Goal: Task Accomplishment & Management: Manage account settings

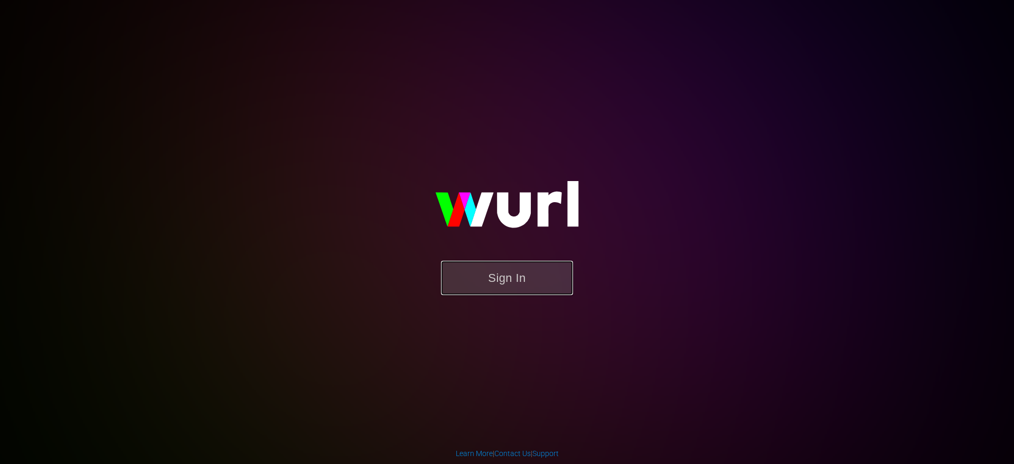
click at [501, 281] on button "Sign In" at bounding box center [507, 278] width 132 height 34
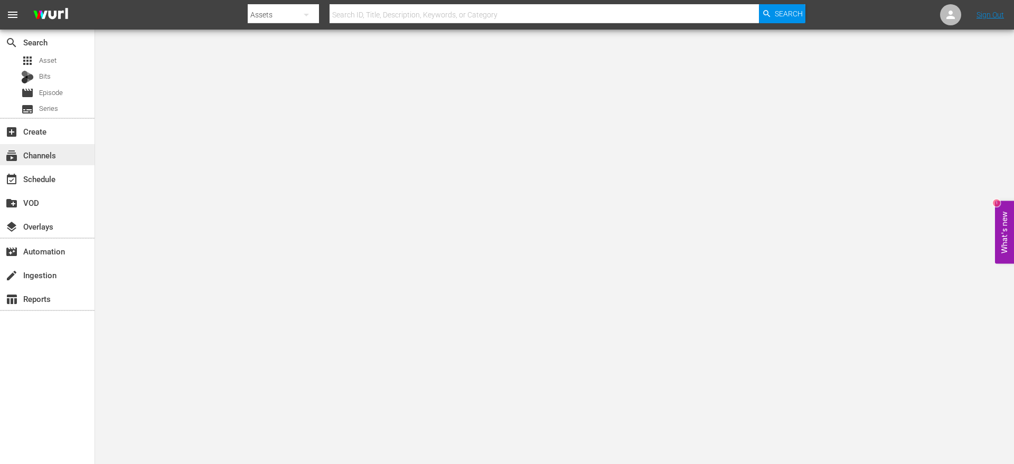
click at [52, 156] on div "subscriptions Channels" at bounding box center [29, 154] width 59 height 10
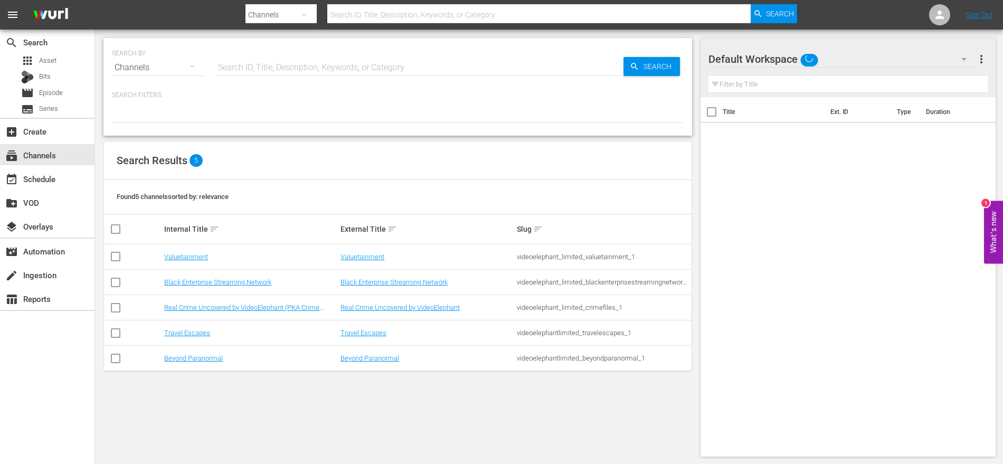
click at [118, 364] on input "checkbox" at bounding box center [115, 360] width 13 height 13
checkbox input "true"
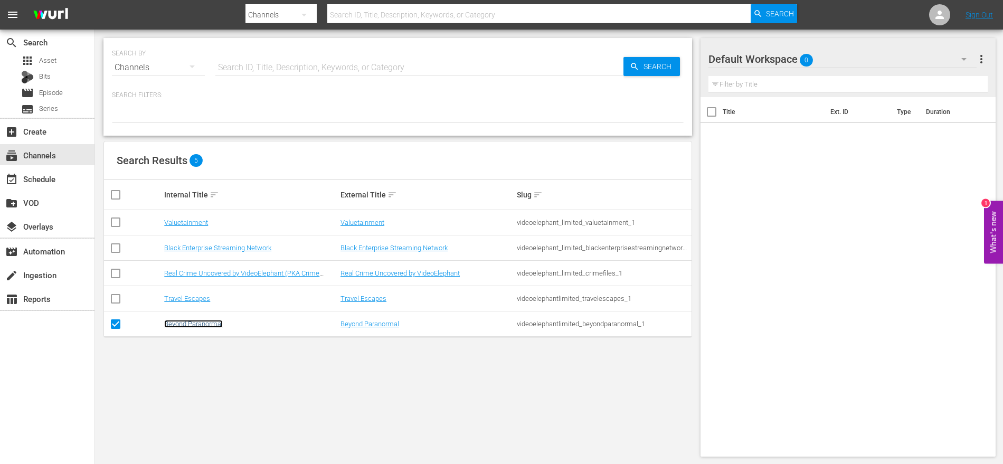
click at [177, 326] on link "Beyond Paranormal" at bounding box center [193, 324] width 59 height 8
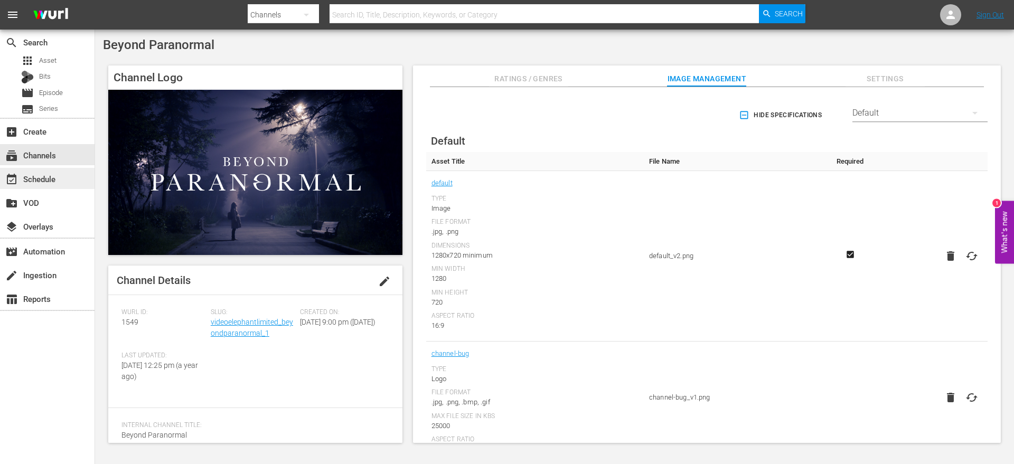
click at [60, 174] on div "event_available Schedule" at bounding box center [47, 178] width 95 height 21
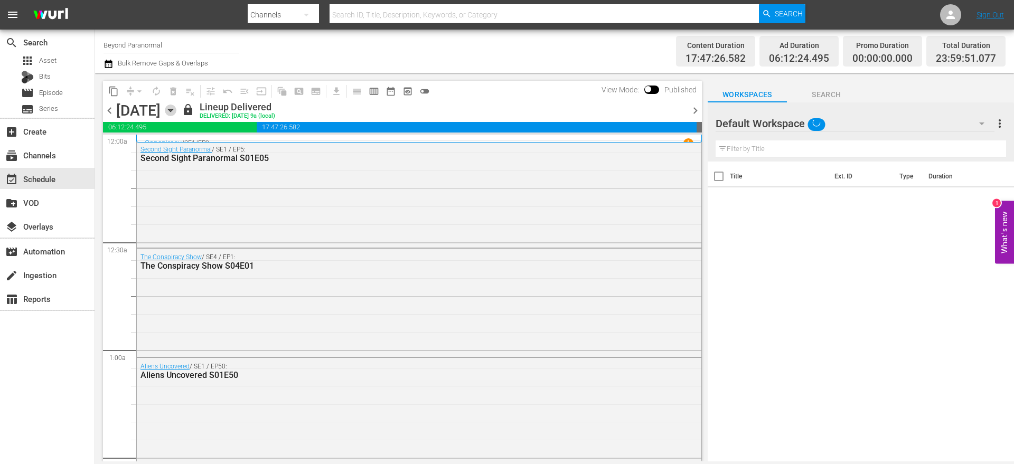
click at [176, 114] on icon "button" at bounding box center [171, 111] width 12 height 12
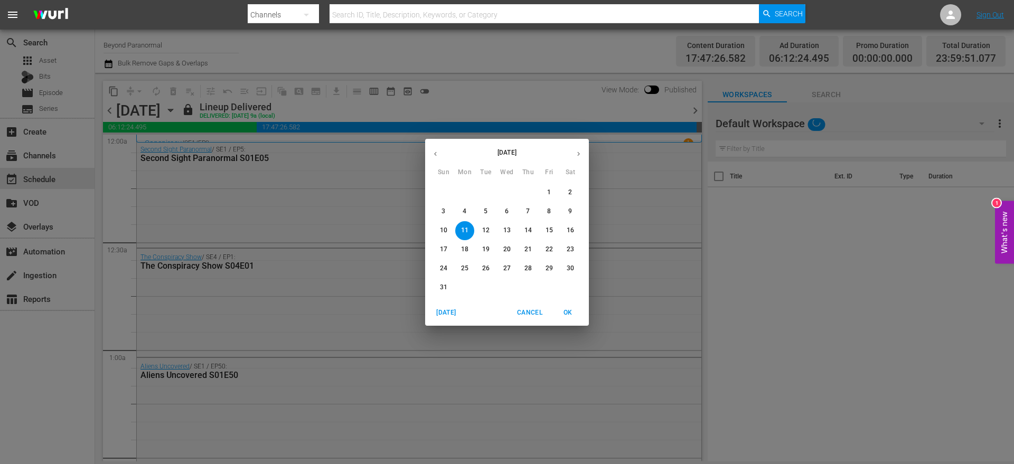
click at [551, 270] on p "29" at bounding box center [549, 268] width 7 height 9
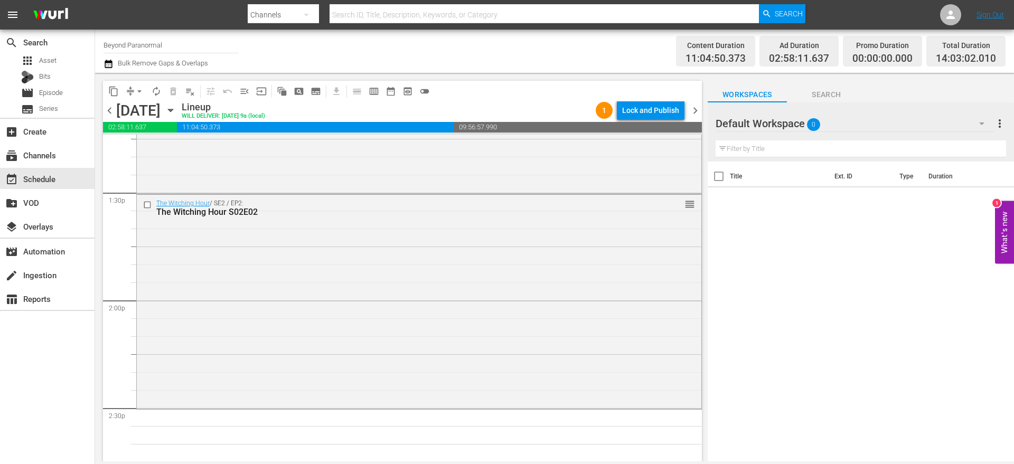
scroll to position [2843, 0]
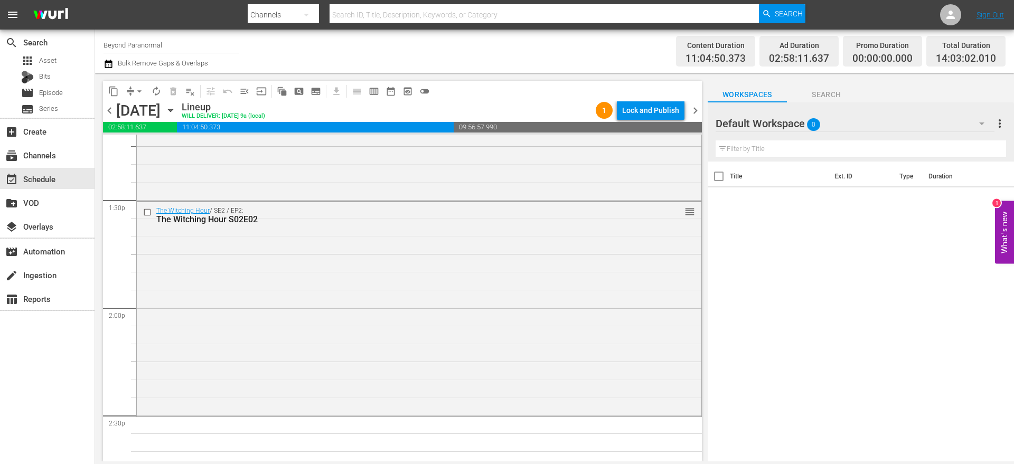
click at [818, 100] on span "Search" at bounding box center [826, 94] width 79 height 13
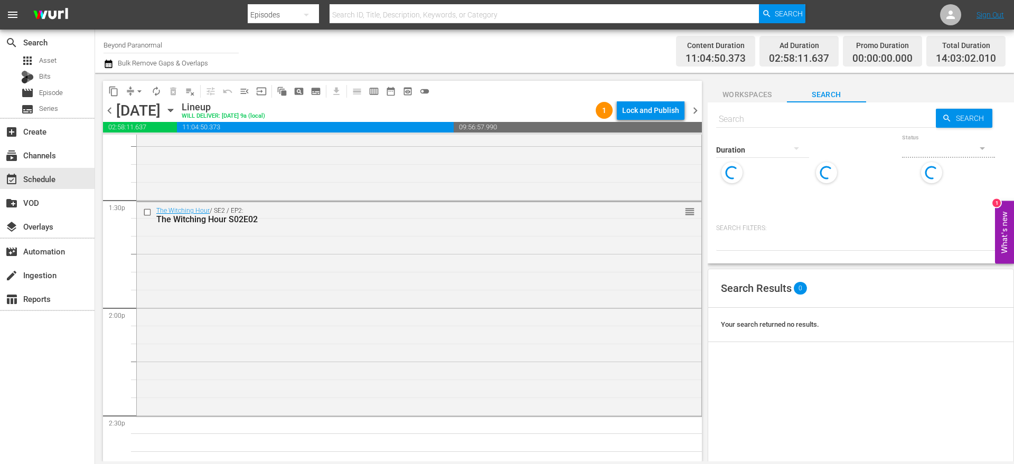
click at [745, 119] on input "text" at bounding box center [826, 119] width 220 height 25
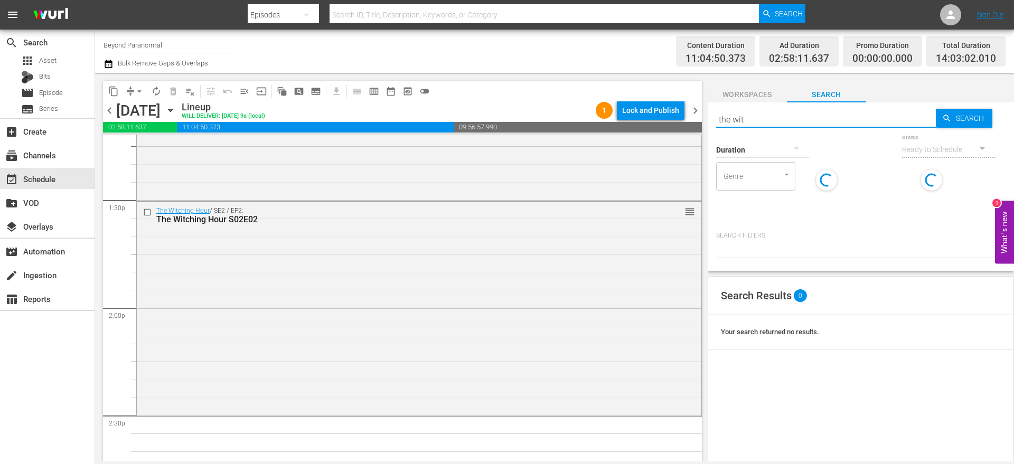
type input "the witc"
type input "h"
type input "the witching hour s02e03"
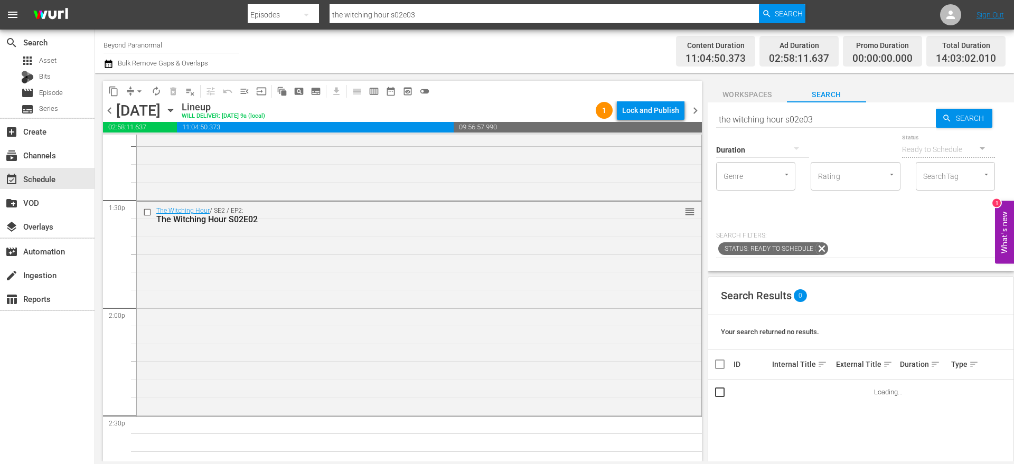
type input "the witching hour s02e03"
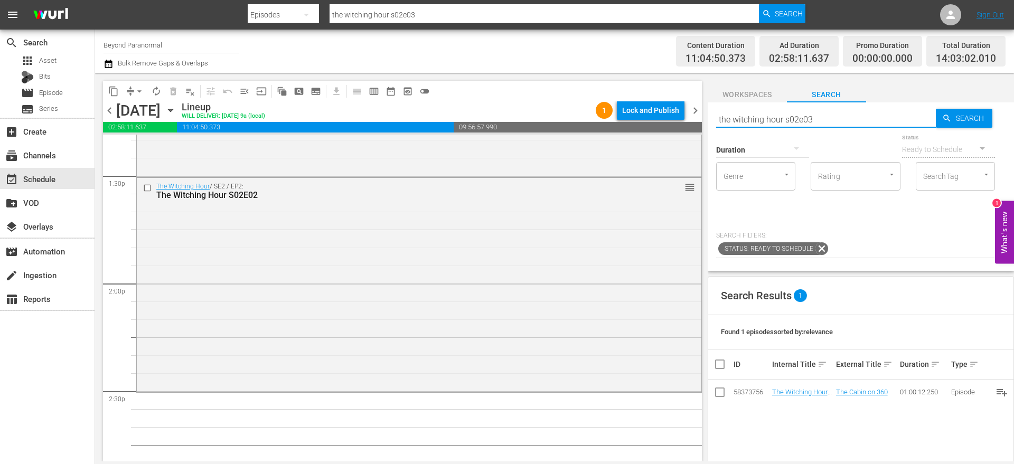
scroll to position [2880, 0]
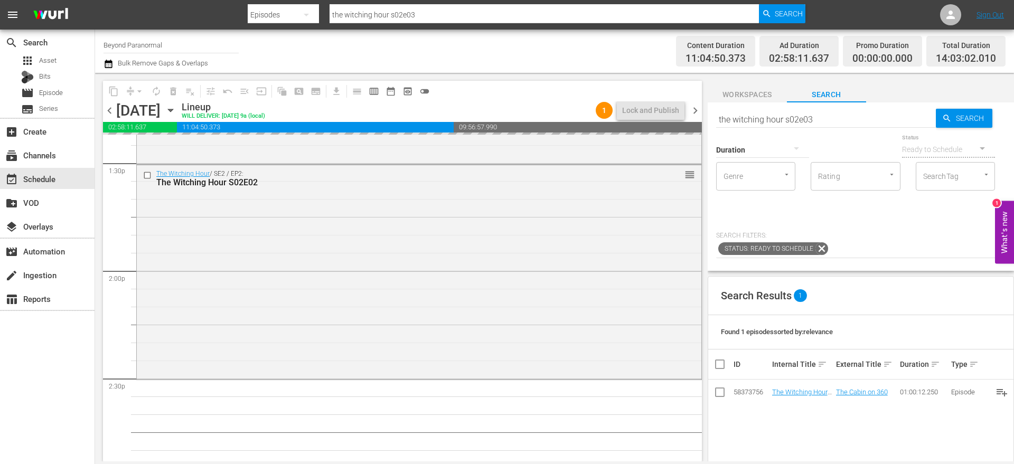
drag, startPoint x: 791, startPoint y: 389, endPoint x: 454, endPoint y: 2, distance: 512.8
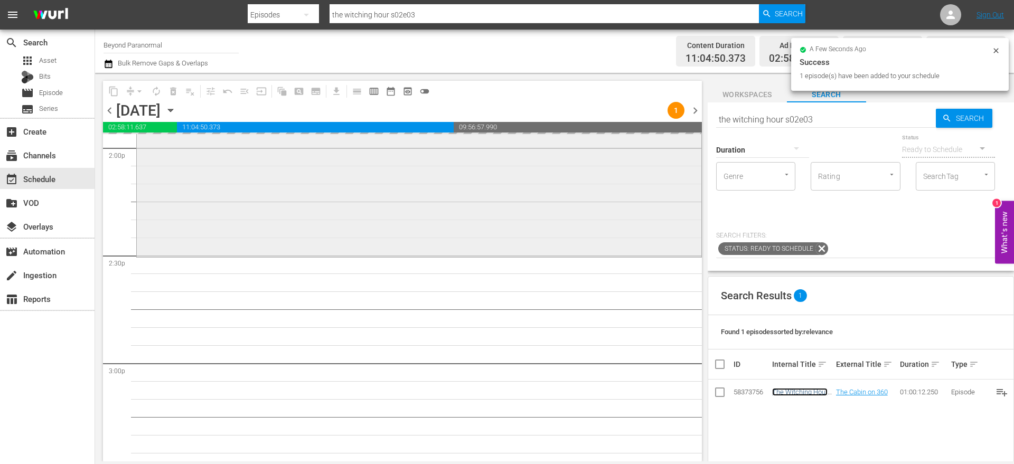
scroll to position [3007, 0]
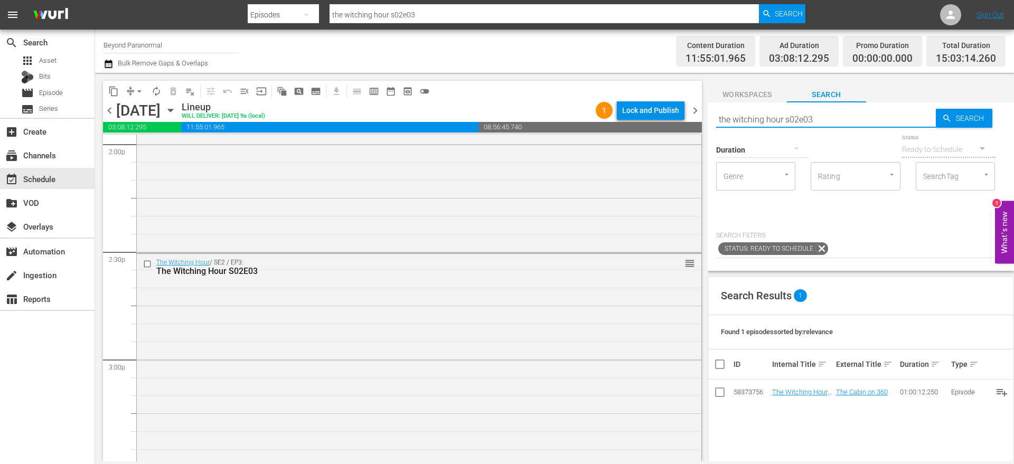
click at [751, 120] on input "the witching hour s02e03" at bounding box center [826, 119] width 220 height 25
click at [837, 118] on input "the witching hour s02e03" at bounding box center [826, 119] width 220 height 25
type input "the witching hour s02e04"
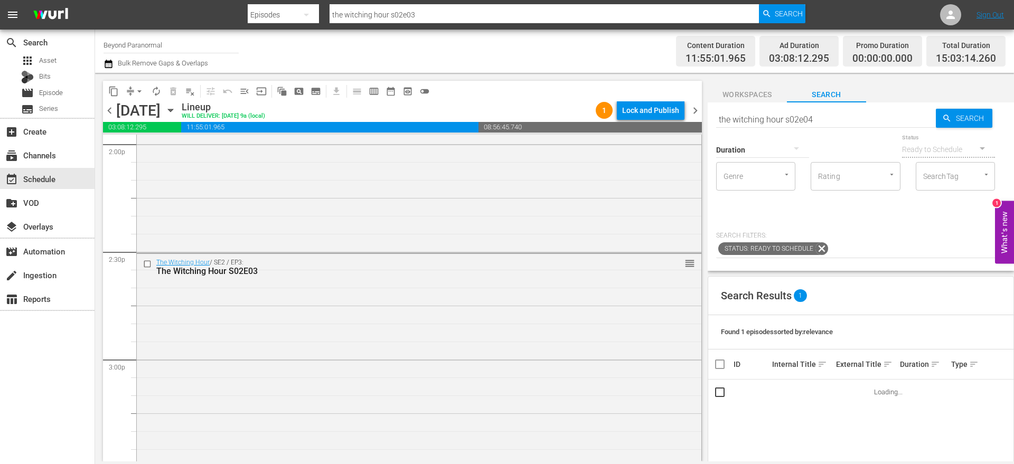
type input "the witching hour s02e04"
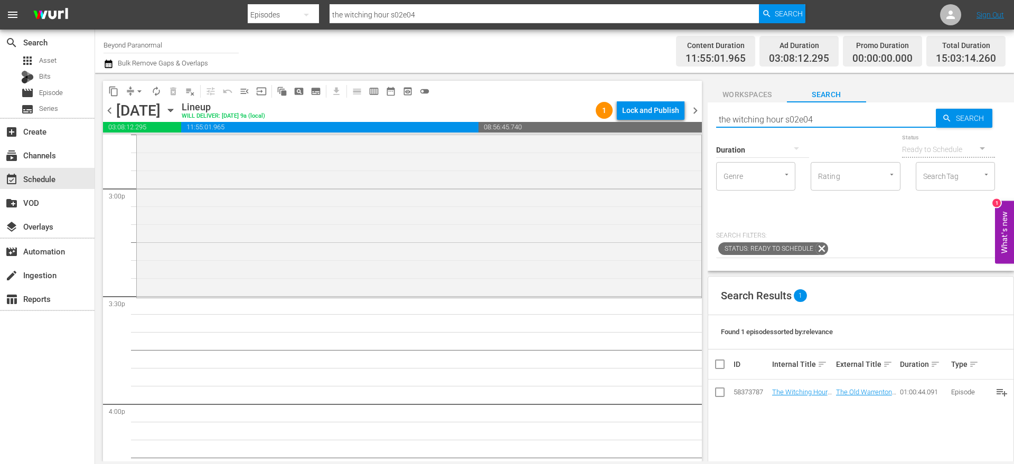
scroll to position [3181, 0]
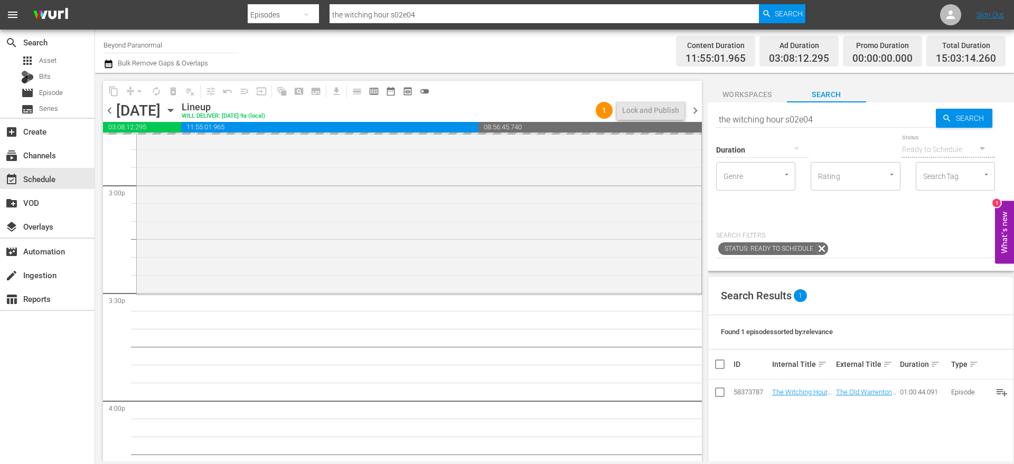
drag, startPoint x: 782, startPoint y: 393, endPoint x: 499, endPoint y: 3, distance: 482.9
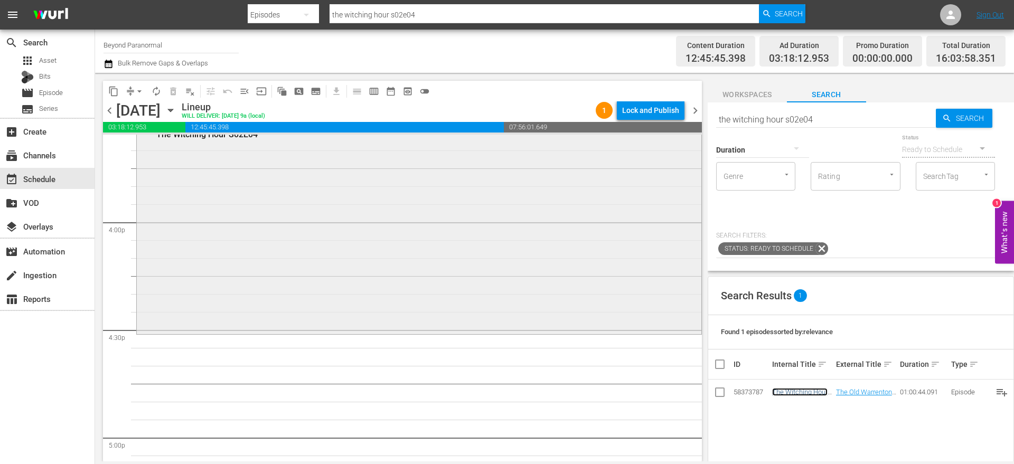
scroll to position [3385, 0]
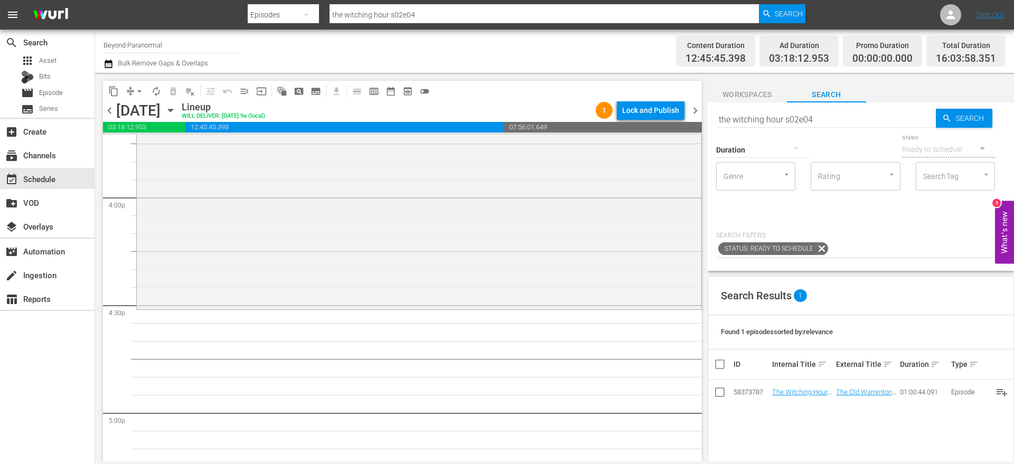
click at [814, 117] on input "the witching hour s02e04" at bounding box center [826, 119] width 220 height 25
type input "the witching hour s02e05"
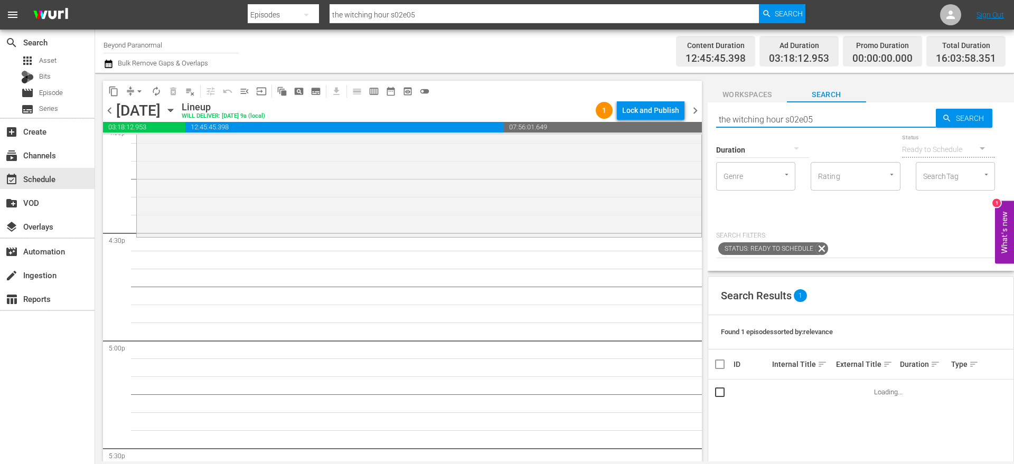
scroll to position [3462, 0]
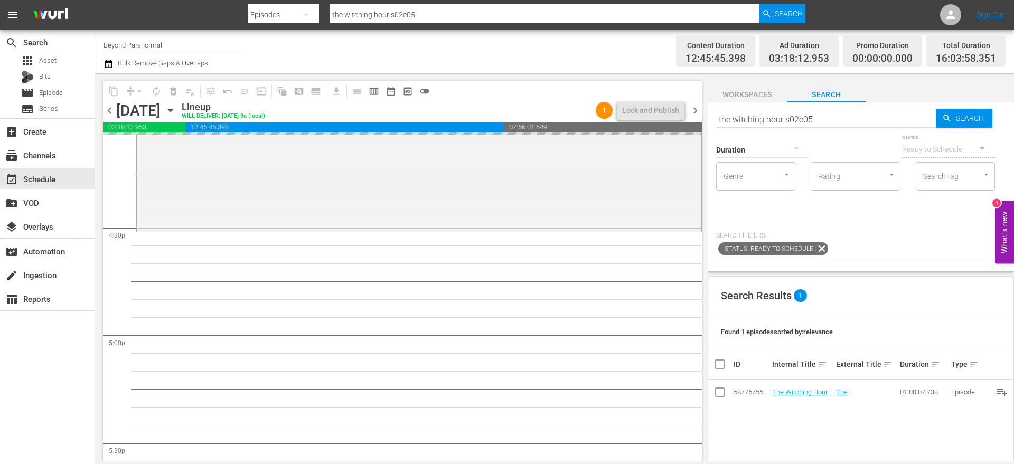
drag, startPoint x: 808, startPoint y: 392, endPoint x: 509, endPoint y: 12, distance: 484.0
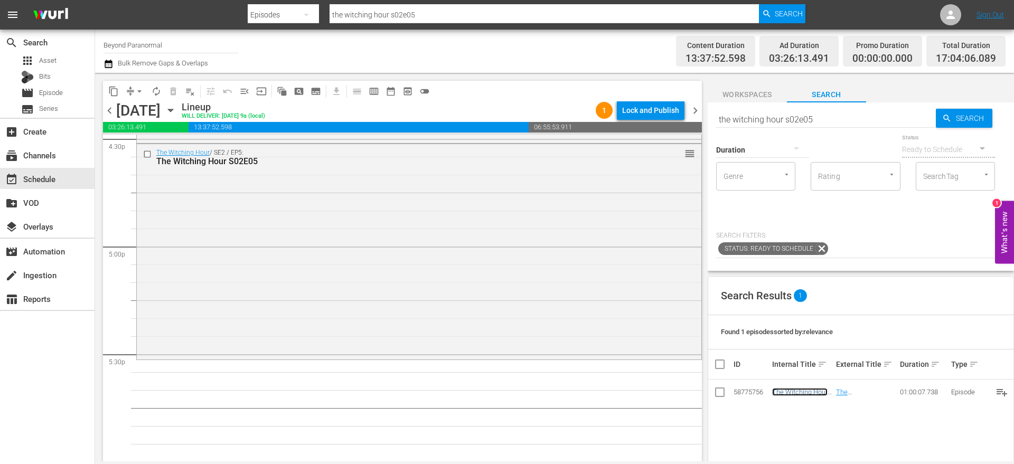
scroll to position [3553, 0]
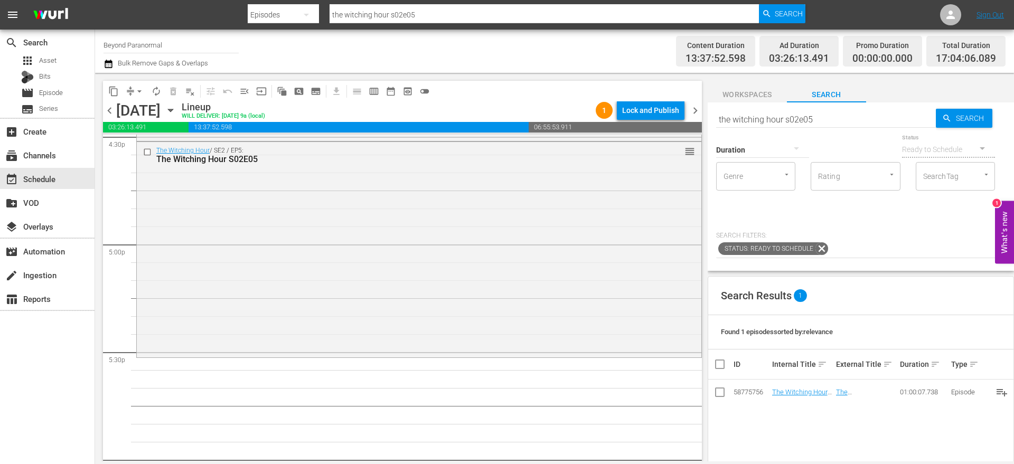
click at [818, 117] on input "the witching hour s02e05" at bounding box center [826, 119] width 220 height 25
type input "the witching hour s02e06"
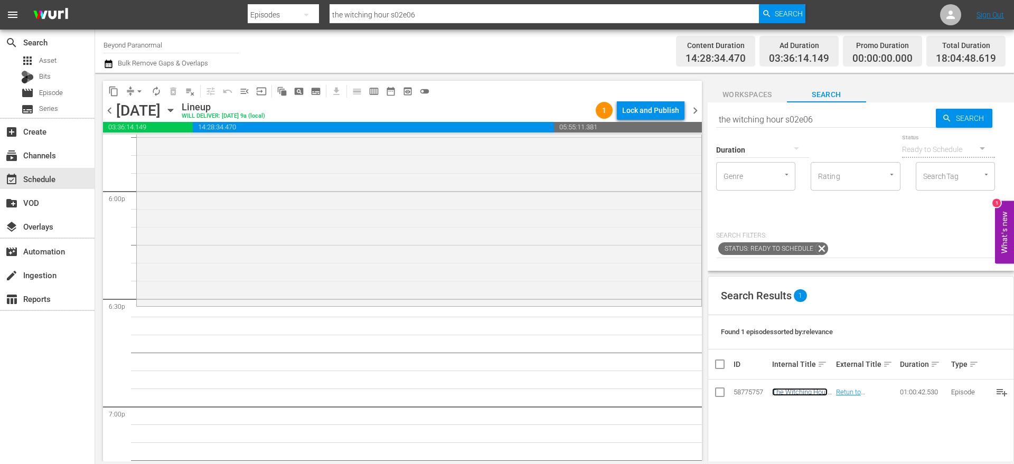
scroll to position [3830, 0]
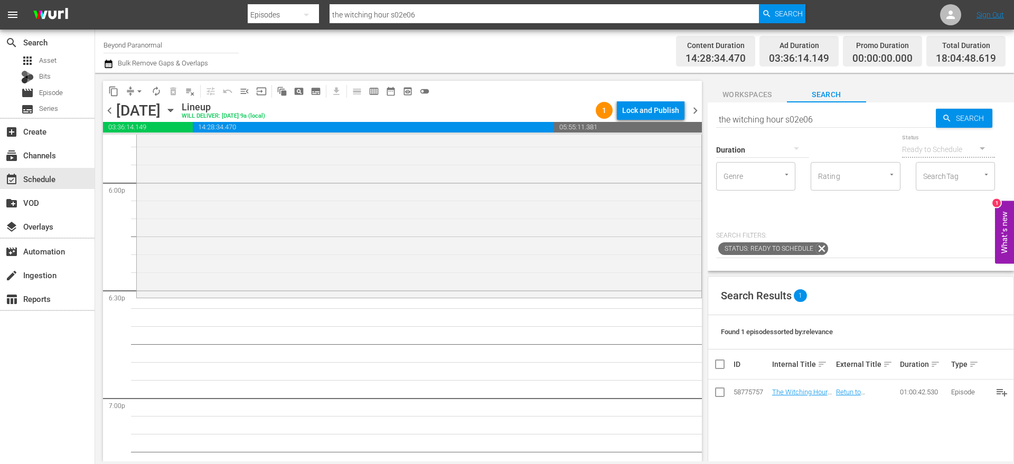
drag, startPoint x: 797, startPoint y: 393, endPoint x: 482, endPoint y: 25, distance: 484.7
click at [769, 115] on input "the witching hour s02e06" at bounding box center [826, 119] width 220 height 25
paste input "Paranormal Contact S01E04"
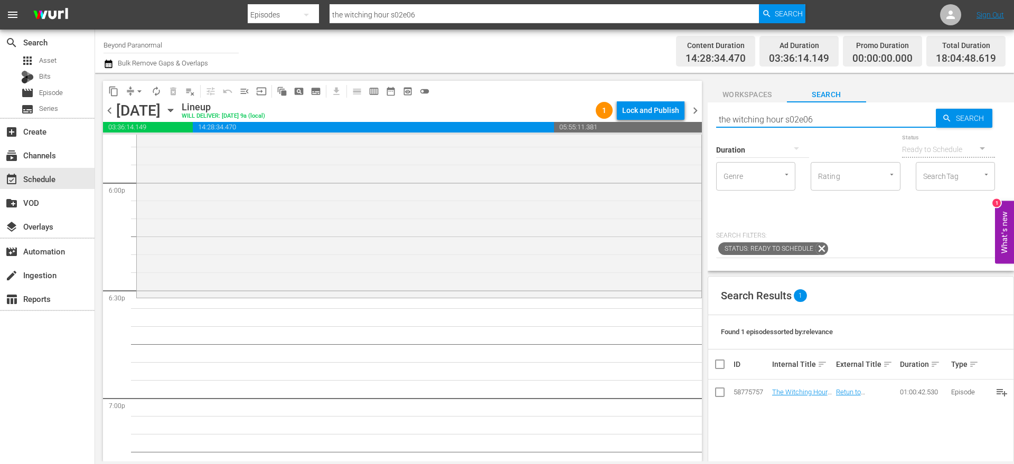
type input "Paranormal Contact S01E04"
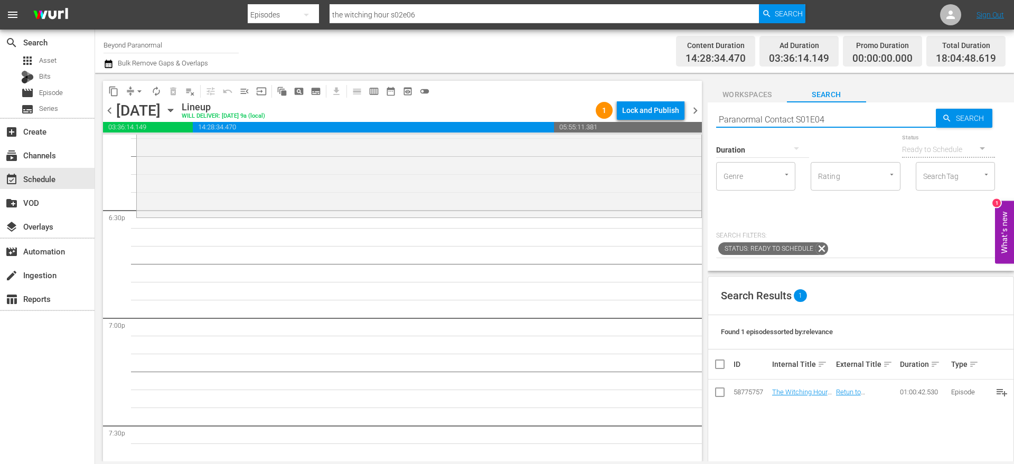
scroll to position [3911, 0]
type input "Paranormal Contact S01E04"
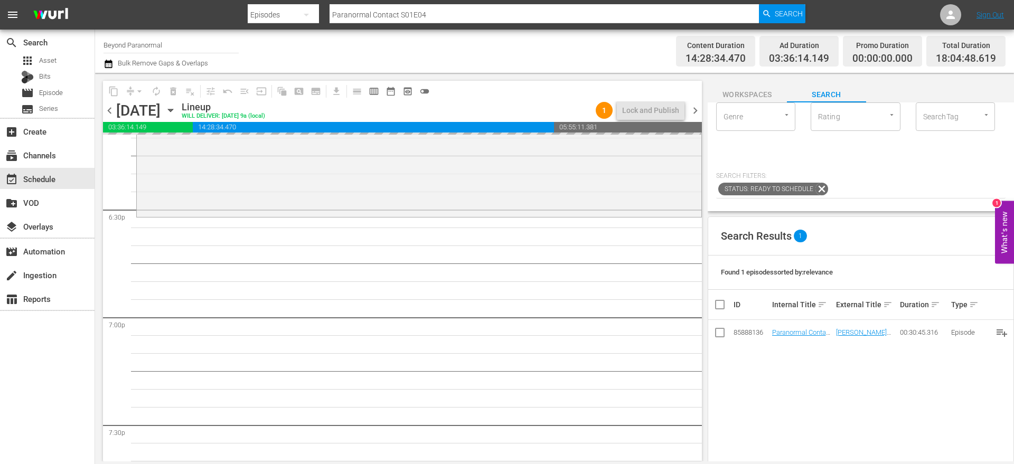
drag, startPoint x: 793, startPoint y: 328, endPoint x: 514, endPoint y: 10, distance: 423.7
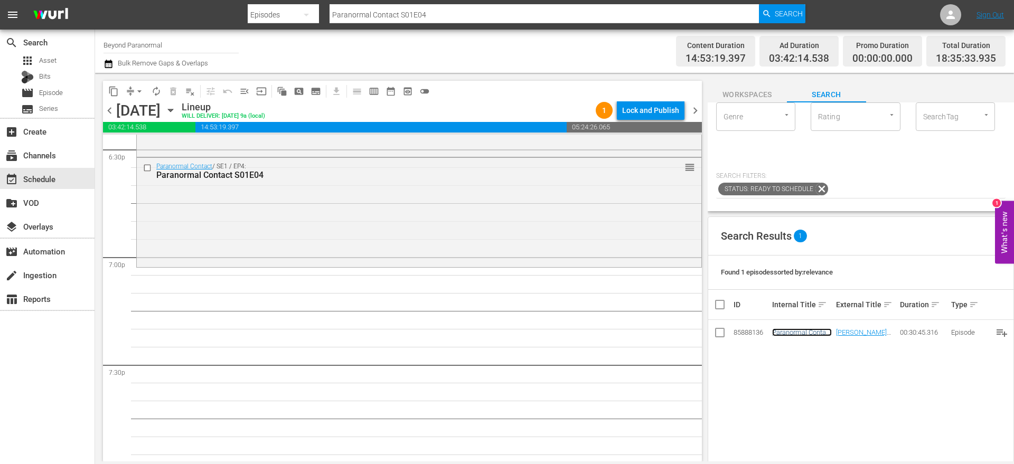
scroll to position [0, 0]
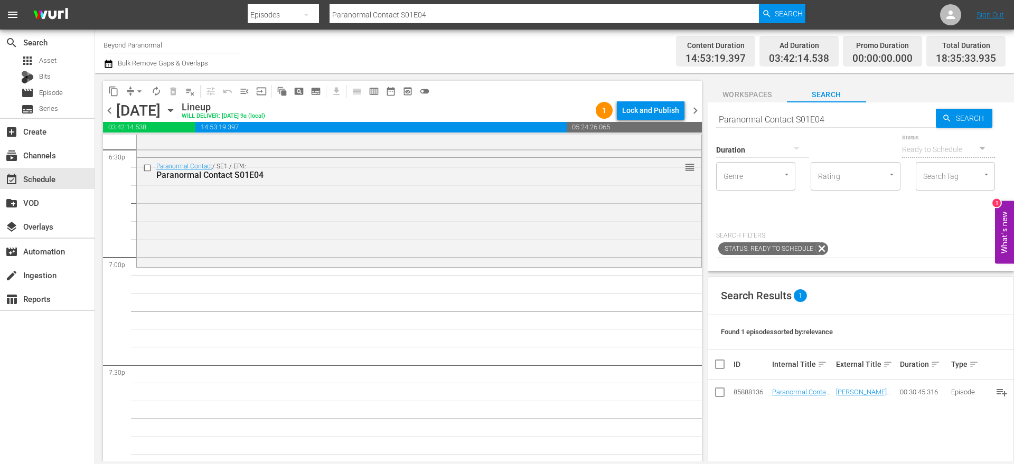
click at [749, 124] on div "Duration" at bounding box center [762, 143] width 93 height 38
click at [749, 118] on input "Paranormal Contact S01E04" at bounding box center [826, 119] width 220 height 25
click at [749, 117] on input "Paranormal Contact S01E04" at bounding box center [826, 119] width 220 height 25
paste input "Secrets of the Paranormal World S01E03"
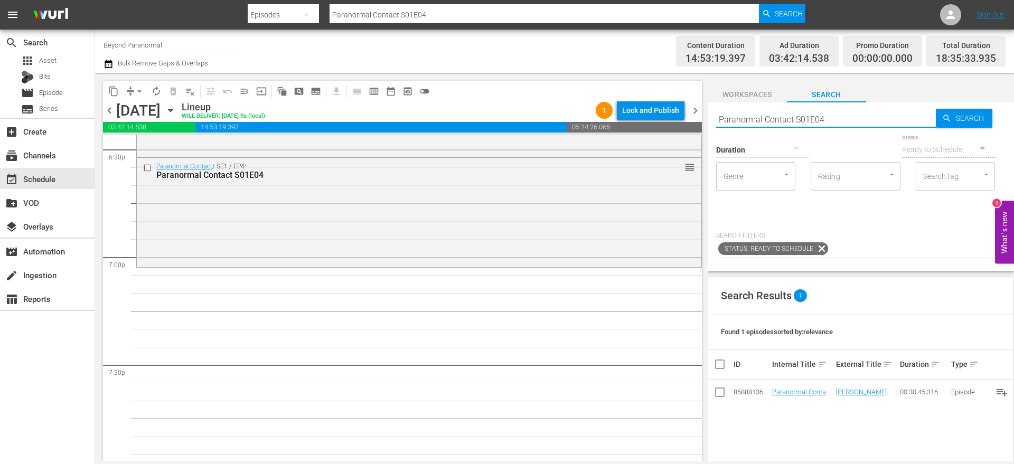
type input "Secrets of the Paranormal World S01E03"
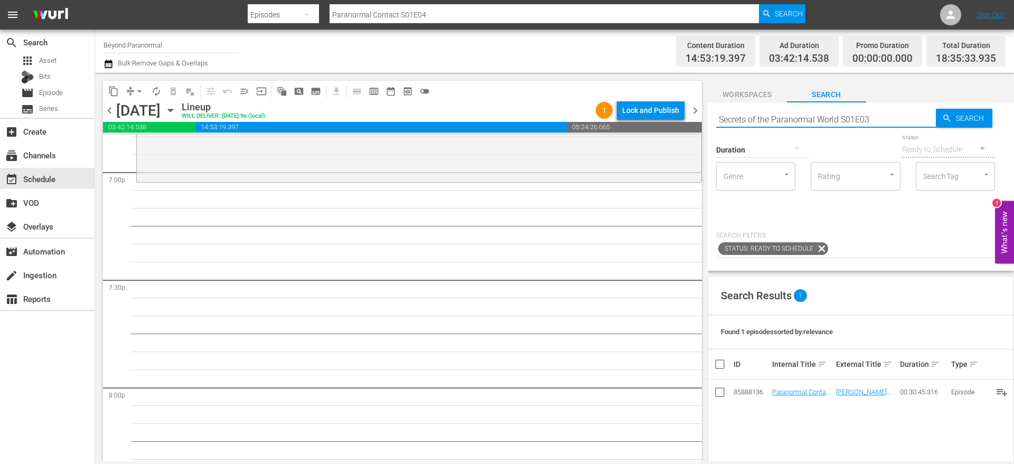
scroll to position [4058, 0]
type input "Secrets of the Paranormal World S01E03"
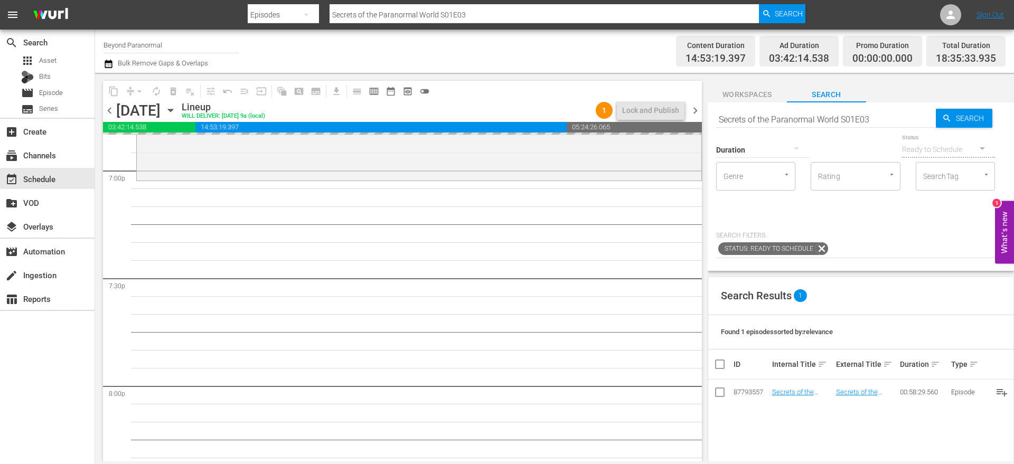
drag, startPoint x: 794, startPoint y: 392, endPoint x: 517, endPoint y: 4, distance: 477.4
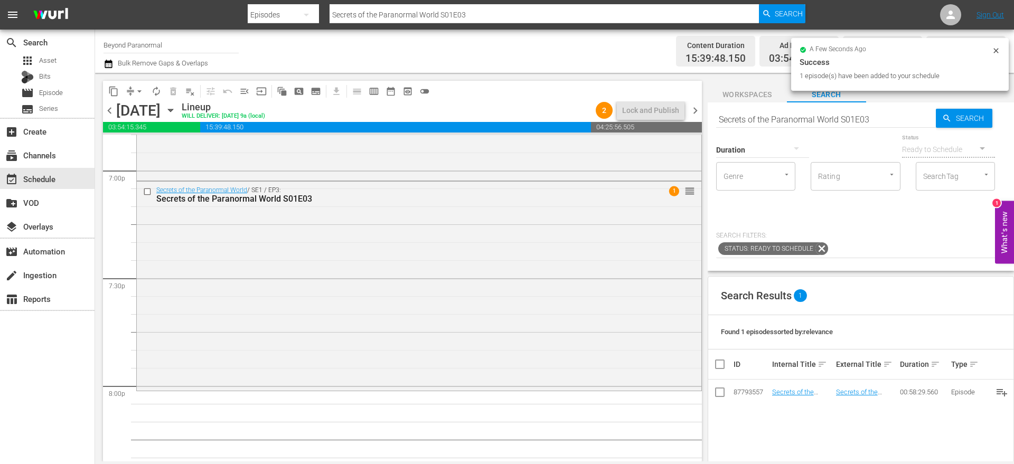
click at [772, 115] on input "Secrets of the Paranormal World S01E03" at bounding box center [826, 119] width 220 height 25
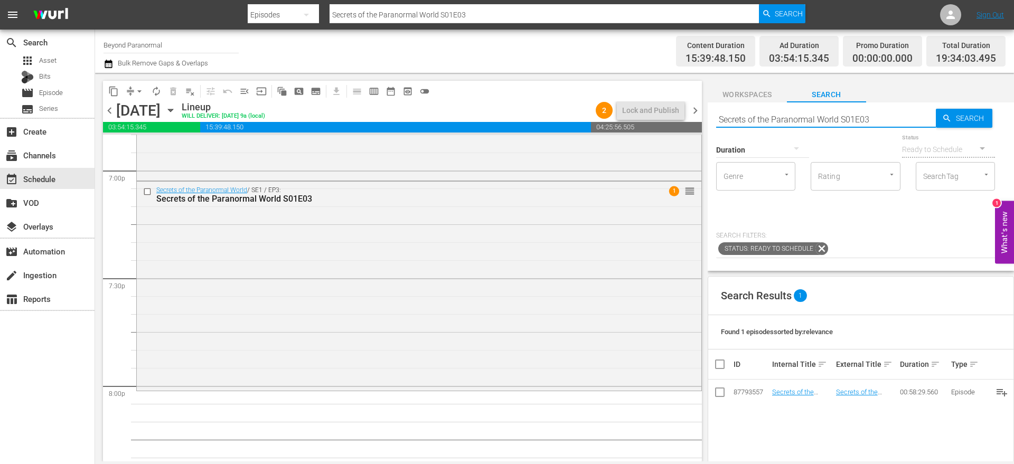
click at [772, 115] on input "Secrets of the Paranormal World S01E03" at bounding box center [826, 119] width 220 height 25
paste input "ECOND SIGHT PARANORMAL 12"
type input "SECOND SIGHT PARANORMAL s01e12"
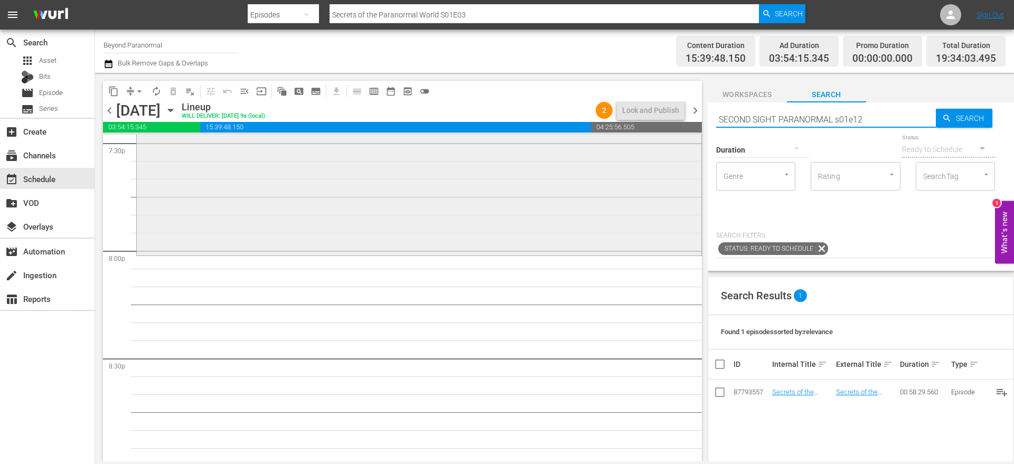
scroll to position [4194, 0]
type input "SECOND SIGHT PARANORMAL s01e12"
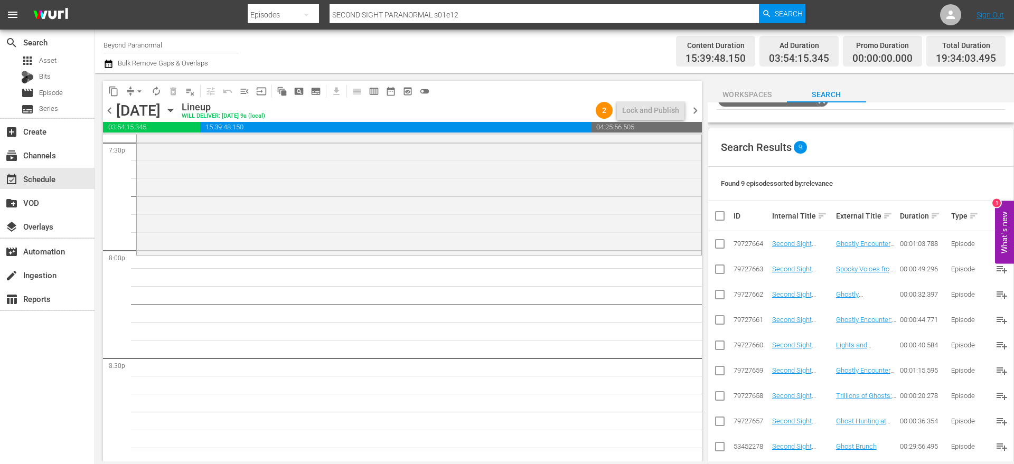
scroll to position [174, 0]
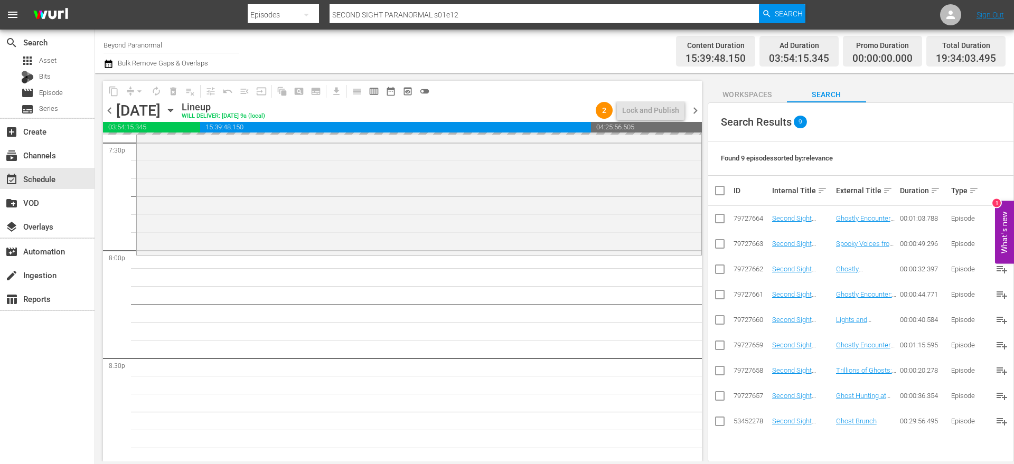
drag, startPoint x: 801, startPoint y: 420, endPoint x: 467, endPoint y: 0, distance: 536.8
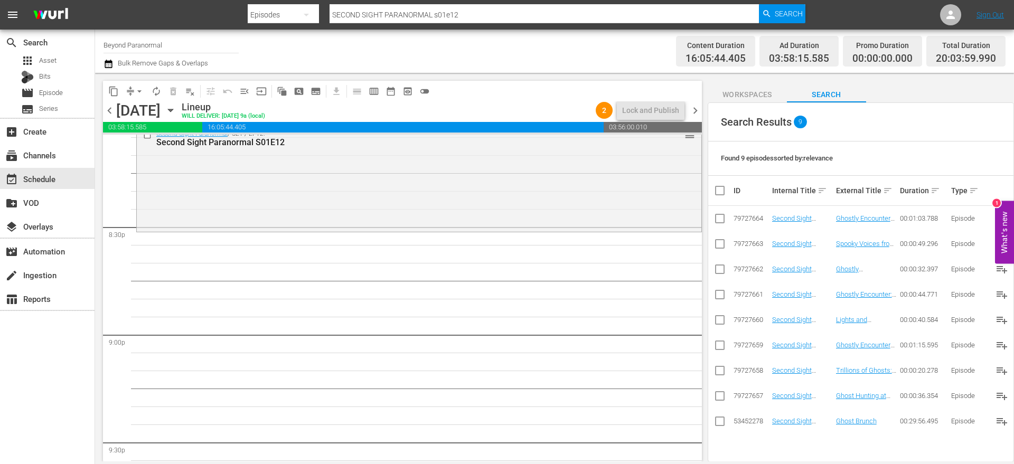
scroll to position [0, 0]
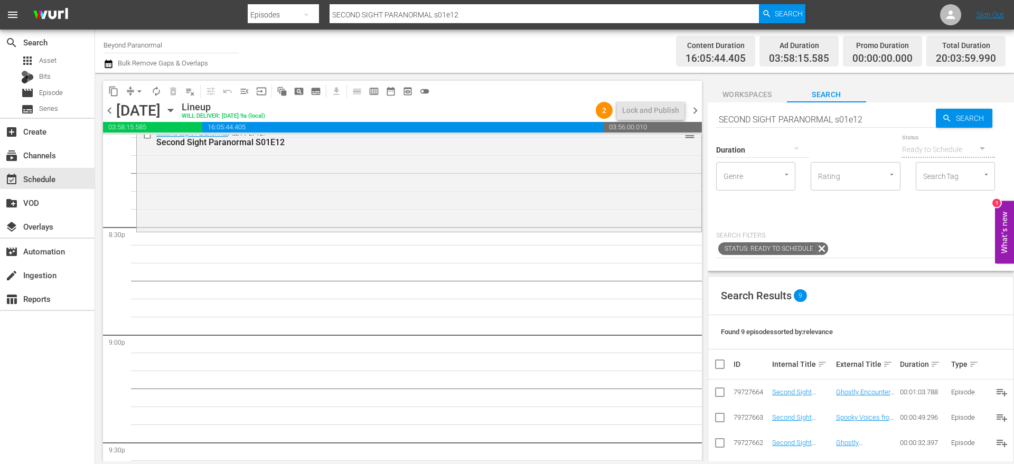
click at [747, 117] on input "SECOND SIGHT PARANORMAL s01e12" at bounding box center [826, 119] width 220 height 25
click at [747, 116] on input "SECOND SIGHT PARANORMAL s01e12" at bounding box center [826, 119] width 220 height 25
paste input "Aliens Uncovered 126"
type input "Aliens Uncovered s01e26"
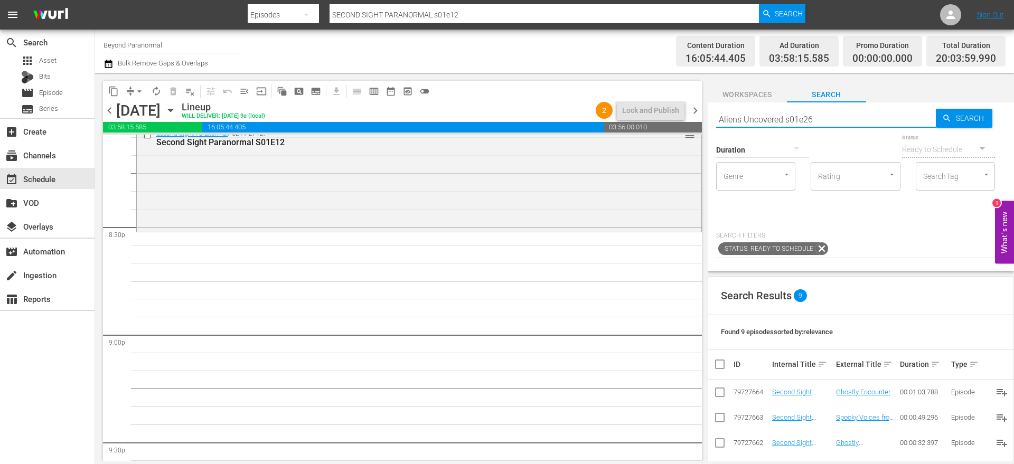
type input "Aliens Uncovered s01e26"
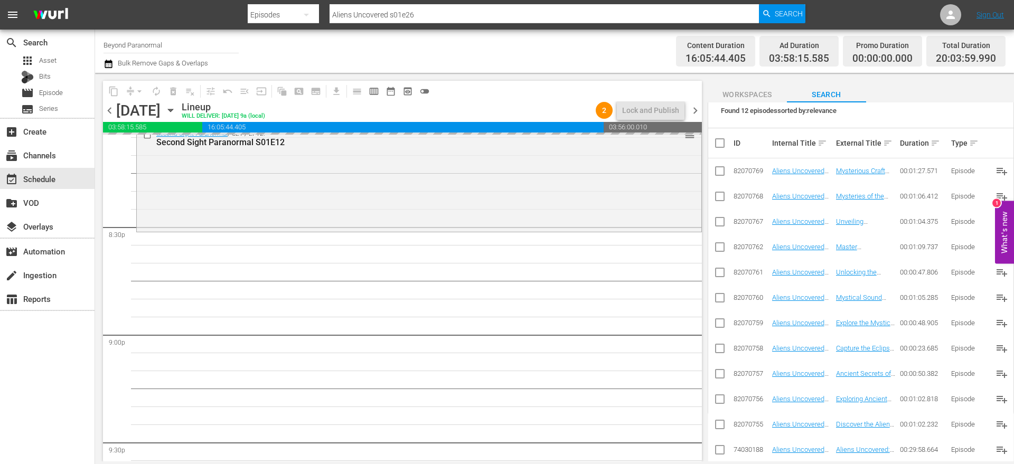
drag, startPoint x: 854, startPoint y: 447, endPoint x: 526, endPoint y: 8, distance: 547.8
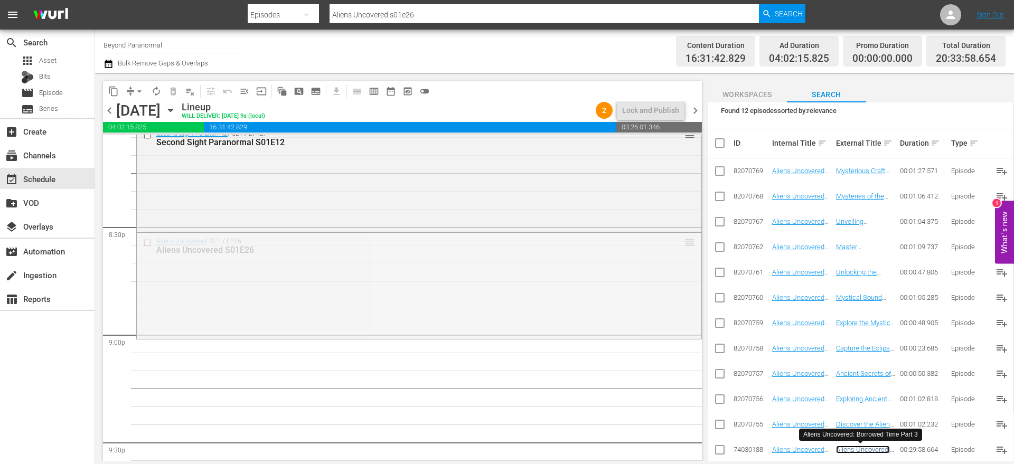
drag, startPoint x: 680, startPoint y: 242, endPoint x: 680, endPoint y: 368, distance: 125.2
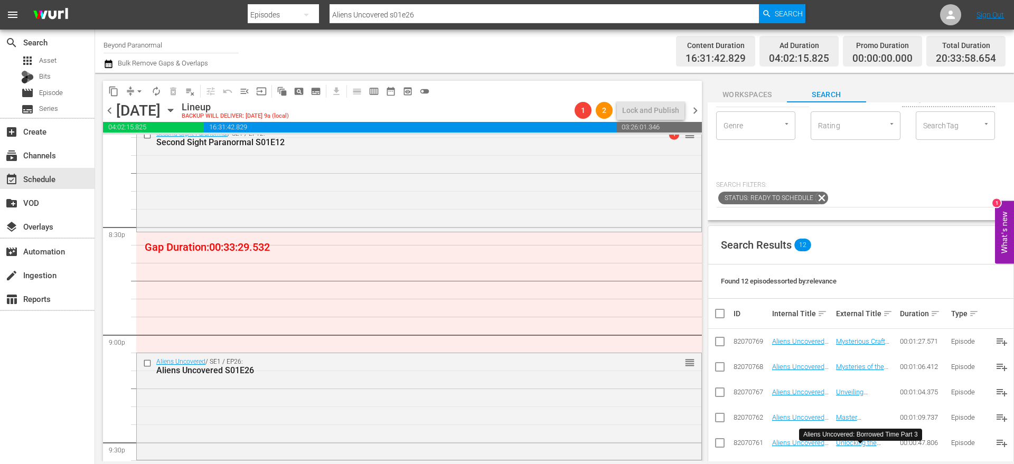
scroll to position [0, 0]
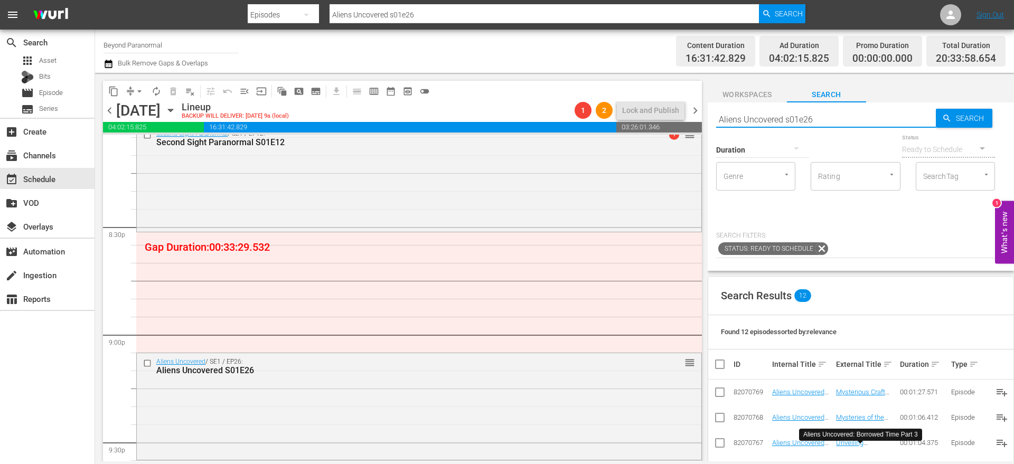
click at [779, 115] on input "Aliens Uncovered s01e26" at bounding box center [826, 119] width 220 height 25
paste input "The Conspiracy Show S05E10"
type input "The Conspiracy Show S05E10"
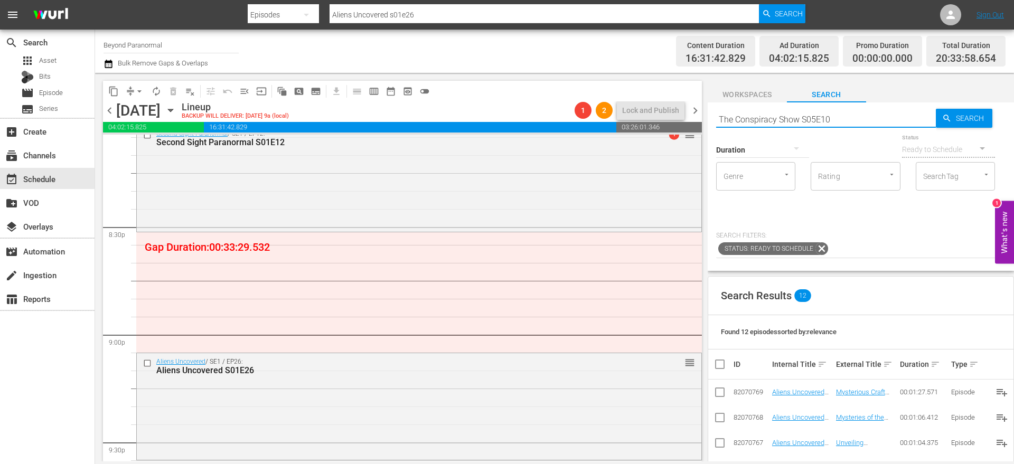
type input "The Conspiracy Show S05E10"
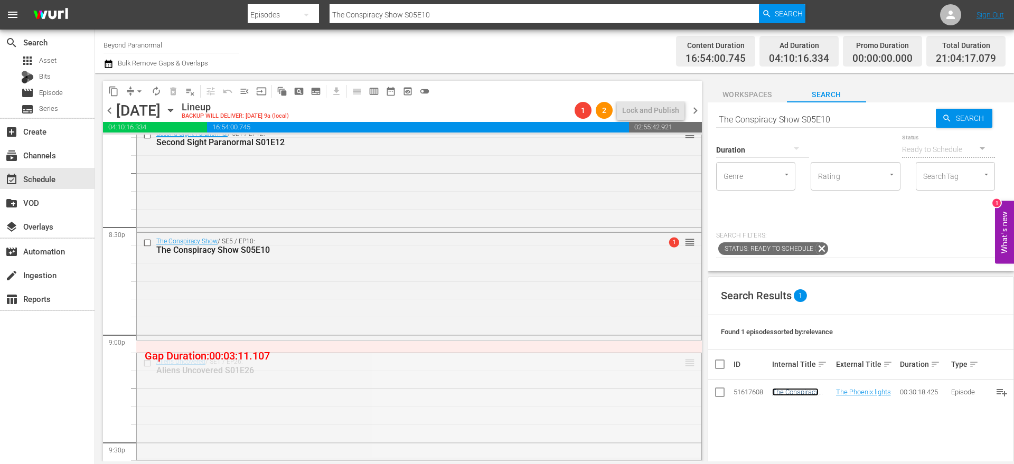
drag, startPoint x: 682, startPoint y: 361, endPoint x: 683, endPoint y: 346, distance: 14.9
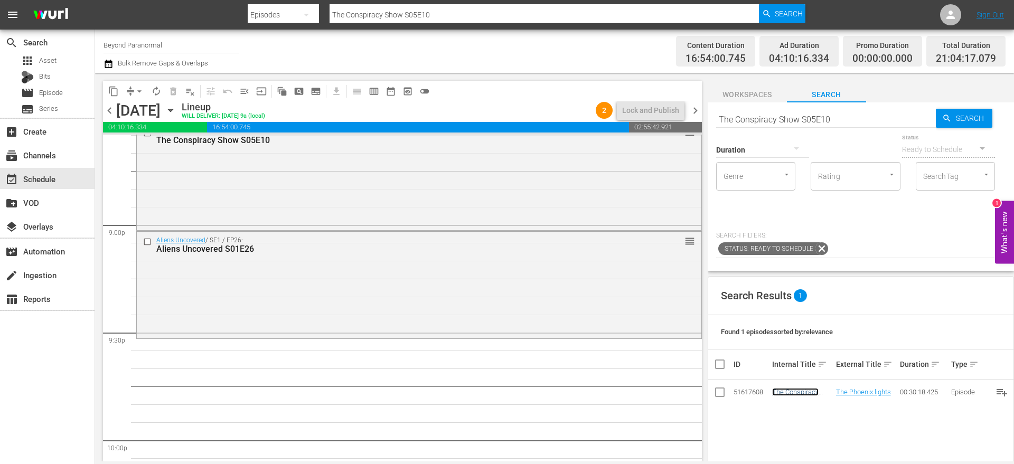
scroll to position [4436, 0]
click at [746, 116] on input "The Conspiracy Show S05E10" at bounding box center [826, 119] width 220 height 25
paste input "Cryptid Wilds S01 E05"
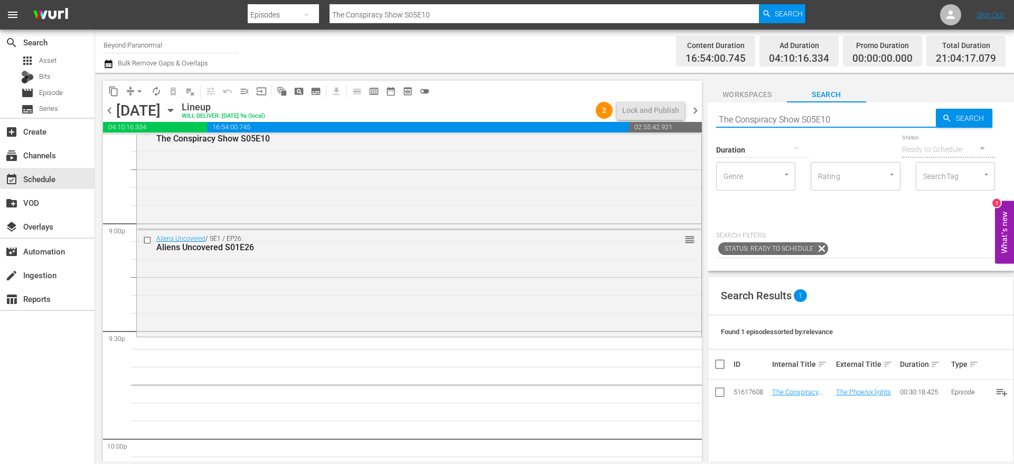
type input "Cryptid Wilds S01 E05"
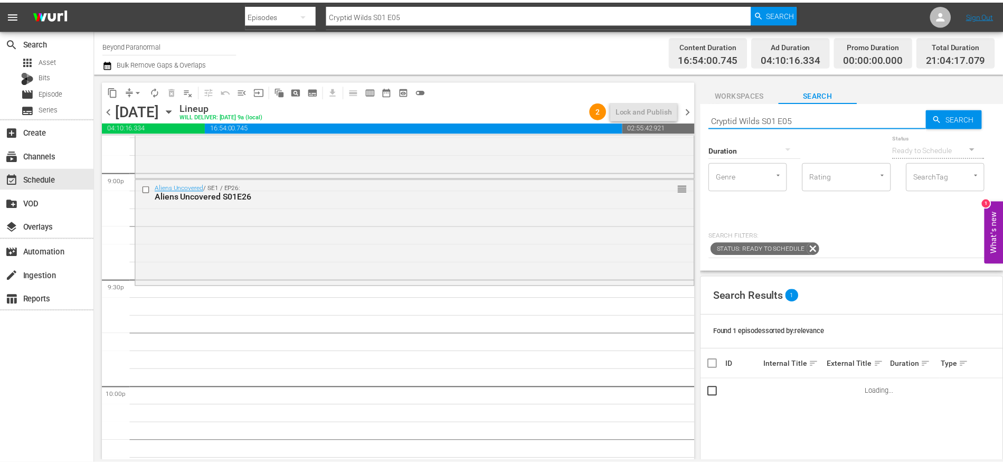
scroll to position [4500, 0]
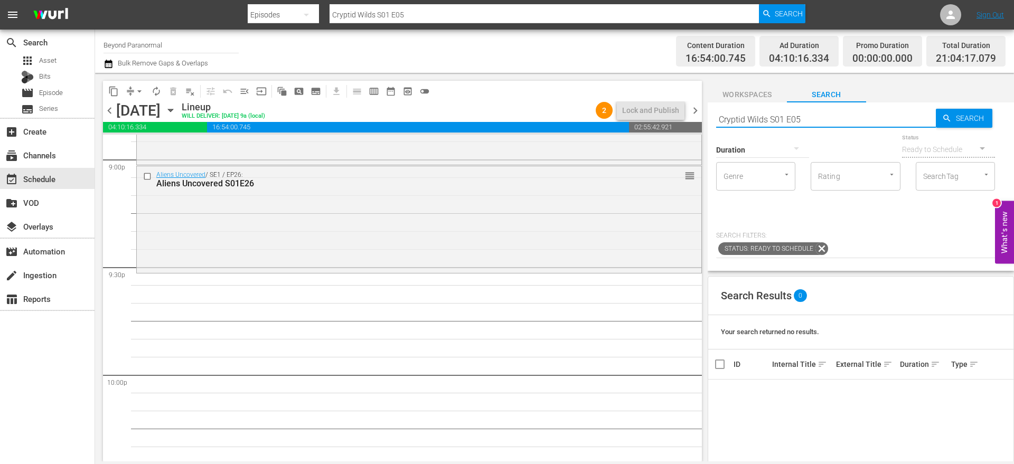
click at [784, 123] on input "Cryptid Wilds S01 E05" at bounding box center [826, 119] width 220 height 25
type input "Cryptid Wilds S01E05"
click at [52, 64] on span "Asset" at bounding box center [47, 60] width 17 height 11
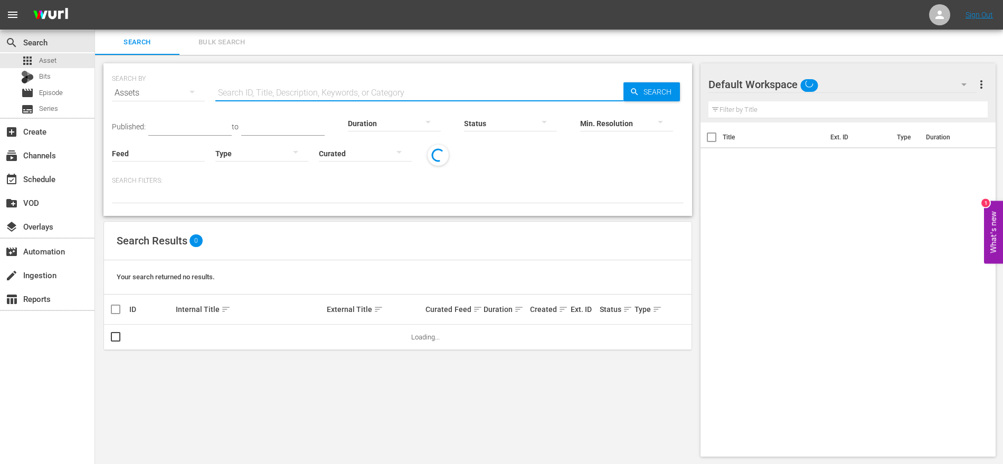
click at [248, 99] on input "text" at bounding box center [419, 92] width 408 height 25
paste input "Cryptid Wilds S01 E05"
type input "Cryptid Wilds S01"
click at [286, 198] on div at bounding box center [398, 194] width 572 height 18
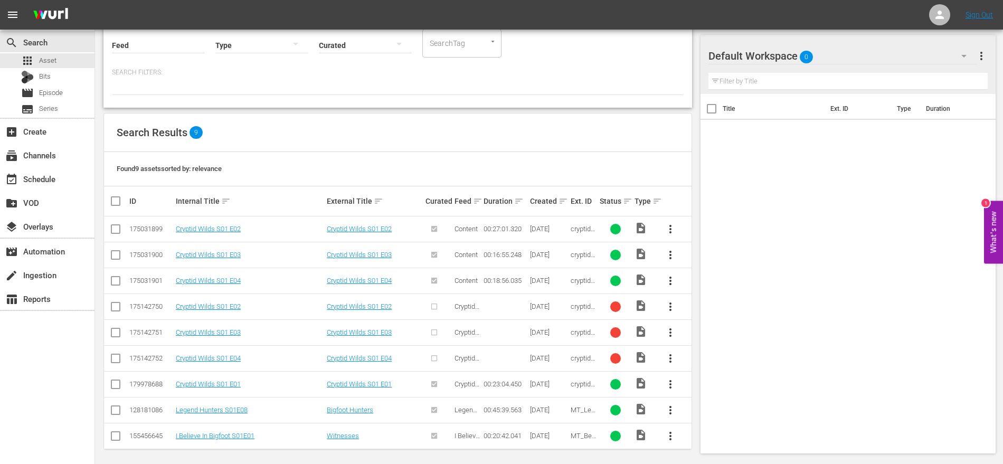
scroll to position [111, 0]
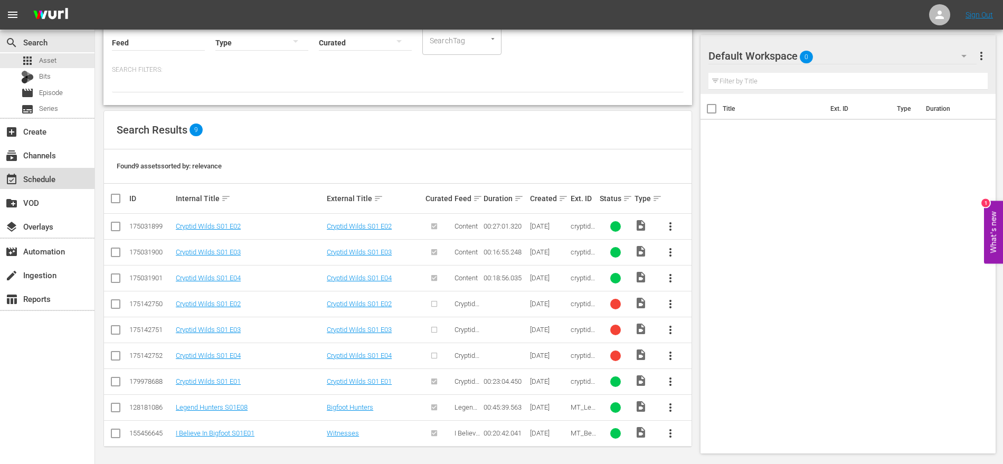
click at [46, 186] on div "event_available Schedule" at bounding box center [47, 178] width 95 height 21
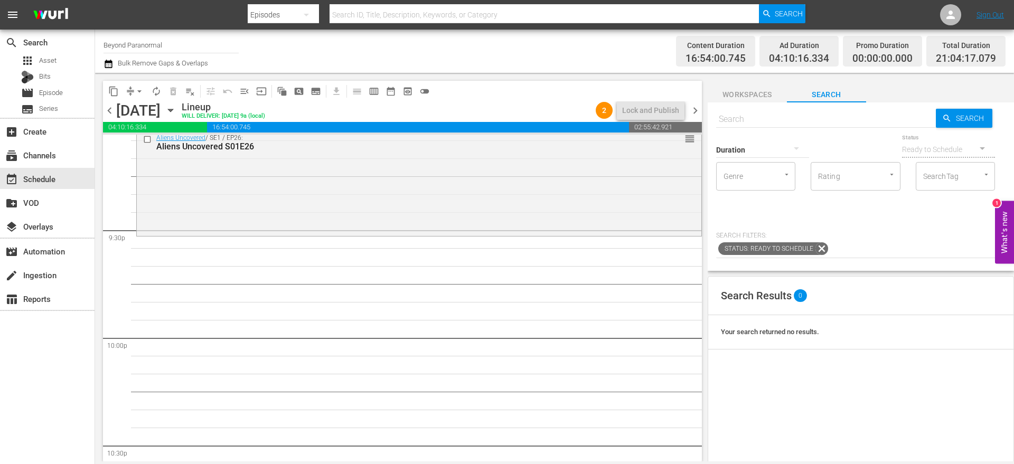
scroll to position [4549, 0]
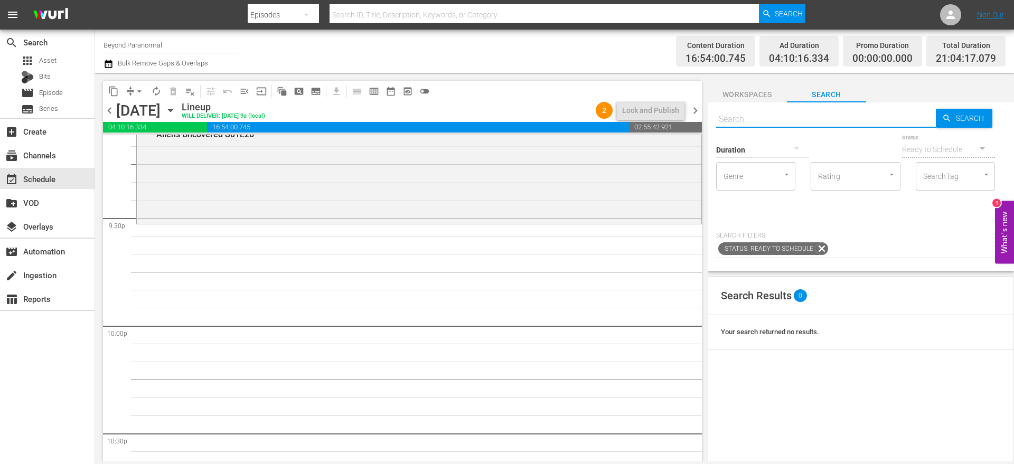
click at [729, 111] on input "text" at bounding box center [826, 119] width 220 height 25
paste input "Cryptid Wilds S02 E01"
type input "Cryptid Wilds S02 E01"
click at [787, 116] on input "Cryptid Wilds S02 E01" at bounding box center [826, 119] width 220 height 25
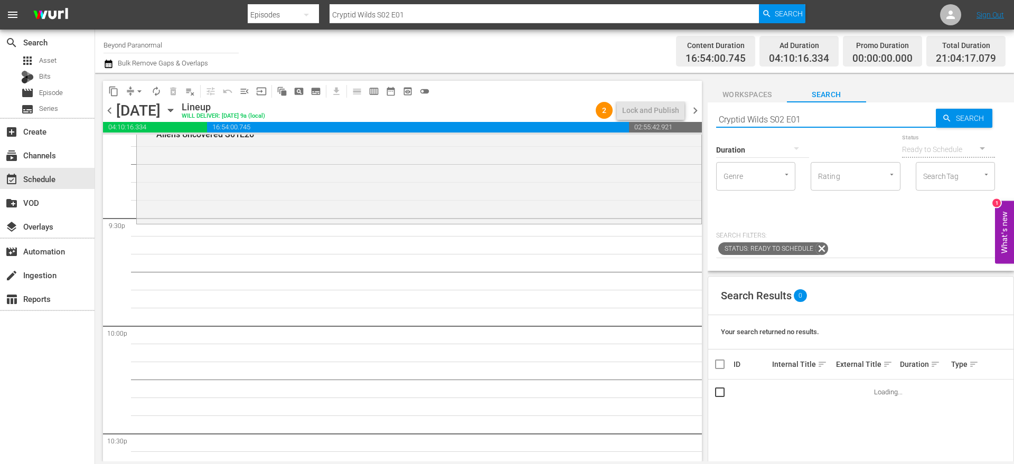
type input "Cryptid Wilds S02E01"
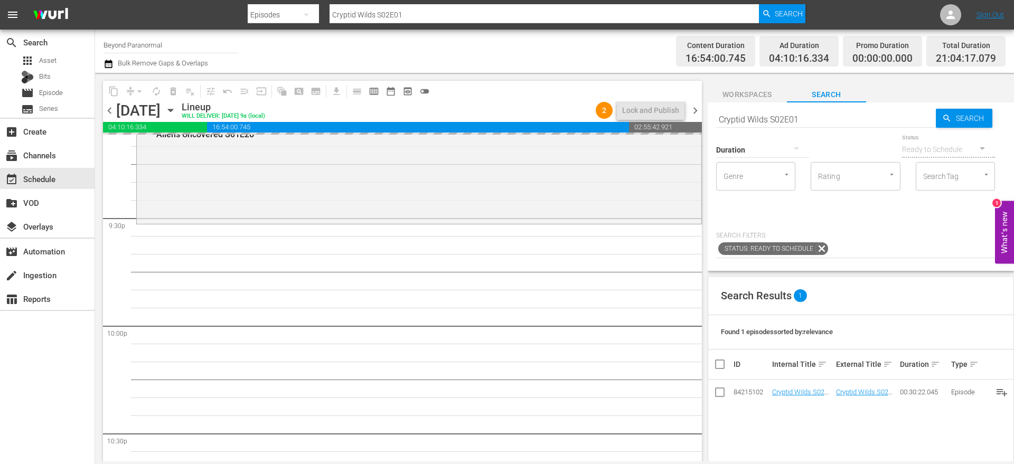
drag, startPoint x: 801, startPoint y: 393, endPoint x: 573, endPoint y: 9, distance: 446.8
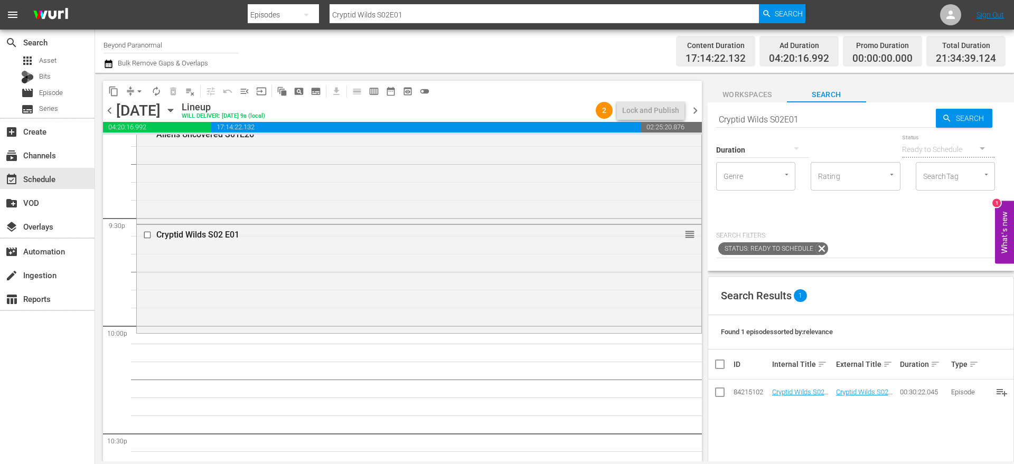
click at [760, 115] on input "Cryptid Wilds S02E01" at bounding box center [826, 119] width 220 height 25
click at [760, 116] on input "Cryptid Wilds S02E01" at bounding box center [826, 119] width 220 height 25
paste input "Is it Haunted? s01e20"
click at [768, 116] on input "Is it Haunted? s01e20" at bounding box center [826, 119] width 220 height 25
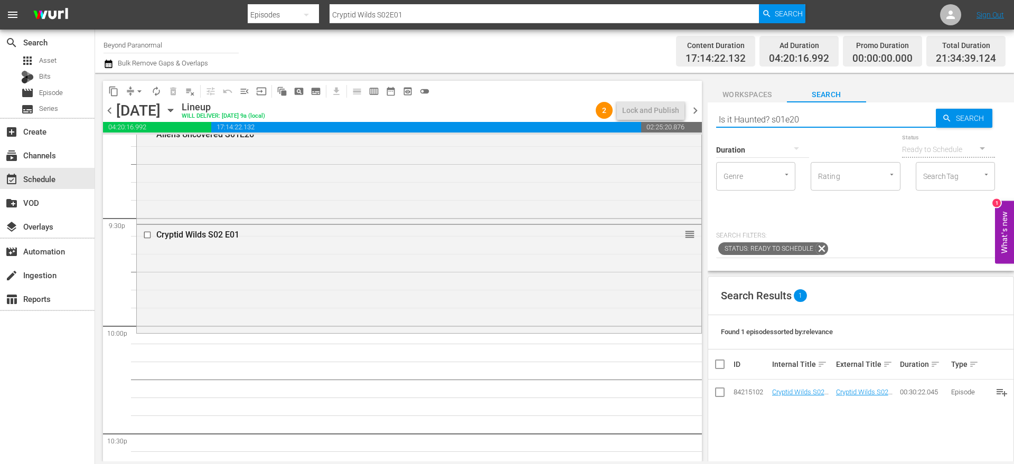
type input "Is it Haunted s01e20"
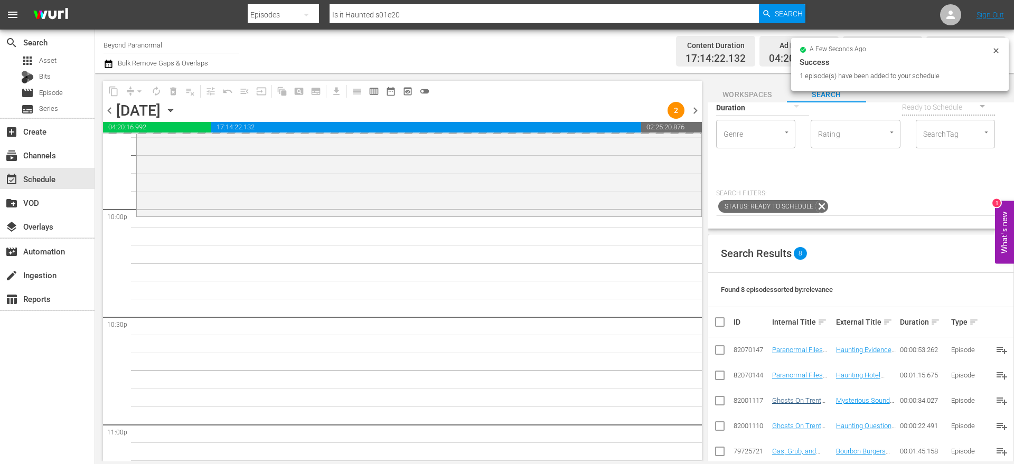
scroll to position [0, 0]
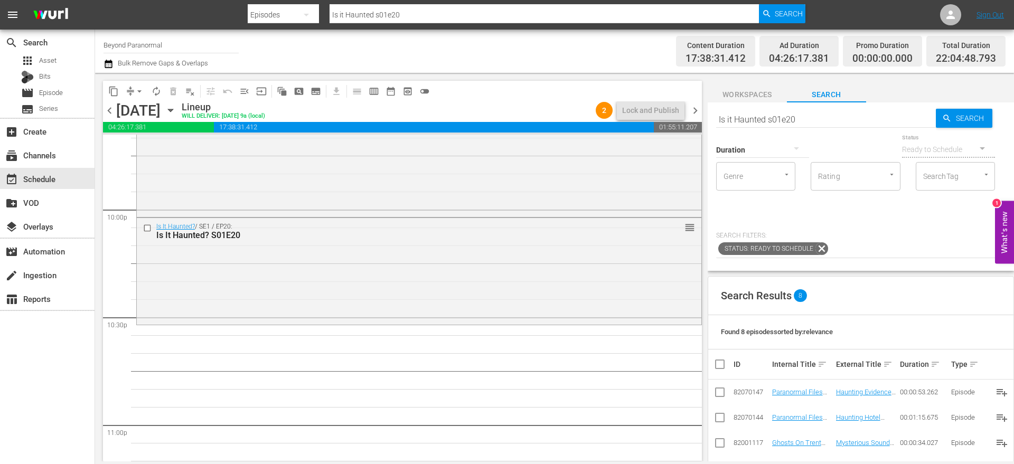
click at [750, 119] on input "Is it Haunted s01e20" at bounding box center [826, 119] width 220 height 25
paste input "Paranormal Contact S01E04"
type input "Paranormal Contact S01E04"
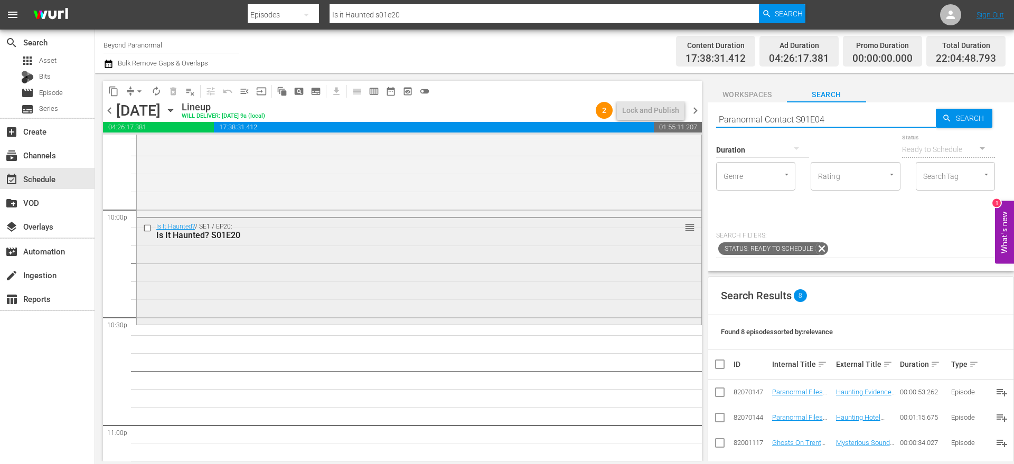
type input "Paranormal Contact S01E04"
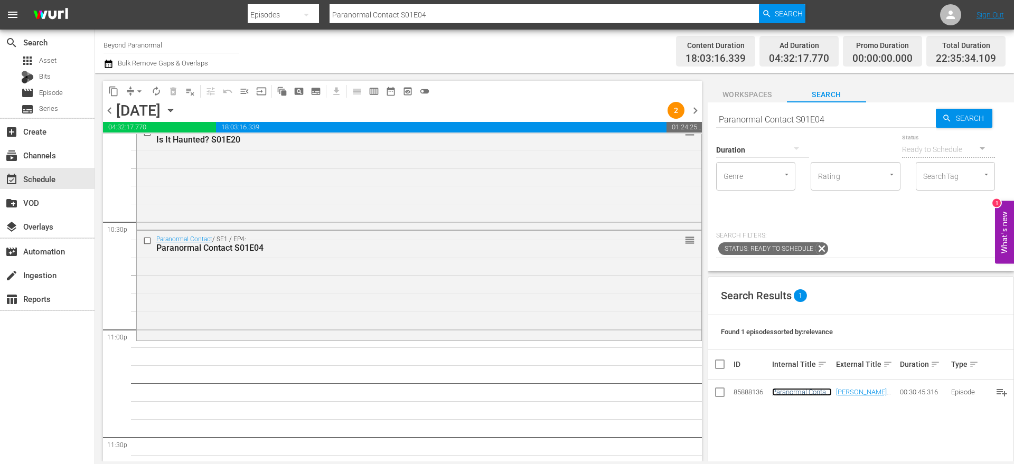
scroll to position [4818, 0]
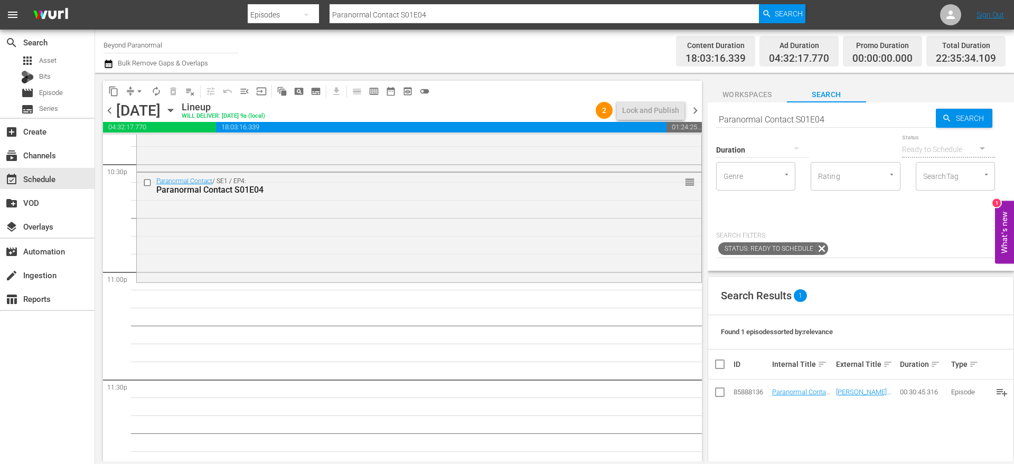
click at [727, 116] on input "Paranormal Contact S01E04" at bounding box center [826, 119] width 220 height 25
paste input "Secrets of the Paranormal World S01E03"
type input "Secrets of the Paranormal World S01E03"
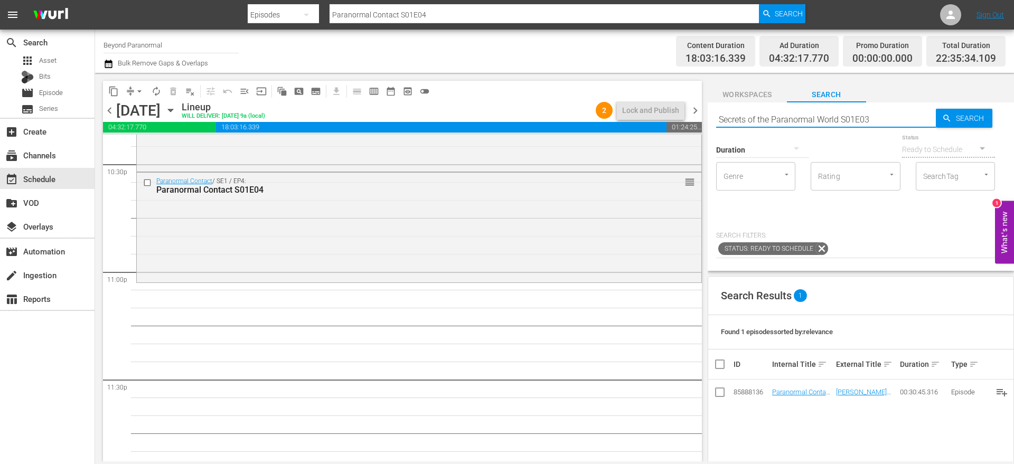
type input "Secrets of the Paranormal World S01E03"
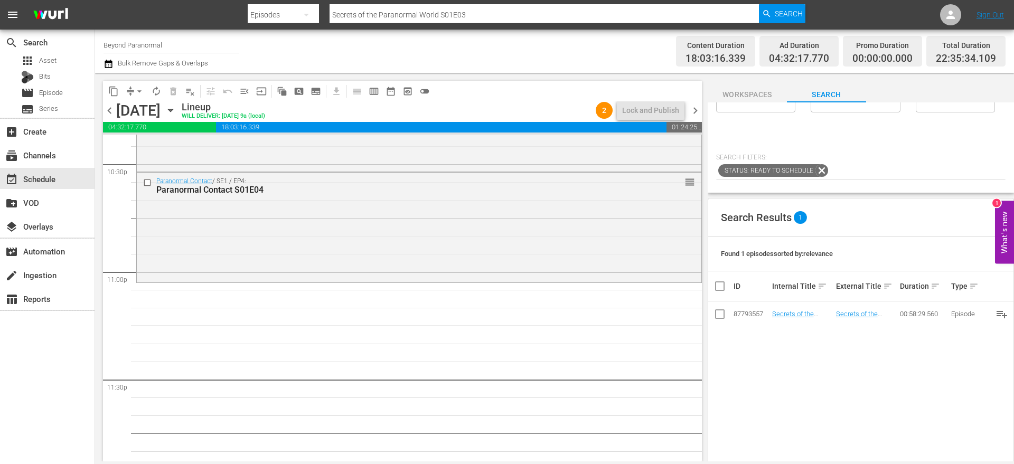
scroll to position [87, 0]
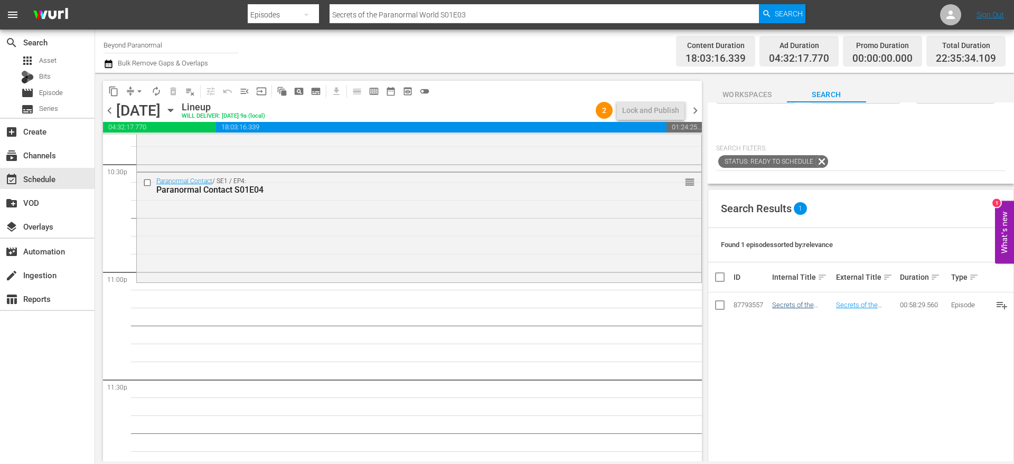
type input "Secrets of the Paranormal World S01E03"
drag, startPoint x: 800, startPoint y: 305, endPoint x: 499, endPoint y: 14, distance: 419.1
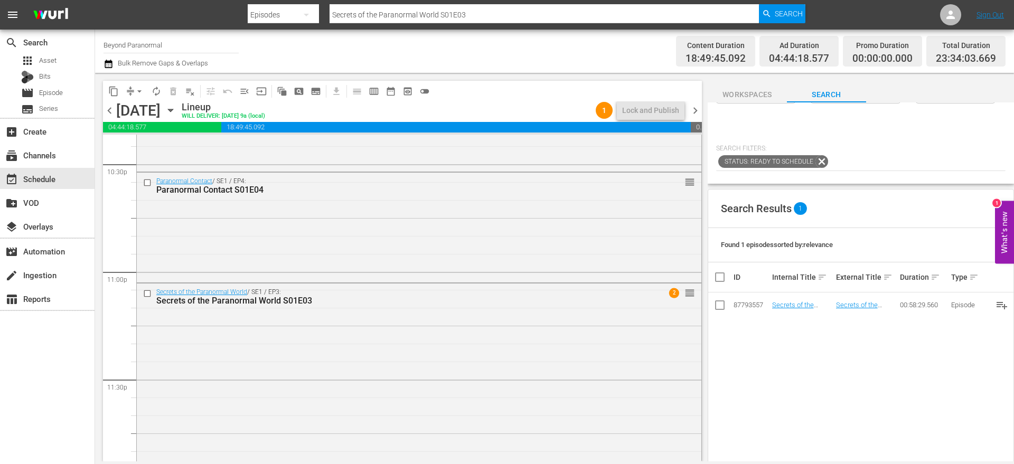
click at [694, 112] on span "chevron_right" at bounding box center [695, 110] width 13 height 13
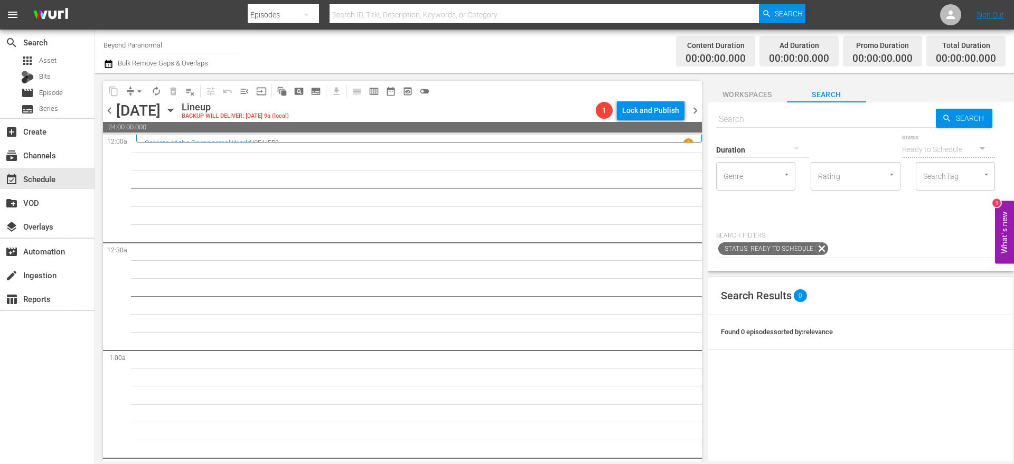
click at [762, 120] on input "text" at bounding box center [826, 119] width 220 height 25
paste input "Monsters and Mysteries S01E06"
type input "Monsters and Mysteries S01E06"
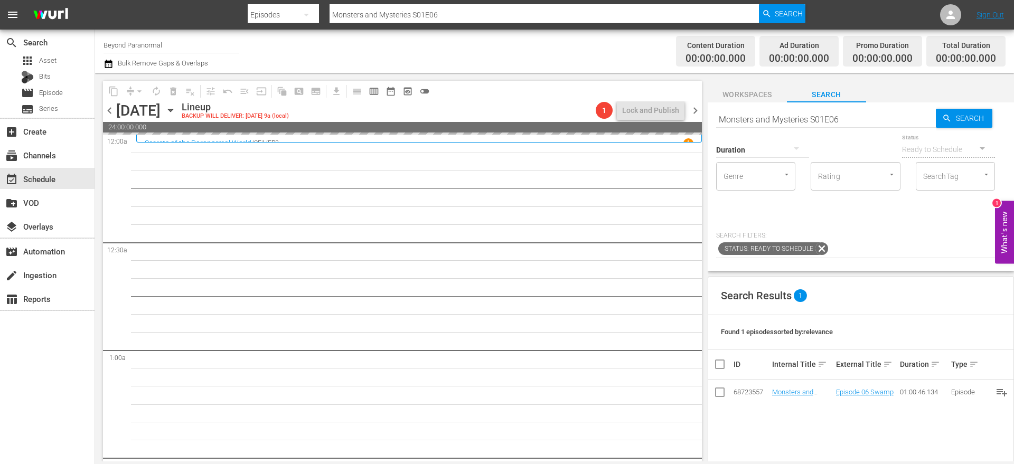
drag, startPoint x: 792, startPoint y: 392, endPoint x: 560, endPoint y: 3, distance: 453.8
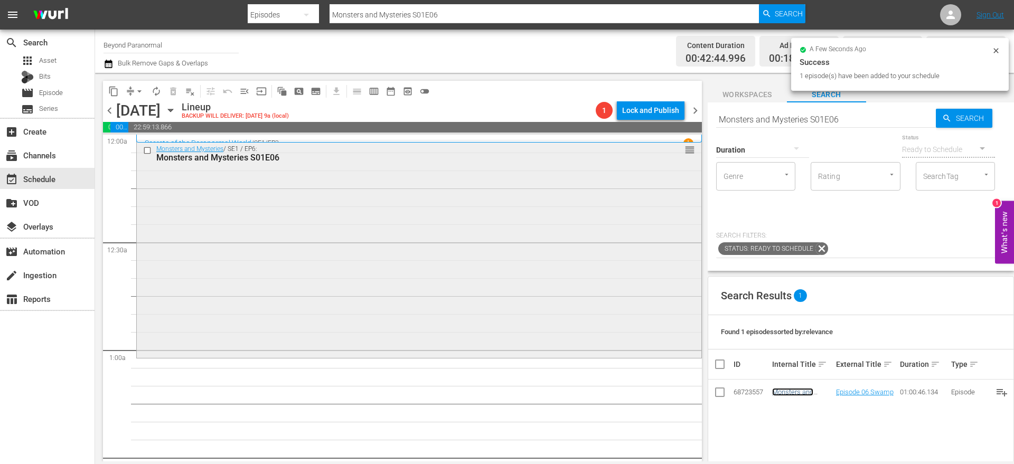
scroll to position [91, 0]
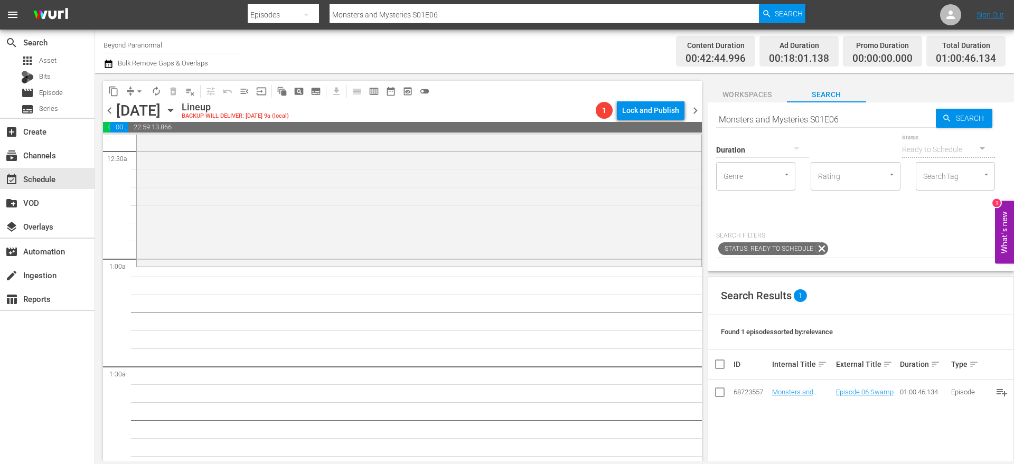
click at [776, 112] on input "Monsters and Mysteries S01E06" at bounding box center [826, 119] width 220 height 25
paste input "Eric Mintel Investigat"
type input "Eric Mintel Investigates S01E06"
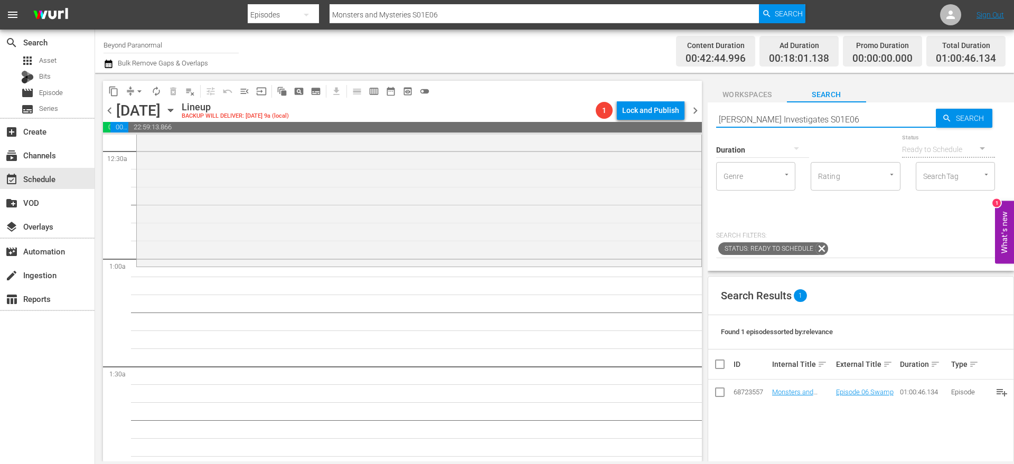
type input "Eric Mintel Investigates S01E06"
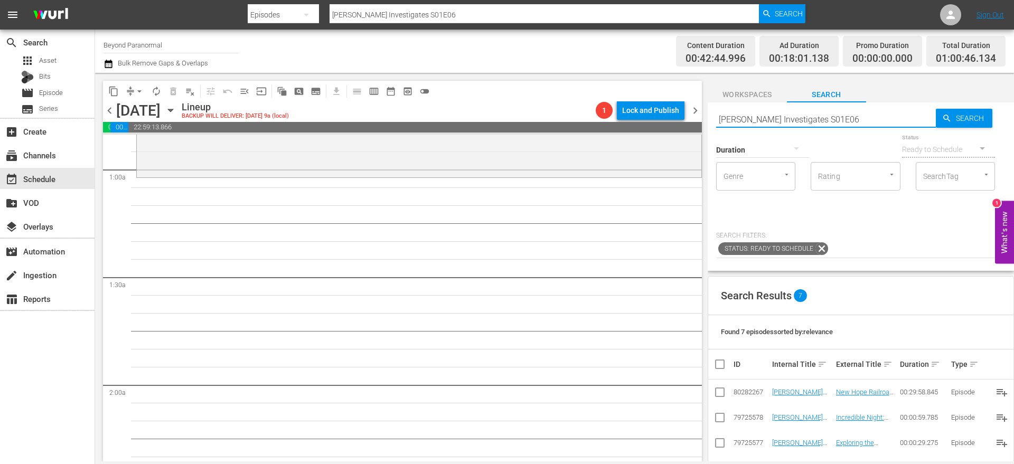
scroll to position [174, 0]
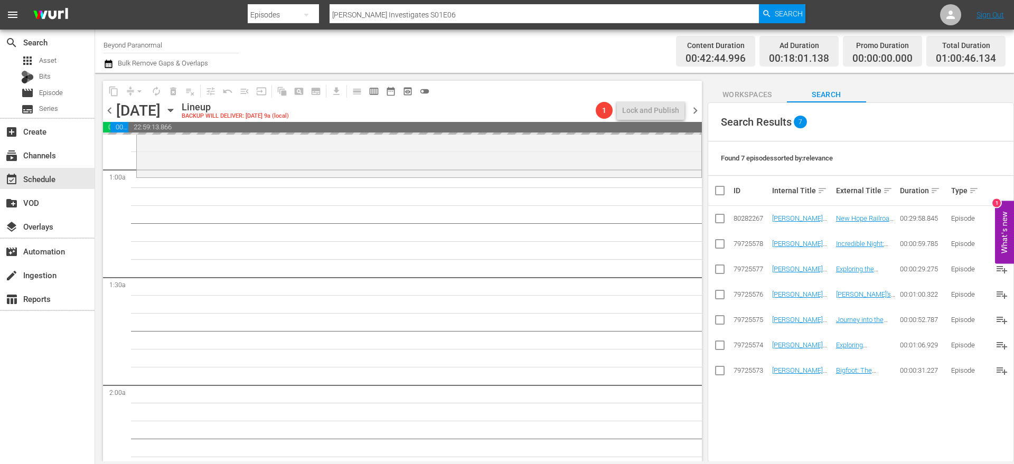
drag, startPoint x: 787, startPoint y: 219, endPoint x: 514, endPoint y: 1, distance: 349.8
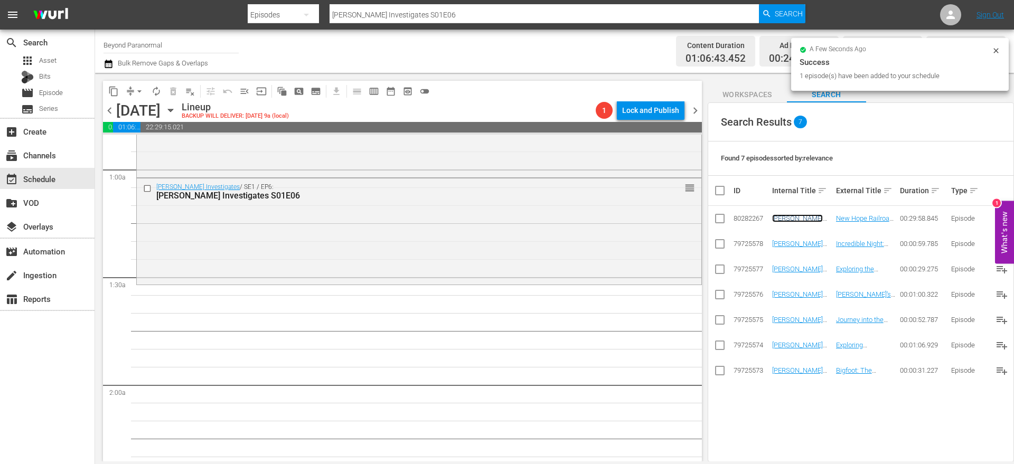
scroll to position [0, 0]
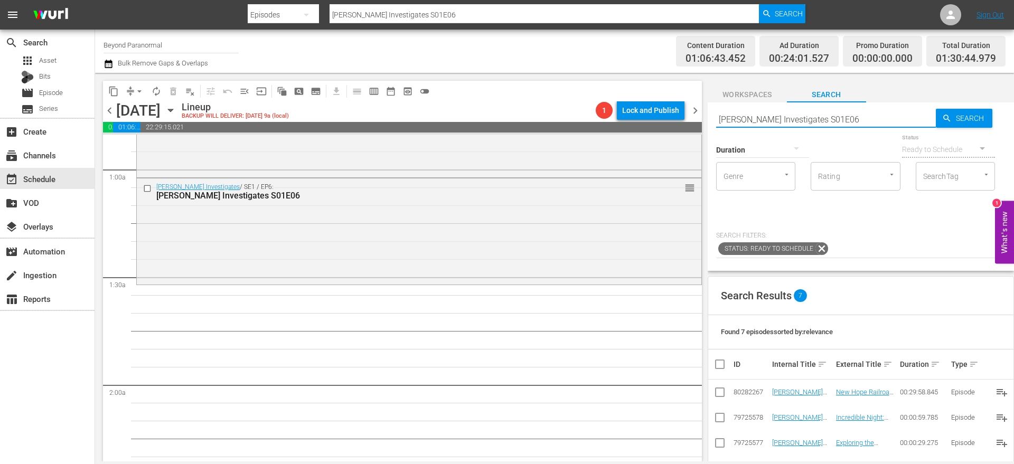
click at [755, 116] on input "Eric Mintel Investigates S01E06" at bounding box center [826, 119] width 220 height 25
paste input "Walking With the Tall Whites S01E04"
type input "Walking With the Tall Whites S01E04"
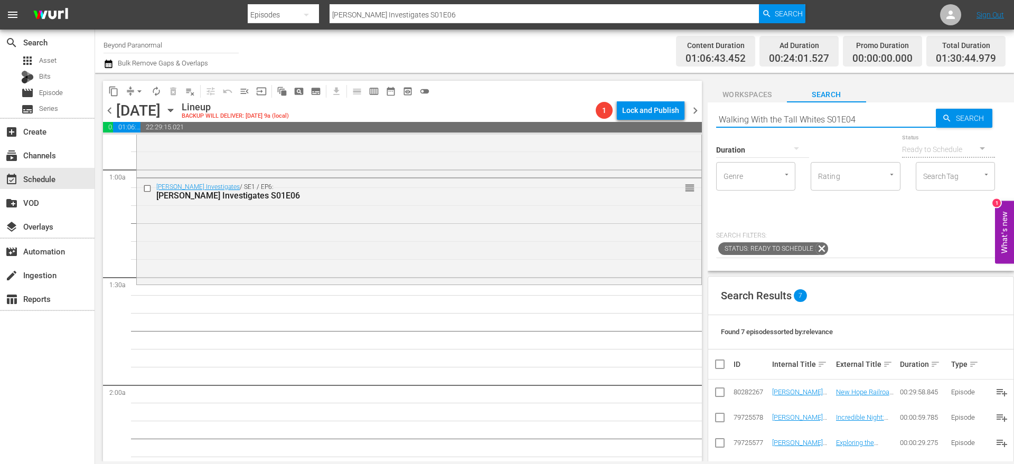
scroll to position [282, 0]
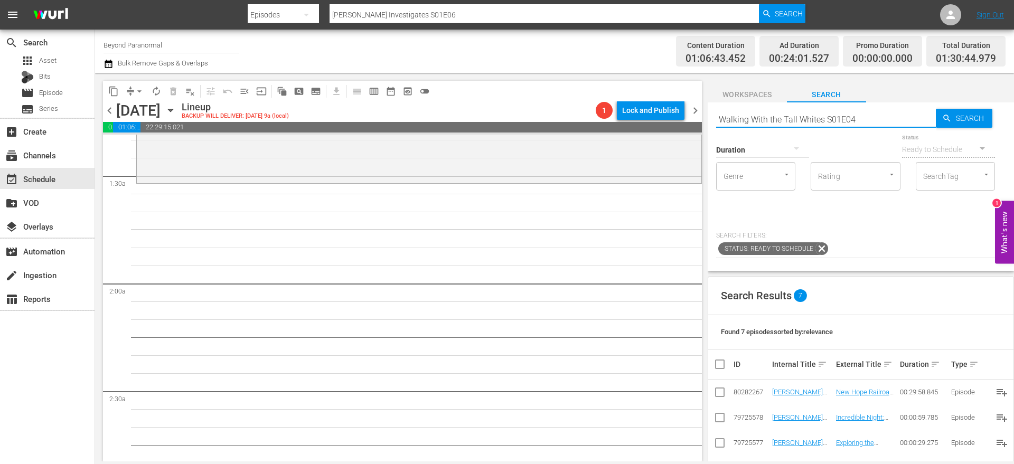
type input "Walking With the Tall Whites S01E04"
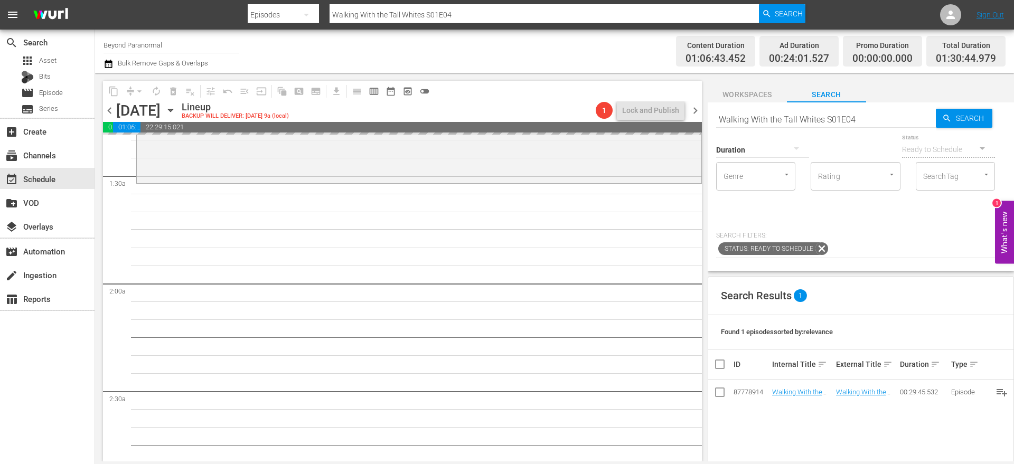
drag, startPoint x: 791, startPoint y: 394, endPoint x: 503, endPoint y: 1, distance: 487.8
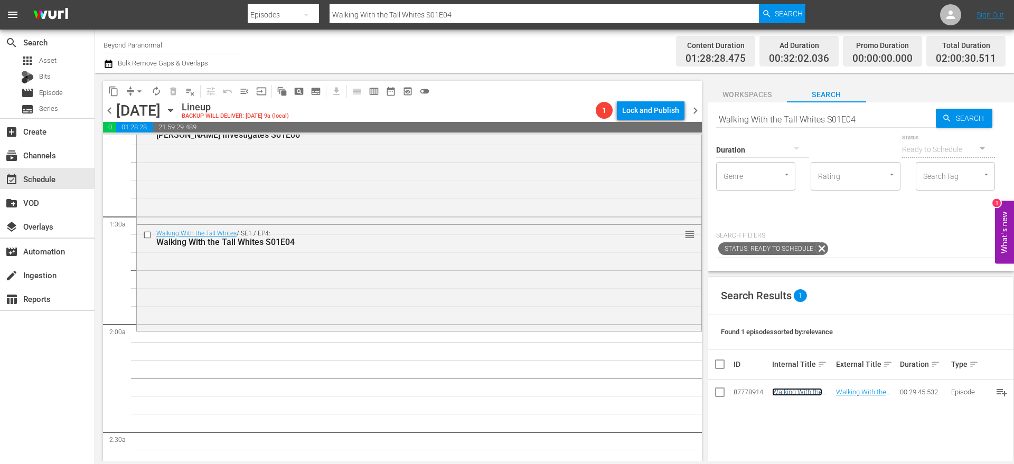
scroll to position [305, 0]
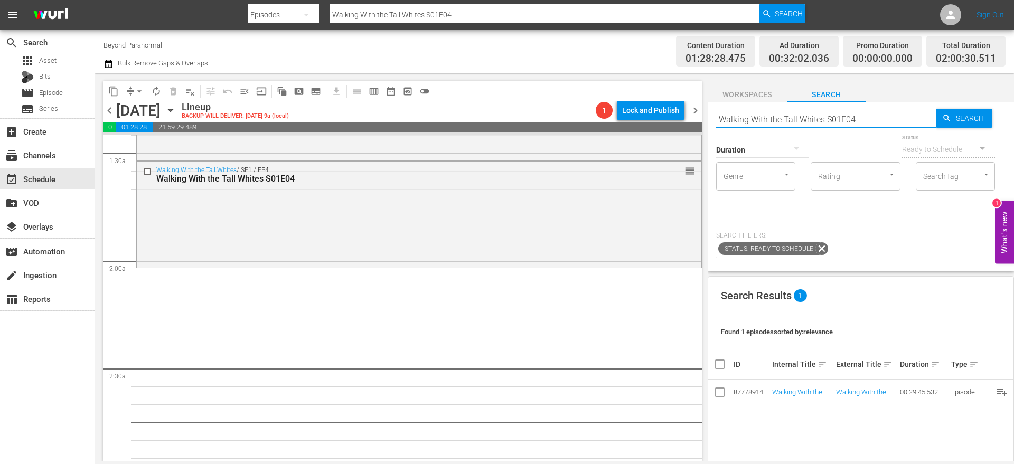
click at [795, 113] on input "Walking With the Tall Whites S01E04" at bounding box center [826, 119] width 220 height 25
paste input "Paranormal Quest S05E06"
type input "Paranormal Quest S05E06"
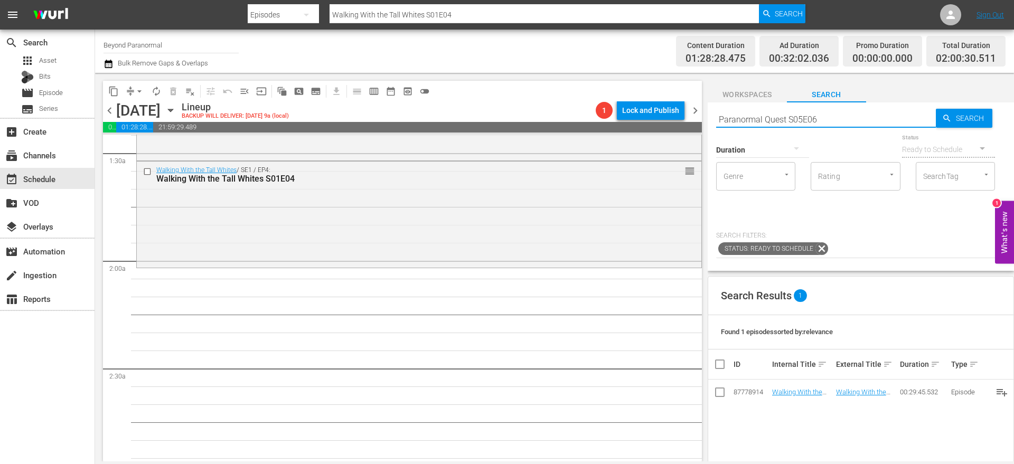
type input "Paranormal Quest S05E06"
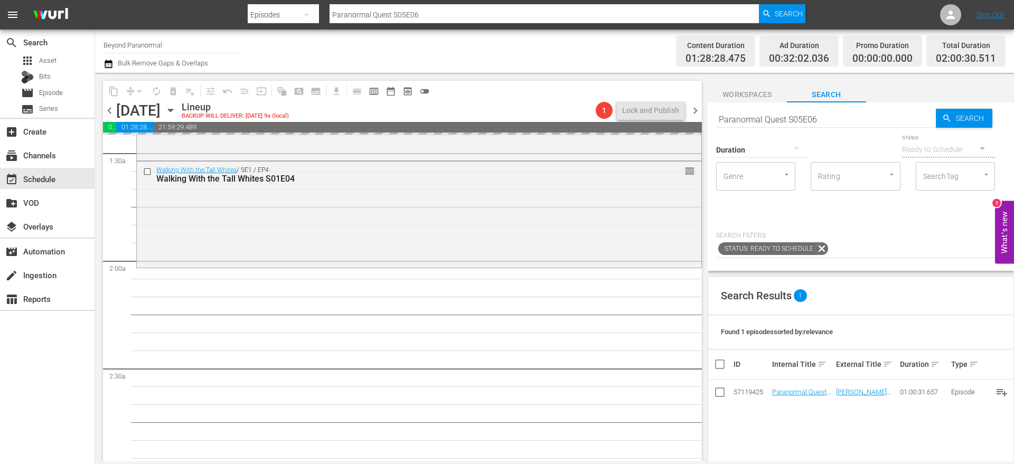
drag, startPoint x: 786, startPoint y: 394, endPoint x: 519, endPoint y: 11, distance: 467.3
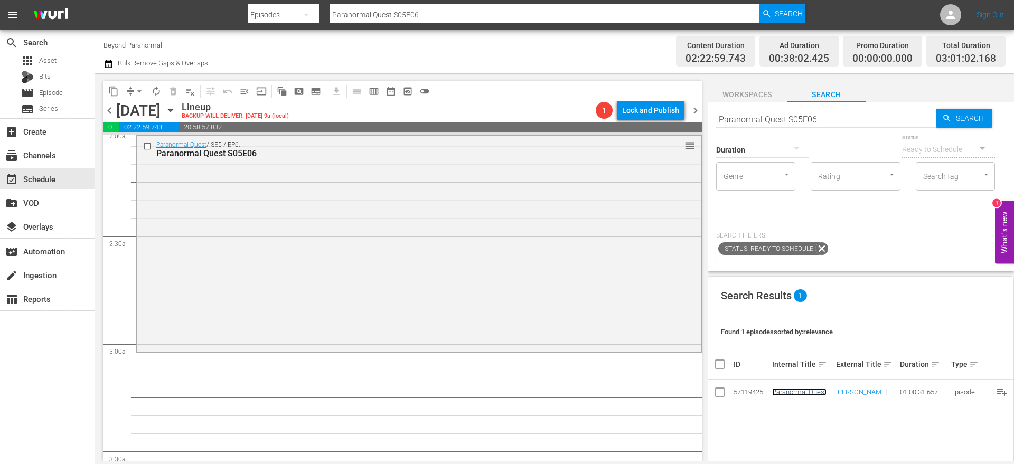
scroll to position [461, 0]
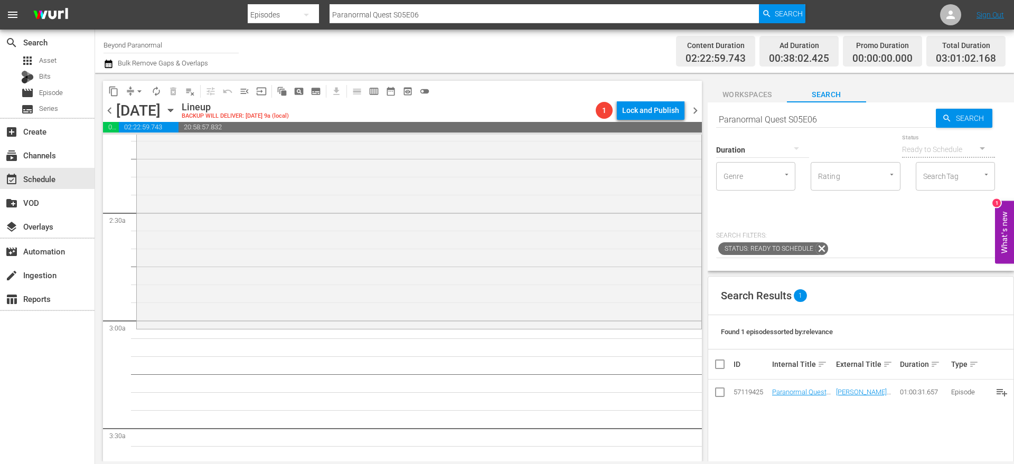
click at [727, 119] on input "Paranormal Quest S05E06" at bounding box center [826, 119] width 220 height 25
click at [728, 118] on input "Paranormal Quest S05E06" at bounding box center [826, 119] width 220 height 25
type input "conspiracy s01e04"
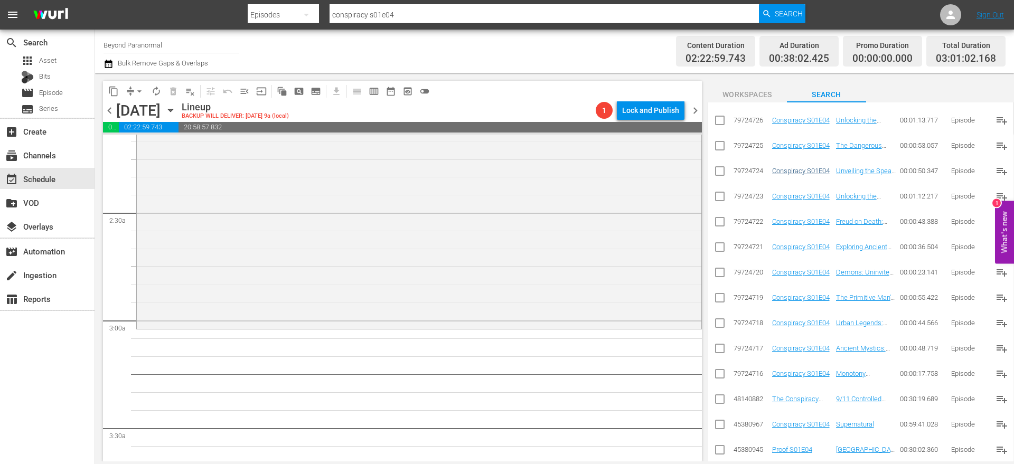
scroll to position [0, 0]
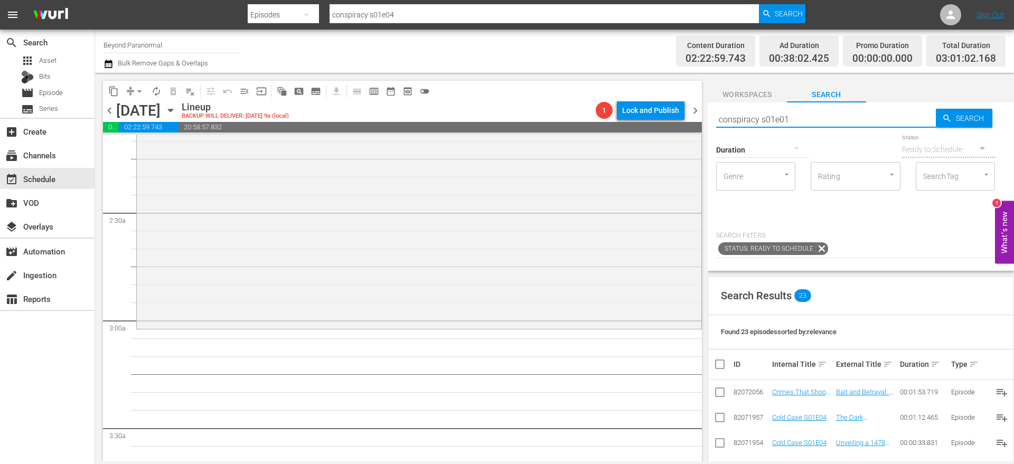
type input "conspiracy s01e01"
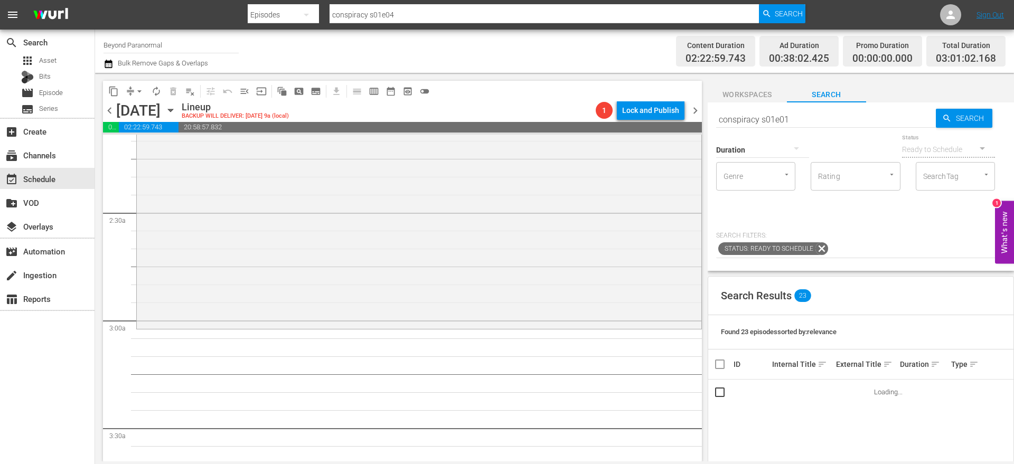
type input "conspiracy s01e01"
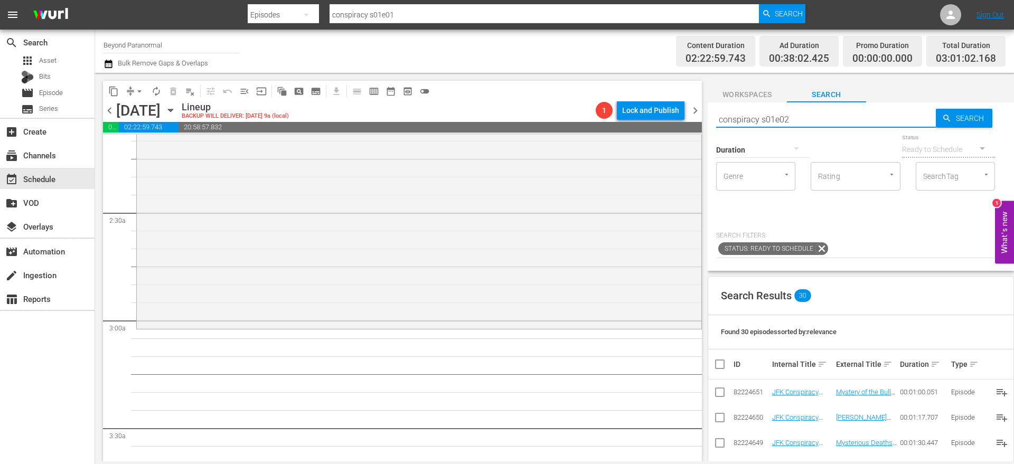
type input "conspiracy s01e02"
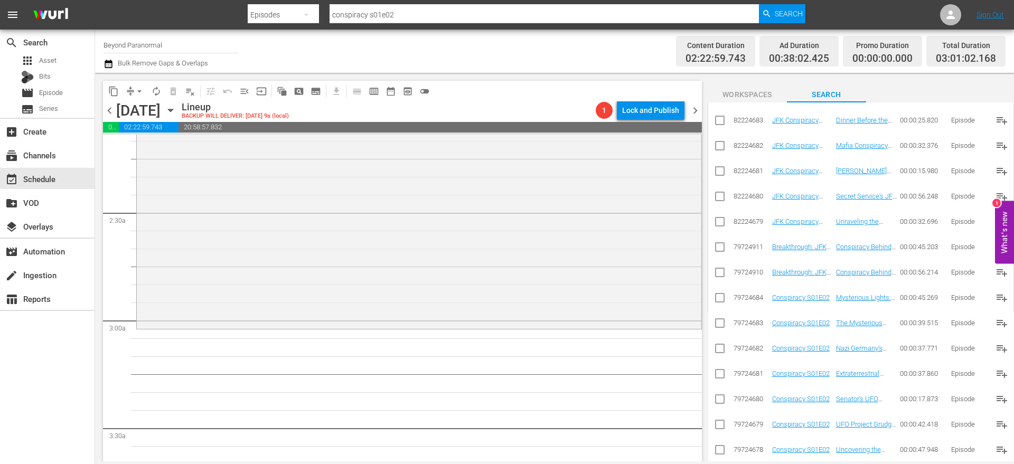
scroll to position [551, 0]
click at [580, 331] on div "Conspiracy S01E02 / SE1 / EP2: Conspiracy S01E02" at bounding box center [399, 334] width 486 height 8
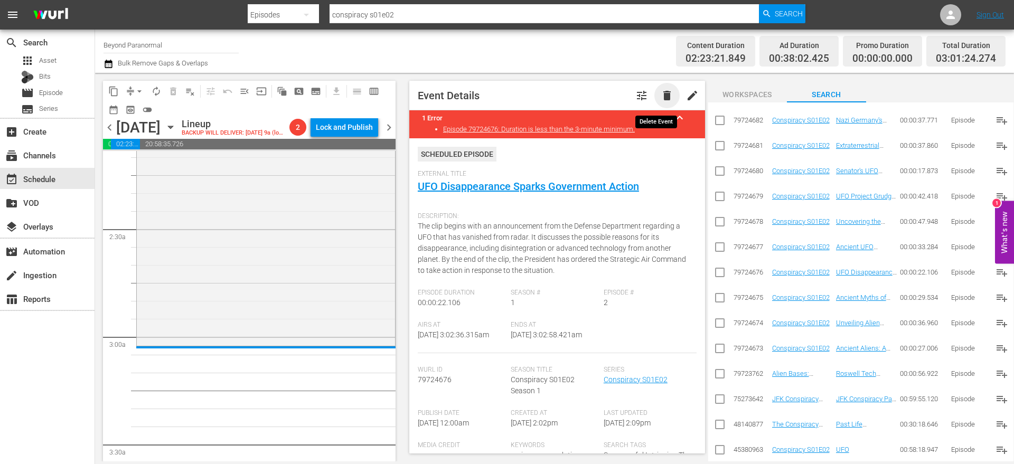
click at [661, 99] on span "delete" at bounding box center [667, 95] width 13 height 13
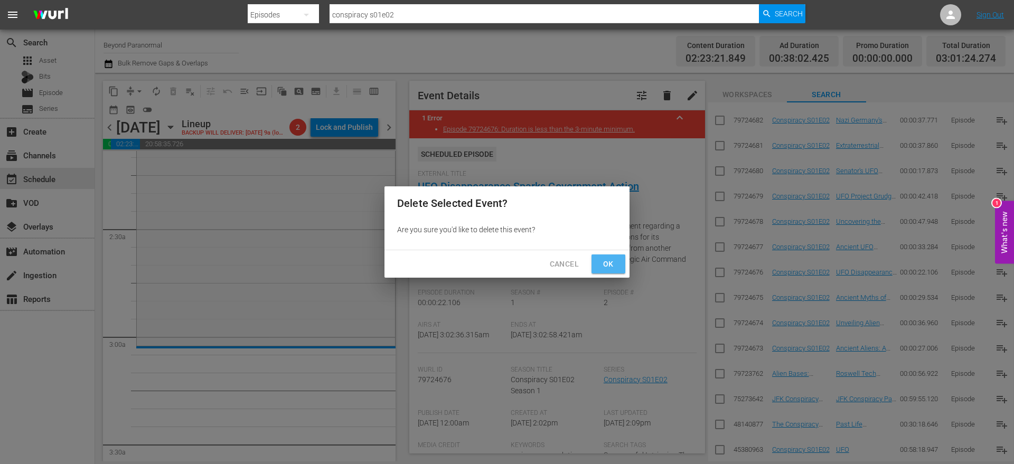
click at [612, 261] on span "Ok" at bounding box center [608, 264] width 17 height 13
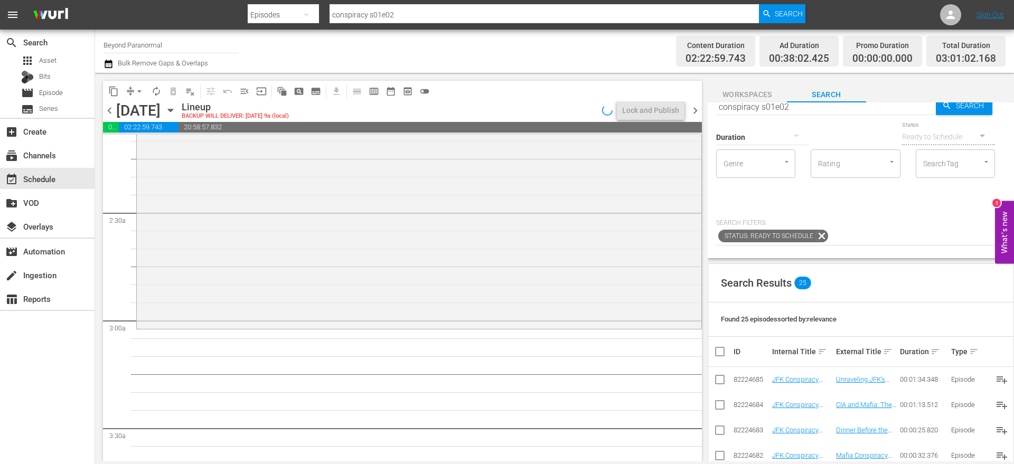
scroll to position [0, 0]
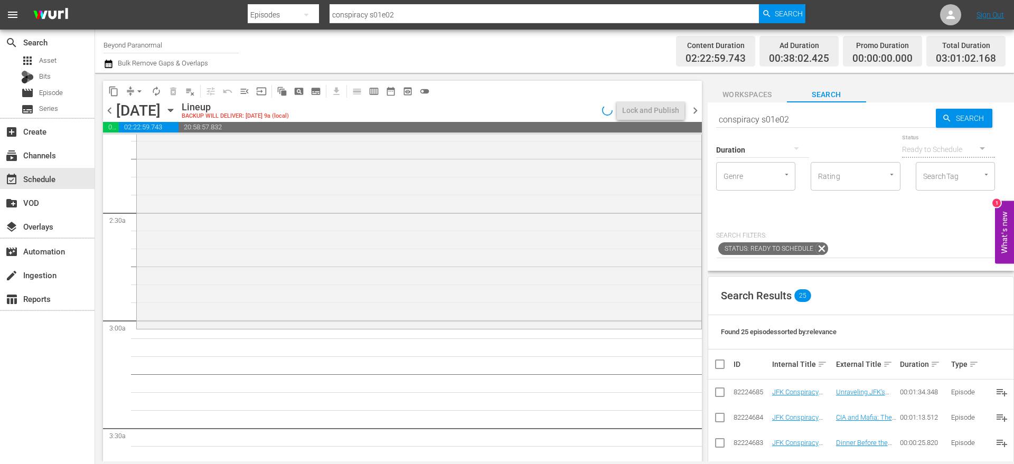
click at [802, 119] on input "conspiracy s01e02" at bounding box center [826, 119] width 220 height 25
type input "conspiracy s01e05"
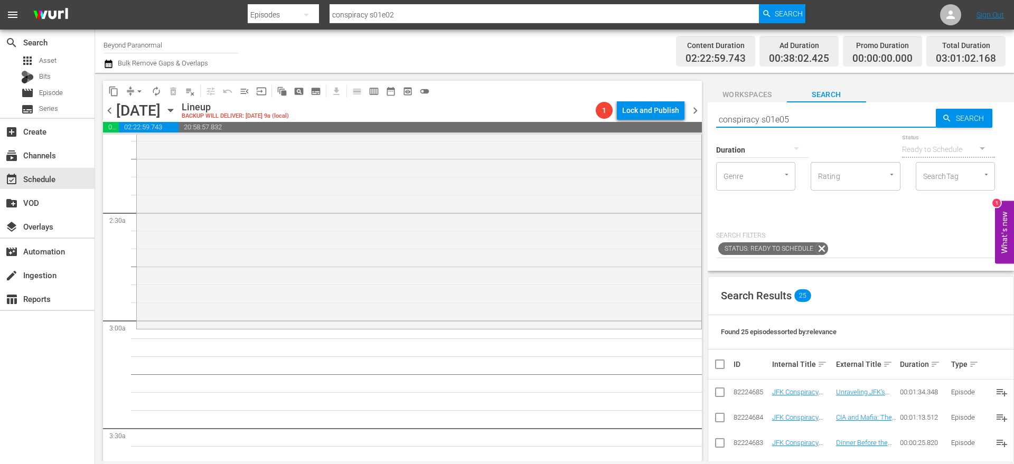
type input "conspiracy s01e05"
click at [797, 120] on input "conspiracy s01e05" at bounding box center [826, 119] width 220 height 25
type input "conspiracy s01e06"
type input "conspiracy s01e02"
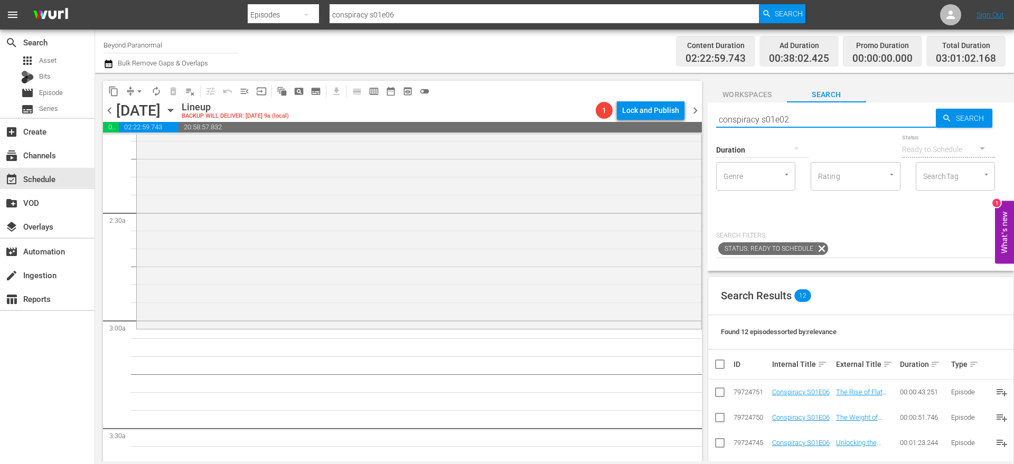
type input "conspiracy s01e02"
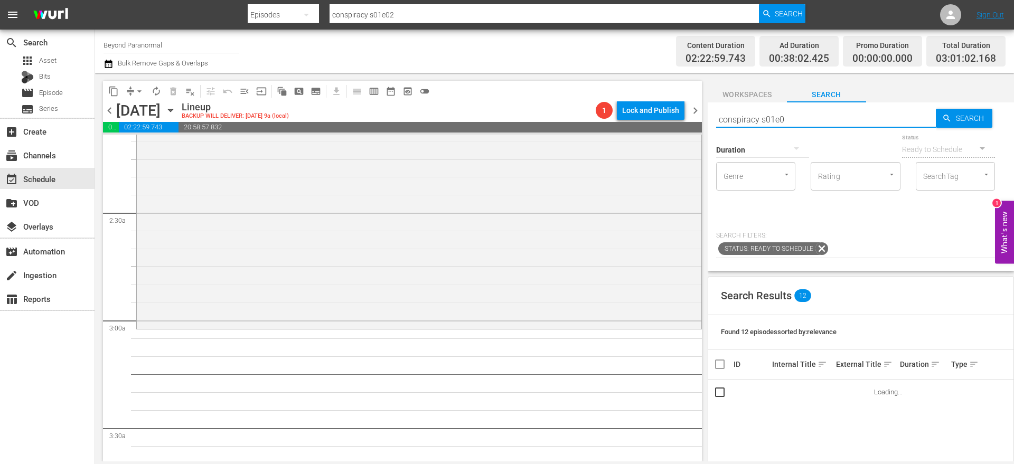
type input "conspiracy s01e04"
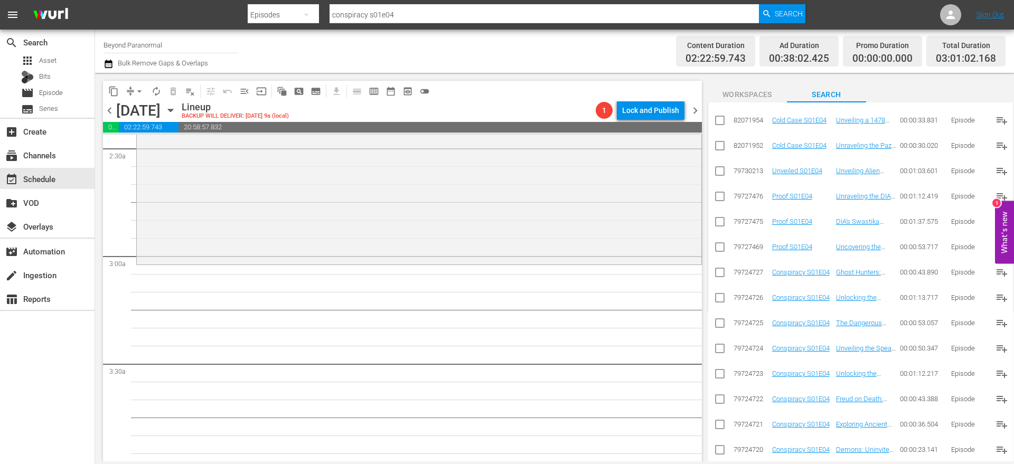
scroll to position [500, 0]
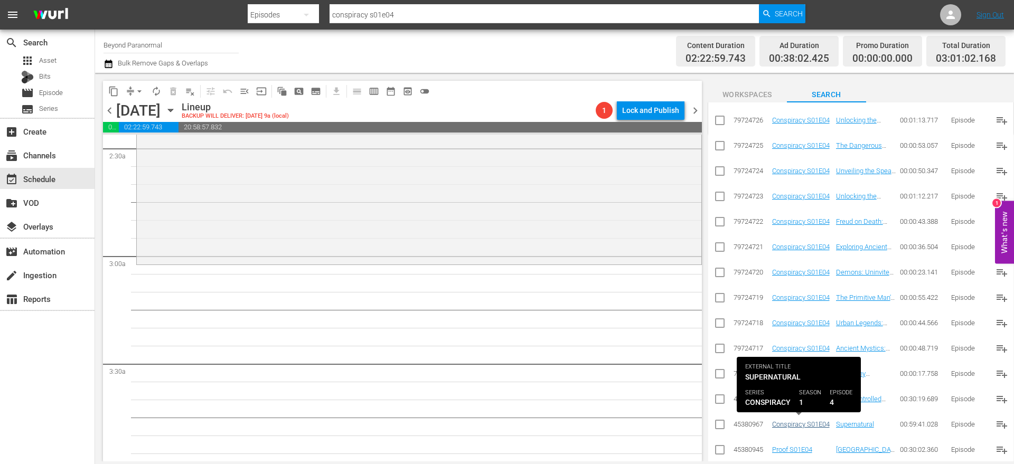
type input "conspiracy s01e04"
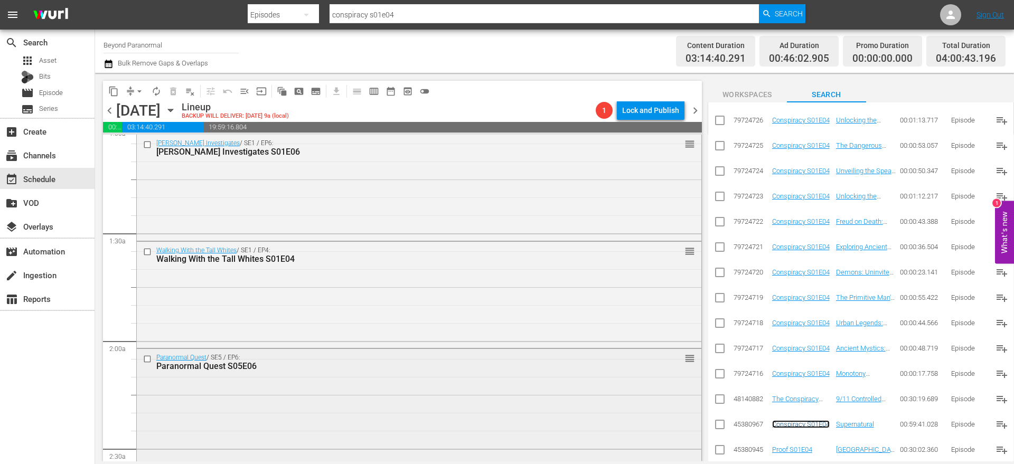
scroll to position [0, 0]
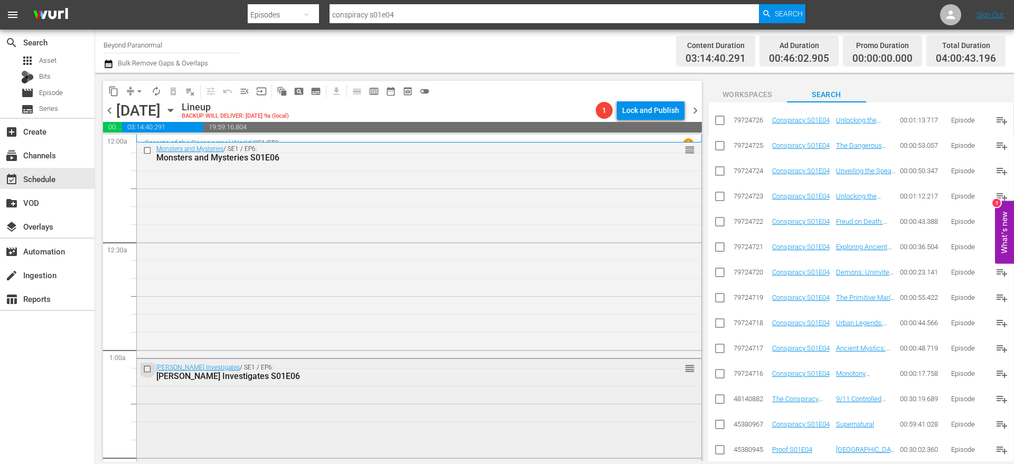
click at [147, 370] on input "checkbox" at bounding box center [148, 368] width 11 height 9
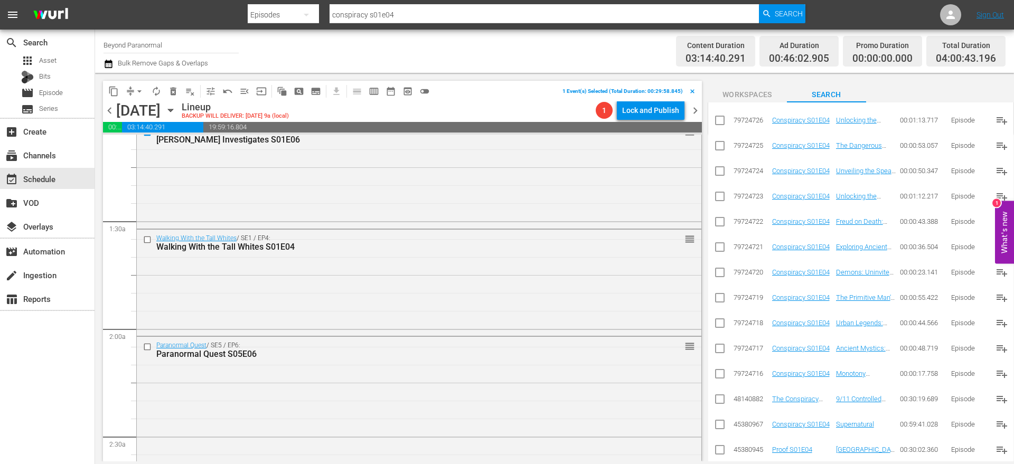
scroll to position [241, 0]
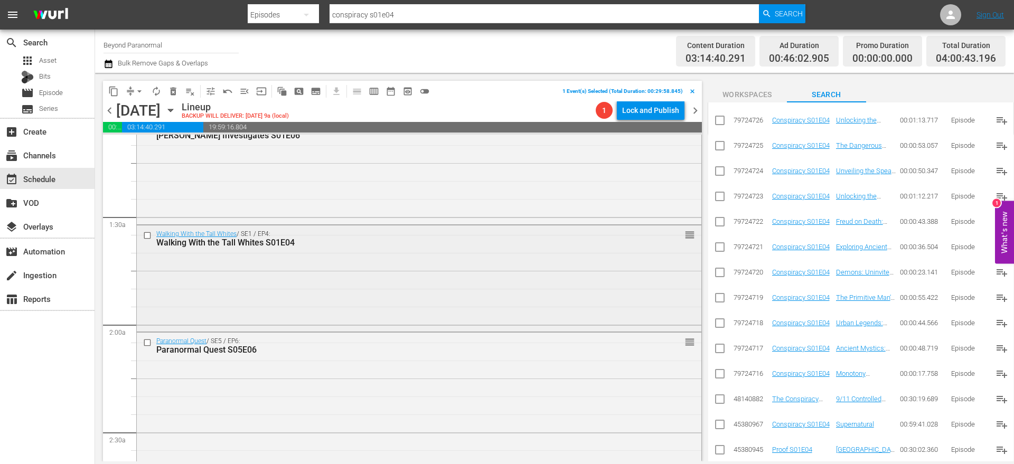
click at [148, 236] on input "checkbox" at bounding box center [148, 235] width 11 height 9
click at [144, 344] on input "checkbox" at bounding box center [148, 343] width 11 height 9
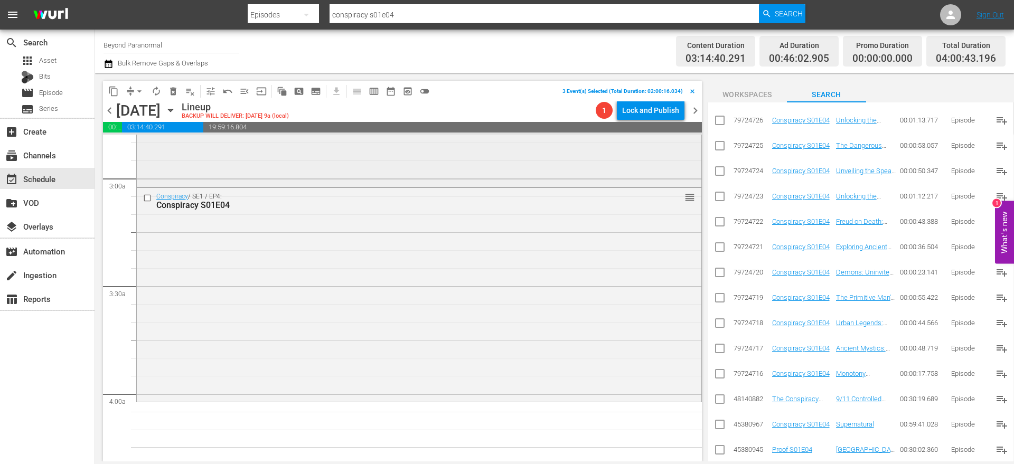
scroll to position [621, 0]
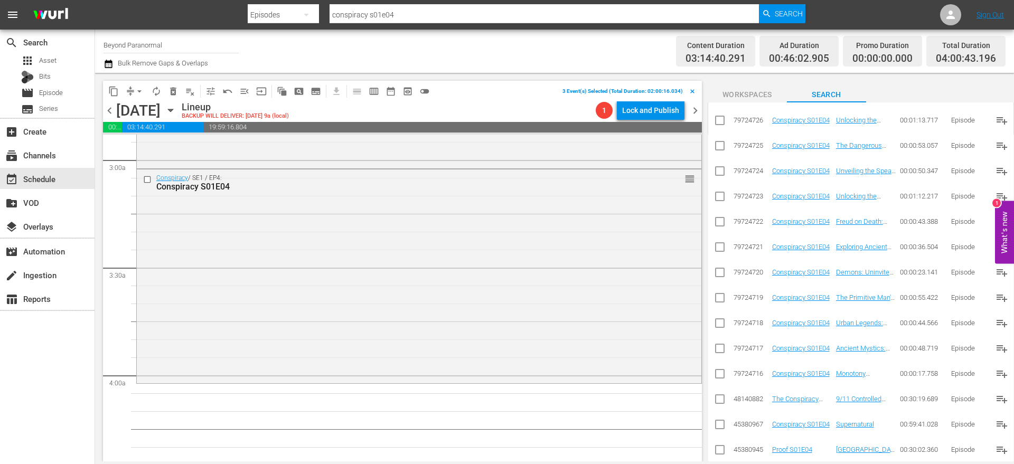
click at [118, 88] on span "content_copy" at bounding box center [113, 91] width 11 height 11
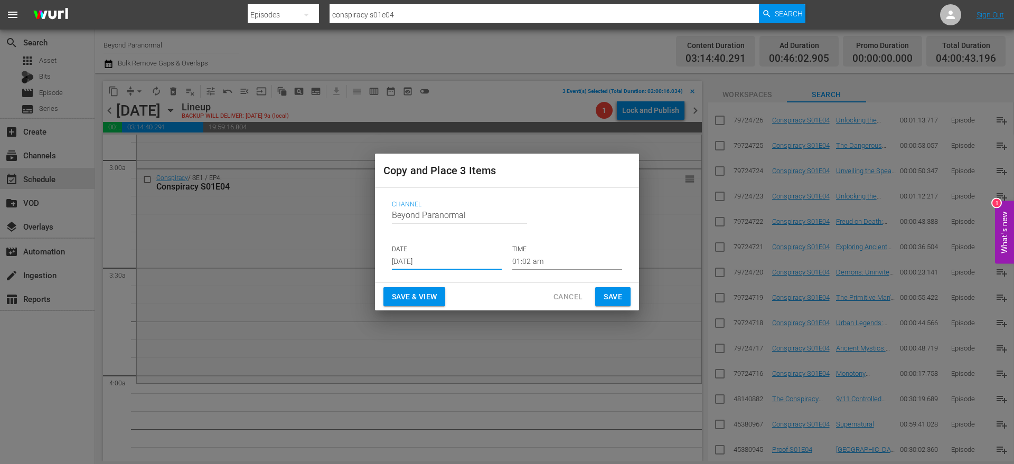
click at [424, 260] on input "[DATE]" at bounding box center [447, 262] width 110 height 16
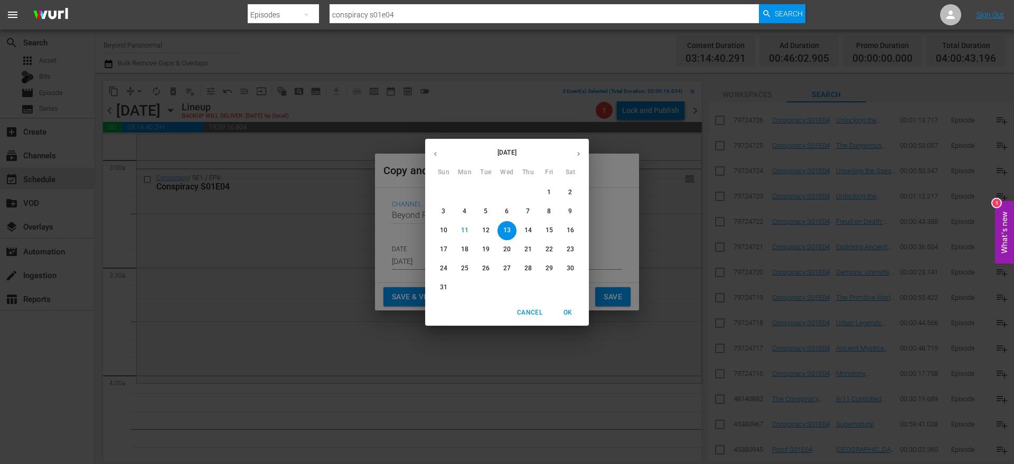
click at [569, 271] on p "30" at bounding box center [570, 268] width 7 height 9
type input "Aug 30th 2025"
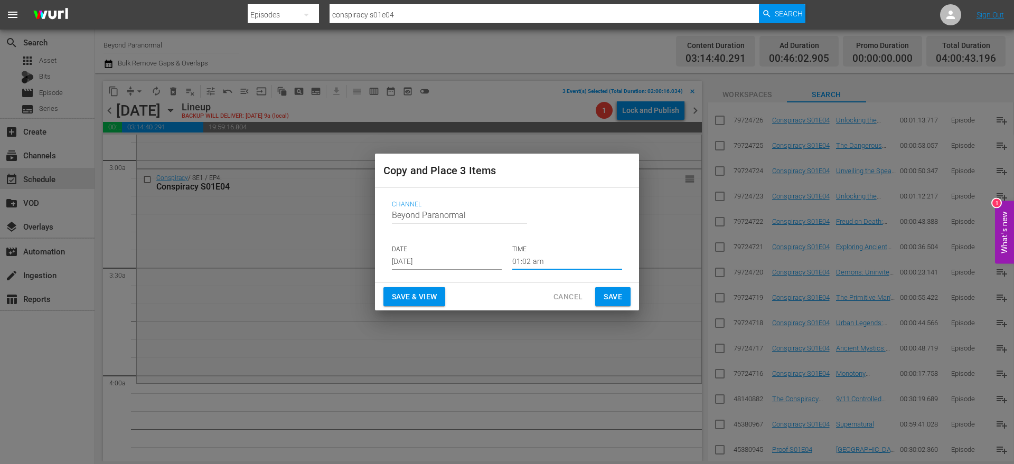
click at [524, 255] on input "01:02 am" at bounding box center [567, 262] width 110 height 16
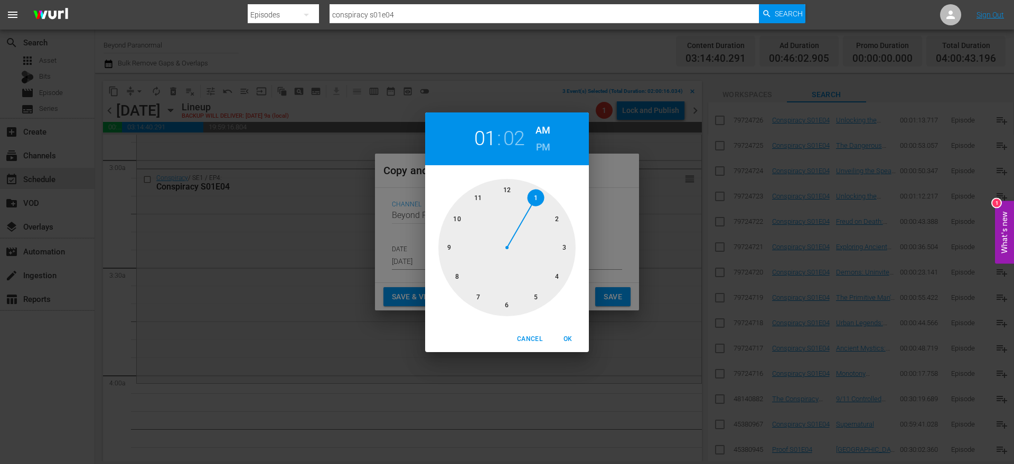
click at [556, 279] on div at bounding box center [506, 247] width 137 height 137
click at [565, 342] on span "OK" at bounding box center [567, 339] width 25 height 11
type input "04:02 am"
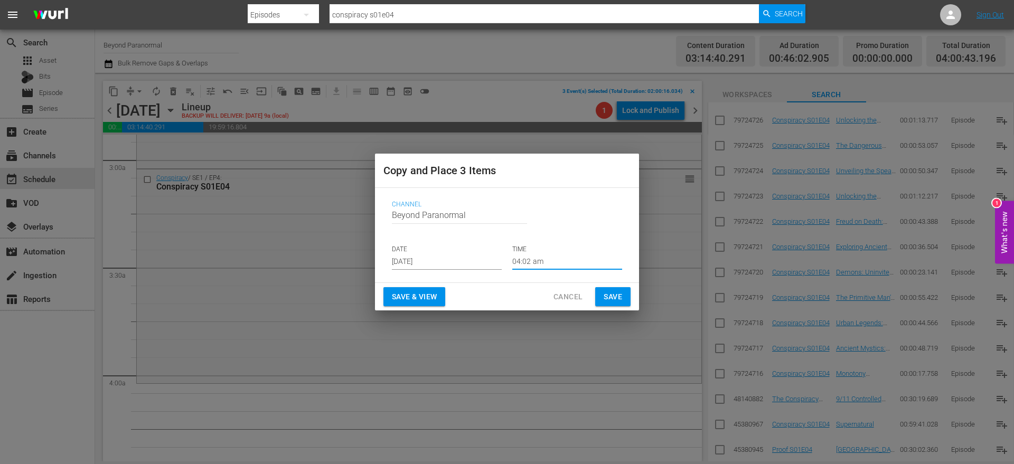
click at [608, 292] on span "Save" at bounding box center [613, 296] width 18 height 13
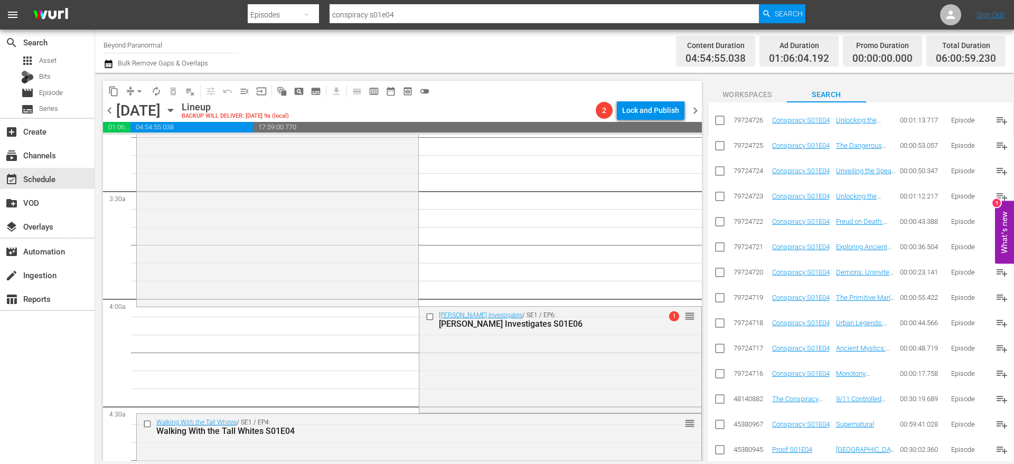
scroll to position [704, 0]
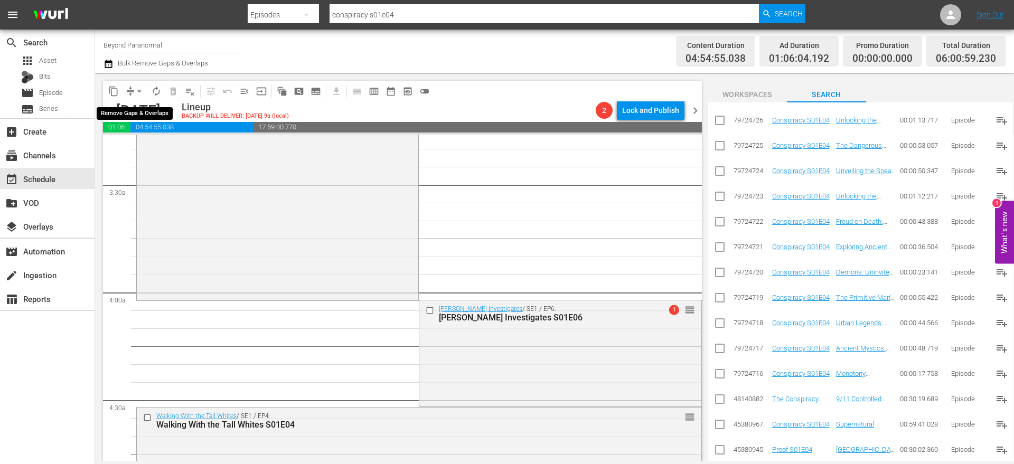
click at [132, 93] on button "arrow_drop_down" at bounding box center [139, 91] width 17 height 17
click at [159, 147] on li "Align to End of Previous Day" at bounding box center [139, 147] width 111 height 17
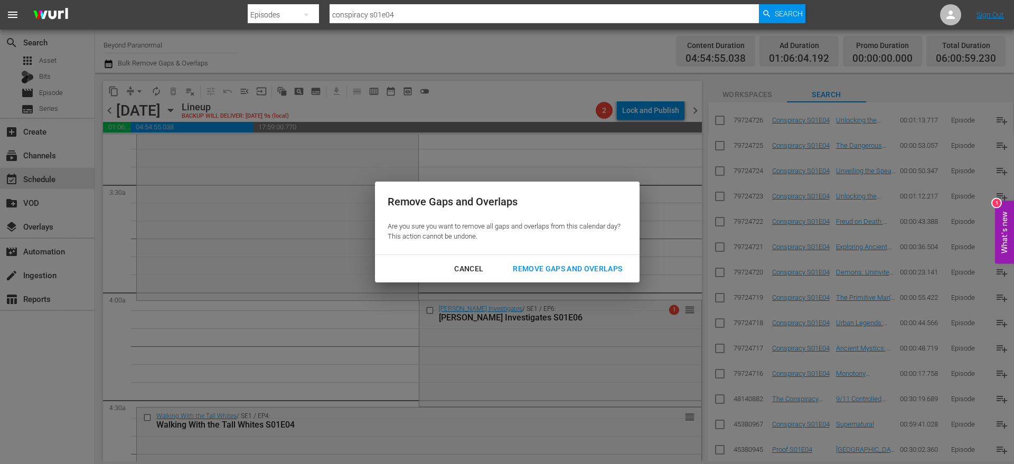
click at [583, 273] on div "Remove Gaps and Overlaps" at bounding box center [567, 268] width 126 height 13
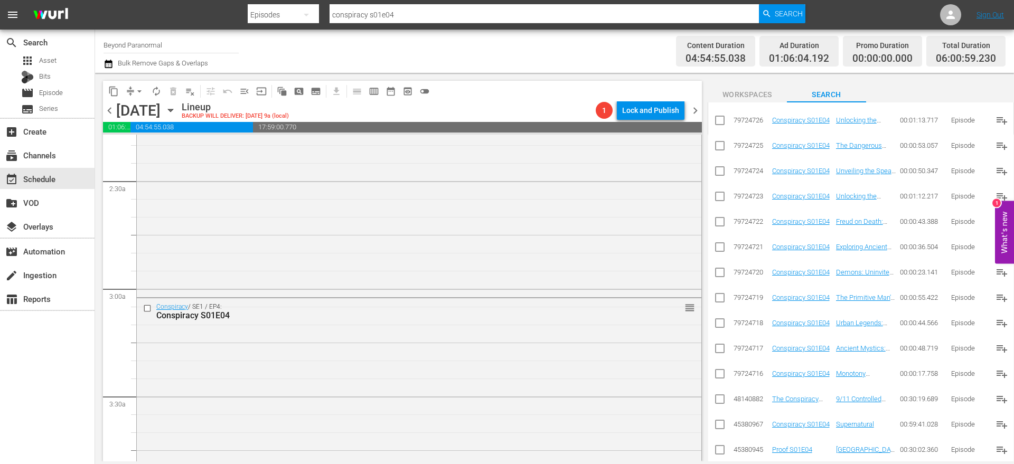
scroll to position [520, 0]
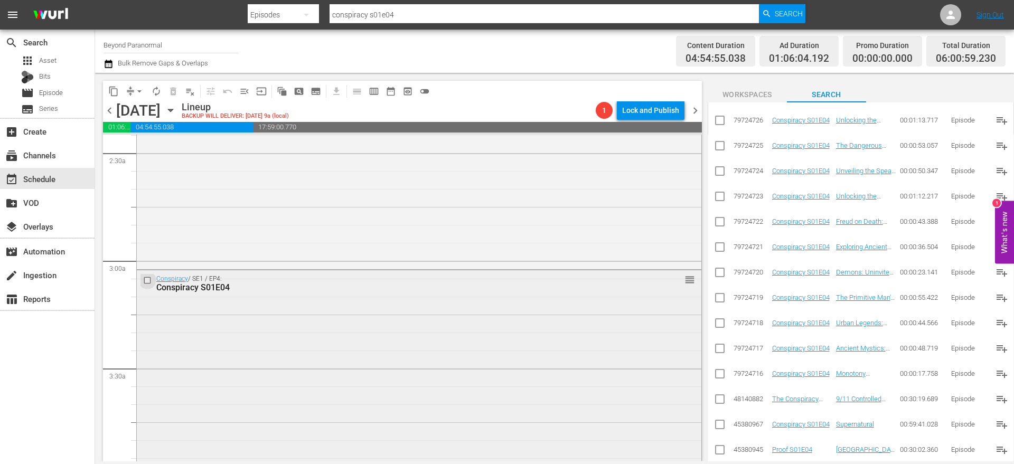
click at [147, 279] on input "checkbox" at bounding box center [148, 280] width 11 height 9
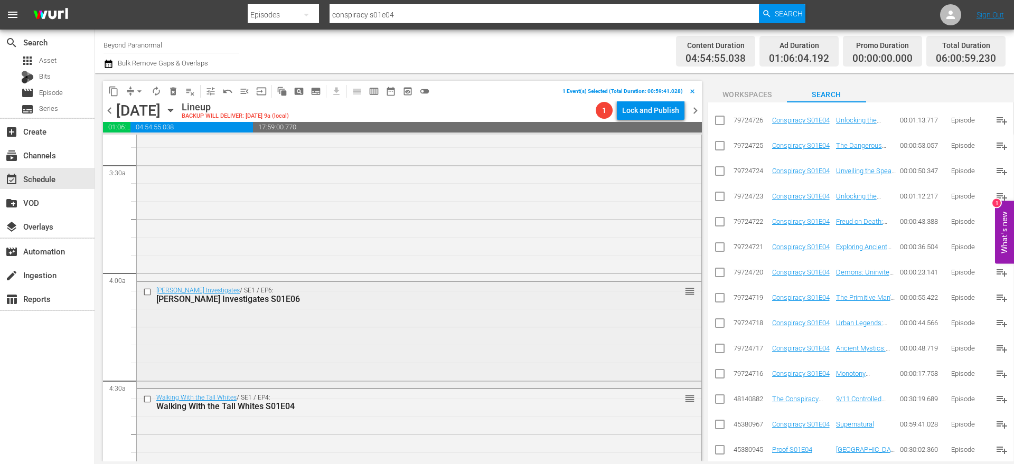
click at [147, 292] on input "checkbox" at bounding box center [148, 291] width 11 height 9
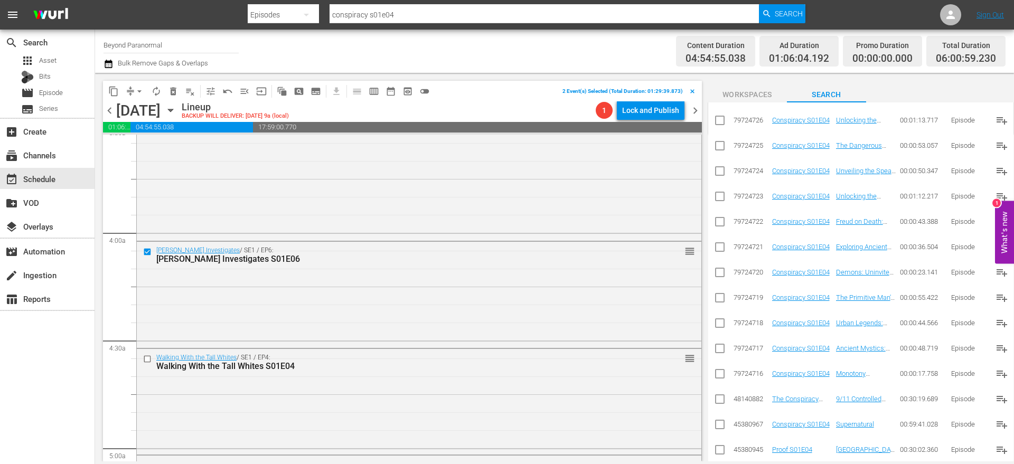
scroll to position [839, 0]
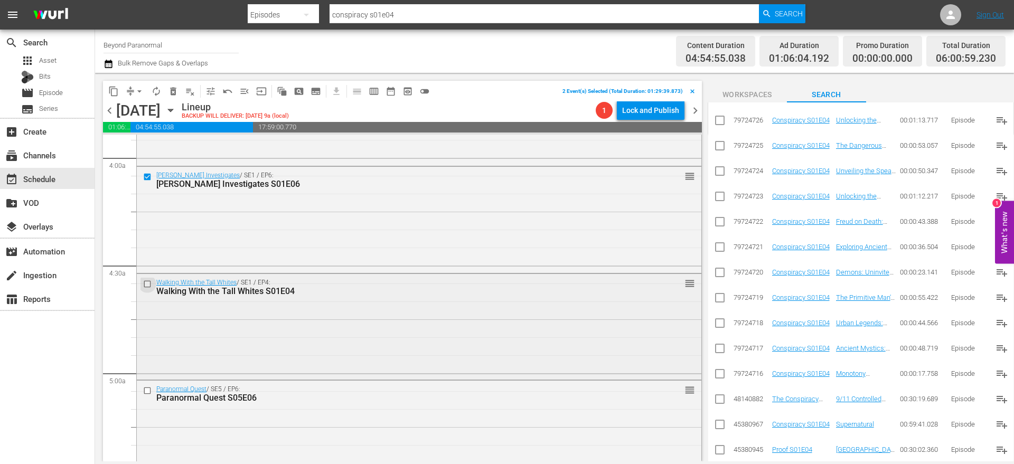
click at [146, 285] on input "checkbox" at bounding box center [148, 284] width 11 height 9
click at [149, 390] on input "checkbox" at bounding box center [148, 391] width 11 height 9
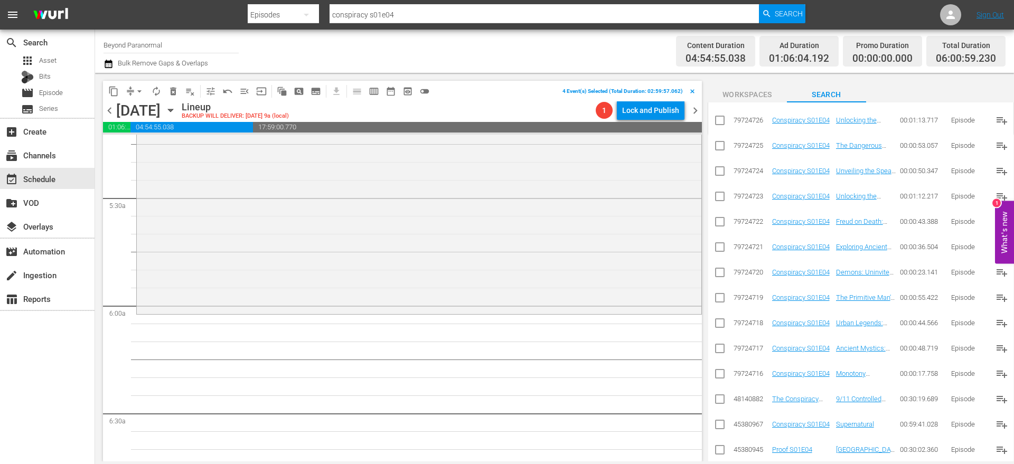
scroll to position [1129, 0]
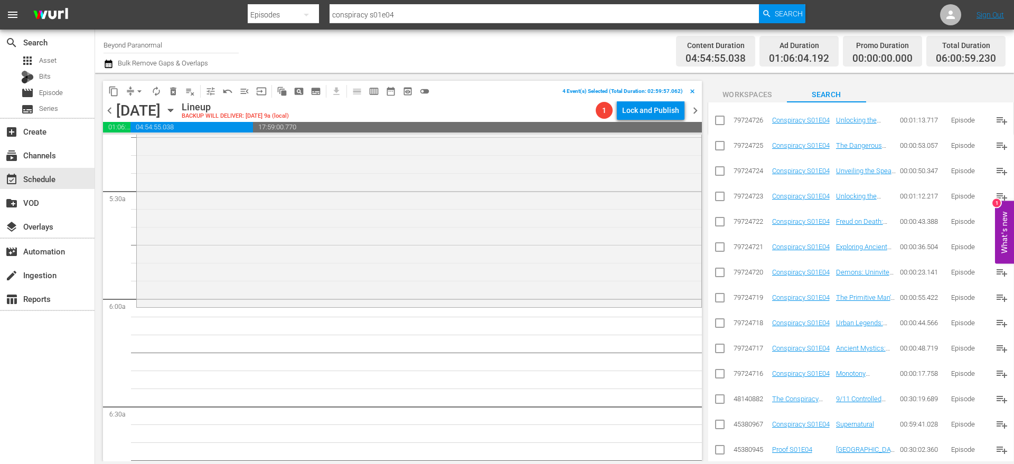
click at [115, 87] on span "content_copy" at bounding box center [113, 91] width 11 height 11
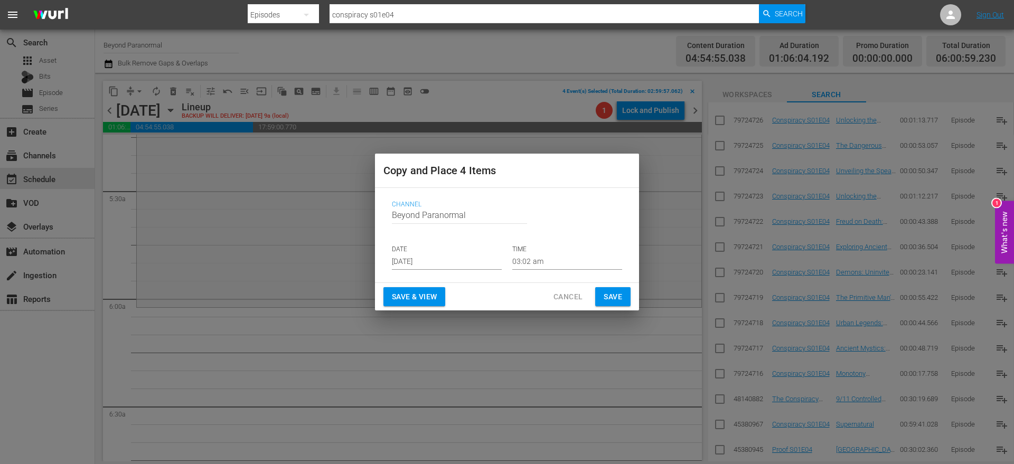
click at [408, 251] on p "DATE" at bounding box center [447, 249] width 110 height 9
click at [416, 257] on input "[DATE]" at bounding box center [447, 262] width 110 height 16
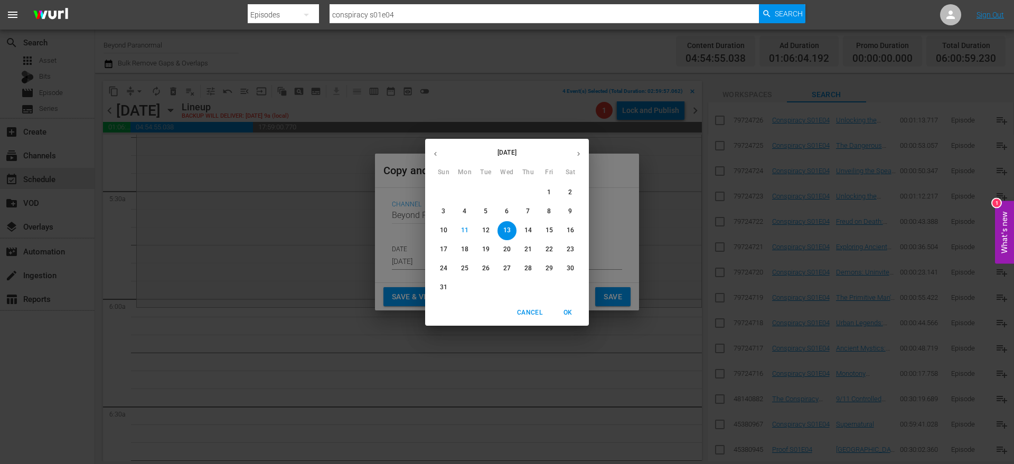
click at [570, 271] on p "30" at bounding box center [570, 268] width 7 height 9
type input "Aug 30th 2025"
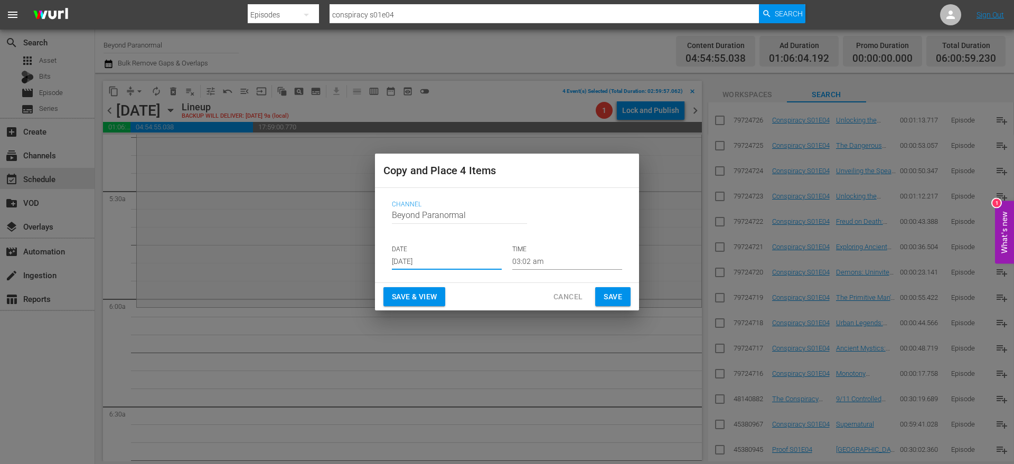
click at [530, 259] on input "03:02 am" at bounding box center [567, 262] width 110 height 16
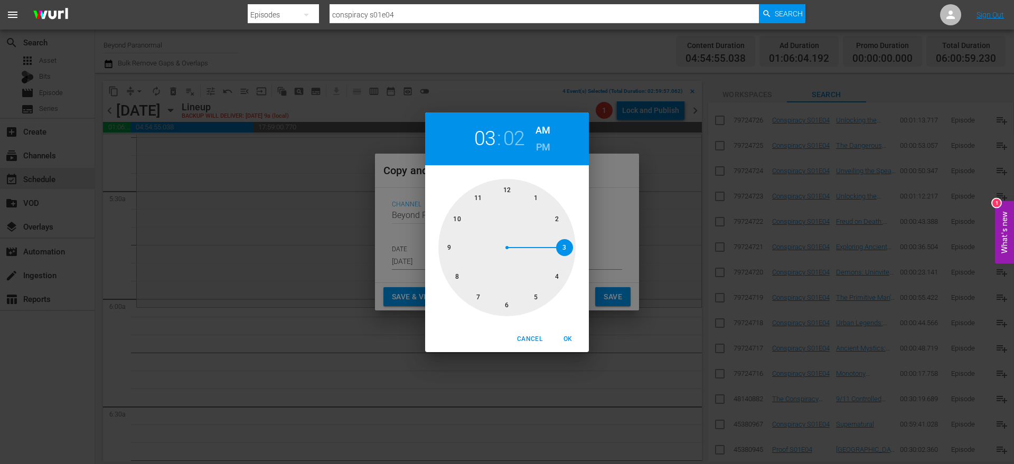
click at [505, 301] on div at bounding box center [506, 247] width 137 height 137
click at [566, 345] on button "OK" at bounding box center [568, 339] width 34 height 17
type input "06:02 am"
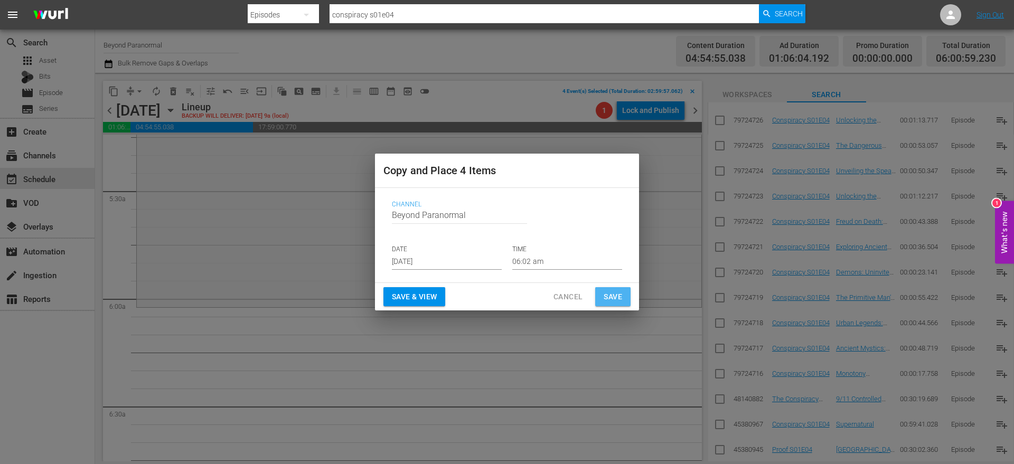
click at [616, 304] on button "Save" at bounding box center [612, 297] width 35 height 20
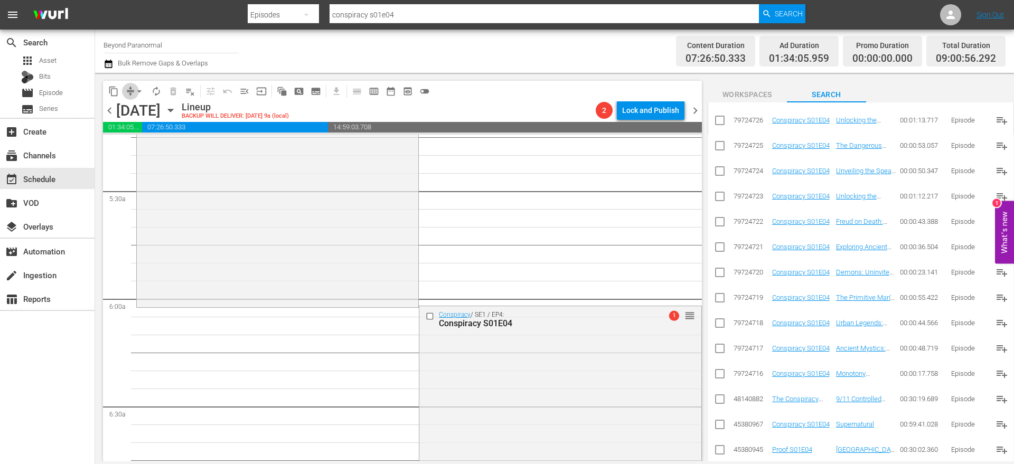
click at [129, 96] on span "compress" at bounding box center [130, 91] width 11 height 11
click at [134, 96] on button "arrow_drop_down" at bounding box center [139, 91] width 17 height 17
click at [157, 151] on li "Align to End of Previous Day" at bounding box center [139, 147] width 111 height 17
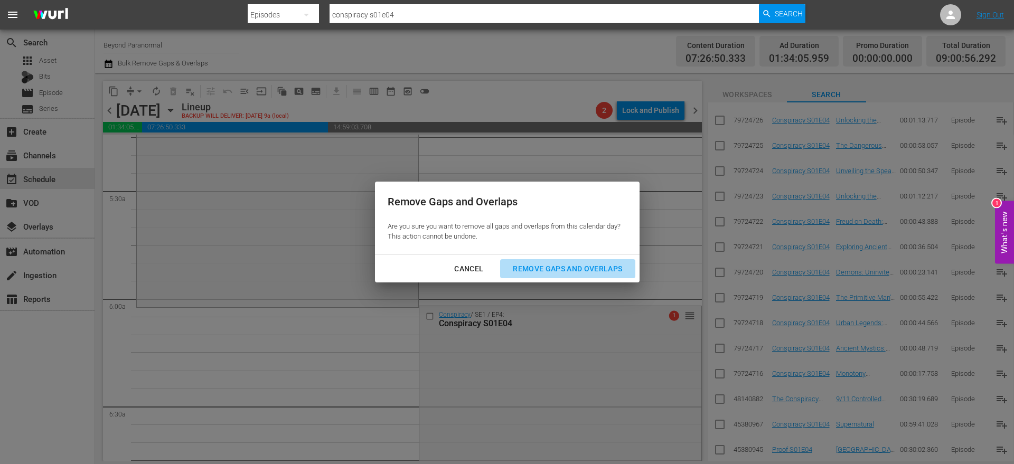
click at [568, 263] on div "Remove Gaps and Overlaps" at bounding box center [567, 268] width 126 height 13
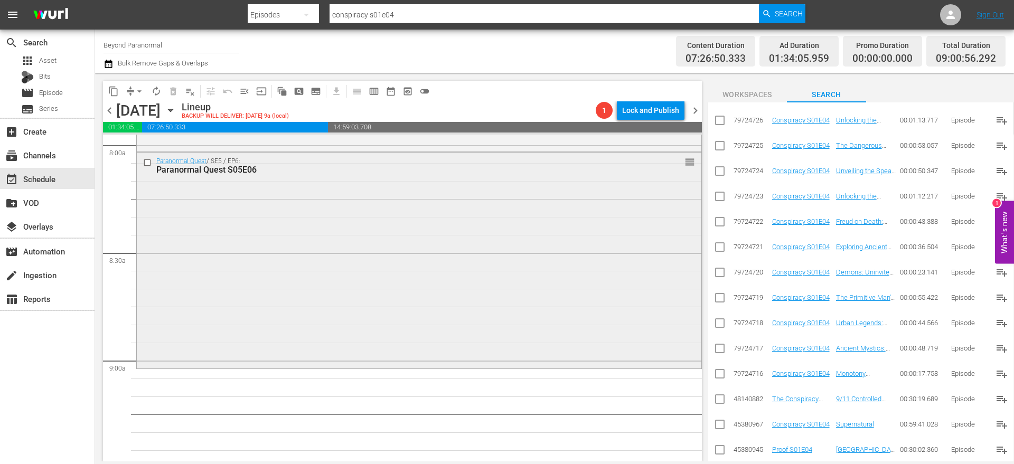
scroll to position [1701, 0]
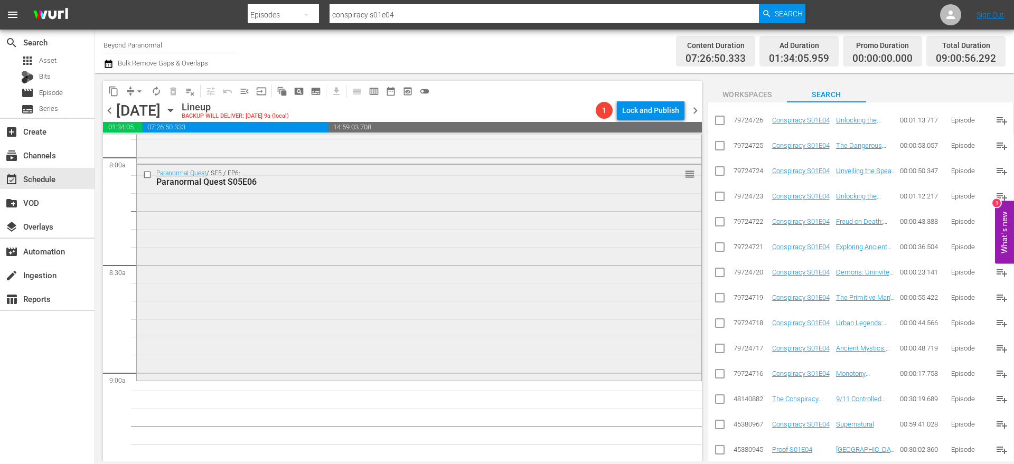
click at [146, 173] on input "checkbox" at bounding box center [148, 175] width 11 height 9
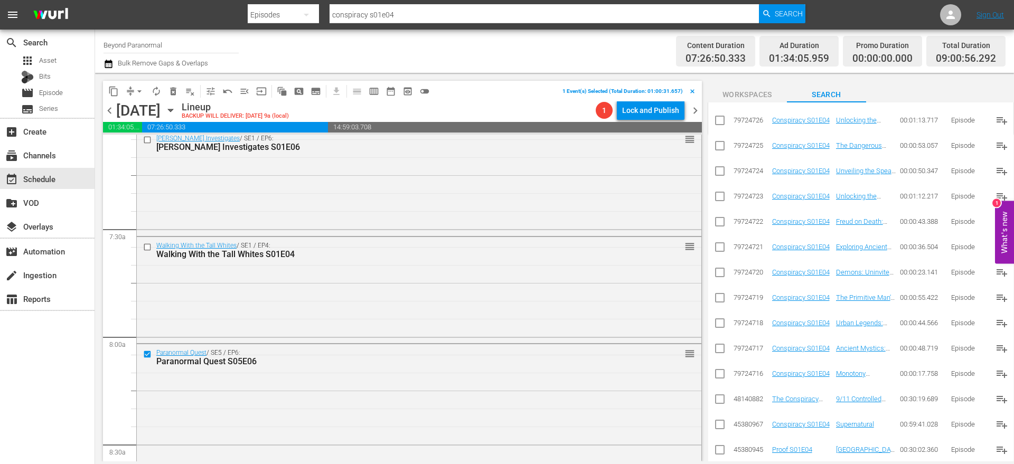
scroll to position [1518, 0]
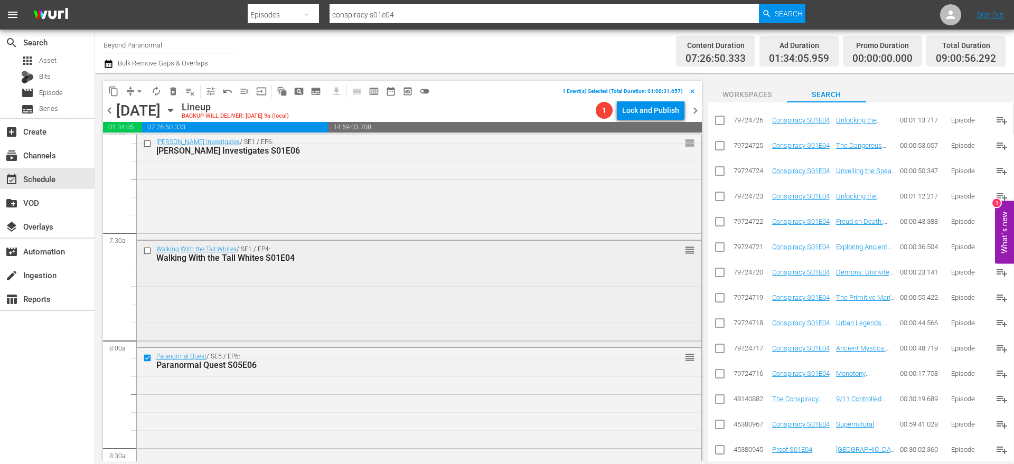
click at [151, 250] on input "checkbox" at bounding box center [148, 251] width 11 height 9
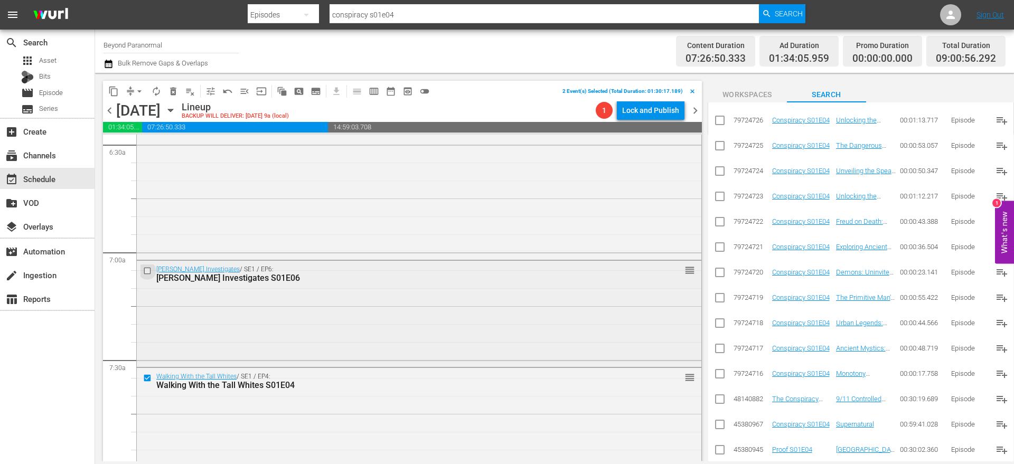
click at [151, 270] on input "checkbox" at bounding box center [148, 270] width 11 height 9
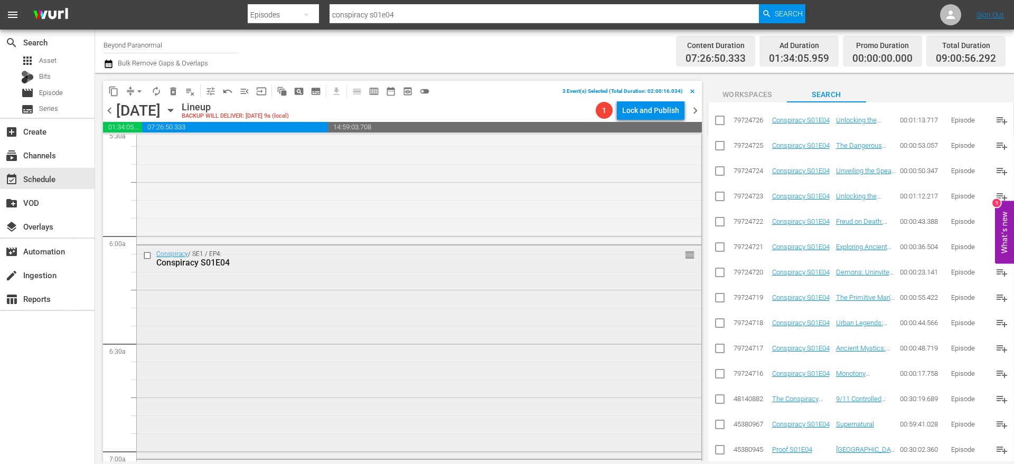
click at [148, 256] on input "checkbox" at bounding box center [148, 255] width 11 height 9
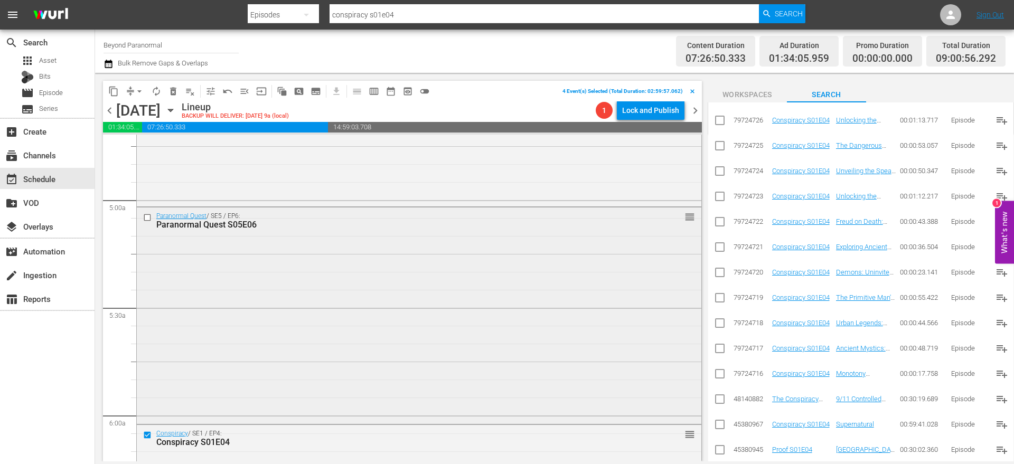
scroll to position [1006, 0]
click at [148, 226] on input "checkbox" at bounding box center [148, 224] width 11 height 9
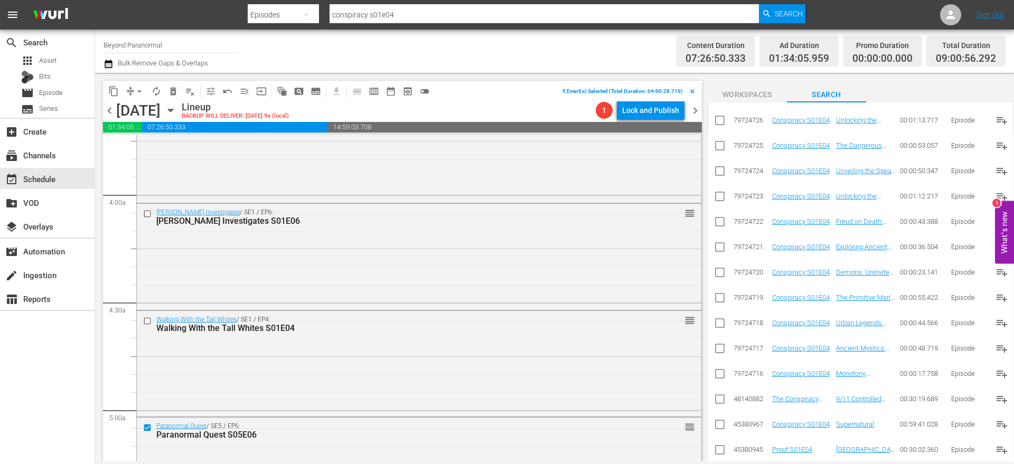
scroll to position [794, 0]
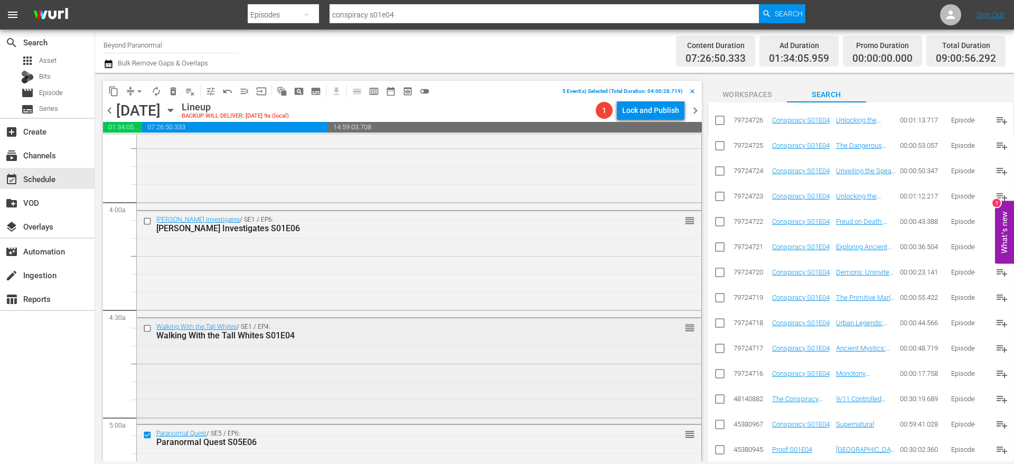
click at [146, 327] on input "checkbox" at bounding box center [148, 328] width 11 height 9
click at [146, 226] on div at bounding box center [148, 221] width 16 height 13
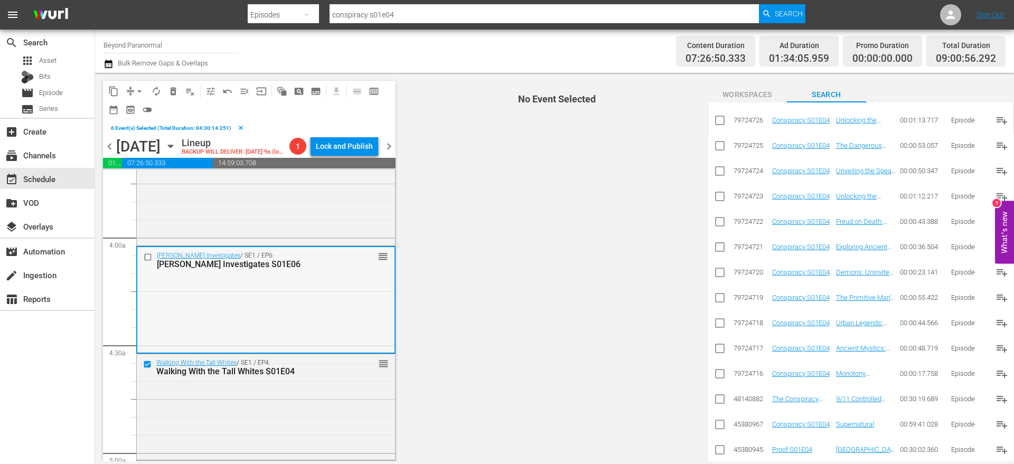
click at [147, 258] on input "checkbox" at bounding box center [149, 257] width 11 height 9
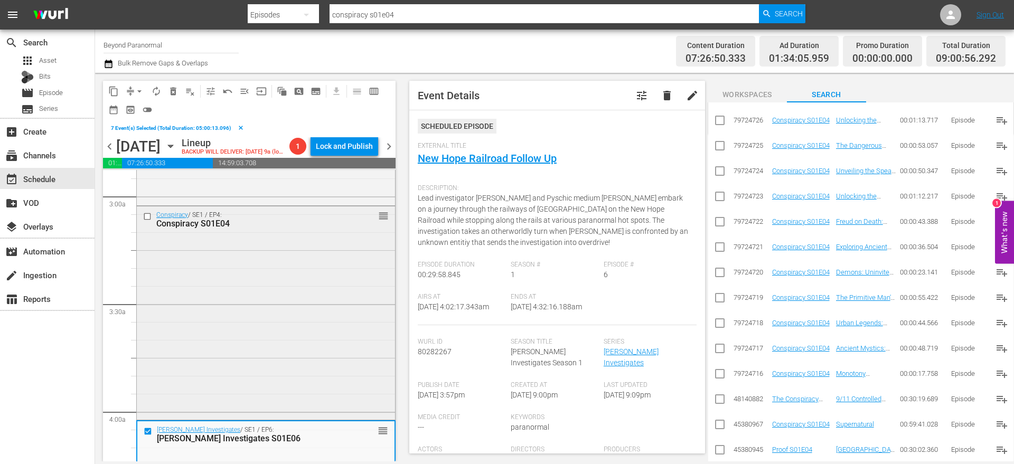
scroll to position [615, 0]
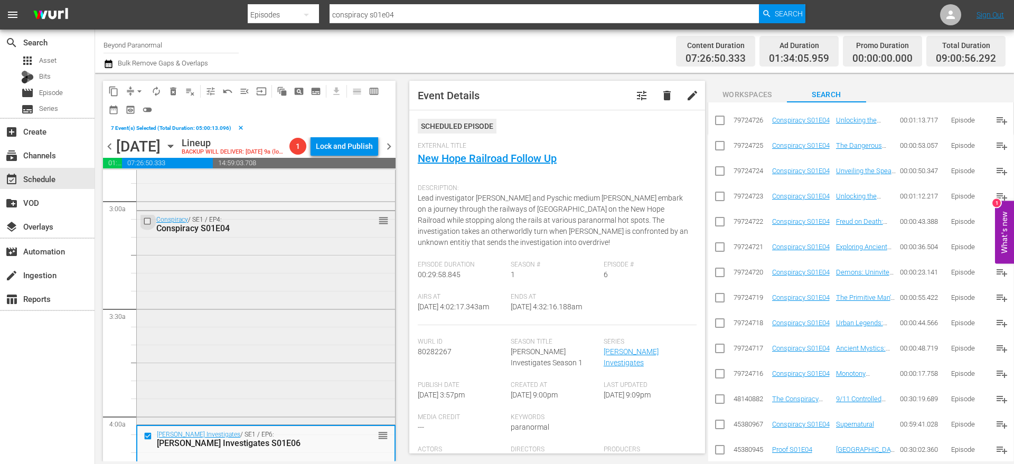
click at [148, 219] on input "checkbox" at bounding box center [148, 221] width 11 height 9
click at [173, 91] on span "delete_forever_outlined" at bounding box center [173, 91] width 11 height 11
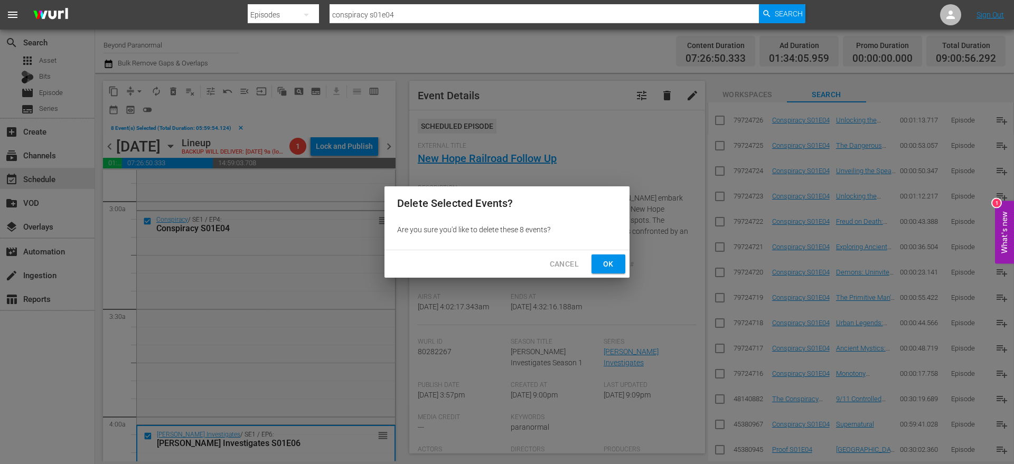
click at [610, 262] on span "Ok" at bounding box center [608, 264] width 17 height 13
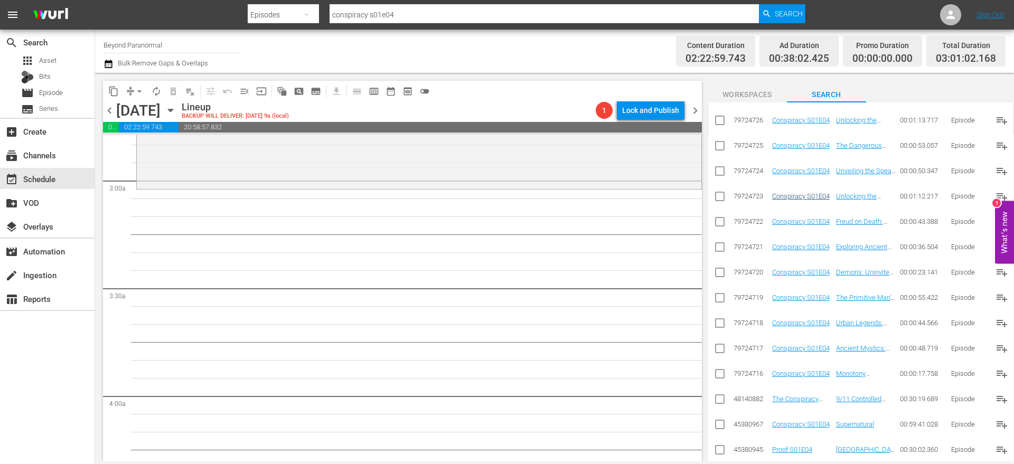
scroll to position [0, 0]
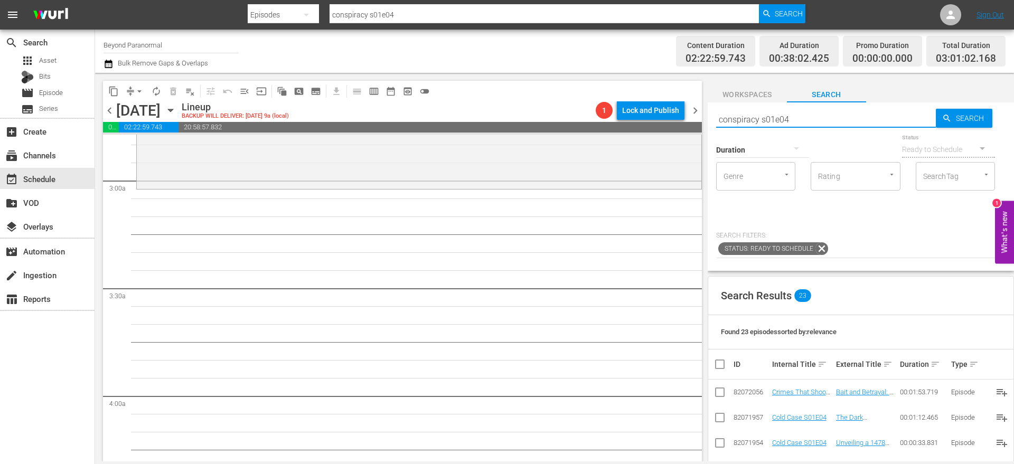
click at [789, 121] on input "conspiracy s01e04" at bounding box center [826, 119] width 220 height 25
click at [789, 120] on input "conspiracy s01e04" at bounding box center [826, 119] width 220 height 25
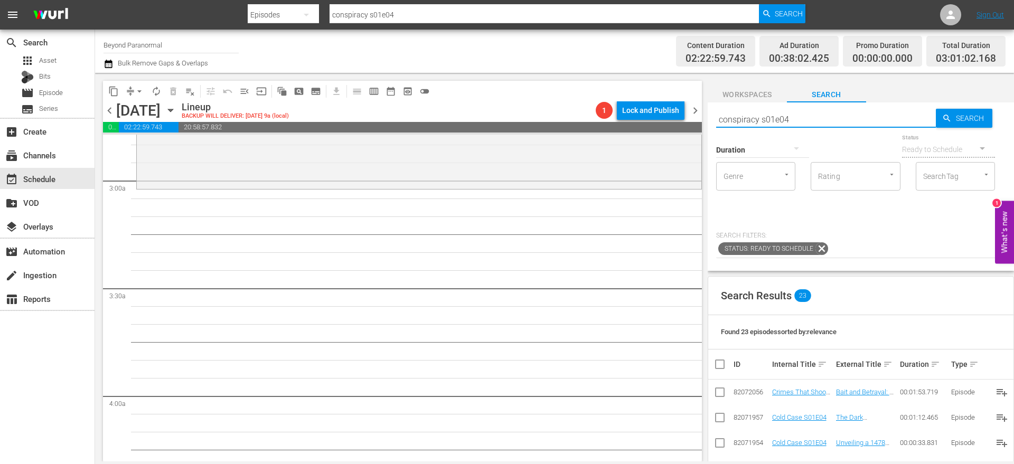
paste input "The Conspiracy Show S05E10"
type input "The Conspiracy Show S05E10"
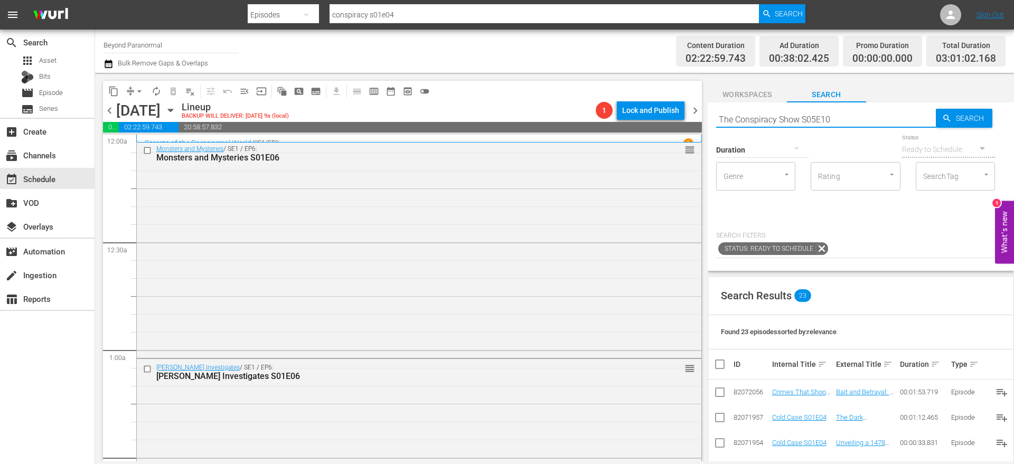
type input "The Conspiracy Show S05E10"
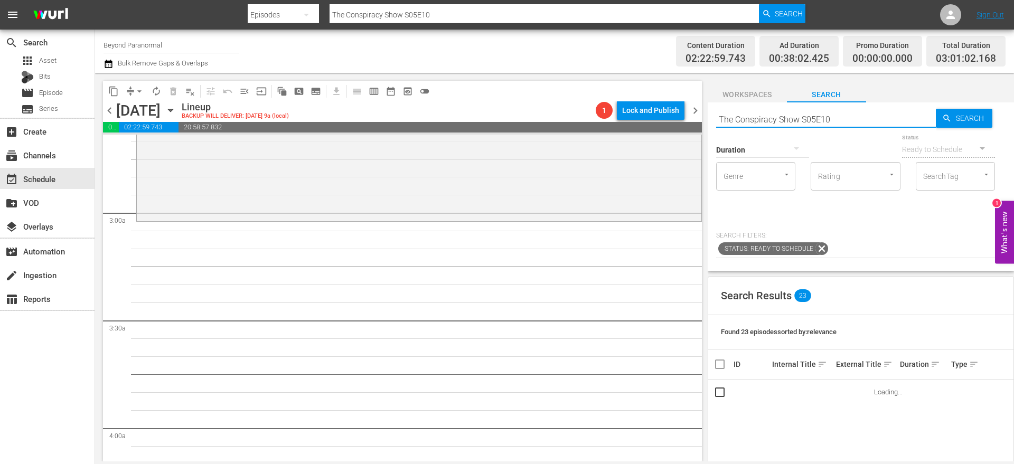
scroll to position [572, 0]
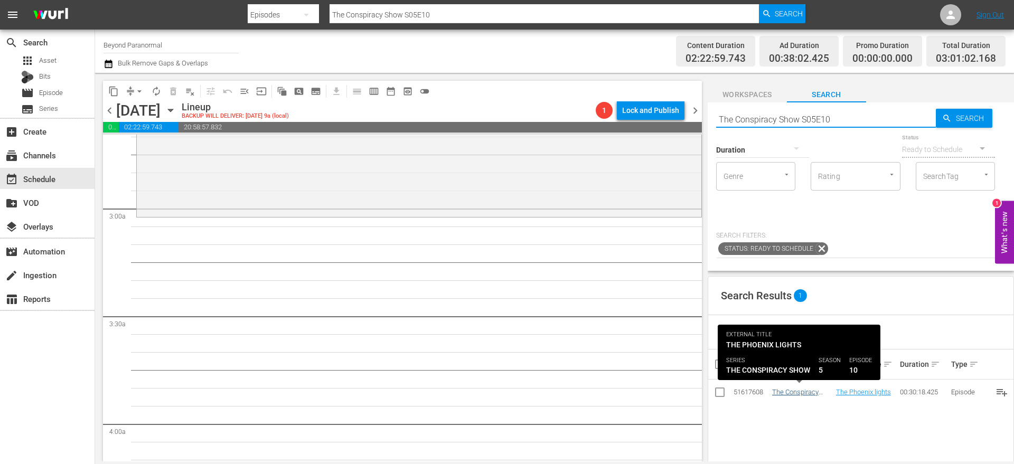
type input "The Conspiracy Show S05E10"
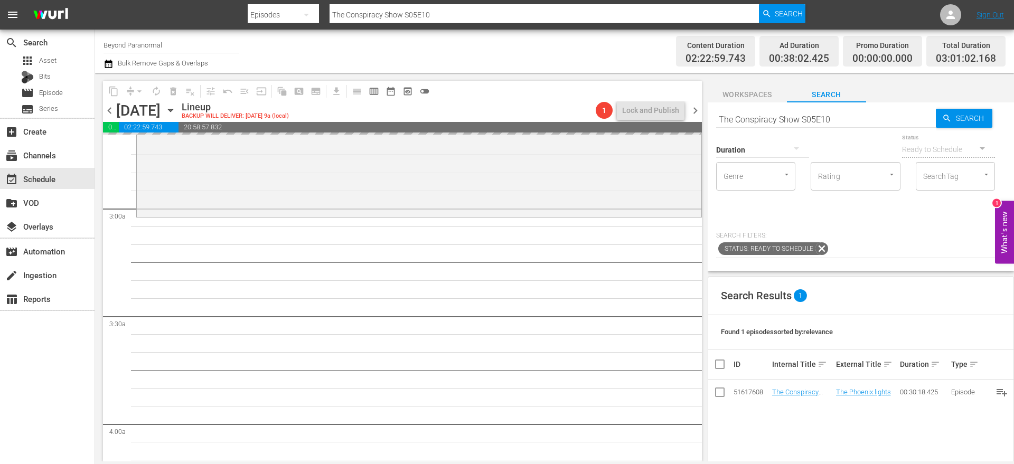
drag, startPoint x: 797, startPoint y: 392, endPoint x: 502, endPoint y: 16, distance: 478.1
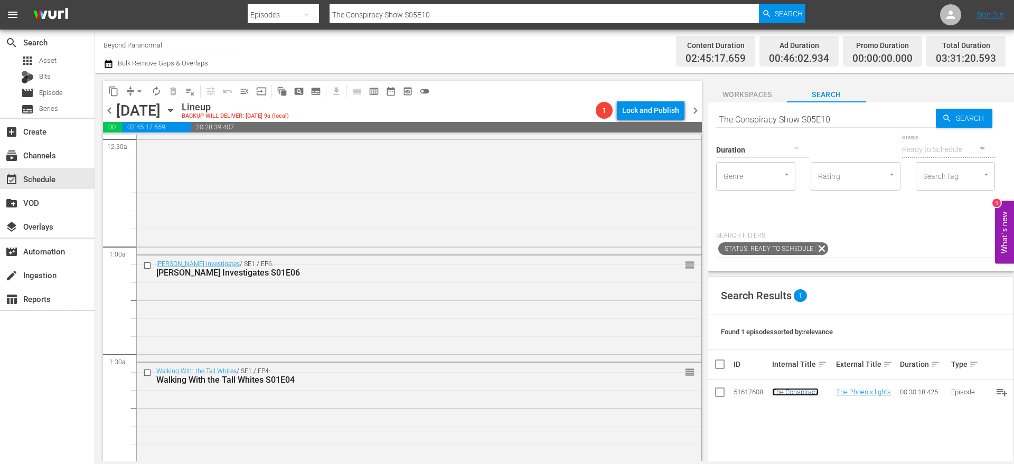
scroll to position [0, 0]
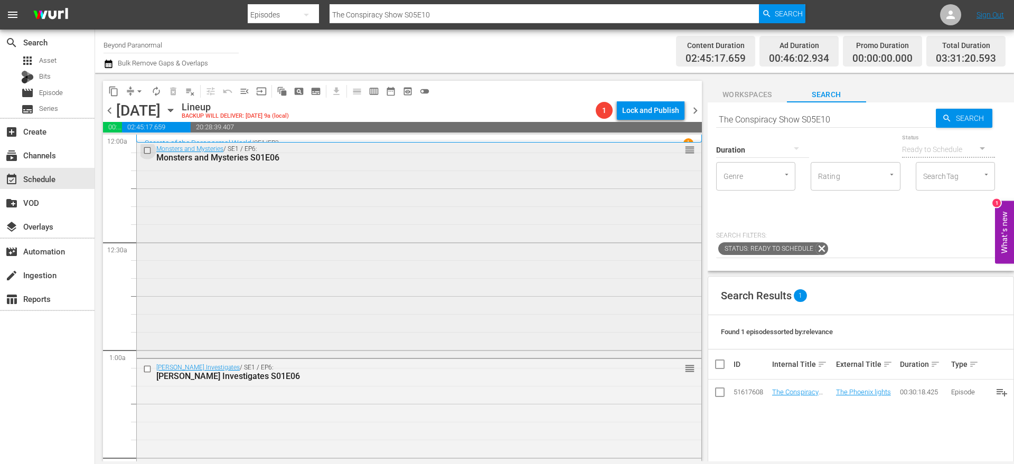
click at [149, 151] on input "checkbox" at bounding box center [148, 150] width 11 height 9
click at [149, 368] on input "checkbox" at bounding box center [148, 368] width 11 height 9
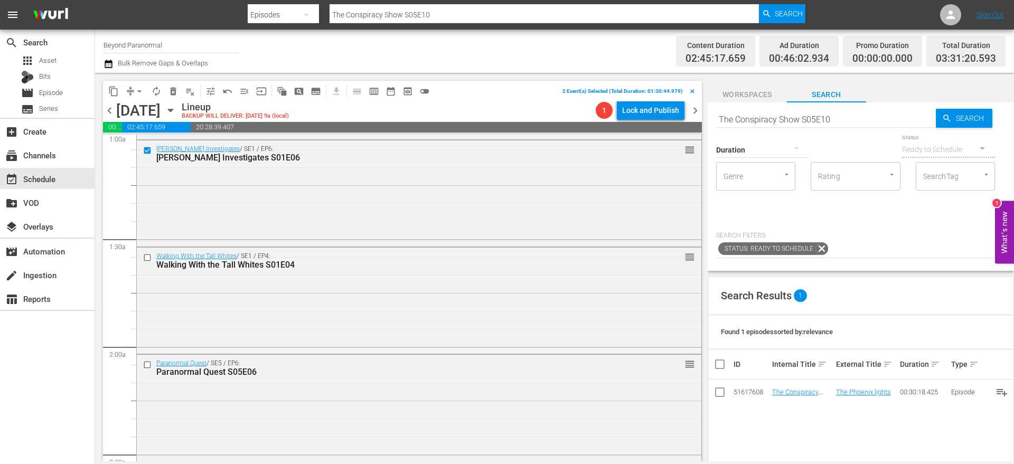
scroll to position [220, 0]
click at [148, 253] on input "checkbox" at bounding box center [148, 256] width 11 height 9
click at [148, 362] on input "checkbox" at bounding box center [148, 364] width 11 height 9
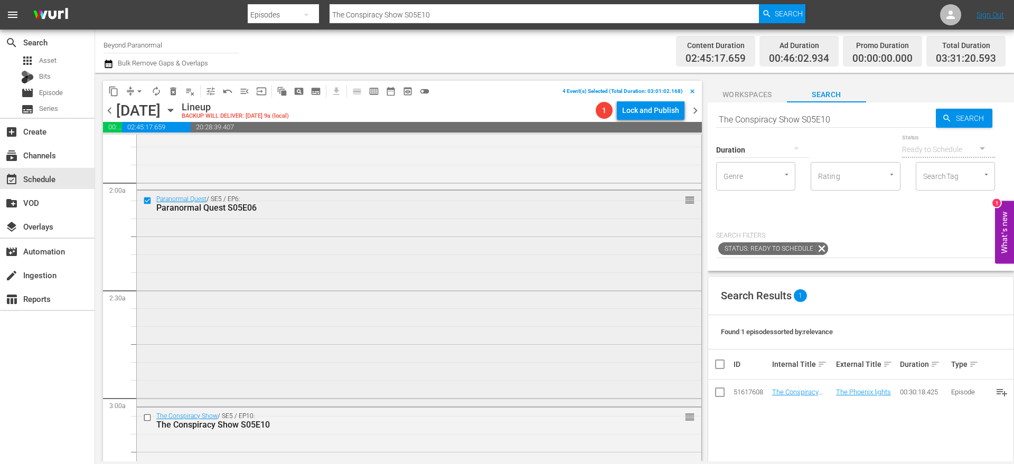
scroll to position [402, 0]
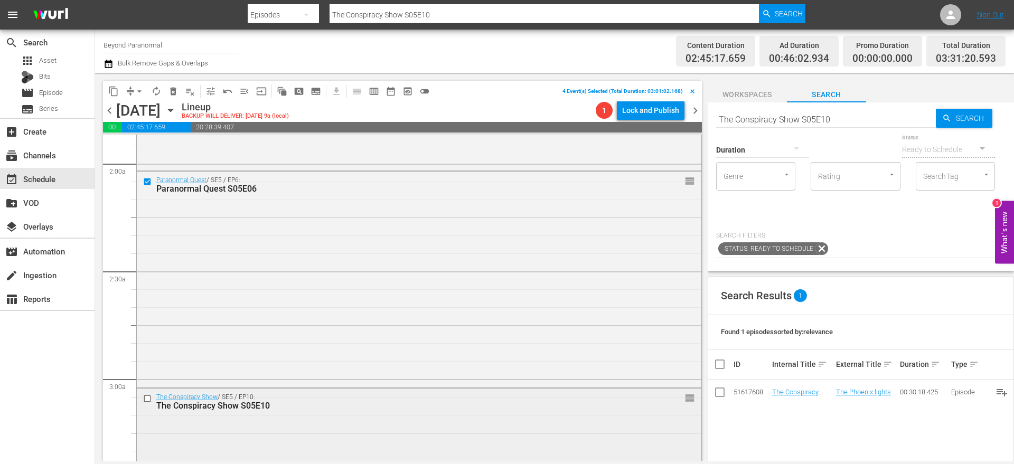
click at [148, 396] on input "checkbox" at bounding box center [148, 398] width 11 height 9
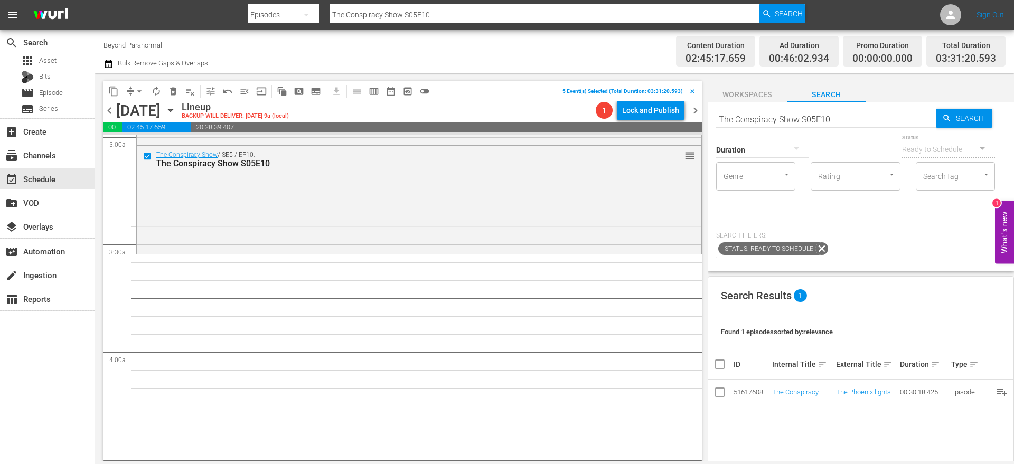
scroll to position [645, 0]
click at [119, 91] on button "content_copy" at bounding box center [113, 91] width 17 height 17
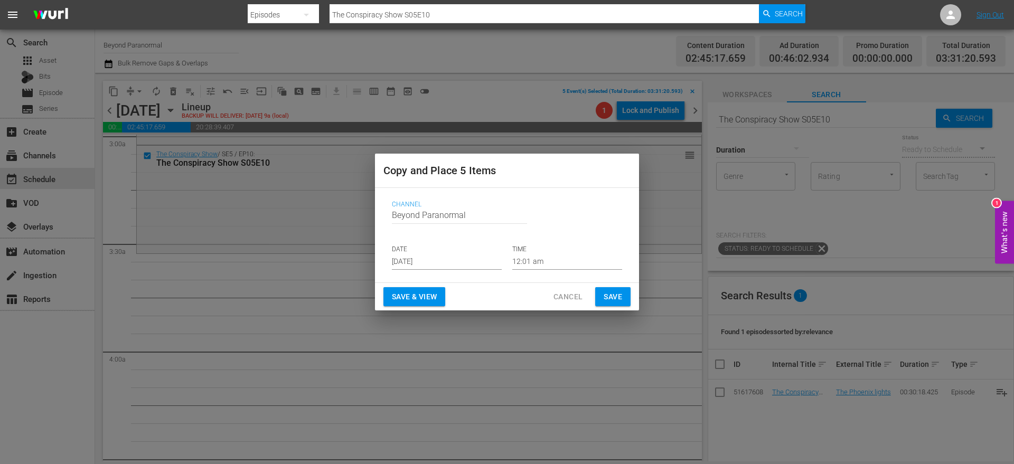
click at [418, 262] on input "[DATE]" at bounding box center [447, 262] width 110 height 16
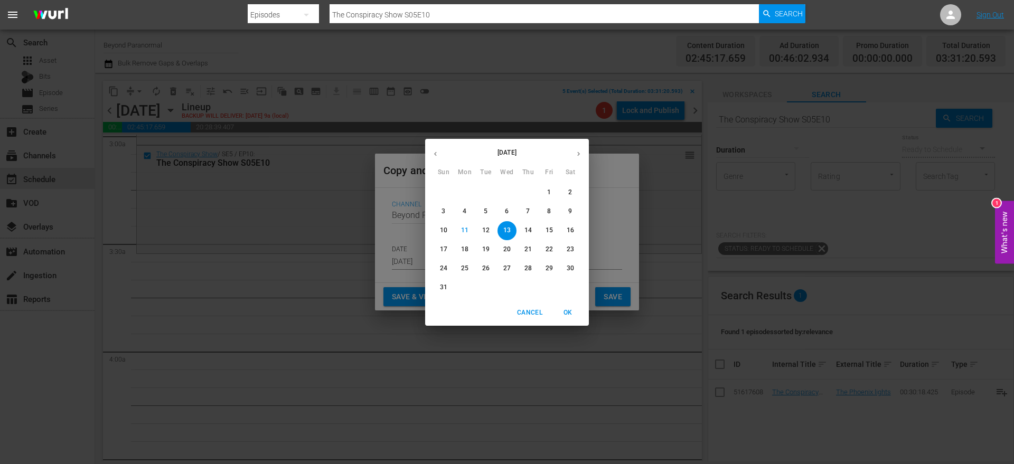
click at [575, 273] on button "30" at bounding box center [570, 268] width 19 height 19
type input "Aug 30th 2025"
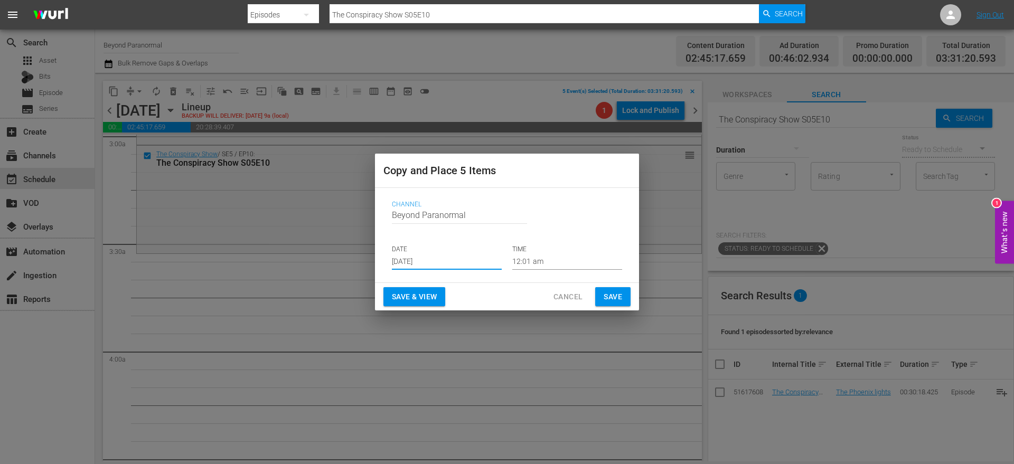
click at [515, 254] on input "12:01 am" at bounding box center [567, 262] width 110 height 16
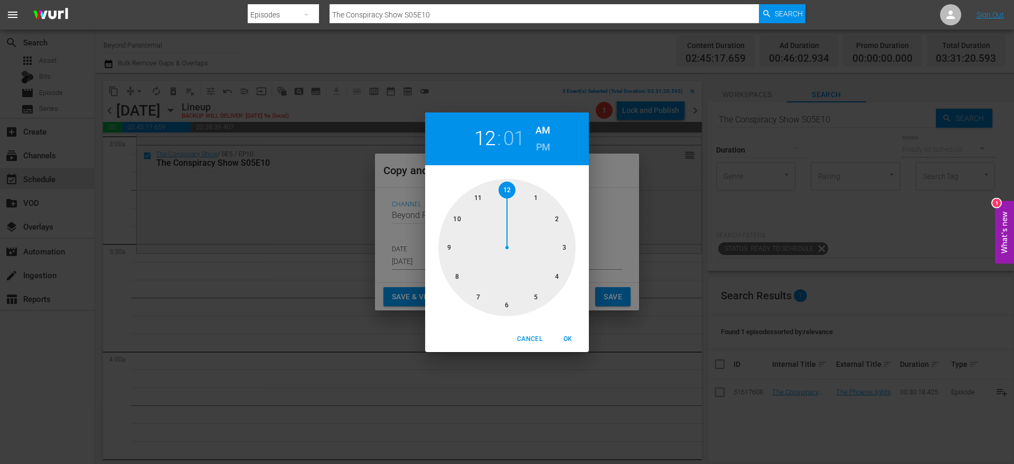
click at [559, 247] on div at bounding box center [506, 247] width 137 height 137
click at [510, 303] on div at bounding box center [506, 247] width 137 height 137
click at [494, 306] on div at bounding box center [506, 247] width 137 height 137
click at [561, 337] on span "OK" at bounding box center [567, 339] width 25 height 11
type input "03:30 am"
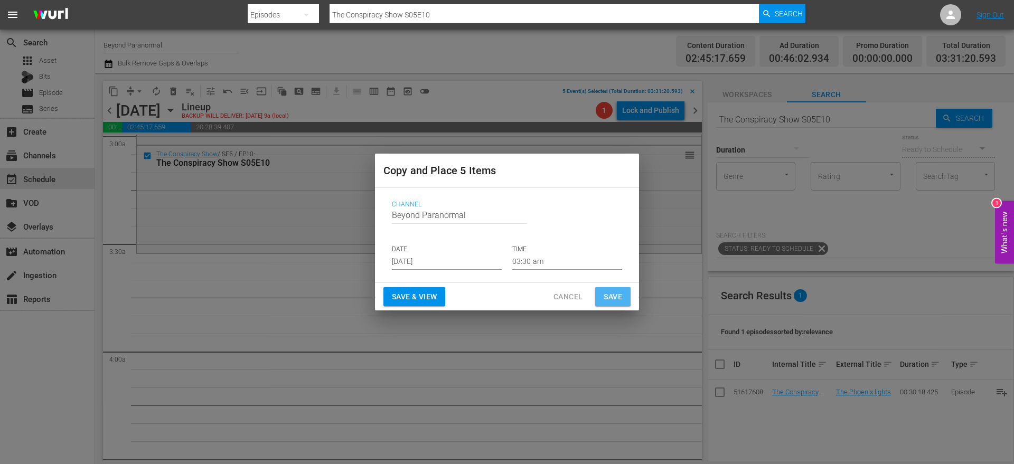
click at [614, 302] on span "Save" at bounding box center [613, 296] width 18 height 13
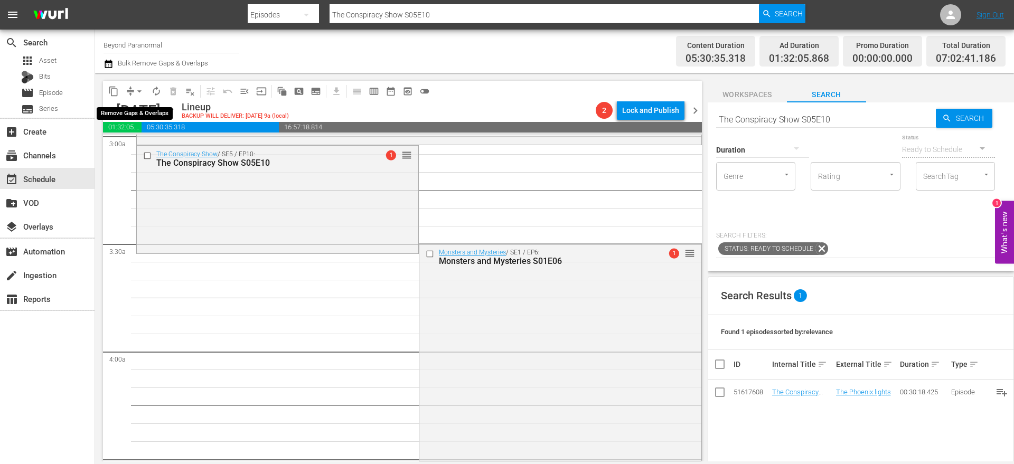
click at [128, 90] on span "compress" at bounding box center [130, 91] width 11 height 11
click at [135, 94] on span "arrow_drop_down" at bounding box center [139, 91] width 11 height 11
click at [153, 147] on li "Align to End of Previous Day" at bounding box center [139, 147] width 111 height 17
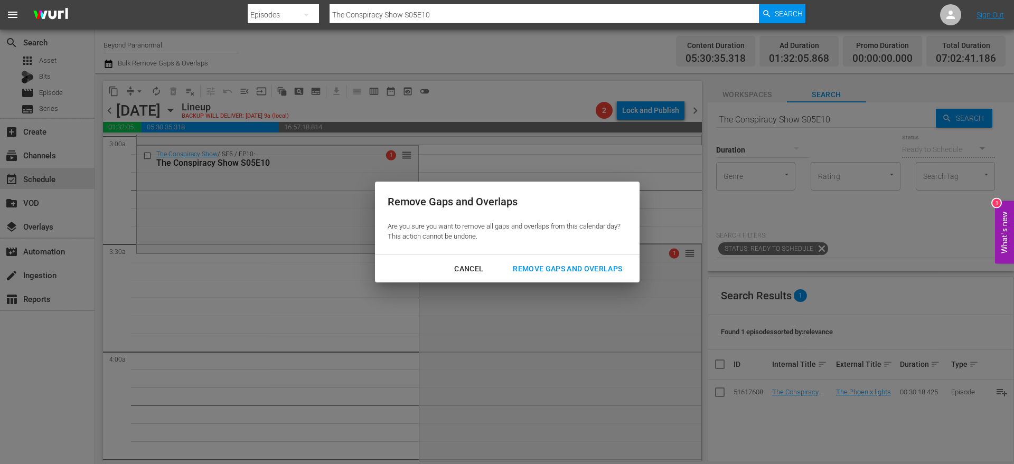
click at [535, 265] on div "Remove Gaps and Overlaps" at bounding box center [567, 268] width 126 height 13
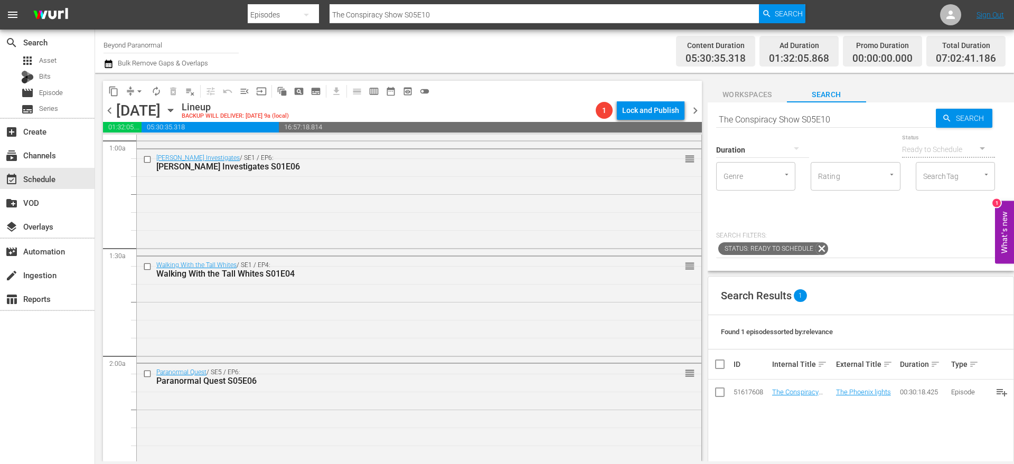
scroll to position [0, 0]
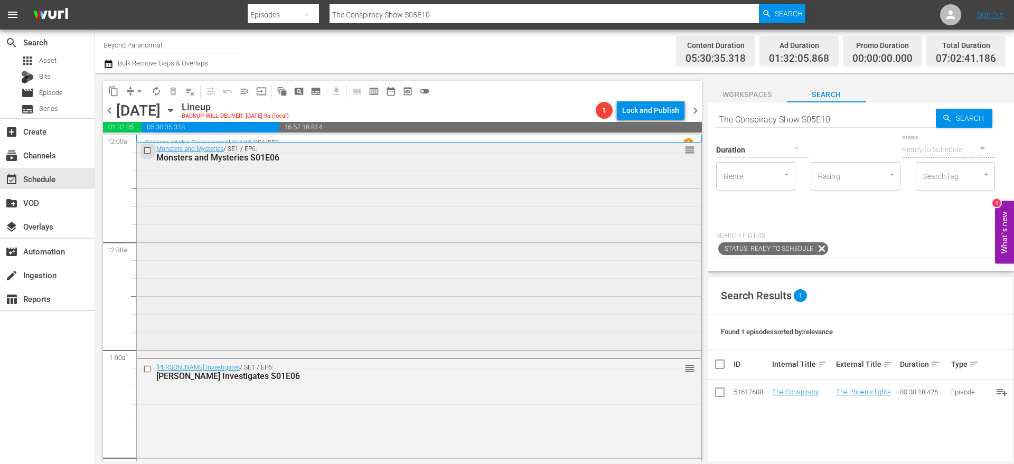
click at [147, 153] on input "checkbox" at bounding box center [148, 150] width 11 height 9
click at [148, 369] on input "checkbox" at bounding box center [148, 368] width 11 height 9
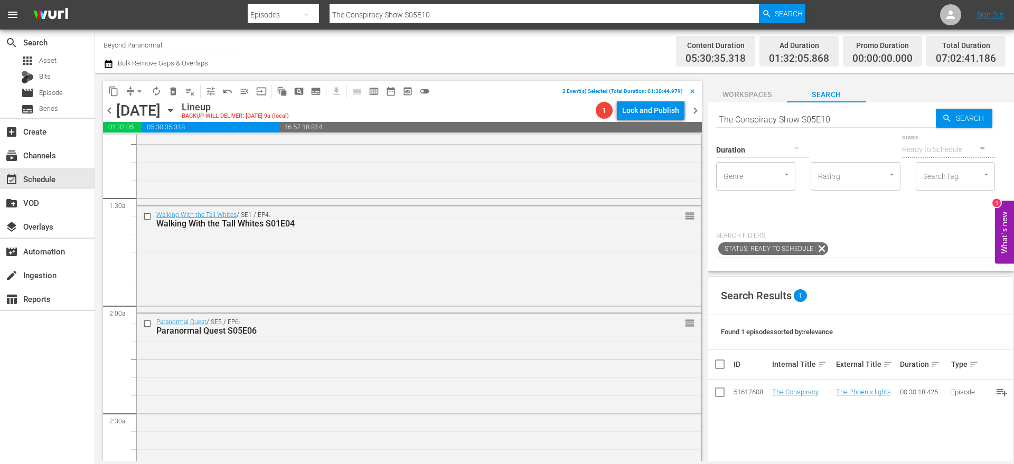
scroll to position [269, 0]
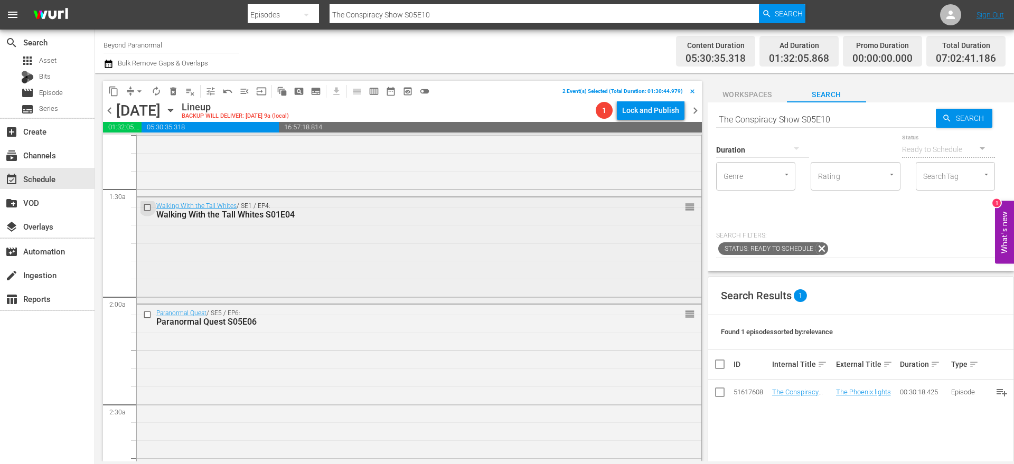
click at [148, 207] on input "checkbox" at bounding box center [148, 207] width 11 height 9
click at [147, 314] on input "checkbox" at bounding box center [148, 315] width 11 height 9
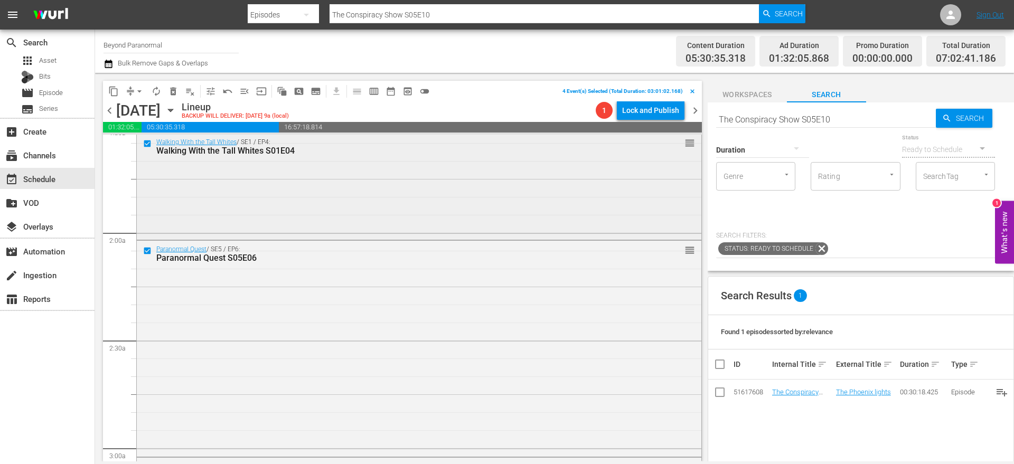
scroll to position [429, 0]
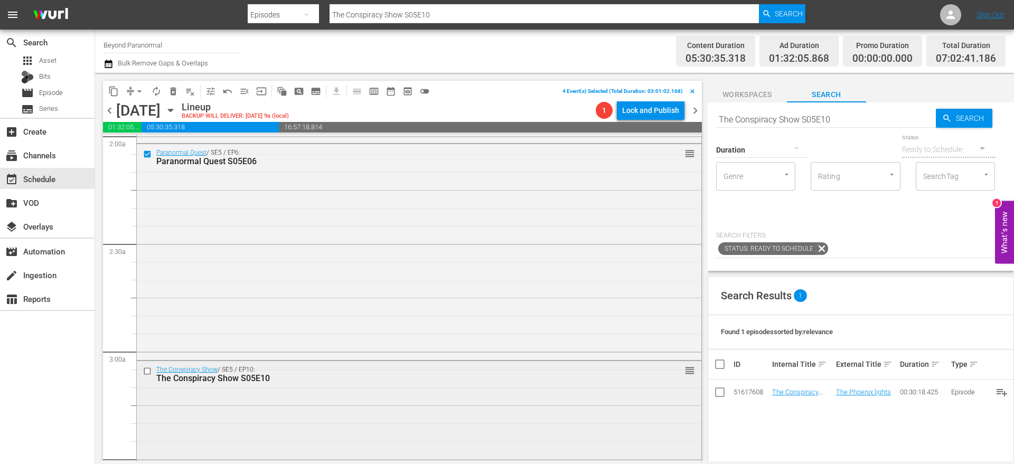
click at [148, 373] on input "checkbox" at bounding box center [148, 371] width 11 height 9
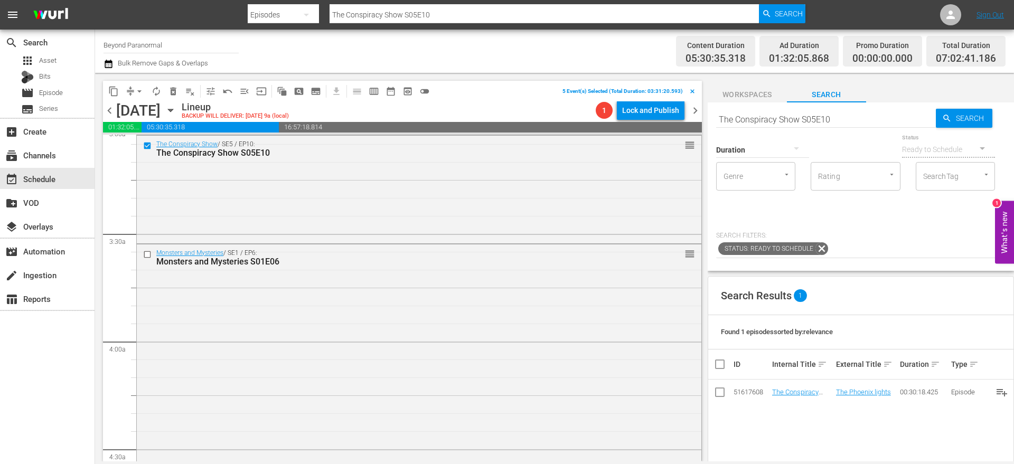
scroll to position [655, 0]
click at [146, 255] on input "checkbox" at bounding box center [148, 253] width 11 height 9
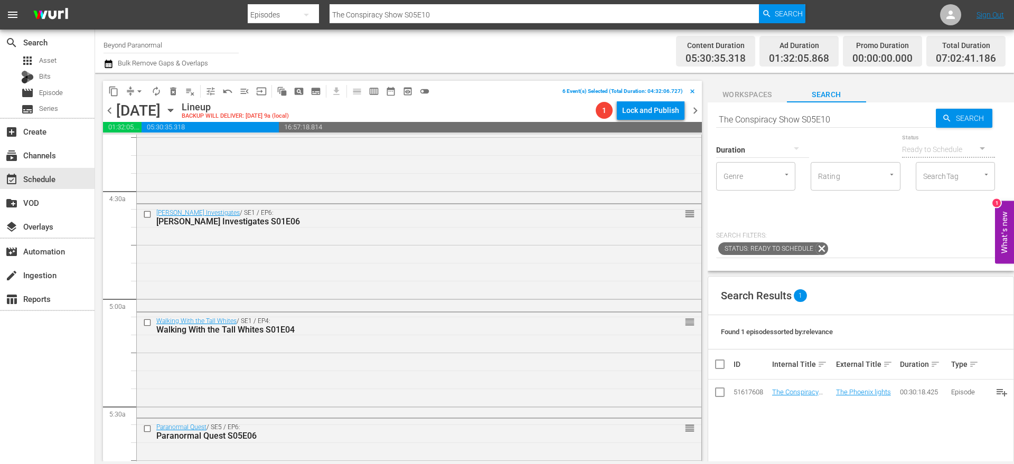
scroll to position [917, 0]
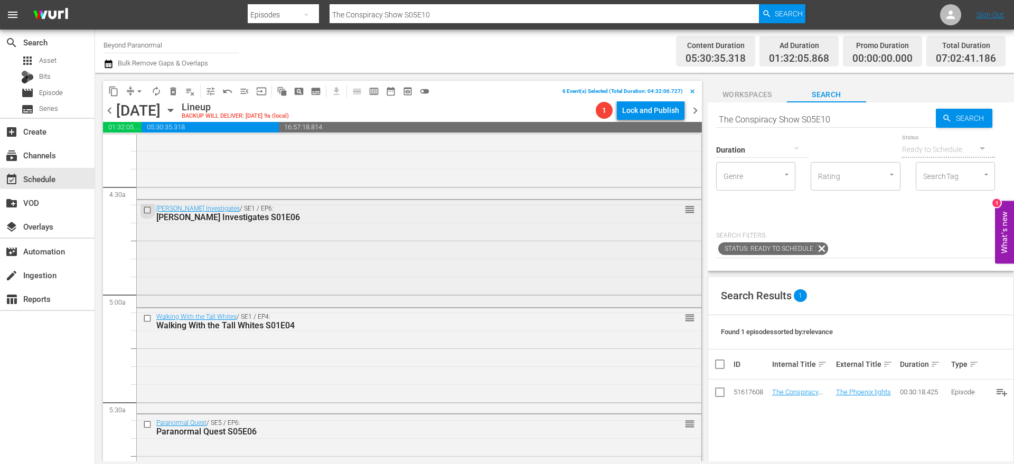
click at [147, 208] on input "checkbox" at bounding box center [148, 210] width 11 height 9
click at [148, 316] on input "checkbox" at bounding box center [148, 318] width 11 height 9
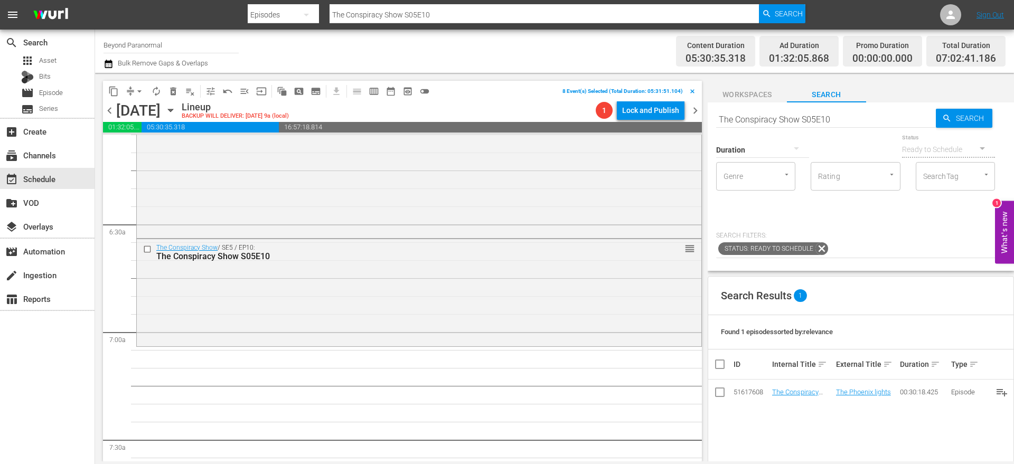
scroll to position [1332, 0]
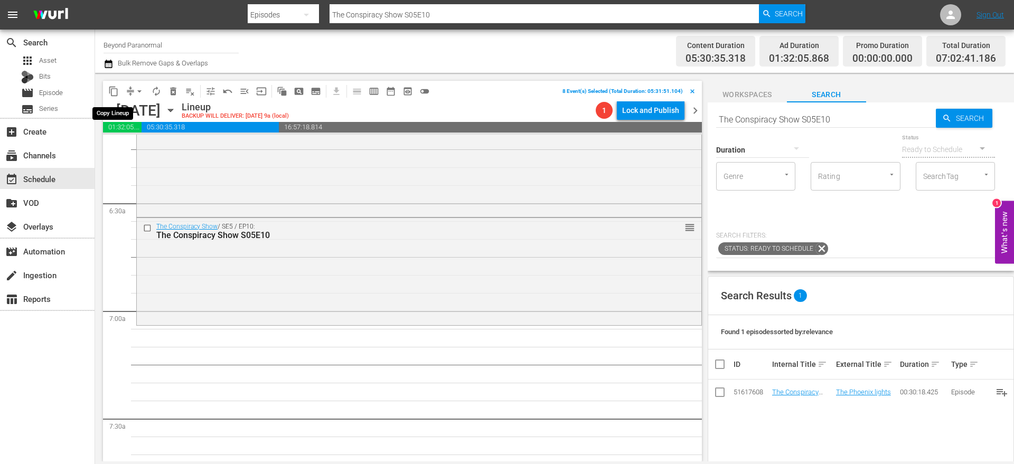
click at [115, 93] on span "content_copy" at bounding box center [113, 91] width 11 height 11
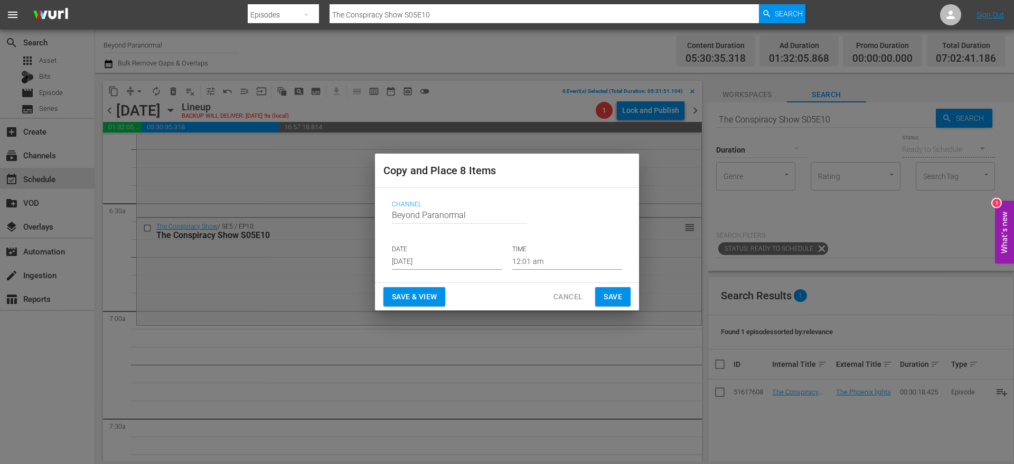
click at [443, 265] on input "[DATE]" at bounding box center [447, 262] width 110 height 16
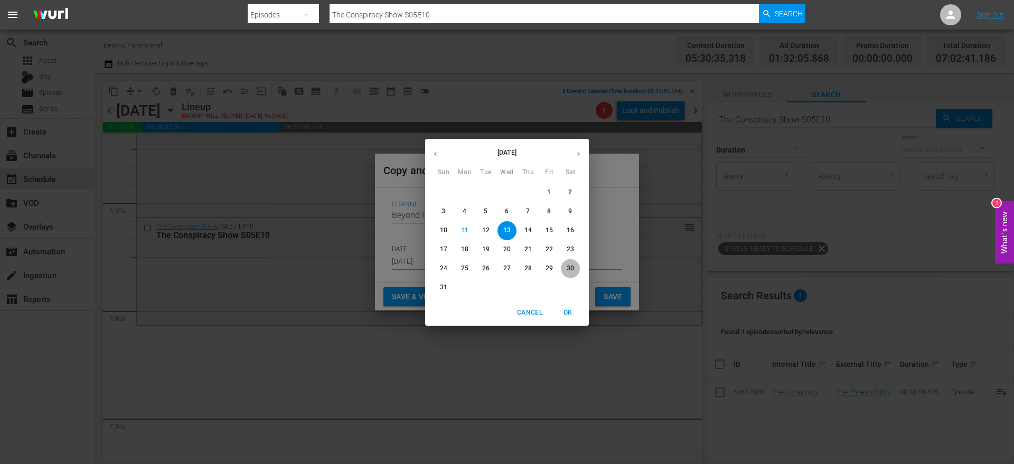
click at [568, 269] on p "30" at bounding box center [570, 268] width 7 height 9
type input "Aug 30th 2025"
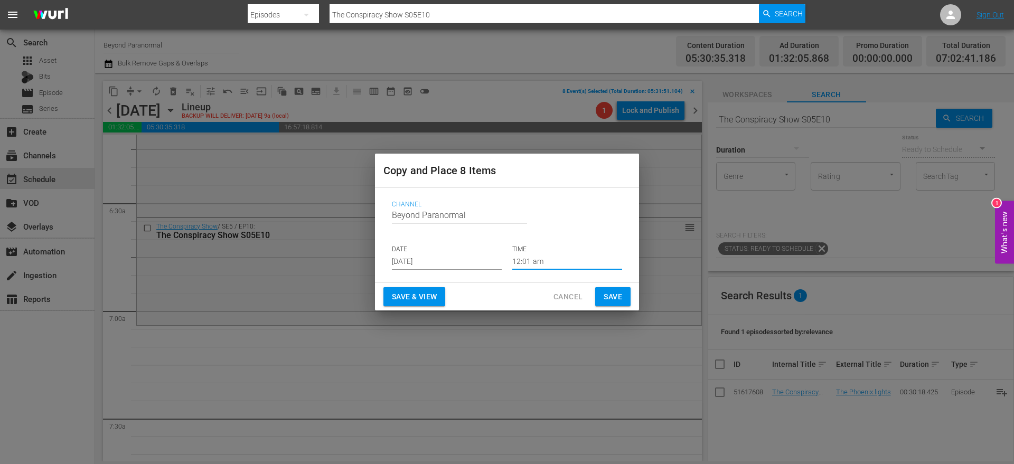
click at [533, 264] on input "12:01 am" at bounding box center [567, 262] width 110 height 16
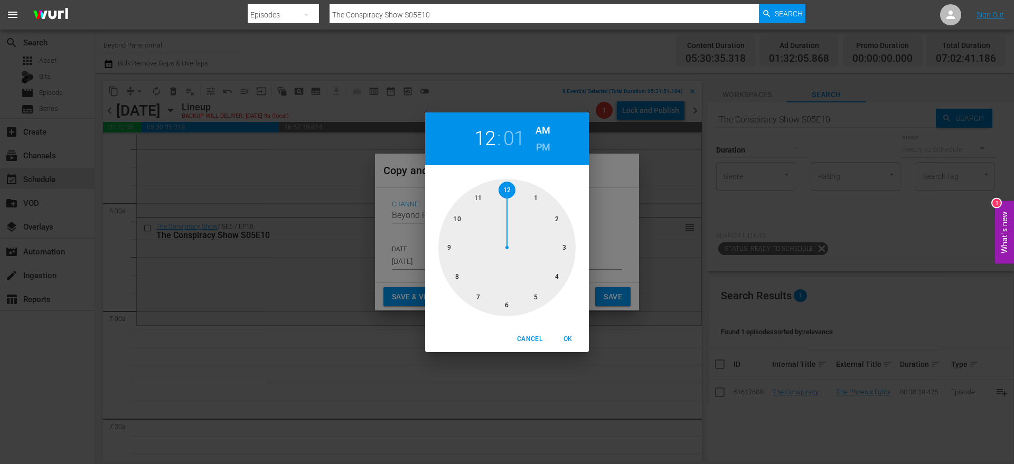
click at [478, 295] on div at bounding box center [506, 247] width 137 height 137
click at [566, 340] on span "OK" at bounding box center [567, 339] width 25 height 11
type input "07:01 am"
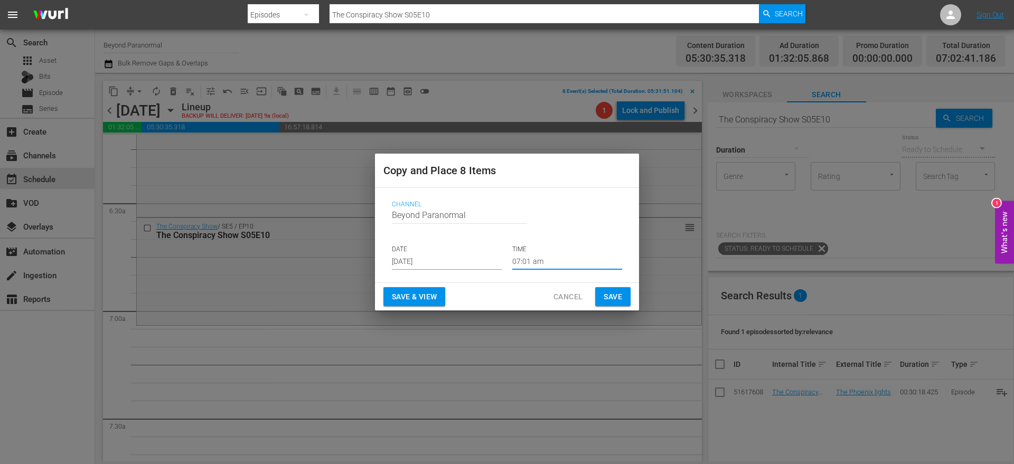
click at [611, 301] on span "Save" at bounding box center [613, 296] width 18 height 13
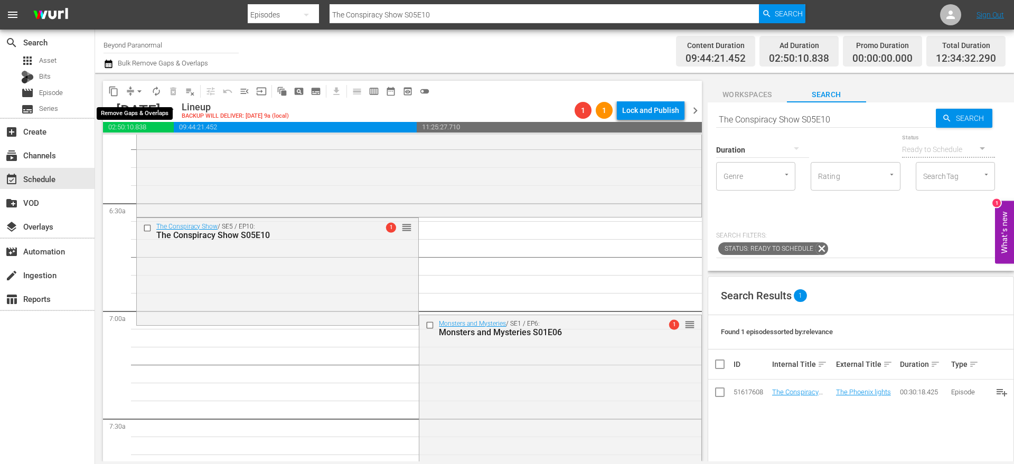
click at [131, 91] on button "arrow_drop_down" at bounding box center [139, 91] width 17 height 17
click at [152, 147] on li "Align to End of Previous Day" at bounding box center [139, 147] width 111 height 17
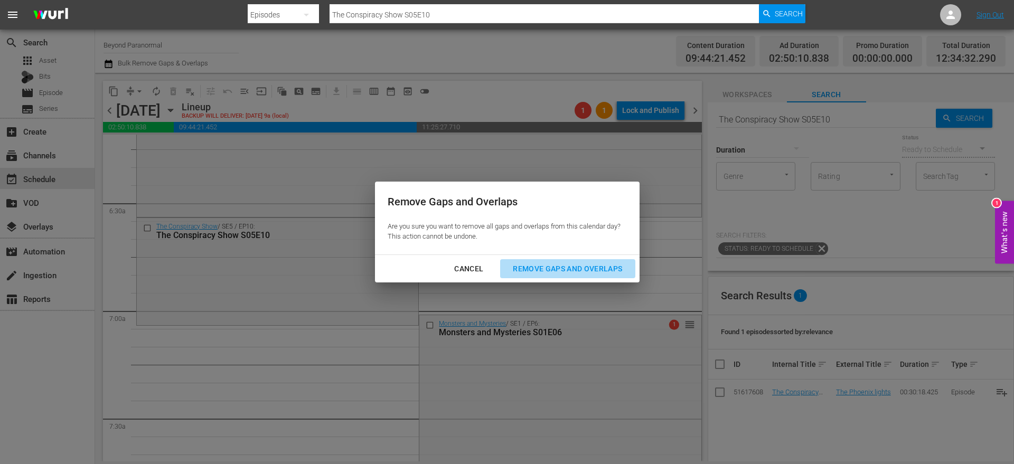
click at [605, 265] on div "Remove Gaps and Overlaps" at bounding box center [567, 268] width 126 height 13
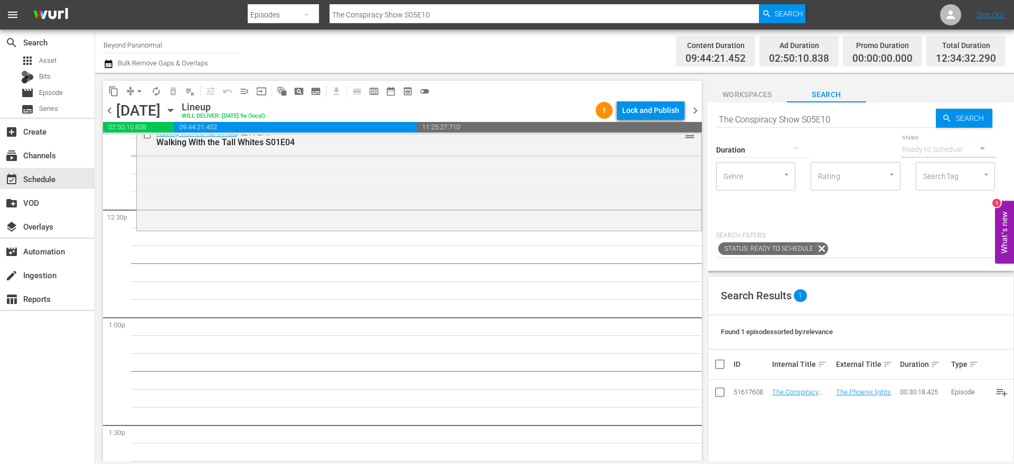
scroll to position [2557, 0]
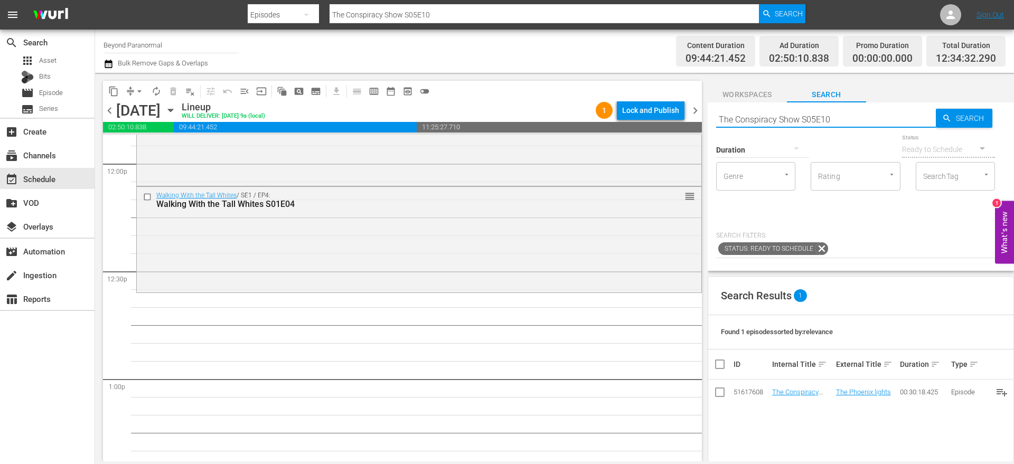
click at [769, 117] on input "The Conspiracy Show S05E10" at bounding box center [826, 119] width 220 height 25
paste input "Aliens Uncovered S01E31"
type input "Aliens Uncovered S01E31"
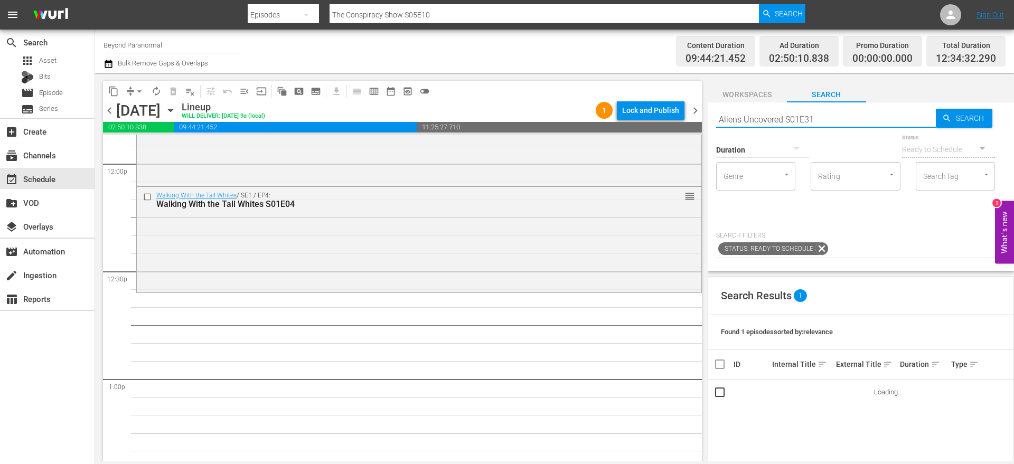
type input "Aliens Uncovered S01E31"
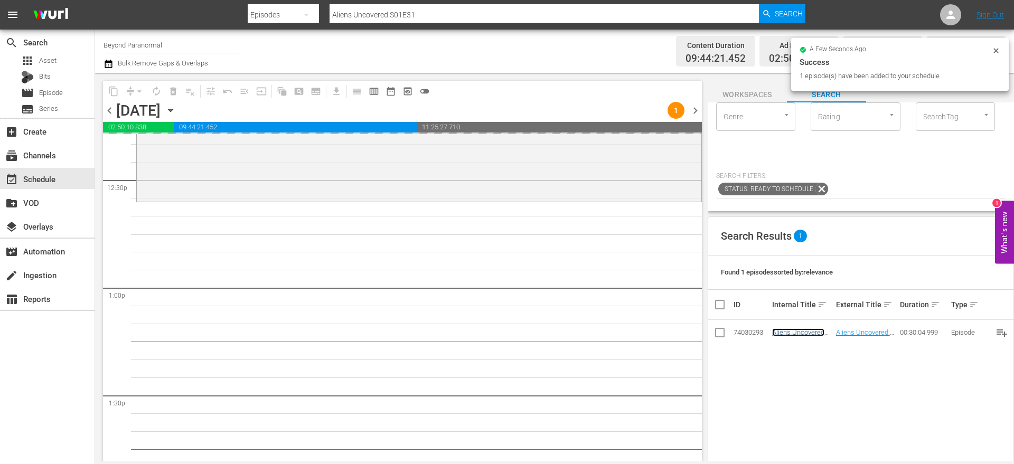
scroll to position [0, 0]
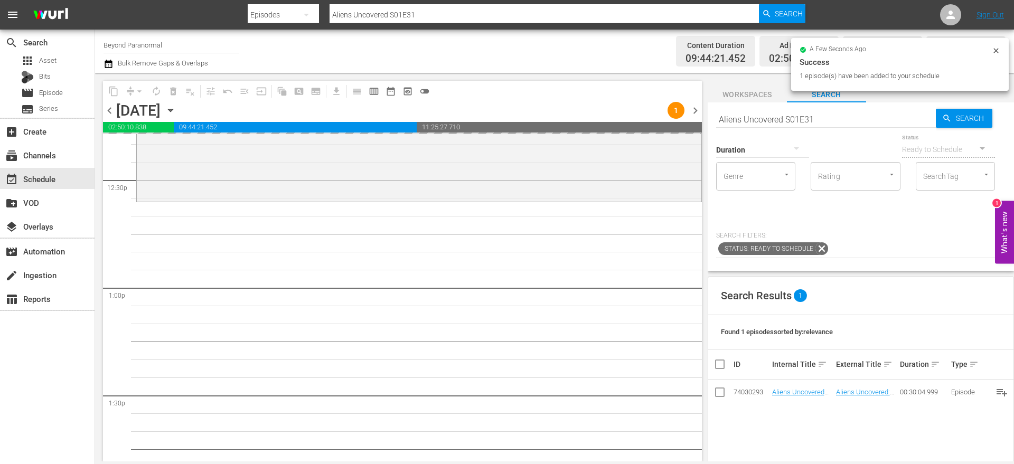
click at [830, 117] on input "Aliens Uncovered S01E31" at bounding box center [826, 119] width 220 height 25
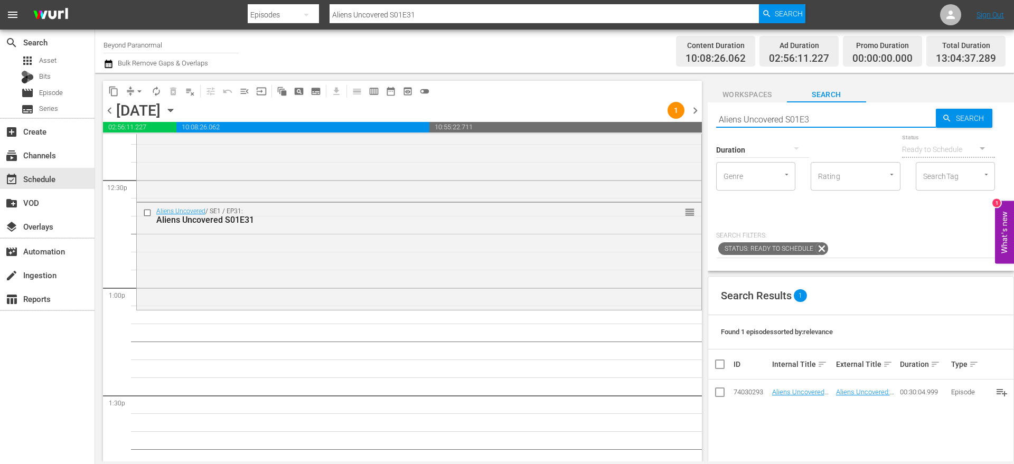
type input "Aliens Uncovered S01E32"
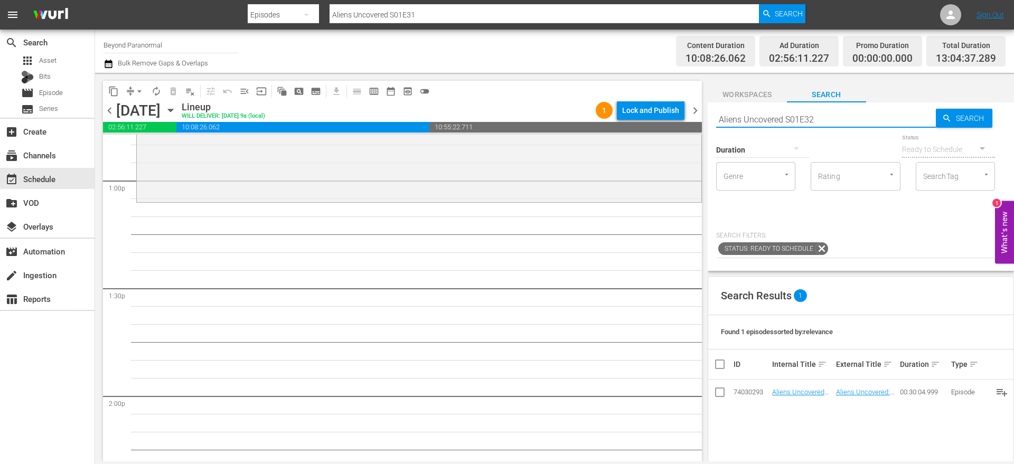
scroll to position [2757, 0]
type input "Aliens Uncovered S01E32"
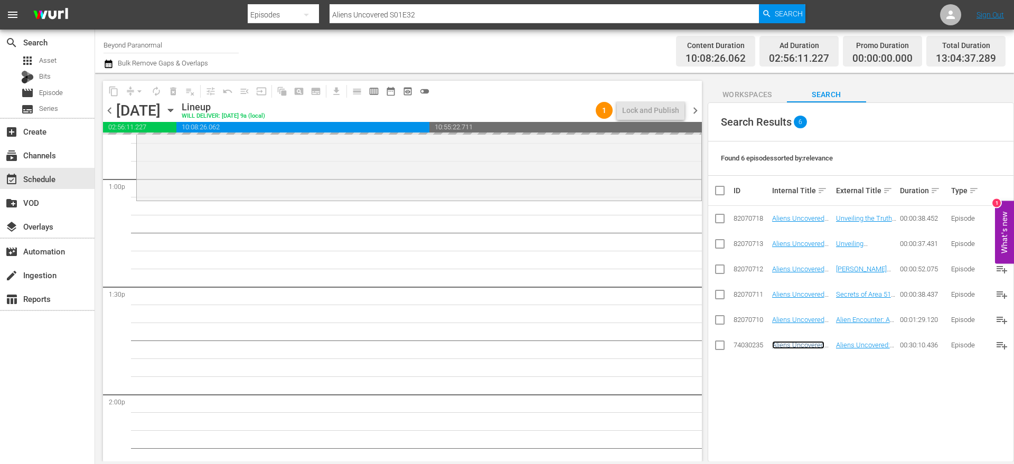
scroll to position [0, 0]
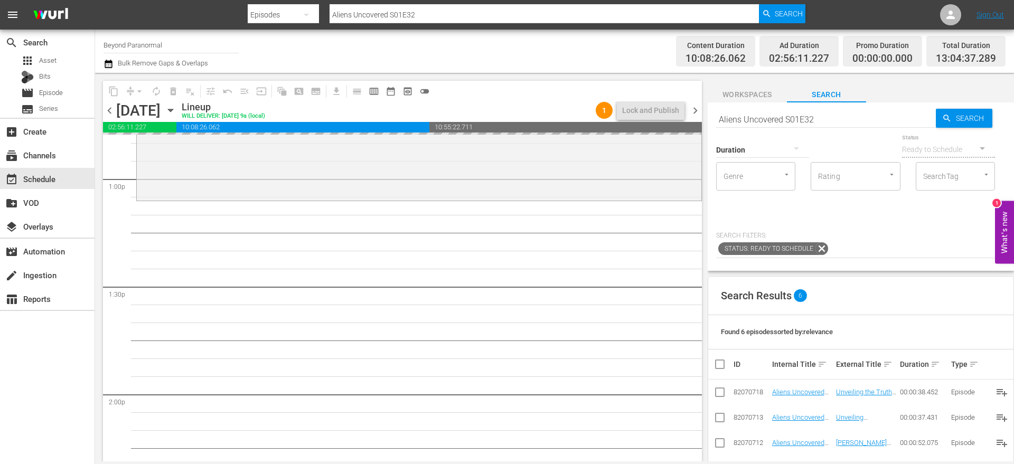
click at [827, 124] on input "Aliens Uncovered S01E32" at bounding box center [826, 119] width 220 height 25
type input "Aliens Uncovered S01E33"
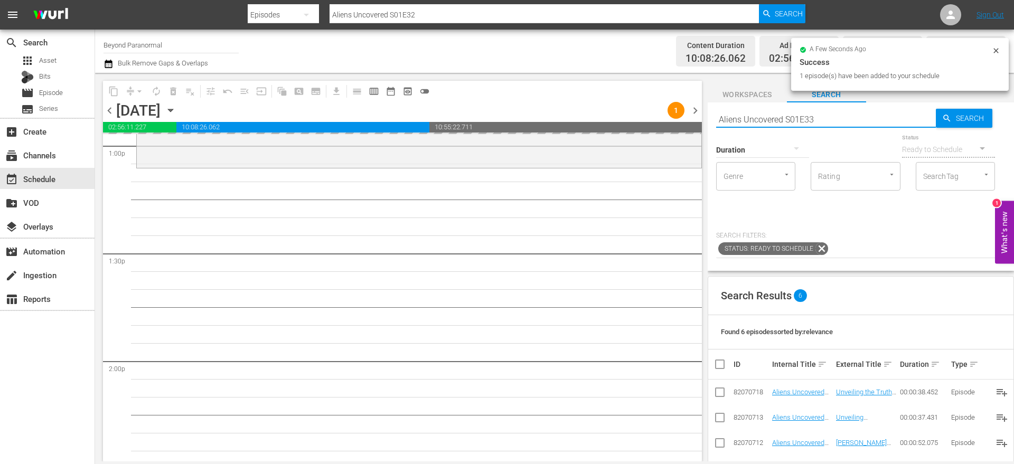
scroll to position [2800, 0]
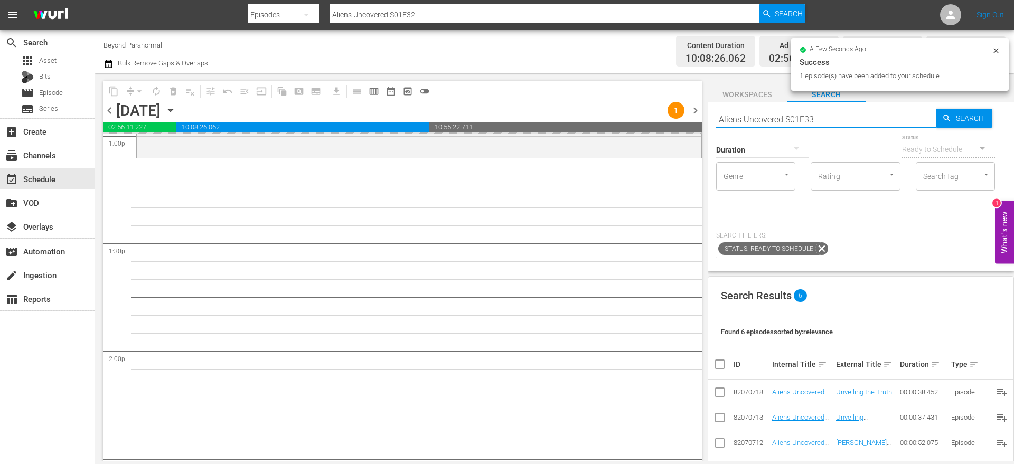
type input "Aliens Uncovered S01E33"
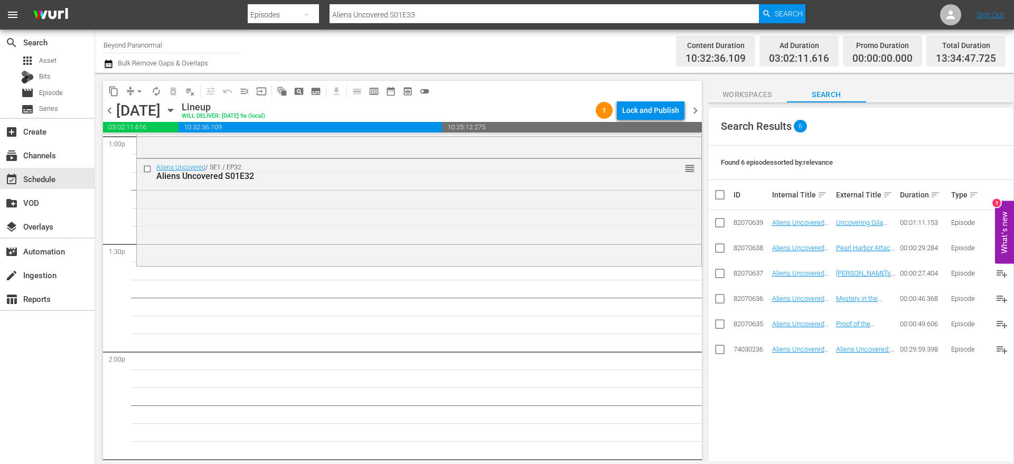
scroll to position [174, 0]
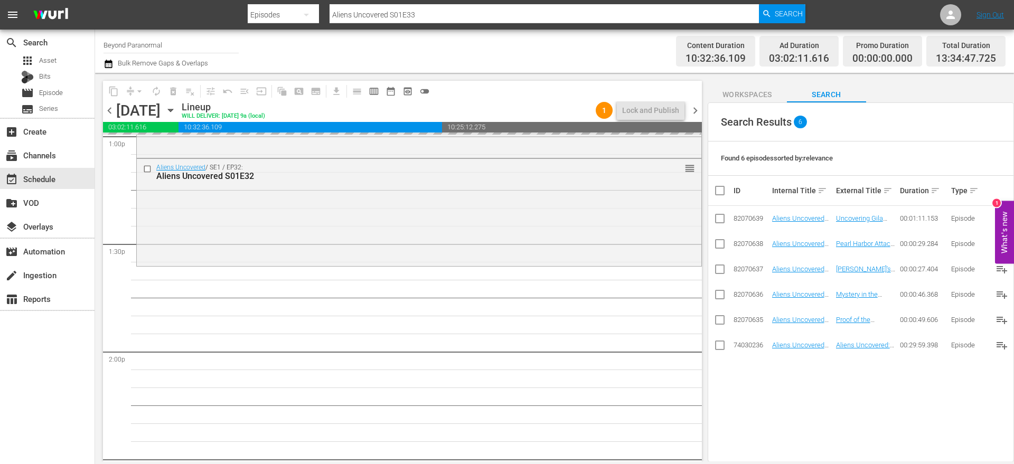
drag, startPoint x: 790, startPoint y: 347, endPoint x: 456, endPoint y: 9, distance: 475.0
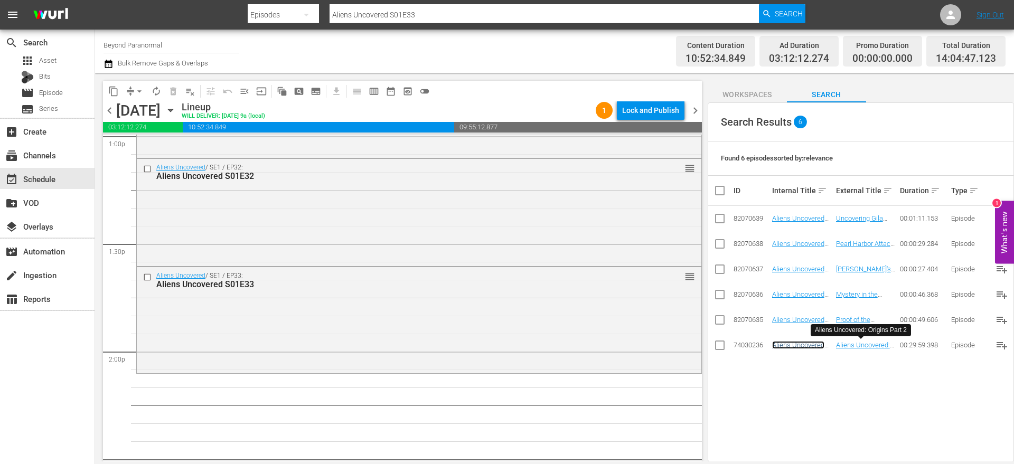
scroll to position [0, 0]
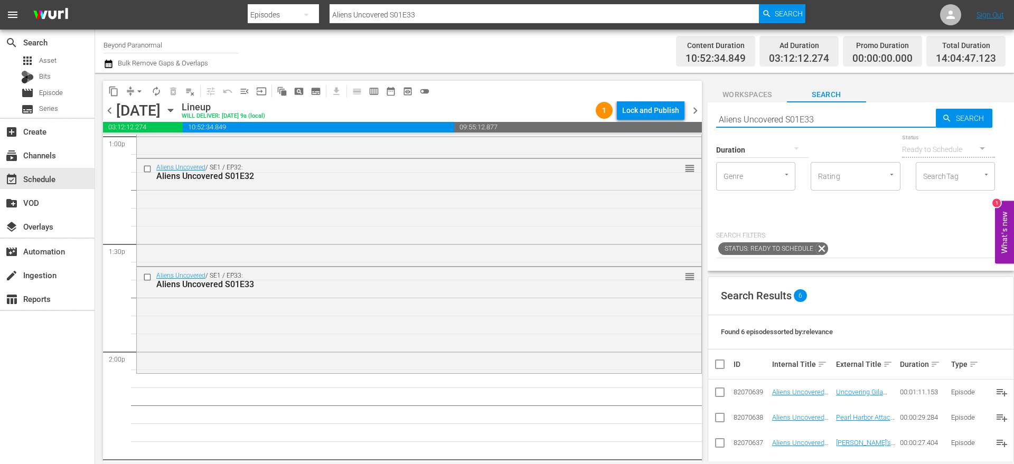
click at [837, 124] on input "Aliens Uncovered S01E33" at bounding box center [826, 119] width 220 height 25
type input "Aliens Uncovered S01E34"
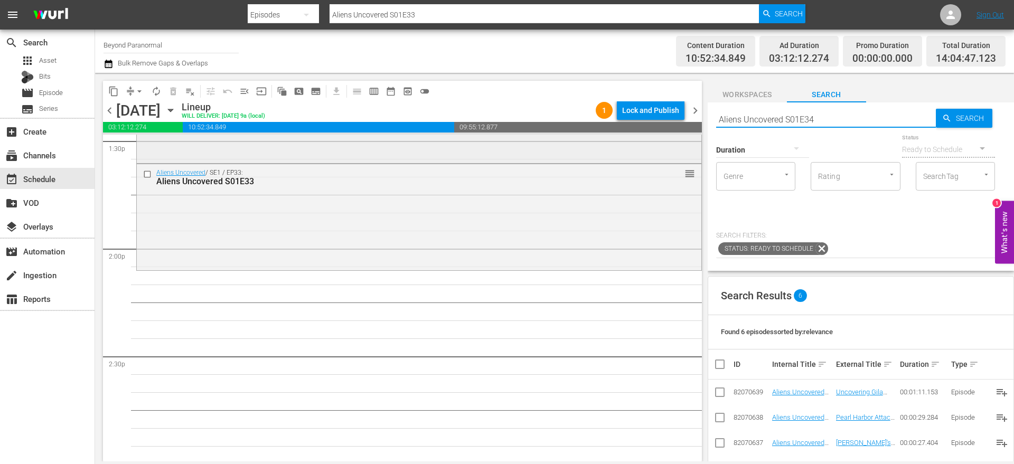
scroll to position [2907, 0]
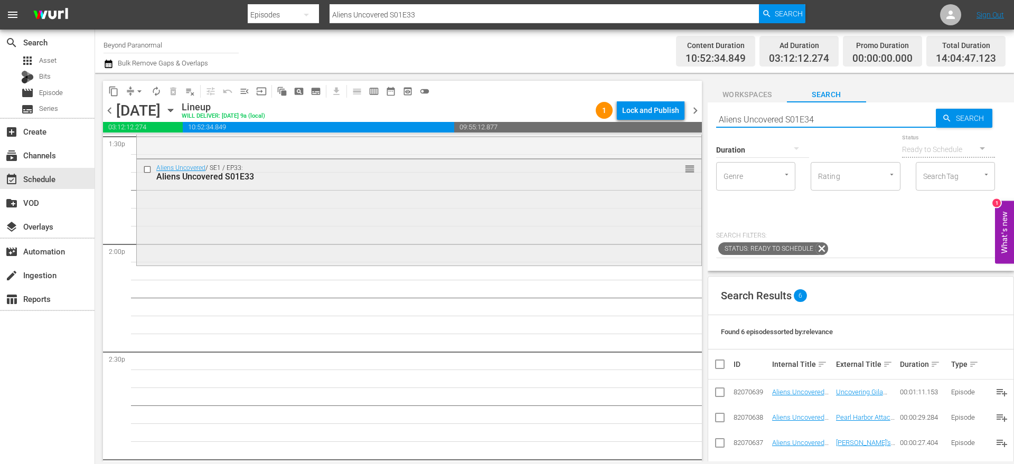
type input "Aliens Uncovered S01E34"
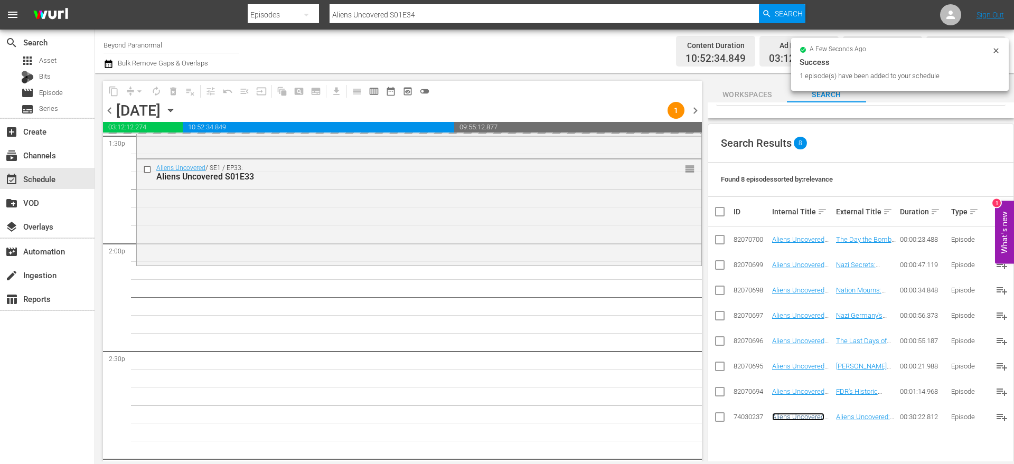
scroll to position [0, 0]
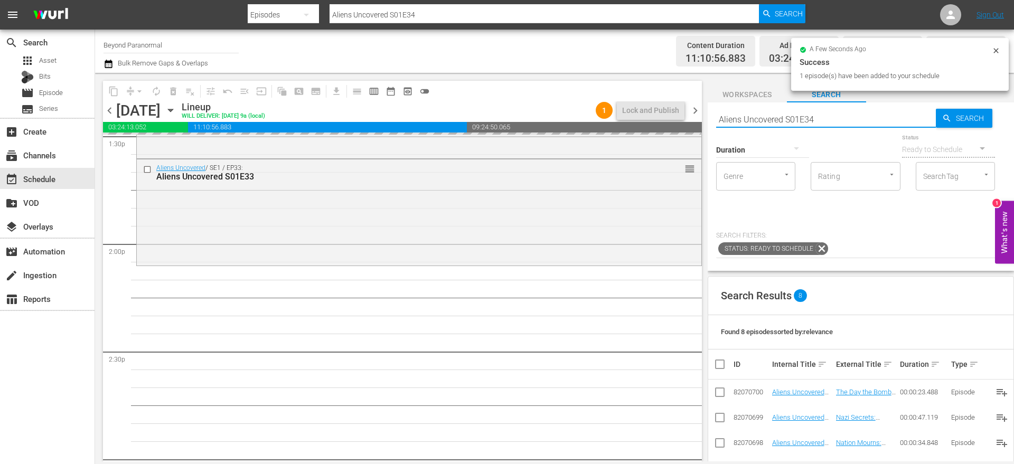
click at [824, 115] on input "Aliens Uncovered S01E34" at bounding box center [826, 119] width 220 height 25
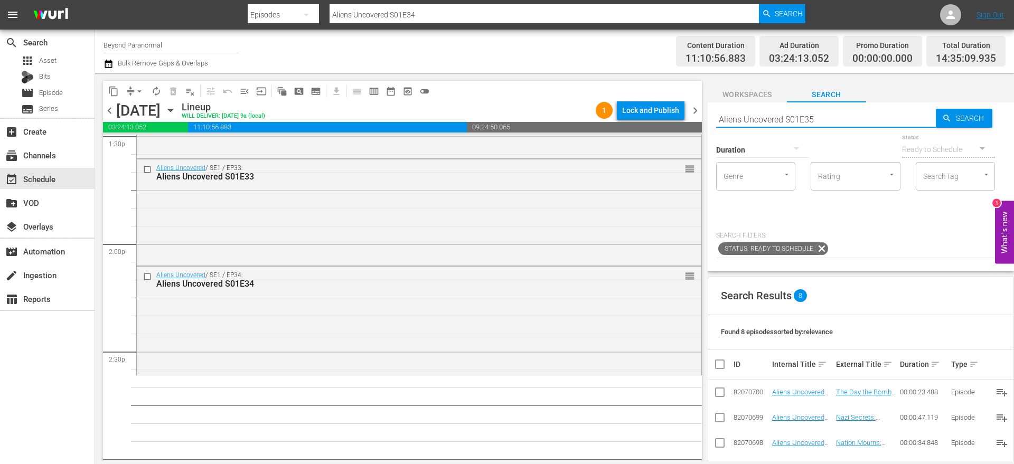
type input "Aliens Uncovered S01E35"
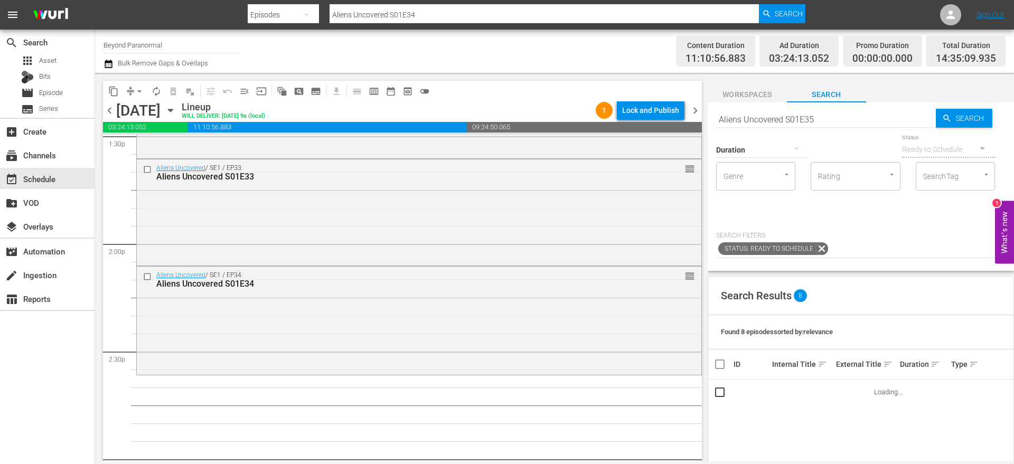
type input "Aliens Uncovered S01E35"
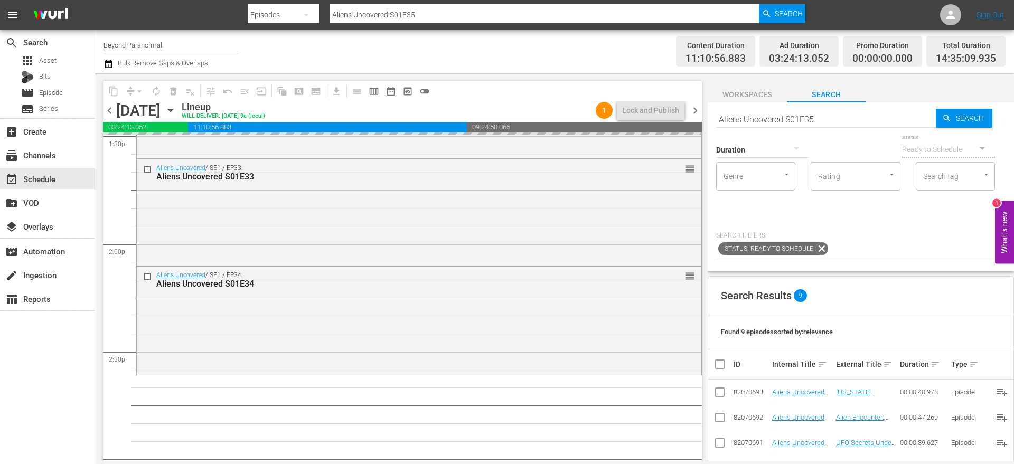
click at [822, 120] on input "Aliens Uncovered S01E35" at bounding box center [826, 119] width 220 height 25
type input "Aliens Uncovered S01E36"
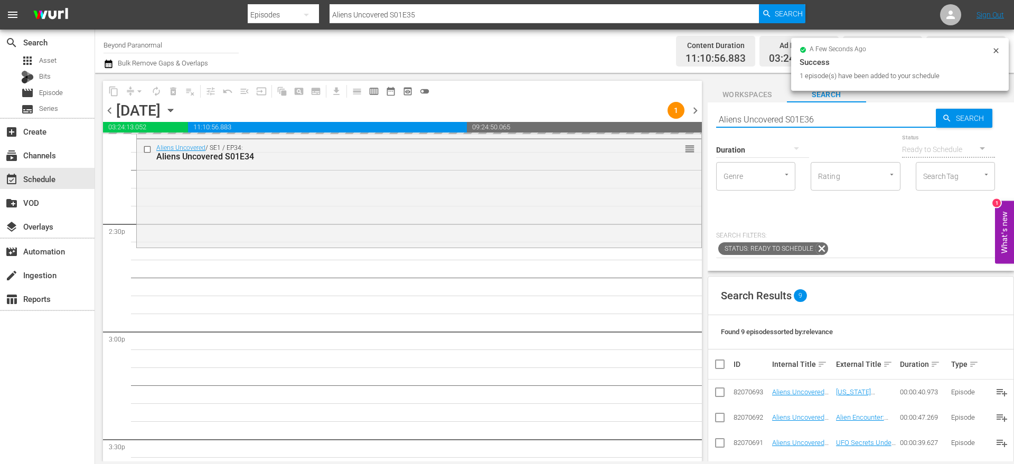
type input "Aliens Uncovered S01E36"
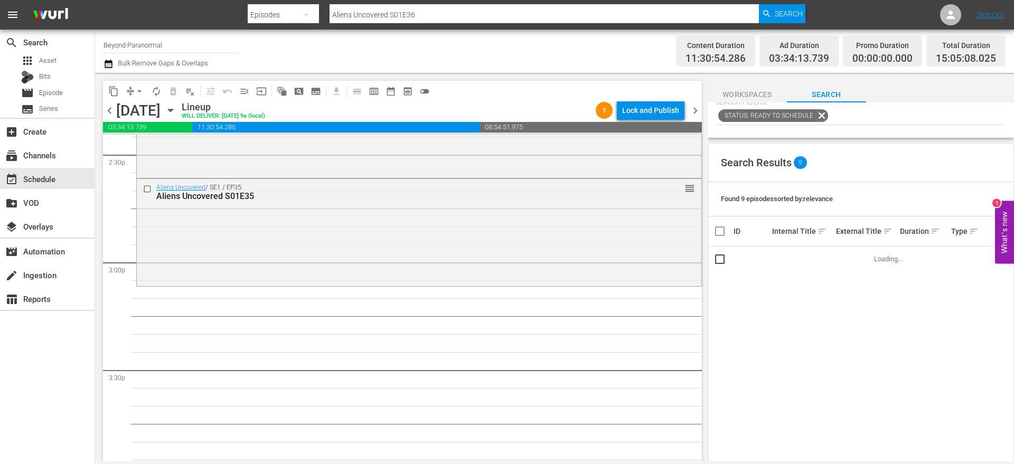
scroll to position [138, 0]
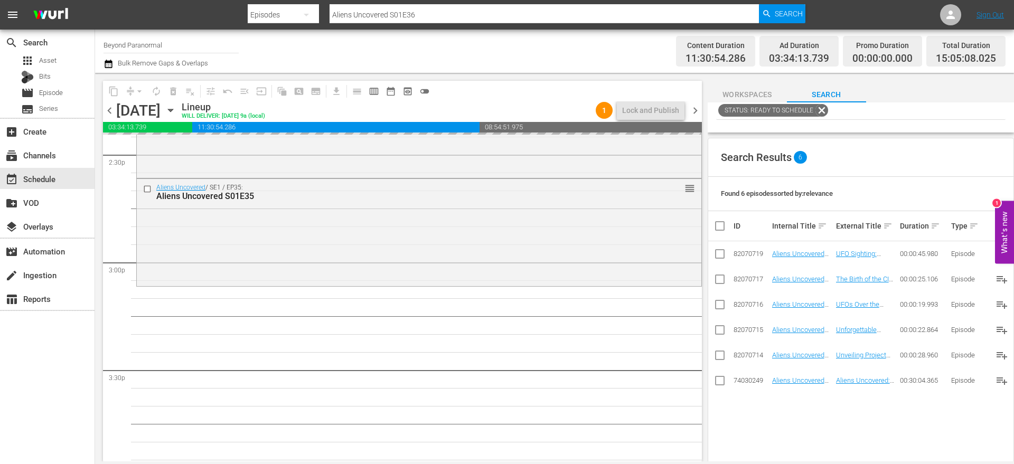
drag, startPoint x: 809, startPoint y: 379, endPoint x: 584, endPoint y: 4, distance: 437.5
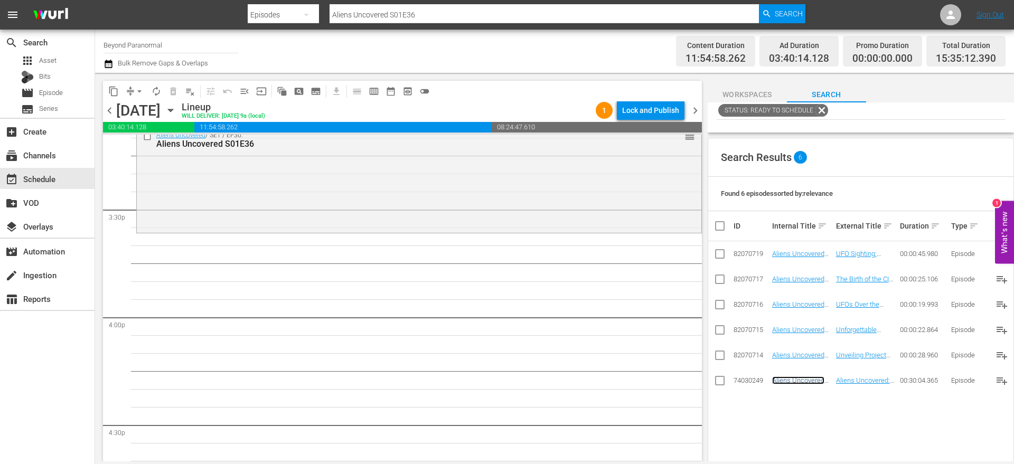
scroll to position [0, 0]
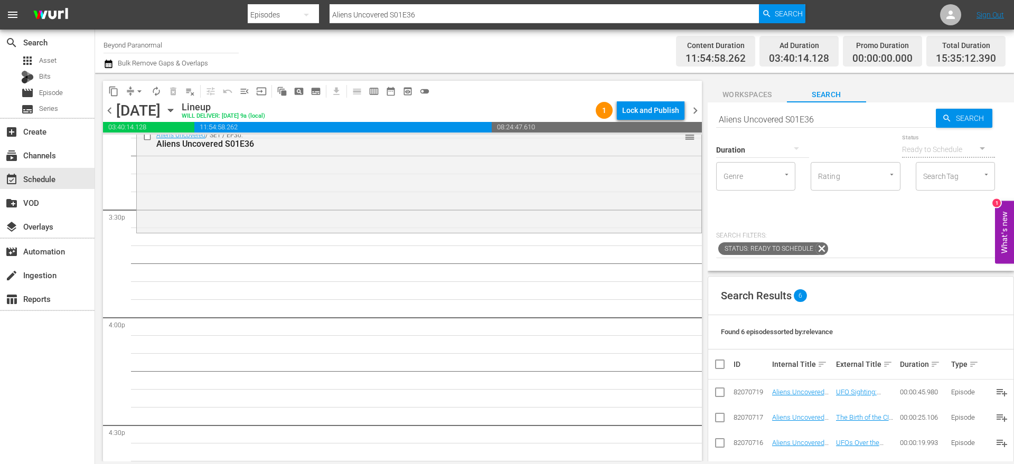
click at [851, 119] on input "Aliens Uncovered S01E36" at bounding box center [826, 119] width 220 height 25
type input "Aliens Uncovered S01E37"
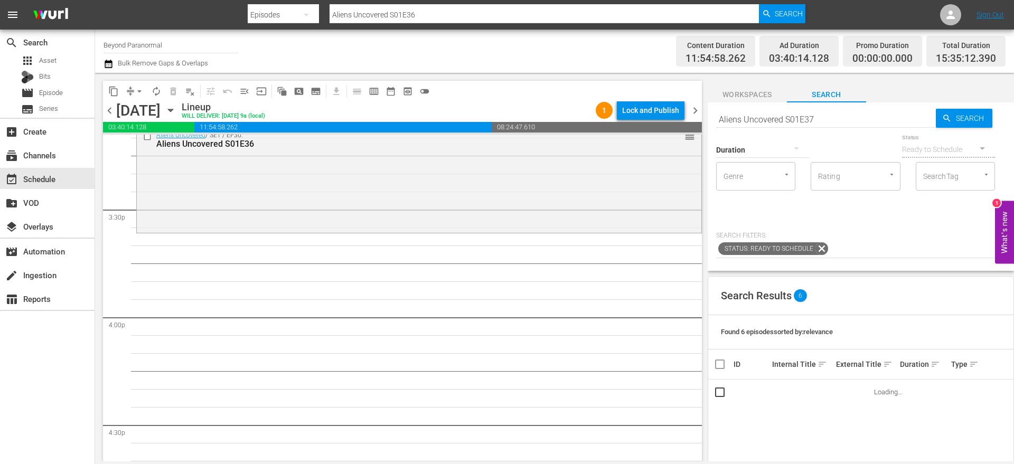
type input "Aliens Uncovered S01E37"
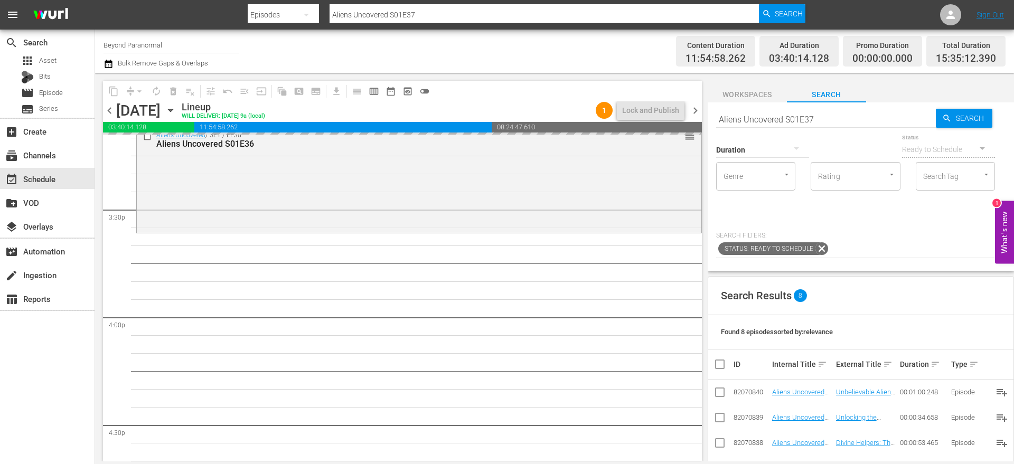
click at [827, 116] on input "Aliens Uncovered S01E37" at bounding box center [826, 119] width 220 height 25
type input "Aliens Uncovered S01E38"
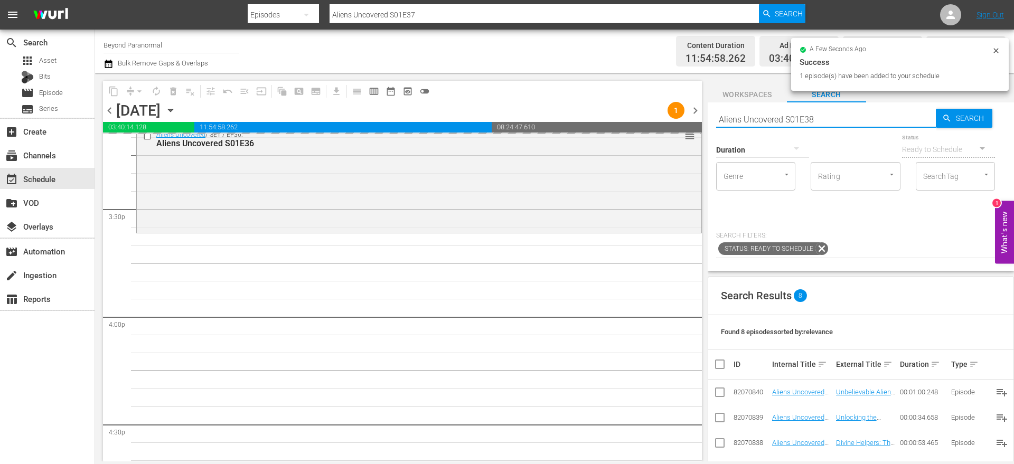
type input "Aliens Uncovered S01E38"
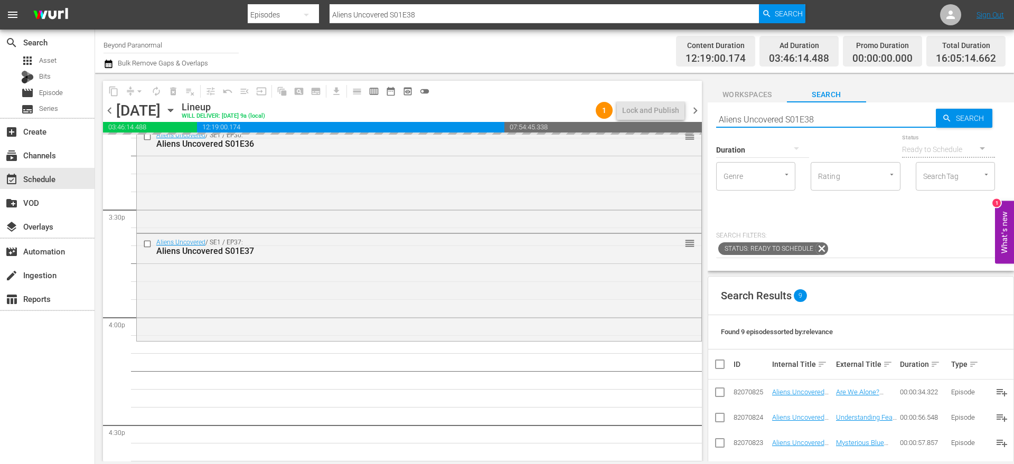
click at [834, 116] on input "Aliens Uncovered S01E38" at bounding box center [826, 119] width 220 height 25
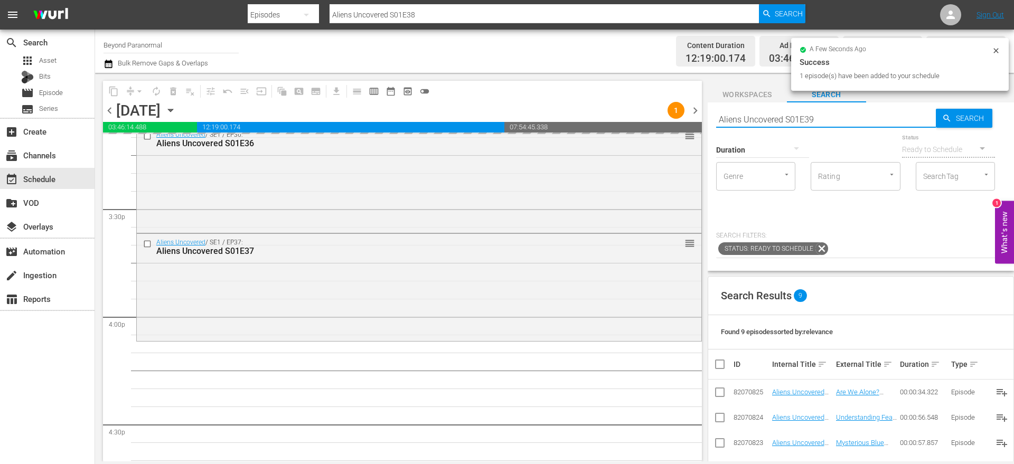
type input "Aliens Uncovered S01E39"
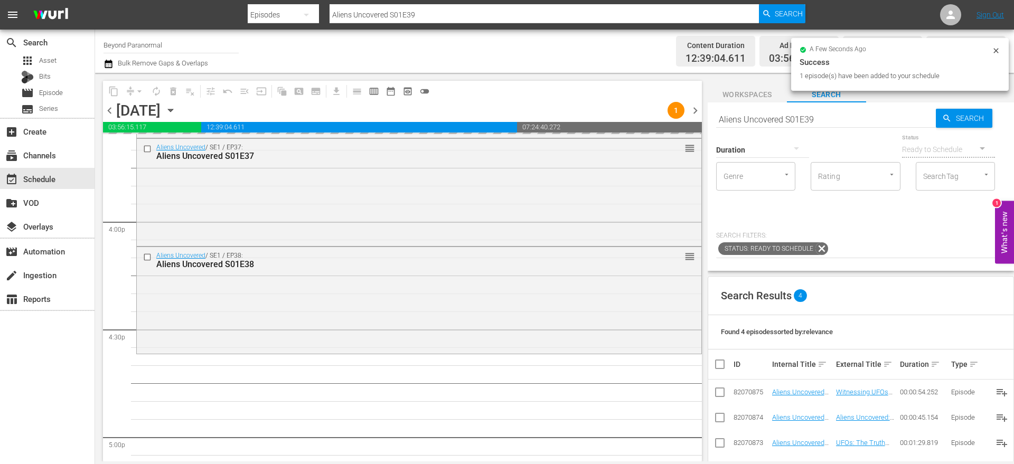
click at [826, 117] on input "Aliens Uncovered S01E39" at bounding box center [826, 119] width 220 height 25
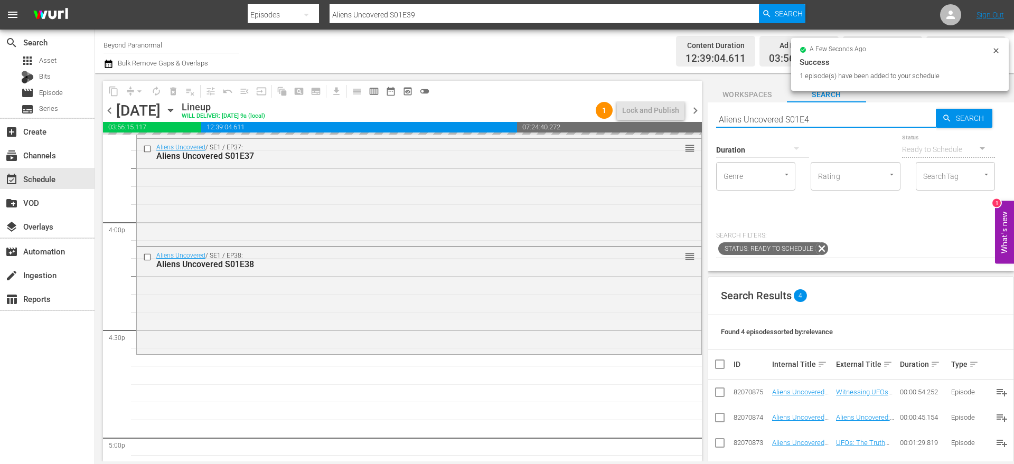
type input "Aliens Uncovered S01E40"
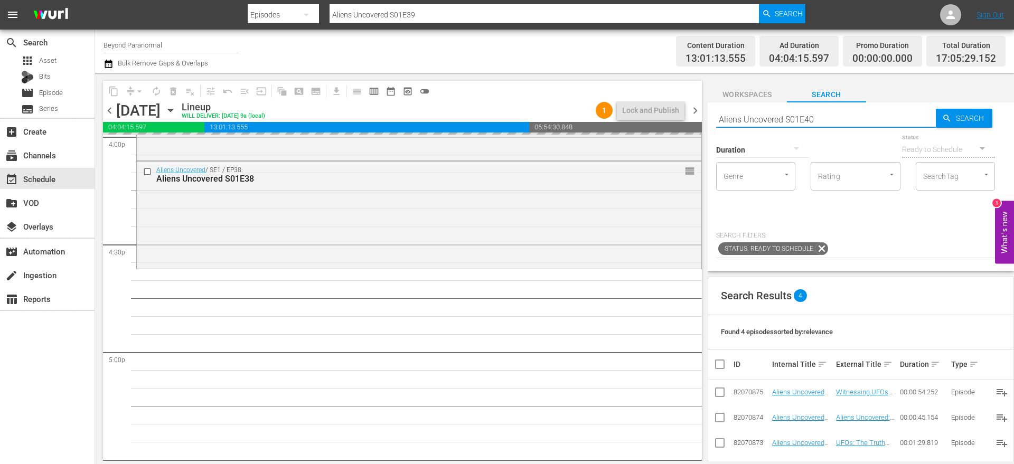
scroll to position [3450, 0]
type input "Aliens Uncovered S01E40"
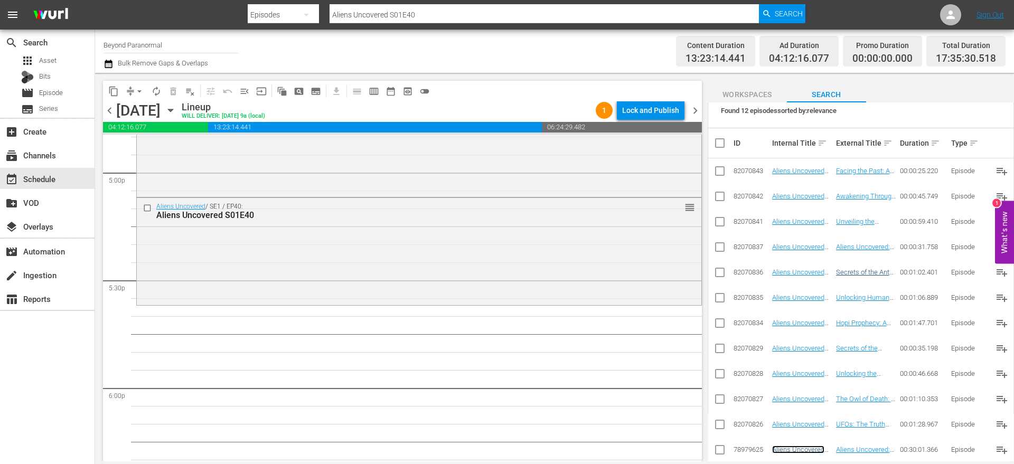
scroll to position [0, 0]
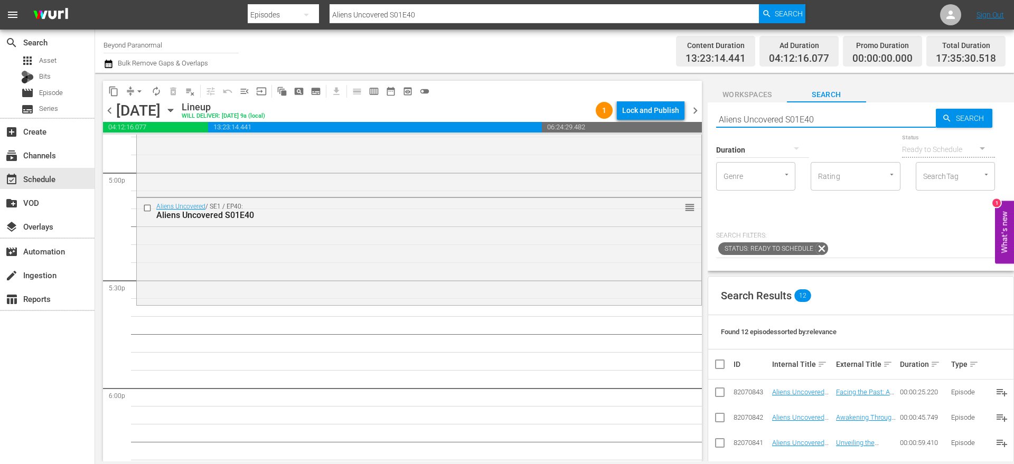
click at [842, 118] on input "Aliens Uncovered S01E40" at bounding box center [826, 119] width 220 height 25
type input "Aliens Uncovered S01E41"
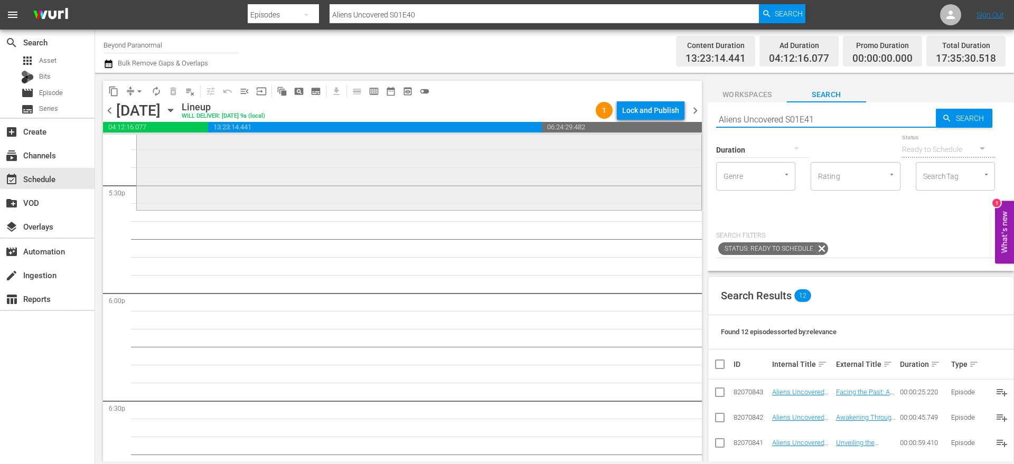
type input "Aliens Uncovered S01E41"
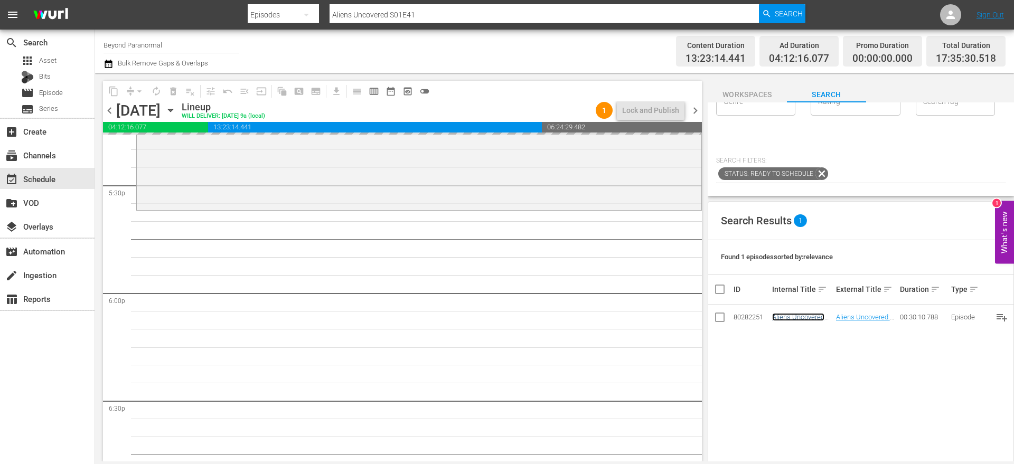
scroll to position [0, 0]
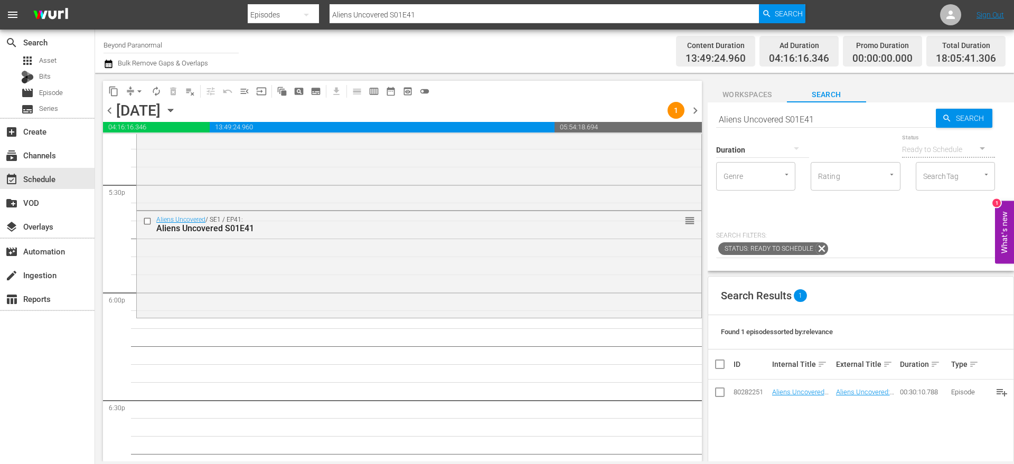
click at [822, 122] on input "Aliens Uncovered S01E41" at bounding box center [826, 119] width 220 height 25
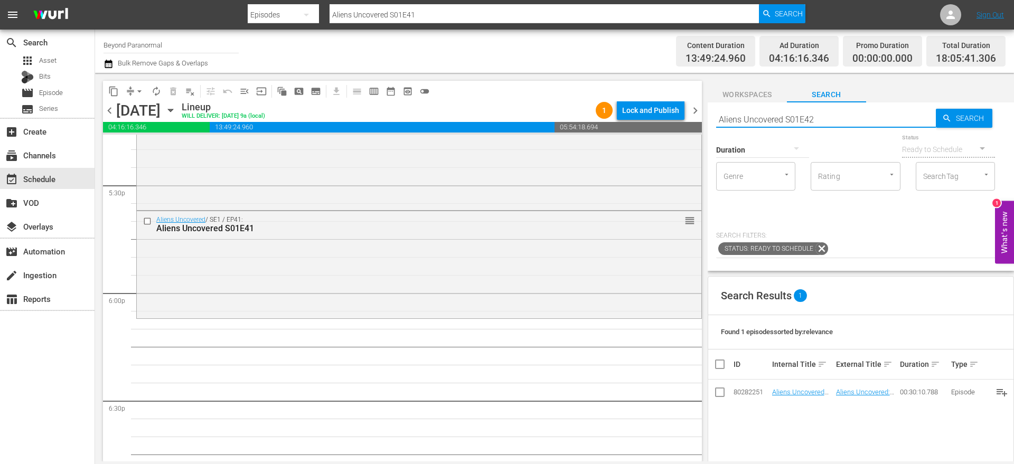
type input "Aliens Uncovered S01E42"
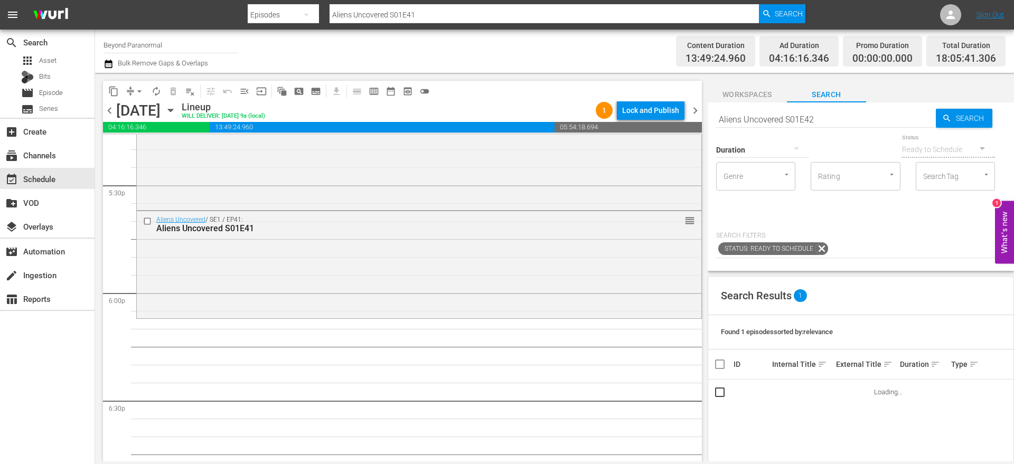
type input "Aliens Uncovered S01E42"
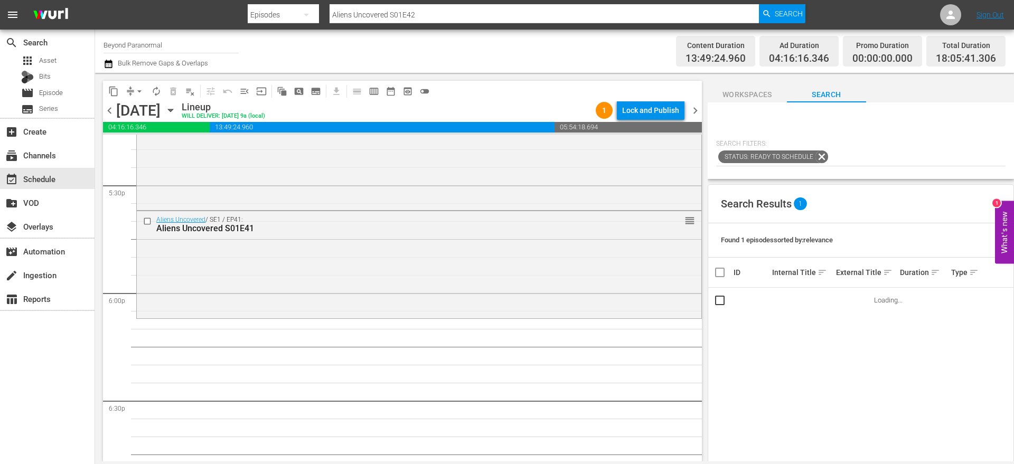
scroll to position [101, 0]
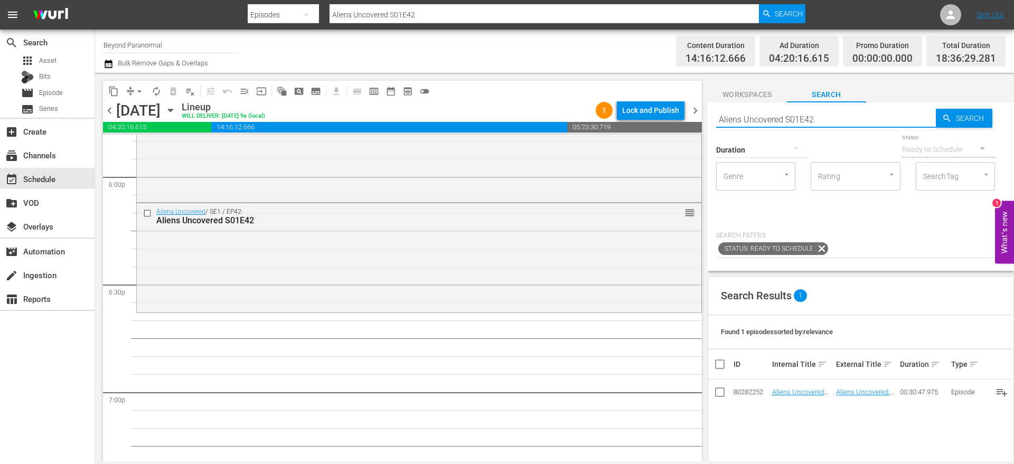
click at [755, 116] on input "Aliens Uncovered S01E42" at bounding box center [826, 119] width 220 height 25
paste input "[PERSON_NAME] In The Crosshairs S01E01"
type input "[PERSON_NAME] In The Crosshairs S01E01"
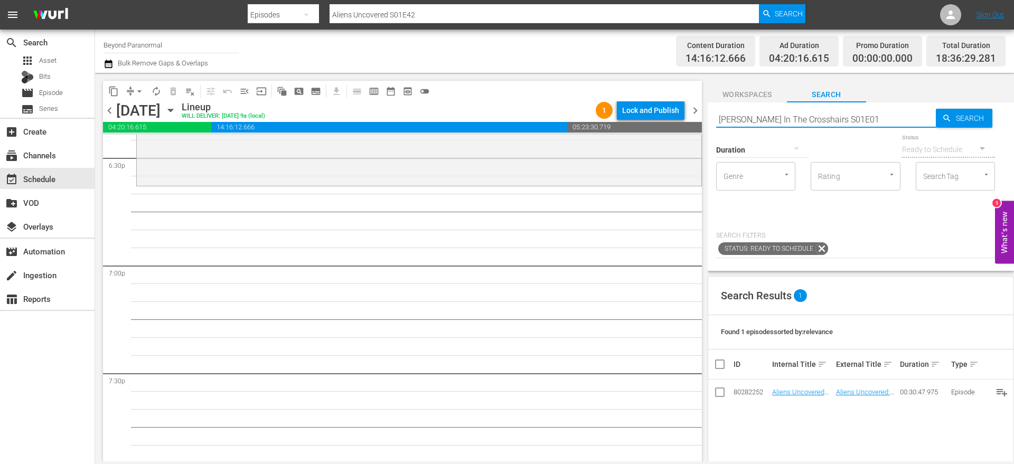
scroll to position [3972, 0]
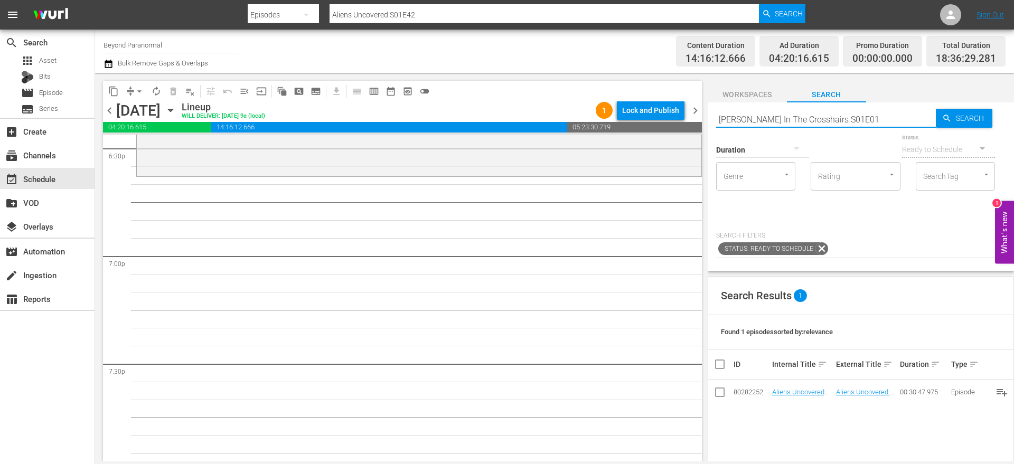
type input "[PERSON_NAME] In The Crosshairs S01E01"
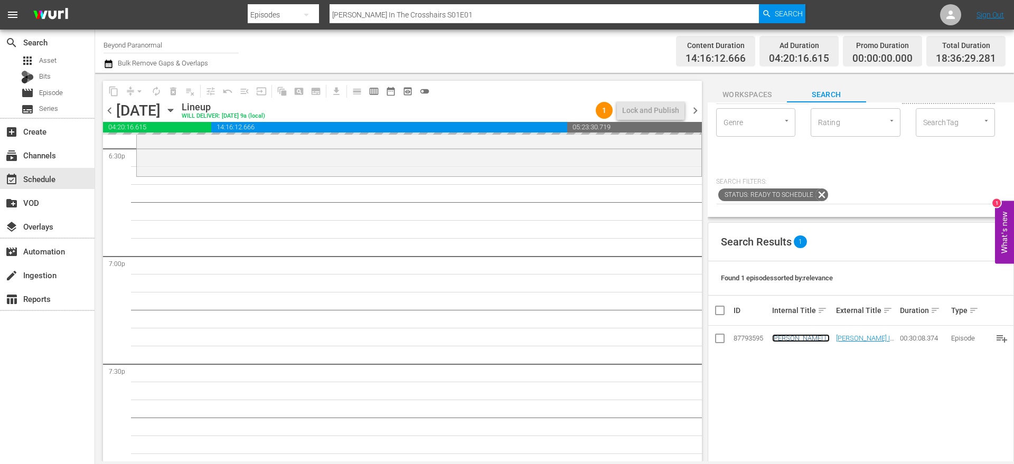
scroll to position [0, 0]
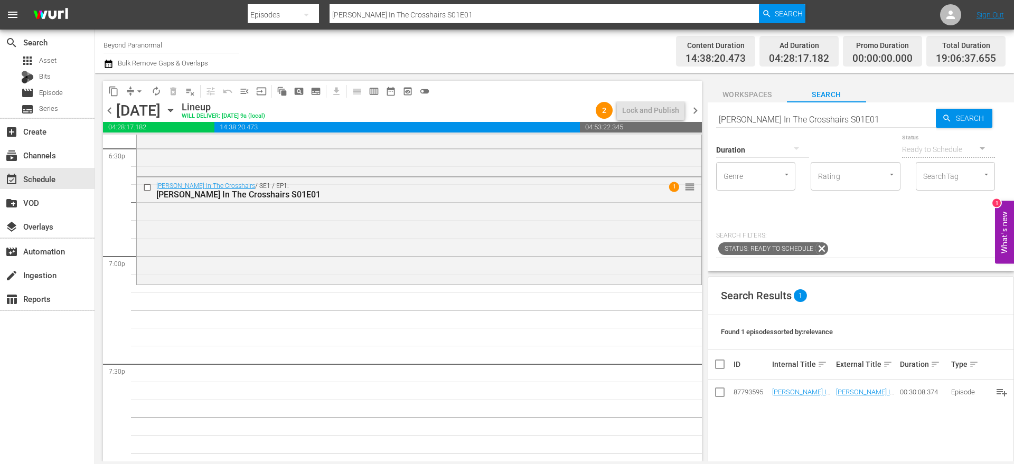
click at [792, 119] on input "[PERSON_NAME] In The Crosshairs S01E01" at bounding box center [826, 119] width 220 height 25
paste input "Paranormal Quest S05E07"
type input "Paranormal Quest S05E07"
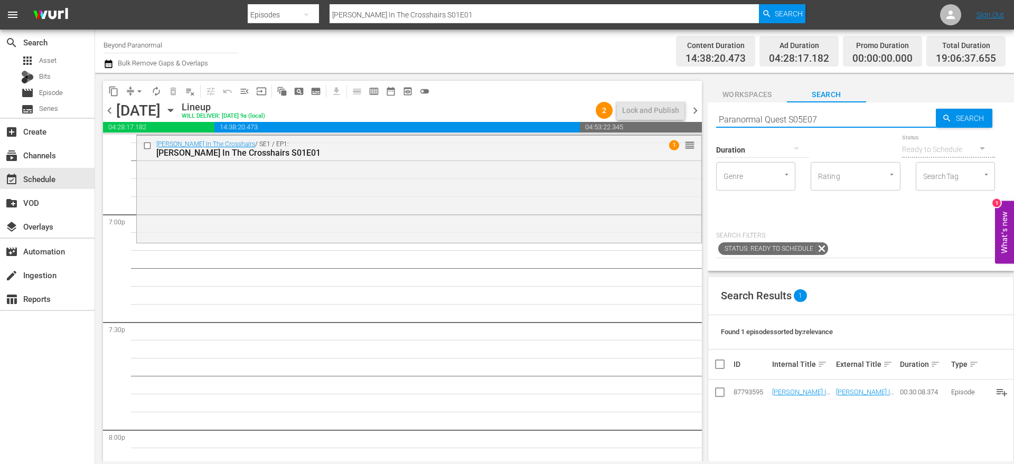
scroll to position [4015, 0]
type input "Paranormal Quest S05E07"
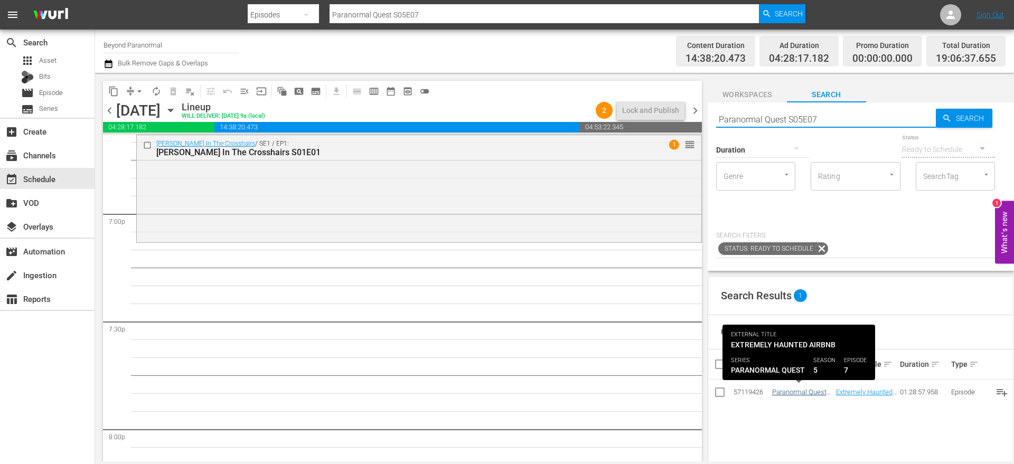
type input "Paranormal Quest S05E07"
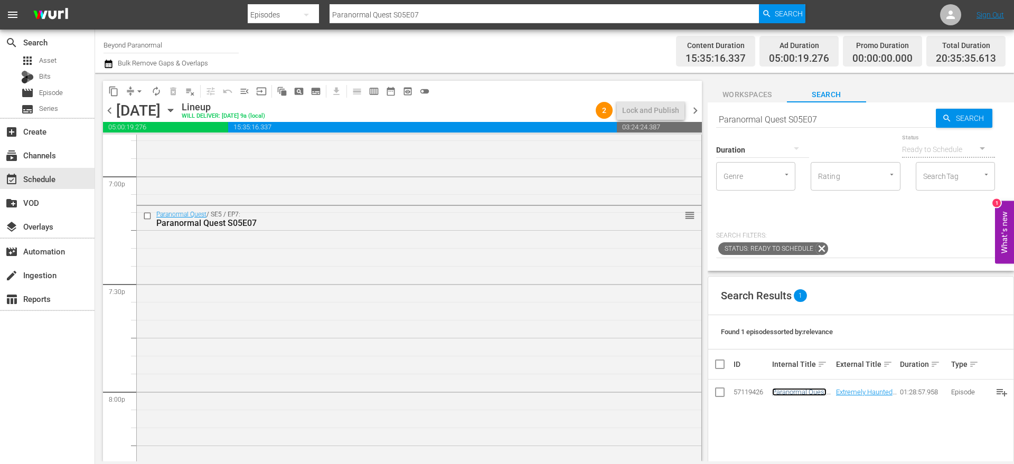
scroll to position [4128, 0]
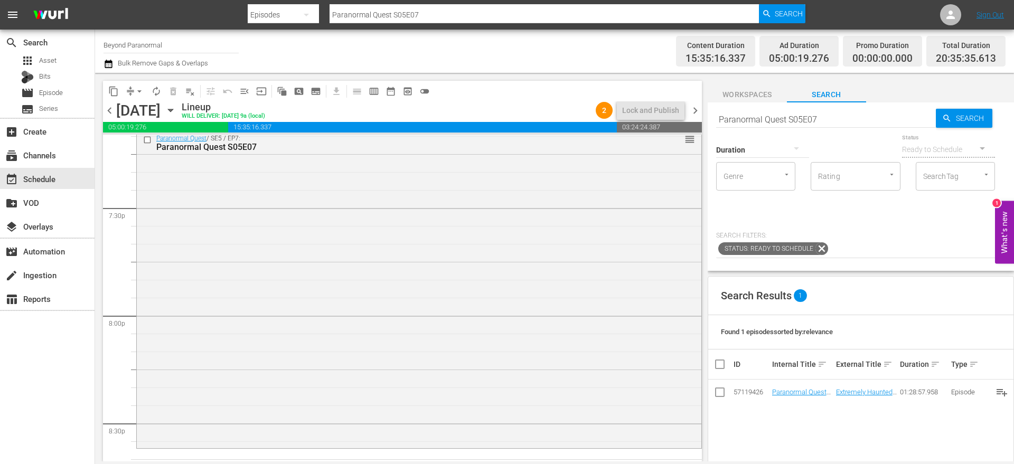
drag, startPoint x: 793, startPoint y: 391, endPoint x: 490, endPoint y: 6, distance: 490.0
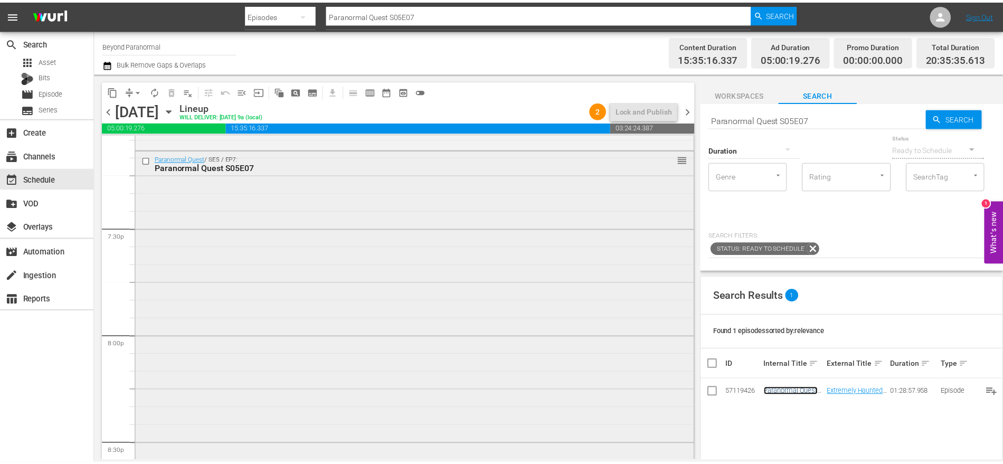
scroll to position [4104, 0]
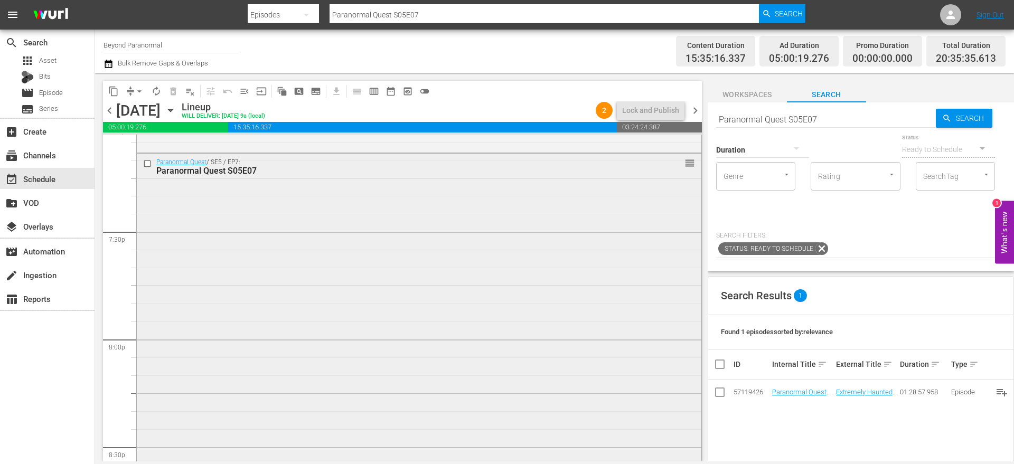
click at [589, 195] on div "Paranormal Quest / SE5 / EP7: Paranormal Quest S05E07 reorder" at bounding box center [419, 312] width 565 height 316
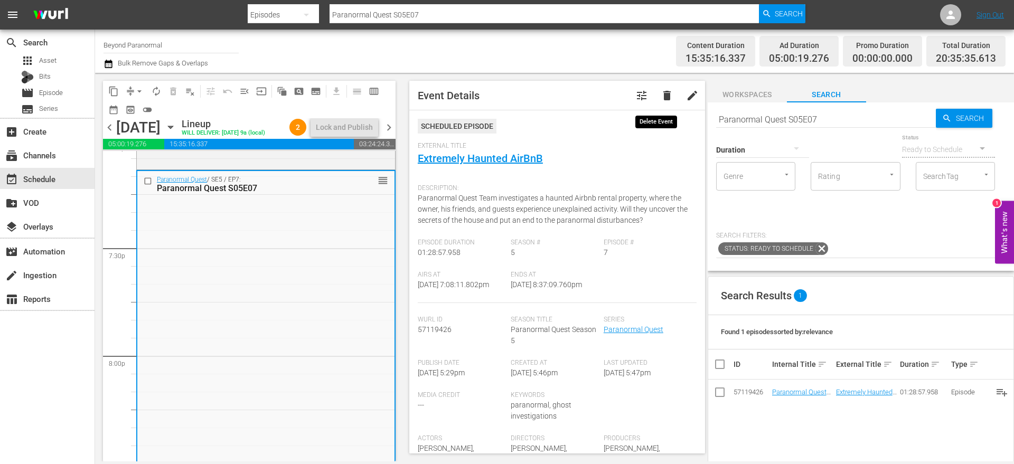
click at [661, 91] on span "delete" at bounding box center [667, 95] width 13 height 13
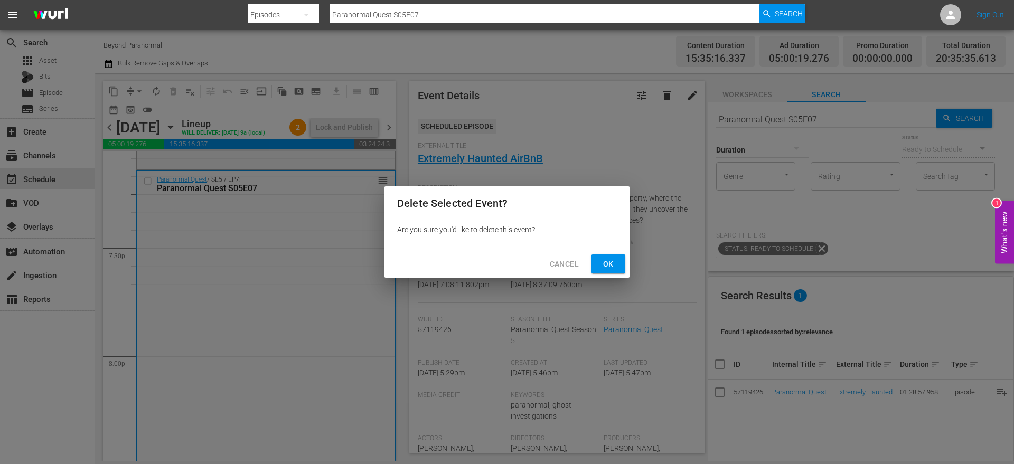
click at [603, 268] on span "Ok" at bounding box center [608, 264] width 17 height 13
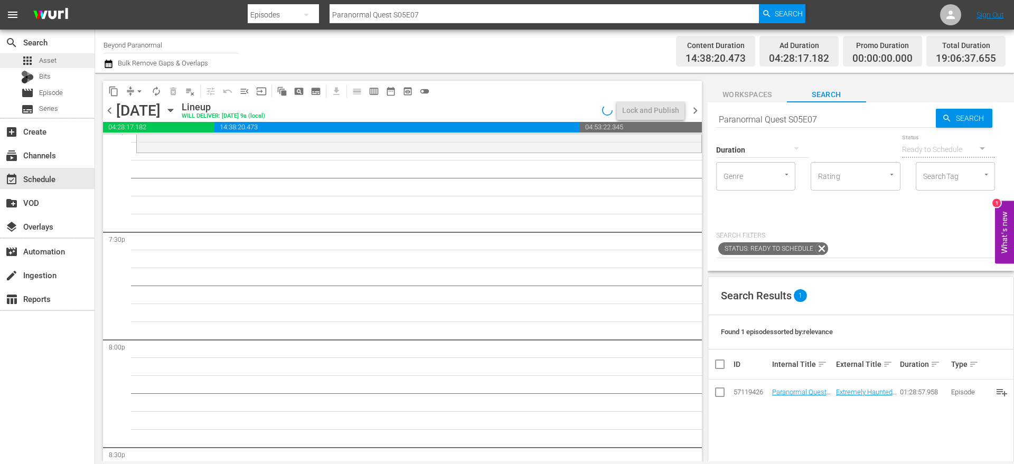
click at [57, 61] on div "apps Asset" at bounding box center [47, 60] width 95 height 15
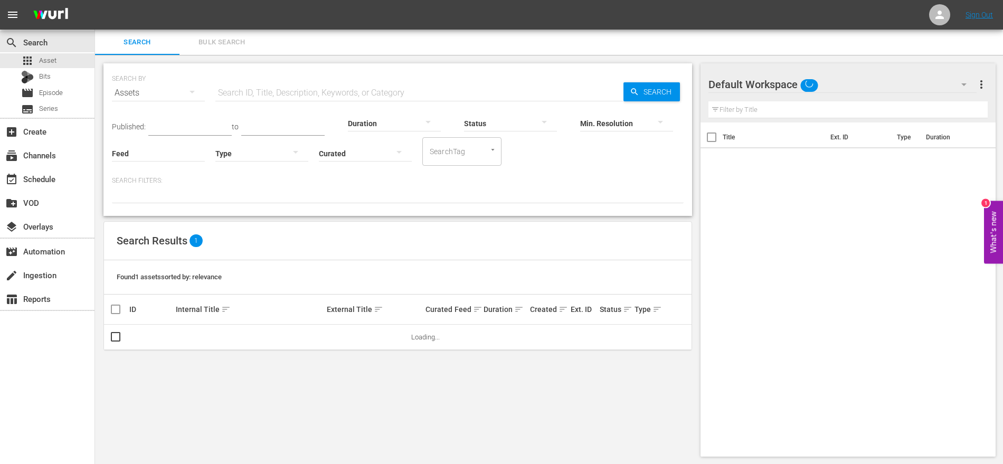
click at [268, 90] on input "text" at bounding box center [419, 92] width 408 height 25
paste input "Paranormal Quest S05E07"
type input "Paranormal Quest S05E07"
click at [646, 96] on span "Search" at bounding box center [660, 91] width 41 height 19
click at [118, 337] on input "checkbox" at bounding box center [115, 339] width 13 height 13
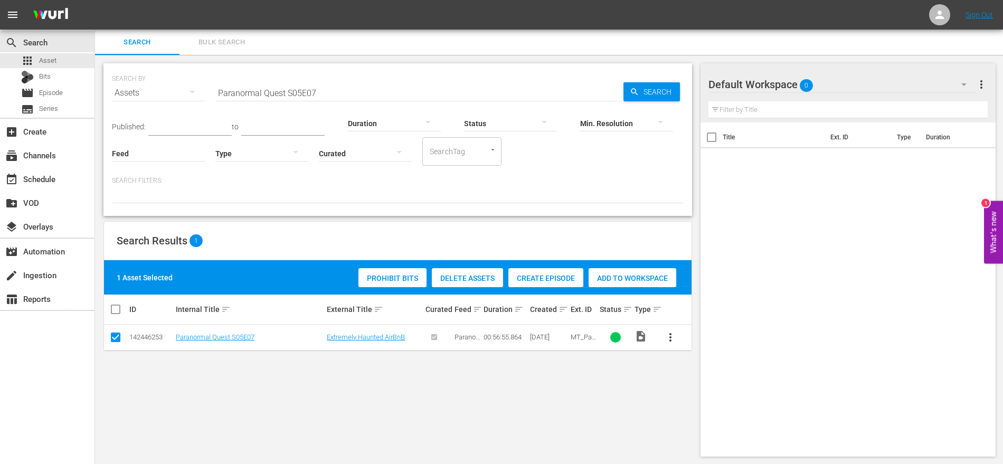
click at [552, 277] on span "Create Episode" at bounding box center [546, 278] width 75 height 8
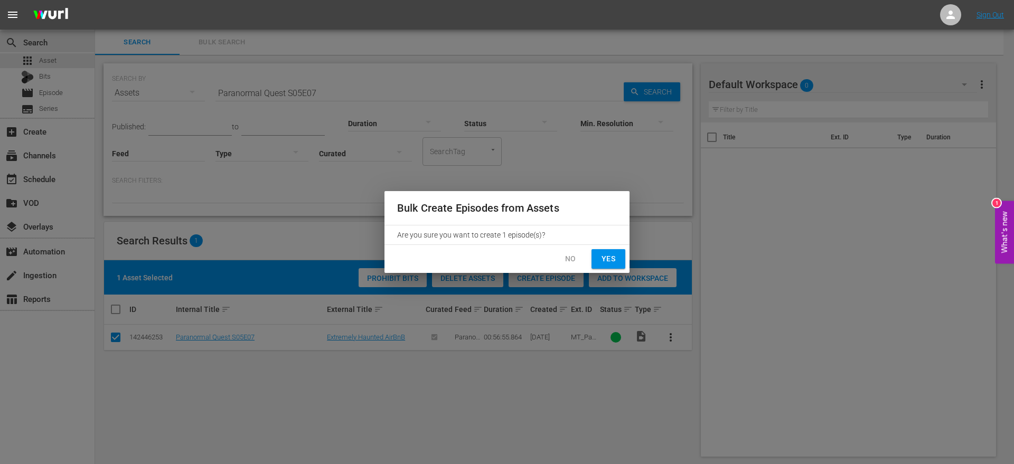
click at [597, 258] on button "Yes" at bounding box center [608, 259] width 34 height 20
checkbox input "false"
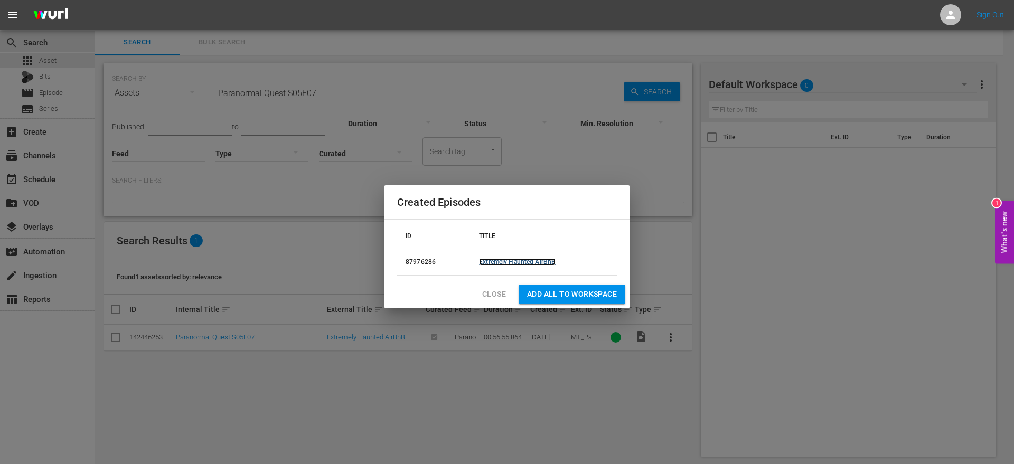
click at [541, 258] on link "Extremely Haunted AirBnB" at bounding box center [517, 261] width 77 height 7
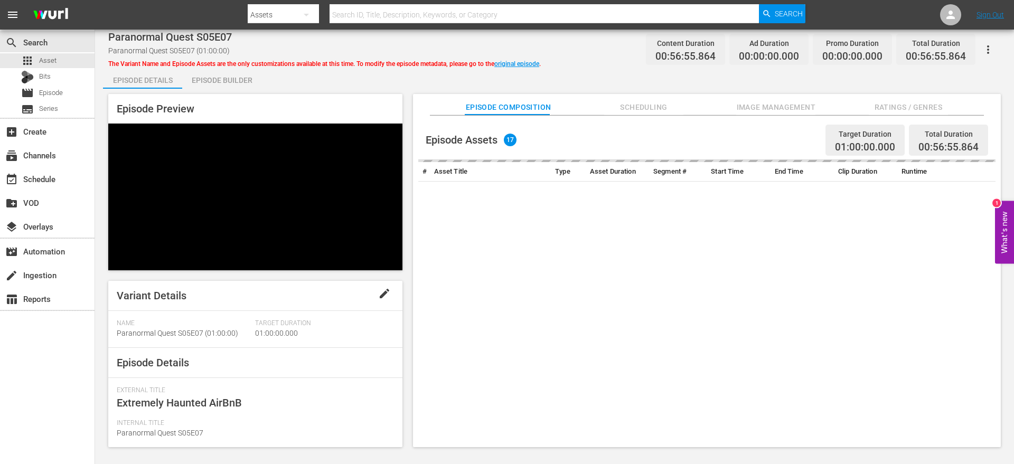
click at [208, 82] on div "Episode Builder" at bounding box center [221, 80] width 79 height 25
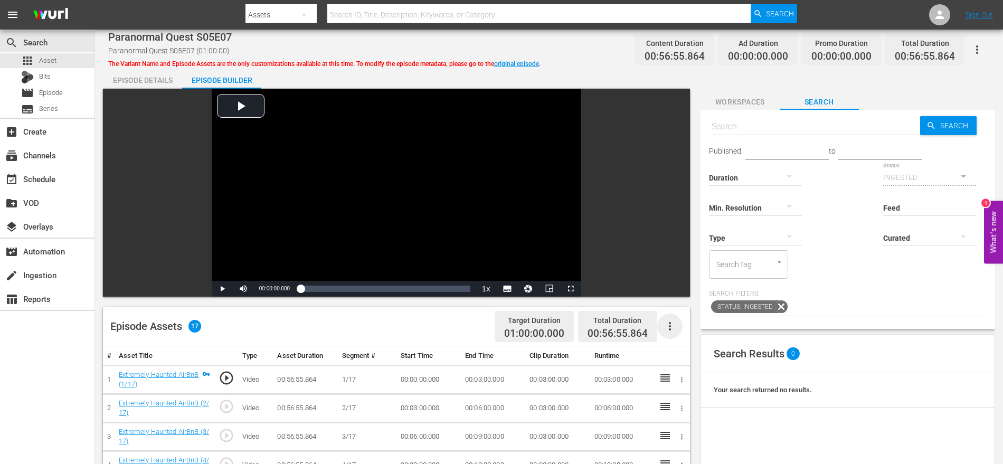
click at [675, 326] on icon "button" at bounding box center [670, 326] width 13 height 13
click at [688, 330] on div "Fill with Ads" at bounding box center [702, 330] width 72 height 25
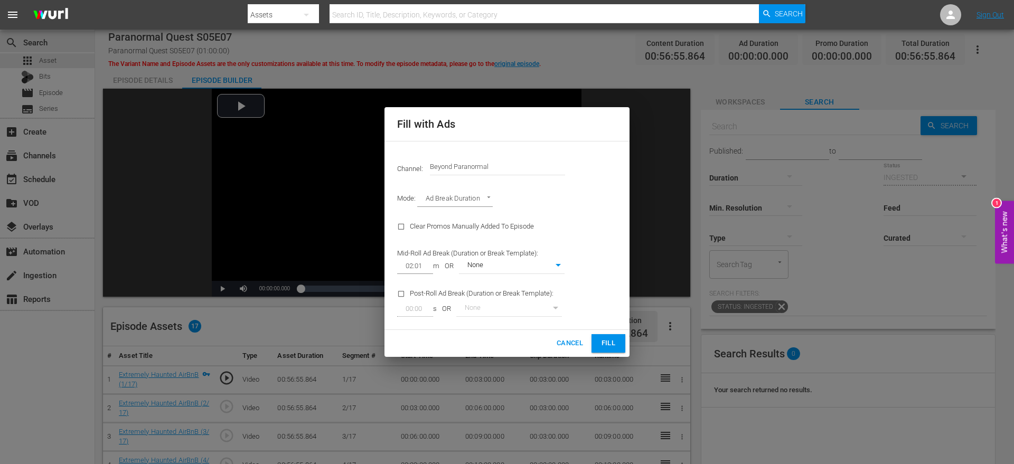
click at [612, 345] on span "Fill" at bounding box center [608, 343] width 17 height 12
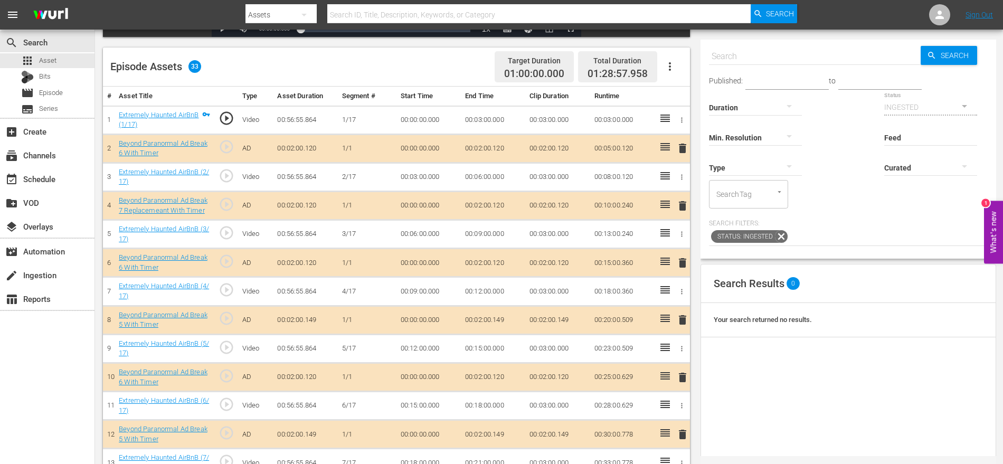
scroll to position [264, 0]
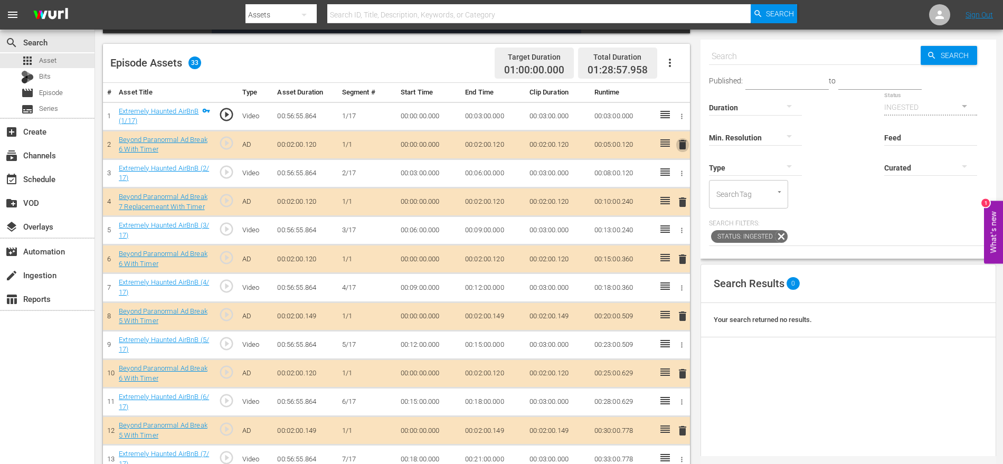
click at [687, 144] on span "delete" at bounding box center [683, 144] width 13 height 13
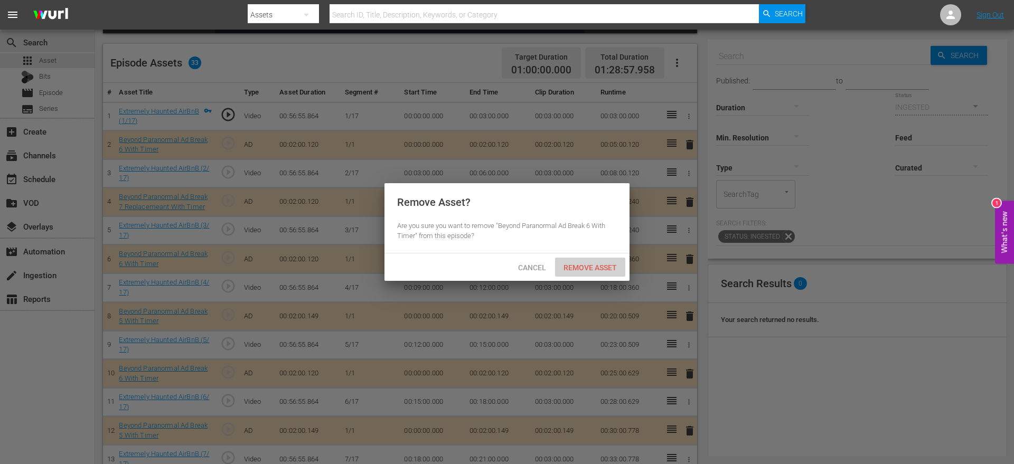
click at [600, 269] on span "Remove Asset" at bounding box center [590, 268] width 70 height 8
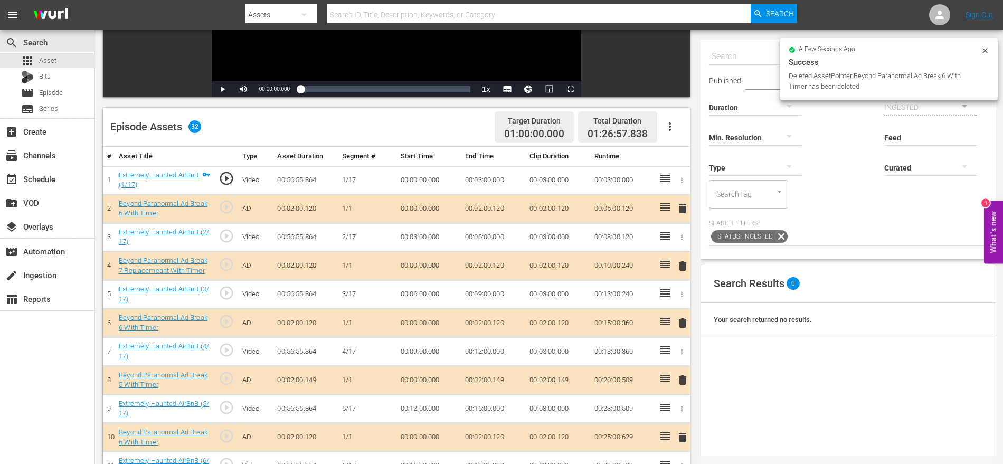
scroll to position [205, 0]
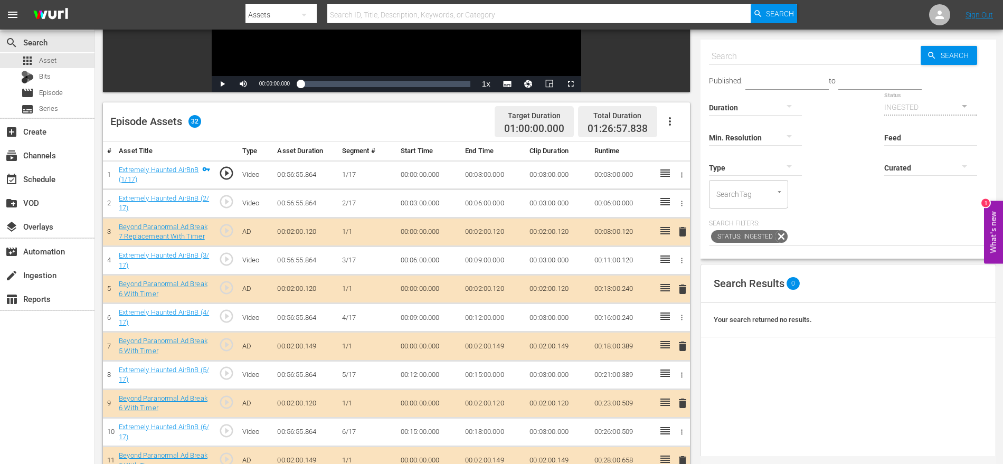
click at [680, 232] on span "delete" at bounding box center [683, 232] width 13 height 13
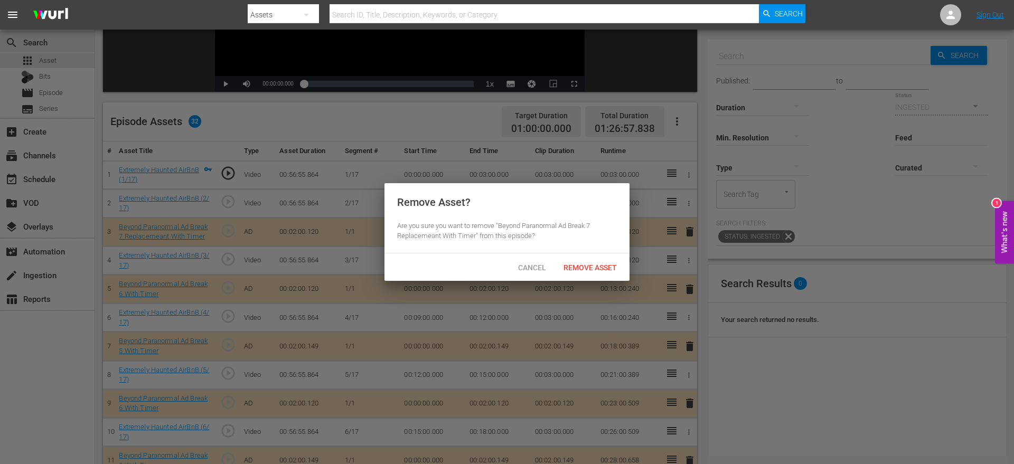
click at [603, 269] on span "Remove Asset" at bounding box center [590, 268] width 70 height 8
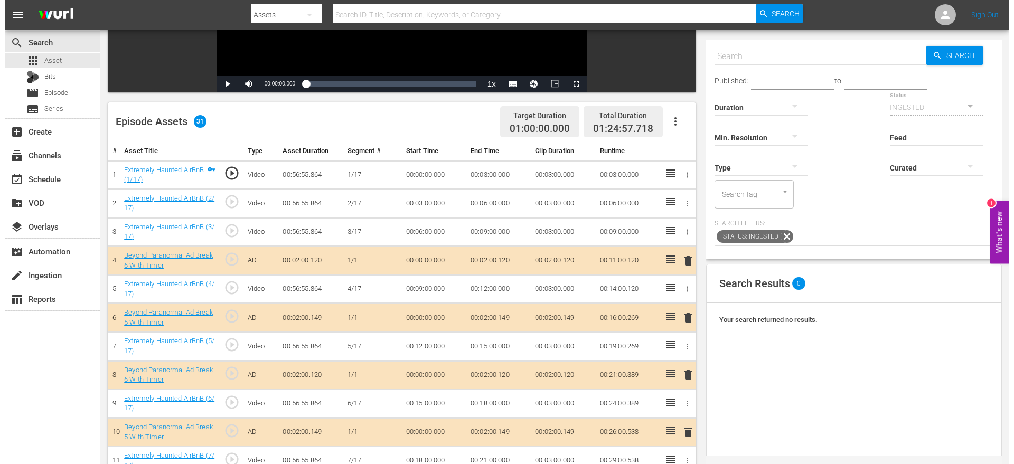
scroll to position [0, 0]
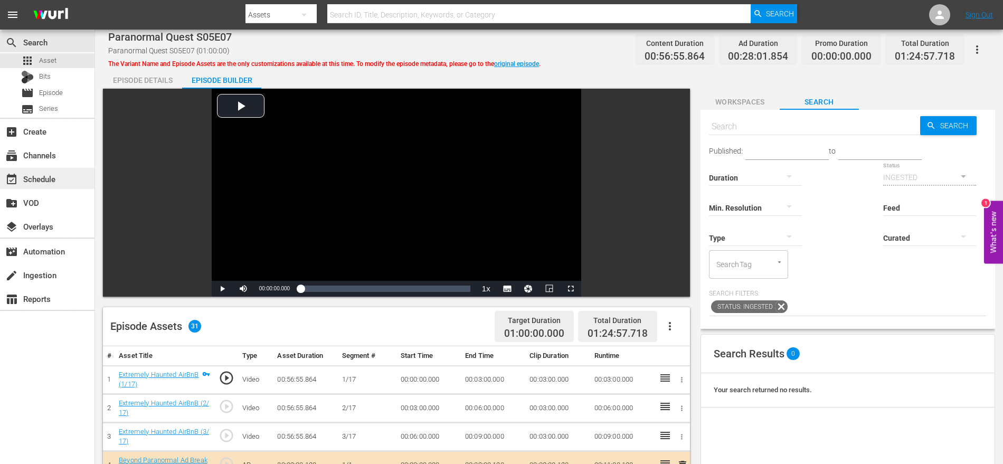
click at [53, 173] on div "event_available Schedule" at bounding box center [29, 178] width 59 height 10
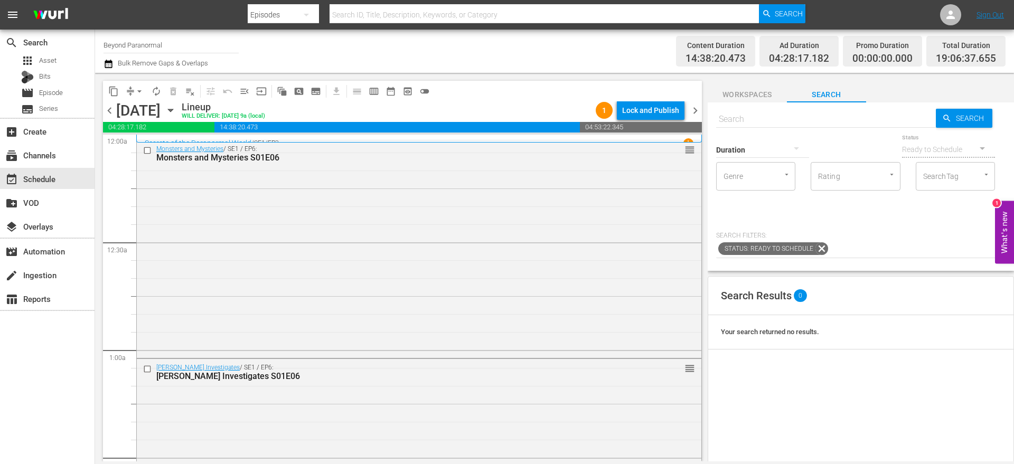
click at [764, 121] on input "text" at bounding box center [826, 119] width 220 height 25
type input "The FBI Files S02E07"
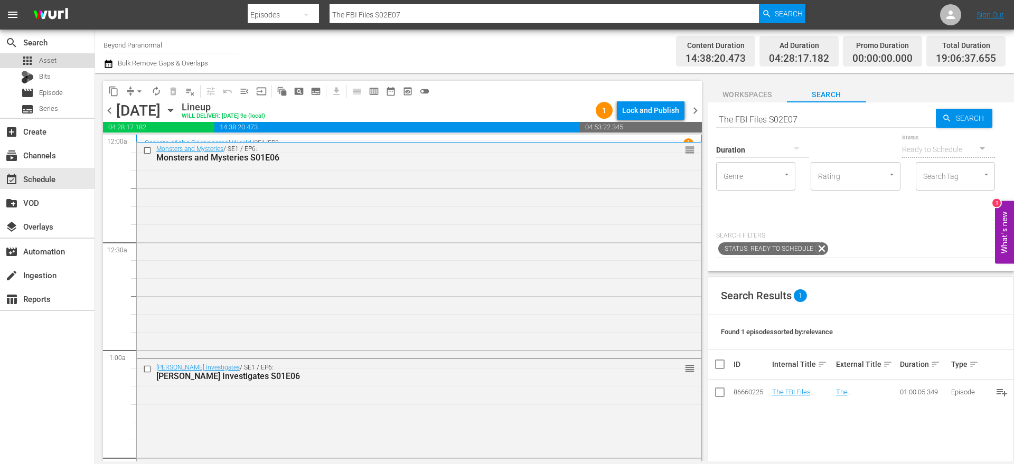
click at [60, 61] on div "apps Asset" at bounding box center [47, 60] width 95 height 15
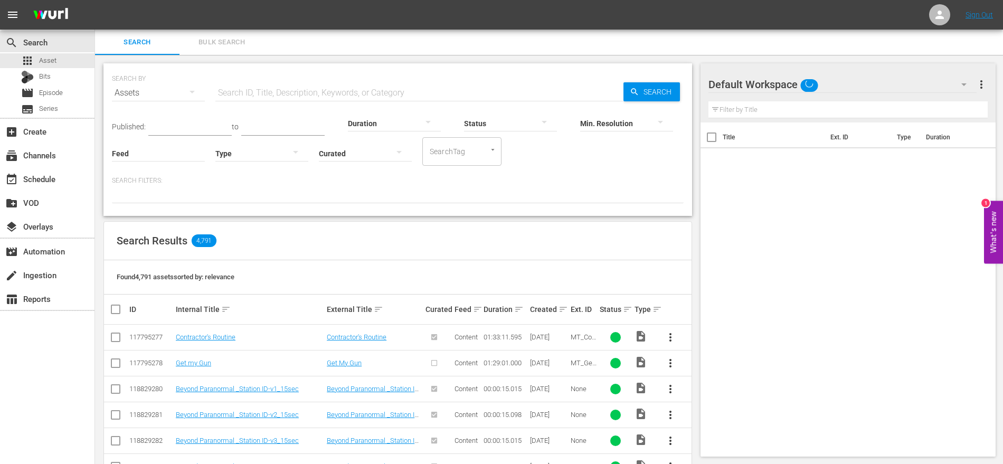
click at [308, 95] on input "text" at bounding box center [419, 92] width 408 height 25
paste input "Paranormal Quest S05E07"
type input "Paranormal Quest S05E07"
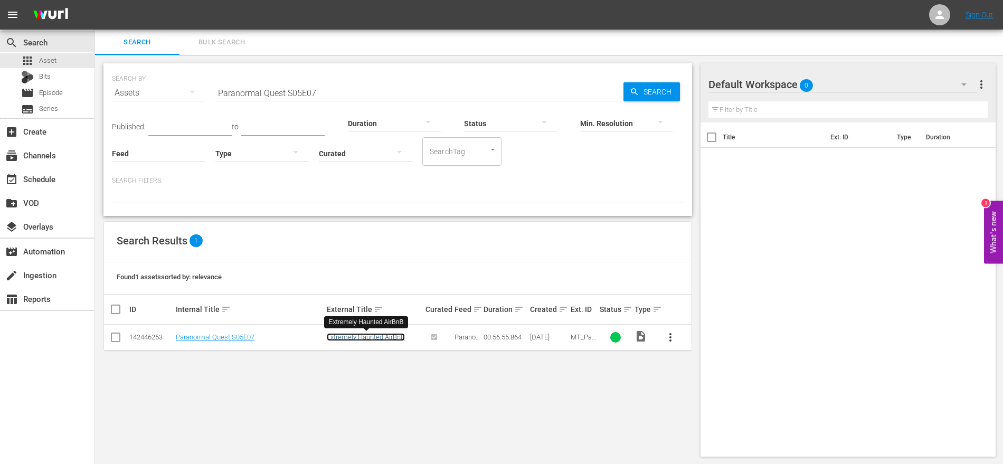
click at [365, 334] on link "Extremely Haunted AirBnB" at bounding box center [366, 337] width 78 height 8
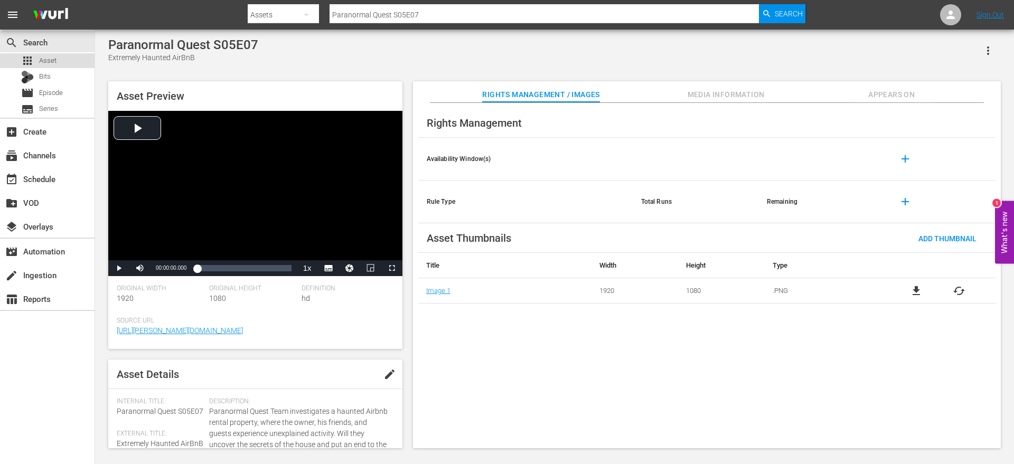
click at [56, 59] on div "apps Asset" at bounding box center [47, 60] width 95 height 15
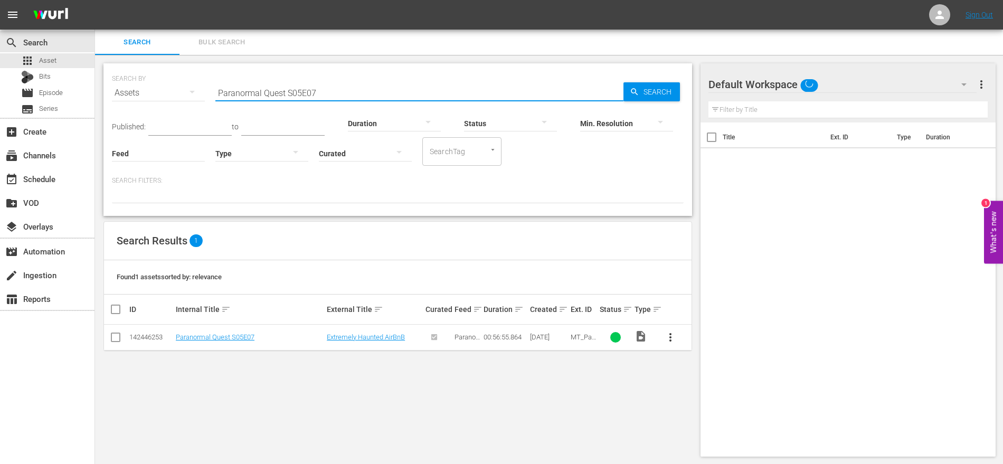
click at [337, 90] on input "Paranormal Quest S05E07" at bounding box center [419, 92] width 408 height 25
click at [119, 334] on input "checkbox" at bounding box center [115, 339] width 13 height 13
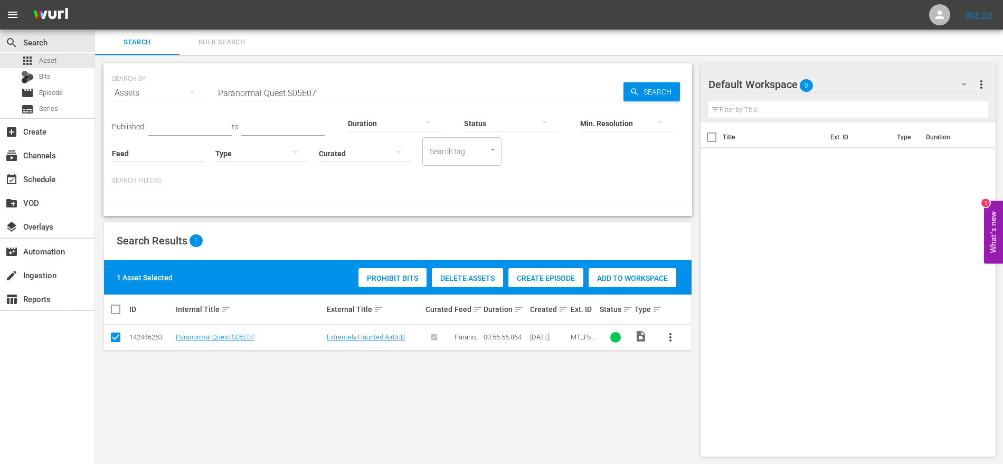
click at [552, 278] on span "Create Episode" at bounding box center [546, 278] width 75 height 8
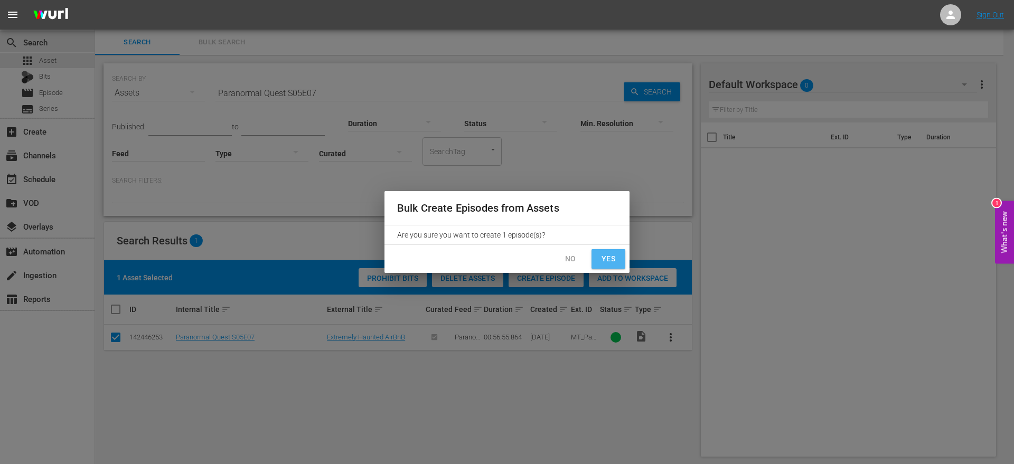
click at [605, 264] on span "Yes" at bounding box center [608, 258] width 17 height 13
checkbox input "false"
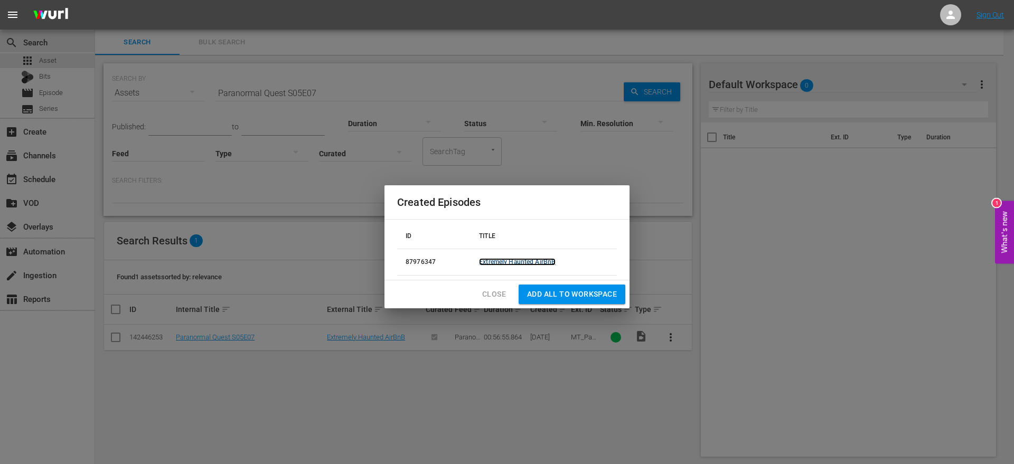
click at [543, 265] on link "Extremely Haunted AirBnB" at bounding box center [517, 261] width 77 height 7
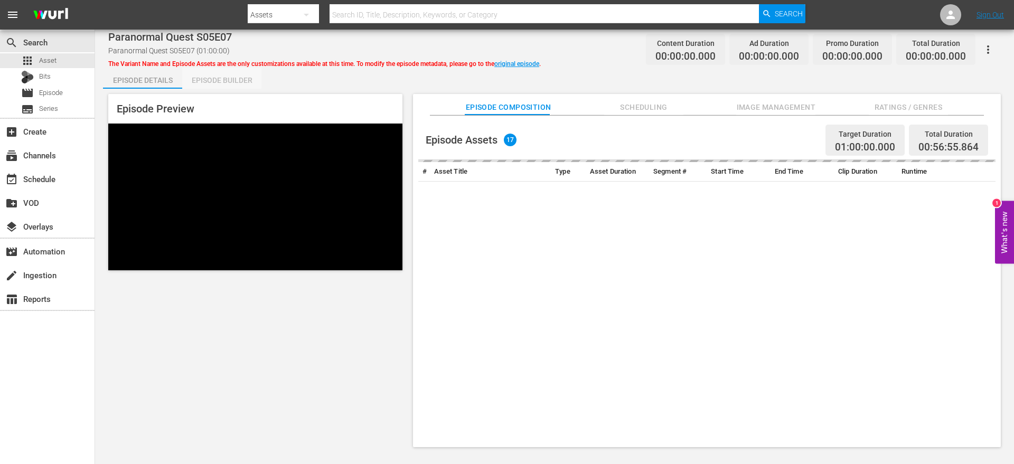
click at [231, 78] on div "Episode Builder" at bounding box center [221, 80] width 79 height 25
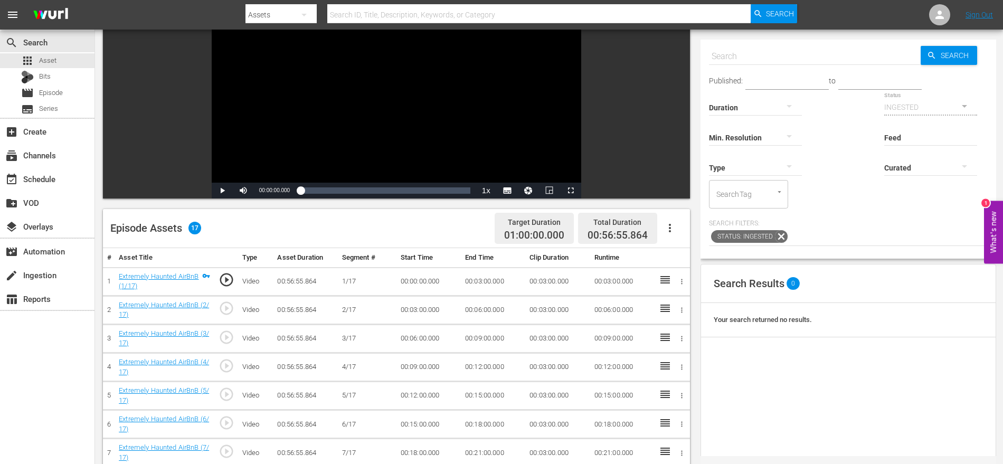
scroll to position [102, 0]
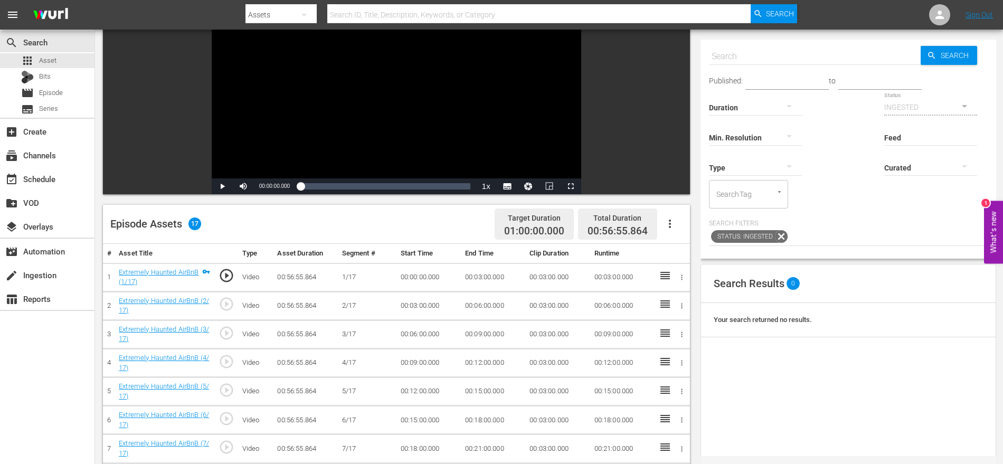
click at [670, 221] on icon "button" at bounding box center [670, 224] width 2 height 8
click at [688, 234] on div "Fill with Ads" at bounding box center [702, 227] width 72 height 25
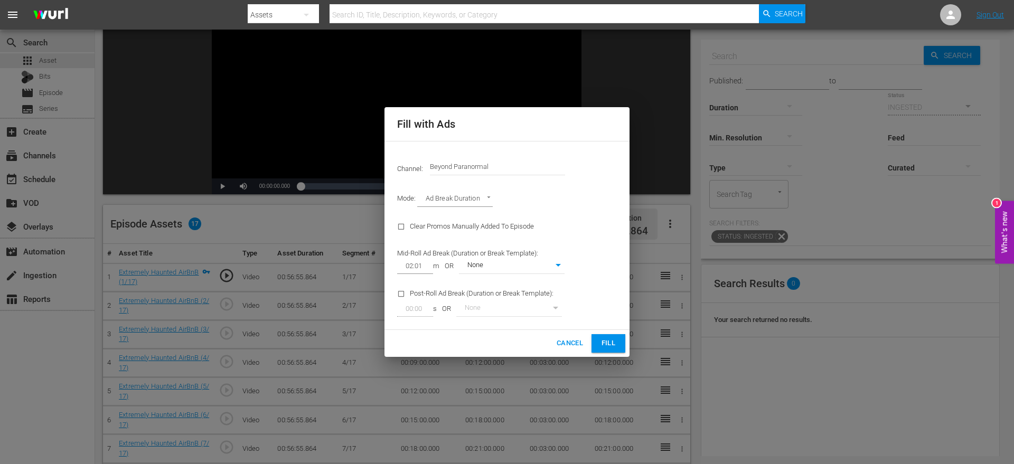
click at [614, 345] on span "Fill" at bounding box center [608, 343] width 17 height 12
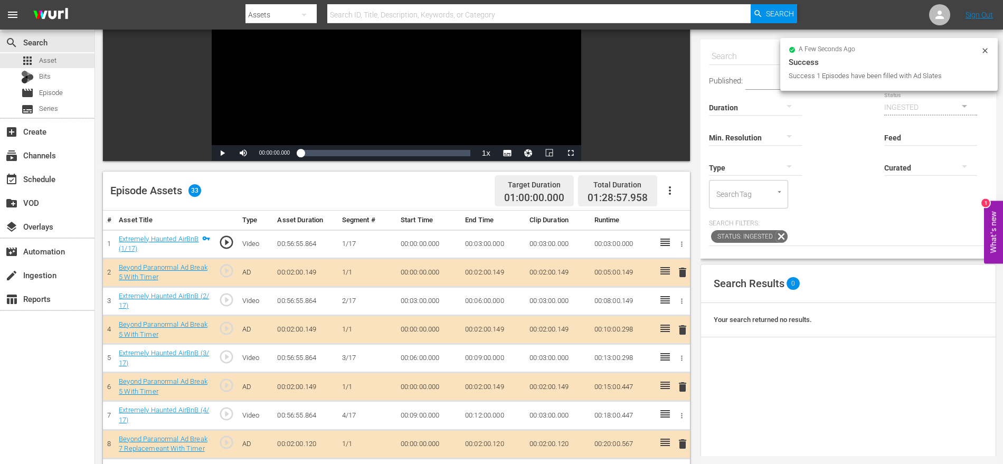
scroll to position [146, 0]
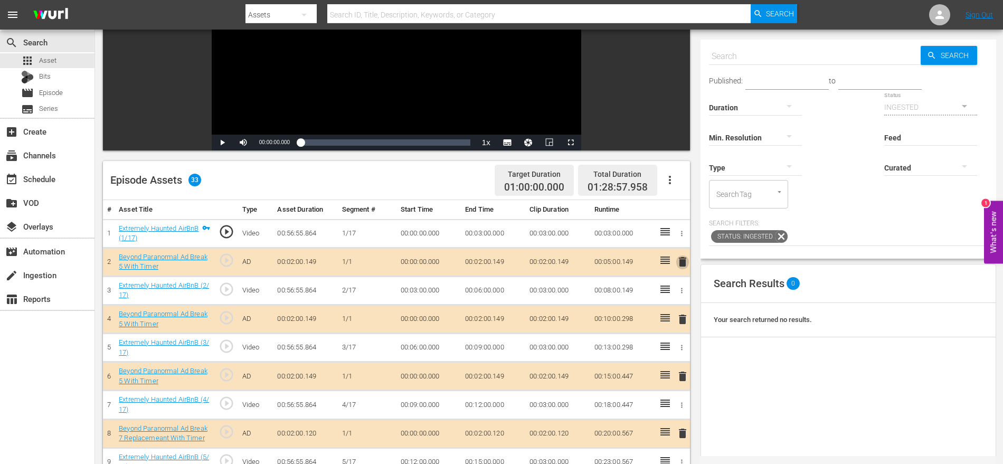
click at [683, 261] on span "delete" at bounding box center [683, 262] width 13 height 13
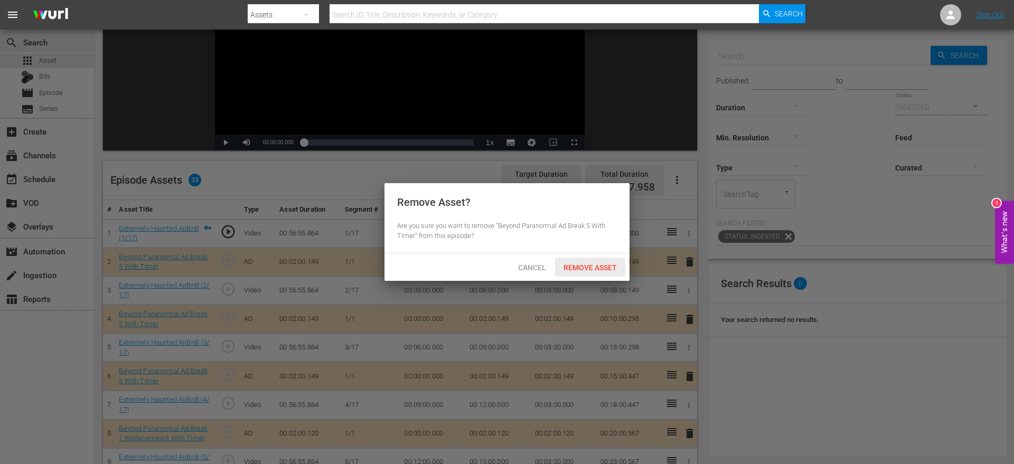
click at [609, 261] on div "Remove Asset" at bounding box center [590, 268] width 70 height 20
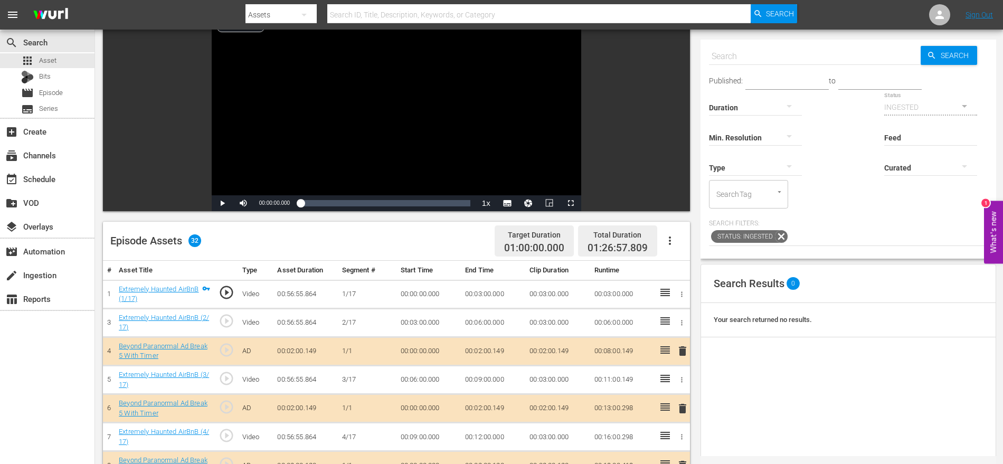
scroll to position [118, 0]
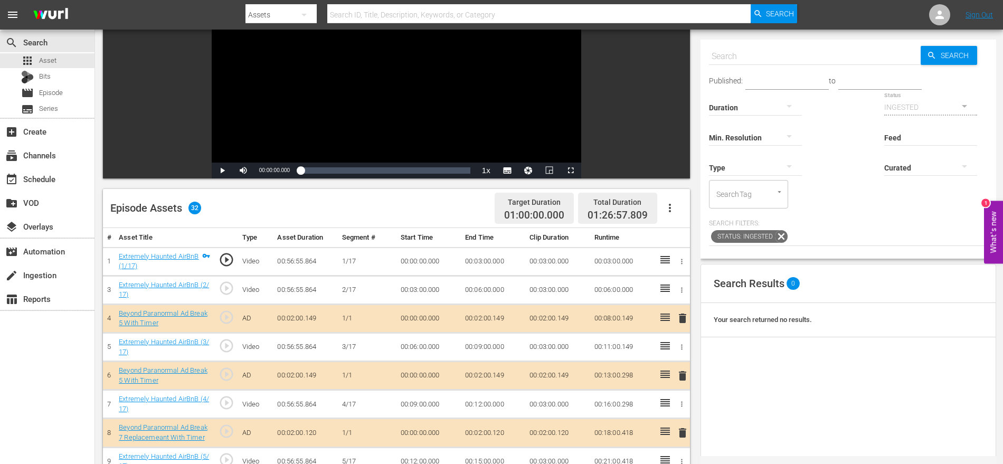
click at [683, 317] on span "delete" at bounding box center [683, 318] width 13 height 13
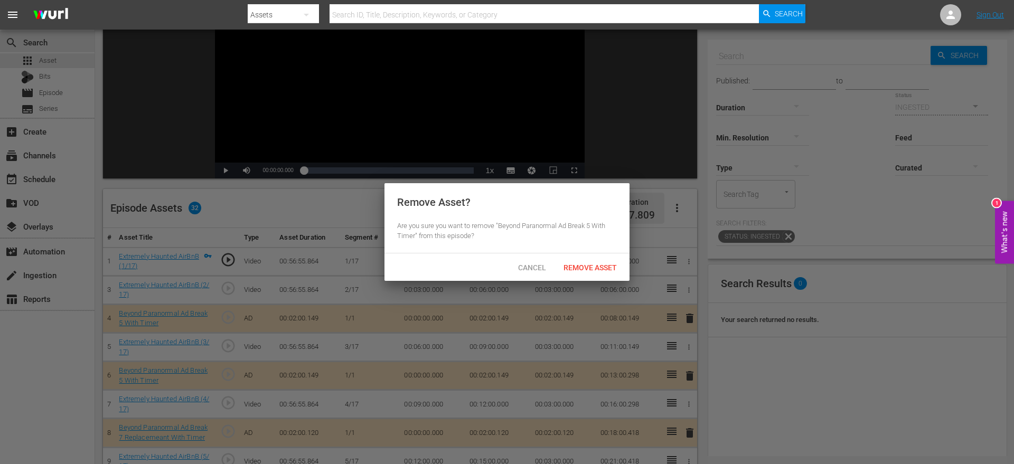
click at [608, 271] on span "Remove Asset" at bounding box center [590, 268] width 70 height 8
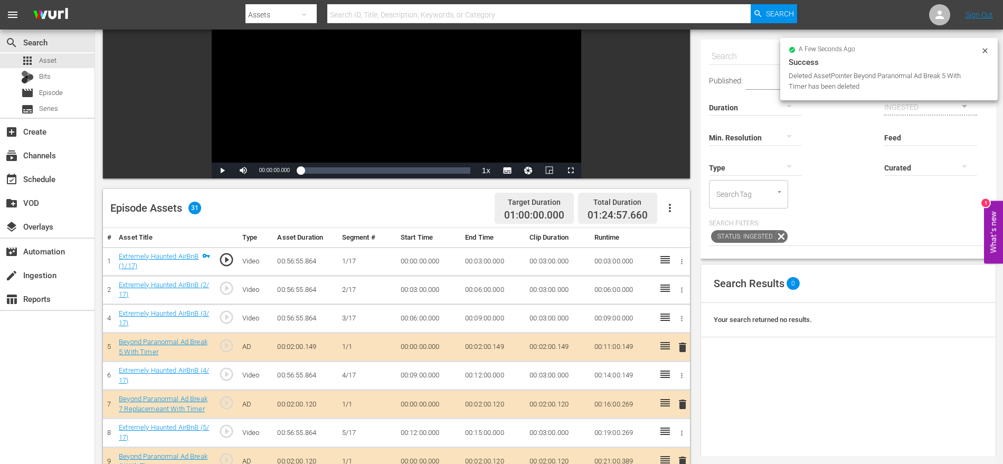
scroll to position [57, 0]
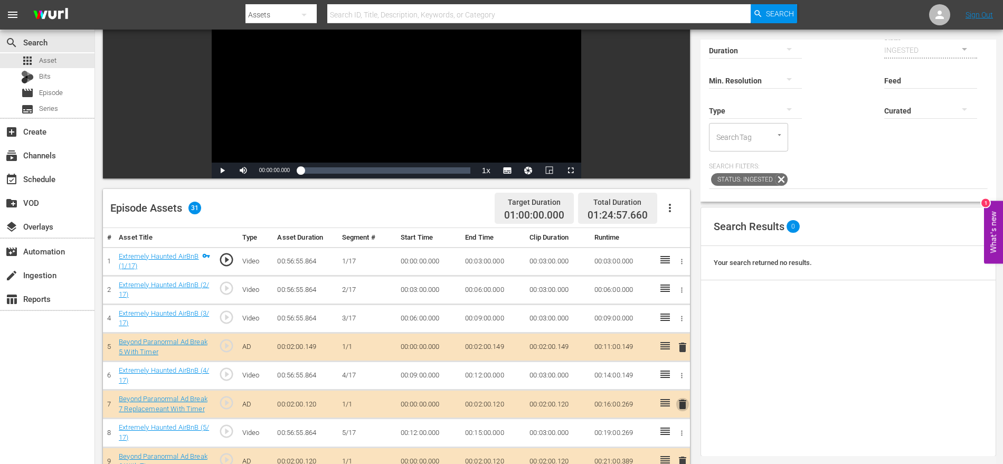
click at [683, 400] on span "delete" at bounding box center [683, 404] width 13 height 13
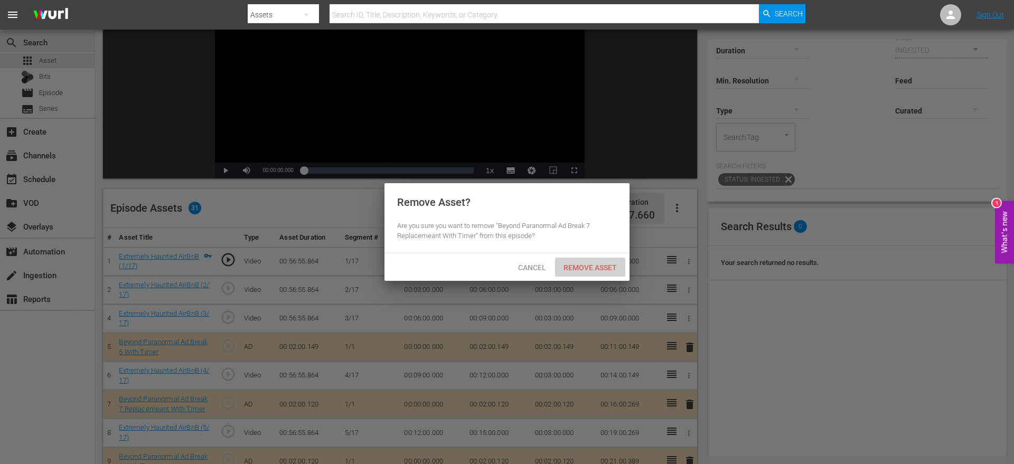
click at [593, 271] on span "Remove Asset" at bounding box center [590, 268] width 70 height 8
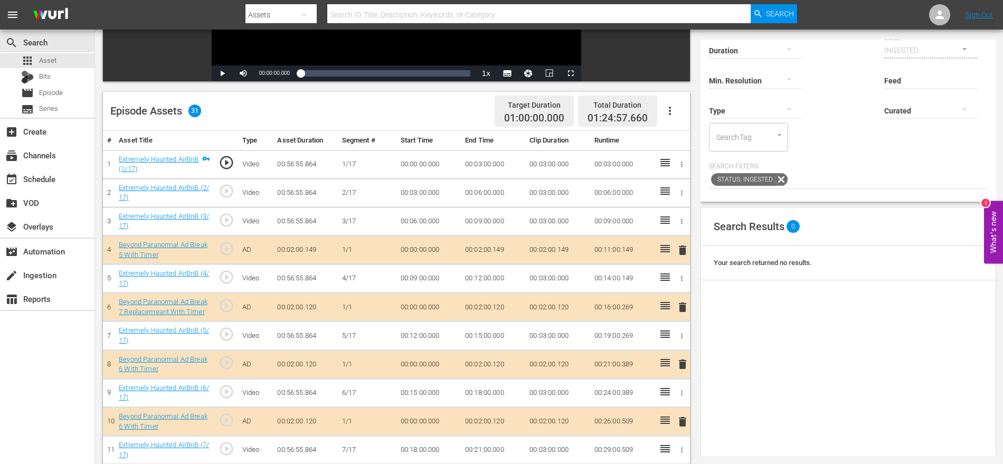
scroll to position [230, 0]
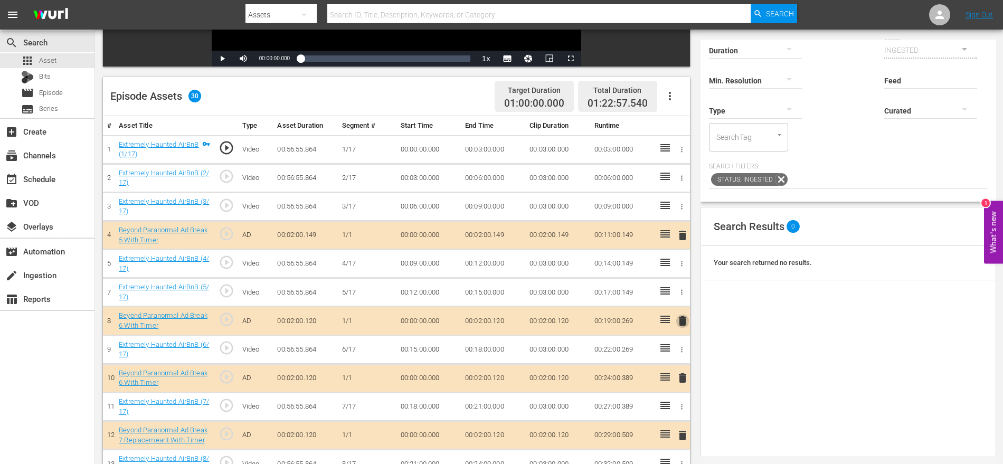
click at [684, 316] on span "delete" at bounding box center [683, 321] width 13 height 13
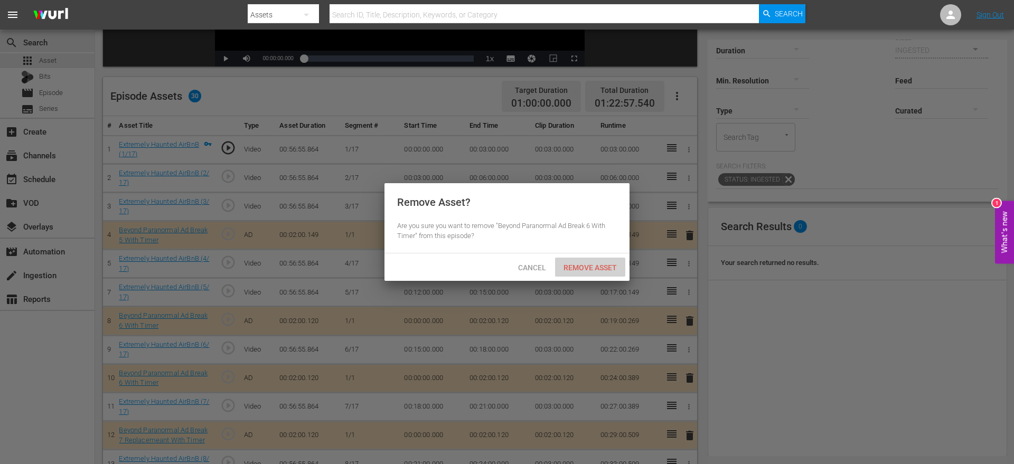
click at [603, 266] on span "Remove Asset" at bounding box center [590, 268] width 70 height 8
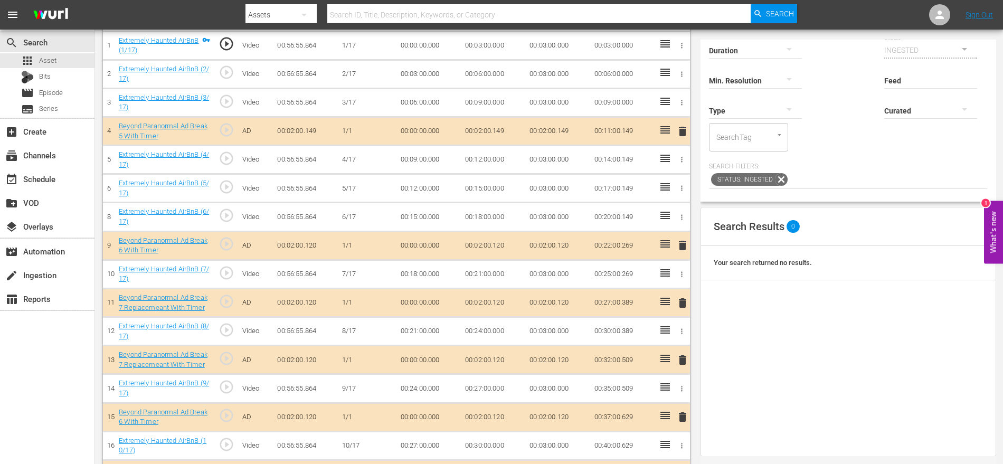
scroll to position [335, 0]
click at [683, 296] on span "delete" at bounding box center [683, 302] width 13 height 13
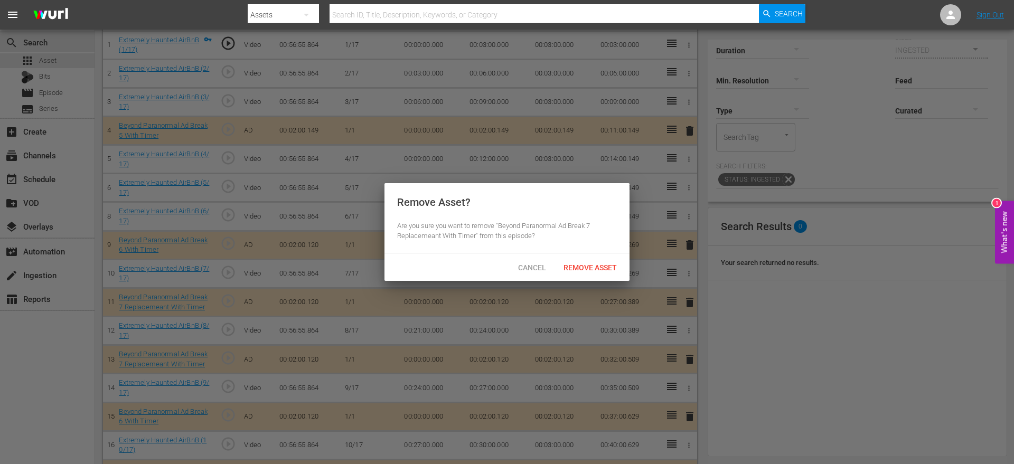
click at [584, 261] on div "Remove Asset" at bounding box center [590, 268] width 70 height 20
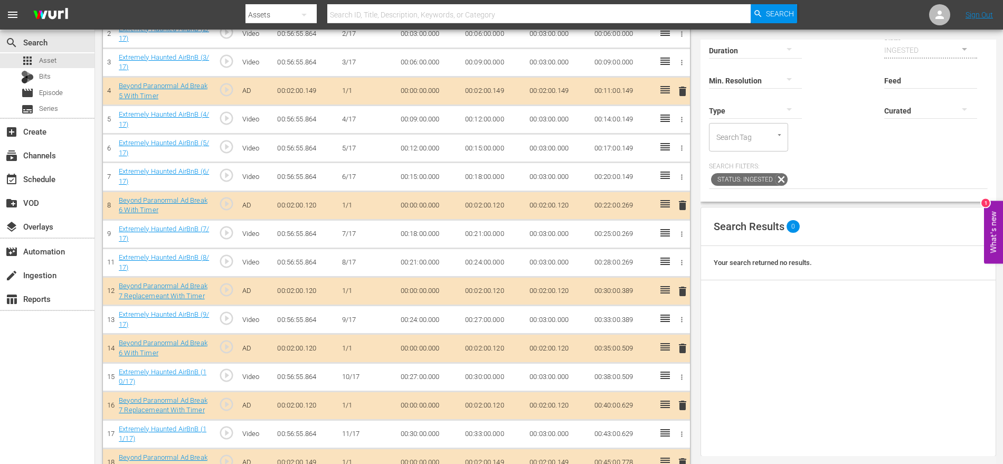
scroll to position [376, 0]
click at [684, 287] on span "delete" at bounding box center [683, 290] width 13 height 13
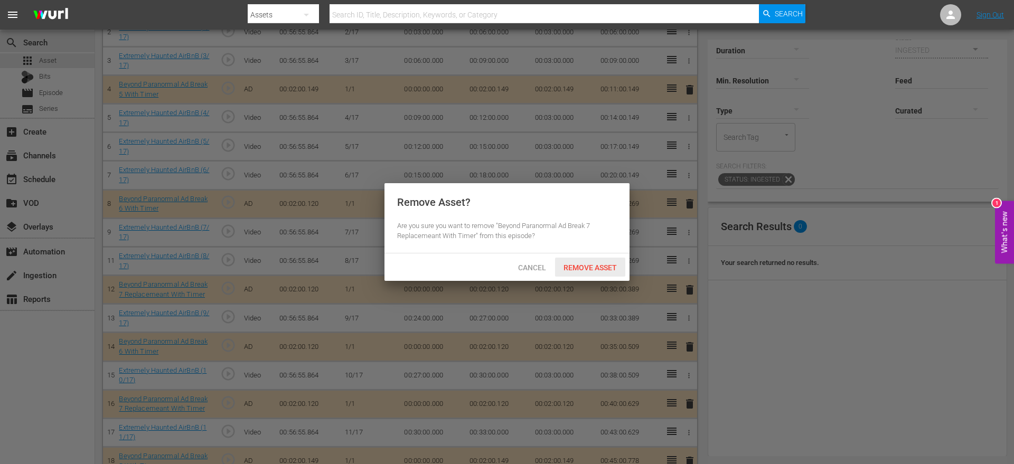
click at [615, 257] on div "Cancel Remove Asset" at bounding box center [506, 266] width 245 height 27
click at [609, 267] on span "Remove Asset" at bounding box center [590, 268] width 70 height 8
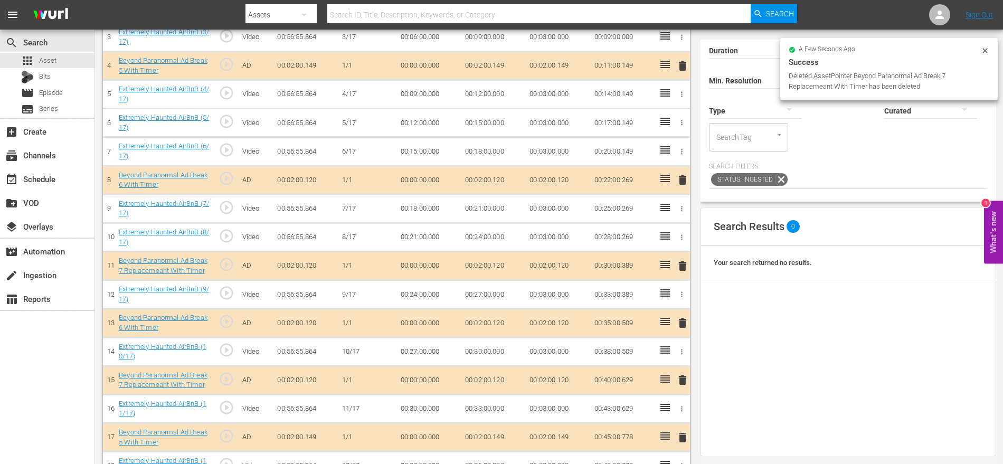
scroll to position [429, 0]
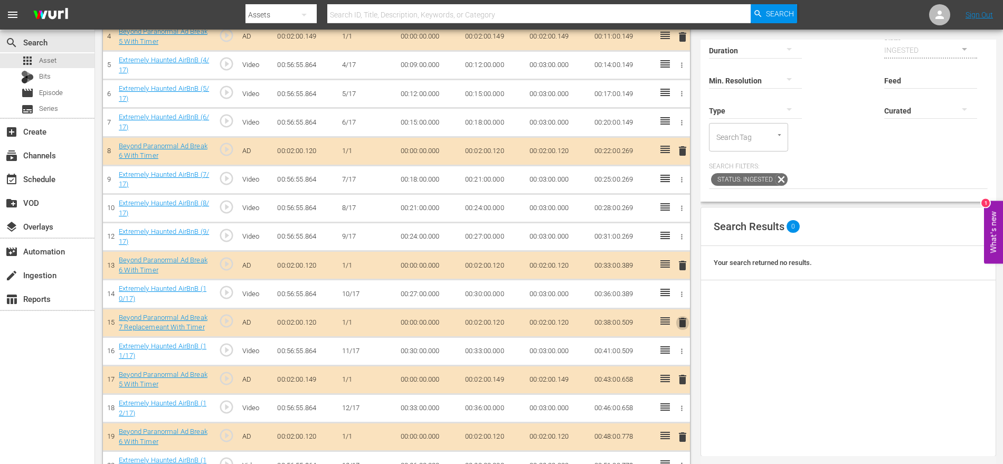
click at [684, 320] on span "delete" at bounding box center [683, 322] width 13 height 13
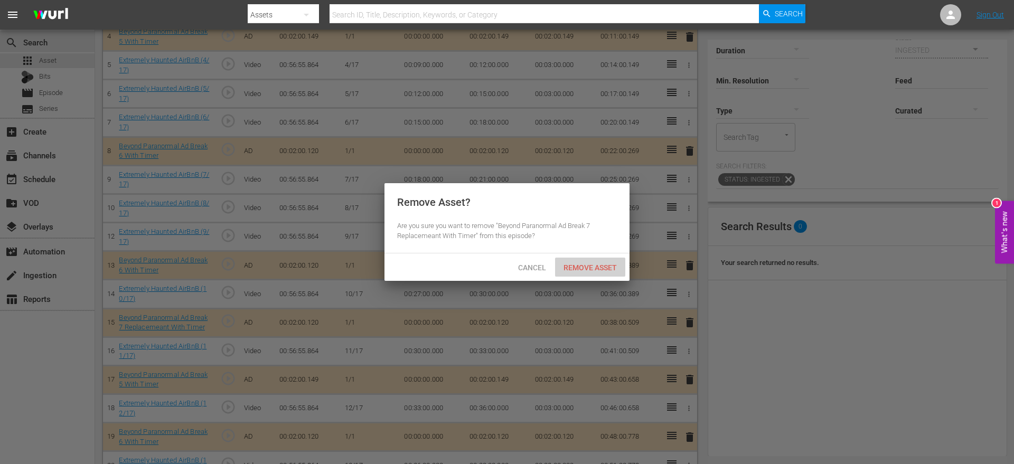
click at [581, 263] on div "Remove Asset" at bounding box center [590, 268] width 70 height 20
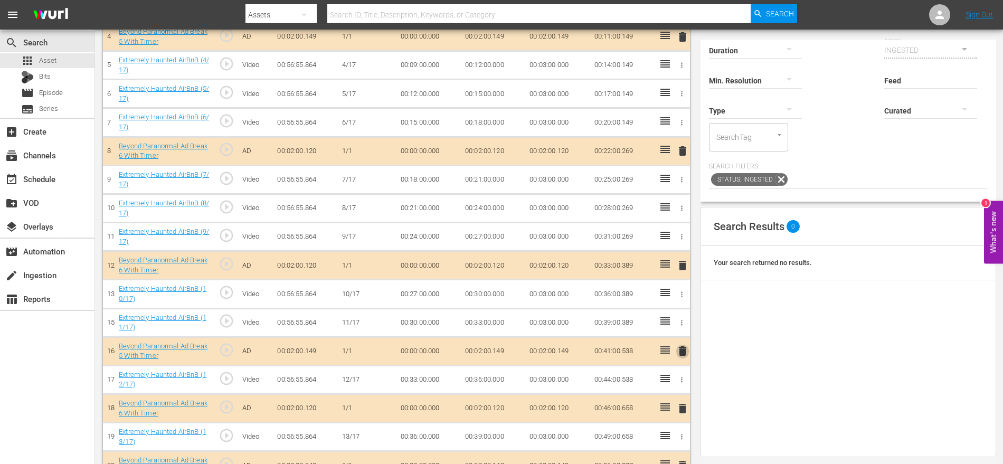
click at [683, 345] on span "delete" at bounding box center [683, 351] width 13 height 13
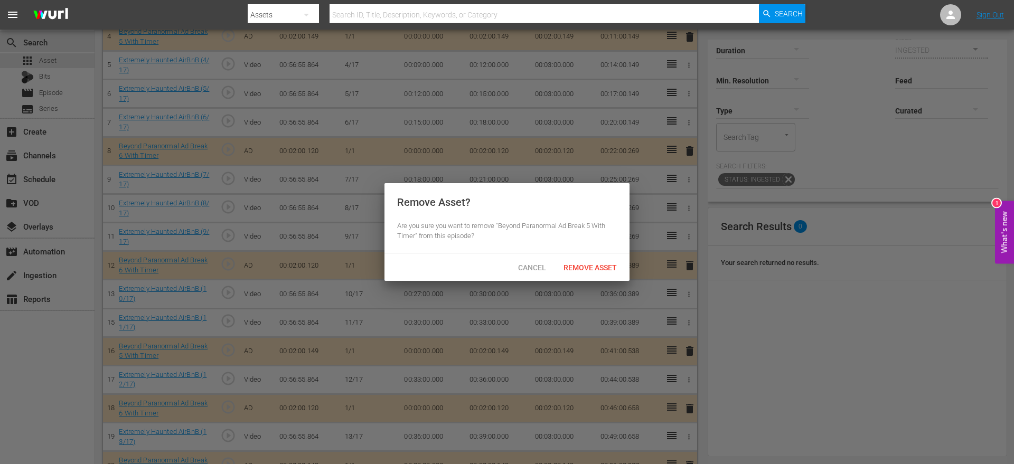
click at [598, 271] on span "Remove Asset" at bounding box center [590, 268] width 70 height 8
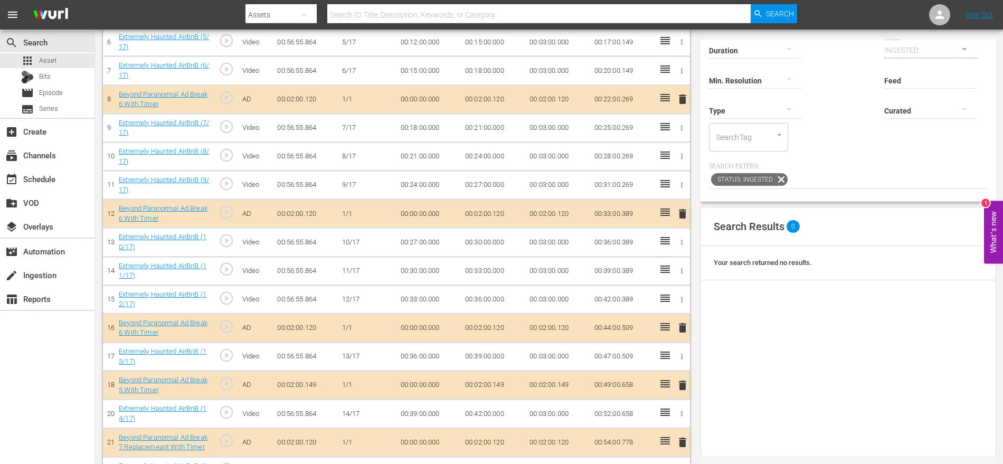
scroll to position [512, 0]
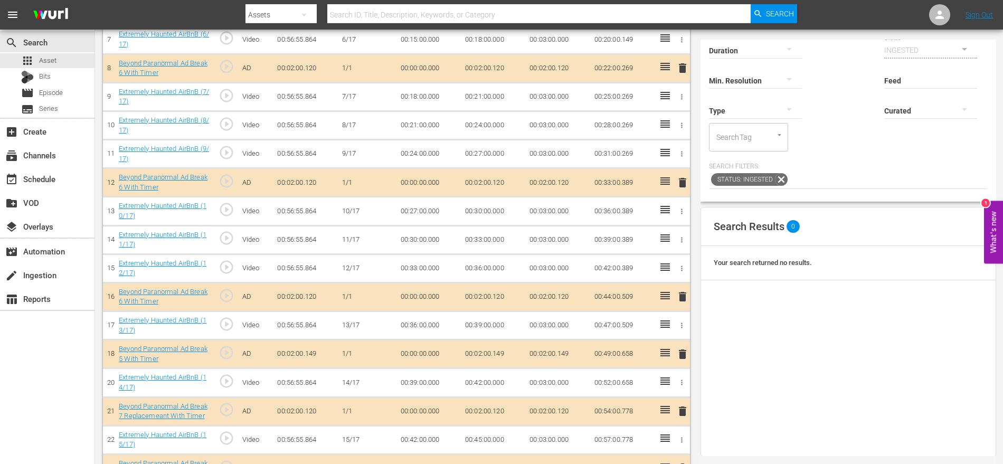
click at [680, 348] on span "delete" at bounding box center [683, 354] width 13 height 13
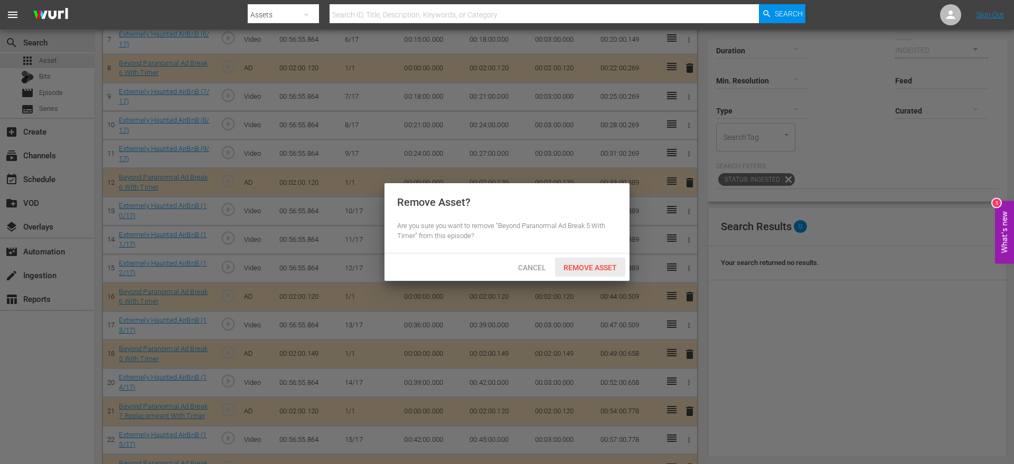
click at [598, 266] on span "Remove Asset" at bounding box center [590, 268] width 70 height 8
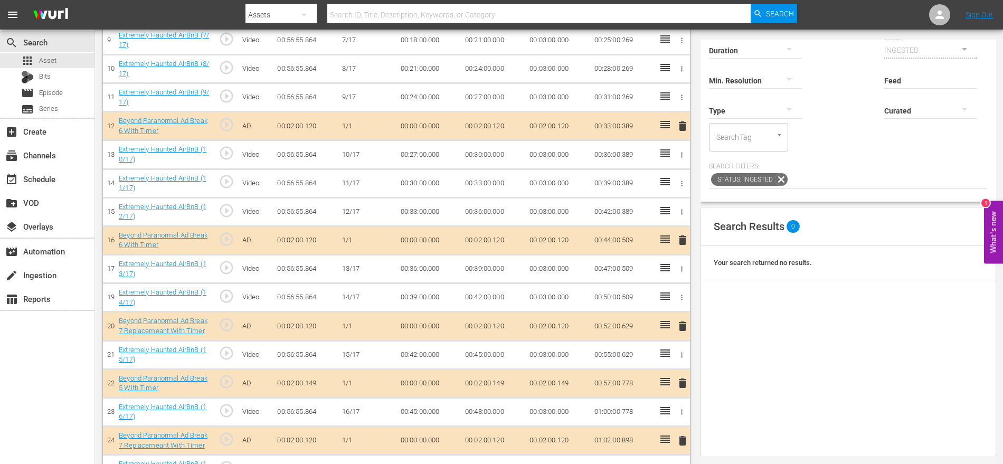
scroll to position [569, 0]
click at [683, 323] on span "delete" at bounding box center [683, 325] width 13 height 13
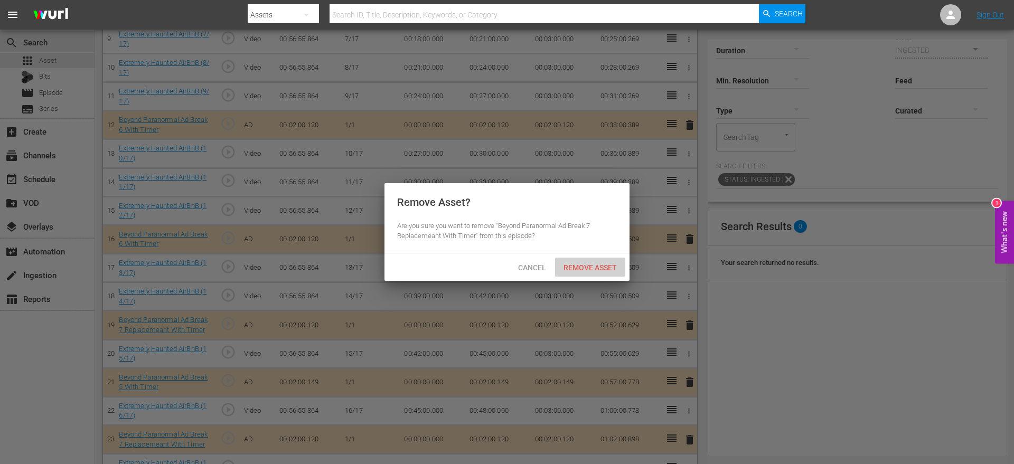
click at [617, 268] on span "Remove Asset" at bounding box center [590, 268] width 70 height 8
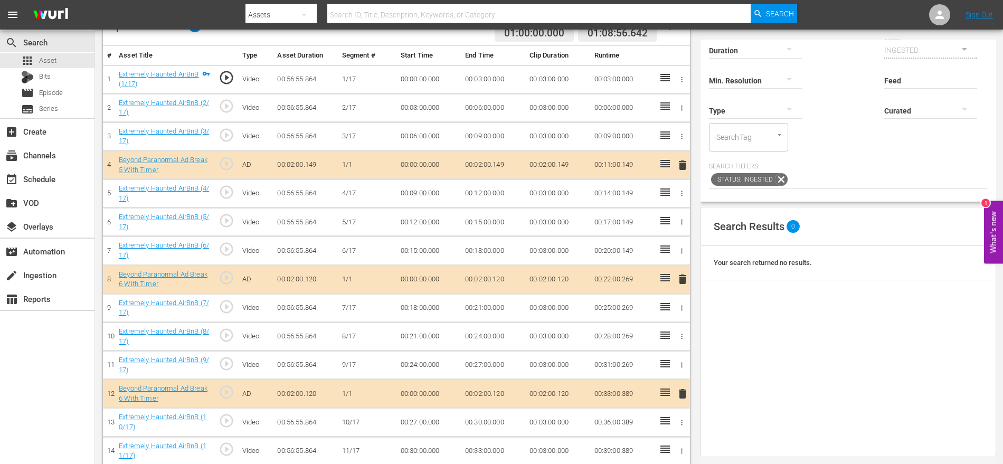
scroll to position [563, 0]
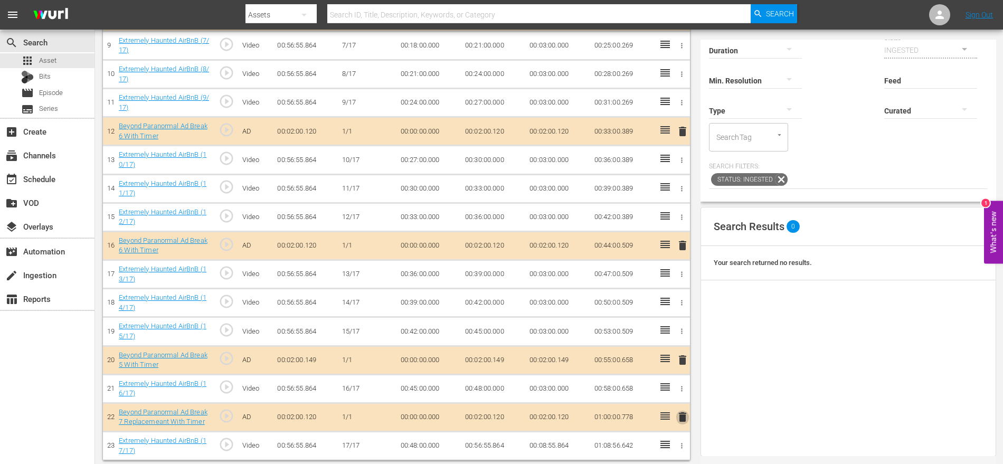
click at [681, 412] on span "delete" at bounding box center [683, 417] width 13 height 13
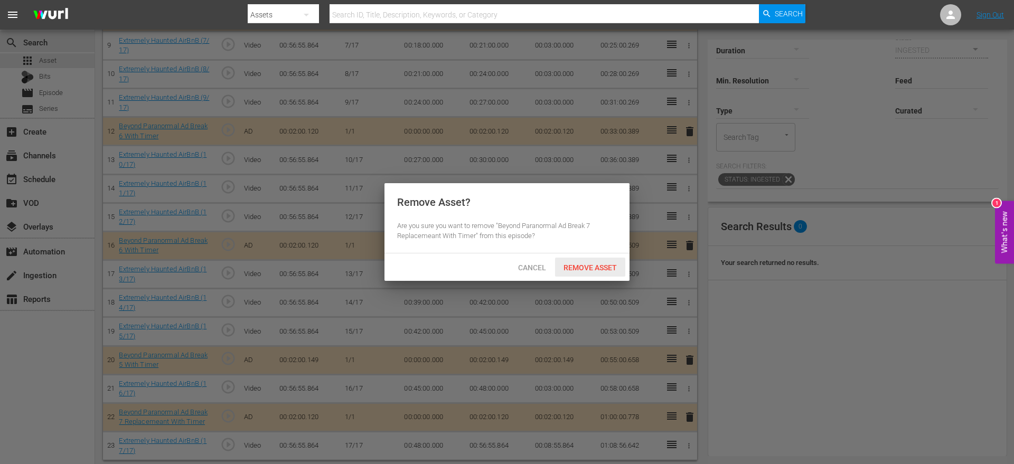
click at [601, 262] on div "Remove Asset" at bounding box center [590, 268] width 70 height 20
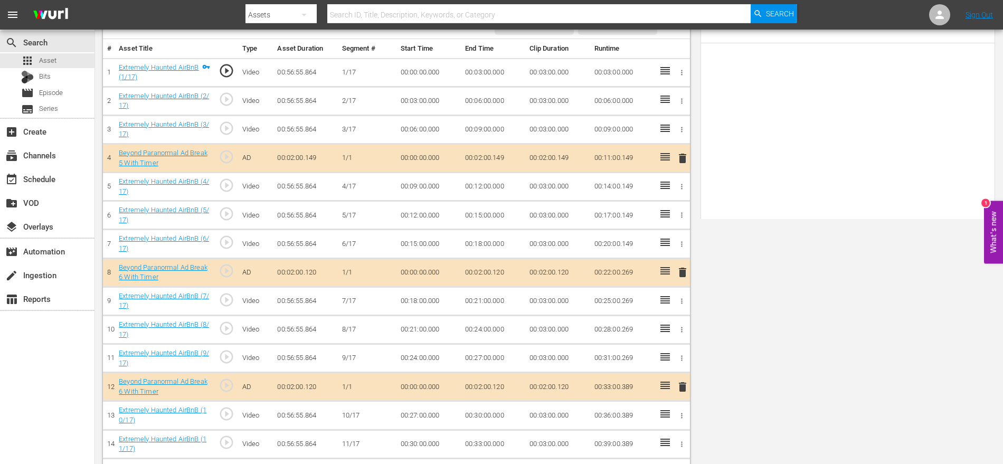
scroll to position [534, 0]
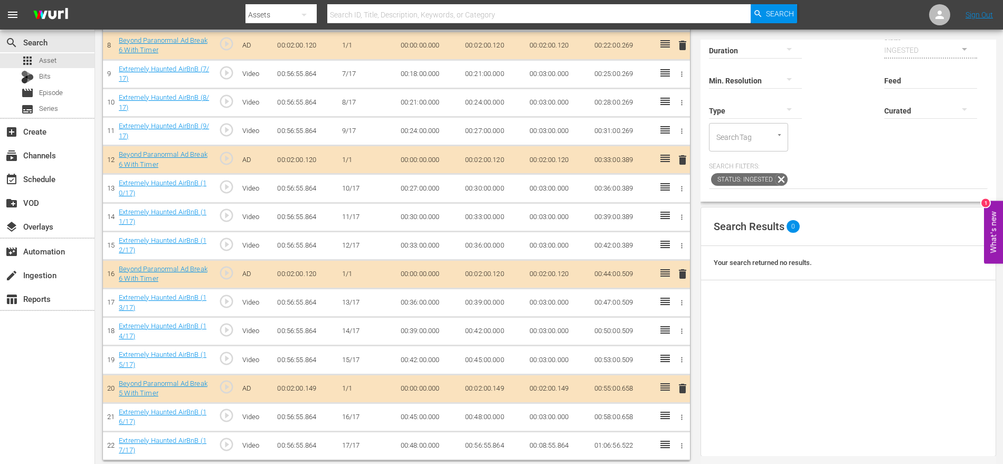
click at [681, 382] on span "delete" at bounding box center [683, 388] width 13 height 13
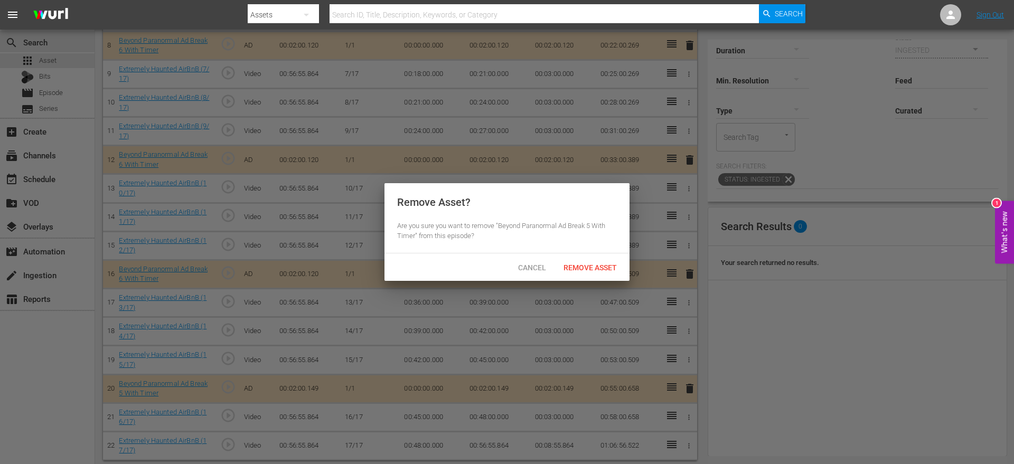
click at [601, 266] on span "Remove Asset" at bounding box center [590, 268] width 70 height 8
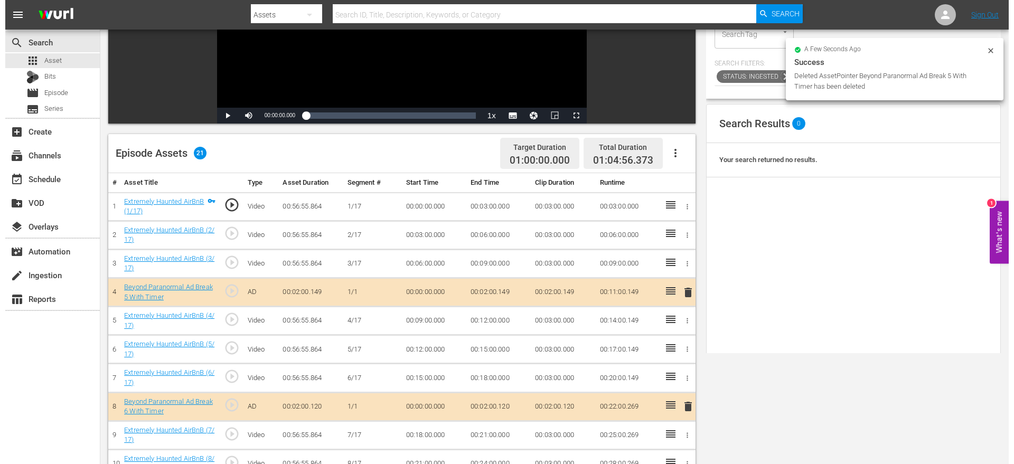
scroll to position [0, 0]
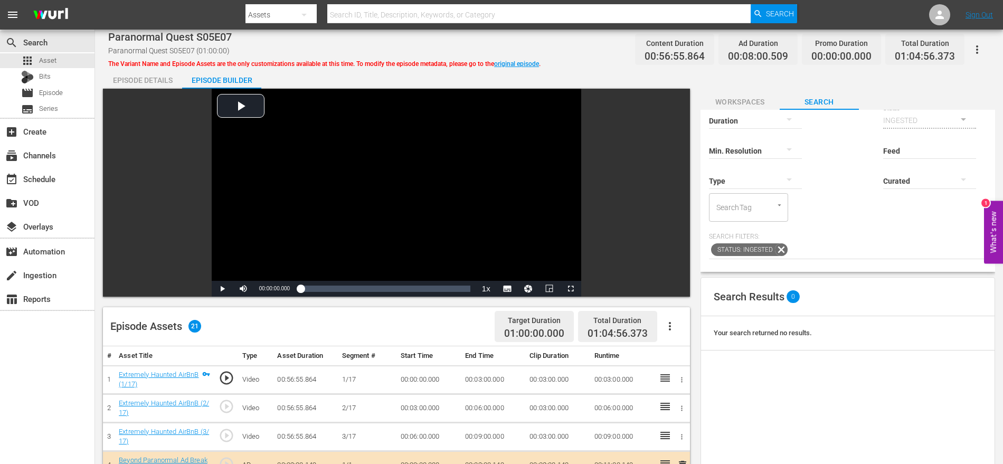
click at [136, 80] on div "Episode Details" at bounding box center [142, 80] width 79 height 25
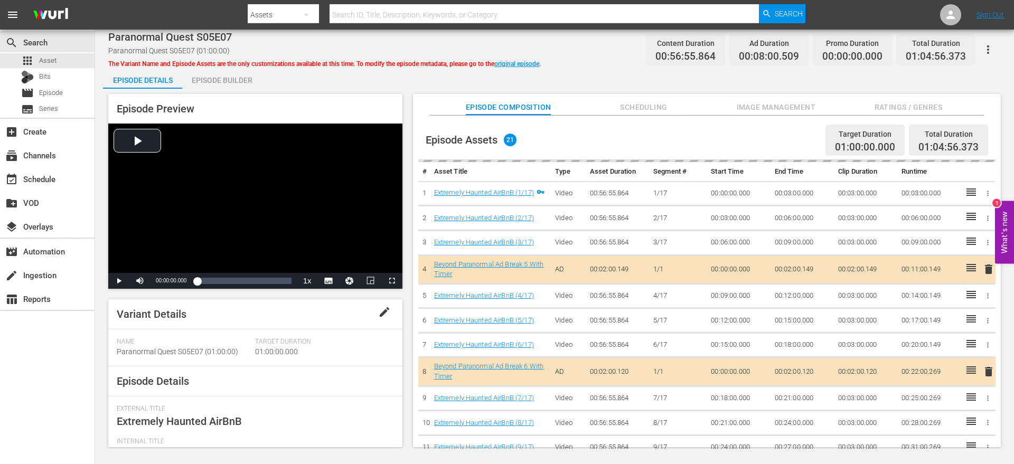
click at [219, 36] on span "Paranormal Quest S05E07" at bounding box center [170, 37] width 124 height 13
copy span "Paranormal Quest S05E07"
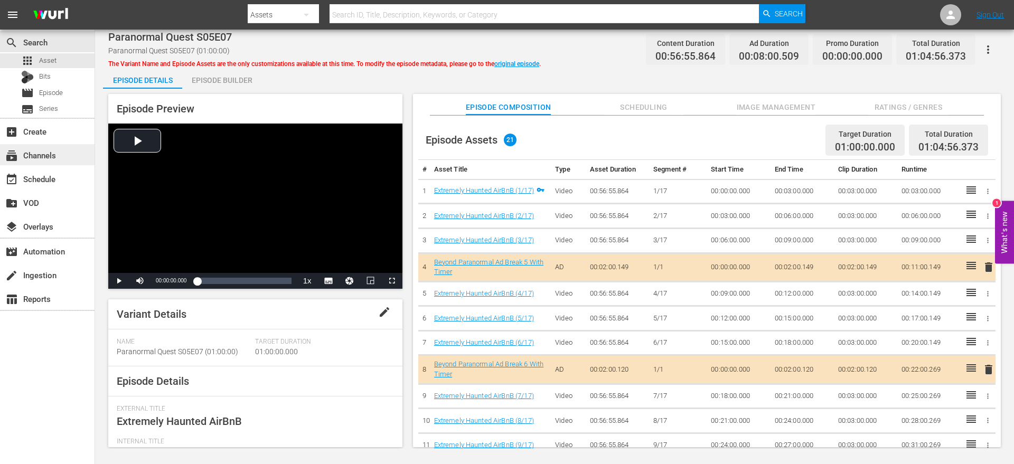
click at [54, 158] on div "subscriptions Channels" at bounding box center [29, 154] width 59 height 10
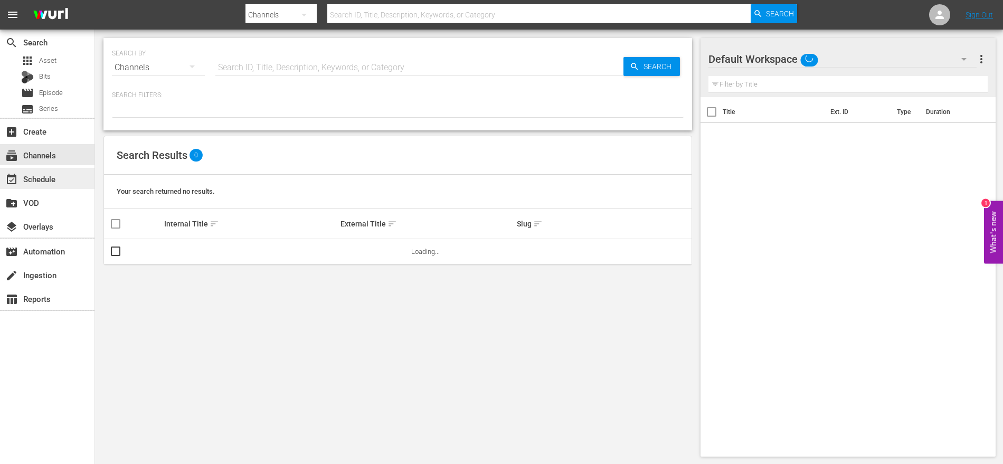
click at [51, 185] on div "event_available Schedule" at bounding box center [47, 178] width 95 height 21
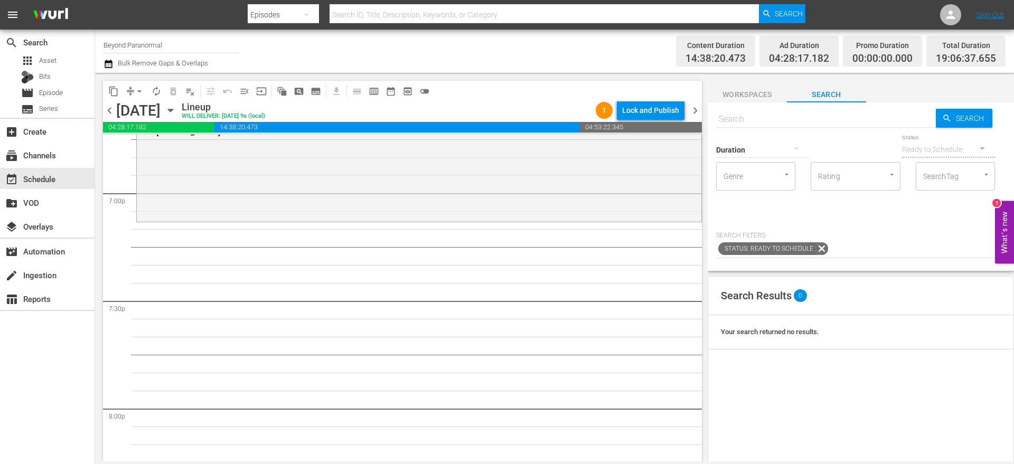
scroll to position [4032, 0]
click at [738, 113] on input "text" at bounding box center [826, 119] width 220 height 25
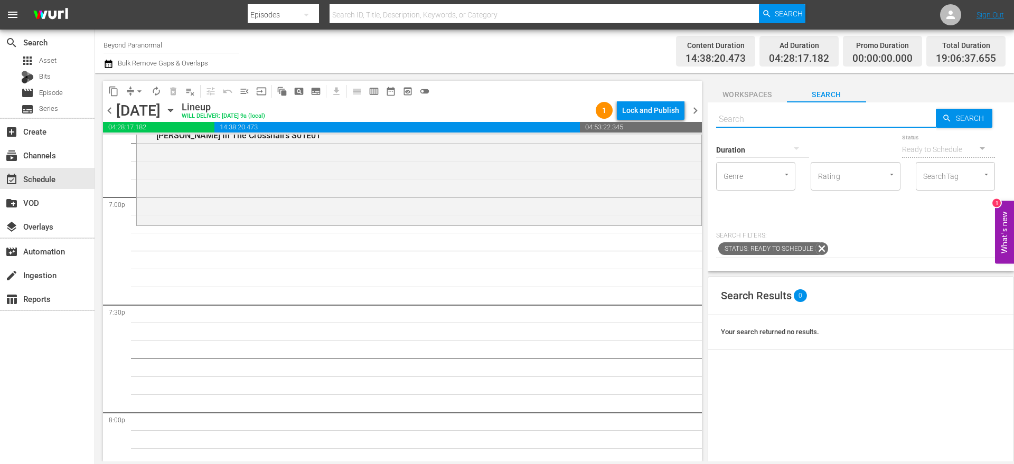
paste input "Paranormal Quest S05E07"
type input "Paranormal Quest S05E07"
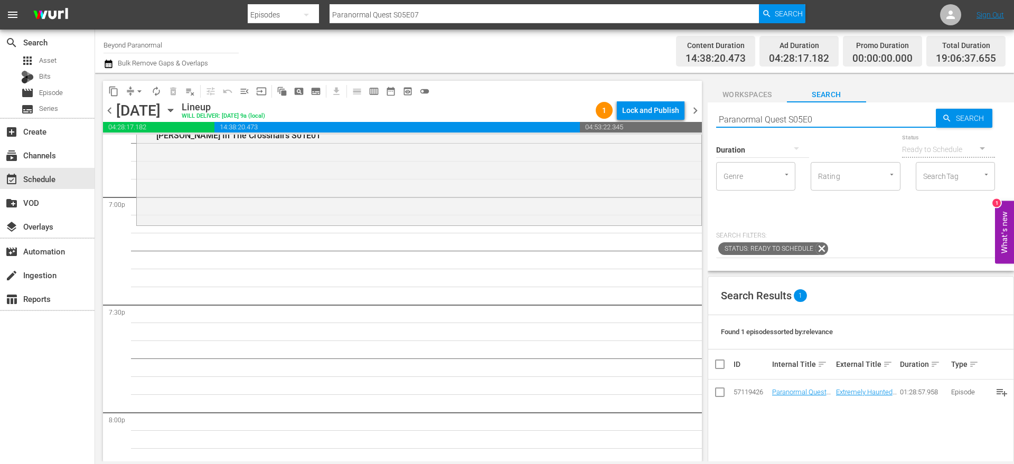
type input "Paranormal Quest S05E08"
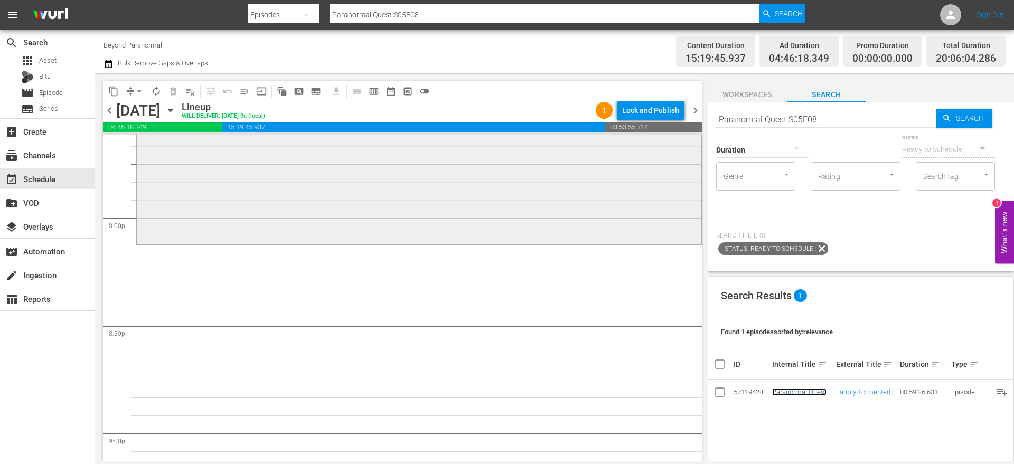
scroll to position [4211, 0]
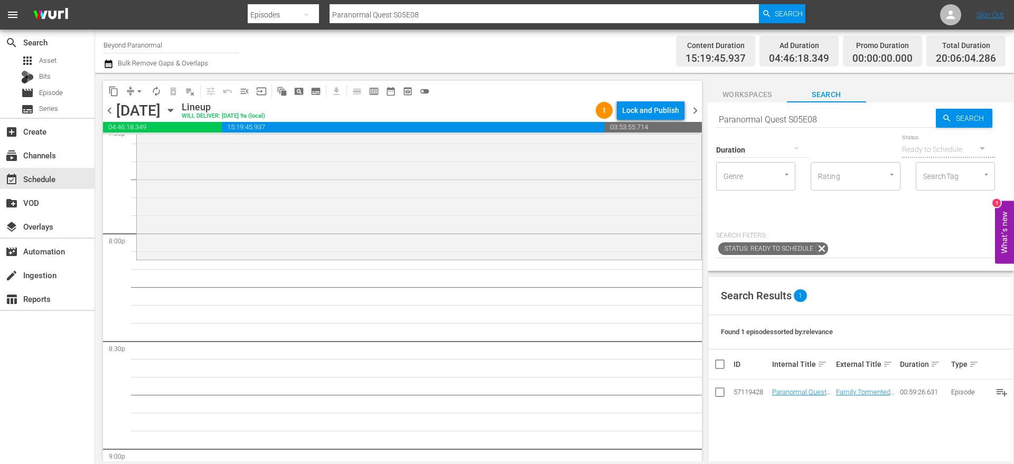
click at [756, 116] on input "Paranormal Quest S05E08" at bounding box center [826, 119] width 220 height 25
click at [756, 117] on input "Paranormal Quest S05E08" at bounding box center [826, 119] width 220 height 25
type input "the Quest S05E08"
click at [897, 116] on input "the Quest S05E08" at bounding box center [826, 119] width 220 height 25
type input "the Quest S05E08"
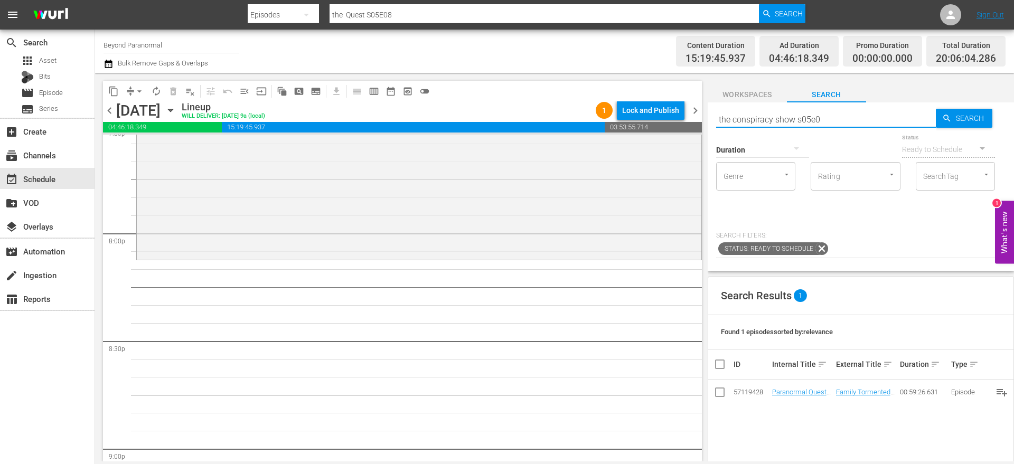
type input "the conspiracy show s05e09"
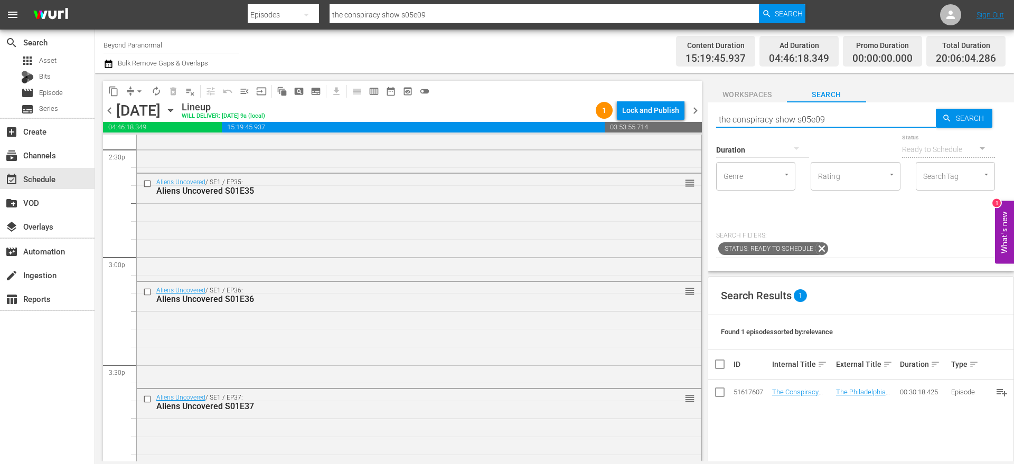
scroll to position [3271, 0]
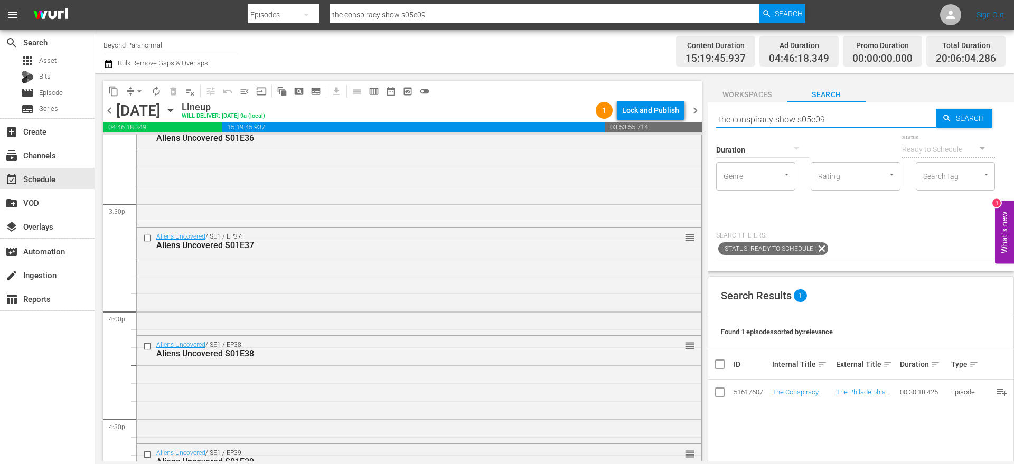
click at [855, 120] on input "the conspiracy show s05e09" at bounding box center [826, 119] width 220 height 25
type input "the conspiracy show s05e11"
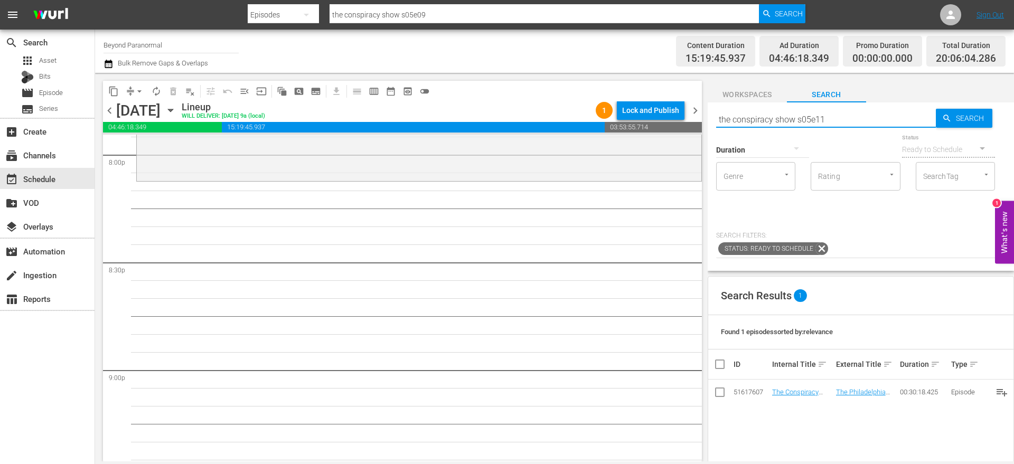
type input "the conspiracy show s05e11"
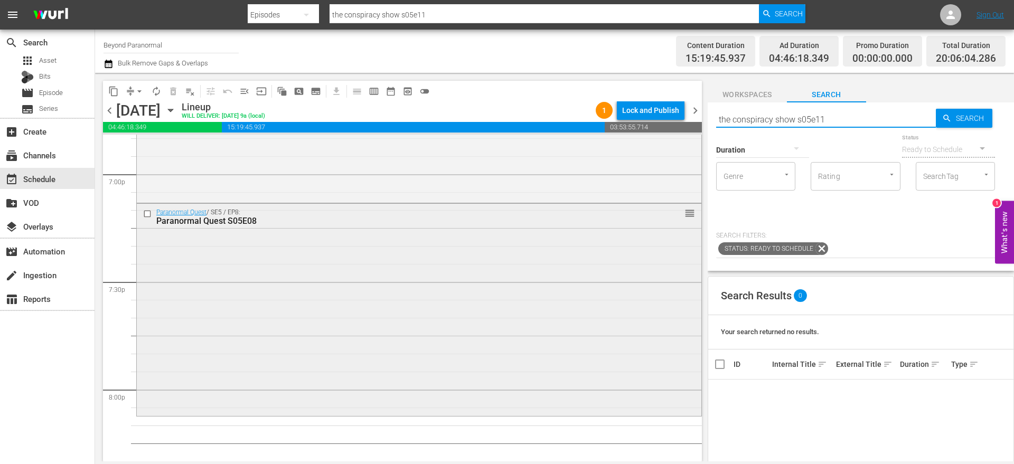
scroll to position [4022, 0]
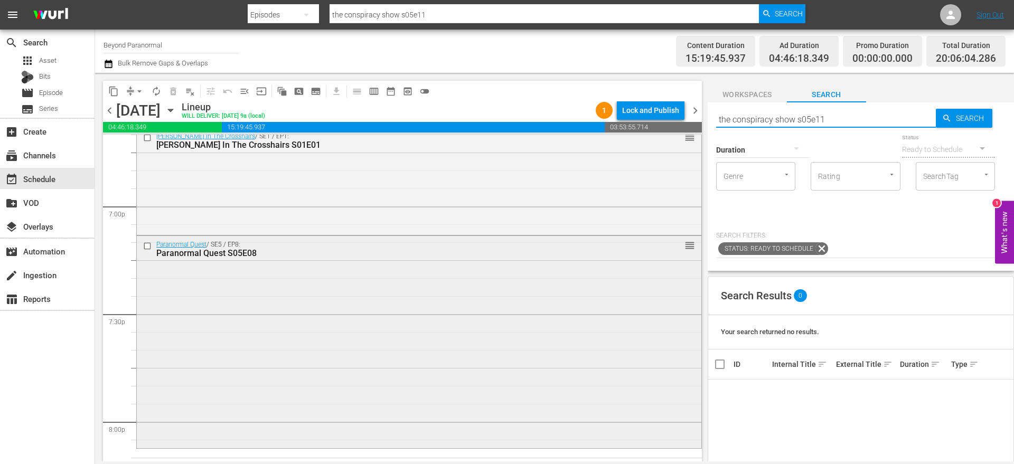
click at [151, 248] on input "checkbox" at bounding box center [148, 245] width 11 height 9
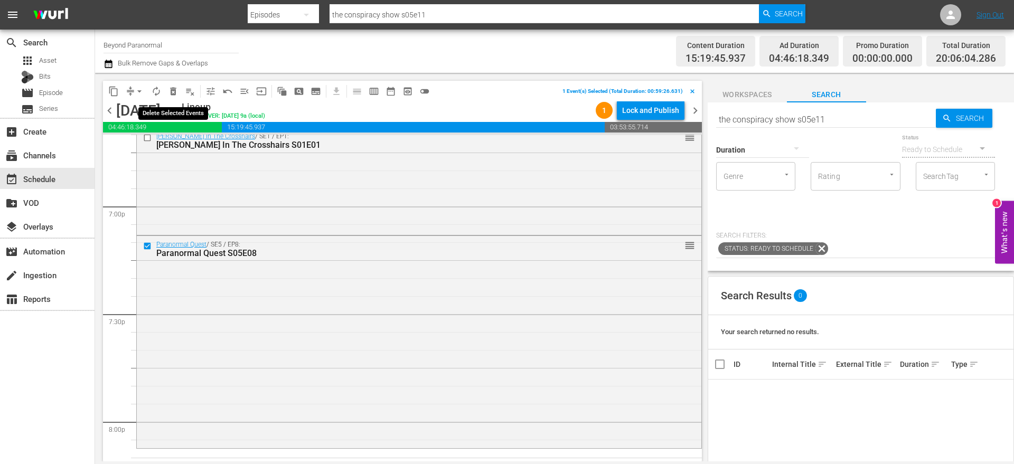
click at [177, 92] on span "delete_forever_outlined" at bounding box center [173, 91] width 11 height 11
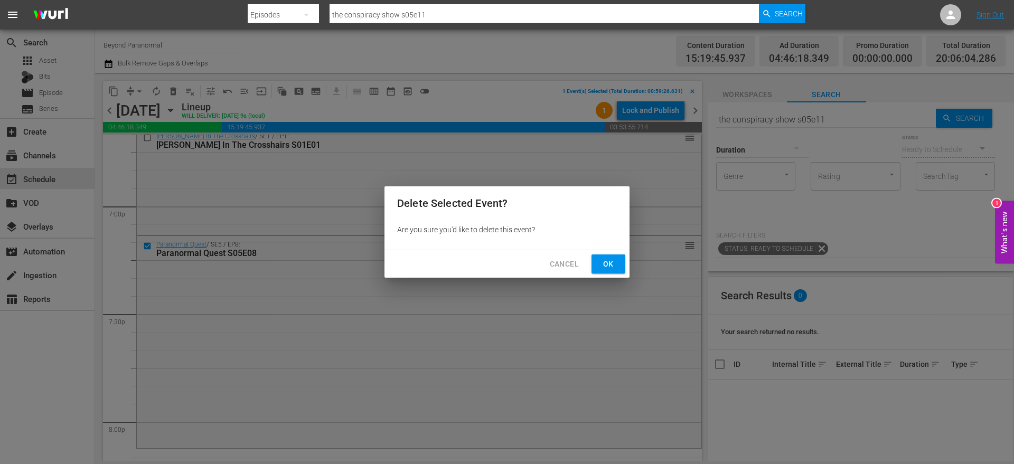
click at [608, 269] on span "Ok" at bounding box center [608, 264] width 17 height 13
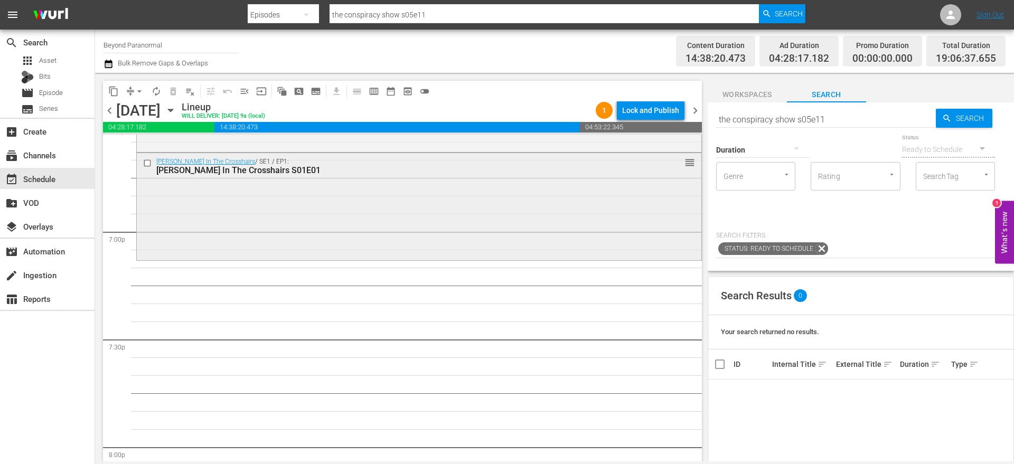
scroll to position [3937, 0]
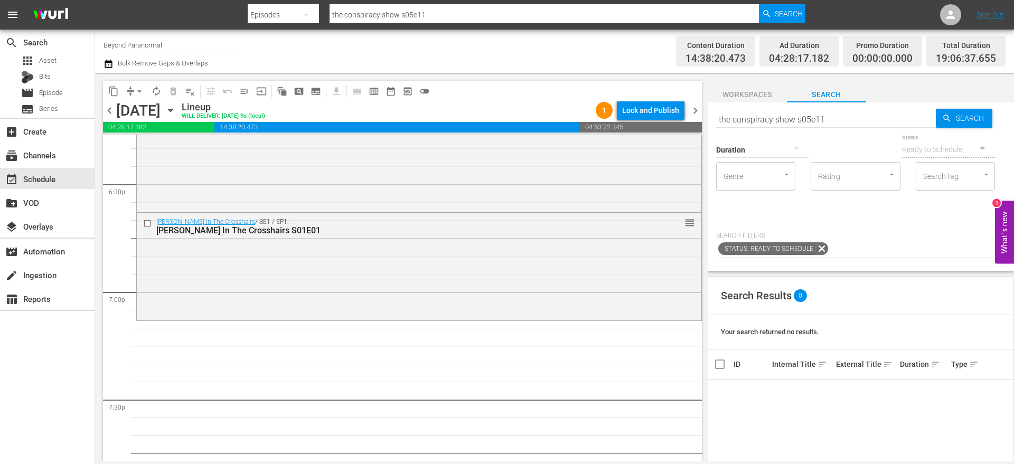
click at [750, 125] on div "Duration" at bounding box center [762, 143] width 93 height 38
click at [755, 124] on div "Duration" at bounding box center [762, 143] width 93 height 38
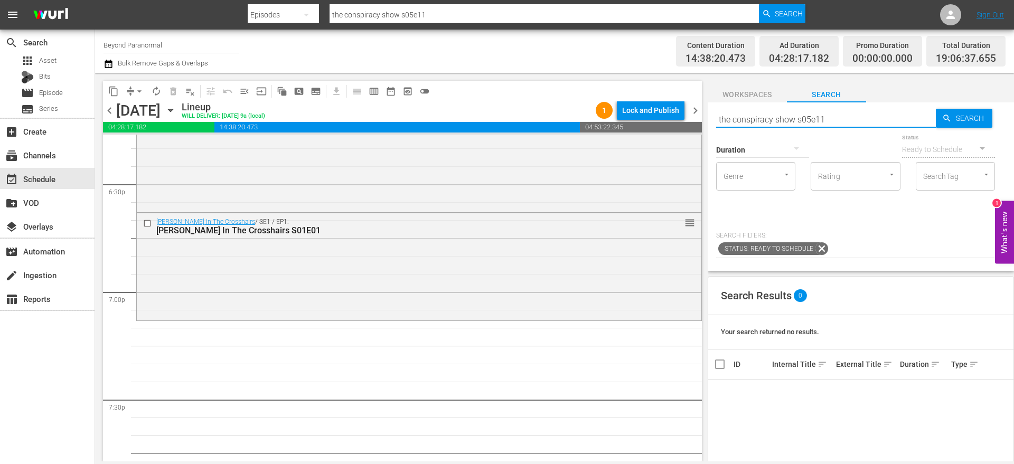
click at [755, 118] on input "the conspiracy show s05e11" at bounding box center [826, 119] width 220 height 25
click at [834, 113] on input "the conspiracy show s05e11" at bounding box center [826, 119] width 220 height 25
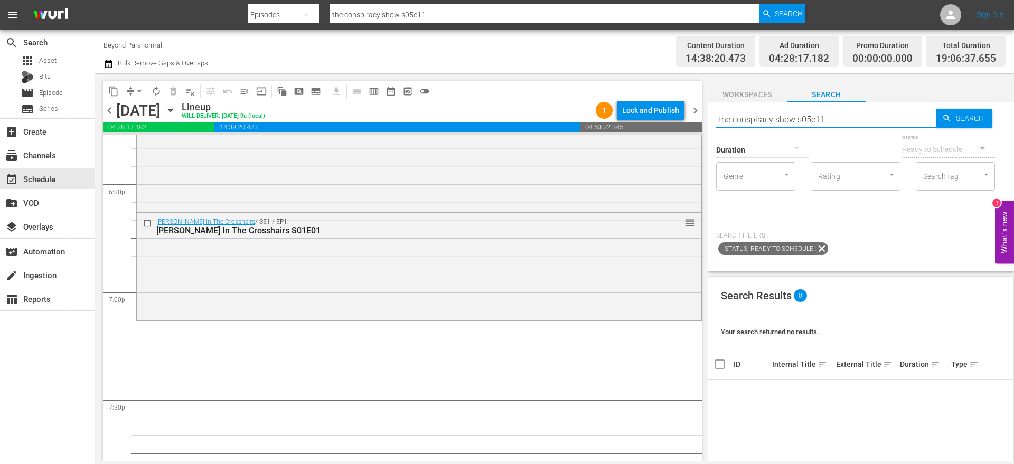
click at [829, 117] on input "the conspiracy show s05e11" at bounding box center [826, 119] width 220 height 25
type input "the conspiracy show s05e01"
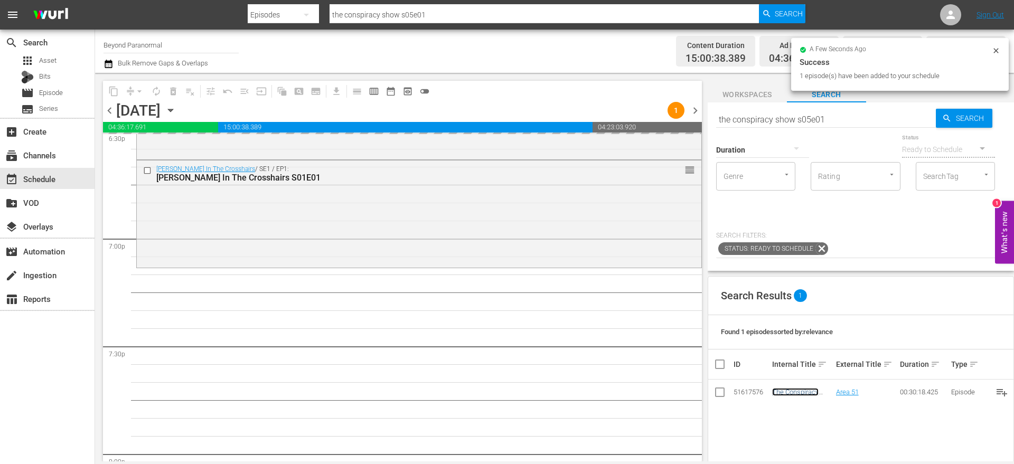
scroll to position [4017, 0]
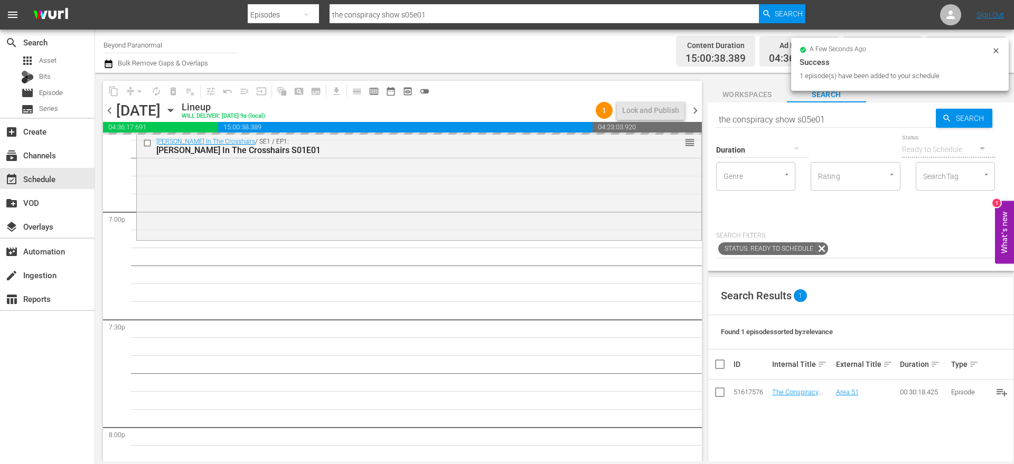
click at [791, 120] on input "the conspiracy show s05e01" at bounding box center [826, 119] width 220 height 25
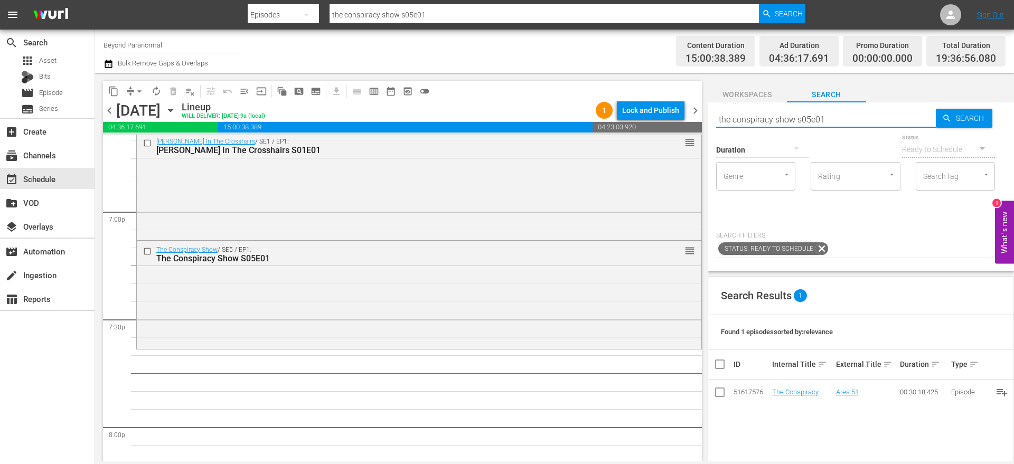
click at [791, 120] on input "the conspiracy show s05e01" at bounding box center [826, 119] width 220 height 25
paste input "Monsters and Mysteries S02E"
type input "Monsters and Mysteries S02E01"
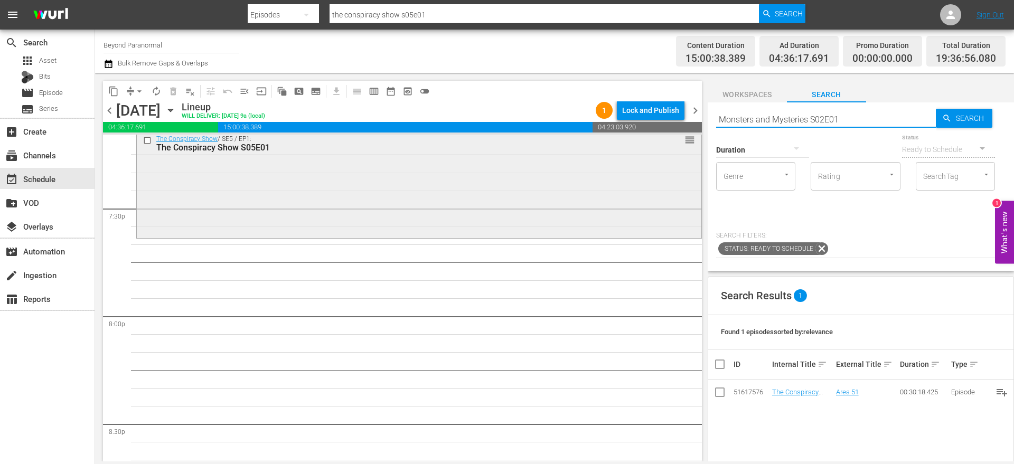
scroll to position [4132, 0]
type input "Monsters and Mysteries S02E01"
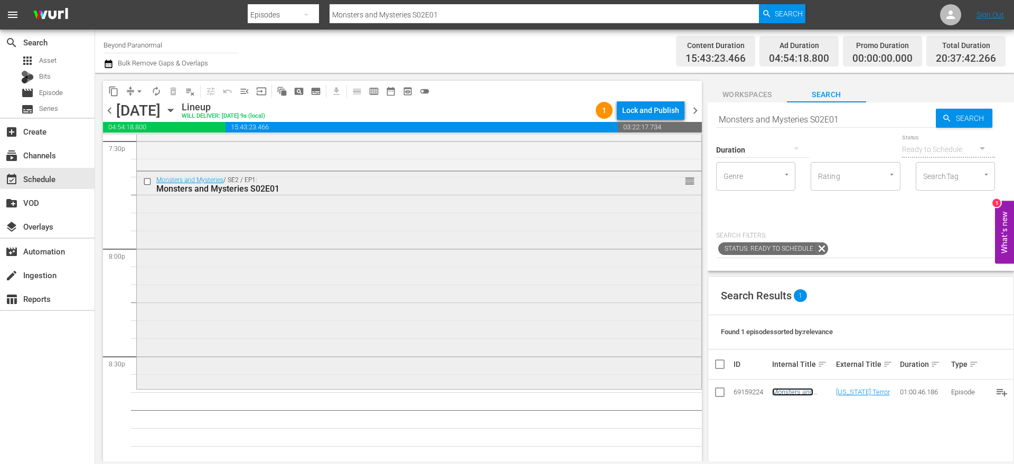
scroll to position [4295, 0]
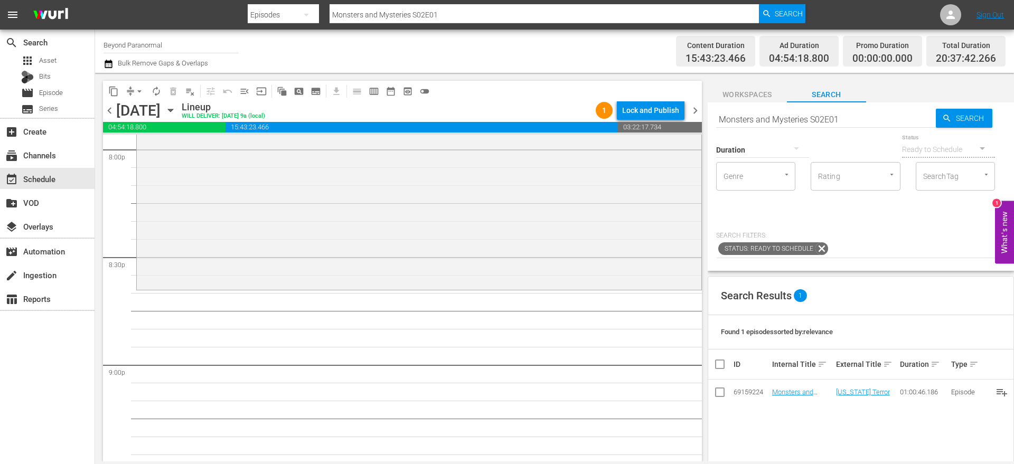
click at [765, 119] on input "Monsters and Mysteries S02E01" at bounding box center [826, 119] width 220 height 25
click at [764, 118] on input "Monsters and Mysteries S02E01" at bounding box center [826, 119] width 220 height 25
paste input "Eric Mintel Investigates S01E07"
type input "Eric Mintel Investigates S01E07"
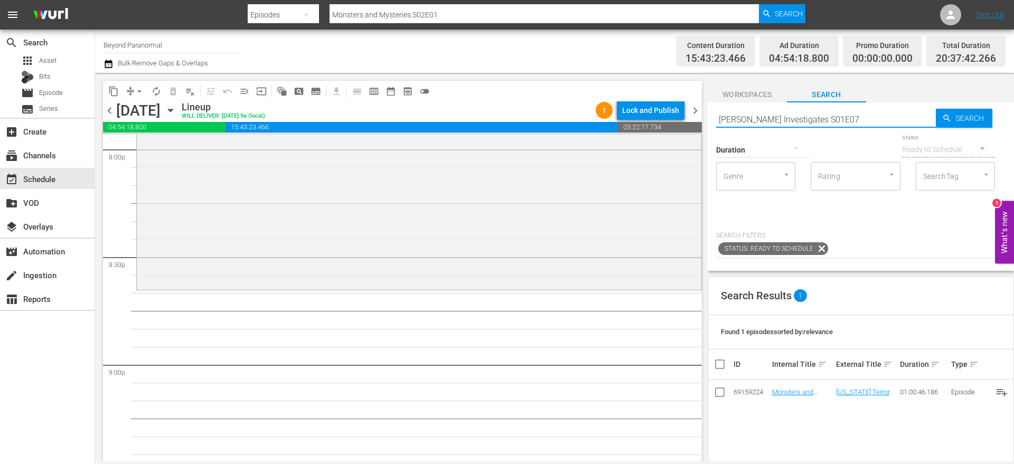
type input "Eric Mintel Investigates S01E07"
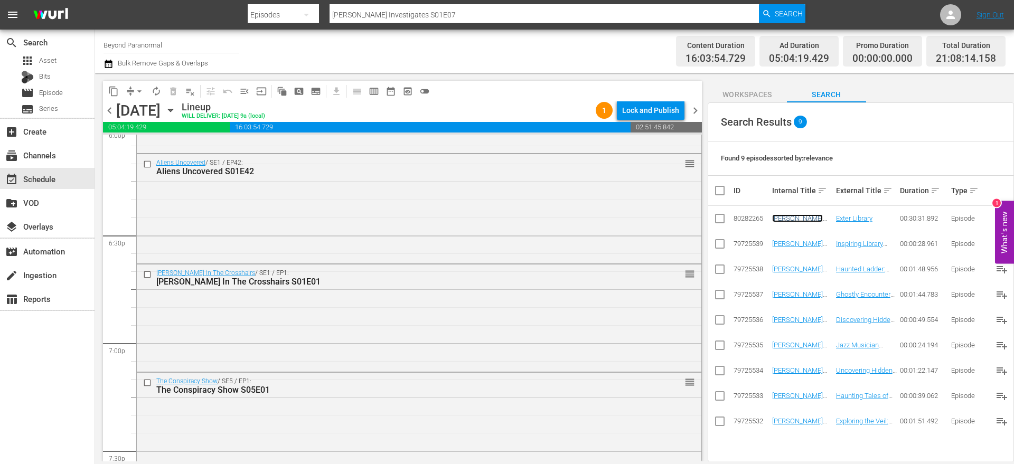
scroll to position [3883, 0]
click at [147, 279] on input "checkbox" at bounding box center [148, 277] width 11 height 9
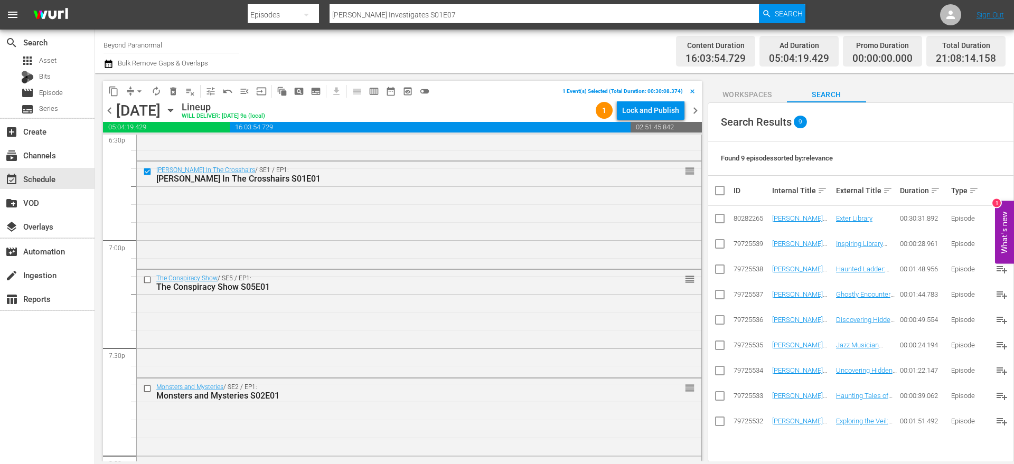
scroll to position [4018, 0]
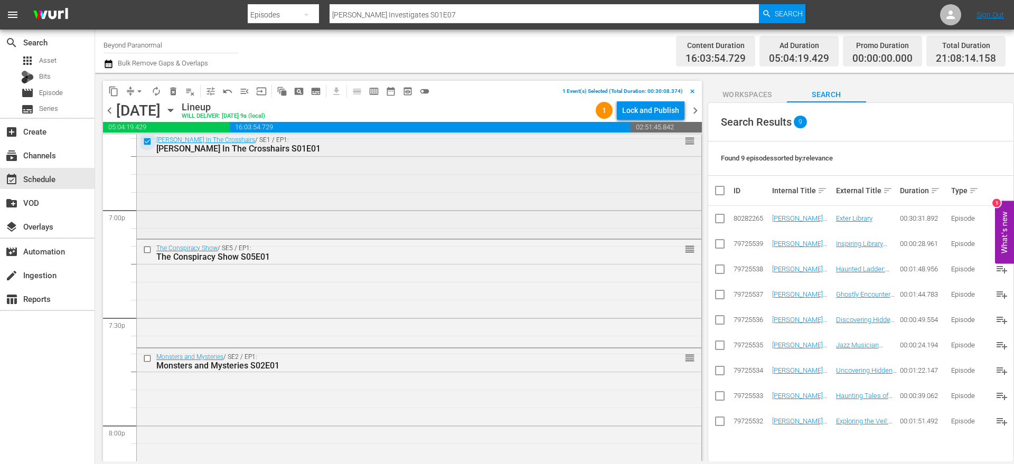
click at [148, 143] on input "checkbox" at bounding box center [148, 141] width 11 height 9
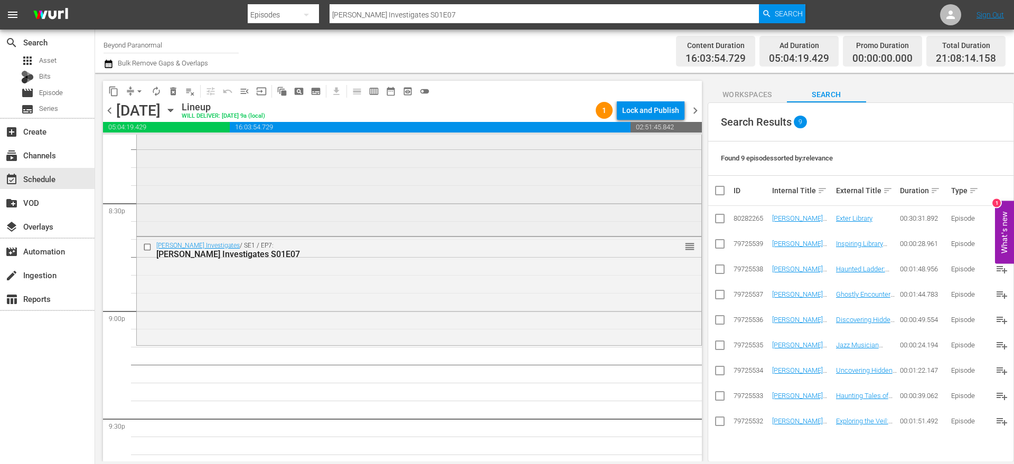
scroll to position [4431, 0]
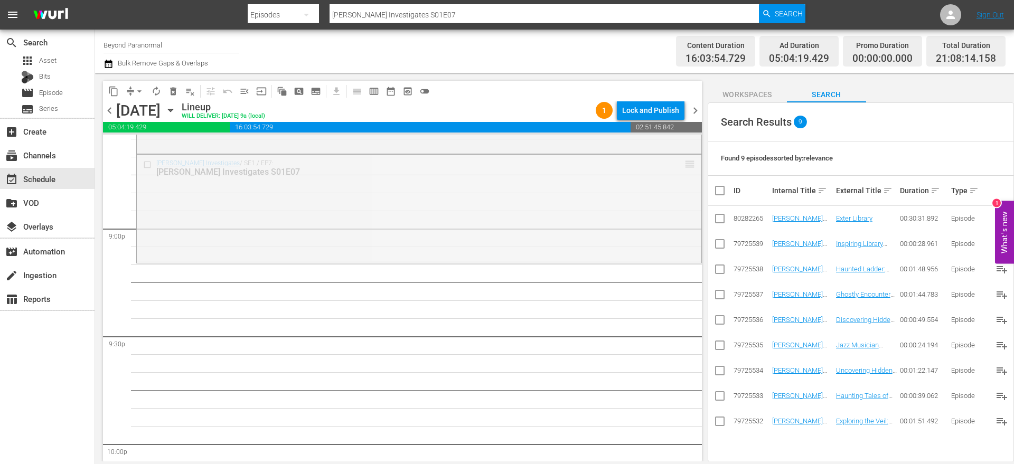
drag, startPoint x: 683, startPoint y: 166, endPoint x: 661, endPoint y: 355, distance: 190.4
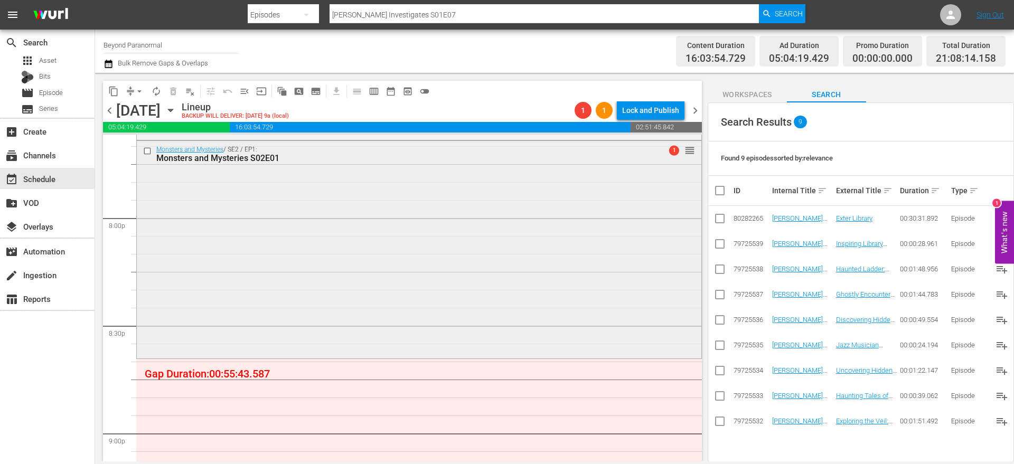
scroll to position [4223, 0]
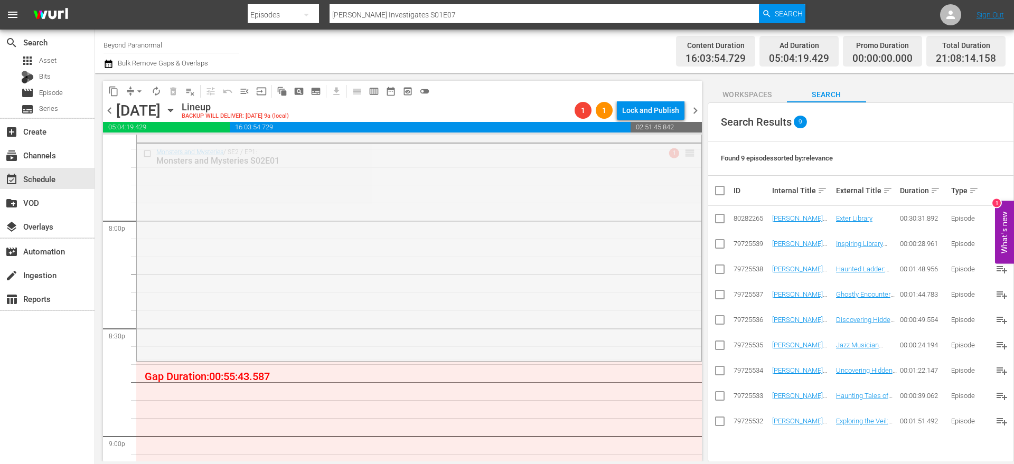
drag, startPoint x: 679, startPoint y: 154, endPoint x: 670, endPoint y: 332, distance: 178.7
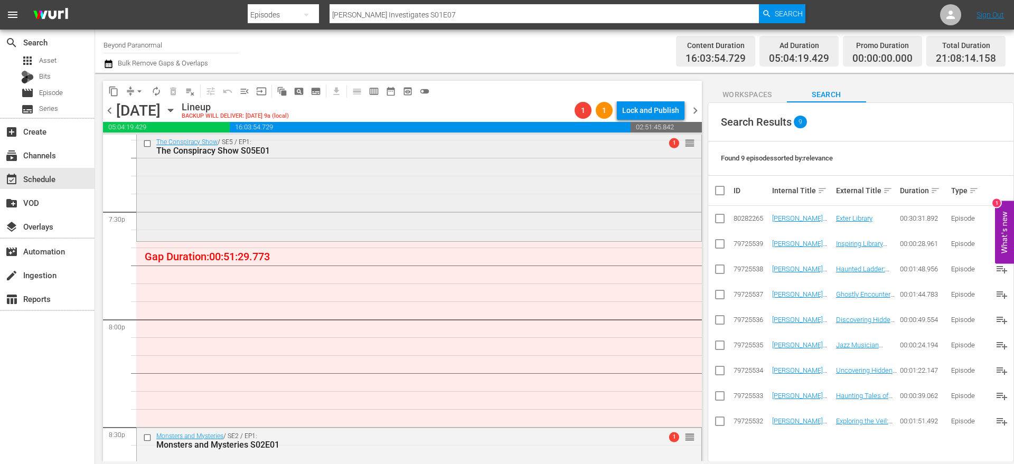
scroll to position [4063, 0]
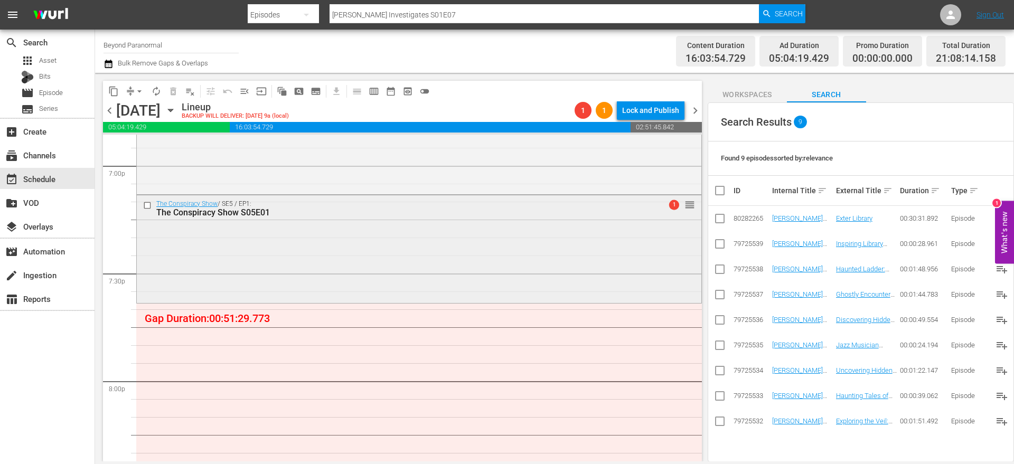
click at [148, 205] on input "checkbox" at bounding box center [148, 205] width 11 height 9
click at [173, 89] on span "delete_forever_outlined" at bounding box center [173, 91] width 11 height 11
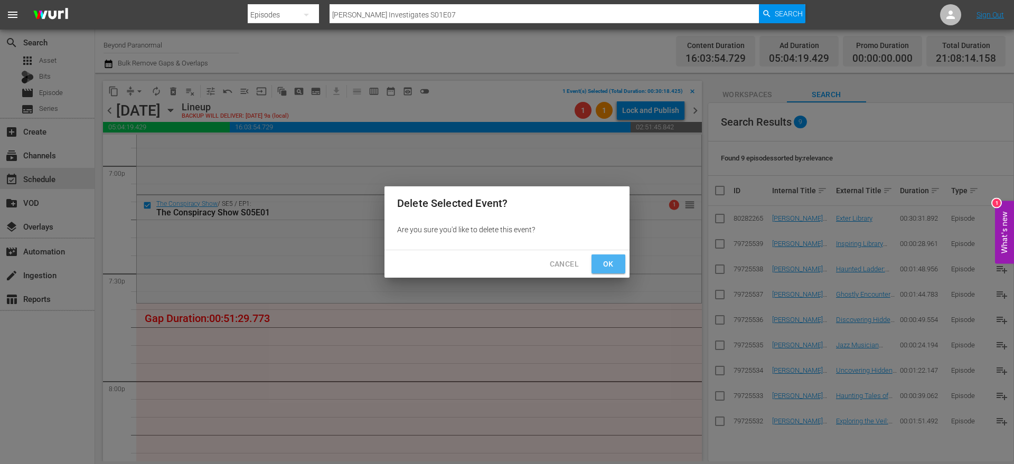
click at [619, 261] on button "Ok" at bounding box center [608, 265] width 34 height 20
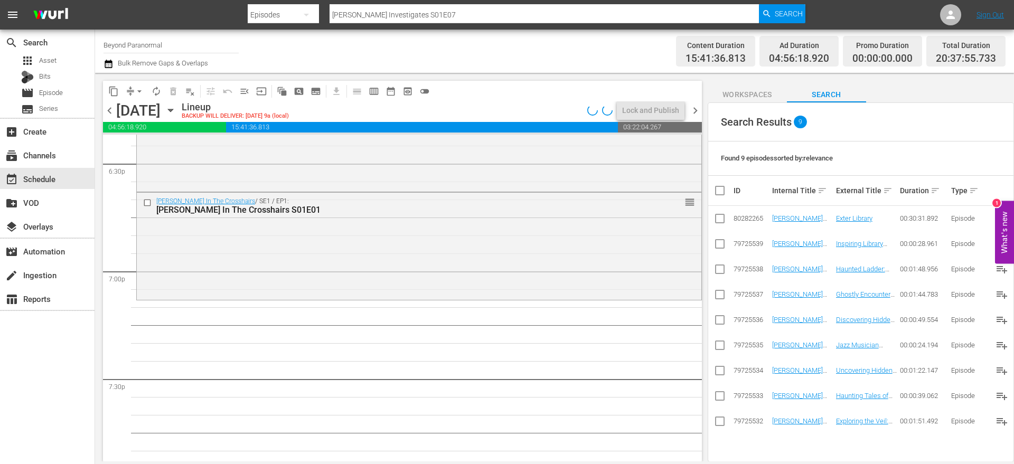
scroll to position [0, 0]
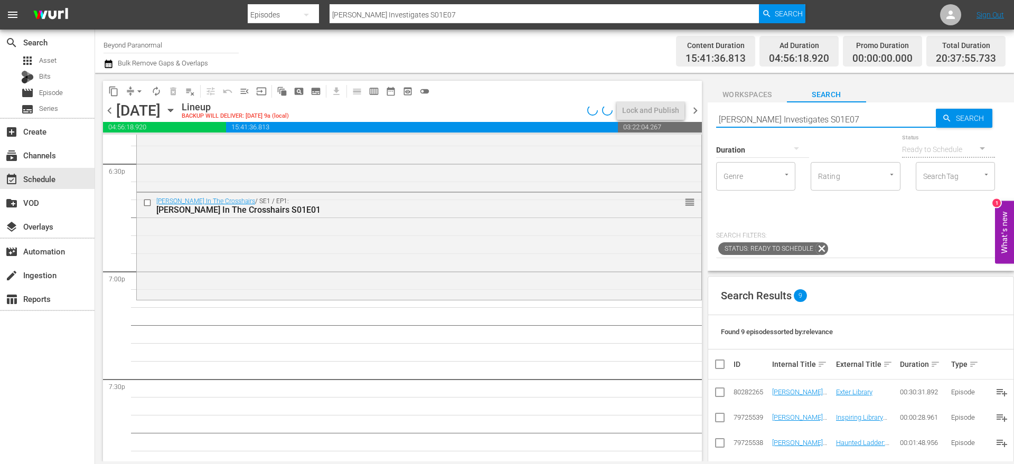
click at [798, 116] on input "Eric Mintel Investigates S01E07" at bounding box center [826, 119] width 220 height 25
click at [798, 115] on input "Eric Mintel Investigates S01E07" at bounding box center [826, 119] width 220 height 25
paste input "Paranormal Quest S05"
type input "Paranormal Quest S05E07"
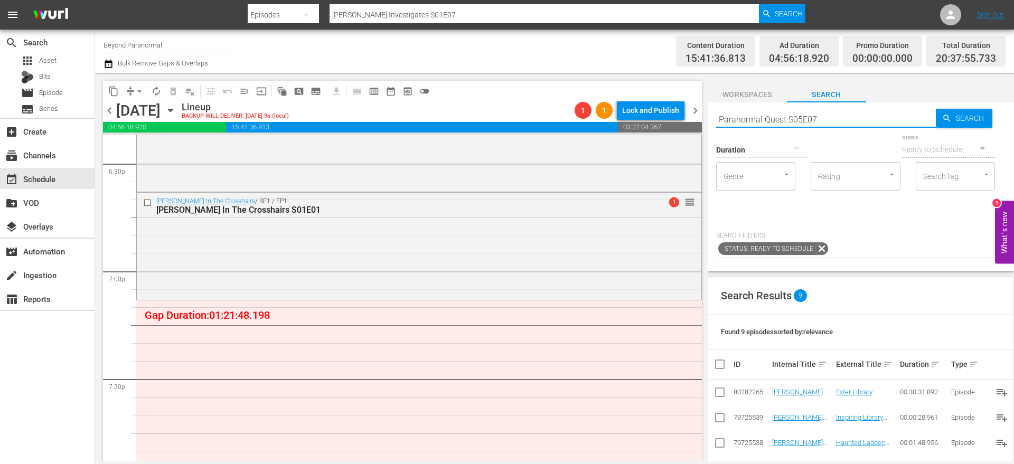
type input "Paranormal Quest S05E07"
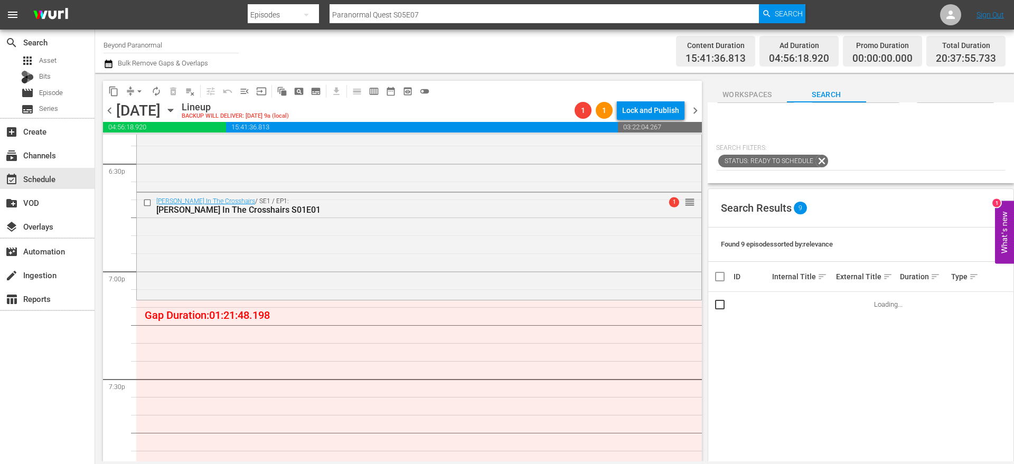
scroll to position [89, 0]
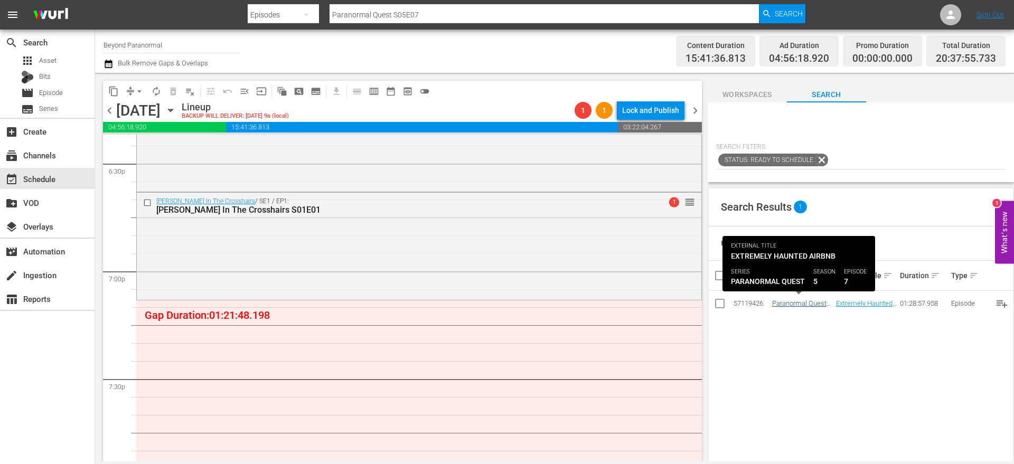
type input "Paranormal Quest S05E07"
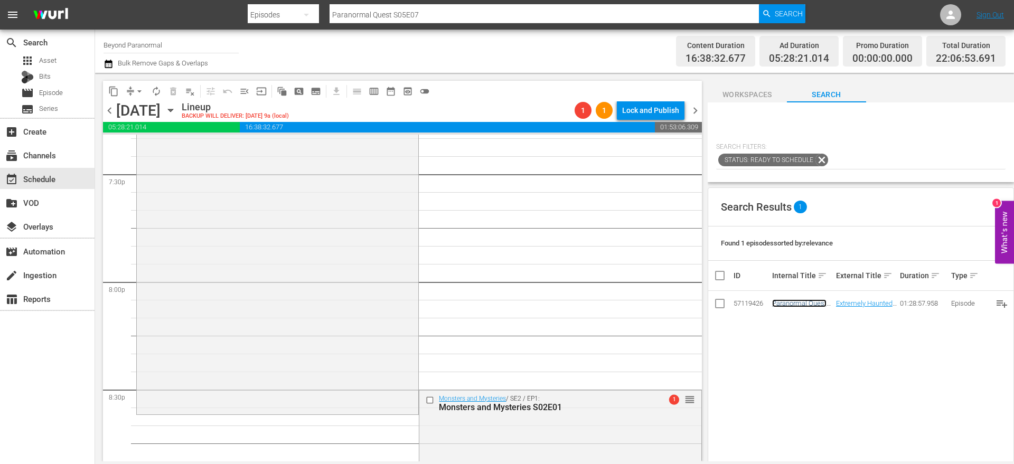
scroll to position [4332, 0]
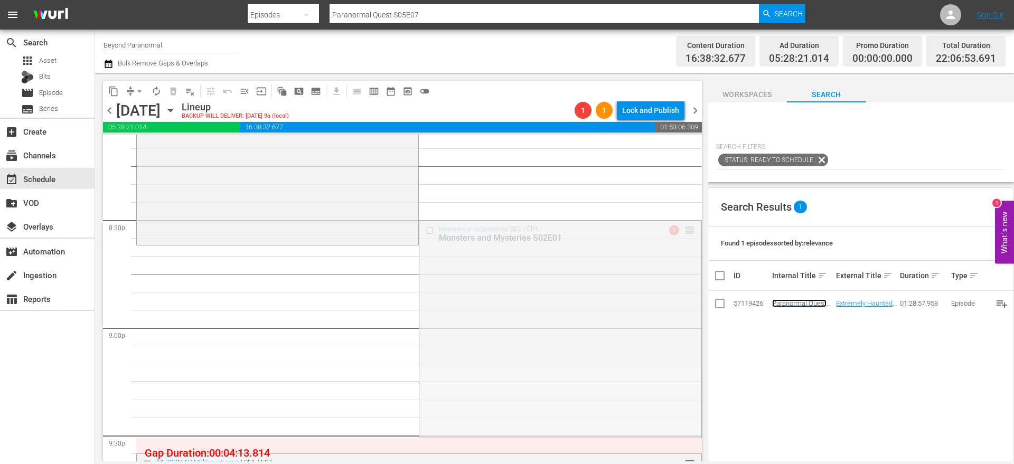
drag, startPoint x: 677, startPoint y: 231, endPoint x: 677, endPoint y: 247, distance: 15.8
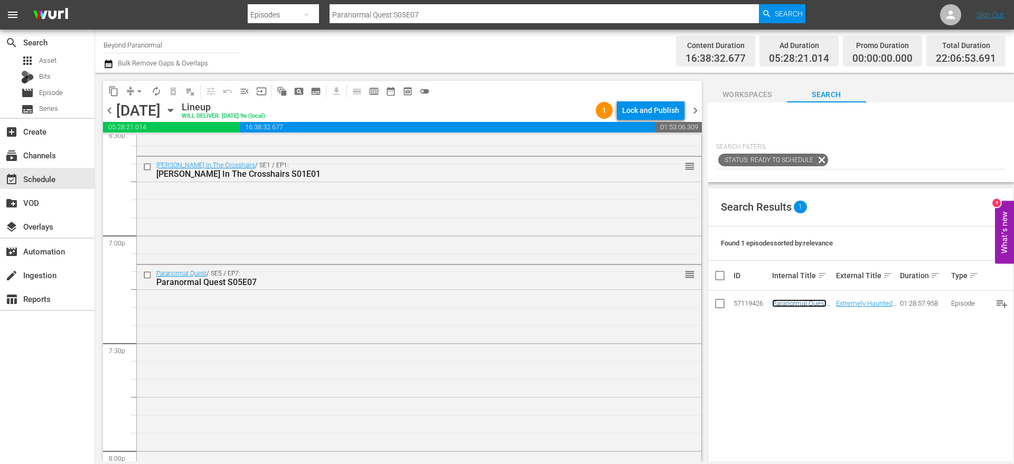
scroll to position [3930, 0]
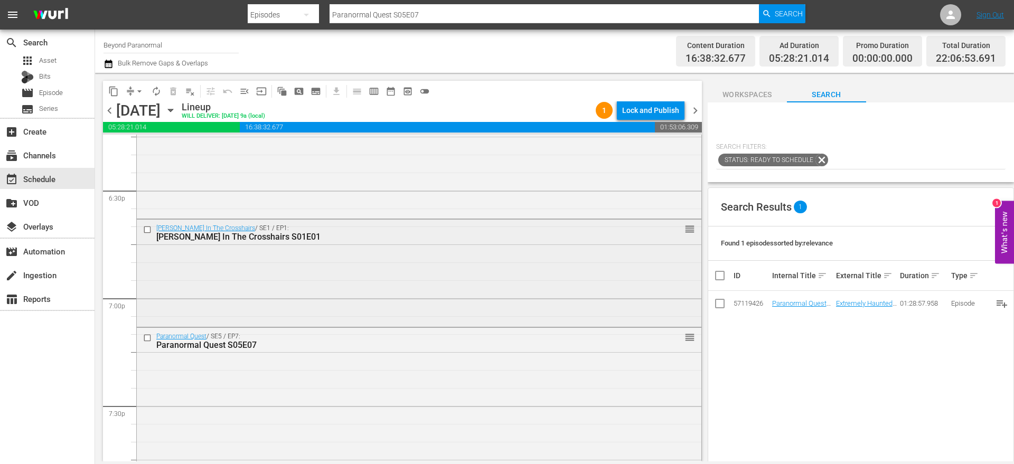
click at [149, 230] on input "checkbox" at bounding box center [148, 230] width 11 height 9
click at [149, 340] on input "checkbox" at bounding box center [148, 337] width 11 height 9
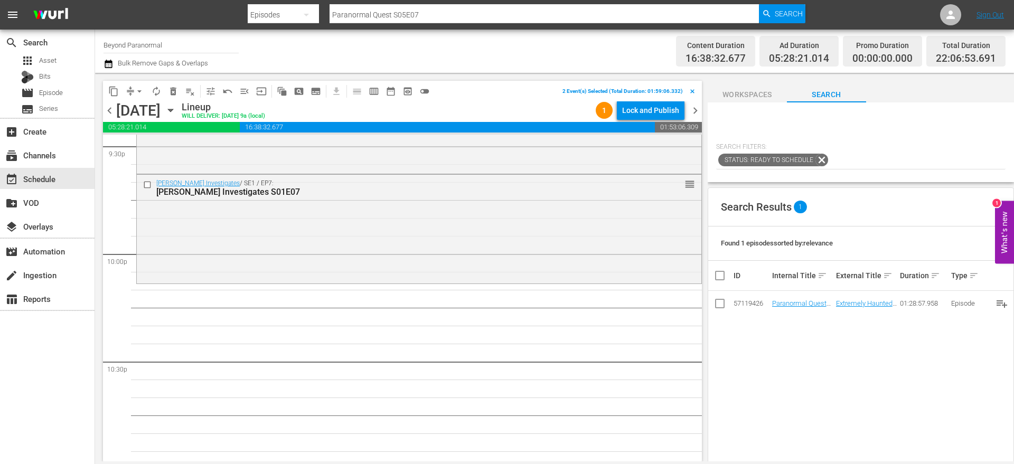
scroll to position [4643, 0]
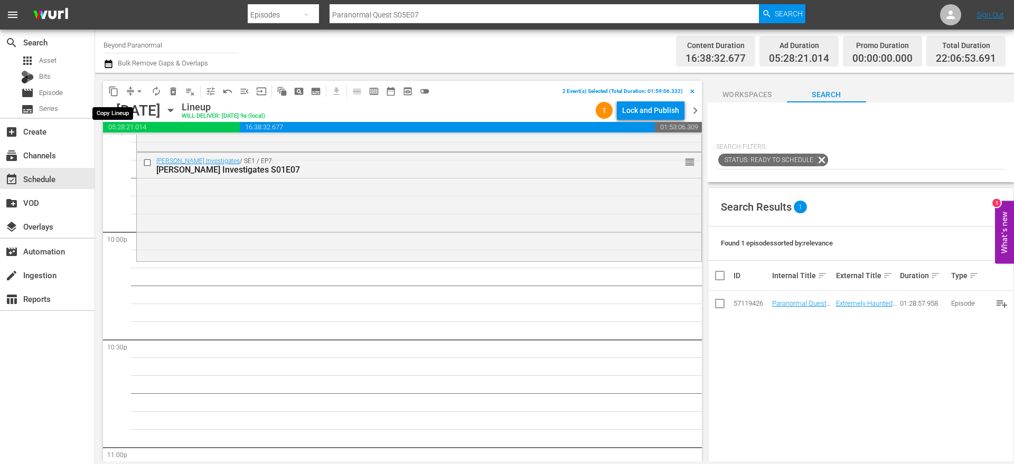
click at [114, 95] on span "content_copy" at bounding box center [113, 91] width 11 height 11
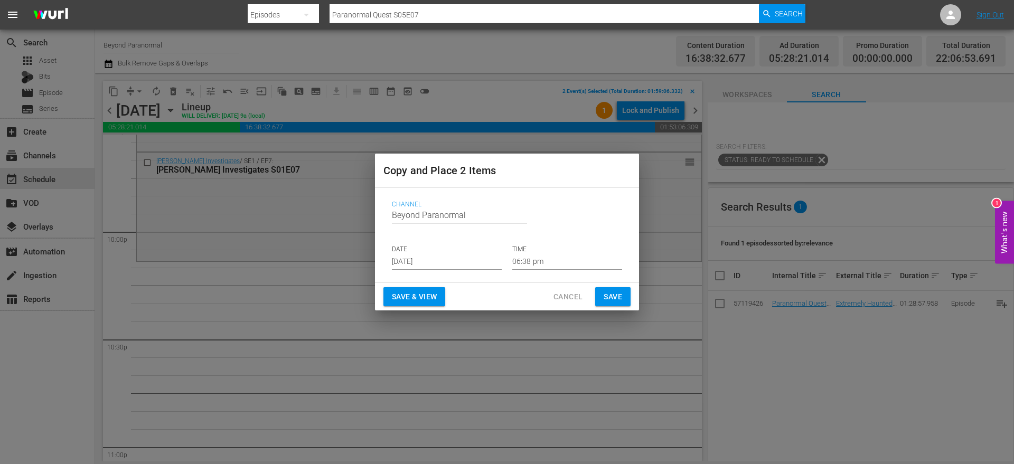
click at [438, 270] on div "Channel Channel Title Beyond Paranormal DATE Aug 13th 2025 TIME 06:38 pm" at bounding box center [506, 235] width 247 height 86
click at [428, 266] on input "[DATE]" at bounding box center [447, 262] width 110 height 16
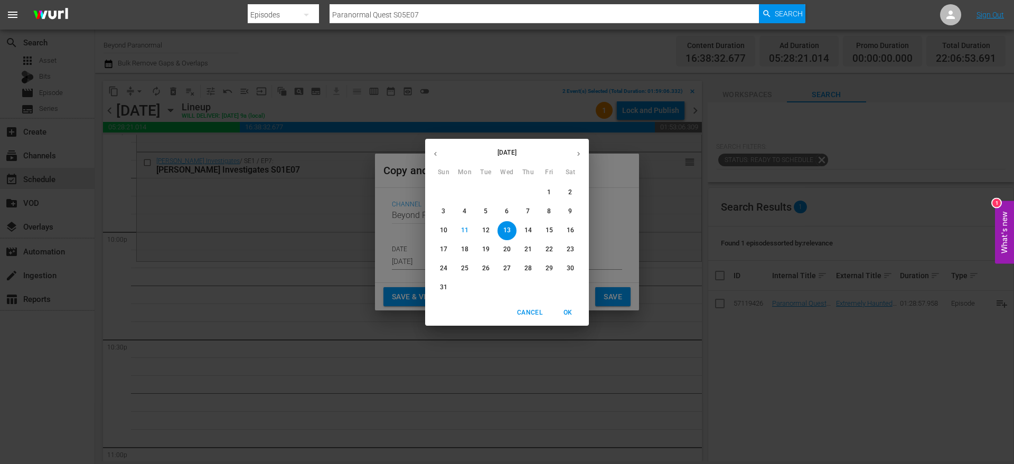
click at [573, 269] on p "30" at bounding box center [570, 268] width 7 height 9
type input "Aug 30th 2025"
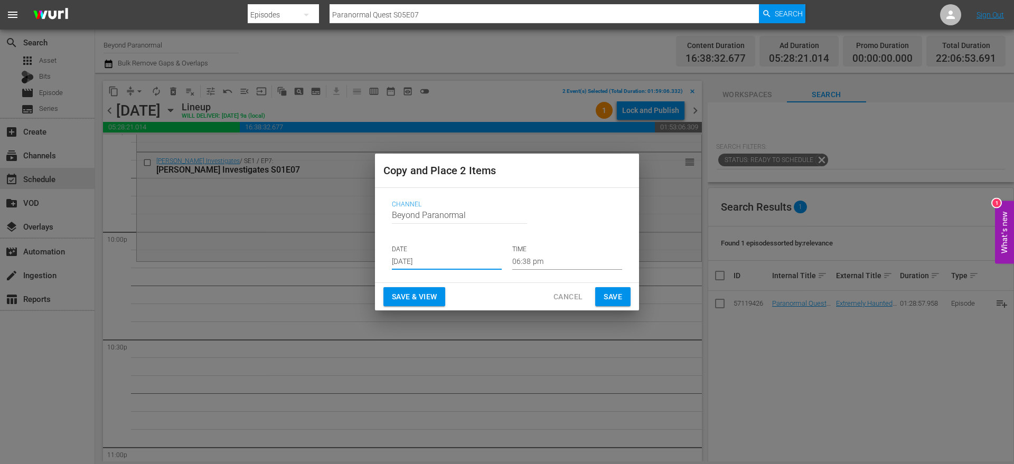
click at [530, 259] on input "06:38 pm" at bounding box center [567, 262] width 110 height 16
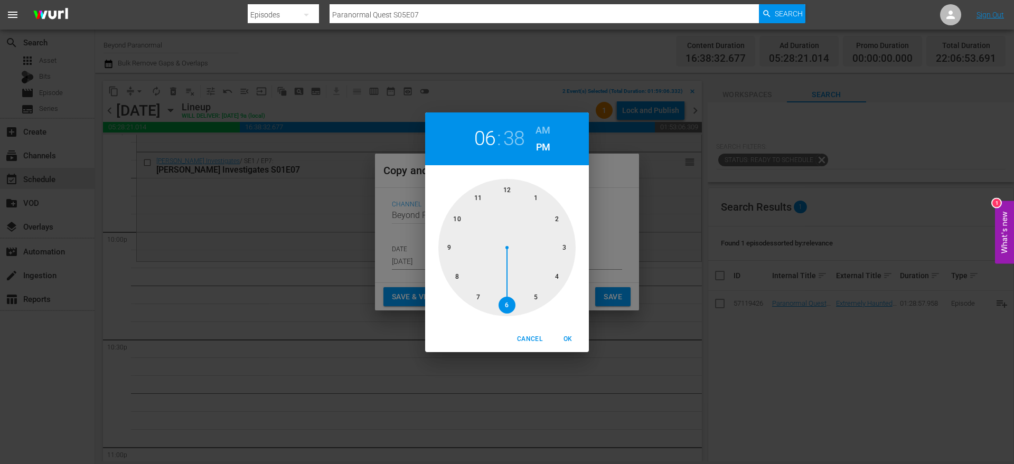
click at [456, 218] on div at bounding box center [506, 247] width 137 height 137
click at [555, 221] on div at bounding box center [506, 247] width 137 height 137
click at [572, 336] on span "OK" at bounding box center [567, 339] width 25 height 11
type input "10:10 pm"
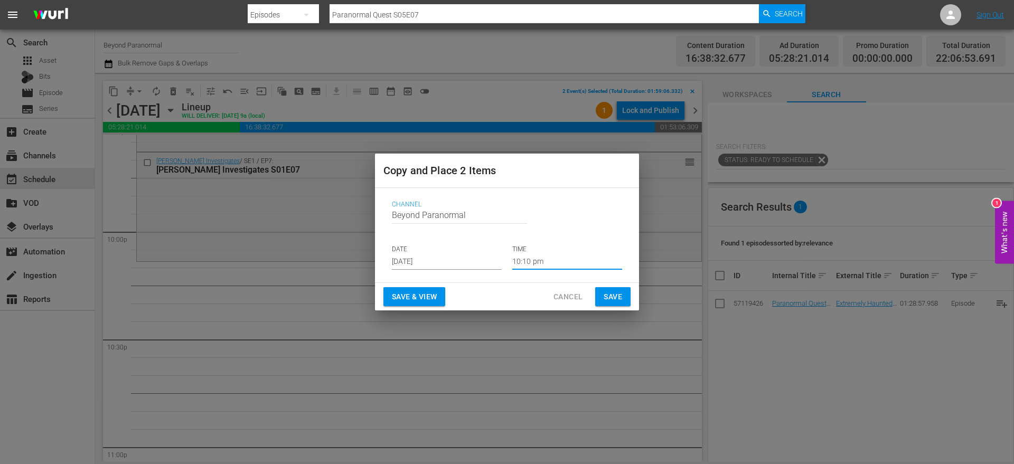
click at [618, 292] on span "Save" at bounding box center [613, 296] width 18 height 13
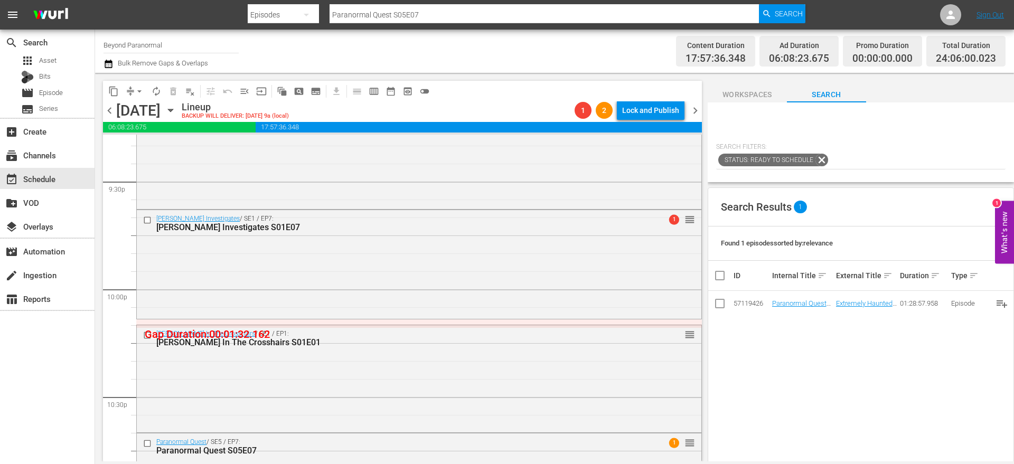
scroll to position [4583, 0]
click at [134, 98] on button "arrow_drop_down" at bounding box center [139, 91] width 17 height 17
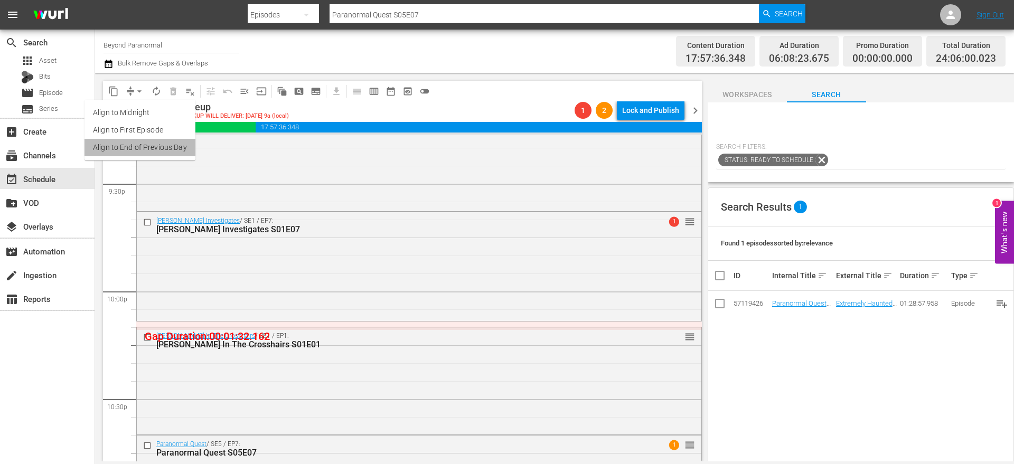
click at [159, 140] on li "Align to End of Previous Day" at bounding box center [139, 147] width 111 height 17
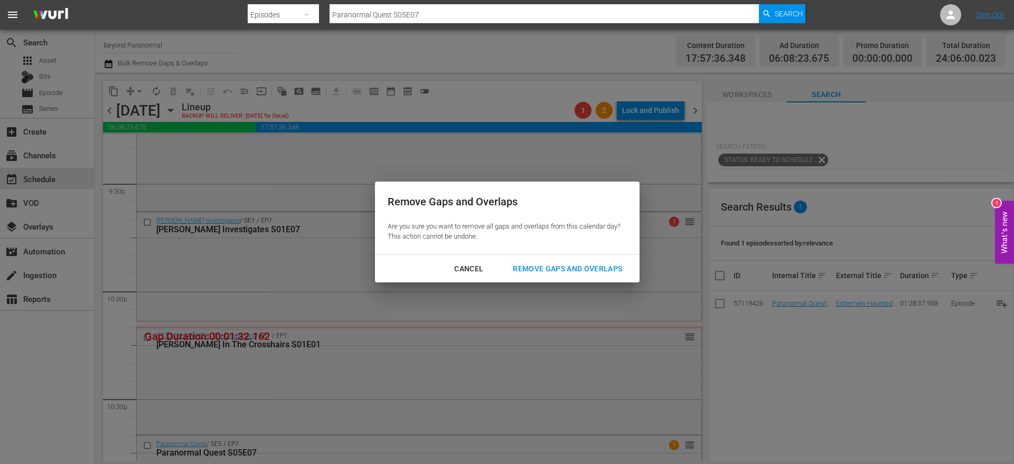
click at [532, 270] on div "Remove Gaps and Overlaps" at bounding box center [567, 268] width 126 height 13
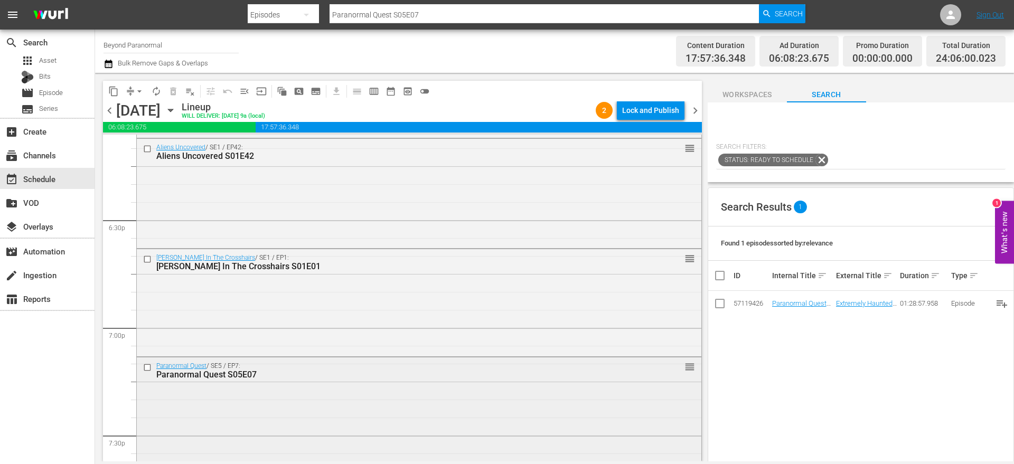
scroll to position [3897, 0]
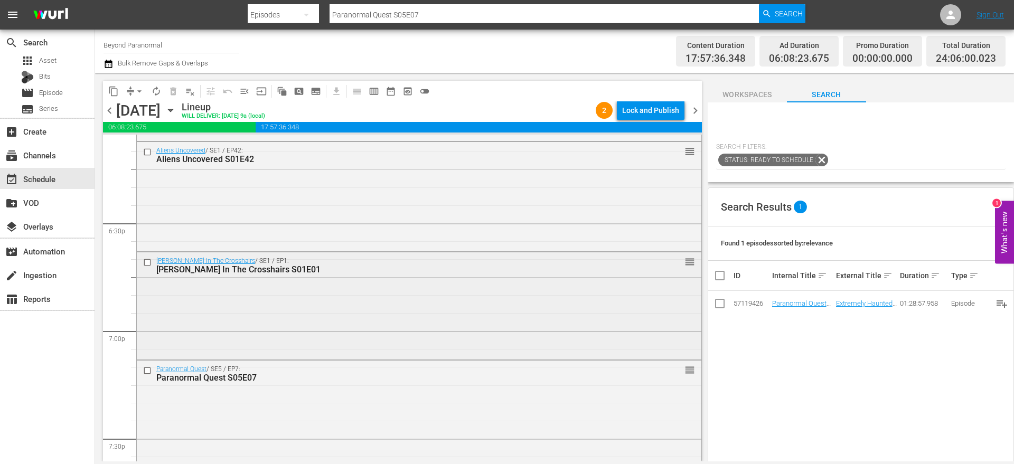
click at [326, 286] on div "Trump In The Crosshairs / SE1 / EP1: Trump In The Crosshairs S01E01 reorder" at bounding box center [419, 304] width 565 height 105
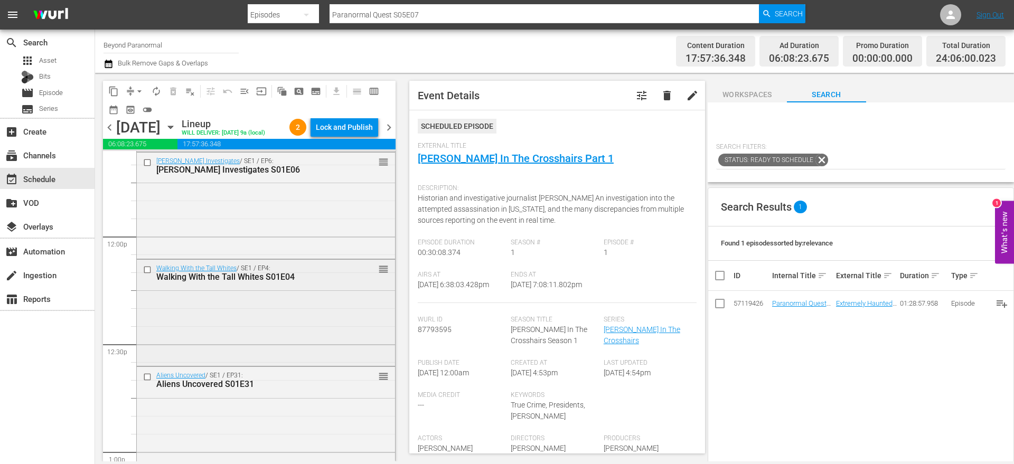
scroll to position [2562, 0]
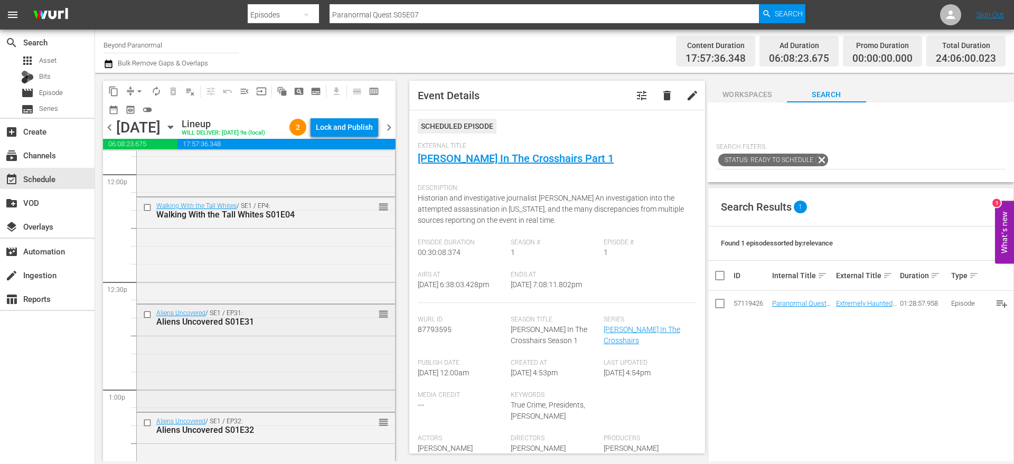
click at [276, 337] on div "Aliens Uncovered / SE1 / EP31: Aliens Uncovered S01E31 reorder" at bounding box center [266, 357] width 258 height 105
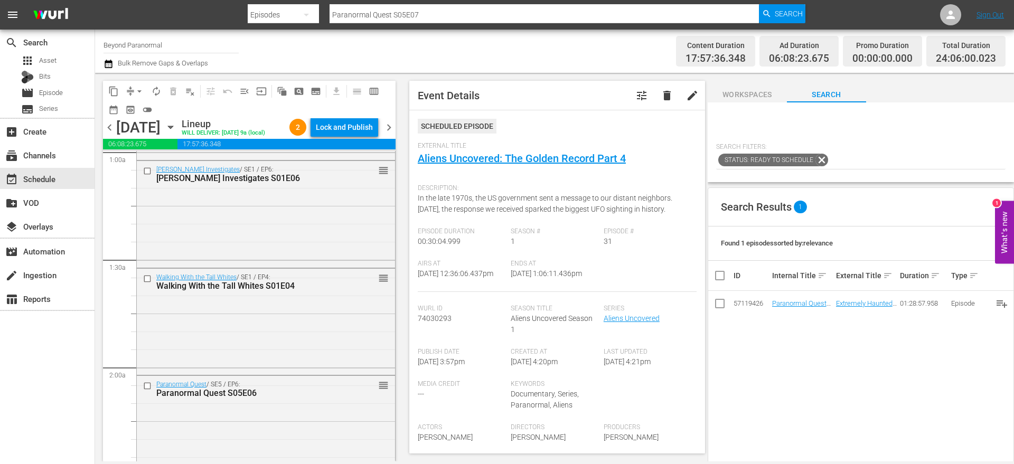
scroll to position [211, 0]
click at [148, 283] on input "checkbox" at bounding box center [148, 282] width 11 height 9
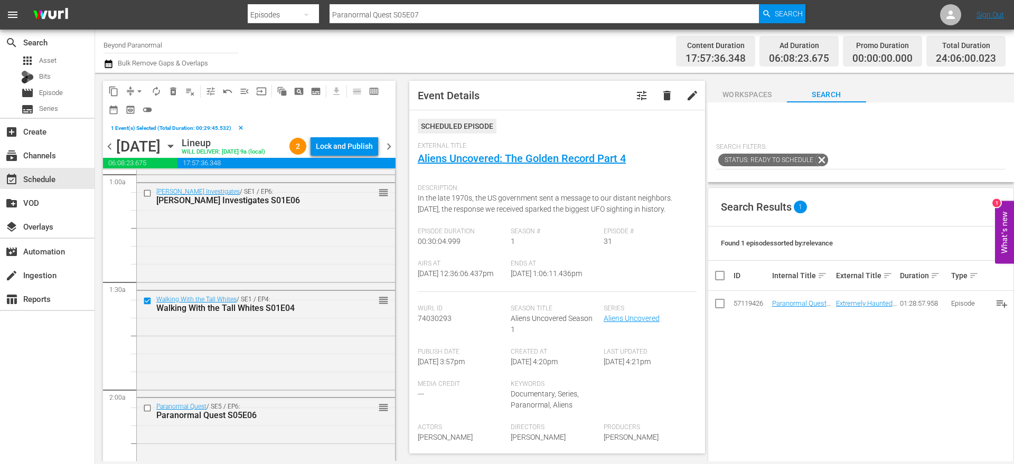
click at [174, 92] on span "delete_forever_outlined" at bounding box center [173, 91] width 11 height 11
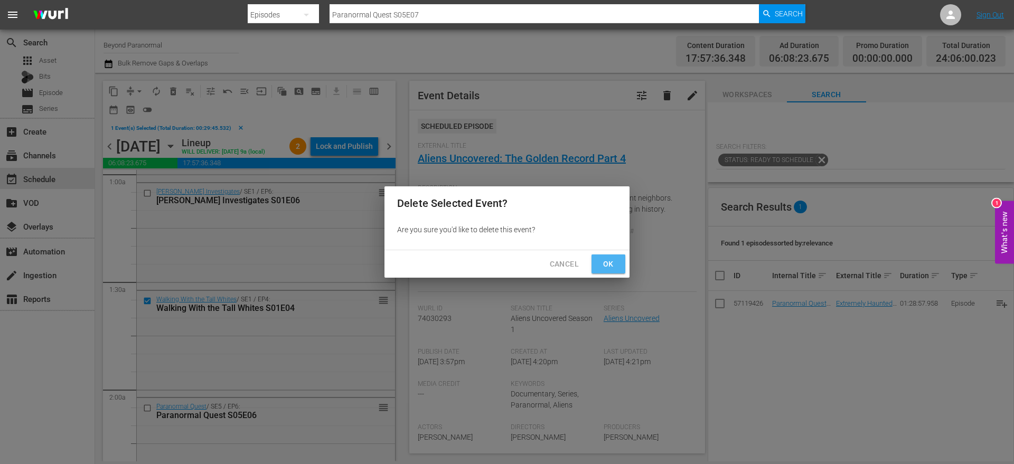
click at [605, 262] on span "Ok" at bounding box center [608, 264] width 17 height 13
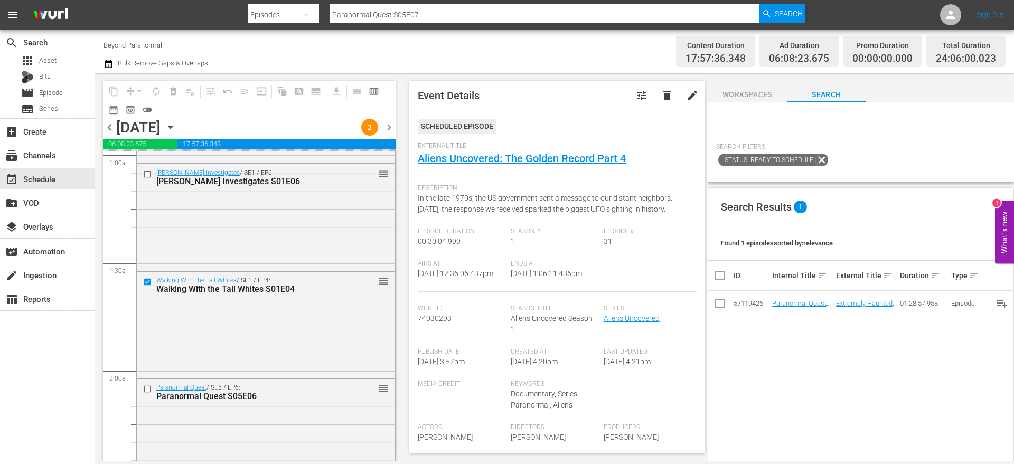
scroll to position [0, 0]
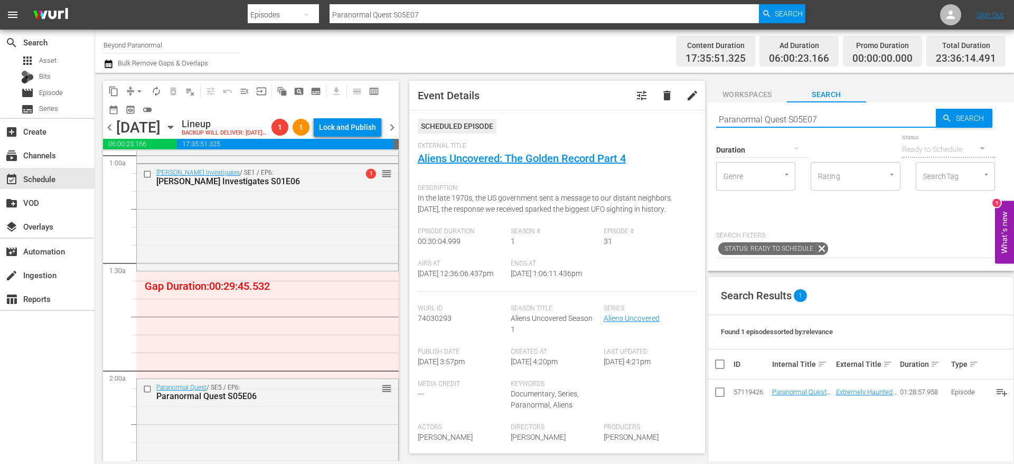
click at [751, 119] on input "Paranormal Quest S05E07" at bounding box center [826, 119] width 220 height 25
type input "unveiled"
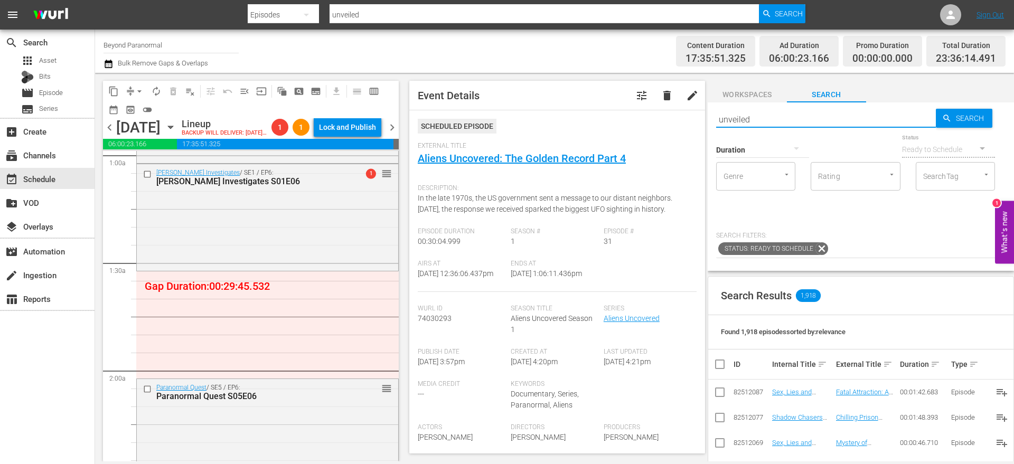
type input "unveiled"
click at [757, 149] on div at bounding box center [762, 150] width 93 height 30
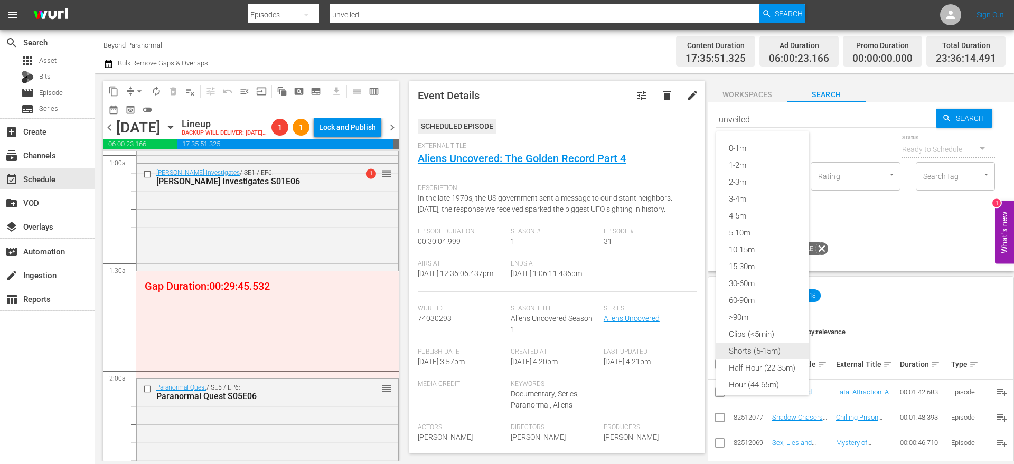
click at [763, 354] on div "Shorts (5-15m)" at bounding box center [762, 351] width 93 height 17
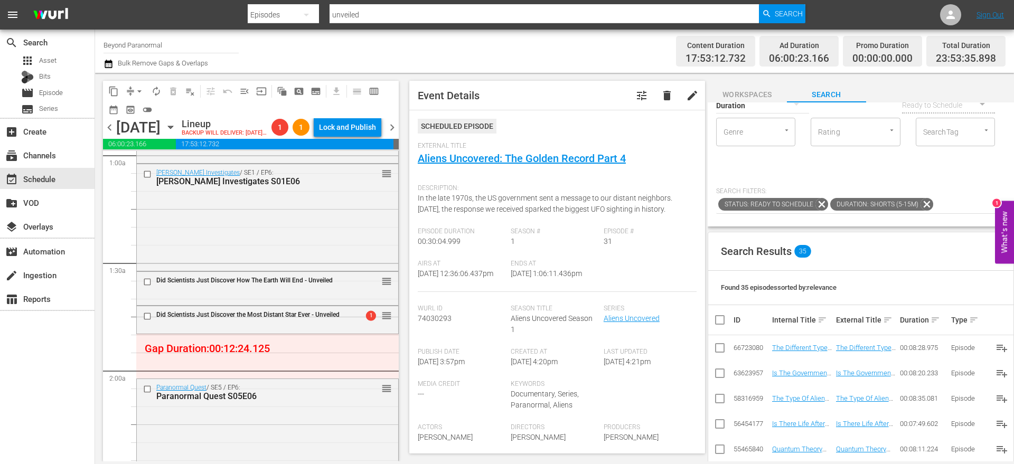
scroll to position [81, 0]
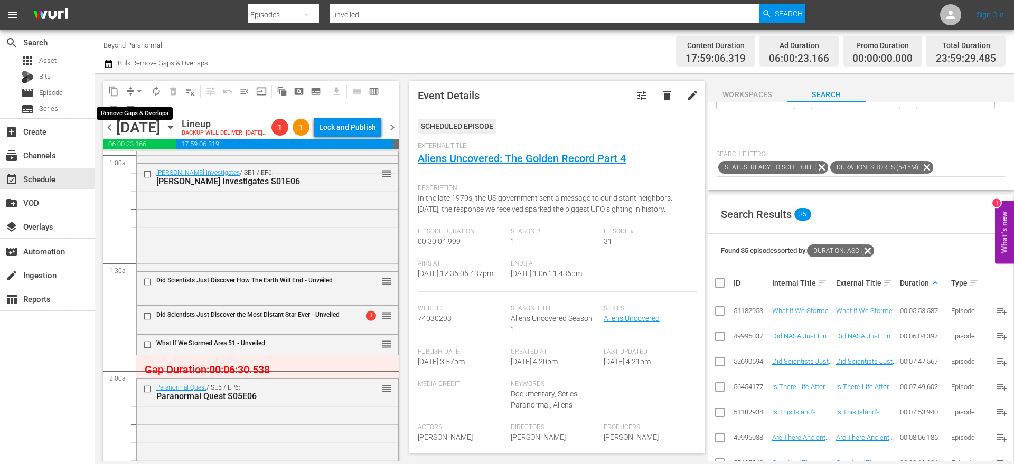
click at [134, 94] on span "arrow_drop_down" at bounding box center [139, 91] width 11 height 11
click at [151, 151] on li "Align to End of Previous Day" at bounding box center [139, 147] width 111 height 17
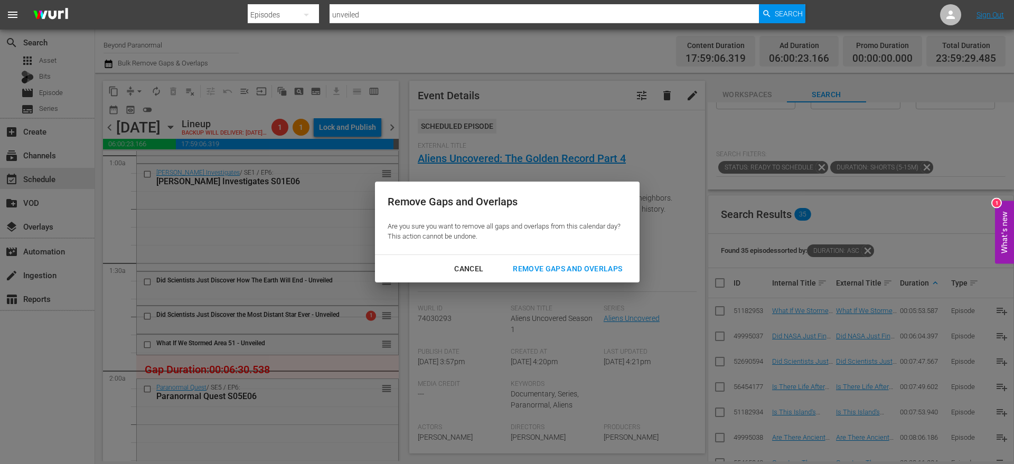
click at [602, 271] on div "Remove Gaps and Overlaps" at bounding box center [567, 268] width 126 height 13
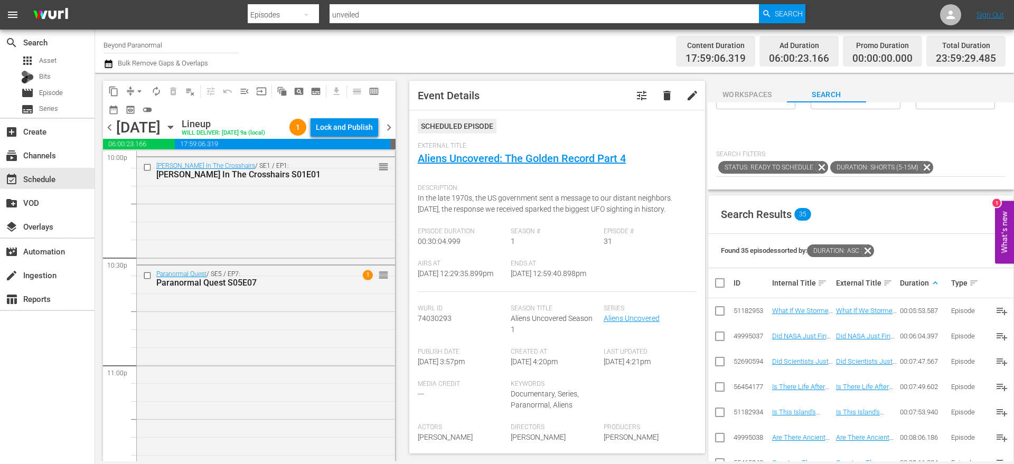
scroll to position [4864, 0]
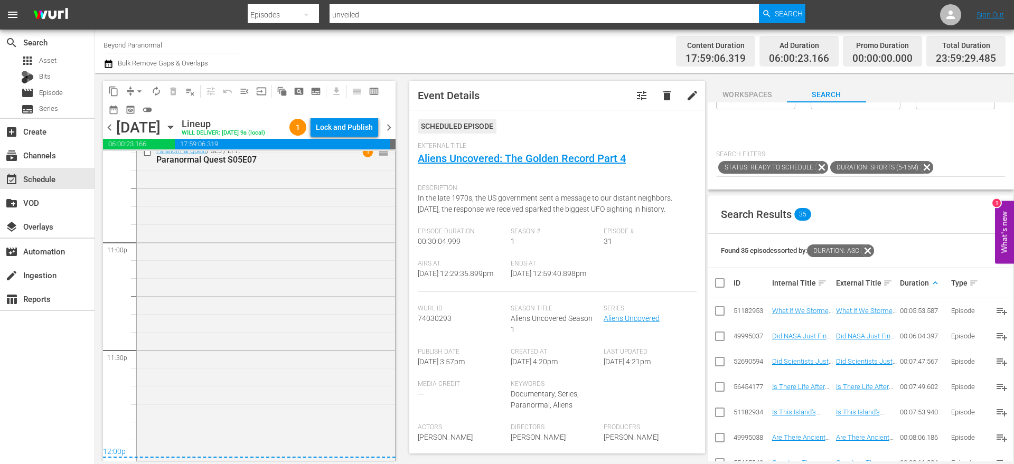
click at [390, 126] on span "chevron_right" at bounding box center [388, 127] width 13 height 13
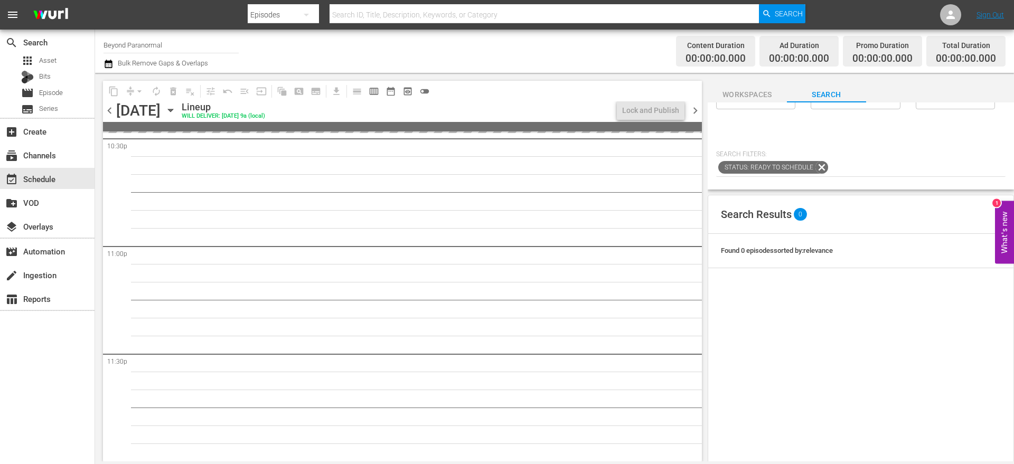
scroll to position [4844, 0]
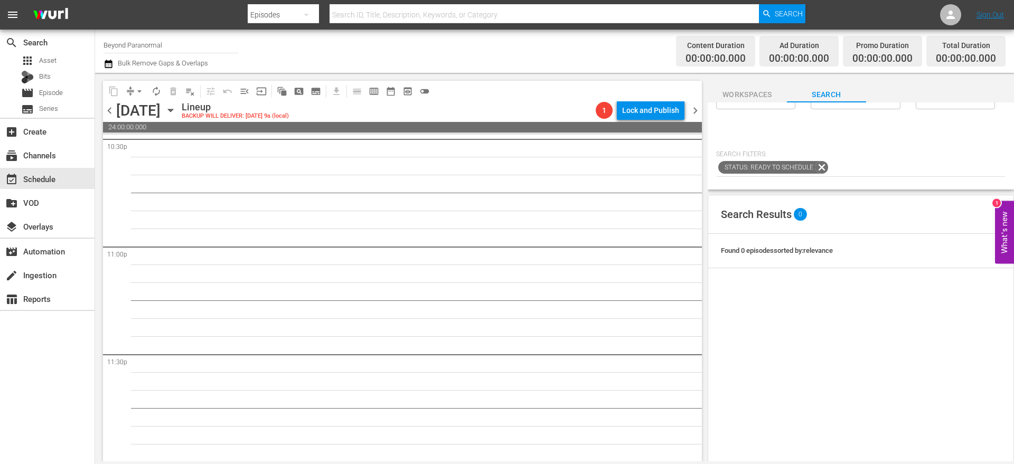
click at [111, 109] on span "chevron_left" at bounding box center [109, 110] width 13 height 13
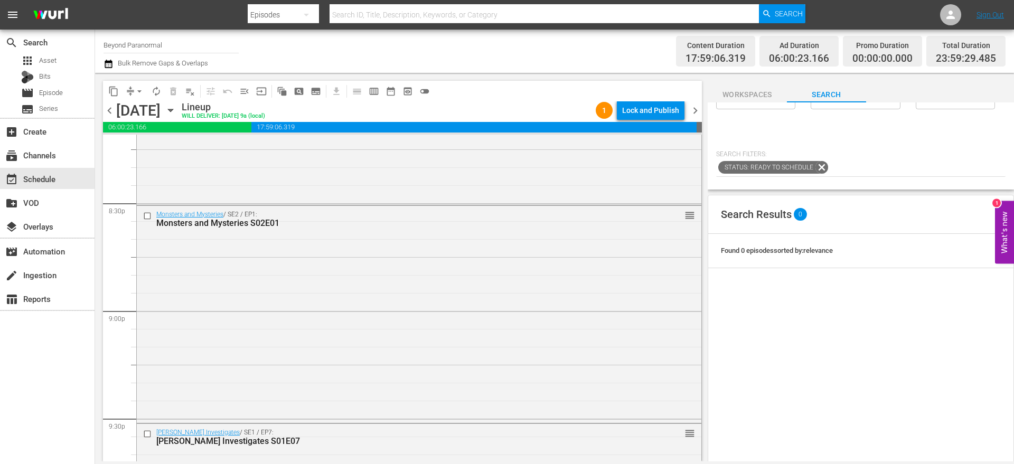
scroll to position [4389, 0]
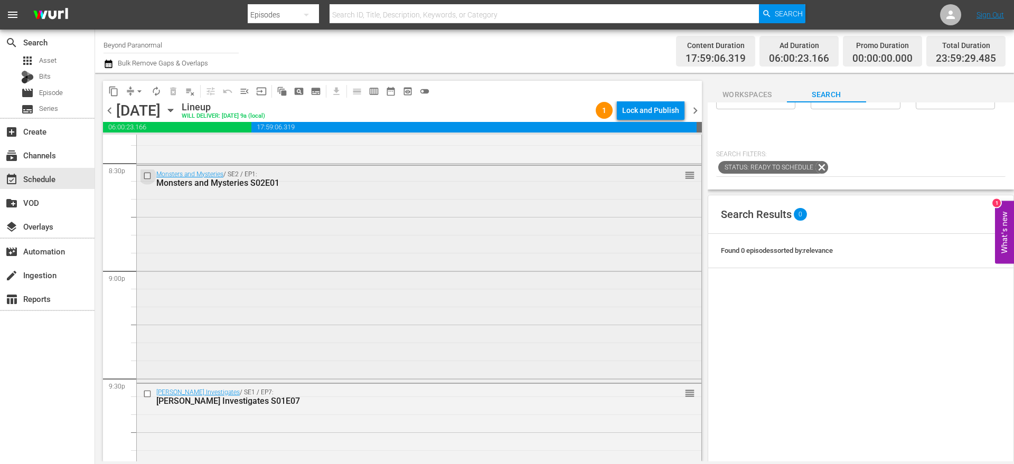
click at [148, 177] on input "checkbox" at bounding box center [148, 175] width 11 height 9
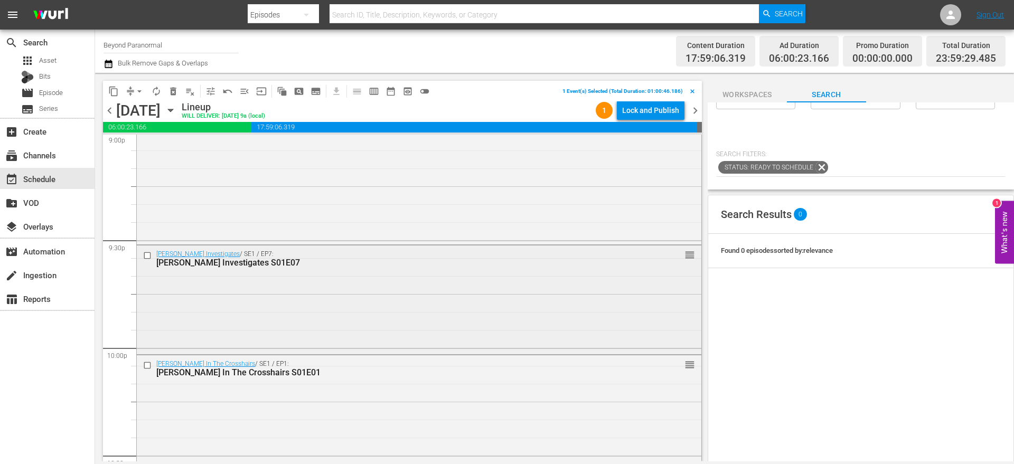
click at [148, 257] on input "checkbox" at bounding box center [148, 255] width 11 height 9
click at [148, 367] on input "checkbox" at bounding box center [148, 365] width 11 height 9
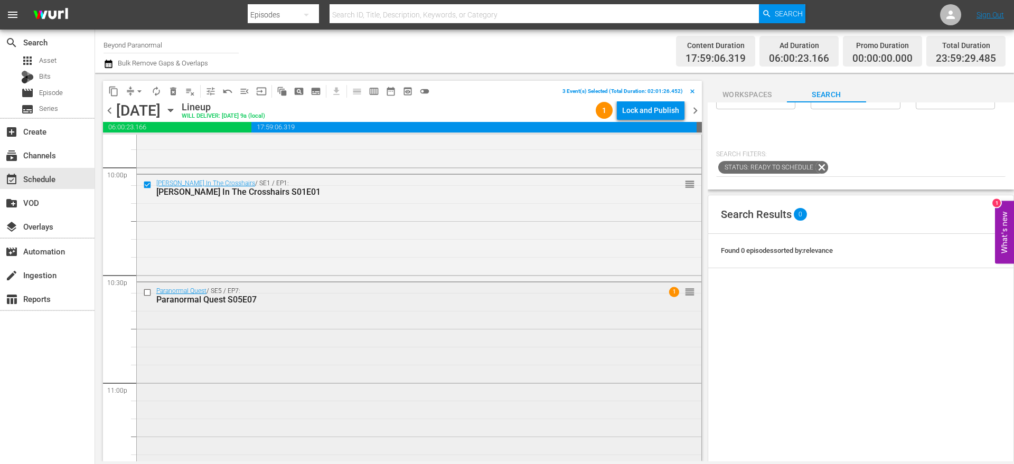
click at [148, 294] on input "checkbox" at bounding box center [148, 292] width 11 height 9
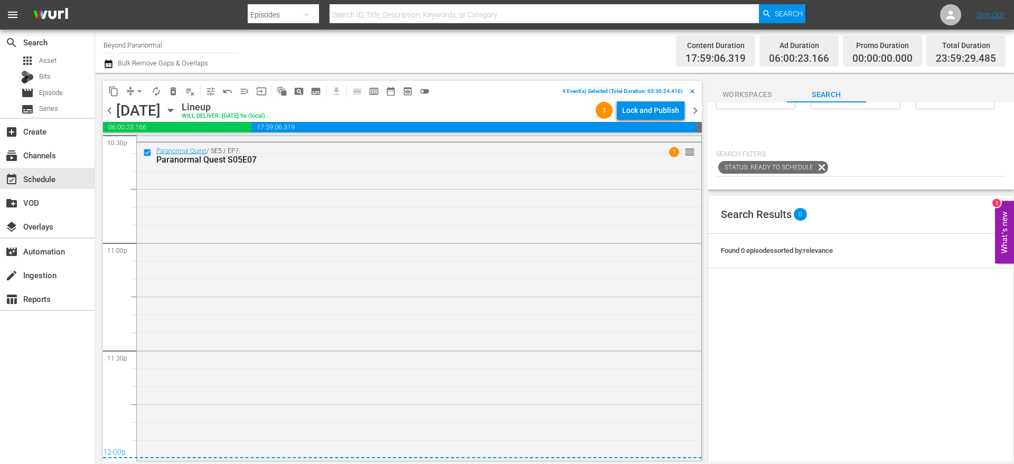
click at [113, 93] on span "content_copy" at bounding box center [113, 91] width 11 height 11
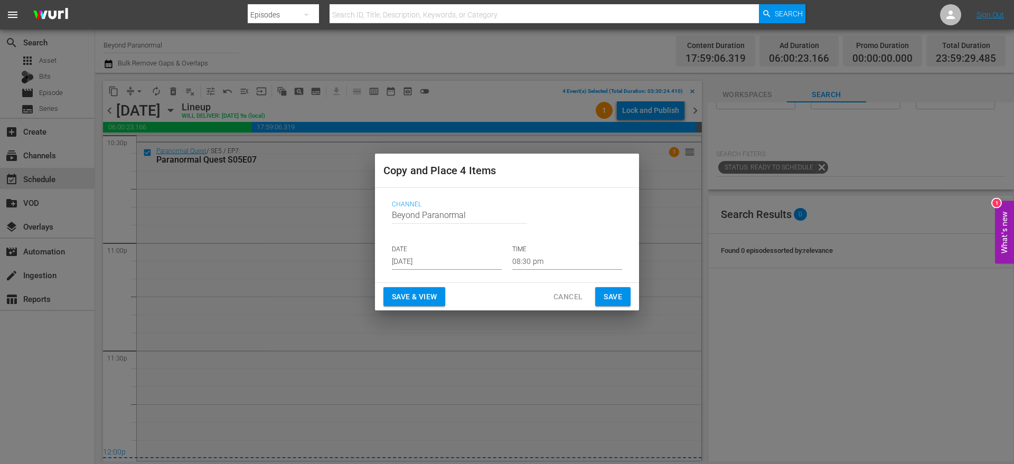
click at [398, 257] on input "[DATE]" at bounding box center [447, 262] width 110 height 16
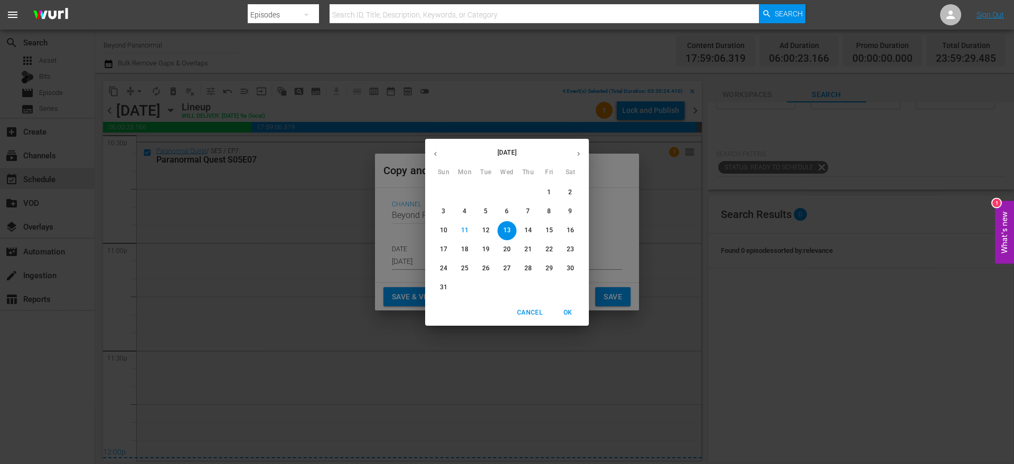
click at [446, 286] on p "31" at bounding box center [443, 287] width 7 height 9
type input "Aug 31st 2025"
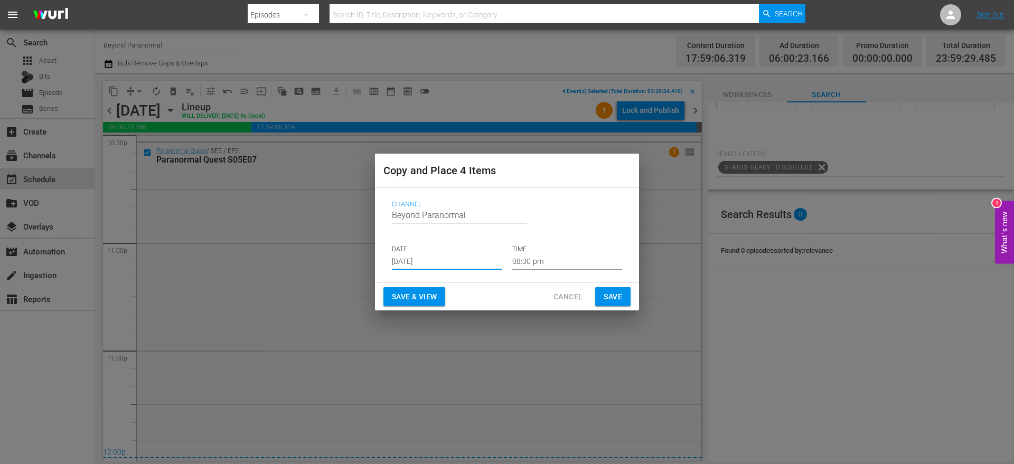
click at [529, 259] on input "08:30 pm" at bounding box center [567, 262] width 110 height 16
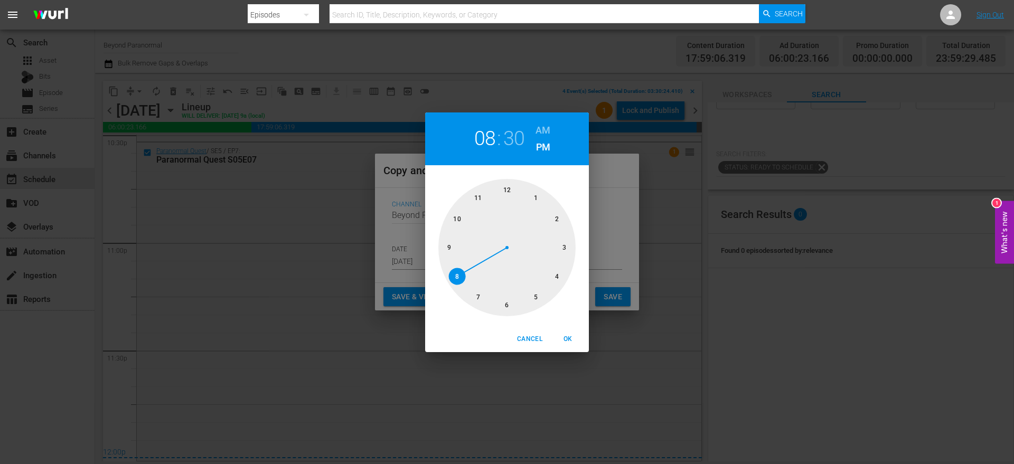
click at [509, 193] on div at bounding box center [506, 247] width 137 height 137
click at [539, 129] on h6 "AM" at bounding box center [543, 130] width 15 height 17
click at [533, 198] on div at bounding box center [506, 247] width 137 height 137
click at [568, 338] on span "OK" at bounding box center [567, 339] width 25 height 11
type input "12:05 am"
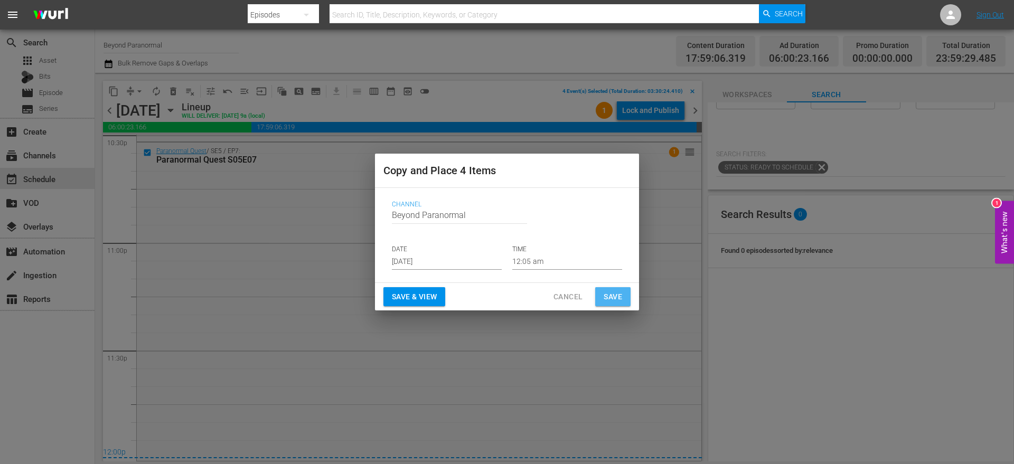
click at [608, 305] on button "Save" at bounding box center [612, 297] width 35 height 20
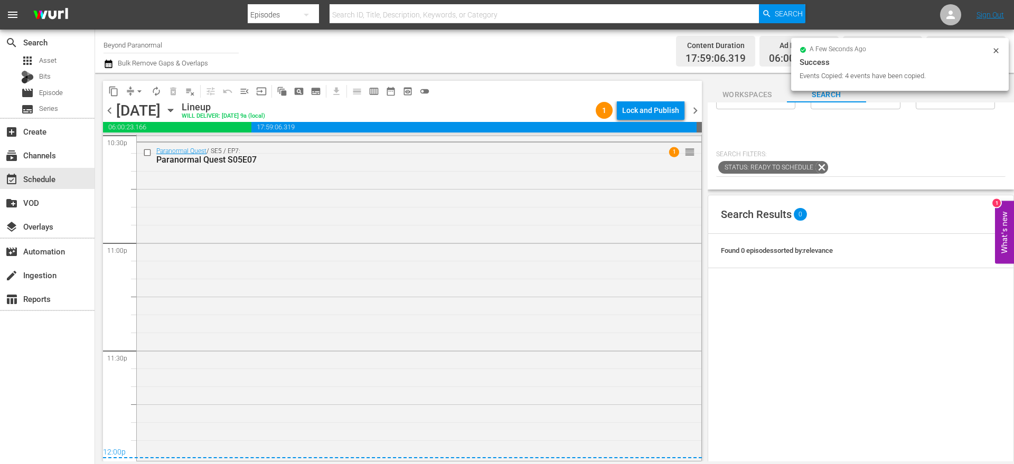
click at [699, 111] on span "chevron_right" at bounding box center [695, 110] width 13 height 13
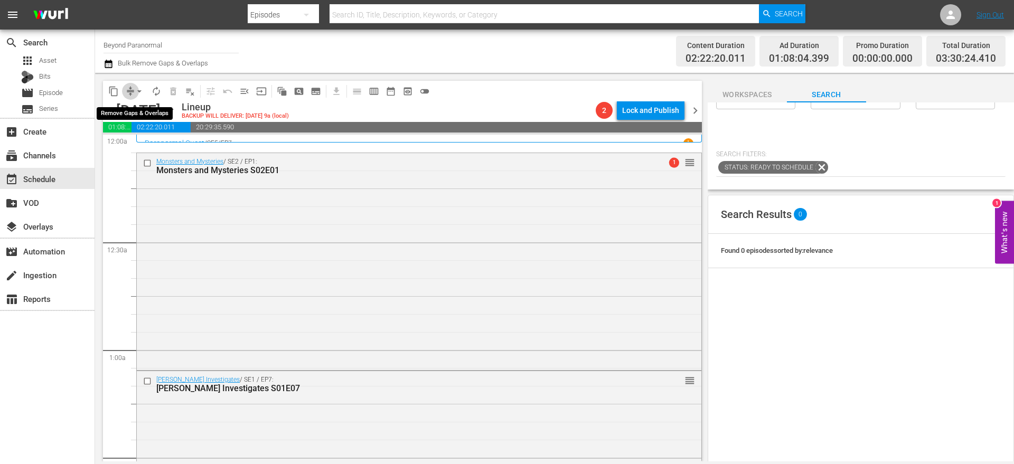
click at [129, 91] on span "compress" at bounding box center [130, 91] width 11 height 11
click at [133, 92] on button "arrow_drop_down" at bounding box center [139, 91] width 17 height 17
click at [140, 146] on li "Align to End of Previous Day" at bounding box center [139, 147] width 111 height 17
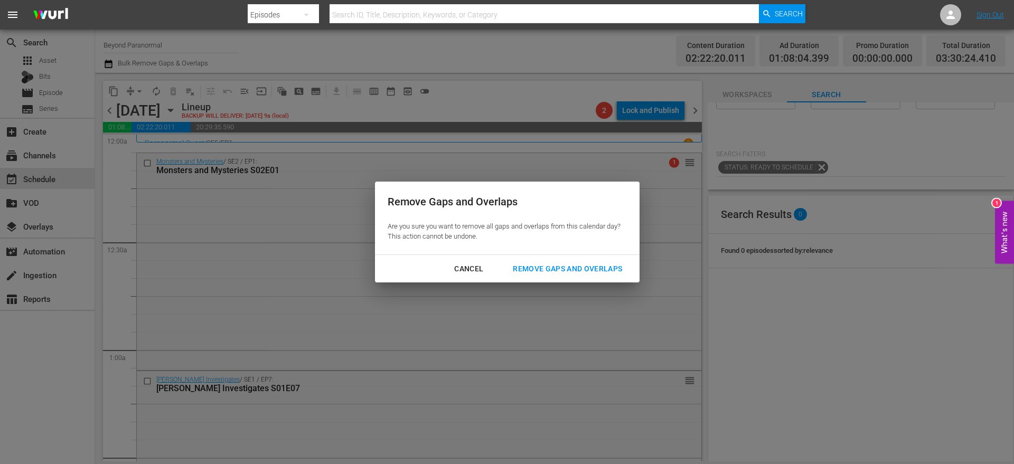
click at [562, 265] on div "Remove Gaps and Overlaps" at bounding box center [567, 268] width 126 height 13
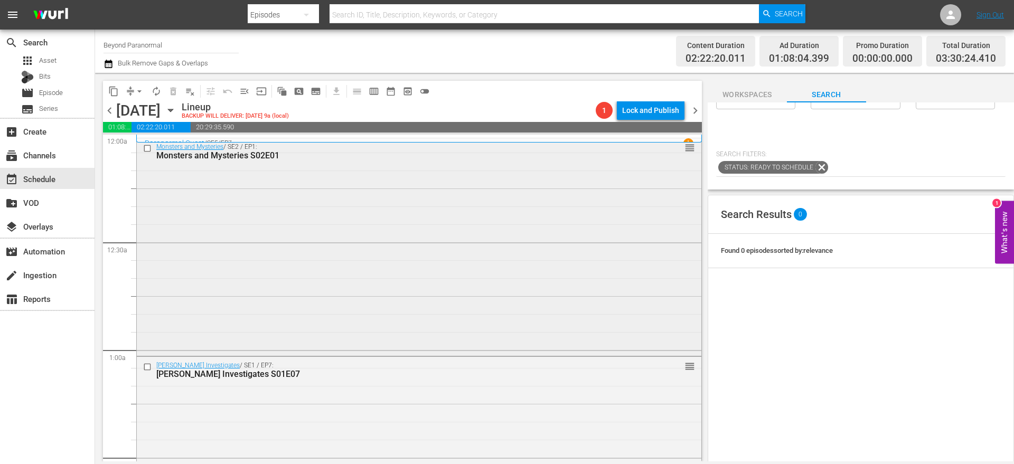
click at [148, 150] on input "checkbox" at bounding box center [148, 148] width 11 height 9
click at [146, 366] on input "checkbox" at bounding box center [148, 366] width 11 height 9
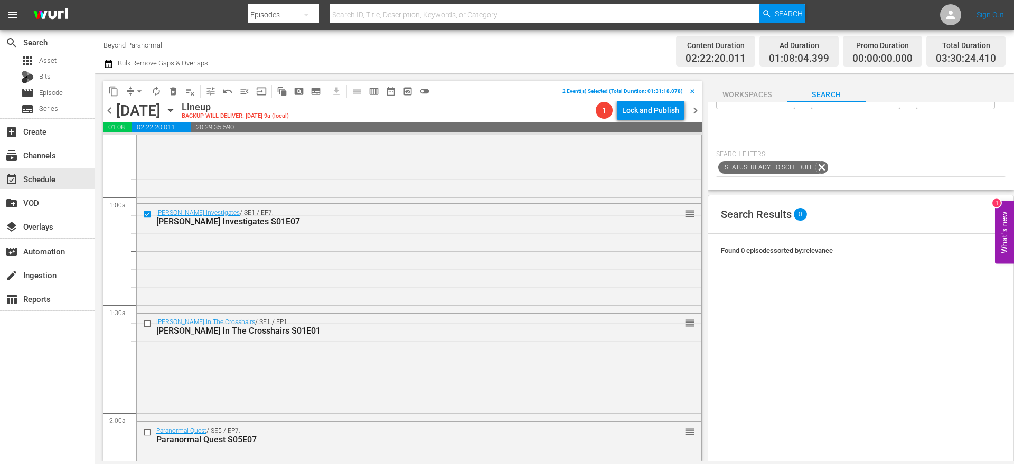
scroll to position [189, 0]
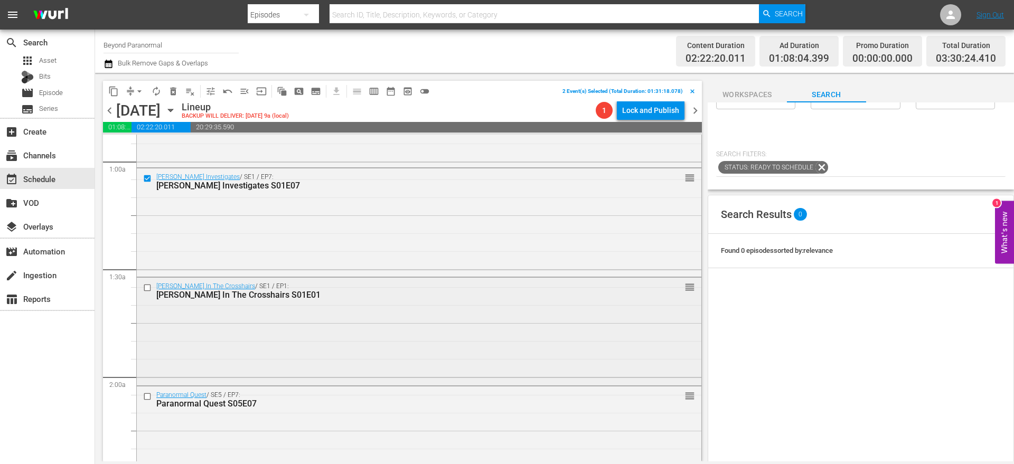
click at [149, 289] on input "checkbox" at bounding box center [148, 288] width 11 height 9
click at [149, 400] on div at bounding box center [148, 396] width 16 height 13
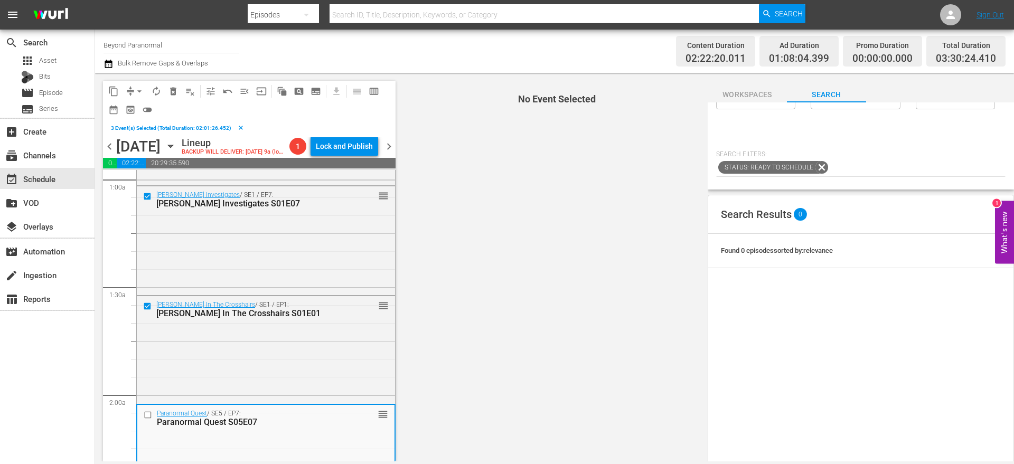
scroll to position [241, 0]
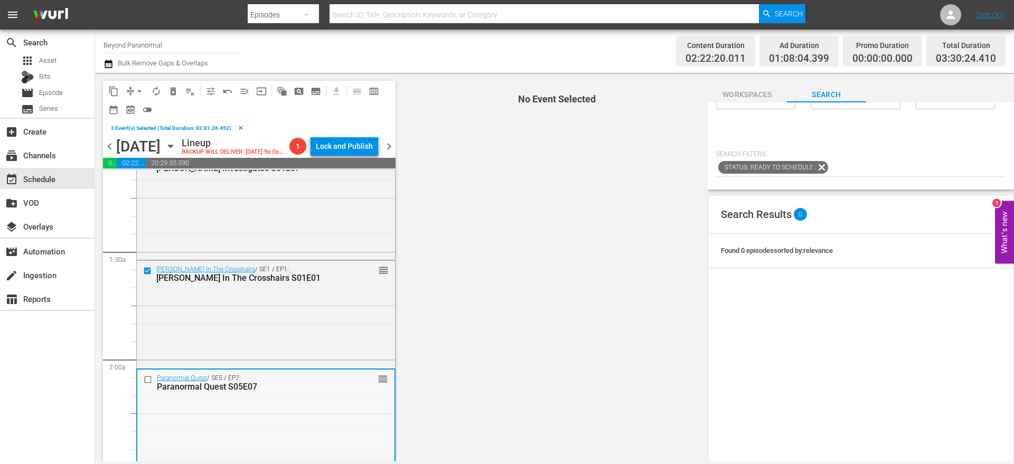
click at [149, 379] on input "checkbox" at bounding box center [149, 379] width 11 height 9
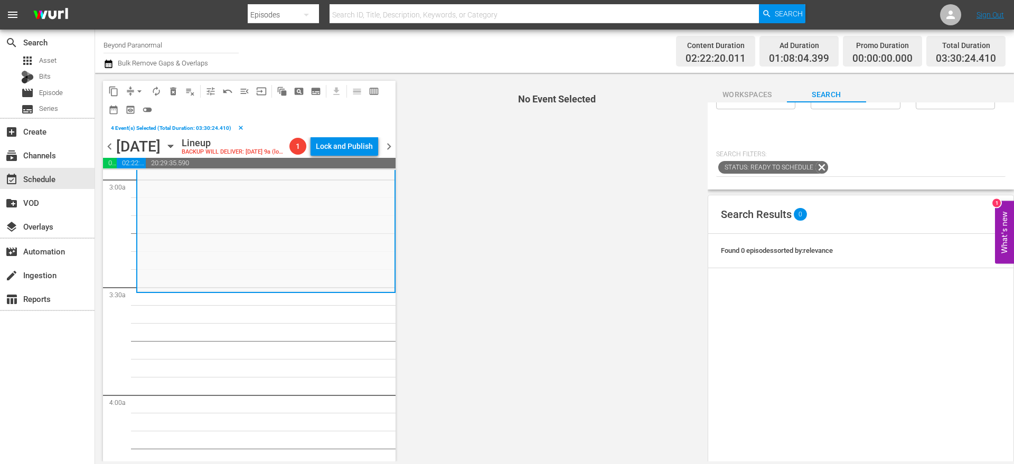
scroll to position [662, 0]
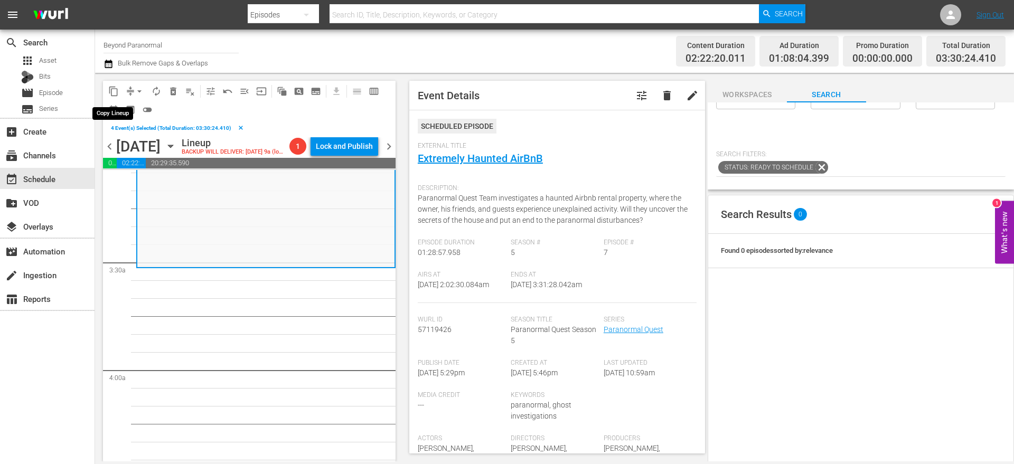
click at [117, 88] on span "content_copy" at bounding box center [113, 91] width 11 height 11
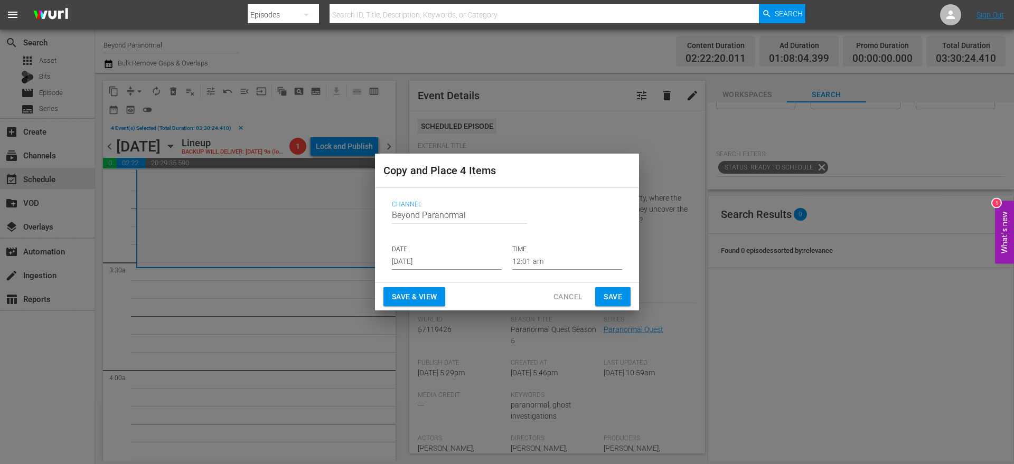
click at [424, 256] on input "[DATE]" at bounding box center [447, 262] width 110 height 16
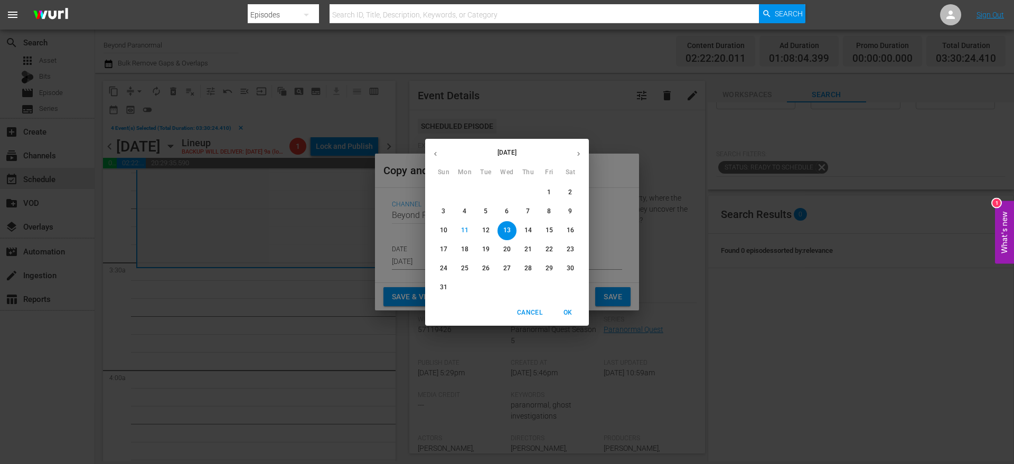
click at [447, 288] on p "31" at bounding box center [443, 287] width 7 height 9
type input "Aug 31st 2025"
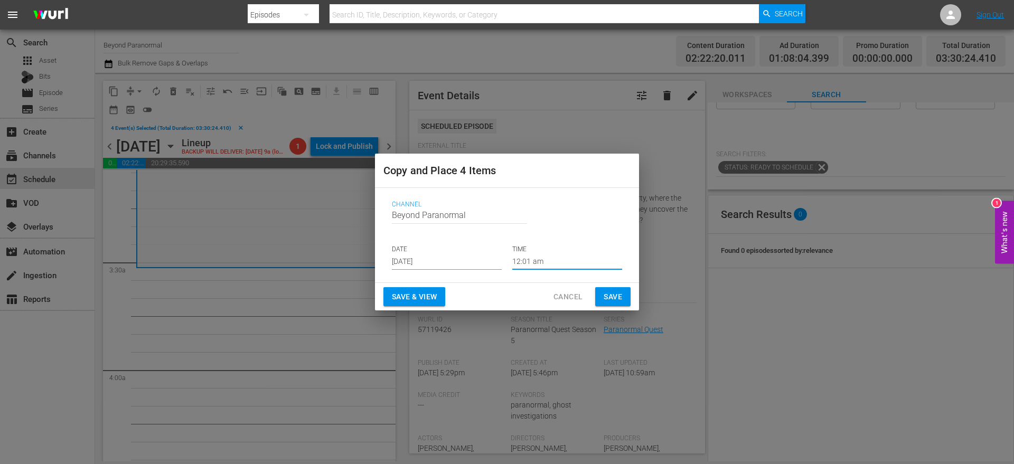
click at [535, 260] on input "12:01 am" at bounding box center [567, 262] width 110 height 16
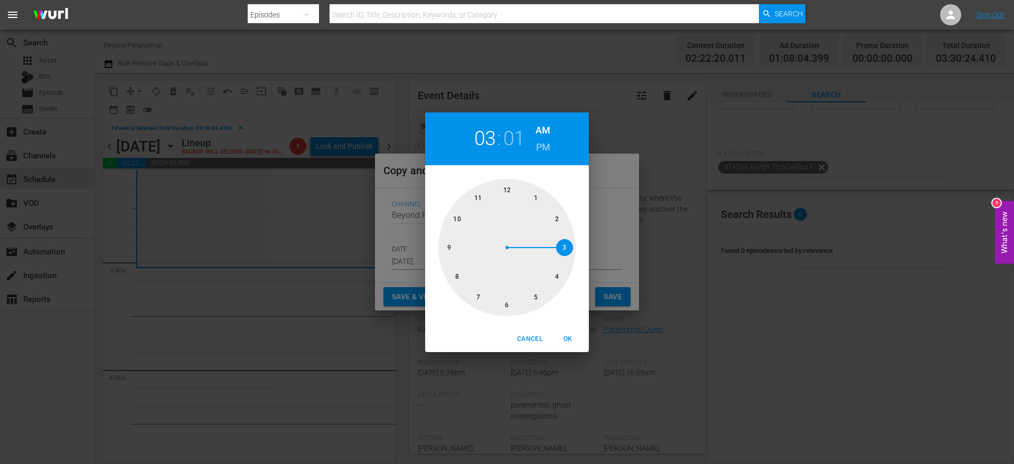
click at [563, 242] on div at bounding box center [506, 247] width 137 height 137
click at [510, 301] on div at bounding box center [506, 247] width 137 height 137
click at [563, 345] on button "OK" at bounding box center [568, 339] width 34 height 17
type input "03:30 am"
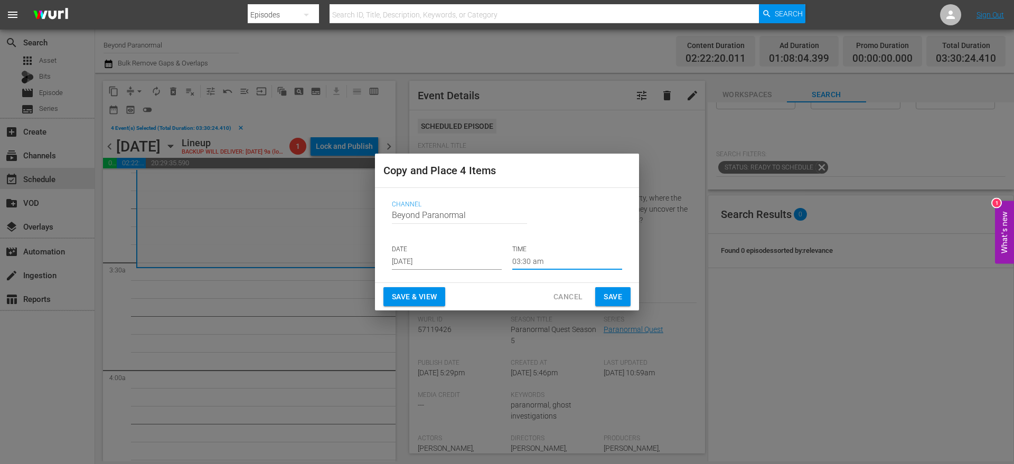
click at [630, 294] on button "Save" at bounding box center [612, 297] width 35 height 20
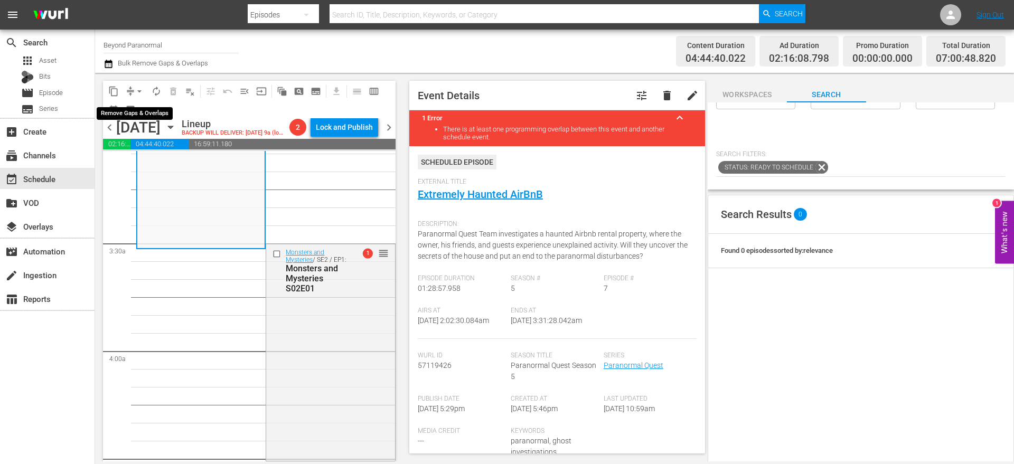
click at [131, 91] on button "arrow_drop_down" at bounding box center [139, 91] width 17 height 17
click at [165, 147] on li "Align to End of Previous Day" at bounding box center [139, 147] width 111 height 17
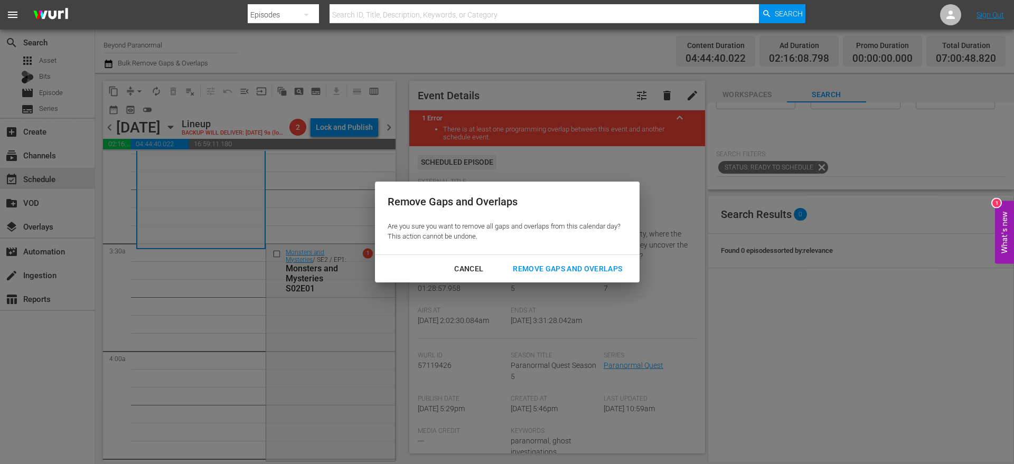
click at [564, 258] on div "Cancel Remove Gaps and Overlaps" at bounding box center [507, 269] width 265 height 28
click at [572, 264] on div "Remove Gaps and Overlaps" at bounding box center [567, 268] width 126 height 13
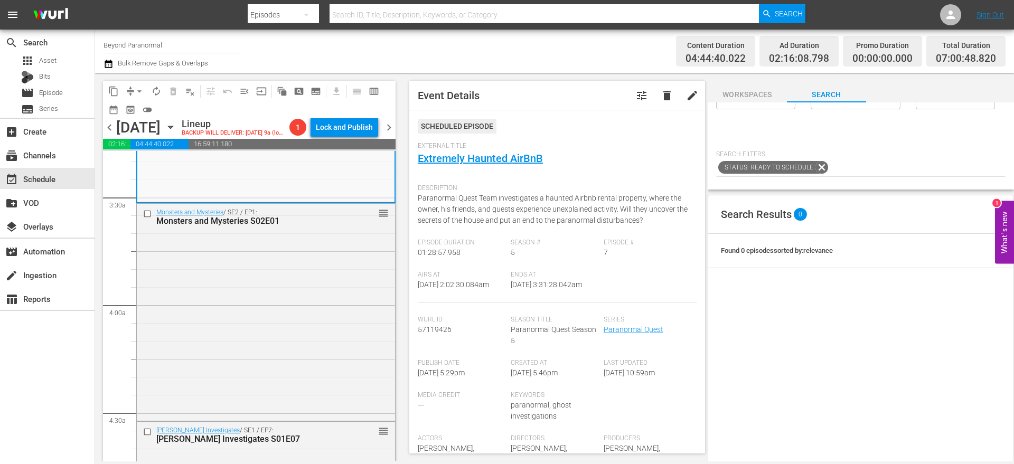
scroll to position [685, 0]
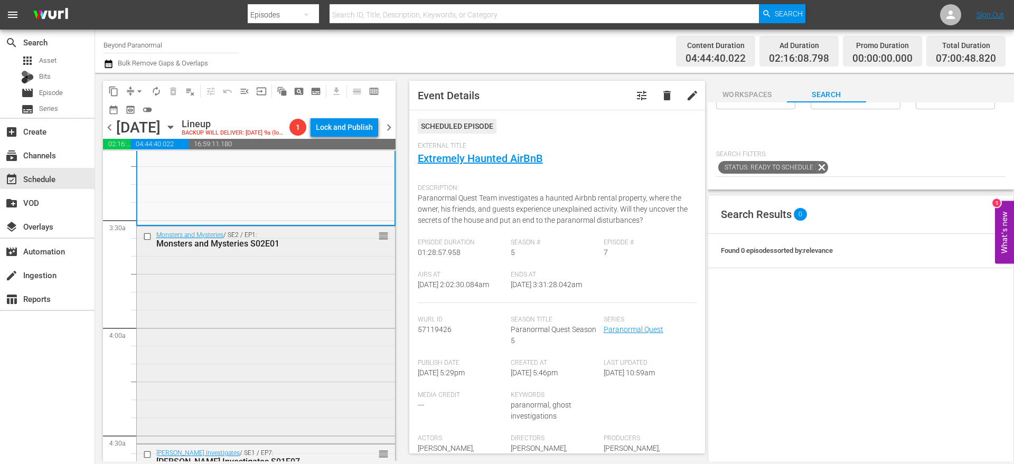
click at [148, 236] on input "checkbox" at bounding box center [148, 236] width 11 height 9
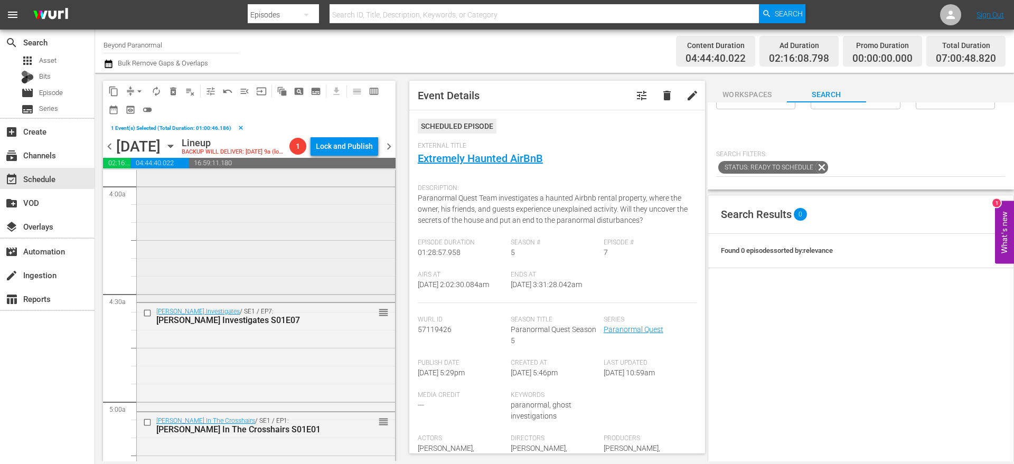
scroll to position [867, 0]
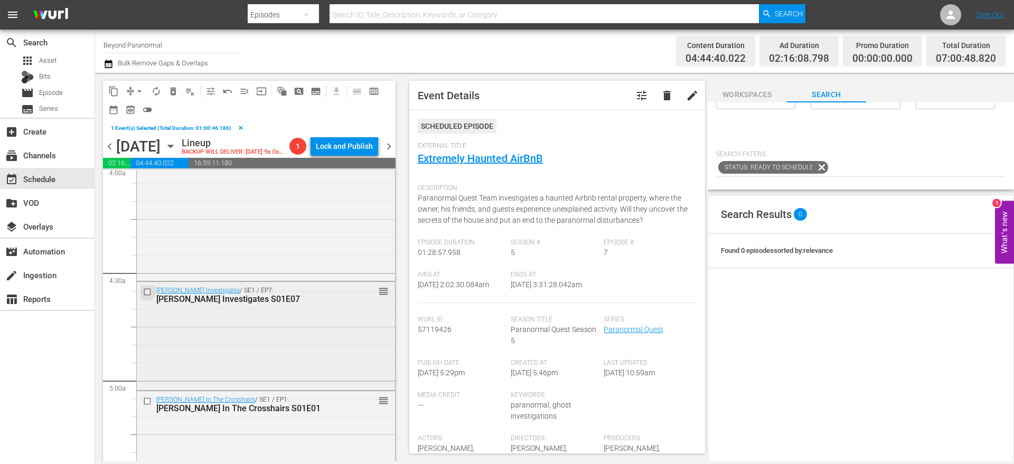
click at [151, 290] on input "checkbox" at bounding box center [148, 291] width 11 height 9
click at [148, 400] on input "checkbox" at bounding box center [148, 401] width 11 height 9
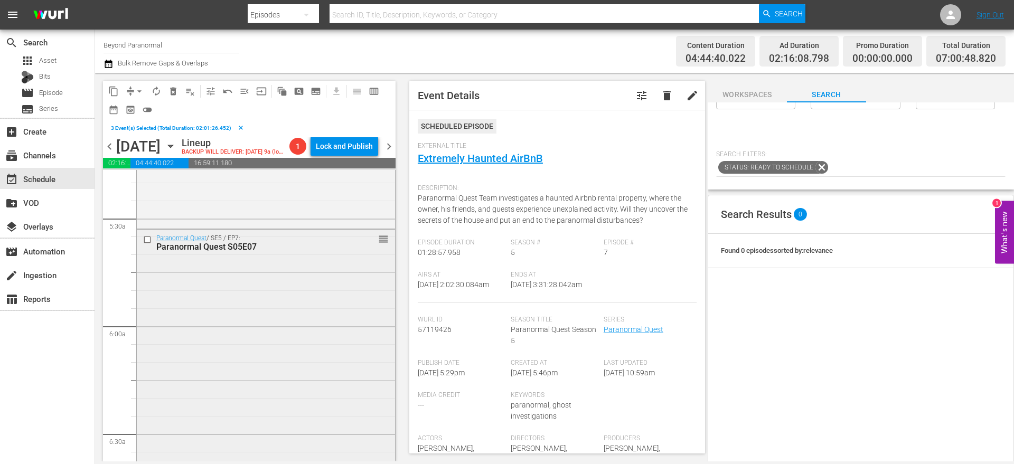
scroll to position [1156, 0]
click at [148, 219] on input "checkbox" at bounding box center [148, 220] width 11 height 9
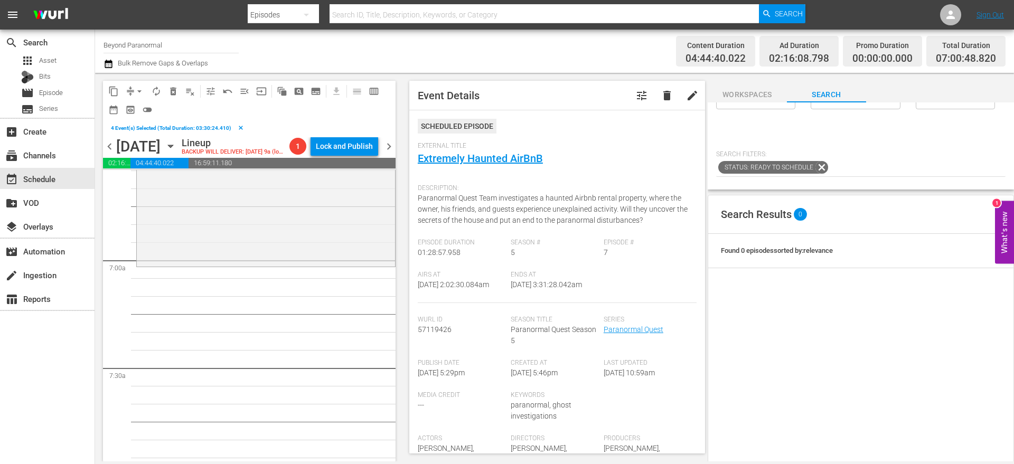
scroll to position [1420, 0]
click at [113, 95] on span "content_copy" at bounding box center [113, 91] width 11 height 11
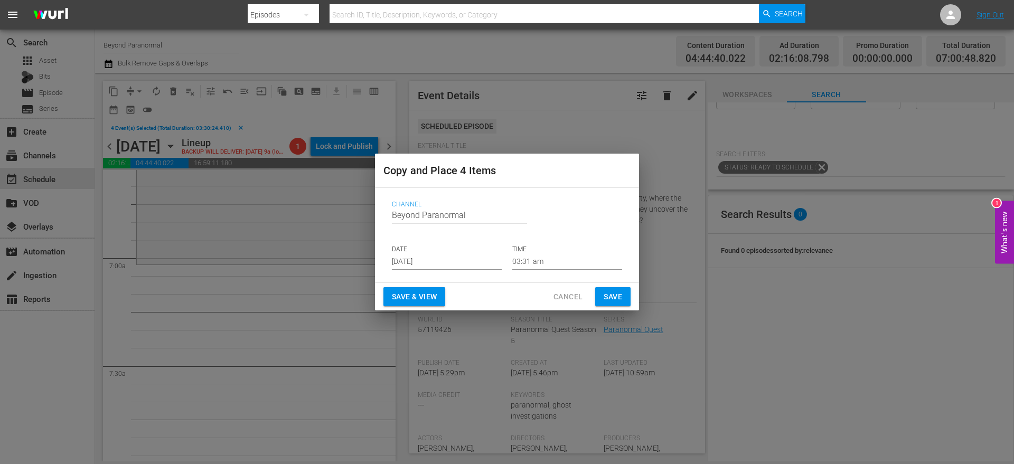
click at [423, 264] on input "[DATE]" at bounding box center [447, 262] width 110 height 16
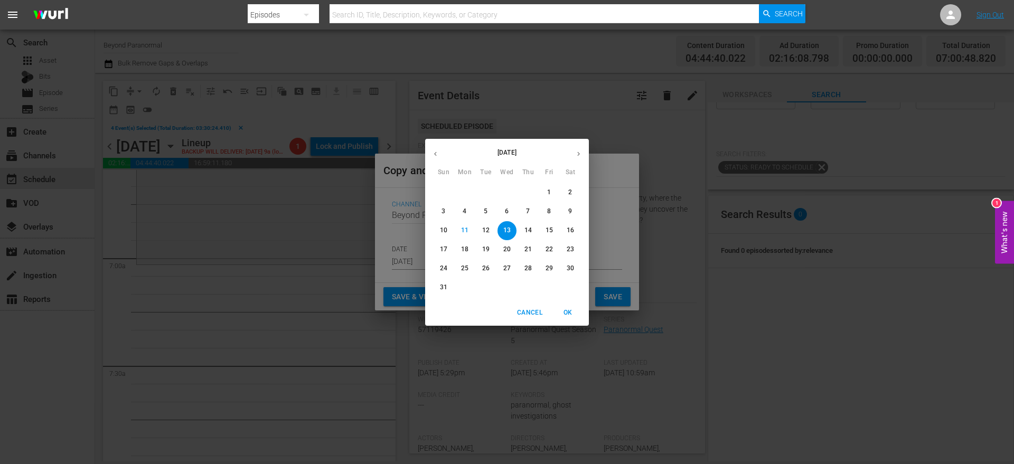
click at [443, 286] on p "31" at bounding box center [443, 287] width 7 height 9
type input "Aug 31st 2025"
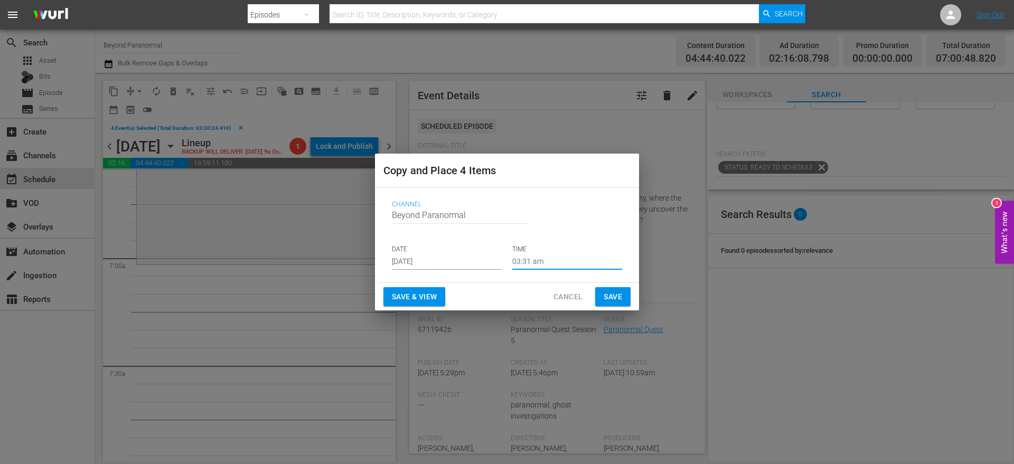
click at [518, 263] on input "03:31 am" at bounding box center [567, 262] width 110 height 16
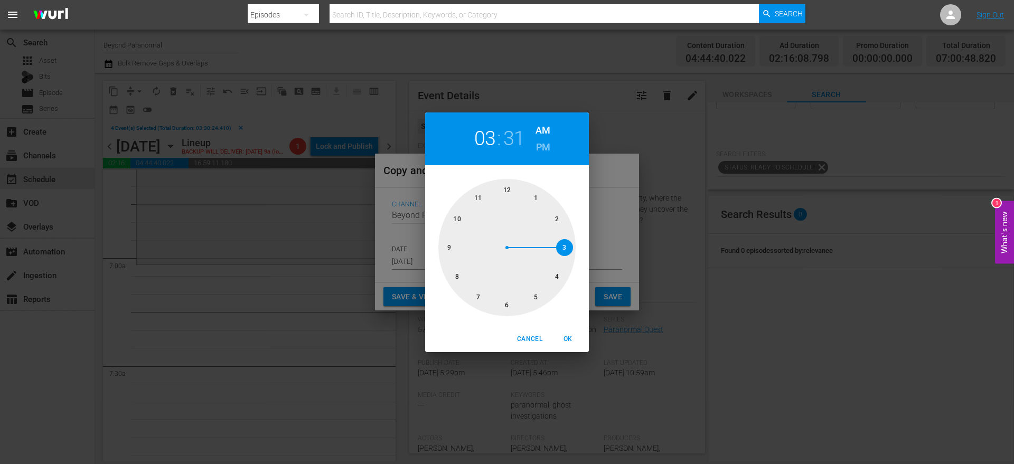
click at [479, 296] on div at bounding box center [506, 247] width 137 height 137
click at [509, 193] on div at bounding box center [506, 247] width 137 height 137
click at [534, 200] on div at bounding box center [506, 247] width 137 height 137
click at [567, 336] on span "OK" at bounding box center [567, 339] width 25 height 11
type input "07:05 am"
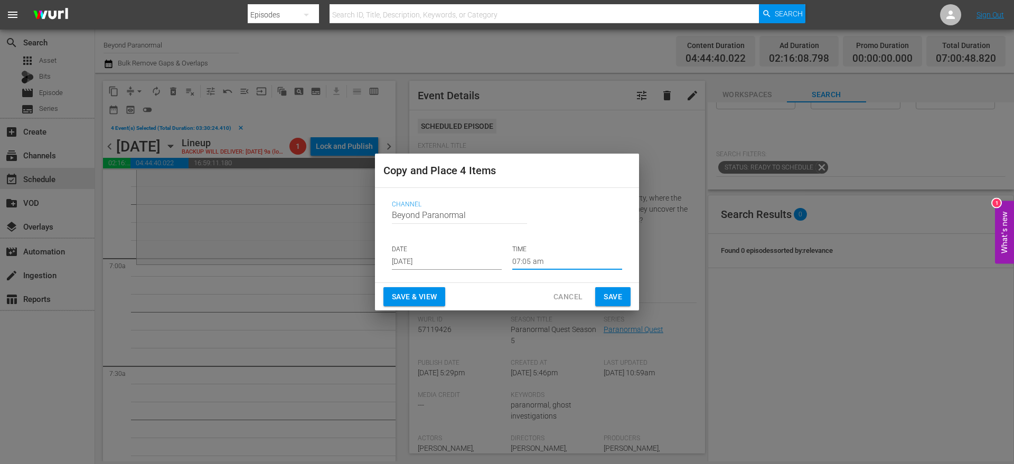
click at [608, 305] on button "Save" at bounding box center [612, 297] width 35 height 20
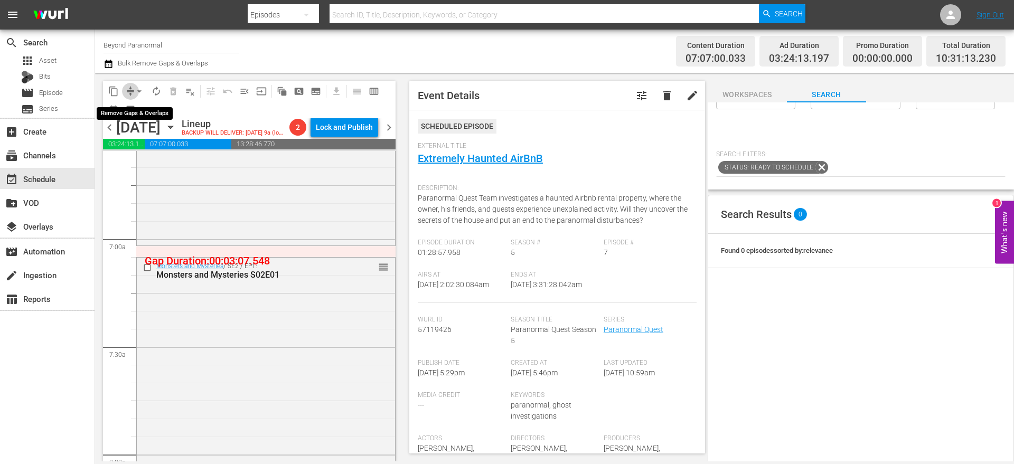
click at [128, 91] on span "compress" at bounding box center [130, 91] width 11 height 11
click at [133, 90] on button "arrow_drop_down" at bounding box center [139, 91] width 17 height 17
click at [162, 141] on li "Align to End of Previous Day" at bounding box center [139, 147] width 111 height 17
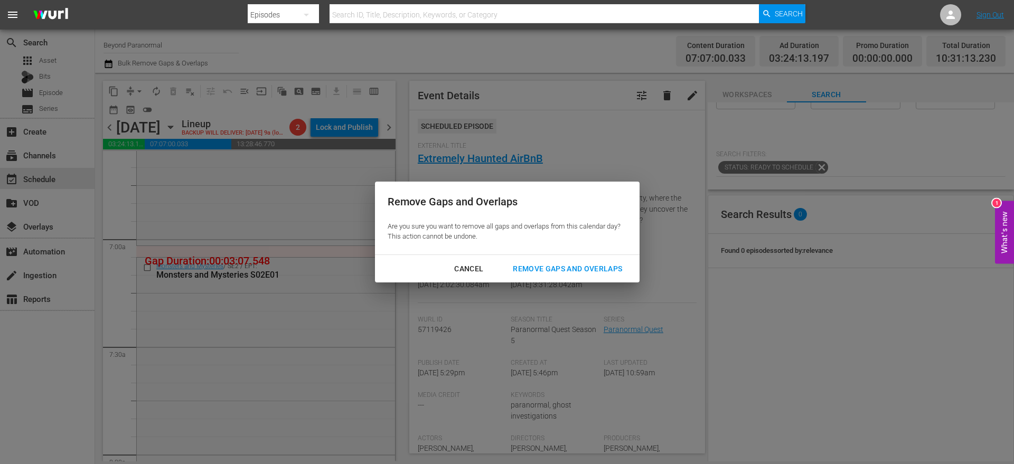
click at [521, 265] on div "Remove Gaps and Overlaps" at bounding box center [567, 268] width 126 height 13
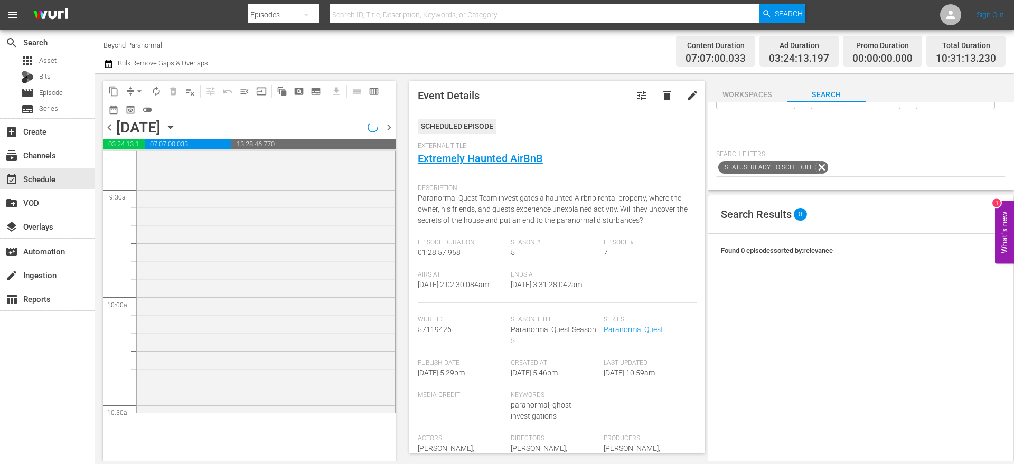
scroll to position [2008, 0]
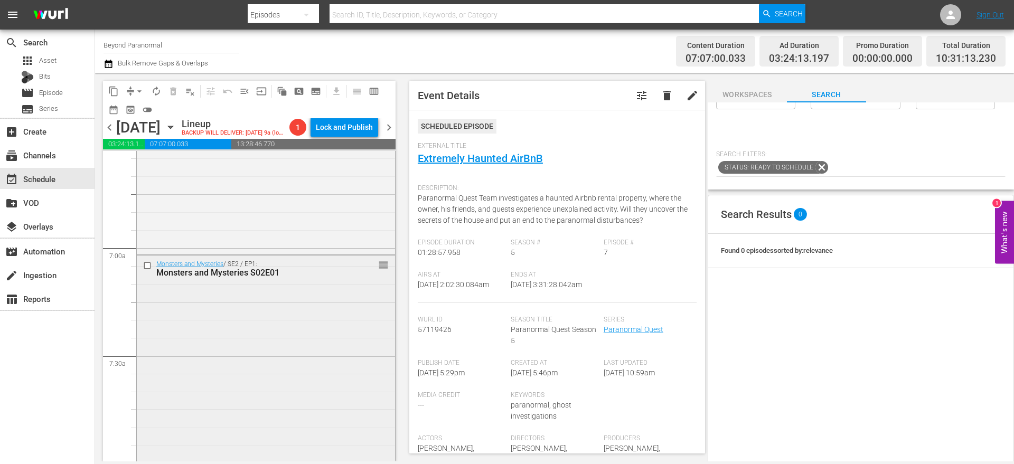
click at [148, 265] on input "checkbox" at bounding box center [148, 265] width 11 height 9
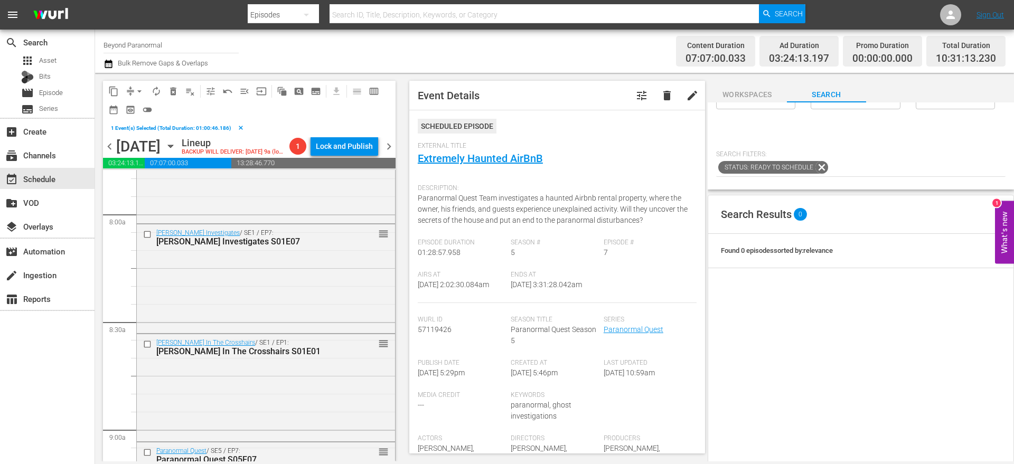
scroll to position [1685, 0]
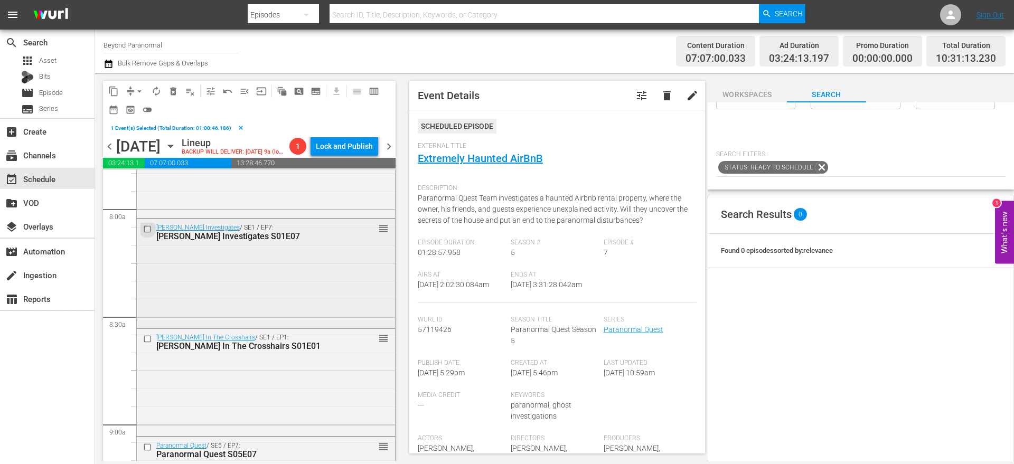
click at [148, 231] on input "checkbox" at bounding box center [148, 229] width 11 height 9
click at [148, 336] on input "checkbox" at bounding box center [148, 339] width 11 height 9
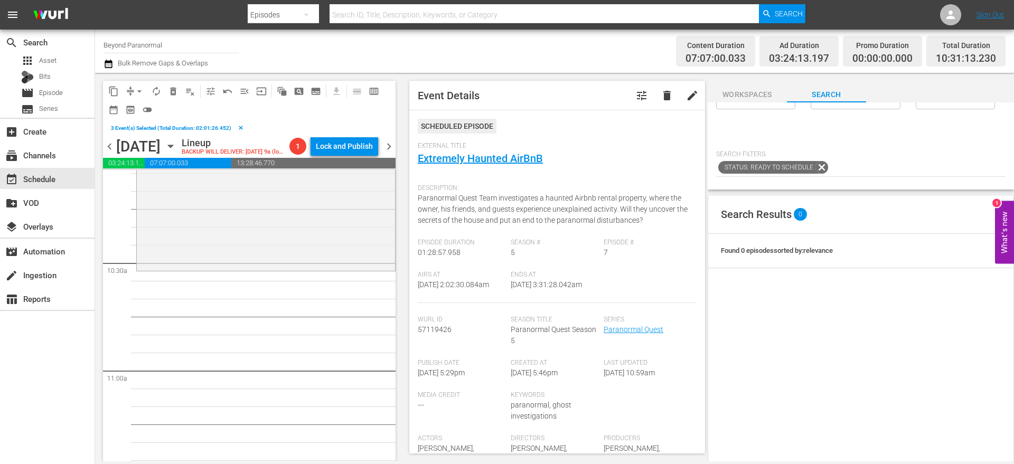
scroll to position [2175, 0]
click at [116, 89] on span "content_copy" at bounding box center [113, 91] width 11 height 11
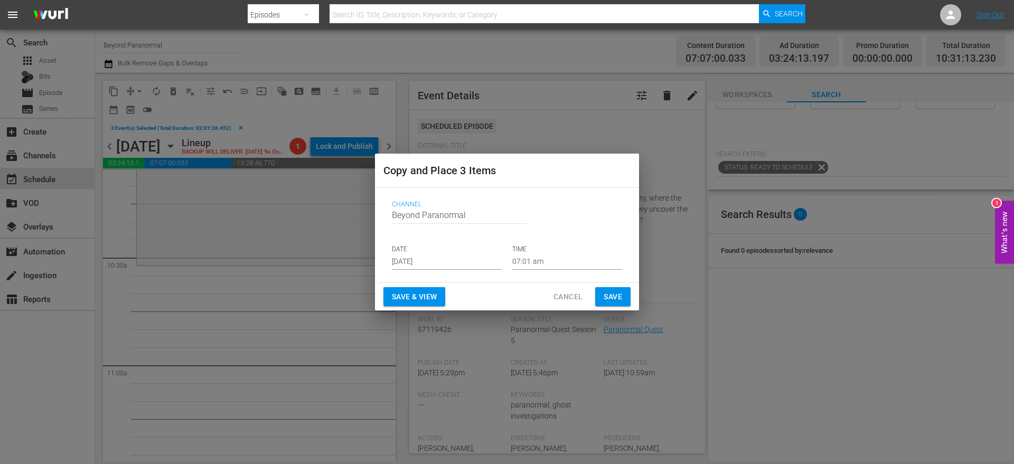
click at [415, 262] on input "[DATE]" at bounding box center [447, 262] width 110 height 16
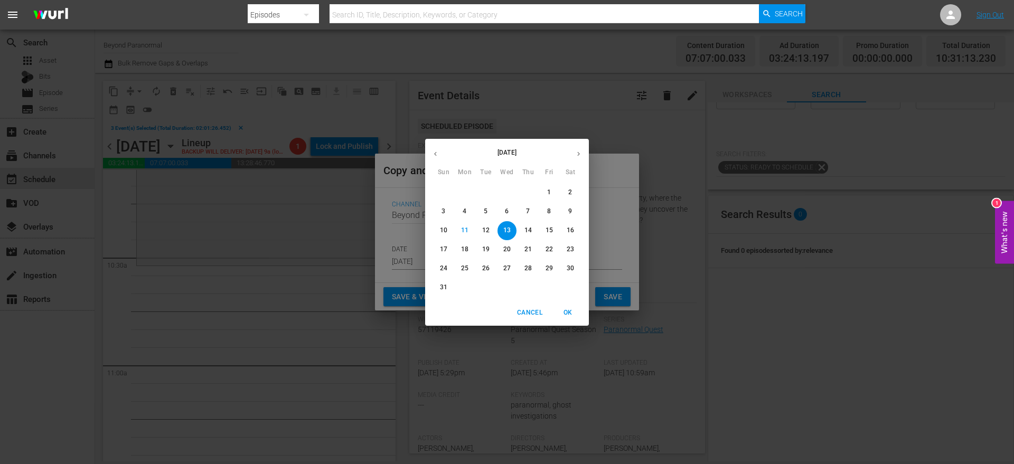
click at [444, 287] on p "31" at bounding box center [443, 287] width 7 height 9
type input "Aug 31st 2025"
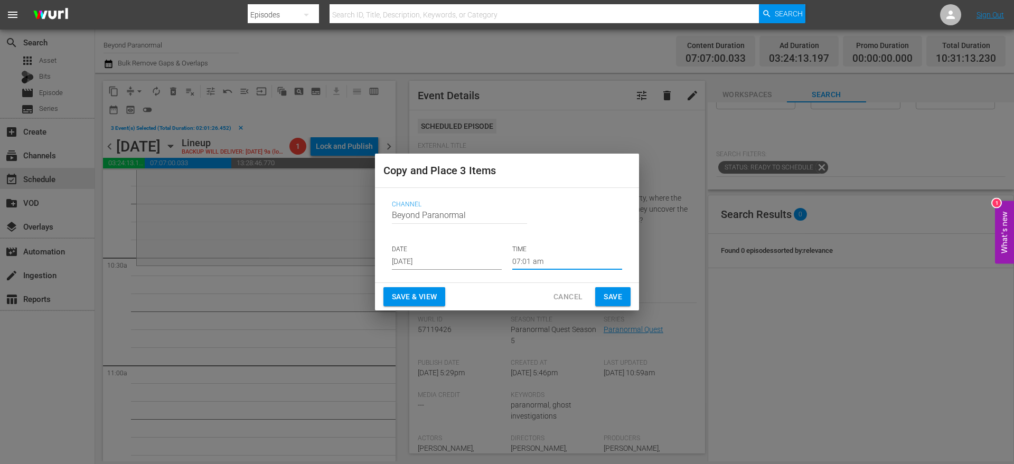
click at [531, 264] on input "07:01 am" at bounding box center [567, 262] width 110 height 16
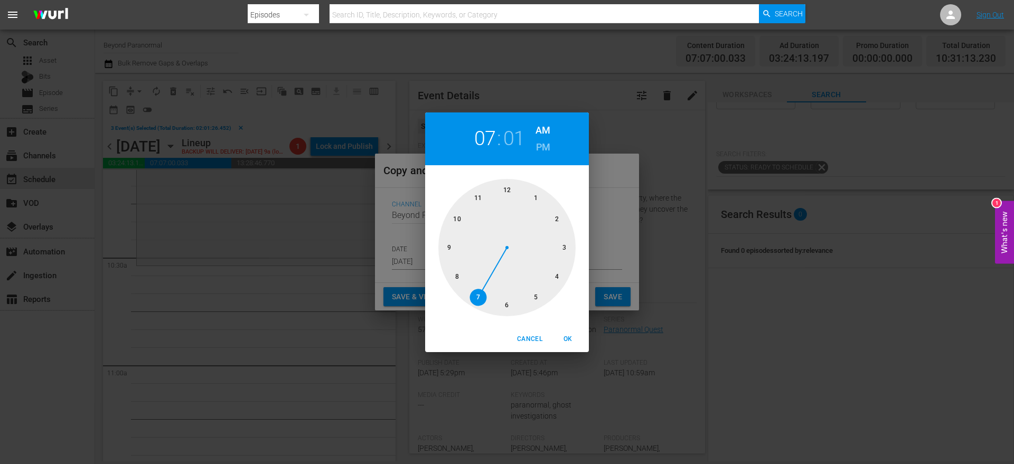
click at [455, 226] on div at bounding box center [506, 247] width 137 height 137
click at [505, 302] on div at bounding box center [506, 247] width 137 height 137
click at [570, 339] on span "OK" at bounding box center [567, 339] width 25 height 11
type input "10:30 am"
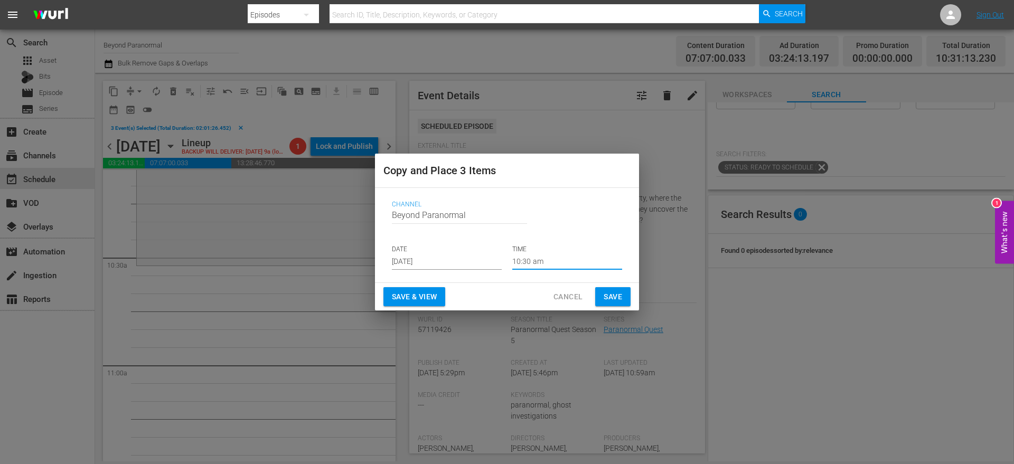
click at [613, 296] on span "Save" at bounding box center [613, 296] width 18 height 13
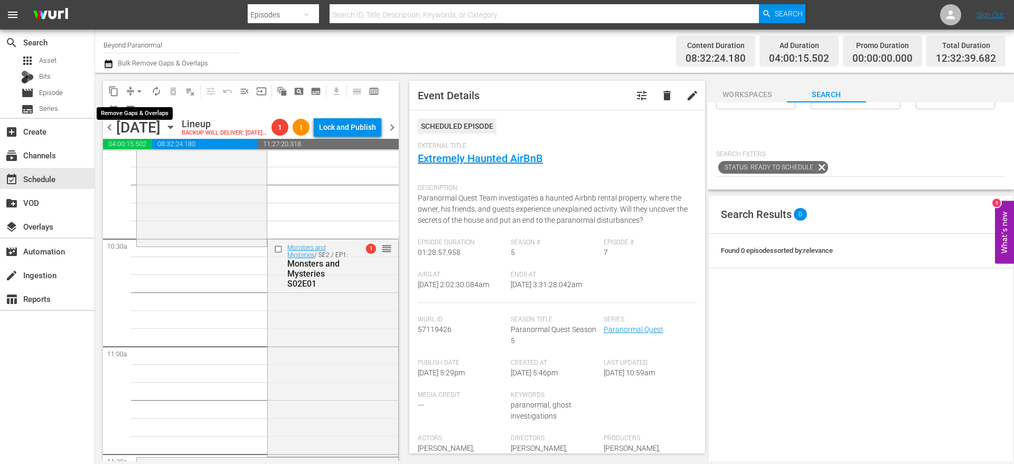
click at [127, 88] on span "compress" at bounding box center [130, 91] width 11 height 11
click at [135, 88] on span "arrow_drop_down" at bounding box center [139, 91] width 11 height 11
click at [146, 152] on li "Align to End of Previous Day" at bounding box center [139, 147] width 111 height 17
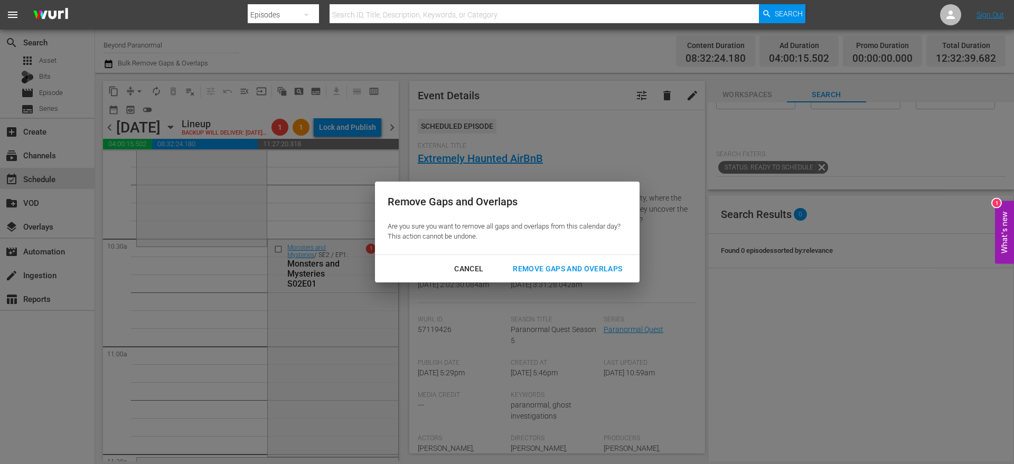
click at [572, 276] on button "Remove Gaps and Overlaps" at bounding box center [567, 269] width 135 height 20
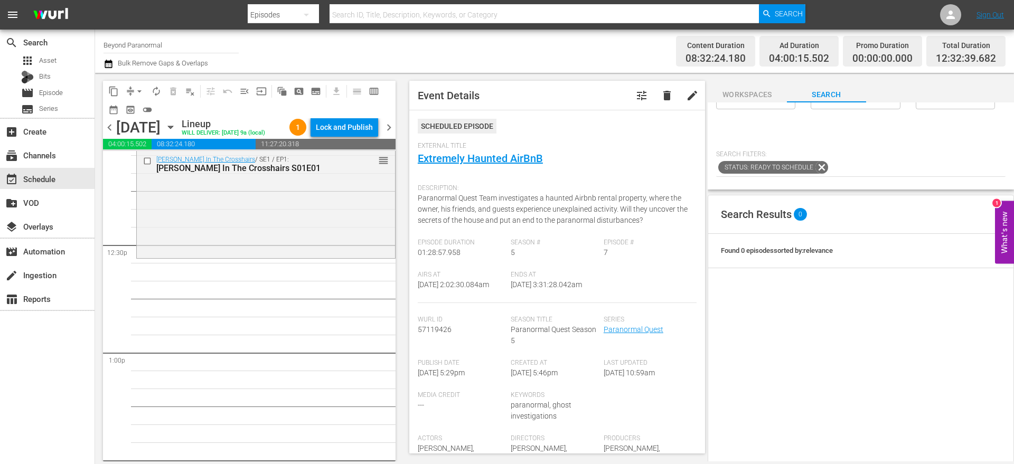
scroll to position [0, 0]
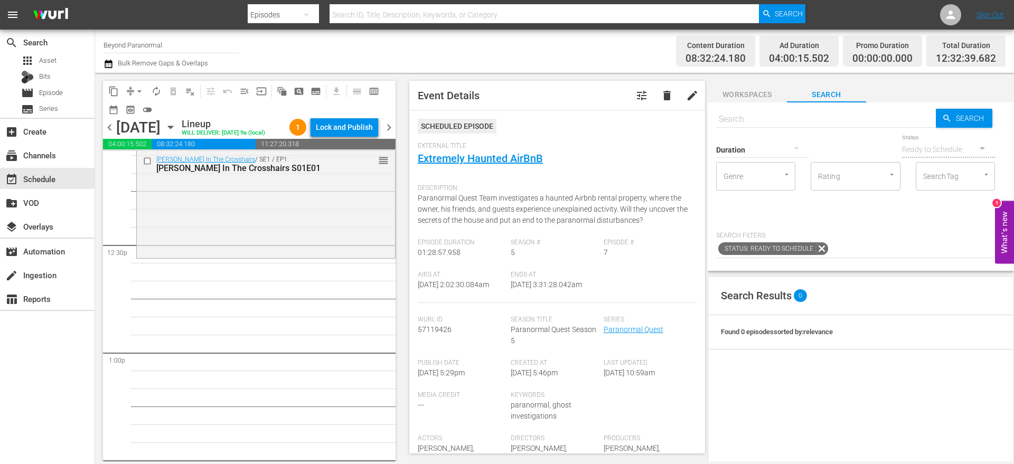
click at [787, 111] on input "text" at bounding box center [826, 119] width 220 height 25
paste input "Monsters and Mysteries S01E01"
type input "Monsters and Mysteries S01E01"
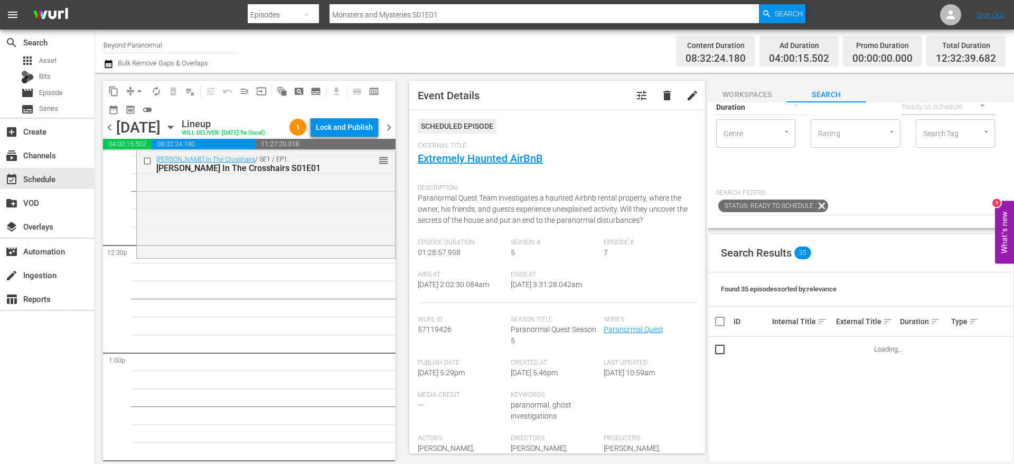
scroll to position [49, 0]
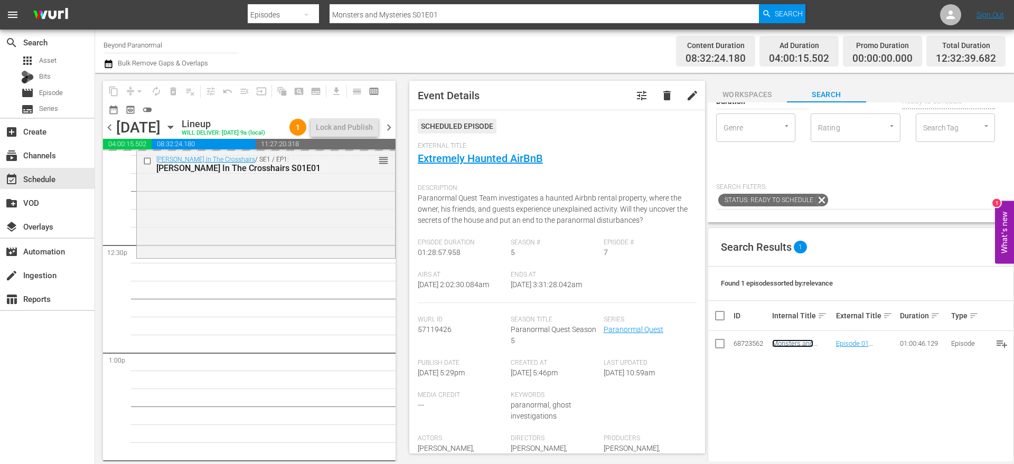
drag, startPoint x: 800, startPoint y: 339, endPoint x: 296, endPoint y: 266, distance: 508.6
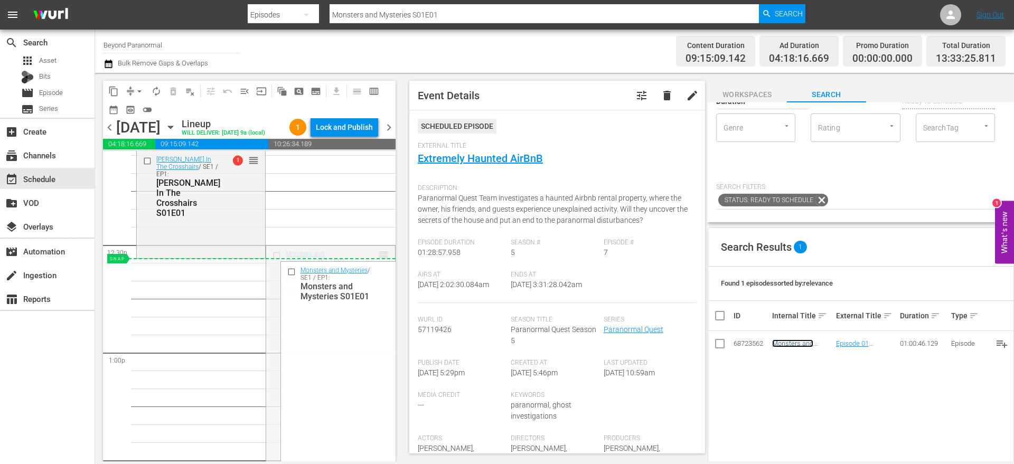
drag, startPoint x: 377, startPoint y: 251, endPoint x: 377, endPoint y: 260, distance: 9.0
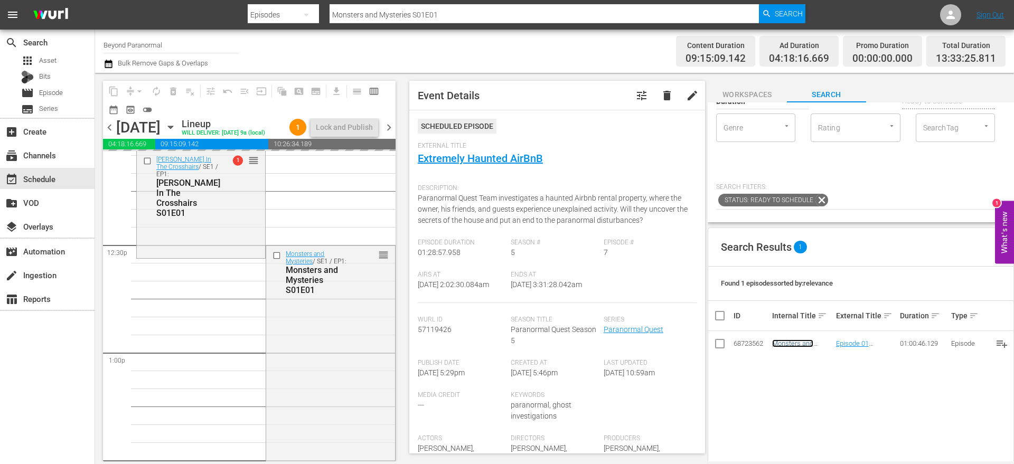
scroll to position [0, 0]
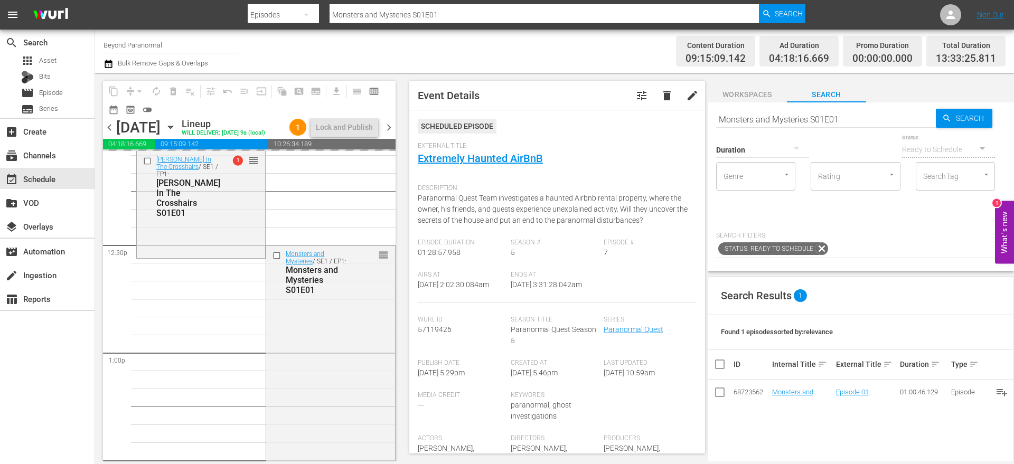
click at [798, 123] on input "Monsters and Mysteries S01E01" at bounding box center [826, 119] width 220 height 25
paste input "2"
type input "Monsters and Mysteries S01E02"
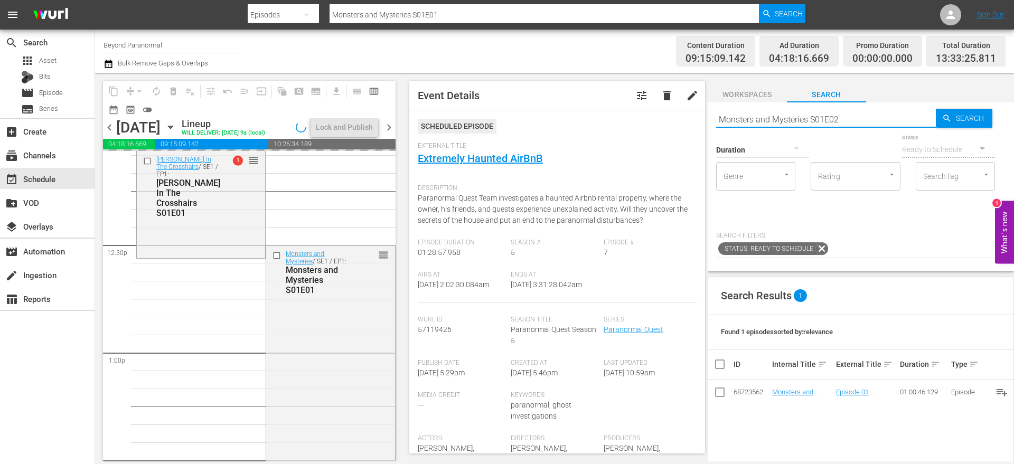
type input "Monsters and Mysteries S01E02"
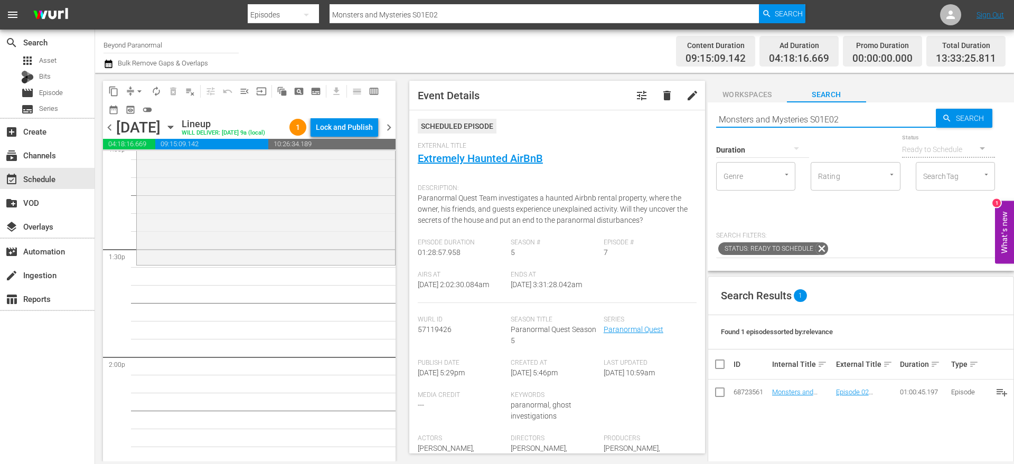
scroll to position [2834, 0]
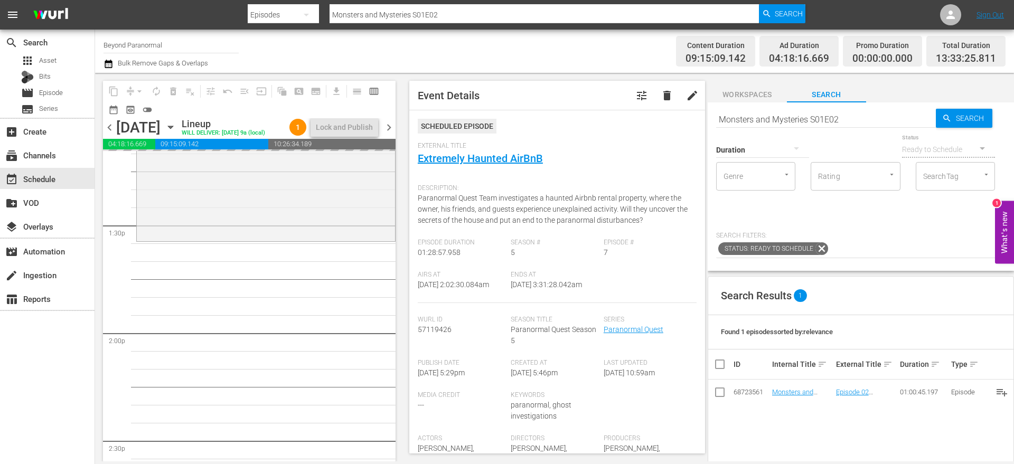
drag, startPoint x: 790, startPoint y: 390, endPoint x: 514, endPoint y: 1, distance: 477.1
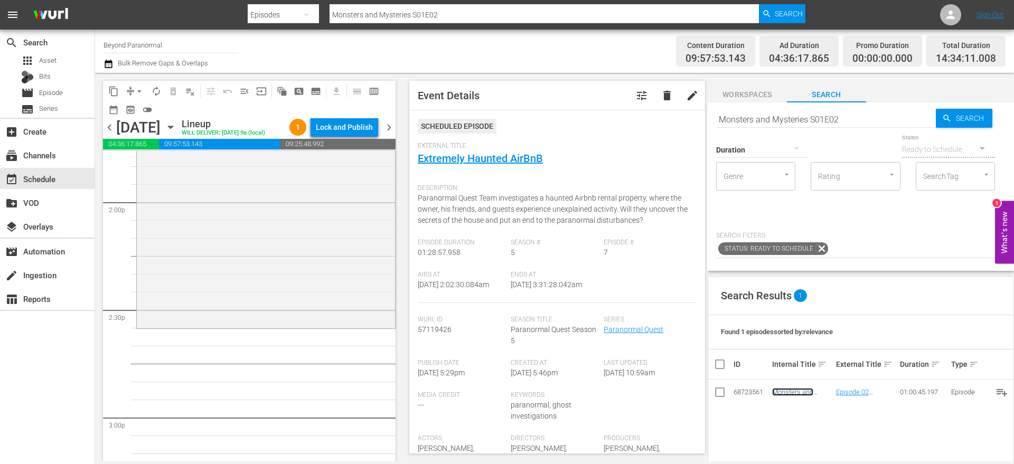
scroll to position [2967, 0]
click at [824, 118] on input "Monsters and Mysteries S01E02" at bounding box center [826, 119] width 220 height 25
paste input "3"
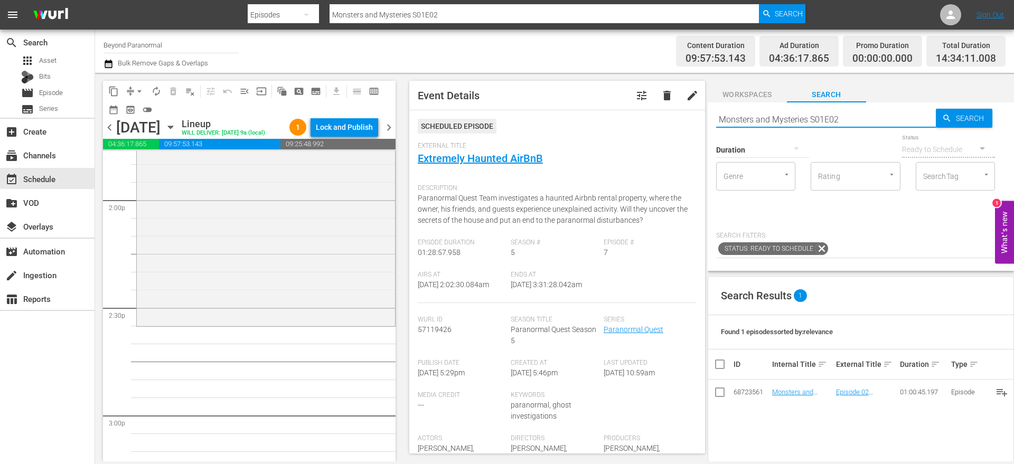
type input "Monsters and Mysteries S01E03"
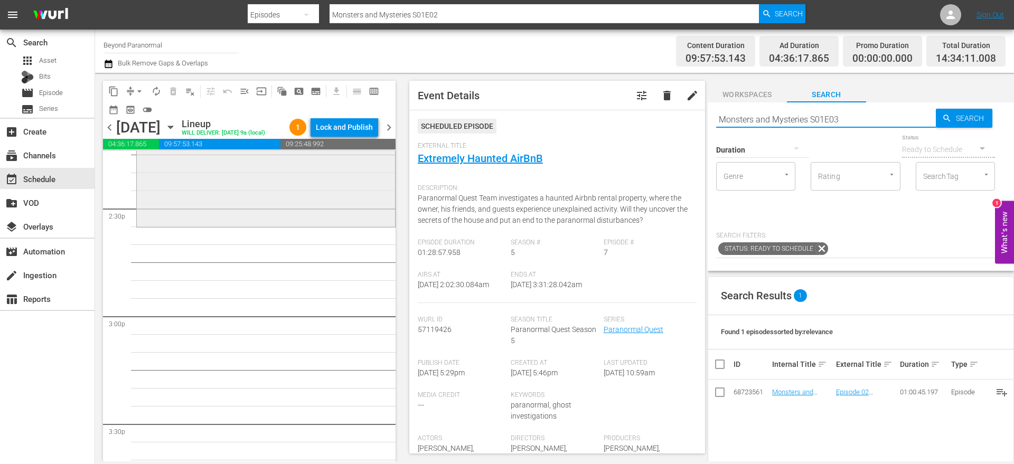
scroll to position [3079, 0]
type input "Monsters and Mysteries S01E03"
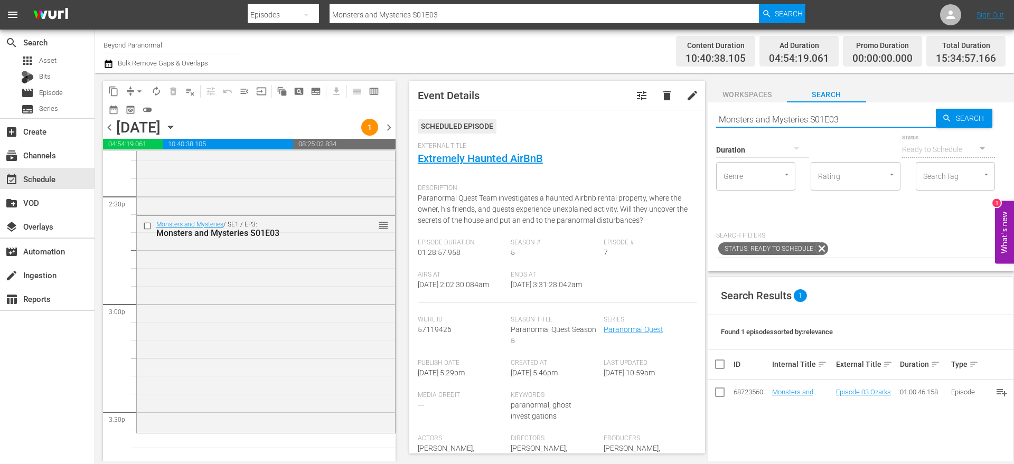
click at [791, 122] on input "Monsters and Mysteries S01E03" at bounding box center [826, 119] width 220 height 25
paste input "4"
type input "Monsters and Mysteries S01E04"
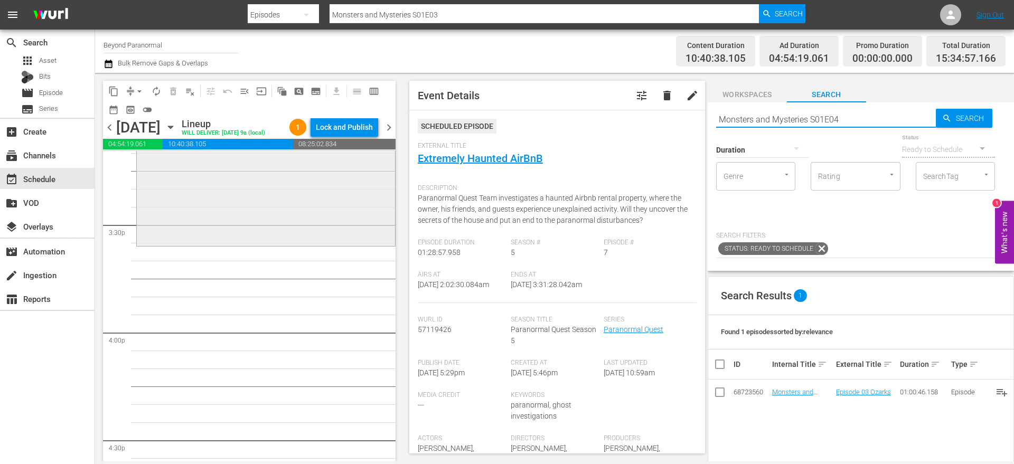
scroll to position [3267, 0]
type input "Monsters and Mysteries S01E04"
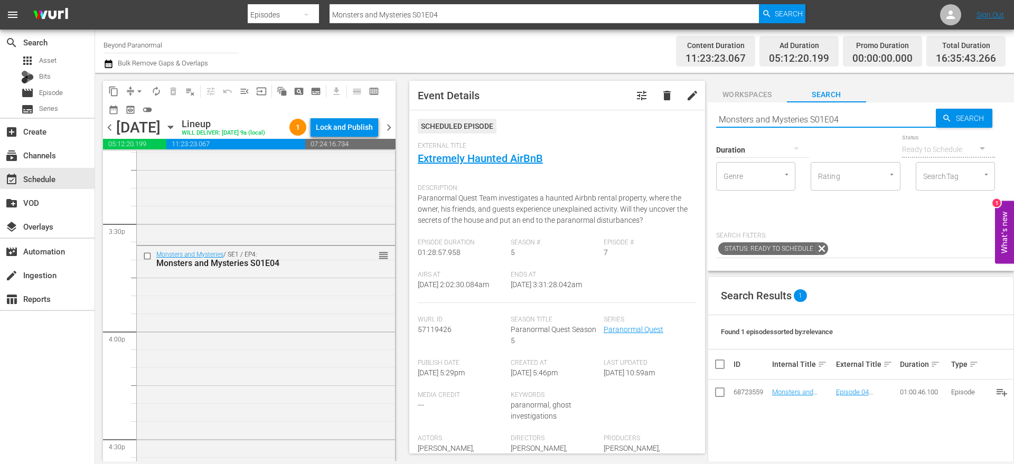
click at [758, 116] on input "Monsters and Mysteries S01E04" at bounding box center [826, 119] width 220 height 25
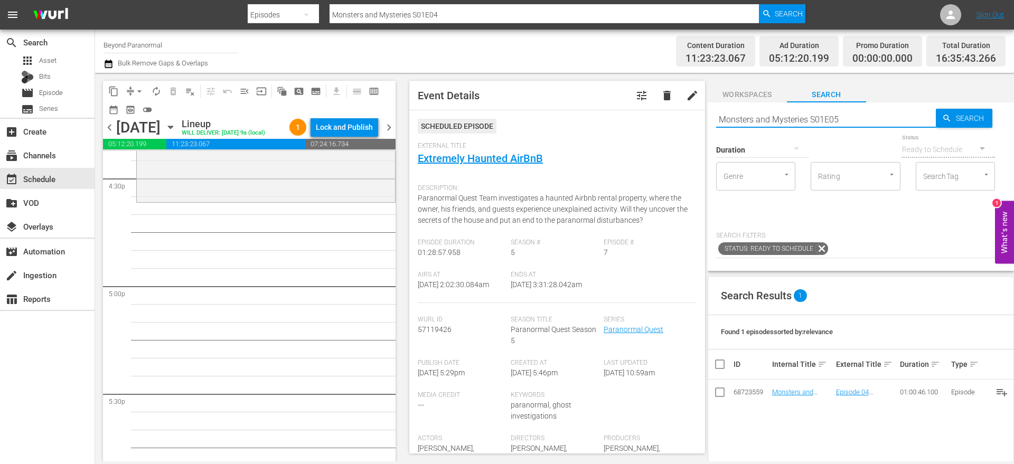
scroll to position [3531, 0]
type input "Monsters and Mysteries S01E05"
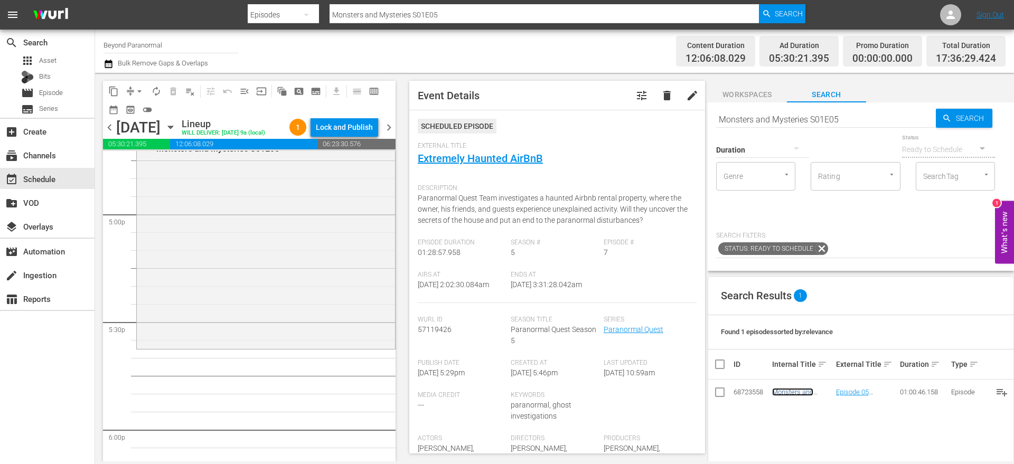
scroll to position [3601, 0]
click at [818, 121] on input "Monsters and Mysteries S01E05" at bounding box center [826, 119] width 220 height 25
paste input "6"
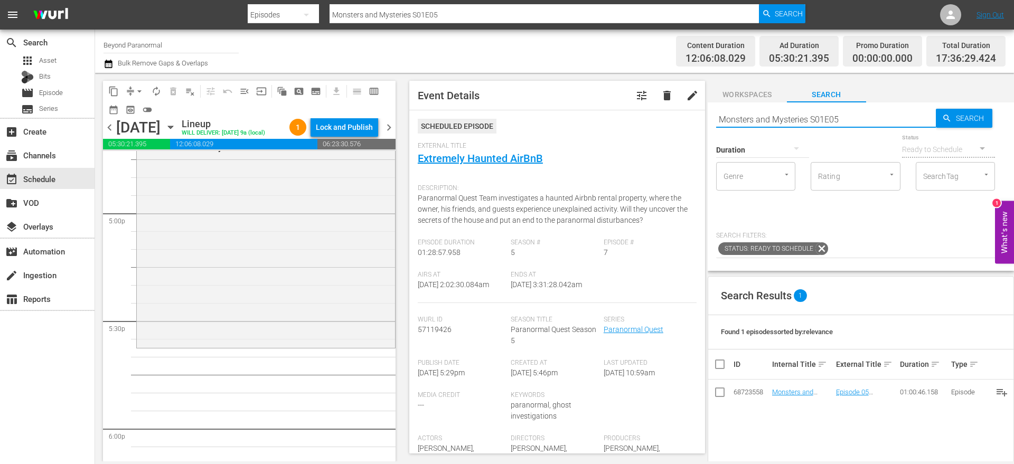
type input "Monsters and Mysteries S01E06"
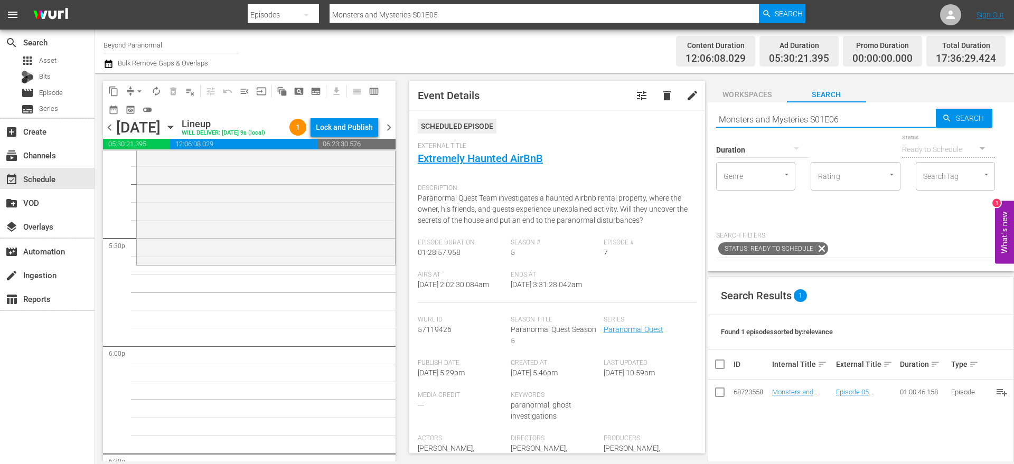
type input "Monsters and Mysteries S01E06"
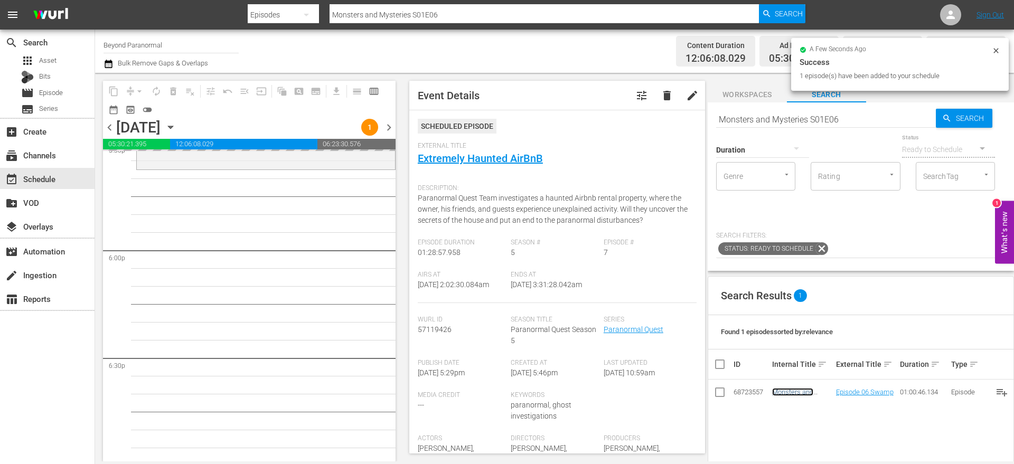
scroll to position [3781, 0]
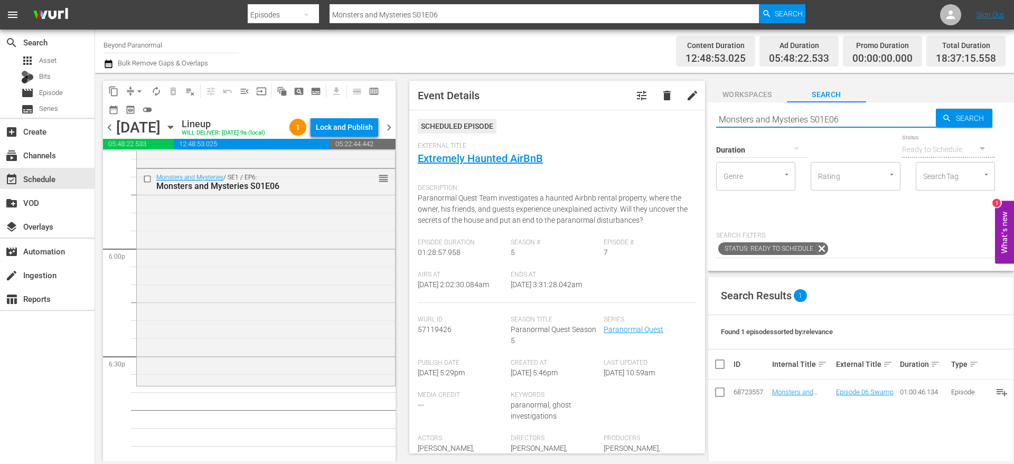
click at [797, 117] on input "Monsters and Mysteries S01E06" at bounding box center [826, 119] width 220 height 25
paste input "[PERSON_NAME] In The Crosshairs S01E02"
type input "[PERSON_NAME] In The Crosshairs S01E02"
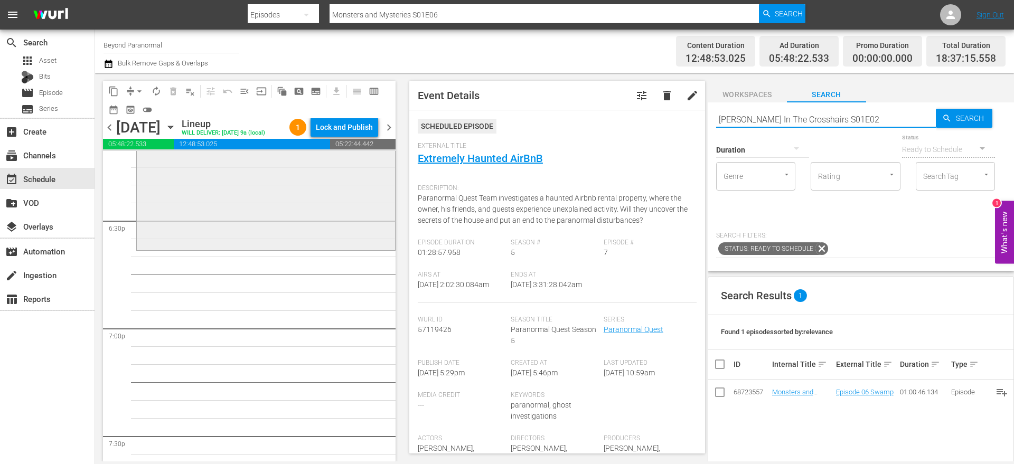
scroll to position [3919, 0]
type input "[PERSON_NAME] In The Crosshairs S01E02"
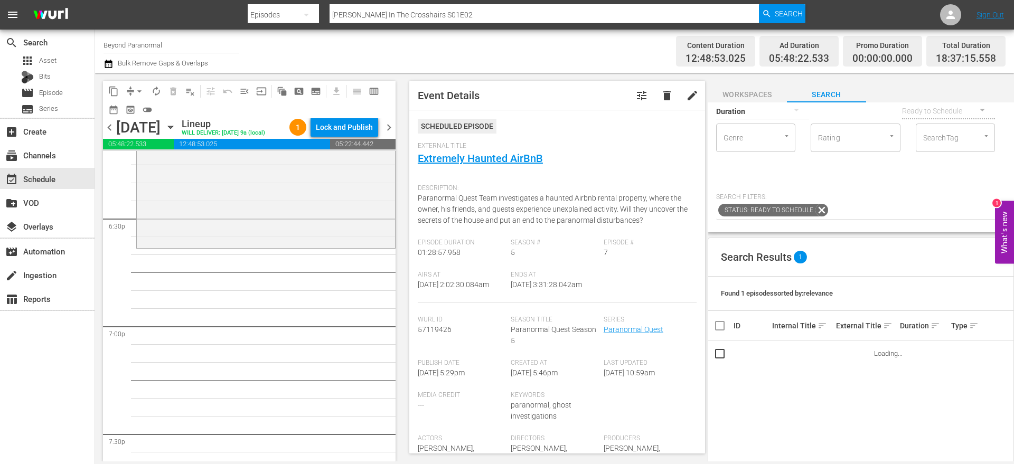
scroll to position [53, 0]
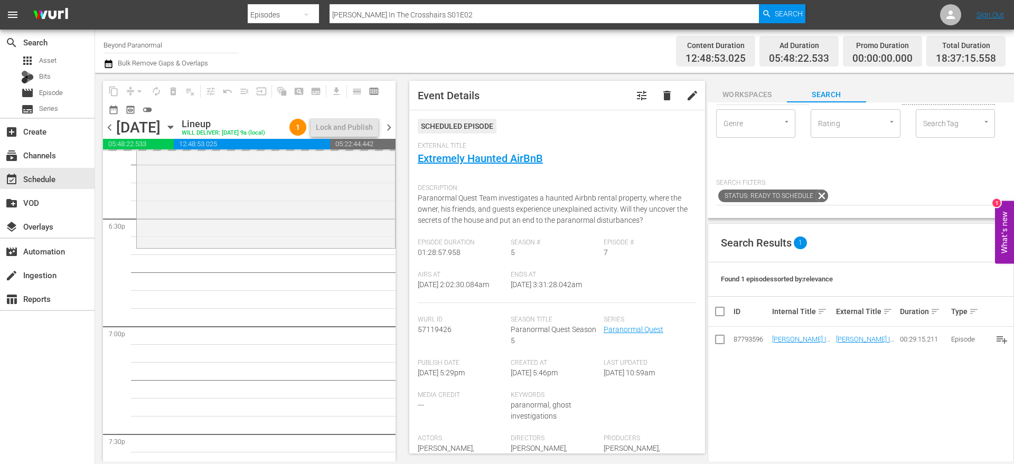
drag, startPoint x: 795, startPoint y: 341, endPoint x: 391, endPoint y: 12, distance: 521.4
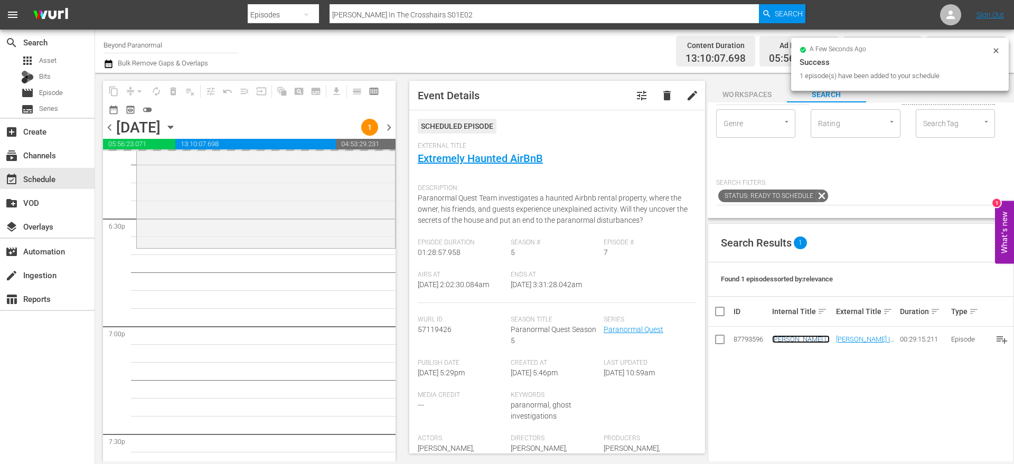
scroll to position [0, 0]
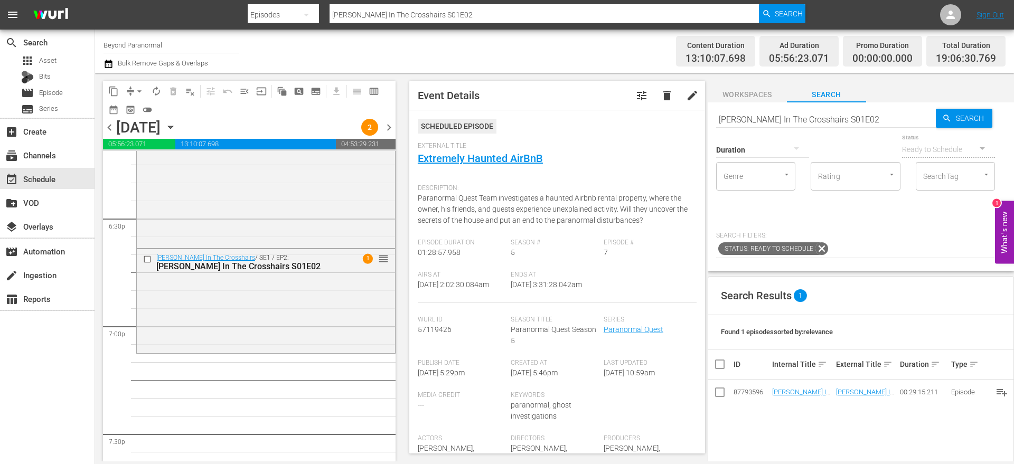
click at [751, 120] on input "[PERSON_NAME] In The Crosshairs S01E02" at bounding box center [826, 119] width 220 height 25
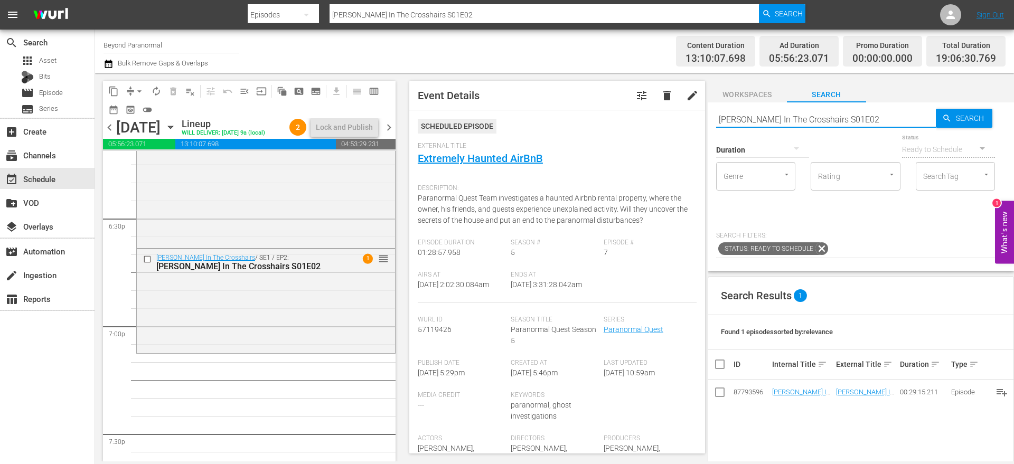
paste input "Paranormal Quest S05E08"
type input "Paranormal Quest S05E08"
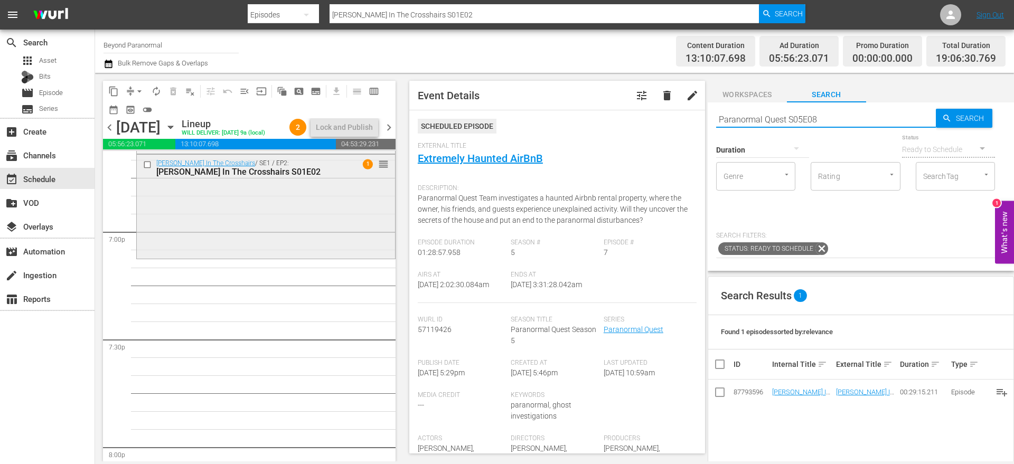
scroll to position [4016, 0]
type input "Paranormal Quest S05E08"
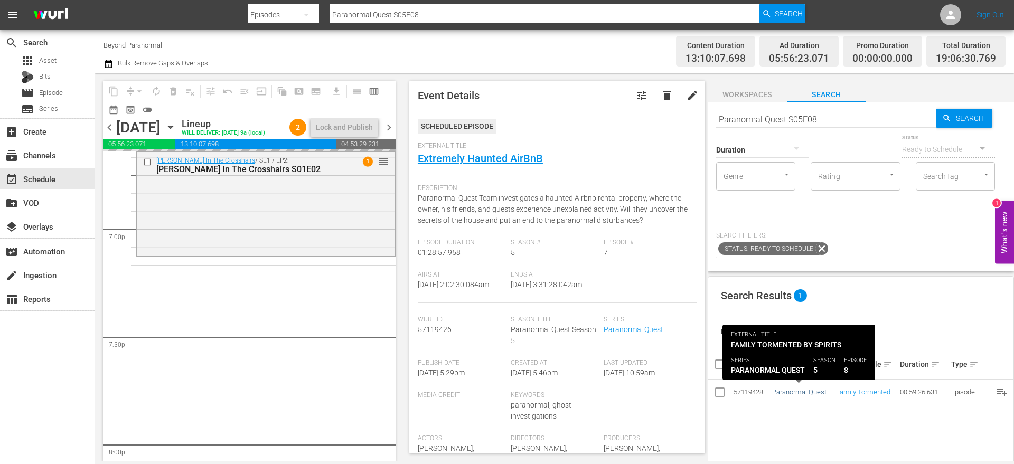
drag, startPoint x: 791, startPoint y: 392, endPoint x: 784, endPoint y: 391, distance: 7.0
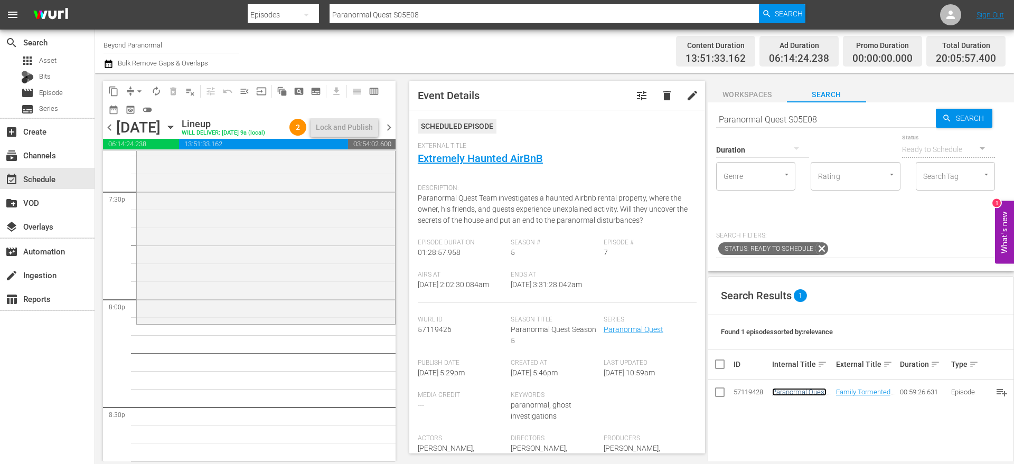
scroll to position [4192, 0]
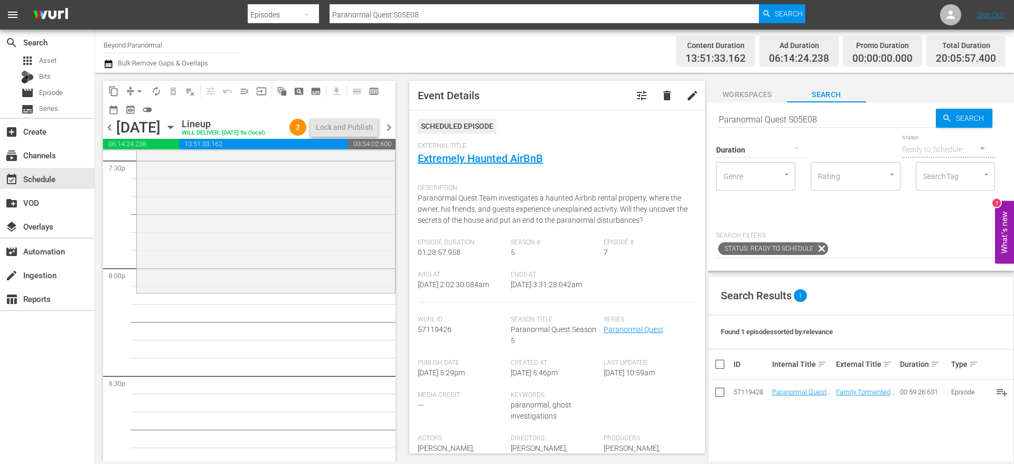
click at [784, 127] on div "Duration" at bounding box center [762, 143] width 93 height 38
click at [784, 121] on input "Paranormal Quest S05E08" at bounding box center [826, 119] width 220 height 25
click at [784, 120] on input "Paranormal Quest S05E08" at bounding box center [826, 119] width 220 height 25
paste input "Monsters and Mysteries S02E02"
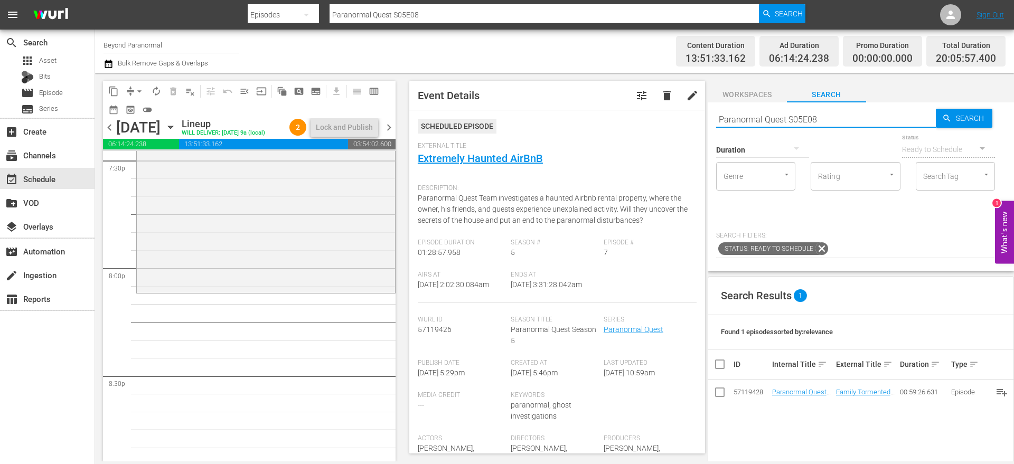
type input "Monsters and Mysteries S02E02"
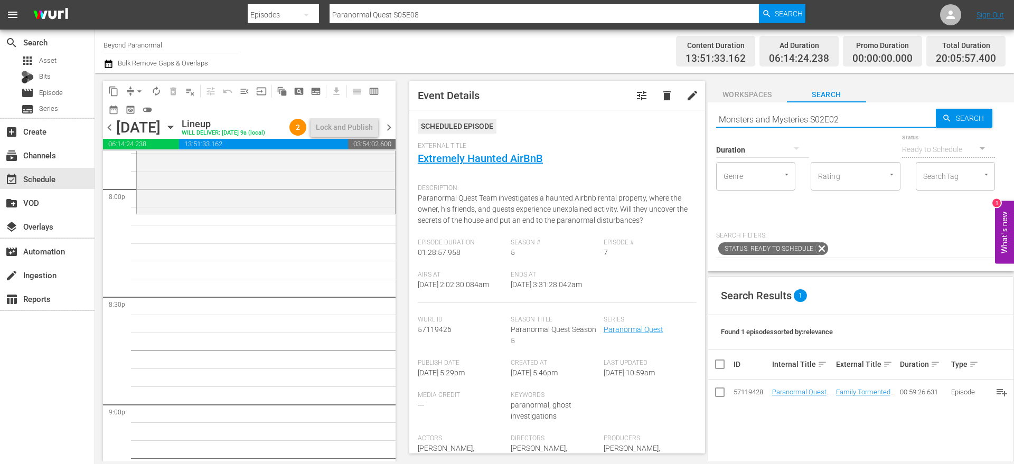
type input "Monsters and Mysteries S02E02"
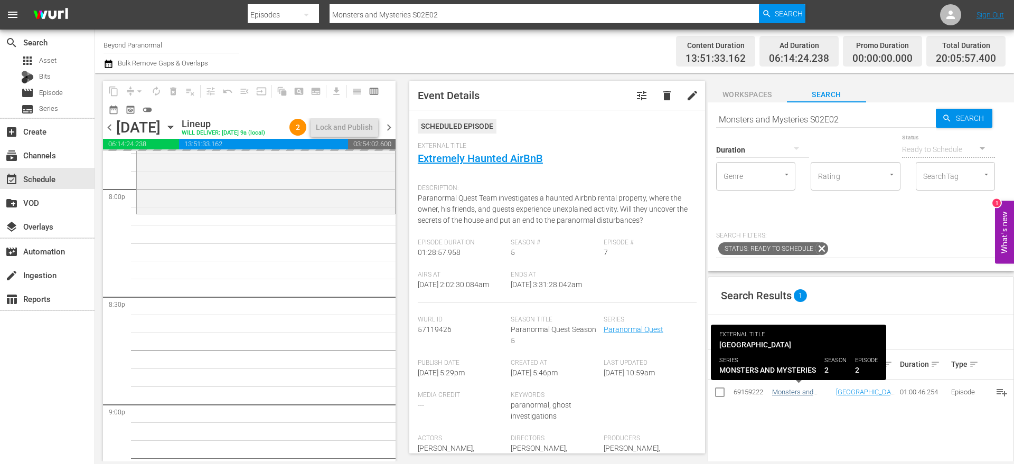
drag, startPoint x: 796, startPoint y: 391, endPoint x: 790, endPoint y: 391, distance: 6.3
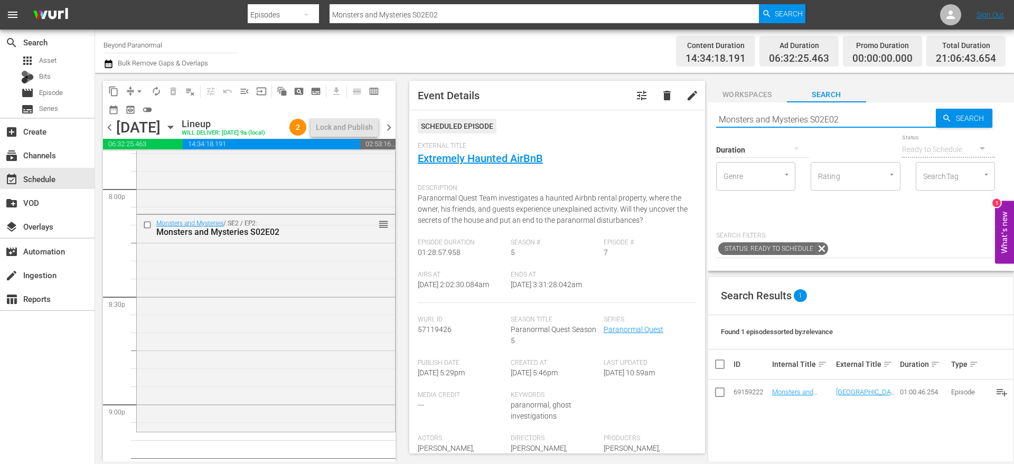
click at [804, 116] on input "Monsters and Mysteries S02E02" at bounding box center [826, 119] width 220 height 25
paste input "[PERSON_NAME] Investigates S01E08"
type input "[PERSON_NAME] Investigates S01E08"
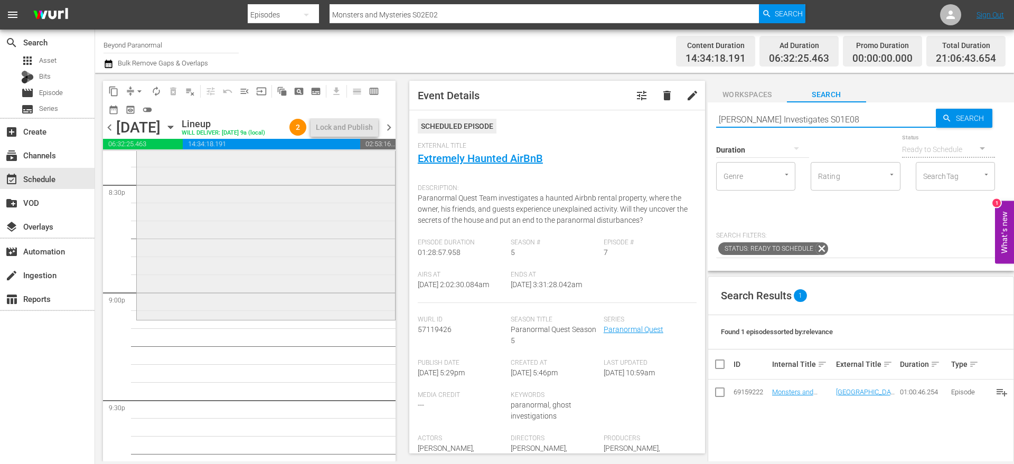
type input "[PERSON_NAME] Investigates S01E08"
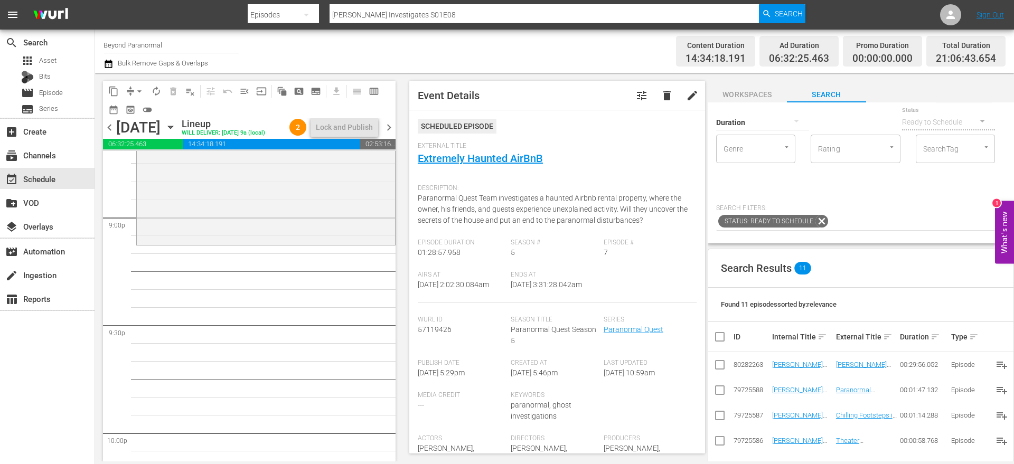
scroll to position [35, 0]
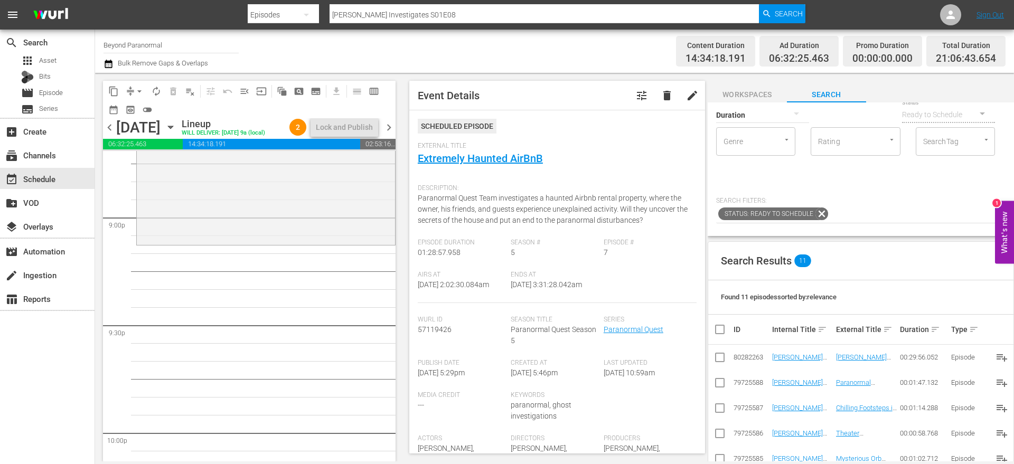
type input "[PERSON_NAME] Investigates S01E08"
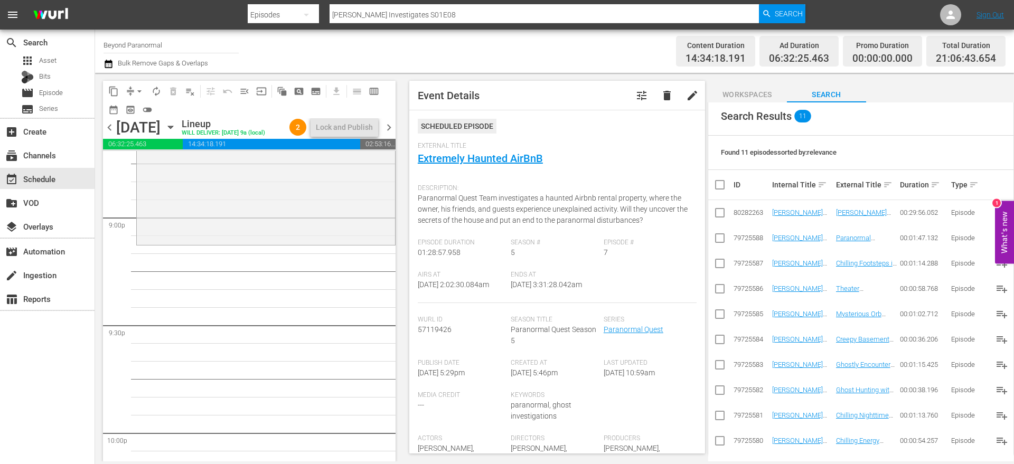
scroll to position [196, 0]
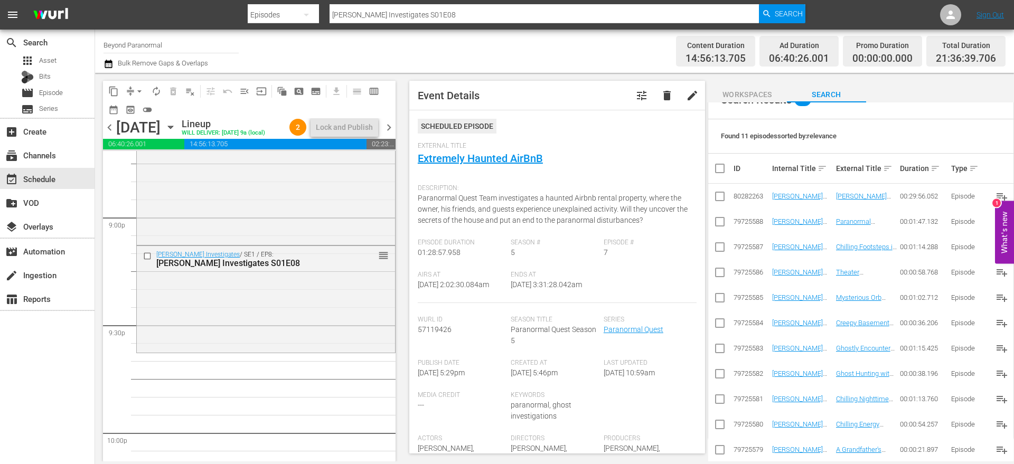
drag, startPoint x: 782, startPoint y: 195, endPoint x: 456, endPoint y: 21, distance: 369.3
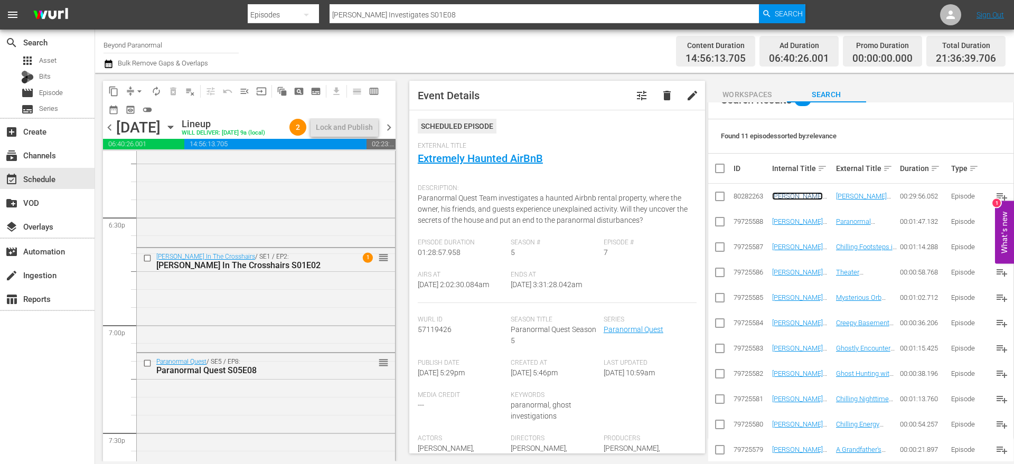
scroll to position [3915, 0]
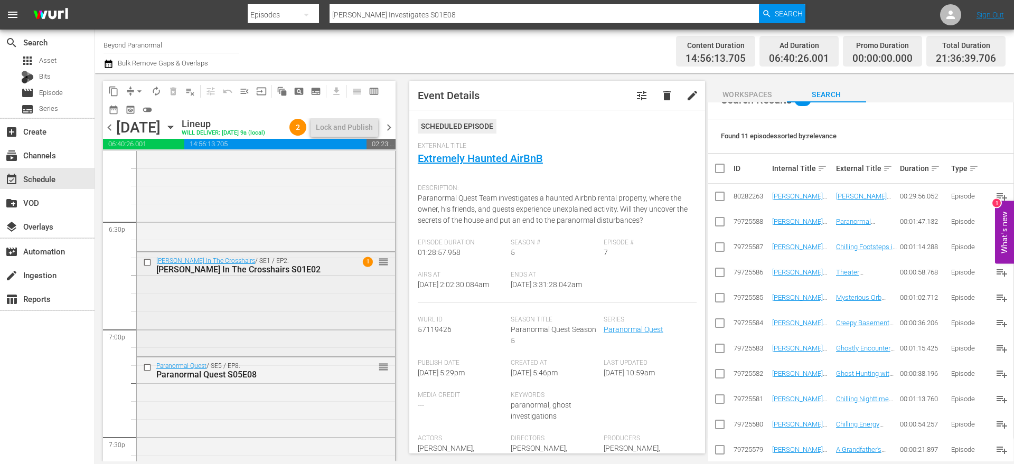
click at [151, 264] on input "checkbox" at bounding box center [148, 262] width 11 height 9
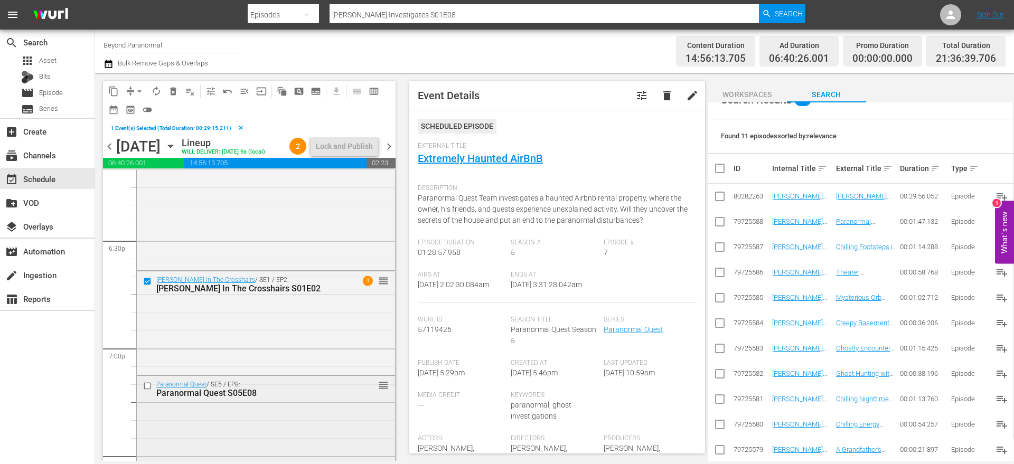
click at [148, 384] on input "checkbox" at bounding box center [148, 386] width 11 height 9
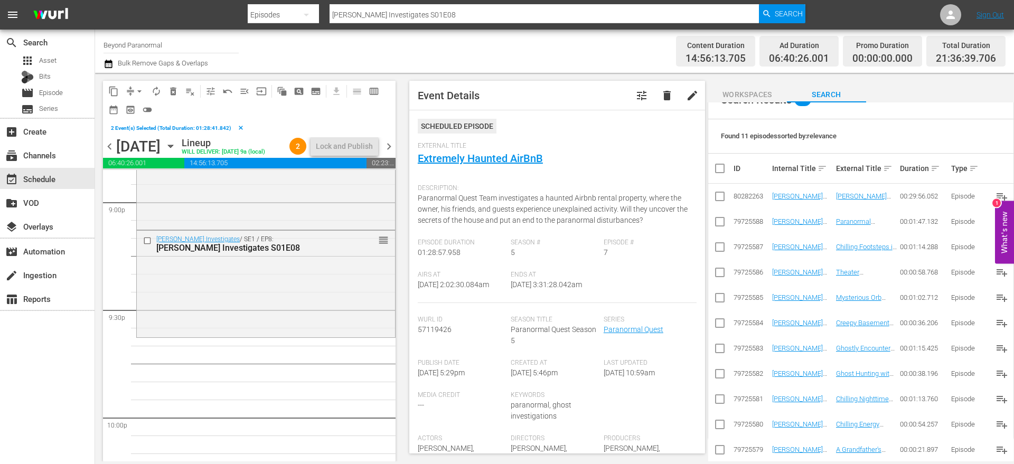
scroll to position [4547, 0]
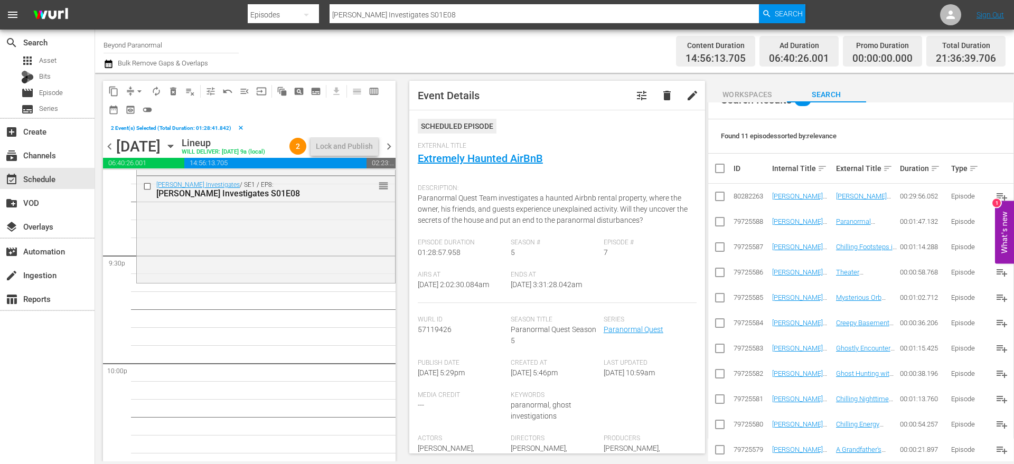
click at [116, 93] on span "content_copy" at bounding box center [113, 91] width 11 height 11
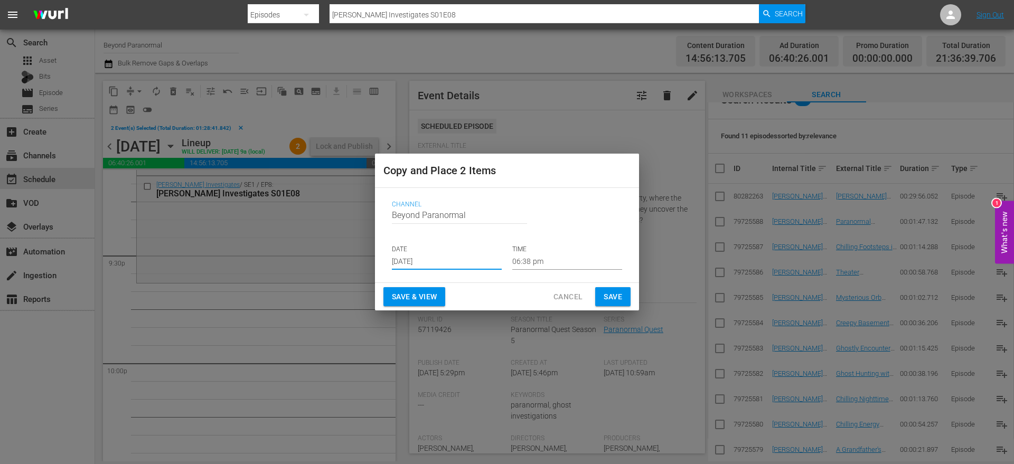
click at [418, 257] on input "[DATE]" at bounding box center [447, 262] width 110 height 16
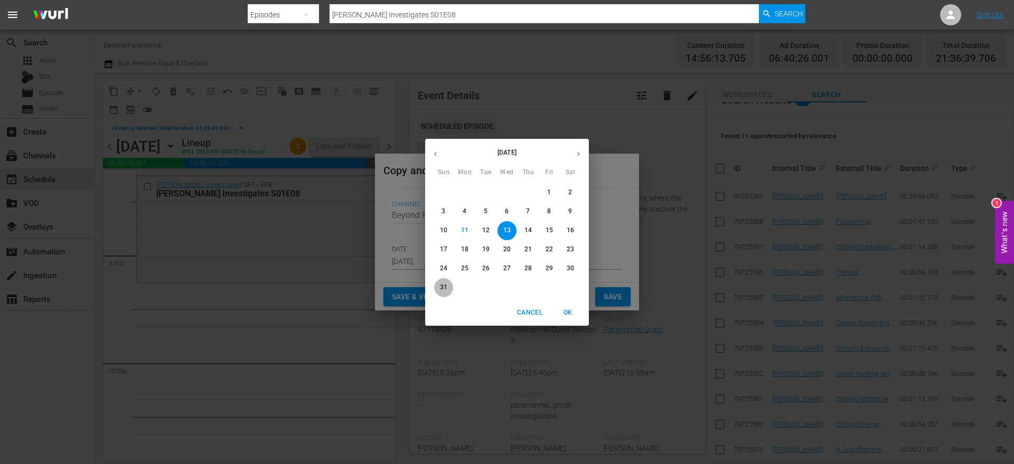
click at [447, 286] on span "31" at bounding box center [443, 287] width 19 height 9
type input "Aug 31st 2025"
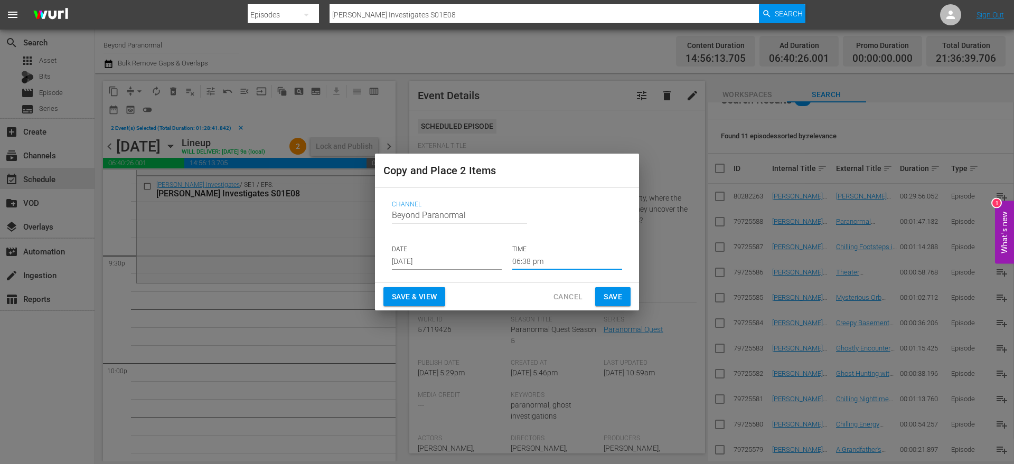
click at [537, 264] on input "06:38 pm" at bounding box center [567, 262] width 110 height 16
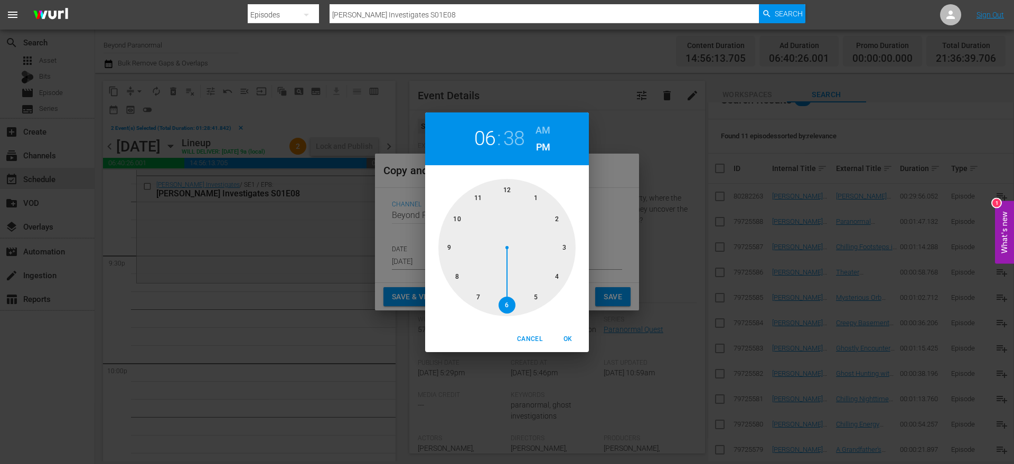
click at [449, 251] on div at bounding box center [506, 247] width 137 height 137
click at [502, 301] on div at bounding box center [506, 247] width 137 height 137
click at [482, 297] on div at bounding box center [506, 247] width 137 height 137
click at [462, 281] on div at bounding box center [506, 247] width 137 height 137
click at [572, 341] on span "OK" at bounding box center [567, 339] width 25 height 11
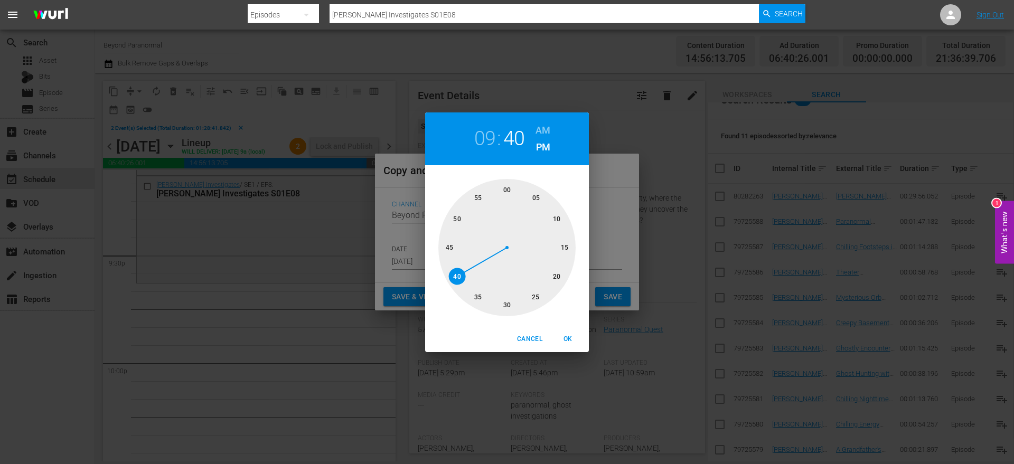
type input "09:40 pm"
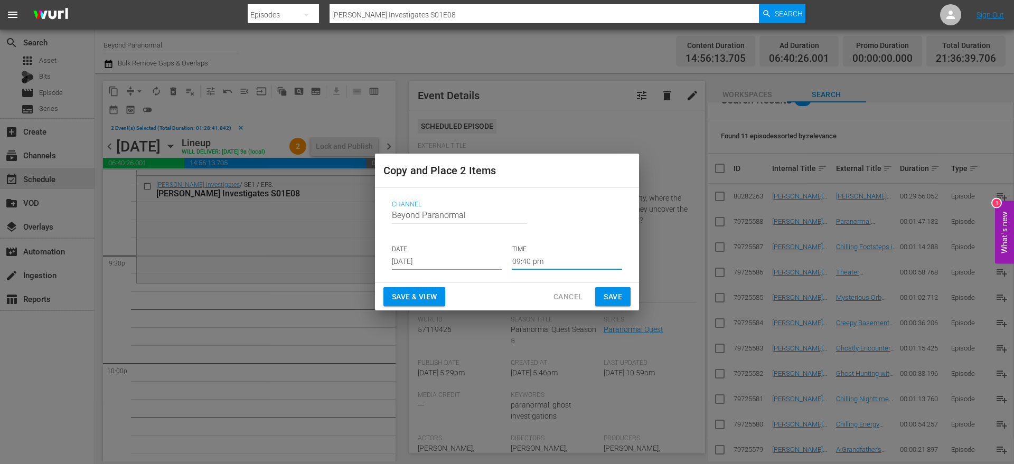
click at [605, 297] on span "Save" at bounding box center [613, 296] width 18 height 13
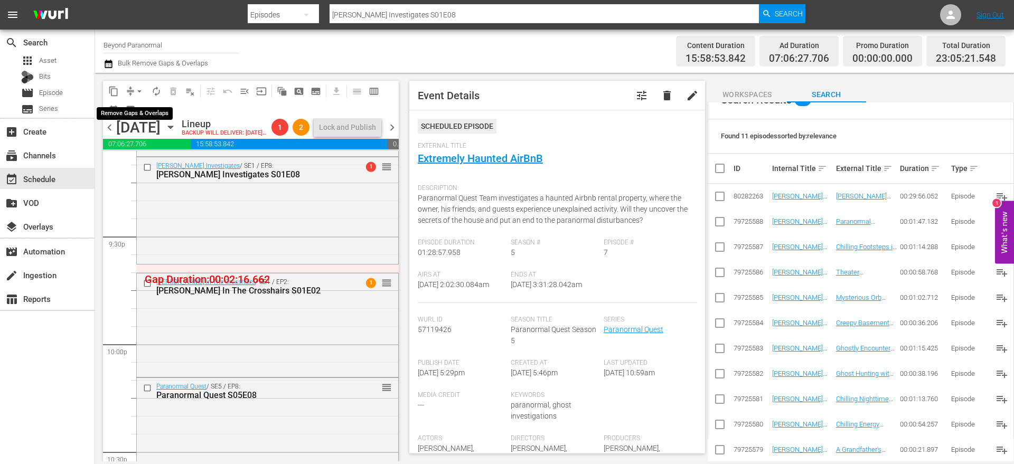
click at [129, 89] on span "compress" at bounding box center [130, 91] width 11 height 11
click at [132, 90] on button "arrow_drop_down" at bounding box center [139, 91] width 17 height 17
click at [163, 150] on li "Align to End of Previous Day" at bounding box center [139, 147] width 111 height 17
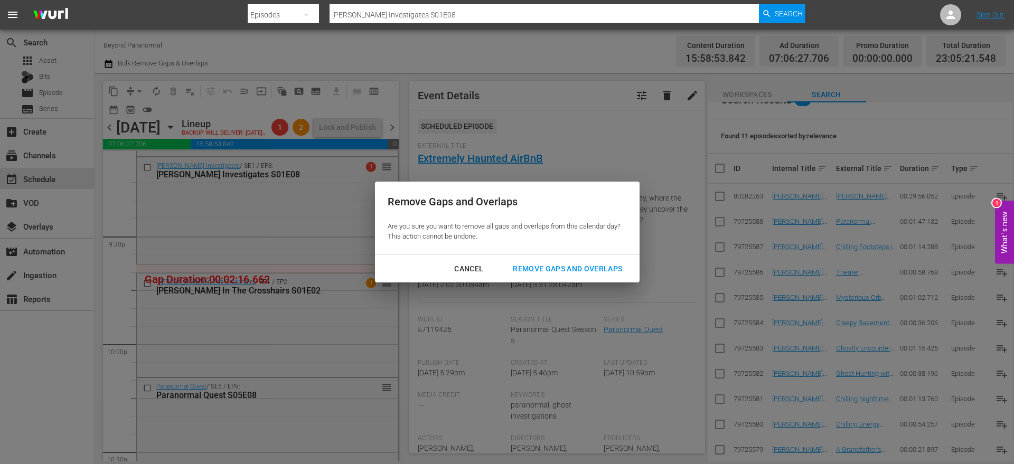
click at [586, 271] on div "Remove Gaps and Overlaps" at bounding box center [567, 268] width 126 height 13
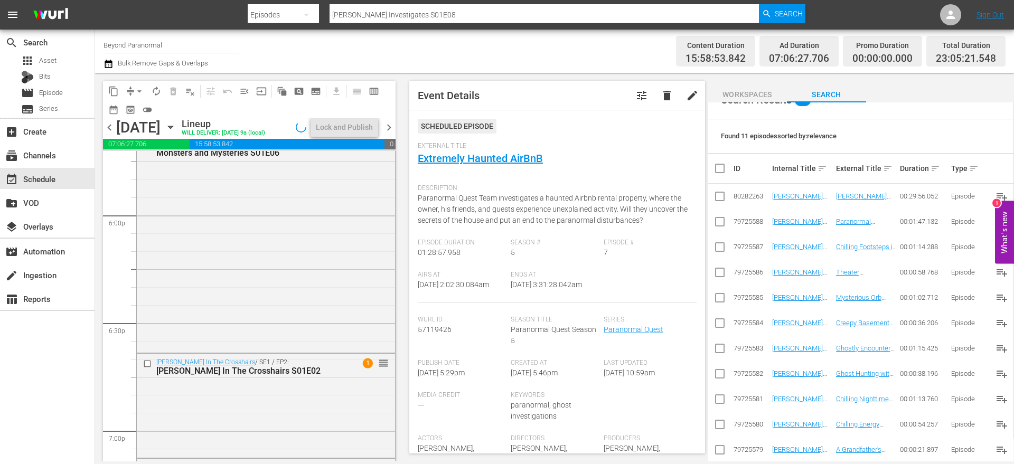
scroll to position [3846, 0]
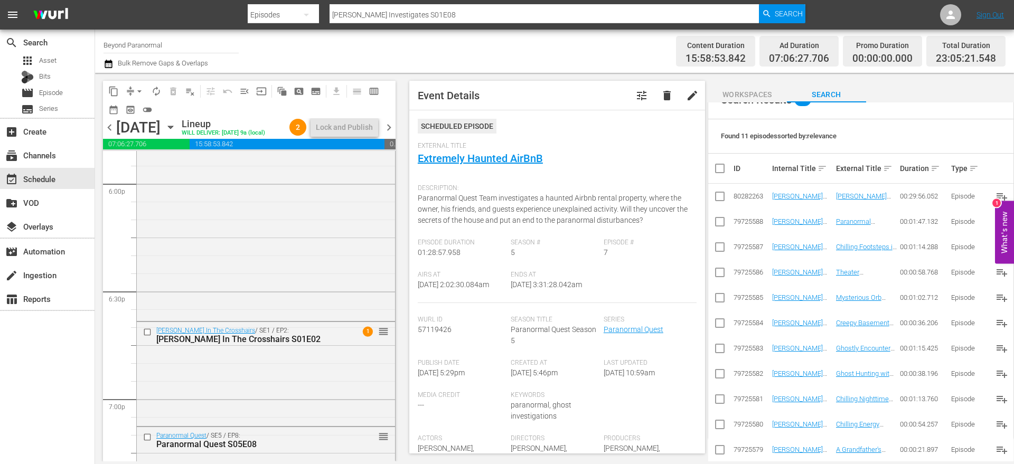
click at [309, 364] on div "Trump In The Crosshairs / SE1 / EP2: Trump In The Crosshairs S01E02 1 reorder" at bounding box center [266, 373] width 258 height 102
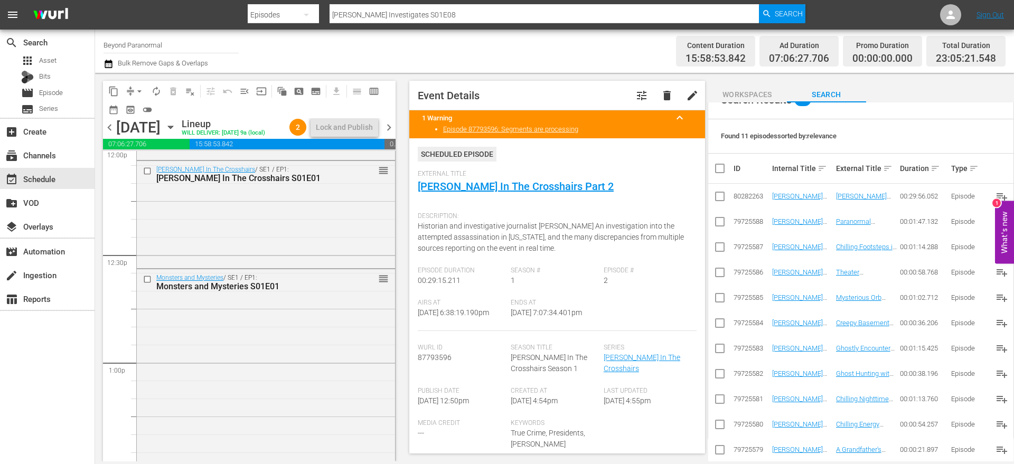
scroll to position [2596, 0]
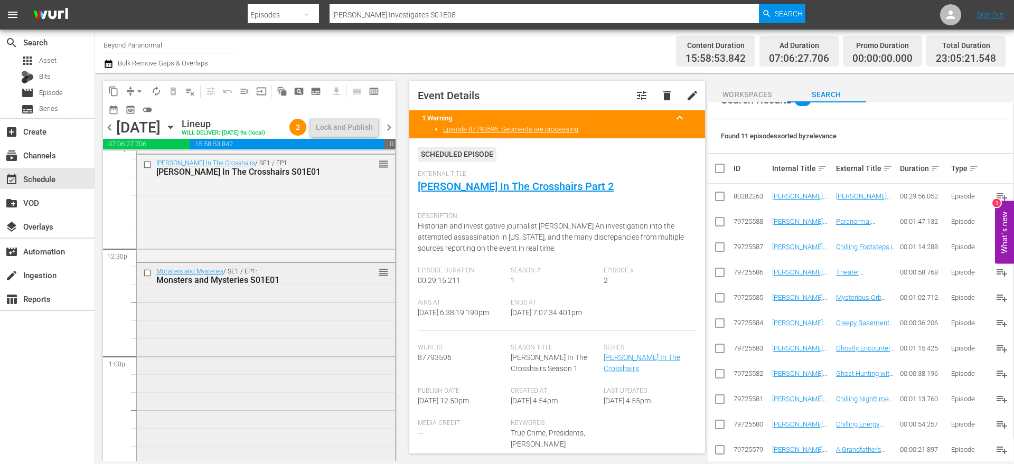
click at [212, 316] on div "Monsters and Mysteries / SE1 / EP1: Monsters and Mysteries S01E01 reorder" at bounding box center [266, 370] width 258 height 215
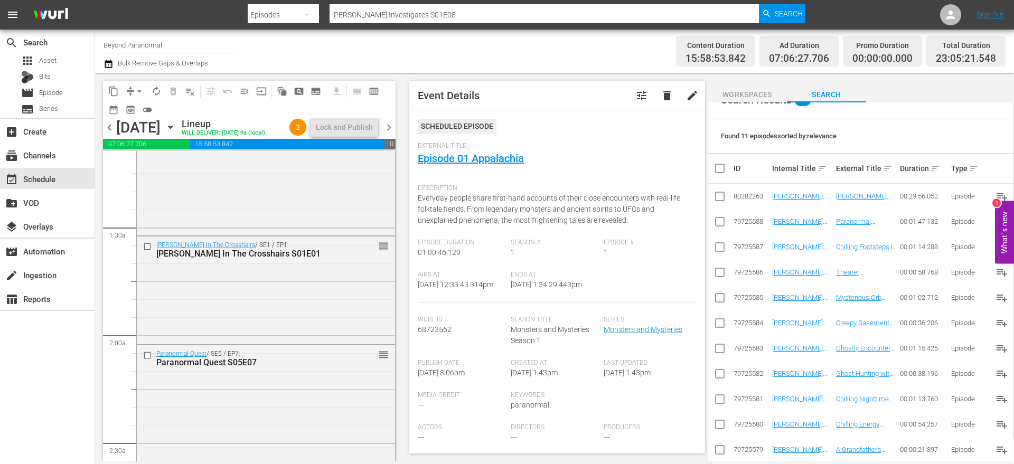
scroll to position [234, 0]
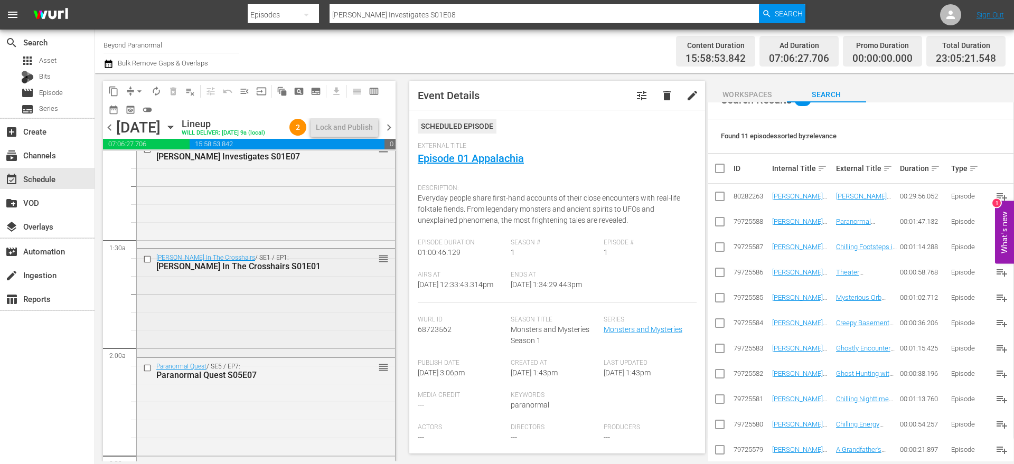
click at [148, 260] on input "checkbox" at bounding box center [148, 259] width 11 height 9
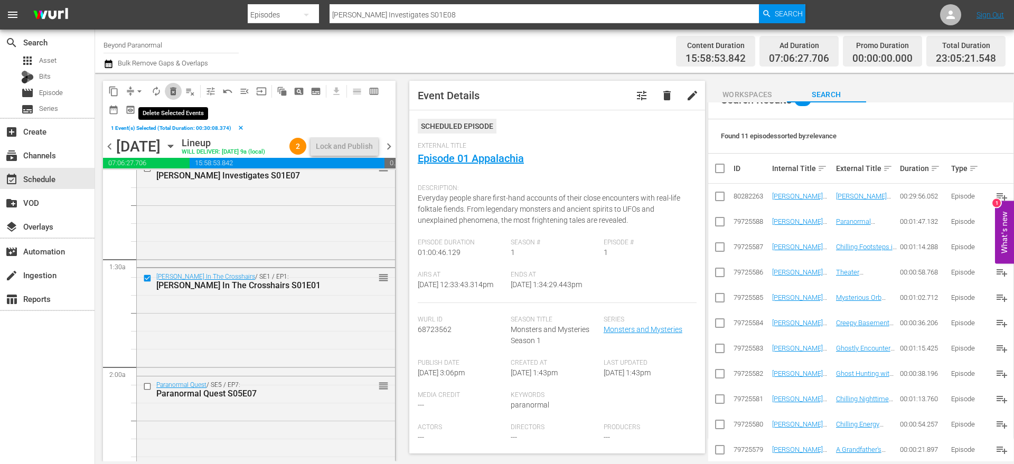
click at [173, 91] on span "delete_forever_outlined" at bounding box center [173, 91] width 11 height 11
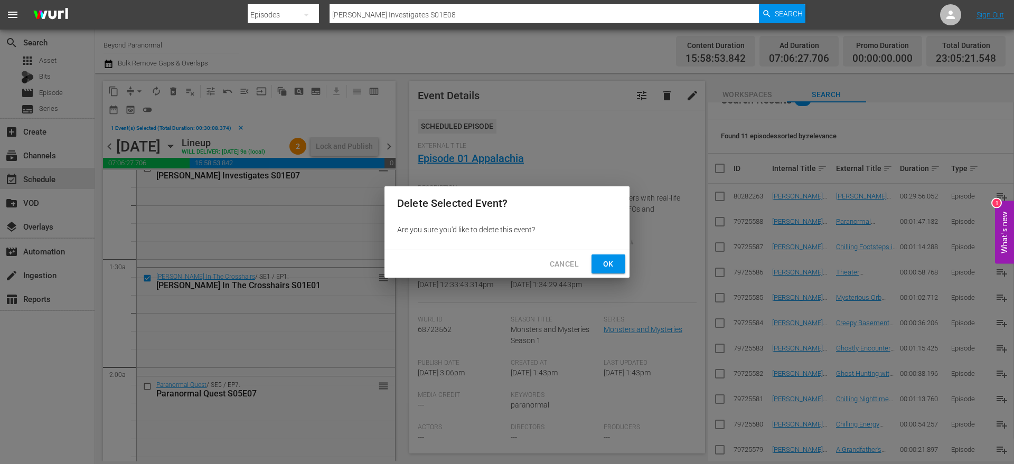
click at [608, 261] on span "Ok" at bounding box center [608, 264] width 17 height 13
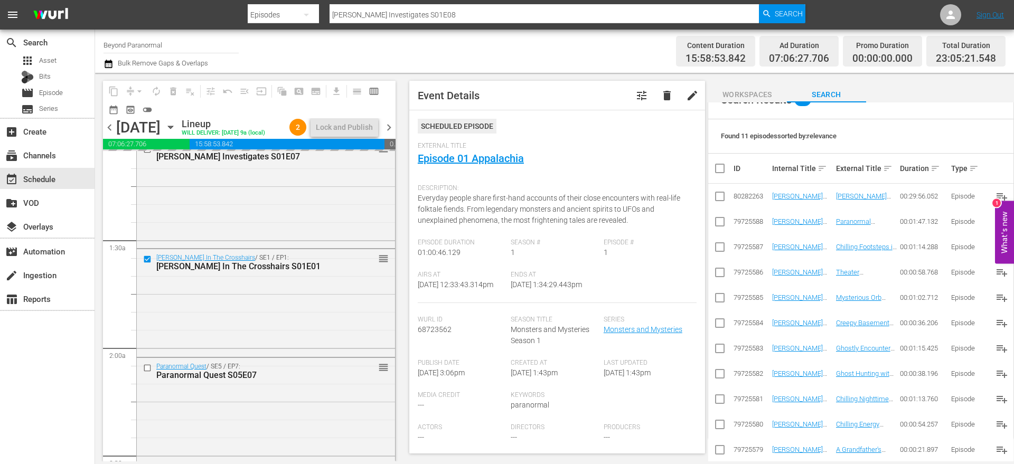
scroll to position [0, 0]
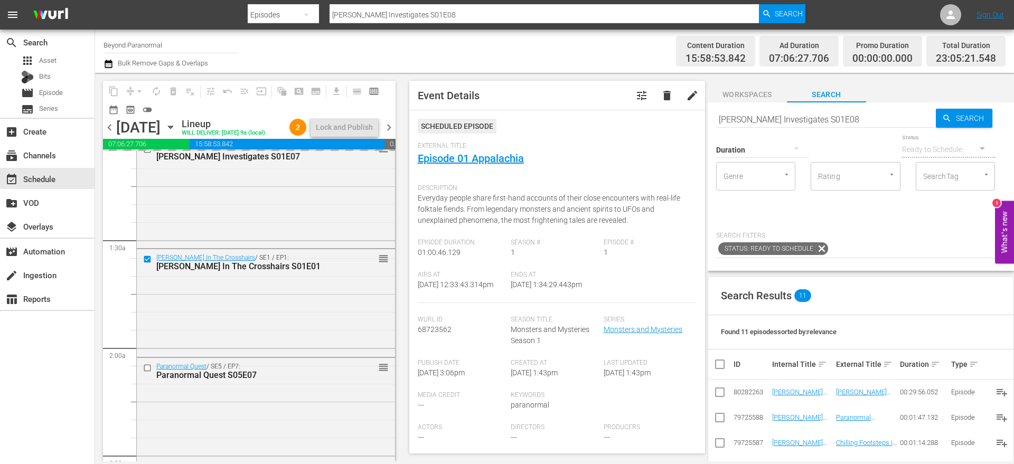
click at [773, 120] on input "[PERSON_NAME] Investigates S01E08" at bounding box center [826, 119] width 220 height 25
click at [773, 119] on input "[PERSON_NAME] Investigates S01E08" at bounding box center [826, 119] width 220 height 25
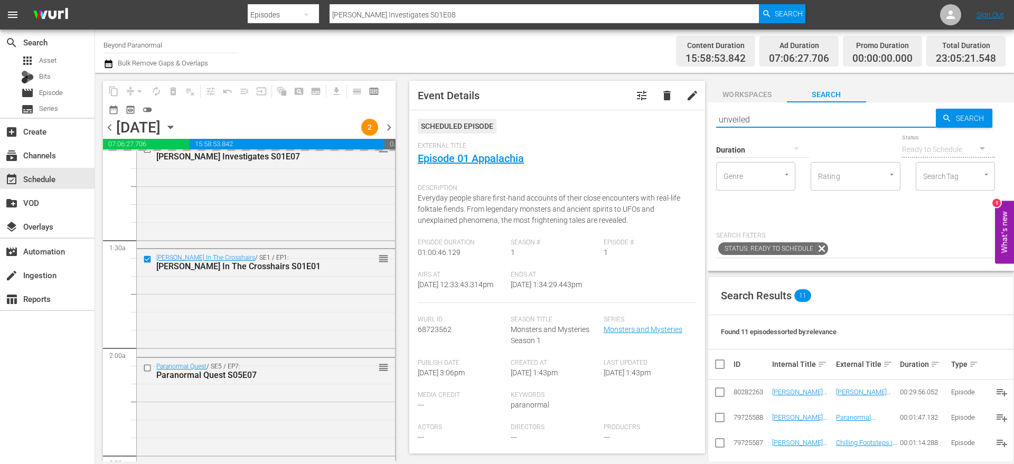
type input "unveiled"
click at [770, 150] on div at bounding box center [762, 150] width 93 height 30
type input "unveiled"
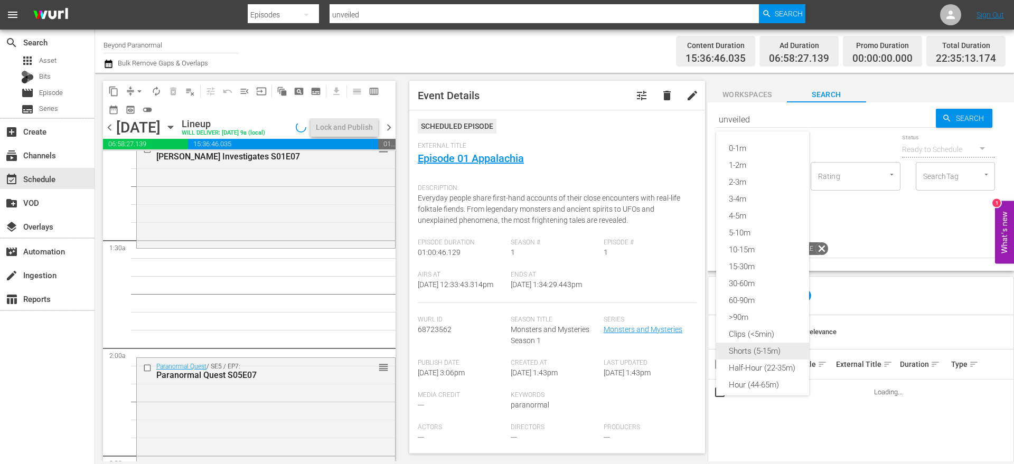
click at [749, 351] on div "Shorts (5-15m)" at bounding box center [762, 351] width 93 height 17
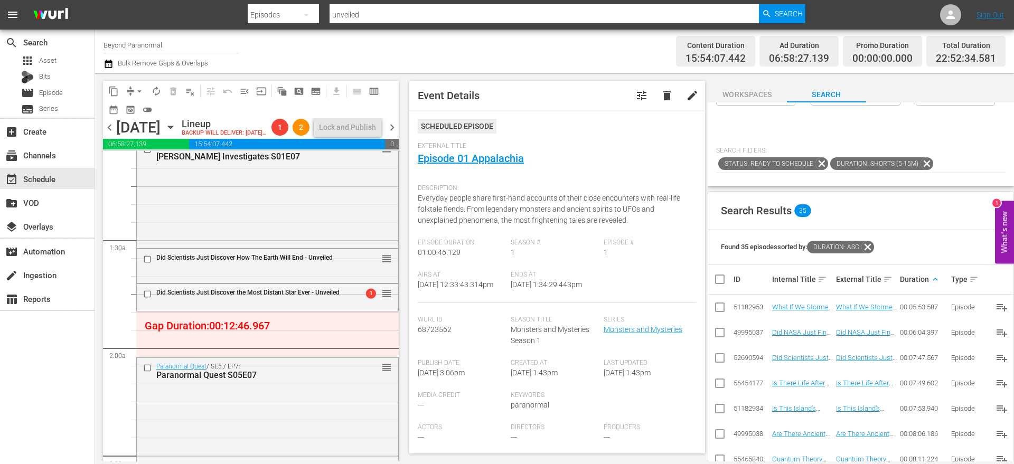
scroll to position [87, 0]
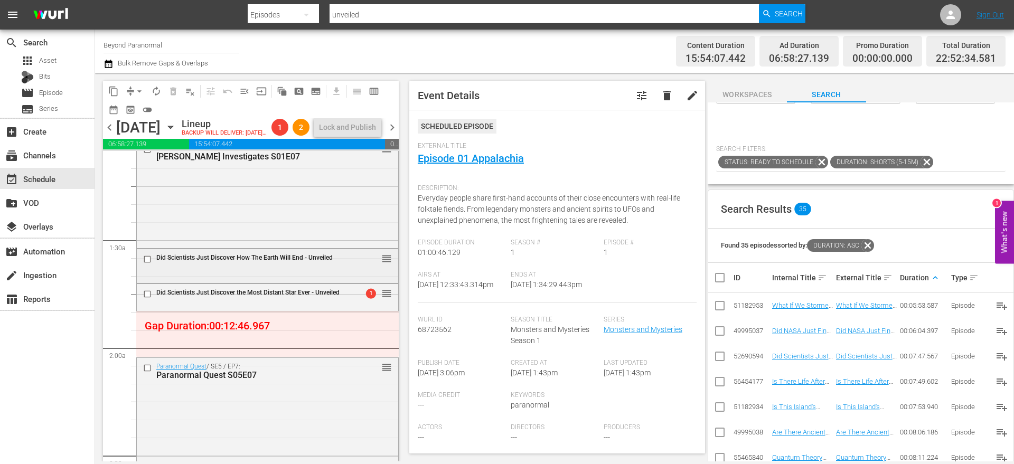
click at [146, 264] on input "checkbox" at bounding box center [148, 259] width 11 height 9
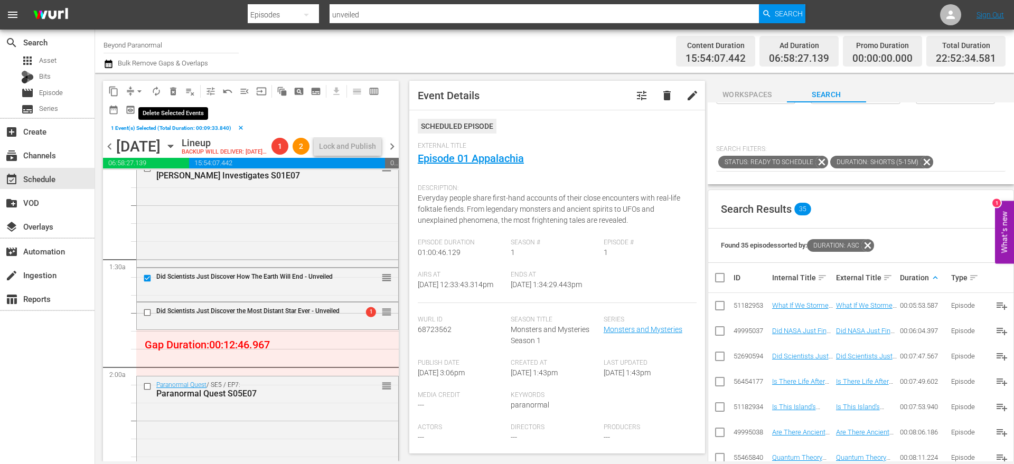
click at [173, 91] on span "delete_forever_outlined" at bounding box center [173, 91] width 11 height 11
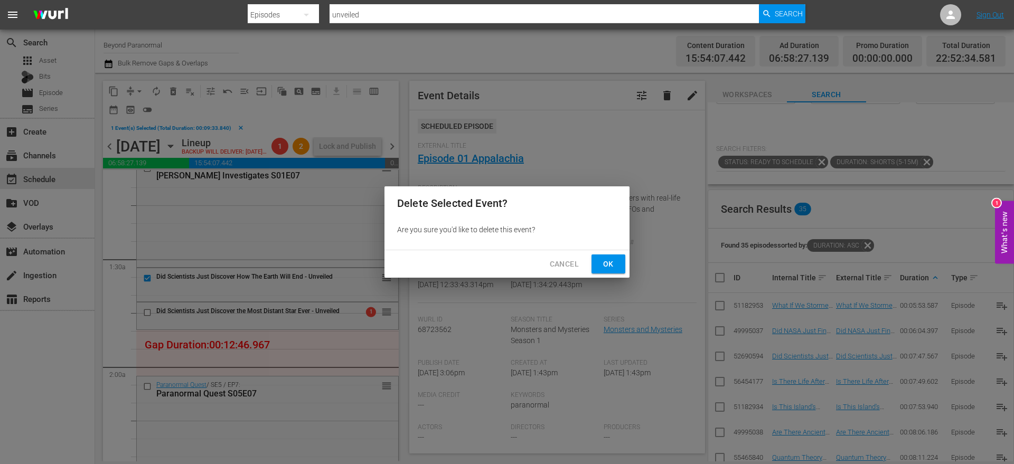
click at [602, 271] on button "Ok" at bounding box center [608, 265] width 34 height 20
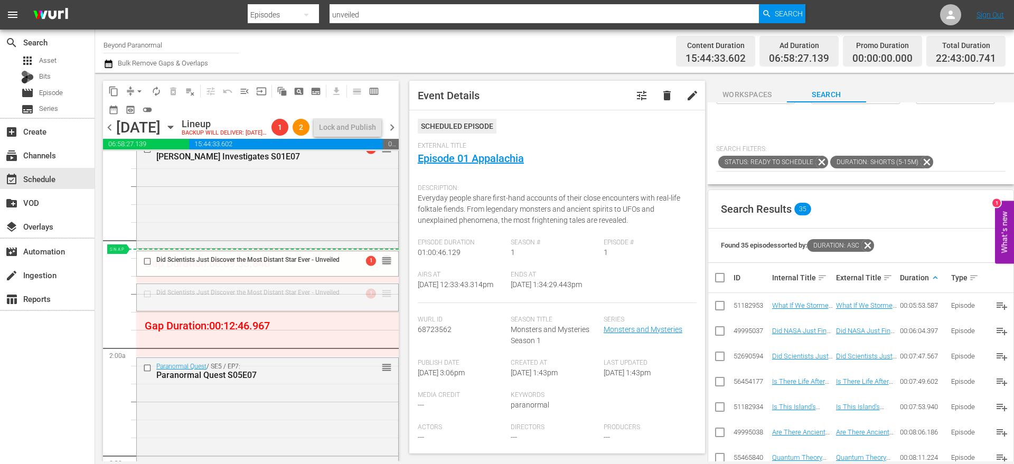
drag, startPoint x: 375, startPoint y: 307, endPoint x: 455, endPoint y: 316, distance: 79.7
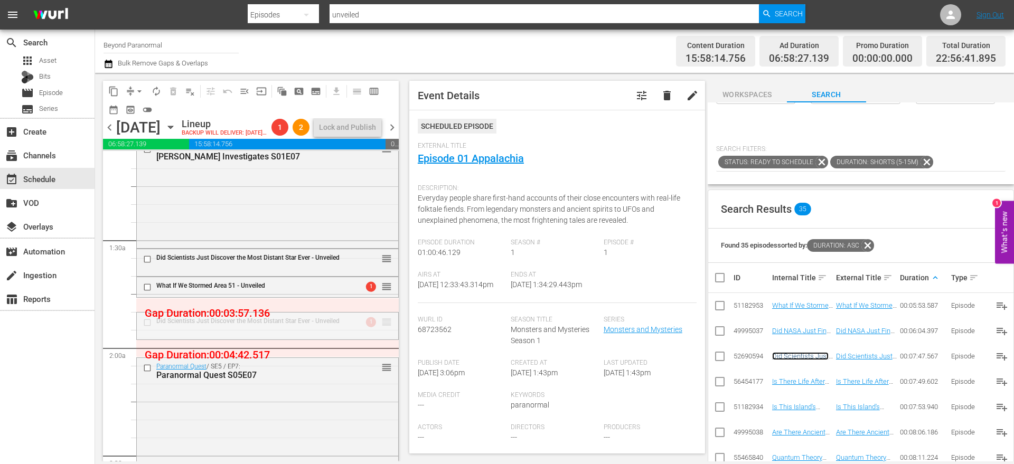
drag, startPoint x: 380, startPoint y: 339, endPoint x: 381, endPoint y: 326, distance: 13.2
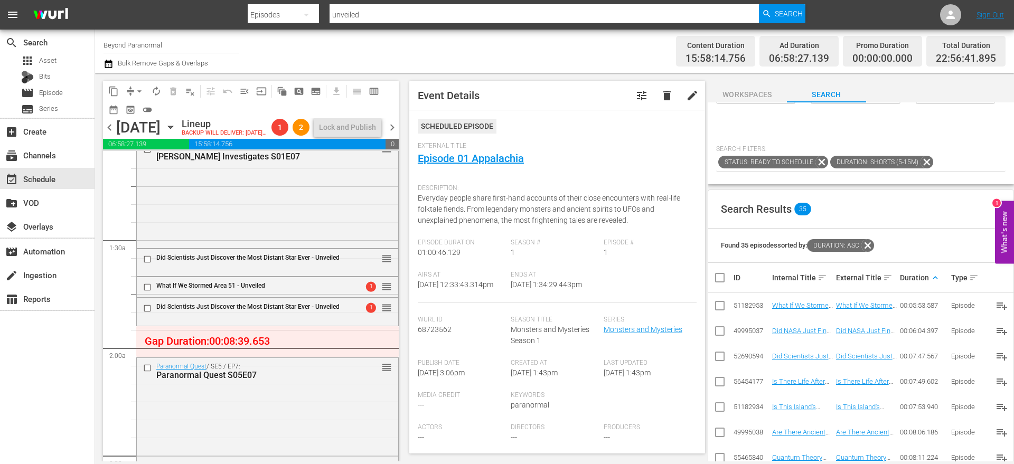
click at [131, 89] on button "arrow_drop_down" at bounding box center [139, 91] width 17 height 17
click at [166, 142] on li "Align to End of Previous Day" at bounding box center [139, 147] width 111 height 17
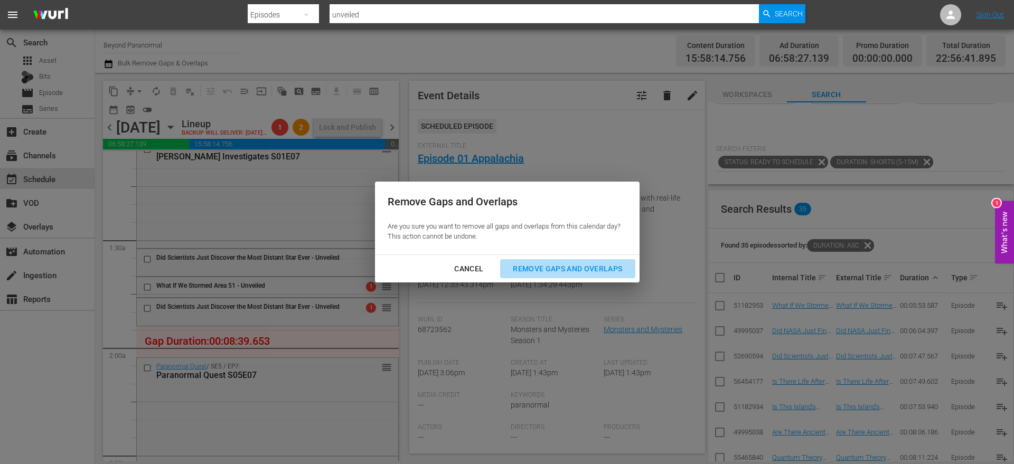
click at [567, 266] on div "Remove Gaps and Overlaps" at bounding box center [567, 268] width 126 height 13
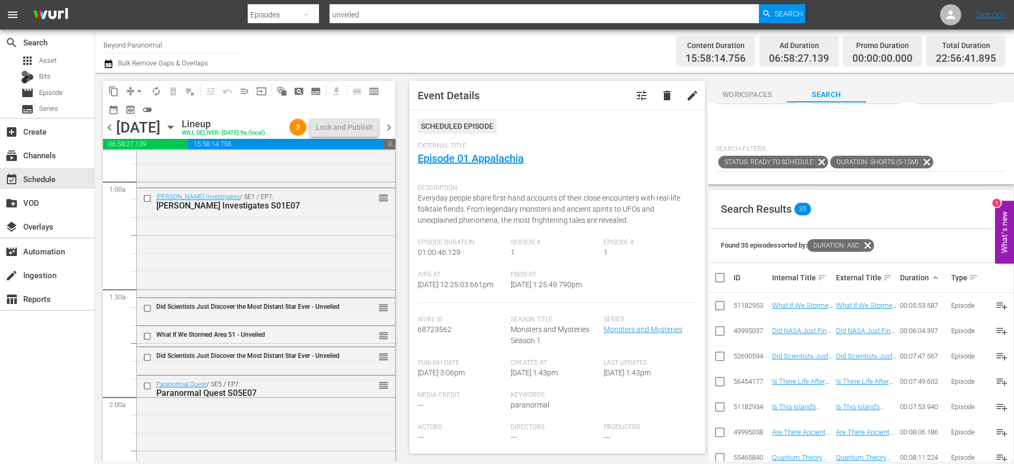
scroll to position [185, 0]
click at [147, 355] on input "checkbox" at bounding box center [148, 357] width 11 height 9
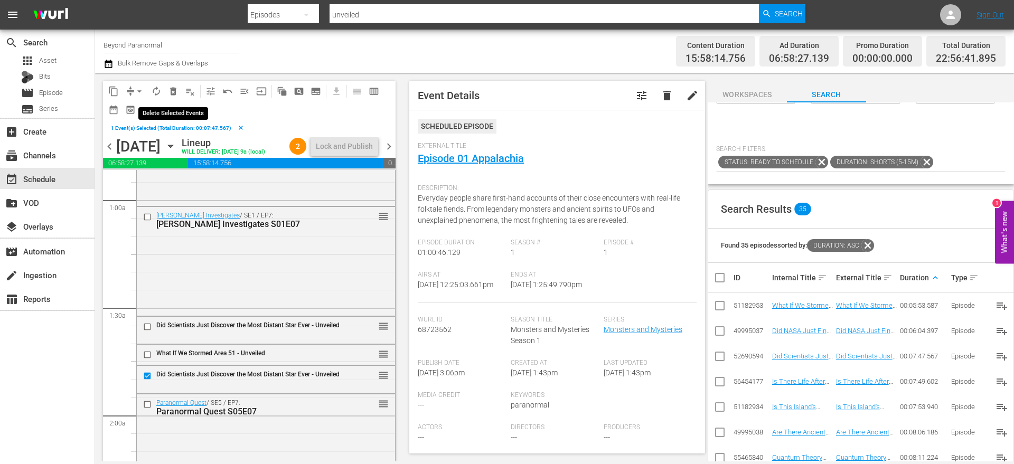
click at [172, 90] on span "delete_forever_outlined" at bounding box center [173, 91] width 11 height 11
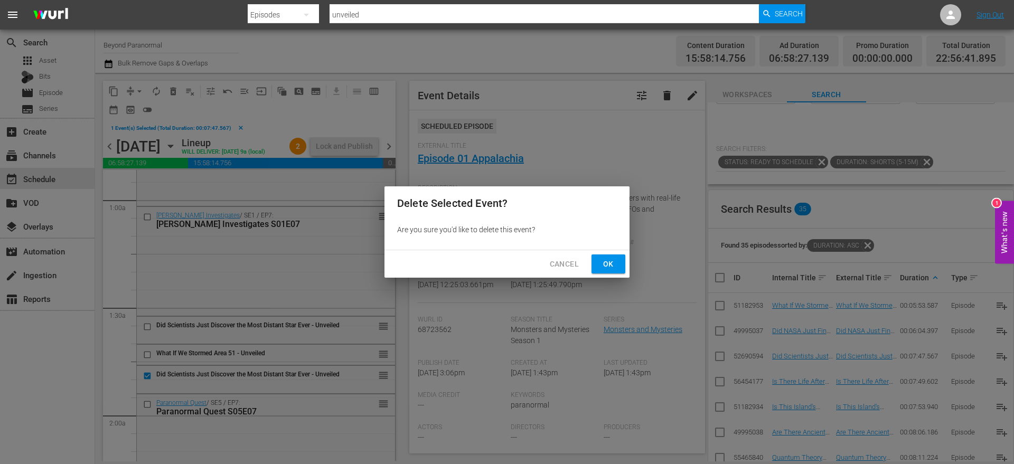
click at [617, 262] on button "Ok" at bounding box center [608, 265] width 34 height 20
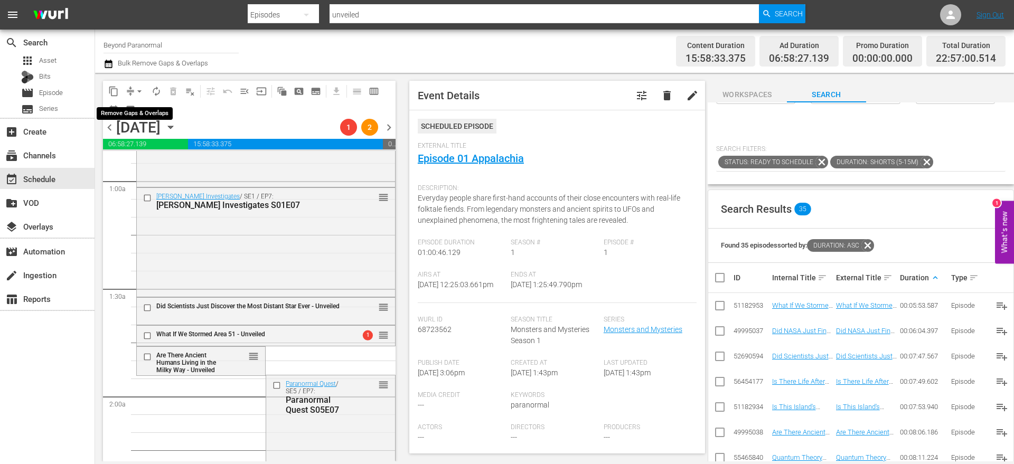
click at [130, 90] on span "compress" at bounding box center [130, 91] width 11 height 11
click at [133, 89] on button "arrow_drop_down" at bounding box center [139, 91] width 17 height 17
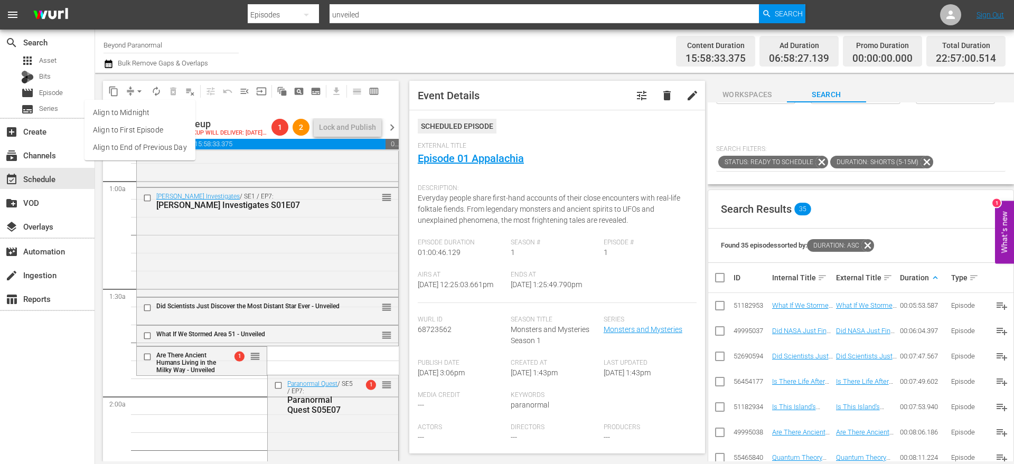
click at [149, 151] on li "Align to End of Previous Day" at bounding box center [139, 147] width 111 height 17
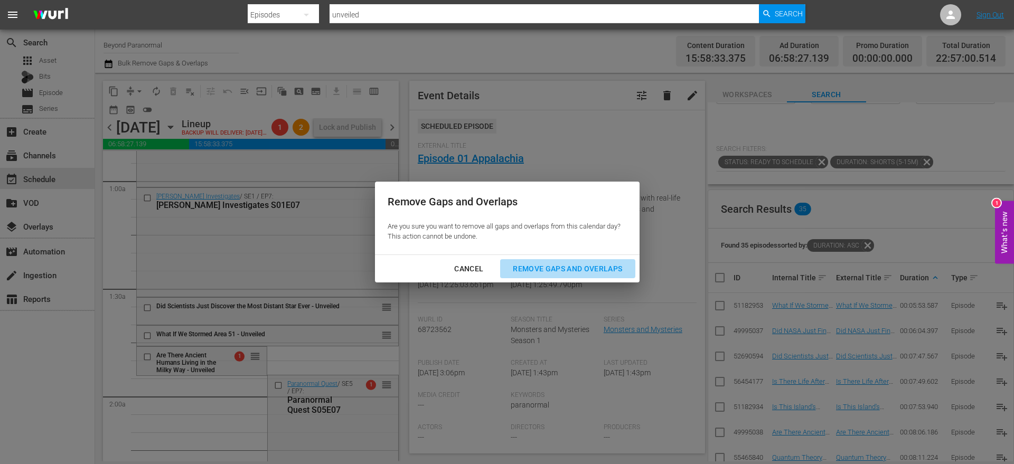
click at [576, 270] on div "Remove Gaps and Overlaps" at bounding box center [567, 268] width 126 height 13
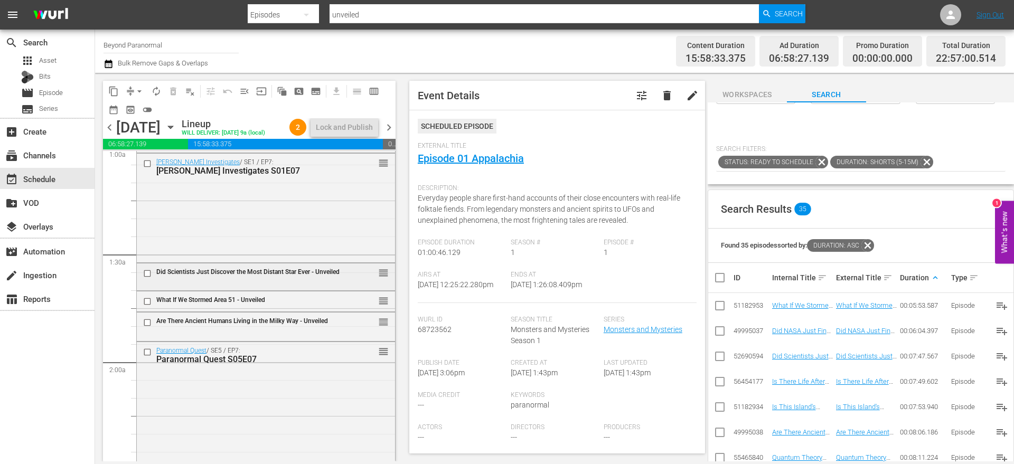
scroll to position [212, 0]
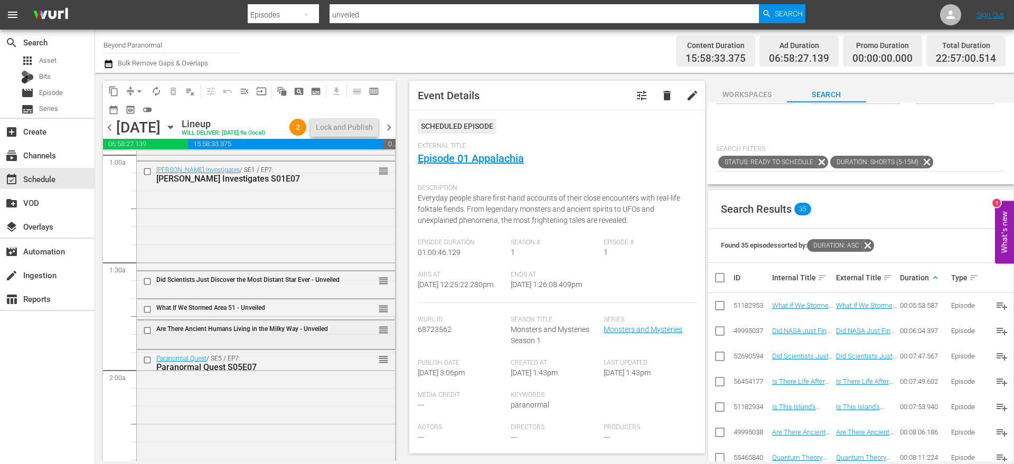
click at [153, 331] on input "checkbox" at bounding box center [148, 330] width 11 height 9
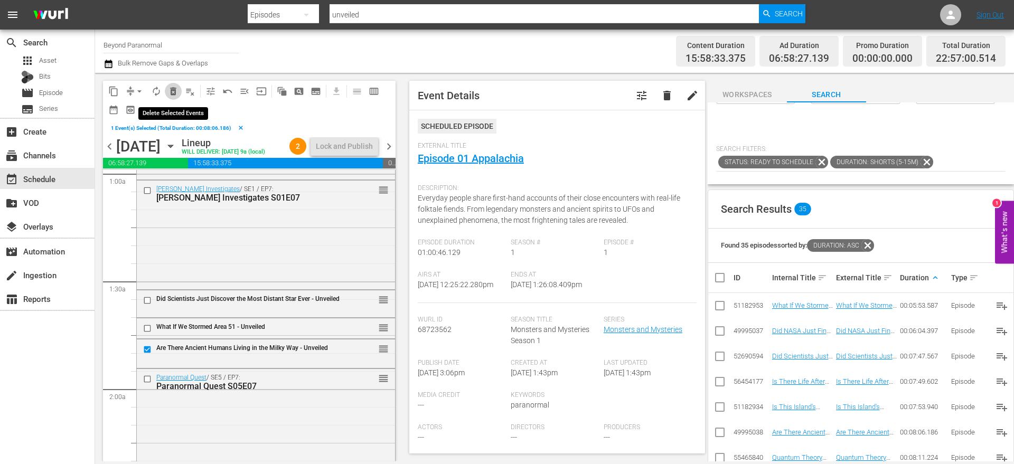
click at [171, 89] on span "delete_forever_outlined" at bounding box center [173, 91] width 11 height 11
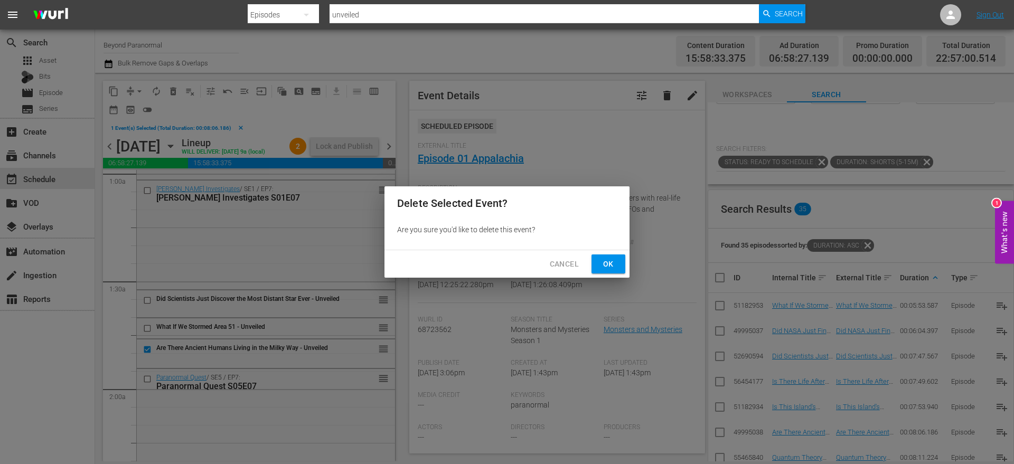
click at [603, 264] on span "Ok" at bounding box center [608, 264] width 17 height 13
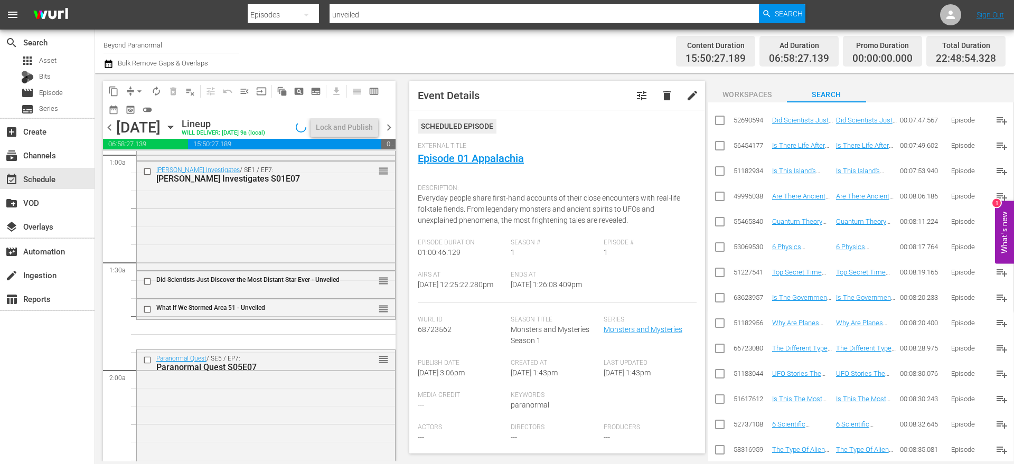
scroll to position [671, 0]
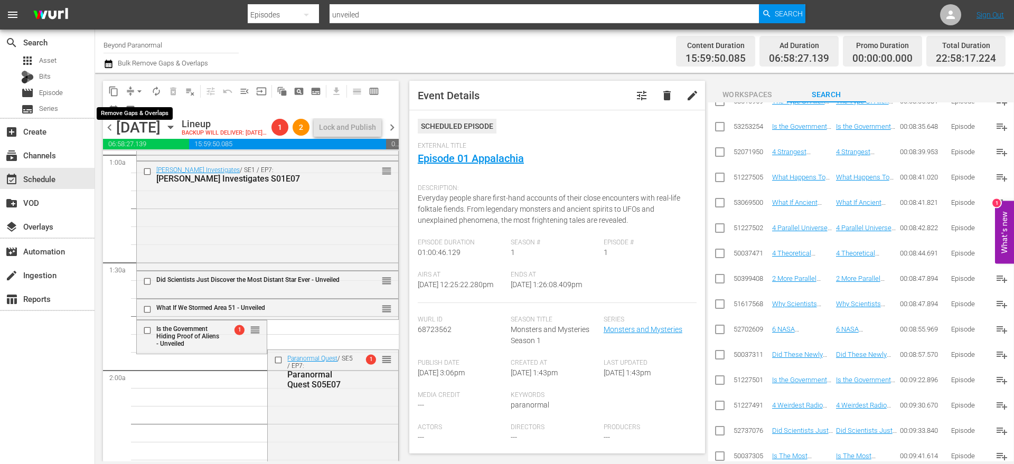
click at [136, 89] on span "arrow_drop_down" at bounding box center [139, 91] width 11 height 11
click at [159, 145] on li "Align to End of Previous Day" at bounding box center [139, 147] width 111 height 17
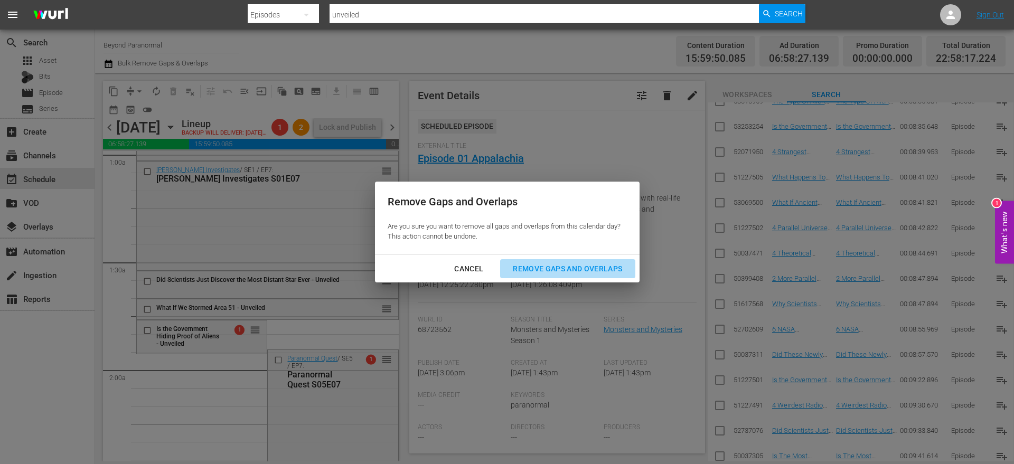
click at [597, 262] on div "Remove Gaps and Overlaps" at bounding box center [567, 268] width 126 height 13
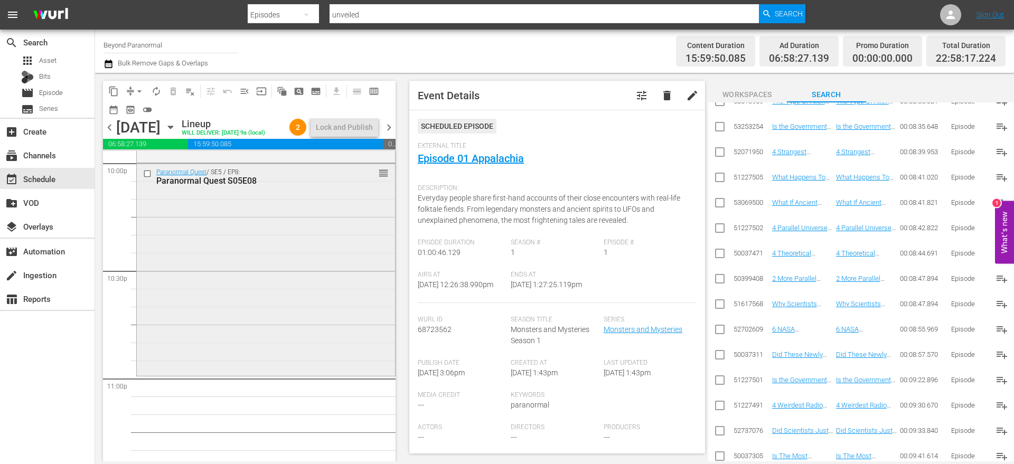
scroll to position [4730, 0]
drag, startPoint x: 372, startPoint y: 174, endPoint x: 368, endPoint y: 384, distance: 210.2
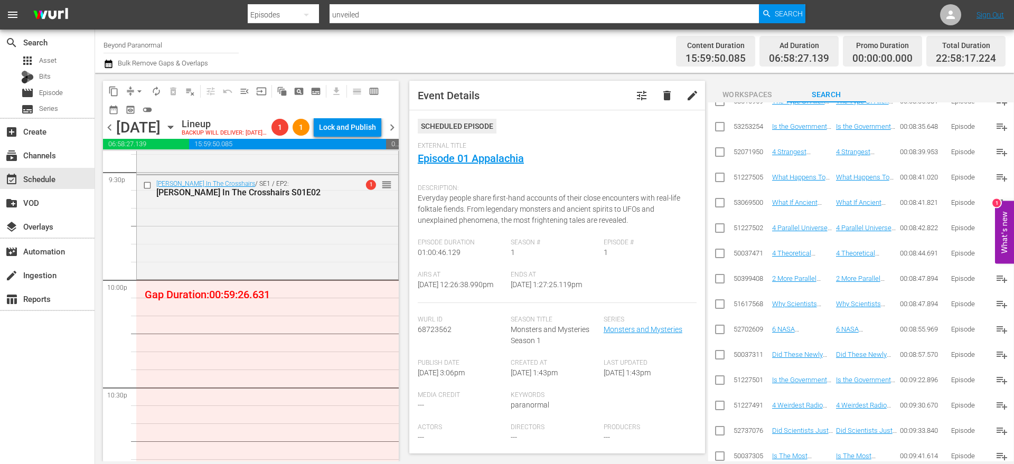
scroll to position [4613, 0]
drag, startPoint x: 380, startPoint y: 197, endPoint x: 377, endPoint y: 303, distance: 106.2
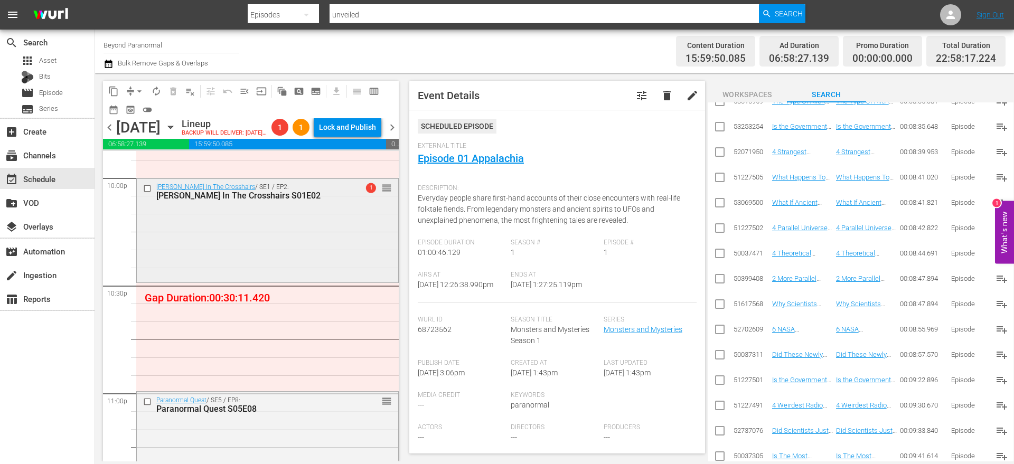
scroll to position [4715, 0]
drag, startPoint x: 375, startPoint y: 412, endPoint x: 383, endPoint y: 312, distance: 100.2
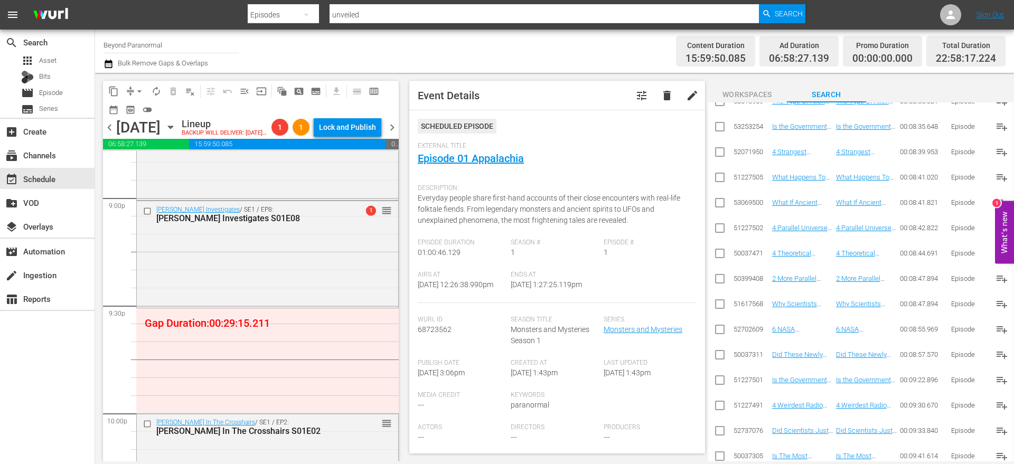
scroll to position [4471, 0]
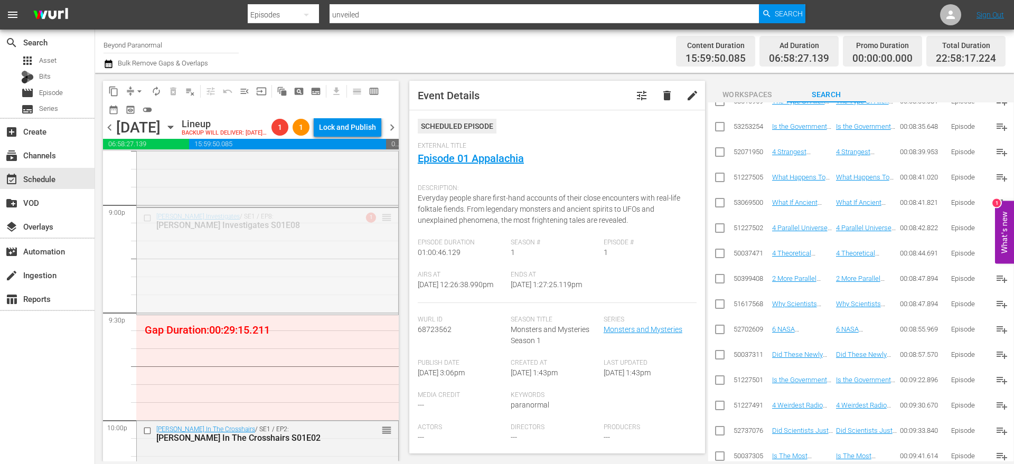
drag, startPoint x: 373, startPoint y: 233, endPoint x: 373, endPoint y: 324, distance: 91.4
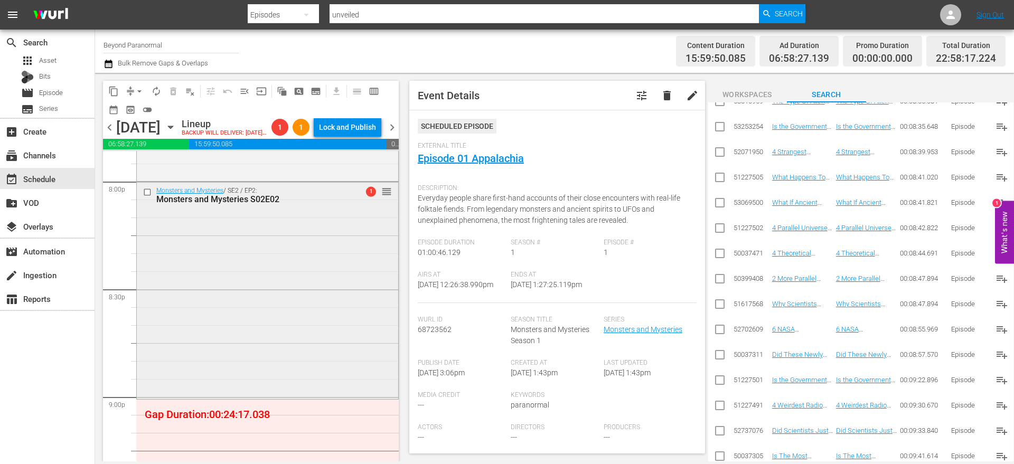
scroll to position [4275, 0]
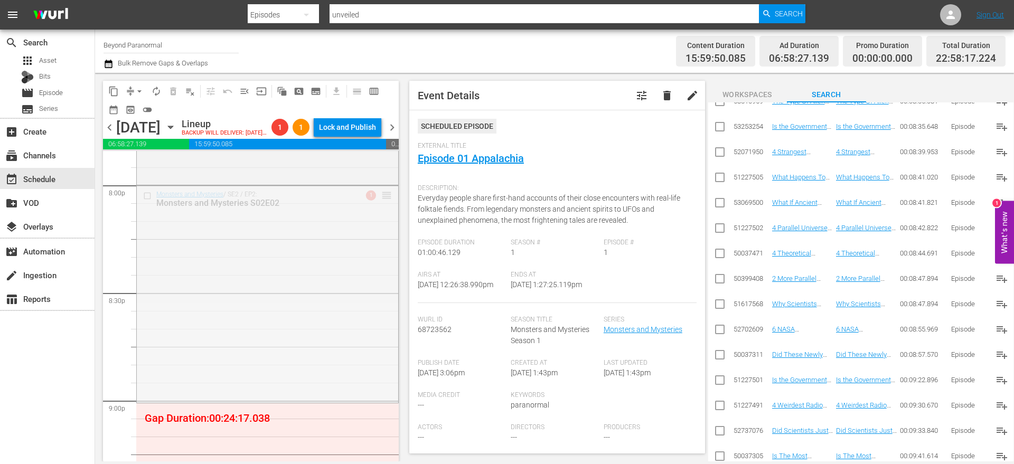
drag, startPoint x: 375, startPoint y: 211, endPoint x: 374, endPoint y: 318, distance: 107.2
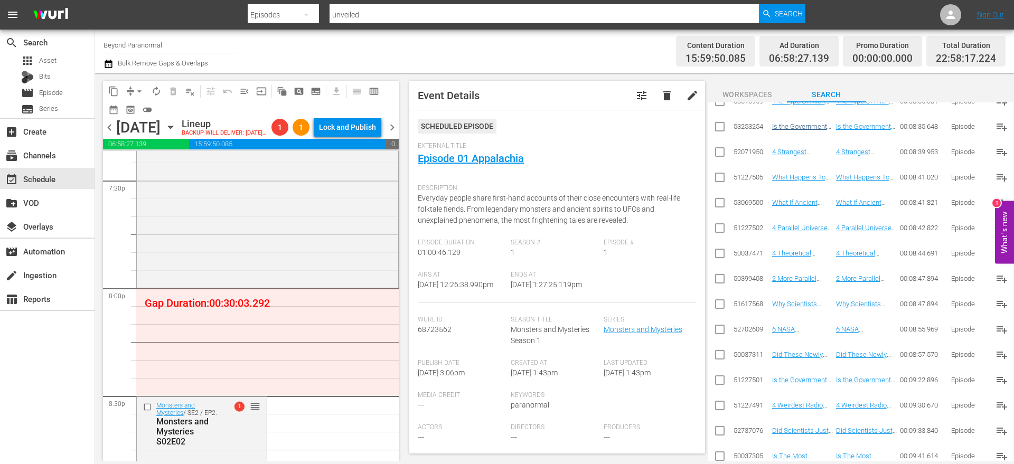
scroll to position [0, 0]
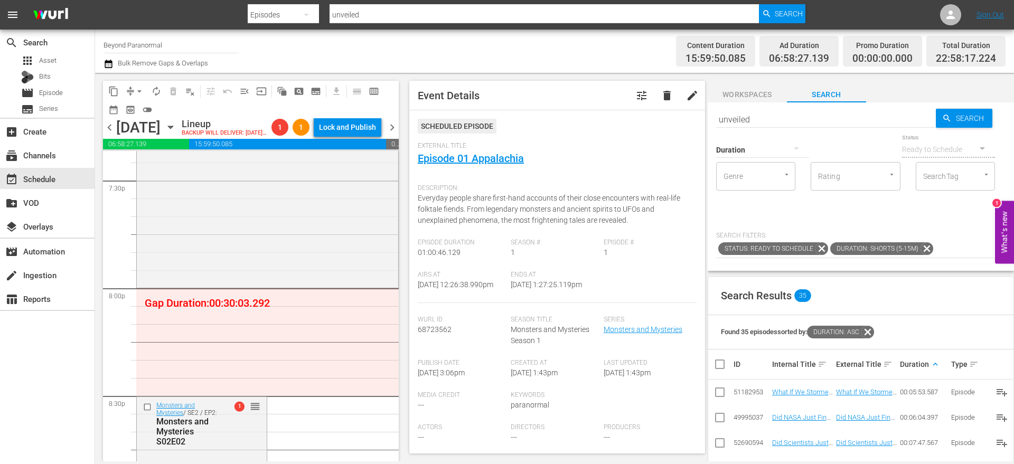
click at [787, 119] on input "unveiled" at bounding box center [826, 119] width 220 height 25
type input "the conspiracy show s01e01"
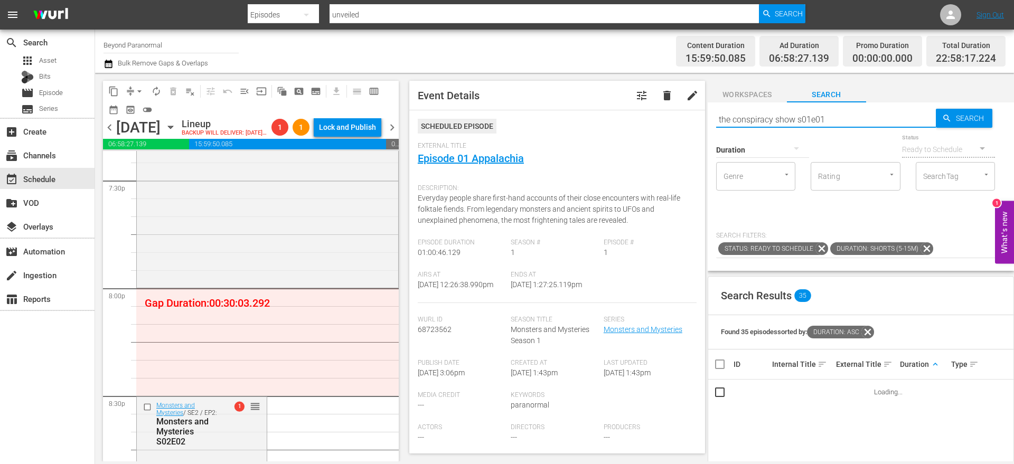
type input "the conspiracy show s01e01"
type input "the conspiracy show"
type input "the conspiracy show s05e01"
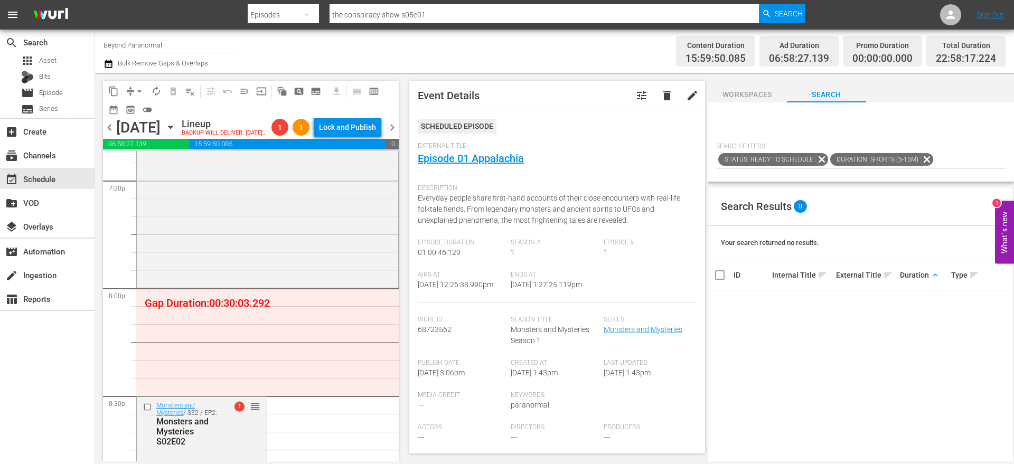
scroll to position [87, 0]
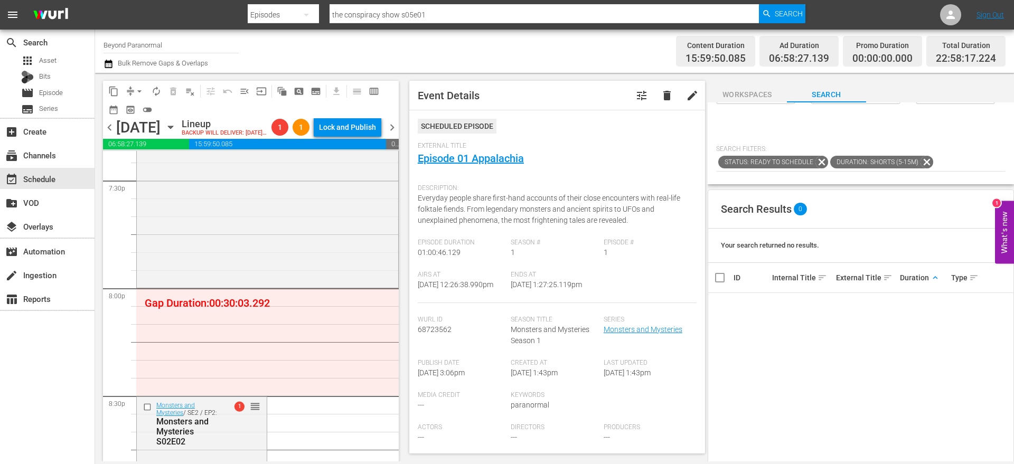
click at [924, 163] on icon at bounding box center [926, 162] width 13 height 13
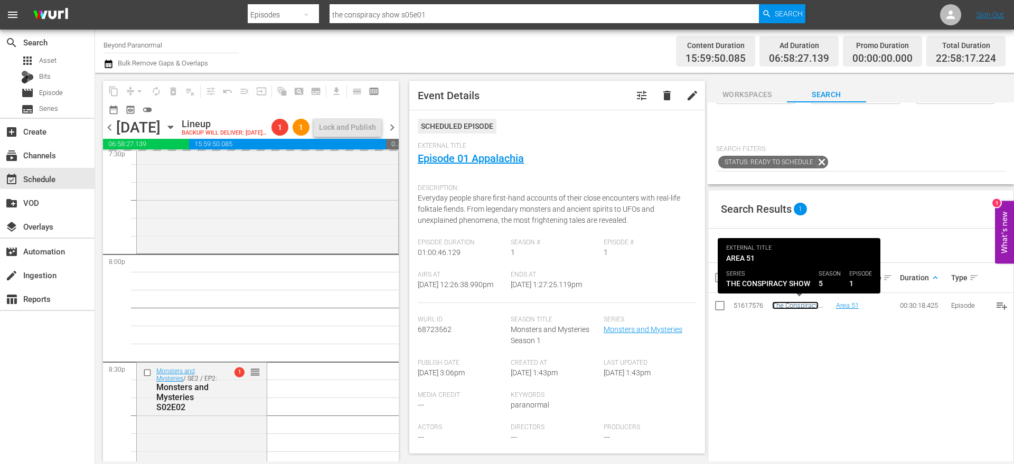
scroll to position [4215, 0]
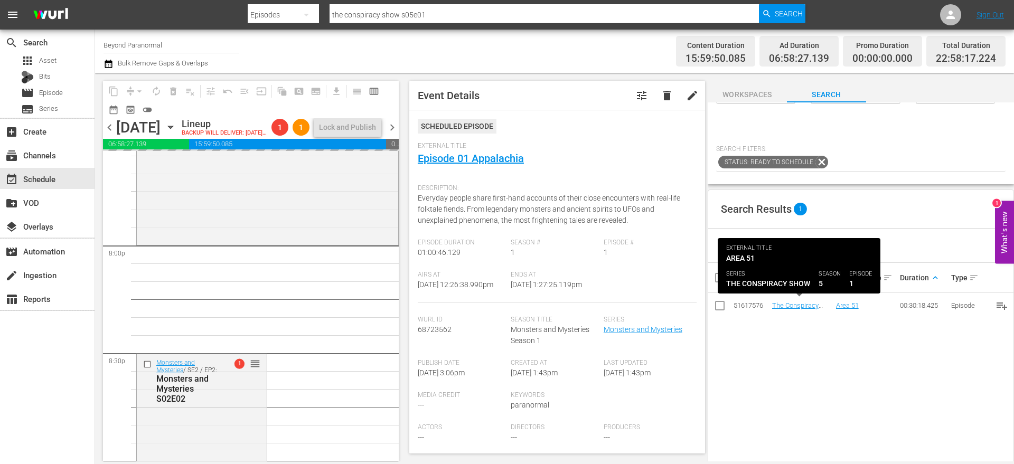
drag, startPoint x: 794, startPoint y: 304, endPoint x: 180, endPoint y: 8, distance: 681.7
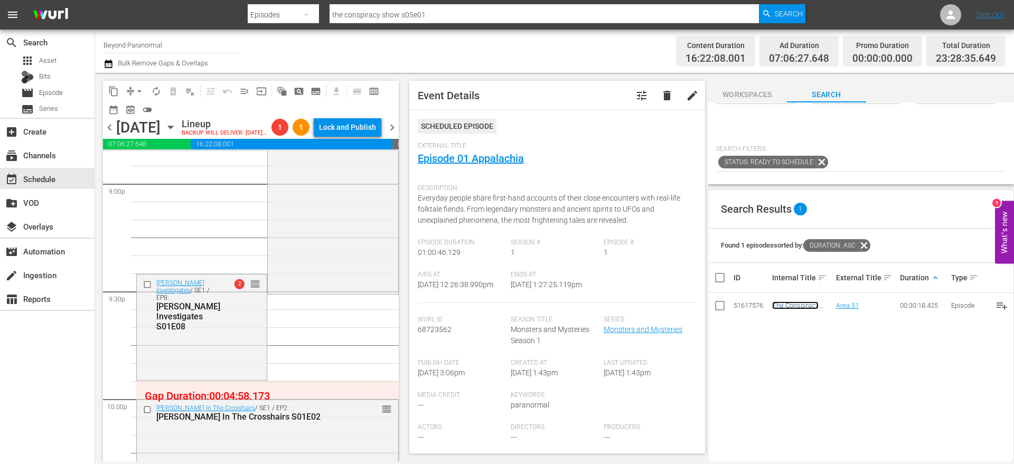
scroll to position [4513, 0]
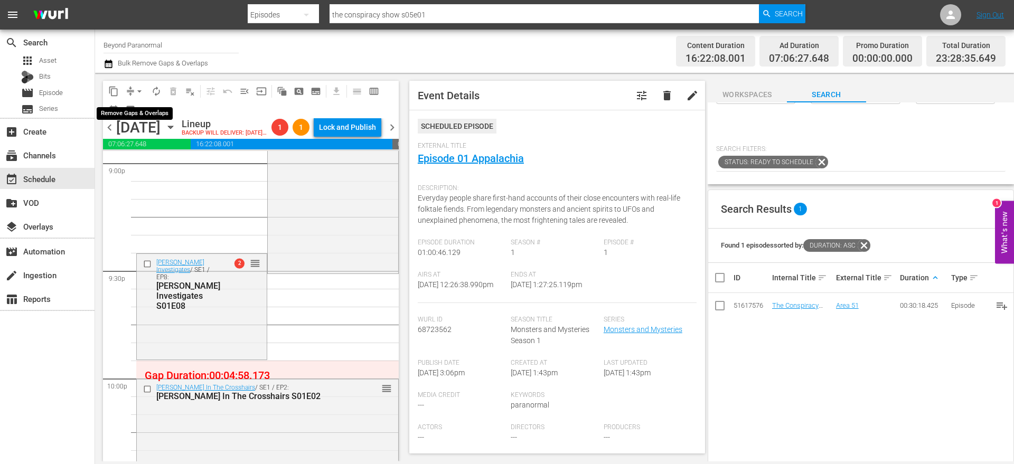
click at [134, 91] on button "arrow_drop_down" at bounding box center [139, 91] width 17 height 17
click at [150, 142] on li "Align to End of Previous Day" at bounding box center [139, 147] width 111 height 17
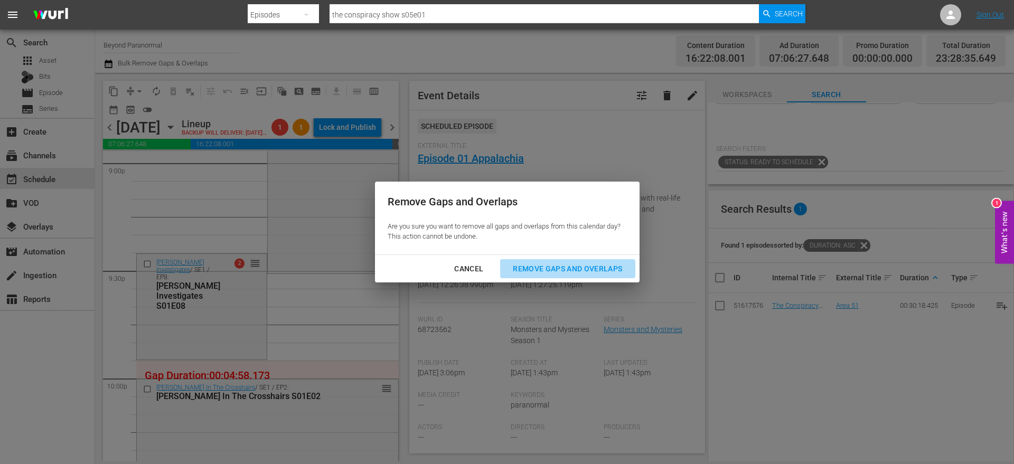
click at [562, 275] on div "Remove Gaps and Overlaps" at bounding box center [567, 268] width 126 height 13
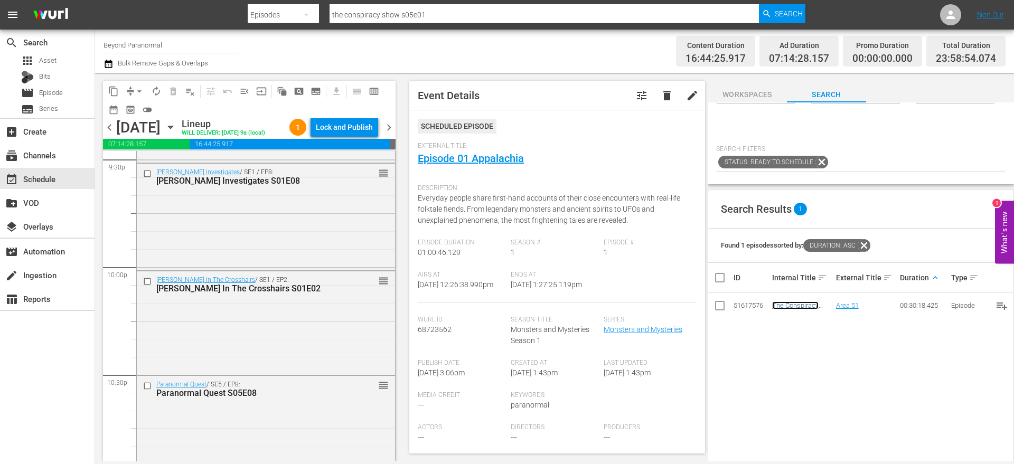
scroll to position [4861, 0]
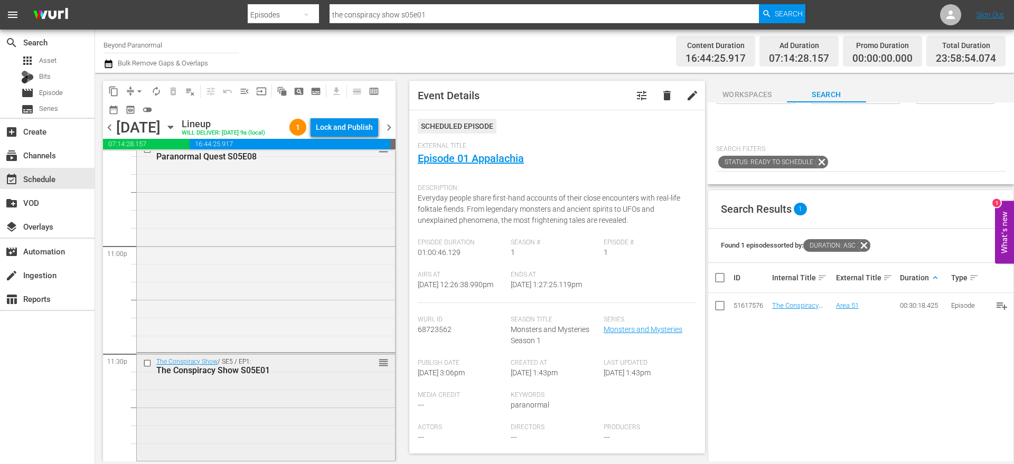
click at [298, 391] on div "The Conspiracy Show / SE5 / EP1: The Conspiracy Show S05E01 reorder" at bounding box center [266, 406] width 258 height 106
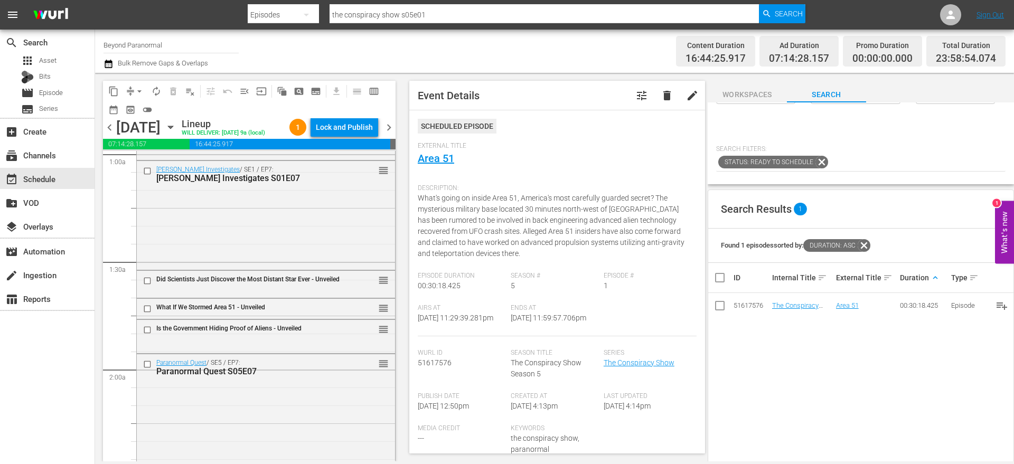
scroll to position [0, 0]
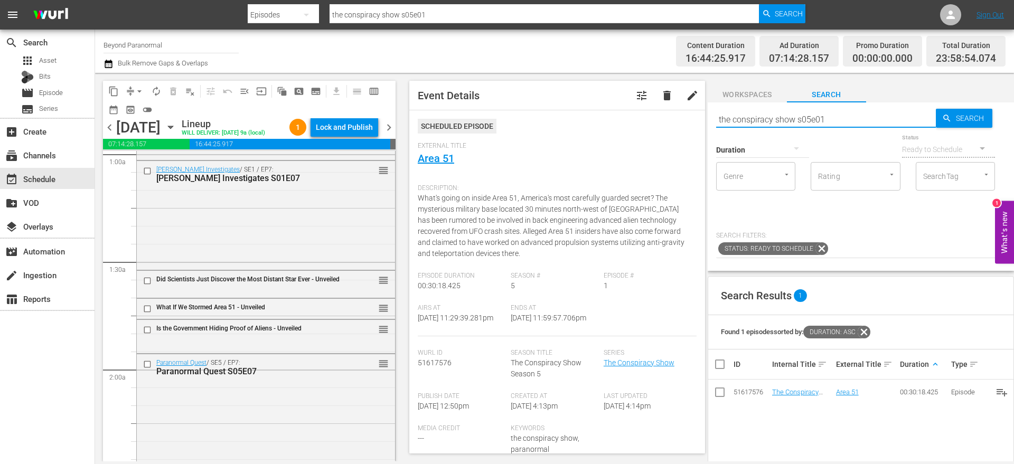
click at [754, 118] on input "the conspiracy show s05e01" at bounding box center [826, 119] width 220 height 25
click at [753, 118] on input "the conspiracy show s05e01" at bounding box center [826, 119] width 220 height 25
type input "unveiled"
click at [748, 143] on div at bounding box center [762, 150] width 93 height 30
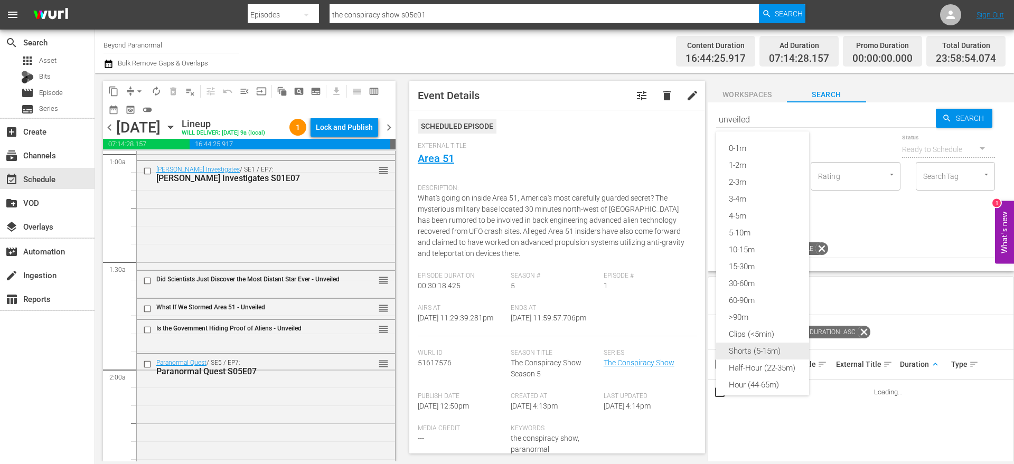
type input "unveiled"
click at [761, 347] on div "Shorts (5-15m)" at bounding box center [762, 351] width 93 height 17
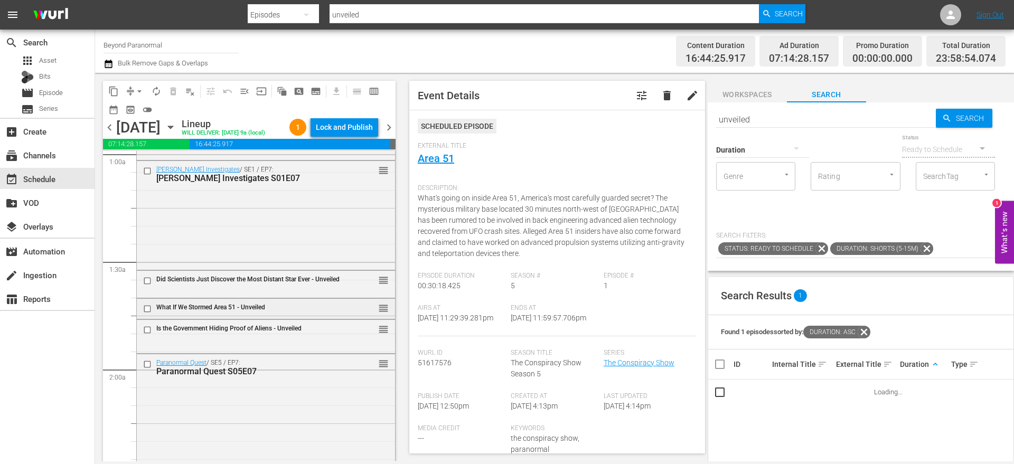
click at [322, 305] on div "What If We Stormed Area 51 - Unveiled" at bounding box center [249, 307] width 186 height 7
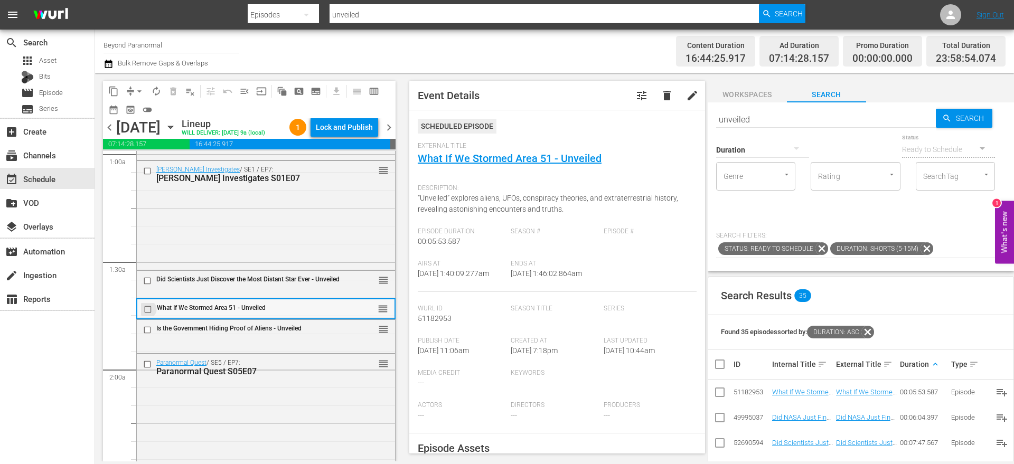
click at [149, 307] on input "checkbox" at bounding box center [149, 309] width 11 height 9
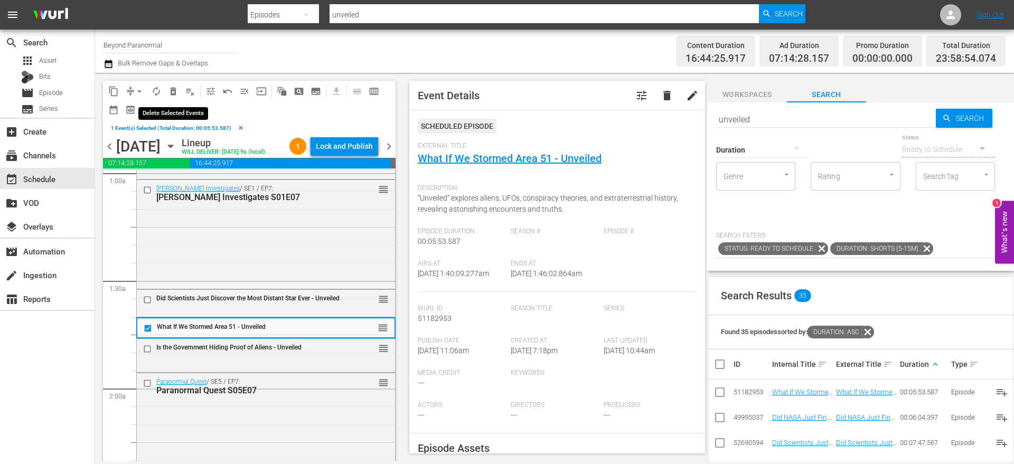
click at [175, 88] on span "delete_forever_outlined" at bounding box center [173, 91] width 11 height 11
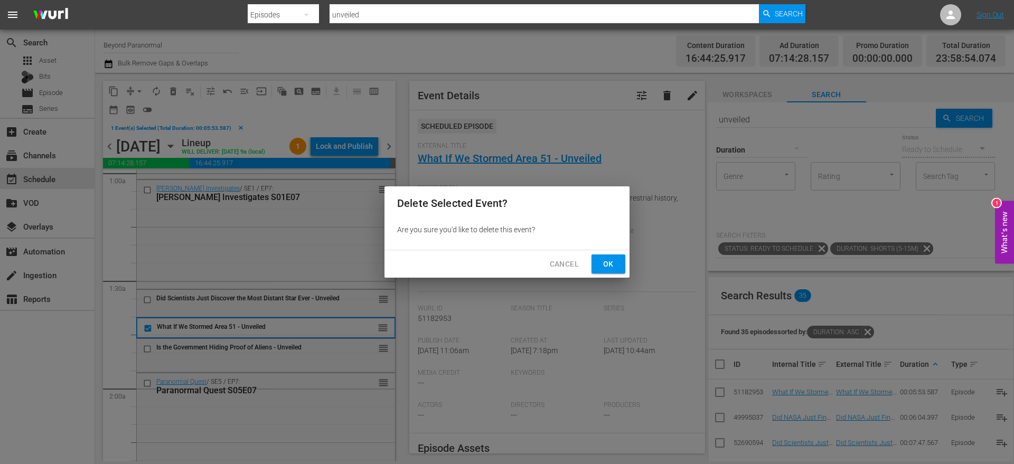
click at [598, 262] on button "Ok" at bounding box center [608, 265] width 34 height 20
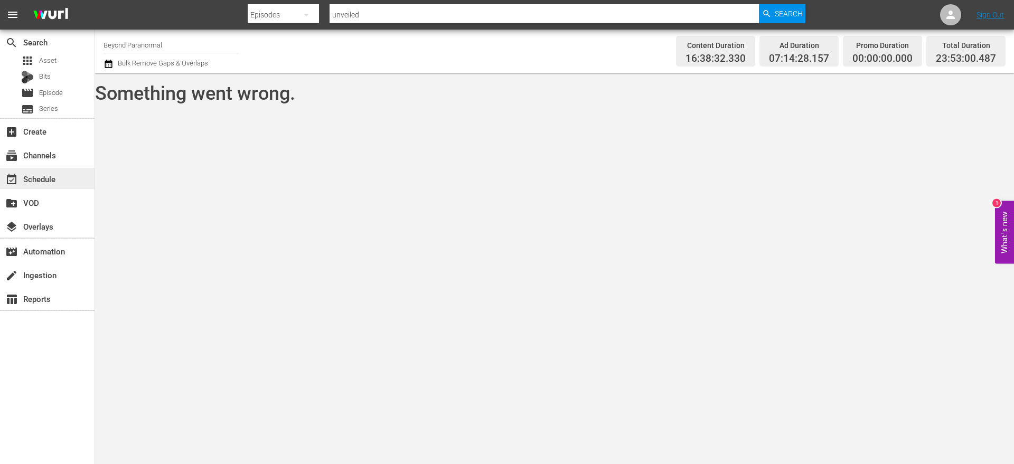
click at [62, 174] on div "event_available Schedule" at bounding box center [47, 178] width 95 height 21
click at [48, 174] on div "event_available Schedule" at bounding box center [29, 178] width 59 height 10
click at [58, 182] on div "event_available Schedule" at bounding box center [29, 178] width 59 height 10
click at [48, 174] on div "event_available Schedule" at bounding box center [29, 178] width 59 height 10
click at [48, 175] on div "event_available Schedule" at bounding box center [29, 178] width 59 height 10
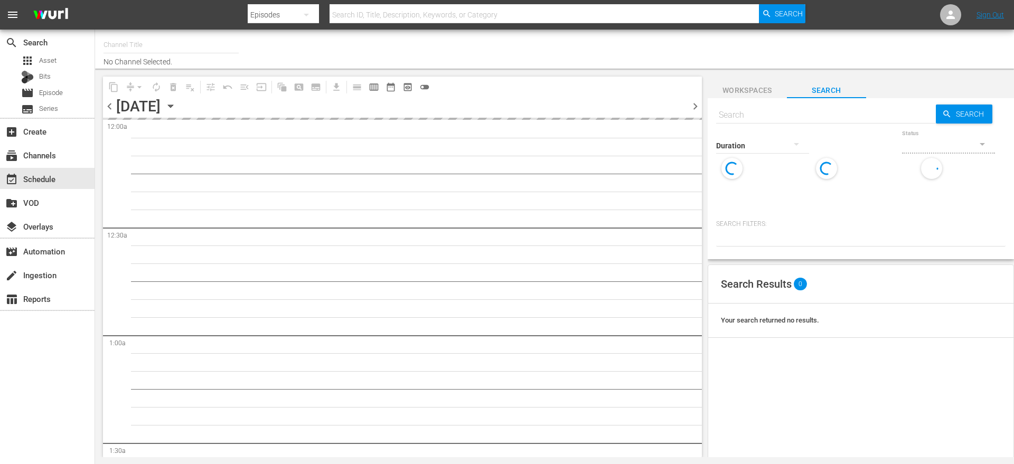
type input "Beyond Paranormal (1549)"
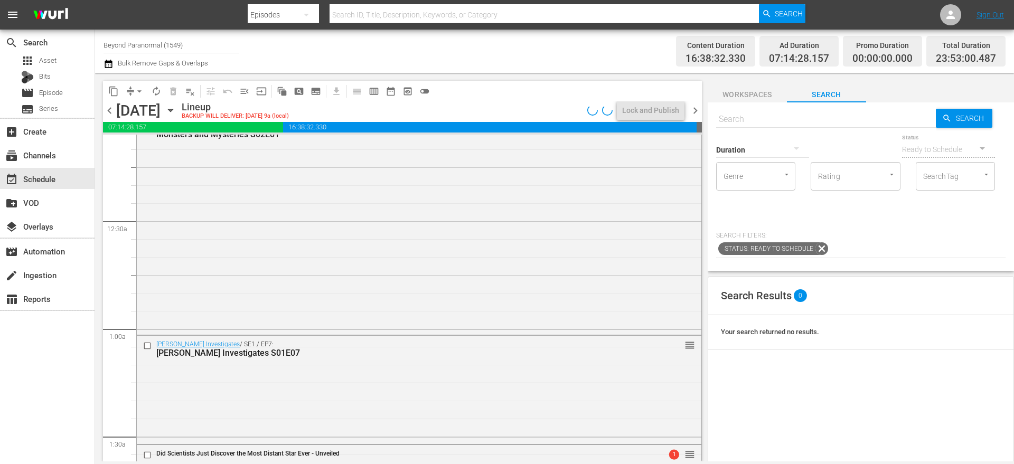
scroll to position [267, 0]
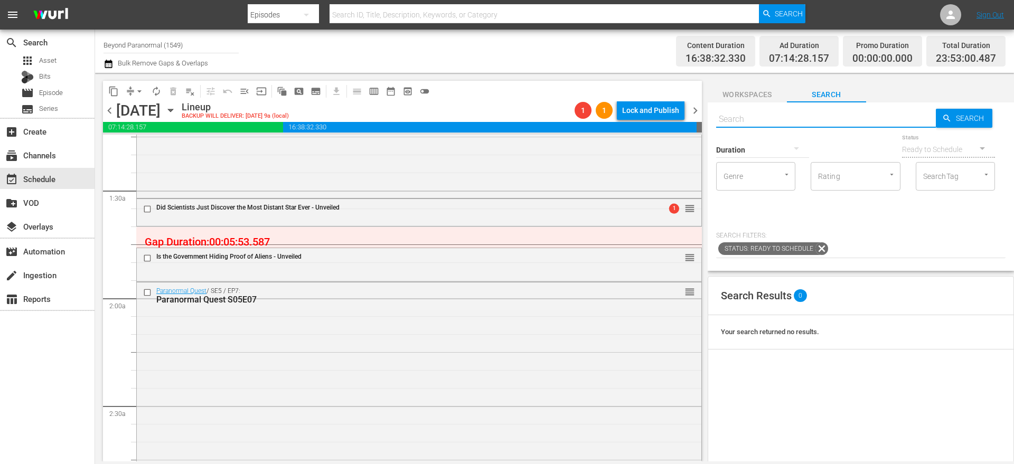
click at [737, 116] on input "text" at bounding box center [826, 119] width 220 height 25
click at [981, 180] on button "Open" at bounding box center [986, 175] width 10 height 10
type input "unveiled"
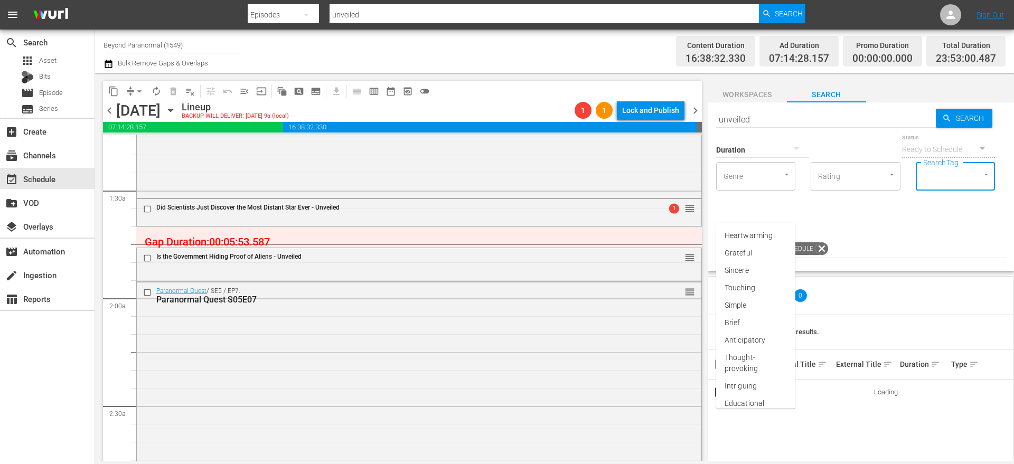
click at [784, 155] on button "button" at bounding box center [796, 148] width 25 height 25
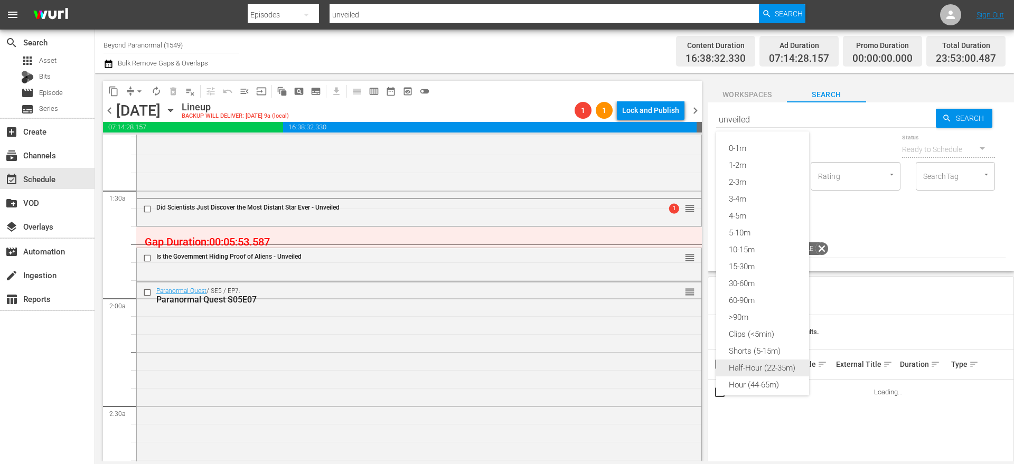
click at [763, 353] on div "Shorts (5-15m)" at bounding box center [762, 351] width 93 height 17
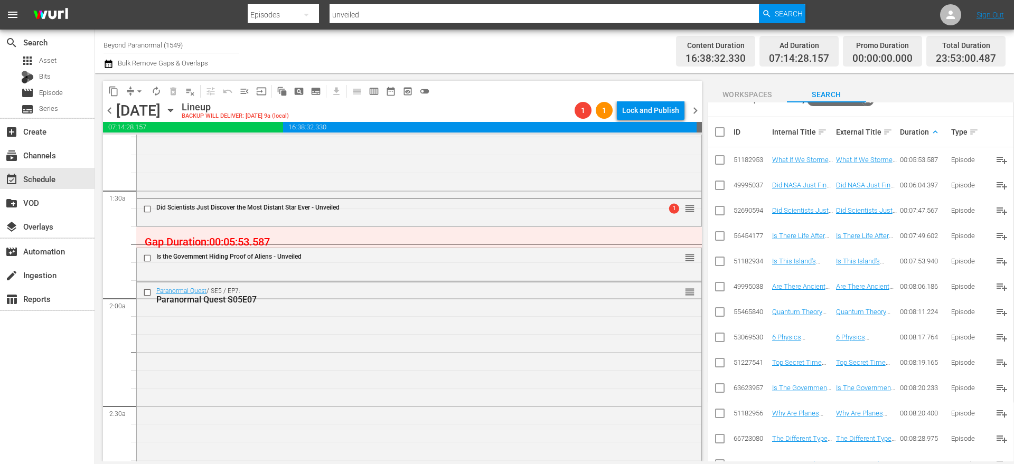
scroll to position [223, 0]
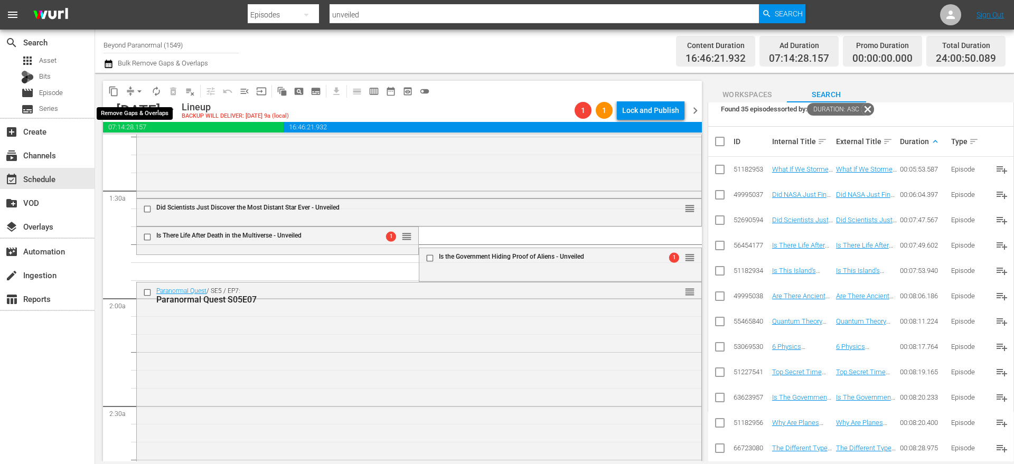
click at [131, 91] on button "arrow_drop_down" at bounding box center [139, 91] width 17 height 17
click at [149, 144] on li "Align to End of Previous Day" at bounding box center [139, 147] width 111 height 17
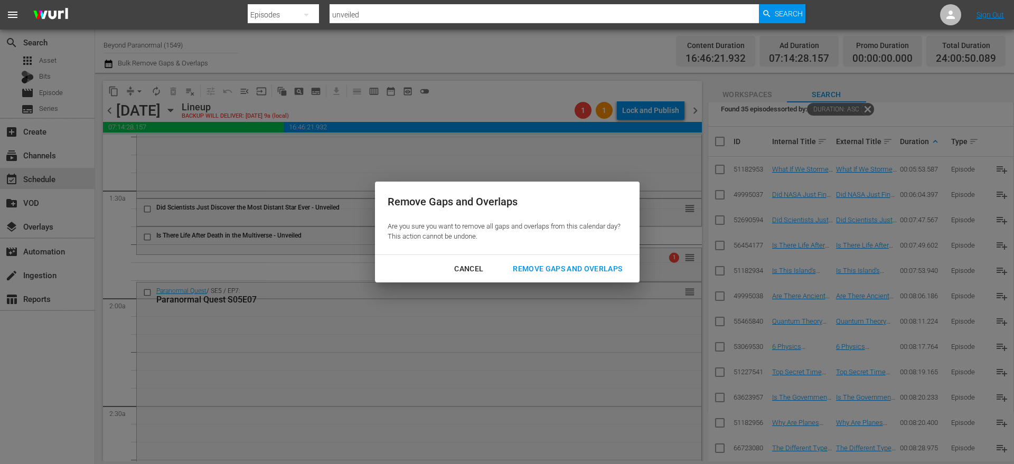
click at [539, 271] on div "Remove Gaps and Overlaps" at bounding box center [567, 268] width 126 height 13
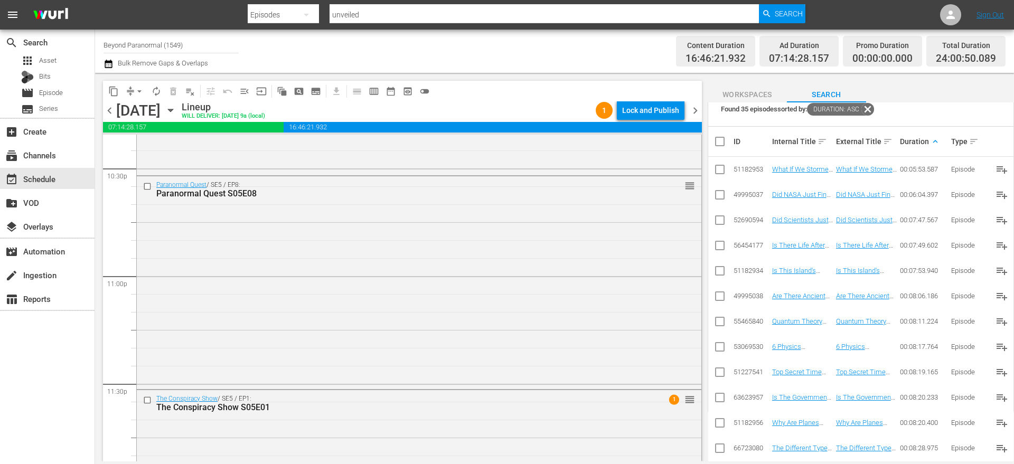
scroll to position [4851, 0]
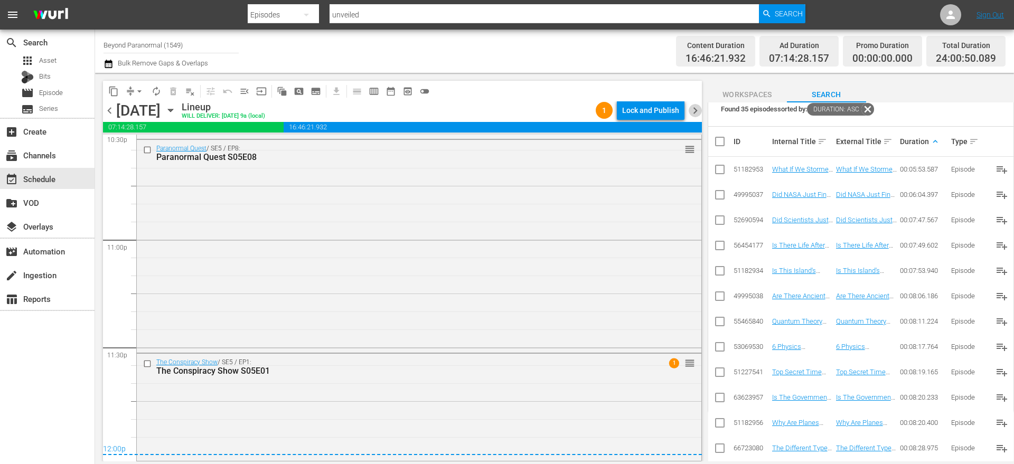
click at [698, 112] on span "chevron_right" at bounding box center [695, 110] width 13 height 13
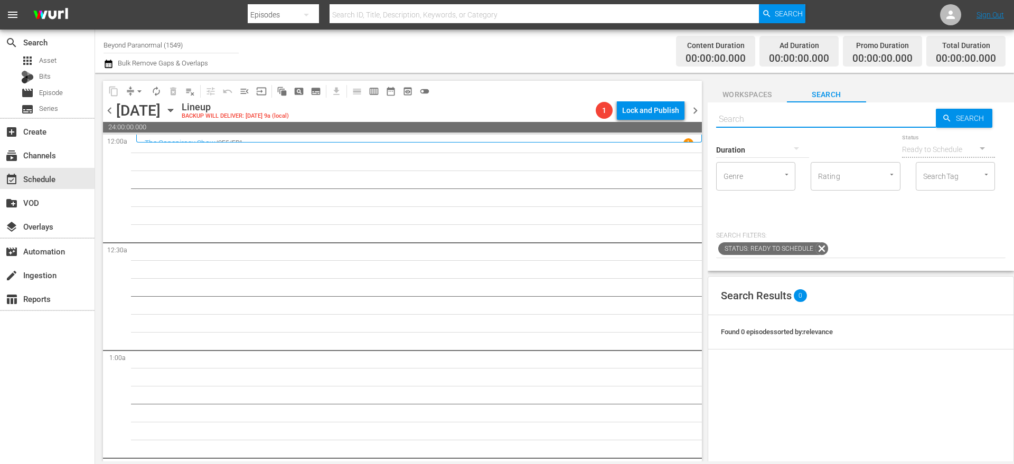
click at [755, 111] on input "text" at bounding box center [826, 119] width 220 height 25
paste input "Aliens Uncovered 126"
type input "Aliens Uncovered 126"
type input "Aliens Uncovered s01e26"
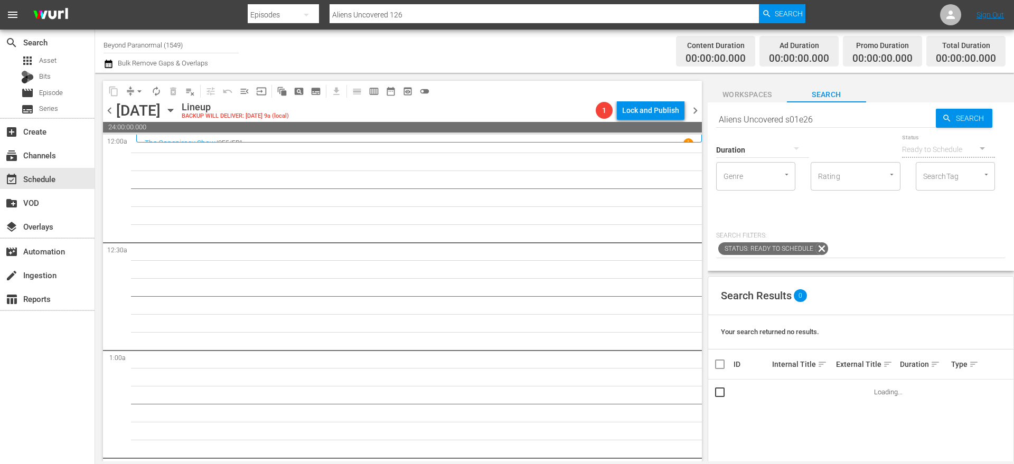
type input "Aliens Uncovered s01e26"
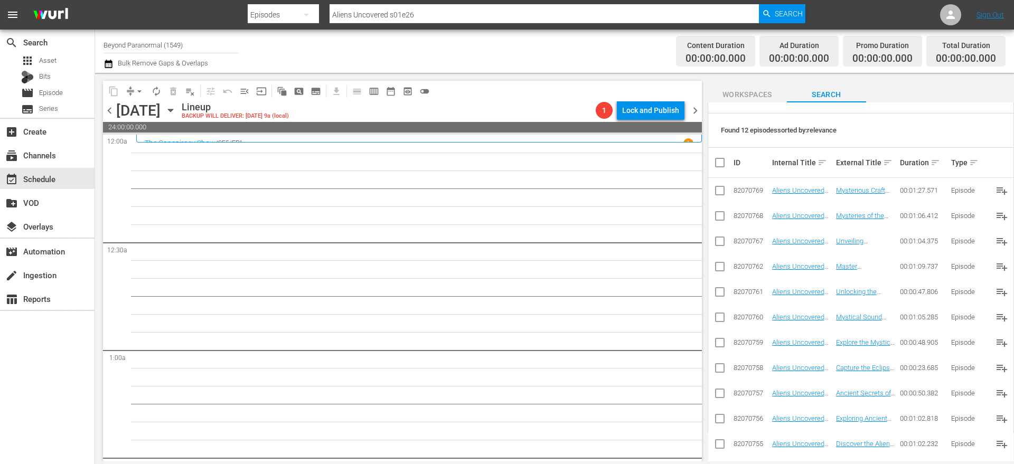
scroll to position [221, 0]
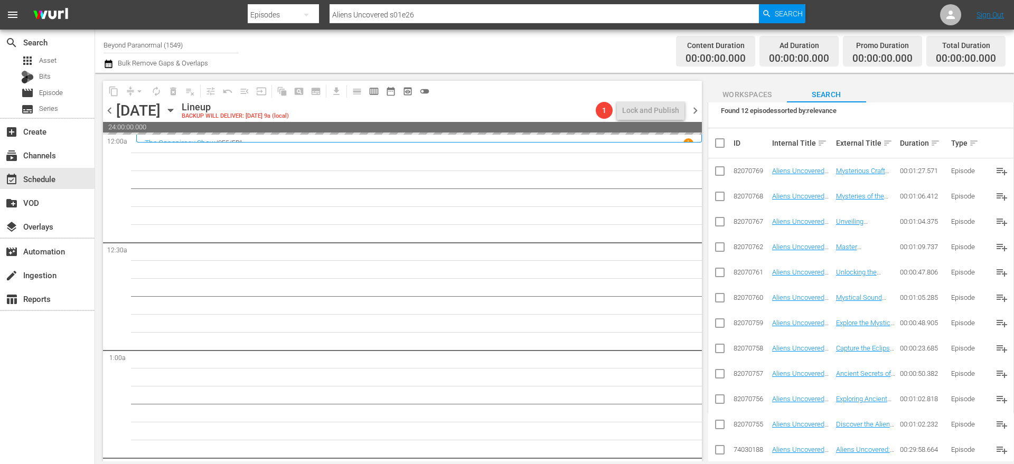
drag, startPoint x: 791, startPoint y: 446, endPoint x: 461, endPoint y: 17, distance: 541.1
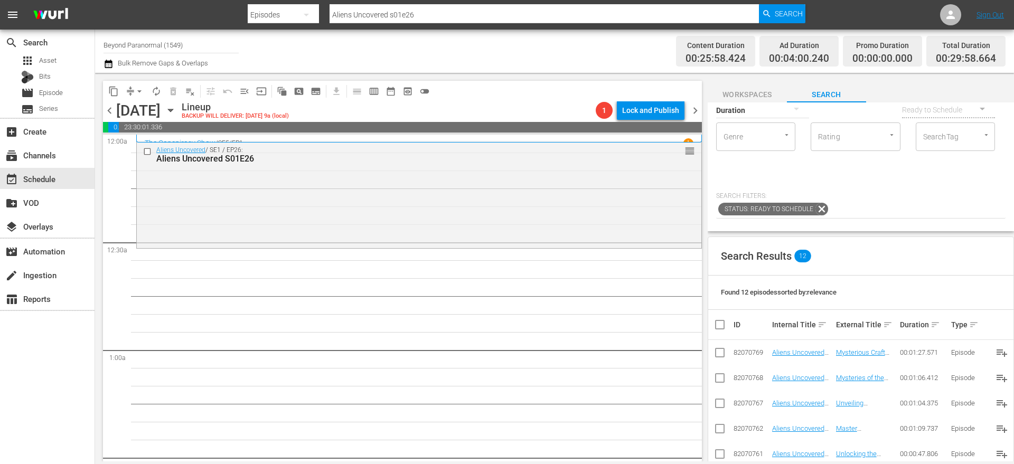
scroll to position [0, 0]
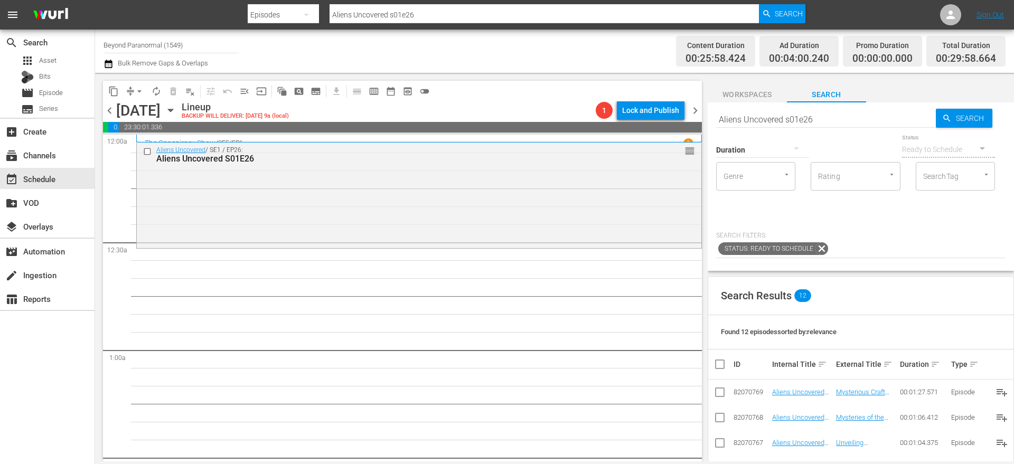
click at [752, 119] on input "Aliens Uncovered s01e26" at bounding box center [826, 119] width 220 height 25
paste input "Cryptid Wilds S01 E05"
type input "Cryptid Wilds S01 E05"
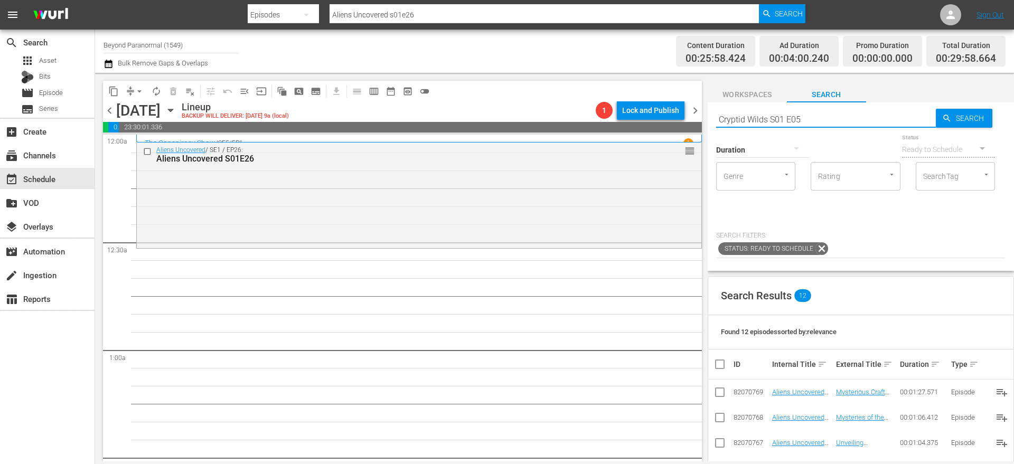
type input "Cryptid Wilds S01 E05"
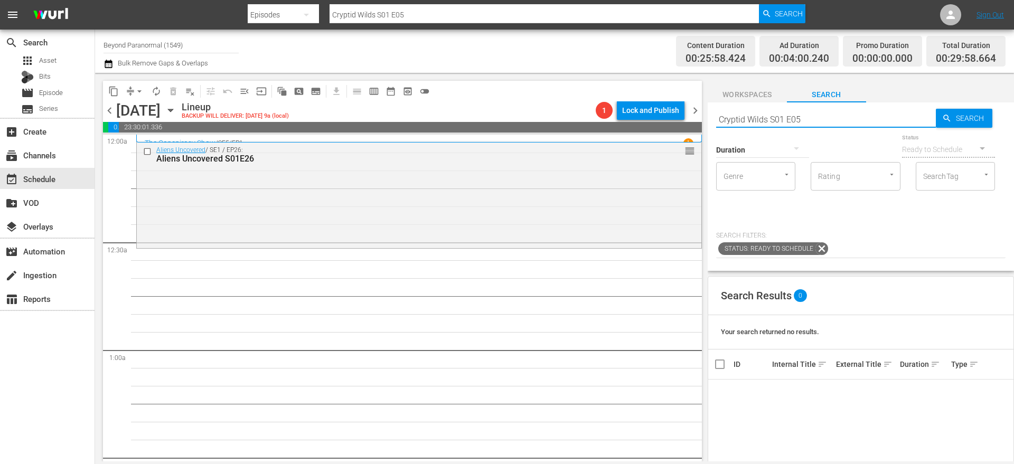
type input "Cryptid Wilds S01 E05"
click at [112, 114] on span "chevron_left" at bounding box center [109, 110] width 13 height 13
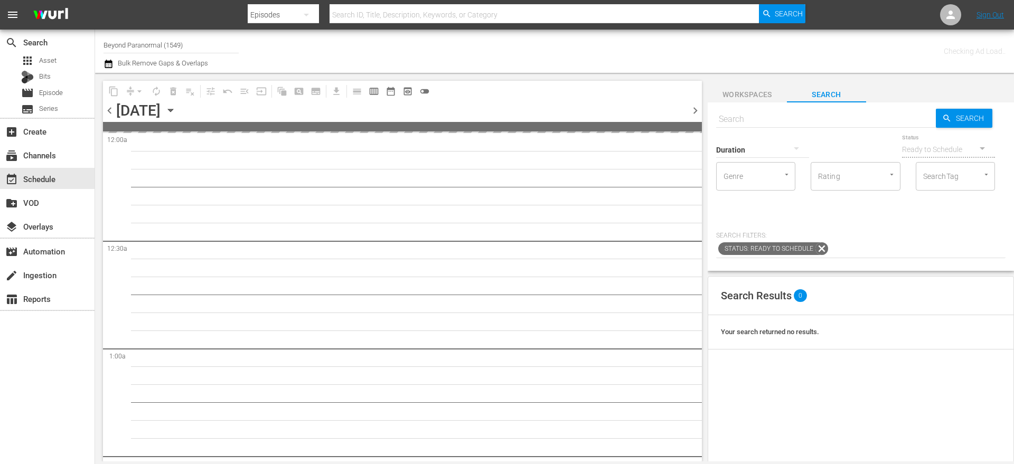
click at [112, 114] on span "chevron_left" at bounding box center [109, 110] width 13 height 13
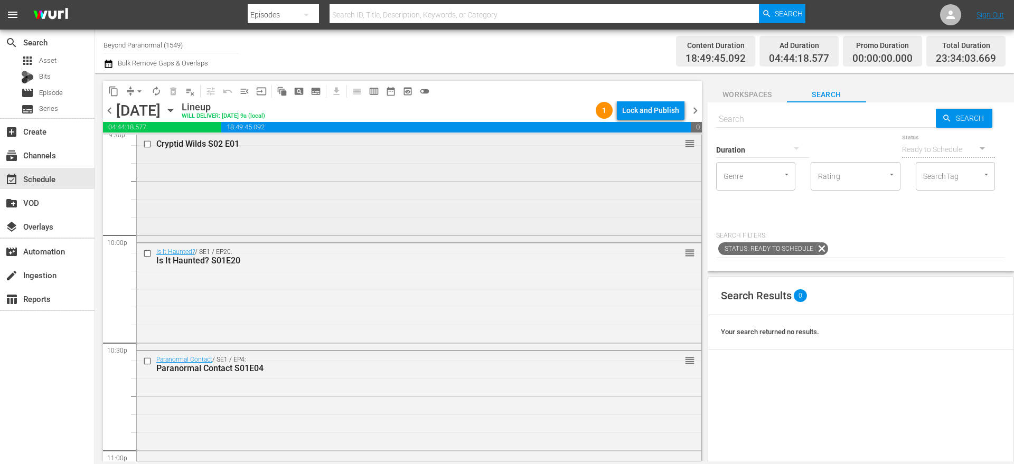
scroll to position [4616, 0]
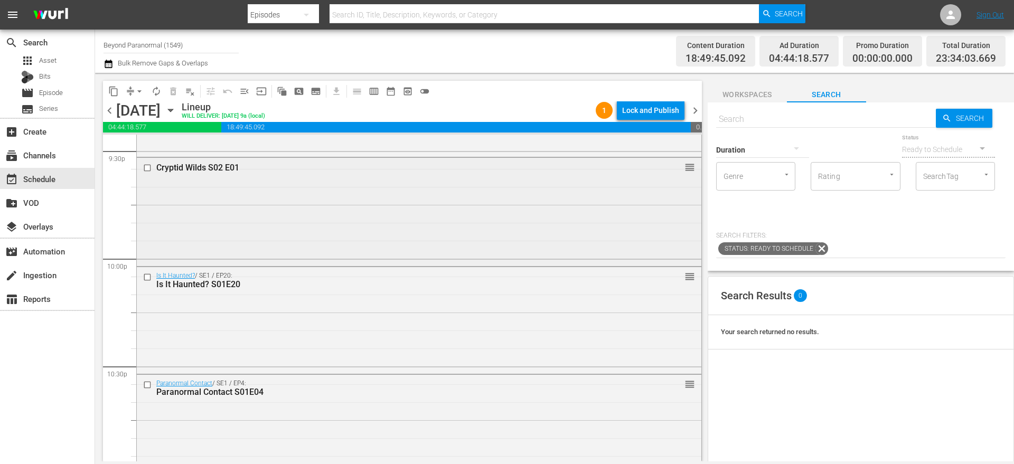
click at [144, 170] on input "checkbox" at bounding box center [148, 168] width 11 height 9
click at [144, 278] on input "checkbox" at bounding box center [148, 277] width 11 height 9
click at [147, 382] on input "checkbox" at bounding box center [148, 385] width 11 height 9
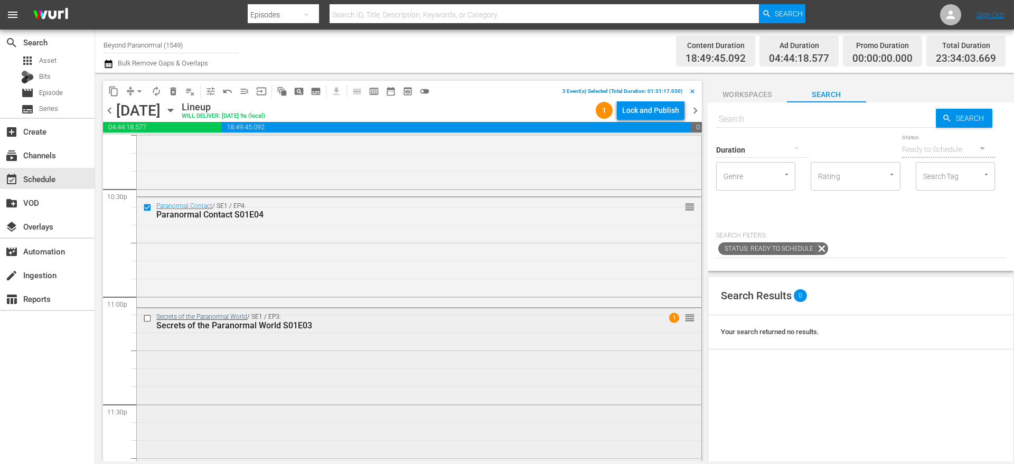
scroll to position [4850, 0]
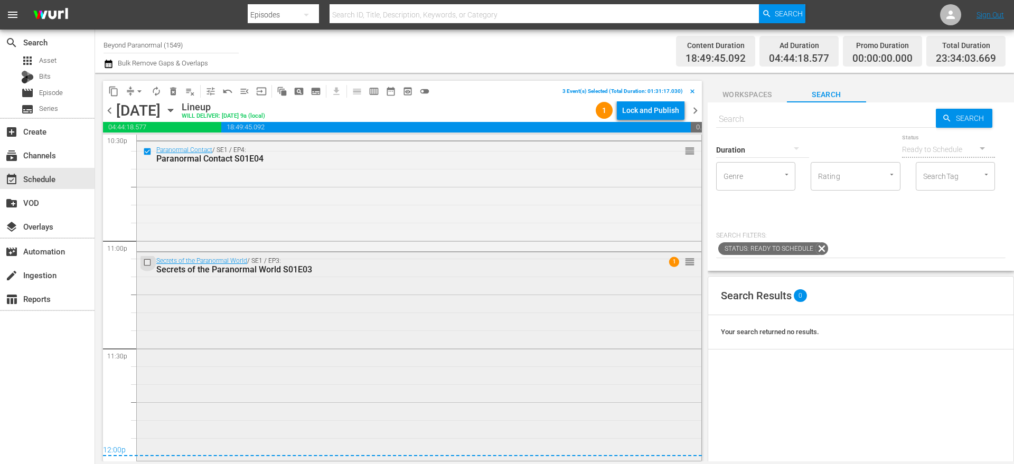
click at [148, 263] on input "checkbox" at bounding box center [148, 262] width 11 height 9
click at [115, 95] on span "content_copy" at bounding box center [113, 91] width 11 height 11
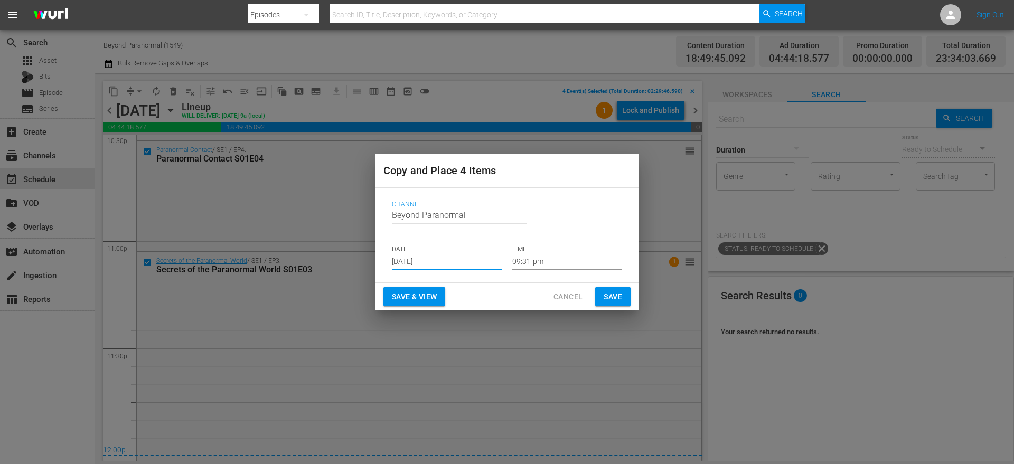
click at [433, 260] on input "[DATE]" at bounding box center [447, 262] width 110 height 16
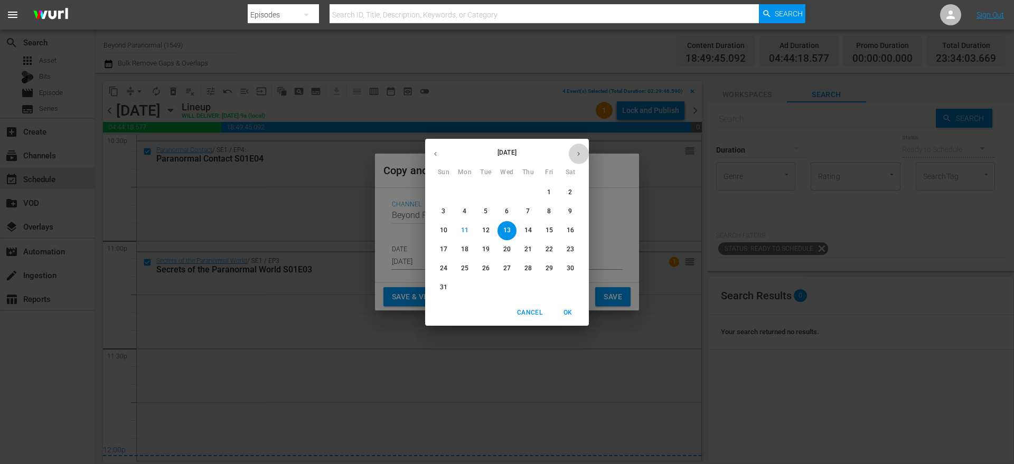
click at [581, 156] on icon "button" at bounding box center [579, 154] width 8 height 8
click at [468, 192] on span "1" at bounding box center [464, 192] width 19 height 9
type input "[DATE]"
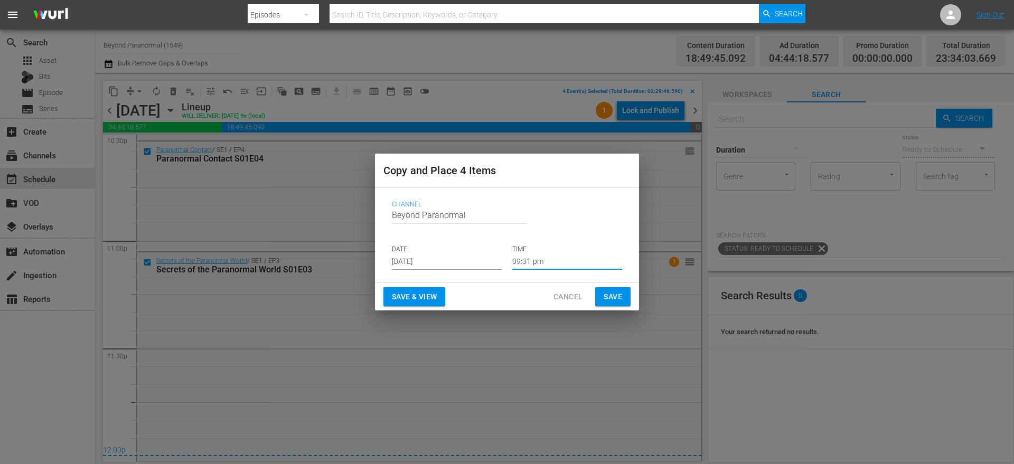
click at [528, 256] on input "09:31 pm" at bounding box center [567, 262] width 110 height 16
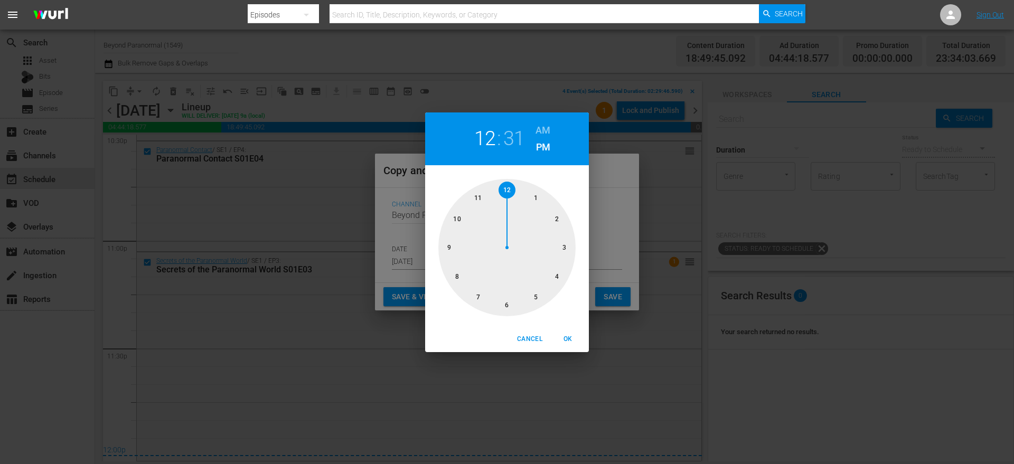
click at [506, 193] on div at bounding box center [506, 247] width 137 height 137
click at [550, 128] on h6 "AM" at bounding box center [543, 130] width 15 height 17
click at [563, 340] on span "OK" at bounding box center [567, 339] width 25 height 11
type input "12:31 am"
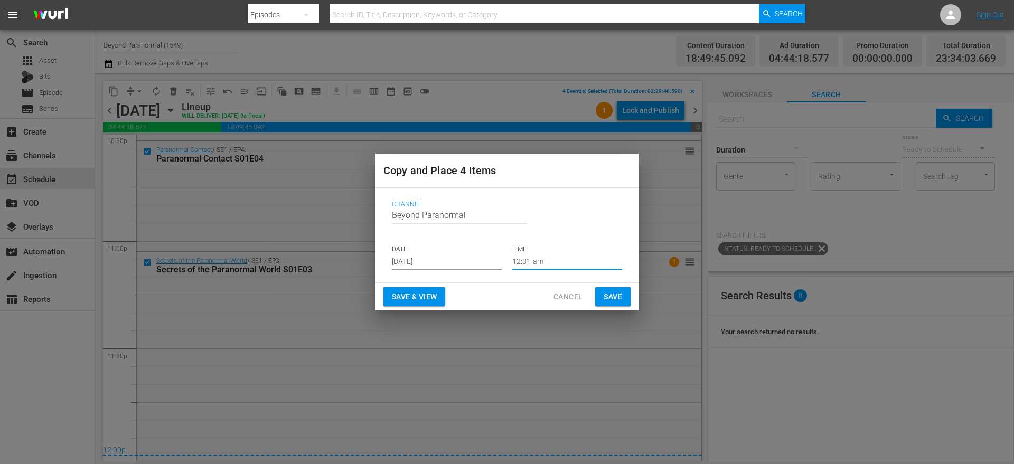
click at [615, 302] on span "Save" at bounding box center [613, 296] width 18 height 13
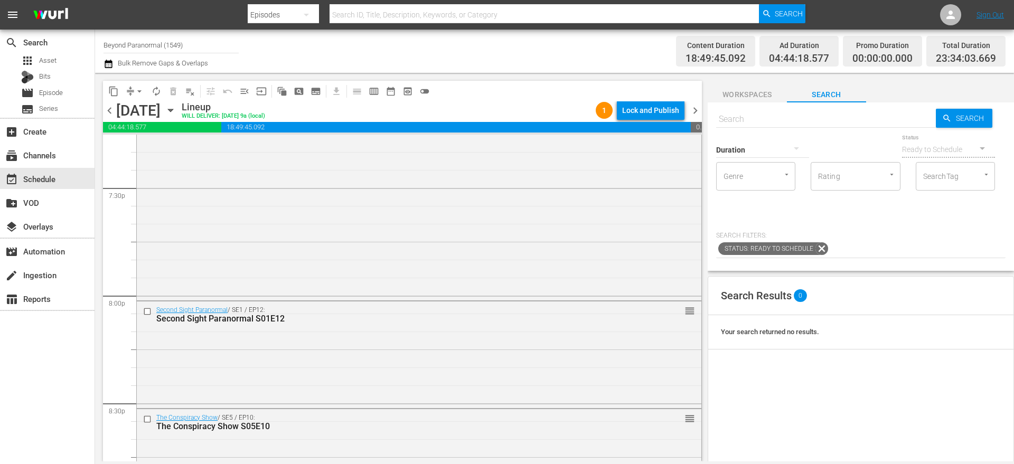
scroll to position [4150, 0]
click at [145, 310] on input "checkbox" at bounding box center [148, 309] width 11 height 9
click at [148, 418] on input "checkbox" at bounding box center [148, 416] width 11 height 9
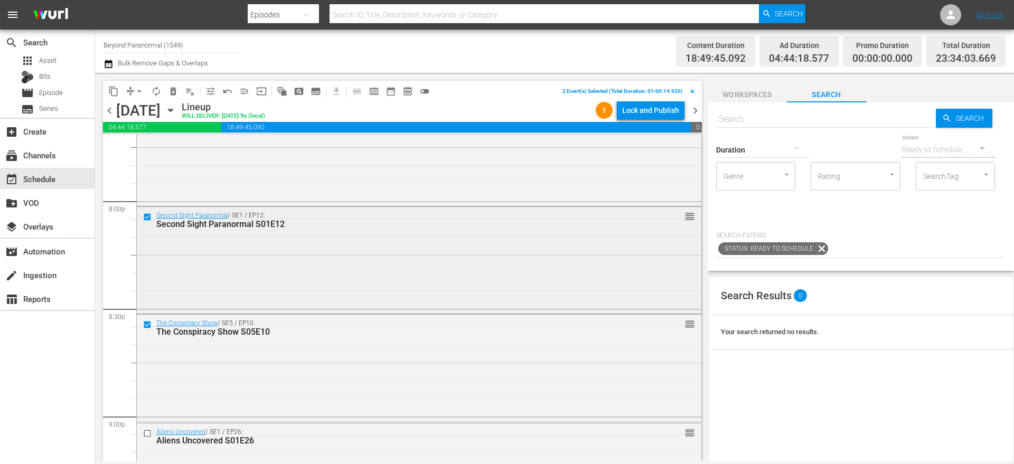
scroll to position [4398, 0]
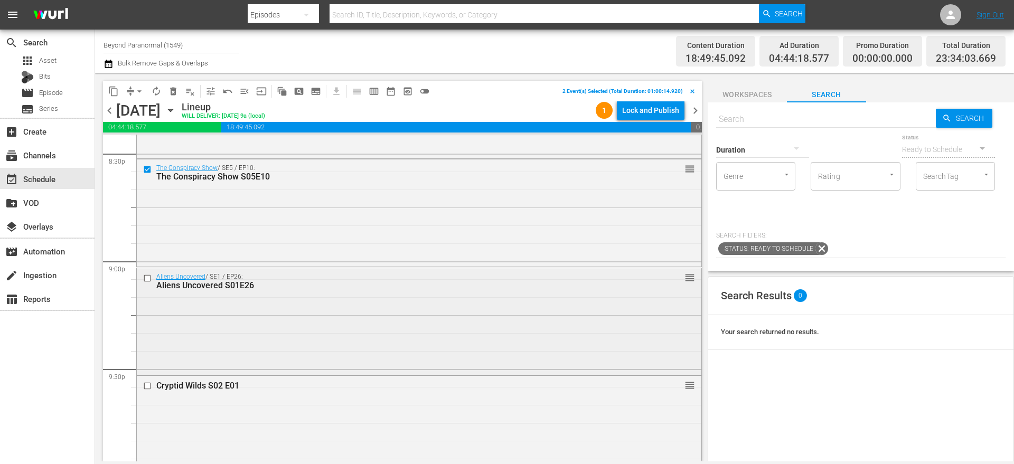
click at [149, 277] on input "checkbox" at bounding box center [148, 278] width 11 height 9
click at [148, 386] on input "checkbox" at bounding box center [148, 386] width 11 height 9
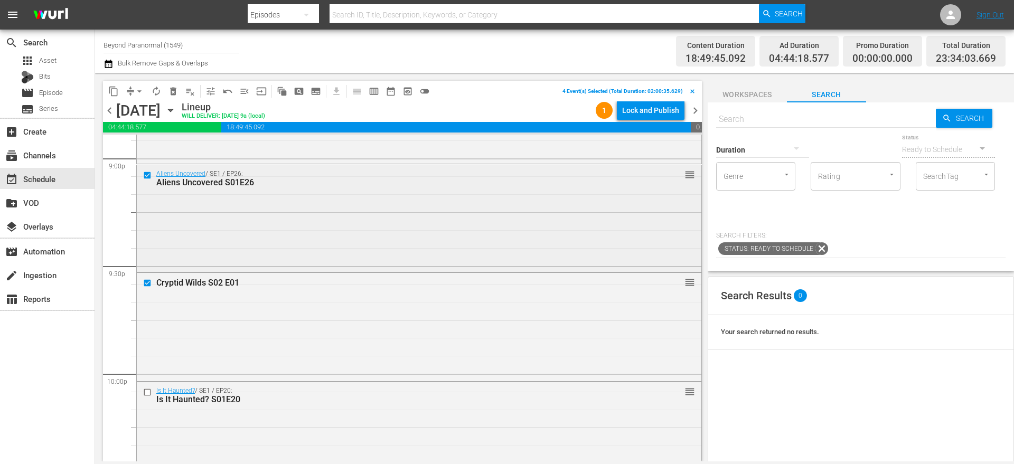
scroll to position [4634, 0]
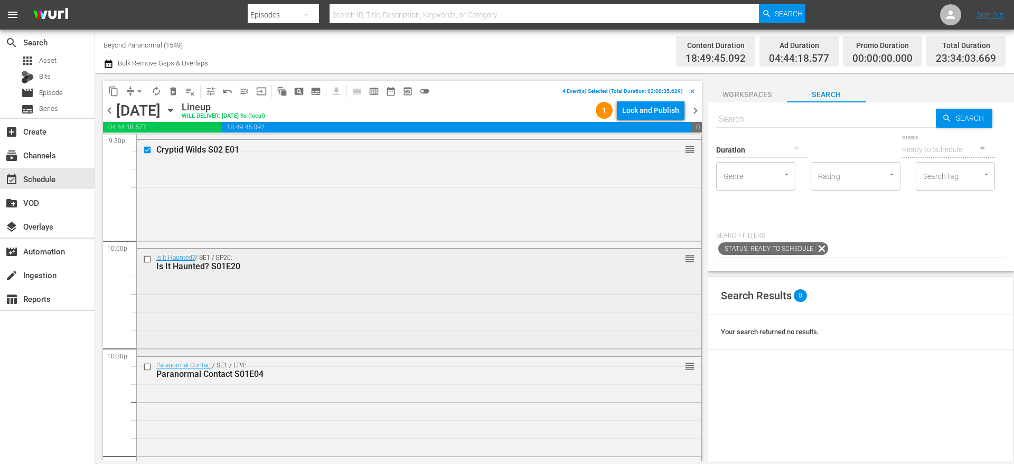
click at [147, 261] on input "checkbox" at bounding box center [148, 259] width 11 height 9
click at [147, 366] on input "checkbox" at bounding box center [148, 367] width 11 height 9
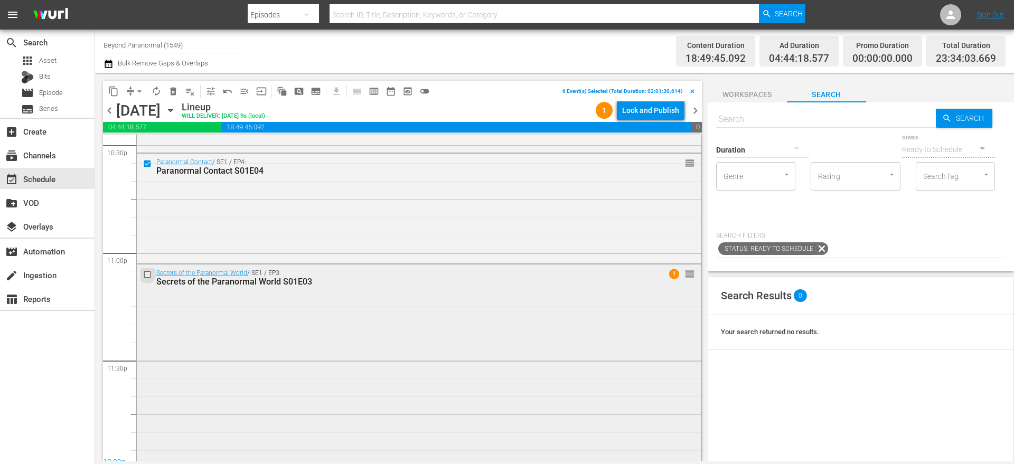
click at [148, 274] on input "checkbox" at bounding box center [148, 274] width 11 height 9
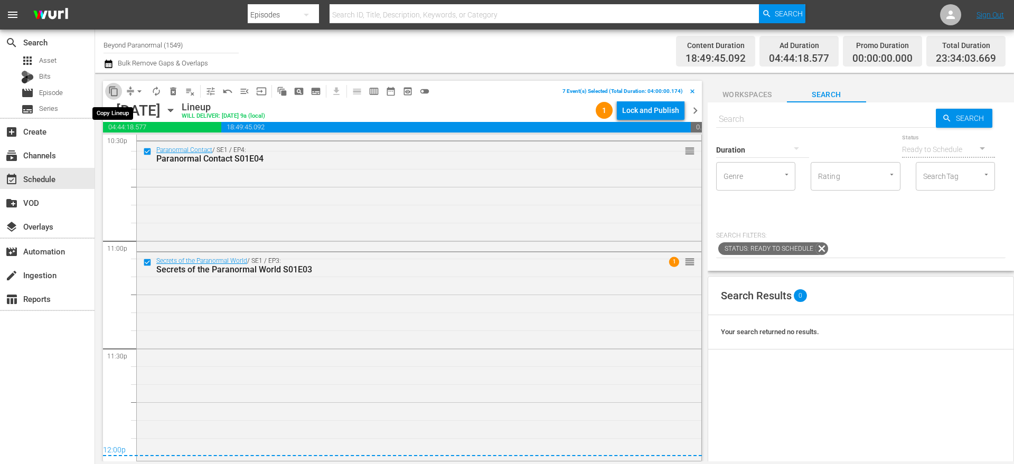
click at [115, 97] on button "content_copy" at bounding box center [113, 91] width 17 height 17
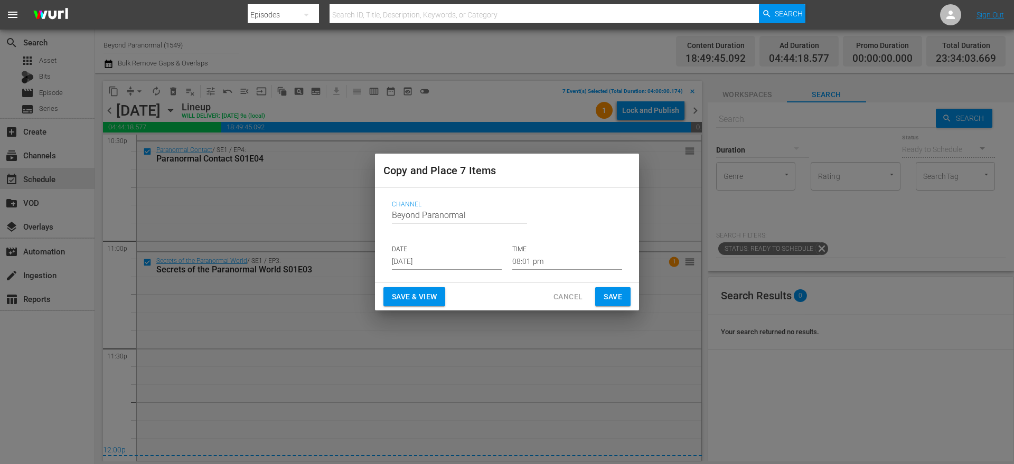
click at [414, 261] on input "[DATE]" at bounding box center [447, 262] width 110 height 16
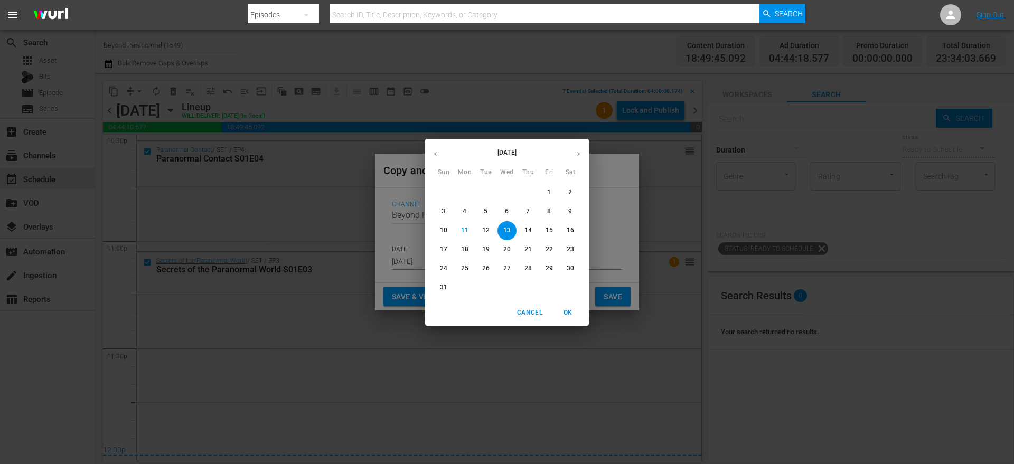
click at [583, 155] on button "button" at bounding box center [578, 154] width 21 height 21
click at [471, 193] on span "1" at bounding box center [464, 192] width 19 height 9
type input "[DATE]"
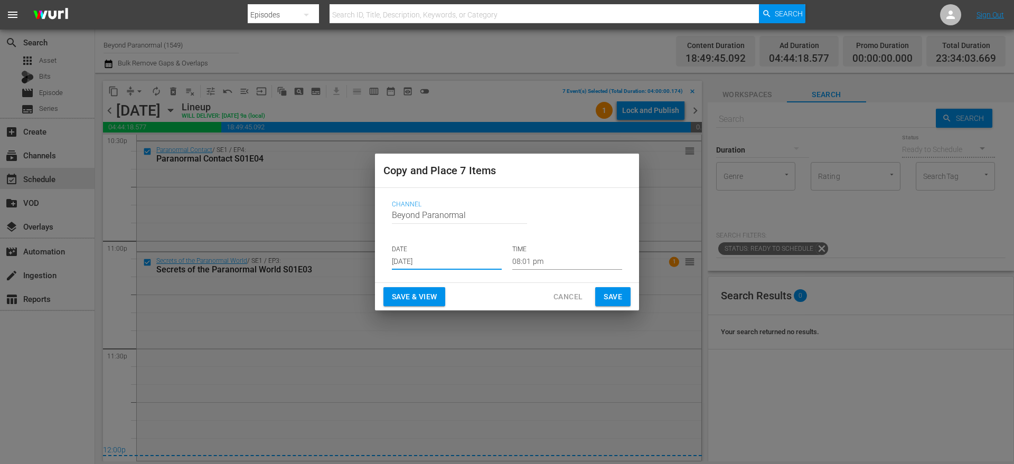
click at [525, 265] on input "08:01 pm" at bounding box center [567, 262] width 110 height 16
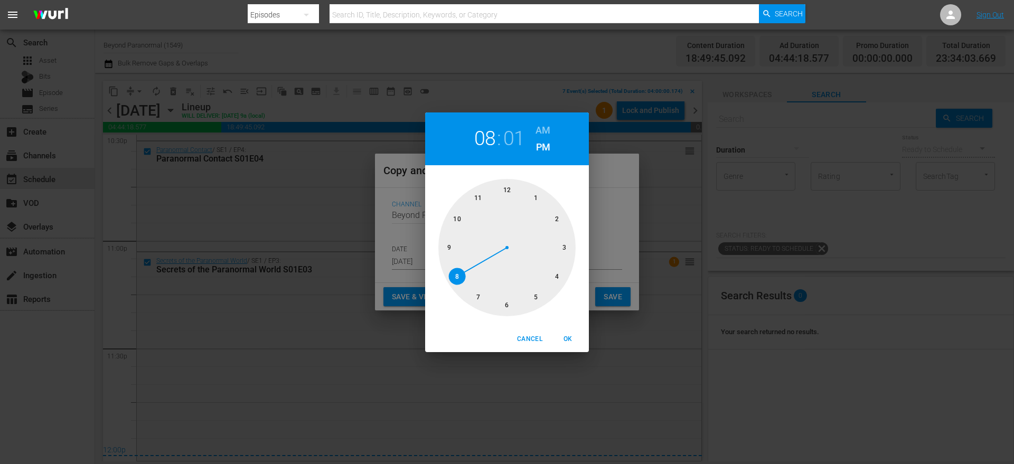
click at [563, 251] on div at bounding box center [506, 247] width 137 height 137
click at [543, 129] on h6 "AM" at bounding box center [543, 130] width 15 height 17
click at [574, 338] on span "OK" at bounding box center [567, 339] width 25 height 11
type input "03:01 am"
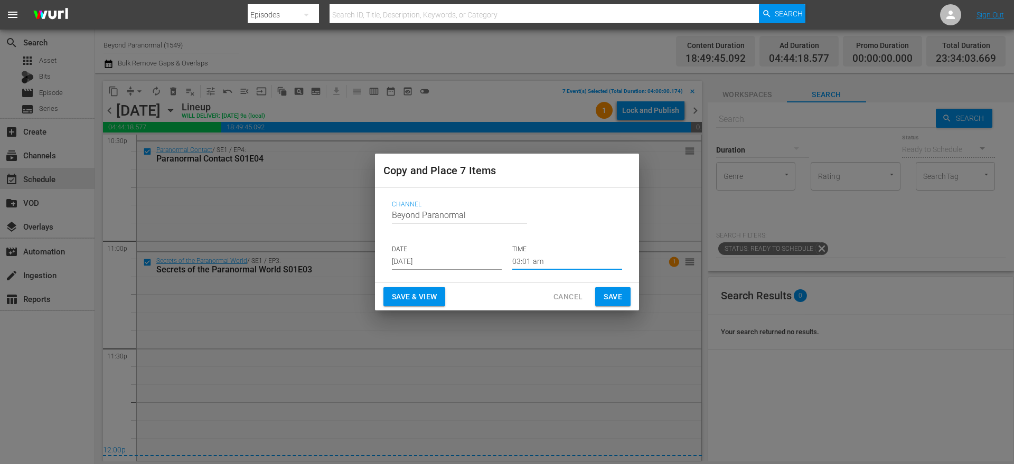
click at [617, 295] on span "Save" at bounding box center [613, 296] width 18 height 13
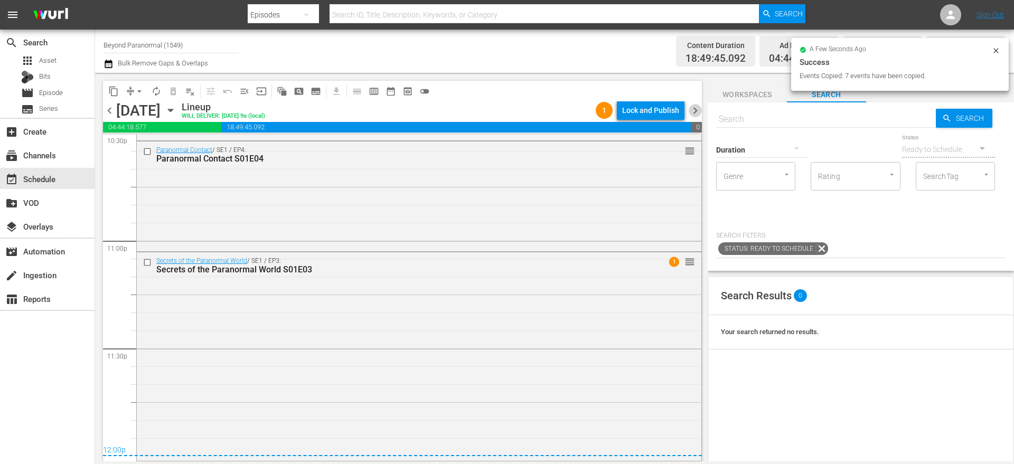
click at [693, 110] on span "chevron_right" at bounding box center [695, 110] width 13 height 13
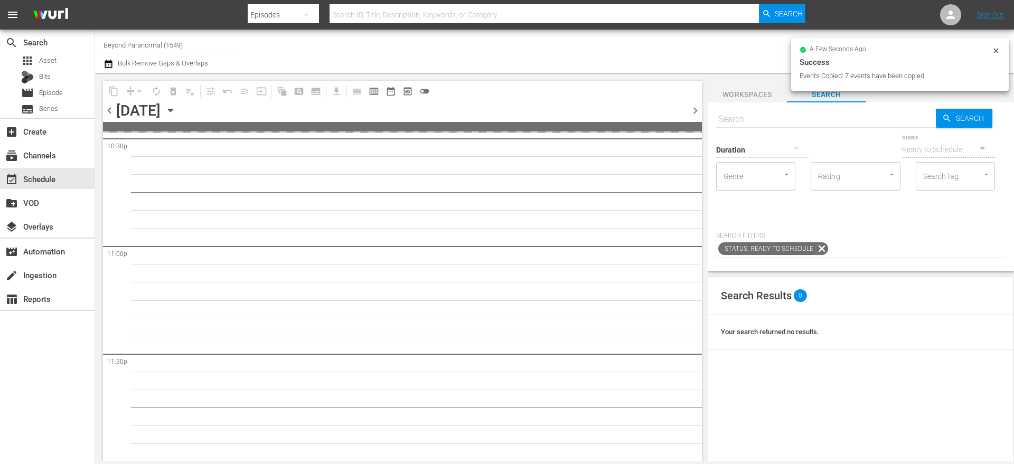
scroll to position [4843, 0]
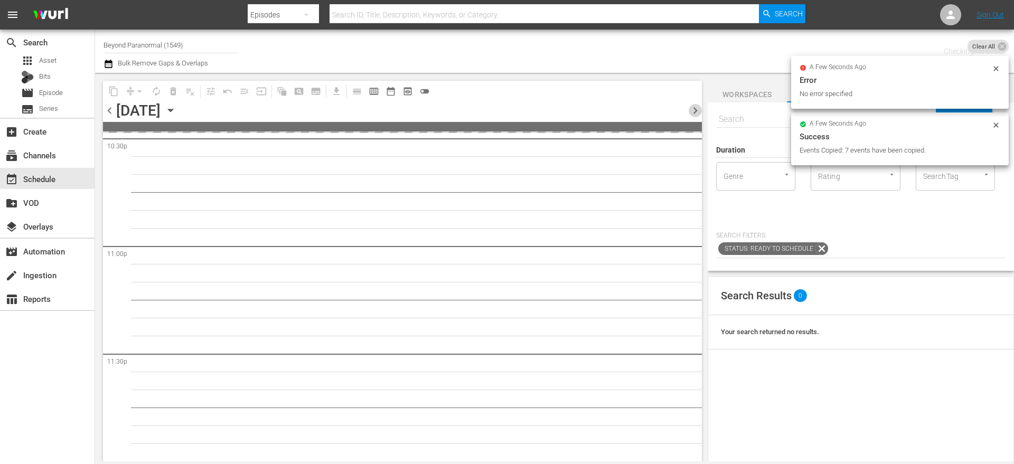
click at [693, 110] on span "chevron_right" at bounding box center [695, 110] width 13 height 13
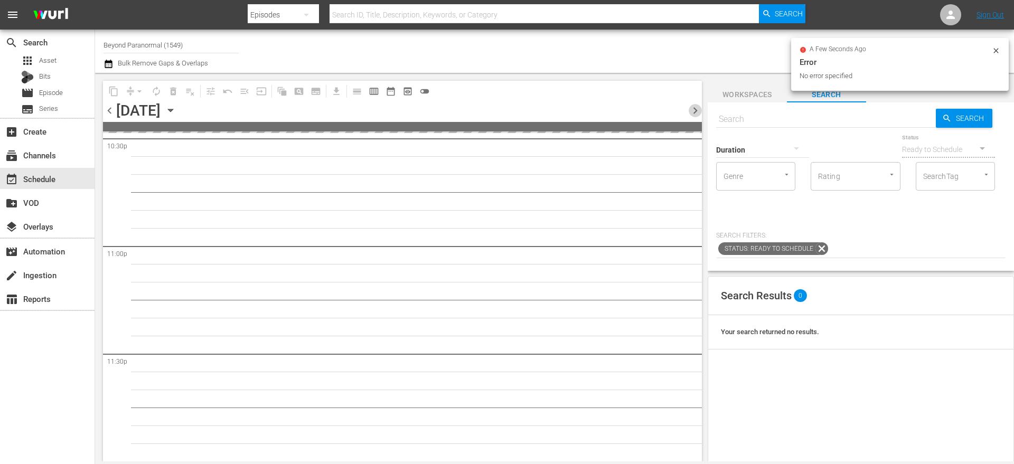
click at [693, 110] on span "chevron_right" at bounding box center [695, 110] width 13 height 13
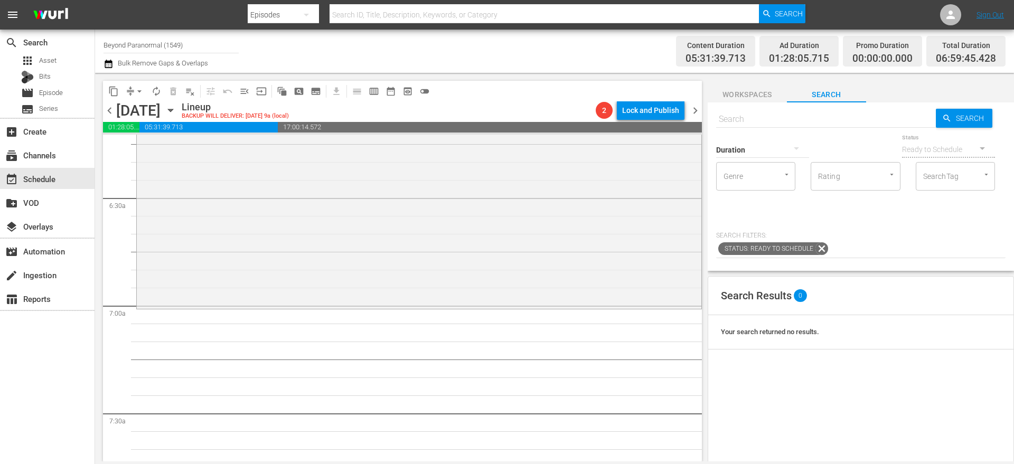
scroll to position [1358, 0]
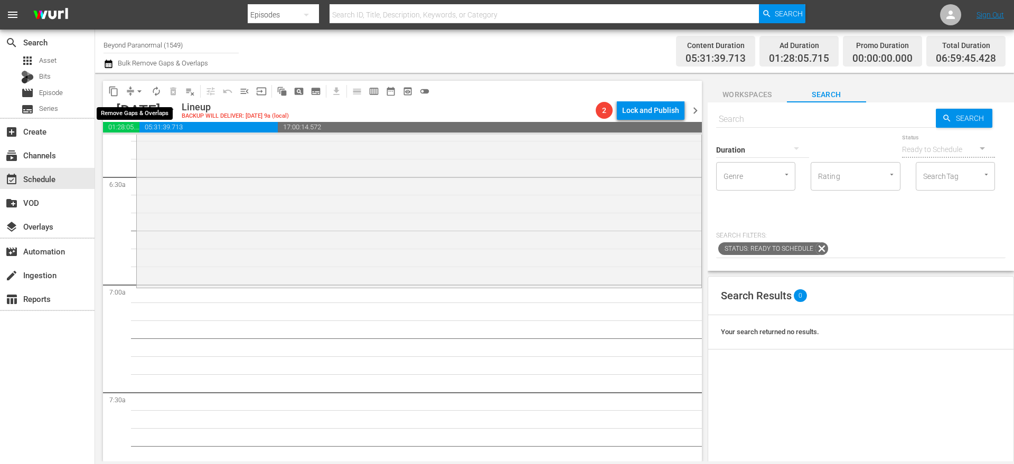
click at [134, 93] on span "arrow_drop_down" at bounding box center [139, 91] width 11 height 11
click at [143, 141] on li "Align to End of Previous Day" at bounding box center [139, 147] width 111 height 17
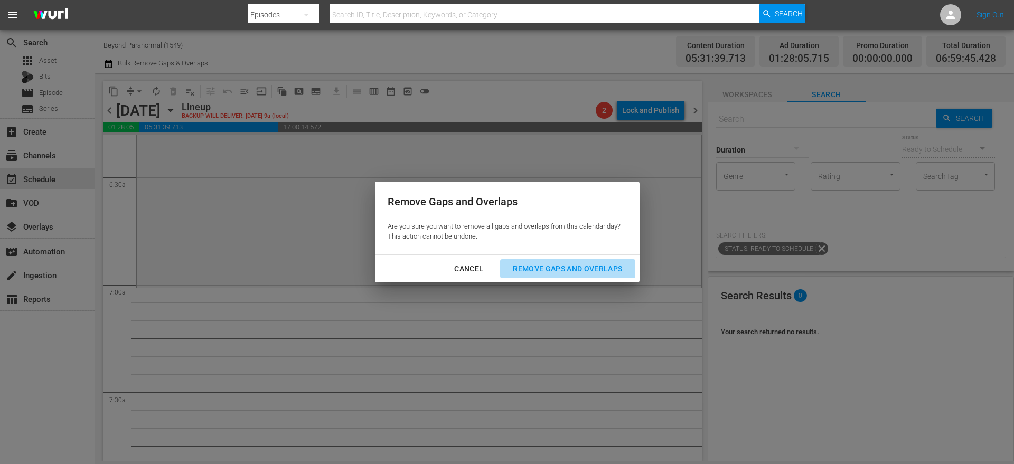
click at [547, 269] on div "Remove Gaps and Overlaps" at bounding box center [567, 268] width 126 height 13
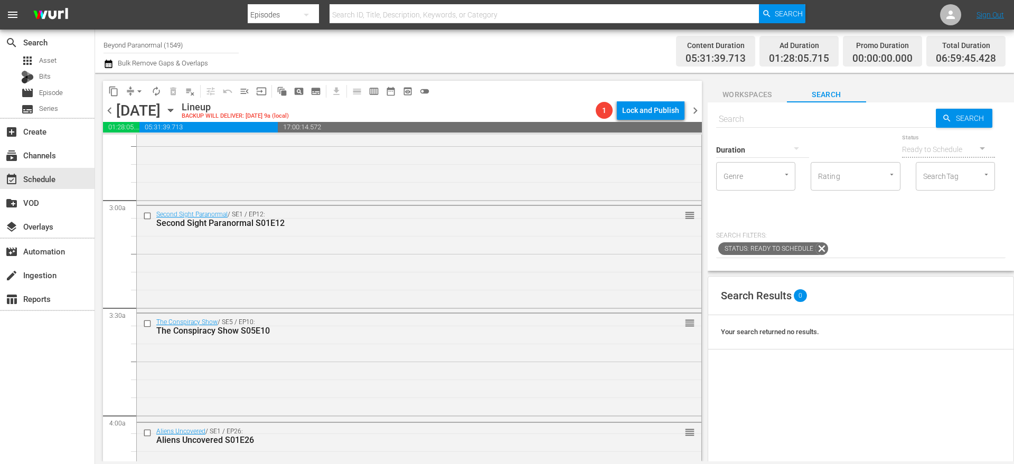
scroll to position [577, 0]
click at [151, 219] on input "checkbox" at bounding box center [148, 219] width 11 height 9
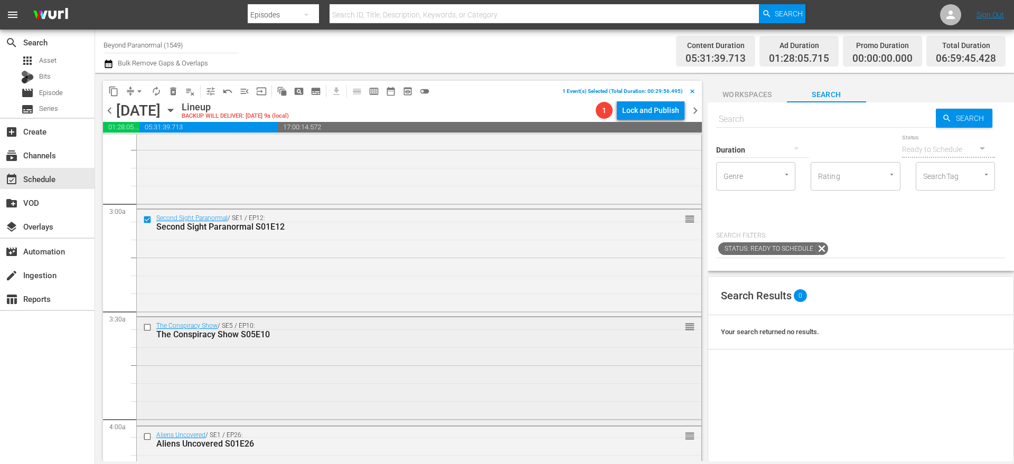
click at [149, 327] on input "checkbox" at bounding box center [148, 327] width 11 height 9
click at [148, 436] on input "checkbox" at bounding box center [148, 436] width 11 height 9
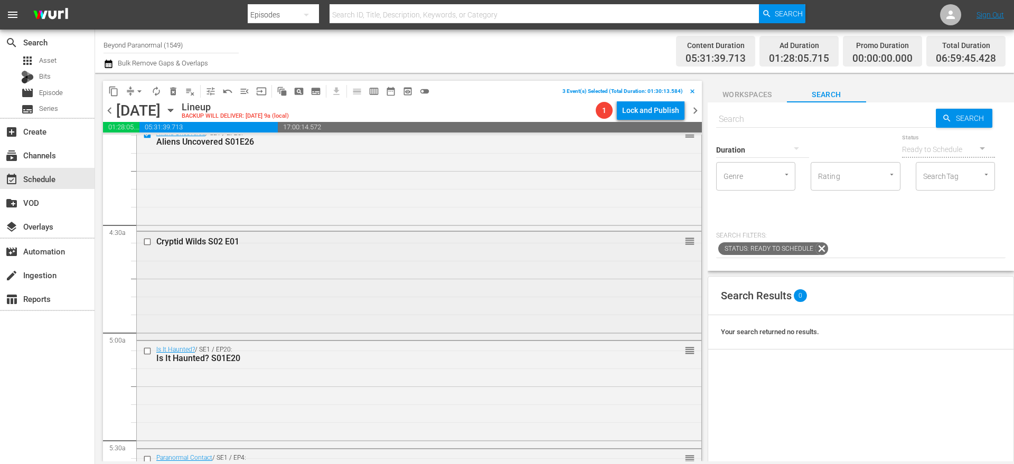
scroll to position [895, 0]
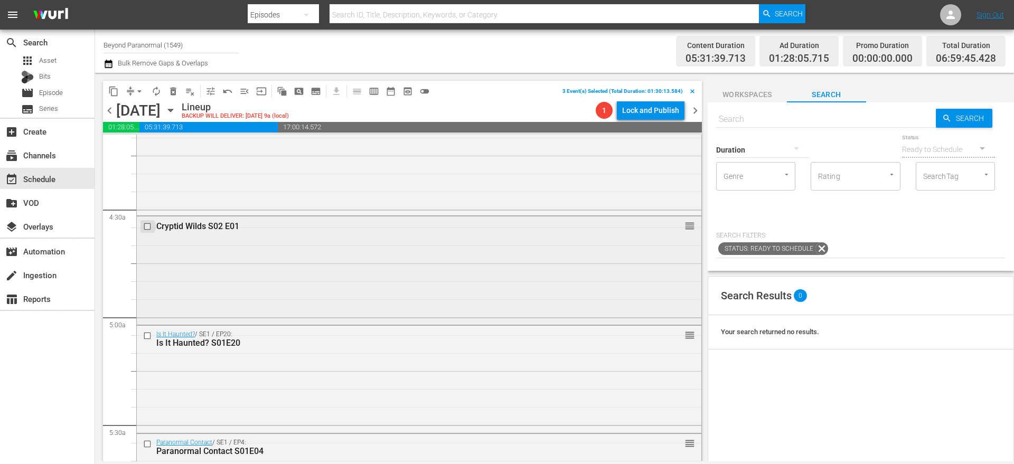
click at [148, 228] on input "checkbox" at bounding box center [148, 226] width 11 height 9
click at [147, 336] on input "checkbox" at bounding box center [148, 335] width 11 height 9
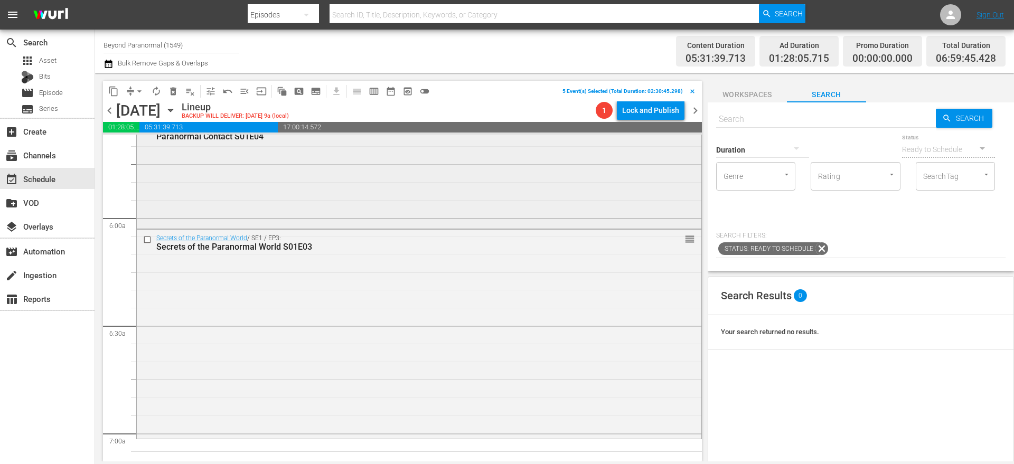
scroll to position [1189, 0]
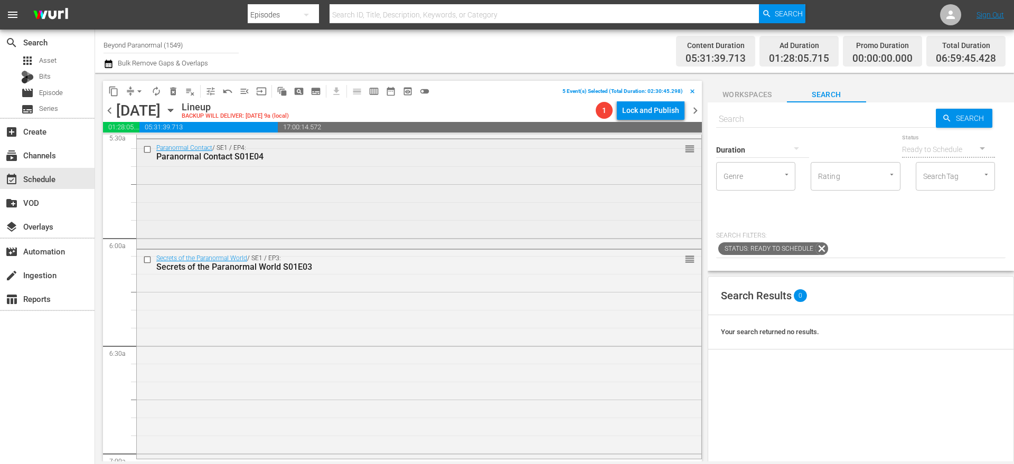
click at [147, 149] on input "checkbox" at bounding box center [148, 149] width 11 height 9
click at [147, 259] on input "checkbox" at bounding box center [148, 260] width 11 height 9
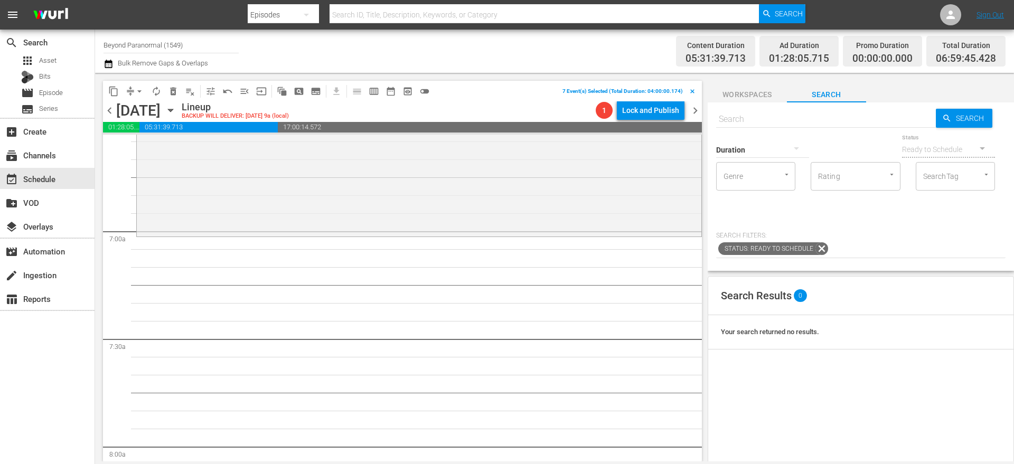
scroll to position [1426, 0]
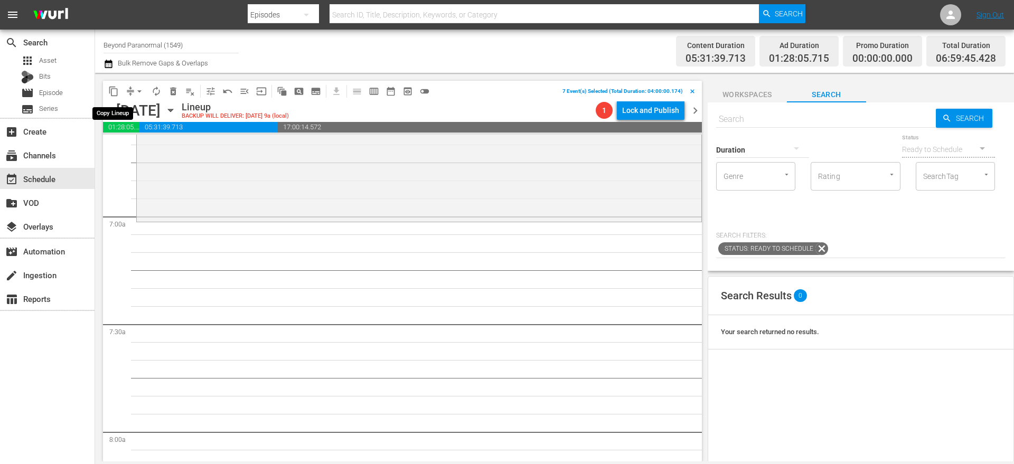
click at [114, 90] on span "content_copy" at bounding box center [113, 91] width 11 height 11
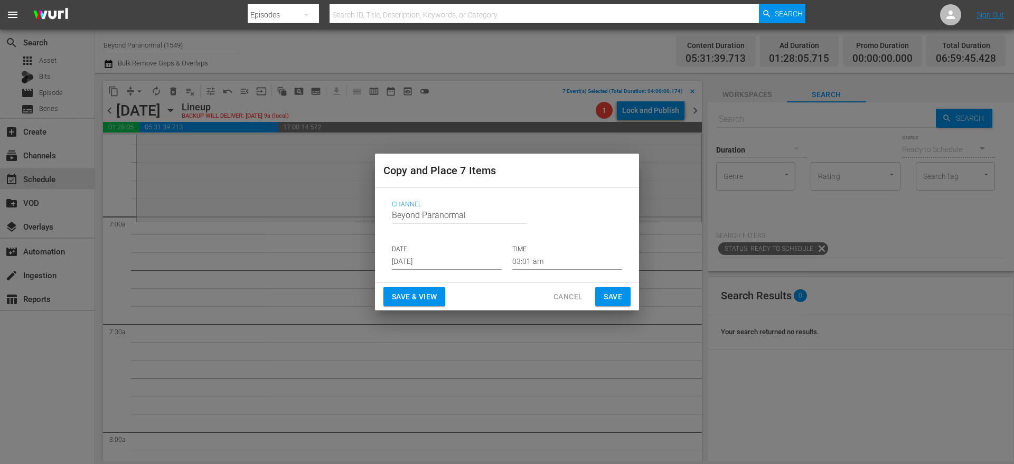
click at [410, 264] on input "[DATE]" at bounding box center [447, 262] width 110 height 16
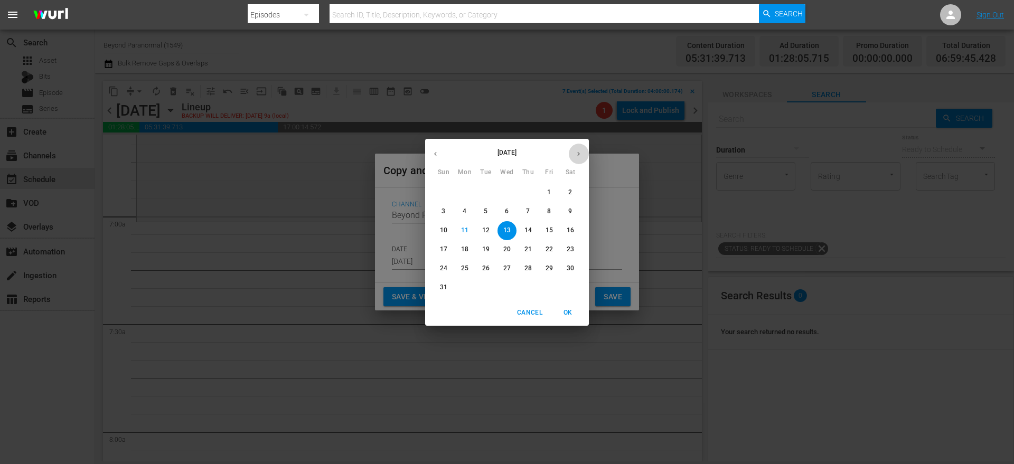
click at [578, 156] on icon "button" at bounding box center [579, 154] width 8 height 8
click at [466, 189] on p "1" at bounding box center [465, 192] width 4 height 9
type input "[DATE]"
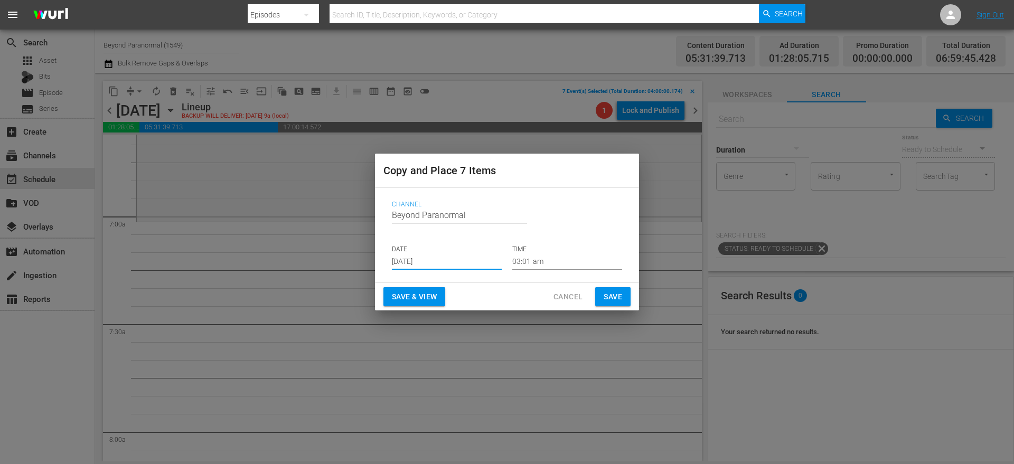
click at [538, 266] on input "03:01 am" at bounding box center [567, 262] width 110 height 16
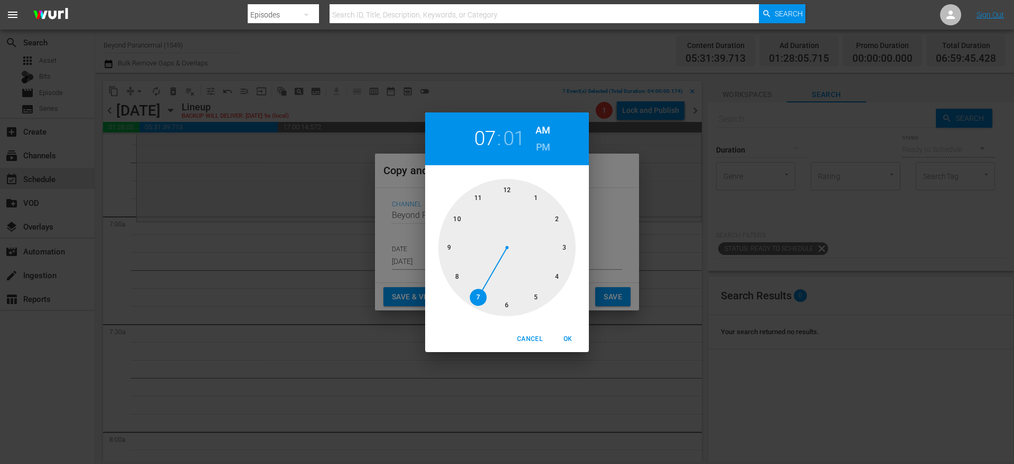
click at [478, 295] on div at bounding box center [506, 247] width 137 height 137
click at [572, 343] on span "OK" at bounding box center [567, 339] width 25 height 11
type input "07:01 am"
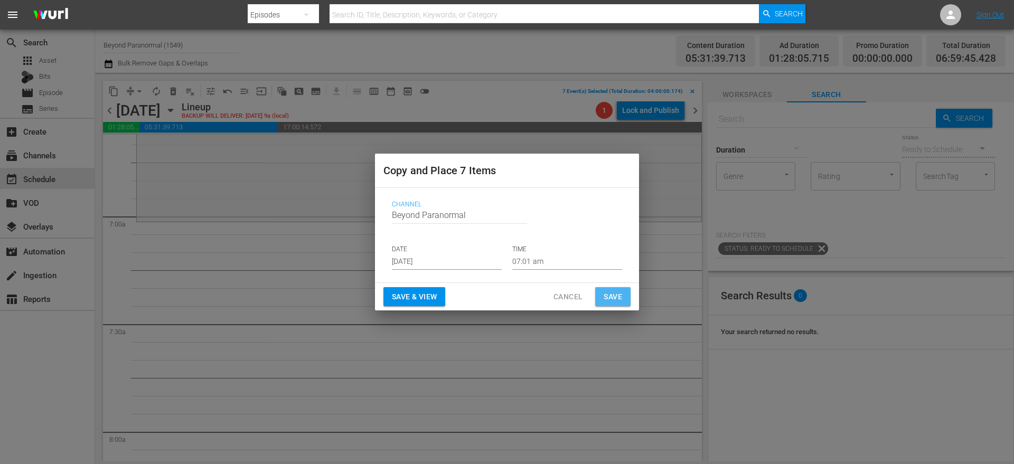
click at [612, 295] on span "Save" at bounding box center [613, 296] width 18 height 13
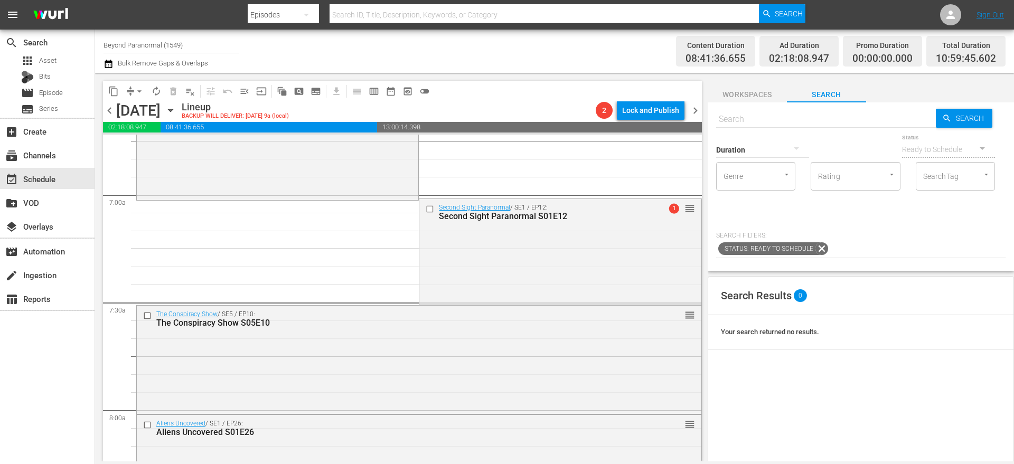
scroll to position [1446, 0]
click at [427, 210] on input "checkbox" at bounding box center [431, 210] width 11 height 9
click at [148, 317] on input "checkbox" at bounding box center [148, 318] width 11 height 9
click at [147, 426] on input "checkbox" at bounding box center [148, 427] width 11 height 9
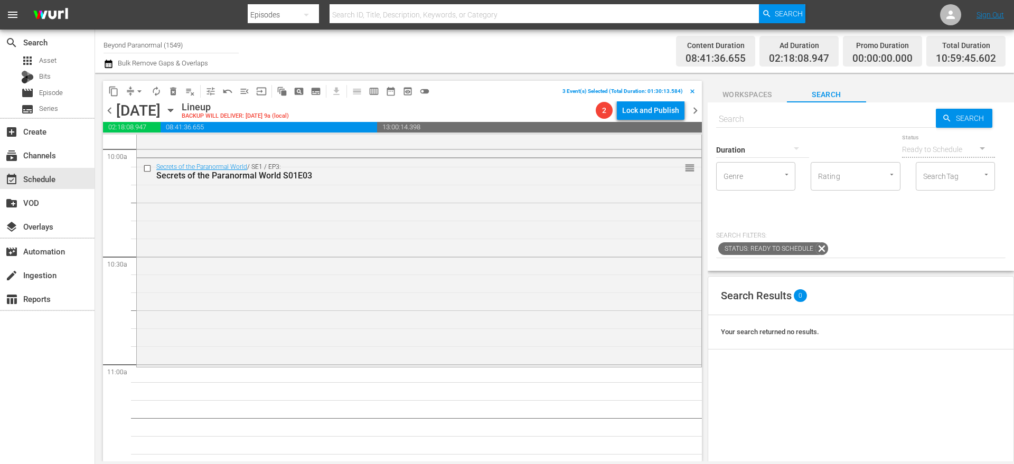
scroll to position [2142, 0]
click at [112, 92] on span "content_copy" at bounding box center [113, 91] width 11 height 11
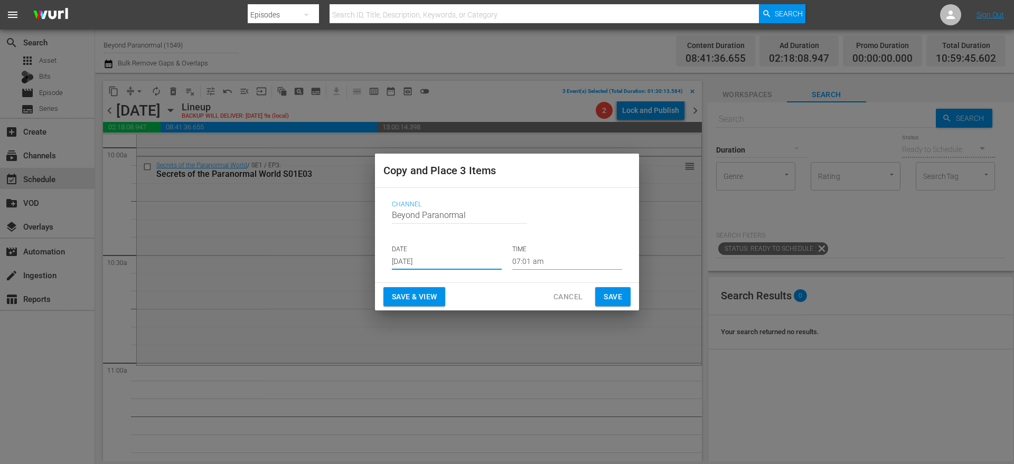
click at [434, 256] on input "[DATE]" at bounding box center [447, 262] width 110 height 16
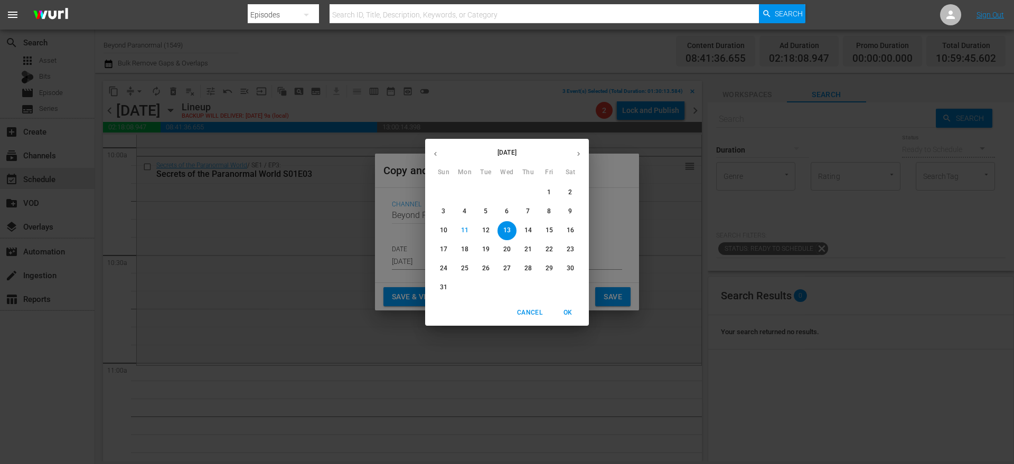
click at [578, 152] on icon "button" at bounding box center [578, 154] width 3 height 4
click at [463, 191] on p "1" at bounding box center [465, 192] width 4 height 9
type input "[DATE]"
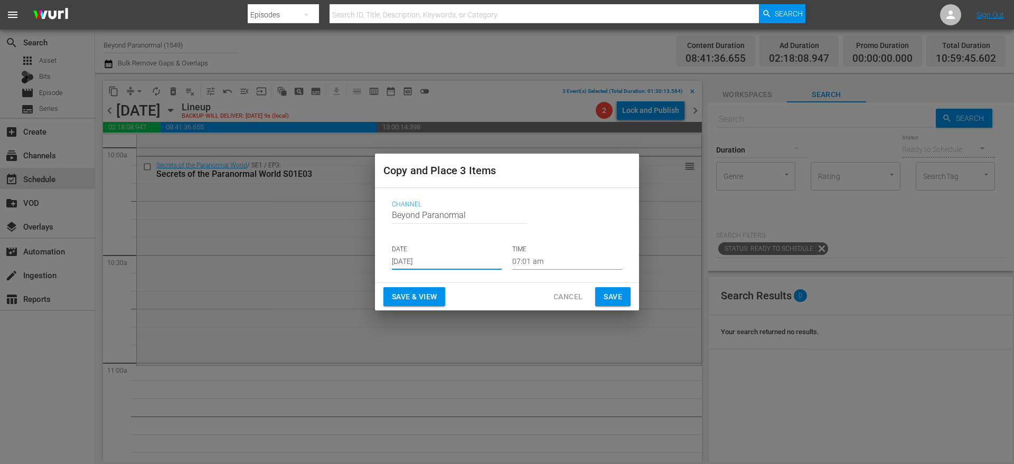
click at [525, 261] on input "07:01 am" at bounding box center [567, 262] width 110 height 16
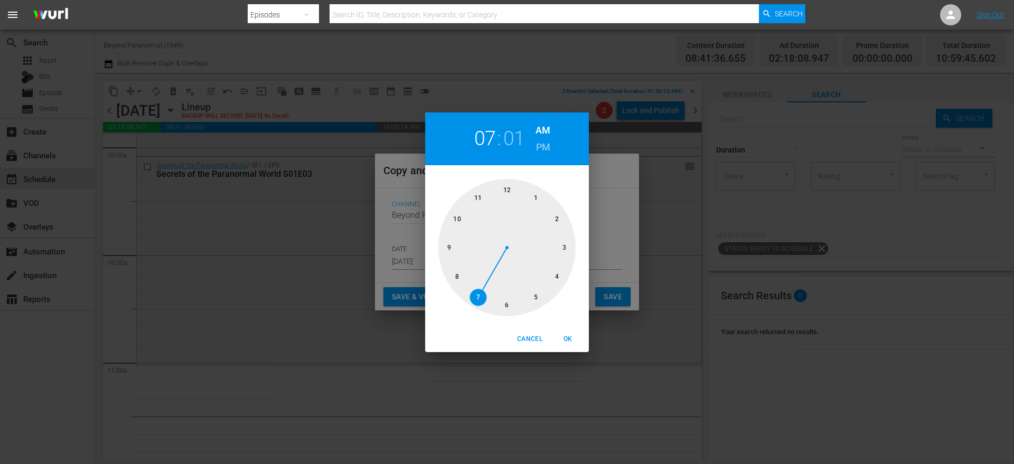
click at [484, 196] on div at bounding box center [506, 247] width 137 height 137
click at [573, 342] on span "OK" at bounding box center [567, 339] width 25 height 11
type input "11:01 am"
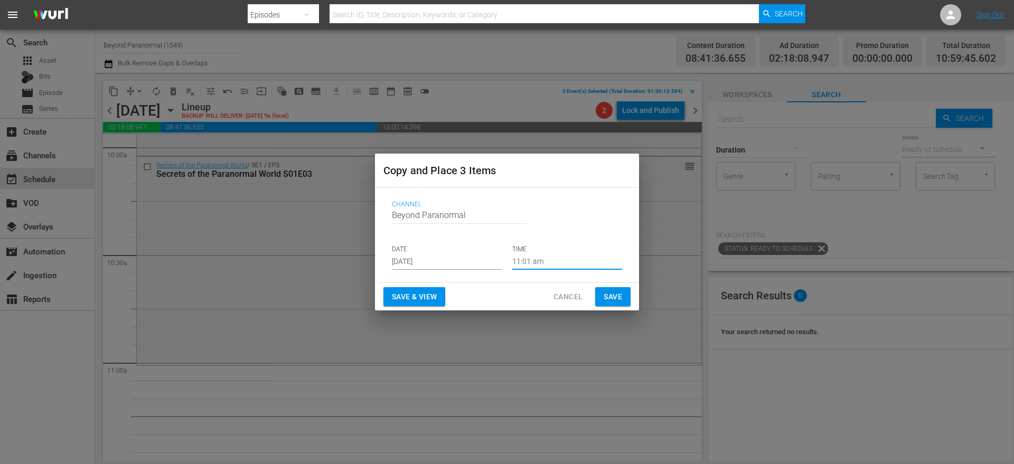
click at [618, 295] on span "Save" at bounding box center [613, 296] width 18 height 13
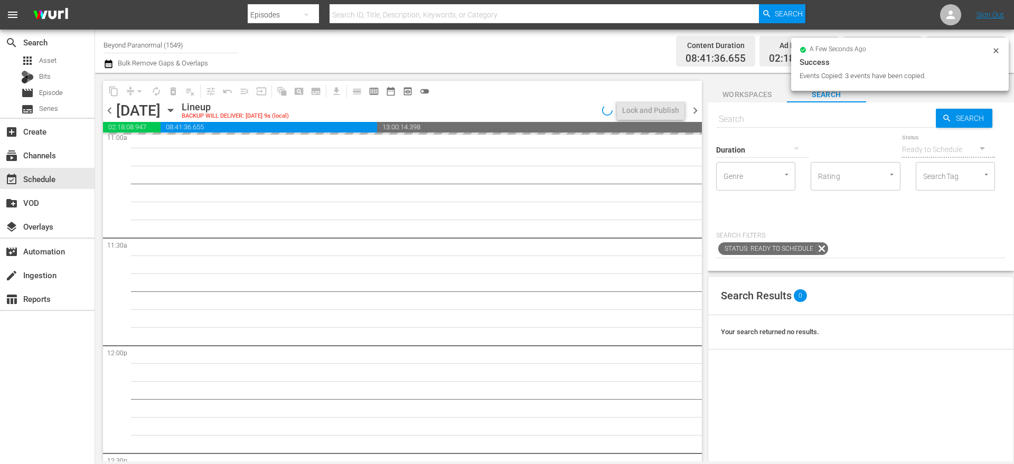
scroll to position [2412, 0]
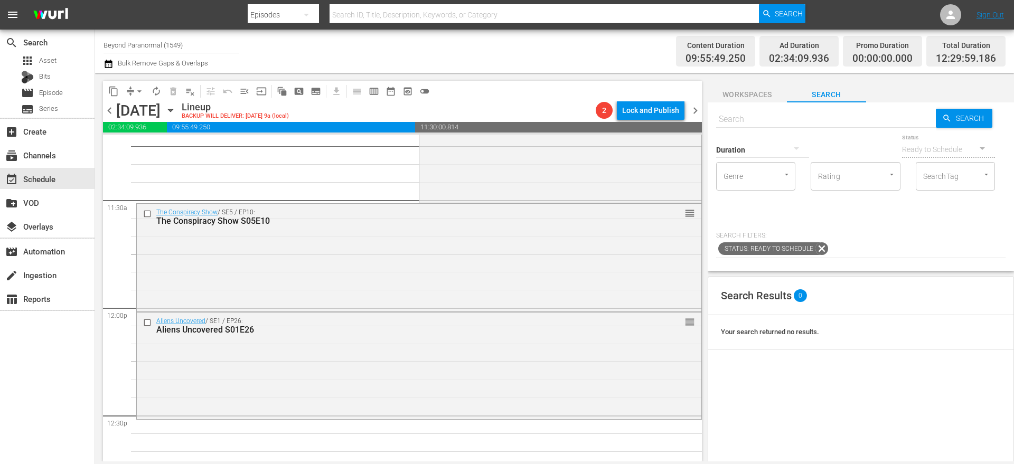
click at [135, 92] on span "arrow_drop_down" at bounding box center [139, 91] width 11 height 11
click at [164, 151] on li "Align to End of Previous Day" at bounding box center [139, 147] width 111 height 17
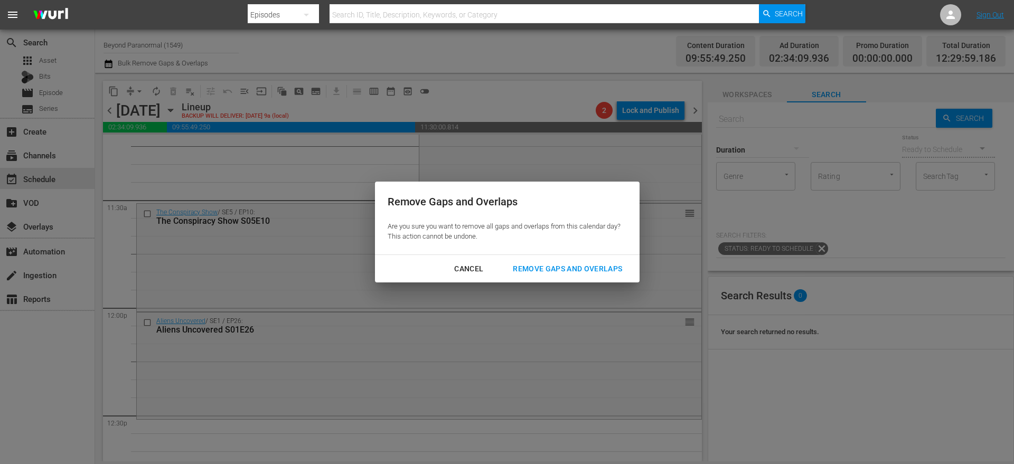
click at [530, 261] on button "Remove Gaps and Overlaps" at bounding box center [567, 269] width 135 height 20
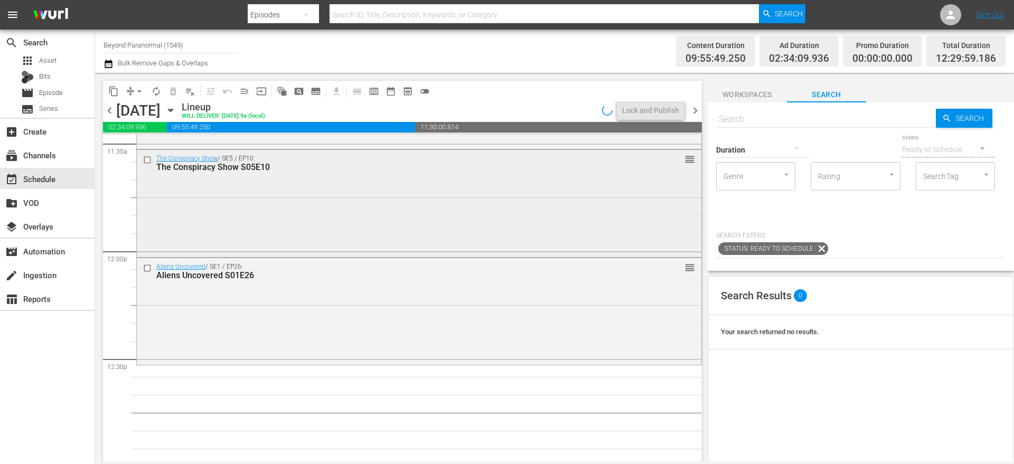
scroll to position [2482, 0]
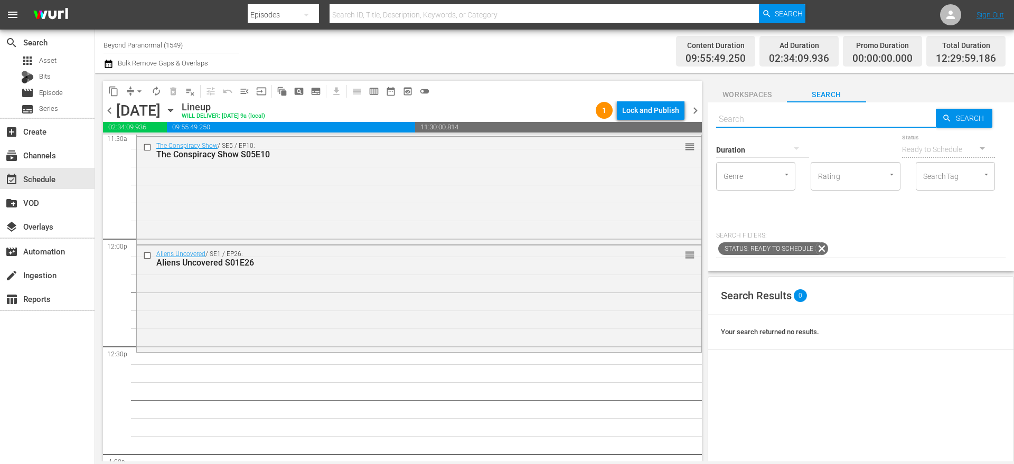
click at [735, 123] on input "text" at bounding box center [826, 119] width 220 height 25
paste input "Cryptid Wilds S01 E01"
type input "Cryptid Wilds S01 E01"
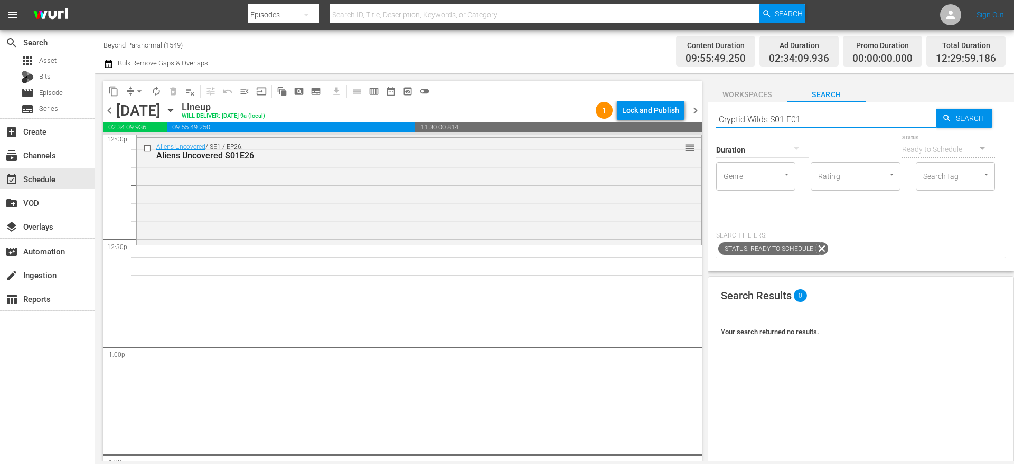
type input "Cryptid Wilds S01 E01"
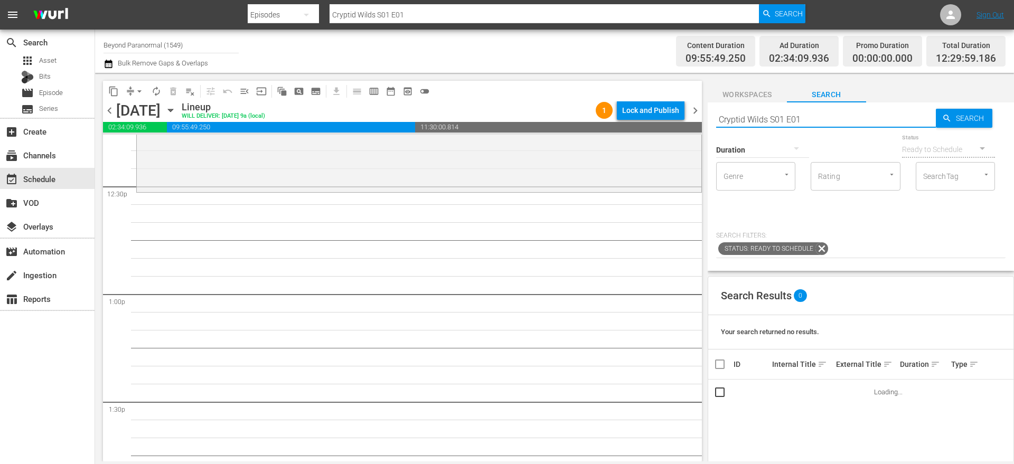
scroll to position [2644, 0]
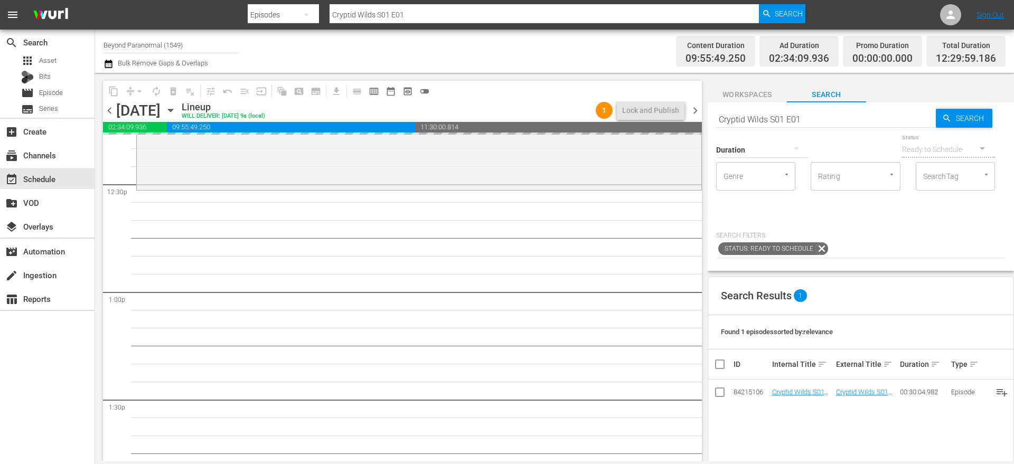
click at [852, 118] on input "Cryptid Wilds S01 E01" at bounding box center [826, 119] width 220 height 25
type input "Cryptid Wilds S01 E02"
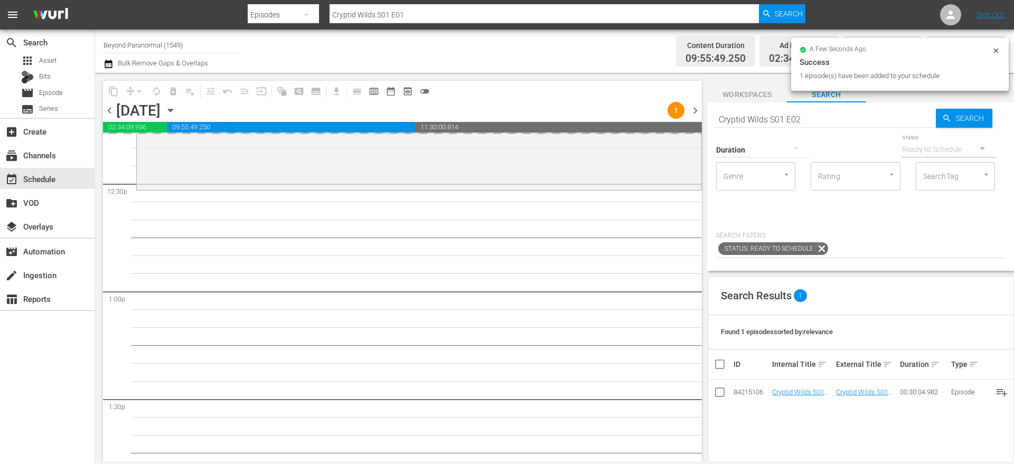
type input "Cryptid Wilds S01 E02"
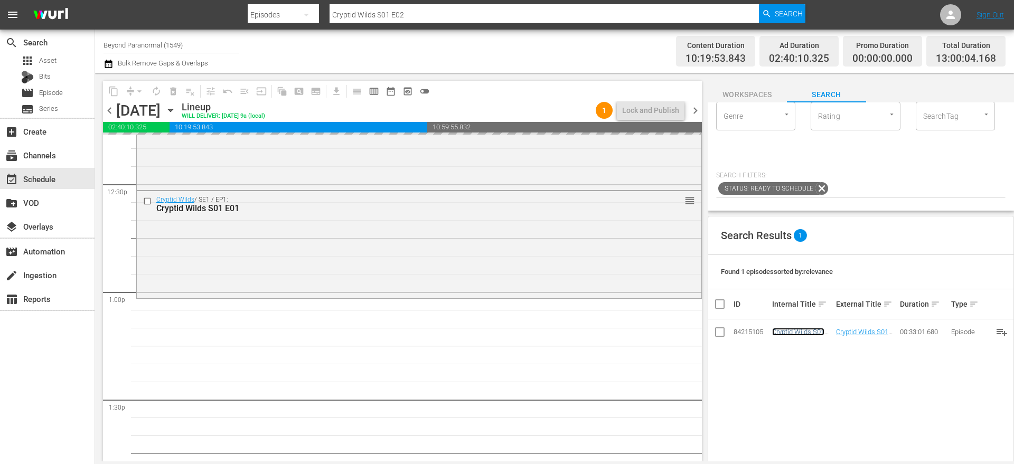
scroll to position [0, 0]
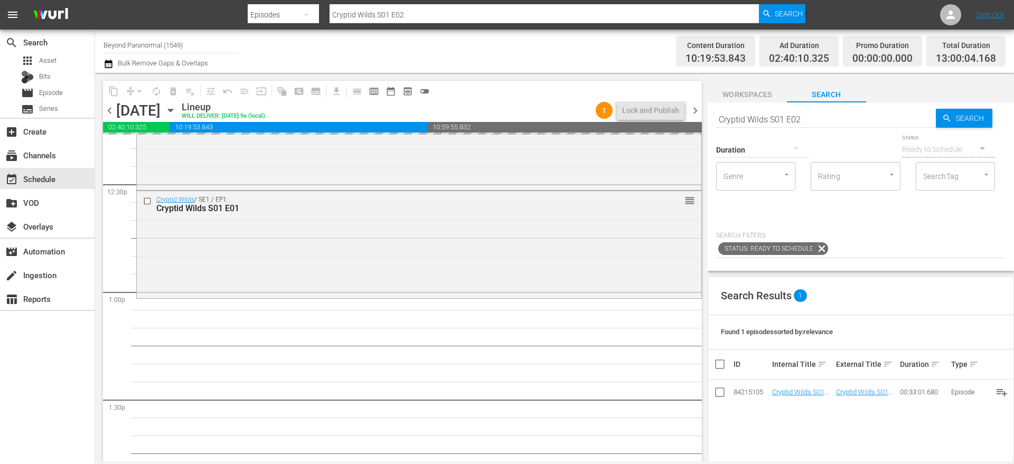
click at [809, 109] on input "Cryptid Wilds S01 E02" at bounding box center [826, 119] width 220 height 25
click at [809, 112] on input "Cryptid Wilds S01 E02" at bounding box center [826, 119] width 220 height 25
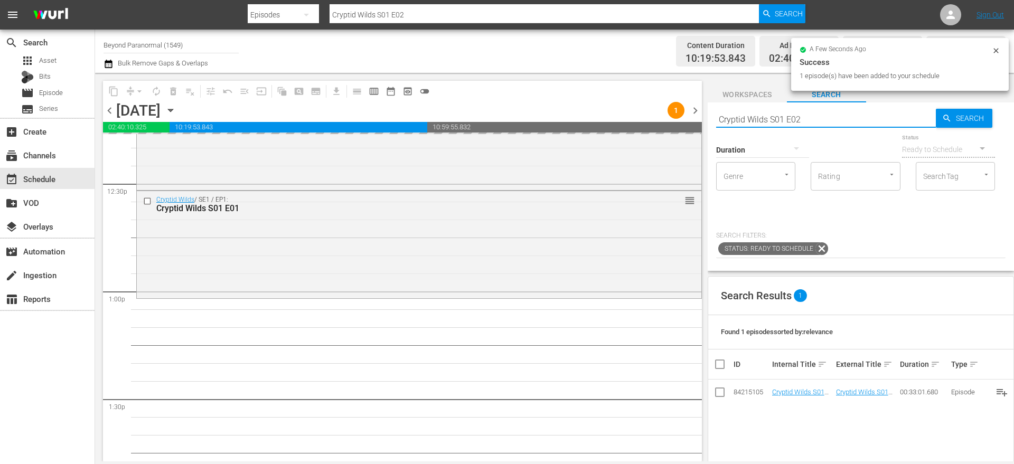
click at [808, 121] on input "Cryptid Wilds S01 E02" at bounding box center [826, 119] width 220 height 25
type input "Cryptid Wilds S01 E03"
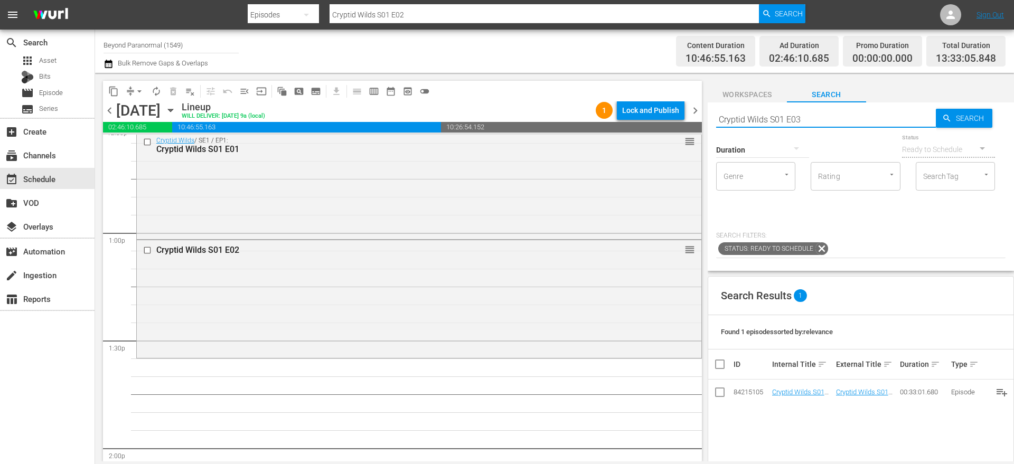
type input "Cryptid Wilds S01 E03"
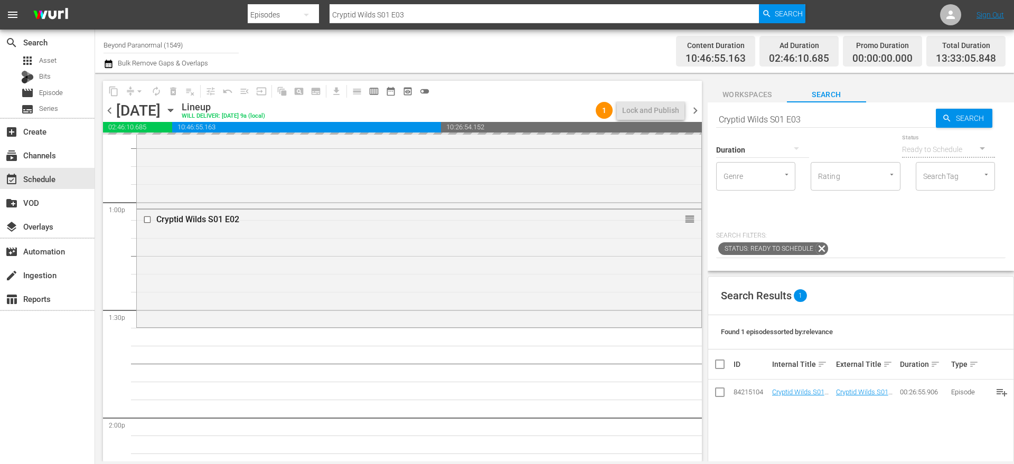
click at [815, 117] on input "Cryptid Wilds S01 E03" at bounding box center [826, 119] width 220 height 25
type input "Cryptid Wilds S01 E04"
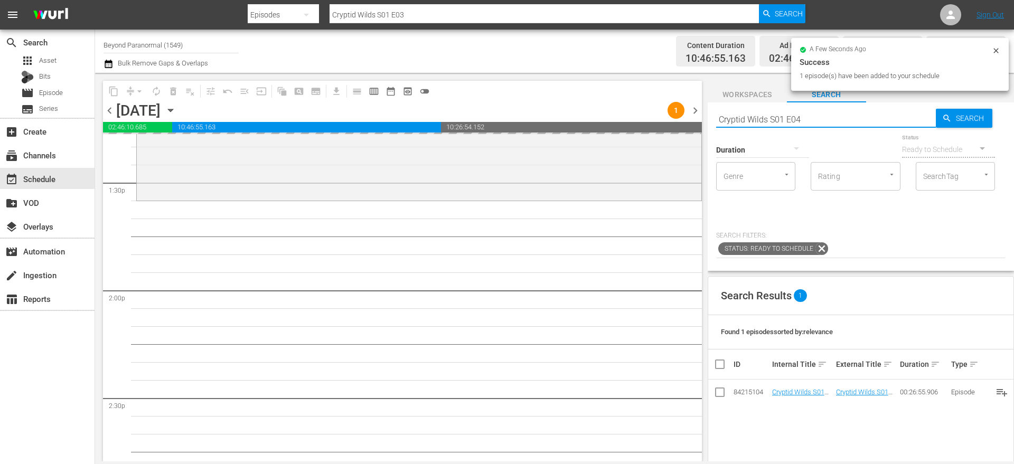
type input "Cryptid Wilds S01 E04"
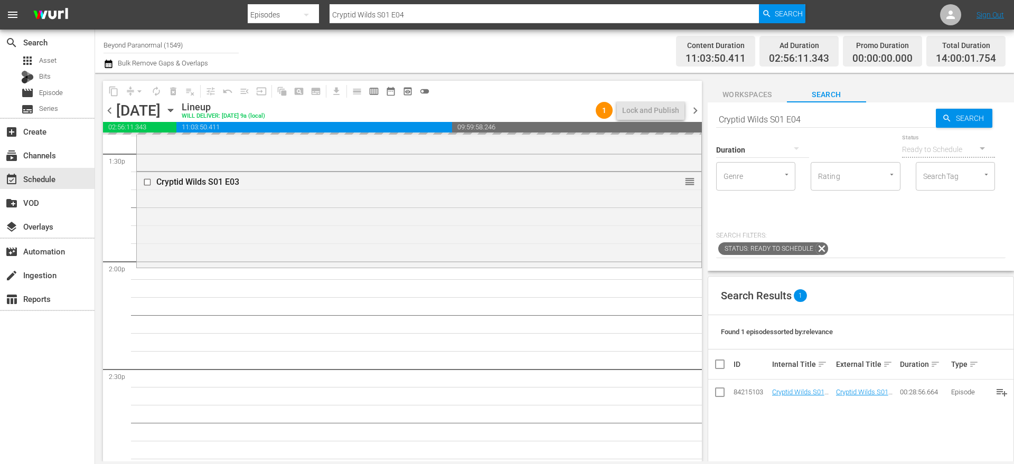
drag, startPoint x: 804, startPoint y: 389, endPoint x: 443, endPoint y: 4, distance: 528.3
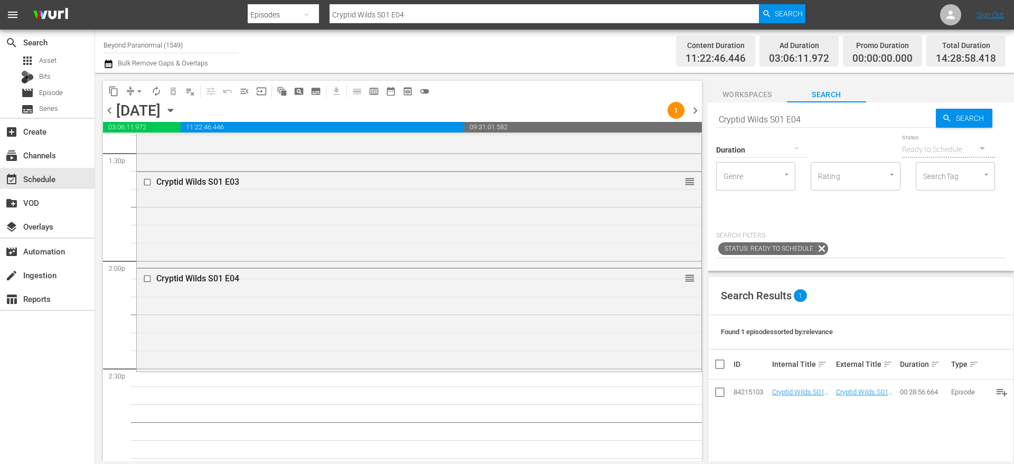
click at [762, 122] on input "Cryptid Wilds S01 E04" at bounding box center [826, 119] width 220 height 25
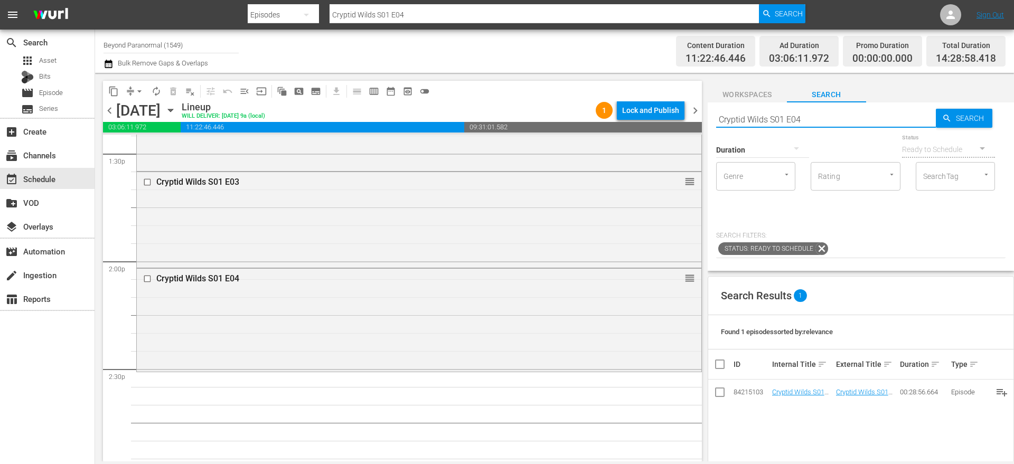
click at [762, 122] on input "Cryptid Wilds S01 E04" at bounding box center [826, 119] width 220 height 25
paste input "201"
type input "Cryptid Wilds s02e01"
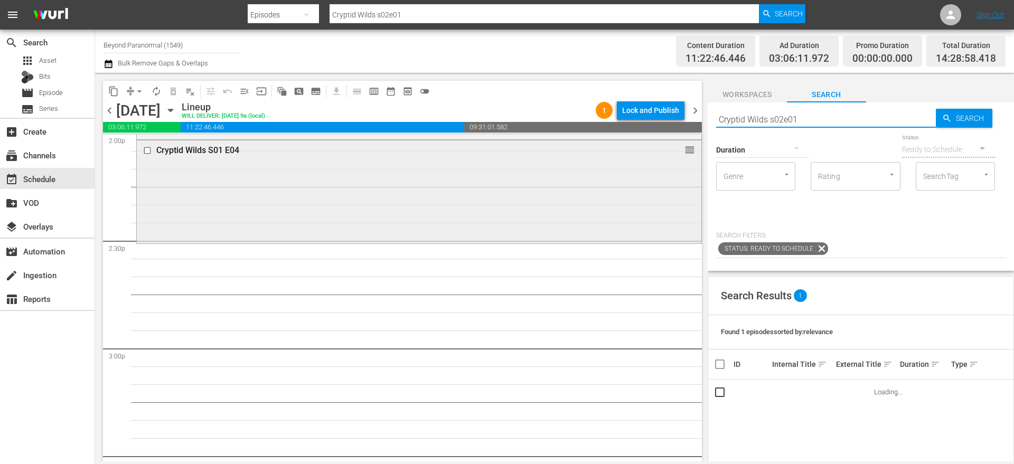
scroll to position [3025, 0]
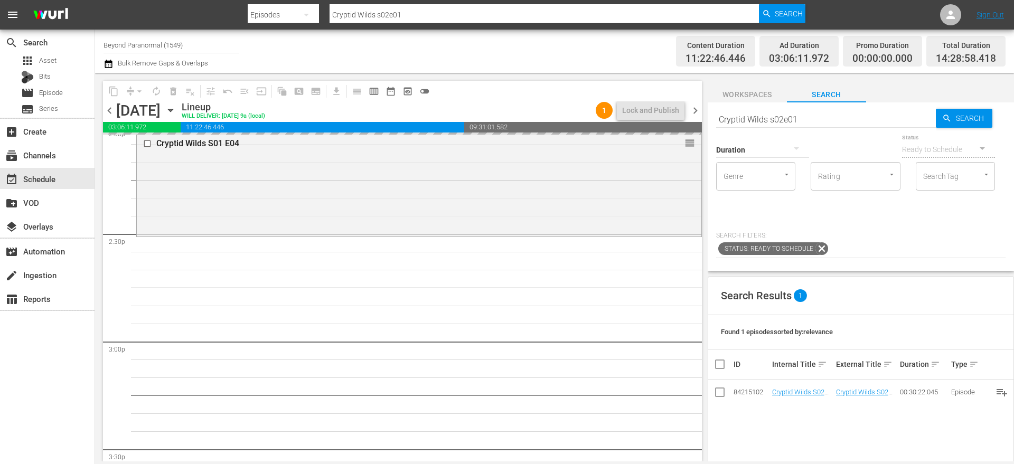
click at [832, 112] on input "Cryptid Wilds s02e01" at bounding box center [826, 119] width 220 height 25
click at [832, 113] on input "Cryptid Wilds s02e01" at bounding box center [826, 119] width 220 height 25
click at [819, 120] on input "Cryptid Wilds s02e01" at bounding box center [826, 119] width 220 height 25
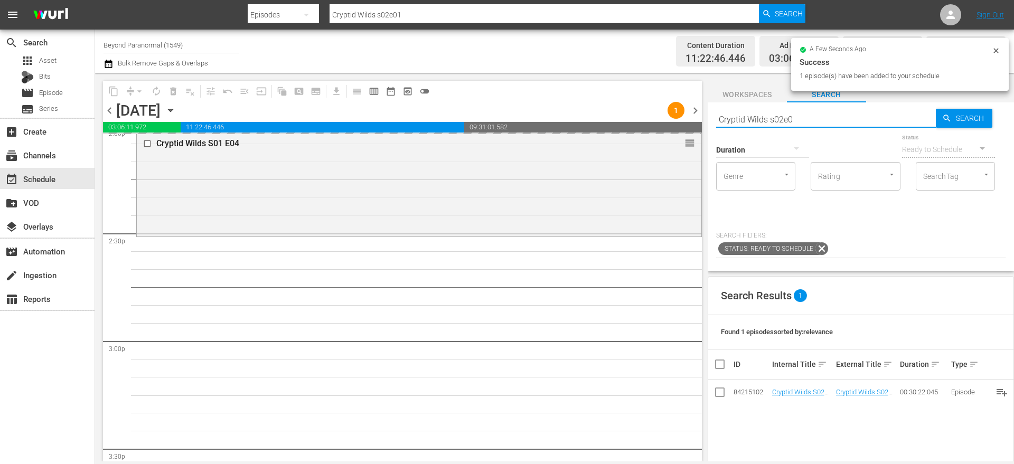
type input "Cryptid Wilds s02e02"
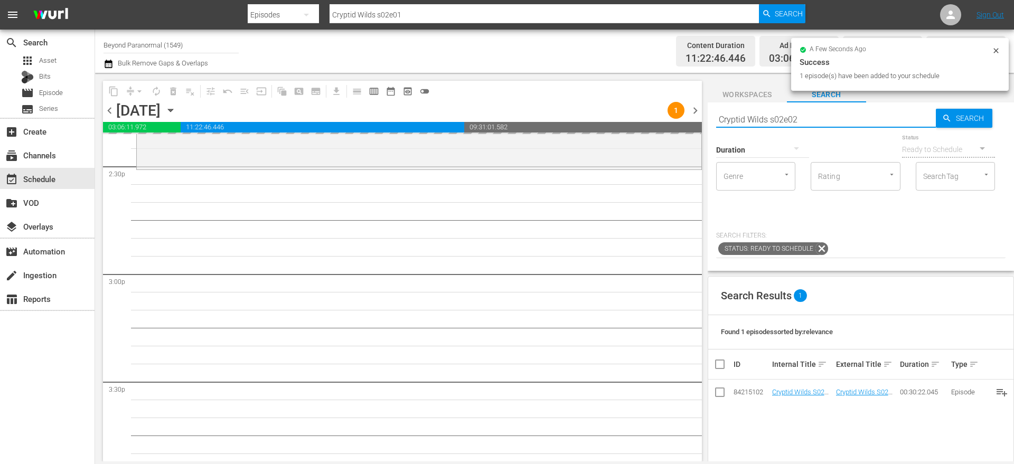
type input "Cryptid Wilds s02e02"
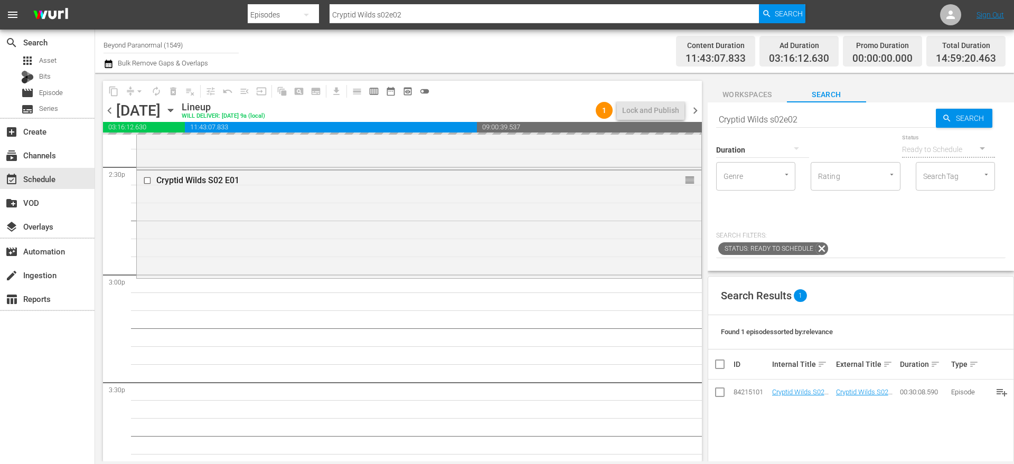
click at [813, 116] on input "Cryptid Wilds s02e02" at bounding box center [826, 119] width 220 height 25
type input "Cryptid Wilds s02e03"
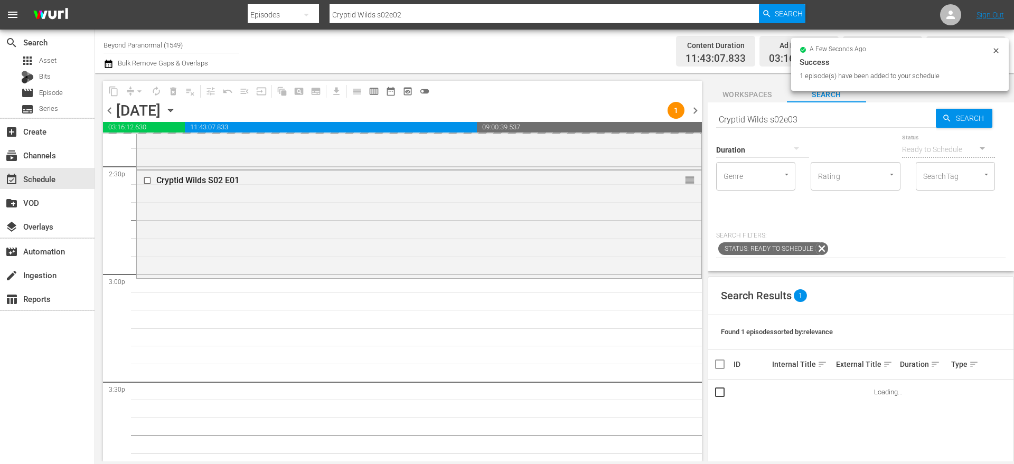
type input "Cryptid Wilds s02e03"
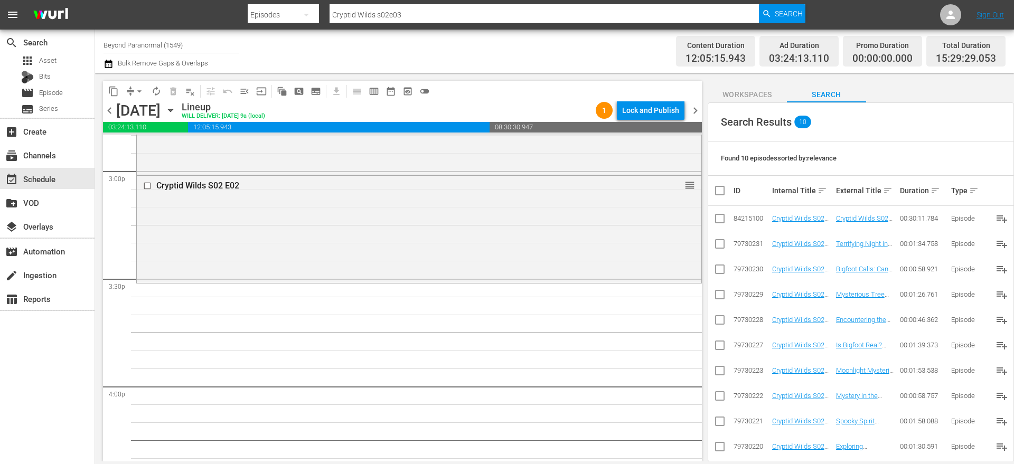
scroll to position [0, 0]
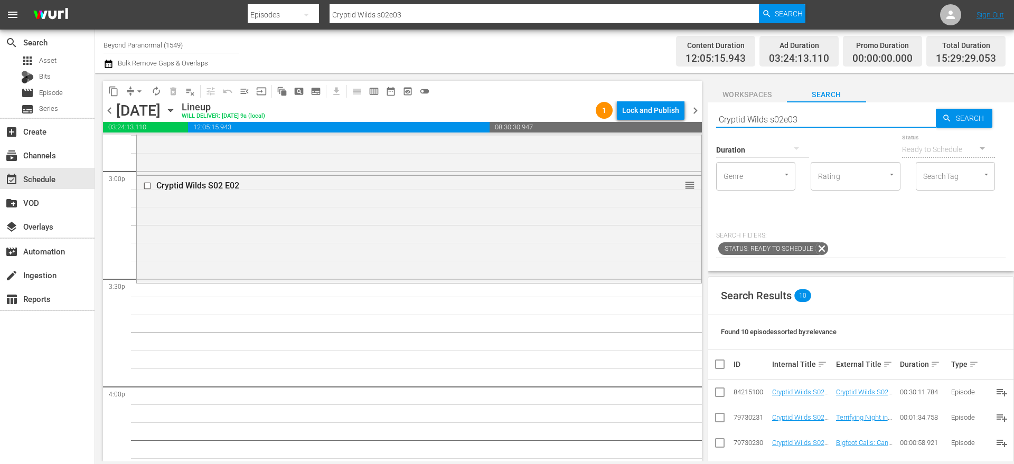
click at [777, 119] on input "Cryptid Wilds s02e03" at bounding box center [826, 119] width 220 height 25
click at [823, 119] on input "Cryptid Wilds s02e03" at bounding box center [826, 119] width 220 height 25
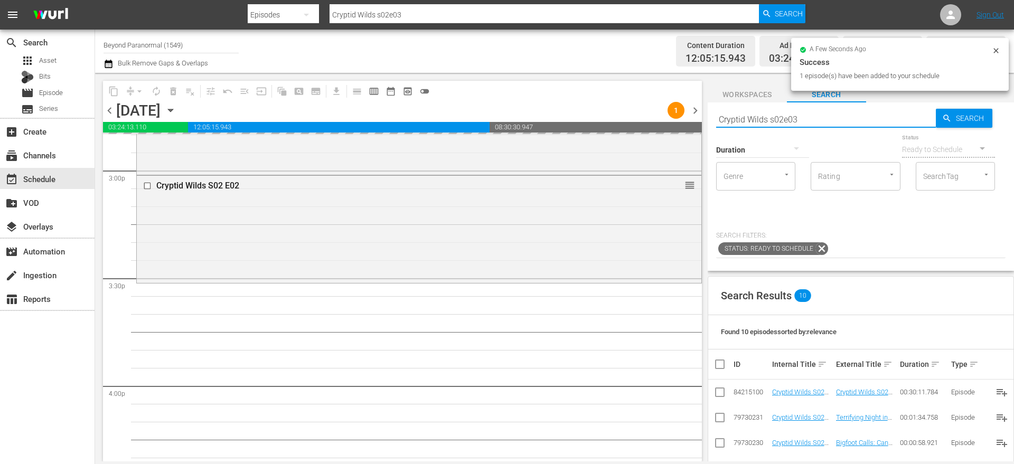
click at [823, 119] on input "Cryptid Wilds s02e03" at bounding box center [826, 119] width 220 height 25
type input "Cryptid Wilds s02e04"
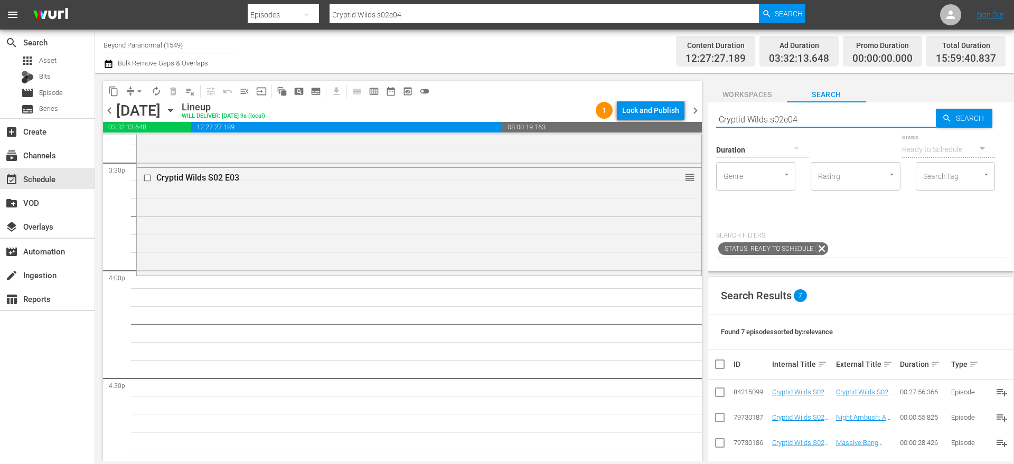
scroll to position [174, 0]
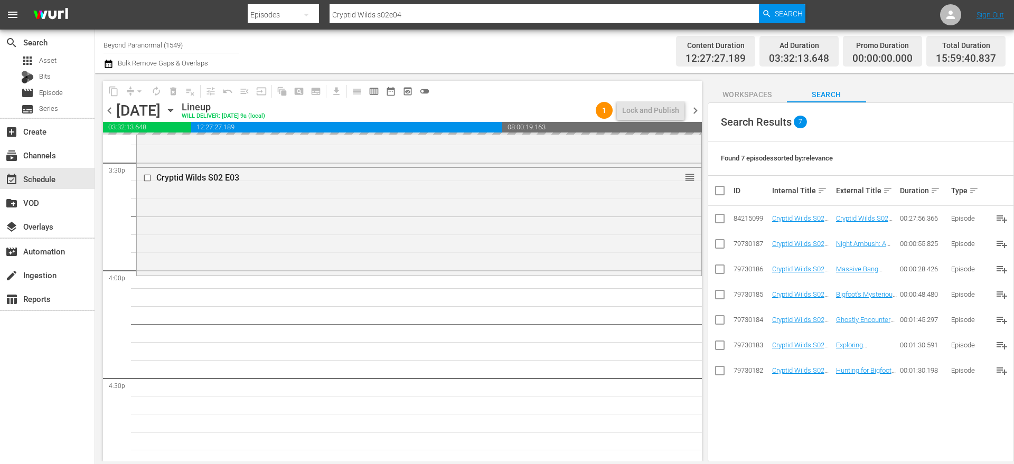
drag, startPoint x: 791, startPoint y: 214, endPoint x: 474, endPoint y: 10, distance: 377.1
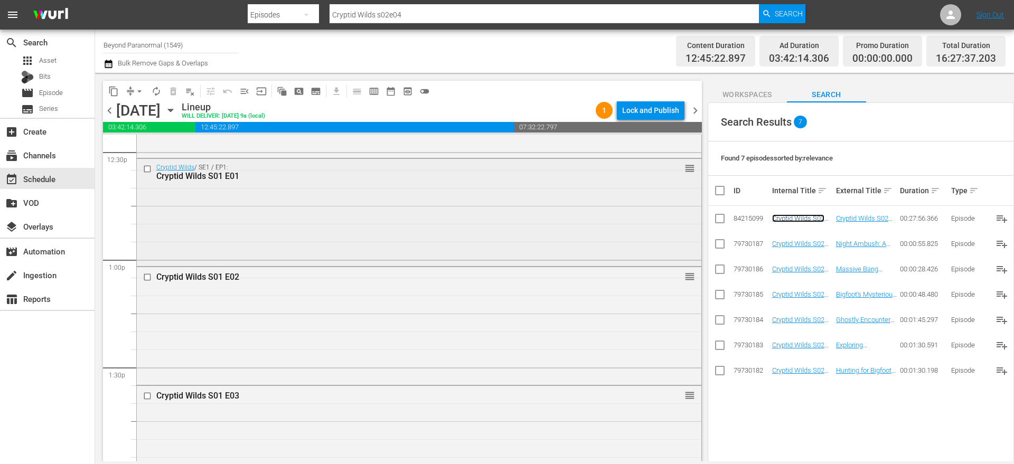
scroll to position [2667, 0]
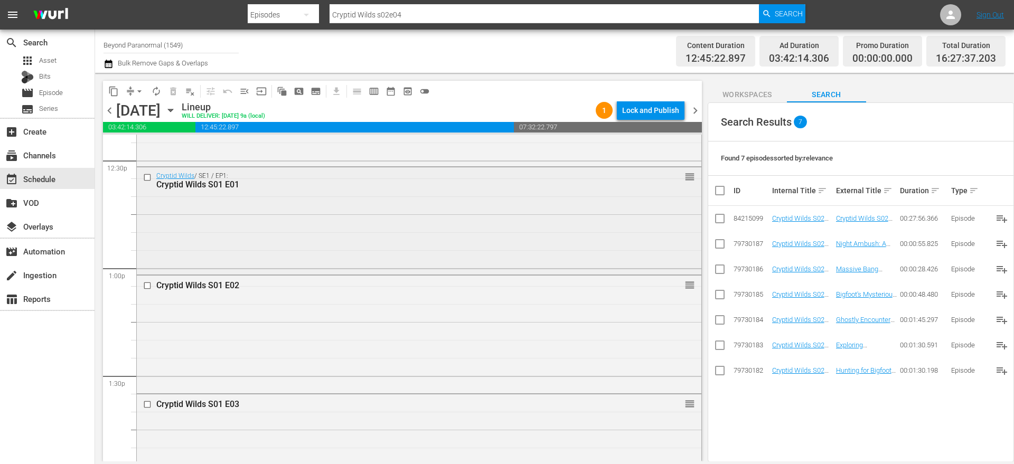
click at [148, 177] on input "checkbox" at bounding box center [148, 177] width 11 height 9
click at [148, 283] on input "checkbox" at bounding box center [148, 285] width 11 height 9
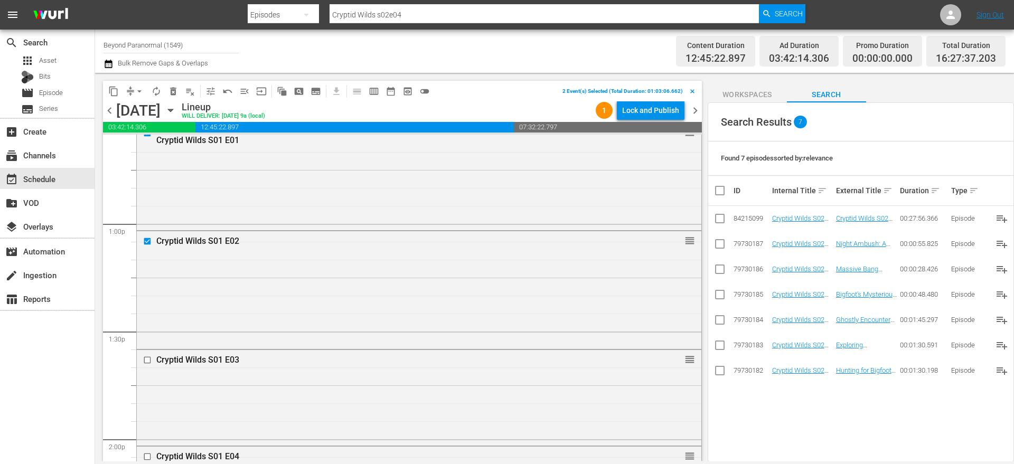
scroll to position [2798, 0]
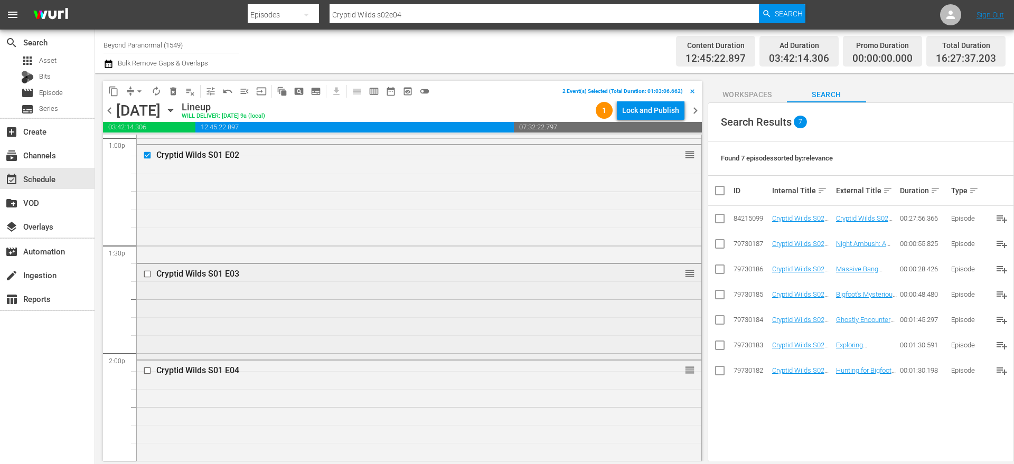
click at [148, 276] on input "checkbox" at bounding box center [148, 273] width 11 height 9
click at [148, 369] on input "checkbox" at bounding box center [148, 371] width 11 height 9
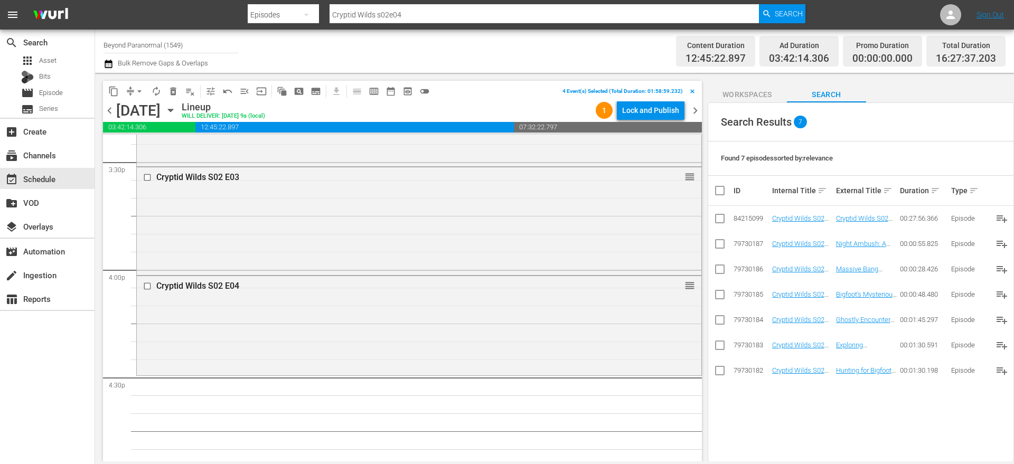
scroll to position [3402, 0]
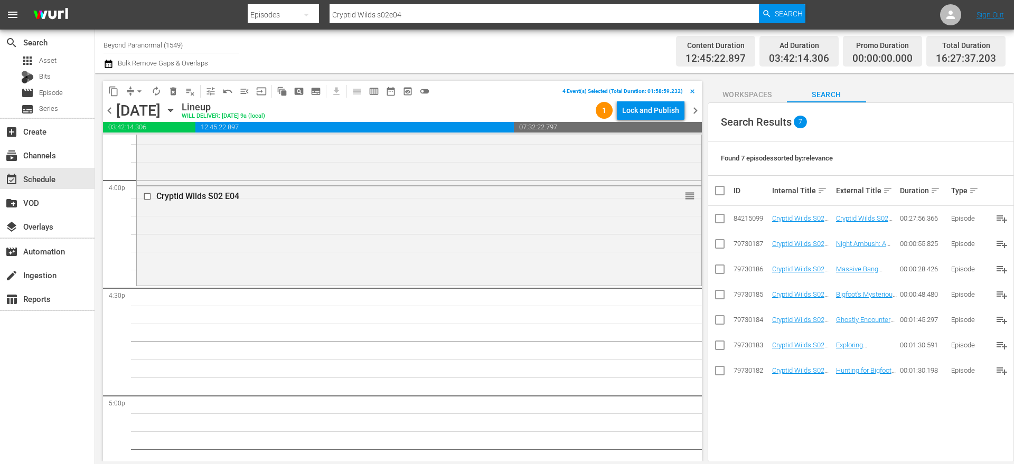
click at [115, 93] on span "content_copy" at bounding box center [113, 91] width 11 height 11
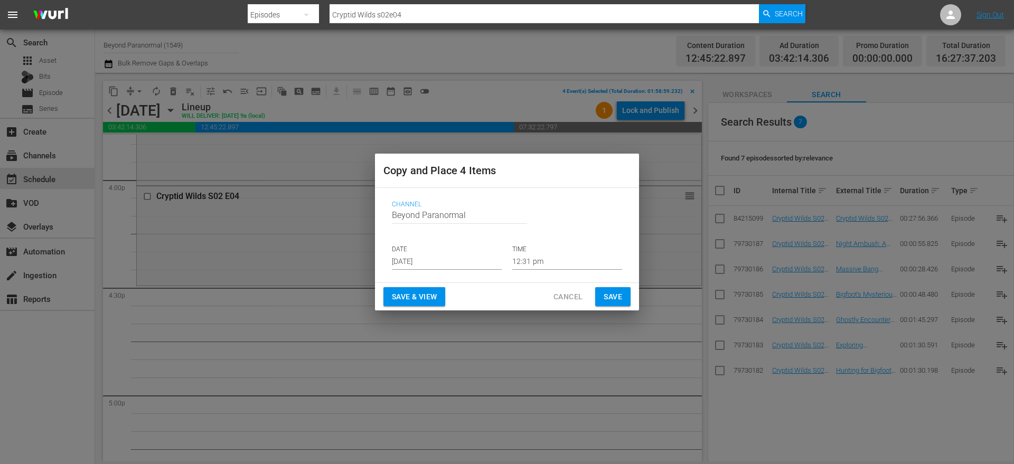
click at [430, 257] on input "[DATE]" at bounding box center [447, 262] width 110 height 16
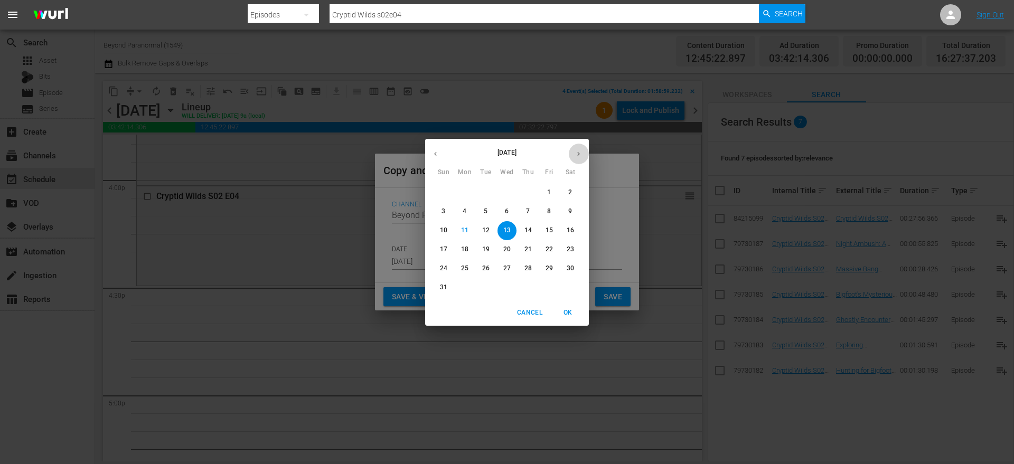
click at [581, 154] on icon "button" at bounding box center [579, 154] width 8 height 8
click at [467, 194] on span "1" at bounding box center [464, 192] width 19 height 9
type input "[DATE]"
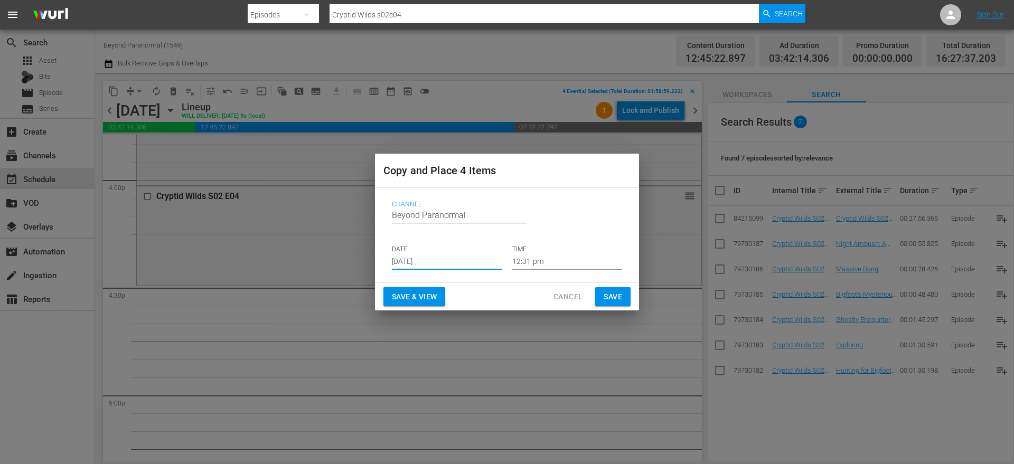
click at [536, 262] on input "12:31 pm" at bounding box center [567, 262] width 110 height 16
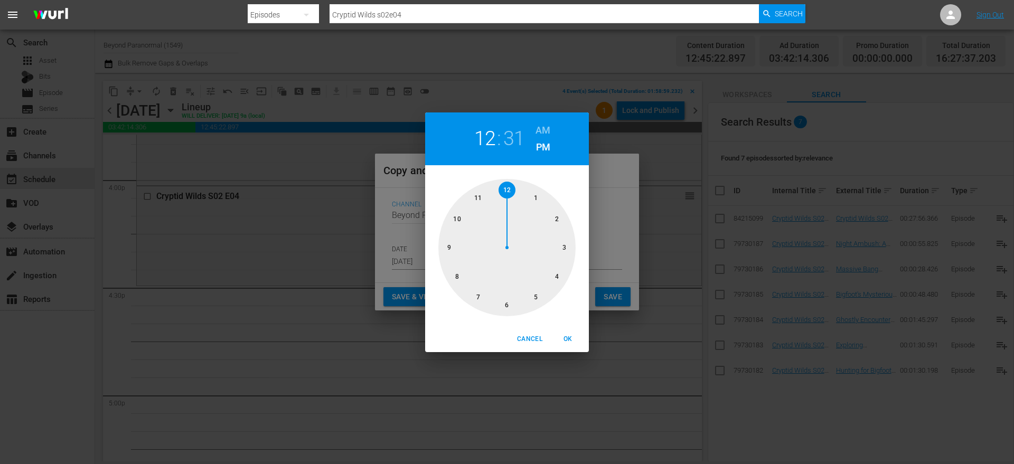
click at [553, 276] on div at bounding box center [506, 247] width 137 height 137
click at [506, 305] on div at bounding box center [506, 247] width 137 height 137
click at [567, 337] on span "OK" at bounding box center [567, 339] width 25 height 11
type input "04:30 pm"
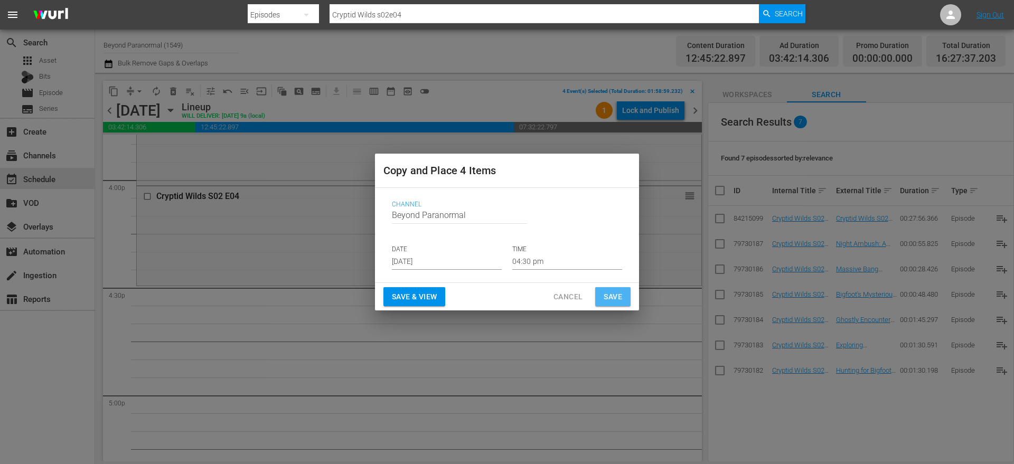
click at [619, 299] on span "Save" at bounding box center [613, 296] width 18 height 13
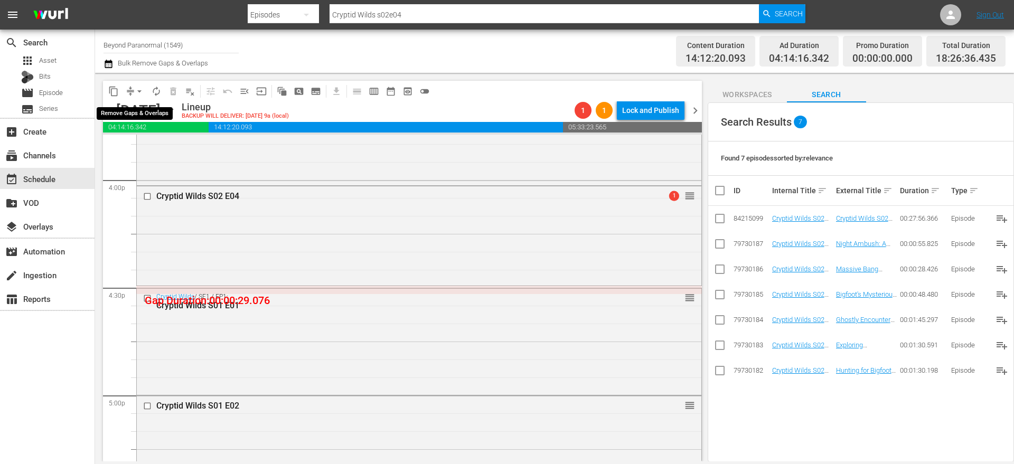
click at [128, 92] on span "compress" at bounding box center [130, 91] width 11 height 11
click at [131, 96] on button "compress" at bounding box center [130, 91] width 17 height 17
click at [137, 95] on span "arrow_drop_down" at bounding box center [139, 91] width 11 height 11
click at [149, 150] on li "Align to End of Previous Day" at bounding box center [139, 147] width 111 height 17
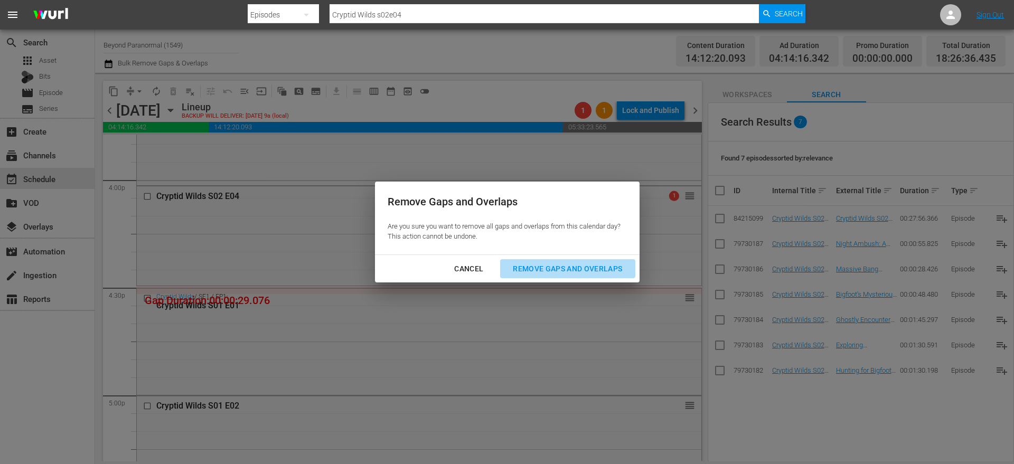
click at [525, 265] on div "Remove Gaps and Overlaps" at bounding box center [567, 268] width 126 height 13
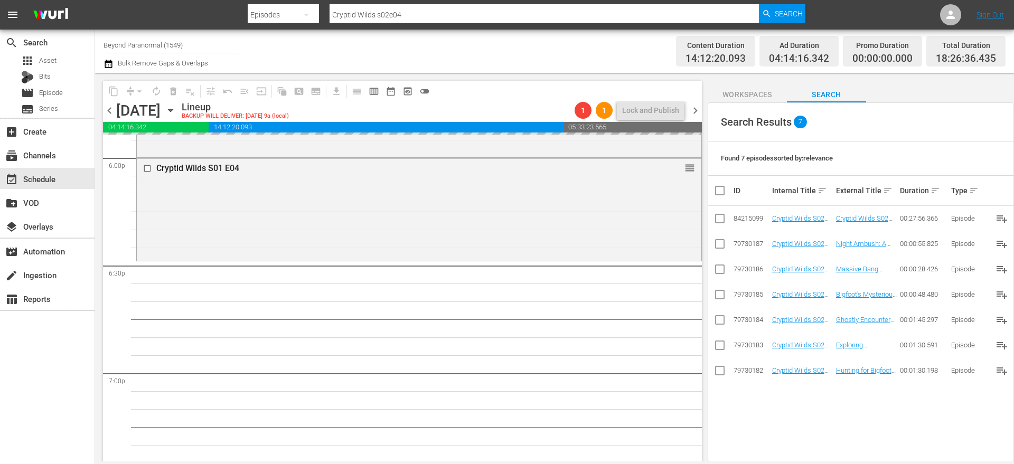
scroll to position [0, 0]
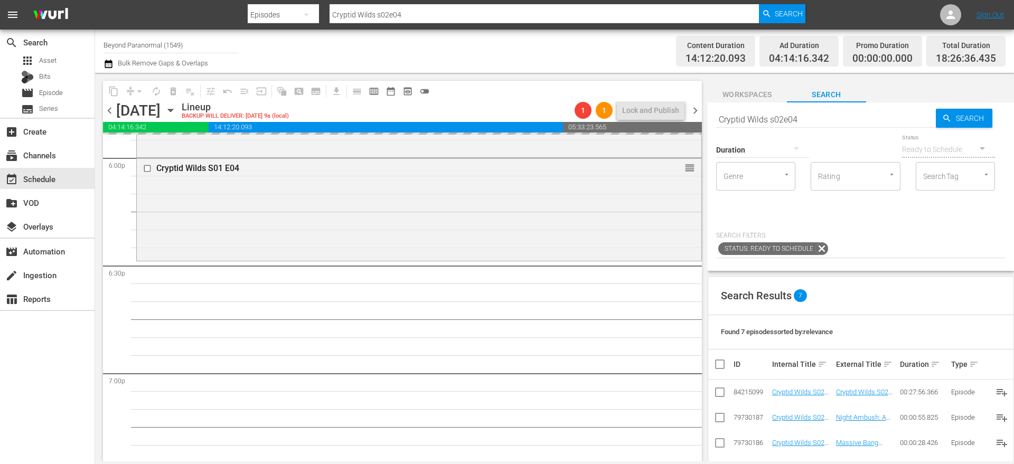
click at [751, 120] on input "Cryptid Wilds s02e04" at bounding box center [826, 119] width 220 height 25
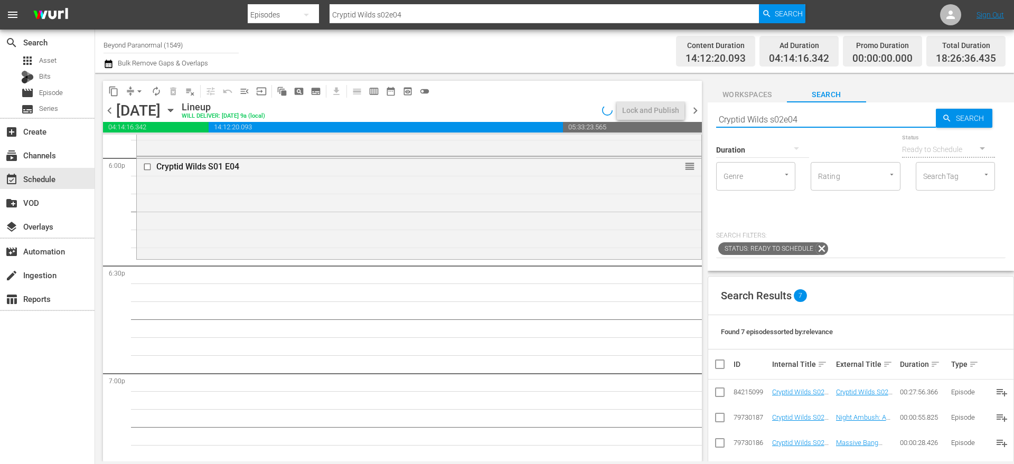
click at [751, 119] on input "Cryptid Wilds s02e04" at bounding box center [826, 119] width 220 height 25
paste input "Paranormal Contact S01E06"
type input "Paranormal Contact S01E06"
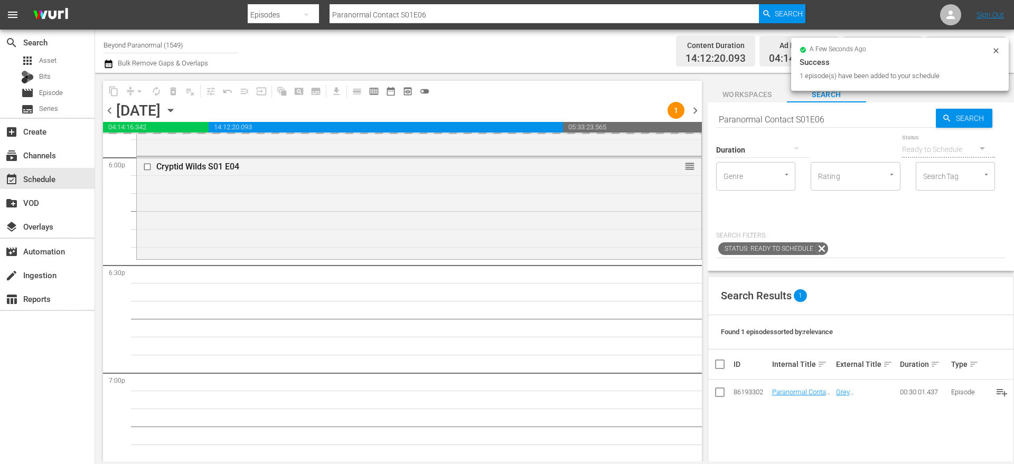
drag, startPoint x: 782, startPoint y: 393, endPoint x: 477, endPoint y: 1, distance: 496.5
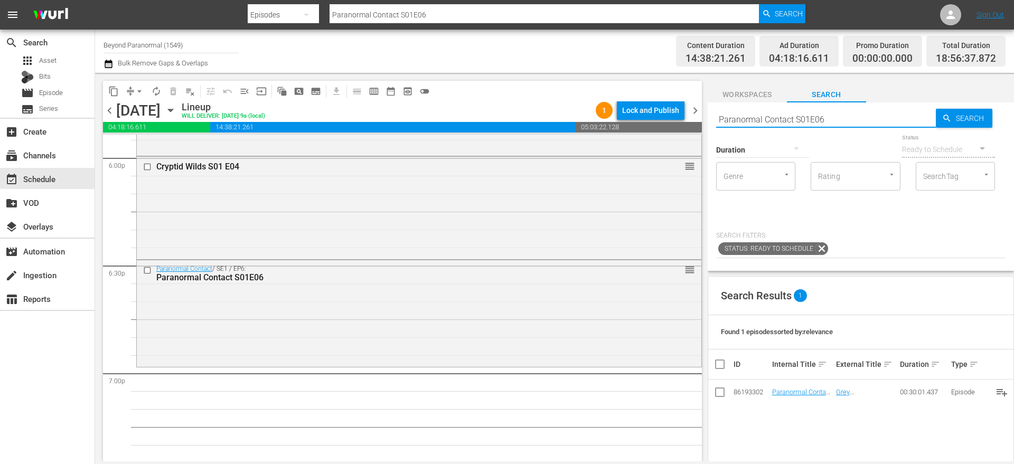
click at [766, 119] on input "Paranormal Contact S01E06" at bounding box center [826, 119] width 220 height 25
paste input "A Haunting S01E01"
type input "A Haunting S01E01"
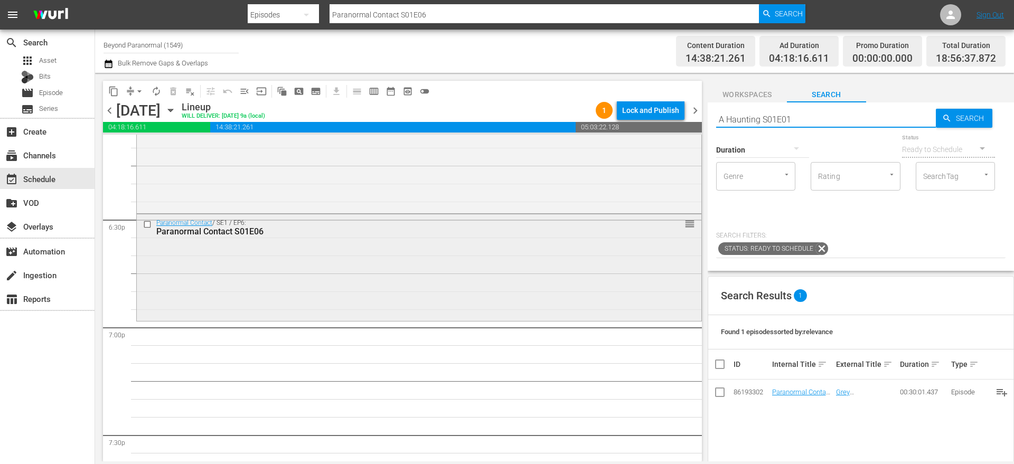
scroll to position [3914, 0]
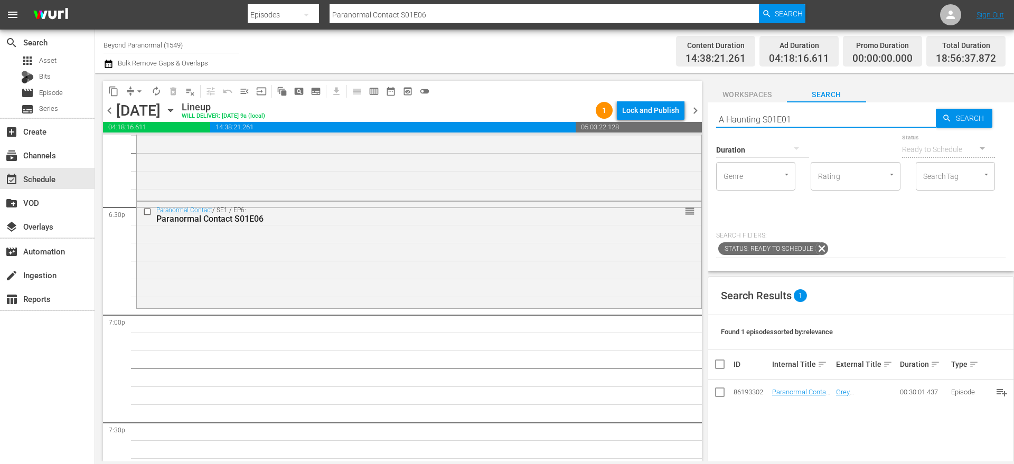
type input "A Haunting S01E01"
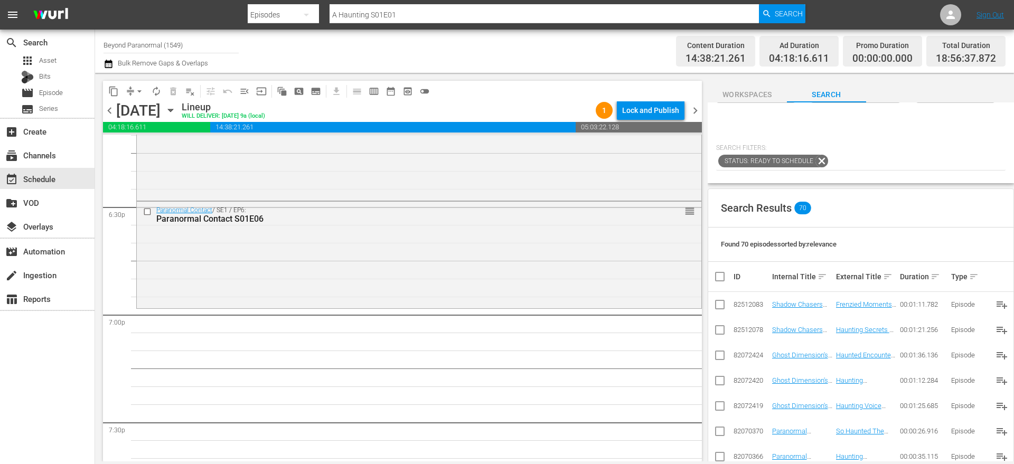
scroll to position [0, 0]
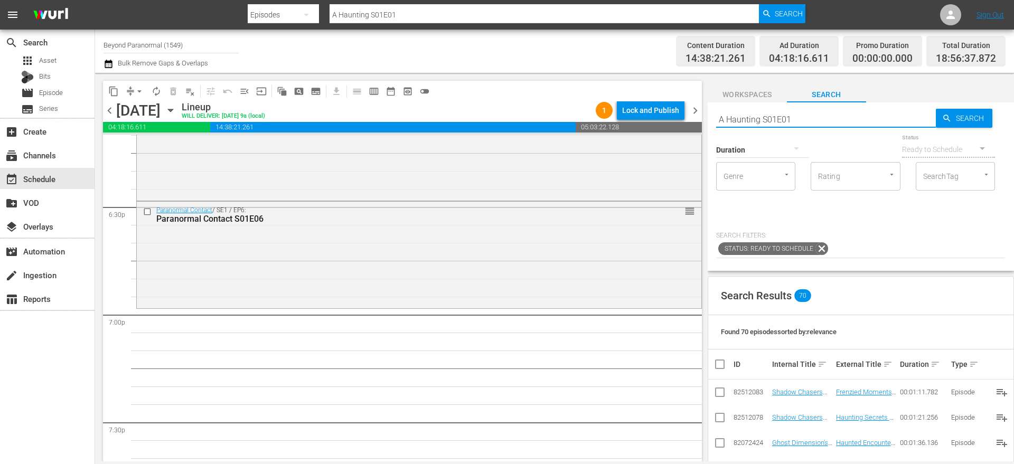
type input "A Haunting S01E01""
click at [719, 118] on input "A Haunting S01E01"" at bounding box center [826, 119] width 220 height 25
type input "A Haunting S01E01""
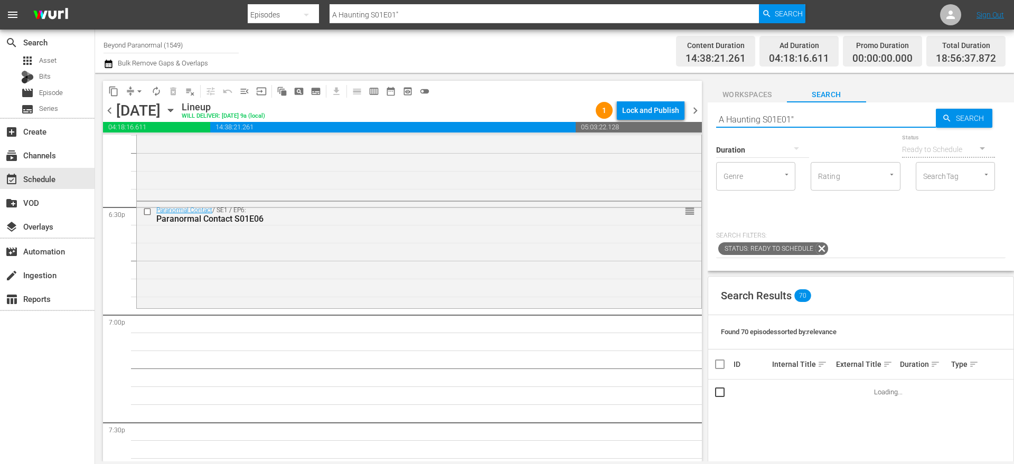
type input ""A Haunting S01E01""
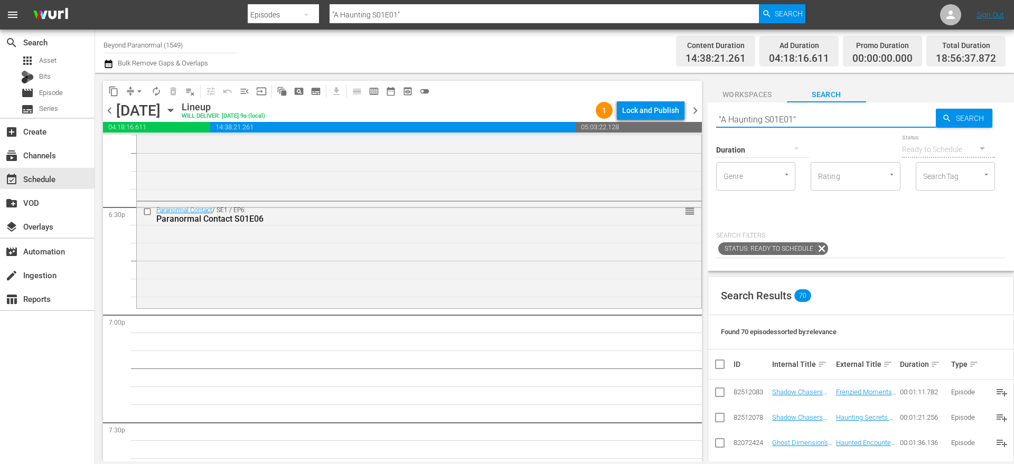
click at [776, 112] on input ""A Haunting S01E01"" at bounding box center [826, 119] width 220 height 25
click at [776, 113] on input ""A Haunting S01E01"" at bounding box center [826, 119] width 220 height 25
paste input "The Lake Club Horror"
type input "The Lake Club Horror"
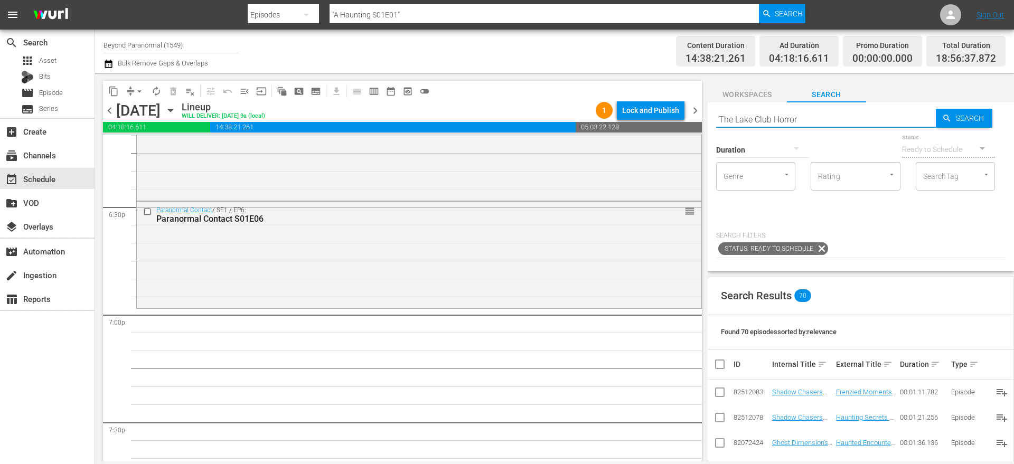
type input "The Lake Club Horror"
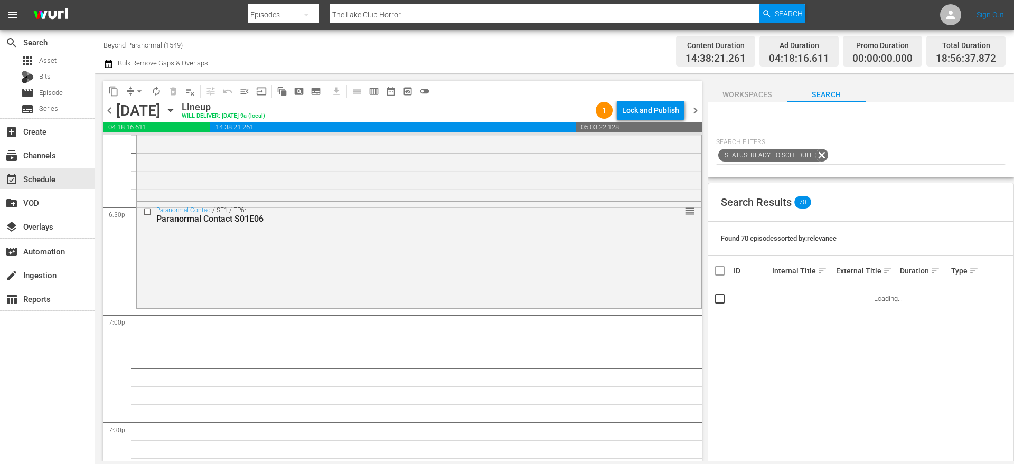
scroll to position [98, 0]
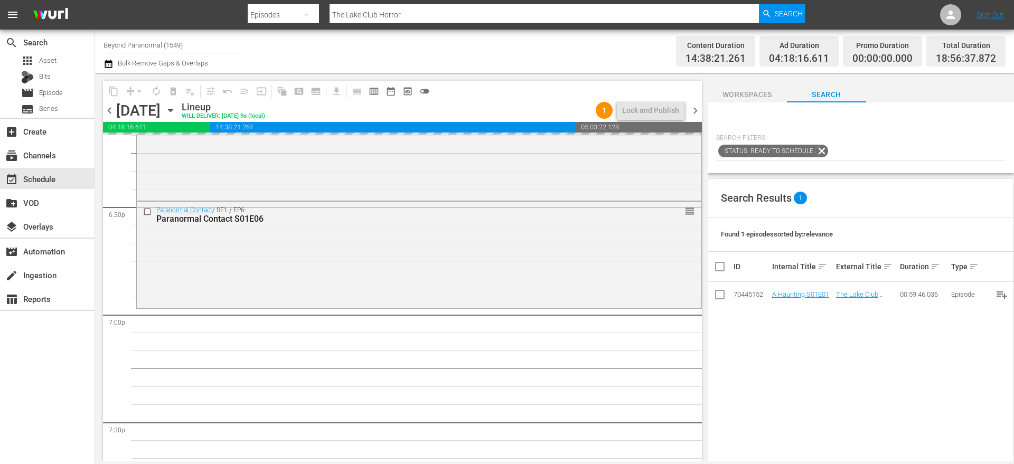
drag, startPoint x: 799, startPoint y: 295, endPoint x: 536, endPoint y: 1, distance: 395.0
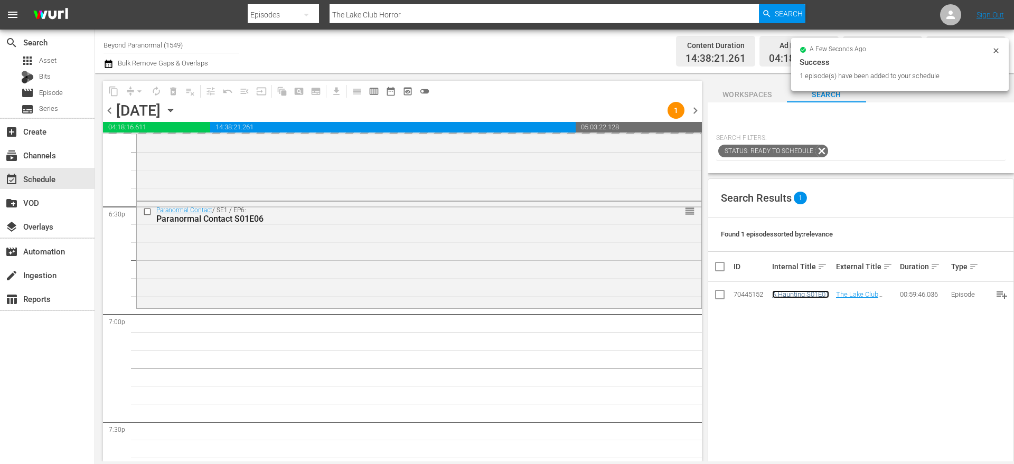
scroll to position [0, 0]
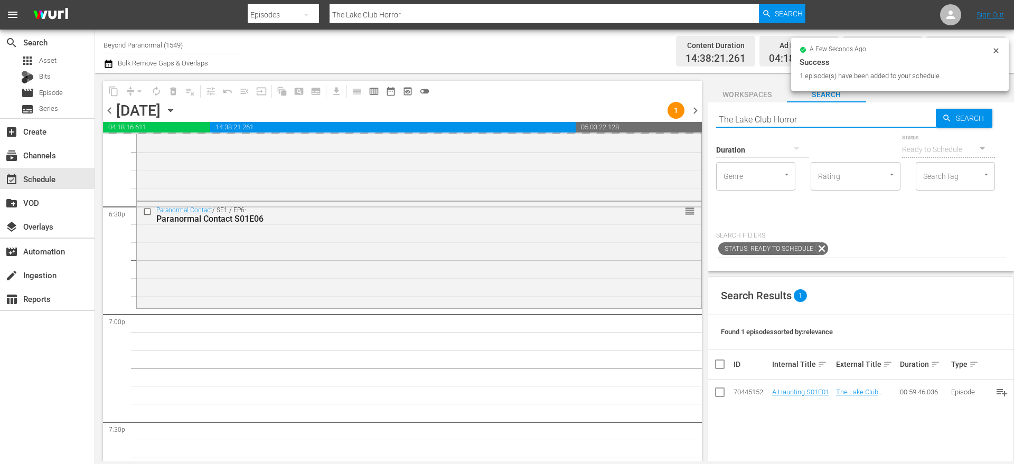
click at [748, 118] on input "The Lake Club Horror" at bounding box center [826, 119] width 220 height 25
paste input "Weird World Adventures S01E01"
type input "Weird World Adventures S01E01"
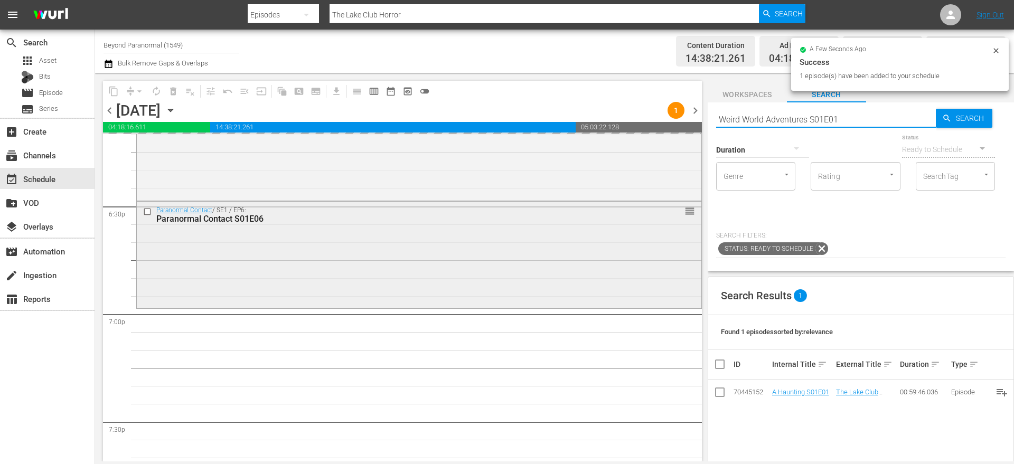
type input "Weird World Adventures S01E01"
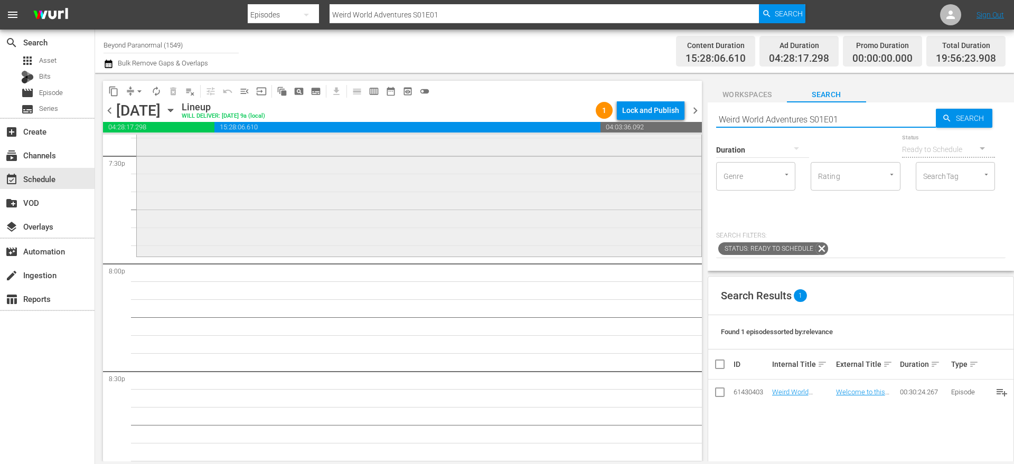
scroll to position [4182, 0]
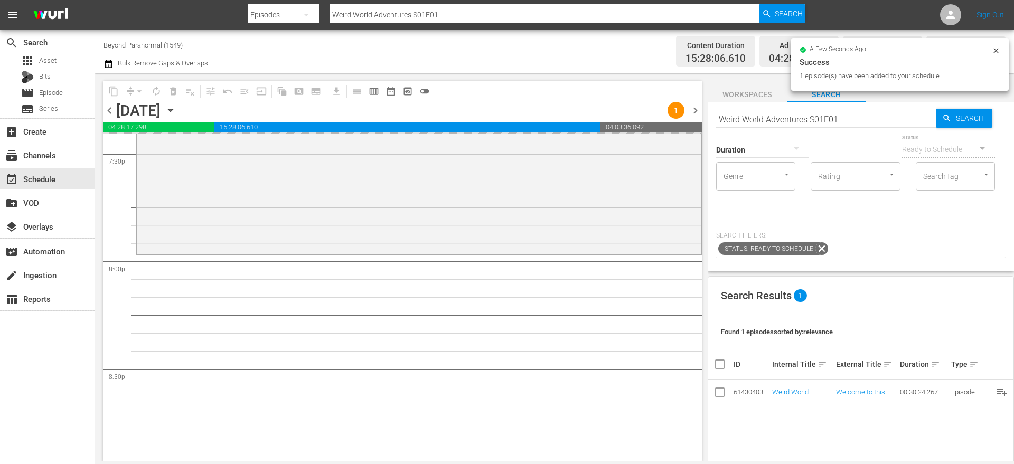
click at [804, 116] on input "Weird World Adventures S01E01" at bounding box center [826, 119] width 220 height 25
paste input "[PERSON_NAME]"
type input "Sir Spooks S01E01"
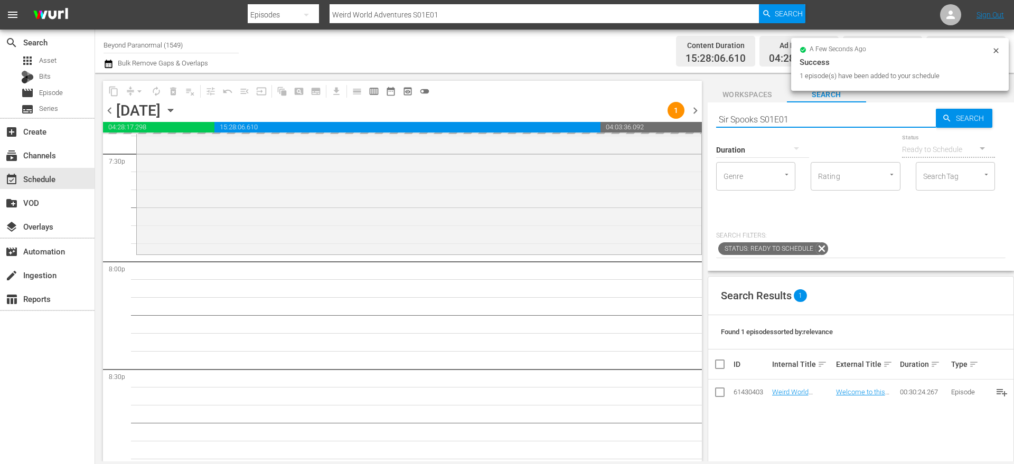
scroll to position [4252, 0]
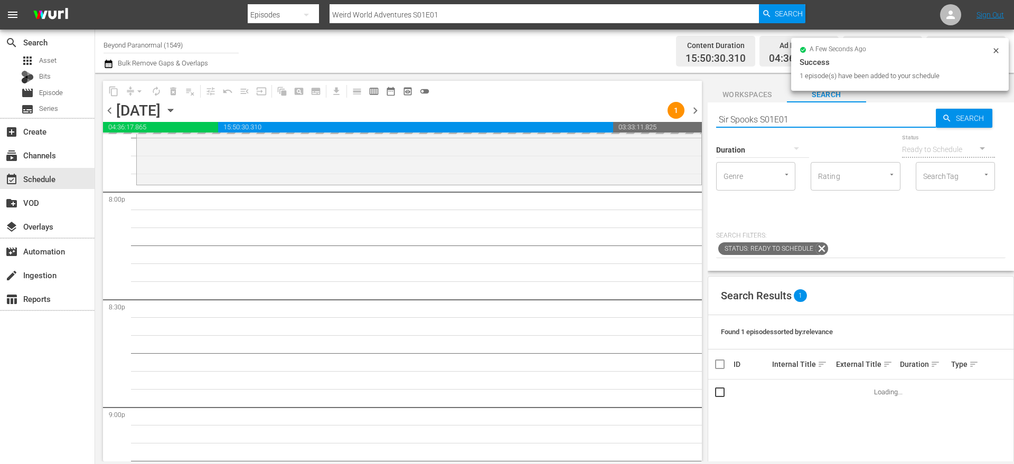
type input "Sir Spooks S01E01"
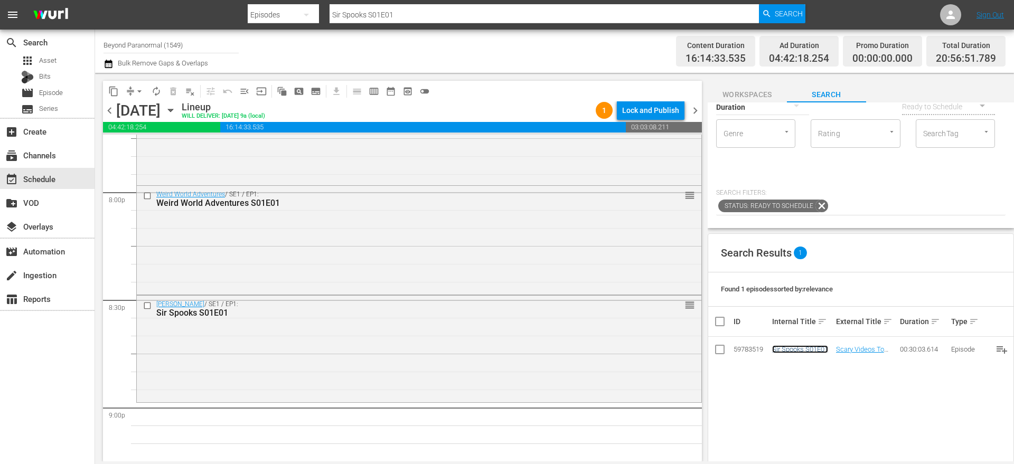
scroll to position [0, 0]
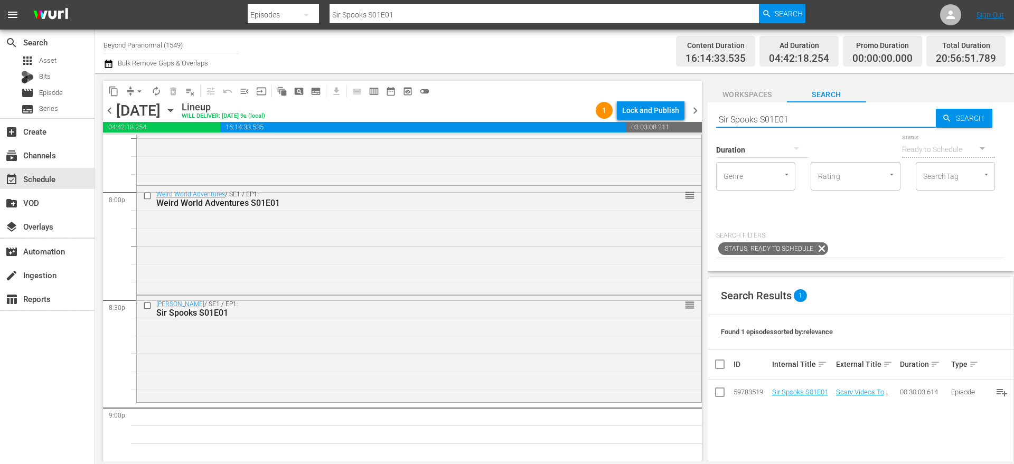
click at [791, 107] on input "Sir Spooks S01E01" at bounding box center [826, 119] width 220 height 25
click at [777, 112] on input "Sir Spooks S01E01" at bounding box center [826, 119] width 220 height 25
paste input "Aliens Uncovered: The Golden Record Part"
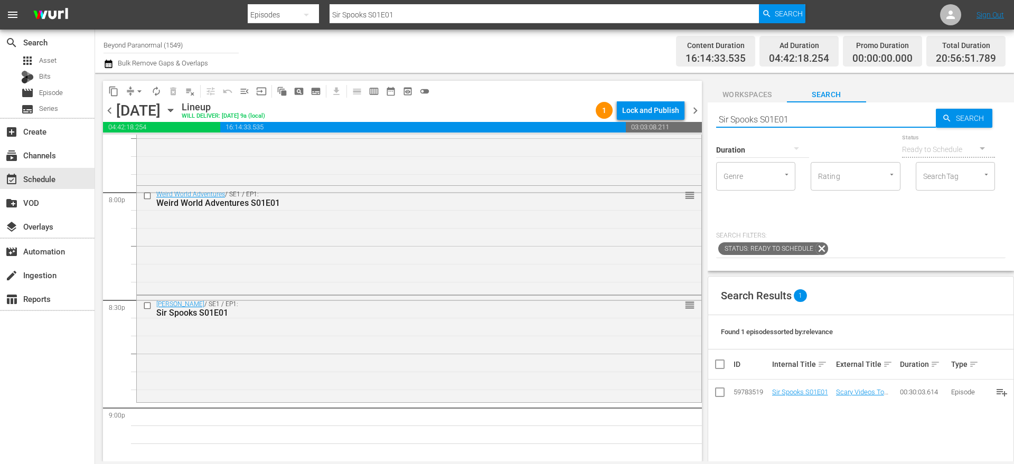
type input "Aliens Uncovered: The Golden Record Part 1"
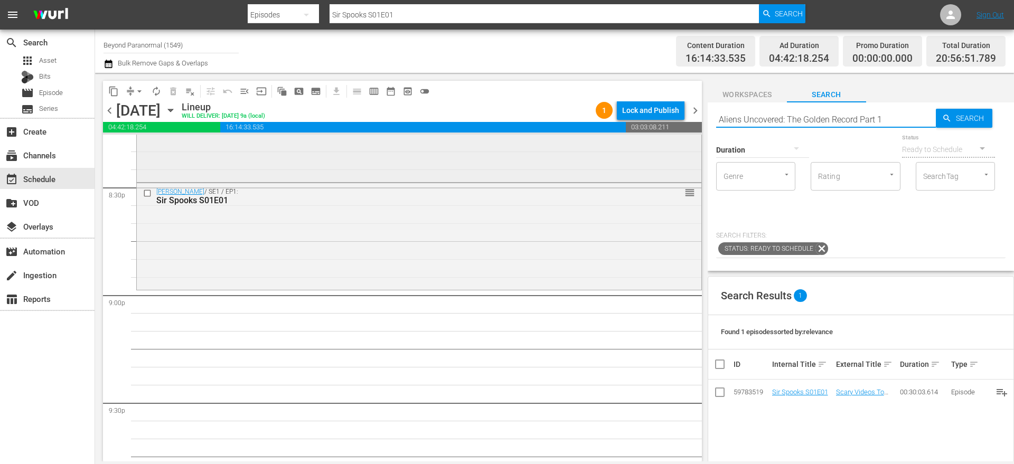
scroll to position [4366, 0]
type input "Aliens Uncovered: The Golden Record Part 1"
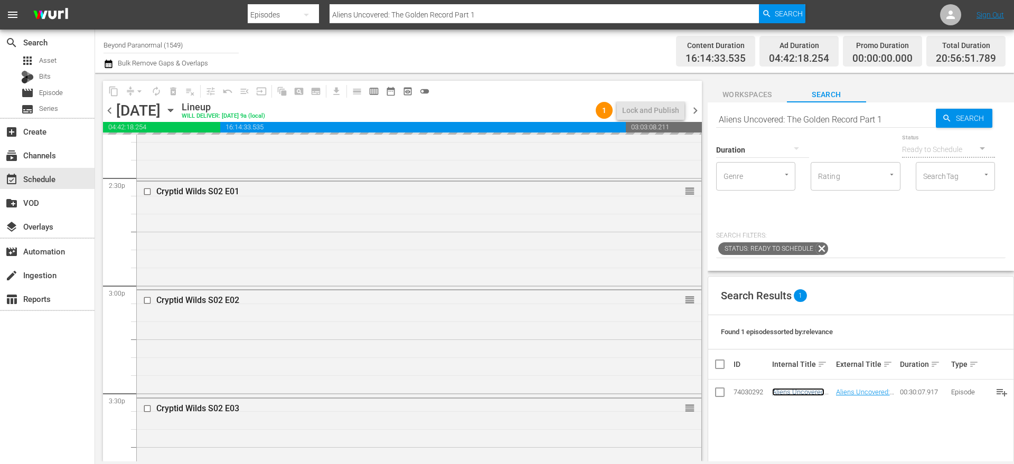
scroll to position [3047, 0]
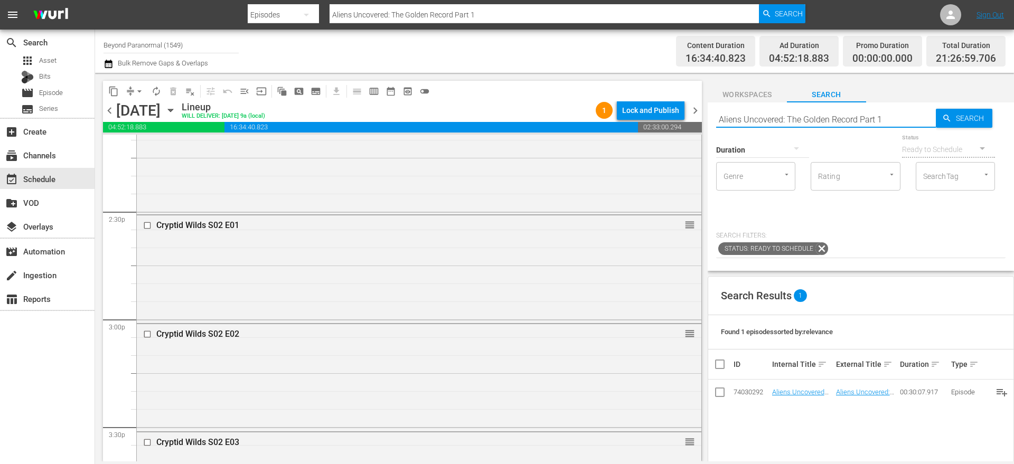
click at [749, 119] on input "Aliens Uncovered: The Golden Record Part 1" at bounding box center [826, 119] width 220 height 25
click at [748, 119] on input "Aliens Uncovered: The Golden Record Part 1" at bounding box center [826, 119] width 220 height 25
paste input "Cryptid Wilds S02 E0"
type input "Cryptid Wilds S02 E01"
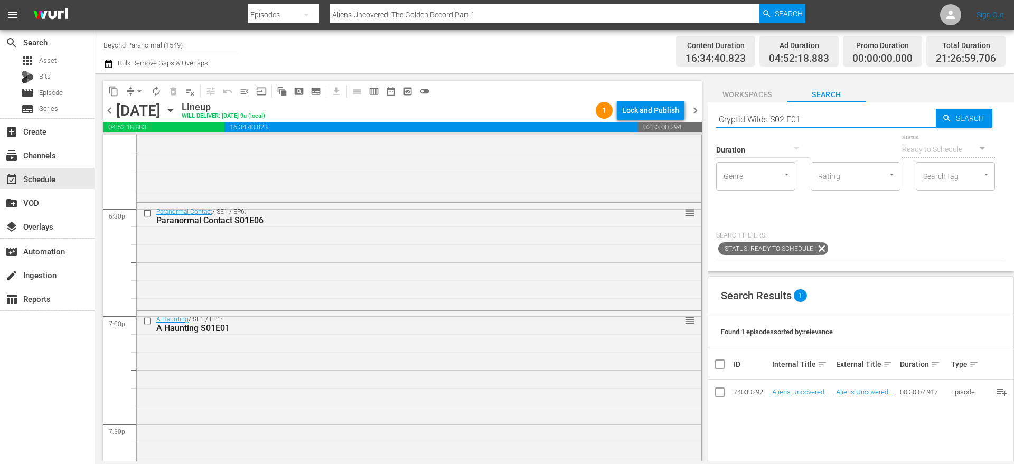
type input "Cryptid Wilds S02 E01"
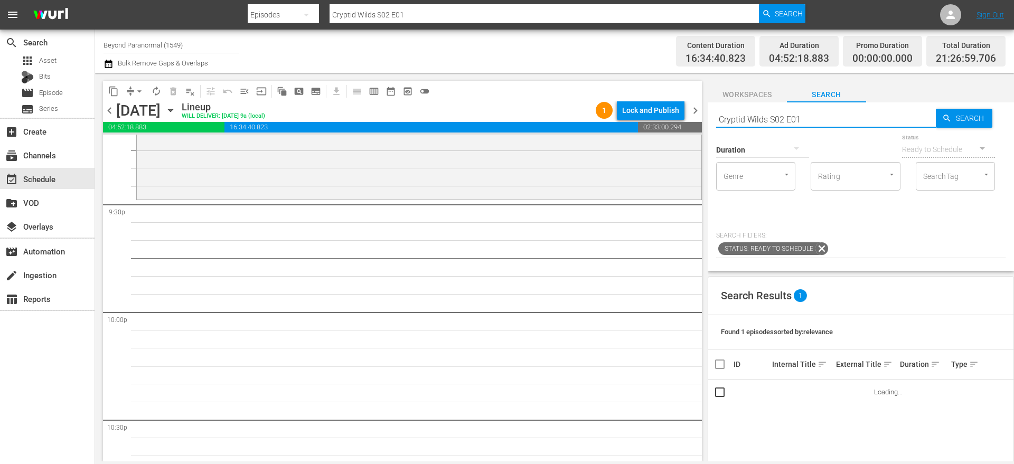
scroll to position [4591, 0]
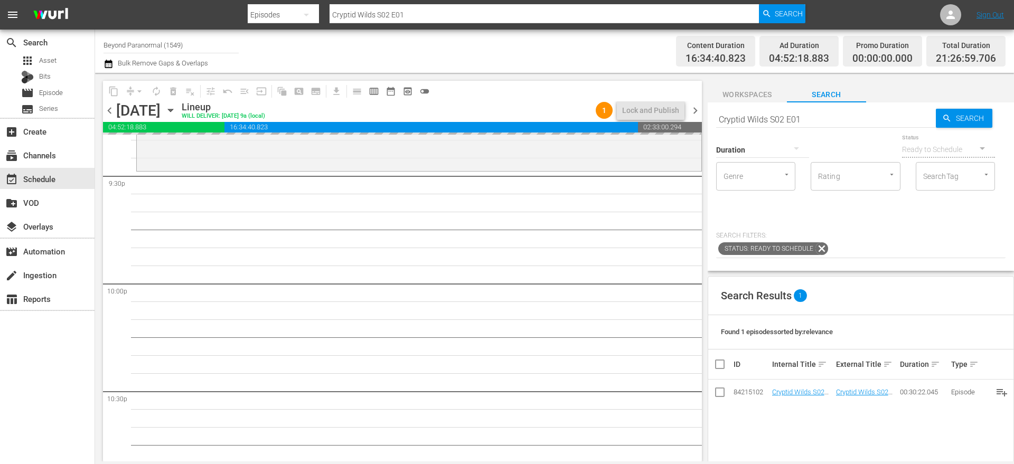
click at [804, 123] on input "Cryptid Wilds S02 E01" at bounding box center [826, 119] width 220 height 25
click at [804, 122] on input "Cryptid Wilds S02 E01" at bounding box center [826, 119] width 220 height 25
paste input "Is It Haunted? S02"
type input "Is It Haunted? S02E01"
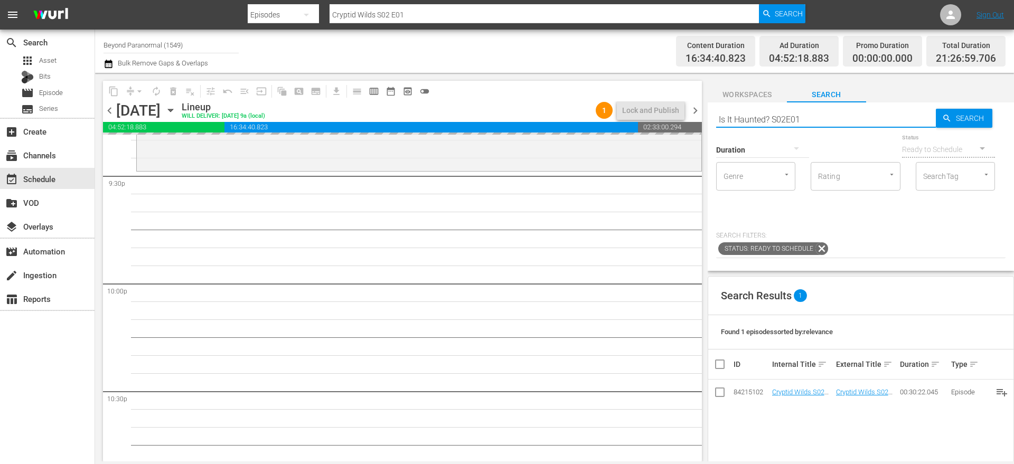
type input "Is It Haunted? S02E01"
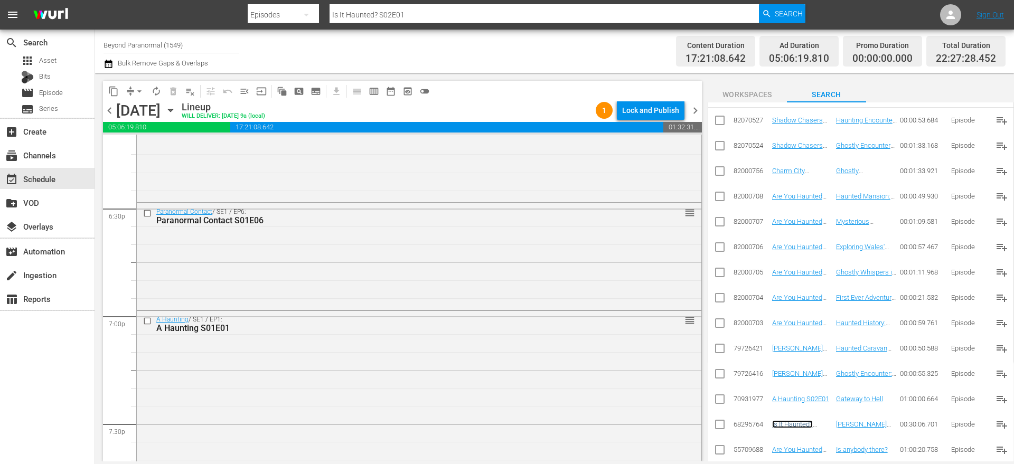
scroll to position [3894, 0]
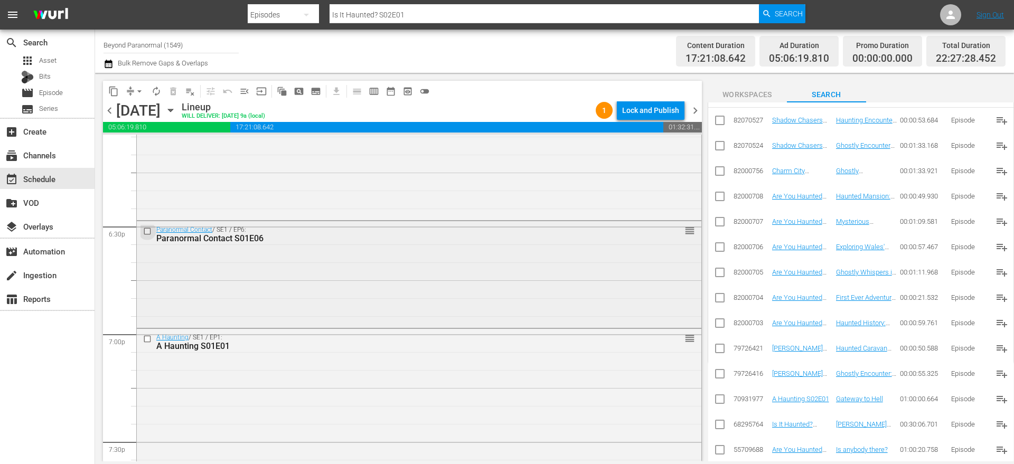
click at [150, 230] on input "checkbox" at bounding box center [148, 231] width 11 height 9
click at [150, 336] on input "checkbox" at bounding box center [148, 339] width 11 height 9
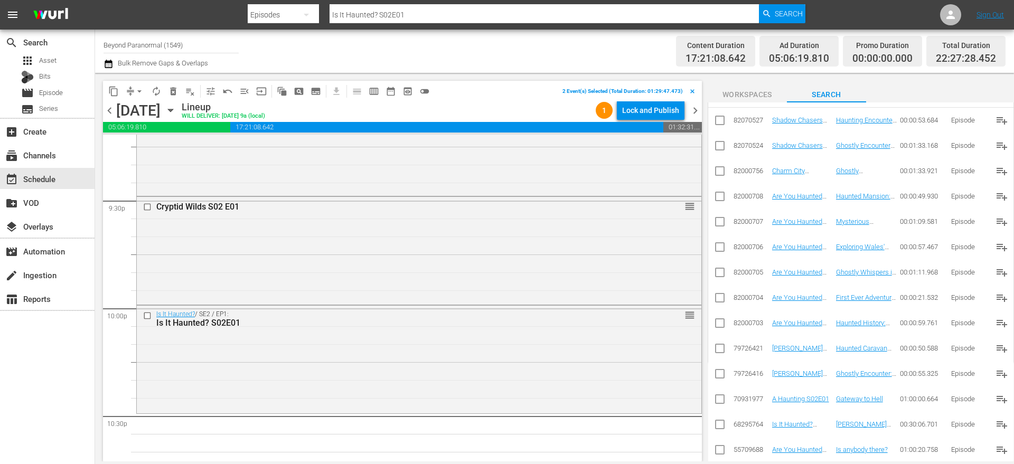
scroll to position [4710, 0]
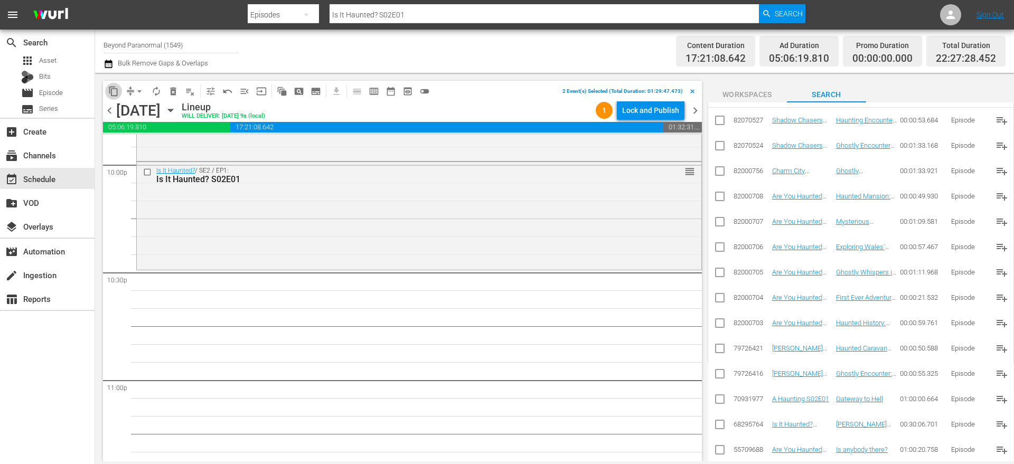
click at [116, 94] on span "content_copy" at bounding box center [113, 91] width 11 height 11
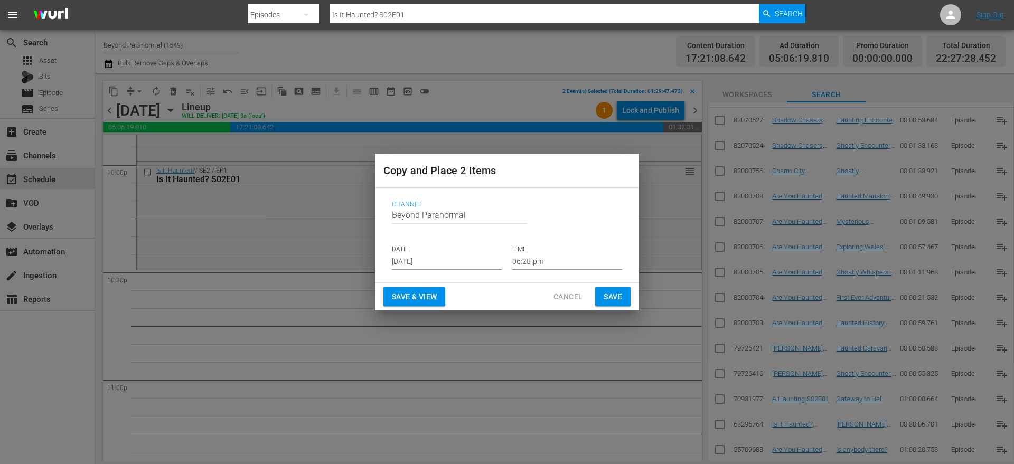
click at [431, 259] on input "[DATE]" at bounding box center [447, 262] width 110 height 16
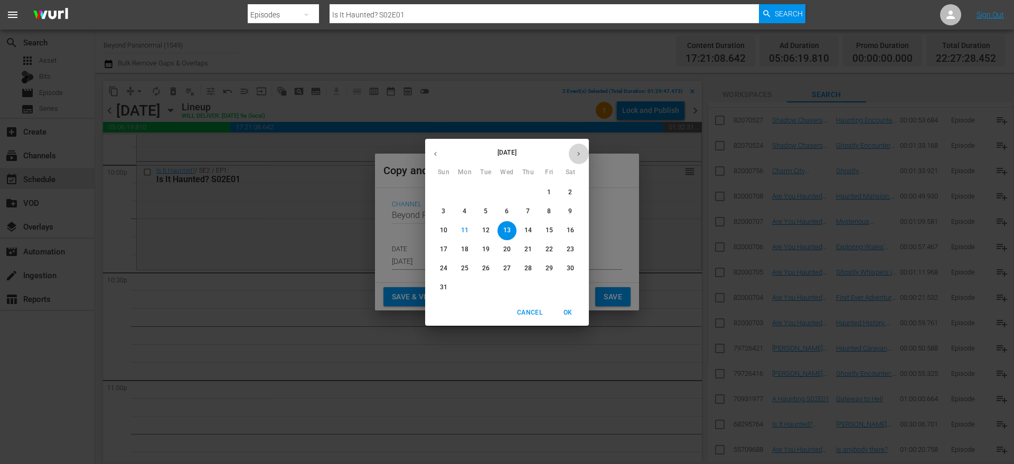
click at [576, 155] on icon "button" at bounding box center [579, 154] width 8 height 8
click at [461, 193] on span "1" at bounding box center [464, 192] width 19 height 9
type input "Sep 1st 2025"
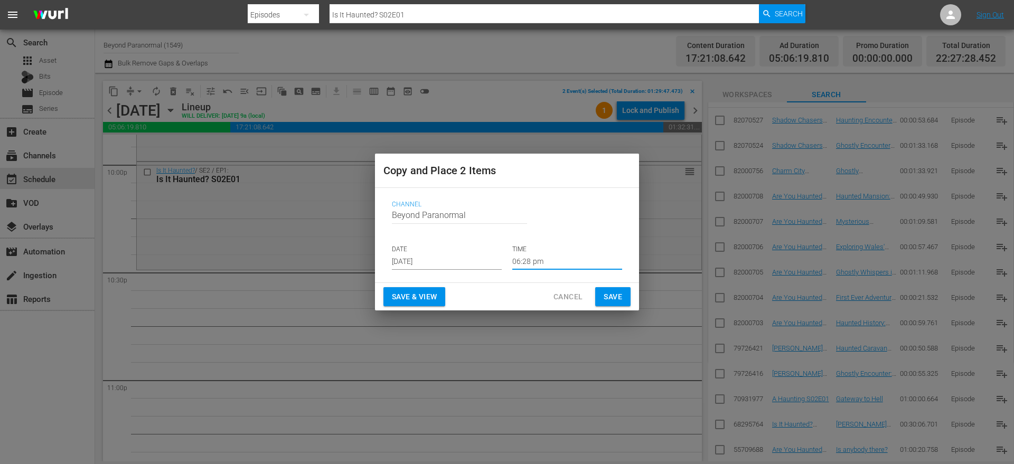
click at [530, 258] on input "06:28 pm" at bounding box center [567, 262] width 110 height 16
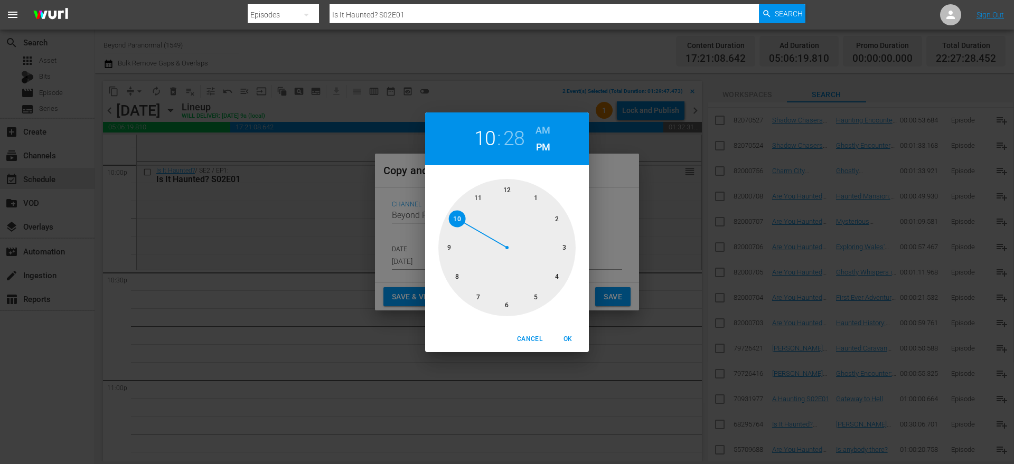
click at [455, 224] on div at bounding box center [506, 247] width 137 height 137
click at [503, 302] on div at bounding box center [506, 247] width 137 height 137
click at [568, 343] on span "OK" at bounding box center [567, 339] width 25 height 11
type input "10:30 pm"
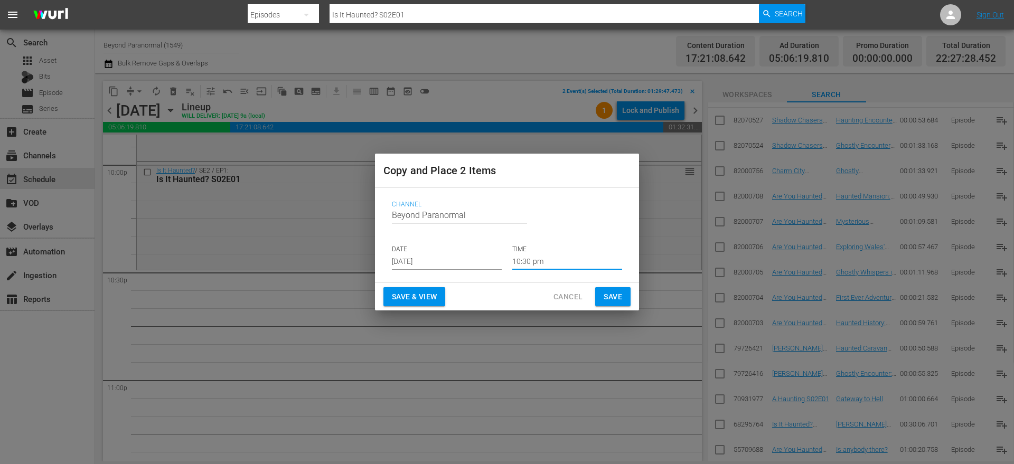
click at [622, 297] on span "Save" at bounding box center [613, 296] width 18 height 13
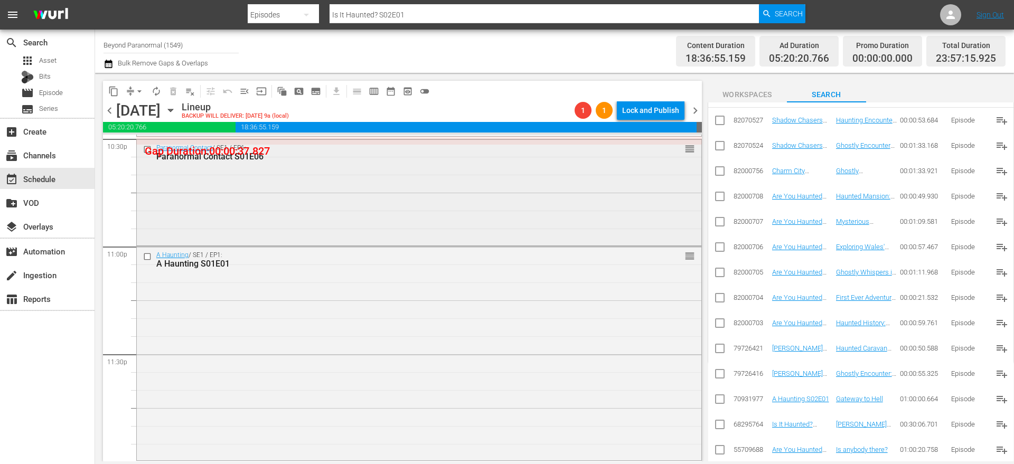
scroll to position [4738, 0]
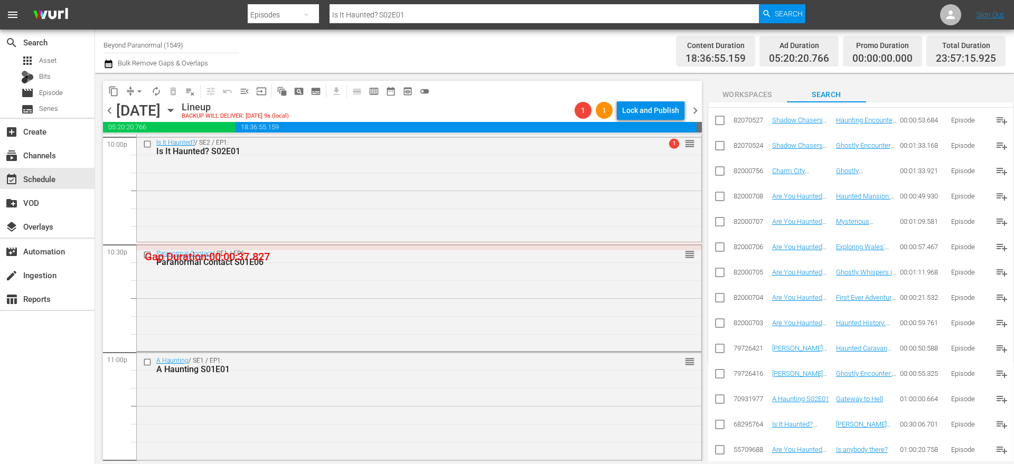
click at [133, 92] on button "arrow_drop_down" at bounding box center [139, 91] width 17 height 17
click at [156, 145] on li "Align to End of Previous Day" at bounding box center [139, 147] width 111 height 17
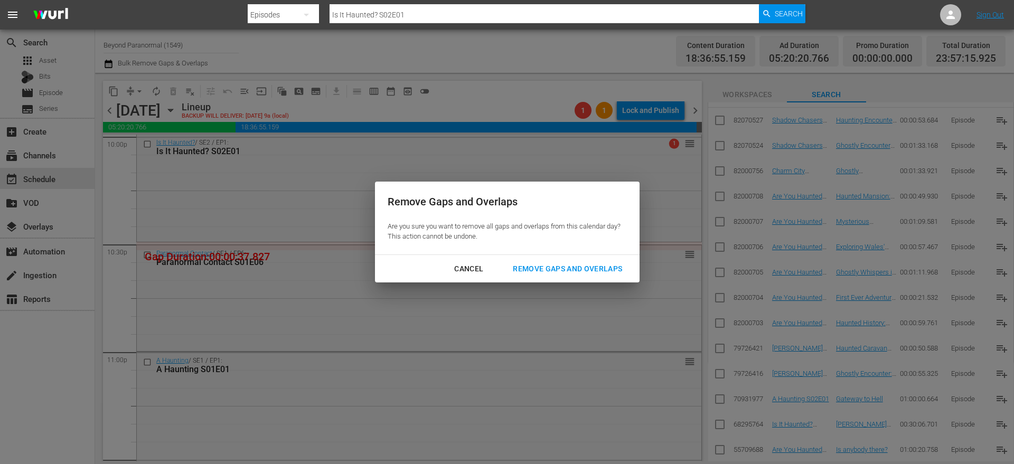
click at [575, 266] on div "Remove Gaps and Overlaps" at bounding box center [567, 268] width 126 height 13
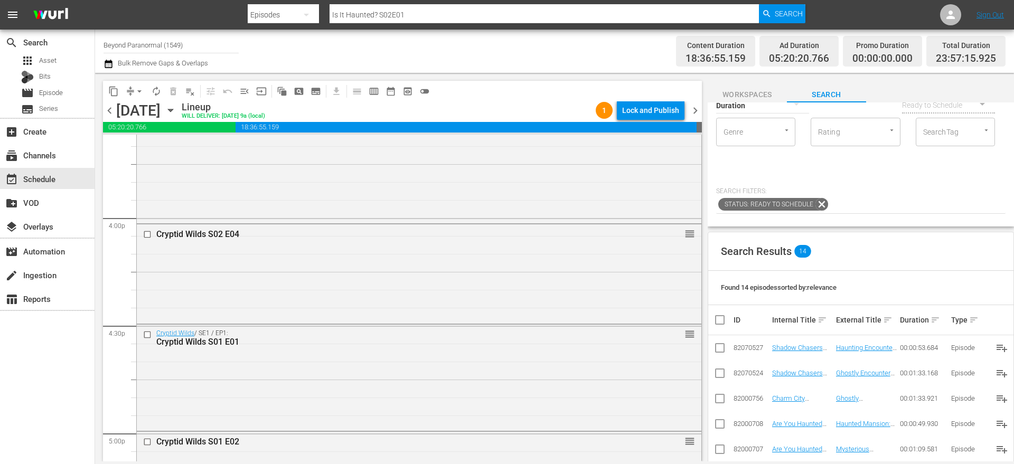
scroll to position [0, 0]
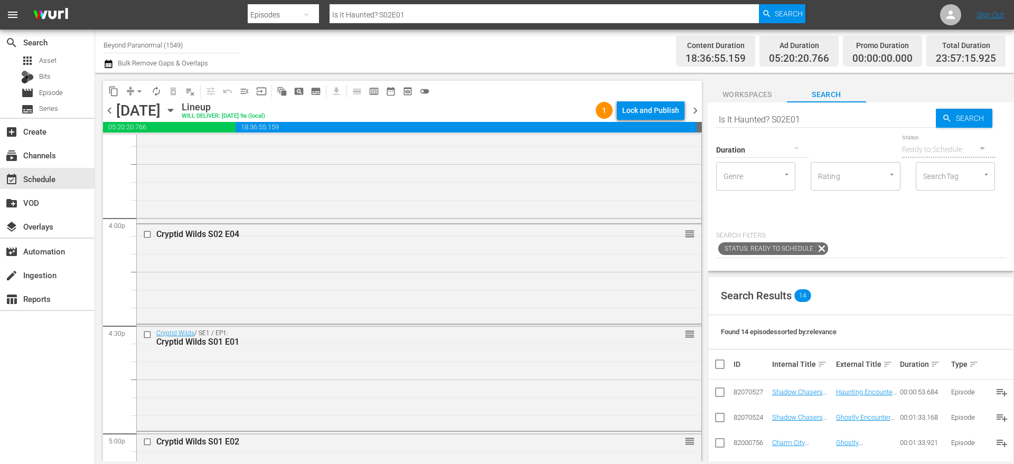
click at [768, 124] on div "Duration" at bounding box center [762, 143] width 93 height 38
click at [767, 116] on input "Is It Haunted? S02E01" at bounding box center [826, 119] width 220 height 25
click at [767, 115] on input "Is It Haunted? S02E01" at bounding box center [826, 119] width 220 height 25
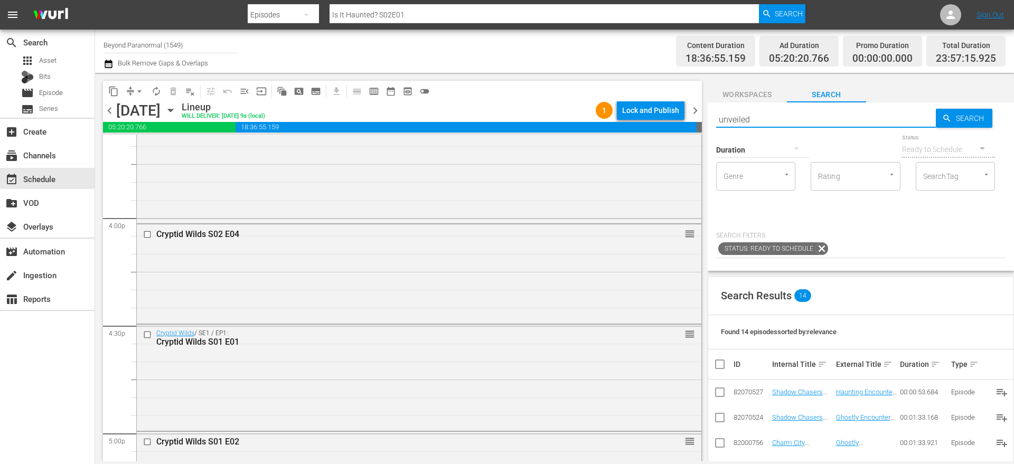
type input "unveiled"
click at [775, 156] on div at bounding box center [762, 150] width 93 height 30
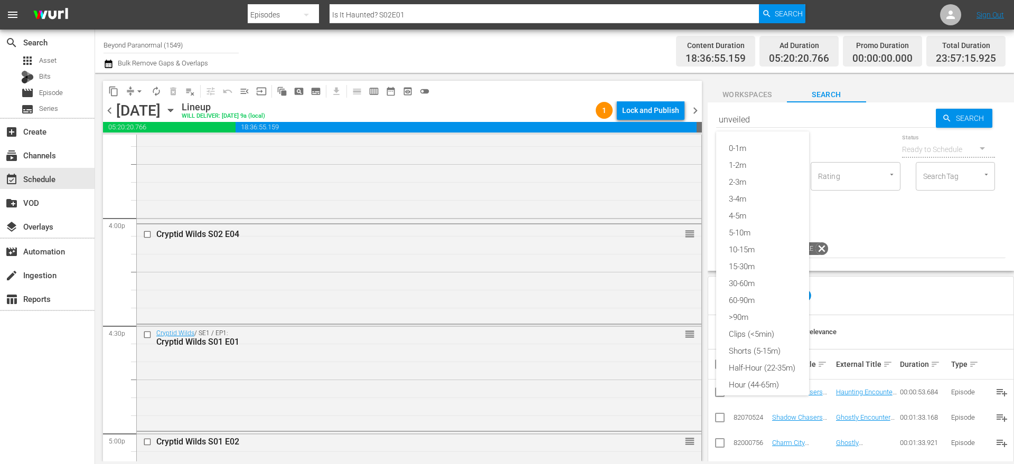
type input "unveiled"
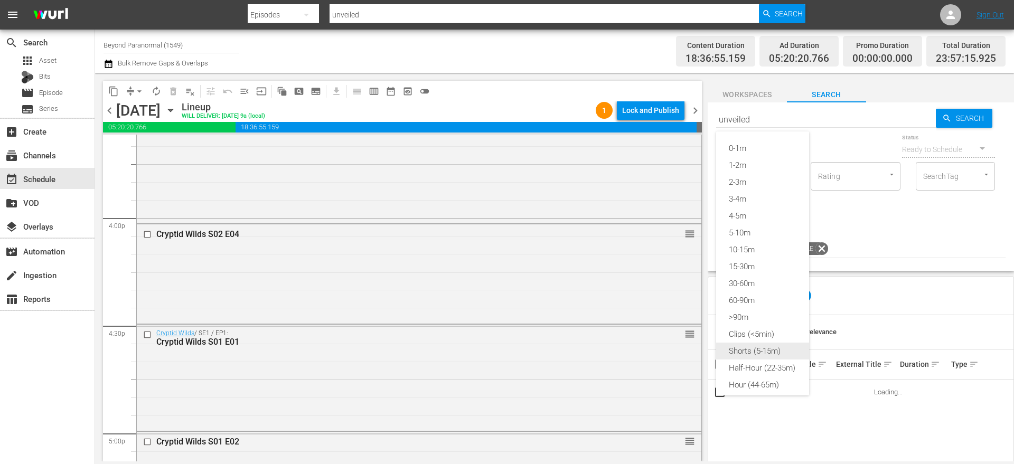
click at [763, 350] on div "Shorts (5-15m)" at bounding box center [762, 351] width 93 height 17
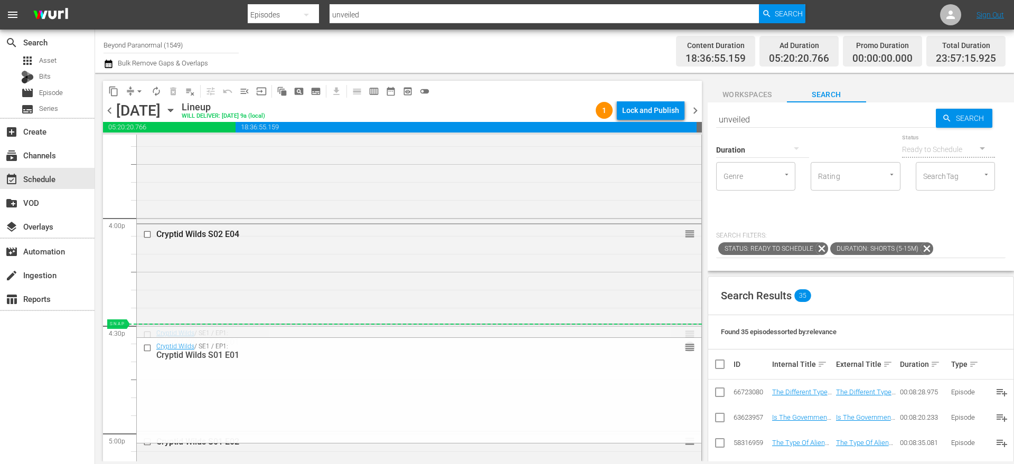
drag, startPoint x: 681, startPoint y: 332, endPoint x: 681, endPoint y: 342, distance: 10.0
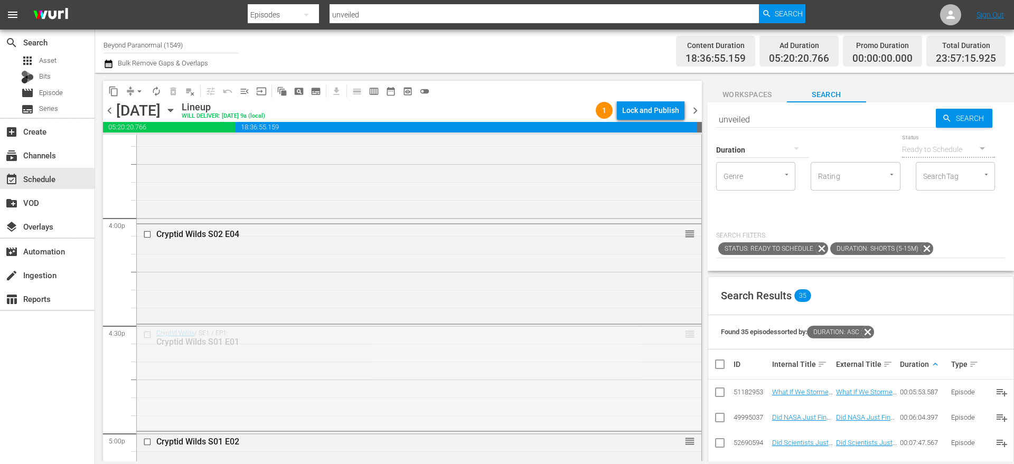
drag, startPoint x: 677, startPoint y: 332, endPoint x: 679, endPoint y: 343, distance: 11.3
drag, startPoint x: 681, startPoint y: 334, endPoint x: 680, endPoint y: 356, distance: 22.2
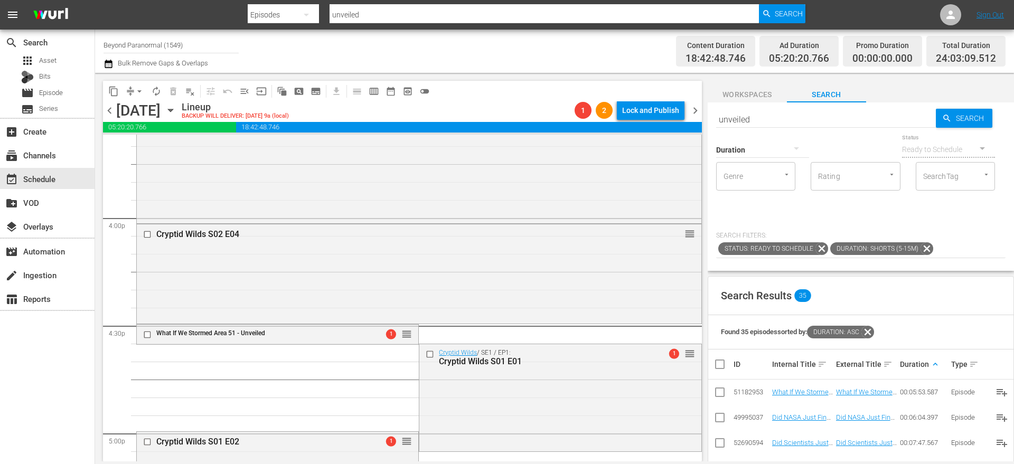
click at [133, 91] on button "arrow_drop_down" at bounding box center [139, 91] width 17 height 17
click at [159, 153] on li "Align to End of Previous Day" at bounding box center [139, 147] width 111 height 17
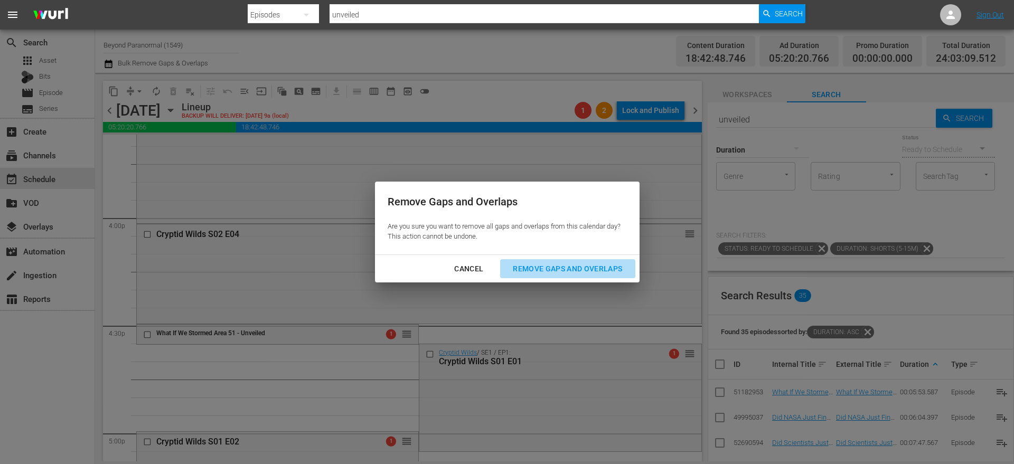
click at [540, 276] on button "Remove Gaps and Overlaps" at bounding box center [567, 269] width 135 height 20
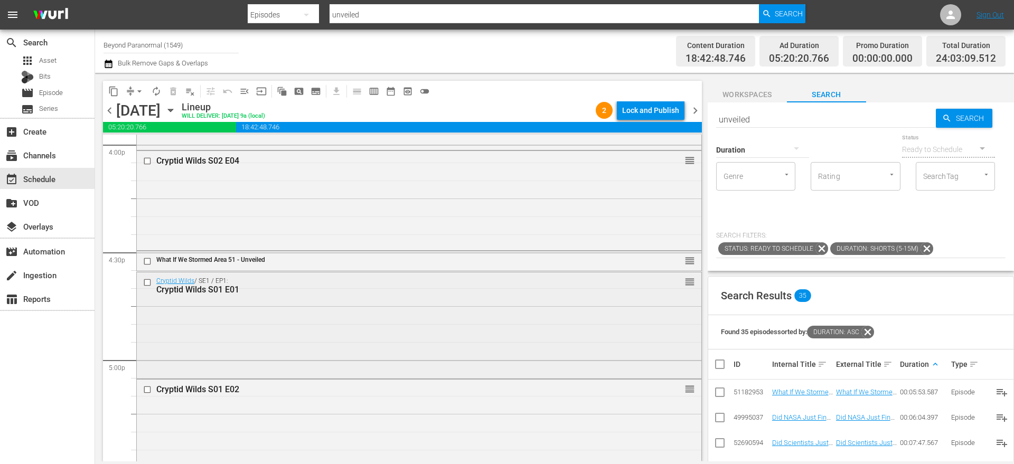
scroll to position [3488, 0]
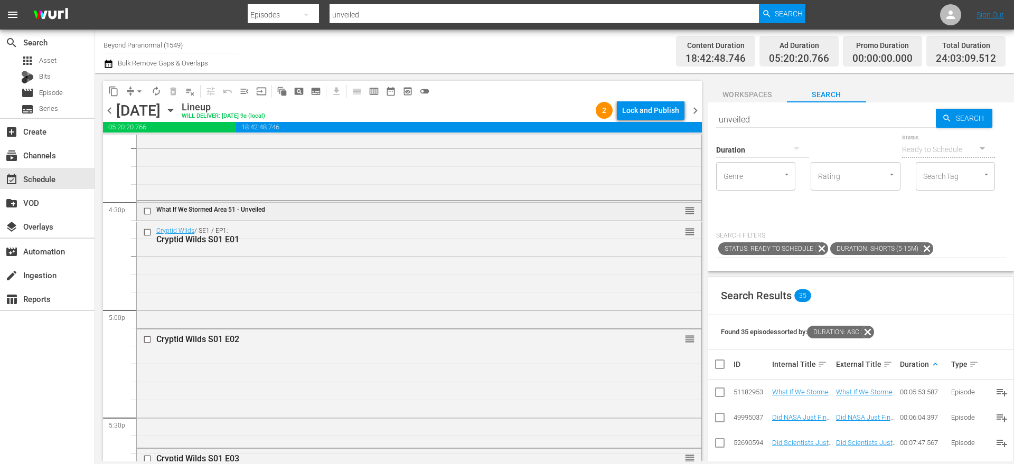
click at [147, 212] on input "checkbox" at bounding box center [148, 210] width 11 height 9
click at [175, 91] on span "delete_forever_outlined" at bounding box center [173, 91] width 11 height 11
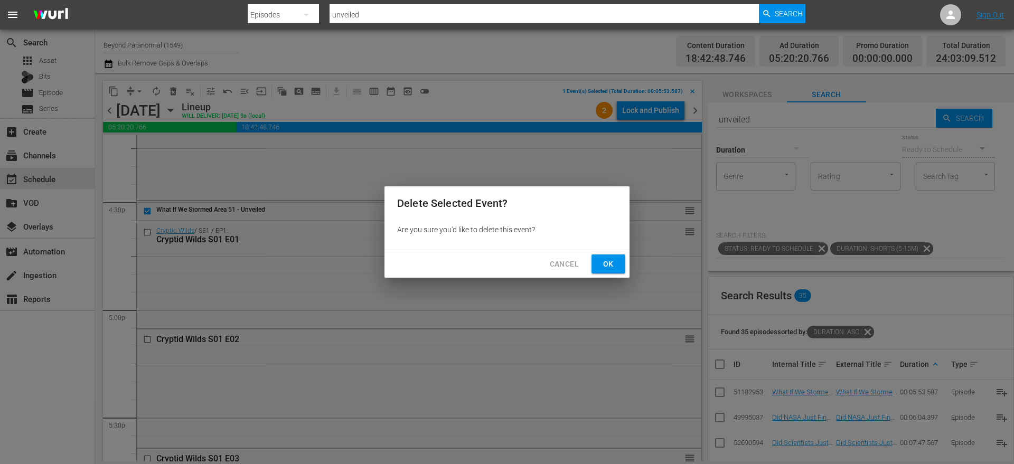
click at [608, 261] on span "Ok" at bounding box center [608, 264] width 17 height 13
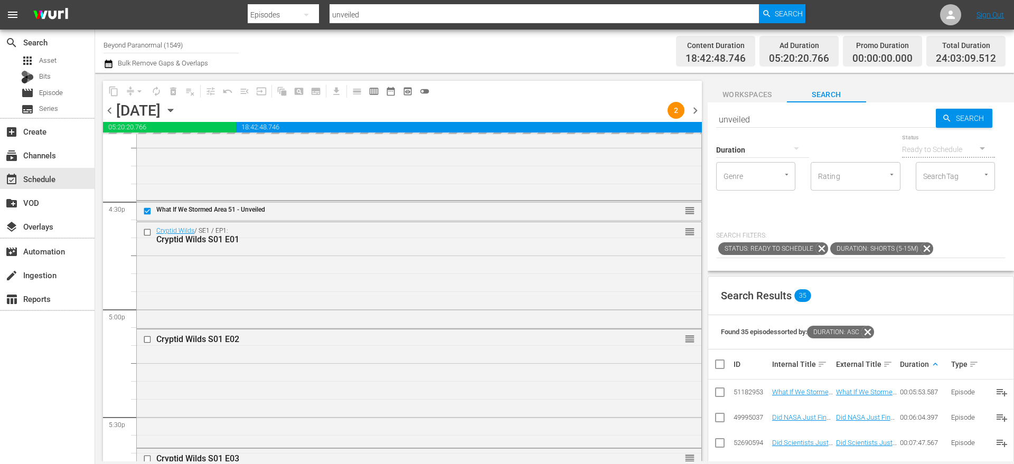
click at [923, 249] on icon at bounding box center [926, 248] width 13 height 13
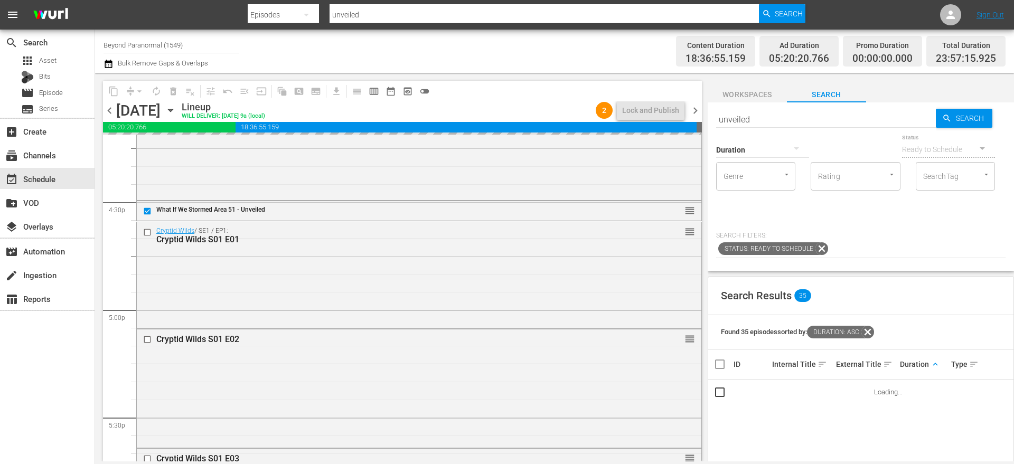
click at [799, 151] on icon "button" at bounding box center [796, 148] width 13 height 13
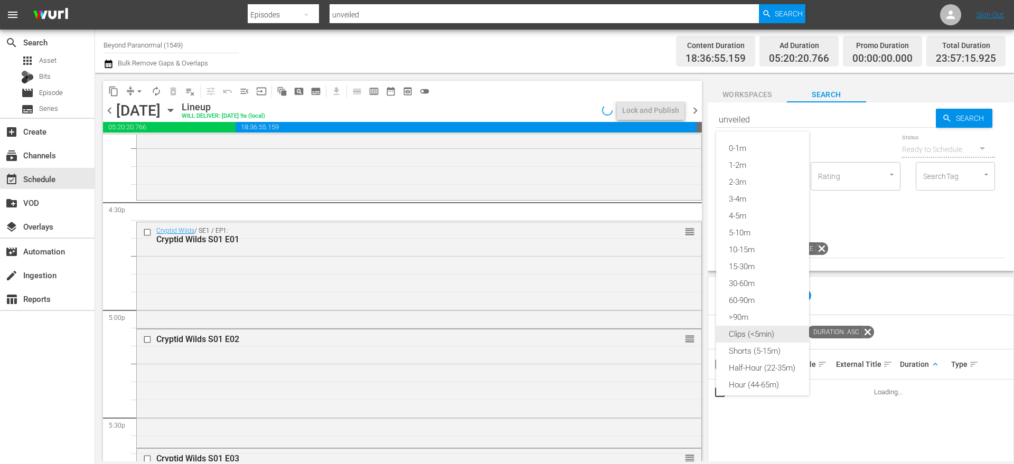
click at [774, 335] on div "Clips (<5min)" at bounding box center [762, 334] width 93 height 17
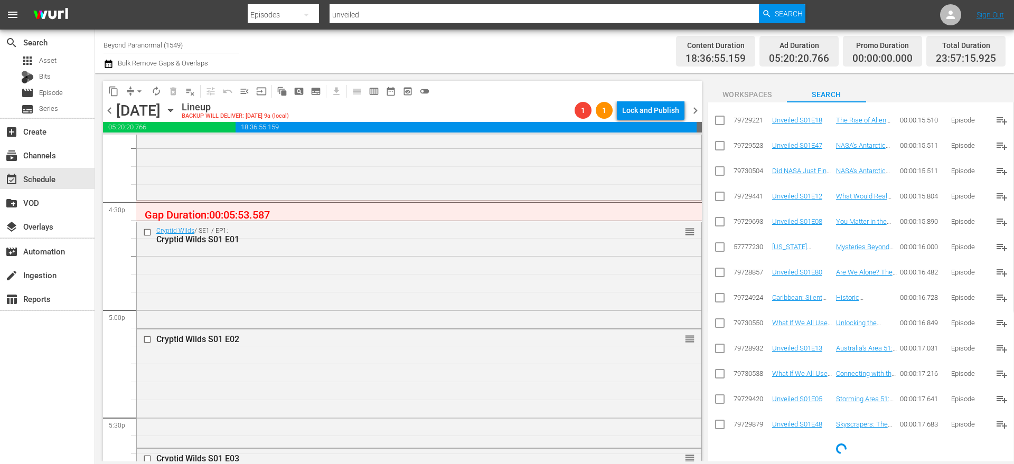
scroll to position [0, 0]
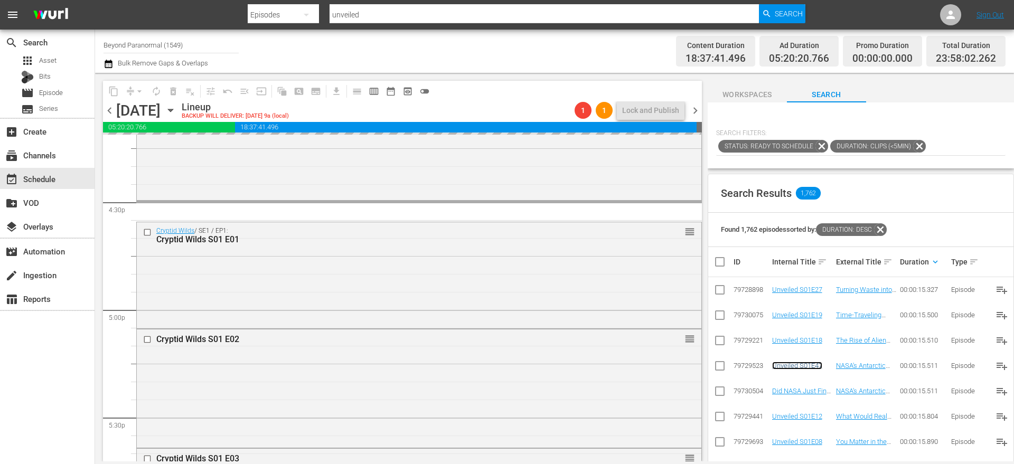
scroll to position [105, 0]
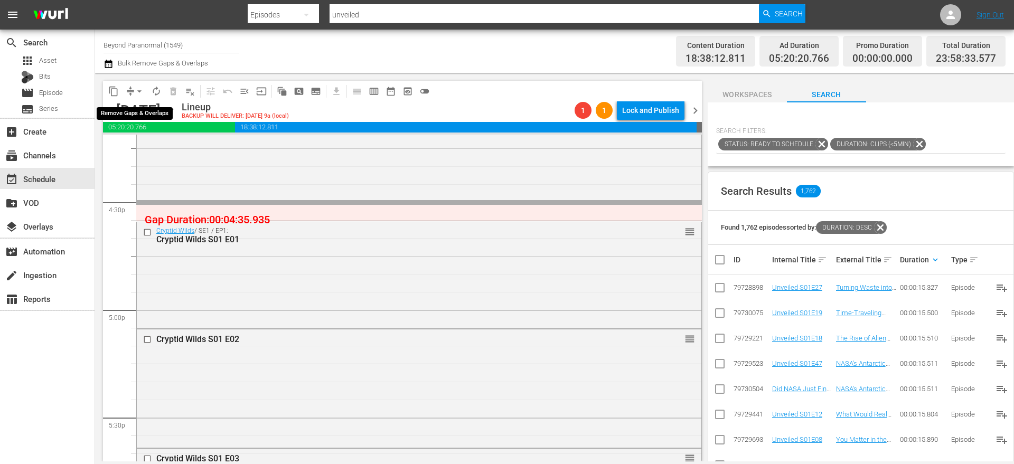
click at [134, 90] on span "arrow_drop_down" at bounding box center [139, 91] width 11 height 11
click at [134, 150] on li "Align to End of Previous Day" at bounding box center [139, 147] width 111 height 17
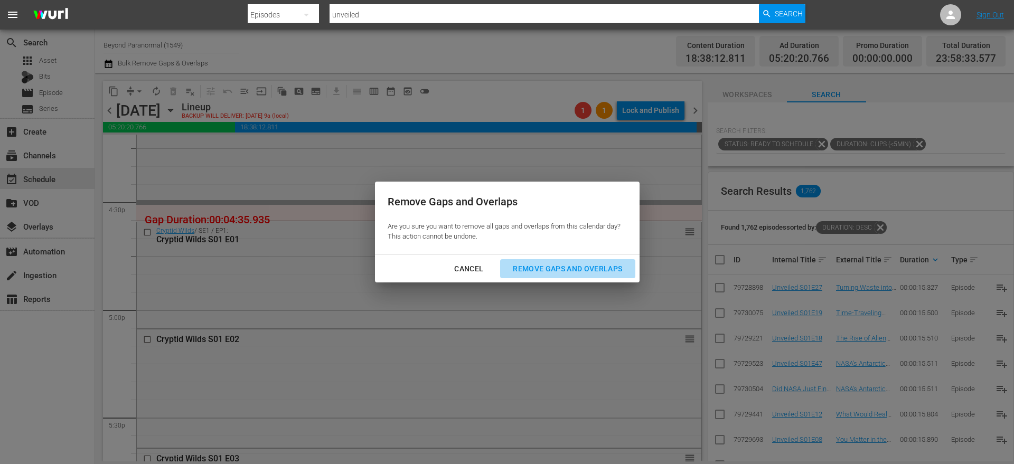
click at [566, 263] on div "Remove Gaps and Overlaps" at bounding box center [567, 268] width 126 height 13
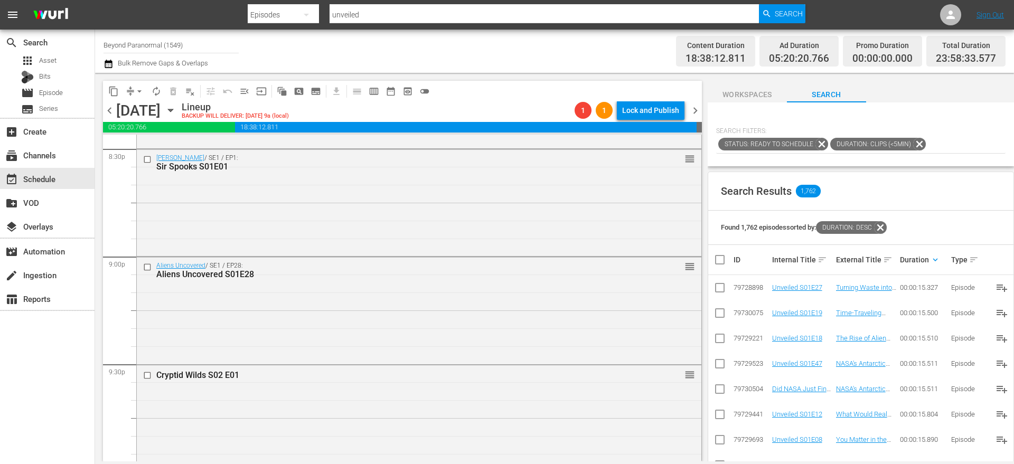
scroll to position [4845, 0]
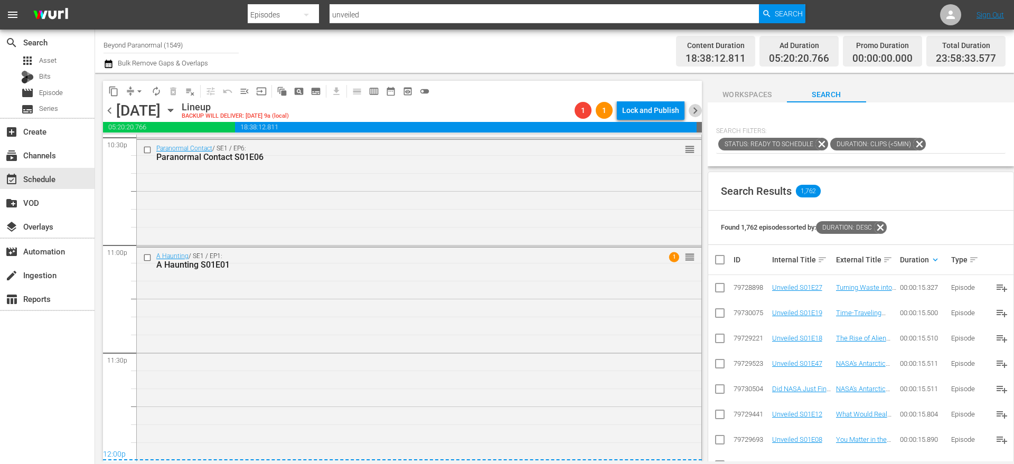
click at [698, 108] on span "chevron_right" at bounding box center [695, 110] width 13 height 13
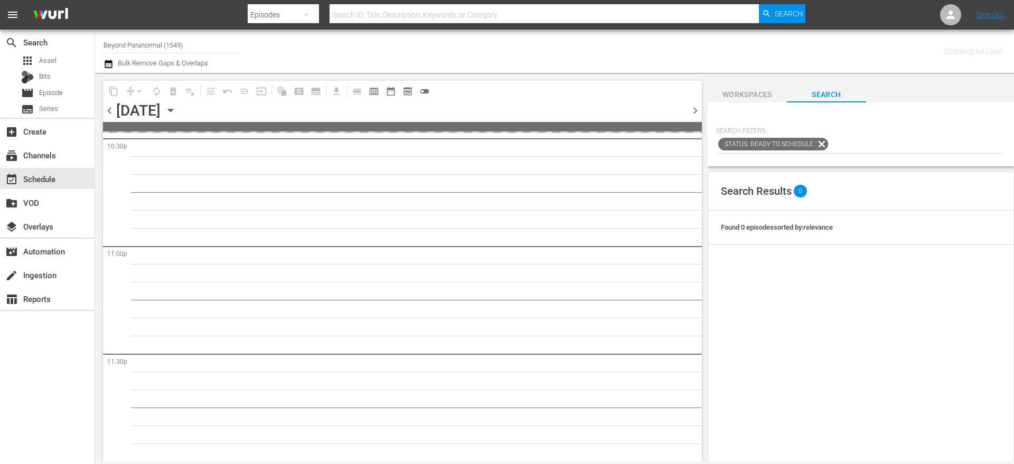
scroll to position [4843, 0]
click at [111, 112] on span "chevron_left" at bounding box center [109, 110] width 13 height 13
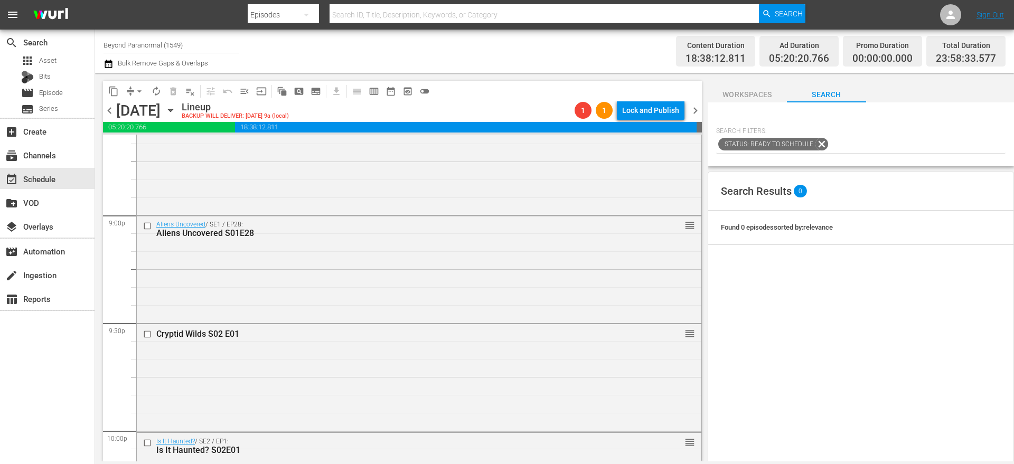
scroll to position [4438, 0]
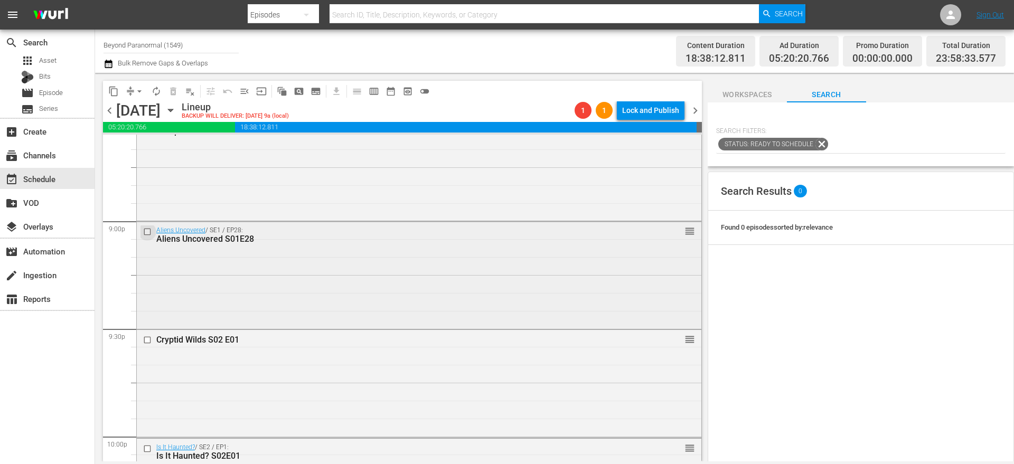
click at [148, 232] on input "checkbox" at bounding box center [148, 231] width 11 height 9
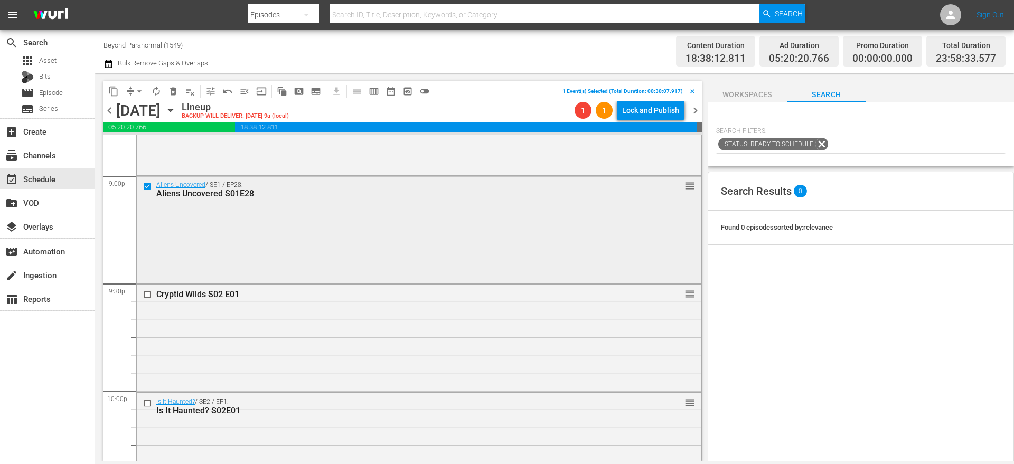
scroll to position [4536, 0]
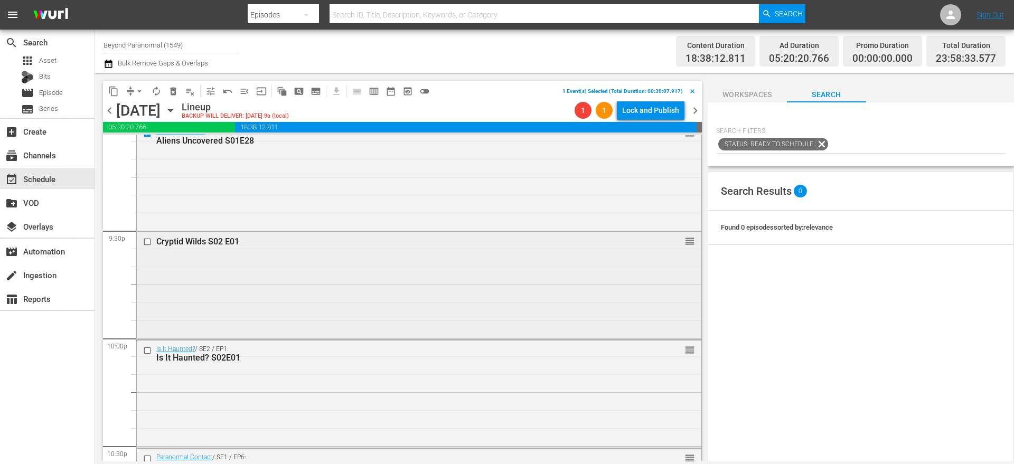
click at [148, 243] on input "checkbox" at bounding box center [148, 242] width 11 height 9
click at [148, 350] on input "checkbox" at bounding box center [148, 350] width 11 height 9
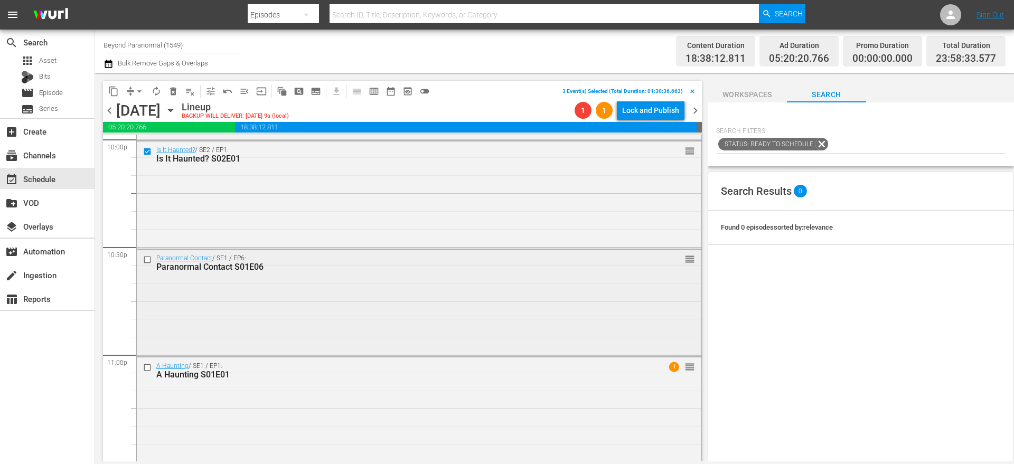
scroll to position [4746, 0]
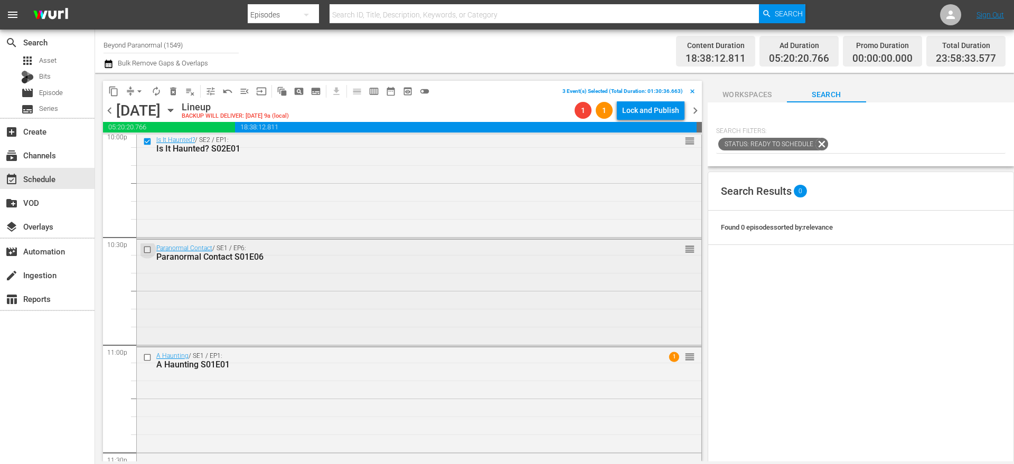
click at [149, 250] on input "checkbox" at bounding box center [148, 250] width 11 height 9
click at [148, 358] on input "checkbox" at bounding box center [148, 357] width 11 height 9
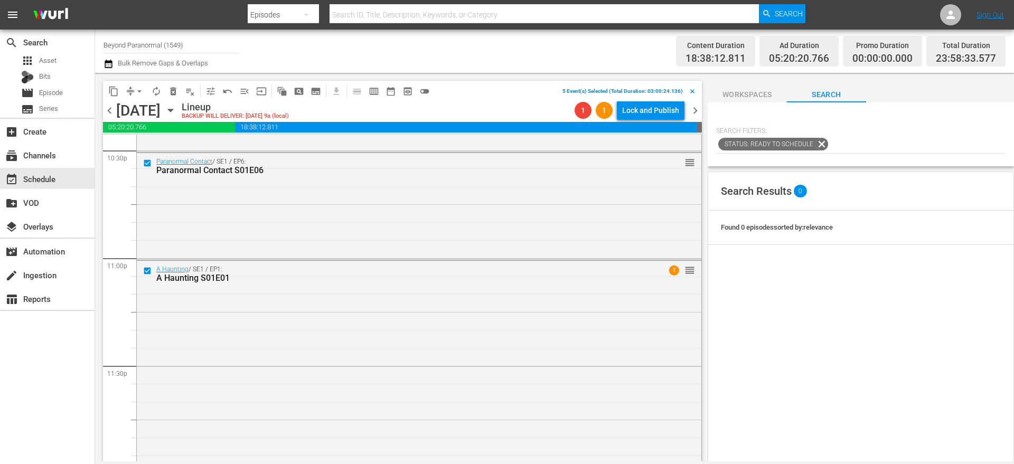
scroll to position [4845, 0]
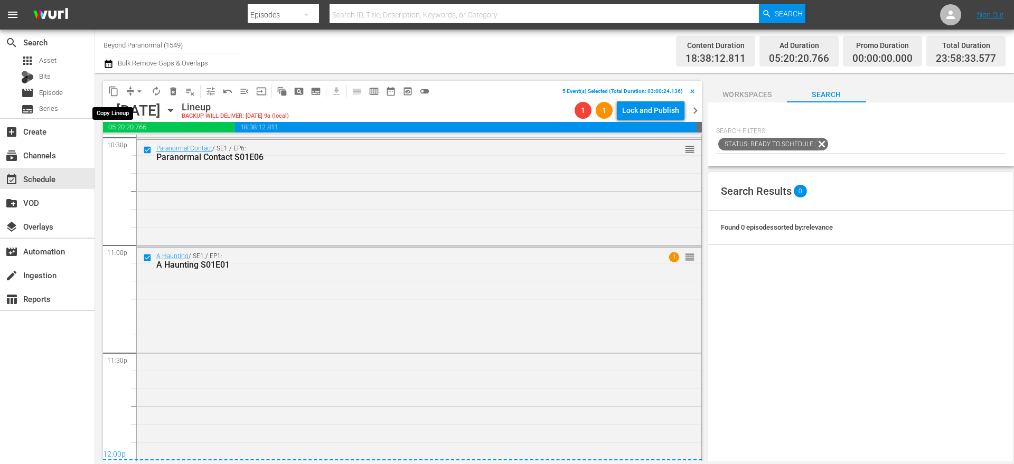
click at [116, 91] on span "content_copy" at bounding box center [113, 91] width 11 height 11
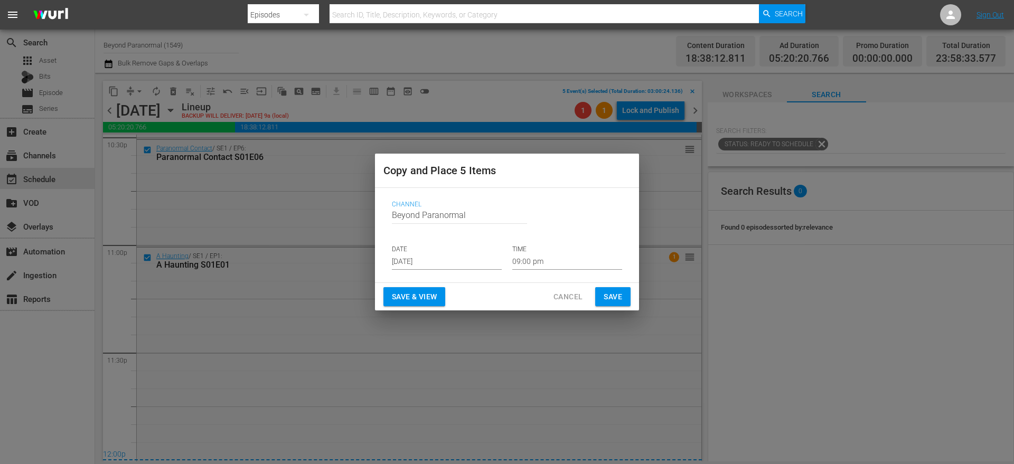
click at [418, 260] on input "[DATE]" at bounding box center [447, 262] width 110 height 16
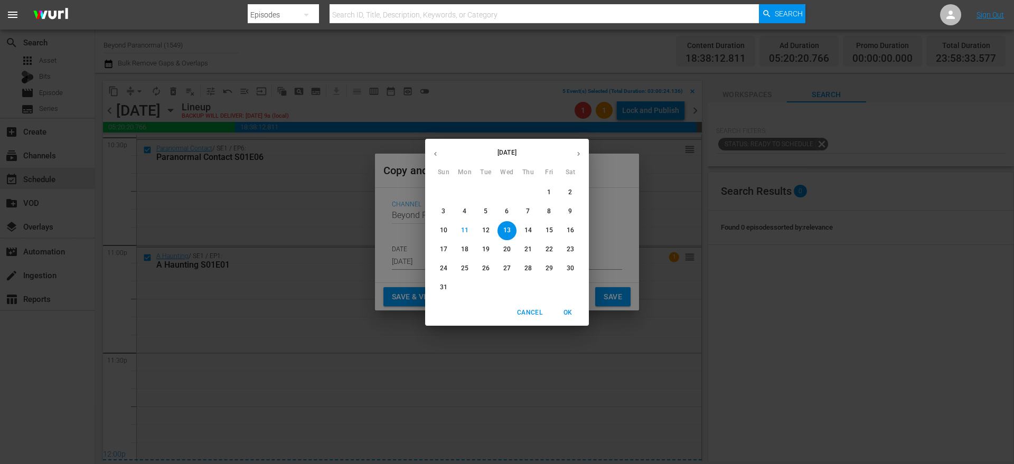
click at [579, 154] on icon "button" at bounding box center [579, 154] width 8 height 8
click at [485, 195] on p "2" at bounding box center [486, 192] width 4 height 9
type input "[DATE]"
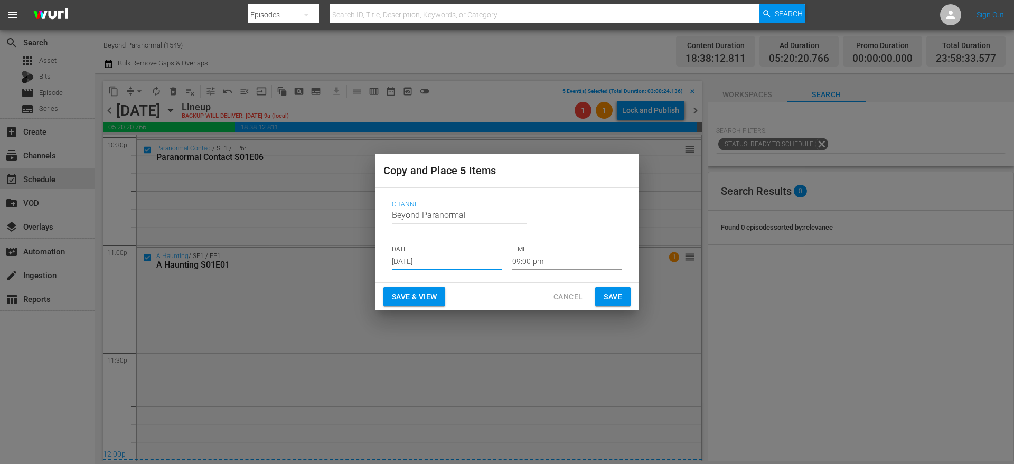
click at [532, 260] on input "09:00 pm" at bounding box center [567, 262] width 110 height 16
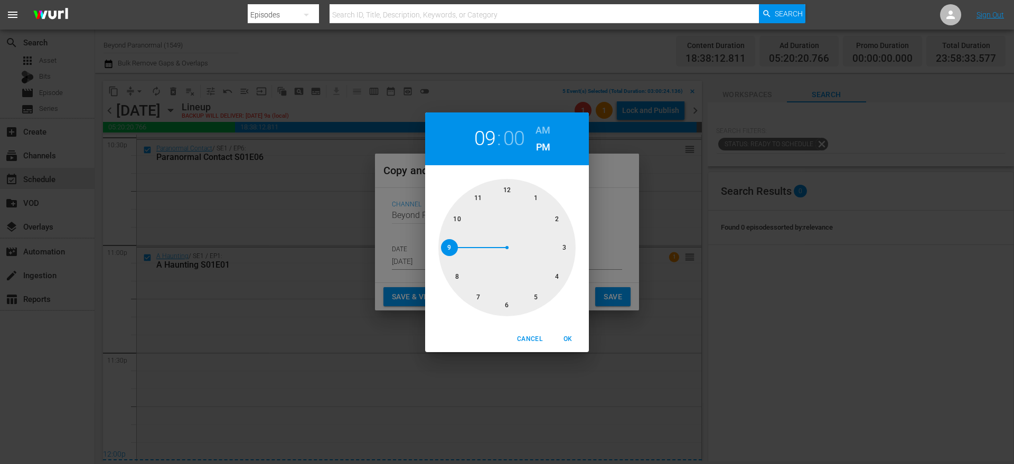
click at [509, 186] on div at bounding box center [506, 247] width 137 height 137
click at [539, 131] on h6 "AM" at bounding box center [543, 130] width 15 height 17
click at [570, 341] on span "OK" at bounding box center [567, 339] width 25 height 11
type input "12:00 am"
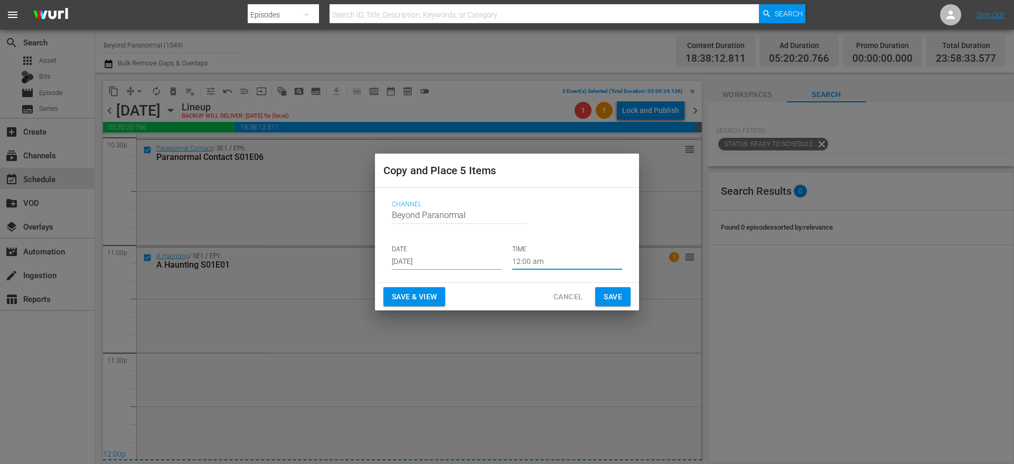
click at [617, 299] on span "Save" at bounding box center [613, 296] width 18 height 13
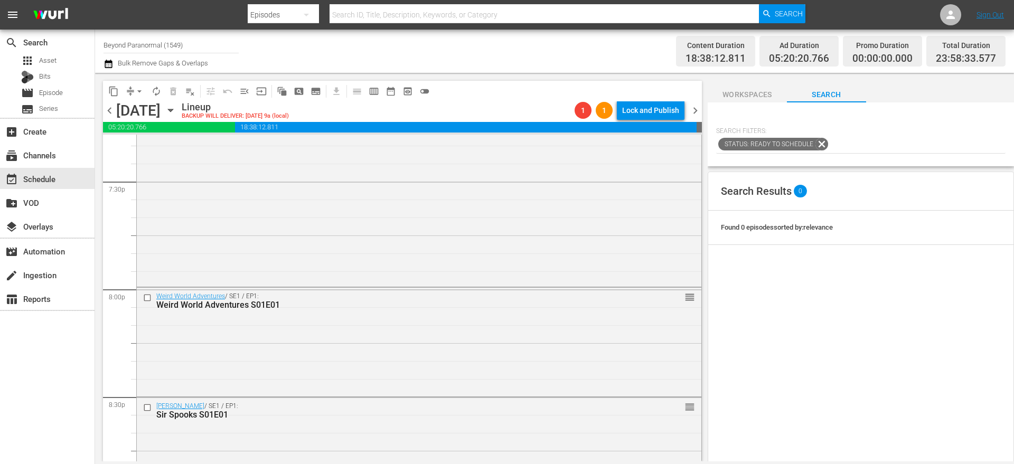
scroll to position [4144, 0]
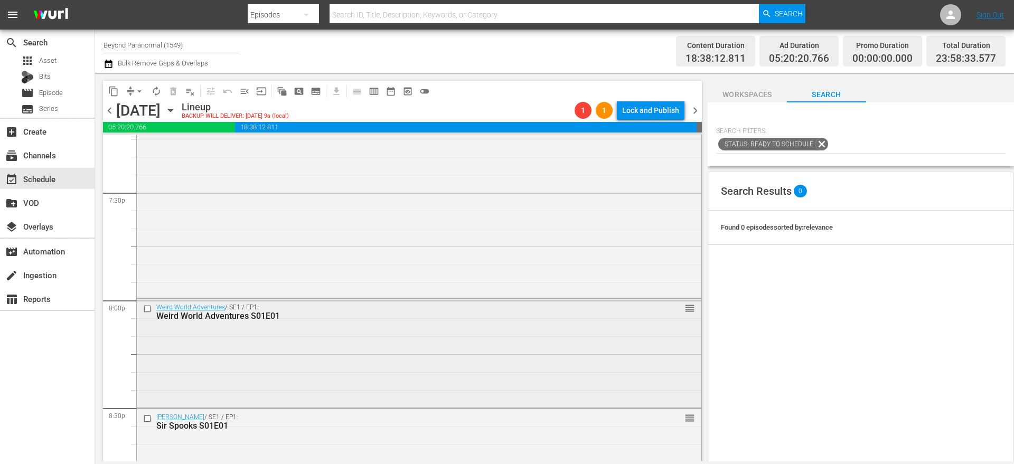
click at [147, 310] on input "checkbox" at bounding box center [148, 309] width 11 height 9
click at [148, 417] on input "checkbox" at bounding box center [148, 418] width 11 height 9
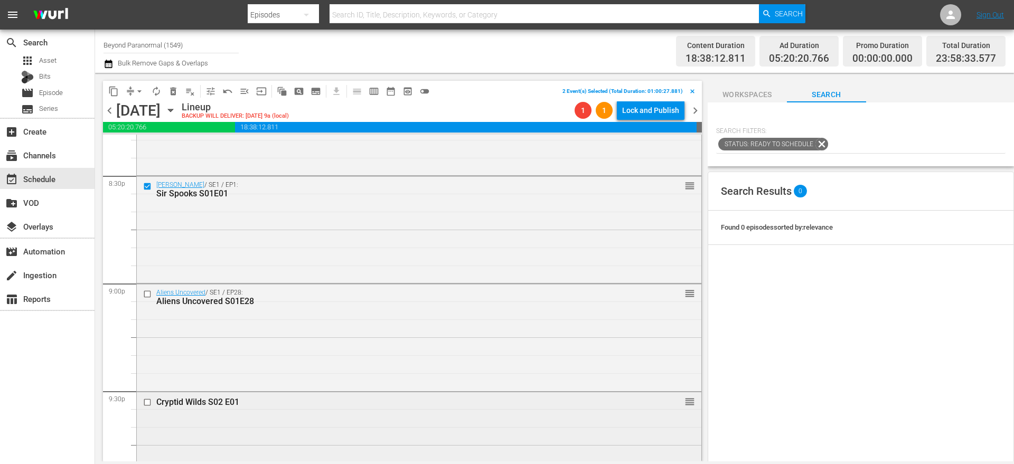
scroll to position [4397, 0]
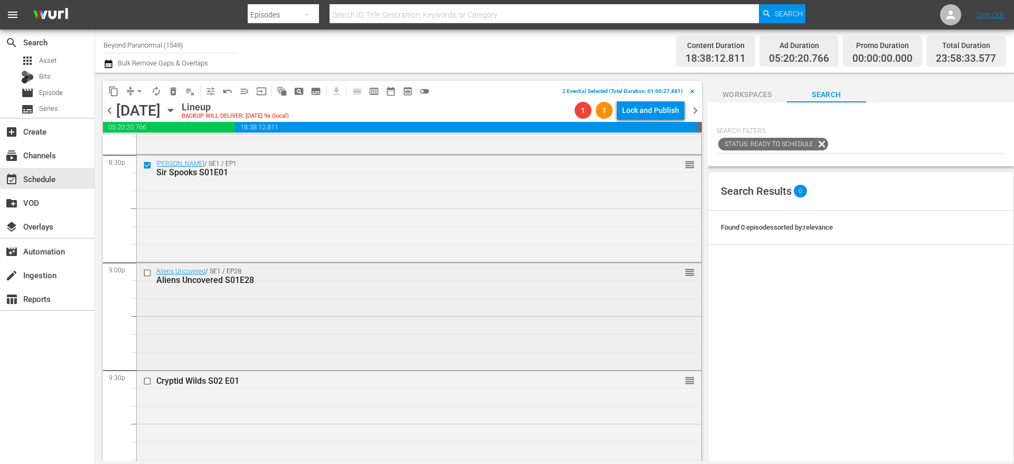
click at [149, 272] on input "checkbox" at bounding box center [148, 272] width 11 height 9
click at [149, 383] on input "checkbox" at bounding box center [148, 381] width 11 height 9
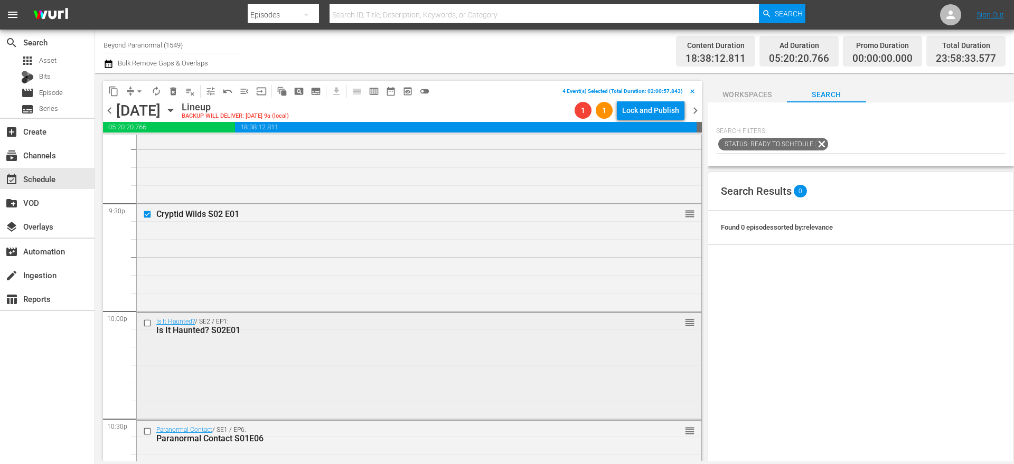
scroll to position [4579, 0]
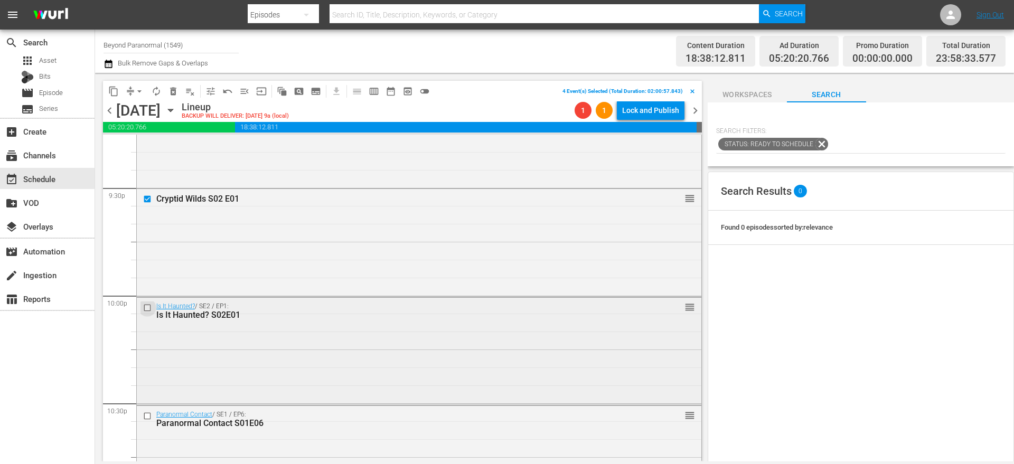
click at [147, 309] on input "checkbox" at bounding box center [148, 307] width 11 height 9
click at [148, 415] on input "checkbox" at bounding box center [148, 416] width 11 height 9
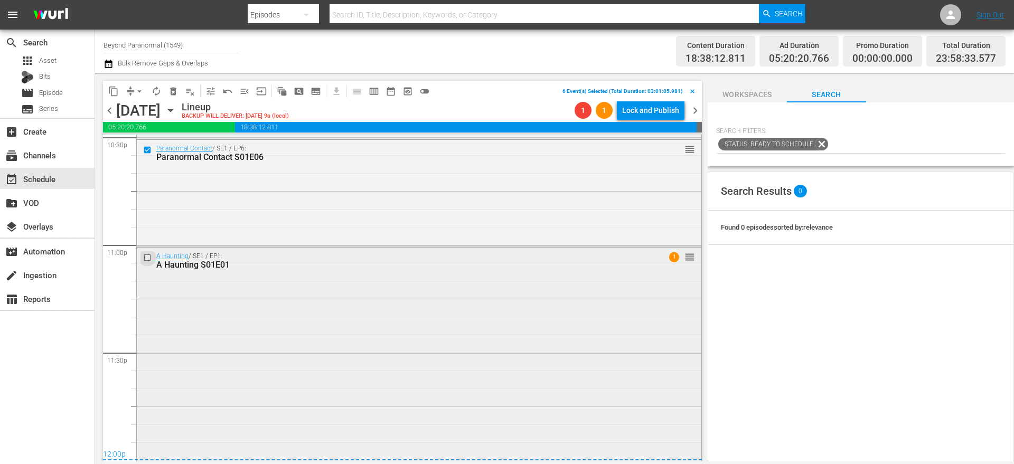
click at [149, 259] on input "checkbox" at bounding box center [148, 257] width 11 height 9
click at [115, 92] on span "content_copy" at bounding box center [113, 91] width 11 height 11
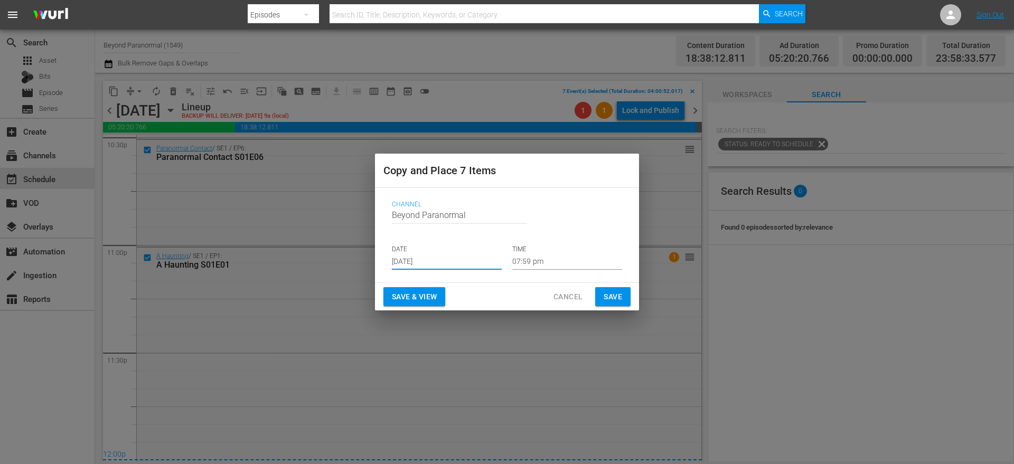
click at [429, 265] on input "[DATE]" at bounding box center [447, 262] width 110 height 16
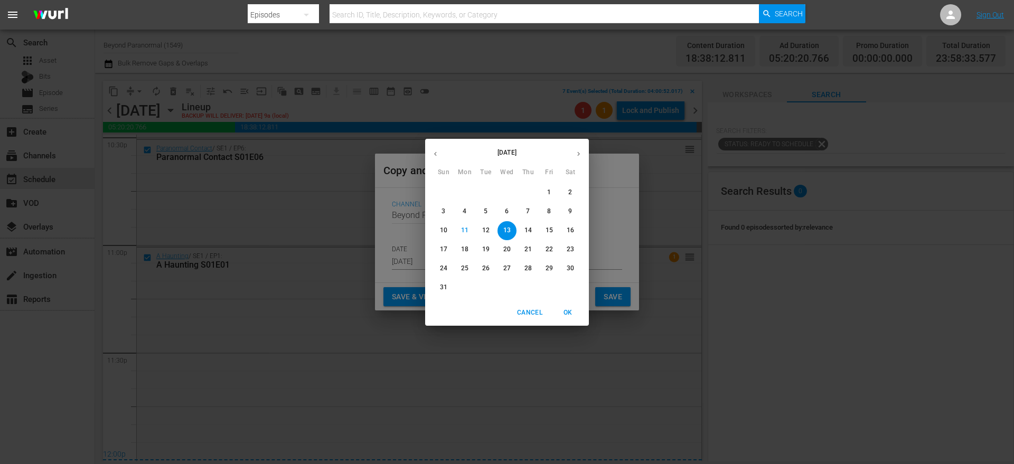
click at [579, 153] on icon "button" at bounding box center [578, 154] width 3 height 4
click at [489, 193] on span "2" at bounding box center [485, 192] width 19 height 9
type input "[DATE]"
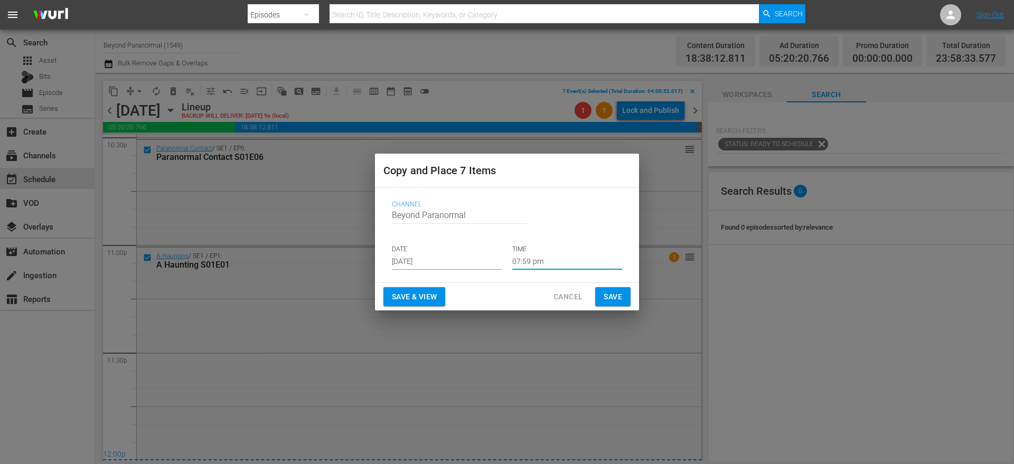
click at [537, 263] on input "07:59 pm" at bounding box center [567, 262] width 110 height 16
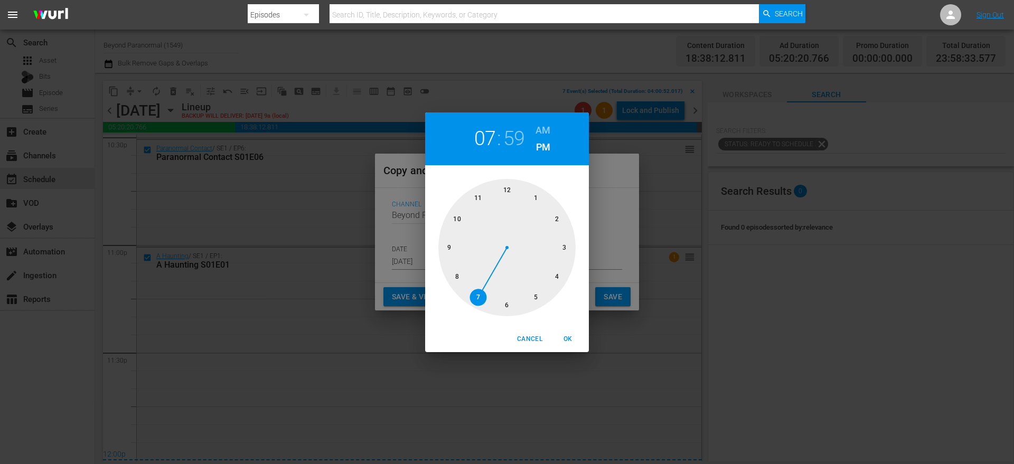
click at [566, 249] on div at bounding box center [506, 247] width 137 height 137
click at [540, 135] on h6 "AM" at bounding box center [543, 130] width 15 height 17
click at [510, 191] on div at bounding box center [506, 247] width 137 height 137
click at [571, 337] on span "OK" at bounding box center [567, 339] width 25 height 11
type input "03:00 am"
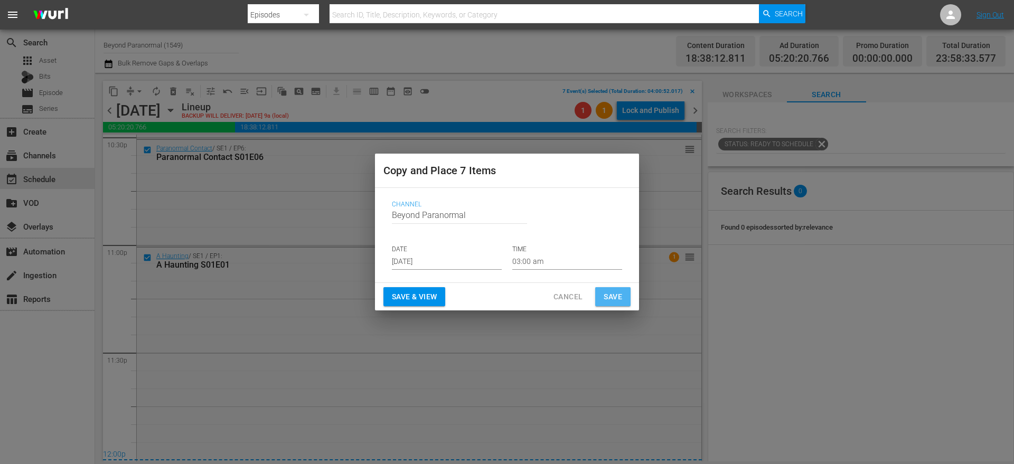
click at [615, 299] on span "Save" at bounding box center [613, 296] width 18 height 13
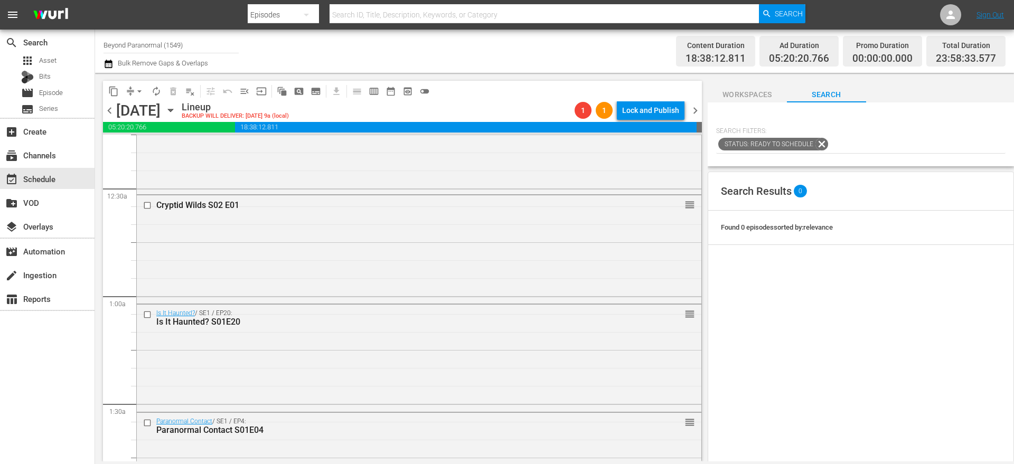
scroll to position [0, 0]
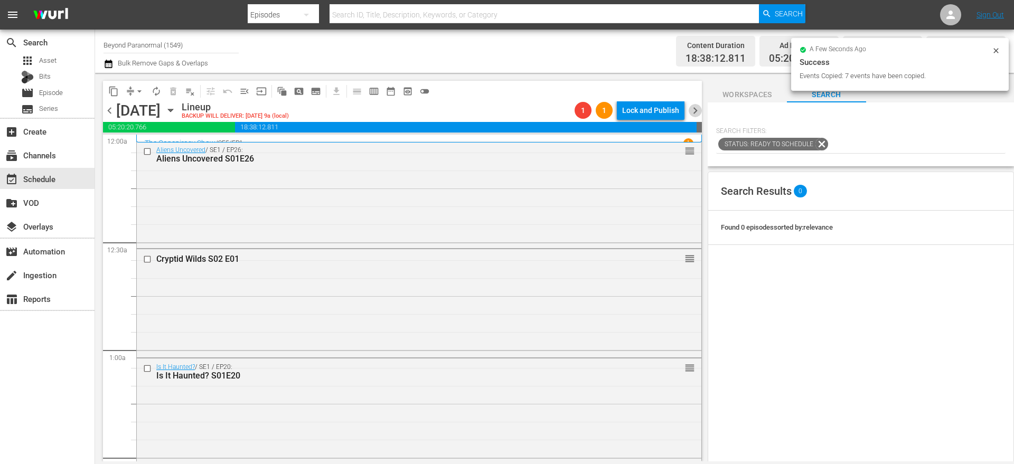
click at [697, 108] on span "chevron_right" at bounding box center [695, 110] width 13 height 13
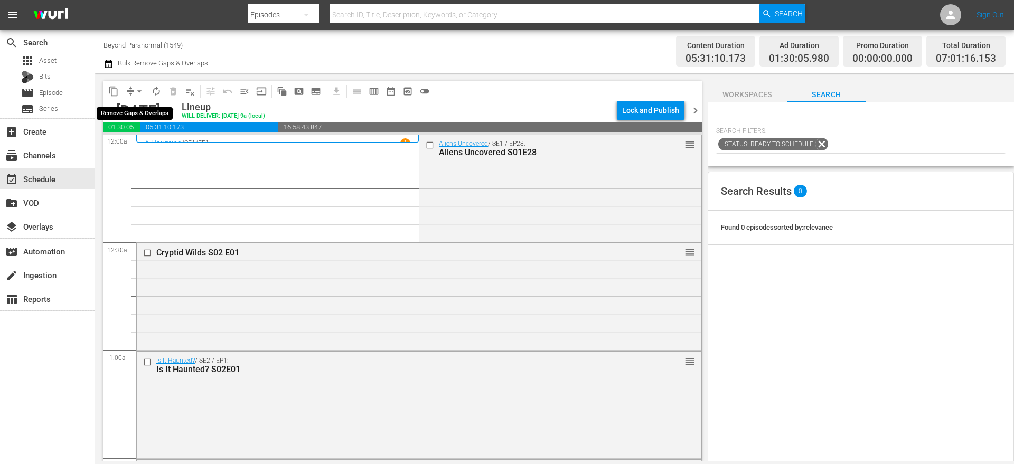
click at [131, 95] on button "arrow_drop_down" at bounding box center [139, 91] width 17 height 17
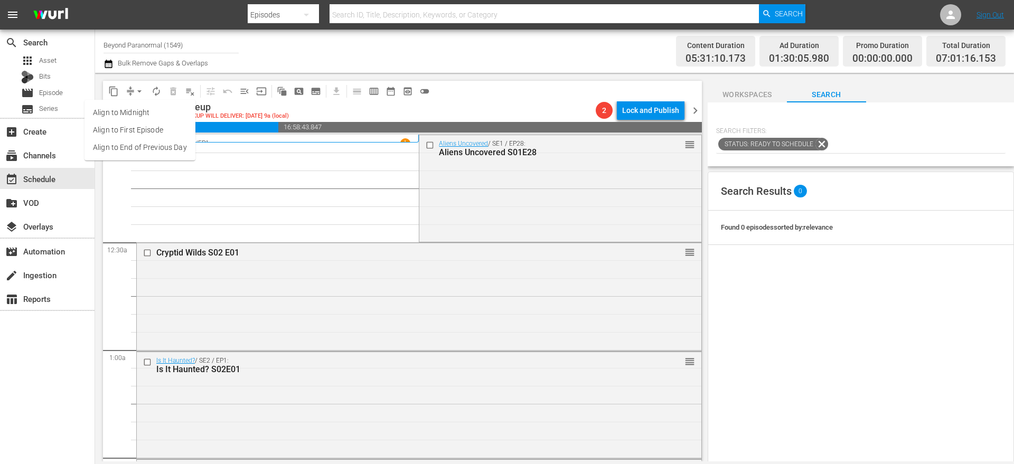
click at [154, 149] on li "Align to End of Previous Day" at bounding box center [139, 147] width 111 height 17
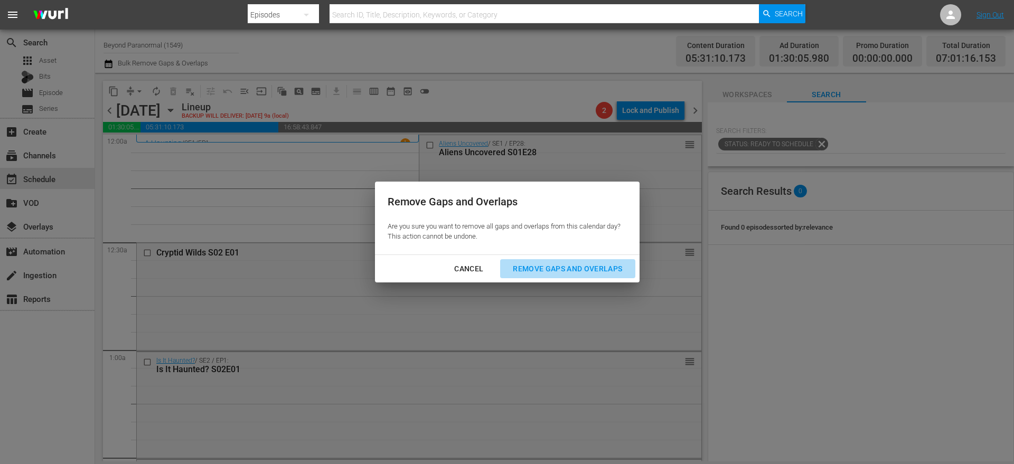
click at [524, 270] on div "Remove Gaps and Overlaps" at bounding box center [567, 268] width 126 height 13
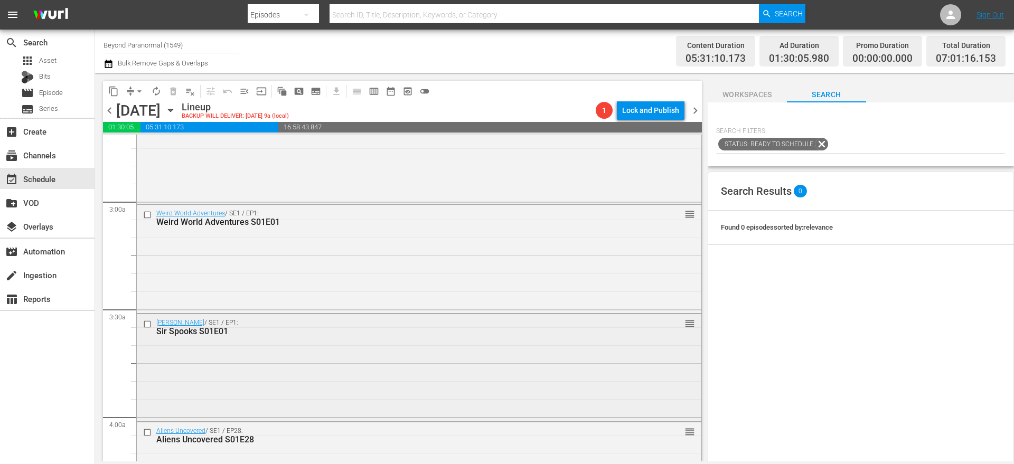
scroll to position [572, 0]
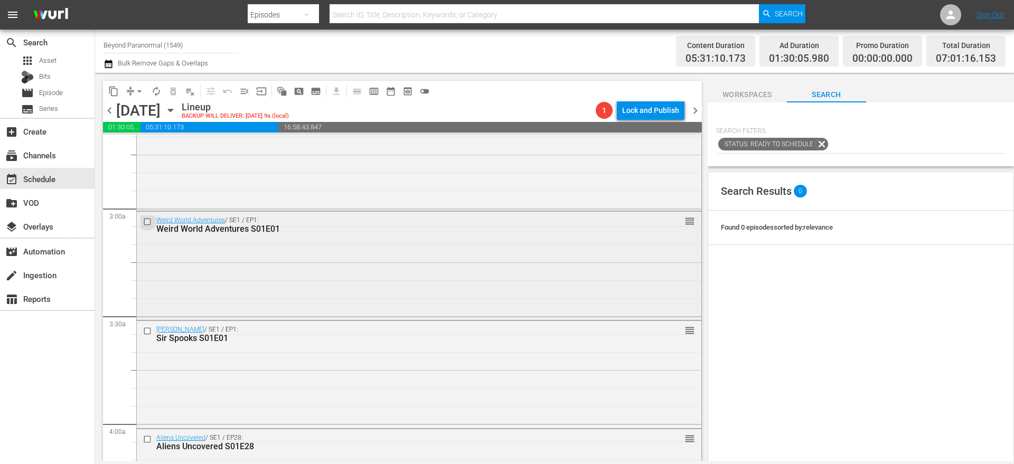
click at [149, 223] on input "checkbox" at bounding box center [148, 222] width 11 height 9
click at [146, 332] on input "checkbox" at bounding box center [148, 331] width 11 height 9
click at [146, 437] on input "checkbox" at bounding box center [148, 439] width 11 height 9
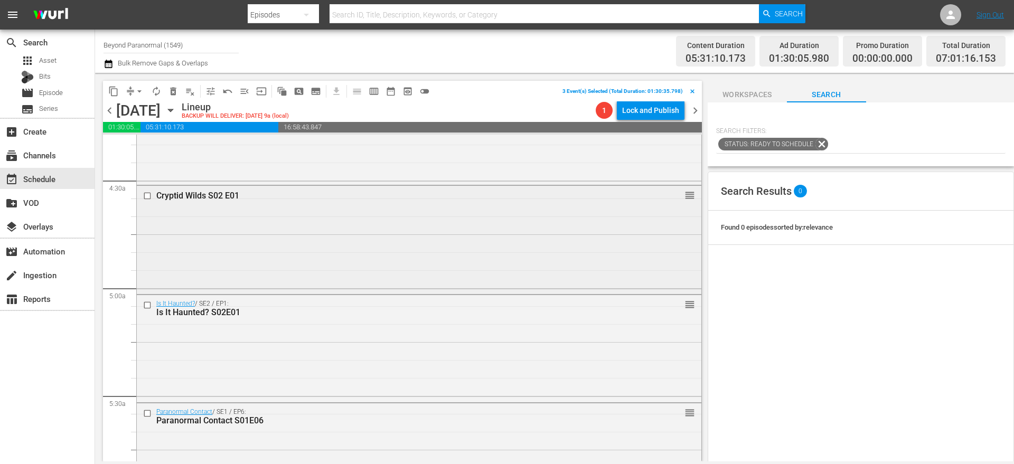
scroll to position [934, 0]
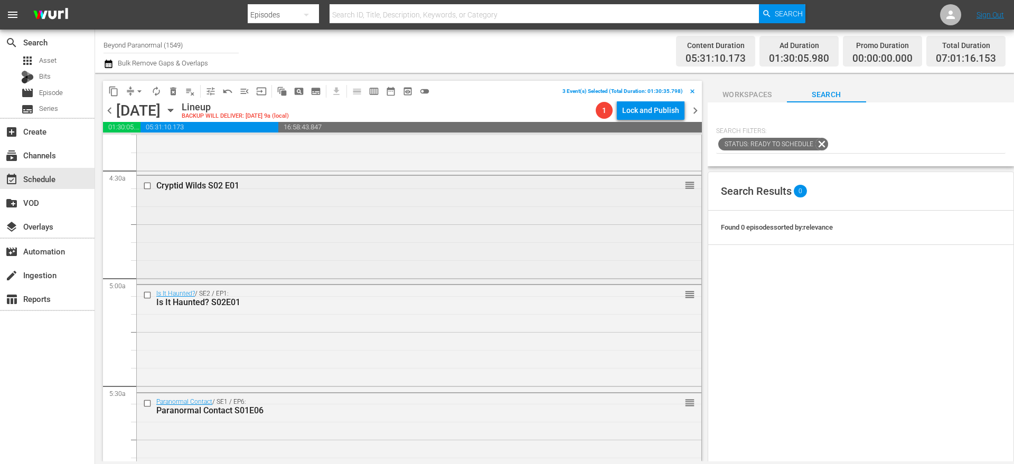
click at [149, 187] on input "checkbox" at bounding box center [148, 186] width 11 height 9
click at [148, 294] on input "checkbox" at bounding box center [148, 295] width 11 height 9
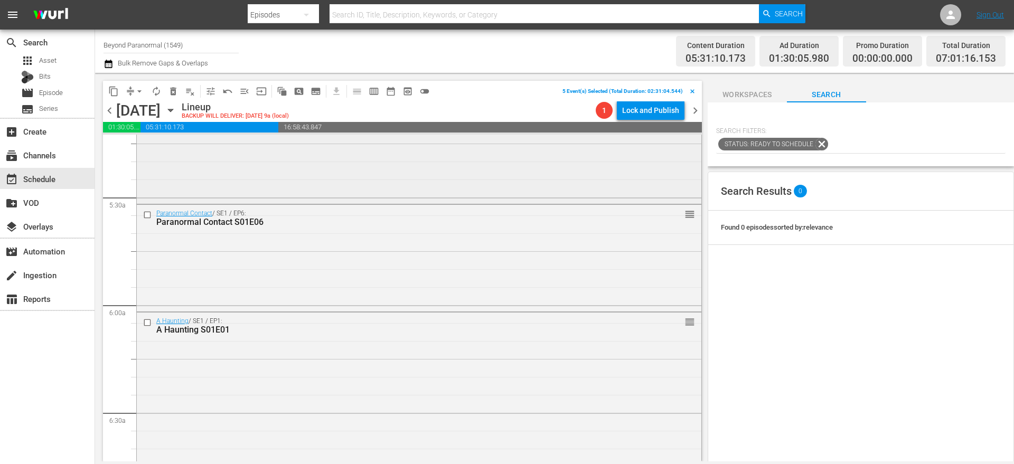
scroll to position [1133, 0]
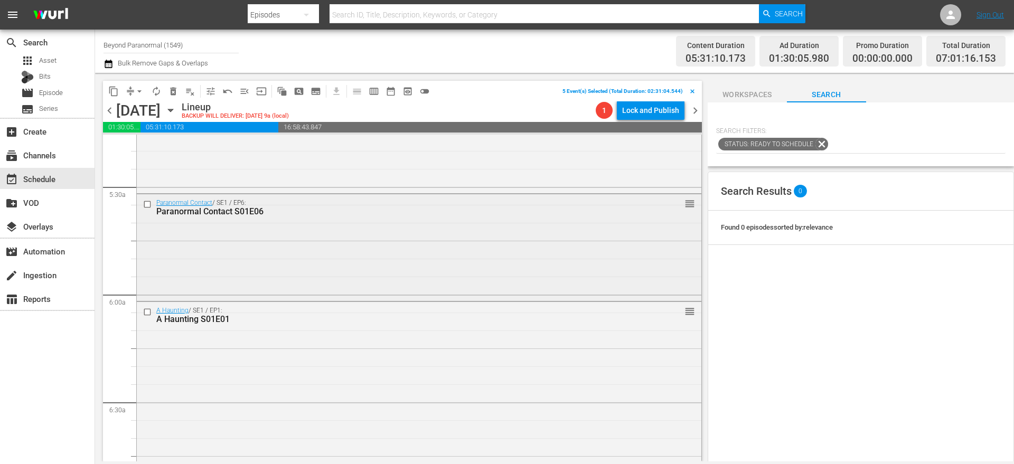
click at [150, 202] on input "checkbox" at bounding box center [148, 204] width 11 height 9
click at [149, 311] on input "checkbox" at bounding box center [148, 312] width 11 height 9
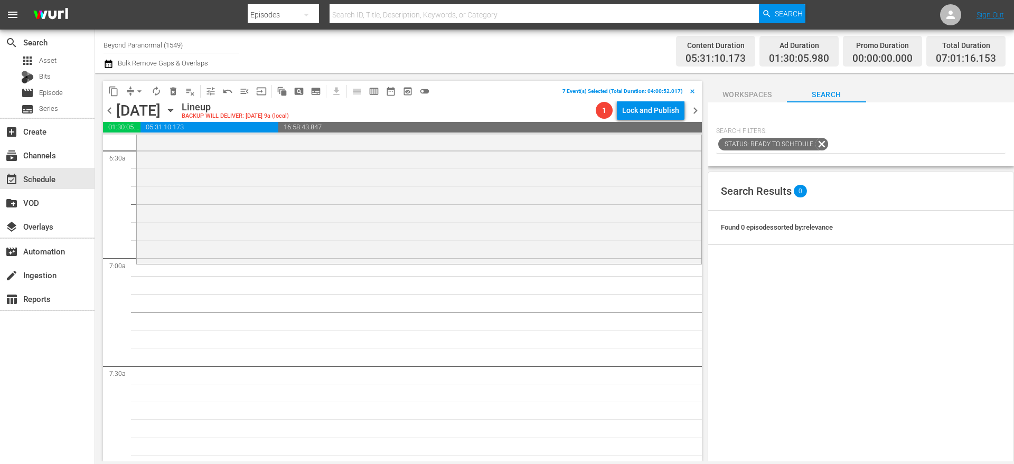
scroll to position [1388, 0]
click at [114, 92] on span "content_copy" at bounding box center [113, 91] width 11 height 11
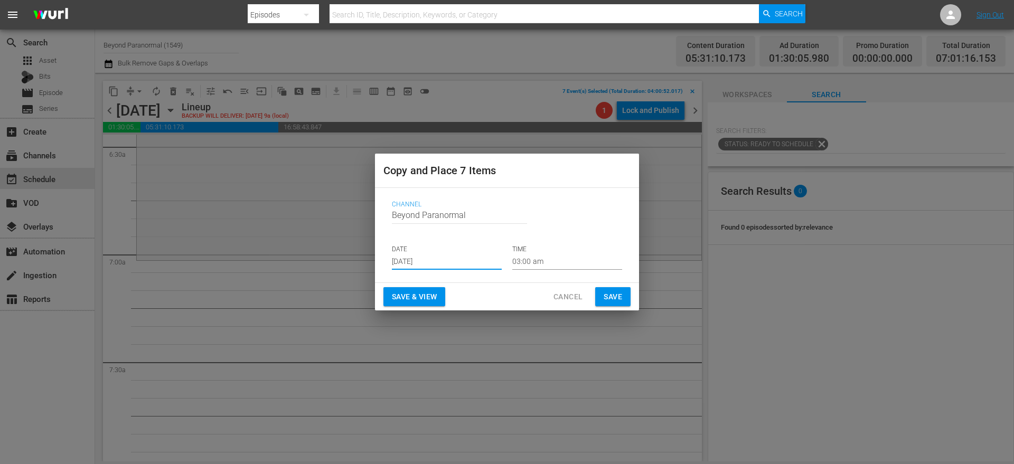
click at [417, 259] on input "[DATE]" at bounding box center [447, 262] width 110 height 16
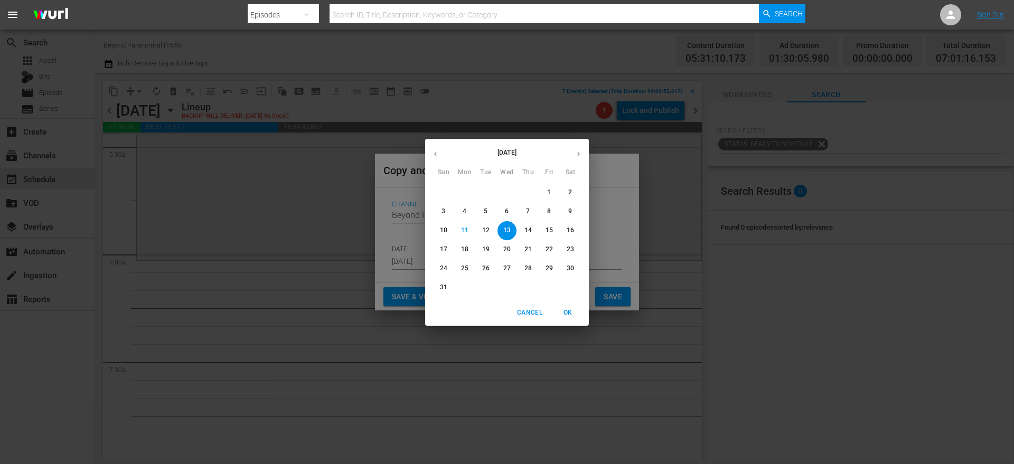
click at [579, 153] on icon "button" at bounding box center [578, 154] width 3 height 4
click at [490, 192] on span "2" at bounding box center [485, 192] width 19 height 9
type input "Sep 2nd 2025"
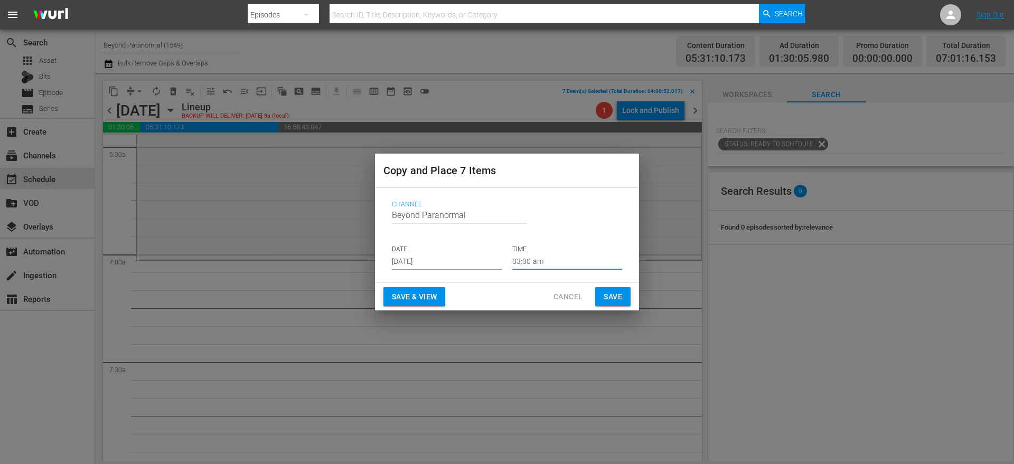
click at [536, 263] on input "03:00 am" at bounding box center [567, 262] width 110 height 16
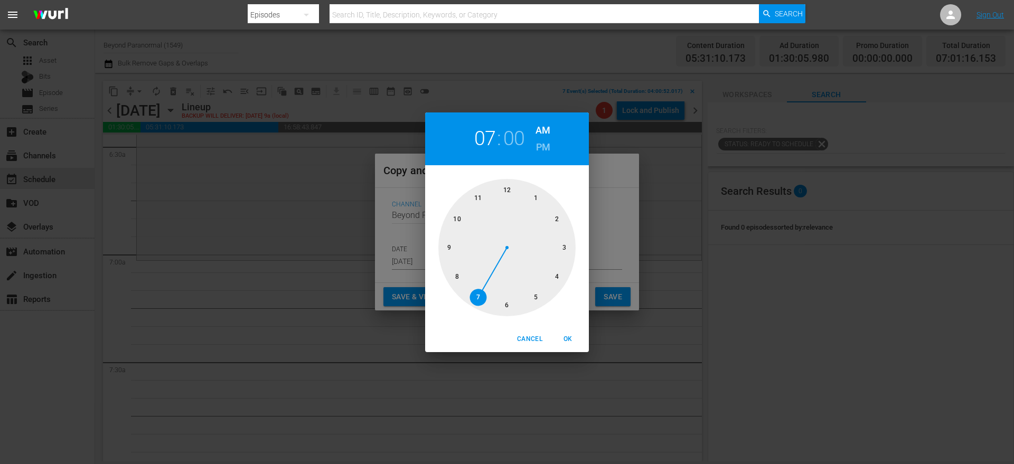
click at [478, 295] on div at bounding box center [506, 247] width 137 height 137
click at [572, 337] on span "OK" at bounding box center [567, 339] width 25 height 11
type input "07:00 am"
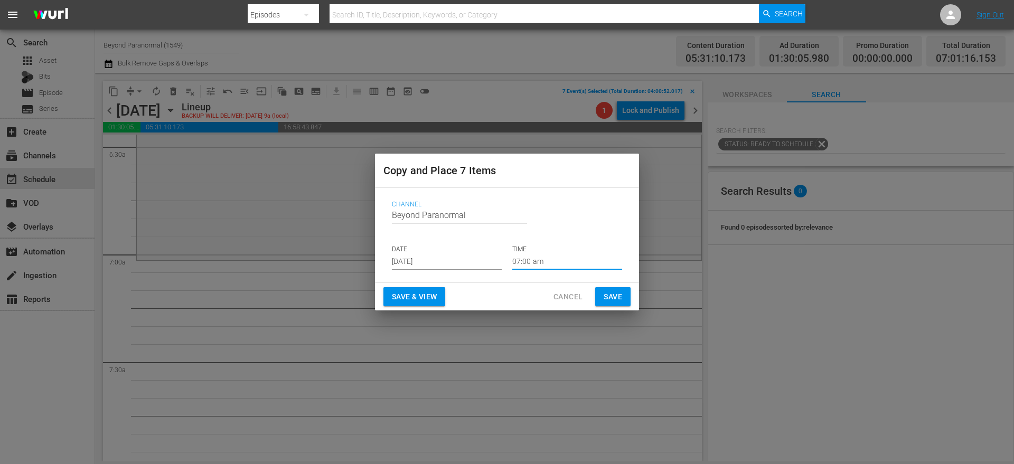
click at [605, 299] on span "Save" at bounding box center [613, 296] width 18 height 13
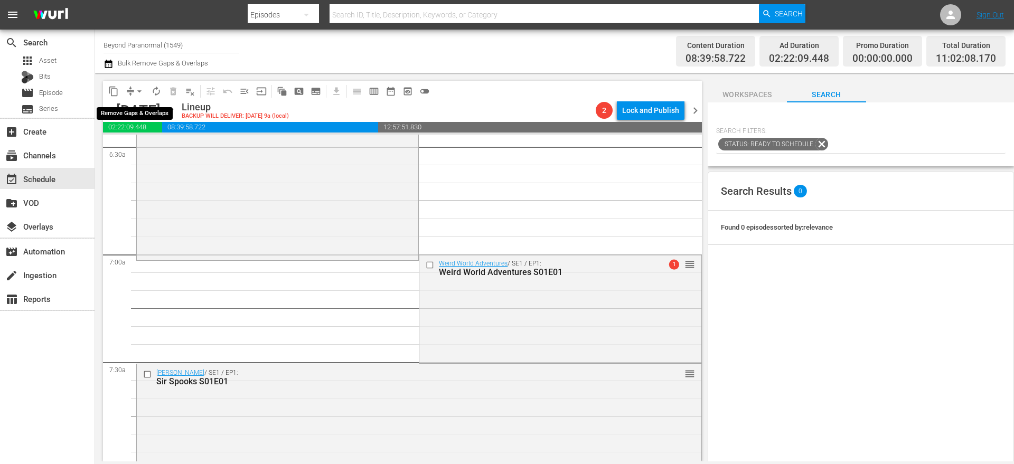
click at [132, 90] on button "arrow_drop_down" at bounding box center [139, 91] width 17 height 17
click at [164, 146] on li "Align to End of Previous Day" at bounding box center [139, 147] width 111 height 17
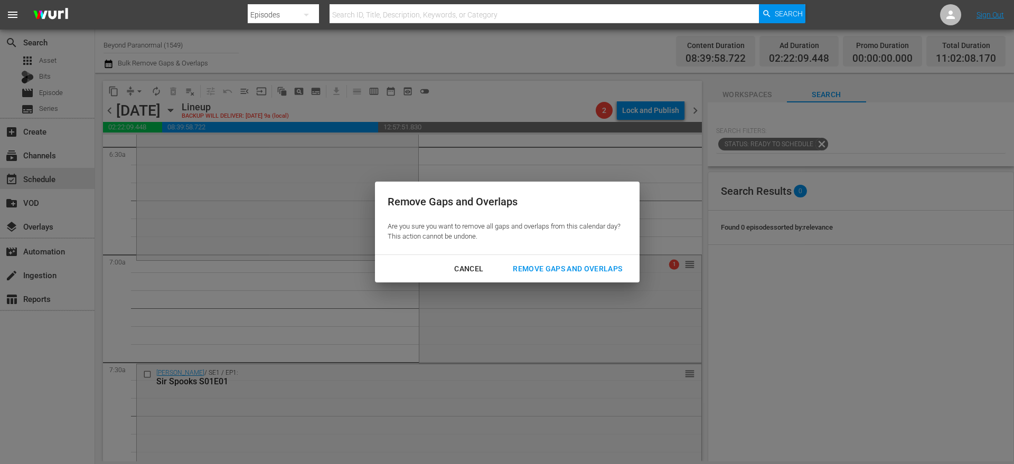
click at [594, 295] on div "Remove Gaps and Overlaps Are you sure you want to remove all gaps and overlaps …" at bounding box center [507, 232] width 1014 height 464
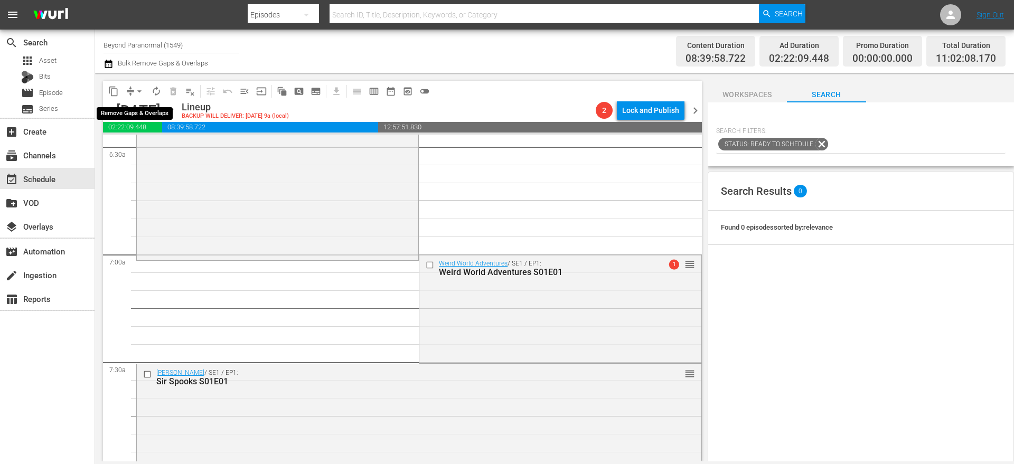
click at [130, 93] on span "compress" at bounding box center [130, 91] width 11 height 11
click at [133, 91] on button "arrow_drop_down" at bounding box center [139, 91] width 17 height 17
click at [148, 146] on li "Align to End of Previous Day" at bounding box center [139, 147] width 111 height 17
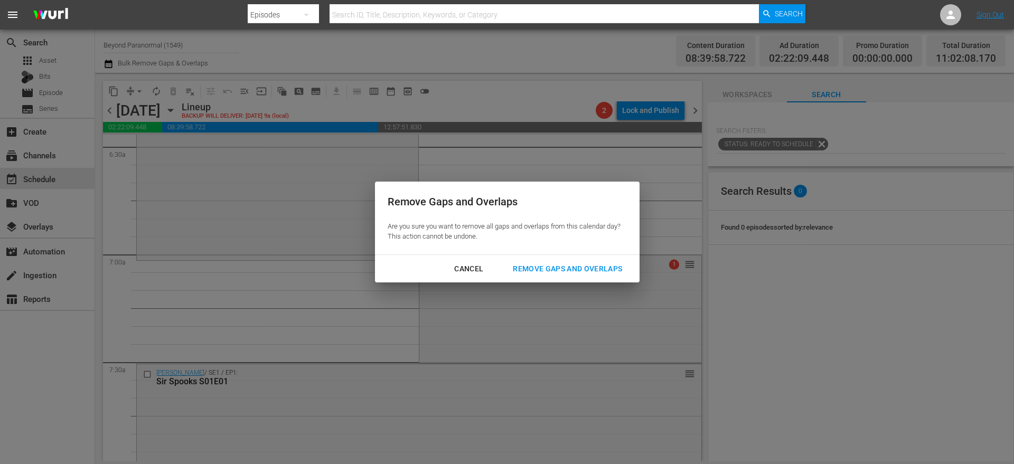
click at [541, 262] on div "Remove Gaps and Overlaps" at bounding box center [567, 268] width 126 height 13
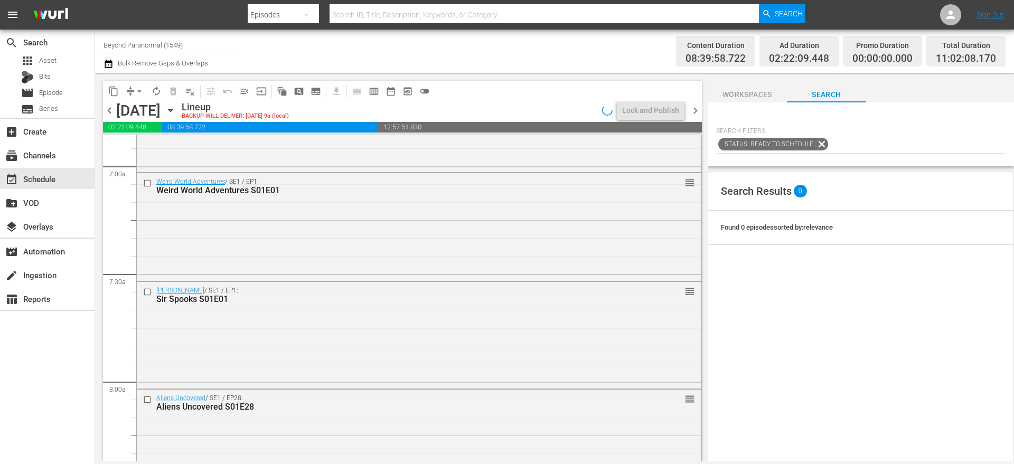
scroll to position [1453, 0]
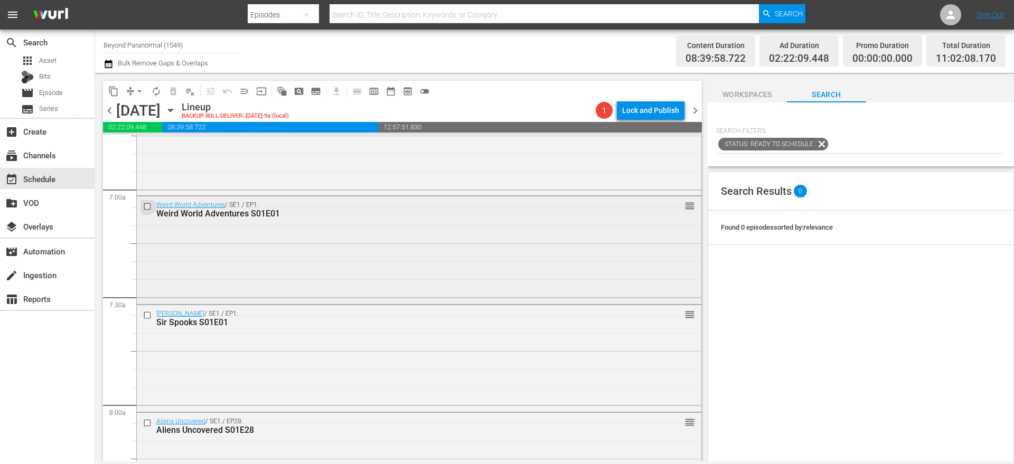
click at [147, 204] on input "checkbox" at bounding box center [148, 206] width 11 height 9
click at [148, 314] on input "checkbox" at bounding box center [148, 315] width 11 height 9
click at [149, 419] on input "checkbox" at bounding box center [148, 423] width 11 height 9
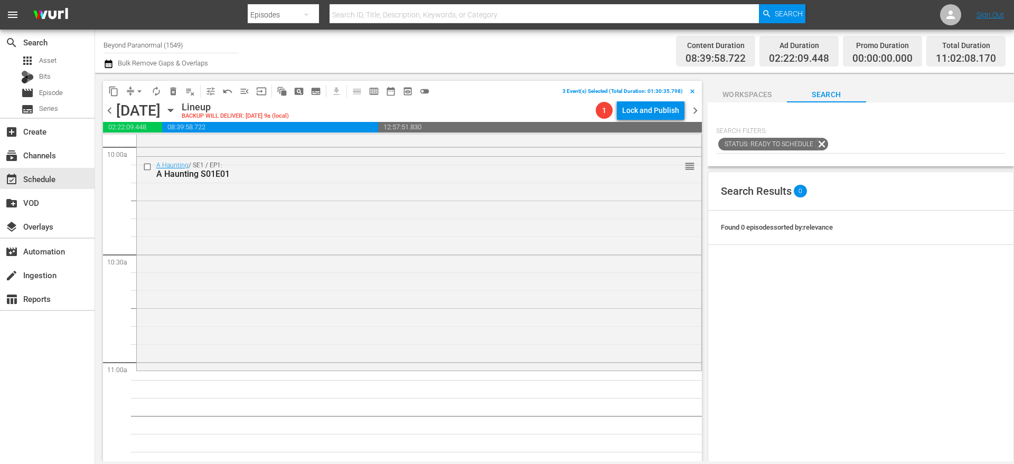
scroll to position [2143, 0]
click at [112, 92] on span "content_copy" at bounding box center [113, 91] width 11 height 11
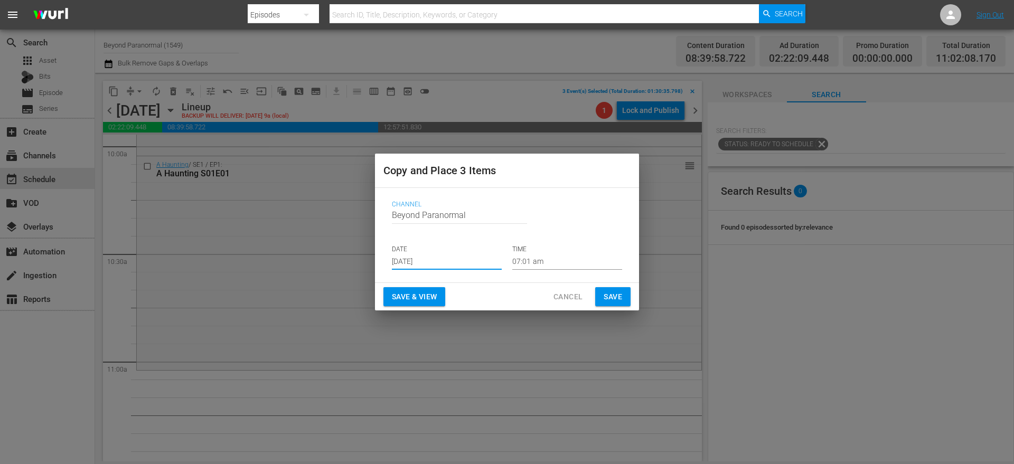
click at [417, 261] on input "[DATE]" at bounding box center [447, 262] width 110 height 16
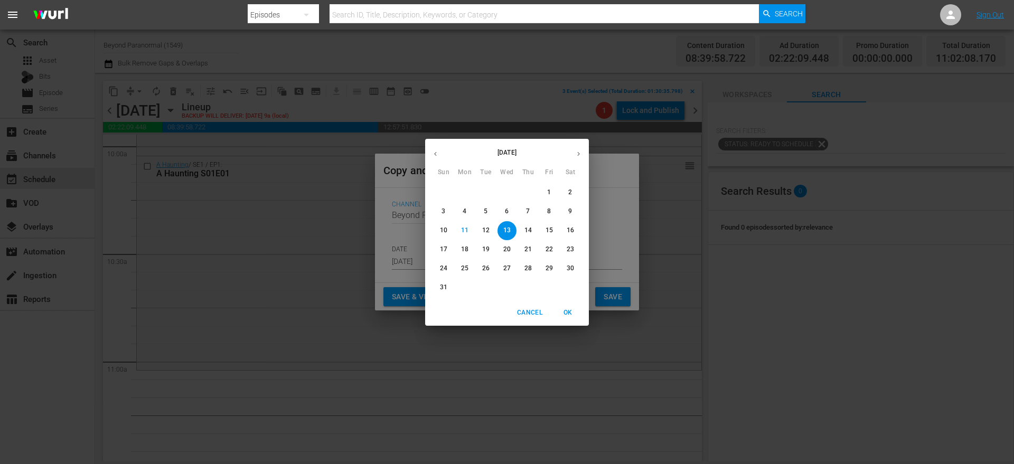
click at [577, 158] on button "button" at bounding box center [578, 154] width 21 height 21
click at [484, 191] on p "2" at bounding box center [486, 192] width 4 height 9
type input "Sep 2nd 2025"
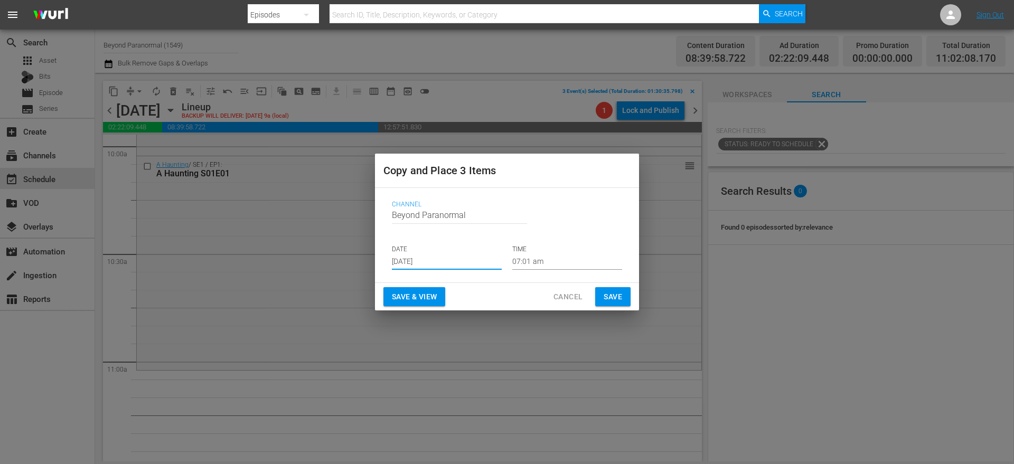
click at [537, 265] on input "07:01 am" at bounding box center [567, 262] width 110 height 16
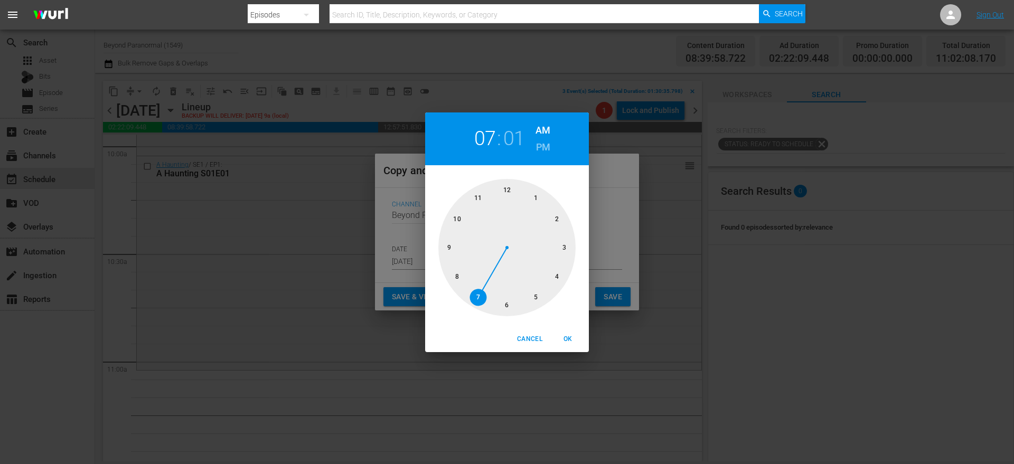
click at [482, 194] on div at bounding box center [506, 247] width 137 height 137
click at [564, 340] on span "OK" at bounding box center [567, 339] width 25 height 11
type input "11:01 am"
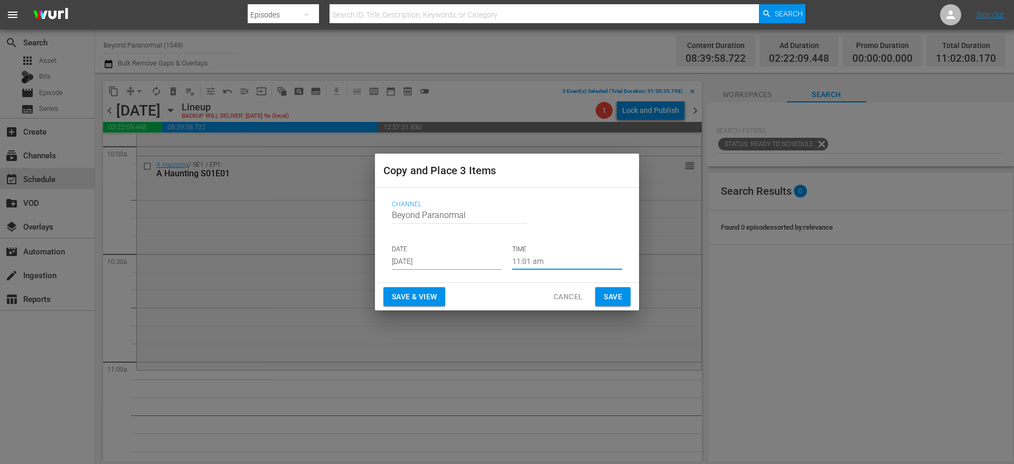
click at [616, 289] on button "Save" at bounding box center [612, 297] width 35 height 20
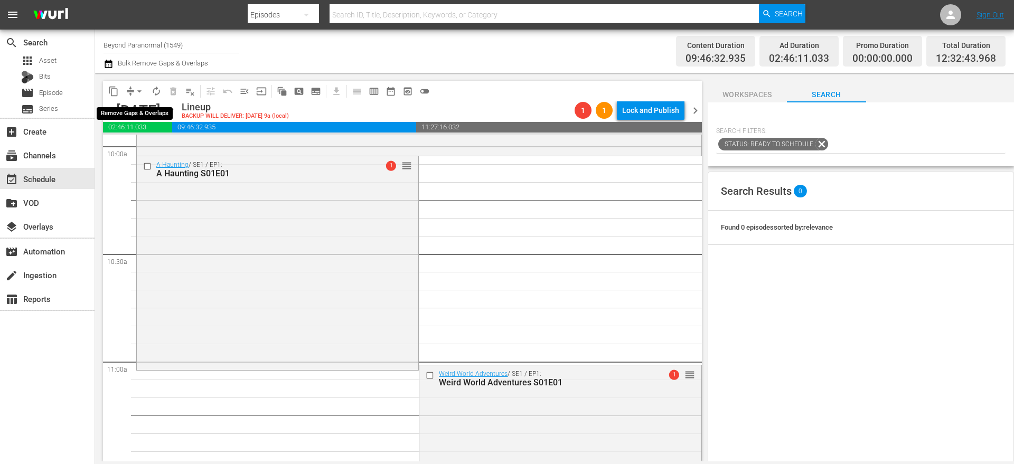
click at [127, 92] on span "compress" at bounding box center [130, 91] width 11 height 11
click at [134, 93] on span "arrow_drop_down" at bounding box center [139, 91] width 11 height 11
click at [152, 145] on li "Align to End of Previous Day" at bounding box center [139, 147] width 111 height 17
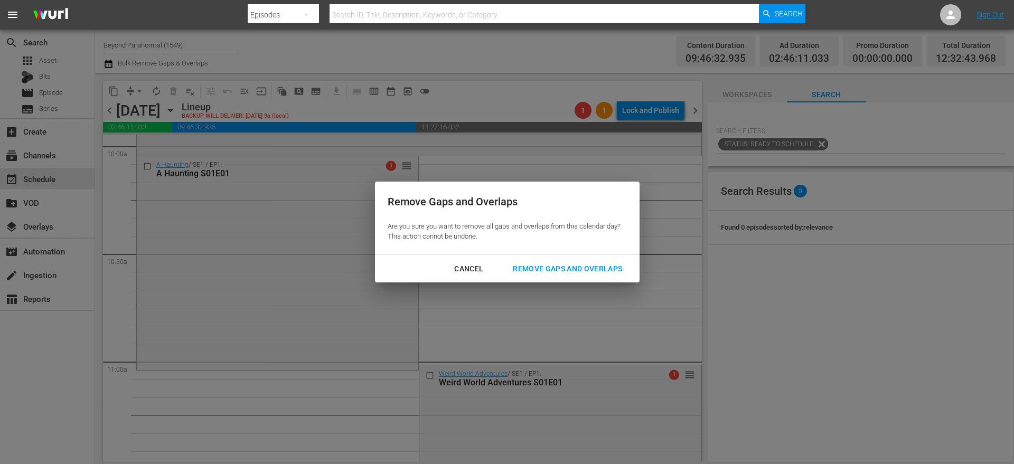
click at [535, 270] on div "Remove Gaps and Overlaps" at bounding box center [567, 268] width 126 height 13
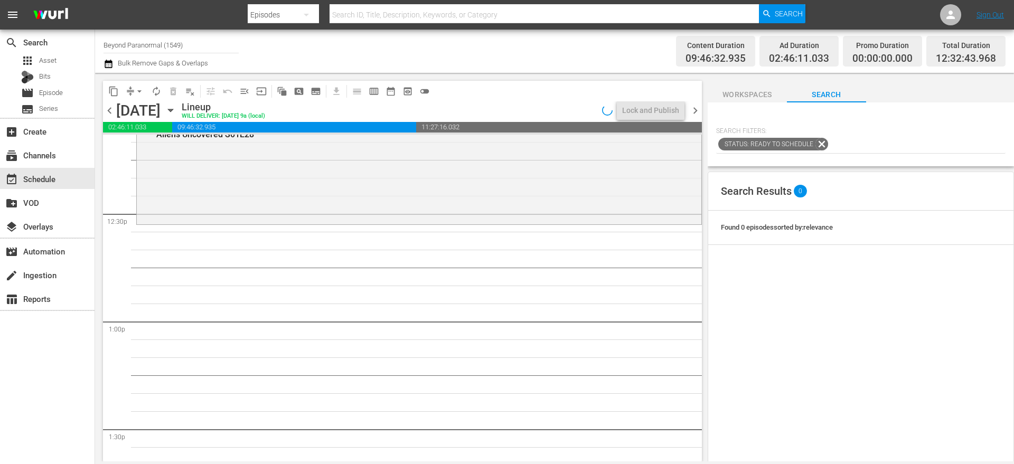
scroll to position [0, 0]
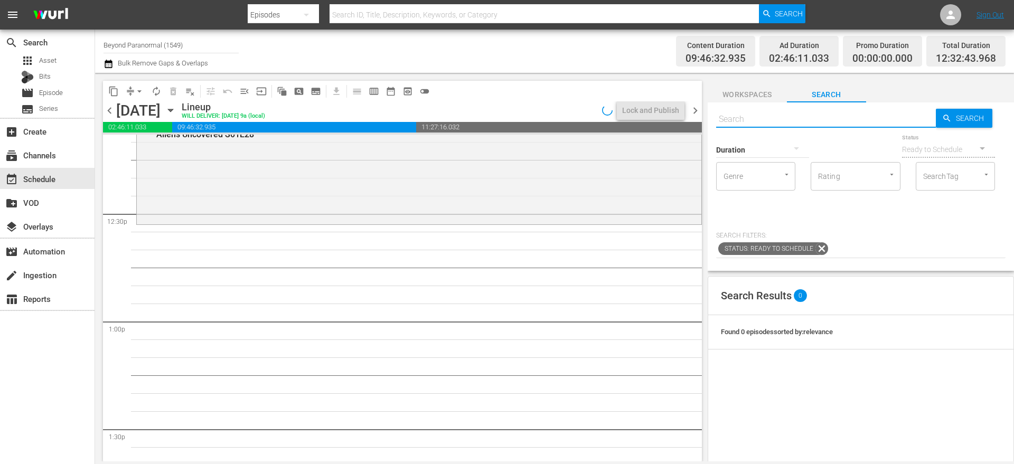
click at [771, 112] on input "text" at bounding box center [826, 119] width 220 height 25
paste input "Sir Spooks S01E01"
type input "Sir Spooks S01E01"
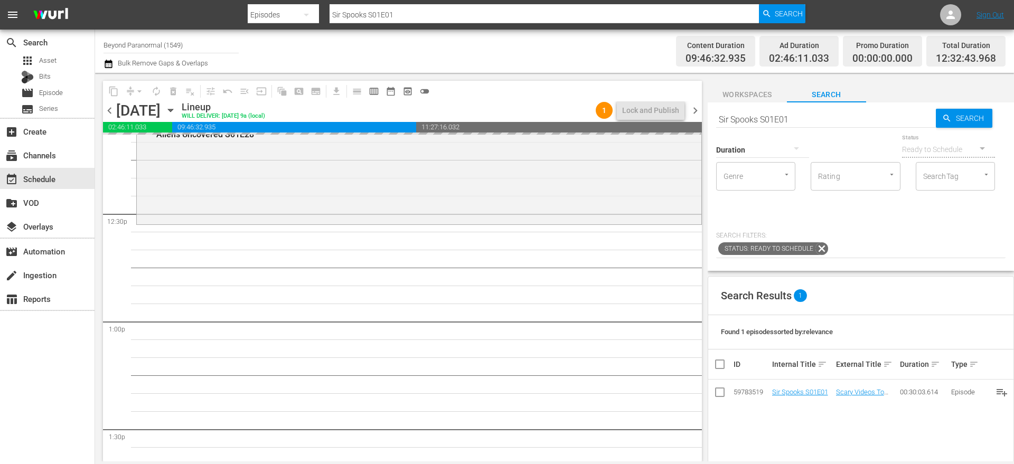
click at [820, 118] on input "Sir Spooks S01E01" at bounding box center [826, 119] width 220 height 25
type input "Sir Spooks S01E02"
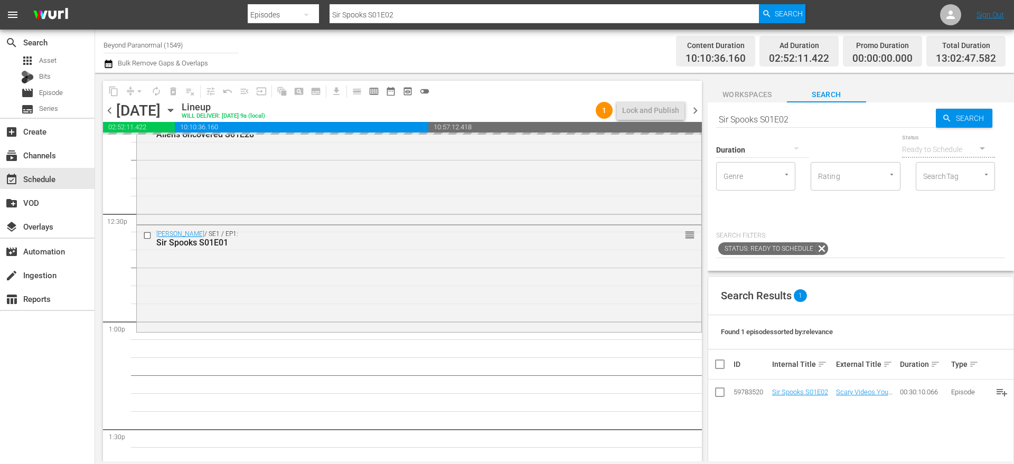
click at [842, 124] on input "Sir Spooks S01E02" at bounding box center [826, 119] width 220 height 25
type input "Sir Spooks S01E03"
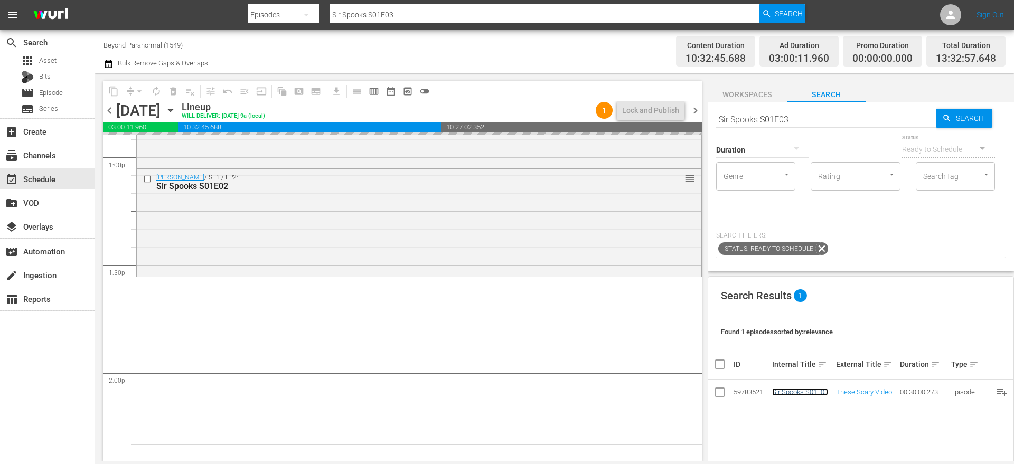
scroll to position [2807, 0]
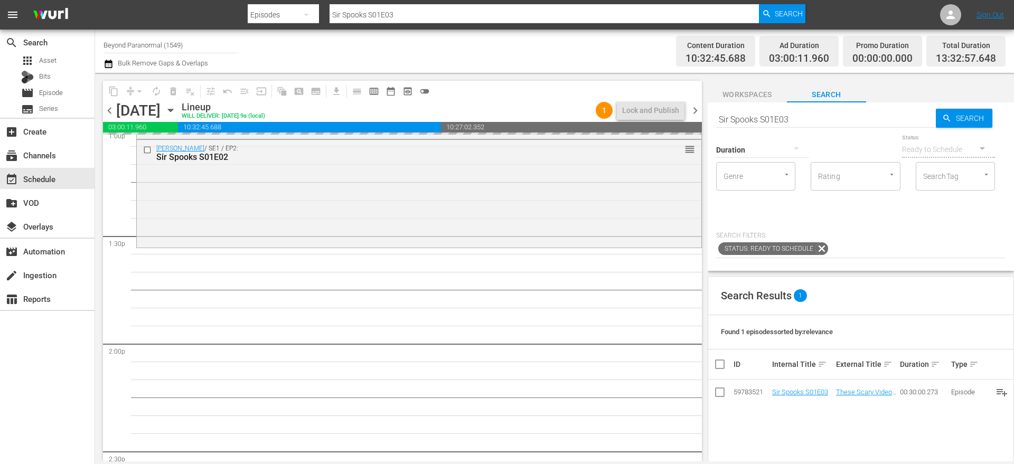
click at [813, 116] on input "Sir Spooks S01E03" at bounding box center [826, 119] width 220 height 25
type input "Sir Spooks S01E04"
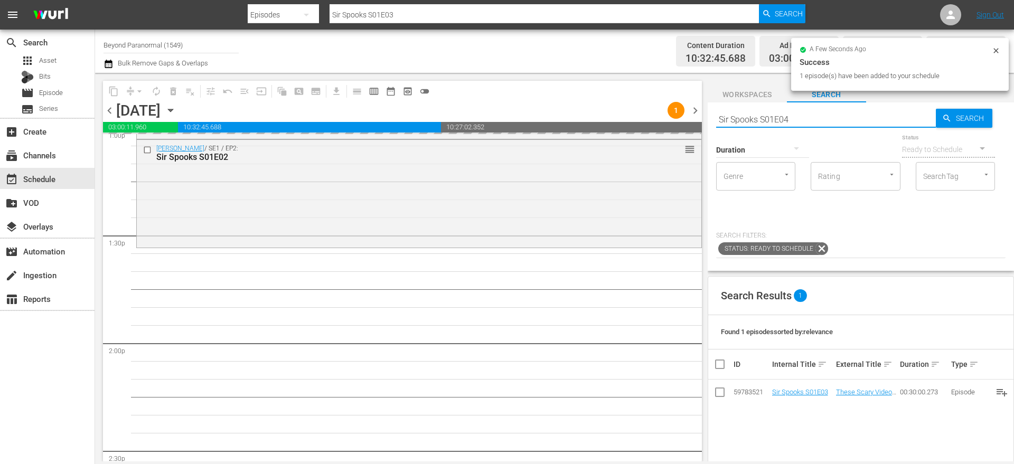
scroll to position [2863, 0]
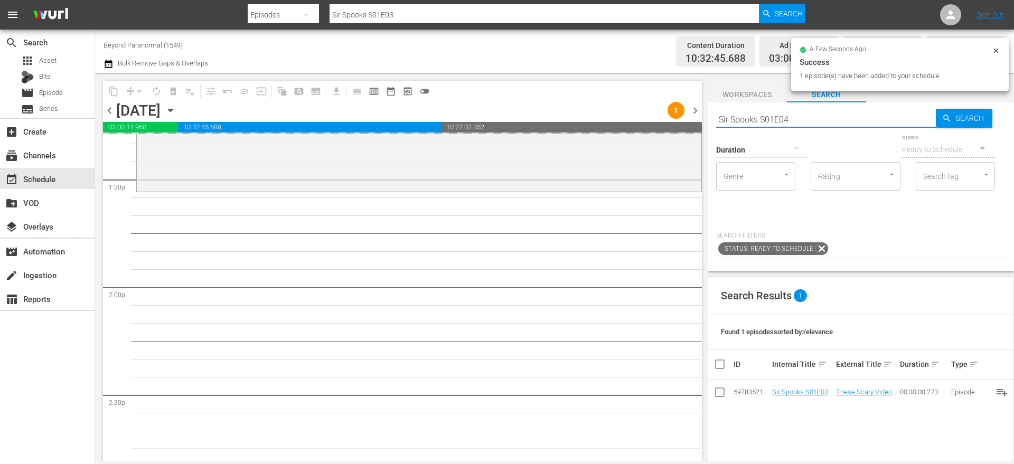
type input "Sir Spooks S01E04"
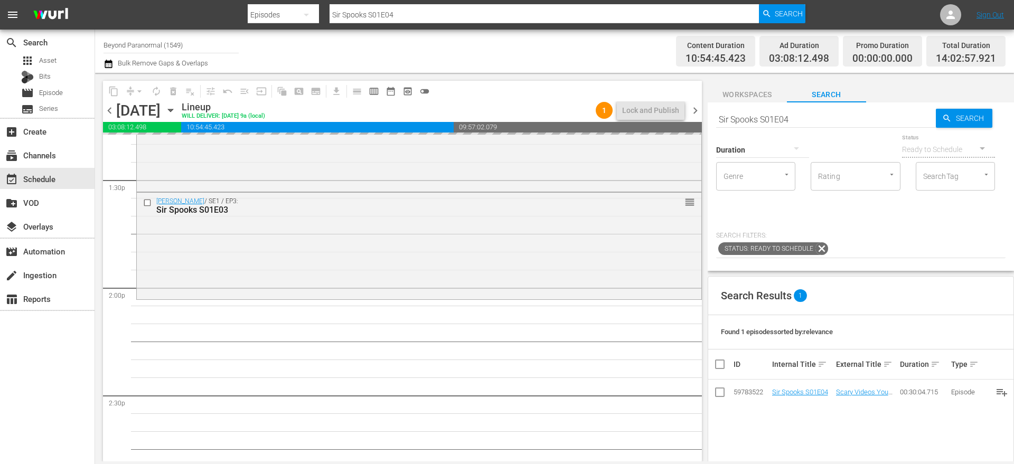
click at [796, 119] on input "Sir Spooks S01E04" at bounding box center [826, 119] width 220 height 25
type input "Sir Spooks S01E05"
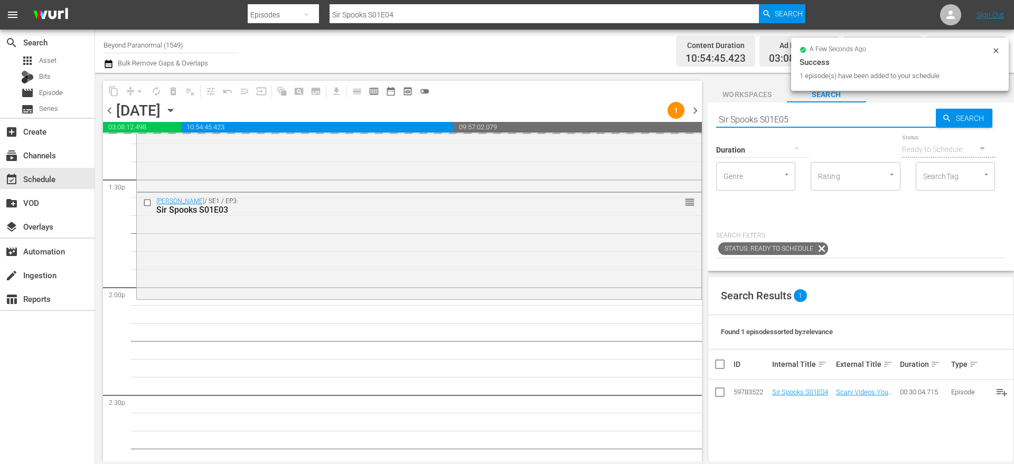
type input "Sir Spooks S01E05"
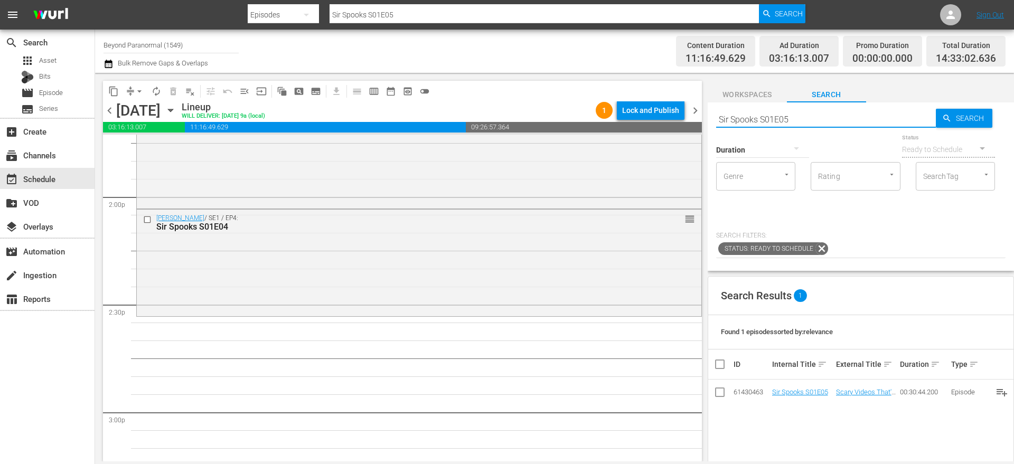
scroll to position [2960, 0]
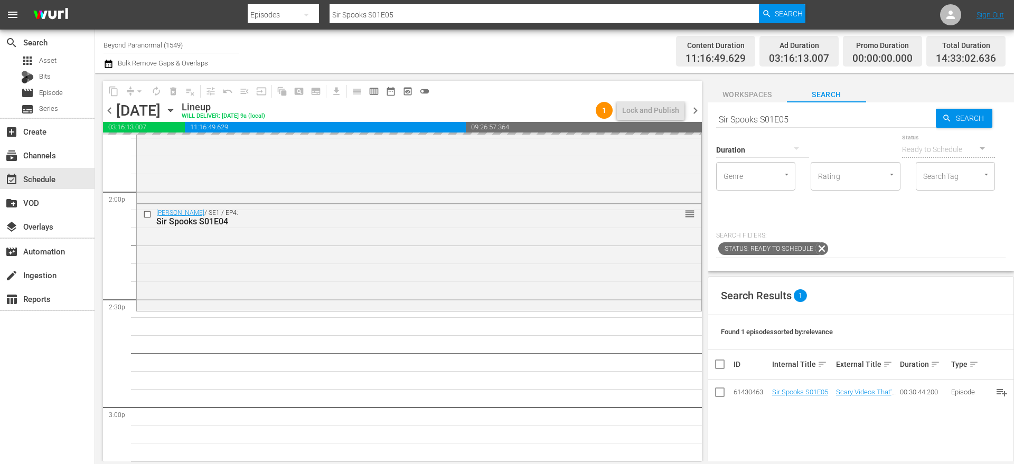
click at [807, 116] on input "Sir Spooks S01E05" at bounding box center [826, 119] width 220 height 25
type input "Sir Spooks S01E06"
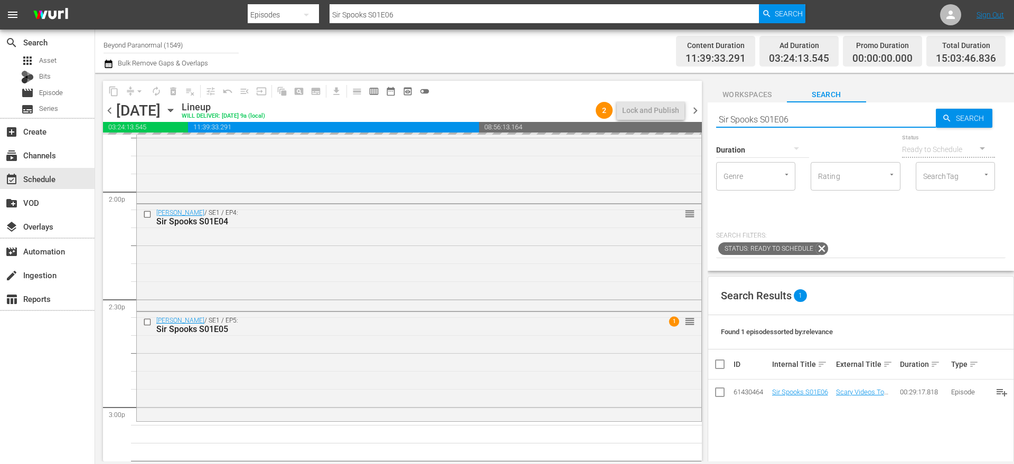
click at [843, 114] on input "Sir Spooks S01E06" at bounding box center [826, 119] width 220 height 25
click at [843, 113] on input "Sir Spooks S01E06" at bounding box center [826, 119] width 220 height 25
click at [819, 121] on input "Sir Spooks S01E06" at bounding box center [826, 119] width 220 height 25
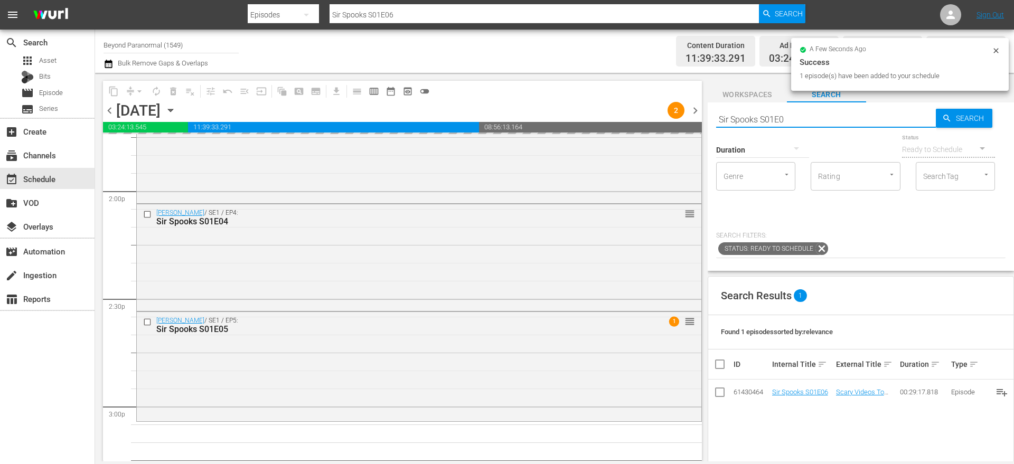
type input "Sir Spooks S01E07"
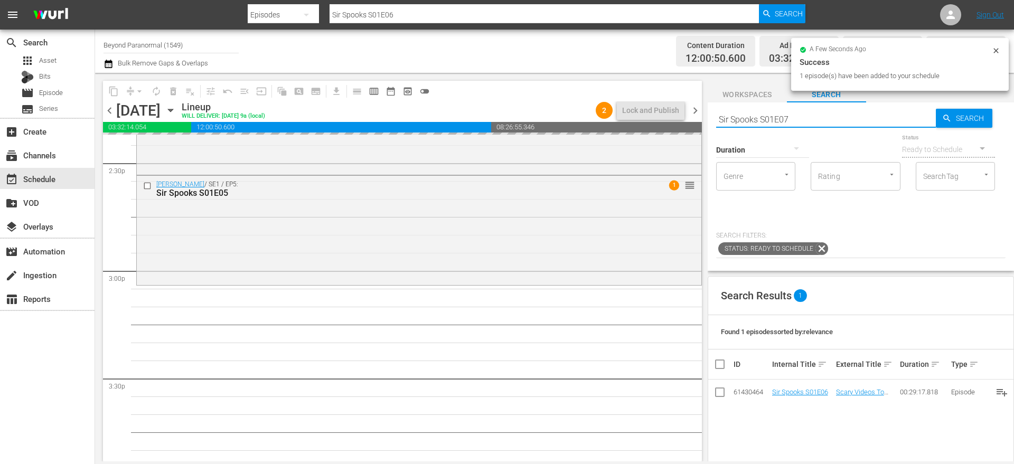
type input "Sir Spooks S01E07"
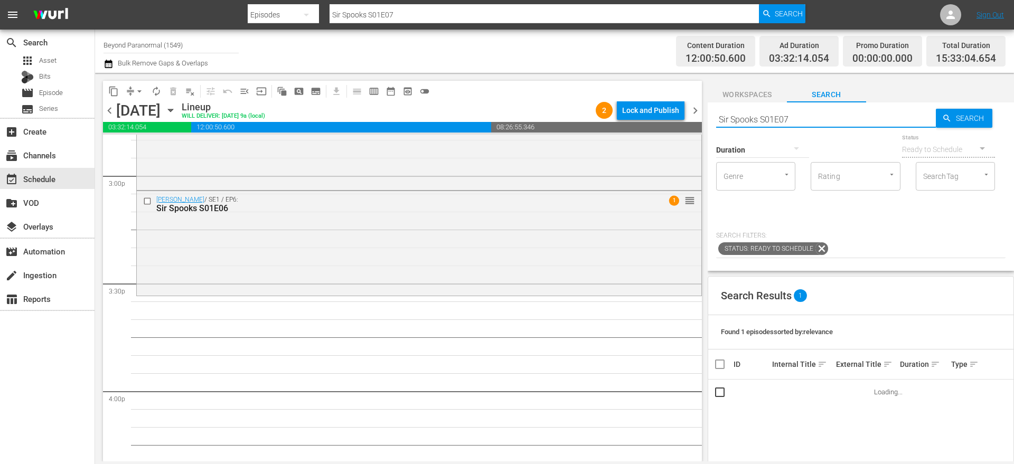
scroll to position [3209, 0]
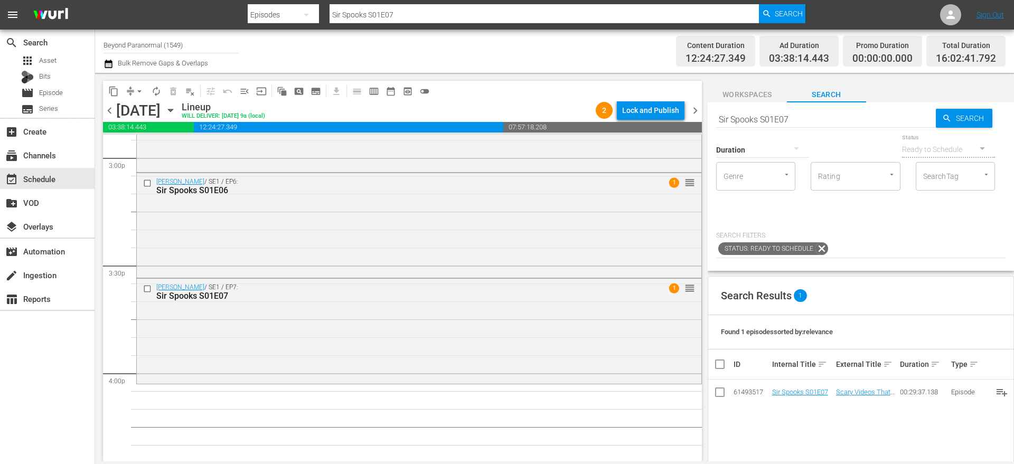
click at [809, 120] on input "Sir Spooks S01E07" at bounding box center [826, 119] width 220 height 25
type input "Sir Spooks S01E08"
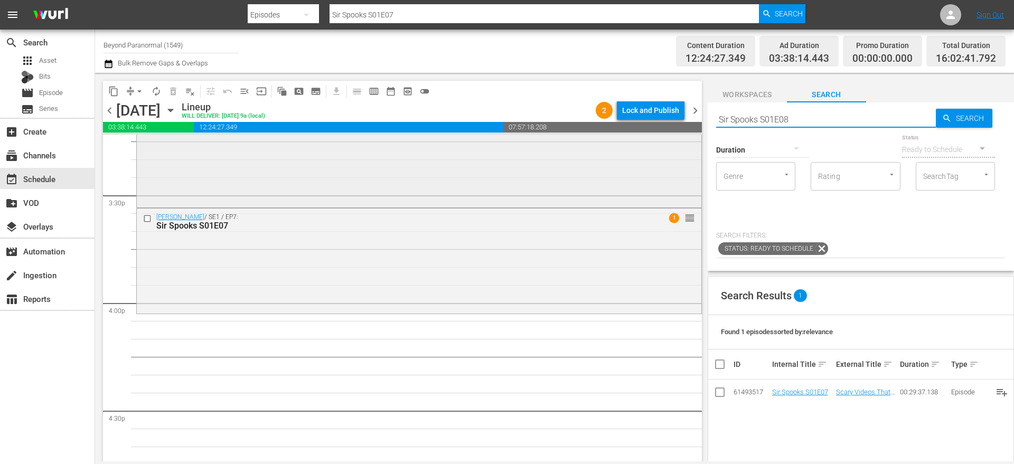
scroll to position [3298, 0]
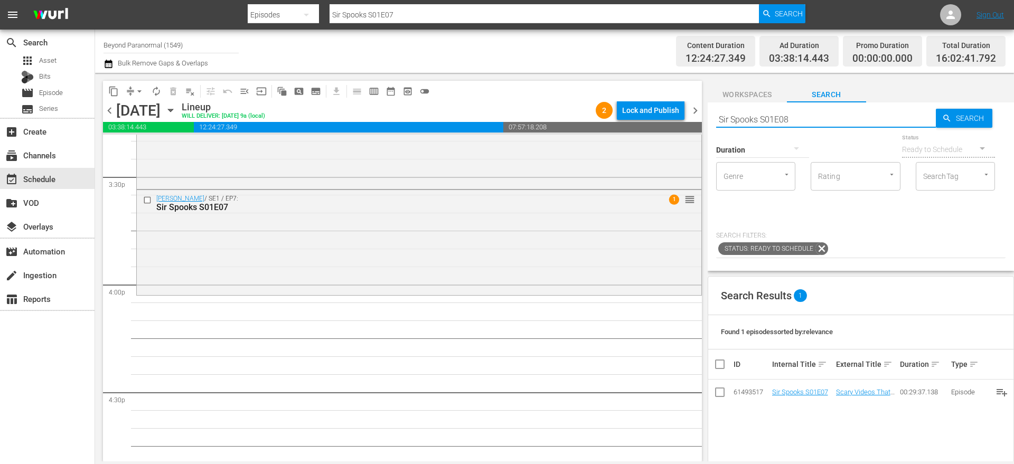
type input "Sir Spooks S01E08"
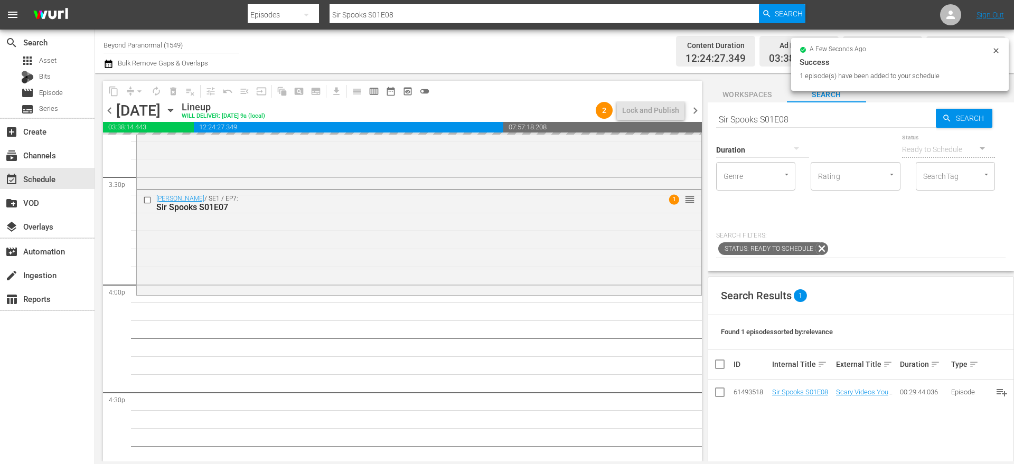
click at [796, 122] on input "Sir Spooks S01E08" at bounding box center [826, 119] width 220 height 25
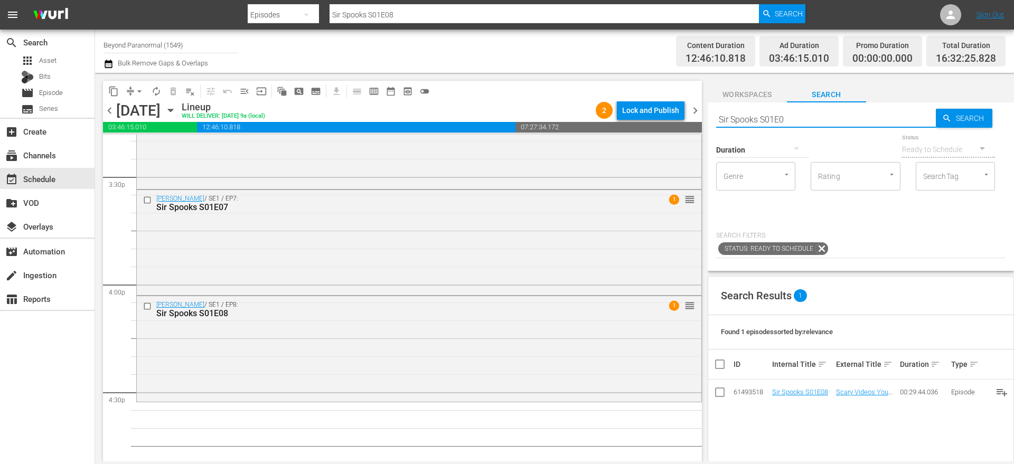
type input "Sir Spooks S01E09"
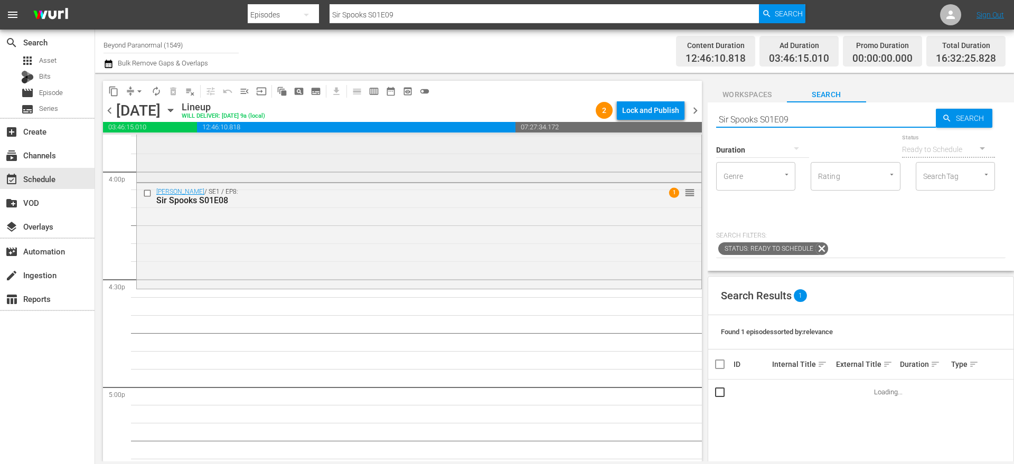
scroll to position [3435, 0]
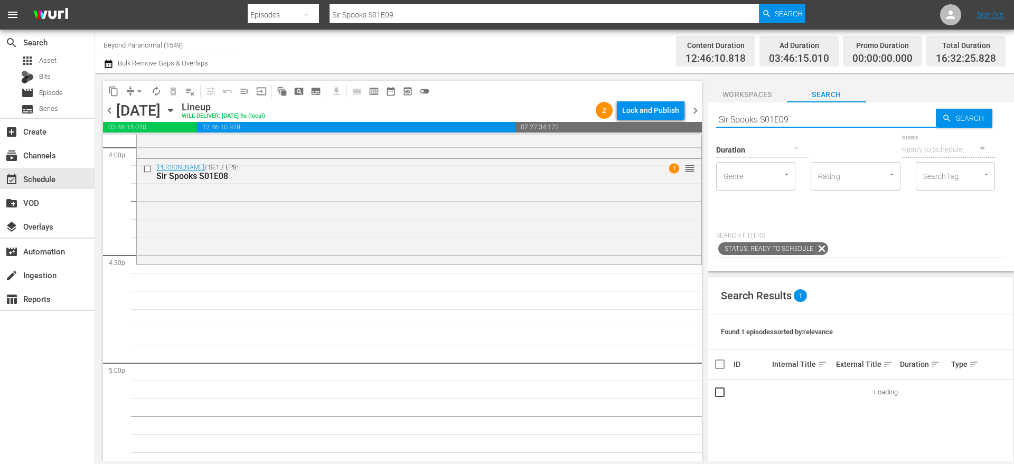
type input "Sir Spooks S01E09"
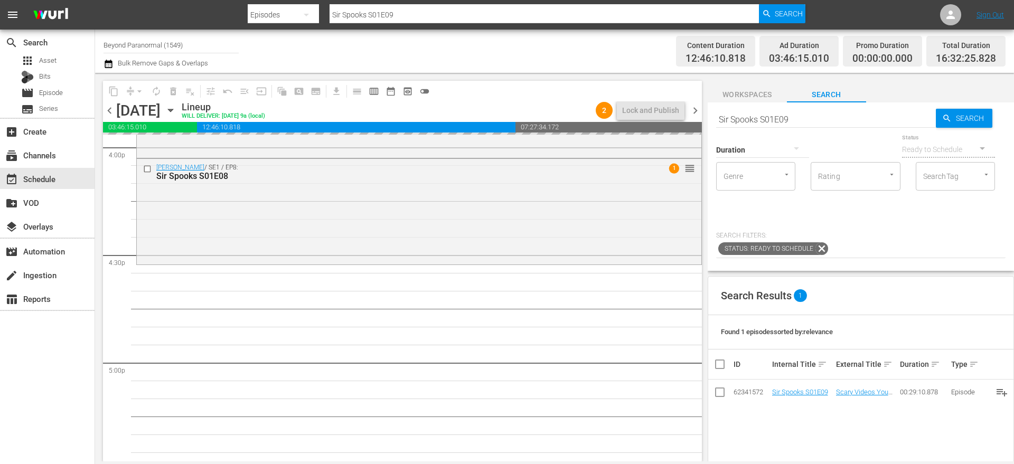
drag, startPoint x: 805, startPoint y: 390, endPoint x: 584, endPoint y: 5, distance: 444.1
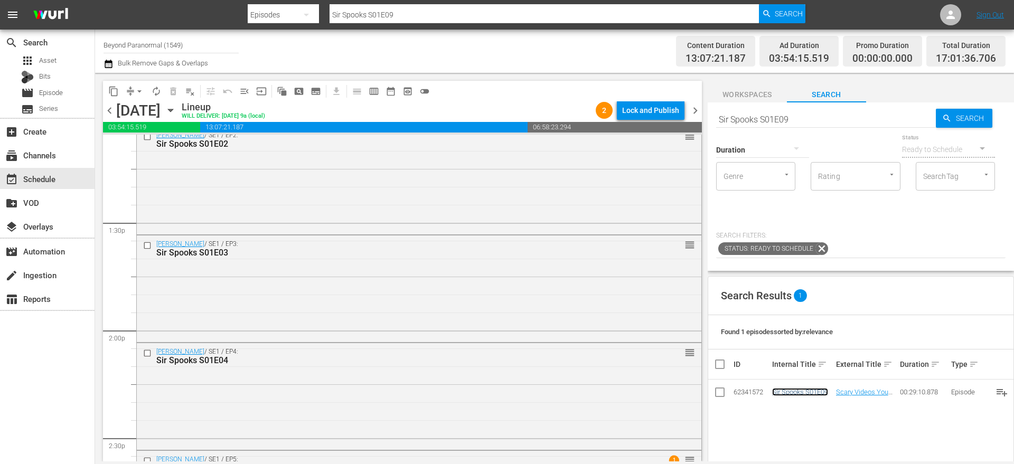
scroll to position [2634, 0]
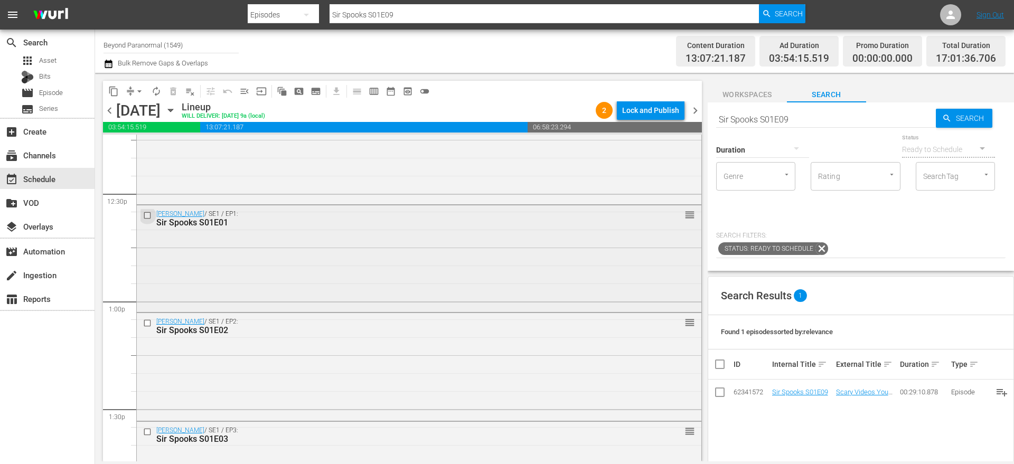
click at [150, 212] on input "checkbox" at bounding box center [148, 215] width 11 height 9
click at [147, 322] on input "checkbox" at bounding box center [148, 323] width 11 height 9
click at [149, 433] on input "checkbox" at bounding box center [148, 432] width 11 height 9
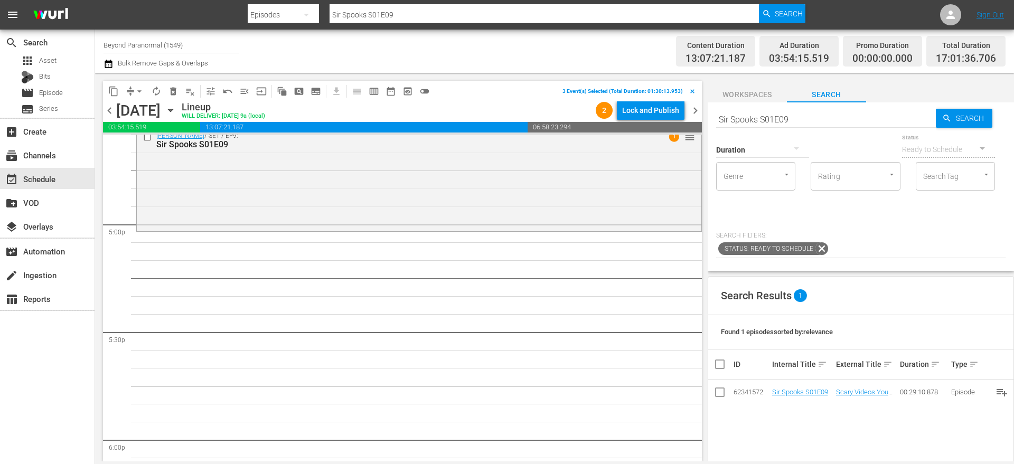
scroll to position [3550, 0]
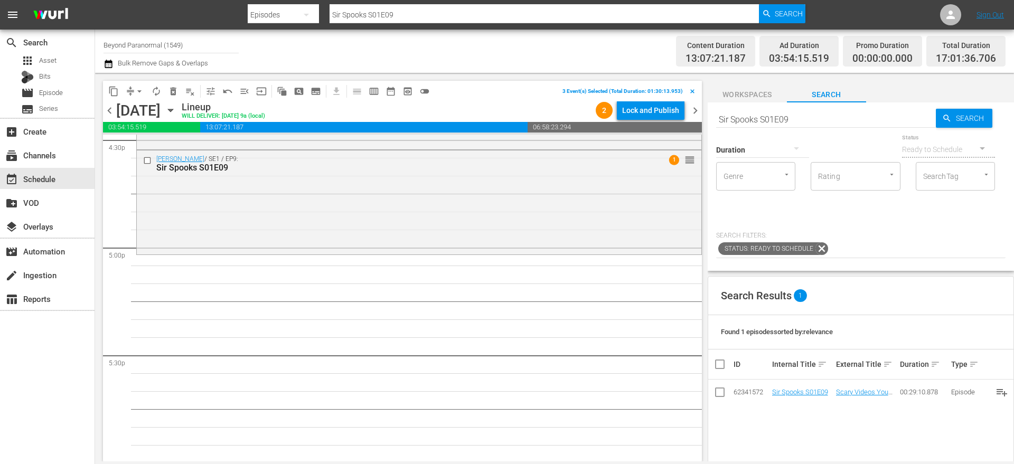
click at [116, 88] on span "content_copy" at bounding box center [113, 91] width 11 height 11
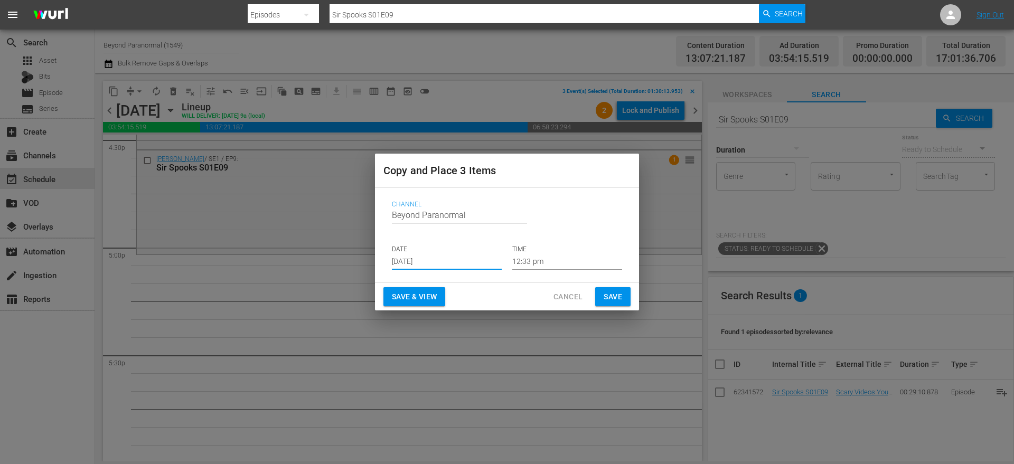
click at [410, 265] on input "[DATE]" at bounding box center [447, 262] width 110 height 16
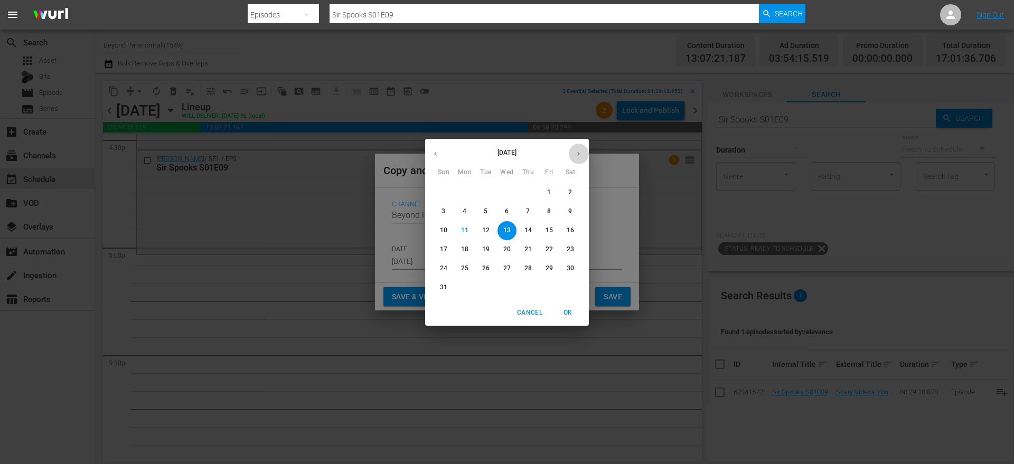
click at [576, 154] on icon "button" at bounding box center [579, 154] width 8 height 8
click at [488, 192] on span "2" at bounding box center [485, 192] width 19 height 9
type input "Sep 2nd 2025"
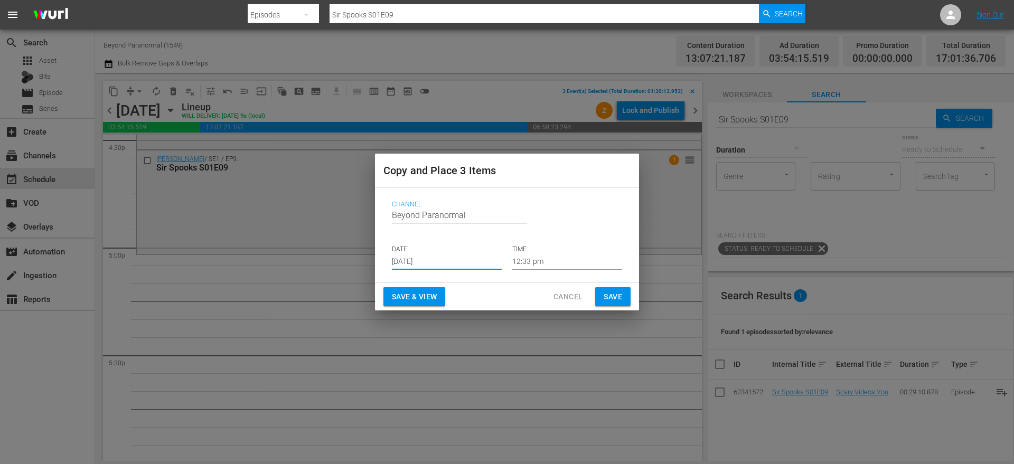
click at [527, 257] on input "12:33 pm" at bounding box center [567, 262] width 110 height 16
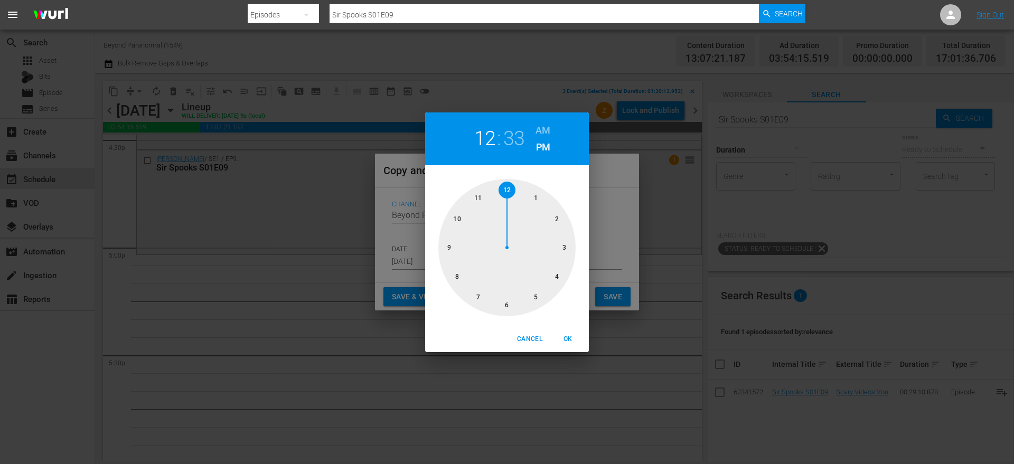
click at [537, 301] on div at bounding box center [506, 247] width 137 height 137
click at [505, 191] on div at bounding box center [506, 247] width 137 height 137
click at [571, 335] on span "OK" at bounding box center [567, 339] width 25 height 11
type input "05:00 pm"
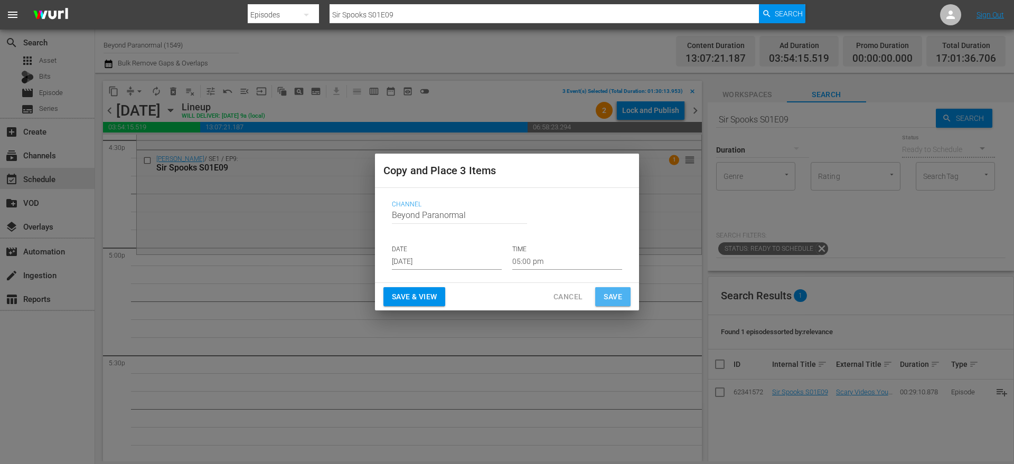
click at [612, 297] on span "Save" at bounding box center [613, 296] width 18 height 13
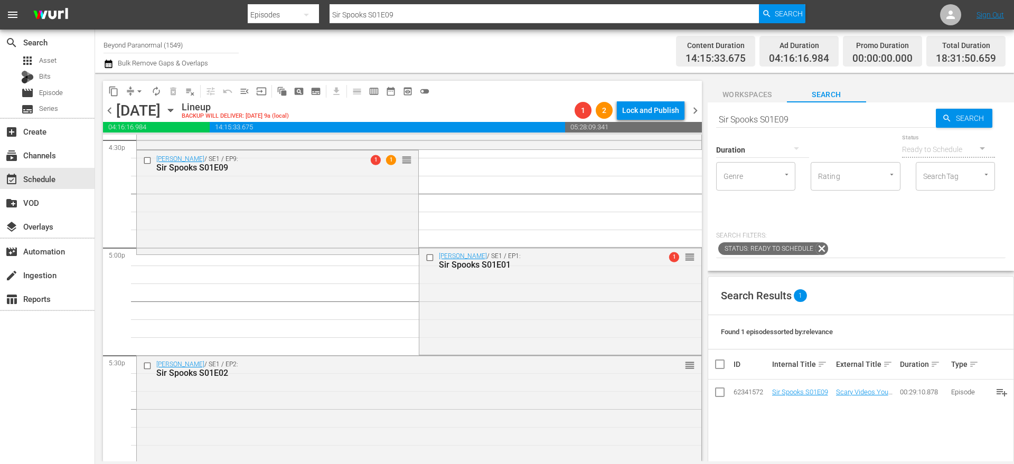
click at [136, 90] on span "arrow_drop_down" at bounding box center [139, 91] width 11 height 11
click at [169, 144] on li "Align to End of Previous Day" at bounding box center [139, 147] width 111 height 17
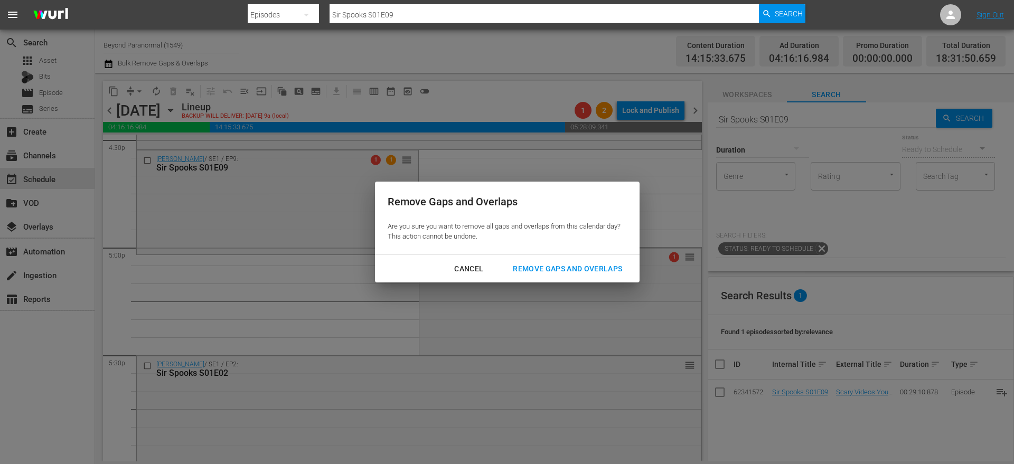
click at [565, 261] on button "Remove Gaps and Overlaps" at bounding box center [567, 269] width 135 height 20
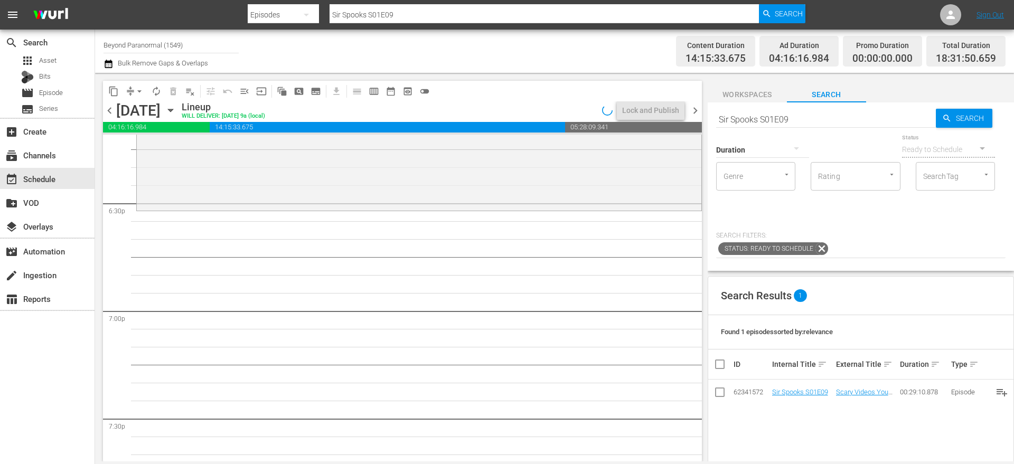
scroll to position [3906, 0]
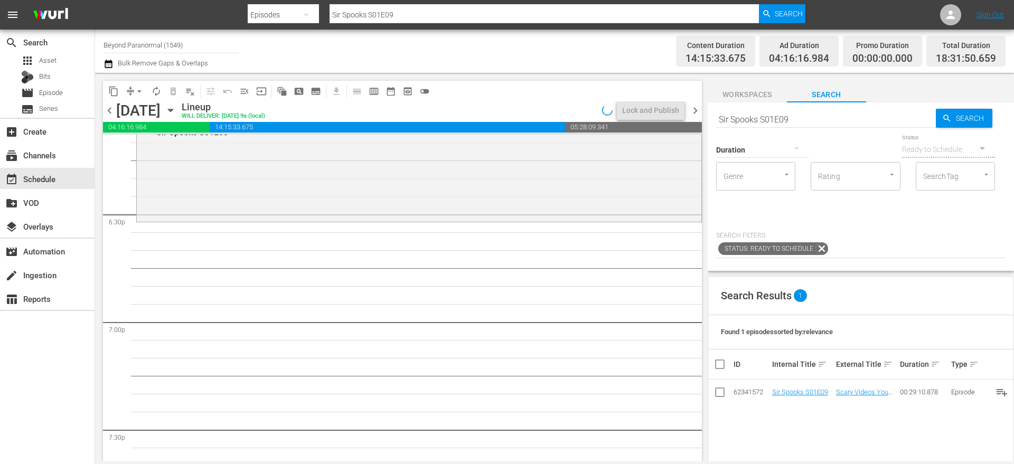
click at [790, 119] on input "Sir Spooks S01E09" at bounding box center [826, 119] width 220 height 25
click at [789, 119] on input "Sir Spooks S01E09" at bounding box center [826, 119] width 220 height 25
paste input "Paranormal Contact S01E01"
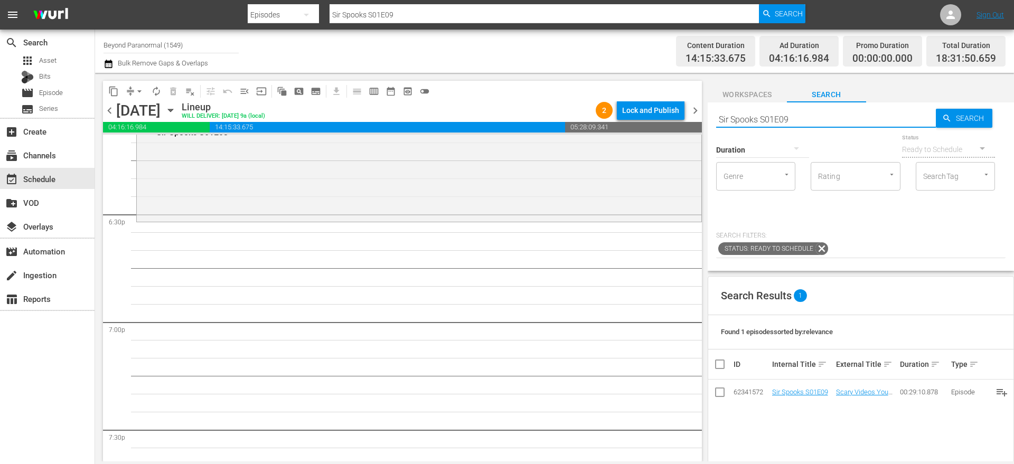
type input "Paranormal Contact S01E01"
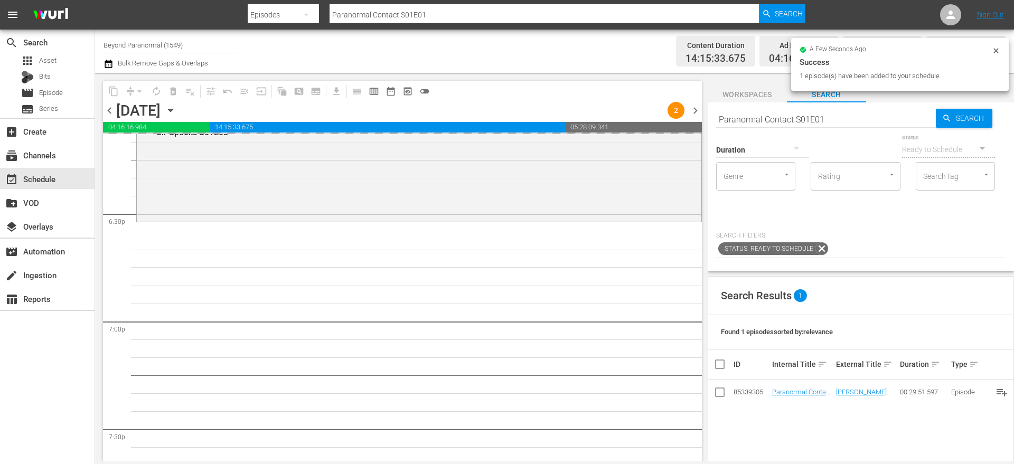
click at [749, 117] on input "Paranormal Contact S01E01" at bounding box center [826, 119] width 220 height 25
paste input "A Haunting S01E02"
type input "A Haunting S01E02"
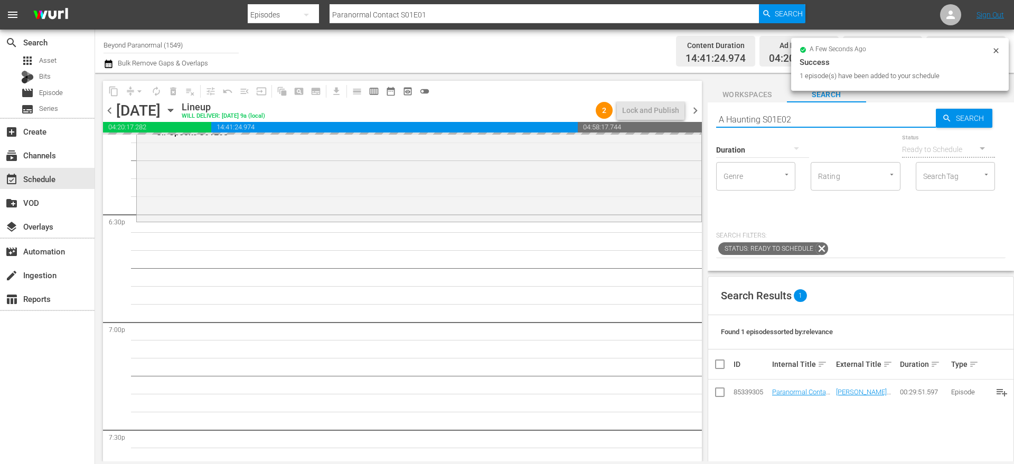
type input "A Haunting S01E02"
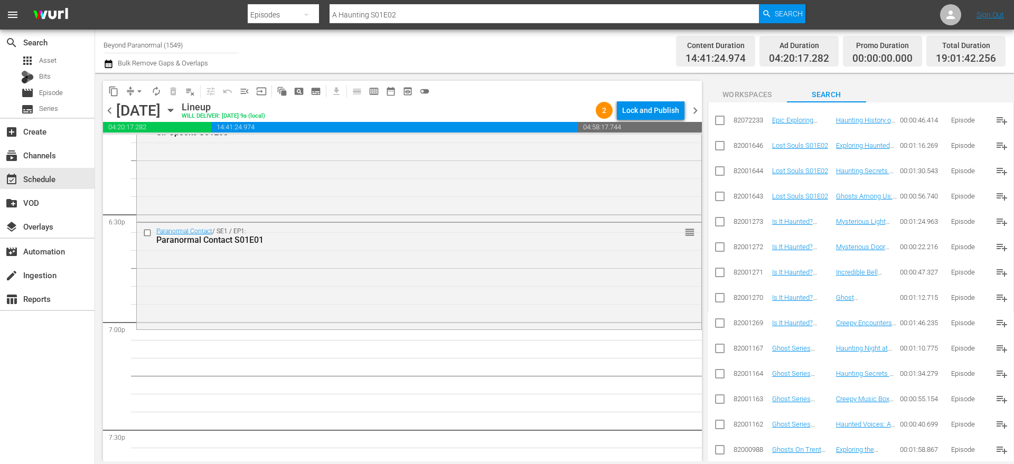
scroll to position [0, 0]
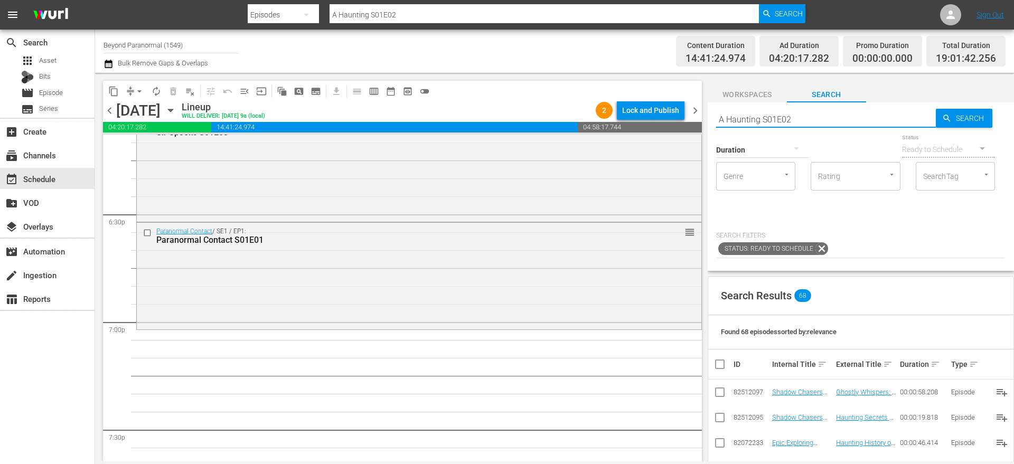
click at [747, 113] on input "A Haunting S01E02" at bounding box center [826, 119] width 220 height 25
click at [747, 114] on input "A Haunting S01E02" at bounding box center [826, 119] width 220 height 25
paste input "The Haunting Of Summerwind"
type input "The Haunting Of Summerwind"
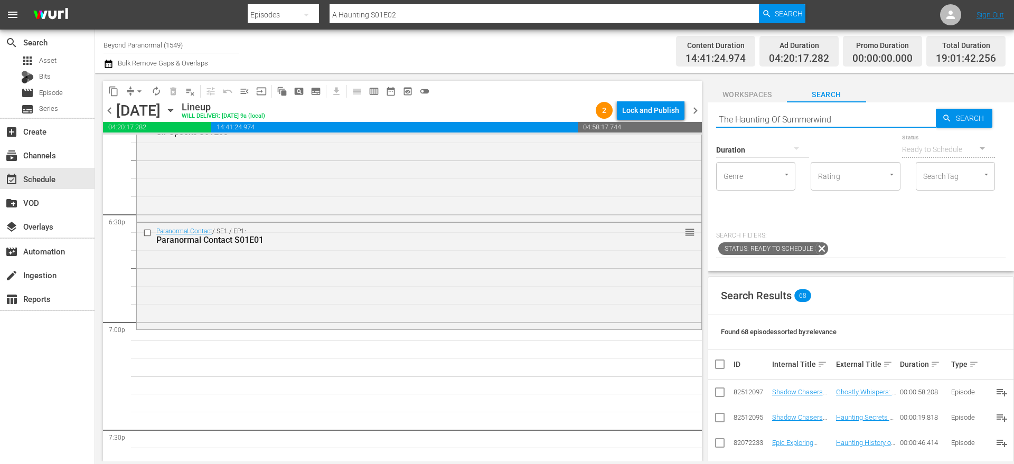
type input "The Haunting Of Summerwind"
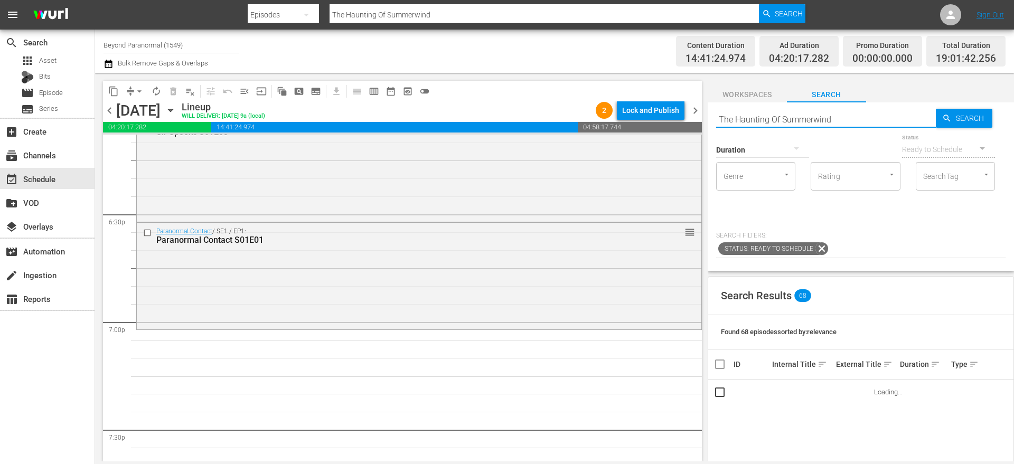
scroll to position [3970, 0]
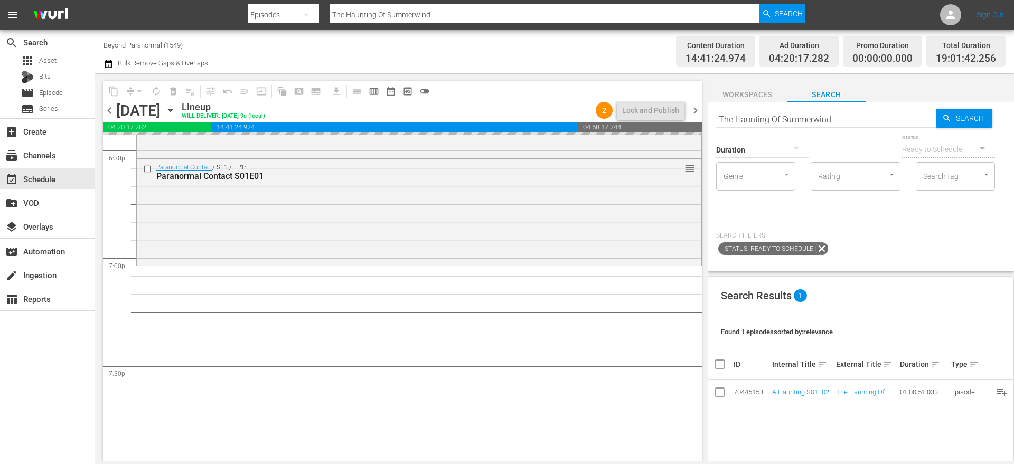
click at [732, 122] on input "The Haunting Of Summerwind" at bounding box center [826, 119] width 220 height 25
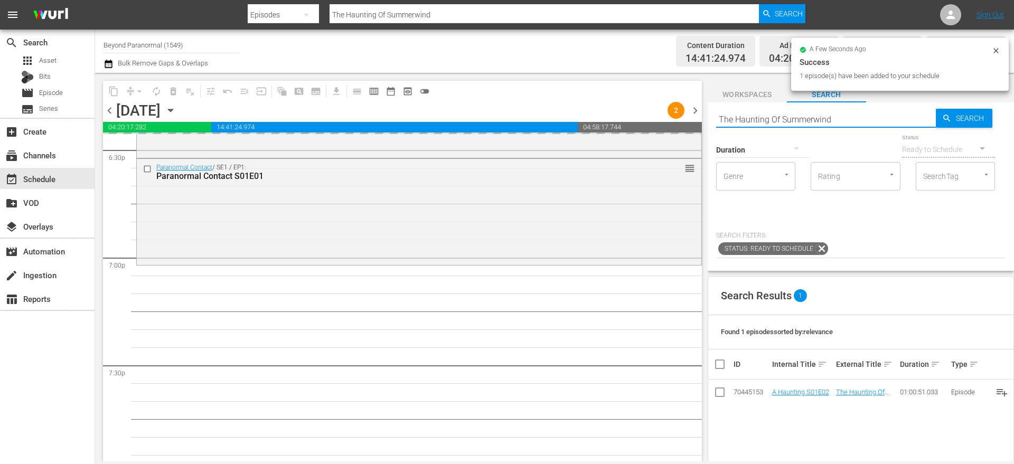
click at [733, 123] on input "The Haunting Of Summerwind" at bounding box center [826, 119] width 220 height 25
click at [754, 123] on input "The Haunting Of Summerwind" at bounding box center [826, 119] width 220 height 25
paste input "Weird World Adventures S01E02"
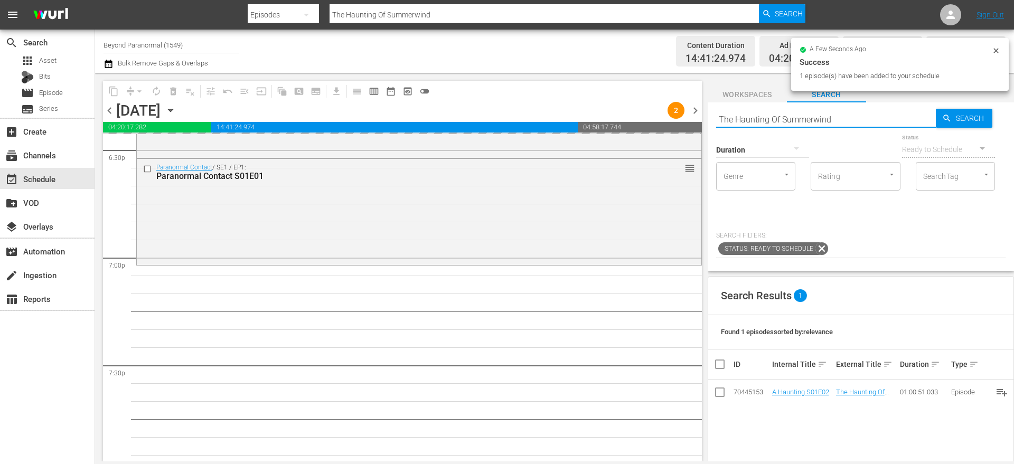
type input "Weird World Adventures S01E02"
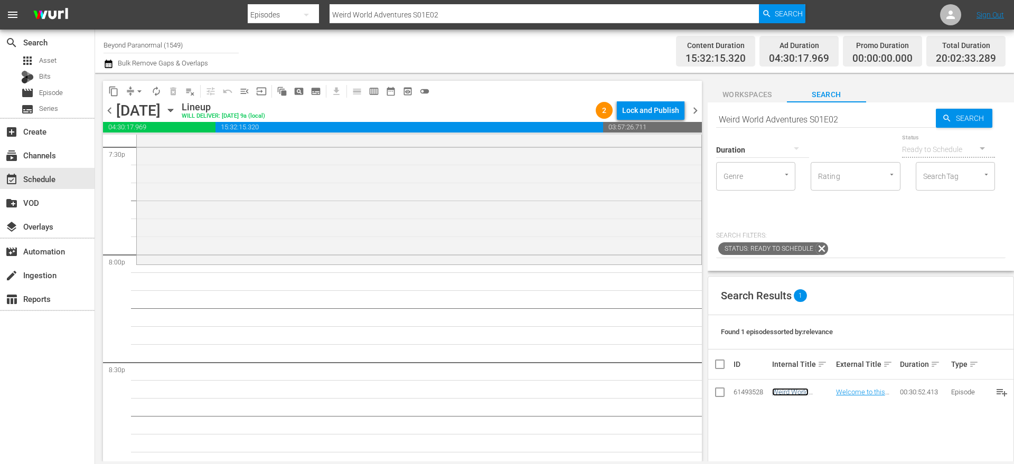
scroll to position [4178, 0]
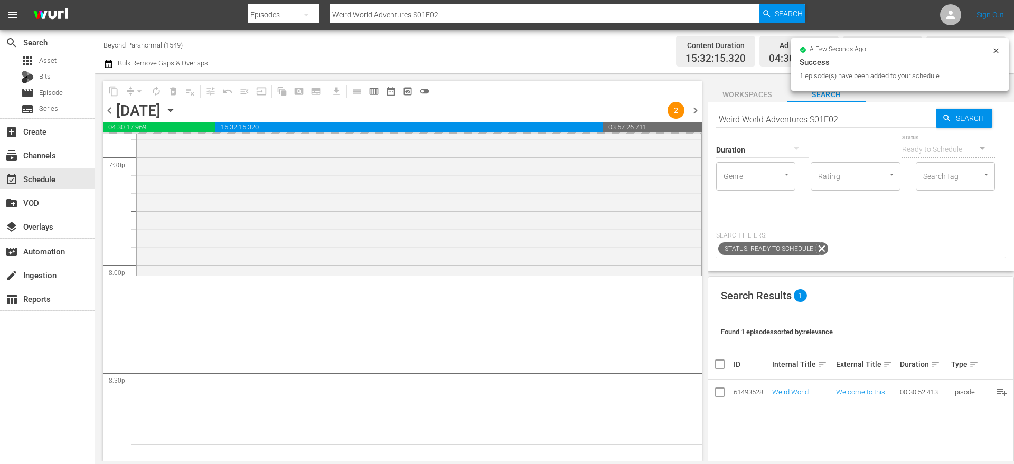
click at [776, 117] on input "Weird World Adventures S01E02" at bounding box center [826, 119] width 220 height 25
paste input "[PERSON_NAME]"
type input "Sir Spooks S01E02"
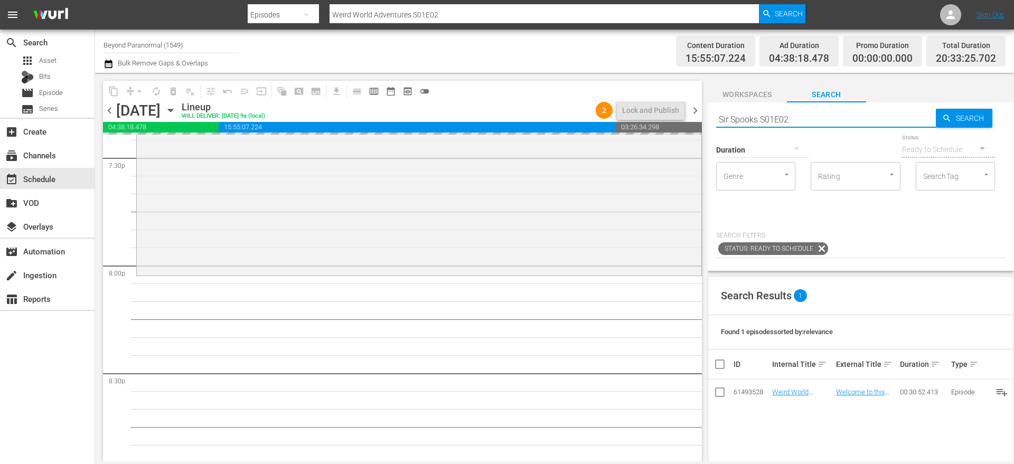
scroll to position [4268, 0]
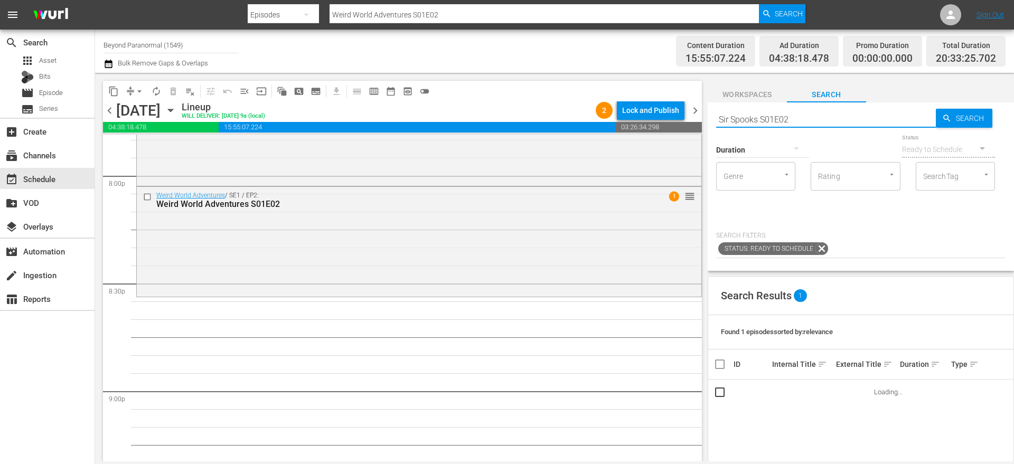
type input "Sir Spooks S01E02"
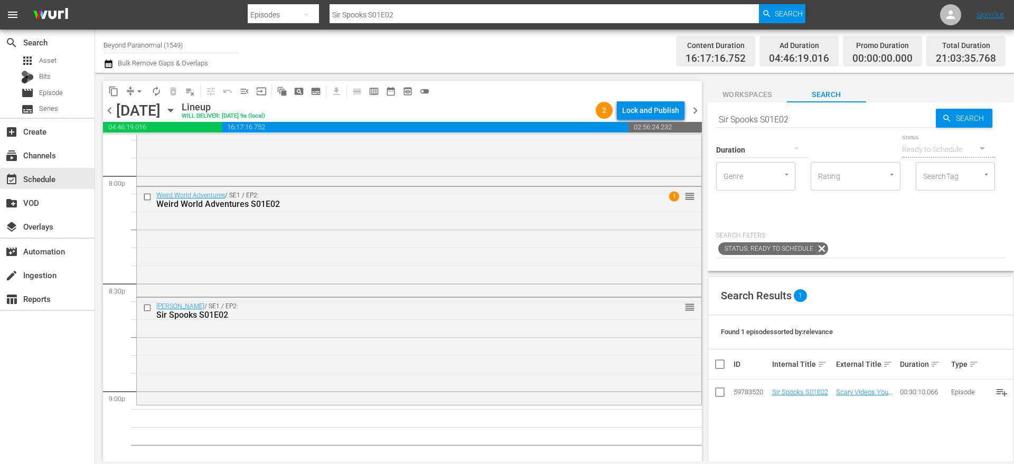
click at [752, 118] on input "Sir Spooks S01E02" at bounding box center [826, 119] width 220 height 25
click at [752, 117] on input "Sir Spooks S01E02" at bounding box center [826, 119] width 220 height 25
paste input "Aliens Uncovered: The Golden Record Part 3"
type input "Aliens Uncovered: The Golden Record Part 3"
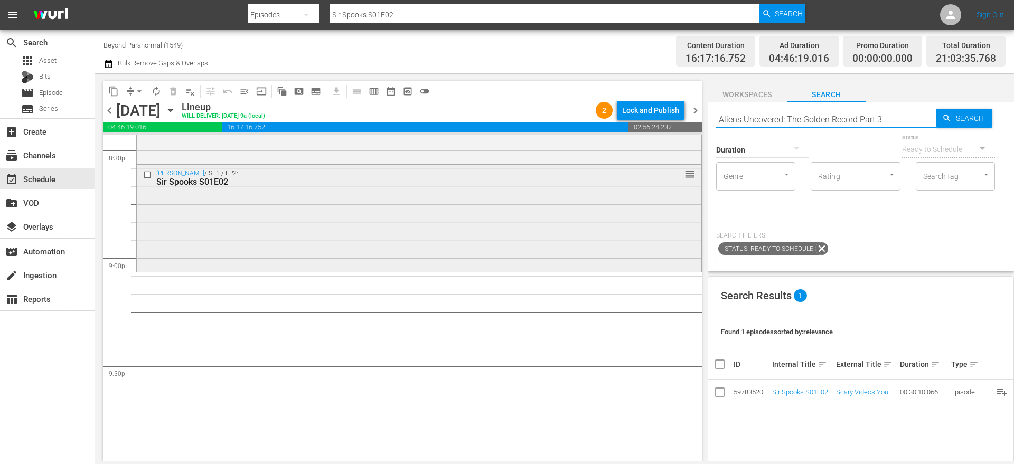
scroll to position [4402, 0]
type input "Aliens Uncovered: The Golden Record Part 3"
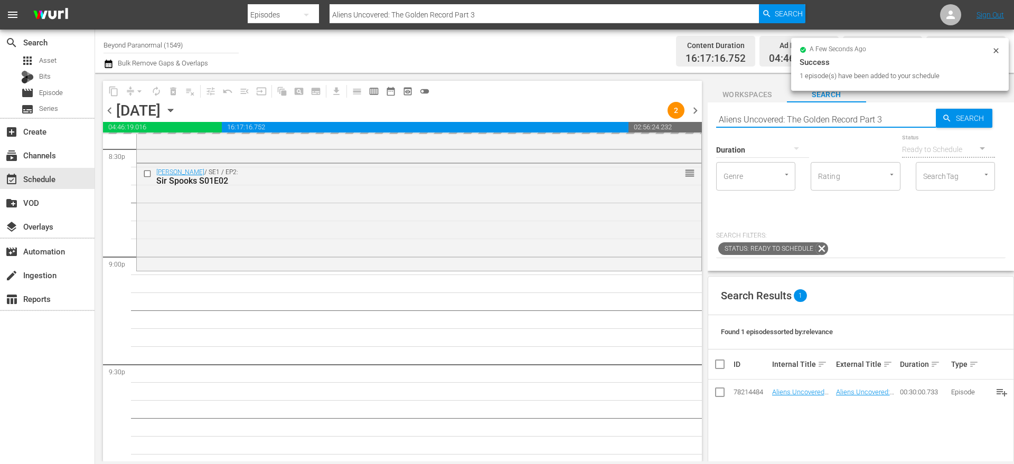
click at [755, 121] on input "Aliens Uncovered: The Golden Record Part 3" at bounding box center [826, 119] width 220 height 25
paste input "Cryptid Wilds S02 E02"
type input "Cryptid Wilds S02 E02"
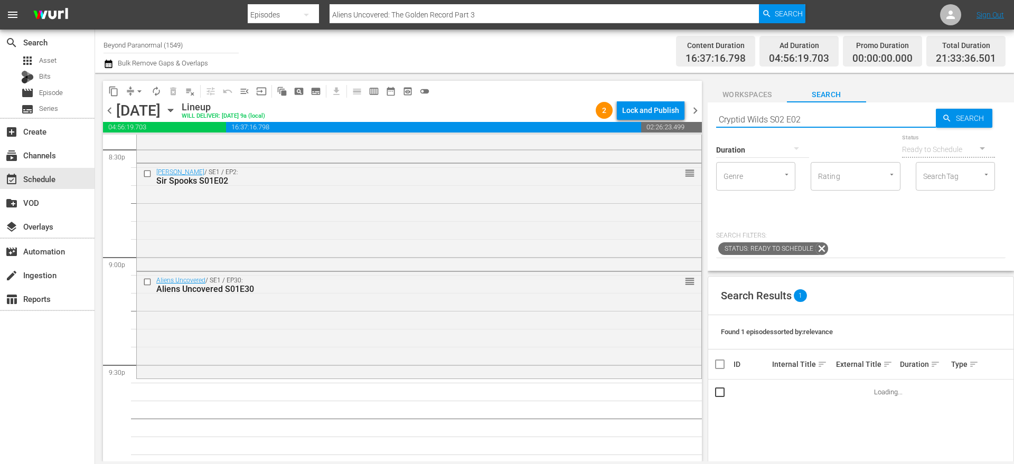
type input "Cryptid Wilds S02 E02"
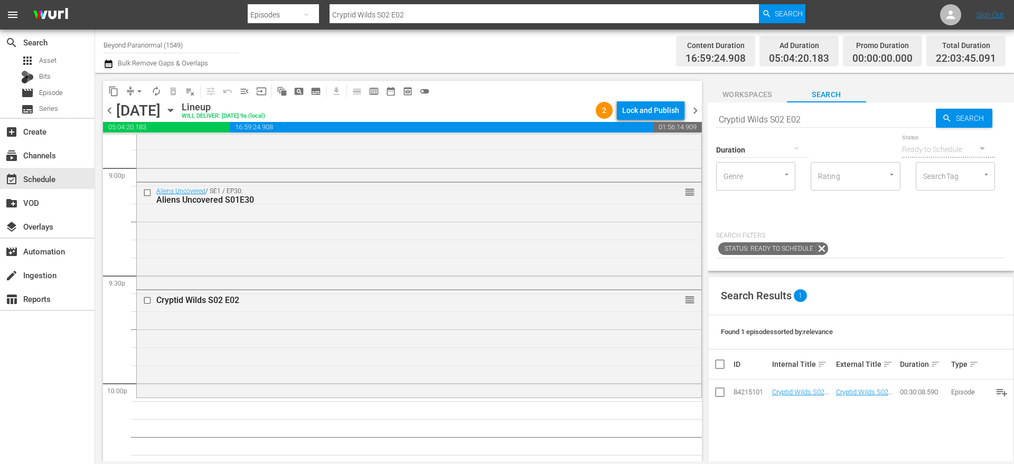
click at [732, 117] on input "Cryptid Wilds S02 E02" at bounding box center [826, 119] width 220 height 25
paste input "Heskin Hall Shopping Village - Part"
type input "Heskin Hall Shopping Village - Part 2"
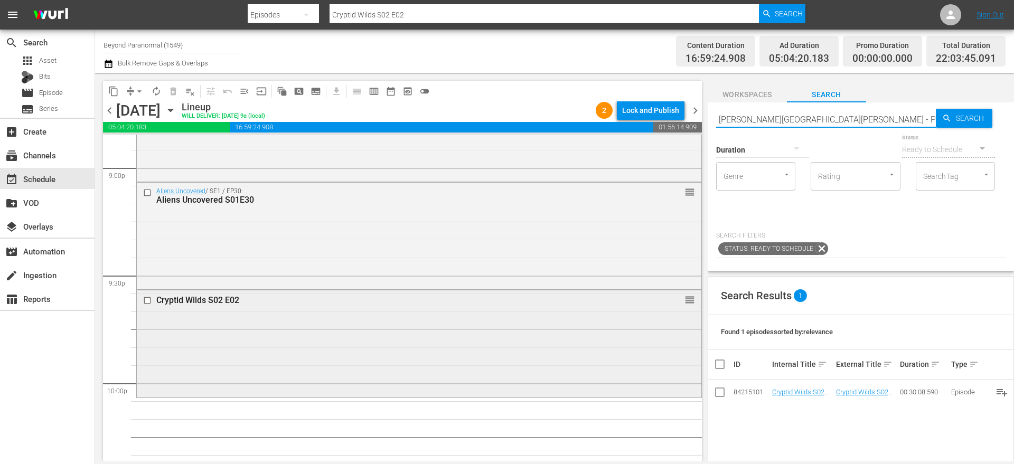
type input "Heskin Hall Shopping Village - Part 2"
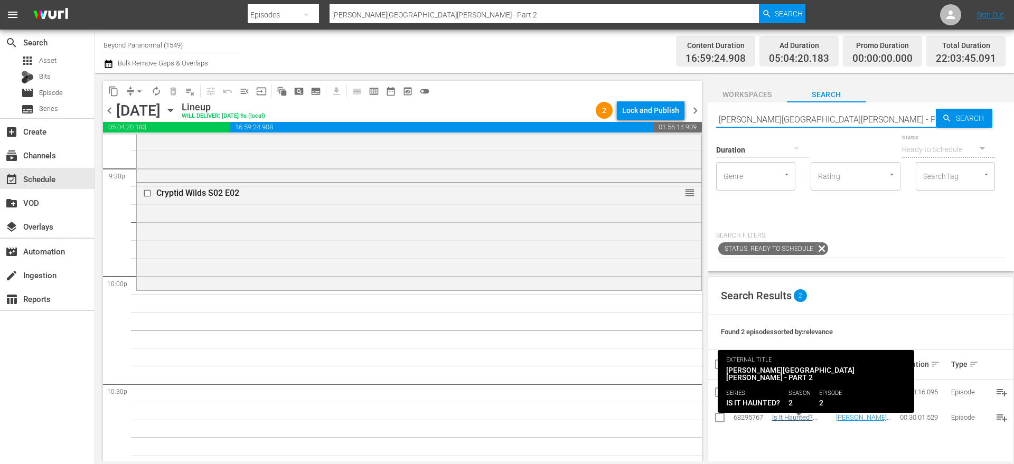
type input "Heskin Hall Shopping Village - Part 2"
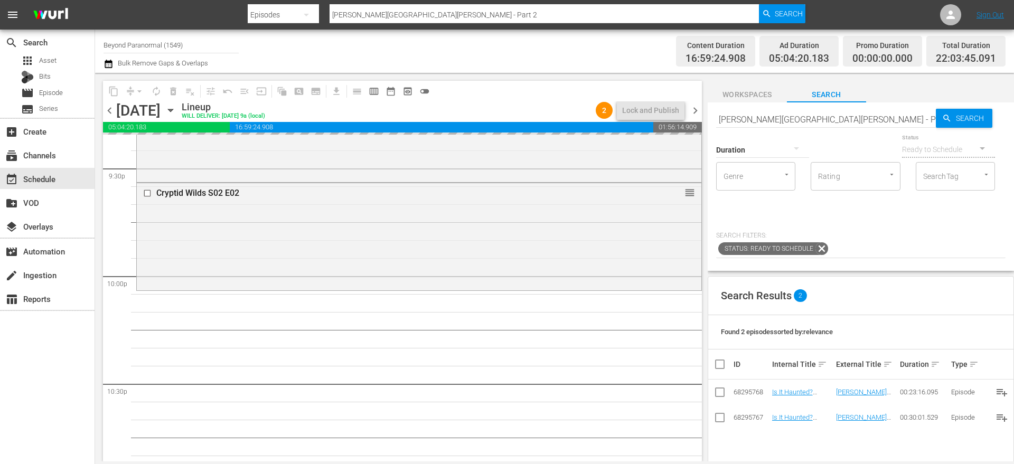
drag, startPoint x: 794, startPoint y: 414, endPoint x: 608, endPoint y: 4, distance: 450.5
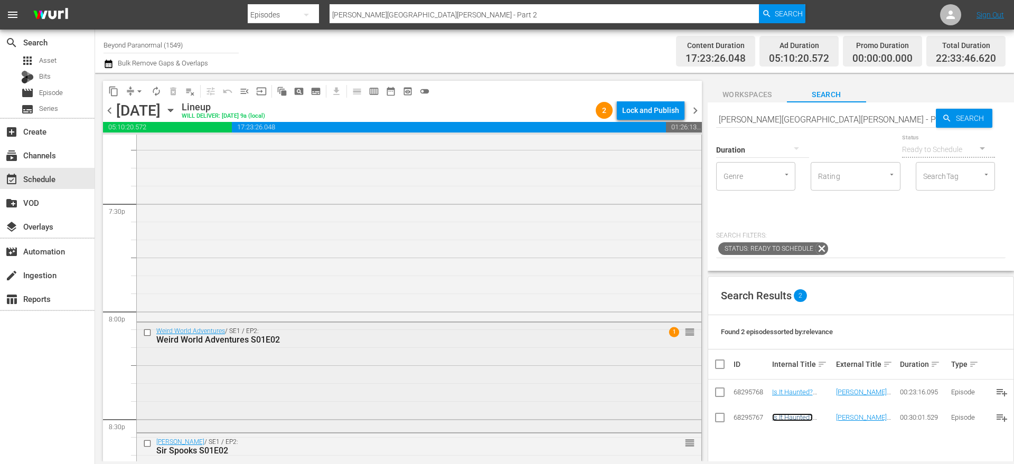
scroll to position [3942, 0]
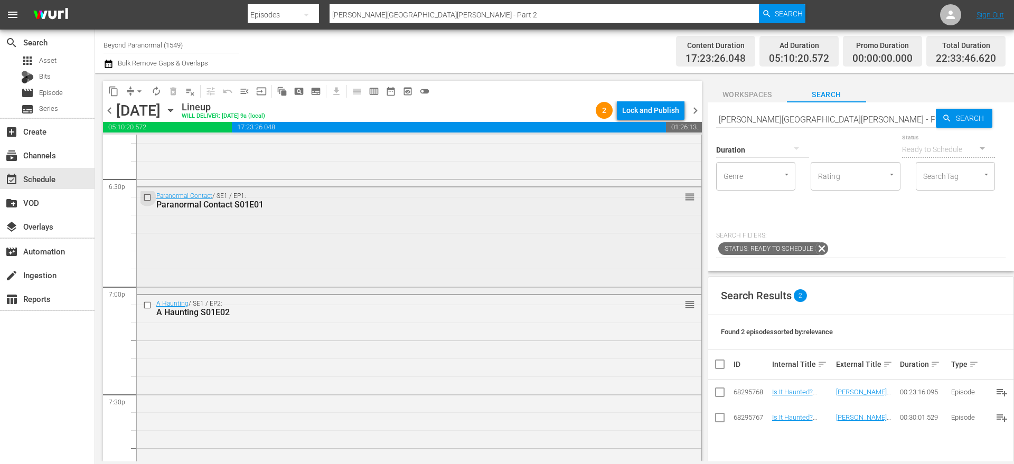
click at [148, 197] on input "checkbox" at bounding box center [148, 197] width 11 height 9
click at [146, 304] on input "checkbox" at bounding box center [148, 304] width 11 height 9
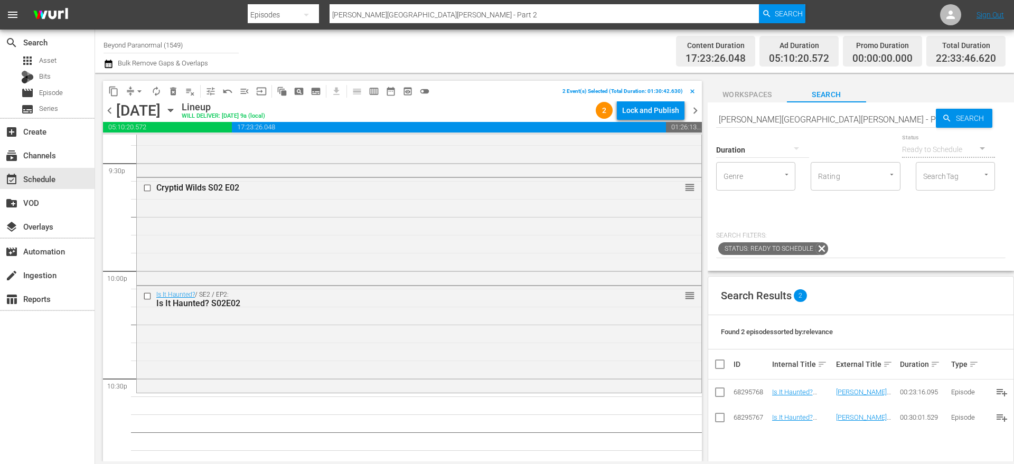
scroll to position [4613, 0]
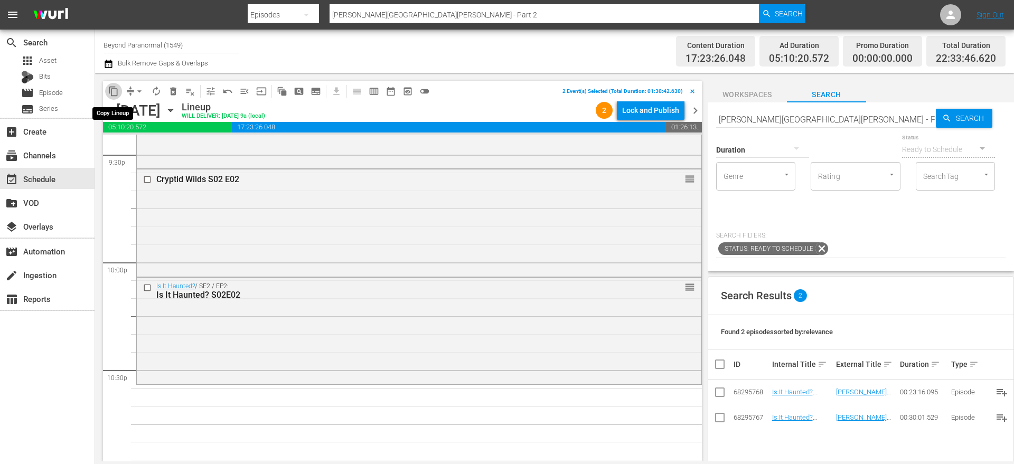
click at [116, 90] on span "content_copy" at bounding box center [113, 91] width 11 height 11
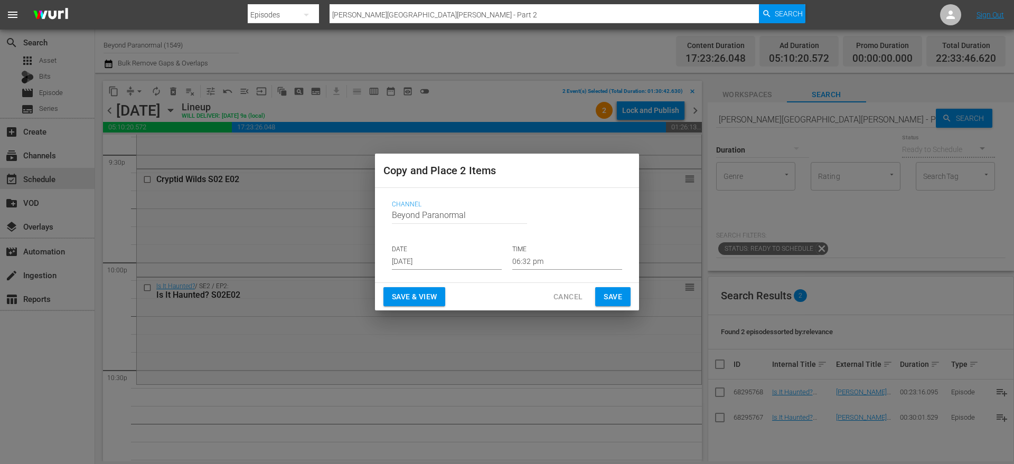
click at [428, 259] on input "[DATE]" at bounding box center [447, 262] width 110 height 16
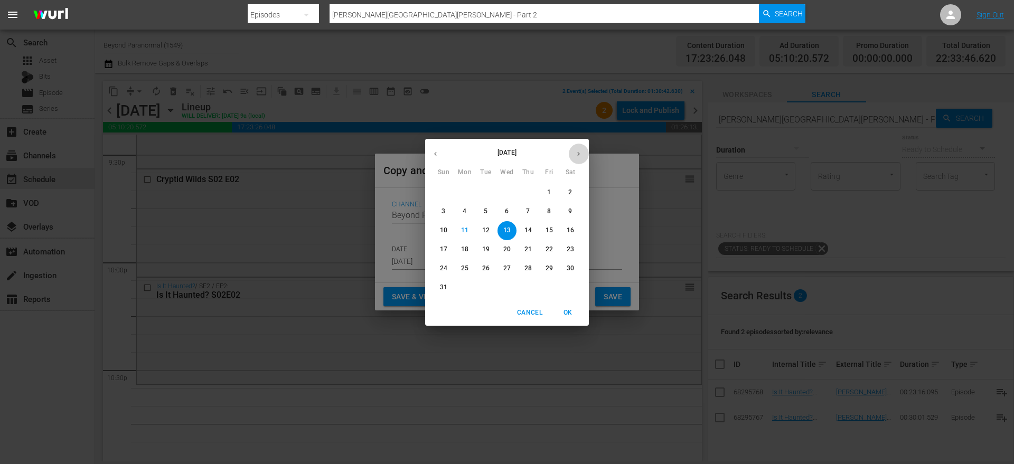
click at [581, 155] on icon "button" at bounding box center [579, 154] width 8 height 8
click at [483, 193] on span "2" at bounding box center [485, 192] width 19 height 9
type input "Sep 2nd 2025"
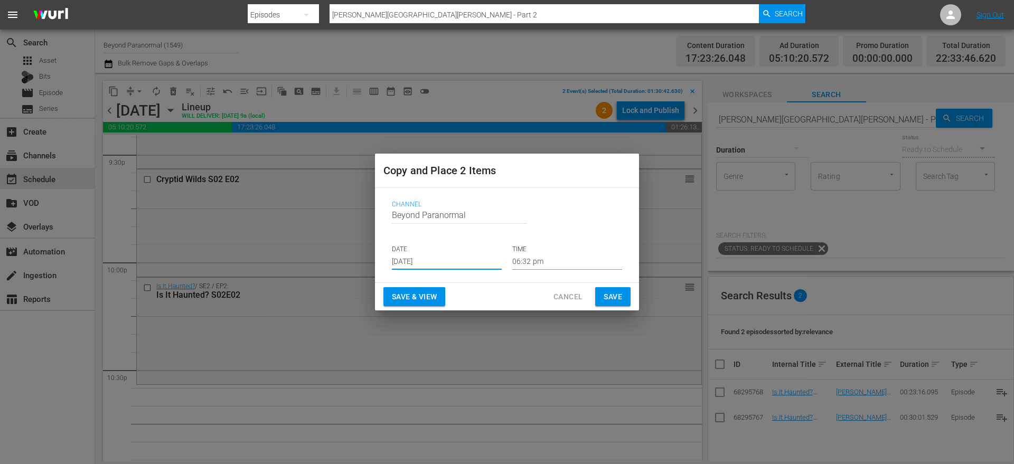
click at [526, 264] on input "06:32 pm" at bounding box center [567, 262] width 110 height 16
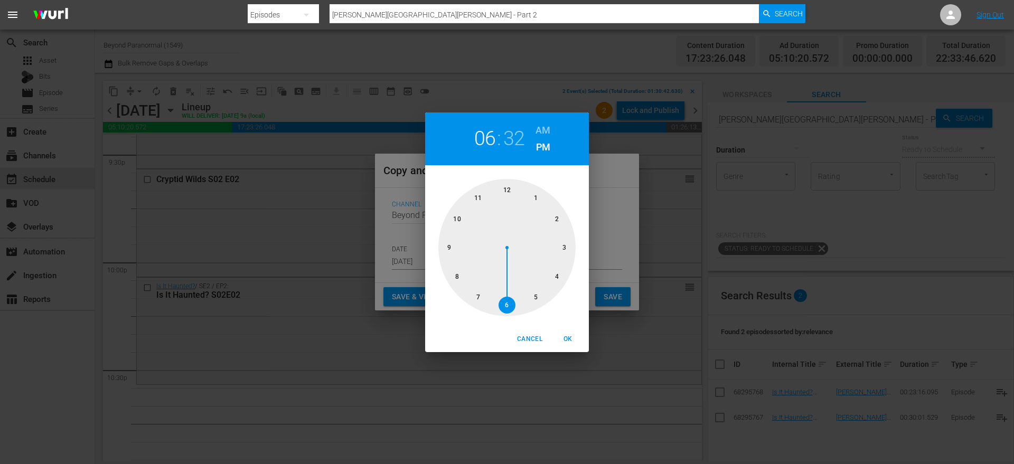
click at [457, 215] on div at bounding box center [506, 247] width 137 height 137
click at [571, 343] on span "OK" at bounding box center [567, 339] width 25 height 11
type input "10:32 pm"
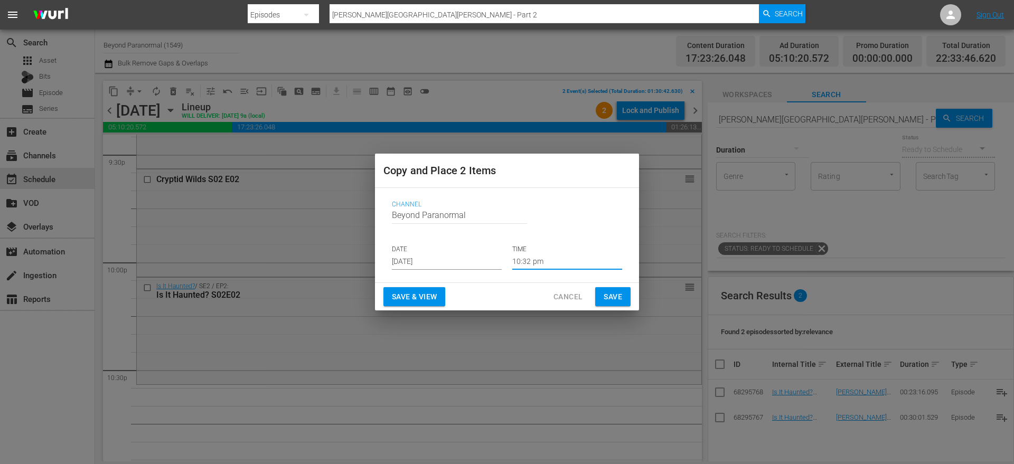
click at [607, 300] on span "Save" at bounding box center [613, 296] width 18 height 13
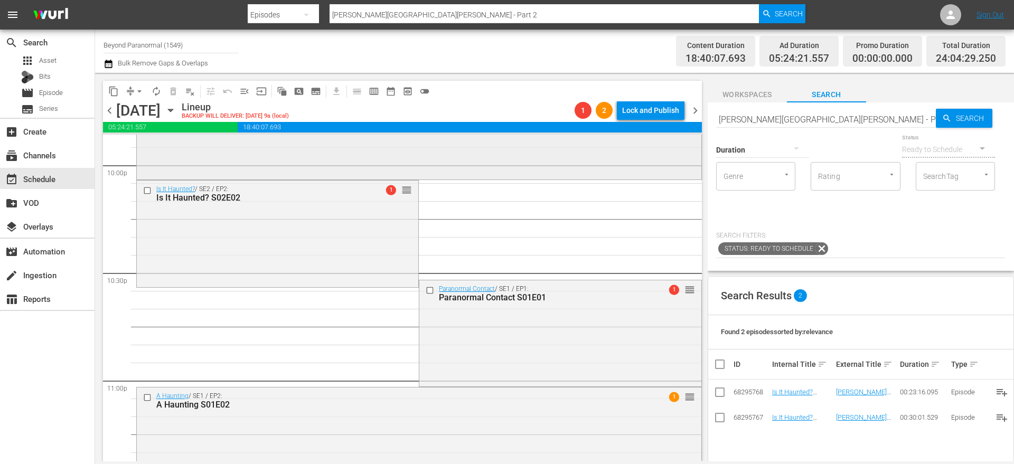
scroll to position [4715, 0]
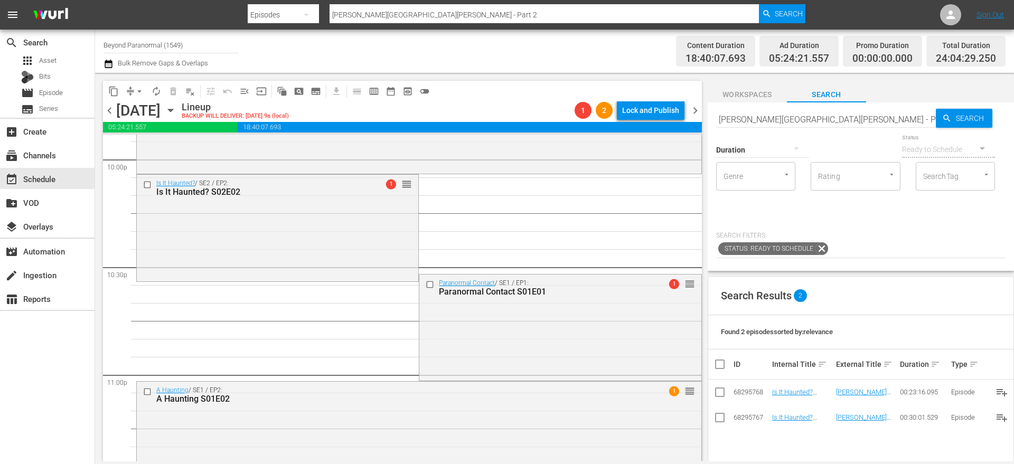
click at [134, 92] on span "arrow_drop_down" at bounding box center [139, 91] width 11 height 11
click at [158, 150] on li "Align to End of Previous Day" at bounding box center [139, 147] width 111 height 17
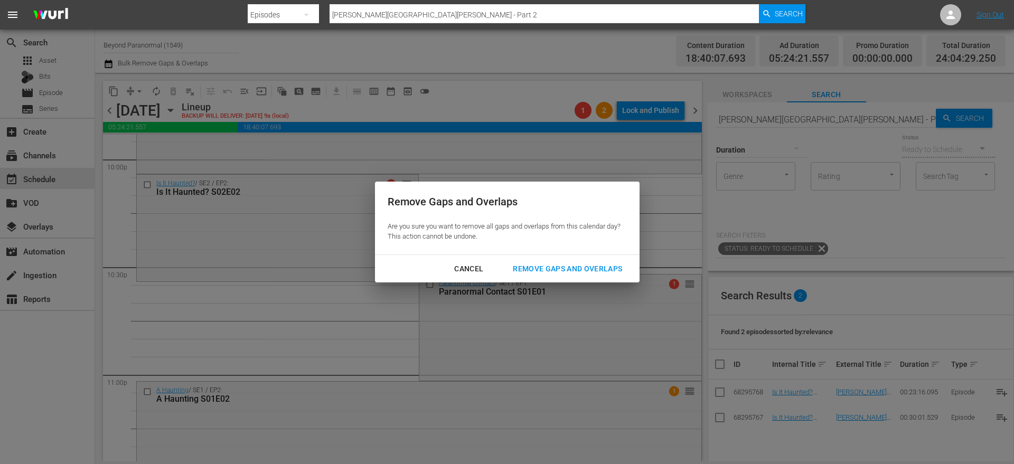
click at [530, 271] on div "Remove Gaps and Overlaps" at bounding box center [567, 268] width 126 height 13
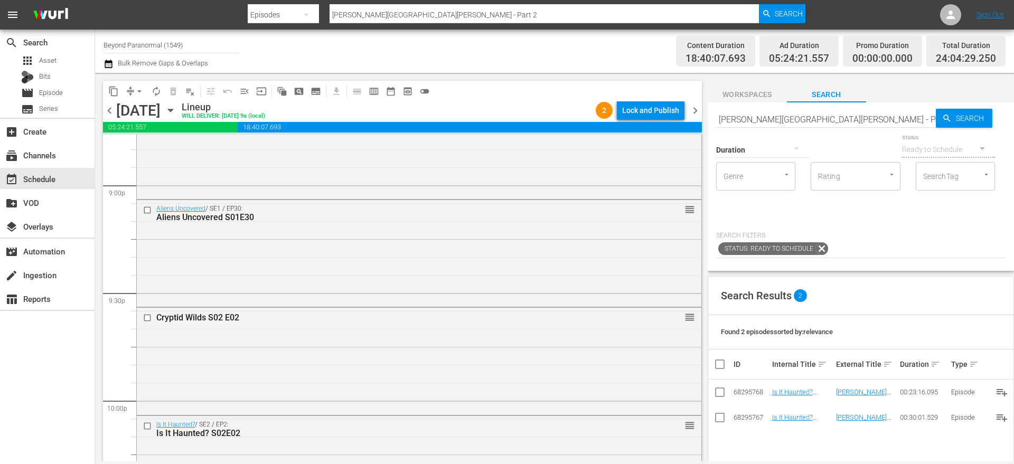
scroll to position [4423, 0]
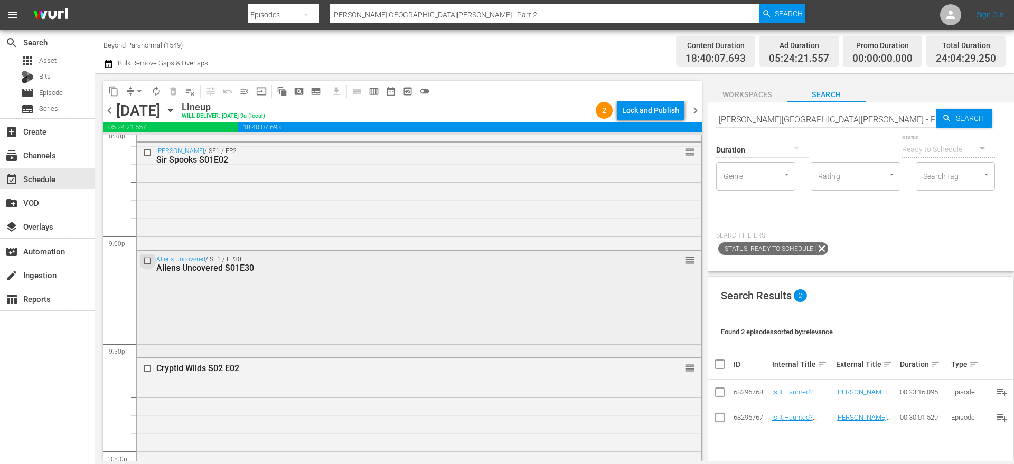
click at [149, 258] on input "checkbox" at bounding box center [148, 261] width 11 height 9
click at [146, 368] on input "checkbox" at bounding box center [148, 368] width 11 height 9
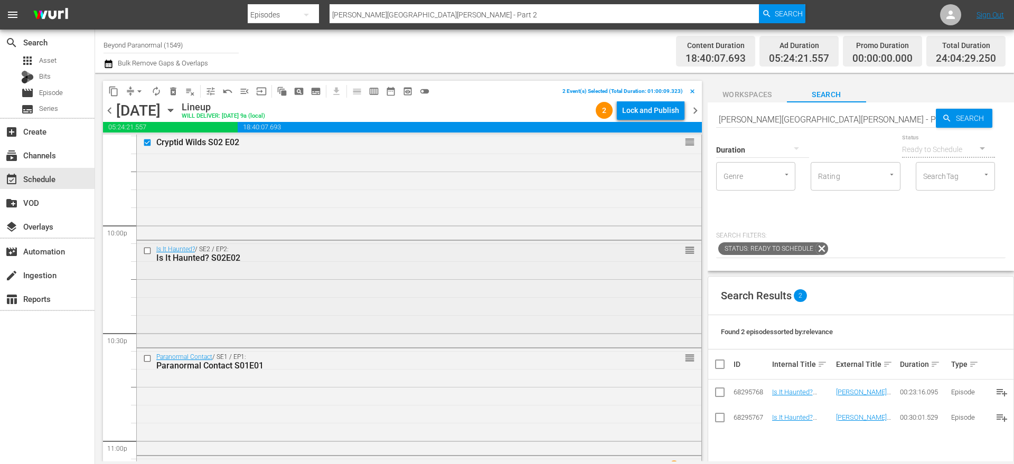
scroll to position [4660, 0]
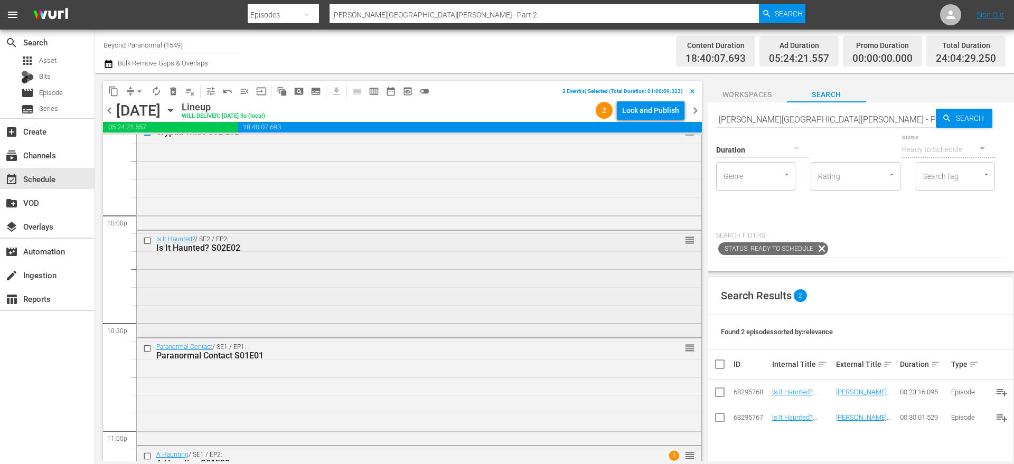
click at [148, 242] on input "checkbox" at bounding box center [148, 241] width 11 height 9
click at [148, 350] on input "checkbox" at bounding box center [148, 348] width 11 height 9
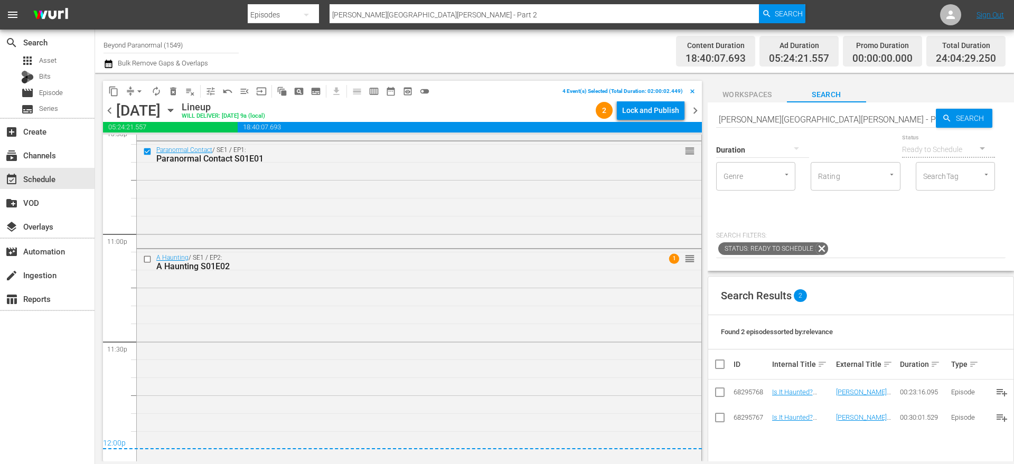
scroll to position [4862, 0]
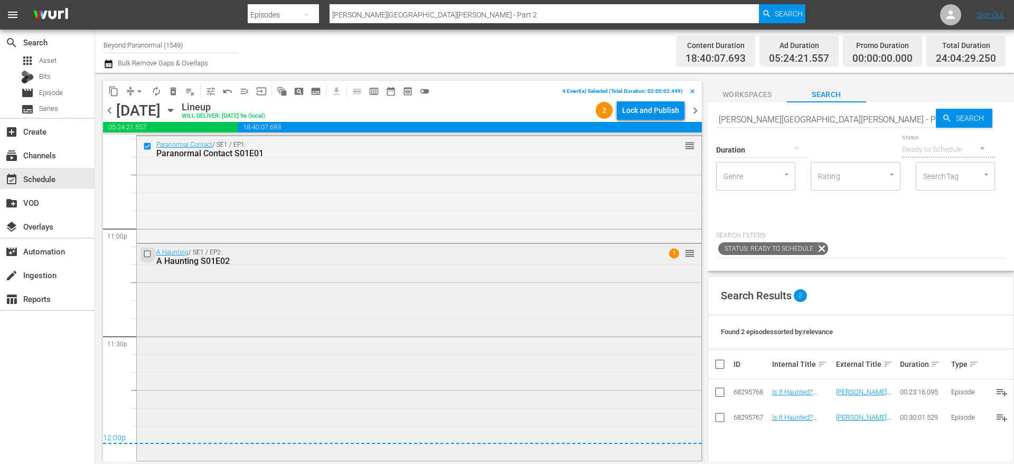
click at [144, 252] on input "checkbox" at bounding box center [148, 253] width 11 height 9
click at [115, 91] on span "content_copy" at bounding box center [113, 91] width 11 height 11
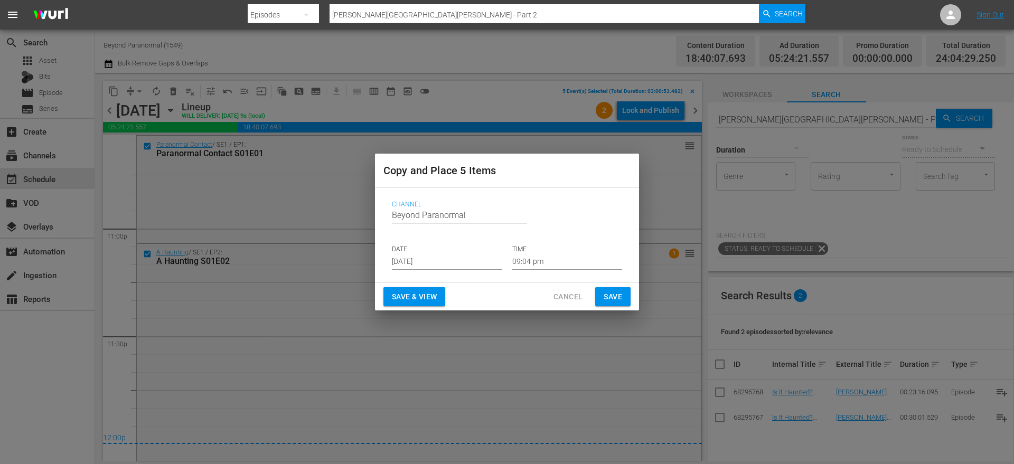
click at [431, 263] on input "[DATE]" at bounding box center [447, 262] width 110 height 16
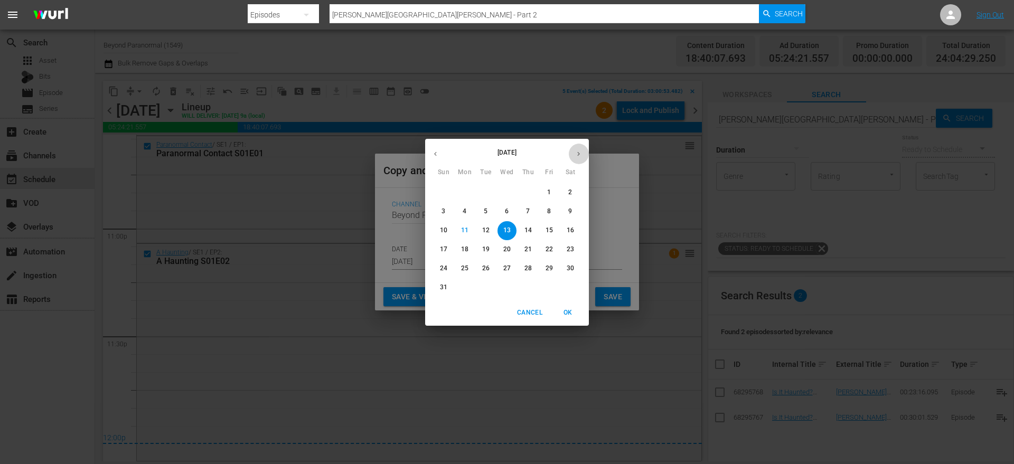
click at [583, 147] on button "button" at bounding box center [578, 154] width 21 height 21
click at [502, 193] on span "3" at bounding box center [506, 192] width 19 height 9
type input "Sep 3rd 2025"
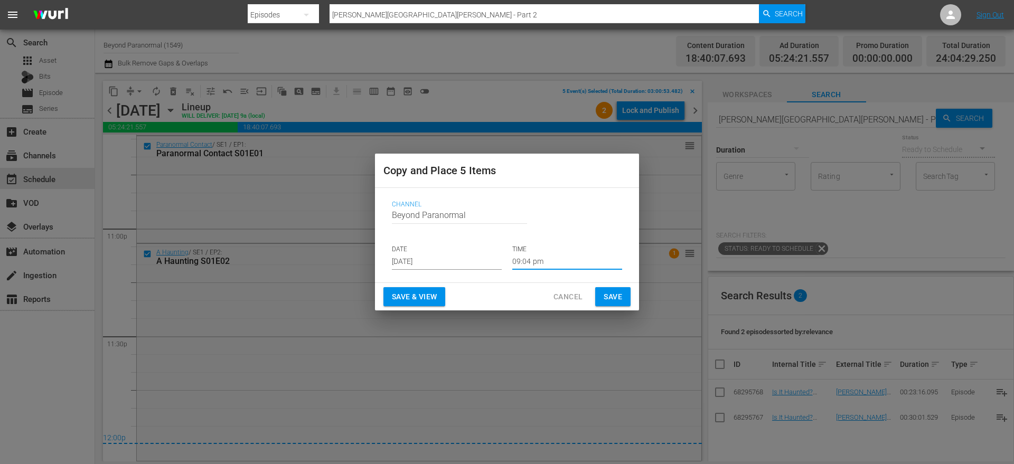
click at [539, 258] on input "09:04 pm" at bounding box center [567, 262] width 110 height 16
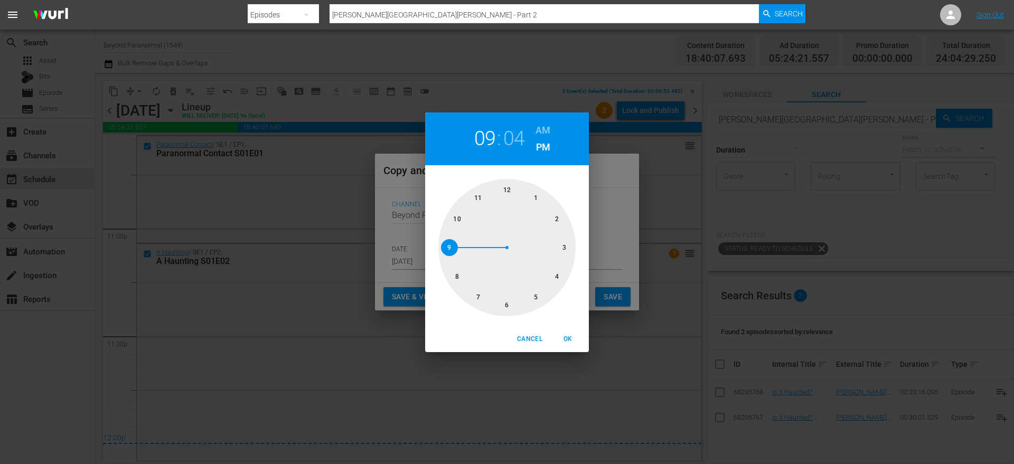
click at [507, 193] on div at bounding box center [506, 247] width 137 height 137
click at [567, 337] on span "OK" at bounding box center [567, 339] width 25 height 11
type input "12:04 pm"
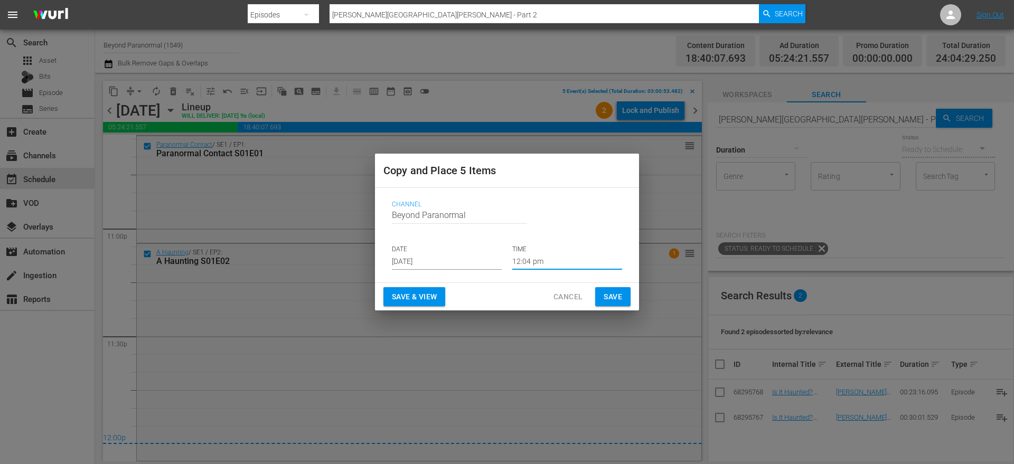
click at [612, 295] on span "Save" at bounding box center [613, 296] width 18 height 13
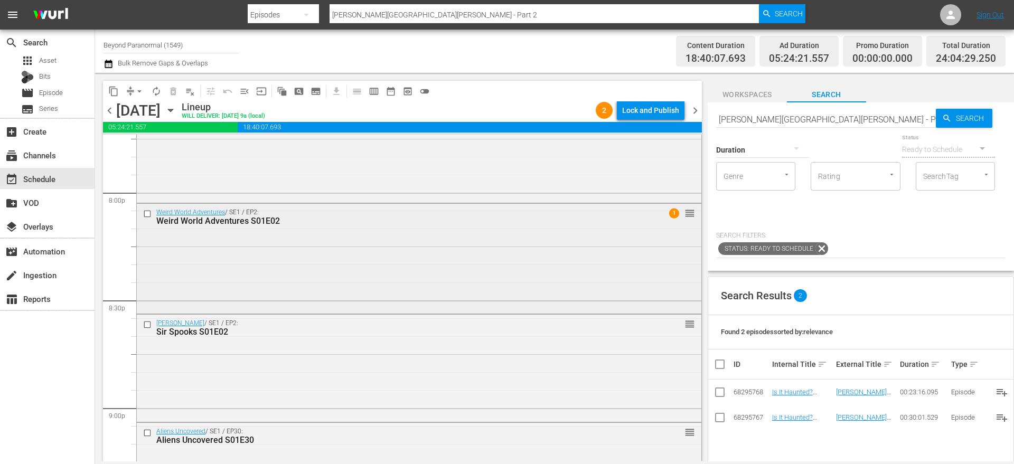
scroll to position [4237, 0]
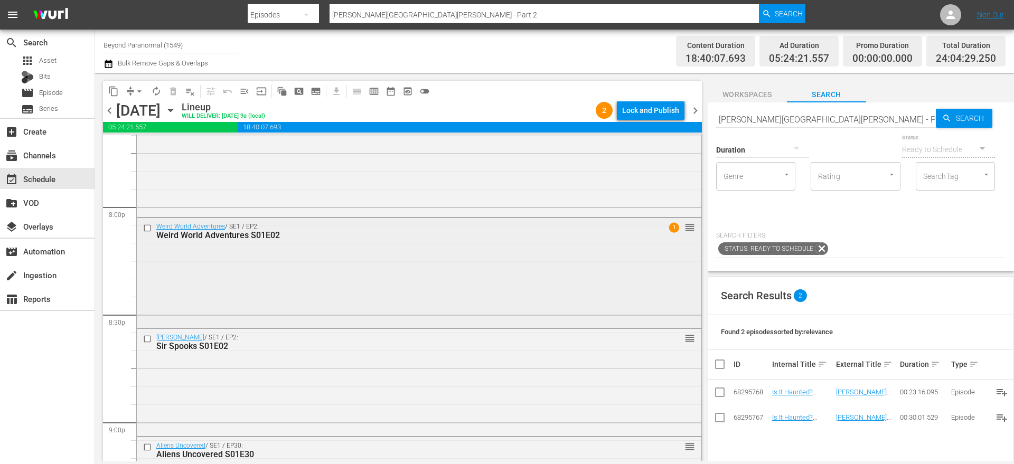
click at [149, 227] on input "checkbox" at bounding box center [148, 227] width 11 height 9
click at [146, 339] on input "checkbox" at bounding box center [148, 339] width 11 height 9
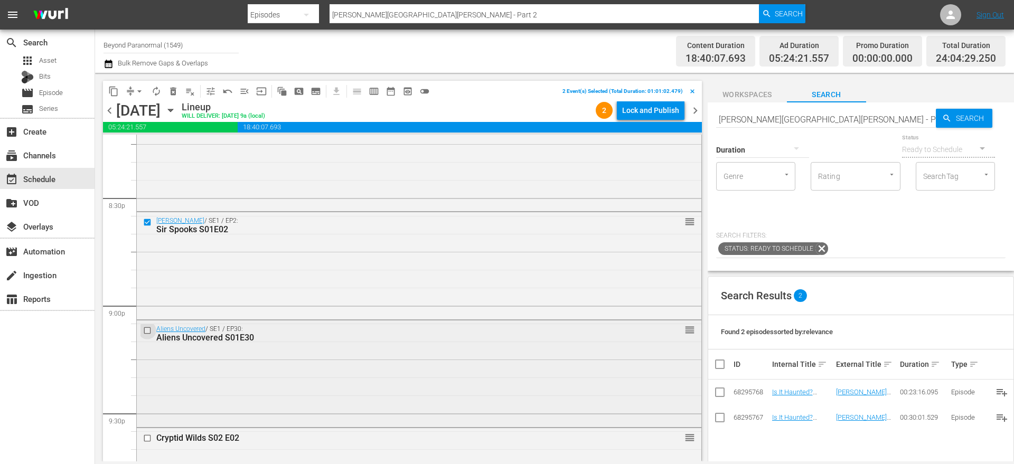
click at [148, 330] on input "checkbox" at bounding box center [148, 330] width 11 height 9
click at [148, 439] on input "checkbox" at bounding box center [148, 438] width 11 height 9
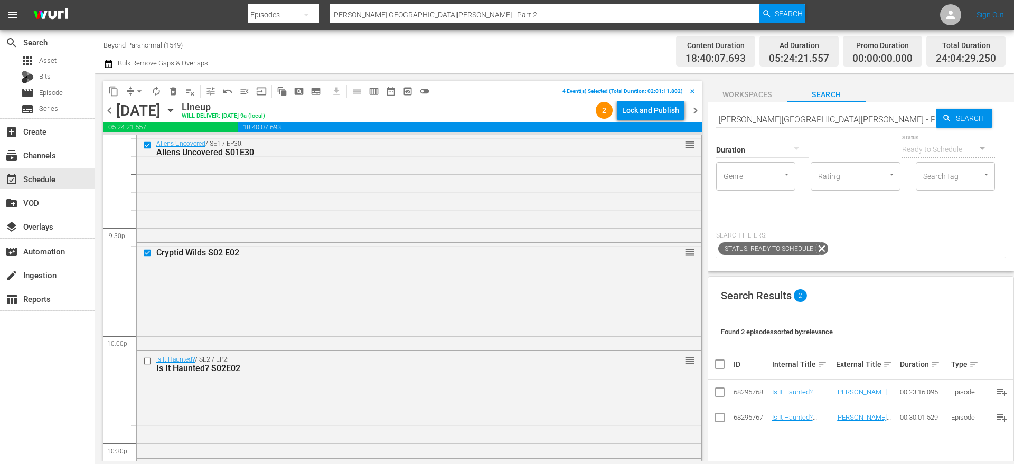
scroll to position [4582, 0]
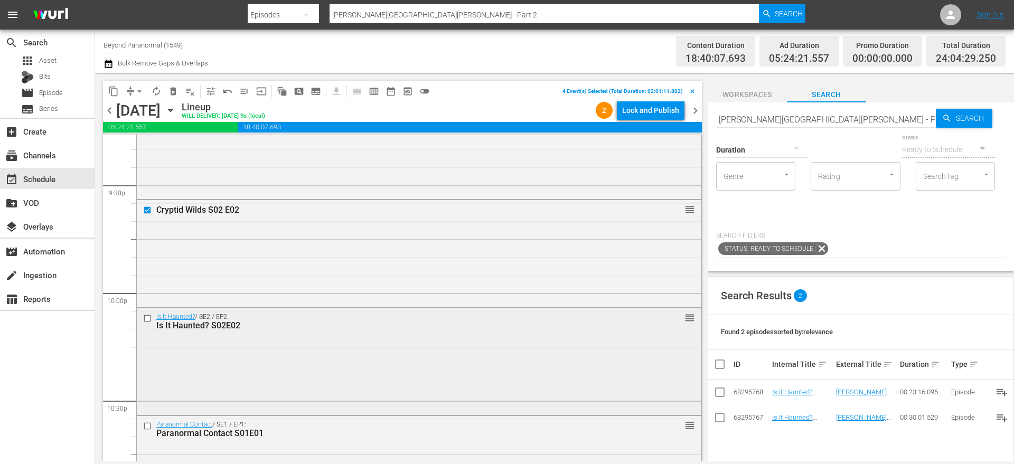
click at [146, 320] on input "checkbox" at bounding box center [148, 318] width 11 height 9
click at [146, 426] on input "checkbox" at bounding box center [148, 426] width 11 height 9
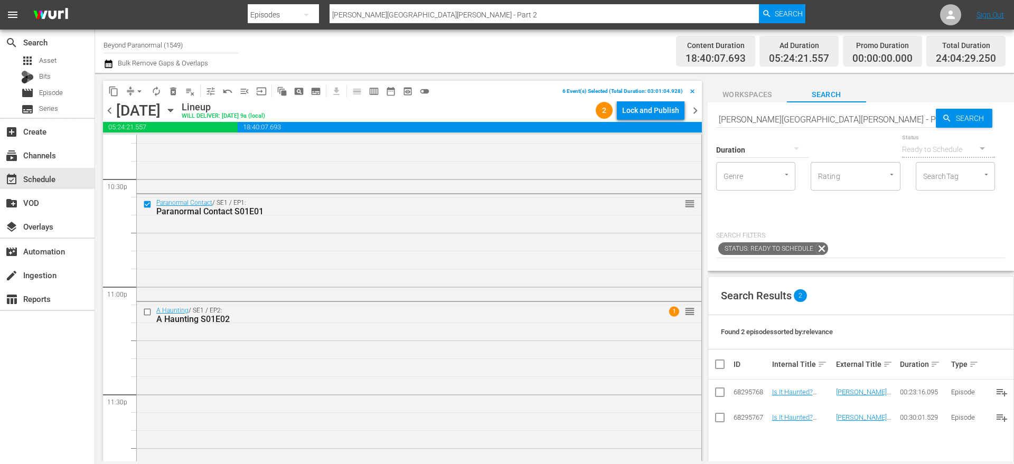
scroll to position [4807, 0]
click at [149, 308] on input "checkbox" at bounding box center [148, 308] width 11 height 9
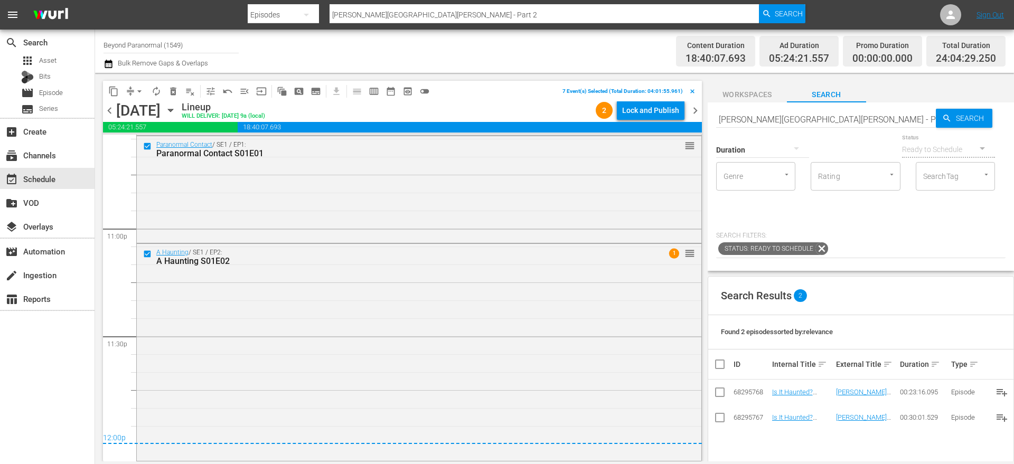
click at [113, 92] on span "content_copy" at bounding box center [113, 91] width 11 height 11
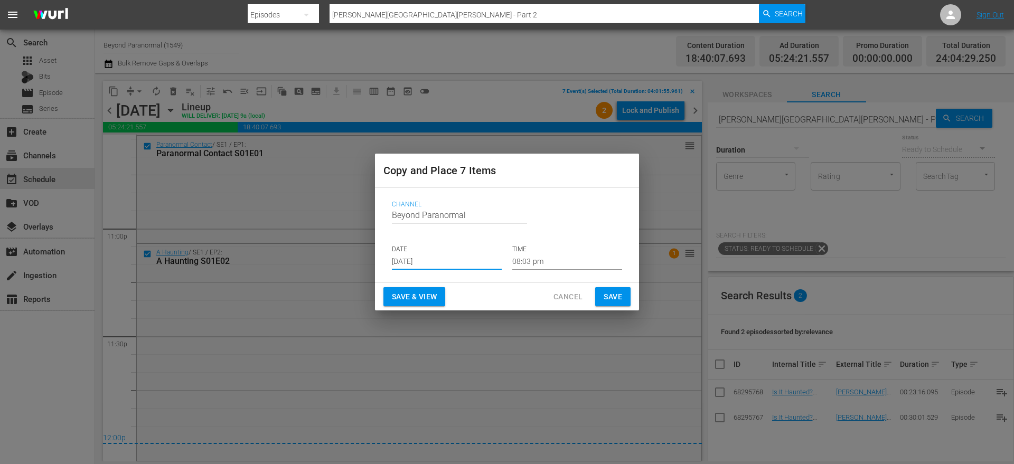
click at [417, 259] on input "[DATE]" at bounding box center [447, 262] width 110 height 16
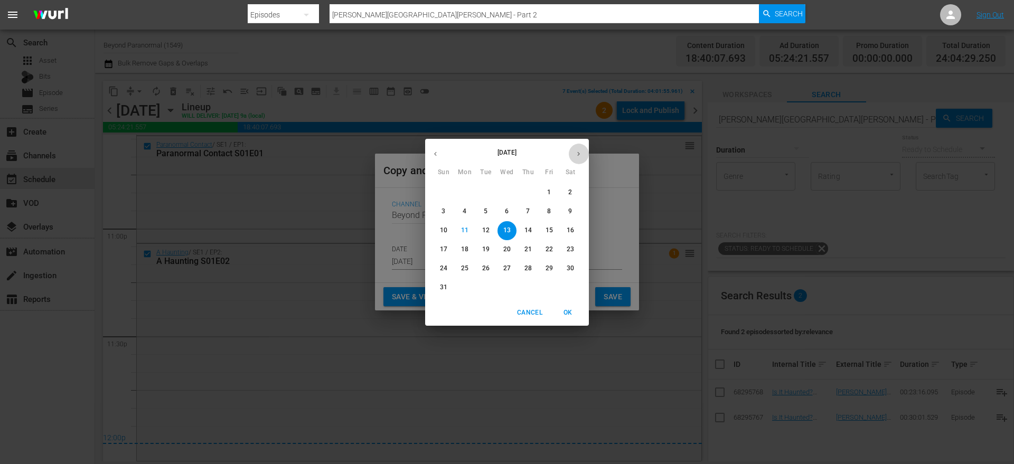
click at [580, 148] on button "button" at bounding box center [578, 154] width 21 height 21
click at [501, 190] on span "3" at bounding box center [506, 192] width 19 height 9
type input "Sep 3rd 2025"
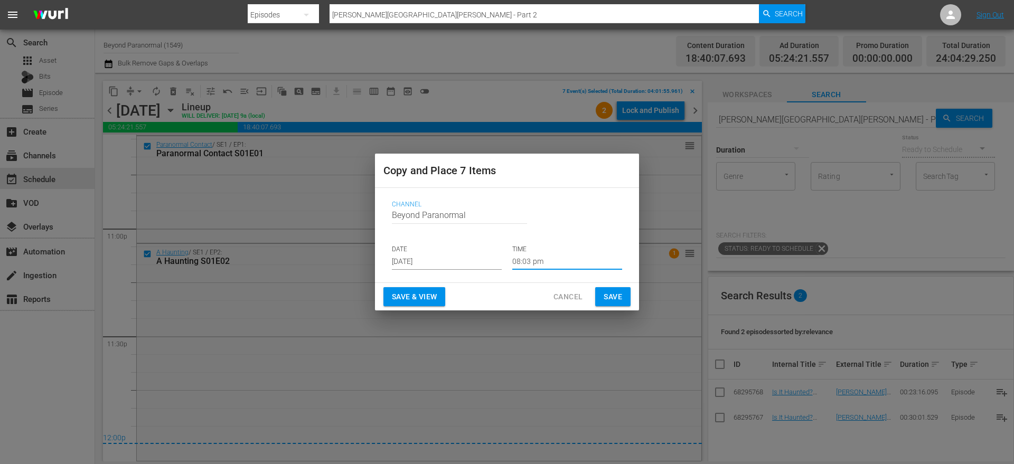
click at [543, 258] on input "08:03 pm" at bounding box center [567, 262] width 110 height 16
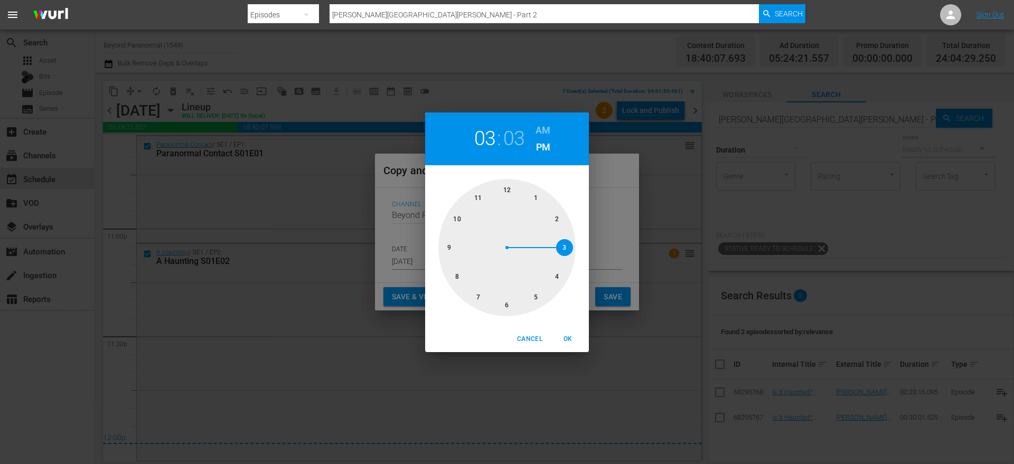
click at [561, 247] on div at bounding box center [506, 247] width 137 height 137
click at [499, 305] on div at bounding box center [506, 247] width 137 height 137
click at [510, 190] on div at bounding box center [506, 247] width 137 height 137
click at [543, 125] on h6 "AM" at bounding box center [543, 130] width 15 height 17
click at [567, 341] on span "OK" at bounding box center [567, 339] width 25 height 11
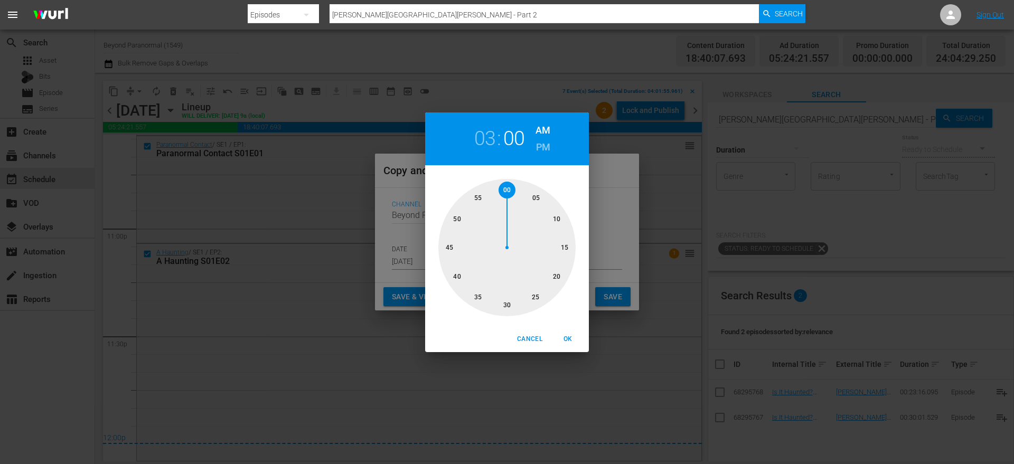
type input "03:00 am"
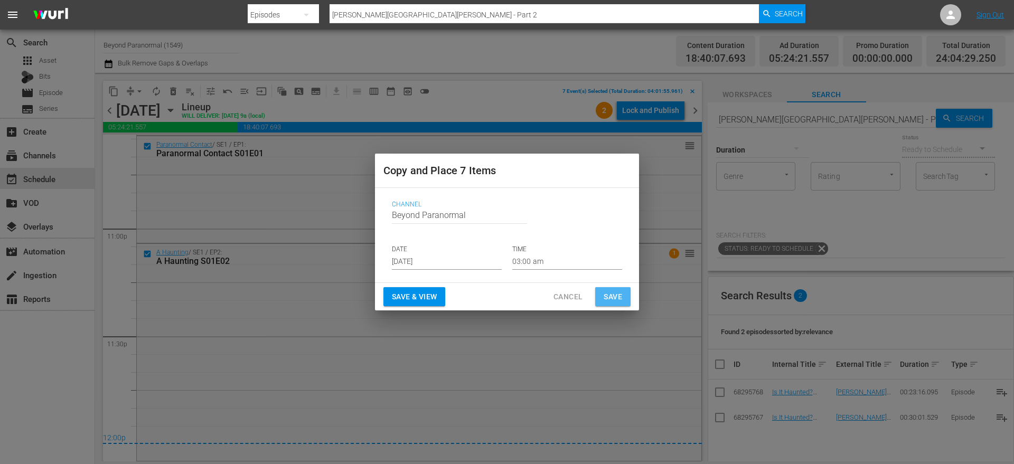
click at [615, 298] on span "Save" at bounding box center [613, 296] width 18 height 13
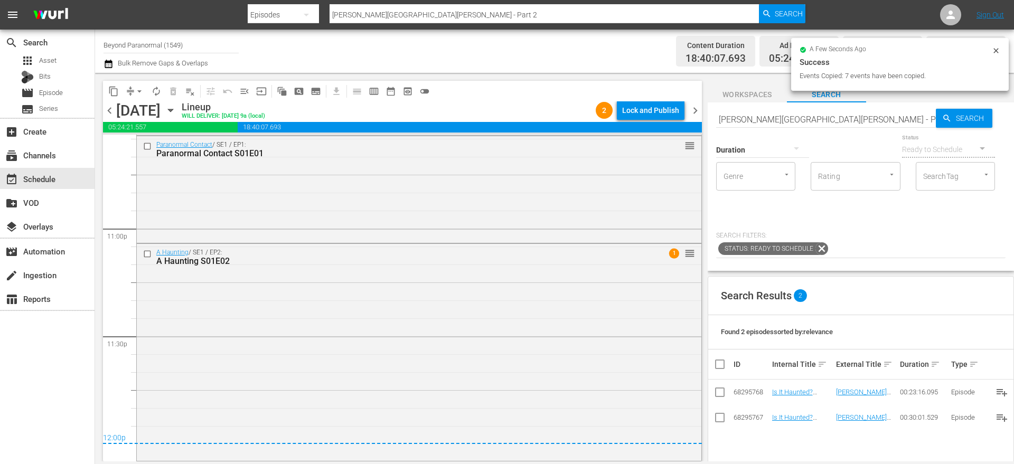
click at [698, 111] on span "chevron_right" at bounding box center [695, 110] width 13 height 13
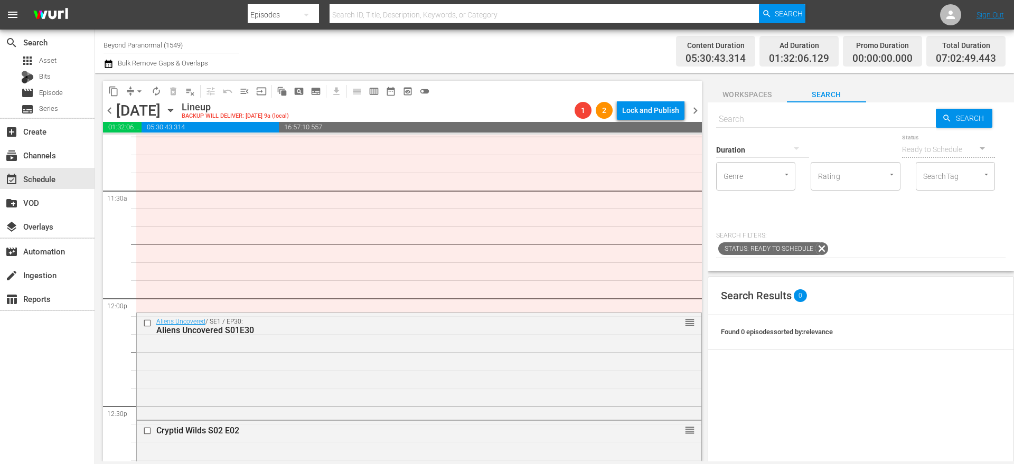
scroll to position [2429, 0]
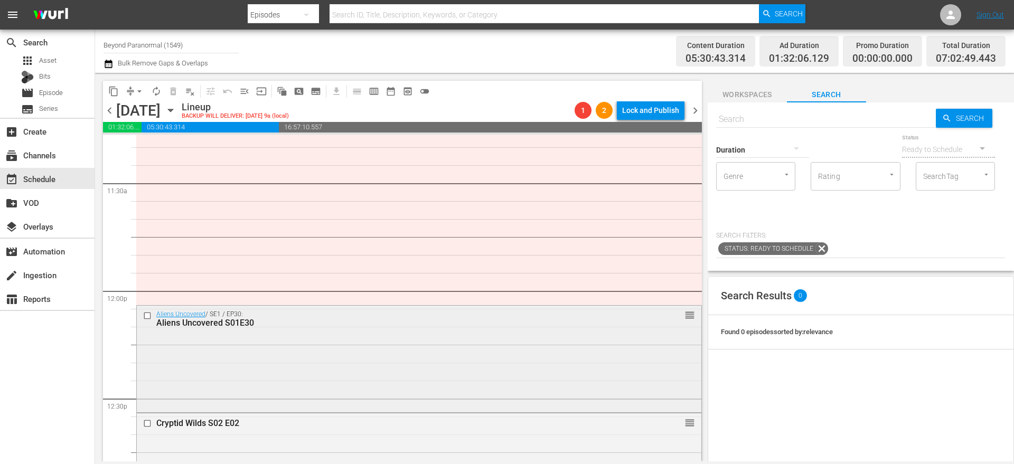
click at [148, 314] on input "checkbox" at bounding box center [148, 316] width 11 height 9
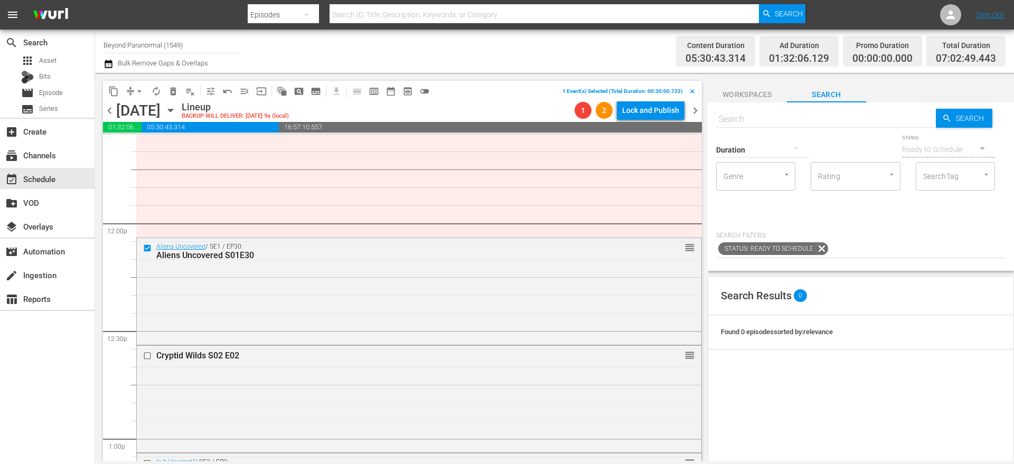
scroll to position [2563, 0]
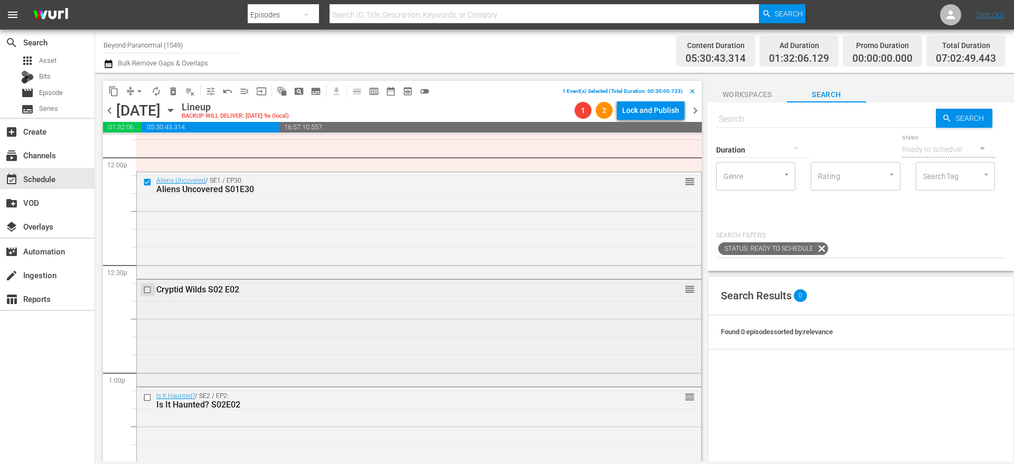
click at [149, 290] on input "checkbox" at bounding box center [148, 289] width 11 height 9
click at [148, 396] on input "checkbox" at bounding box center [148, 397] width 11 height 9
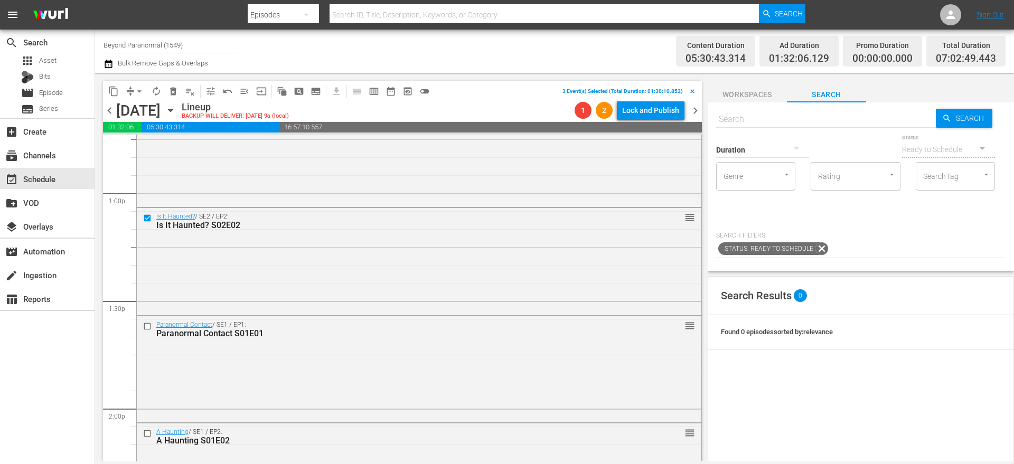
scroll to position [2746, 0]
click at [147, 323] on input "checkbox" at bounding box center [148, 322] width 11 height 9
click at [148, 429] on input "checkbox" at bounding box center [148, 429] width 11 height 9
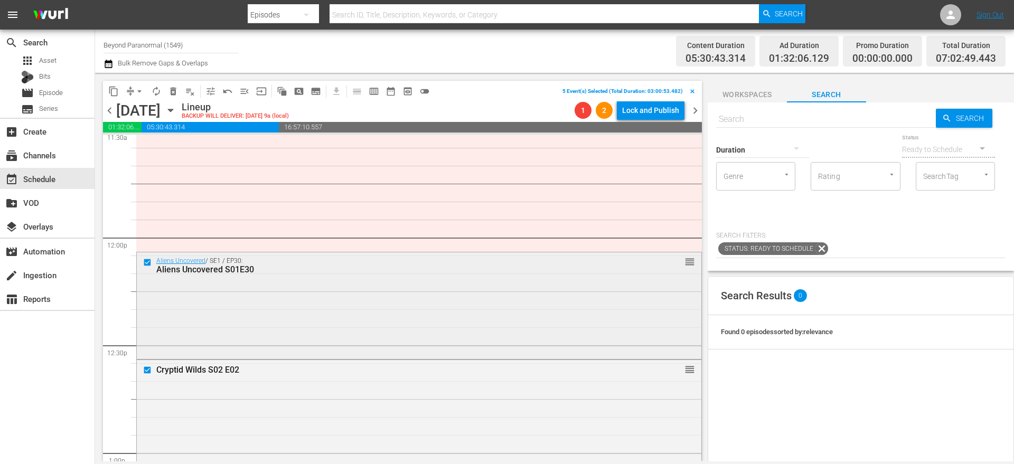
scroll to position [2472, 0]
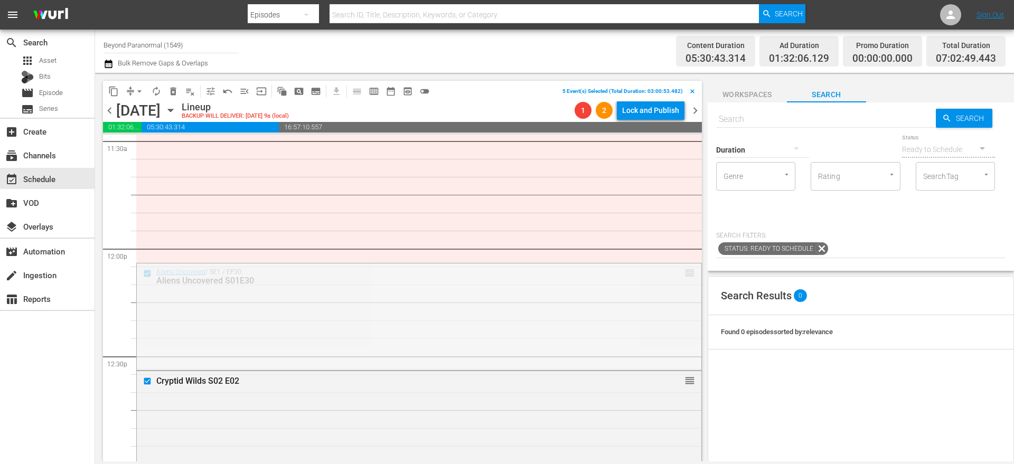
drag, startPoint x: 679, startPoint y: 275, endPoint x: 643, endPoint y: 265, distance: 37.8
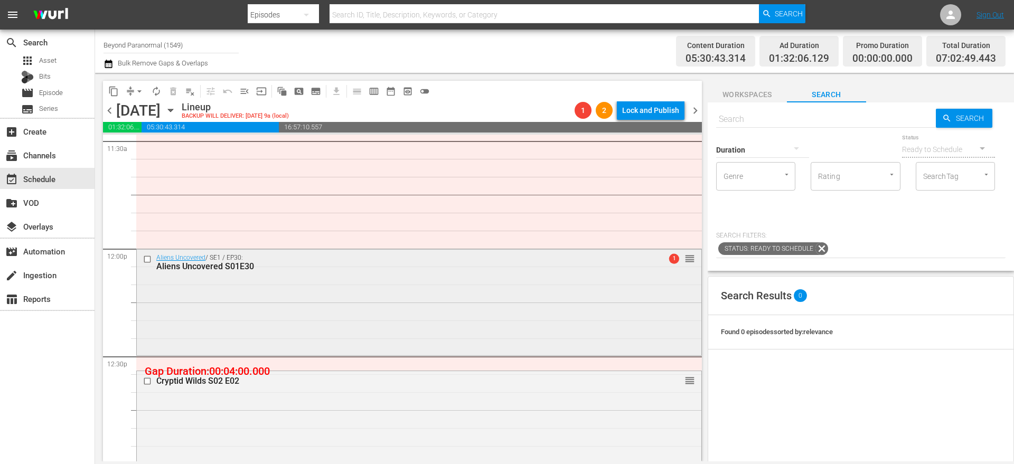
click at [148, 255] on input "checkbox" at bounding box center [148, 259] width 11 height 9
click at [145, 381] on input "checkbox" at bounding box center [148, 381] width 11 height 9
click at [147, 378] on input "checkbox" at bounding box center [148, 381] width 11 height 9
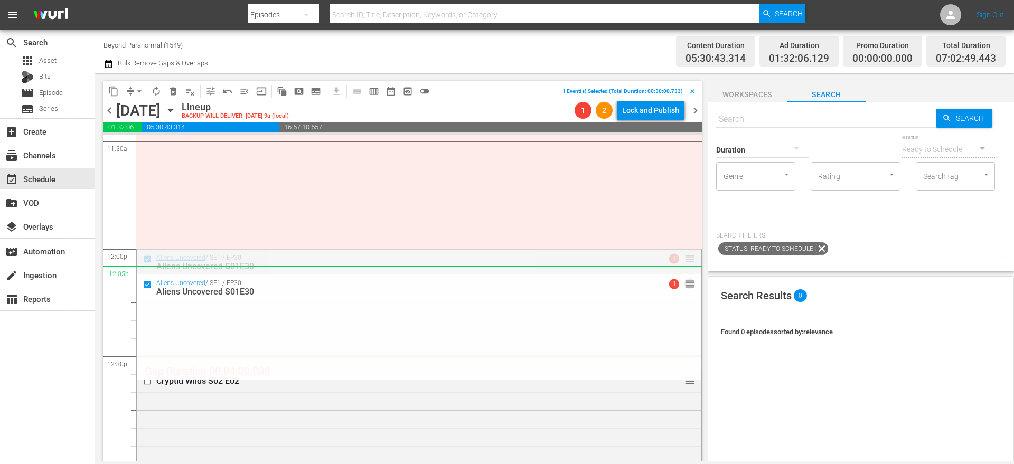
drag, startPoint x: 681, startPoint y: 259, endPoint x: 680, endPoint y: 270, distance: 11.1
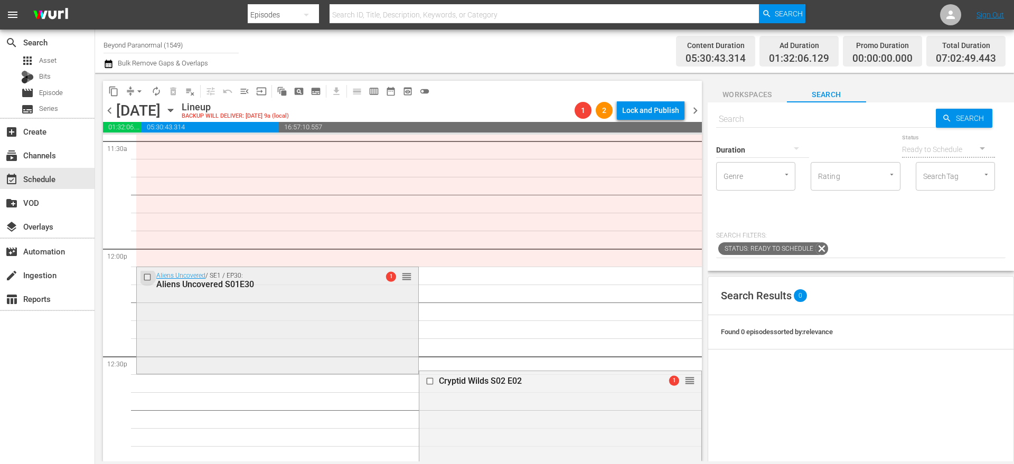
click at [146, 276] on input "checkbox" at bounding box center [148, 277] width 11 height 9
click at [429, 381] on input "checkbox" at bounding box center [431, 381] width 11 height 9
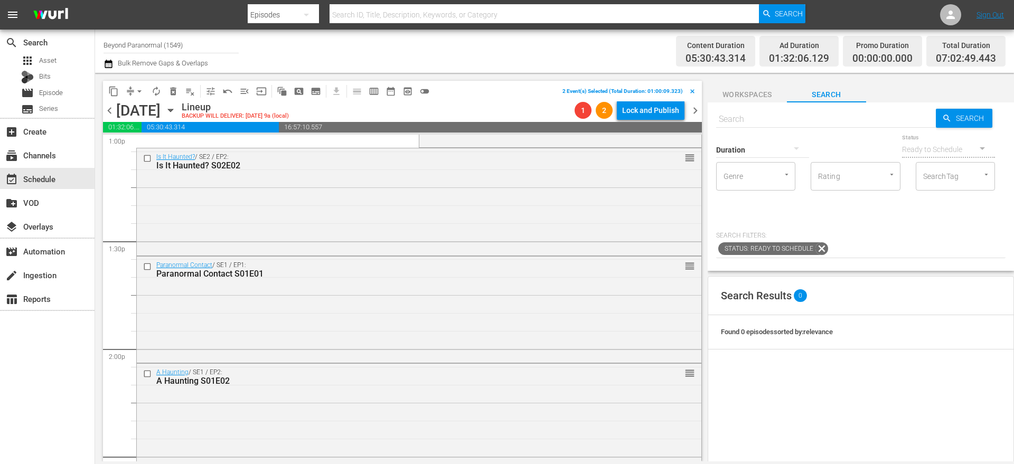
scroll to position [2819, 0]
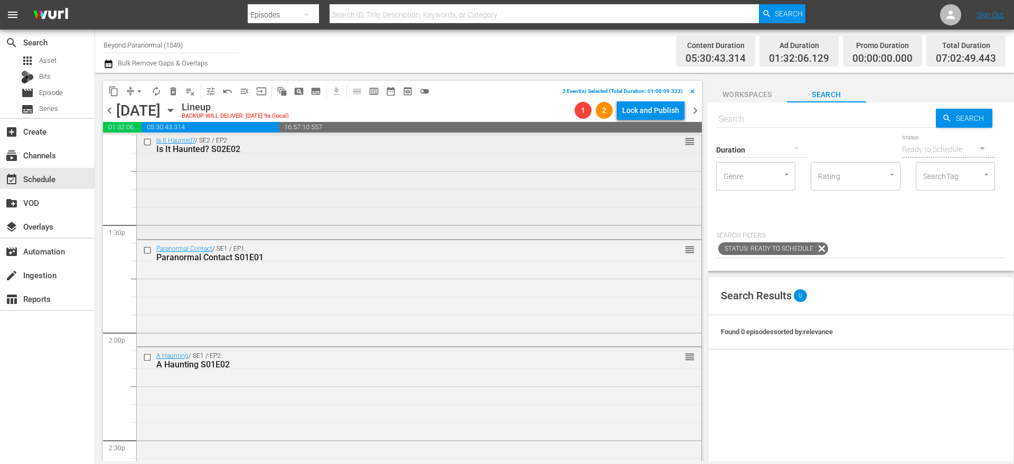
click at [149, 143] on input "checkbox" at bounding box center [148, 142] width 11 height 9
click at [146, 251] on input "checkbox" at bounding box center [148, 250] width 11 height 9
click at [148, 357] on input "checkbox" at bounding box center [148, 357] width 11 height 9
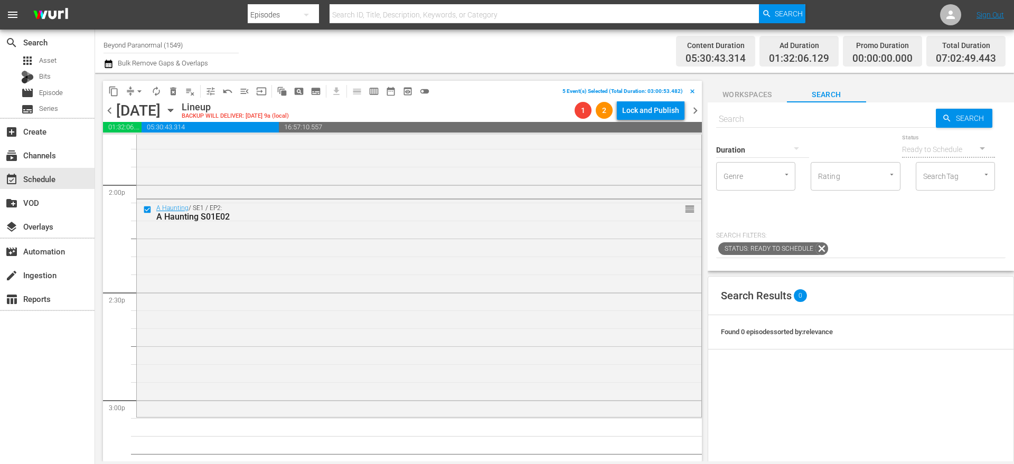
scroll to position [2970, 0]
click at [116, 92] on span "content_copy" at bounding box center [113, 91] width 11 height 11
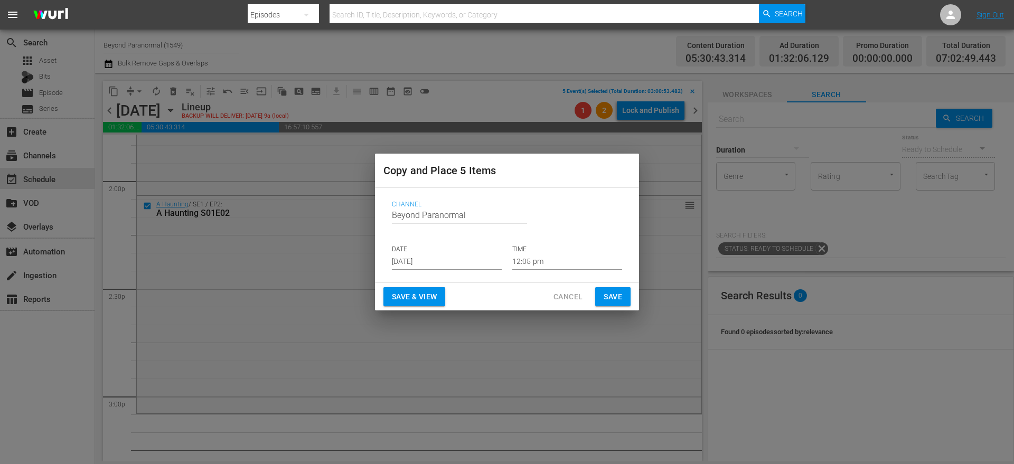
click at [408, 271] on div "Channel Channel Title Beyond Paranormal DATE Aug 13th 2025 TIME 12:05 pm" at bounding box center [506, 235] width 247 height 86
click at [417, 256] on input "Aug 13th 2025" at bounding box center [447, 262] width 110 height 16
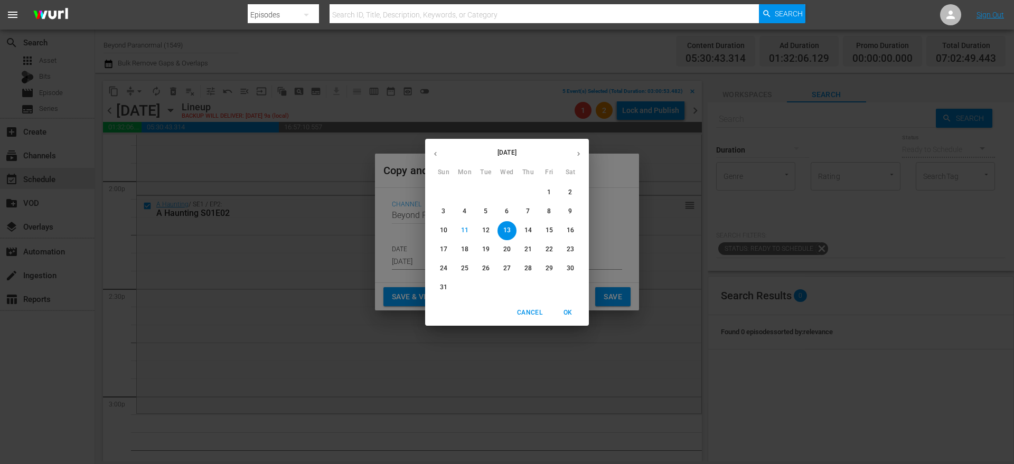
click at [575, 155] on icon "button" at bounding box center [579, 154] width 8 height 8
click at [503, 191] on span "3" at bounding box center [506, 192] width 19 height 9
type input "Sep 3rd 2025"
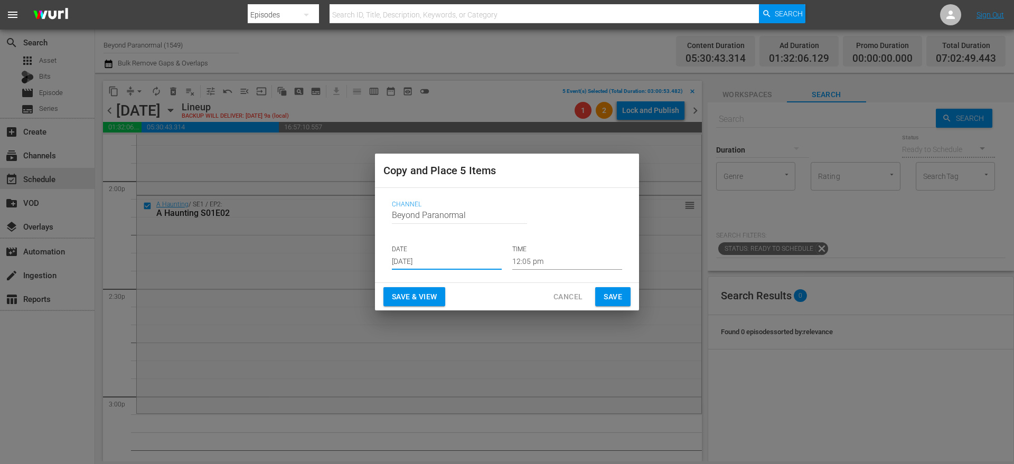
click at [529, 261] on input "12:05 pm" at bounding box center [567, 262] width 110 height 16
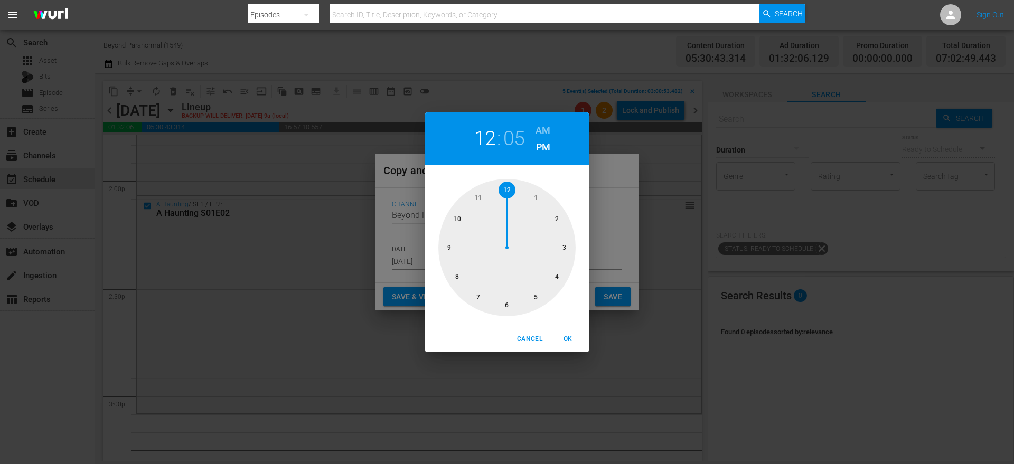
click at [545, 131] on h6 "AM" at bounding box center [543, 130] width 15 height 17
click at [572, 334] on span "OK" at bounding box center [567, 339] width 25 height 11
type input "12:05 am"
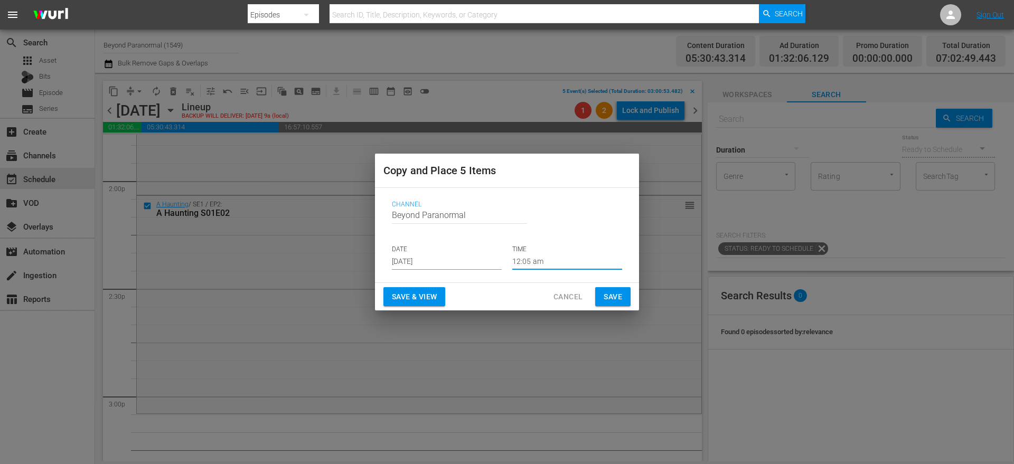
click at [621, 294] on span "Save" at bounding box center [613, 296] width 18 height 13
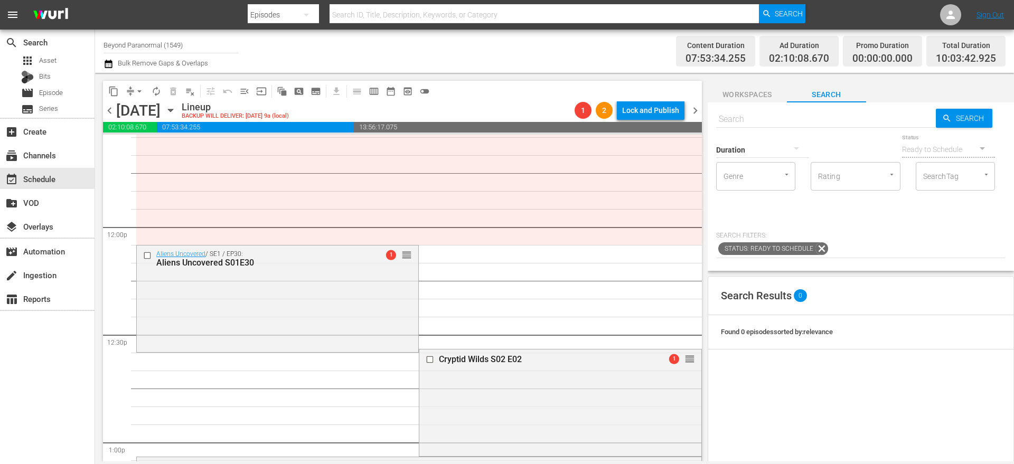
scroll to position [2499, 0]
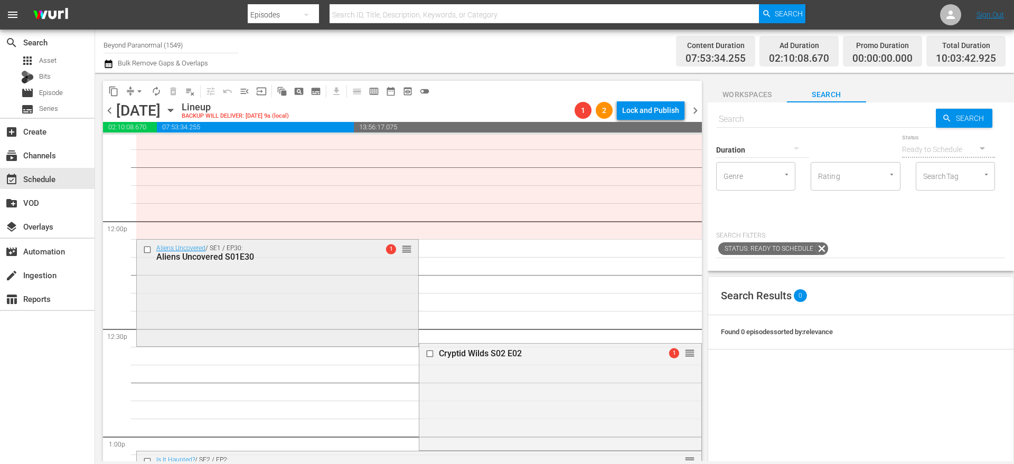
click at [148, 248] on input "checkbox" at bounding box center [148, 249] width 11 height 9
click at [426, 355] on input "checkbox" at bounding box center [431, 353] width 11 height 9
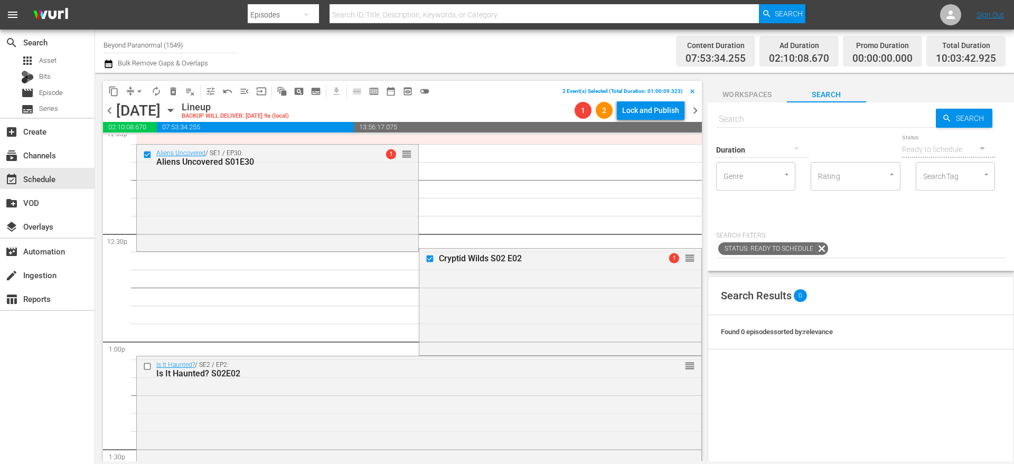
scroll to position [2653, 0]
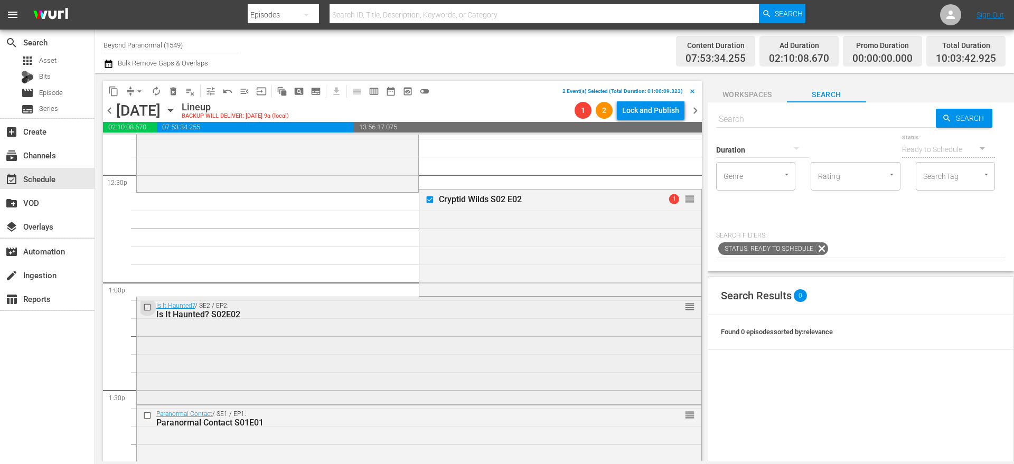
click at [147, 306] on input "checkbox" at bounding box center [148, 307] width 11 height 9
click at [149, 414] on input "checkbox" at bounding box center [148, 415] width 11 height 9
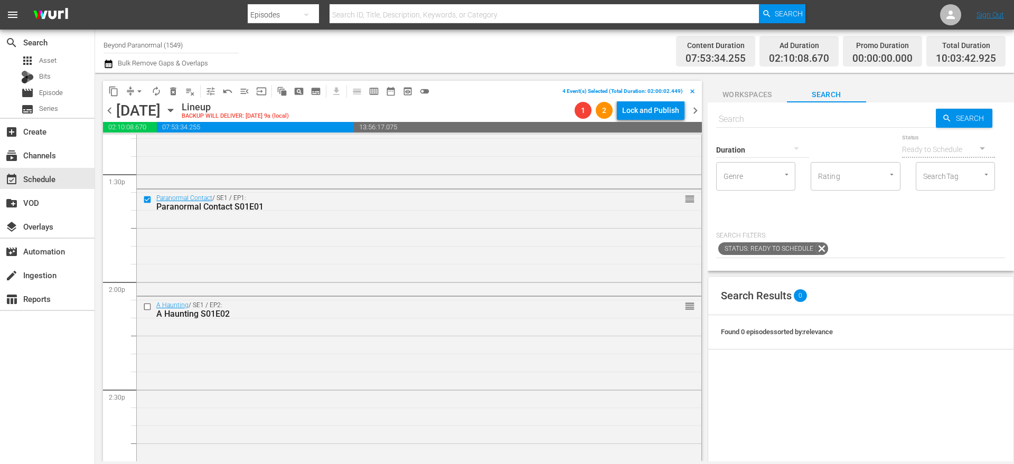
scroll to position [2882, 0]
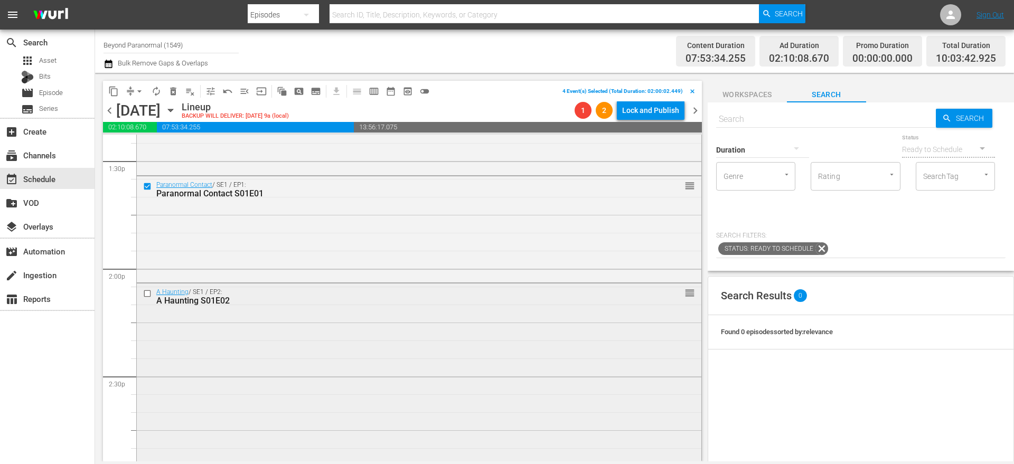
click at [146, 295] on input "checkbox" at bounding box center [148, 293] width 11 height 9
click at [176, 88] on span "delete_forever_outlined" at bounding box center [173, 91] width 11 height 11
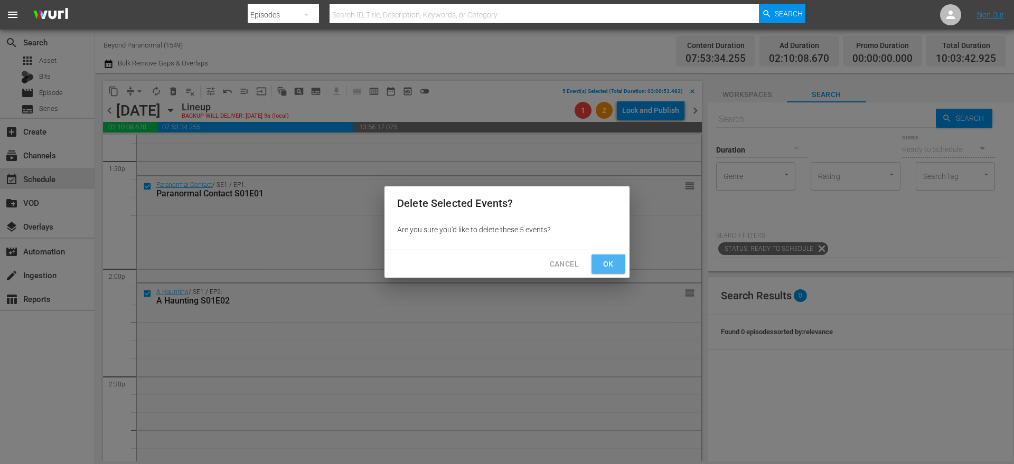
click at [614, 266] on span "Ok" at bounding box center [608, 264] width 17 height 13
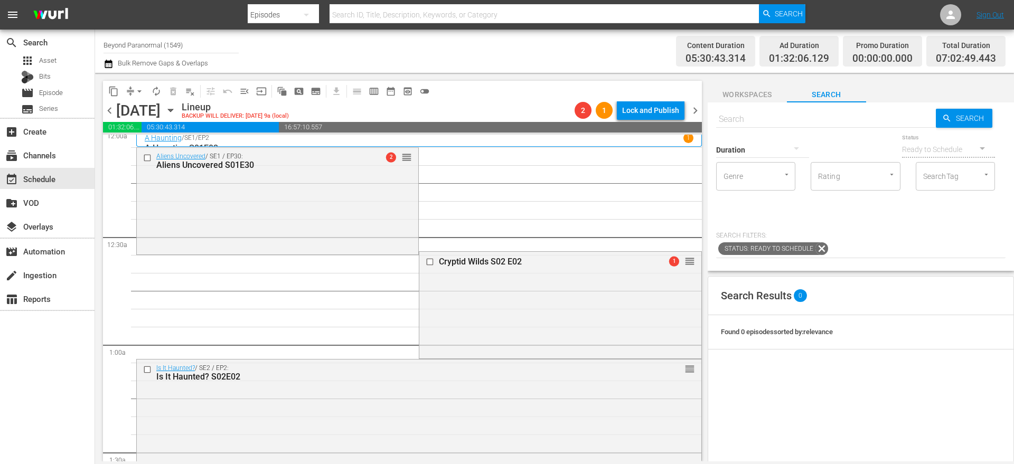
scroll to position [0, 0]
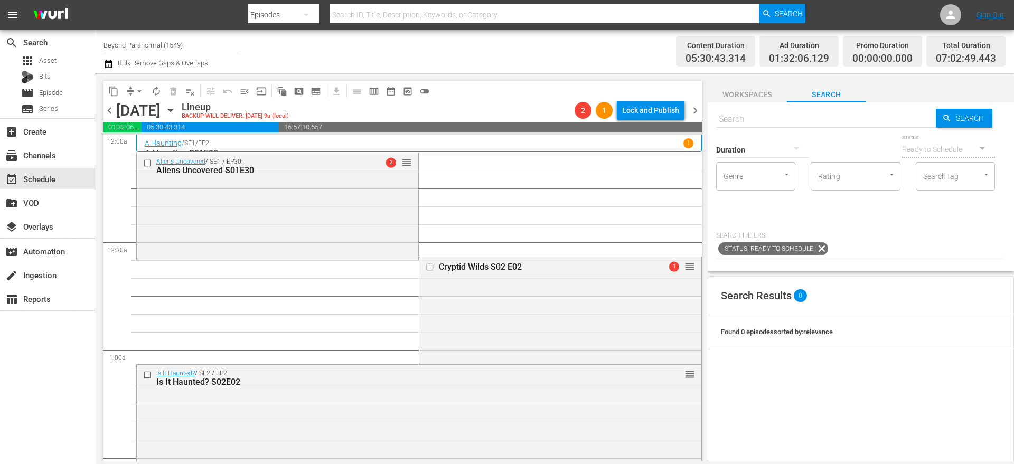
click at [134, 92] on button "arrow_drop_down" at bounding box center [139, 91] width 17 height 17
click at [169, 150] on li "Align to End of Previous Day" at bounding box center [139, 147] width 111 height 17
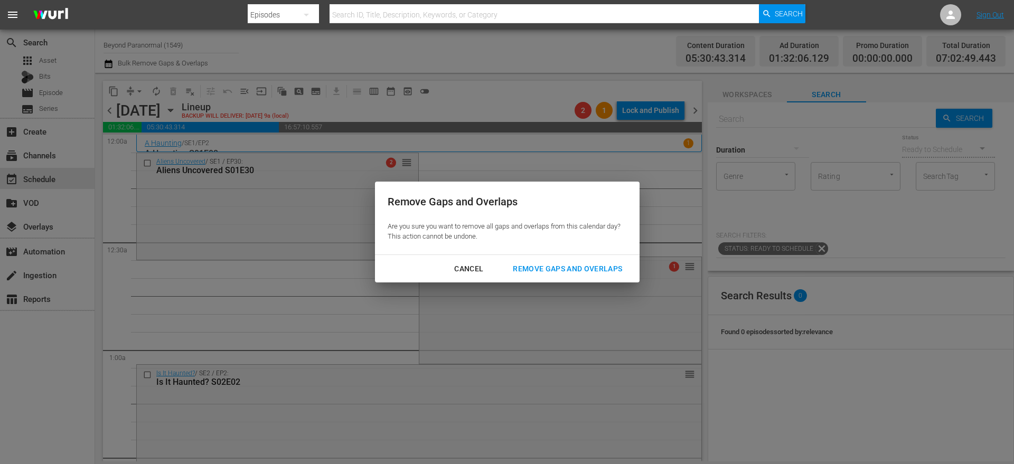
click at [542, 264] on div "Remove Gaps and Overlaps" at bounding box center [567, 268] width 126 height 13
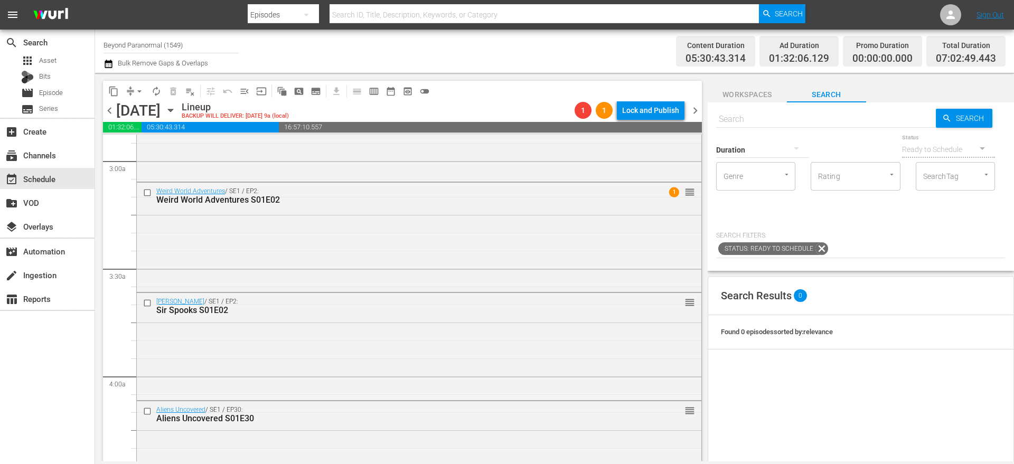
scroll to position [603, 0]
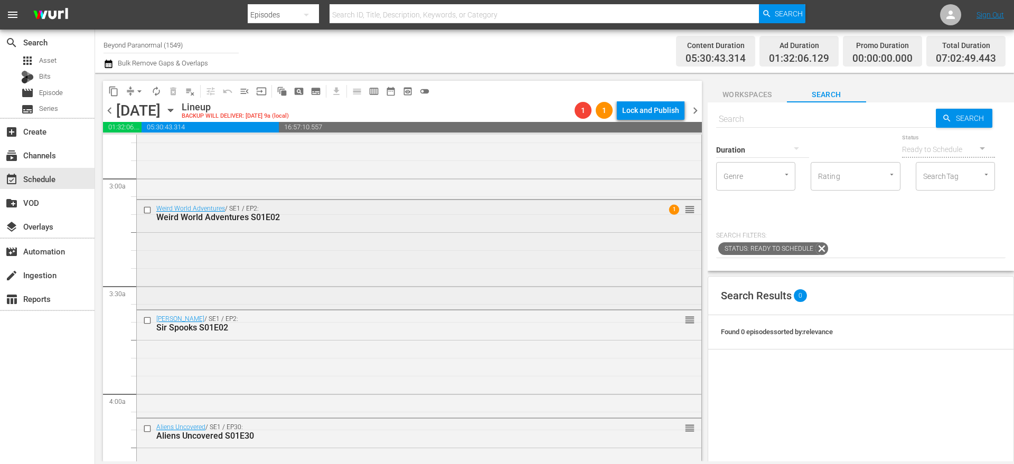
click at [147, 210] on input "checkbox" at bounding box center [148, 209] width 11 height 9
click at [147, 318] on input "checkbox" at bounding box center [148, 320] width 11 height 9
click at [148, 428] on input "checkbox" at bounding box center [148, 429] width 11 height 9
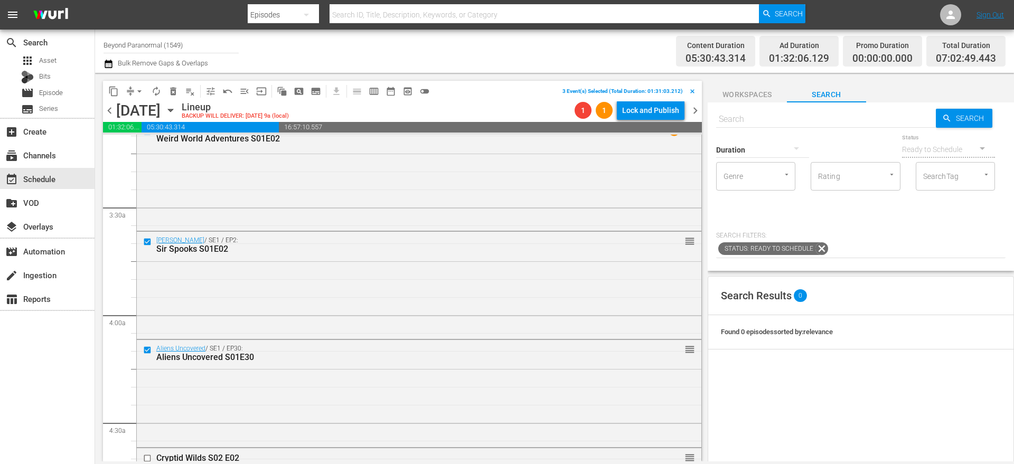
scroll to position [750, 0]
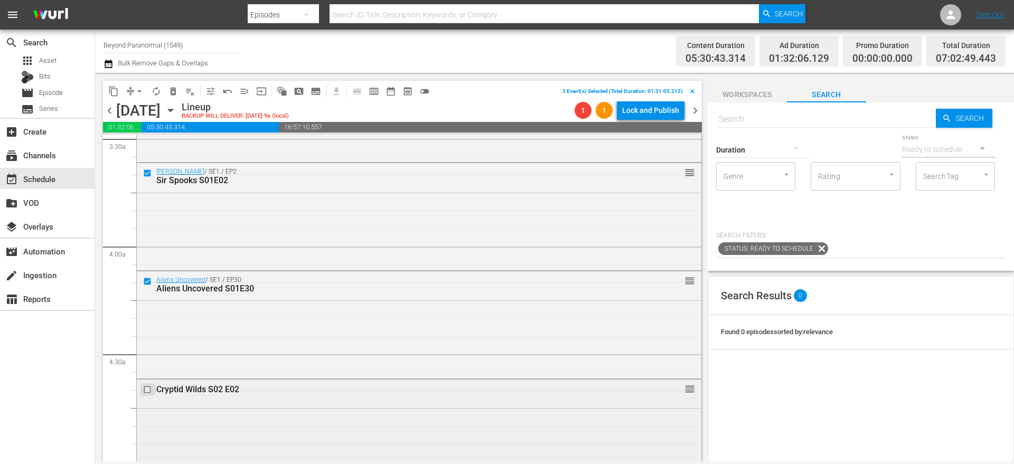
click at [145, 389] on input "checkbox" at bounding box center [148, 389] width 11 height 9
click at [147, 281] on input "checkbox" at bounding box center [148, 282] width 11 height 9
click at [150, 390] on input "checkbox" at bounding box center [148, 390] width 11 height 9
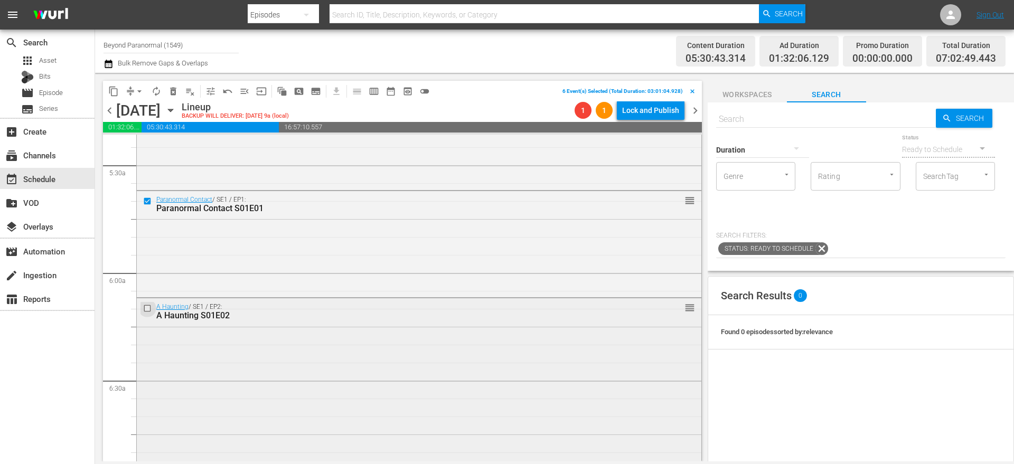
click at [148, 309] on input "checkbox" at bounding box center [148, 308] width 11 height 9
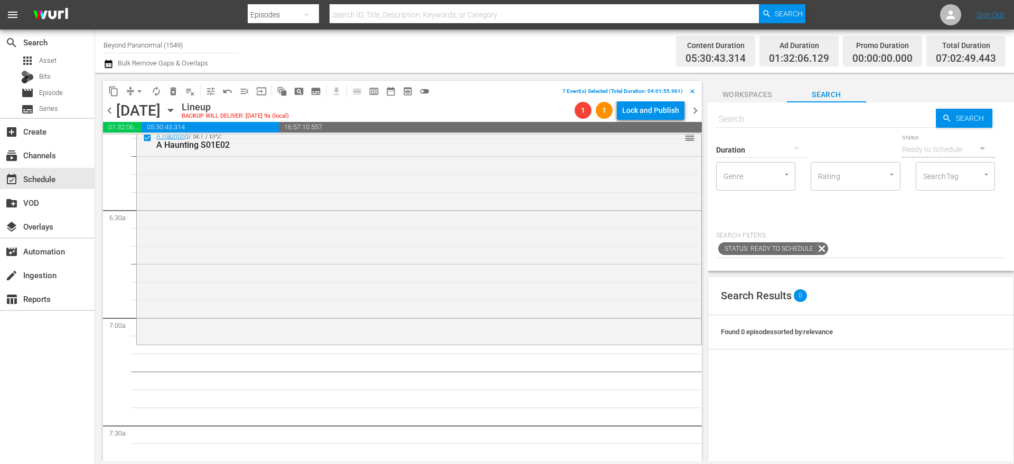
scroll to position [1327, 0]
click at [114, 88] on span "content_copy" at bounding box center [113, 91] width 11 height 11
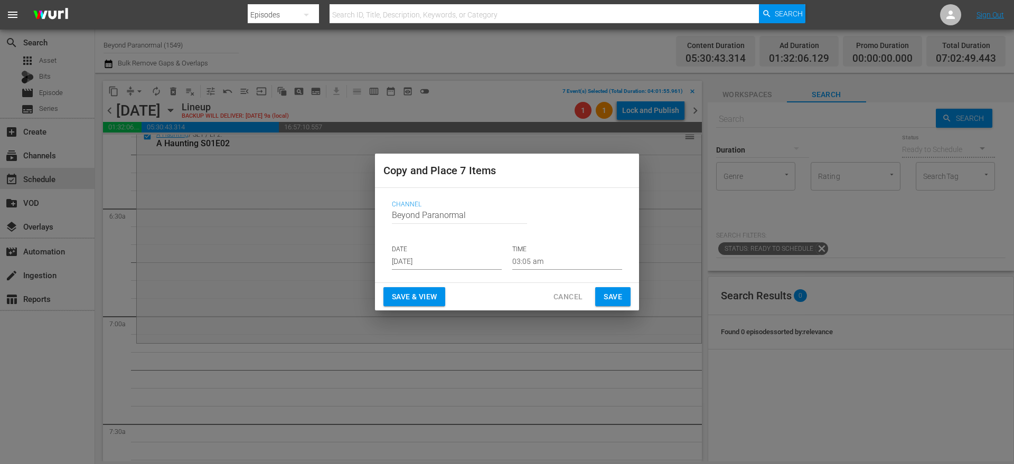
click at [407, 261] on input "Aug 13th 2025" at bounding box center [447, 262] width 110 height 16
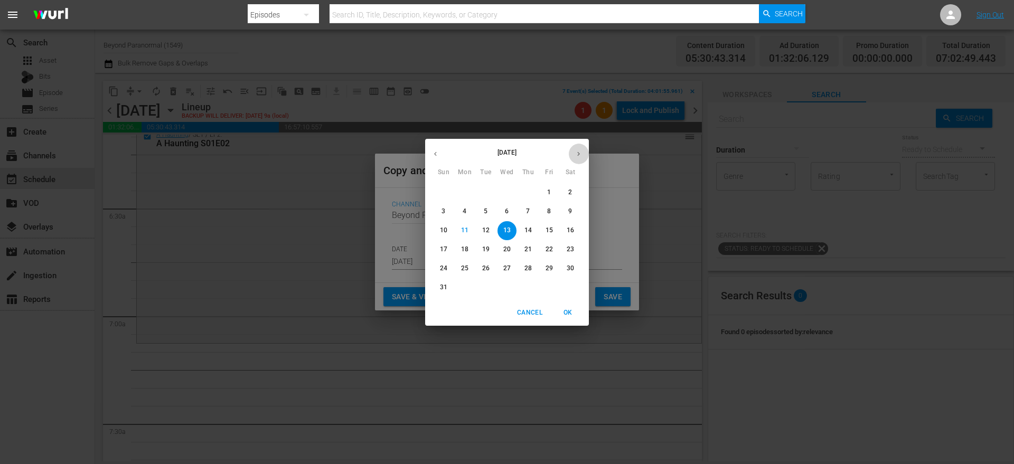
click at [583, 155] on button "button" at bounding box center [578, 154] width 21 height 21
click at [506, 195] on p "3" at bounding box center [507, 192] width 4 height 9
type input "Sep 3rd 2025"
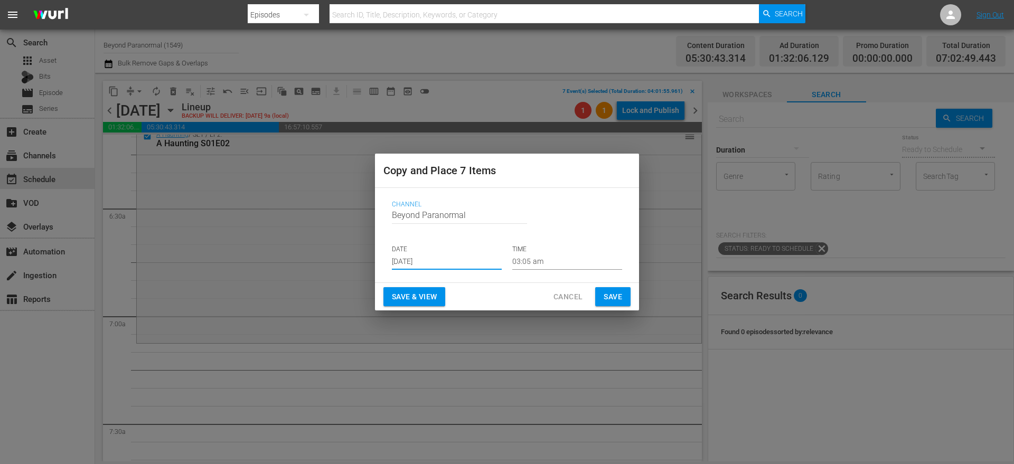
click at [544, 260] on input "03:05 am" at bounding box center [567, 262] width 110 height 16
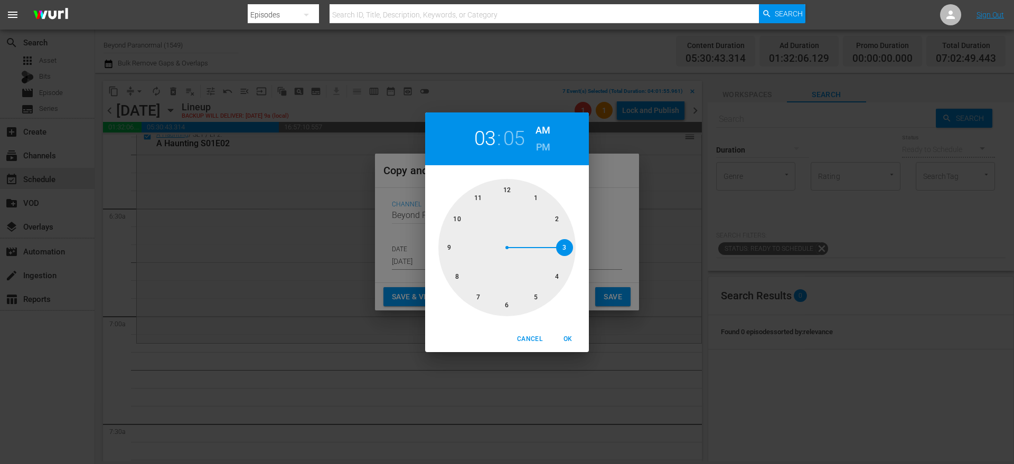
click at [477, 294] on div at bounding box center [506, 247] width 137 height 137
click at [572, 342] on span "OK" at bounding box center [567, 339] width 25 height 11
type input "07:05 am"
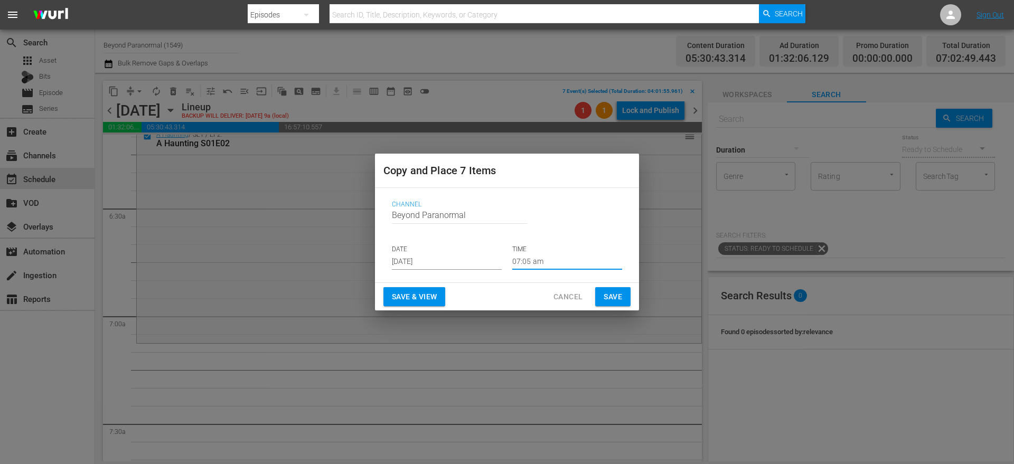
click at [608, 299] on span "Save" at bounding box center [613, 296] width 18 height 13
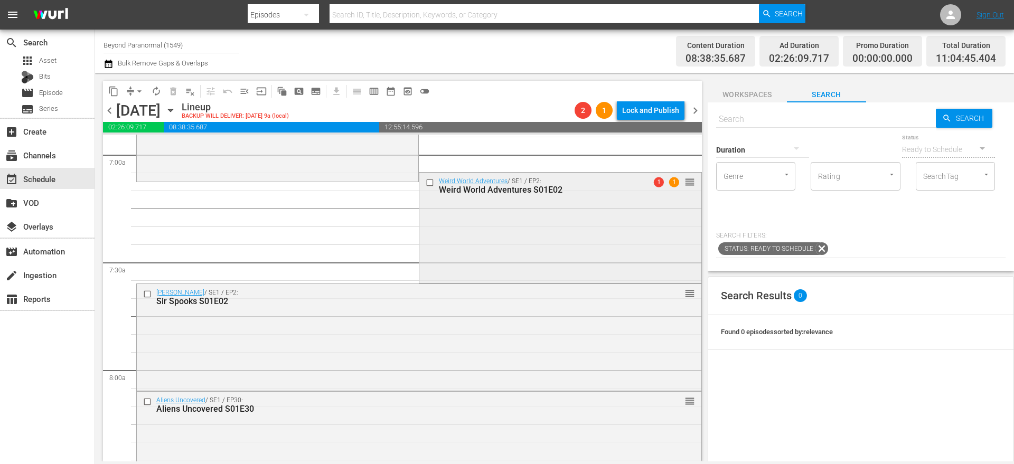
scroll to position [1480, 0]
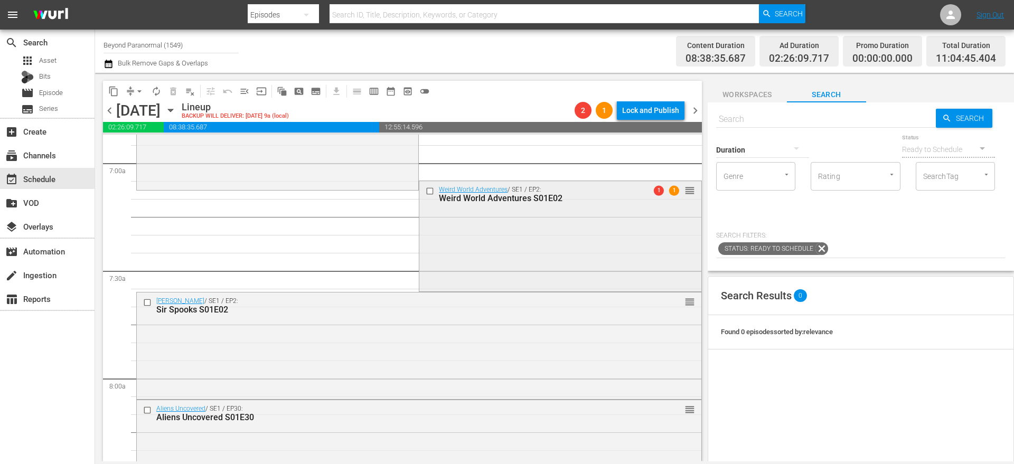
click at [427, 193] on input "checkbox" at bounding box center [431, 191] width 11 height 9
click at [151, 302] on input "checkbox" at bounding box center [148, 302] width 11 height 9
click at [148, 409] on input "checkbox" at bounding box center [148, 410] width 11 height 9
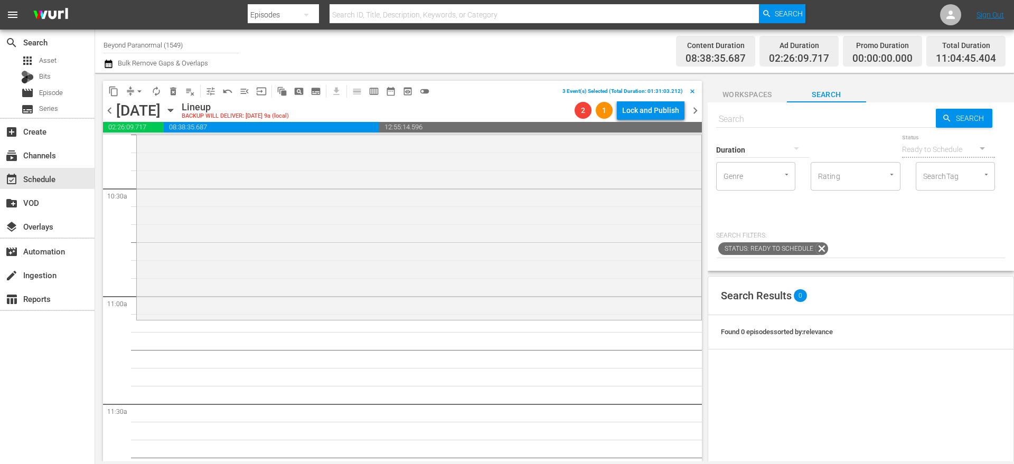
scroll to position [2214, 0]
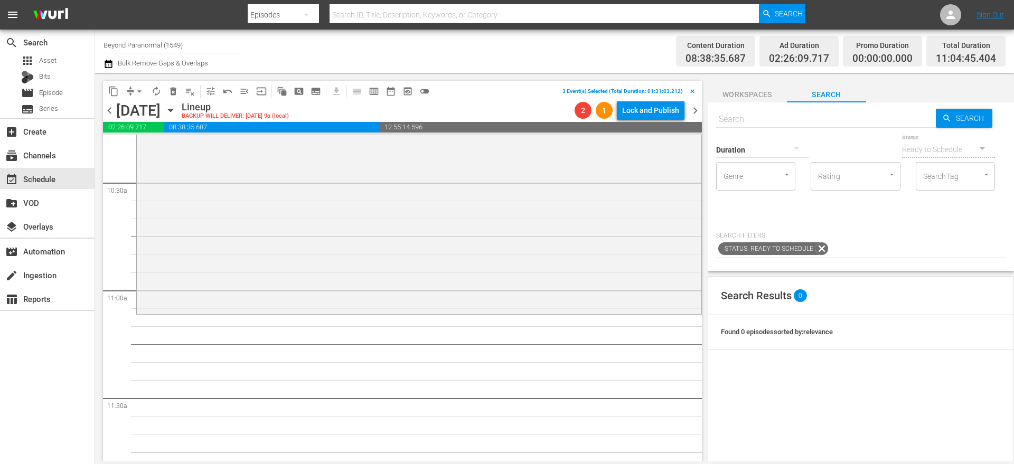
click at [113, 90] on span "content_copy" at bounding box center [113, 91] width 11 height 11
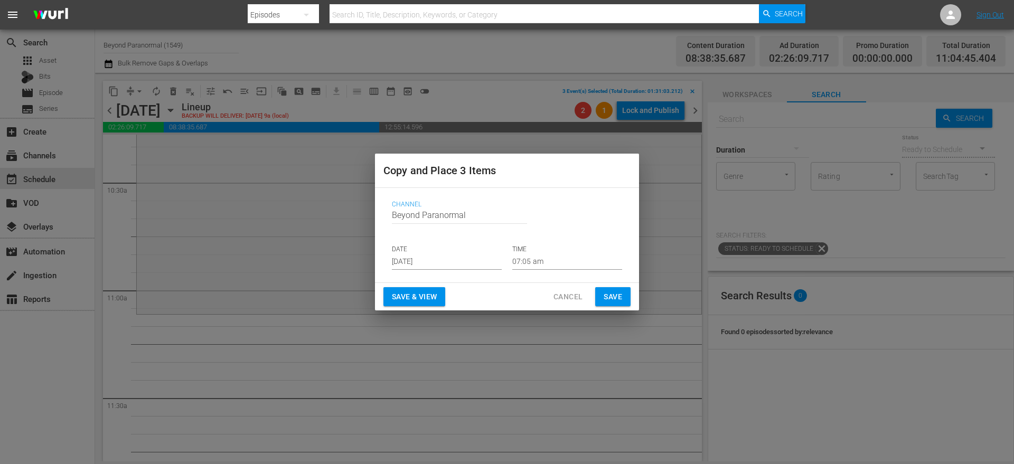
click at [415, 261] on input "Aug 13th 2025" at bounding box center [447, 262] width 110 height 16
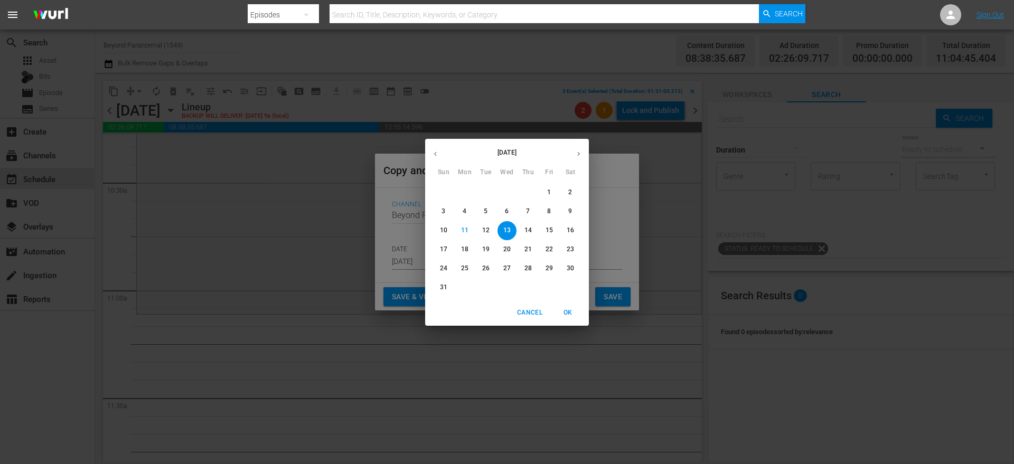
click at [578, 155] on icon "button" at bounding box center [579, 154] width 8 height 8
click at [506, 190] on p "3" at bounding box center [507, 192] width 4 height 9
type input "Sep 3rd 2025"
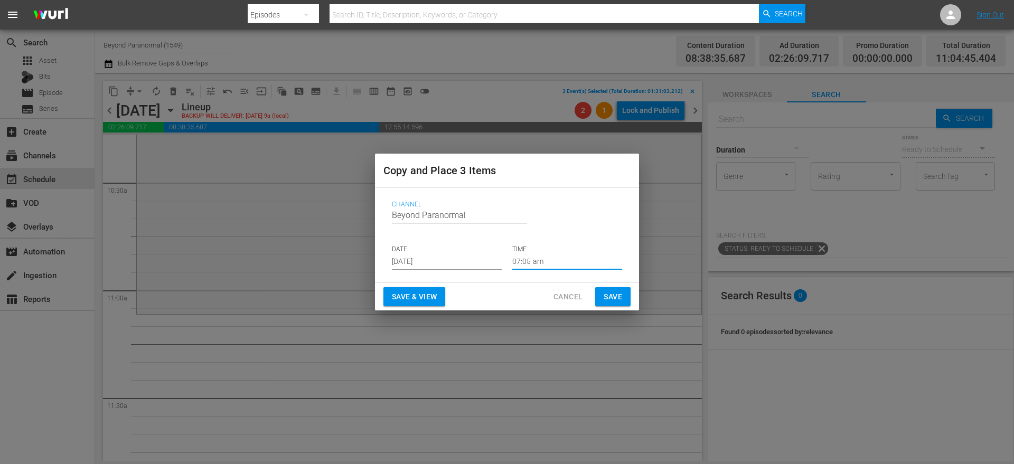
click at [533, 264] on input "07:05 am" at bounding box center [567, 262] width 110 height 16
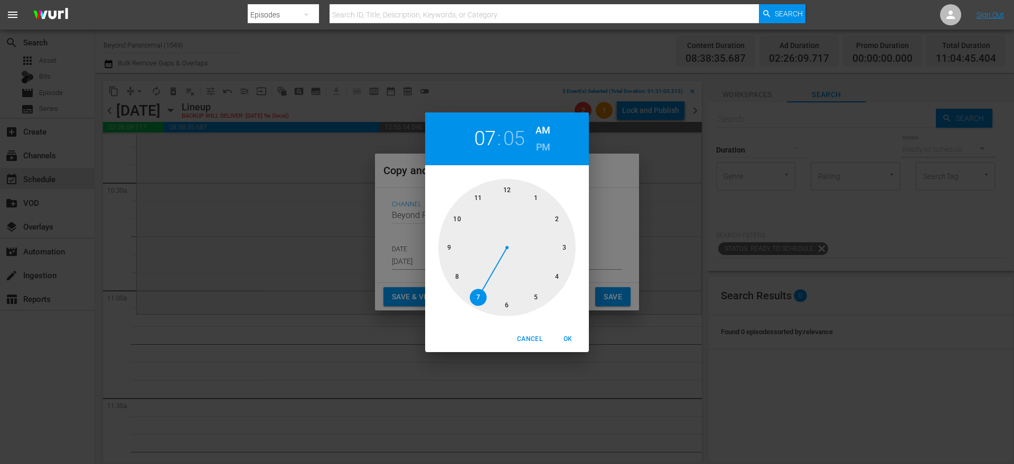
click at [482, 196] on div at bounding box center [506, 247] width 137 height 137
click at [571, 336] on span "OK" at bounding box center [567, 339] width 25 height 11
type input "11:05 am"
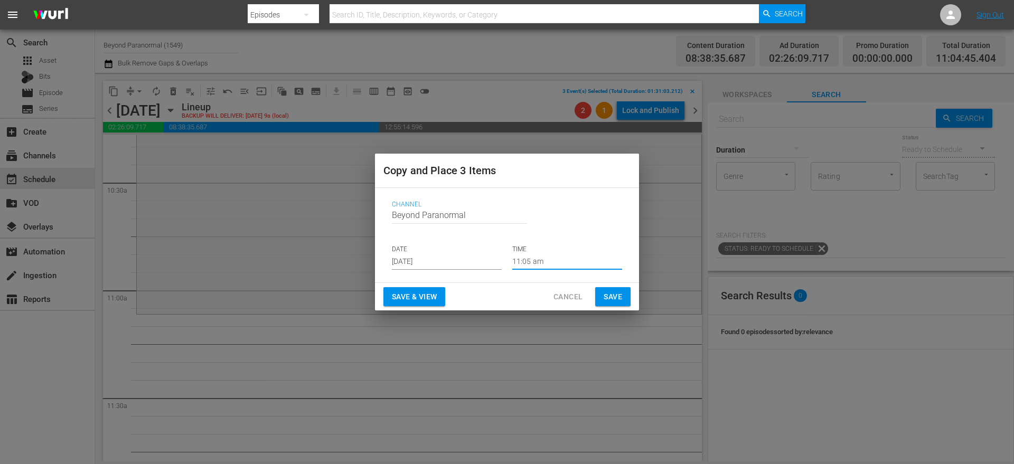
click at [611, 294] on span "Save" at bounding box center [613, 296] width 18 height 13
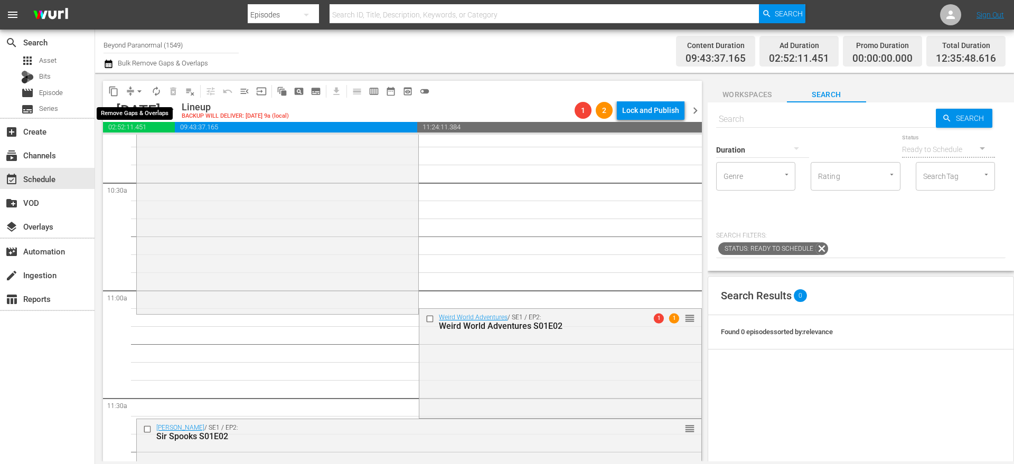
click at [140, 89] on span "arrow_drop_down" at bounding box center [139, 91] width 11 height 11
click at [161, 149] on li "Align to End of Previous Day" at bounding box center [139, 147] width 111 height 17
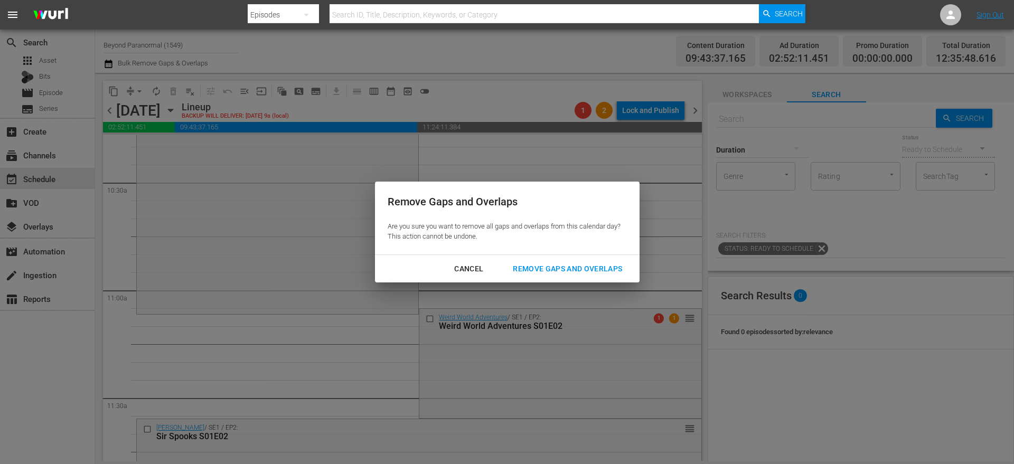
click at [532, 267] on div "Remove Gaps and Overlaps" at bounding box center [567, 268] width 126 height 13
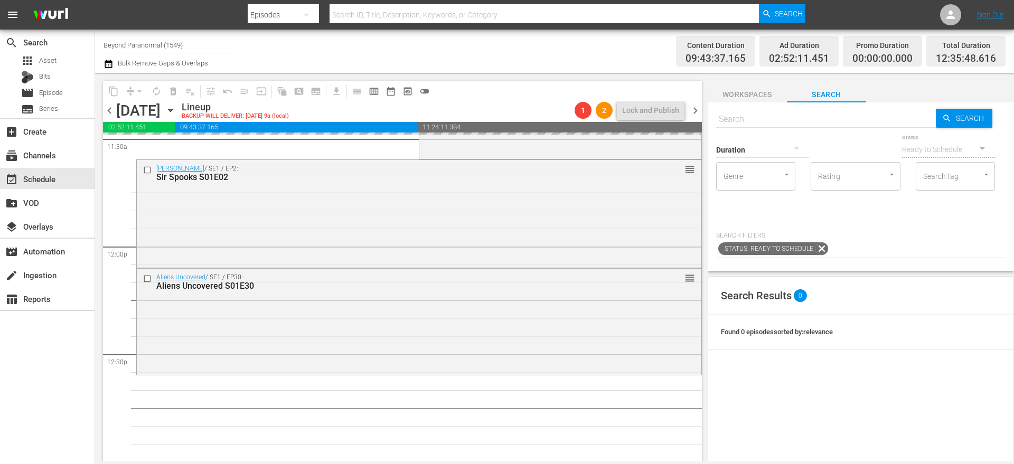
scroll to position [2477, 0]
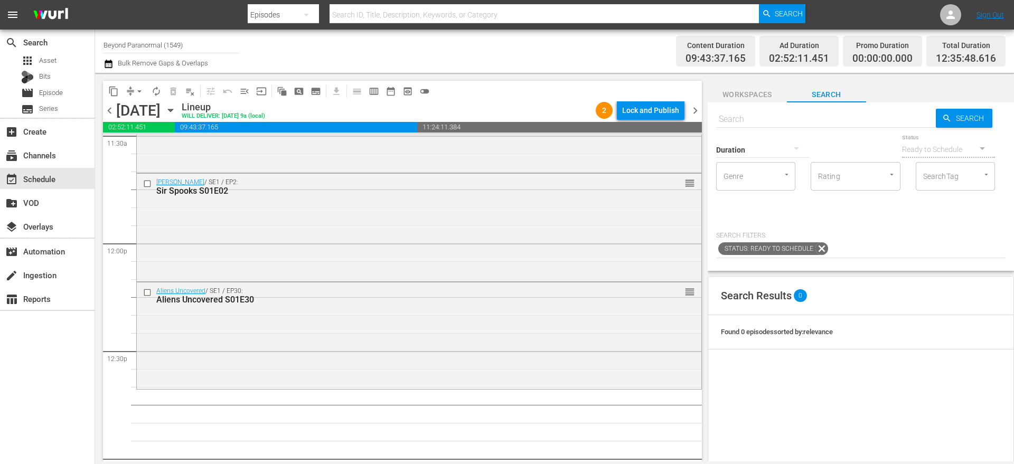
click at [791, 120] on input "text" at bounding box center [826, 119] width 220 height 25
paste input "Avatars Of The Astral Worlds S01E01"
type input "Avatars Of The Astral Worlds S01E01"
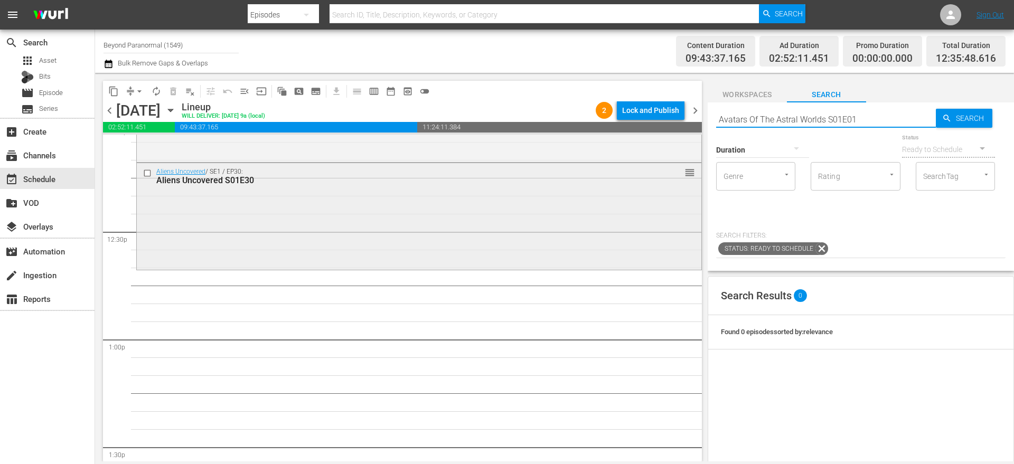
type input "Avatars Of The Astral Worlds S01E01"
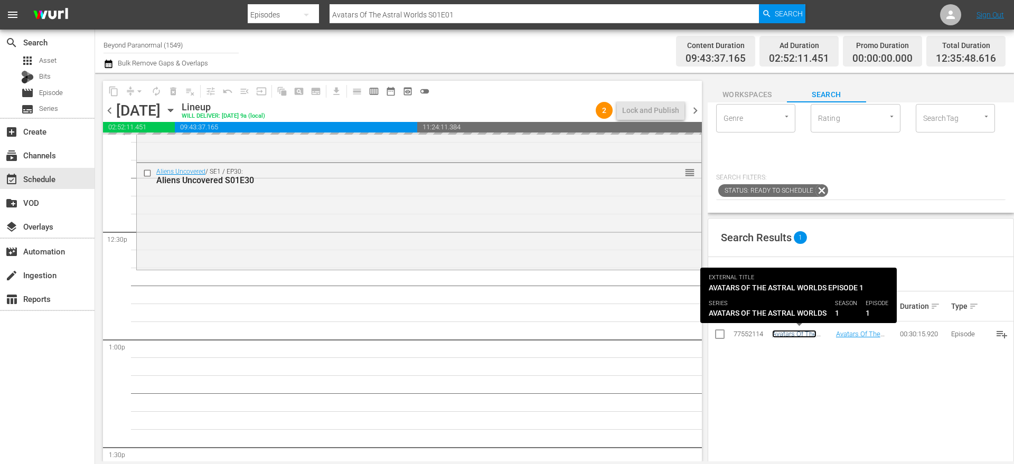
scroll to position [0, 0]
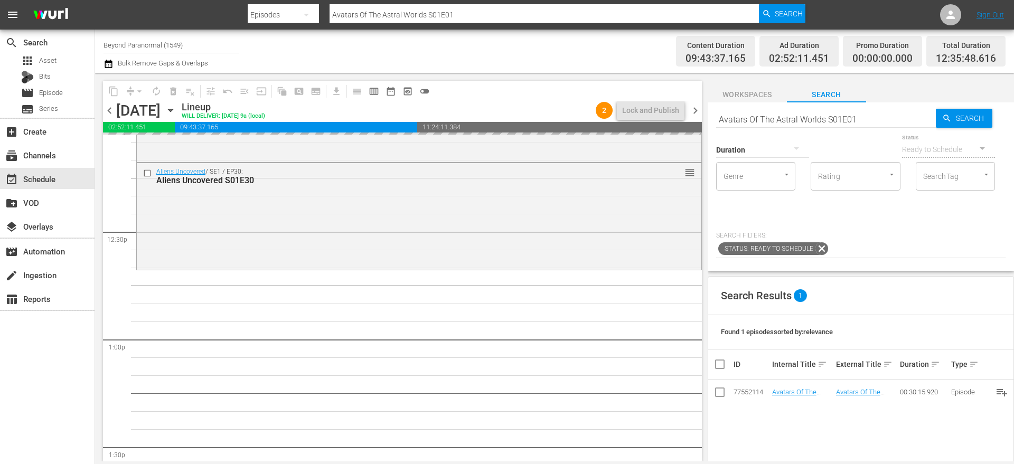
click at [870, 117] on input "Avatars Of The Astral Worlds S01E01" at bounding box center [826, 119] width 220 height 25
type input "Avatars Of The Astral Worlds S01E02"
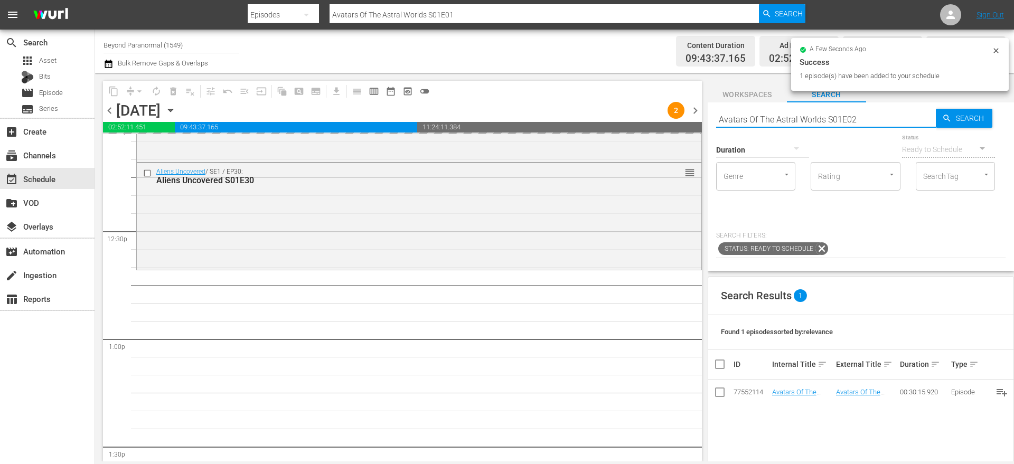
type input "Avatars Of The Astral Worlds S01E02"
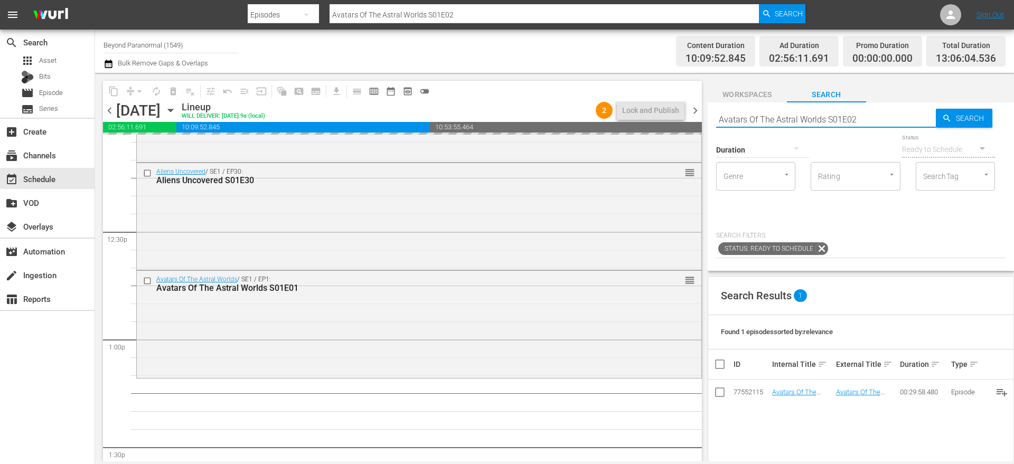
click at [861, 119] on input "Avatars Of The Astral Worlds S01E02" at bounding box center [826, 119] width 220 height 25
type input "Avatars Of The Astral Worlds S01E03"
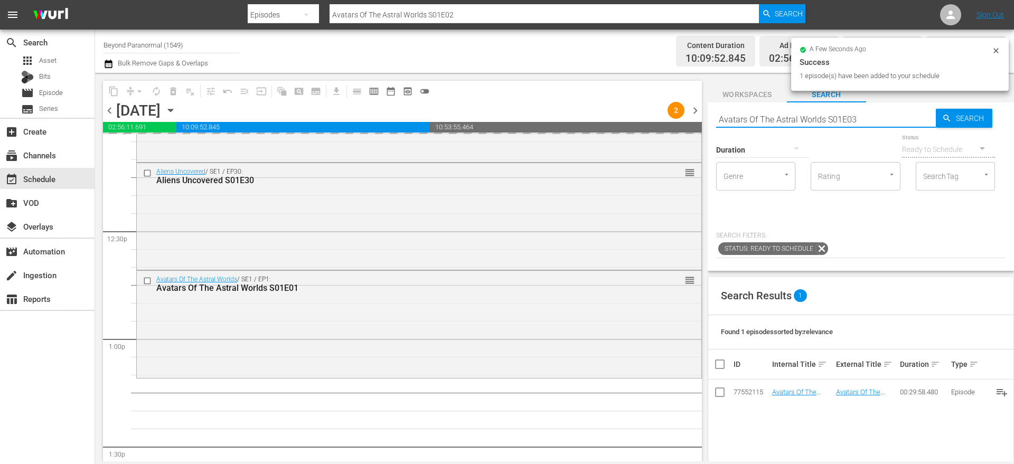
type input "Avatars Of The Astral Worlds S01E03"
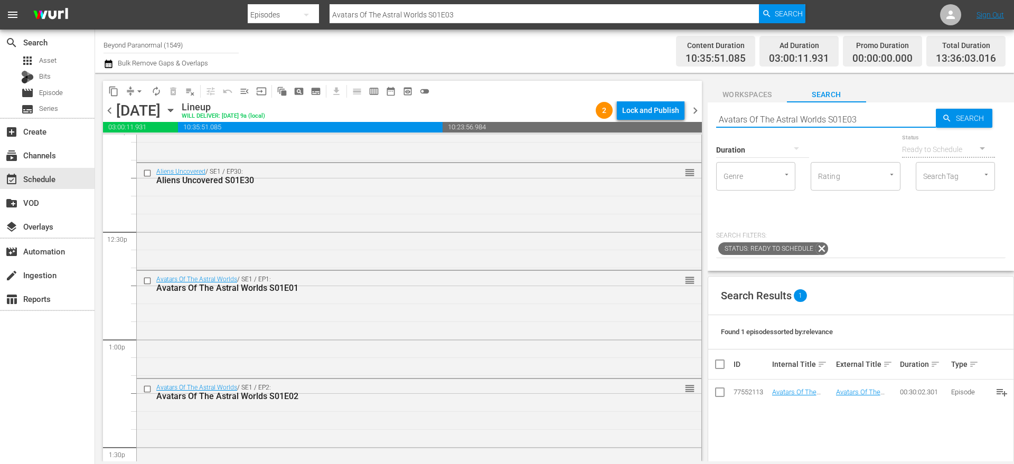
scroll to position [2717, 0]
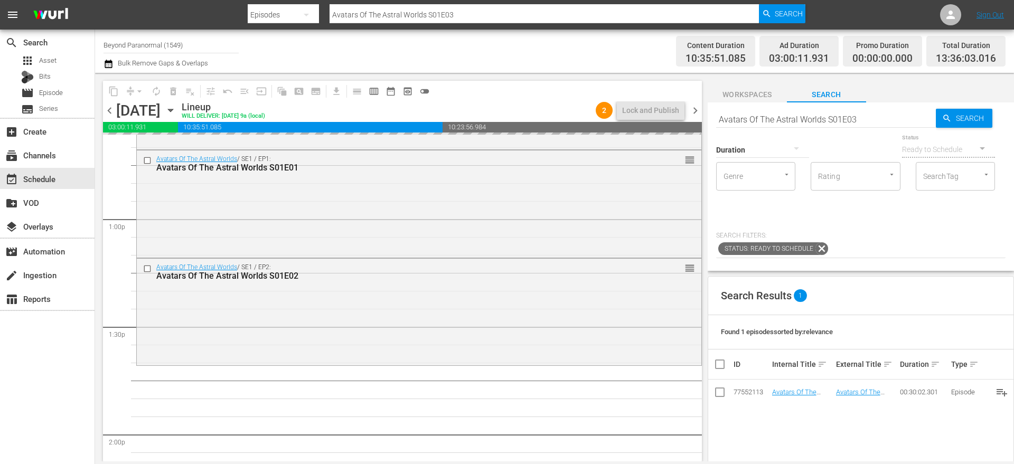
click at [882, 121] on input "Avatars Of The Astral Worlds S01E03" at bounding box center [826, 119] width 220 height 25
type input "Avatars Of The Astral Worlds S01E04"
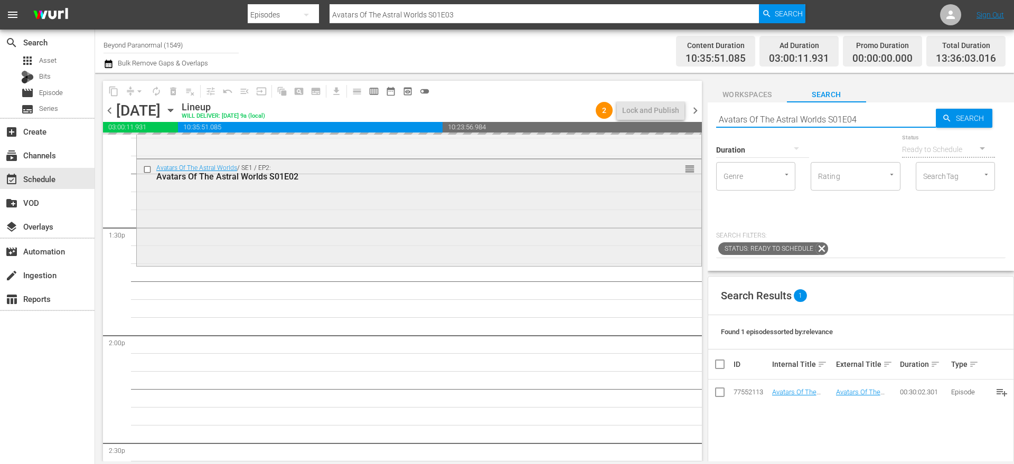
scroll to position [2825, 0]
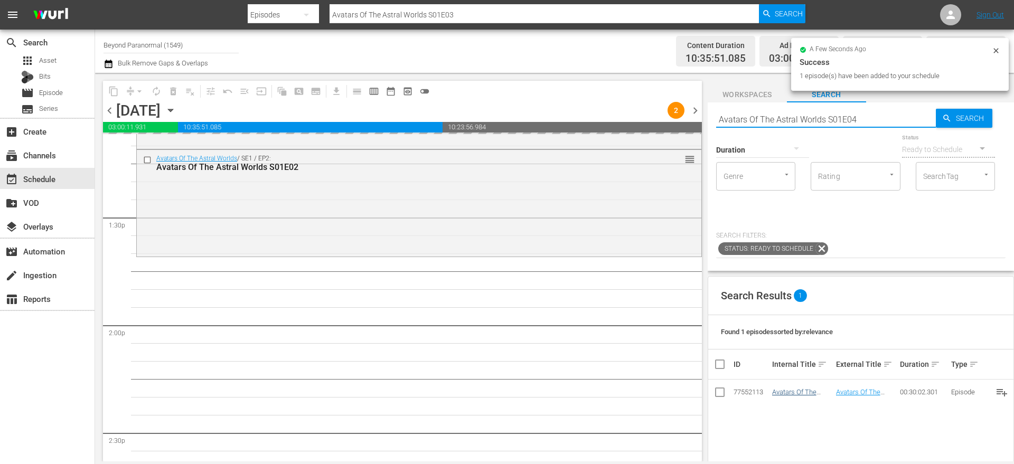
type input "Avatars Of The Astral Worlds S01E04"
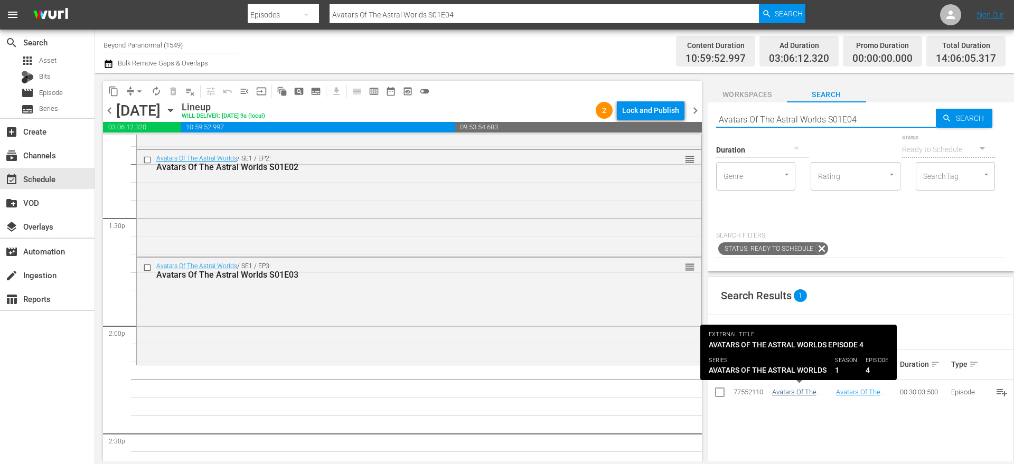
type input "Avatars Of The Astral Worlds S01E04"
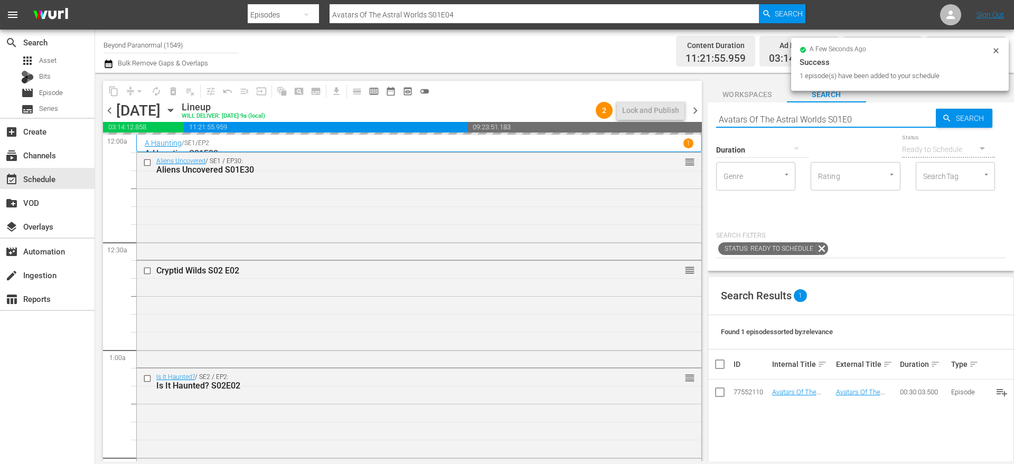
type input "Avatars Of The Astral Worlds S01E05"
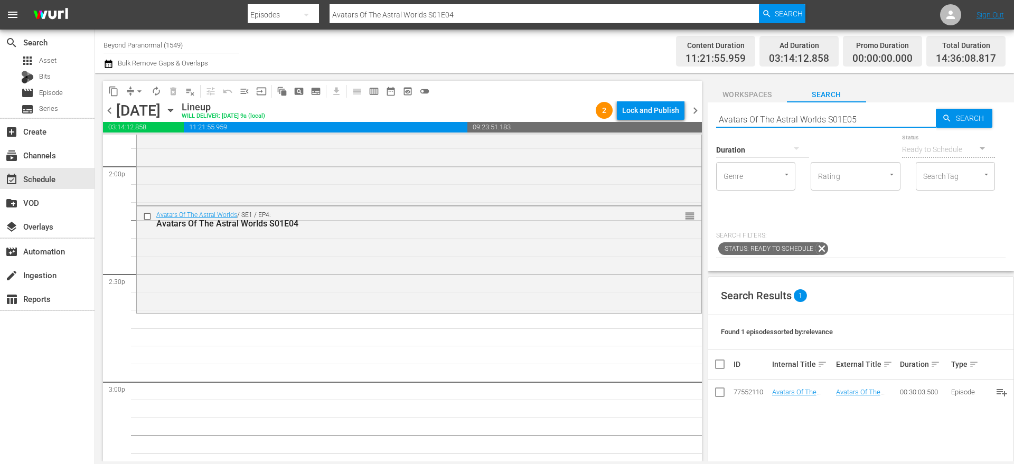
type input "Avatars Of The Astral Worlds S01E05"
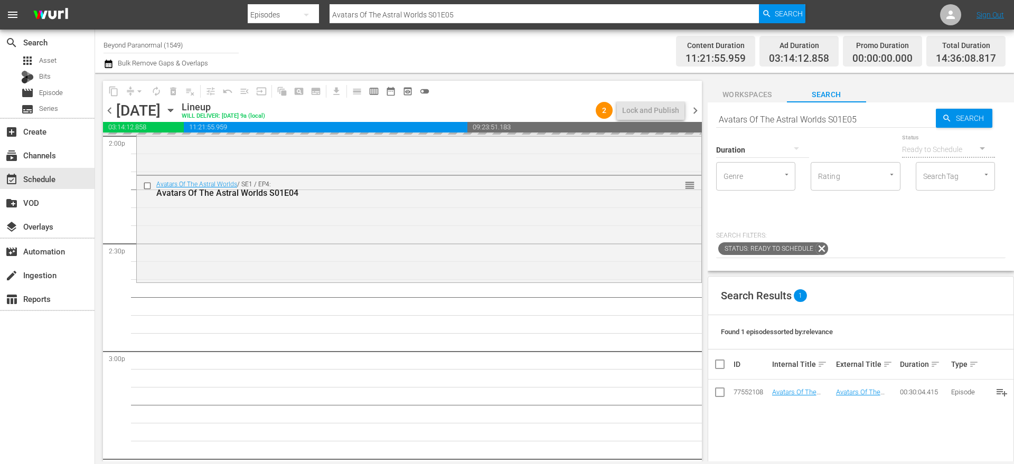
click at [873, 122] on input "Avatars Of The Astral Worlds S01E05" at bounding box center [826, 119] width 220 height 25
type input "Avatars Of The Astral Worlds S01E06"
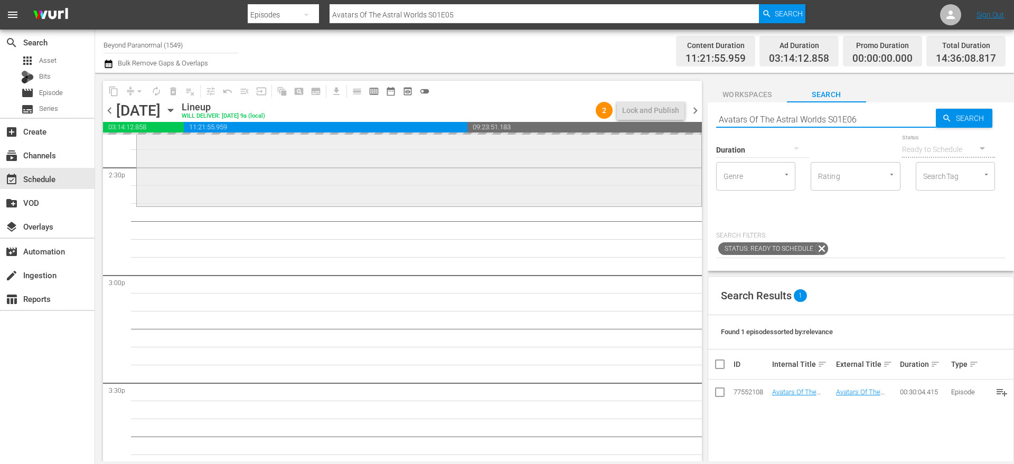
scroll to position [3093, 0]
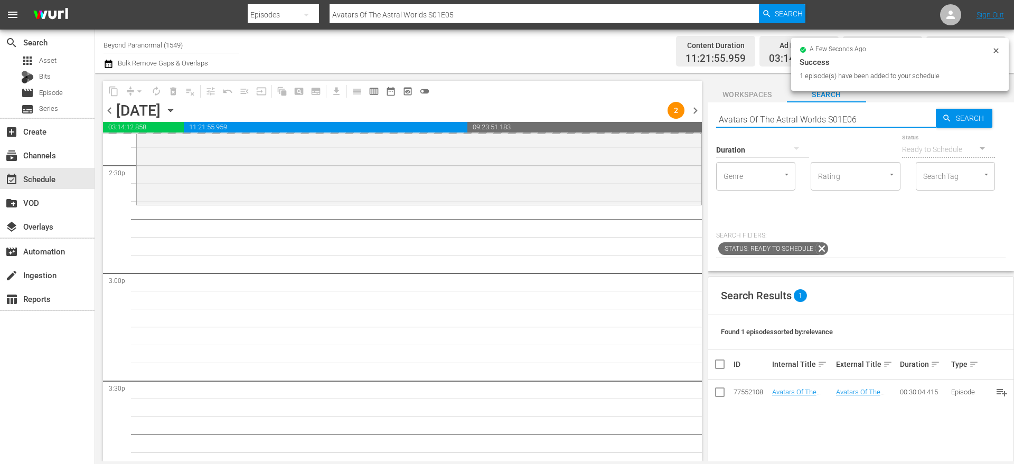
type input "Avatars Of The Astral Worlds S01E06"
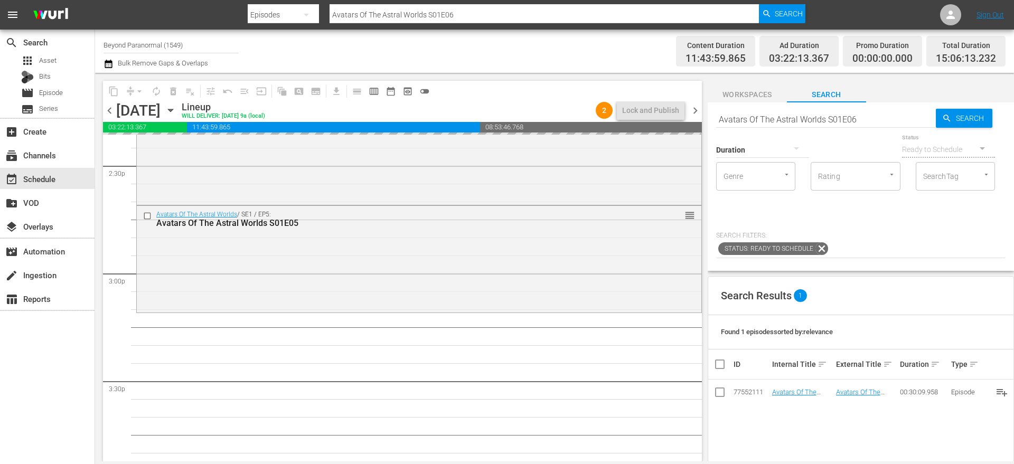
click at [877, 123] on input "Avatars Of The Astral Worlds S01E06" at bounding box center [826, 119] width 220 height 25
type input "Avatars Of The Astral Worlds S01E07"
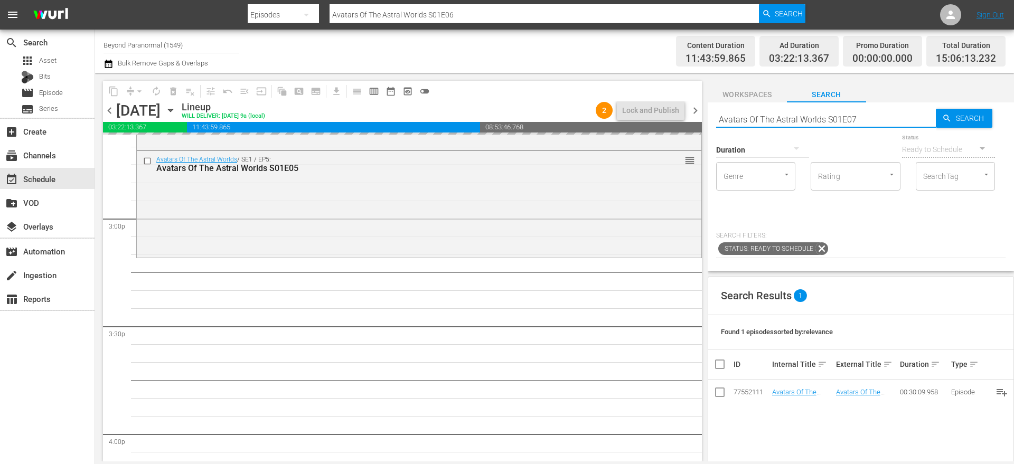
scroll to position [3165, 0]
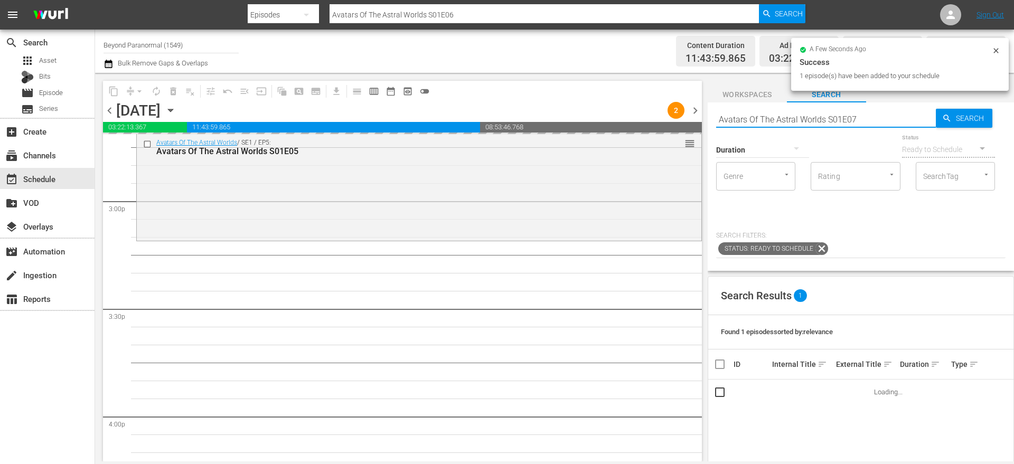
type input "Avatars Of The Astral Worlds S01E07"
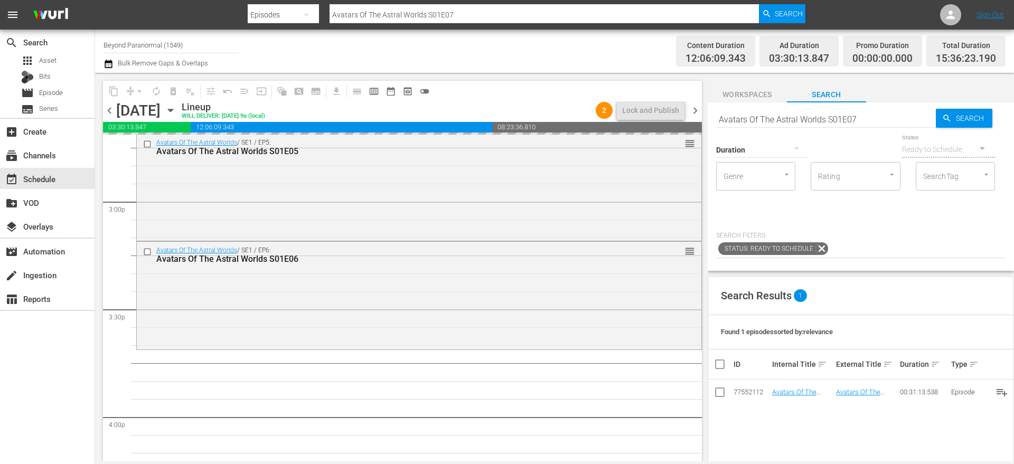
click at [866, 119] on input "Avatars Of The Astral Worlds S01E07" at bounding box center [826, 119] width 220 height 25
type input "Avatars Of The Astral Worlds S01E08"
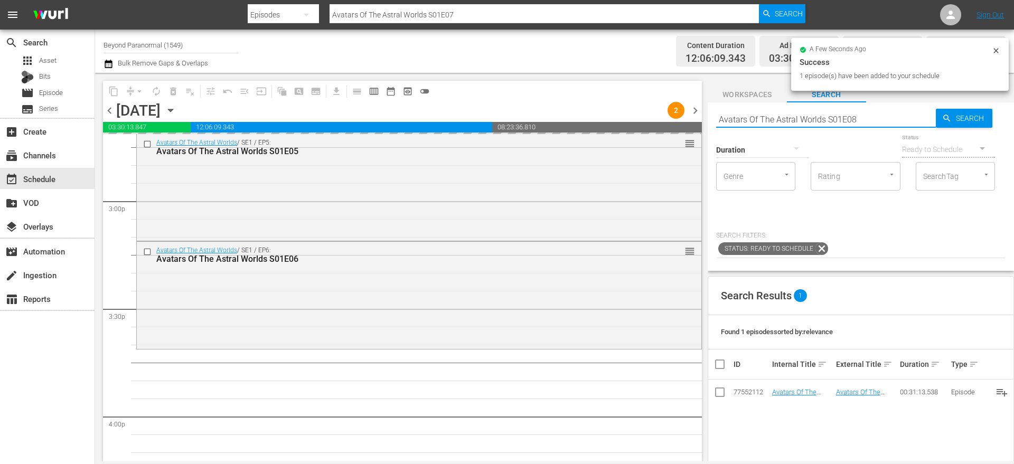
type input "Avatars Of The Astral Worlds S01E08"
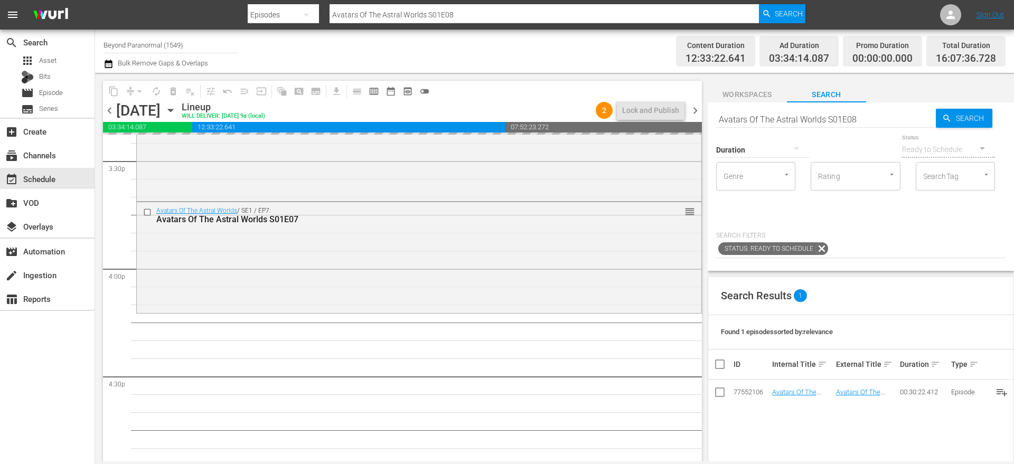
click at [864, 119] on input "Avatars Of The Astral Worlds S01E08" at bounding box center [826, 119] width 220 height 25
type input "Avatars Of The Astral Worlds S01E09"
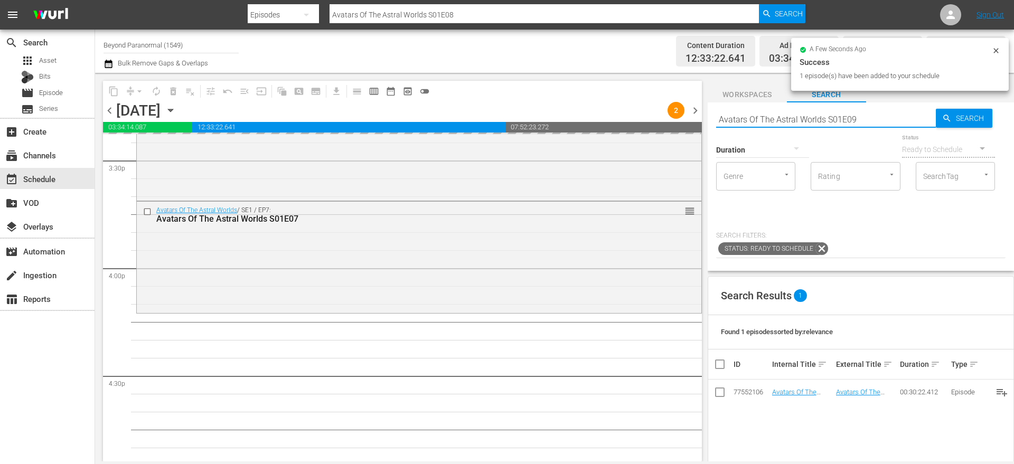
type input "Avatars Of The Astral Worlds S01E09"
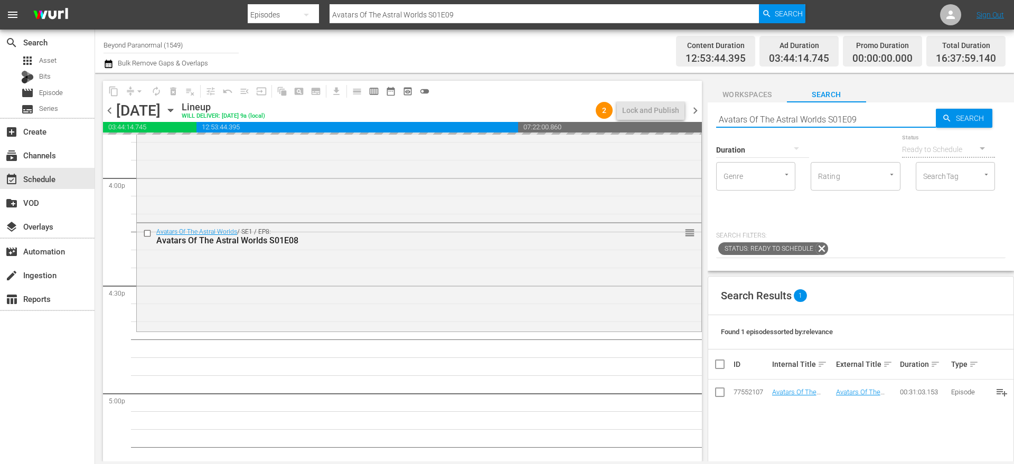
click at [878, 120] on input "Avatars Of The Astral Worlds S01E09" at bounding box center [826, 119] width 220 height 25
type input "Avatars Of The Astral Worlds S01E10"
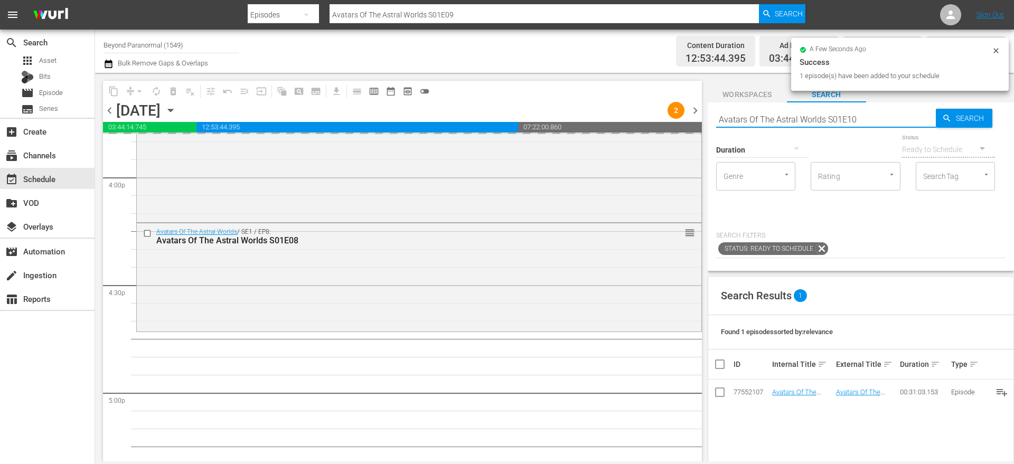
type input "Avatars Of The Astral Worlds S01E10"
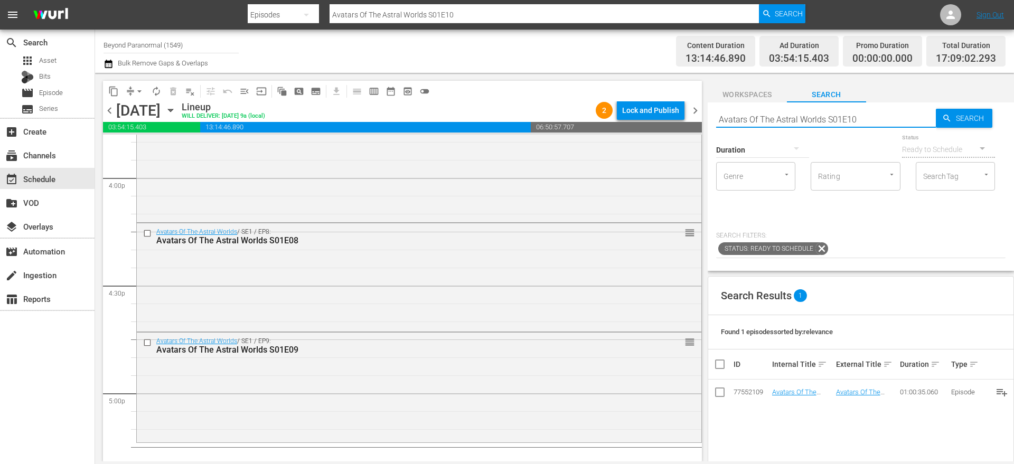
scroll to position [3478, 0]
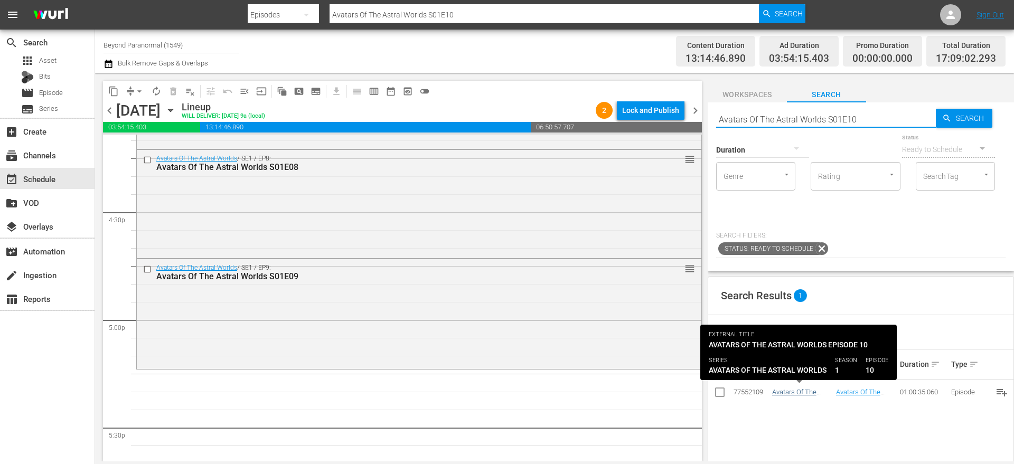
type input "Avatars Of The Astral Worlds S01E10"
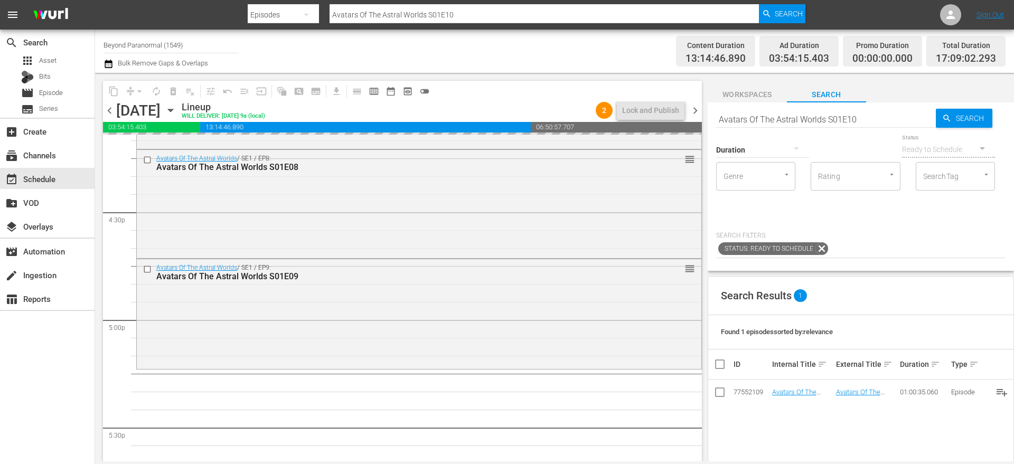
drag, startPoint x: 797, startPoint y: 391, endPoint x: 606, endPoint y: 5, distance: 431.3
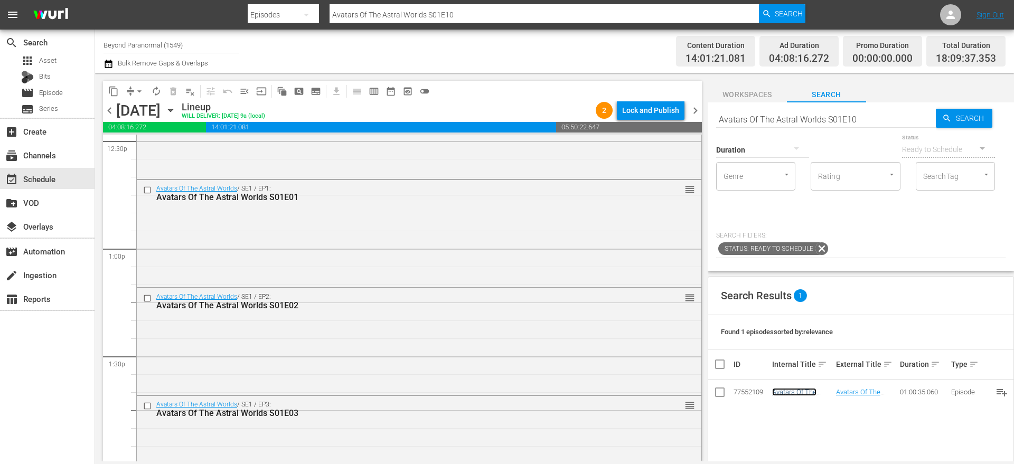
scroll to position [2661, 0]
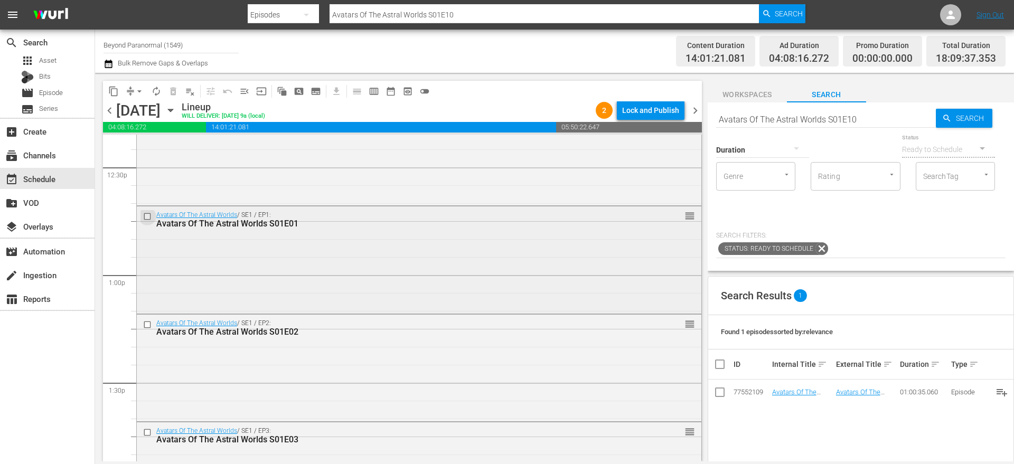
click at [149, 217] on input "checkbox" at bounding box center [148, 216] width 11 height 9
click at [150, 324] on input "checkbox" at bounding box center [148, 325] width 11 height 9
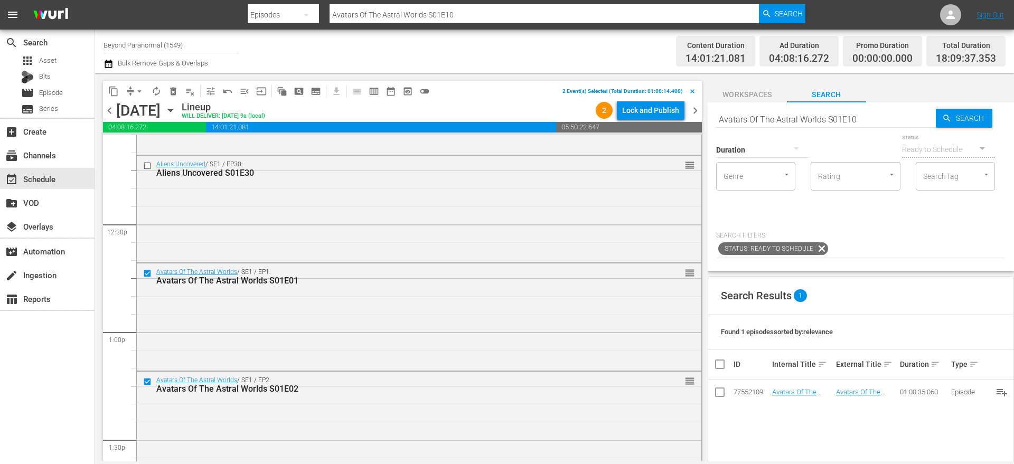
scroll to position [2601, 0]
click at [147, 383] on input "checkbox" at bounding box center [148, 384] width 11 height 9
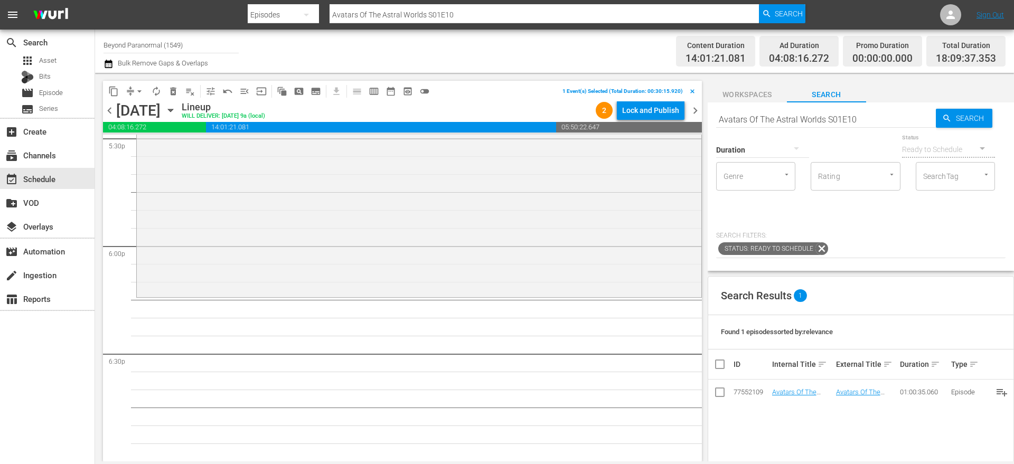
scroll to position [3761, 0]
click at [112, 97] on button "content_copy" at bounding box center [113, 91] width 17 height 17
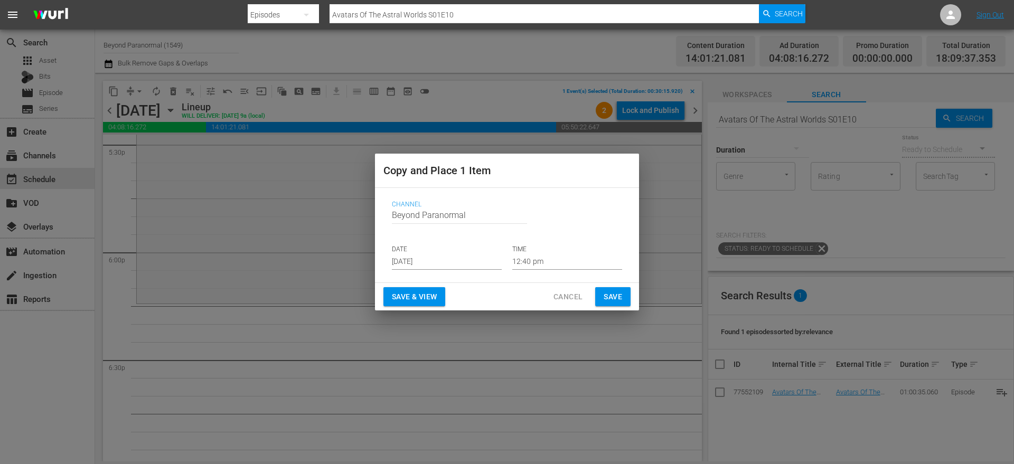
click at [403, 258] on input "[DATE]" at bounding box center [447, 262] width 110 height 16
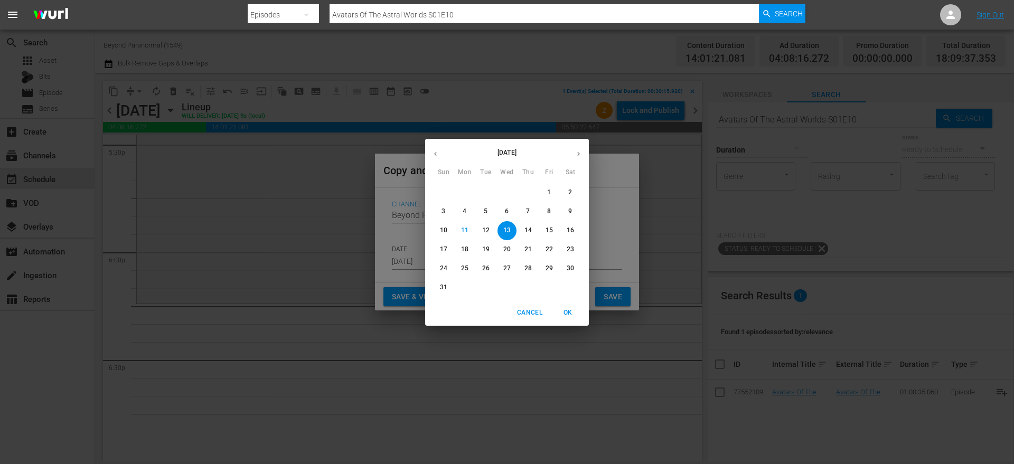
click at [580, 143] on div "[DATE] Sun Mon Tue Wed Thu Fri Sat" at bounding box center [507, 159] width 164 height 35
click at [579, 148] on button "button" at bounding box center [578, 154] width 21 height 21
click at [508, 196] on p "3" at bounding box center [507, 192] width 4 height 9
type input "[DATE]"
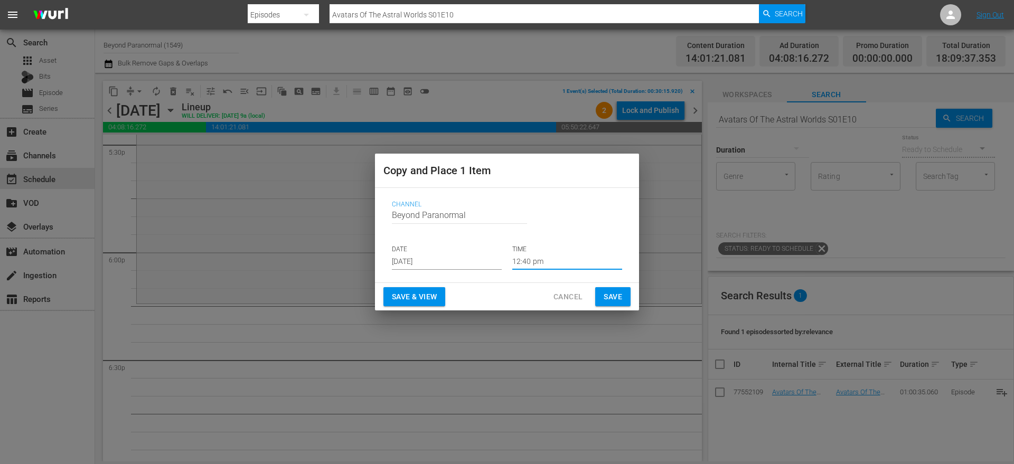
click at [535, 257] on input "12:40 pm" at bounding box center [567, 262] width 110 height 16
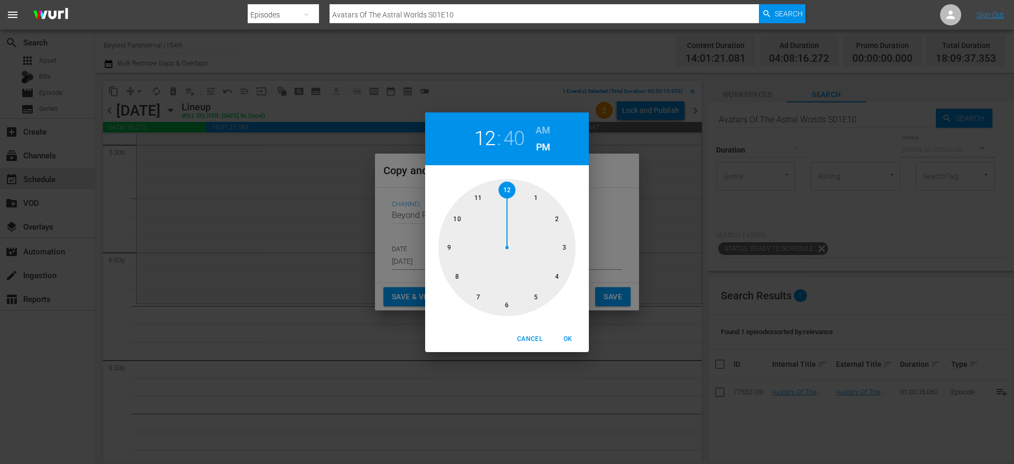
click at [505, 304] on div at bounding box center [506, 247] width 137 height 137
click at [571, 240] on div at bounding box center [506, 247] width 137 height 137
click at [568, 336] on span "OK" at bounding box center [567, 339] width 25 height 11
type input "06:15 pm"
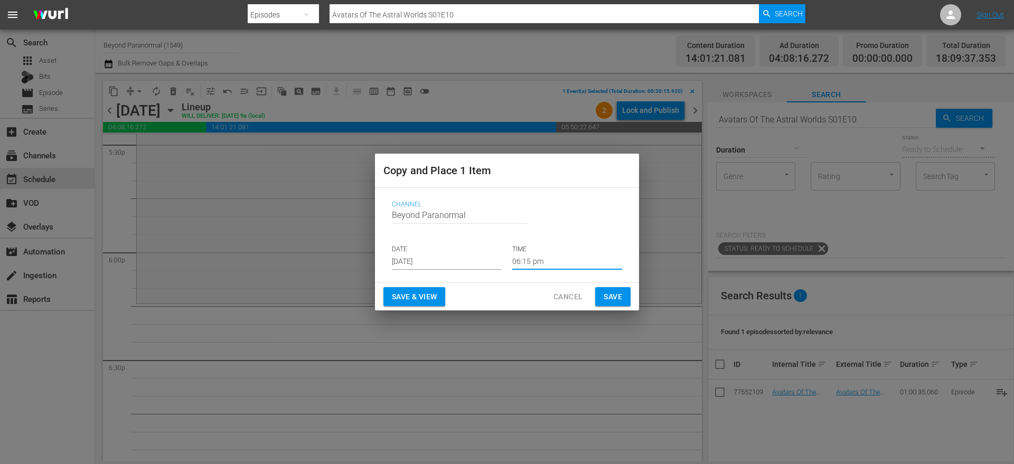
click at [617, 295] on span "Save" at bounding box center [613, 296] width 18 height 13
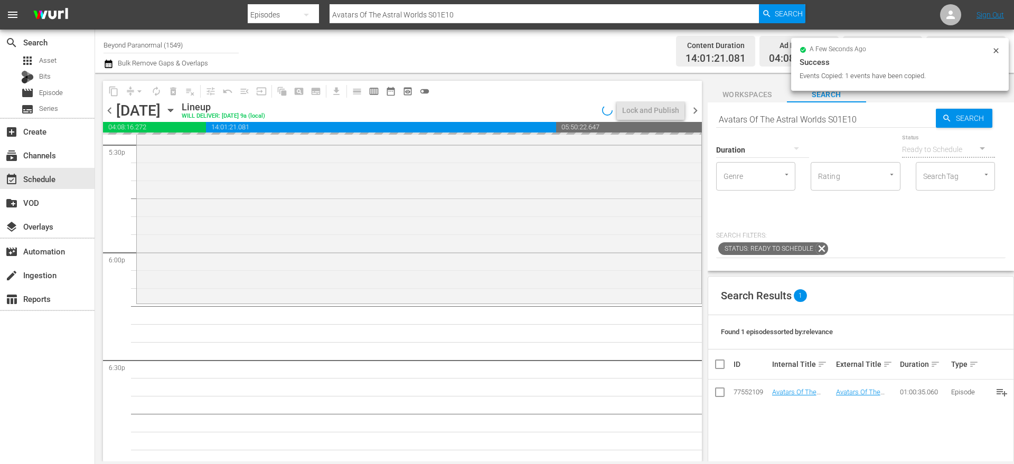
click at [753, 119] on input "Avatars Of The Astral Worlds S01E10" at bounding box center [826, 119] width 220 height 25
paste input "Paranormal Contact S01E03"
type input "Paranormal Contact S01E03"
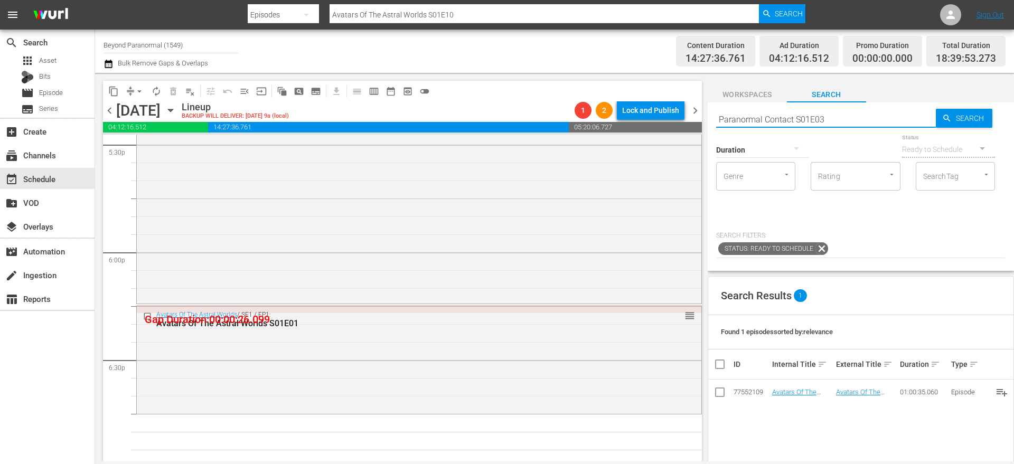
type input "Paranormal Contact S01E03"
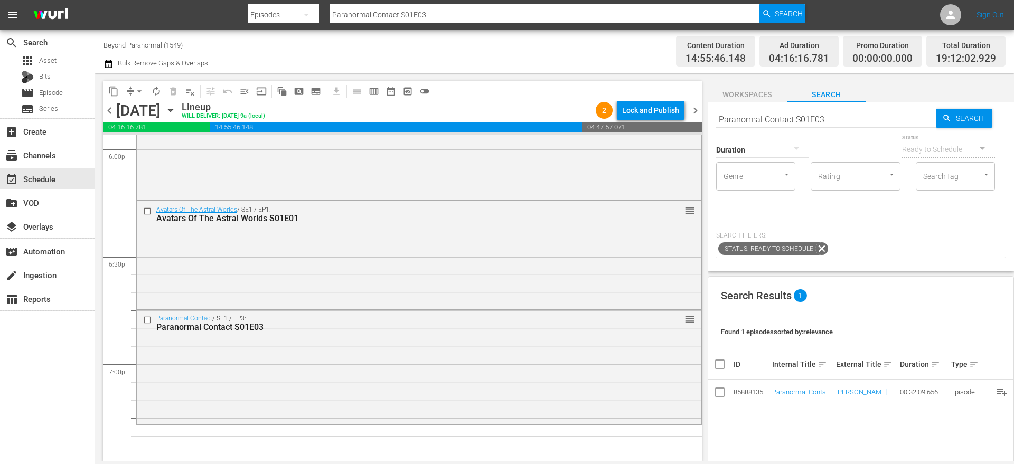
click at [760, 117] on input "Paranormal Contact S01E03" at bounding box center [826, 119] width 220 height 25
paste input "Hell House"
type input "Hell House"
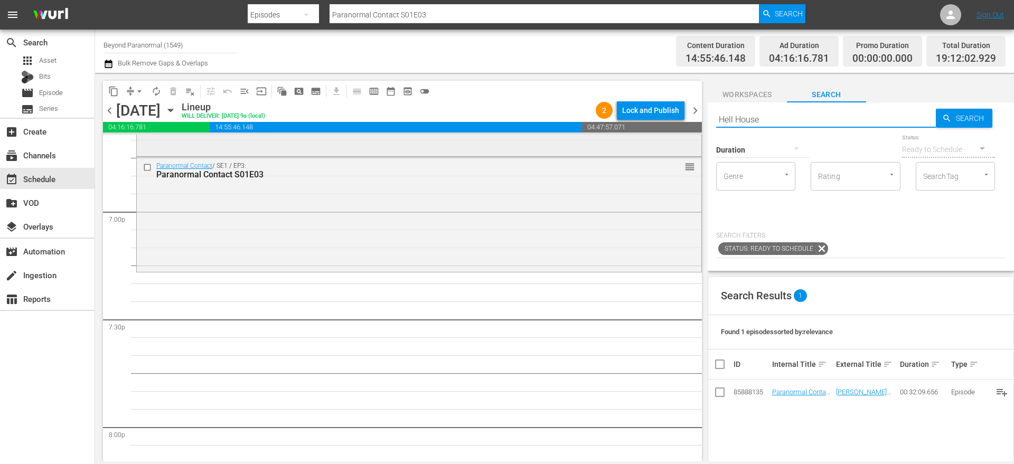
scroll to position [4022, 0]
type input "Hell House"
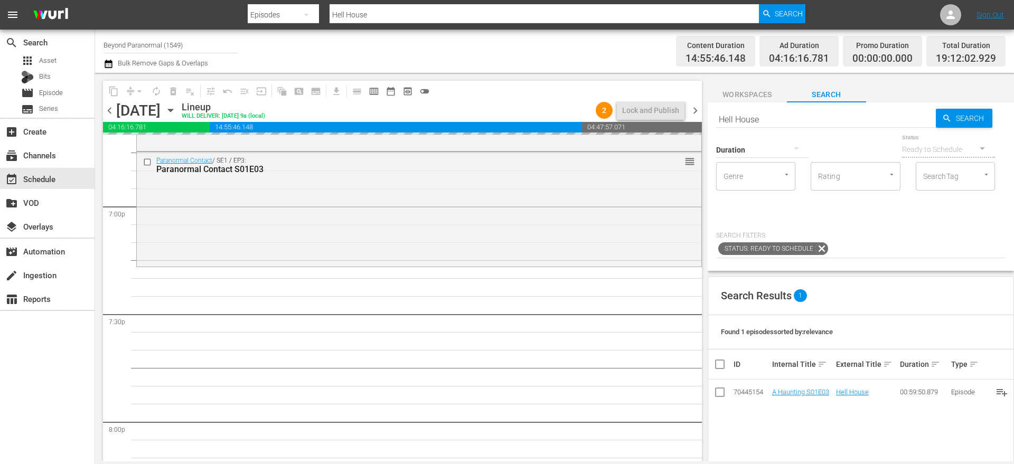
click at [735, 112] on input "Hell House" at bounding box center [826, 119] width 220 height 25
click at [736, 112] on input "Hell House" at bounding box center [826, 119] width 220 height 25
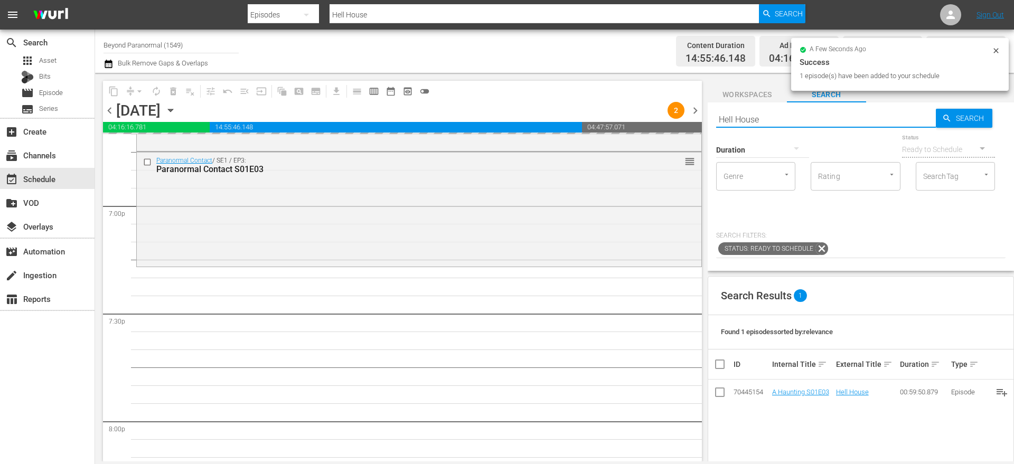
paste input "Weird World Adventures S01E03"
type input "Weird World Adventures S01E03"
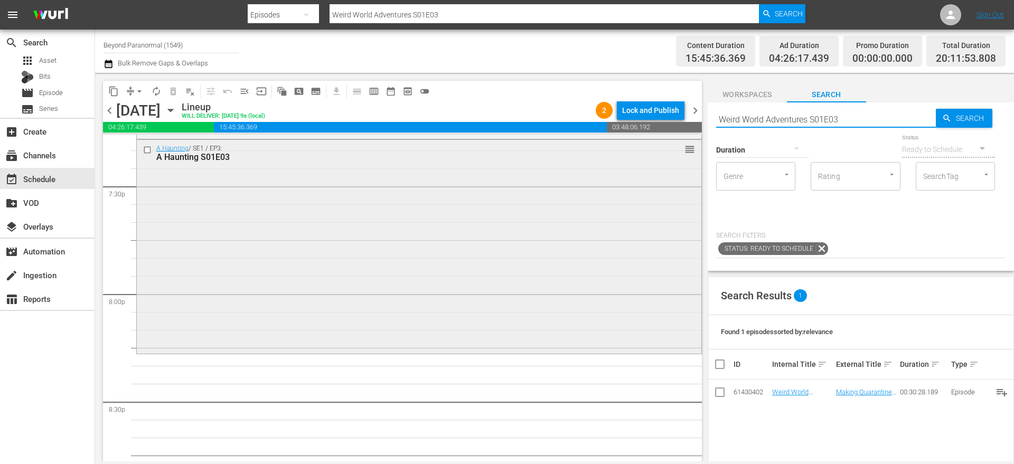
scroll to position [4151, 0]
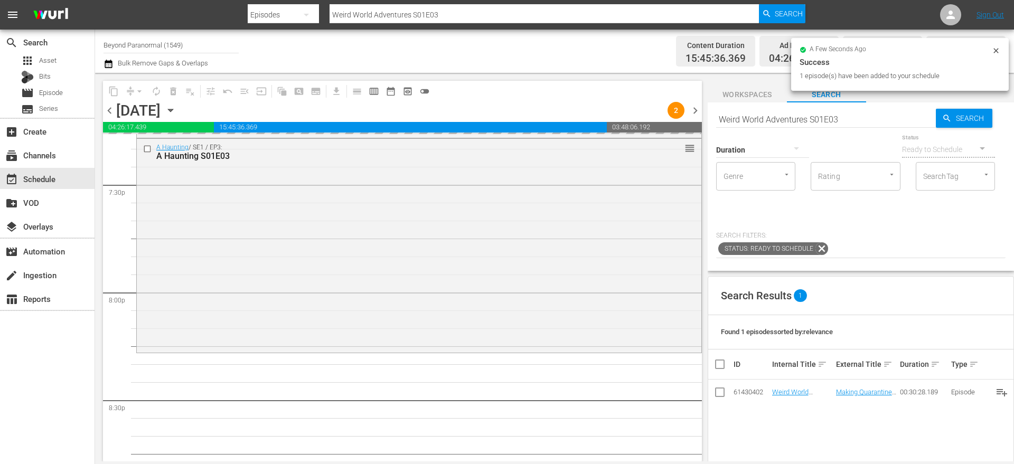
click at [749, 118] on input "Weird World Adventures S01E03" at bounding box center [826, 119] width 220 height 25
paste input "[PERSON_NAME]"
type input "Sir Spooks S01E03"
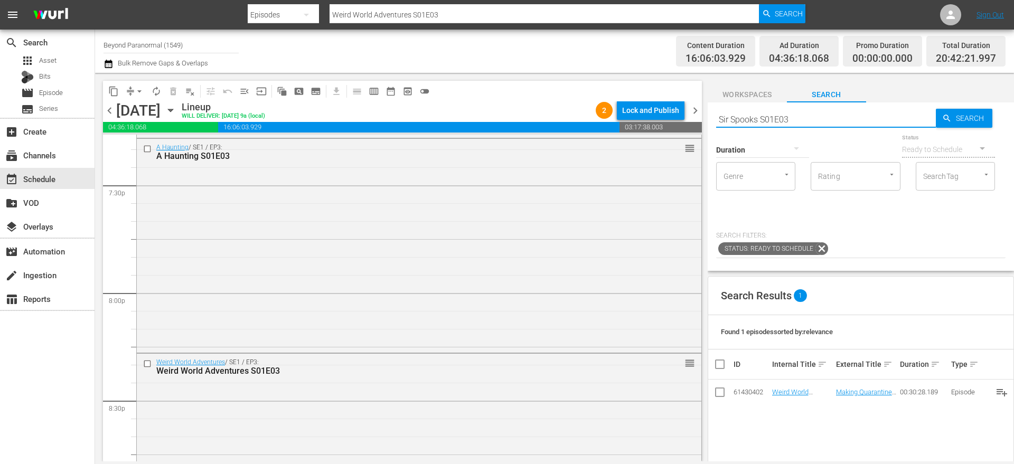
scroll to position [4280, 0]
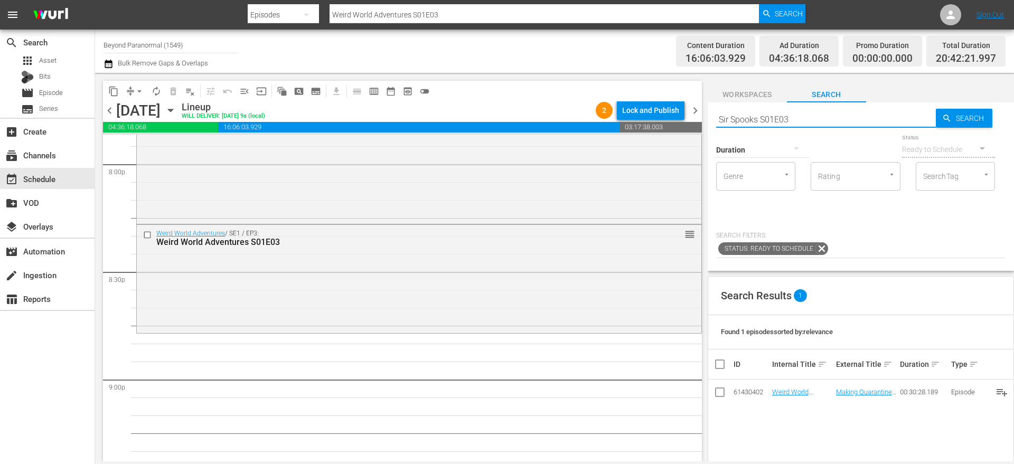
type input "Sir Spooks S01E03"
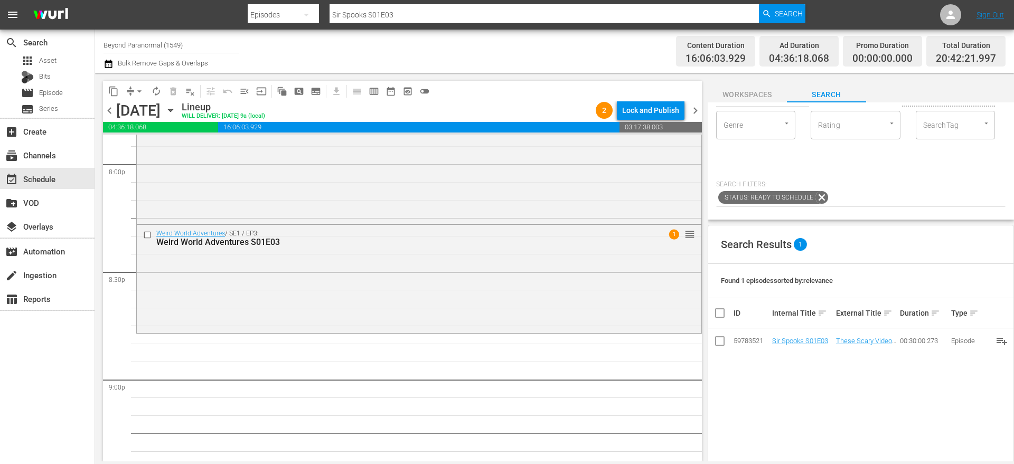
scroll to position [4365, 0]
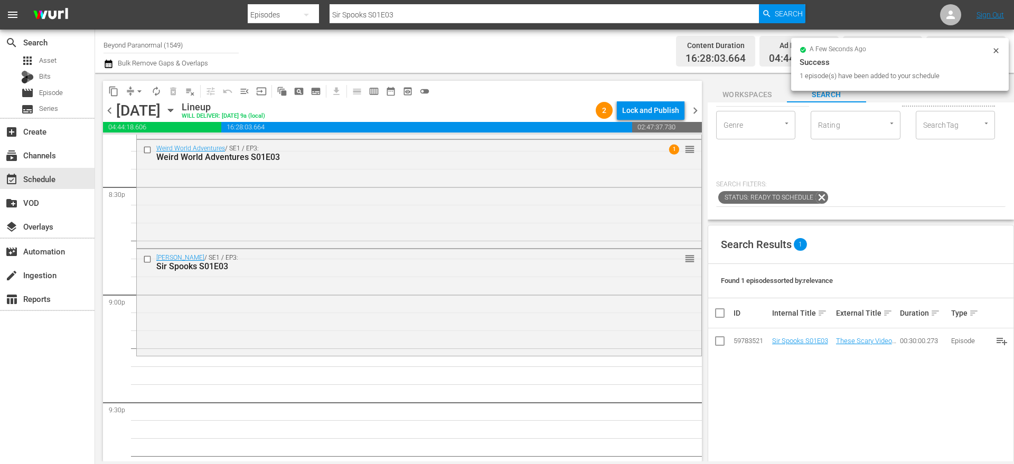
click at [772, 81] on input "Sir Spooks S01E03" at bounding box center [826, 67] width 220 height 25
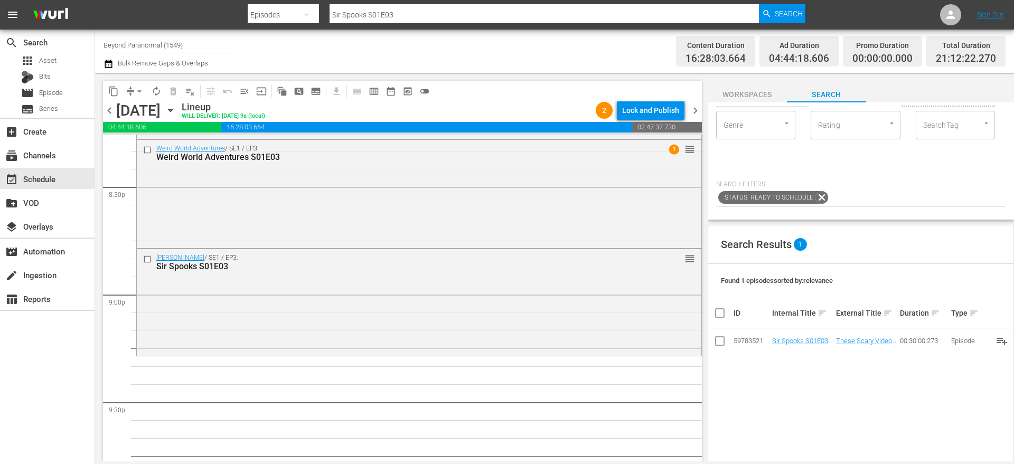
scroll to position [0, 0]
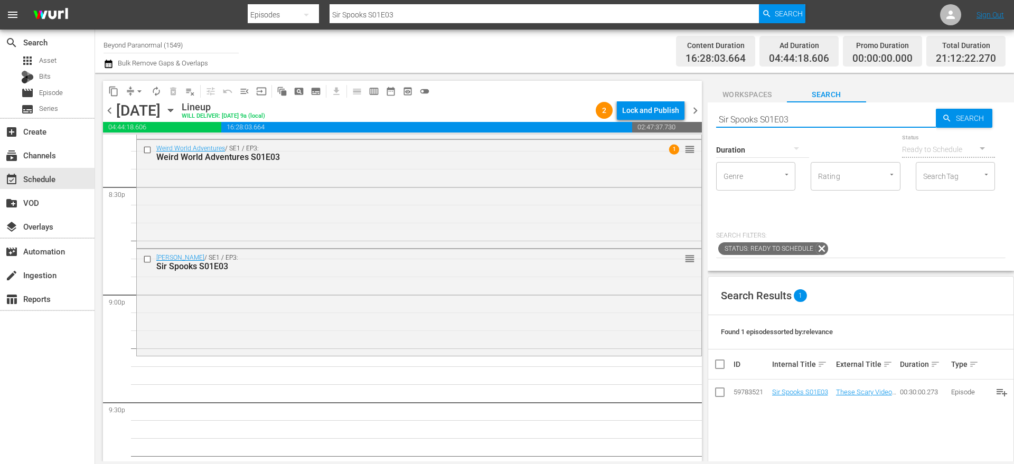
click at [772, 118] on input "Sir Spooks S01E03" at bounding box center [826, 119] width 220 height 25
paste input "Aliens Uncovered: Origins Part 1"
type input "Aliens Uncovered: Origins Part 1"
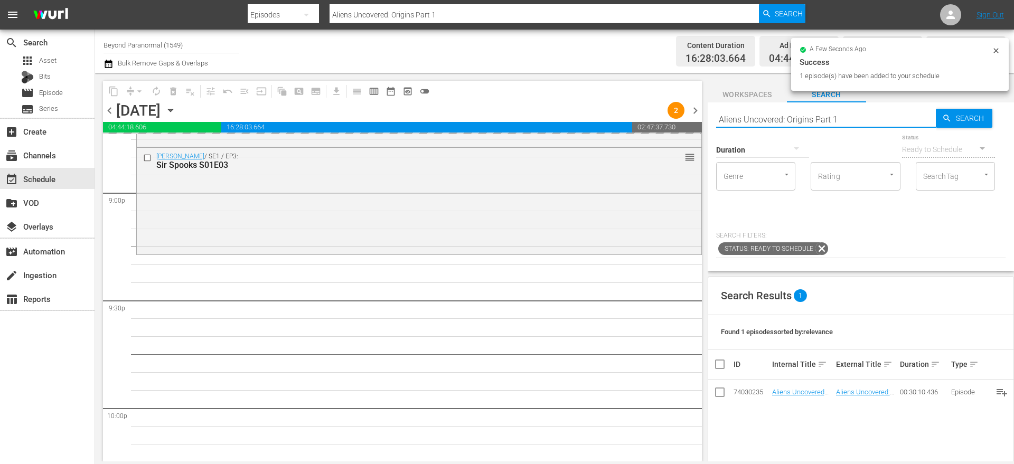
click at [744, 119] on input "Aliens Uncovered: Origins Part 1" at bounding box center [826, 119] width 220 height 25
paste input "Cryptid Wilds S02 E03"
type input "Cryptid Wilds S02 E03"
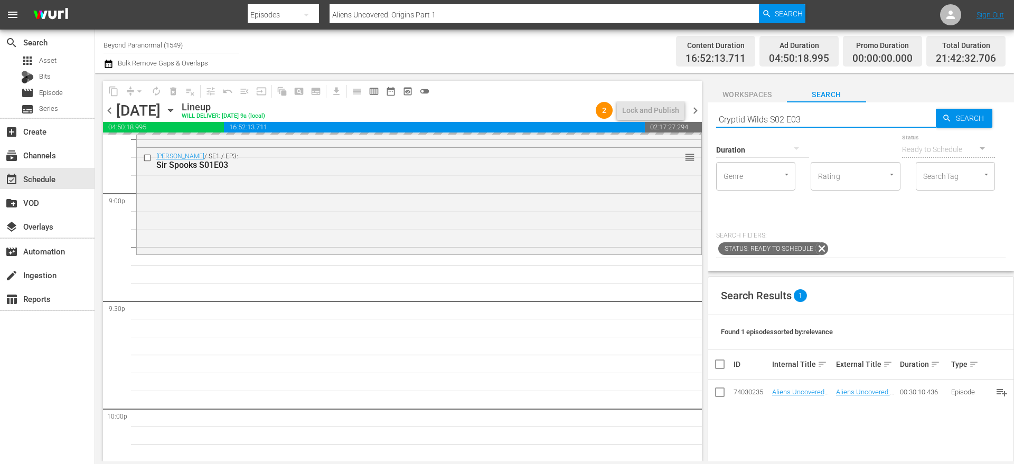
type input "Cryptid Wilds S02 E03"
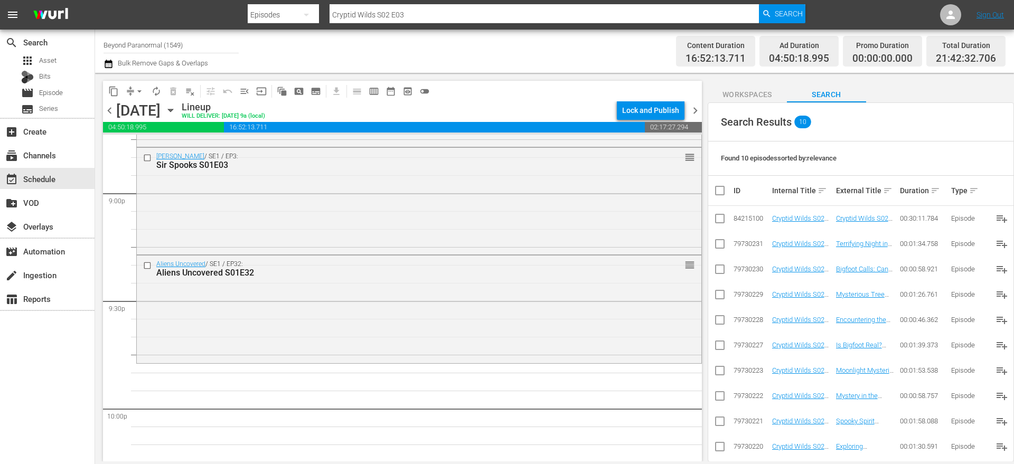
scroll to position [114, 0]
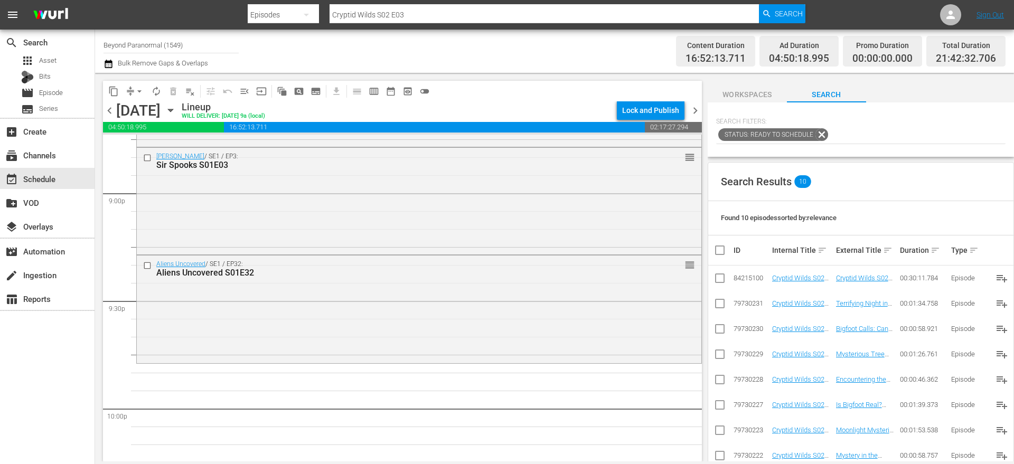
click at [797, 271] on td "Cryptid Wilds S02 E03" at bounding box center [803, 278] width 64 height 25
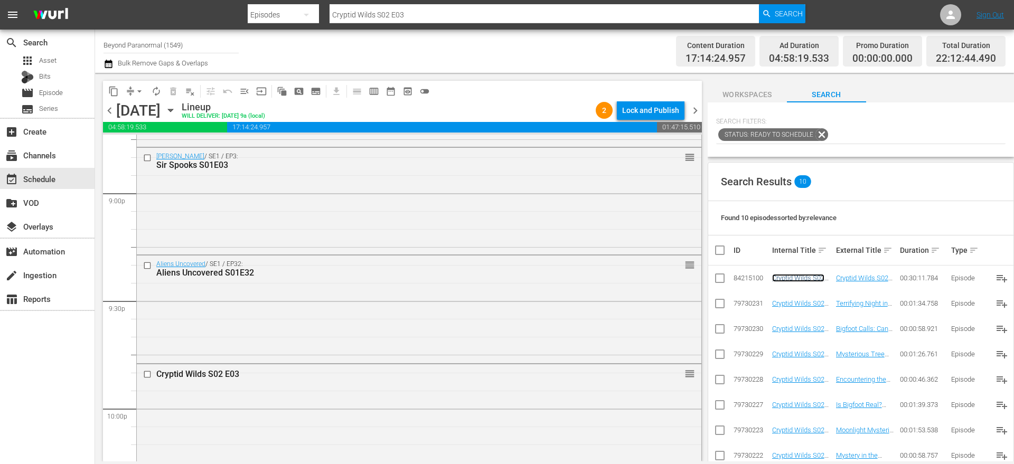
scroll to position [0, 0]
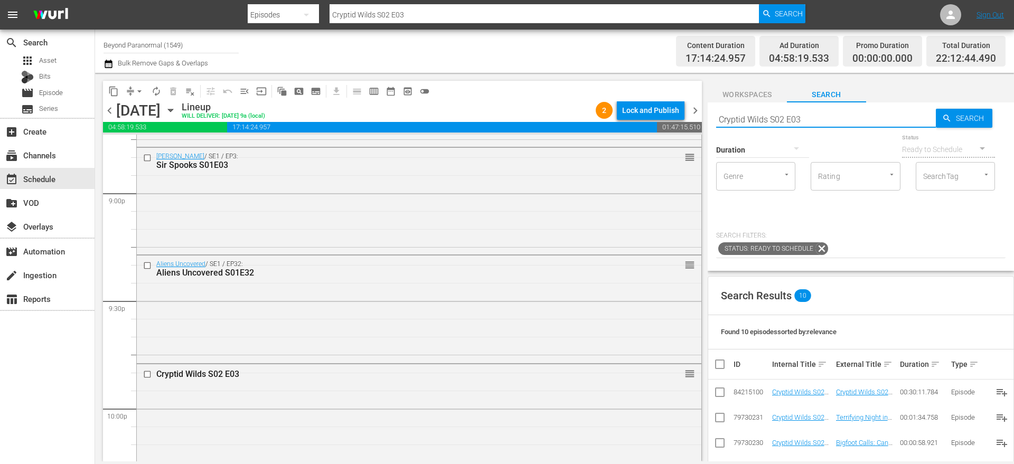
click at [753, 117] on input "Cryptid Wilds S02 E03" at bounding box center [826, 119] width 220 height 25
paste input "[GEOGRAPHIC_DATA]"
type input "[GEOGRAPHIC_DATA]"
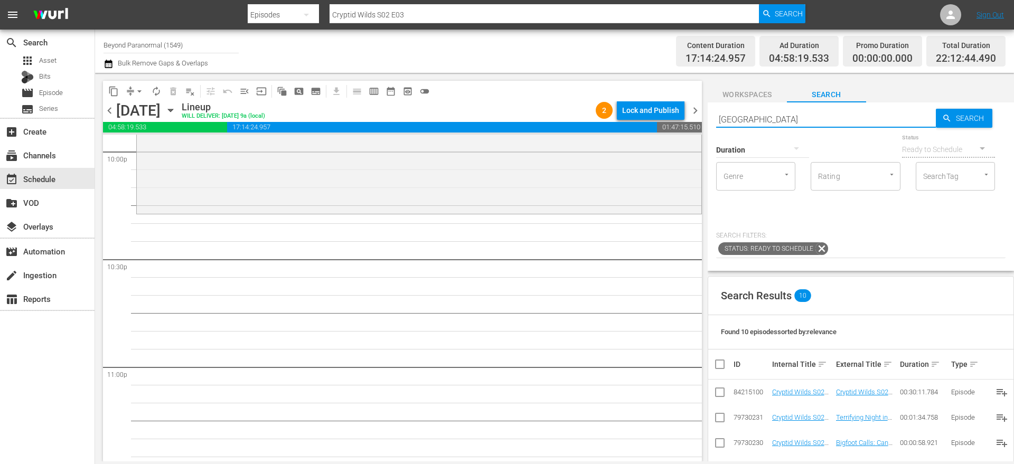
scroll to position [4729, 0]
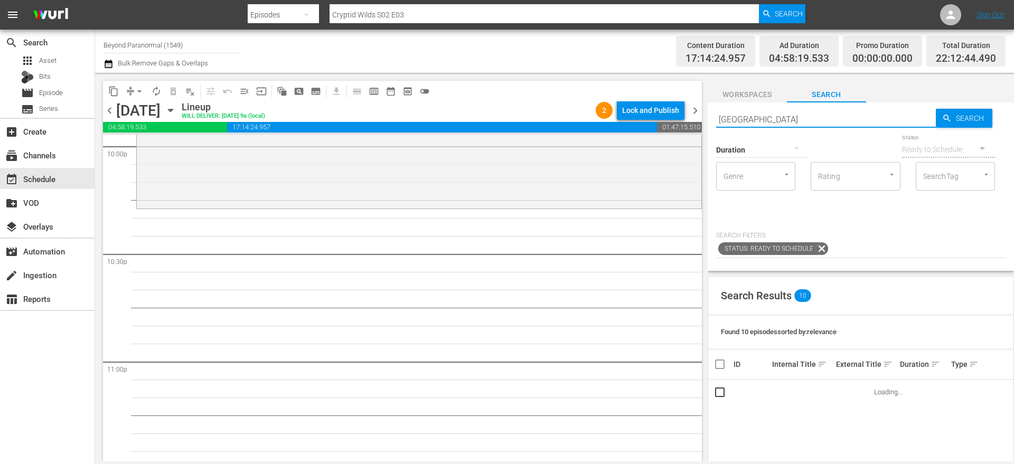
type input "[GEOGRAPHIC_DATA]"
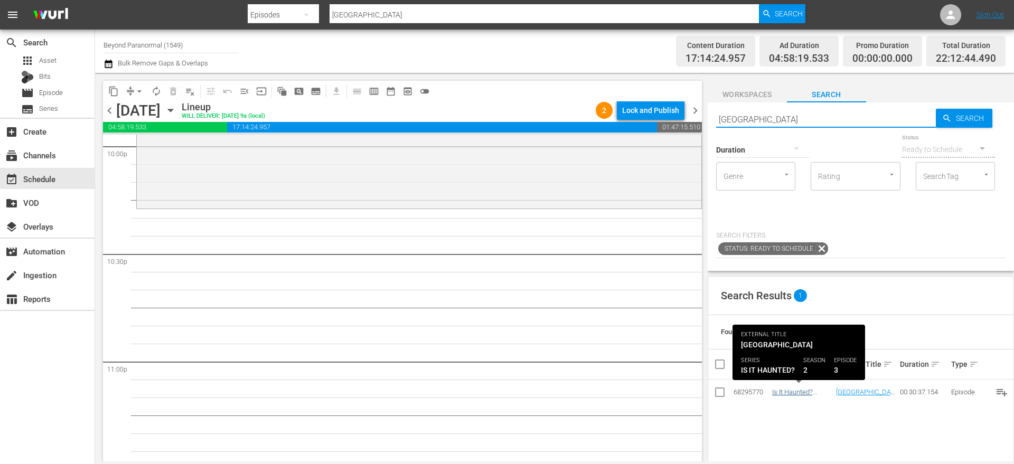
type input "[GEOGRAPHIC_DATA]"
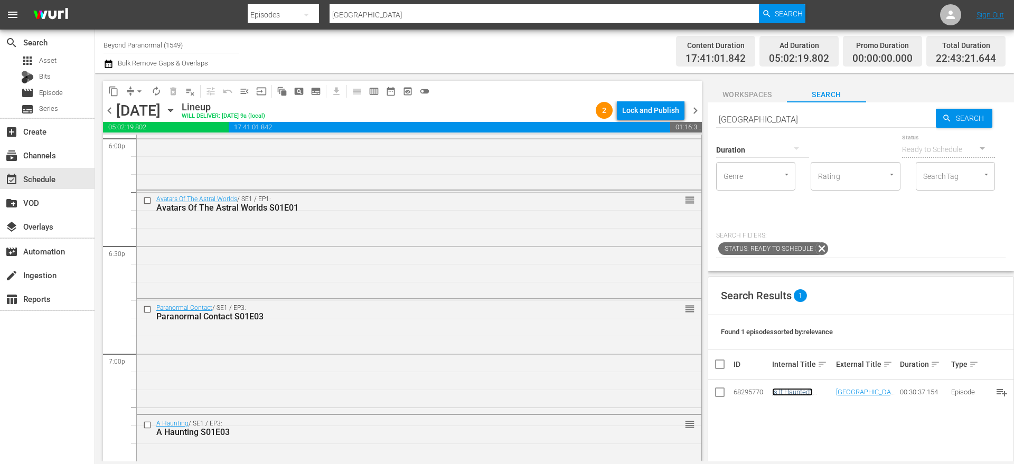
scroll to position [3871, 0]
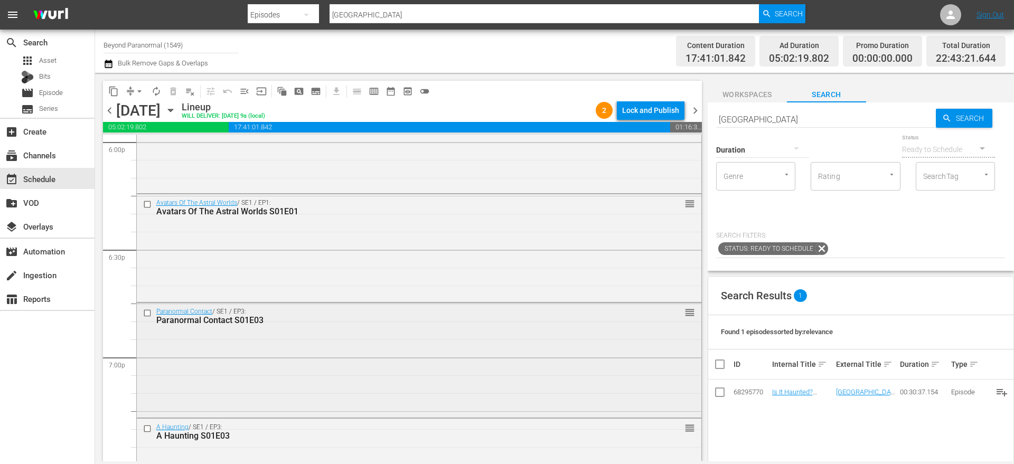
click at [146, 315] on input "checkbox" at bounding box center [148, 313] width 11 height 9
click at [146, 428] on input "checkbox" at bounding box center [148, 429] width 11 height 9
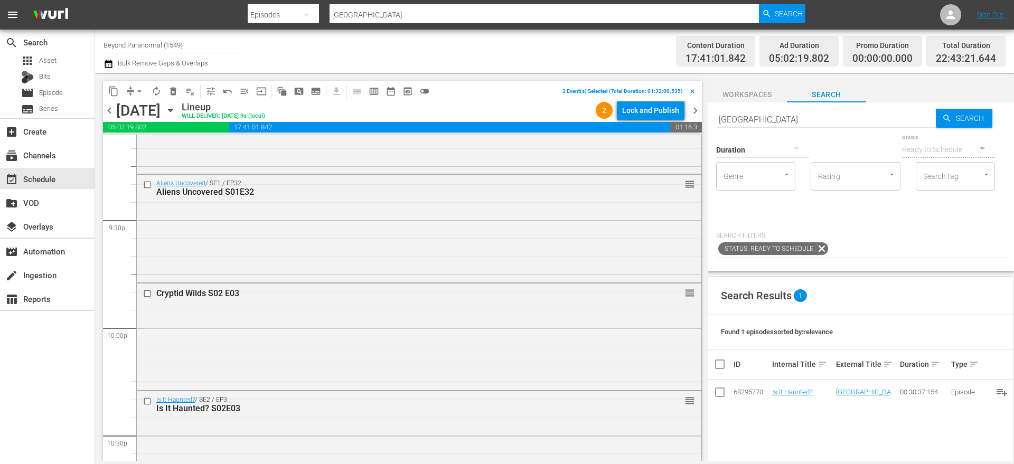
scroll to position [4844, 0]
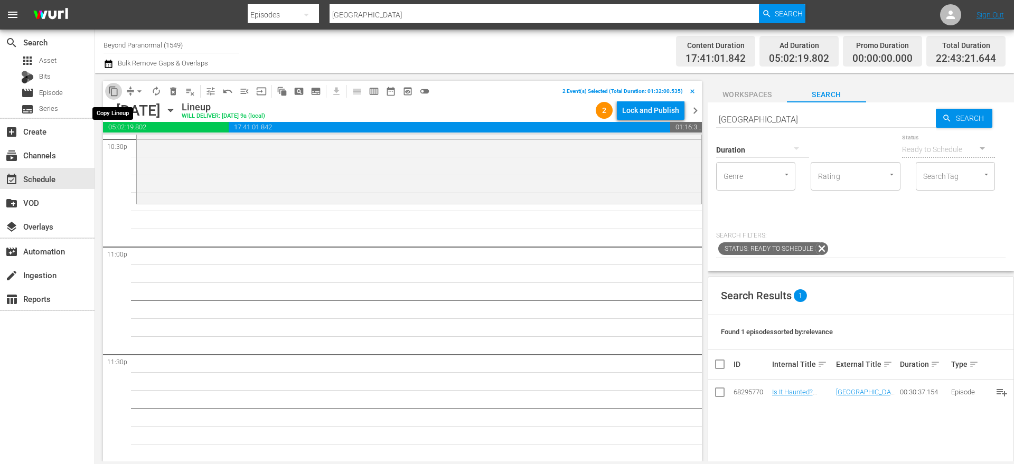
click at [116, 95] on span "content_copy" at bounding box center [113, 91] width 11 height 11
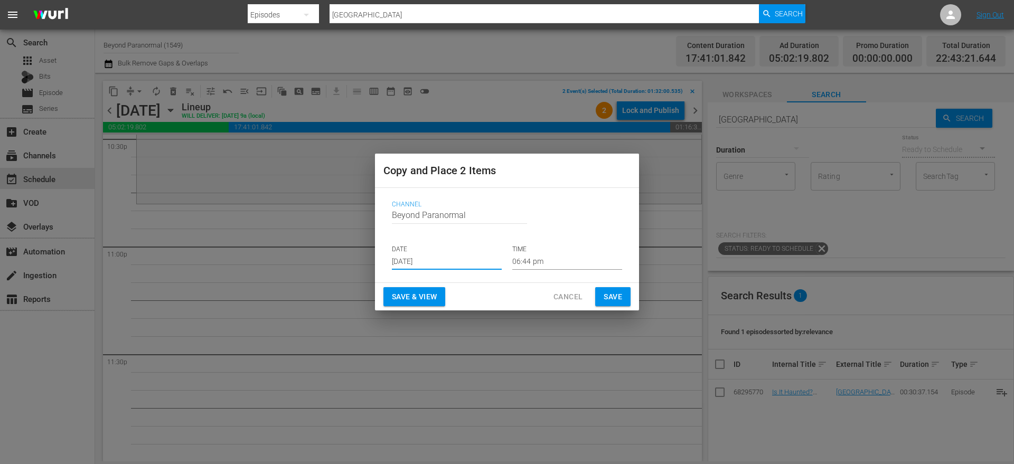
click at [407, 264] on input "[DATE]" at bounding box center [447, 262] width 110 height 16
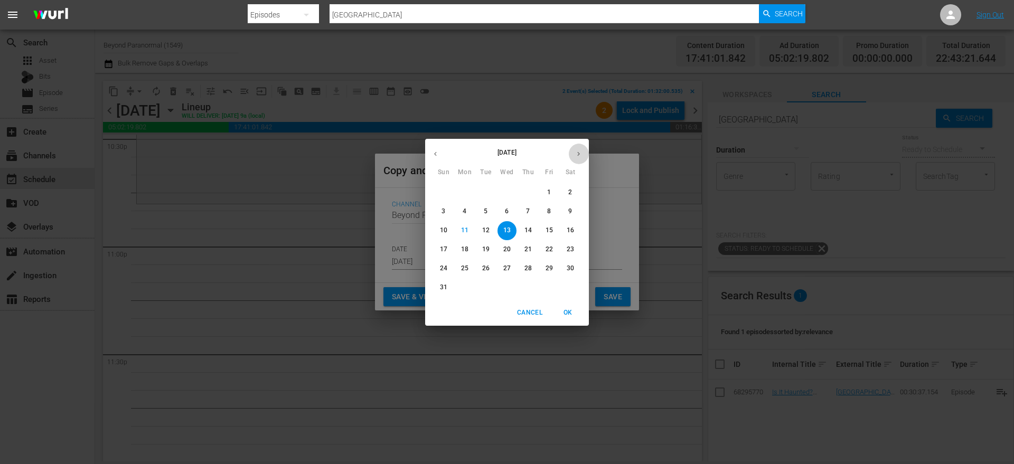
click at [577, 155] on icon "button" at bounding box center [579, 154] width 8 height 8
click at [510, 189] on span "3" at bounding box center [506, 192] width 19 height 9
type input "Sep 3rd 2025"
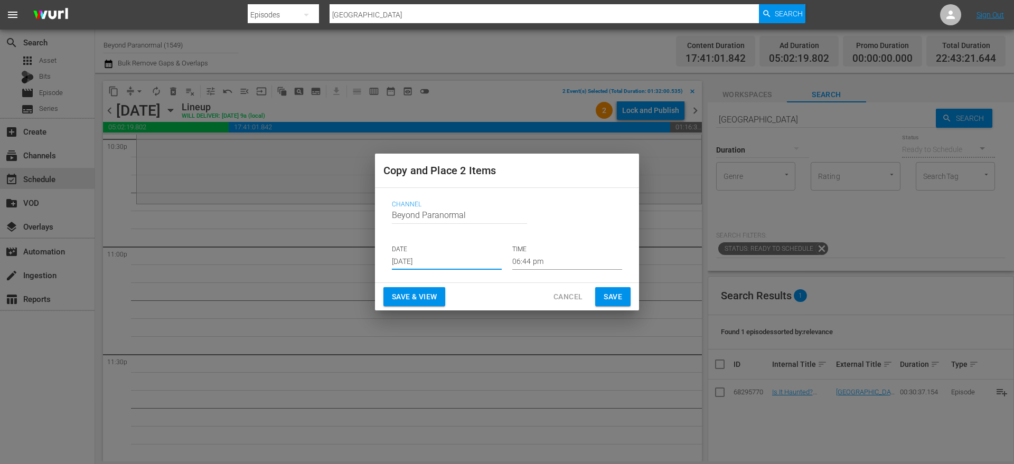
click at [529, 268] on input "06:44 pm" at bounding box center [567, 262] width 110 height 16
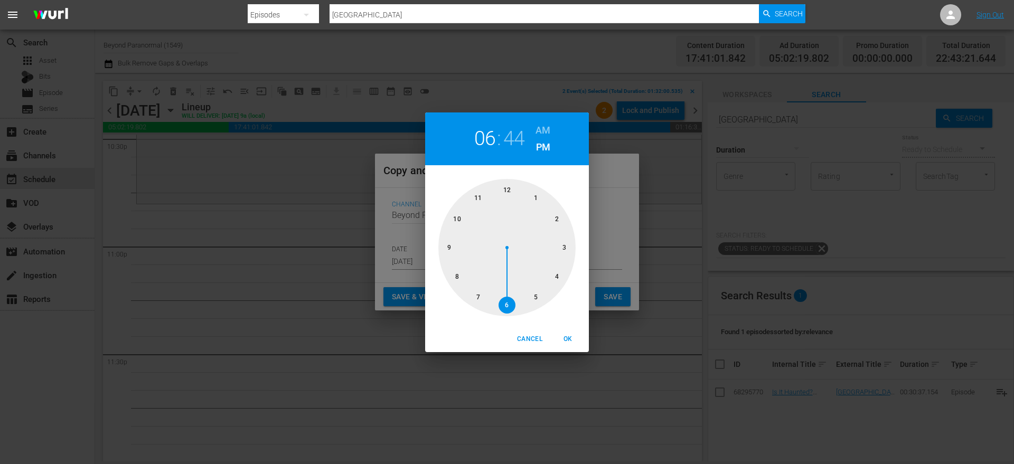
click at [459, 217] on div at bounding box center [506, 247] width 137 height 137
click at [458, 220] on div at bounding box center [506, 247] width 137 height 137
click at [572, 334] on span "OK" at bounding box center [567, 339] width 25 height 11
type input "10:50 pm"
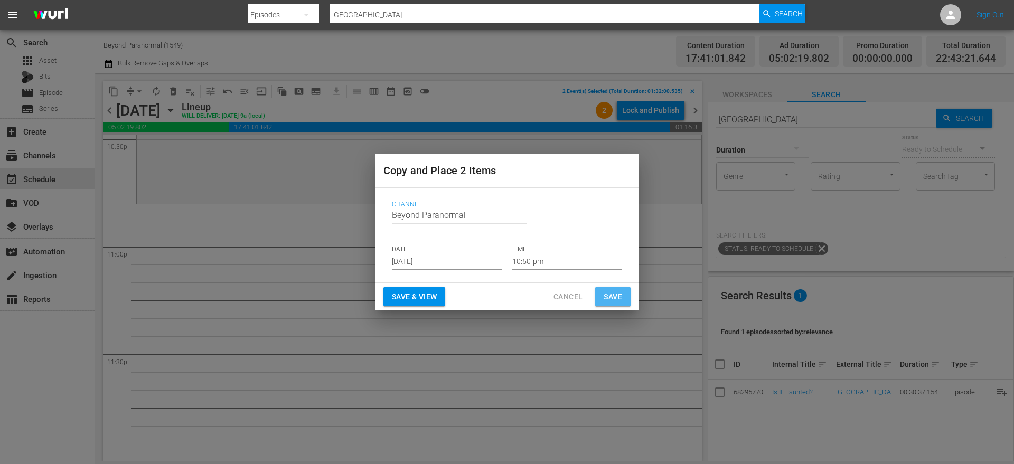
click at [617, 297] on span "Save" at bounding box center [613, 296] width 18 height 13
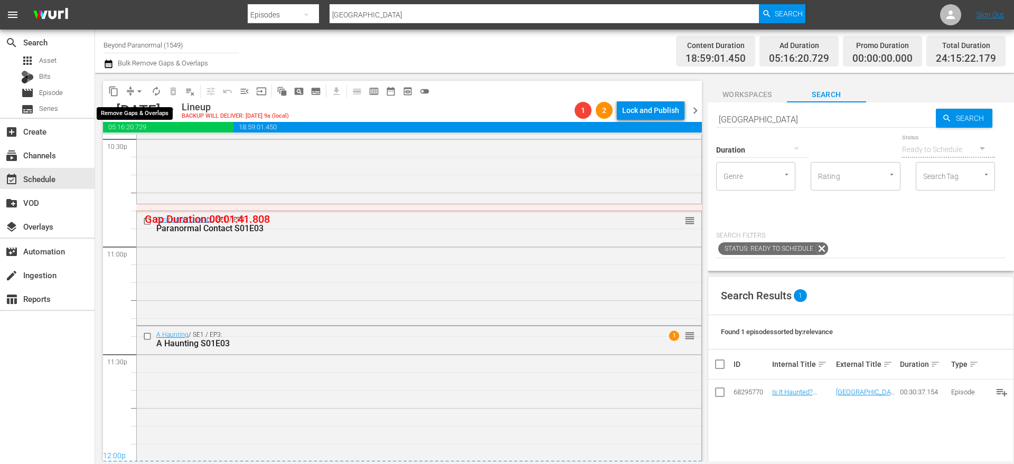
click at [133, 90] on button "arrow_drop_down" at bounding box center [139, 91] width 17 height 17
click at [163, 146] on li "Align to End of Previous Day" at bounding box center [139, 147] width 111 height 17
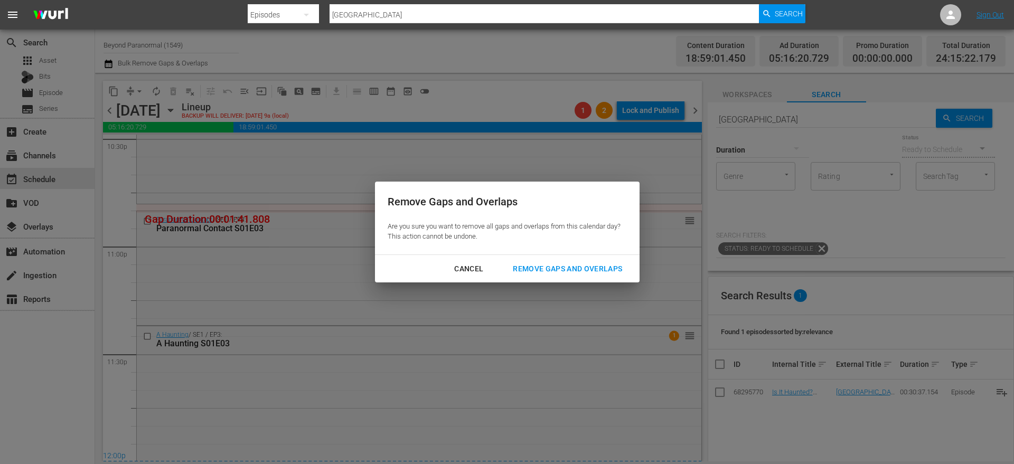
click at [579, 269] on div "Remove Gaps and Overlaps" at bounding box center [567, 268] width 126 height 13
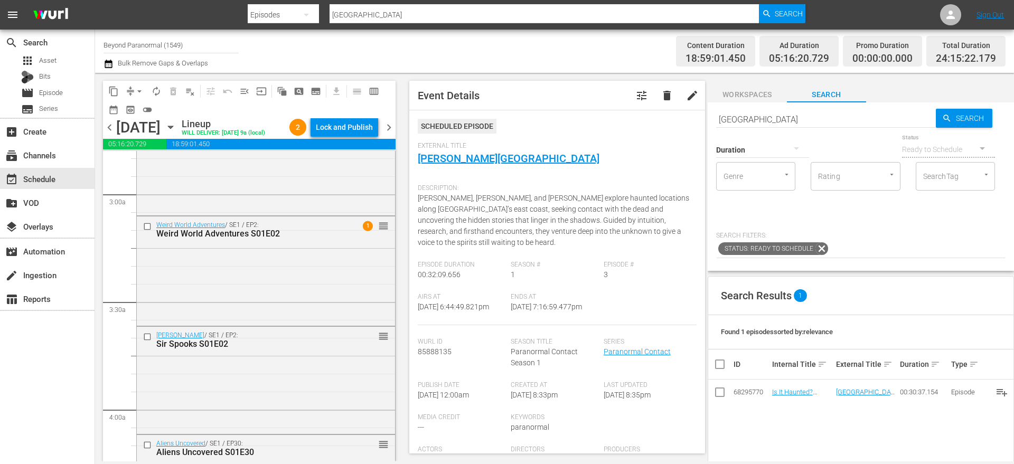
scroll to position [607, 0]
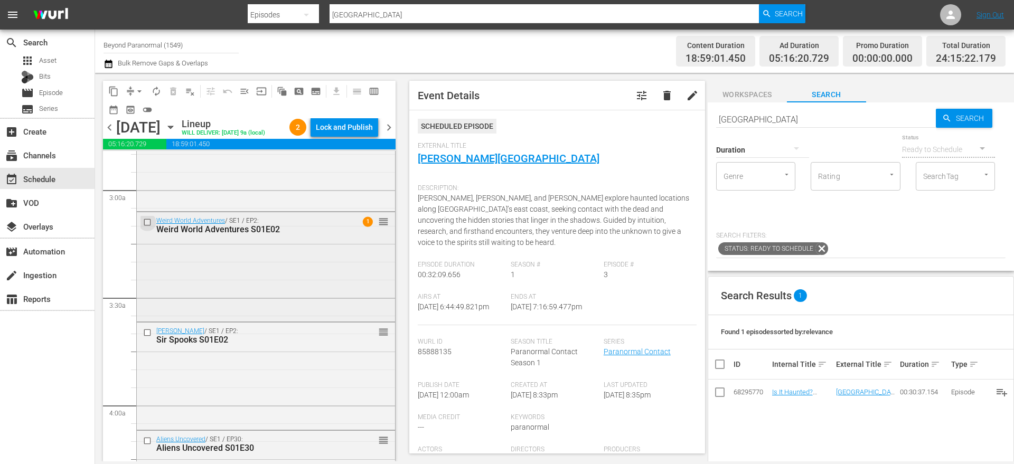
click at [148, 227] on input "checkbox" at bounding box center [148, 222] width 11 height 9
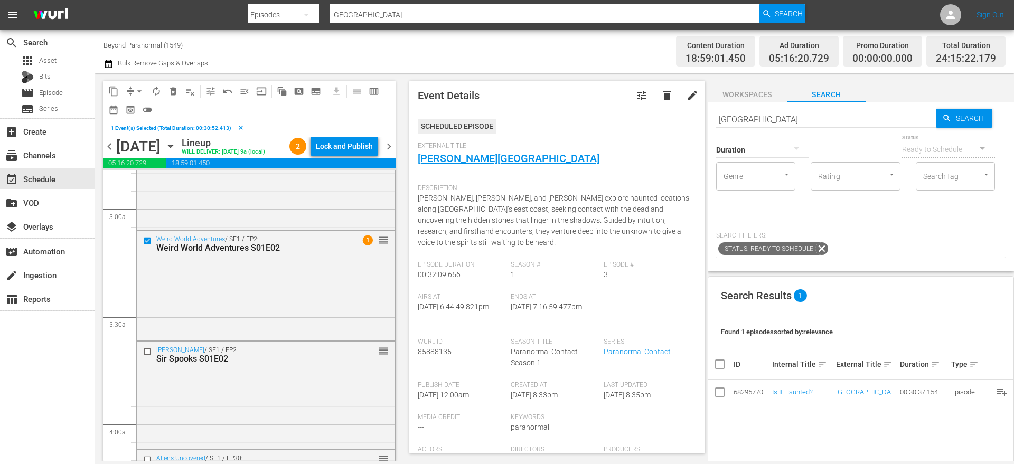
click at [175, 90] on span "delete_forever_outlined" at bounding box center [173, 91] width 11 height 11
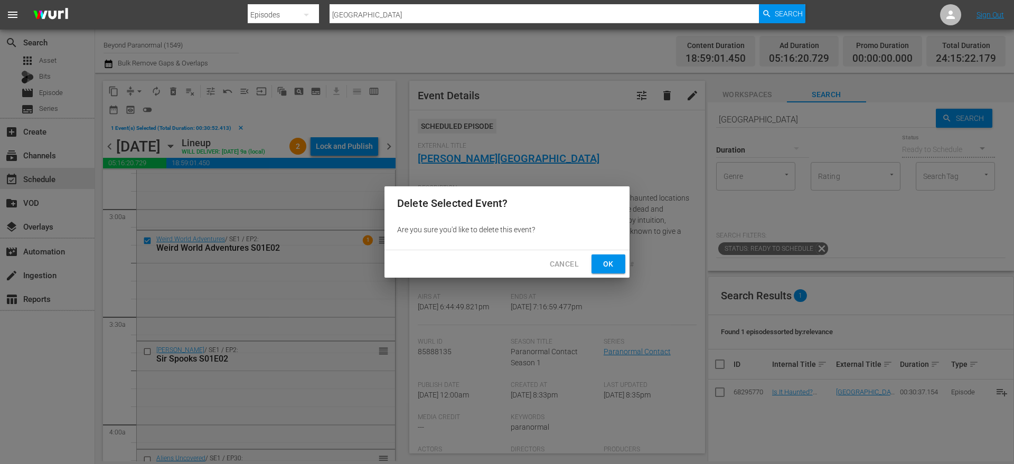
click at [613, 262] on span "Ok" at bounding box center [608, 264] width 17 height 13
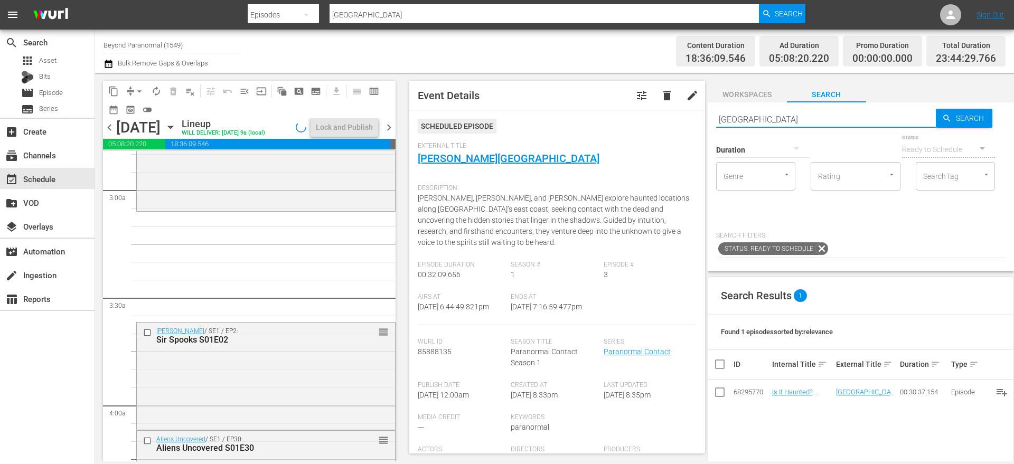
click at [772, 115] on input "[GEOGRAPHIC_DATA]" at bounding box center [826, 119] width 220 height 25
type input "unveiled"
click at [785, 147] on button "button" at bounding box center [796, 148] width 25 height 25
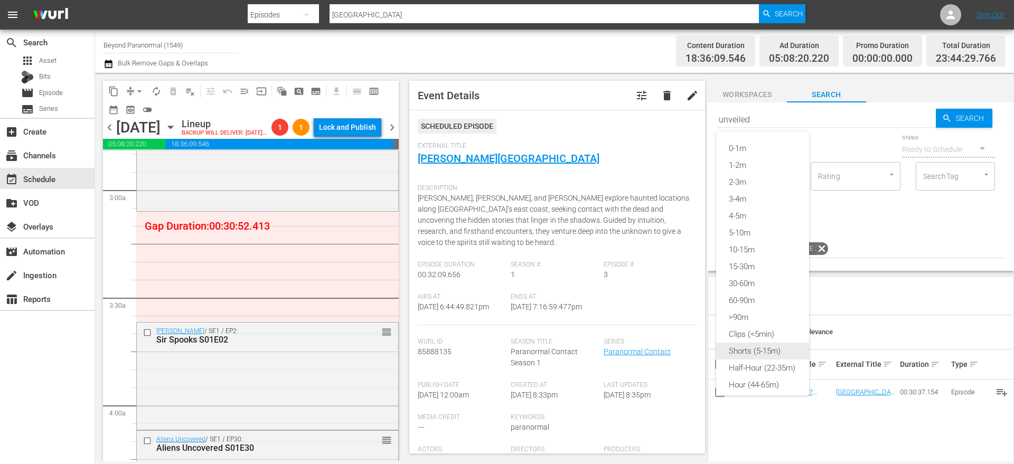
click at [766, 353] on div "Shorts (5-15m)" at bounding box center [762, 351] width 93 height 17
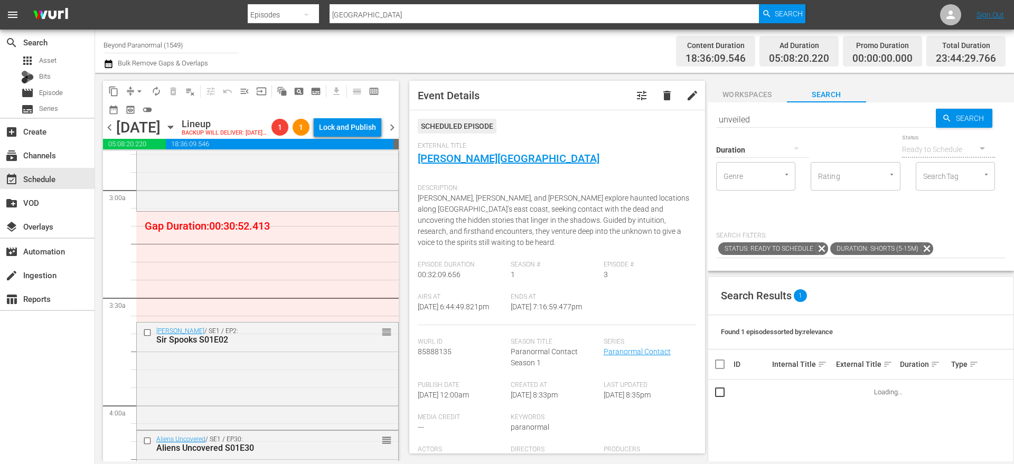
type input "unveiled"
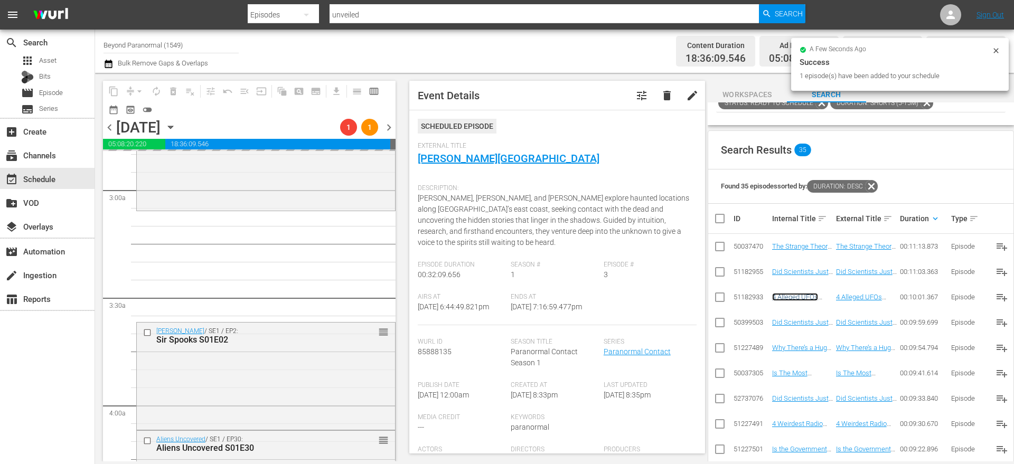
scroll to position [210, 0]
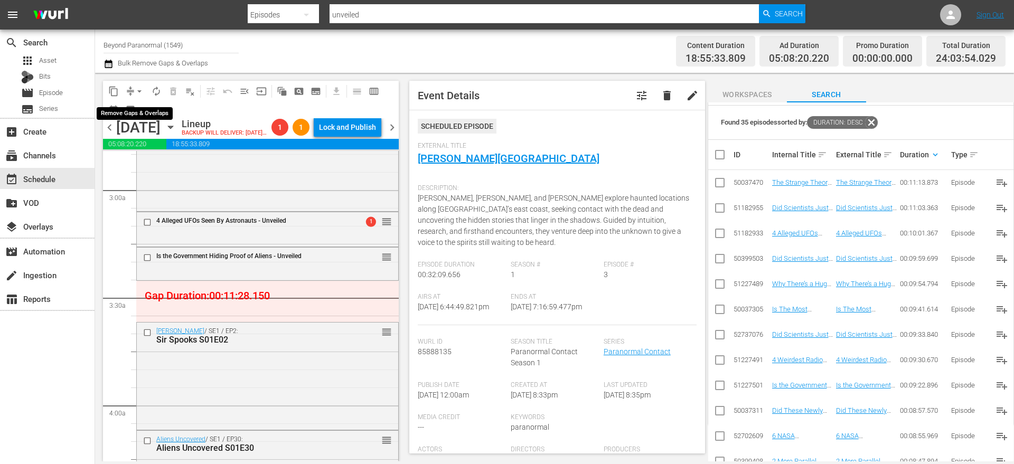
click at [132, 90] on button "arrow_drop_down" at bounding box center [139, 91] width 17 height 17
click at [140, 147] on li "Align to End of Previous Day" at bounding box center [139, 147] width 111 height 17
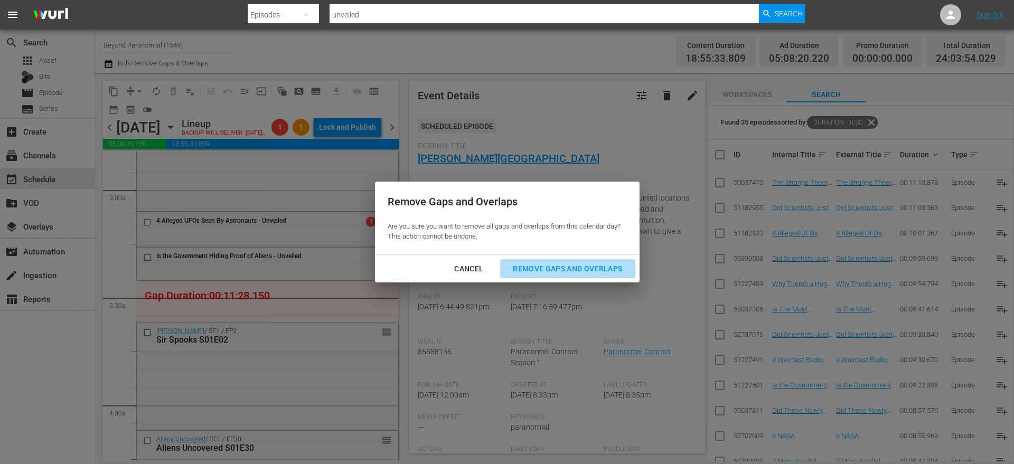
click at [599, 266] on div "Remove Gaps and Overlaps" at bounding box center [567, 268] width 126 height 13
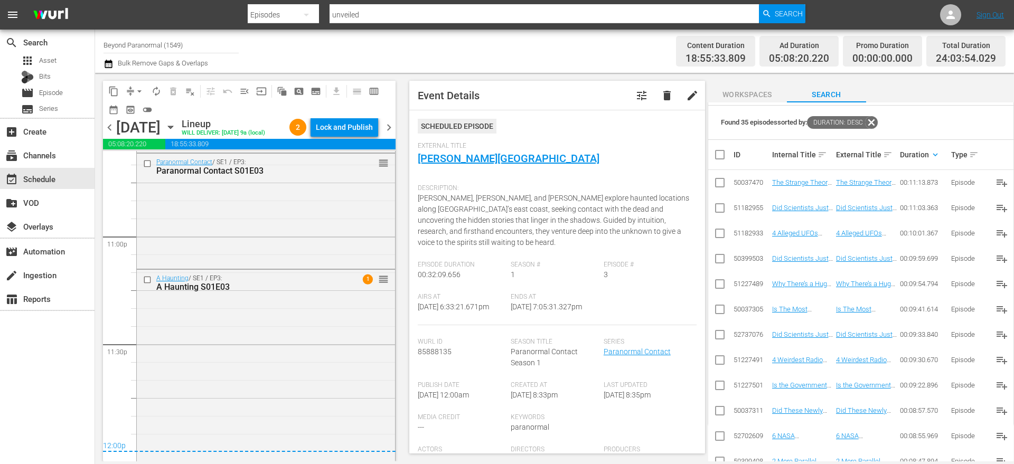
scroll to position [4909, 0]
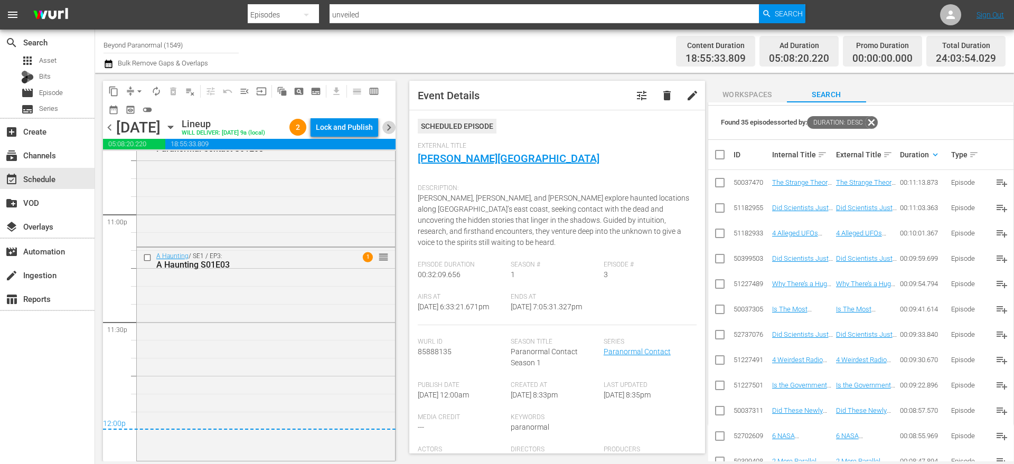
click at [391, 134] on span "chevron_right" at bounding box center [388, 127] width 13 height 13
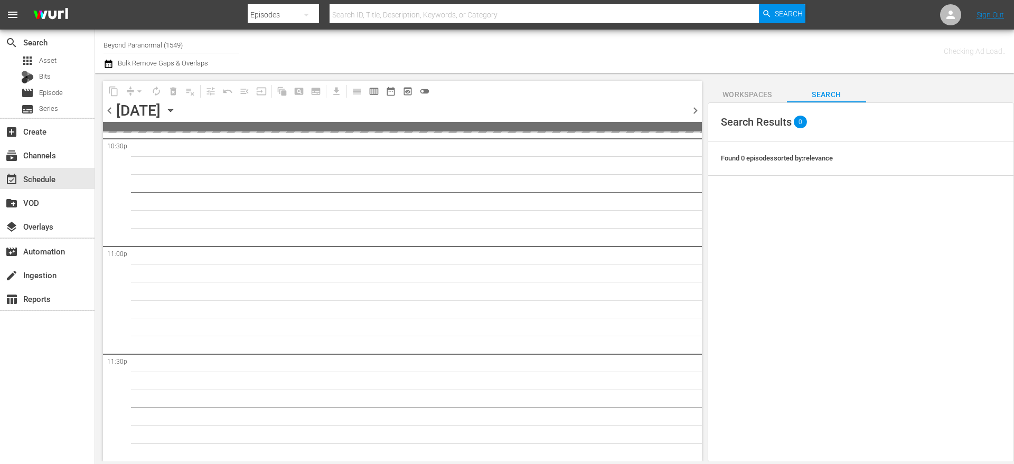
scroll to position [174, 0]
click at [108, 114] on span "chevron_left" at bounding box center [109, 110] width 13 height 13
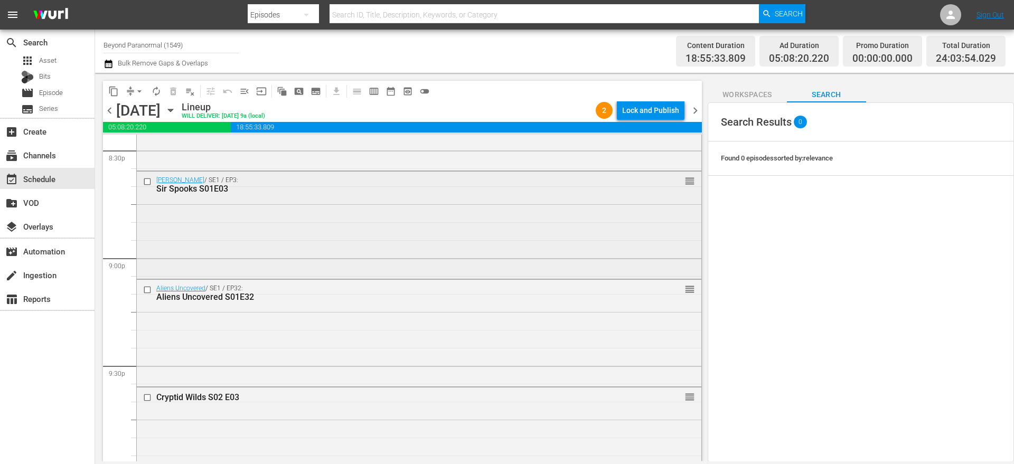
scroll to position [4398, 0]
click at [147, 296] on input "checkbox" at bounding box center [148, 293] width 11 height 9
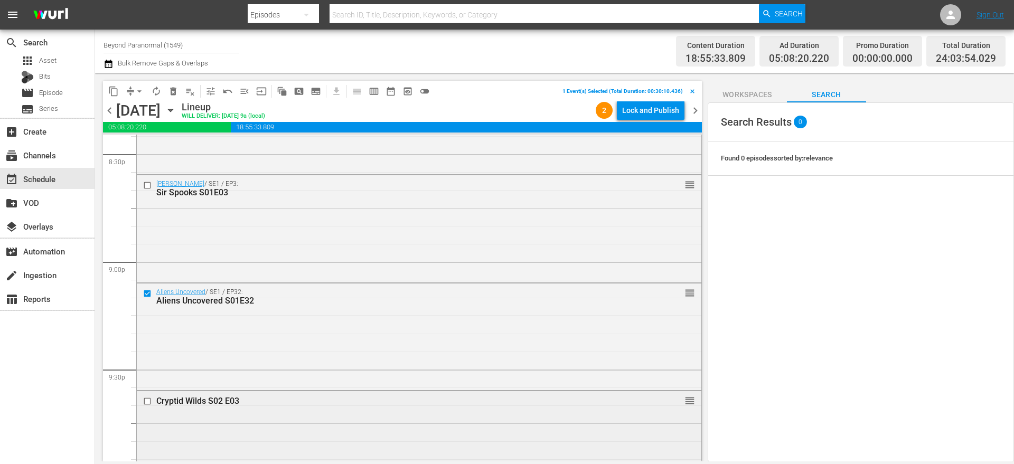
click at [147, 402] on input "checkbox" at bounding box center [148, 401] width 11 height 9
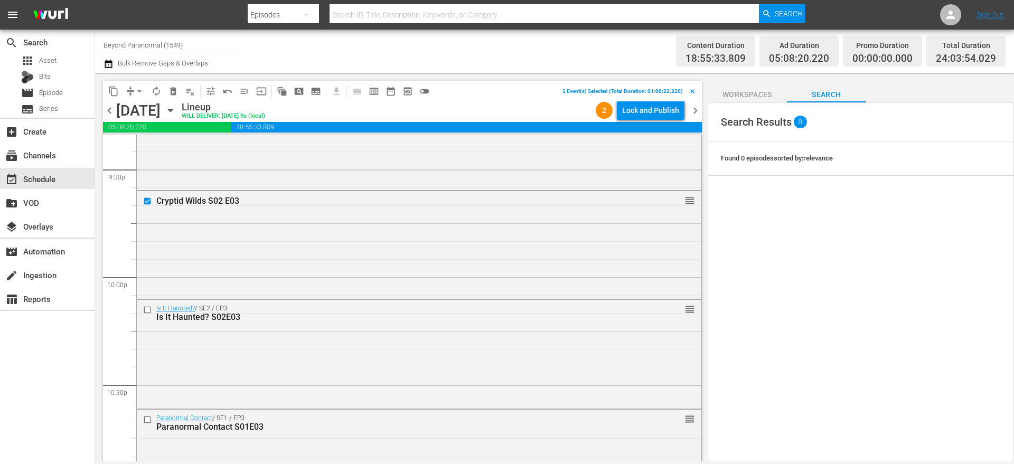
scroll to position [4620, 0]
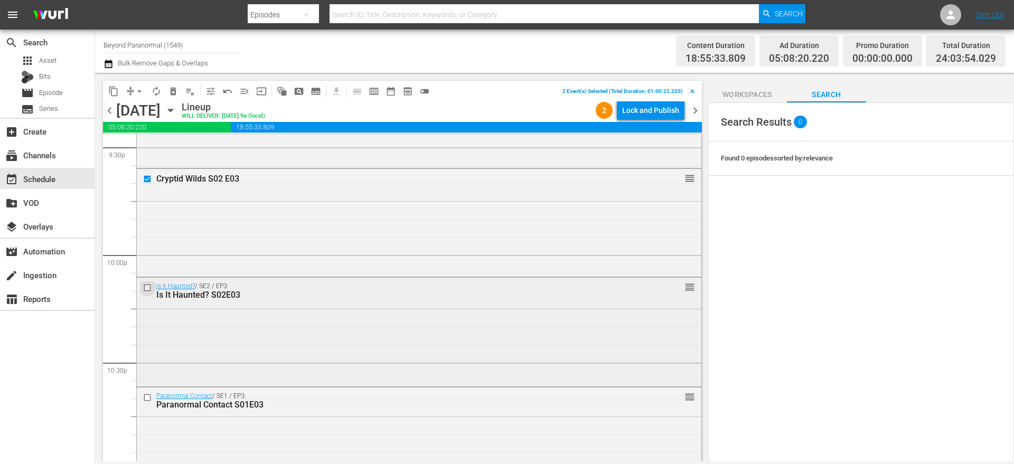
click at [147, 286] on input "checkbox" at bounding box center [148, 288] width 11 height 9
click at [148, 397] on input "checkbox" at bounding box center [148, 397] width 11 height 9
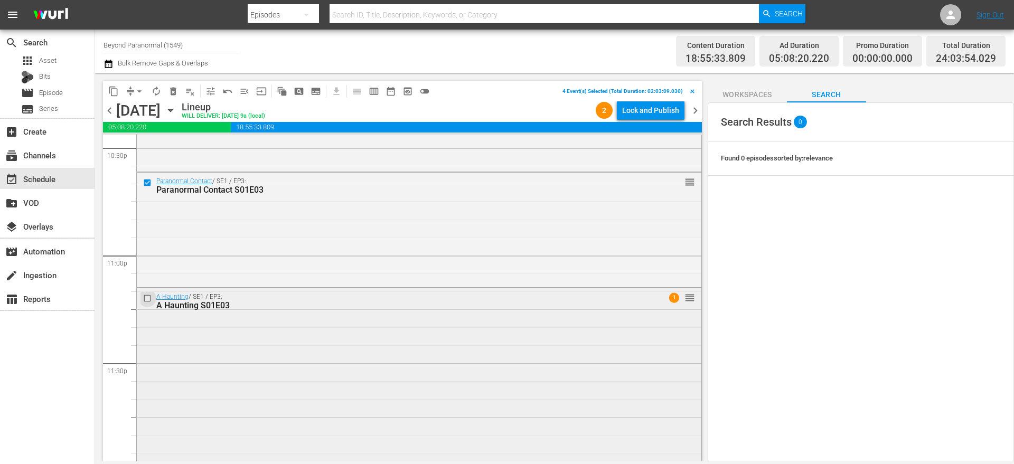
click at [147, 298] on input "checkbox" at bounding box center [148, 298] width 11 height 9
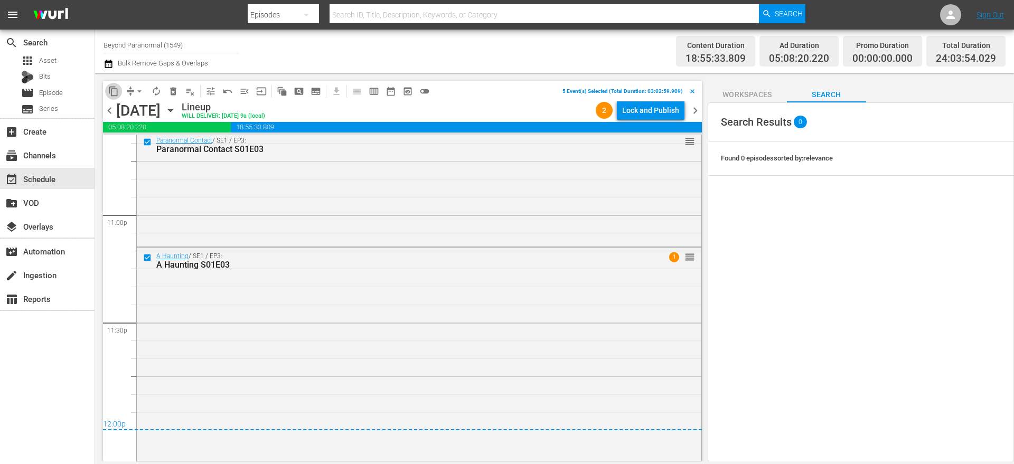
click at [115, 96] on button "content_copy" at bounding box center [113, 91] width 17 height 17
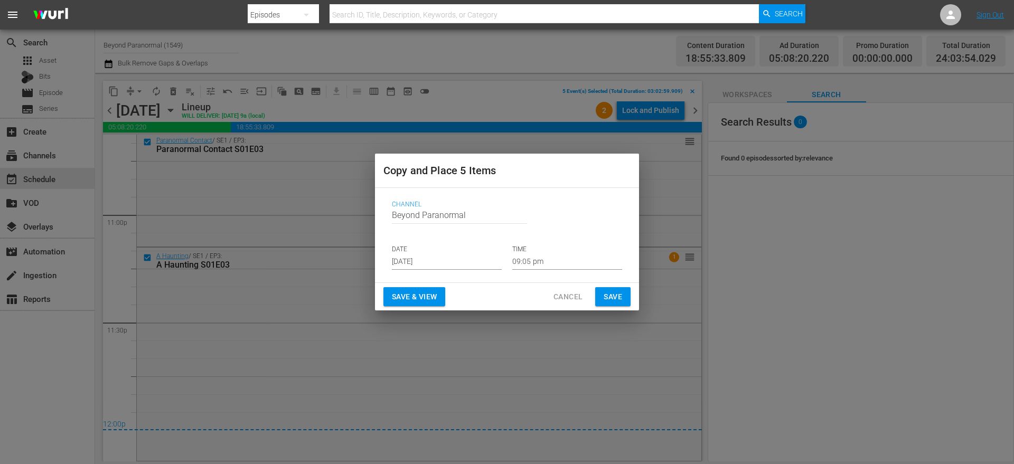
click at [444, 260] on input "[DATE]" at bounding box center [447, 262] width 110 height 16
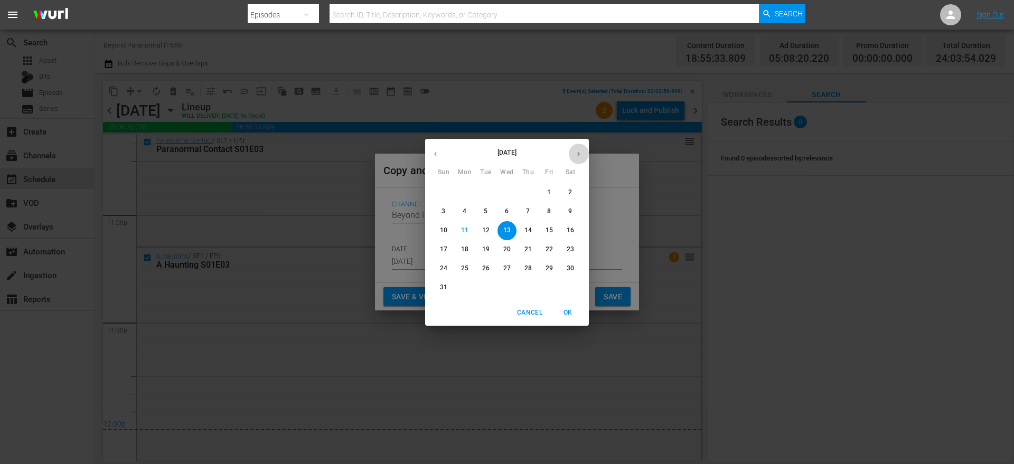
click at [576, 159] on button "button" at bounding box center [578, 154] width 21 height 21
click at [530, 190] on span "4" at bounding box center [528, 192] width 19 height 9
type input "Sep 4th 2025"
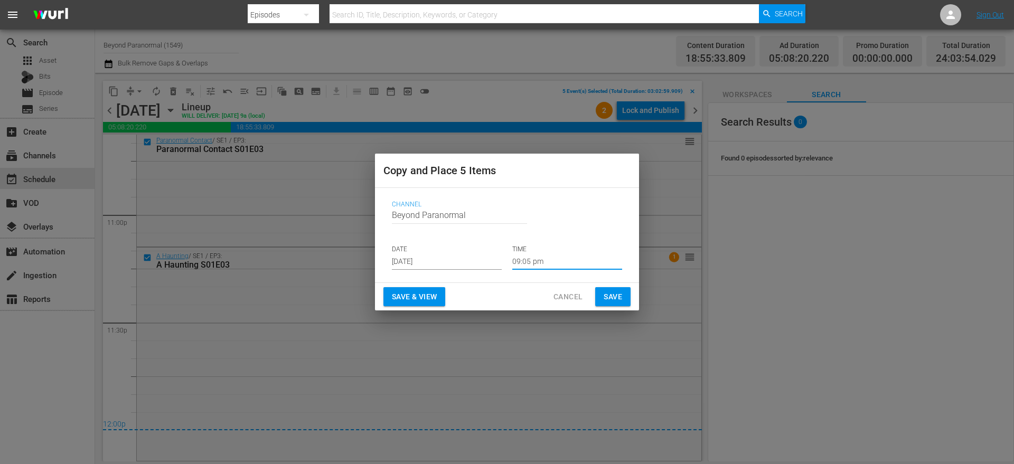
click at [533, 258] on input "09:05 pm" at bounding box center [567, 262] width 110 height 16
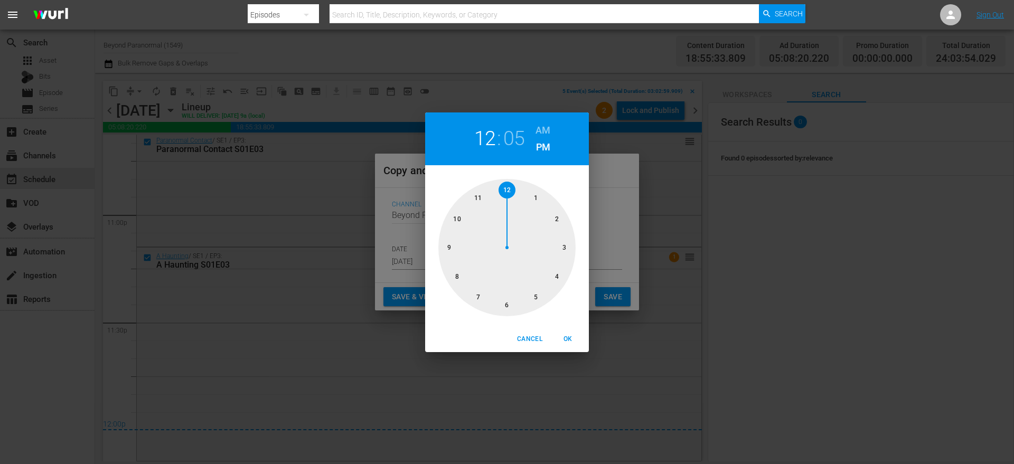
click at [508, 186] on div at bounding box center [506, 247] width 137 height 137
click at [539, 124] on h6 "AM" at bounding box center [543, 130] width 15 height 17
click at [569, 335] on span "OK" at bounding box center [567, 339] width 25 height 11
type input "12:05 am"
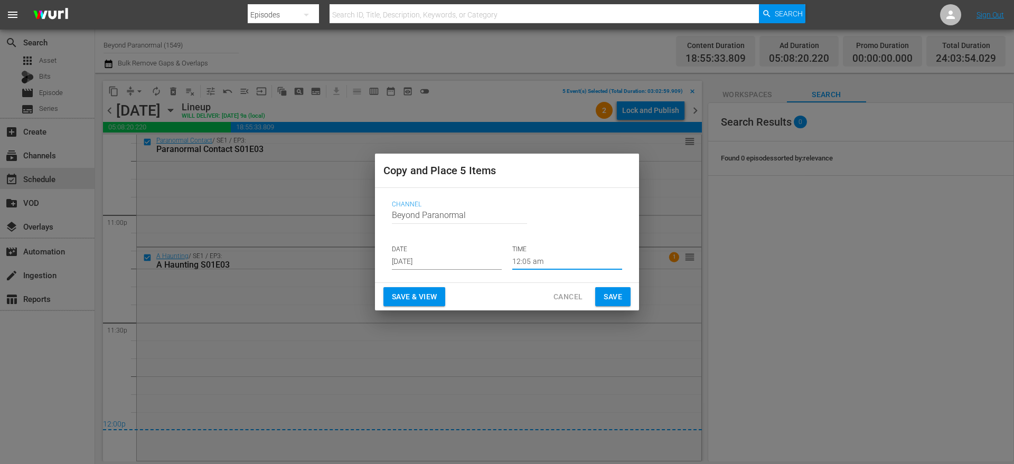
click at [614, 289] on button "Save" at bounding box center [612, 297] width 35 height 20
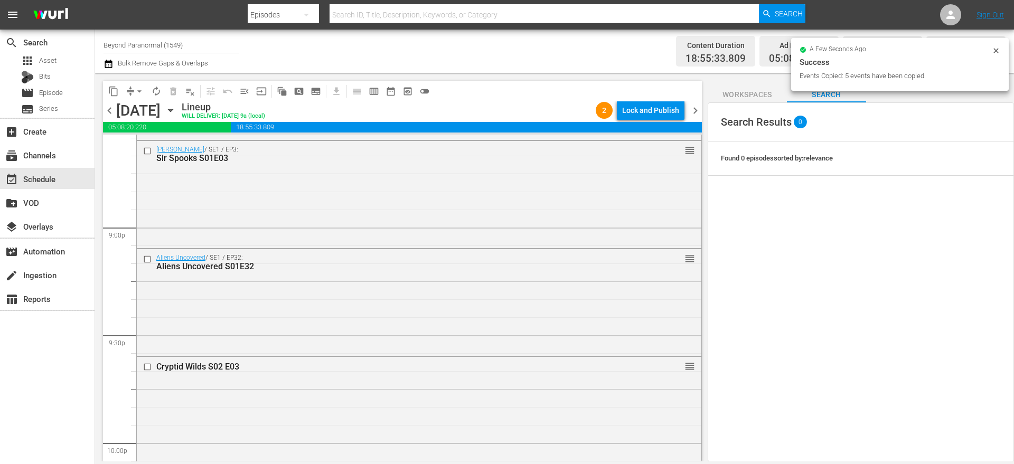
scroll to position [4228, 0]
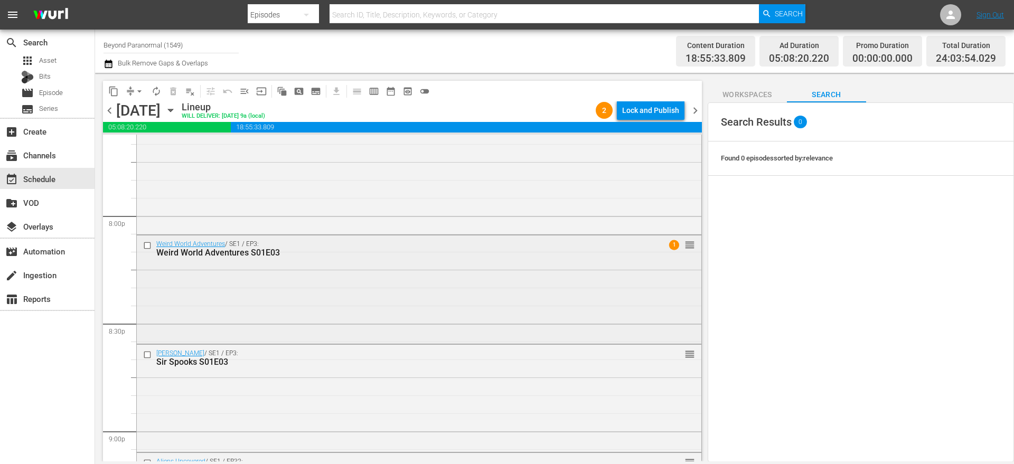
click at [148, 246] on input "checkbox" at bounding box center [148, 245] width 11 height 9
click at [148, 353] on input "checkbox" at bounding box center [148, 355] width 11 height 9
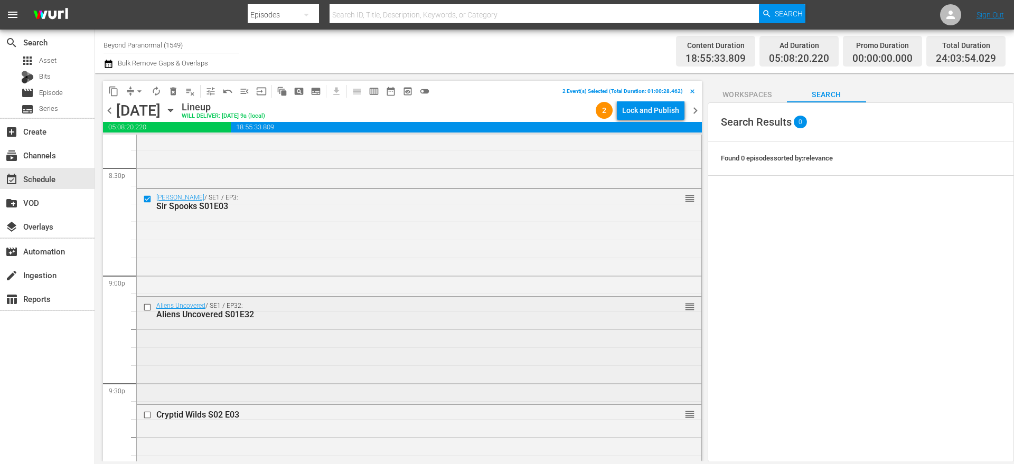
click at [147, 309] on input "checkbox" at bounding box center [148, 307] width 11 height 9
click at [147, 416] on input "checkbox" at bounding box center [148, 415] width 11 height 9
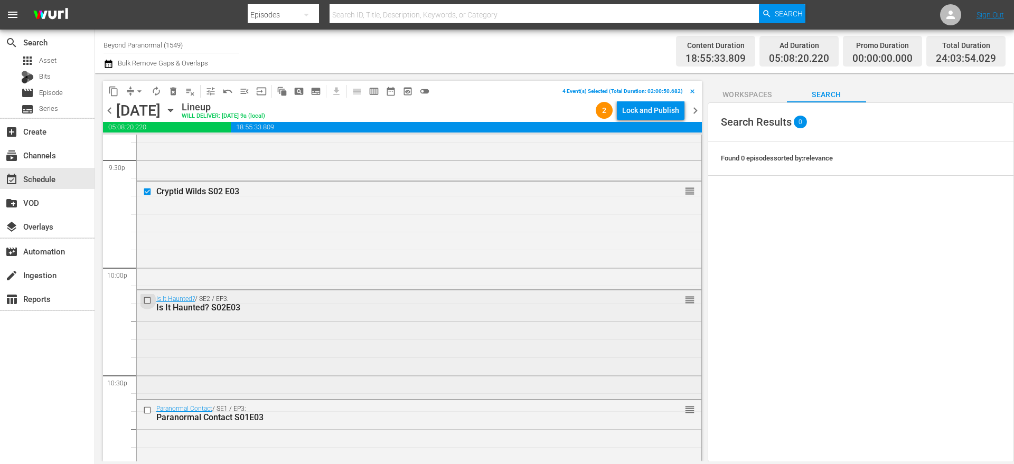
click at [147, 301] on input "checkbox" at bounding box center [148, 300] width 11 height 9
click at [148, 410] on input "checkbox" at bounding box center [148, 410] width 11 height 9
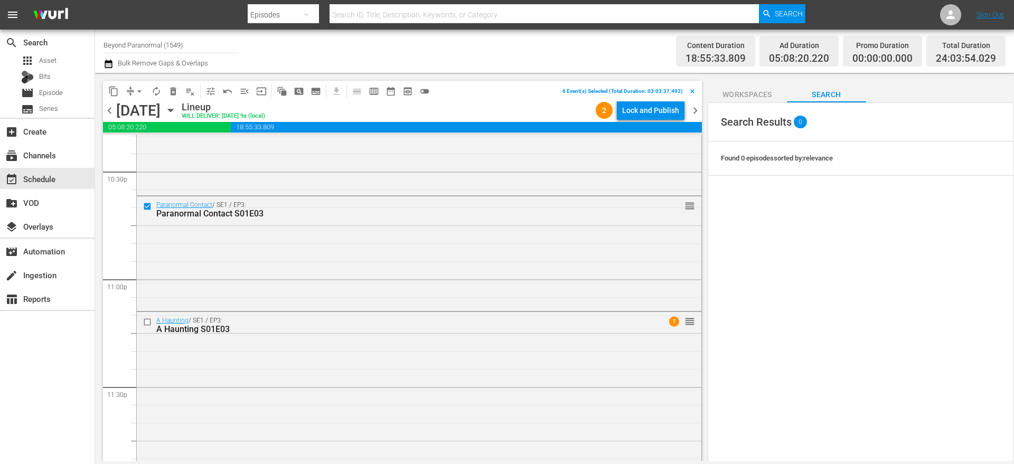
scroll to position [4819, 0]
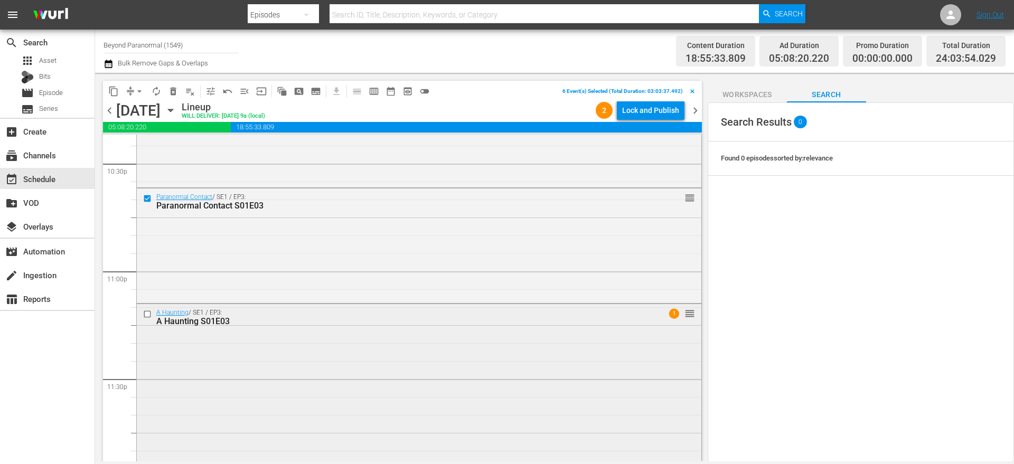
click at [146, 314] on input "checkbox" at bounding box center [148, 314] width 11 height 9
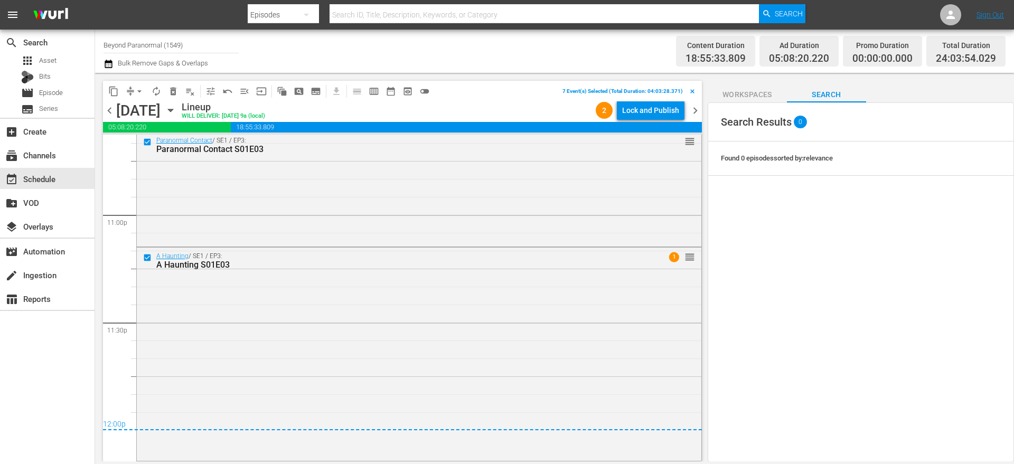
click at [115, 92] on span "content_copy" at bounding box center [113, 91] width 11 height 11
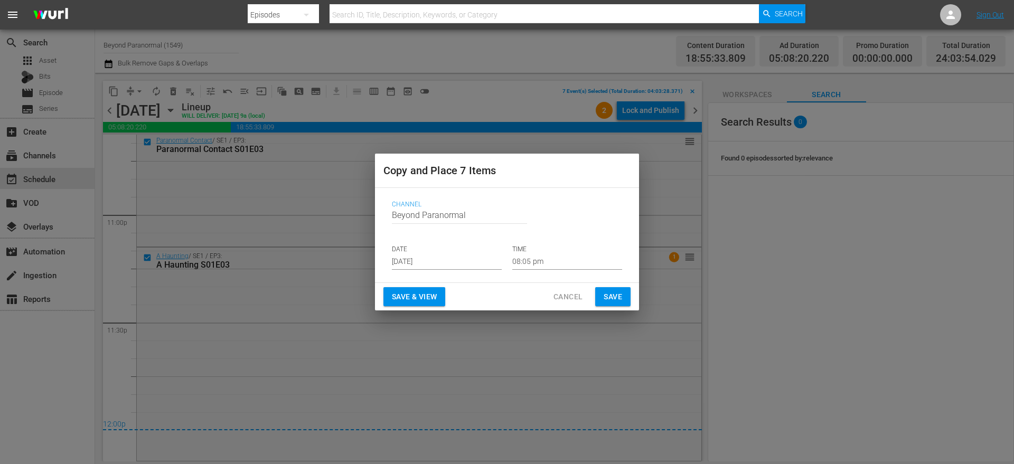
click at [433, 258] on input "[DATE]" at bounding box center [447, 262] width 110 height 16
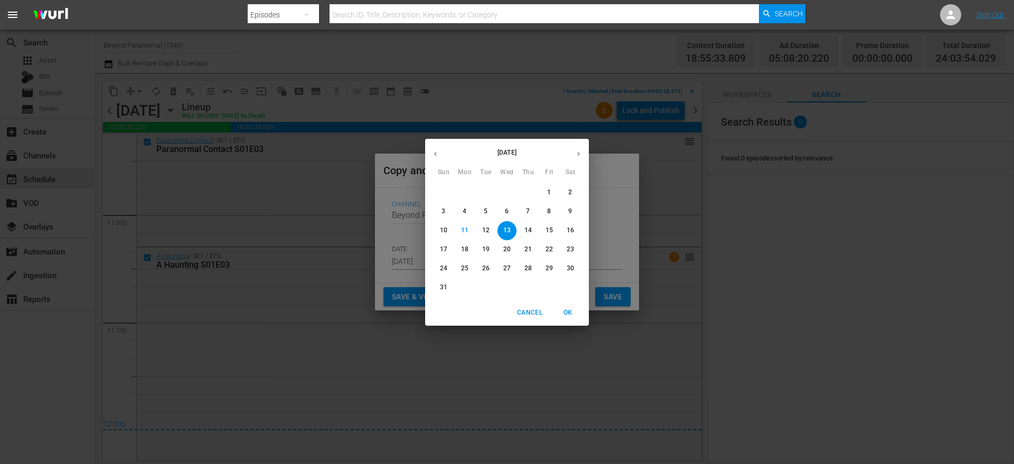
click at [581, 159] on button "button" at bounding box center [578, 154] width 21 height 21
click at [531, 188] on span "4" at bounding box center [528, 192] width 19 height 9
type input "Sep 4th 2025"
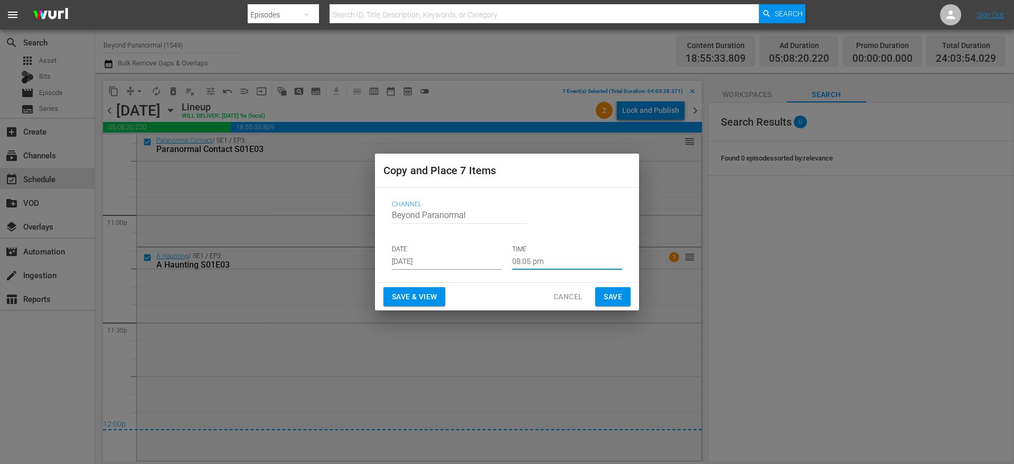
click at [523, 255] on input "08:05 pm" at bounding box center [567, 262] width 110 height 16
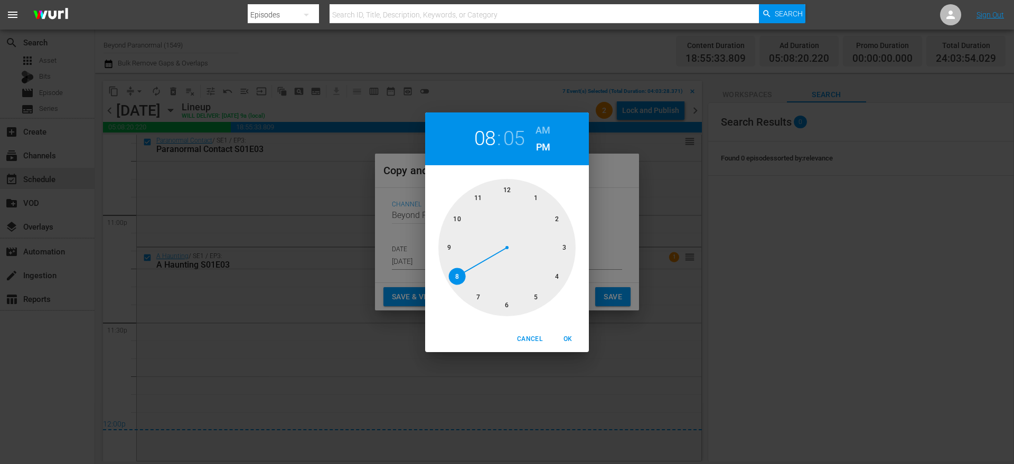
click at [561, 246] on div at bounding box center [506, 247] width 137 height 137
click at [541, 135] on h6 "AM" at bounding box center [543, 130] width 15 height 17
click at [578, 337] on span "OK" at bounding box center [567, 339] width 25 height 11
type input "03:05 am"
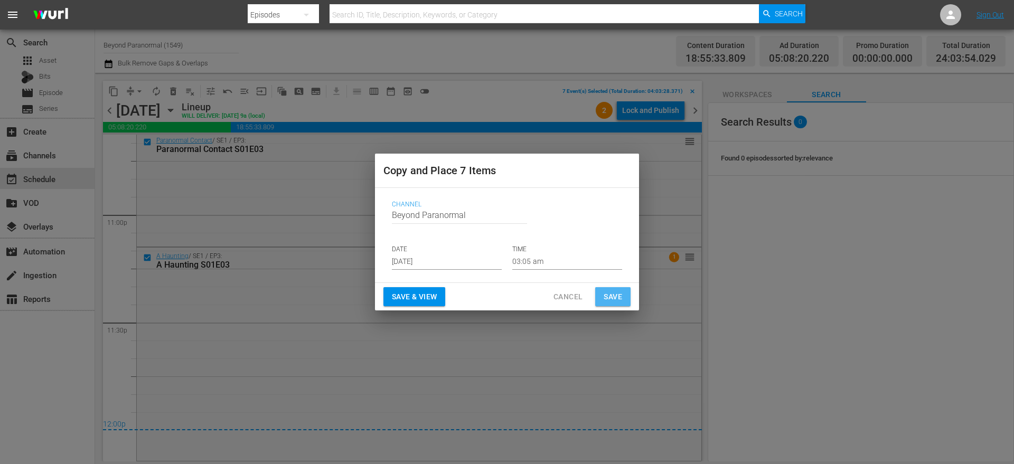
click at [616, 303] on button "Save" at bounding box center [612, 297] width 35 height 20
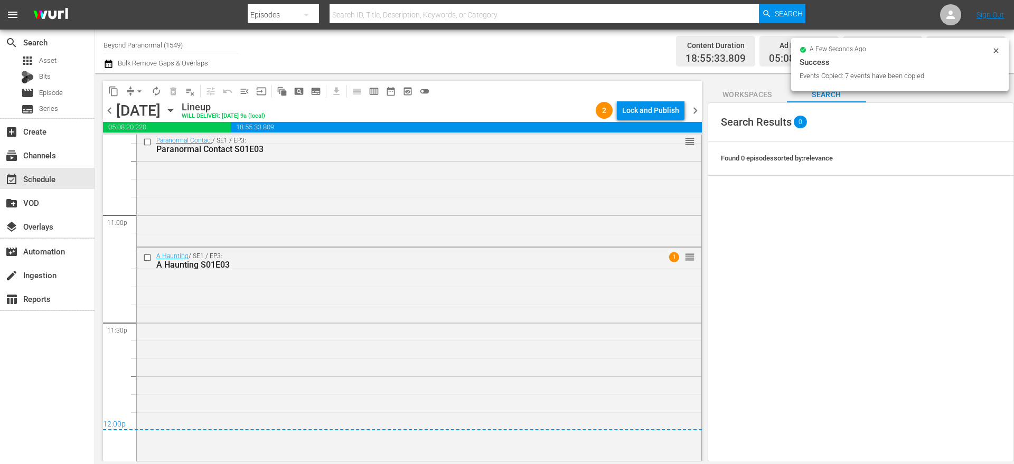
click at [698, 109] on span "chevron_right" at bounding box center [695, 110] width 13 height 13
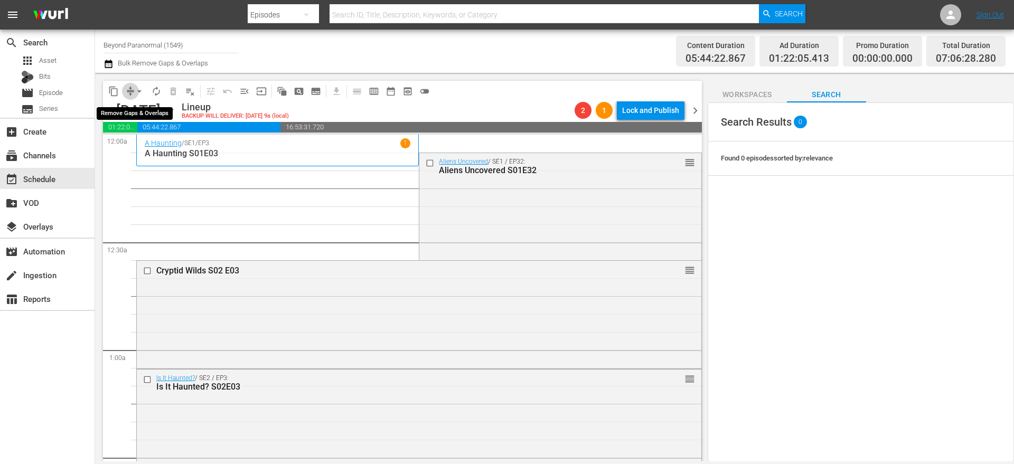
click at [126, 92] on span "compress" at bounding box center [130, 91] width 11 height 11
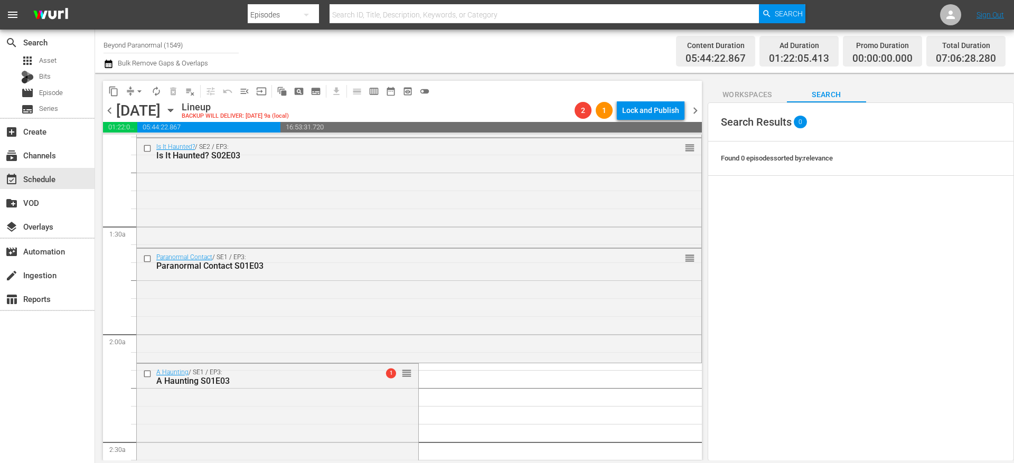
scroll to position [548, 0]
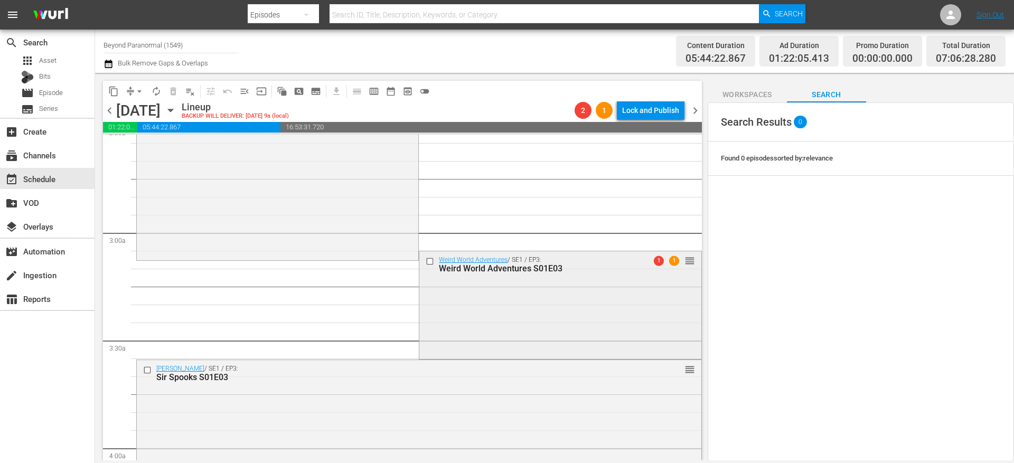
click at [426, 260] on input "checkbox" at bounding box center [431, 261] width 11 height 9
click at [151, 364] on div at bounding box center [148, 370] width 16 height 13
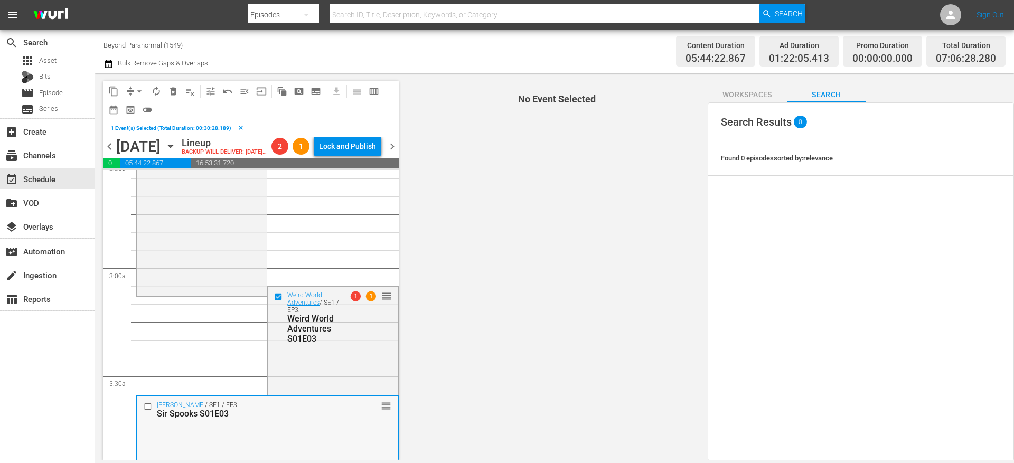
click at [148, 411] on input "checkbox" at bounding box center [149, 406] width 11 height 9
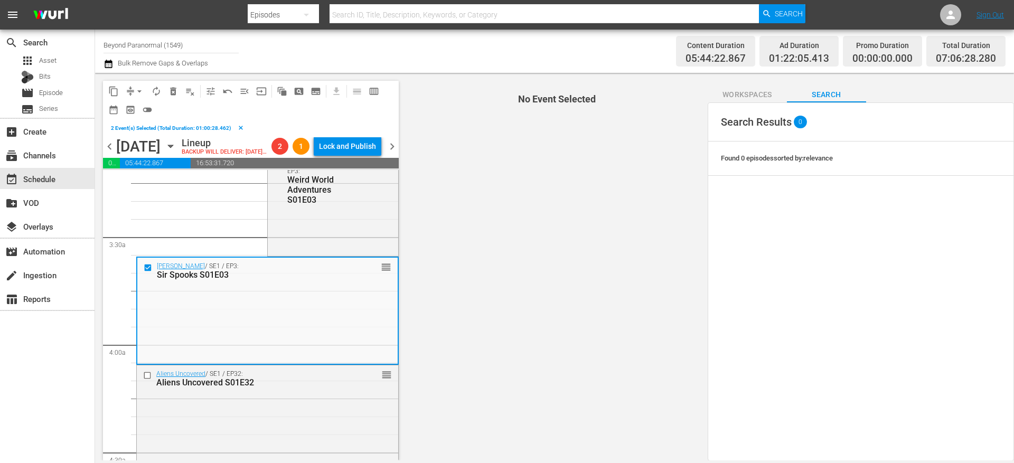
scroll to position [803, 0]
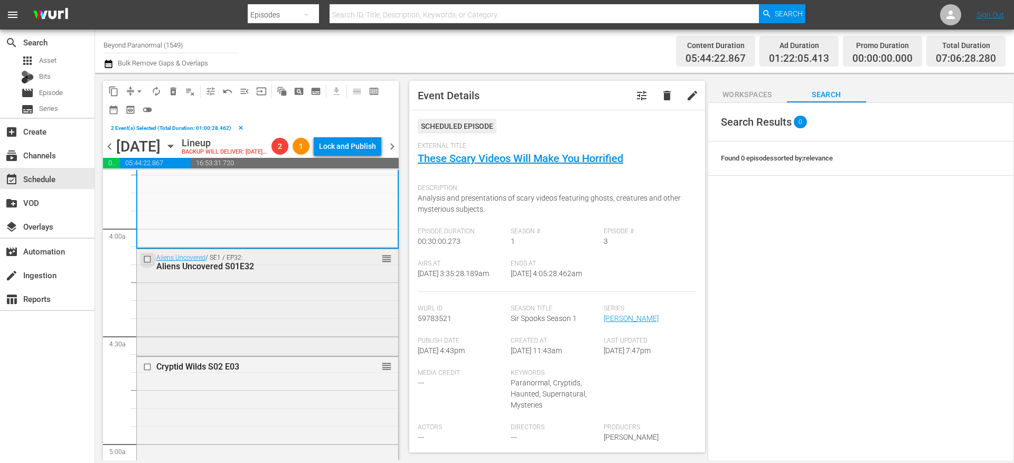
click at [150, 264] on input "checkbox" at bounding box center [148, 259] width 11 height 9
click at [147, 372] on input "checkbox" at bounding box center [148, 367] width 11 height 9
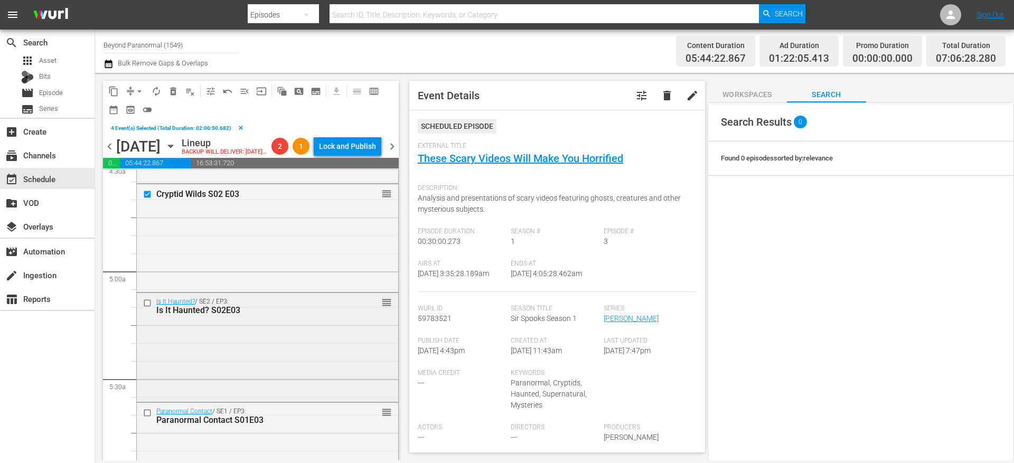
scroll to position [987, 0]
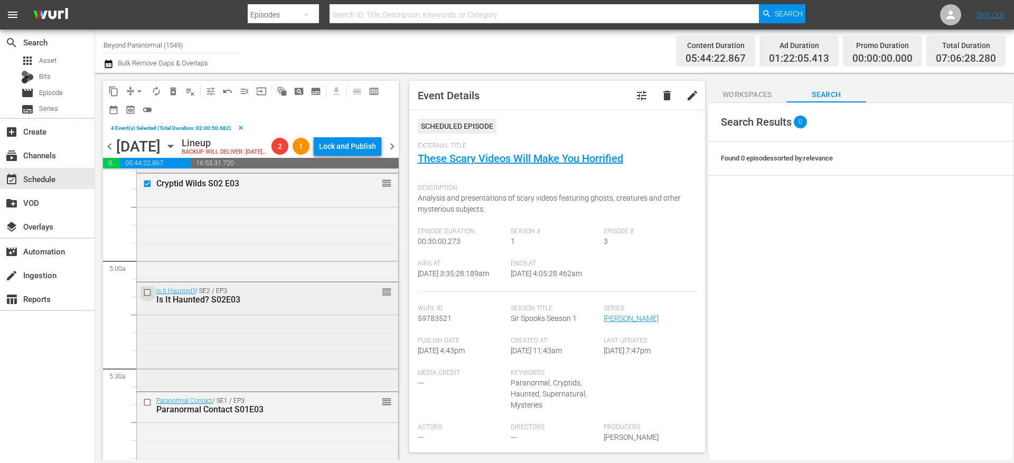
click at [149, 297] on input "checkbox" at bounding box center [148, 292] width 11 height 9
click at [149, 407] on input "checkbox" at bounding box center [148, 402] width 11 height 9
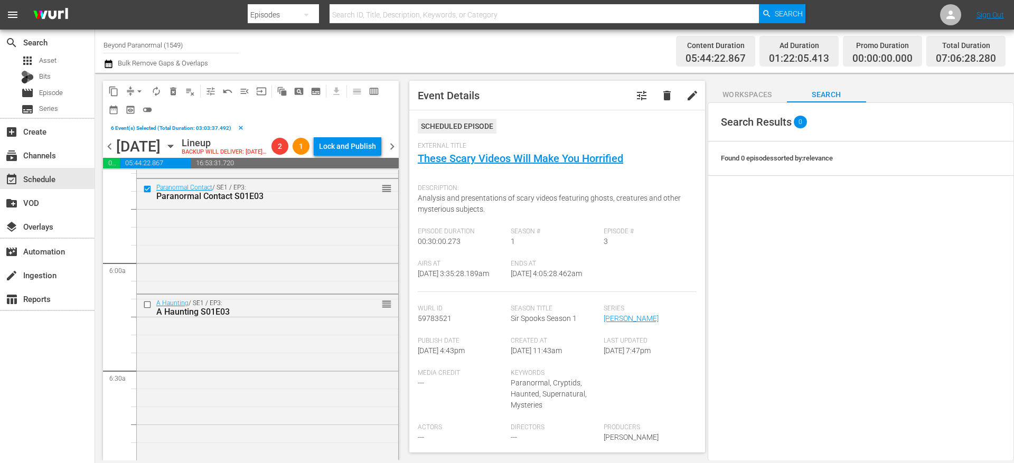
scroll to position [1215, 0]
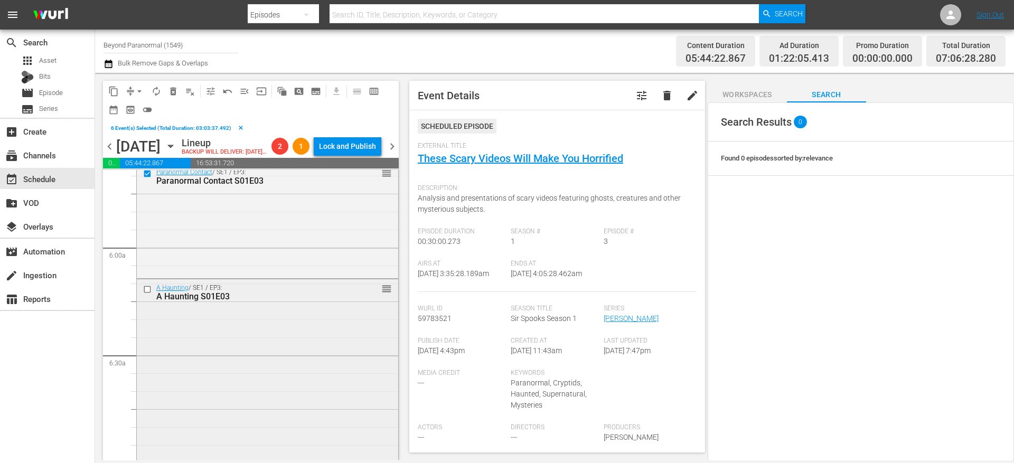
click at [147, 294] on input "checkbox" at bounding box center [148, 289] width 11 height 9
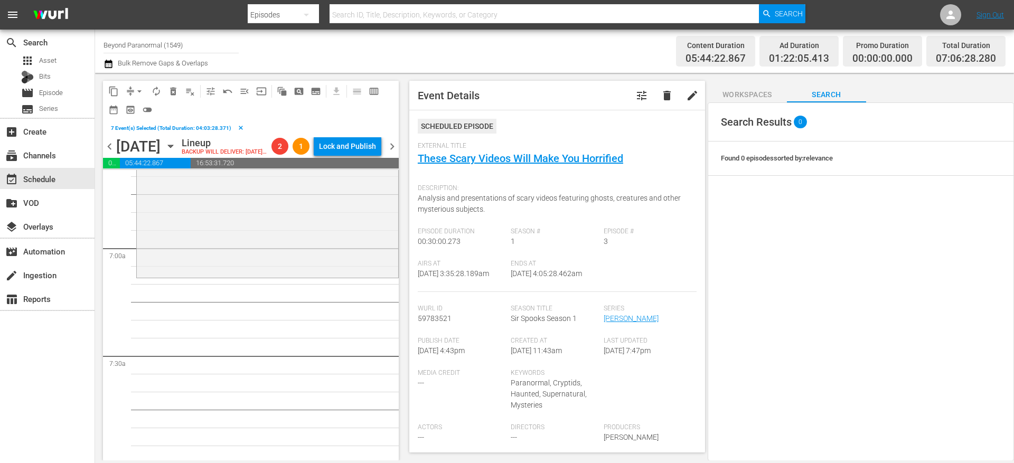
scroll to position [1431, 0]
click at [116, 92] on span "content_copy" at bounding box center [113, 91] width 11 height 11
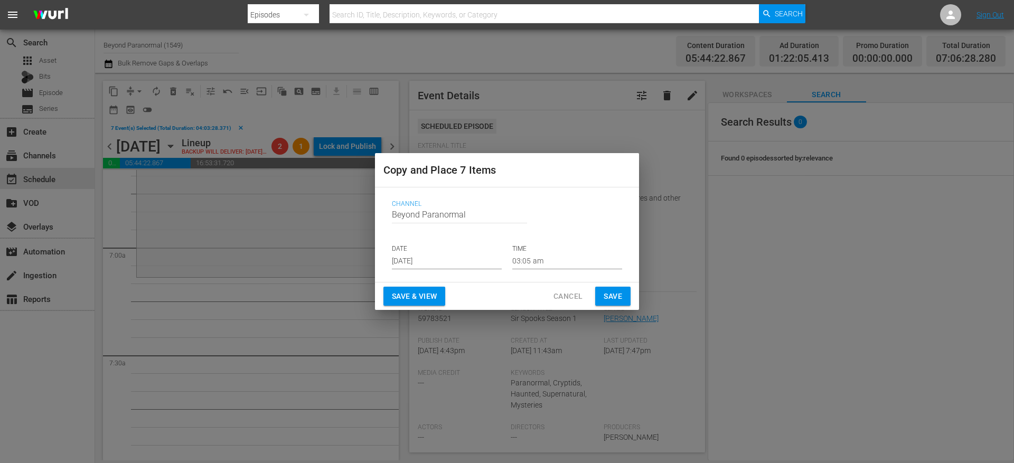
click at [431, 257] on input "[DATE]" at bounding box center [447, 261] width 110 height 16
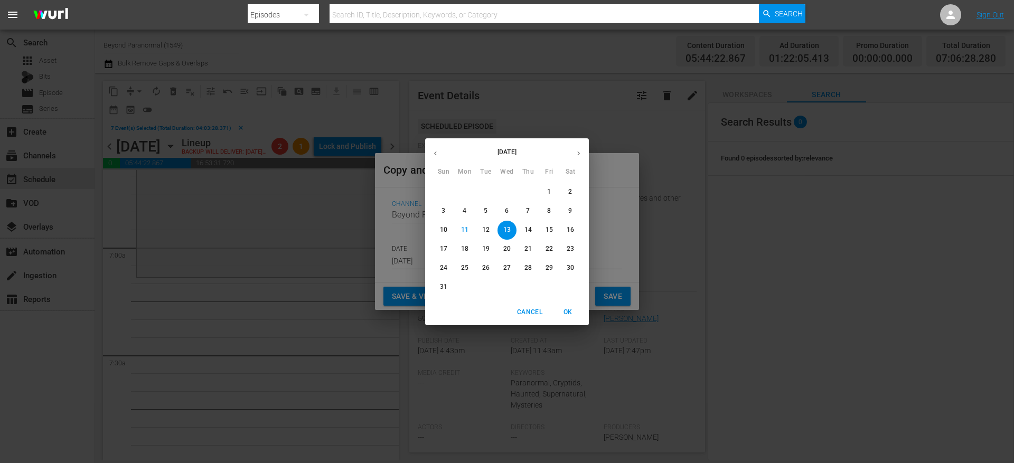
click at [577, 152] on icon "button" at bounding box center [579, 153] width 8 height 8
click at [530, 194] on p "4" at bounding box center [528, 191] width 4 height 9
type input "Sep 4th 2025"
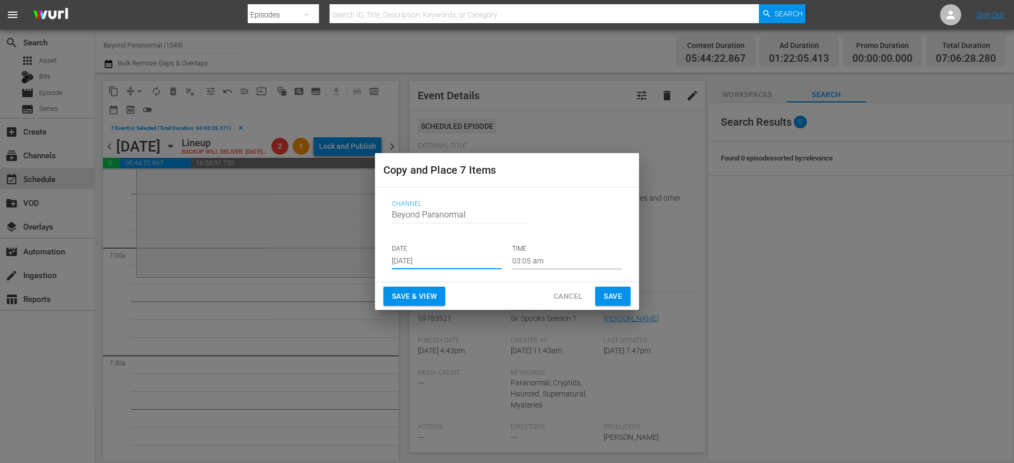
click at [534, 259] on input "03:05 am" at bounding box center [567, 261] width 110 height 16
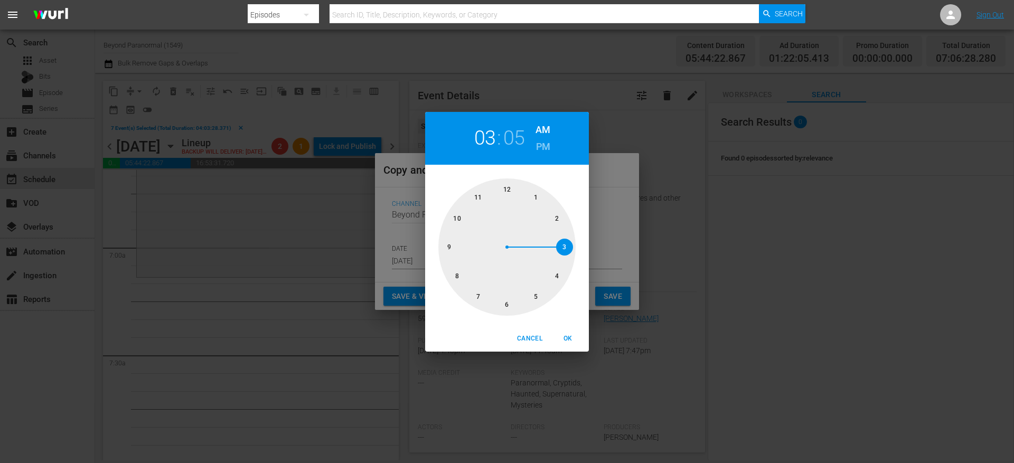
click at [483, 298] on div at bounding box center [506, 247] width 137 height 137
click at [571, 340] on span "OK" at bounding box center [567, 338] width 25 height 11
type input "07:05 am"
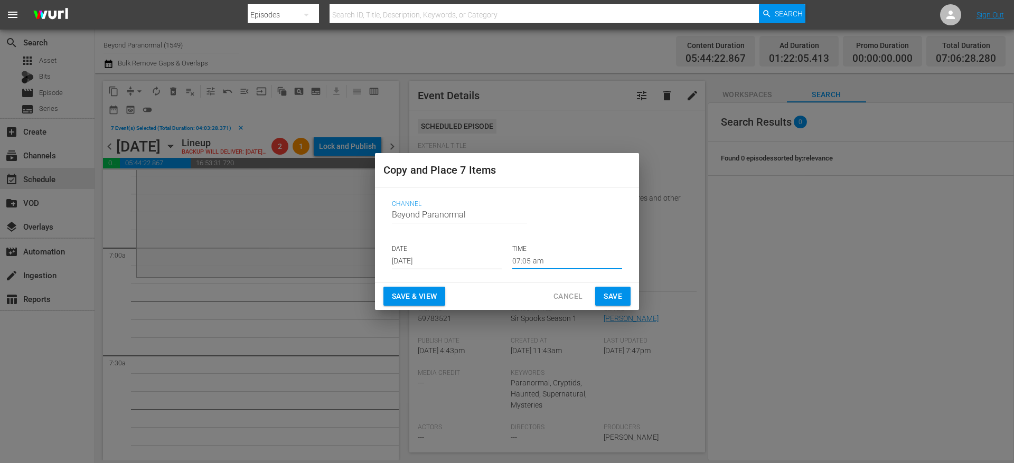
click at [609, 300] on span "Save" at bounding box center [613, 296] width 18 height 13
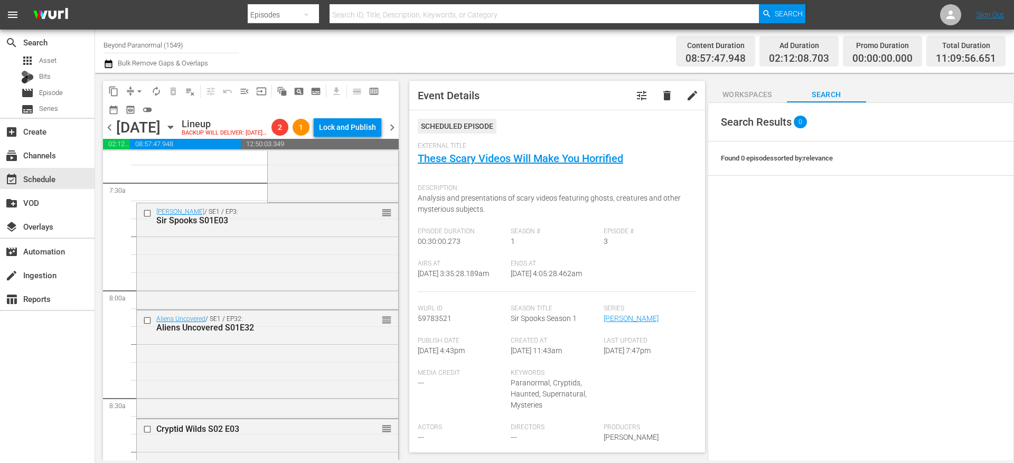
scroll to position [1513, 0]
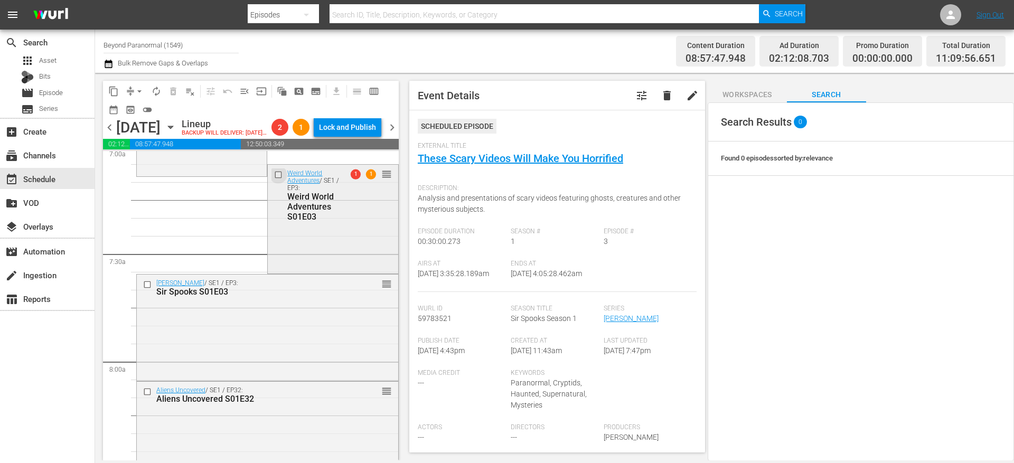
click at [274, 180] on input "checkbox" at bounding box center [279, 175] width 11 height 9
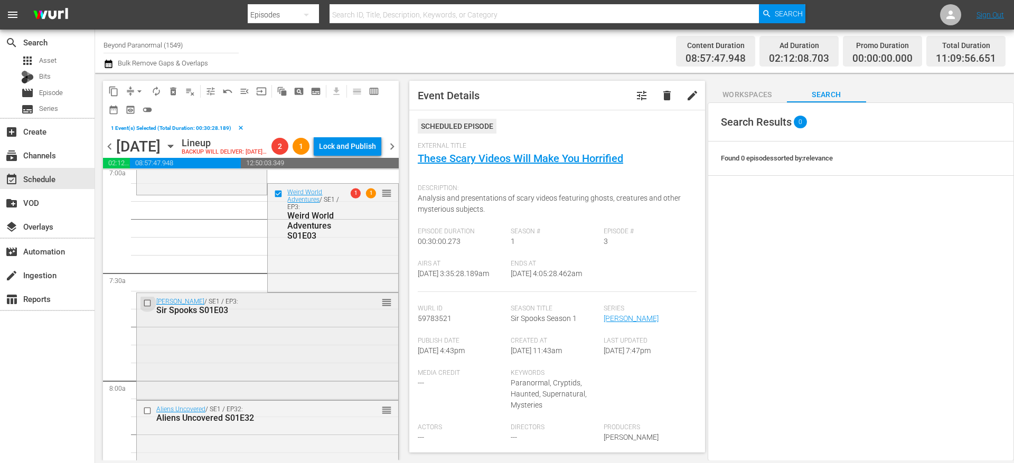
click at [147, 308] on input "checkbox" at bounding box center [148, 303] width 11 height 9
click at [148, 416] on input "checkbox" at bounding box center [148, 411] width 11 height 9
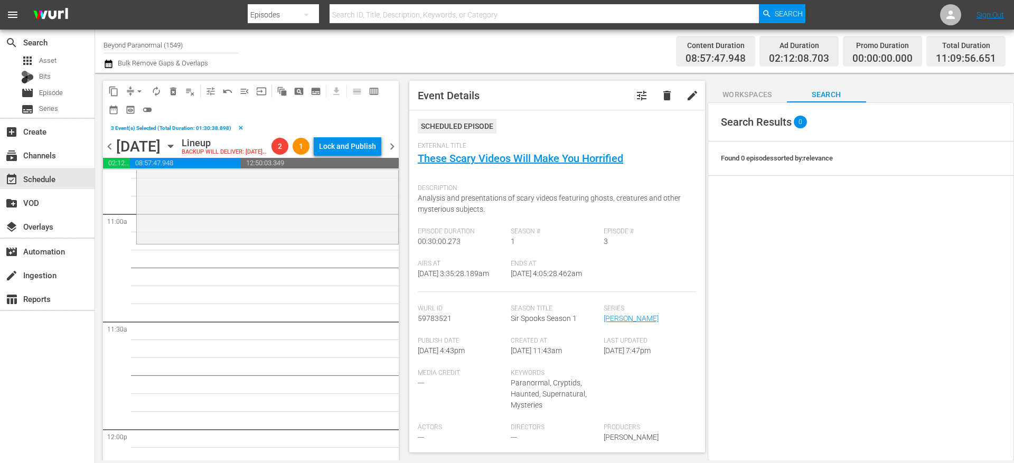
scroll to position [2336, 0]
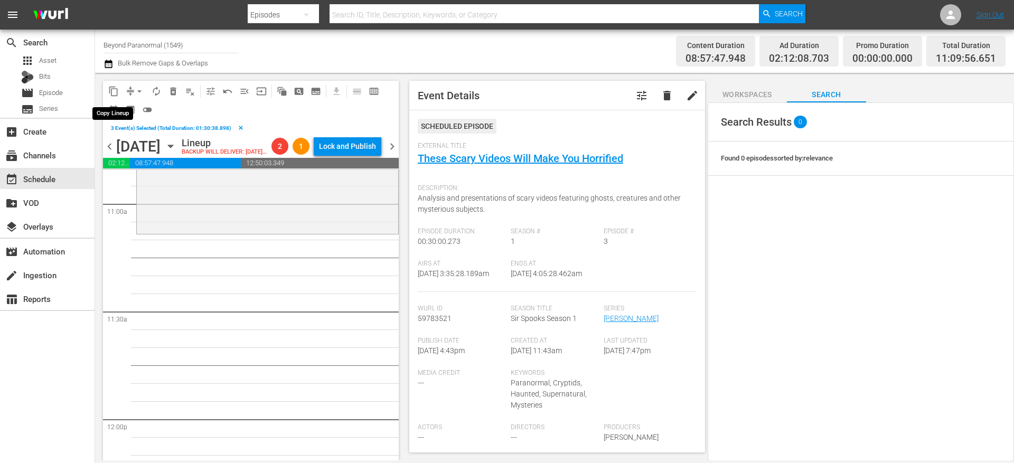
click at [117, 91] on span "content_copy" at bounding box center [113, 91] width 11 height 11
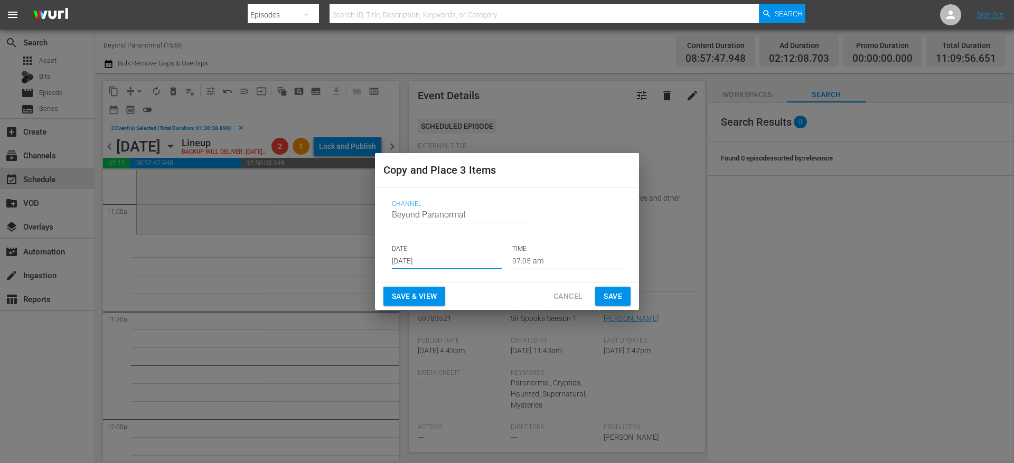
click at [414, 262] on input "[DATE]" at bounding box center [447, 261] width 110 height 16
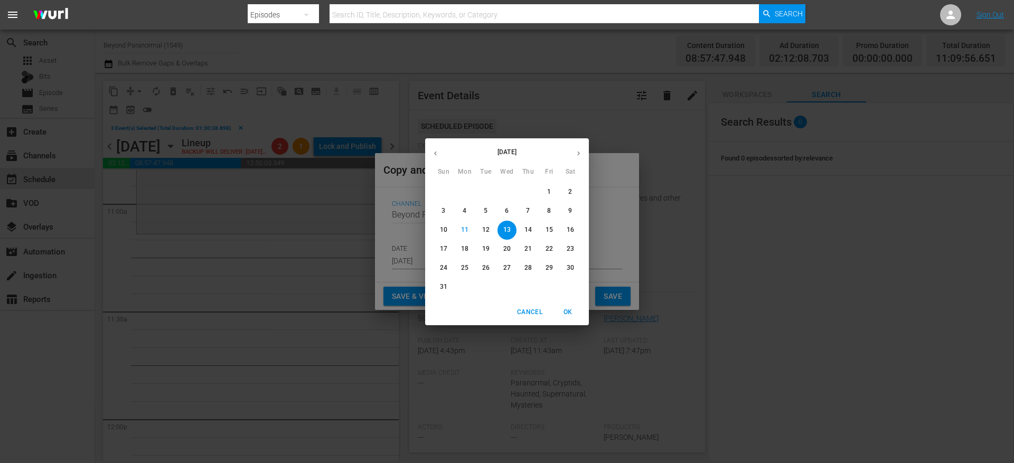
click at [582, 153] on icon "button" at bounding box center [579, 153] width 8 height 8
click at [527, 189] on p "4" at bounding box center [528, 191] width 4 height 9
type input "Sep 4th 2025"
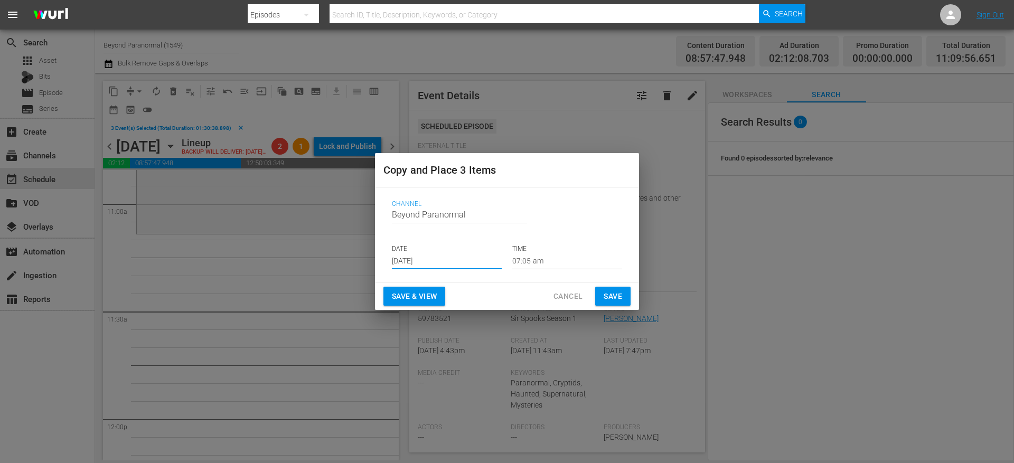
click at [536, 259] on input "07:05 am" at bounding box center [567, 261] width 110 height 16
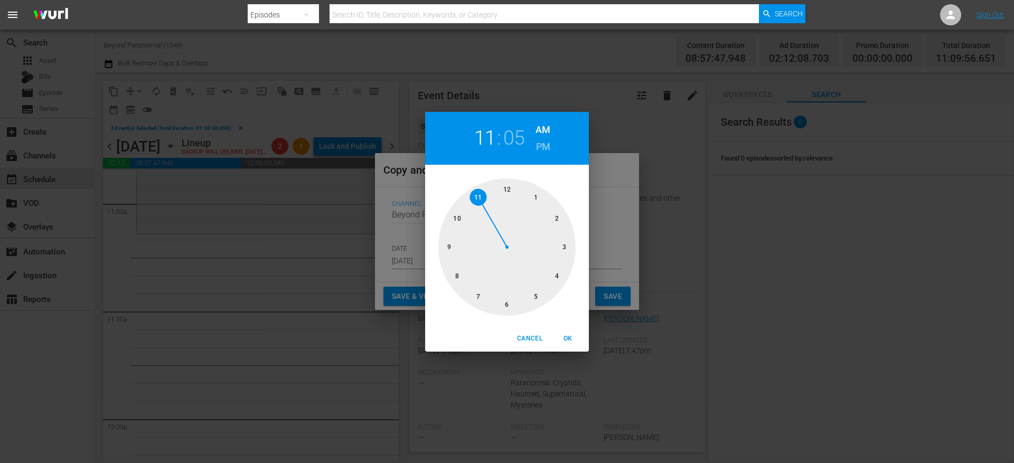
click at [476, 195] on div at bounding box center [506, 247] width 137 height 137
click at [571, 331] on button "OK" at bounding box center [568, 338] width 34 height 17
type input "11:05 am"
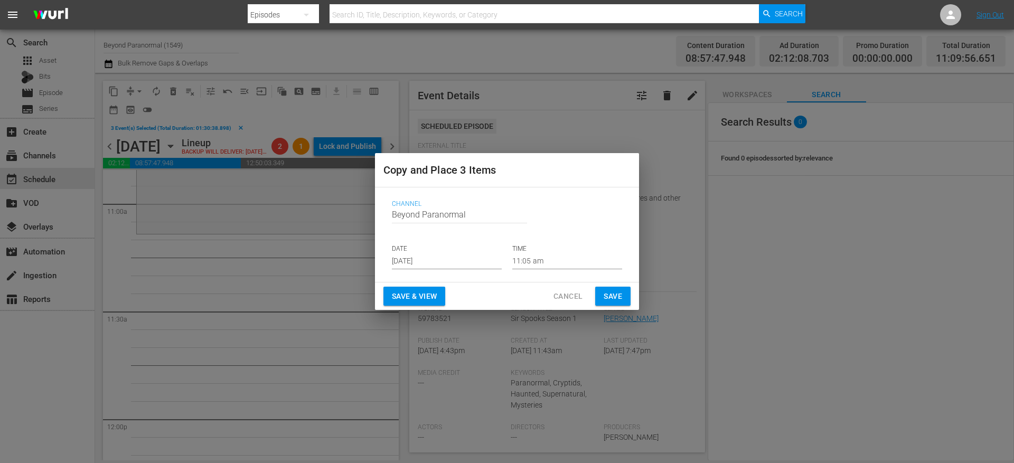
click at [593, 298] on div "Cancel Save" at bounding box center [586, 297] width 90 height 20
click at [608, 298] on span "Save" at bounding box center [613, 296] width 18 height 13
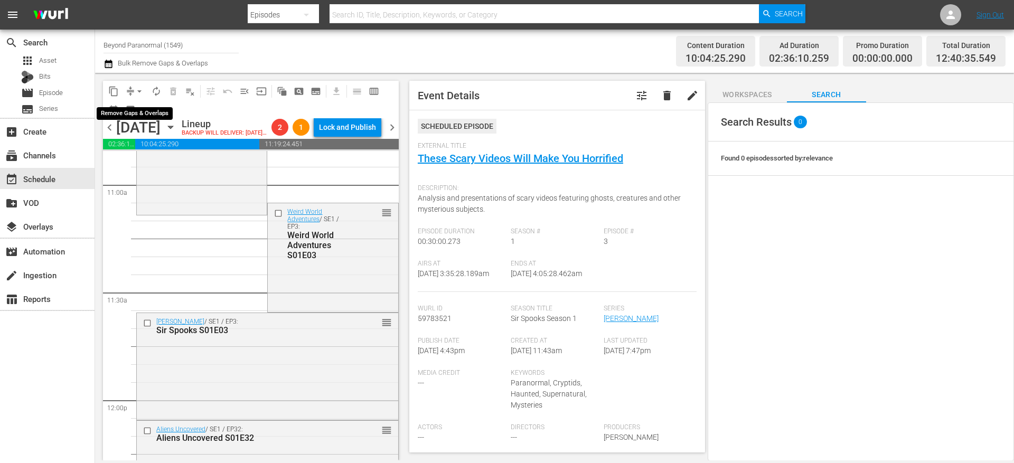
click at [131, 89] on button "arrow_drop_down" at bounding box center [139, 91] width 17 height 17
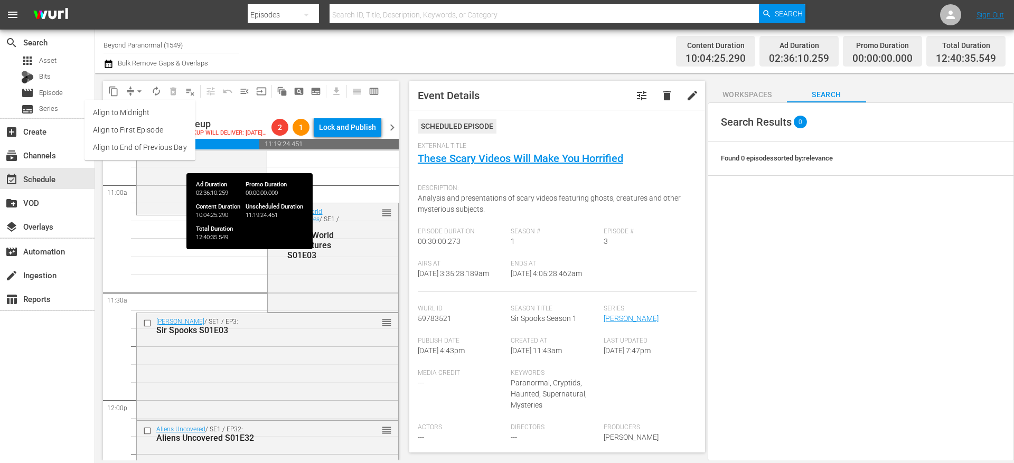
click at [164, 146] on li "Align to End of Previous Day" at bounding box center [139, 147] width 111 height 17
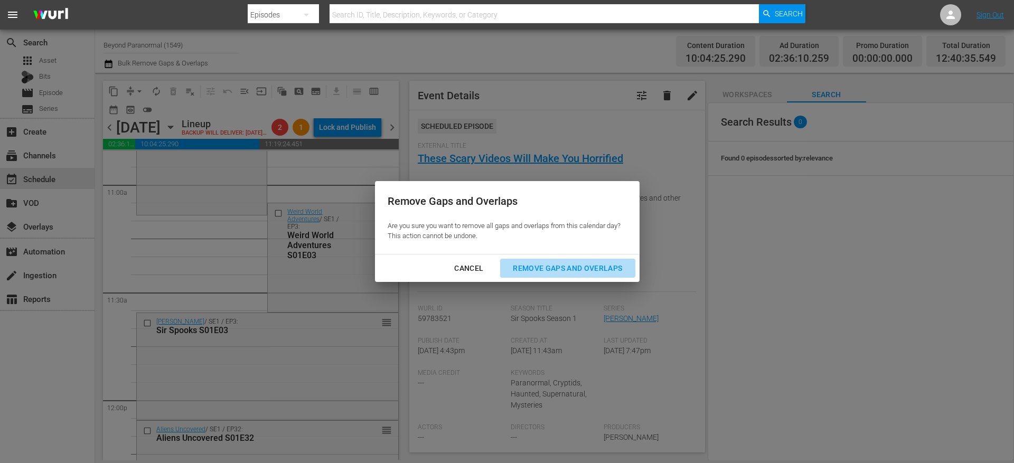
click at [603, 260] on button "Remove Gaps and Overlaps" at bounding box center [567, 269] width 135 height 20
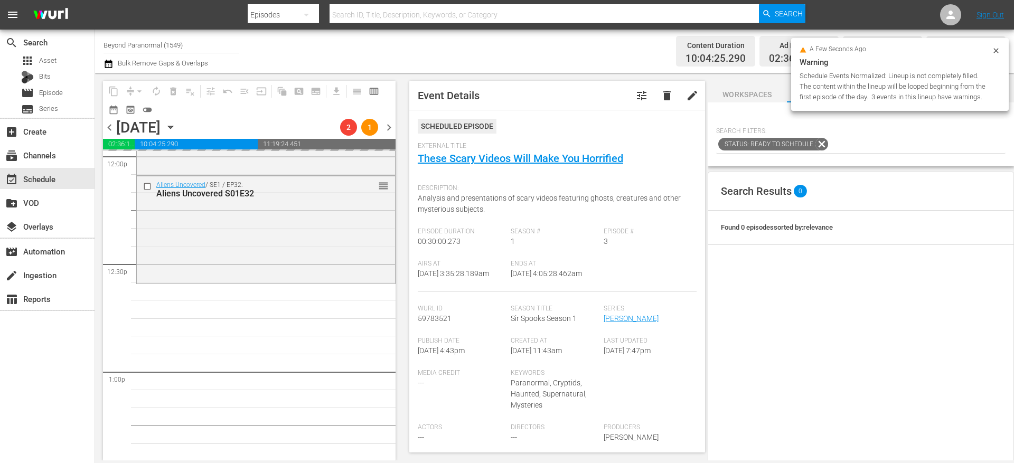
scroll to position [0, 0]
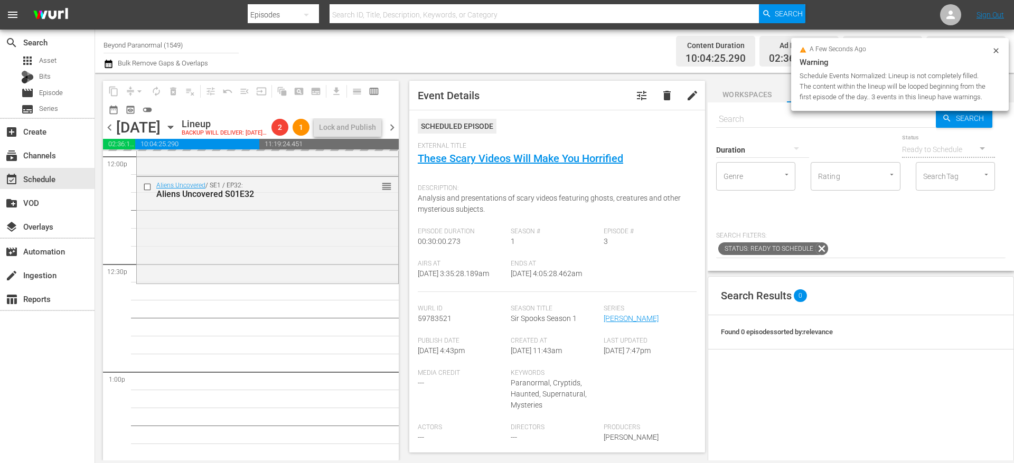
click at [746, 118] on input "text" at bounding box center [826, 119] width 220 height 25
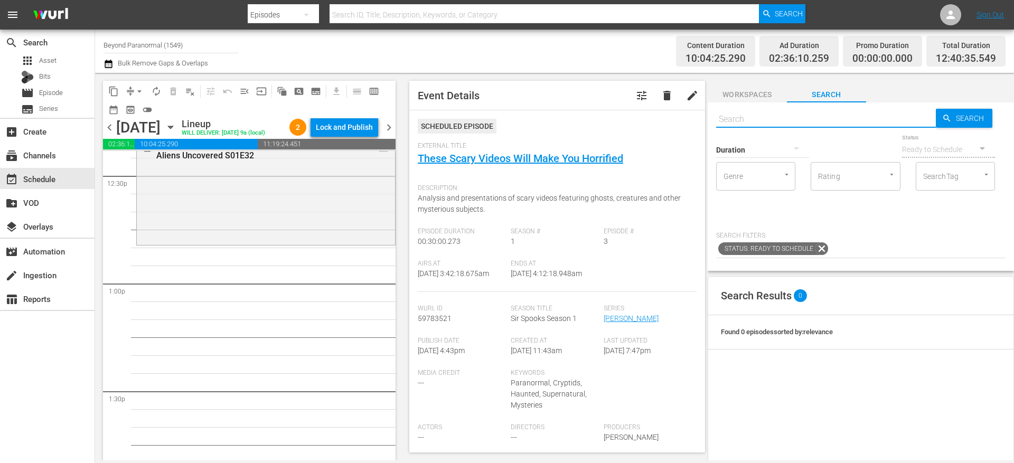
scroll to position [2639, 0]
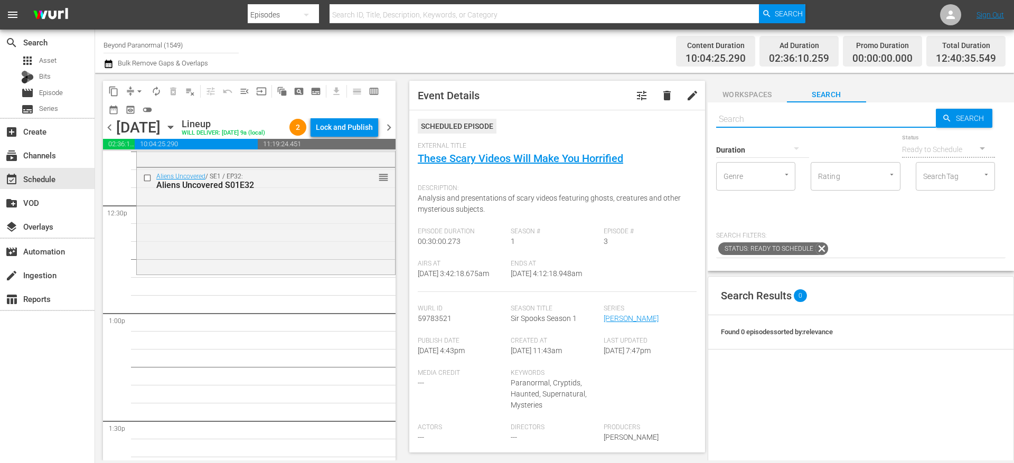
paste input "Weird World Adventures S01E01"
type input "Weird World Adventures S01E01"
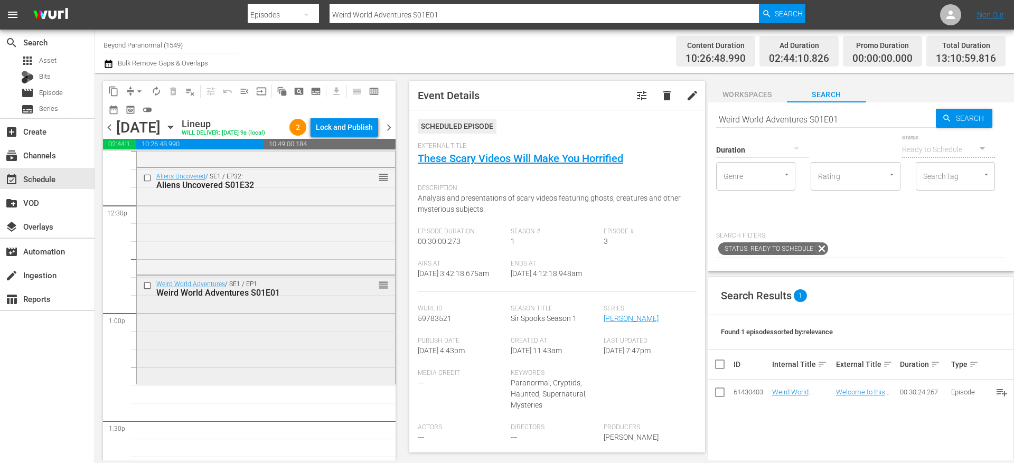
click at [191, 323] on div "Weird World Adventures / SE1 / EP1: Weird World Adventures S01E01 reorder" at bounding box center [266, 329] width 258 height 106
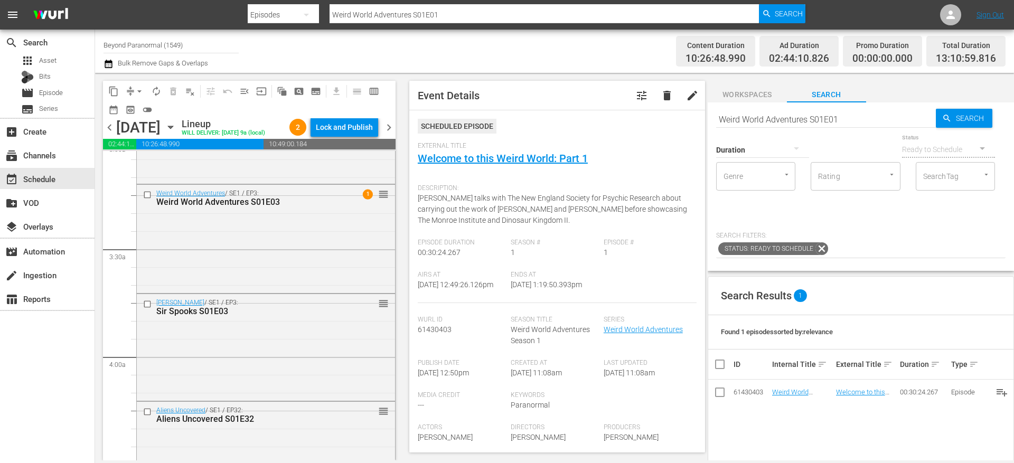
scroll to position [624, 0]
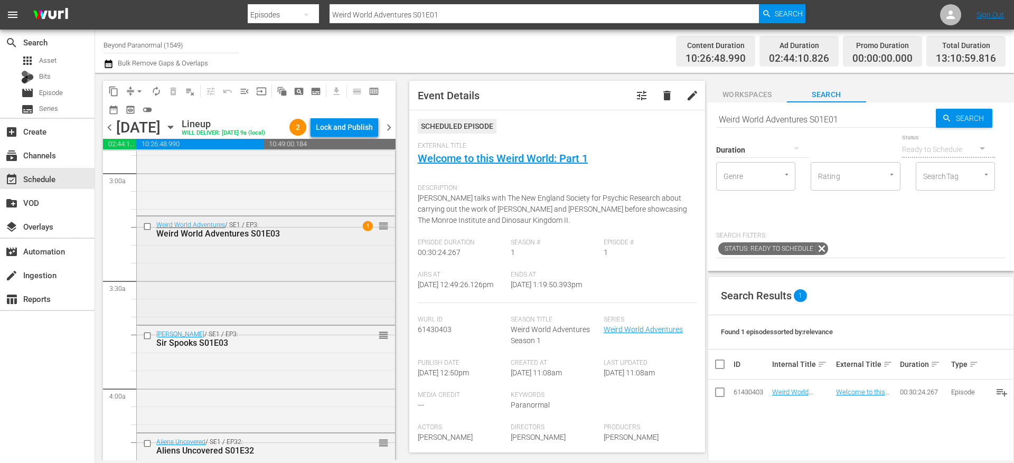
click at [146, 231] on input "checkbox" at bounding box center [148, 226] width 11 height 9
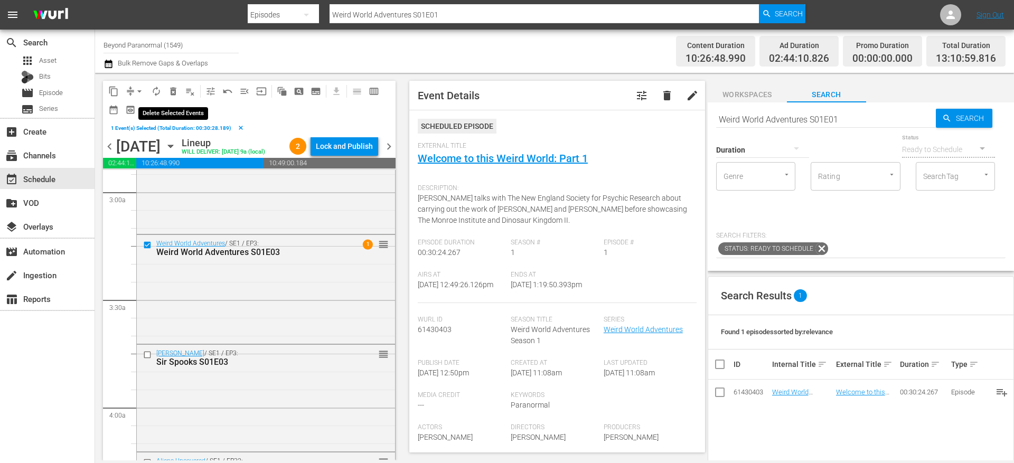
click at [174, 92] on span "delete_forever_outlined" at bounding box center [173, 91] width 11 height 11
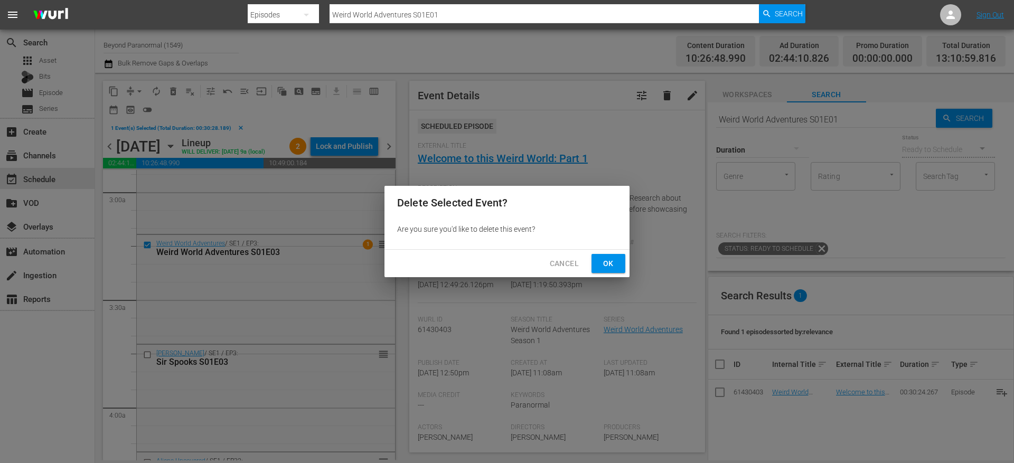
click at [608, 263] on span "Ok" at bounding box center [608, 263] width 17 height 13
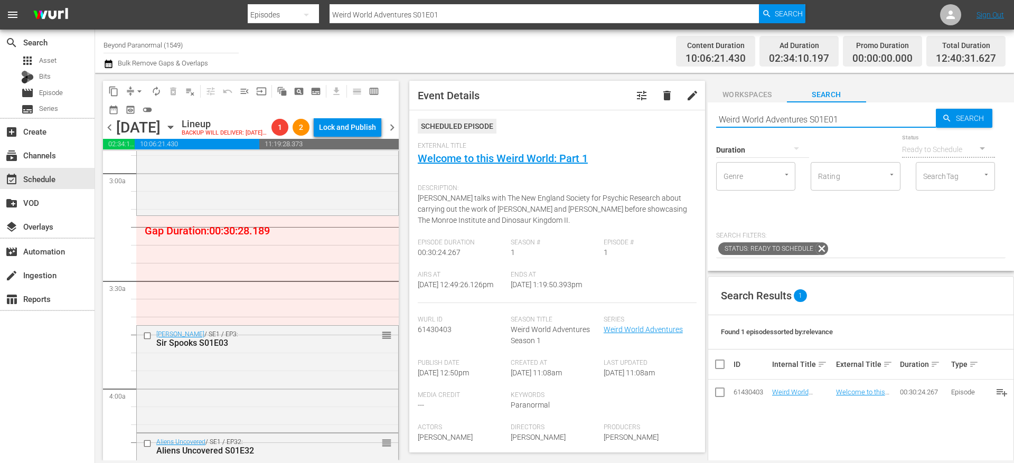
click at [781, 116] on input "Weird World Adventures S01E01" at bounding box center [826, 119] width 220 height 25
type input "unveiled"
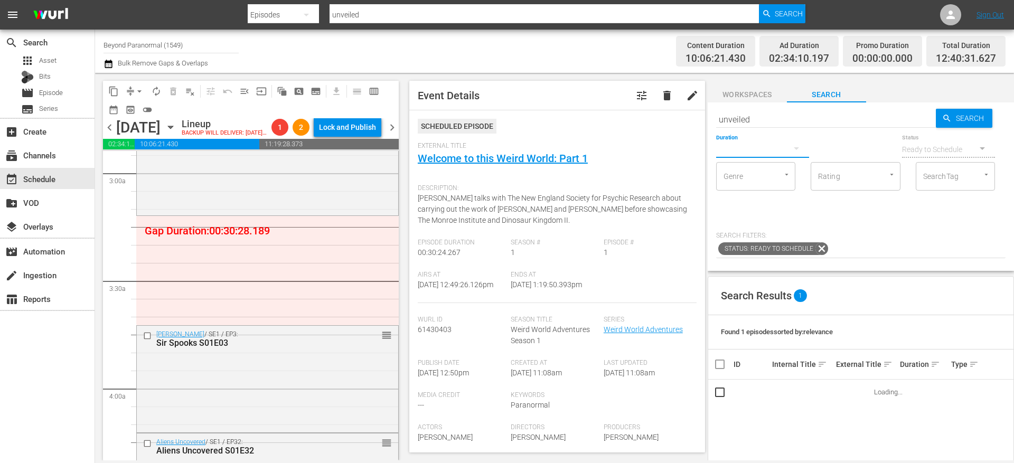
click at [786, 152] on button "button" at bounding box center [796, 148] width 25 height 25
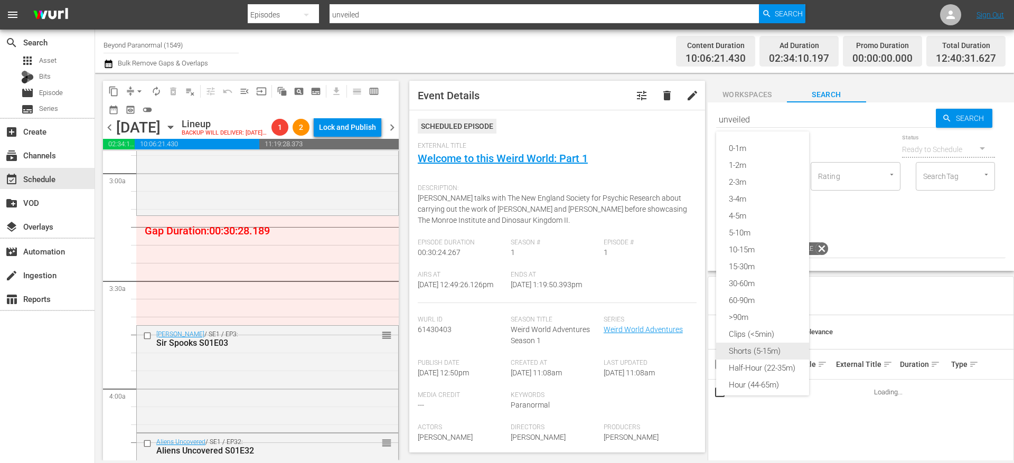
click at [767, 353] on div "Shorts (5-15m)" at bounding box center [762, 351] width 93 height 17
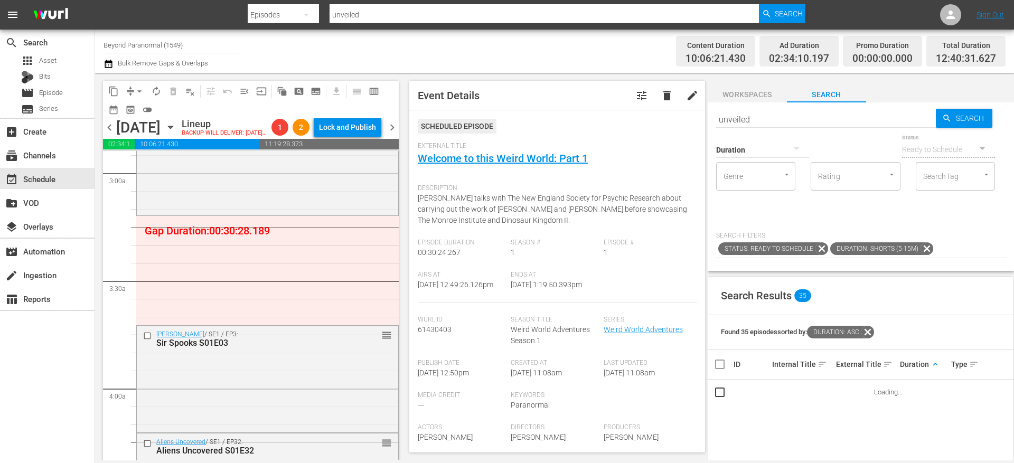
click at [931, 367] on span "keyboard_arrow_up" at bounding box center [936, 365] width 10 height 10
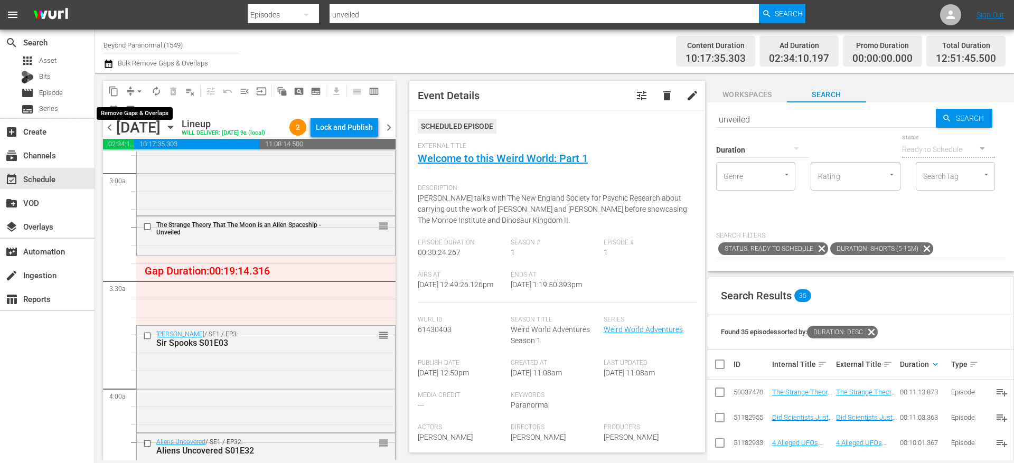
click at [133, 94] on button "arrow_drop_down" at bounding box center [139, 91] width 17 height 17
click at [170, 153] on li "Align to End of Previous Day" at bounding box center [139, 147] width 111 height 17
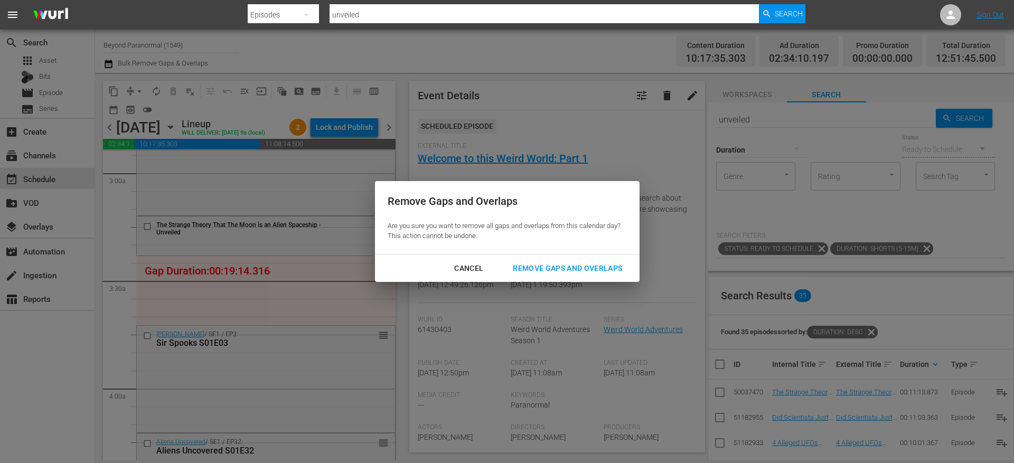
click at [615, 266] on div "Remove Gaps and Overlaps" at bounding box center [567, 268] width 126 height 13
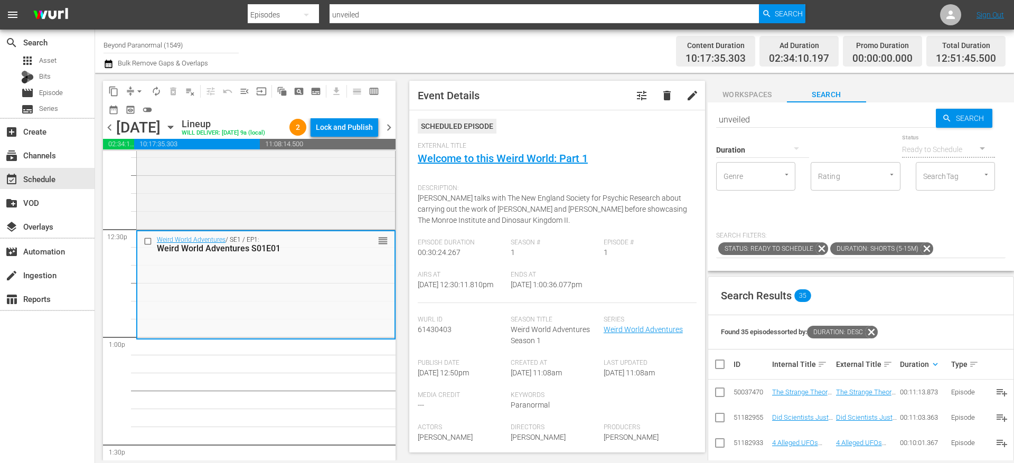
scroll to position [2631, 0]
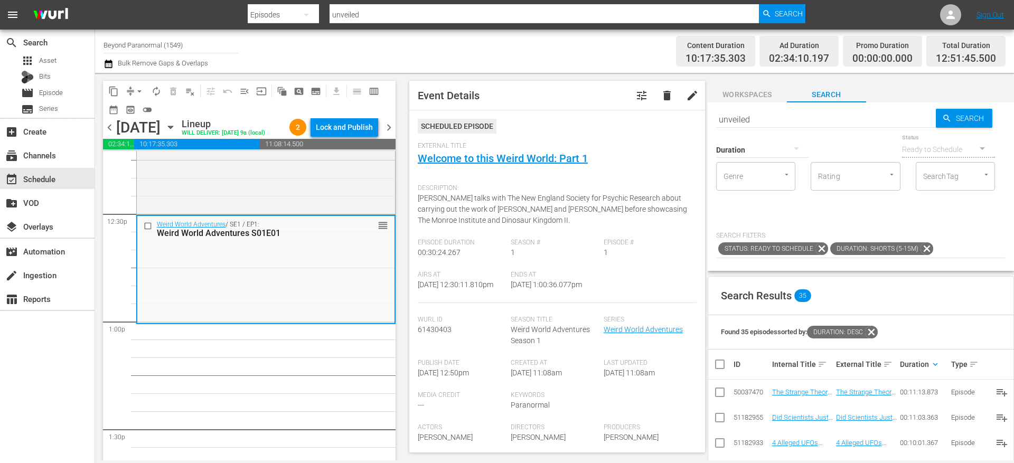
click at [759, 119] on input "unveiled" at bounding box center [826, 119] width 220 height 25
paste input "Weird World Adventures S01E02"
type input "Weird World Adventures S01E02"
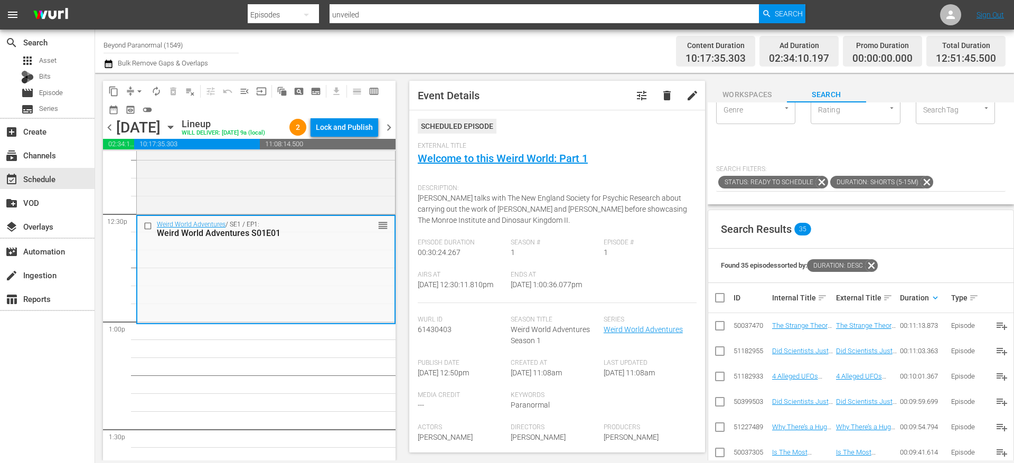
scroll to position [97, 0]
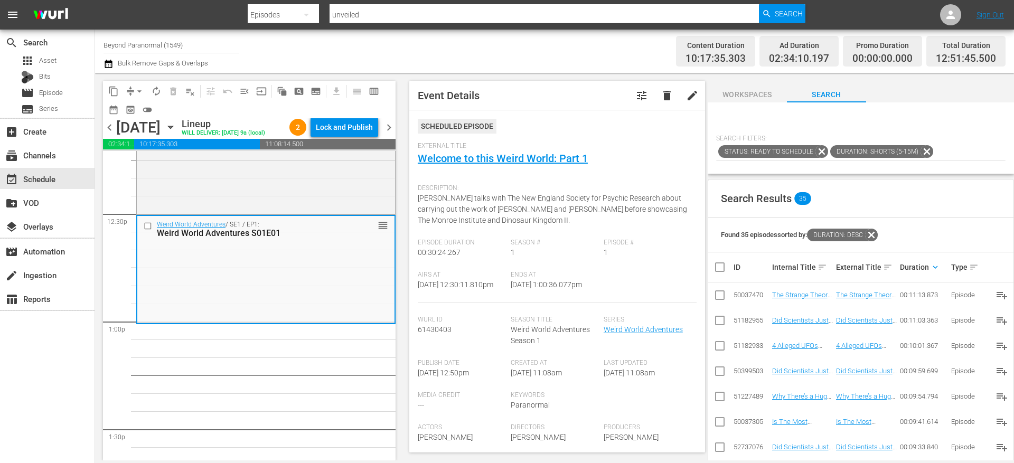
type input "Weird World Adventures S01E02"
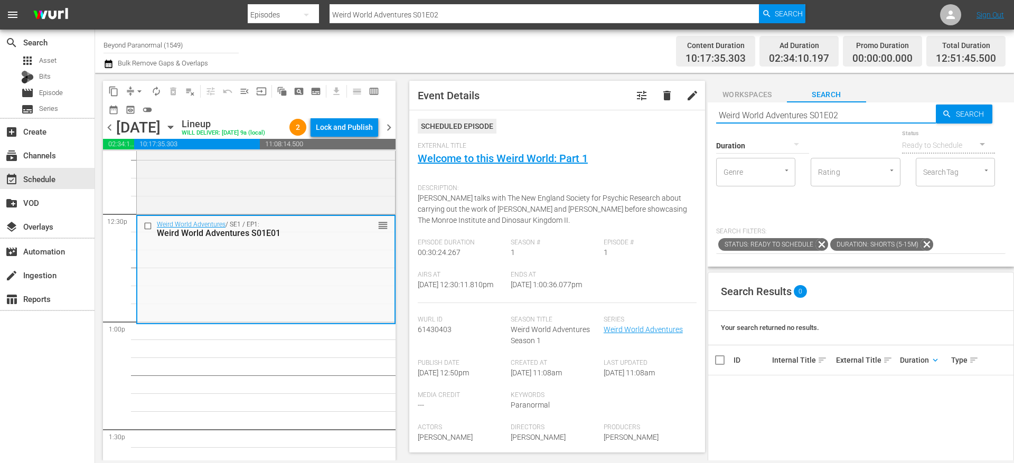
scroll to position [0, 0]
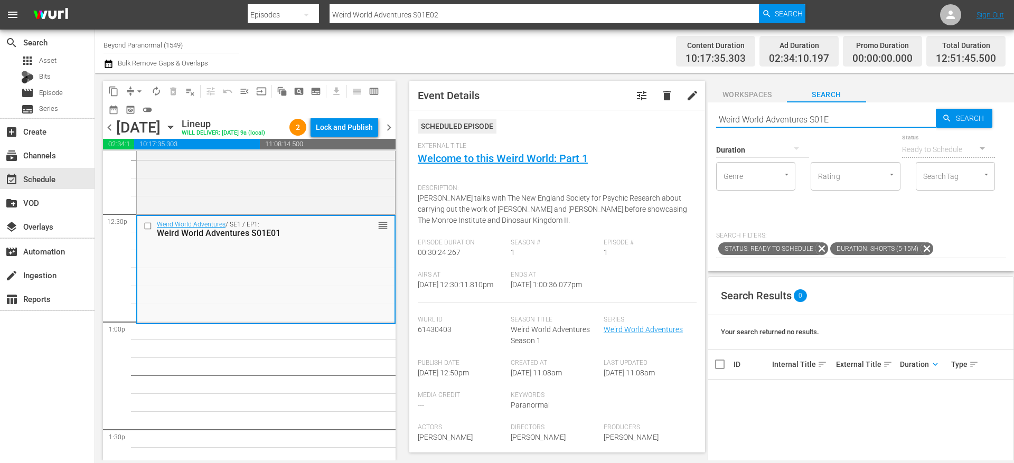
type input "Weird World Adventures S01"
click at [925, 246] on icon at bounding box center [926, 248] width 13 height 13
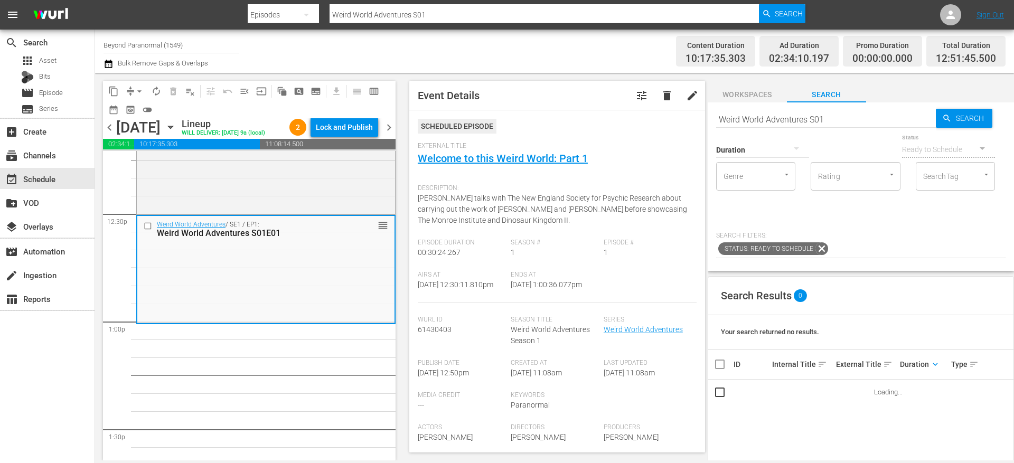
click at [828, 118] on input "Weird World Adventures S01" at bounding box center [826, 119] width 220 height 25
paste input "E02"
type input "Weird World Adventures S01E02"
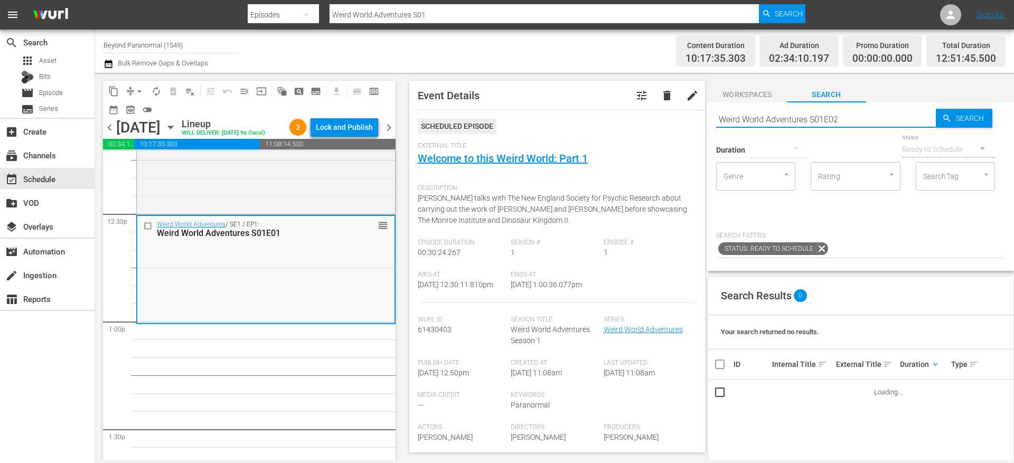
type input "Weird World Adventures S01E02"
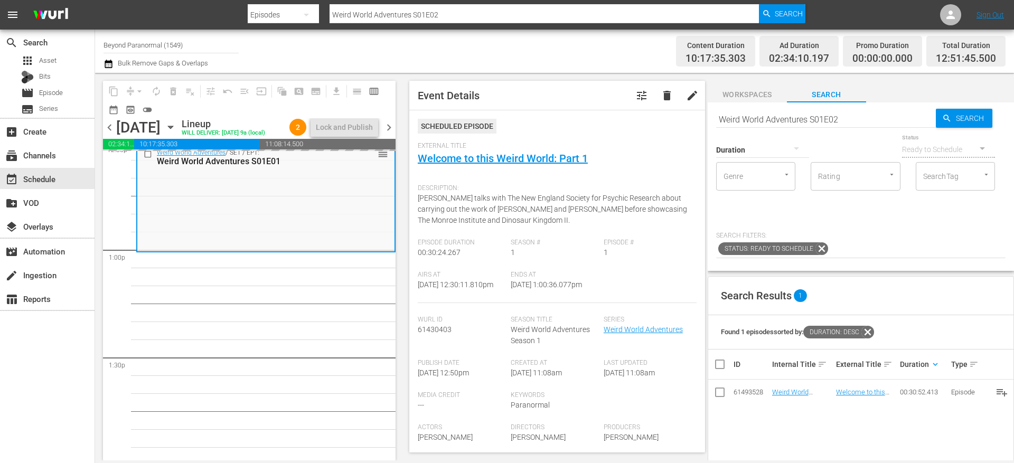
click at [853, 115] on input "Weird World Adventures S01E02" at bounding box center [826, 119] width 220 height 25
type input "Weird World Adventures S01E03"
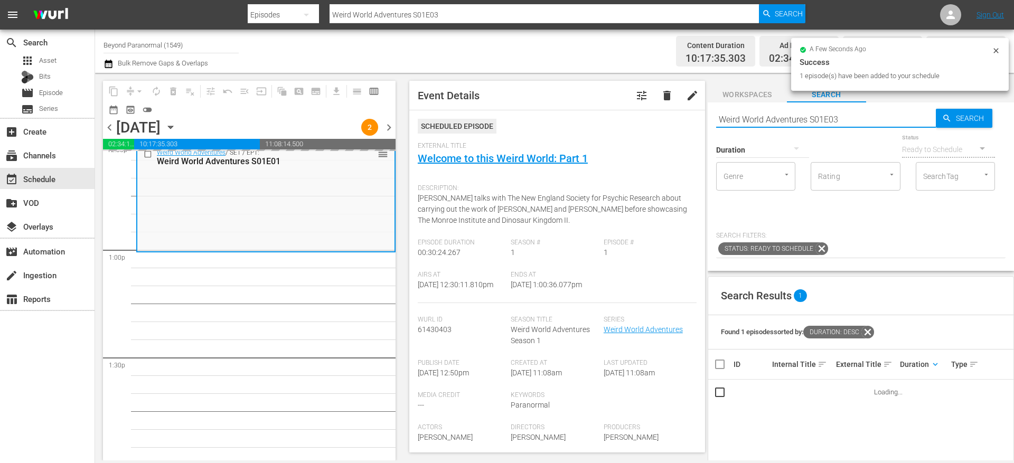
scroll to position [2795, 0]
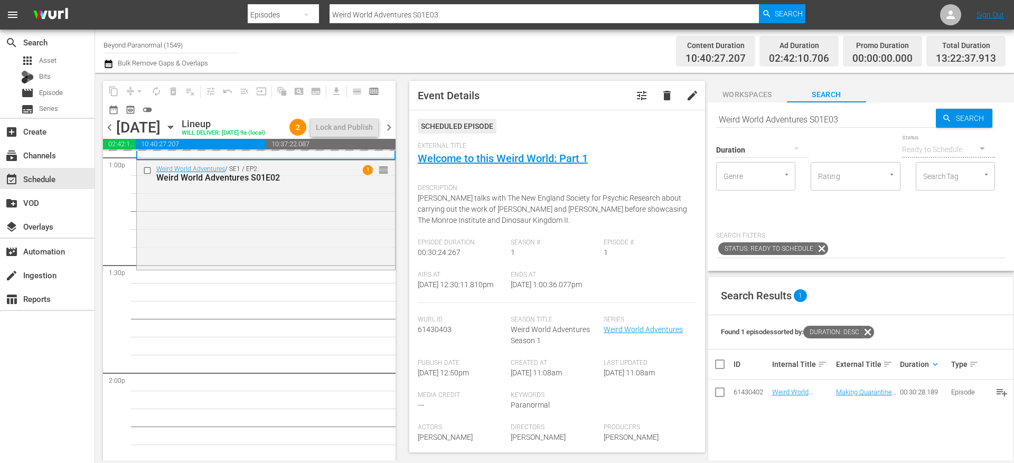
click at [845, 118] on input "Weird World Adventures S01E03" at bounding box center [826, 119] width 220 height 25
type input "Weird World Adventures S01E04"
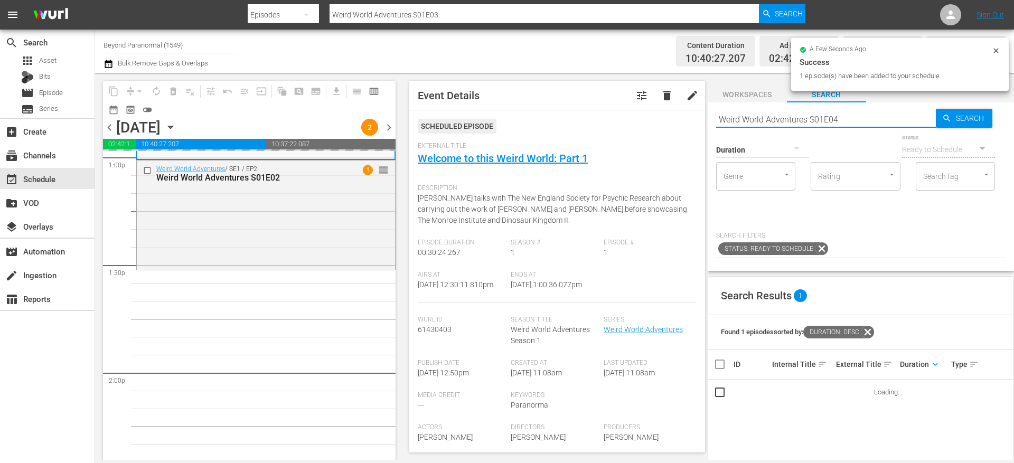
type input "Weird World Adventures S01E04"
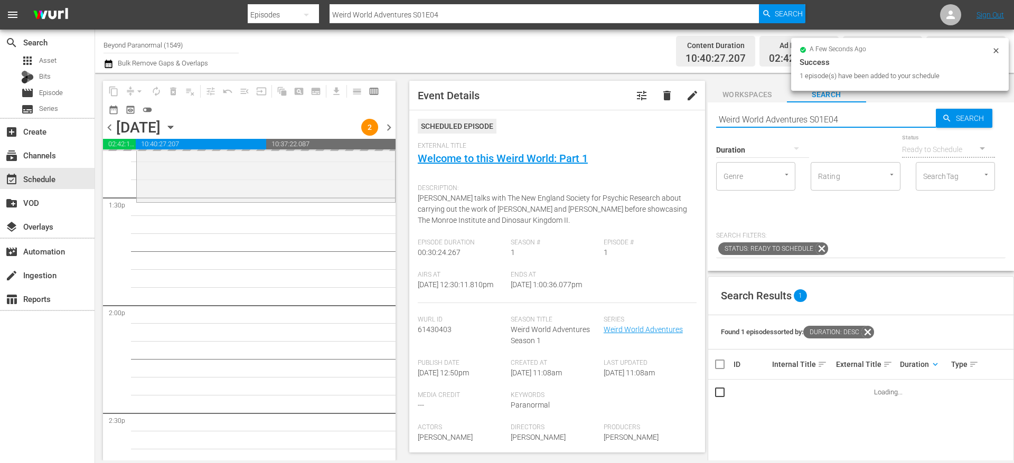
scroll to position [2866, 0]
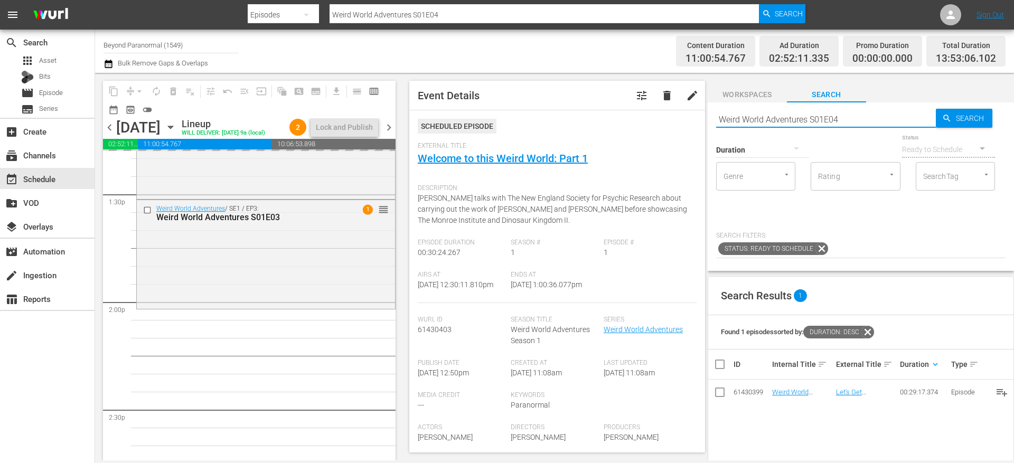
click at [844, 120] on input "Weird World Adventures S01E04" at bounding box center [826, 119] width 220 height 25
type input "Weird World Adventures S01E05"
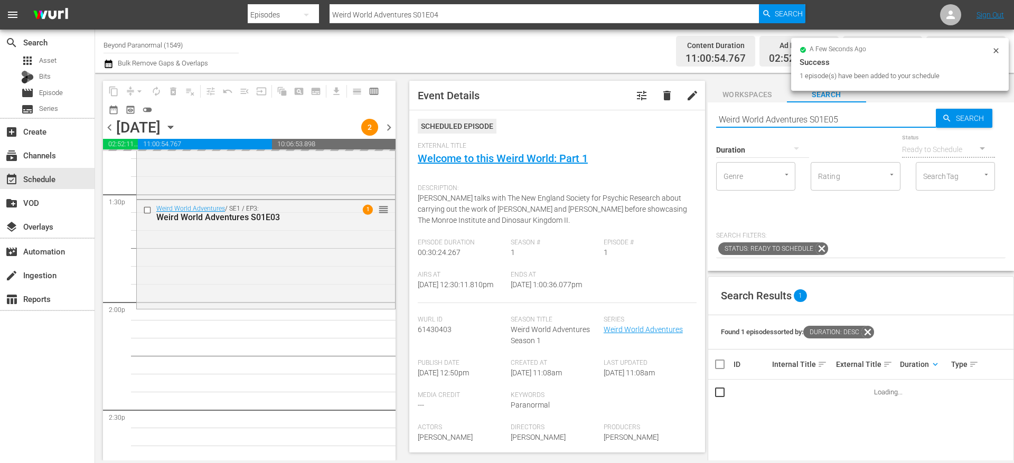
type input "Weird World Adventures S01E05"
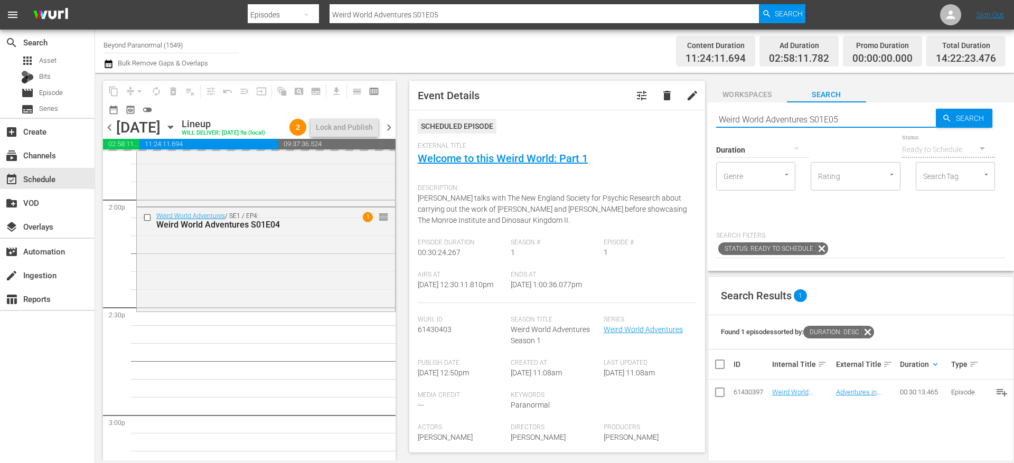
click at [850, 123] on input "Weird World Adventures S01E05" at bounding box center [826, 119] width 220 height 25
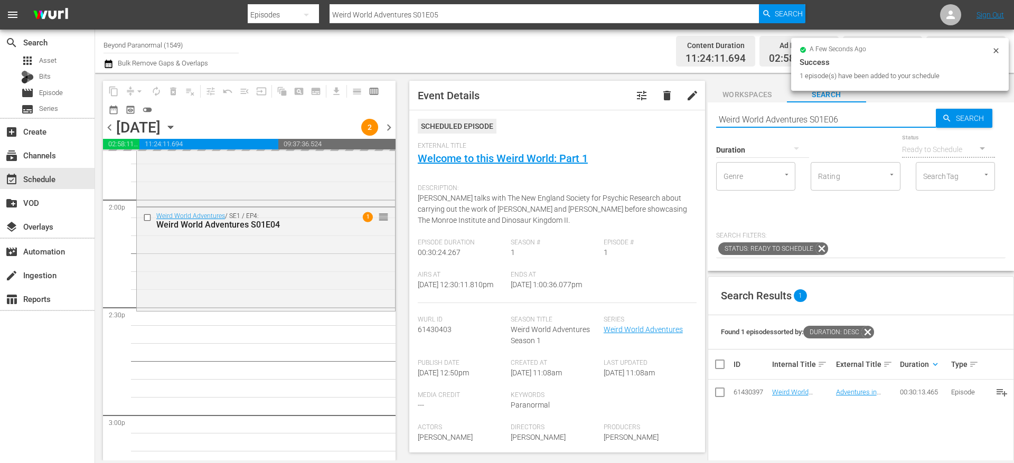
type input "Weird World Adventures S01E06"
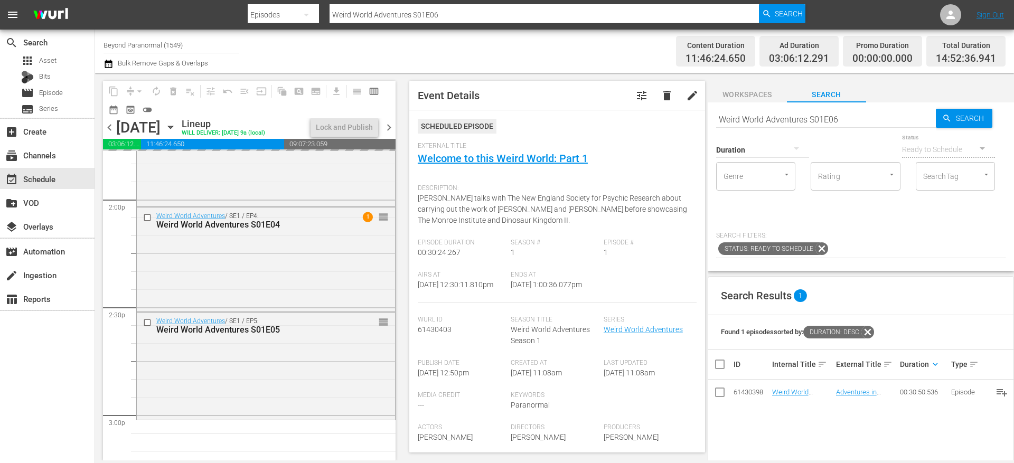
drag, startPoint x: 797, startPoint y: 393, endPoint x: 462, endPoint y: 17, distance: 503.5
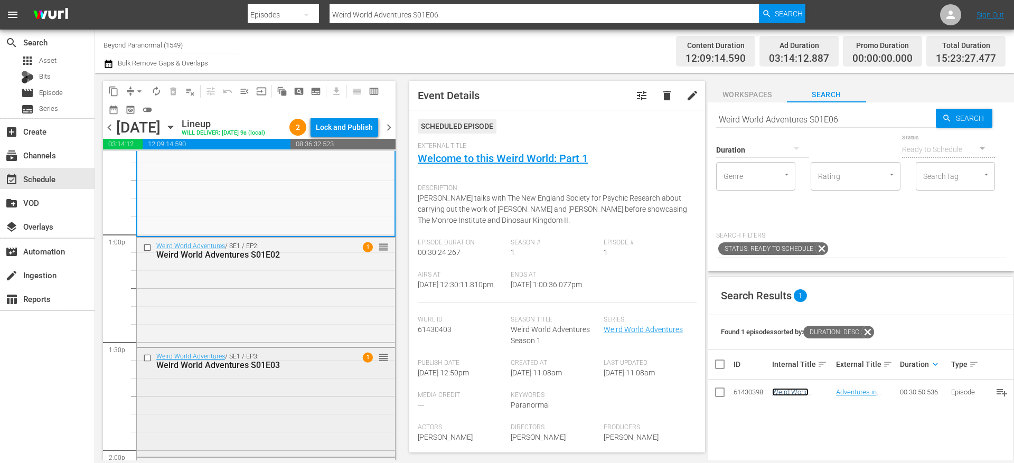
scroll to position [2681, 0]
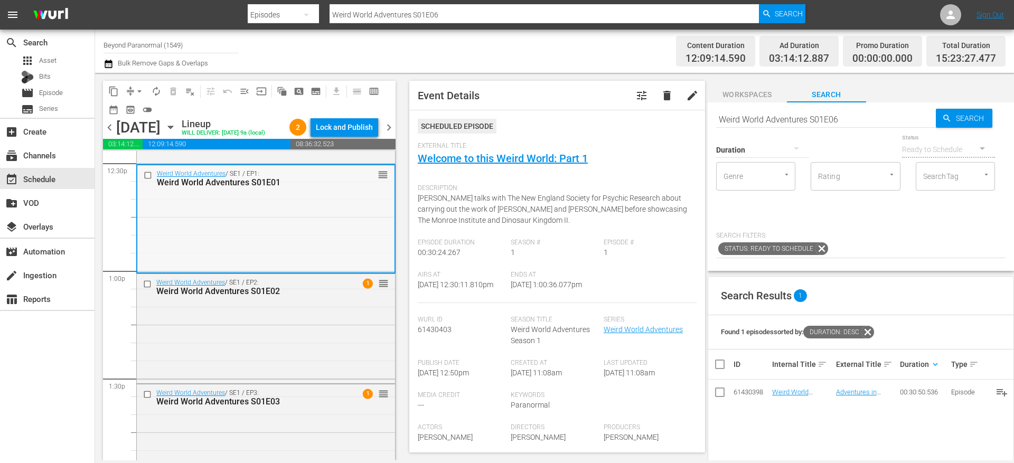
click at [147, 180] on input "checkbox" at bounding box center [149, 175] width 11 height 9
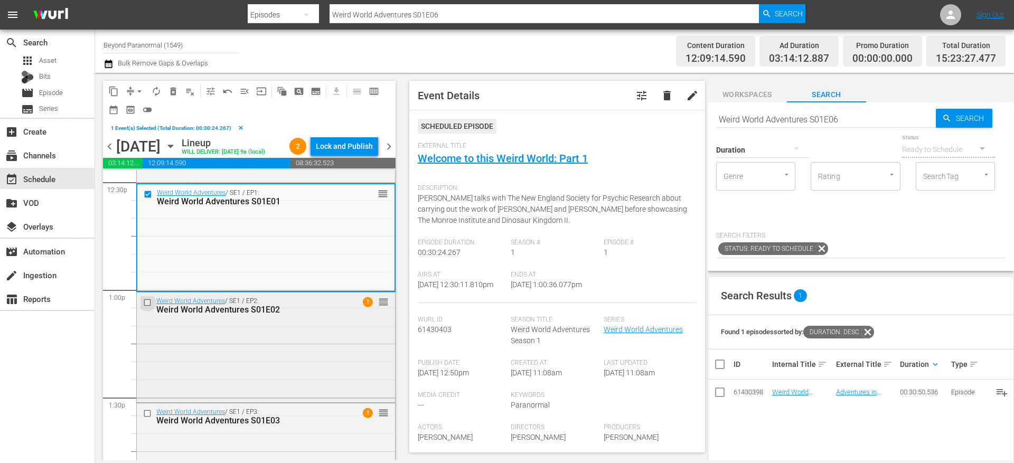
click at [146, 307] on input "checkbox" at bounding box center [148, 302] width 11 height 9
click at [147, 418] on input "checkbox" at bounding box center [148, 413] width 11 height 9
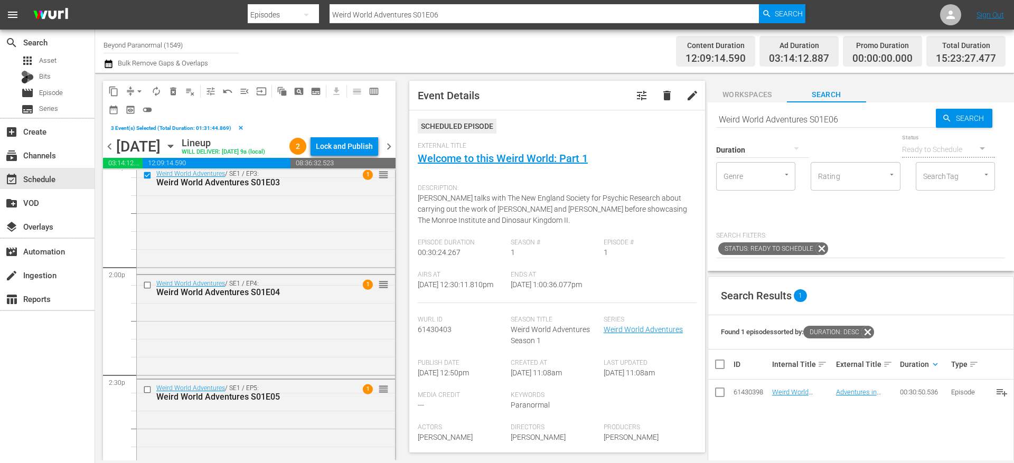
scroll to position [2923, 0]
click at [146, 286] on input "checkbox" at bounding box center [148, 281] width 11 height 9
click at [148, 391] on input "checkbox" at bounding box center [148, 386] width 11 height 9
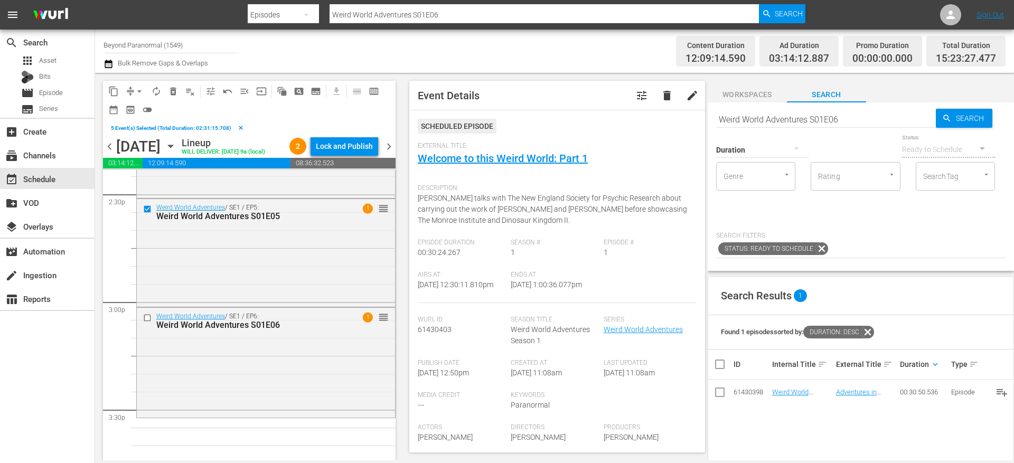
scroll to position [3133, 0]
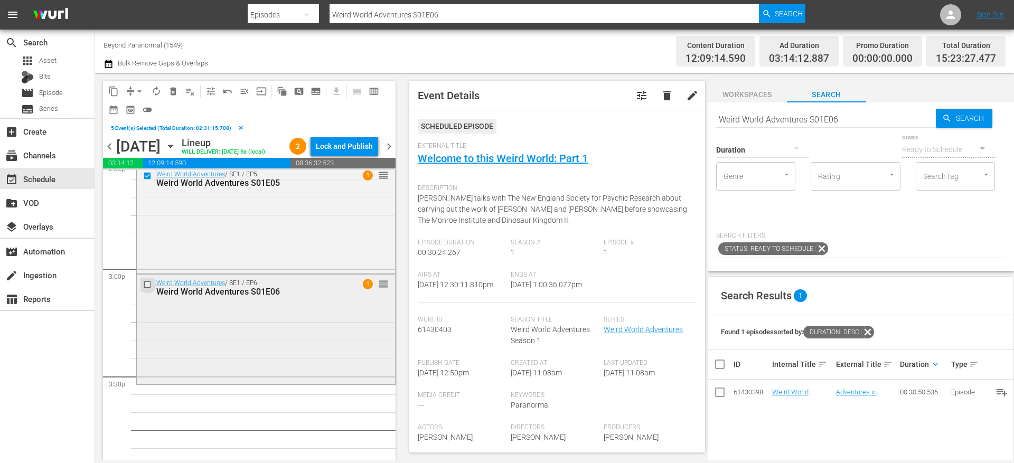
click at [148, 289] on input "checkbox" at bounding box center [148, 284] width 11 height 9
click at [113, 90] on span "content_copy" at bounding box center [113, 91] width 11 height 11
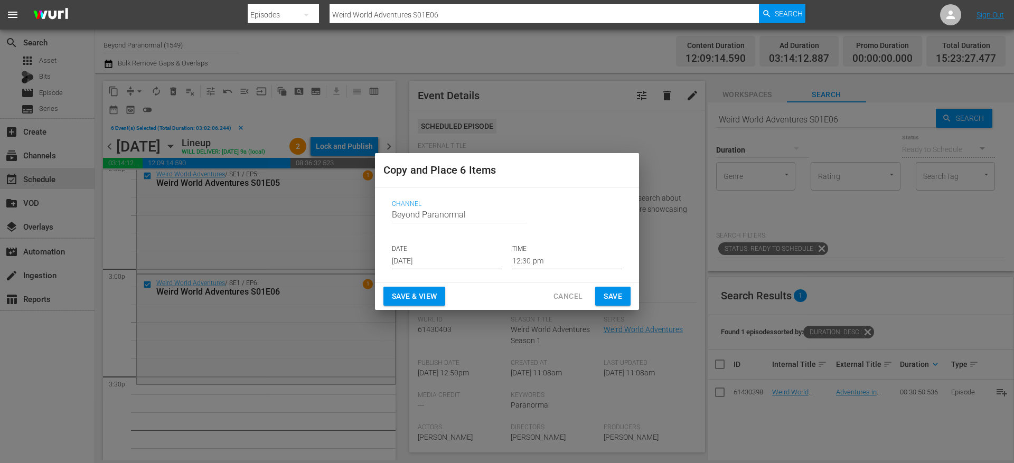
click at [433, 257] on input "Aug 13th 2025" at bounding box center [447, 261] width 110 height 16
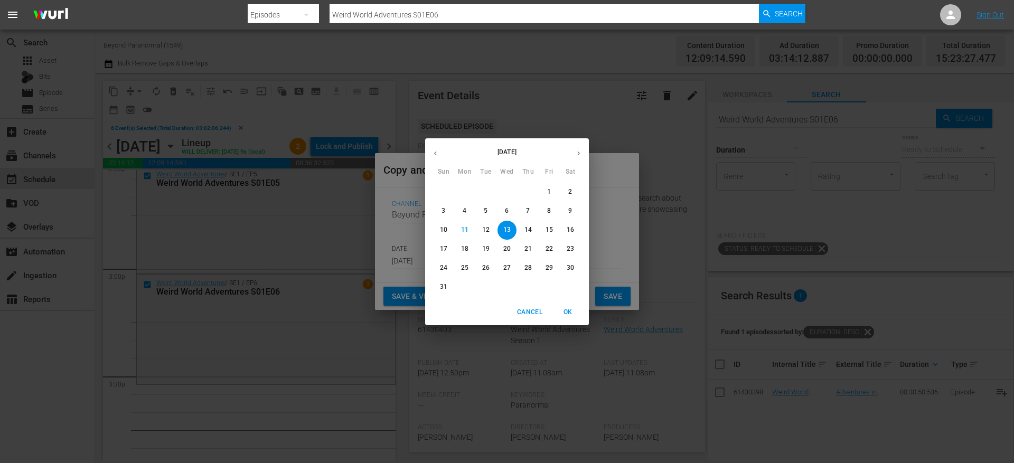
click at [574, 152] on button "button" at bounding box center [578, 153] width 21 height 21
click at [531, 190] on span "4" at bounding box center [528, 191] width 19 height 9
type input "Sep 4th 2025"
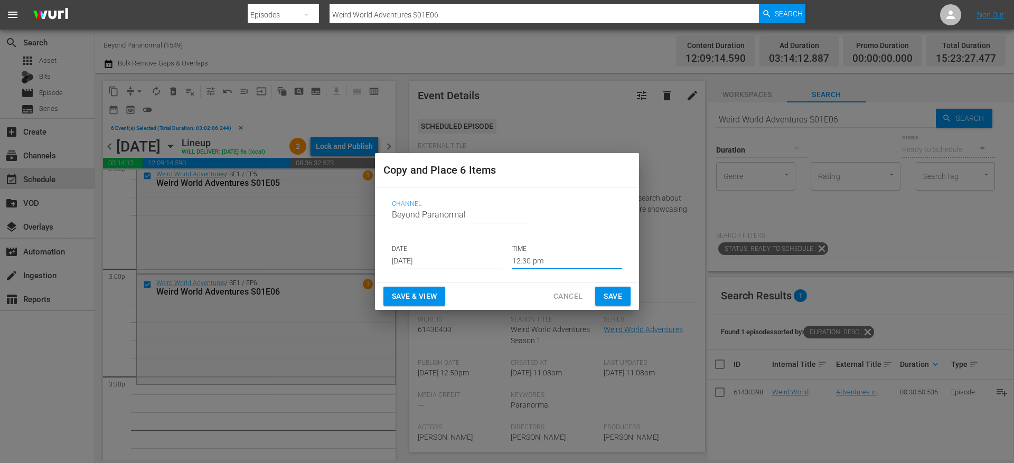
click at [529, 259] on input "12:30 pm" at bounding box center [567, 261] width 110 height 16
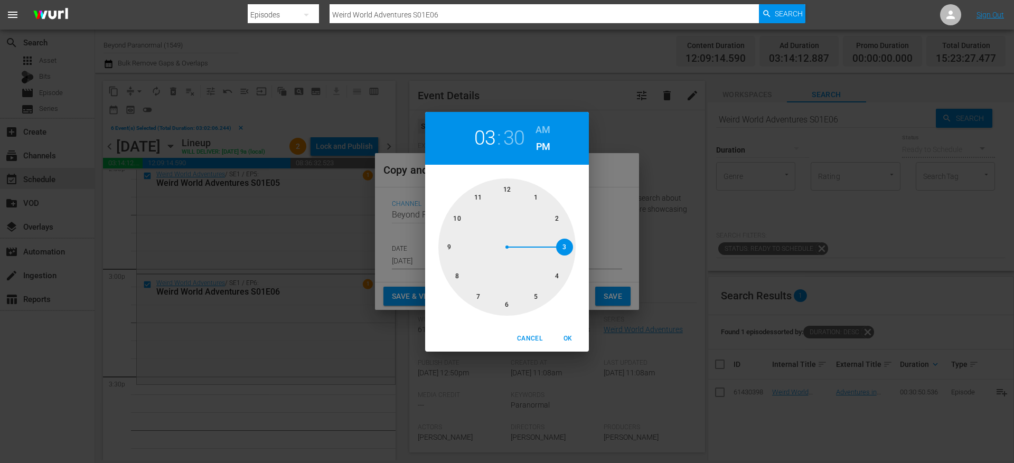
click at [568, 246] on div at bounding box center [506, 247] width 137 height 137
click at [574, 341] on span "OK" at bounding box center [567, 338] width 25 height 11
type input "03:30 pm"
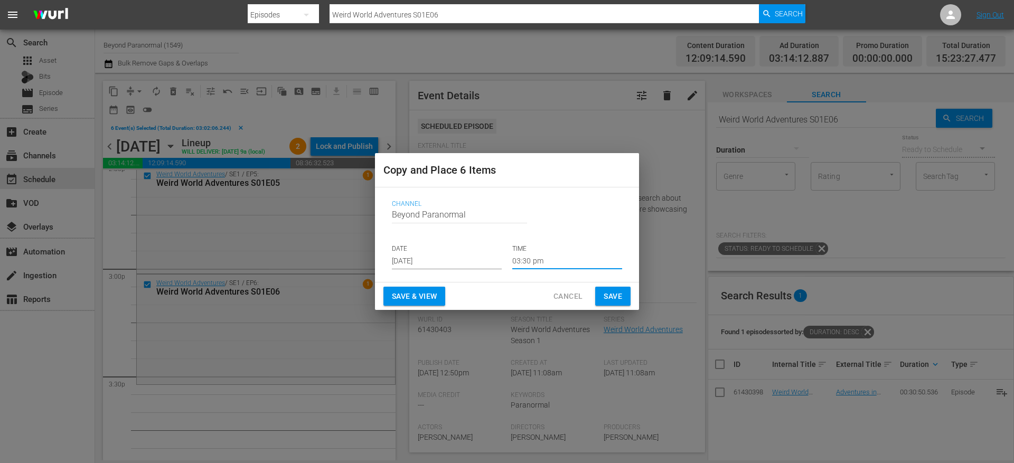
click at [618, 285] on div "Save & View Cancel Save" at bounding box center [507, 297] width 264 height 28
click at [616, 293] on span "Save" at bounding box center [613, 296] width 18 height 13
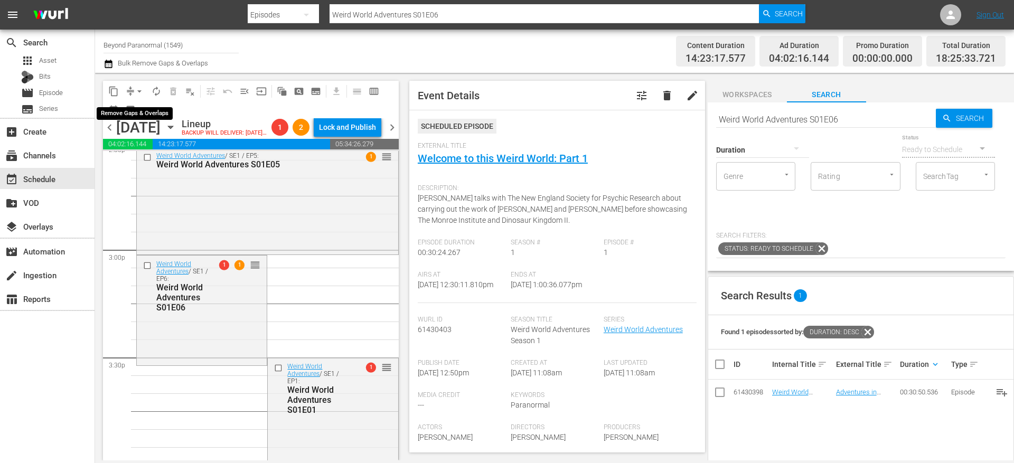
click at [133, 90] on button "arrow_drop_down" at bounding box center [139, 91] width 17 height 17
click at [152, 142] on li "Align to End of Previous Day" at bounding box center [139, 147] width 111 height 17
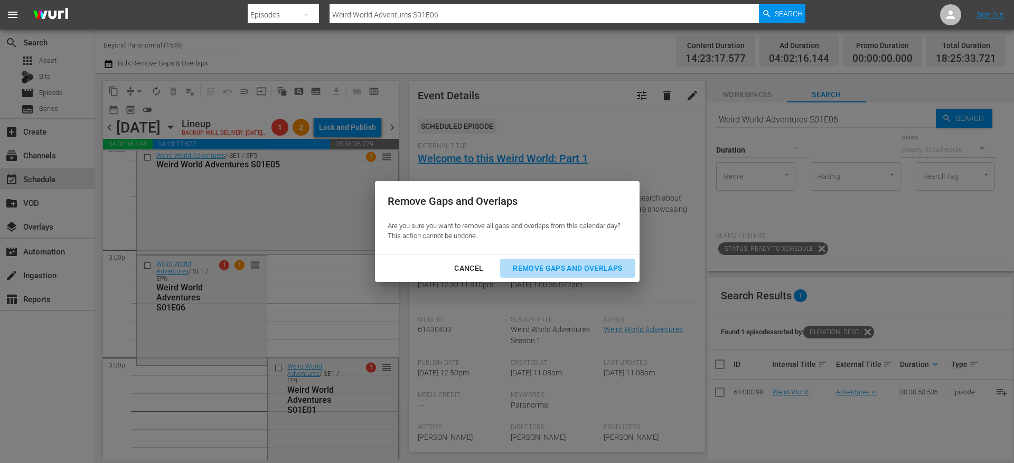
click at [540, 271] on div "Remove Gaps and Overlaps" at bounding box center [567, 268] width 126 height 13
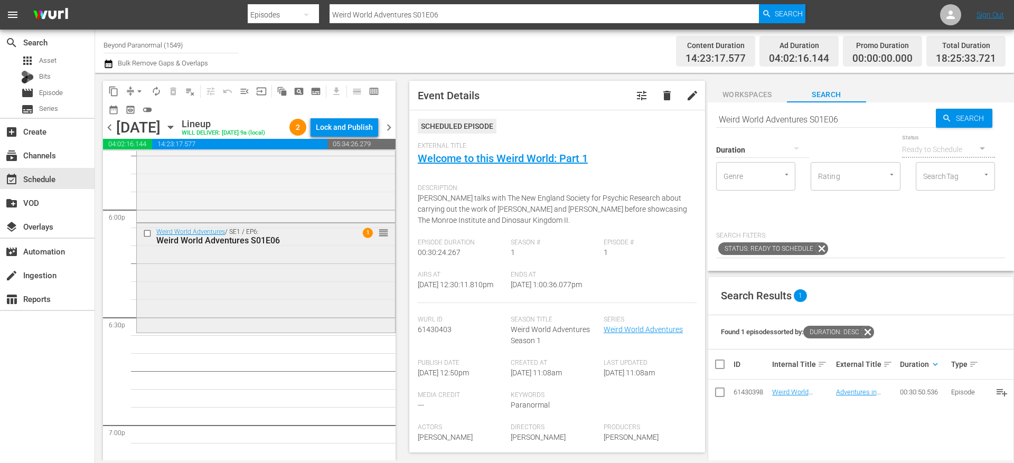
scroll to position [3850, 0]
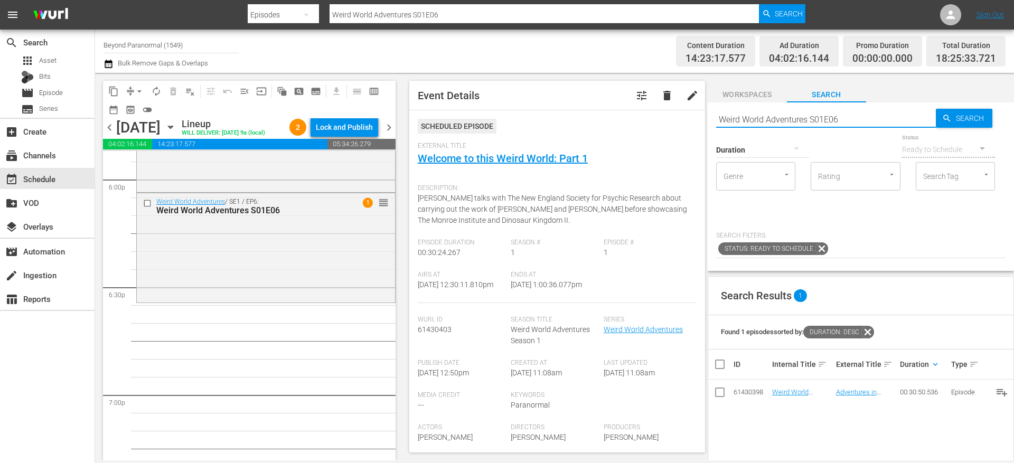
click at [763, 118] on input "Weird World Adventures S01E06" at bounding box center [826, 119] width 220 height 25
click at [764, 118] on input "Weird World Adventures S01E06" at bounding box center [826, 119] width 220 height 25
paste input "Paranormal Contact S01E05"
type input "Paranormal Contact S01E05"
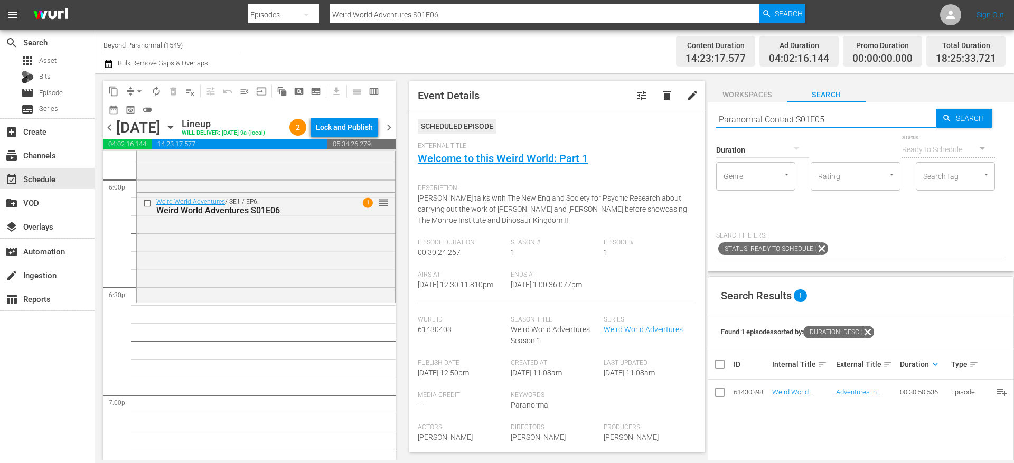
type input "Paranormal Contact S01E05"
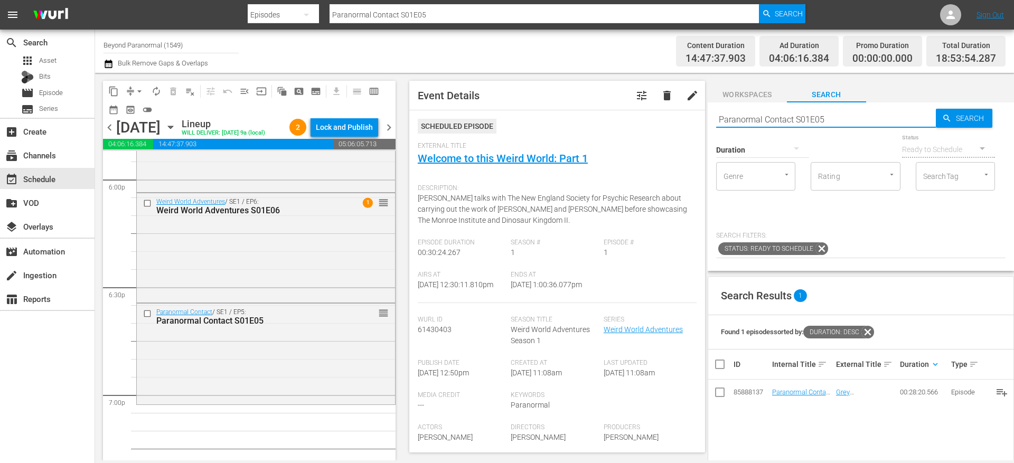
click at [805, 120] on input "Paranormal Contact S01E05" at bounding box center [826, 119] width 220 height 25
paste input "Cursed"
type input "Cursed"
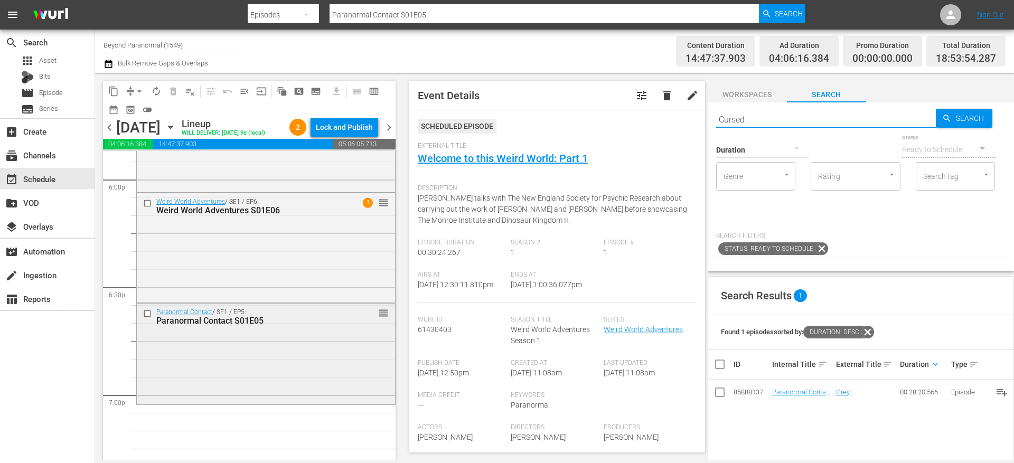
type input "Cursed"
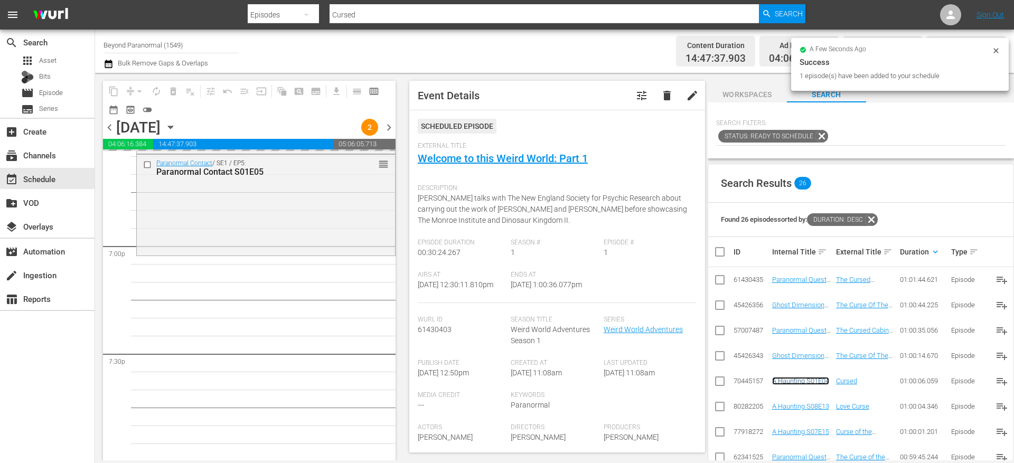
scroll to position [0, 0]
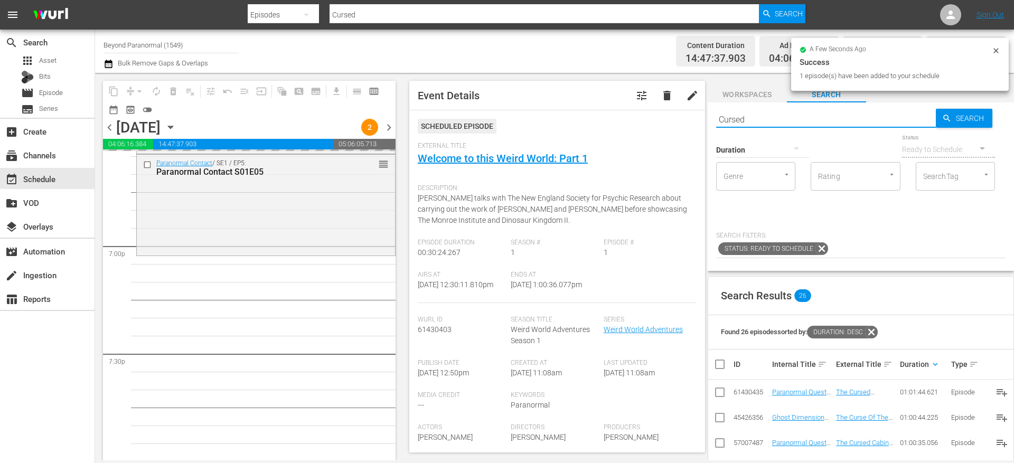
click at [761, 116] on input "Cursed" at bounding box center [826, 119] width 220 height 25
paste input "Weird World Adventures S01E04"
type input "Weird World Adventures S01E04"
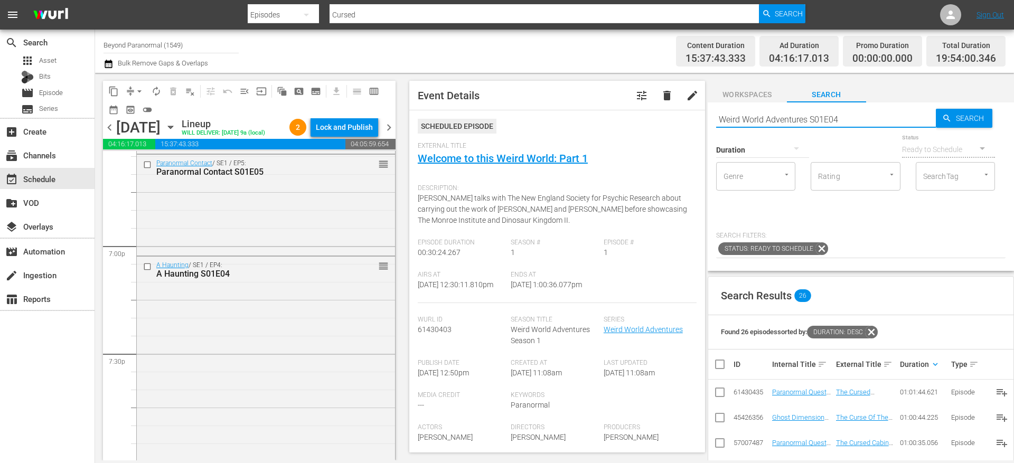
type input "Weird World Adventures S01E04"
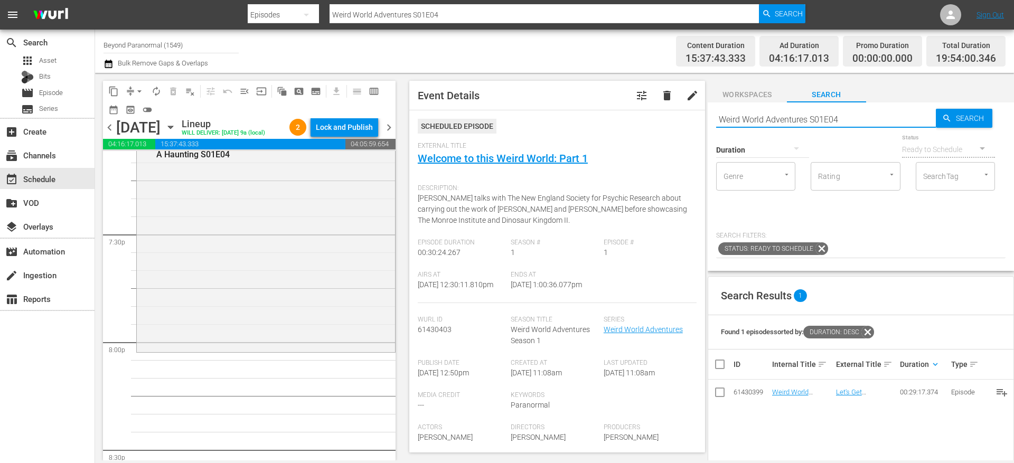
scroll to position [4122, 0]
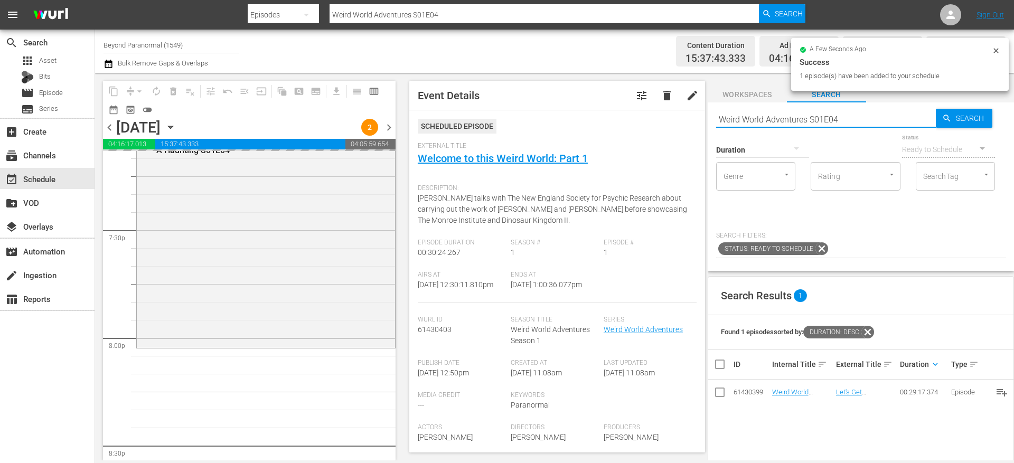
click at [807, 118] on input "Weird World Adventures S01E04" at bounding box center [826, 119] width 220 height 25
paste input "Sir Spook"
type input "Sir Spooks S01E04"
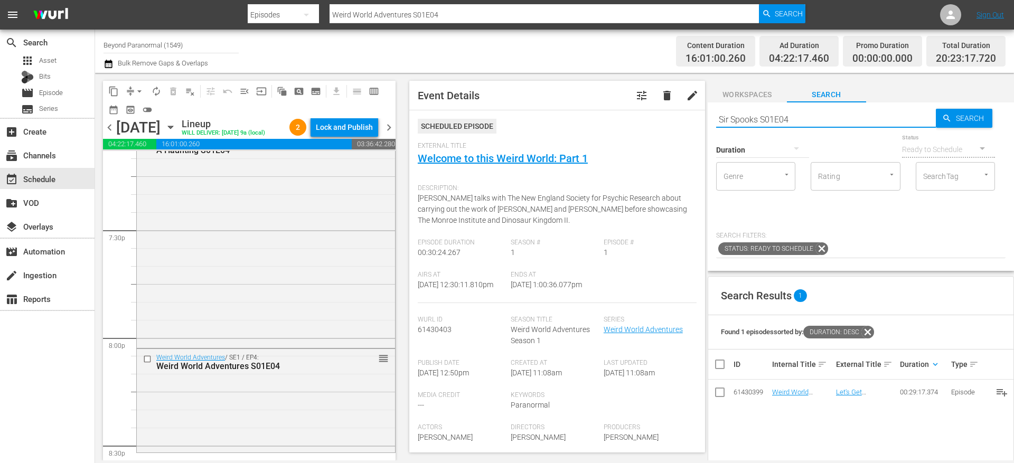
scroll to position [4271, 0]
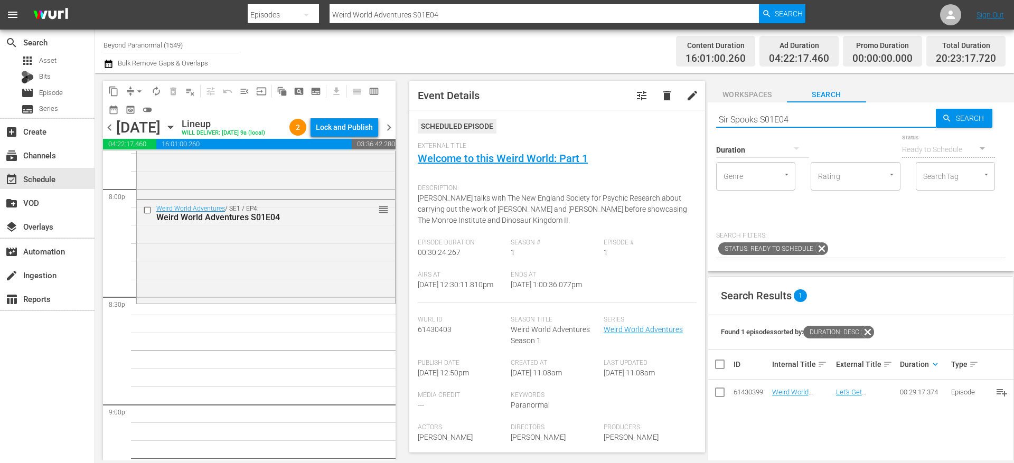
type input "Sir Spooks S01E04"
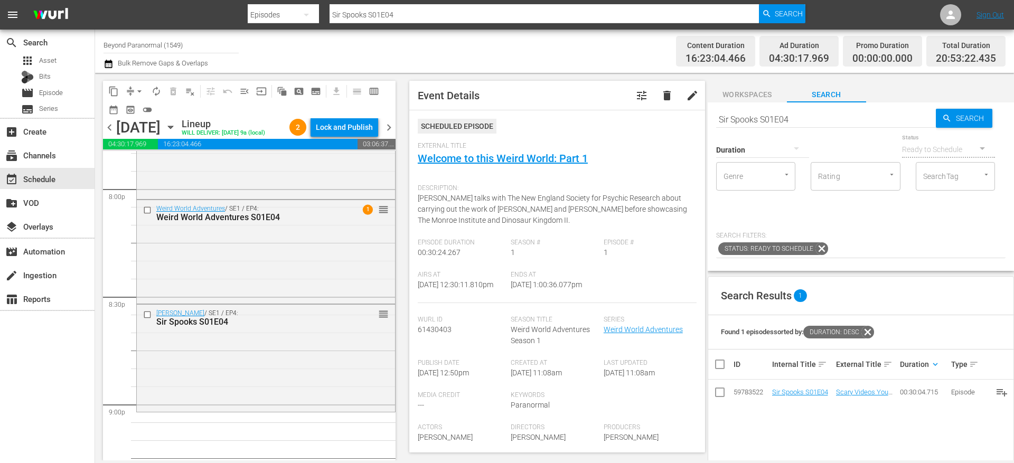
click at [765, 120] on input "Sir Spooks S01E04" at bounding box center [826, 119] width 220 height 25
paste input "Aliens Uncovered: Origins Part 3"
type input "Aliens Uncovered: Origins Part 3"
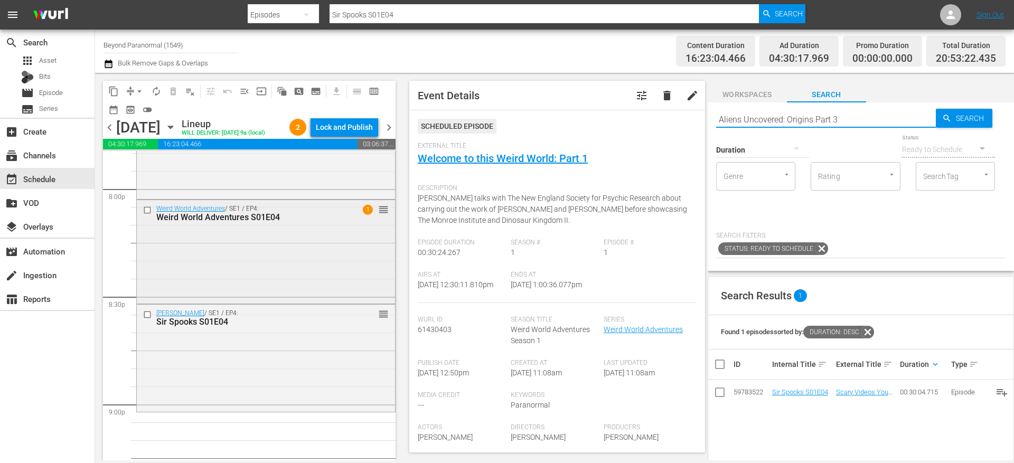
type input "Aliens Uncovered: Origins Part 3"
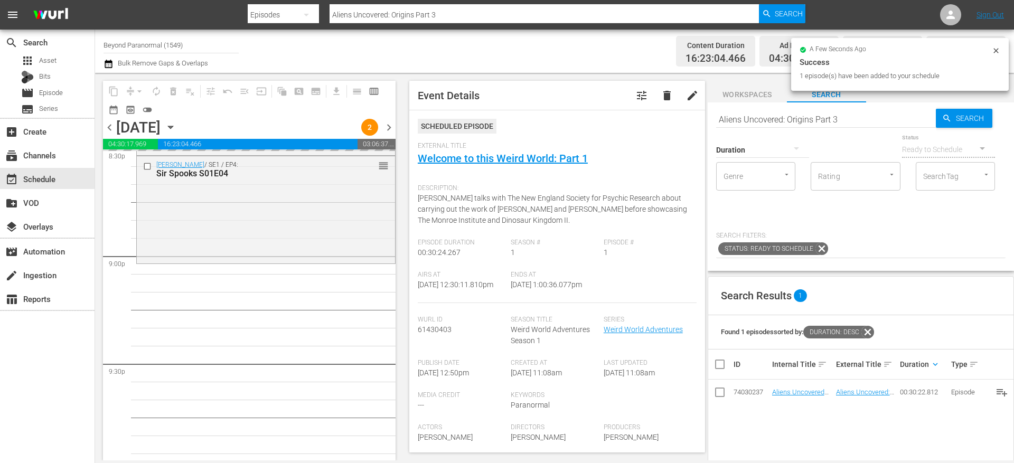
click at [759, 120] on input "Aliens Uncovered: Origins Part 3" at bounding box center [826, 119] width 220 height 25
paste input "Cryptid Wilds S02 E04"
type input "Cryptid Wilds S02 E04"
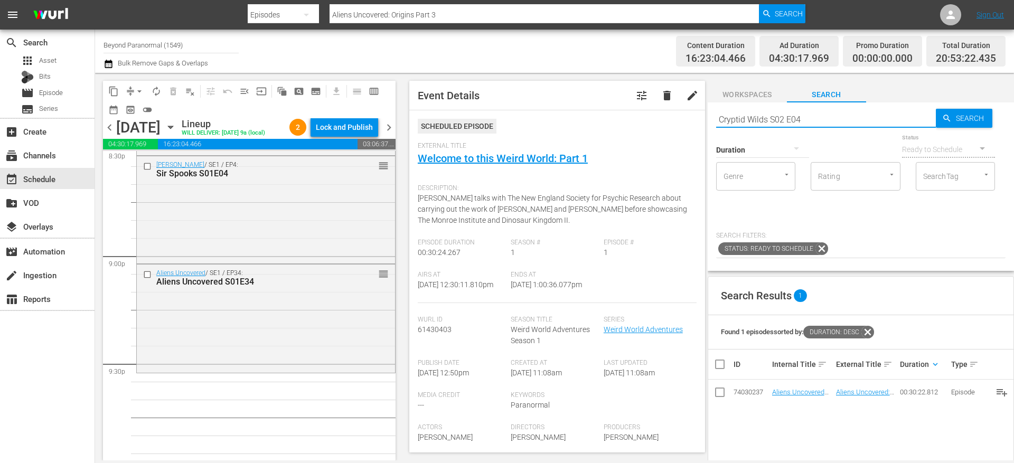
type input "Cryptid Wilds S02 E04"
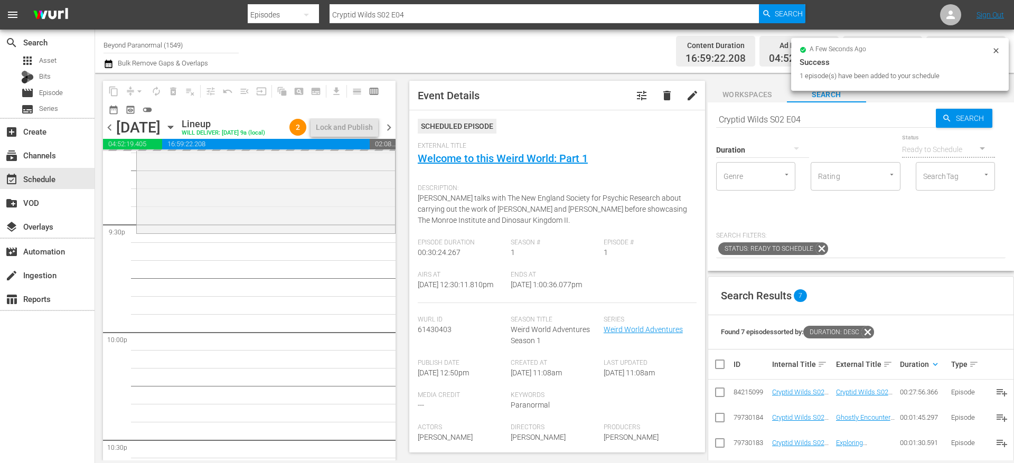
click at [759, 119] on input "Cryptid Wilds S02 E04" at bounding box center [826, 119] width 220 height 25
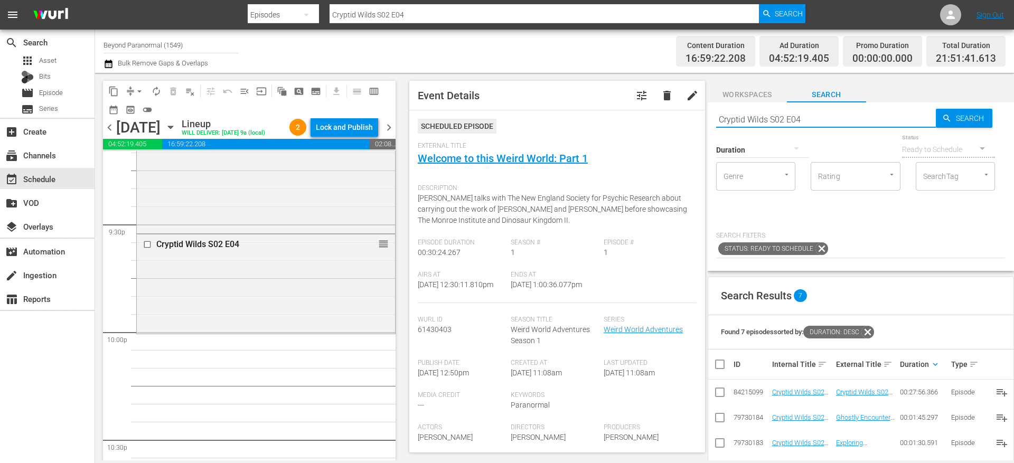
paste input "Four Crosses"
type input "Four Crosses"
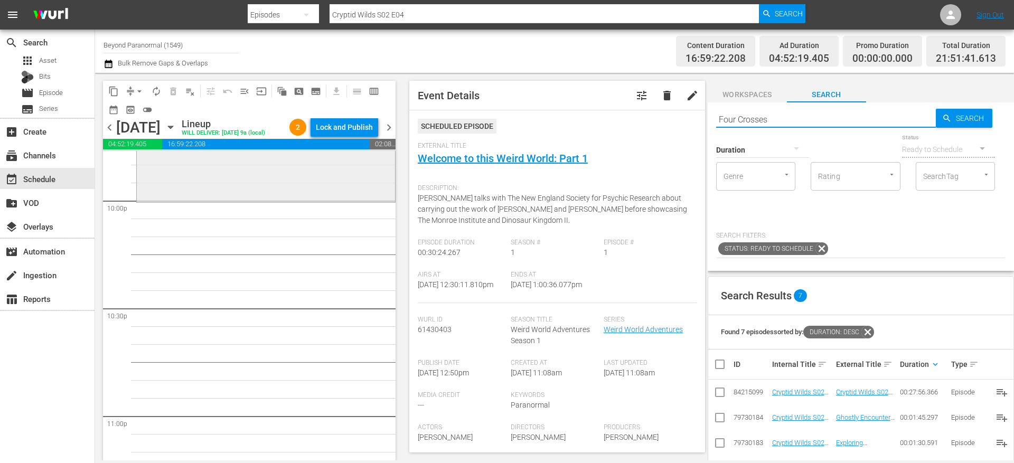
scroll to position [4696, 0]
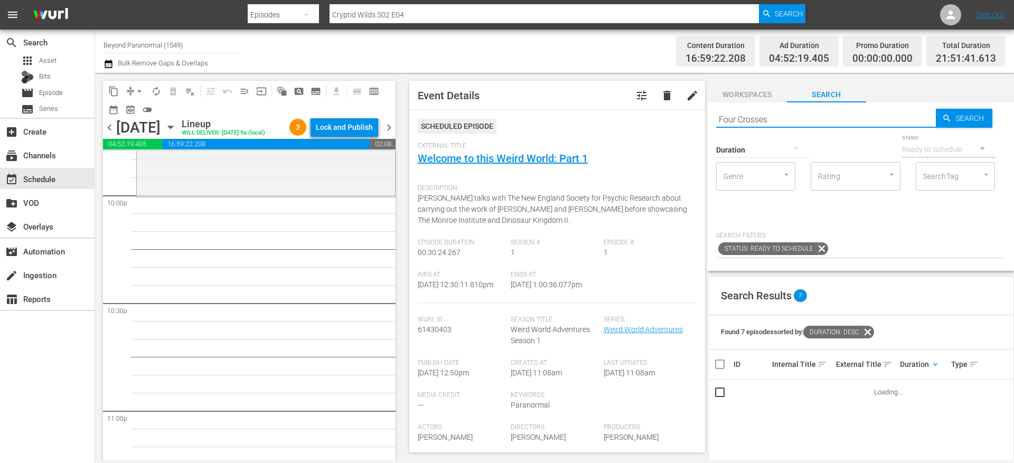
type input "Four Crosses"
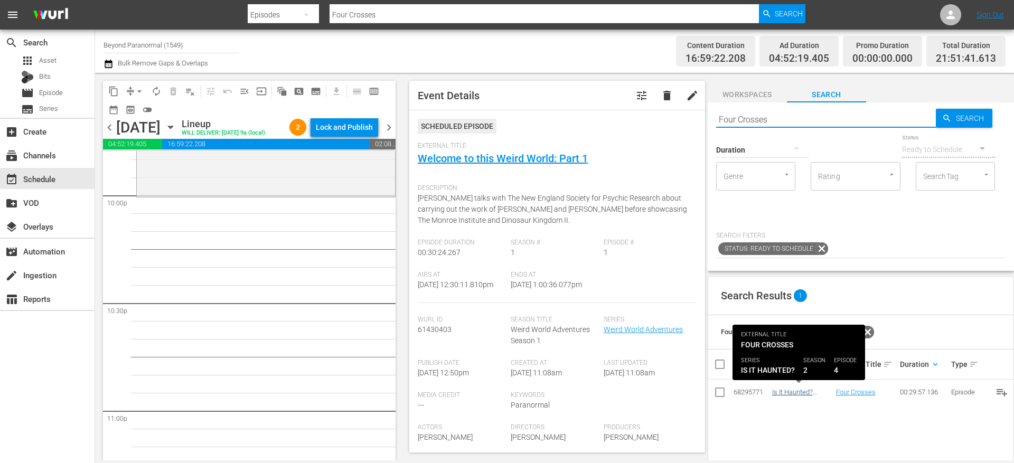
type input "Four Crosses"
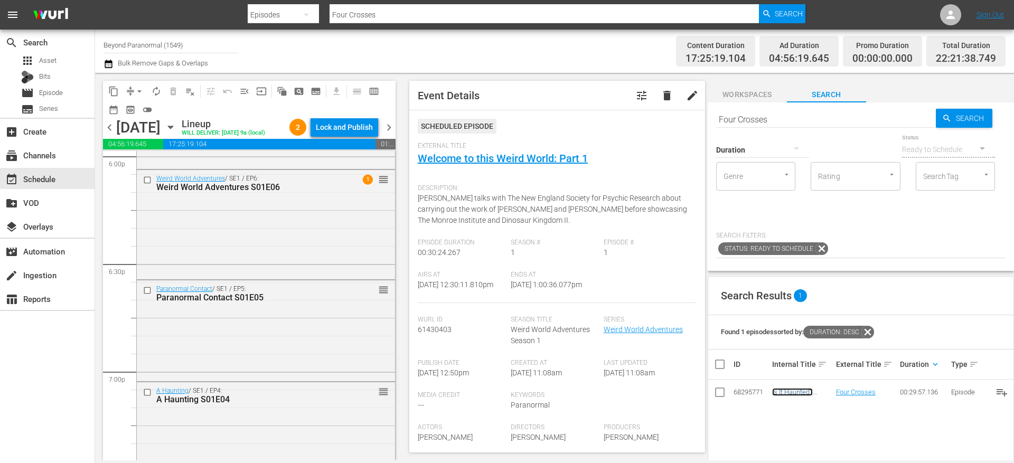
scroll to position [3902, 0]
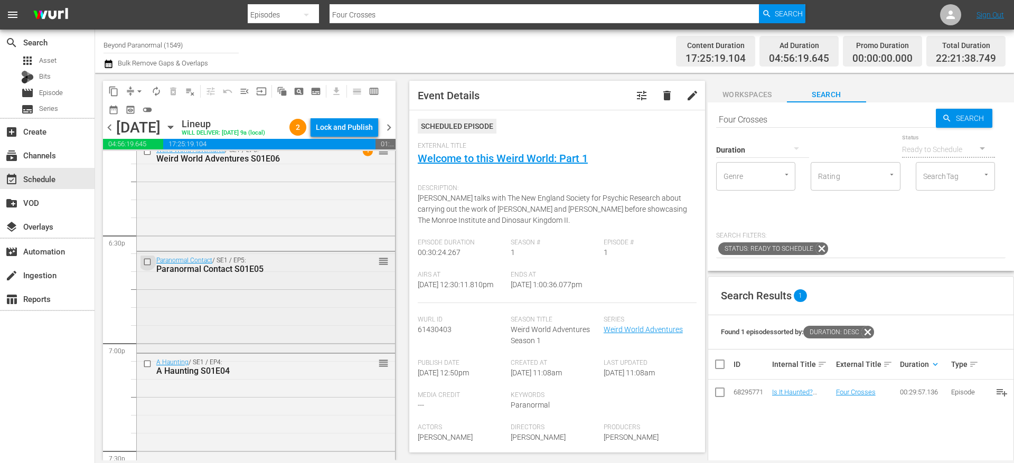
click at [149, 267] on input "checkbox" at bounding box center [148, 262] width 11 height 9
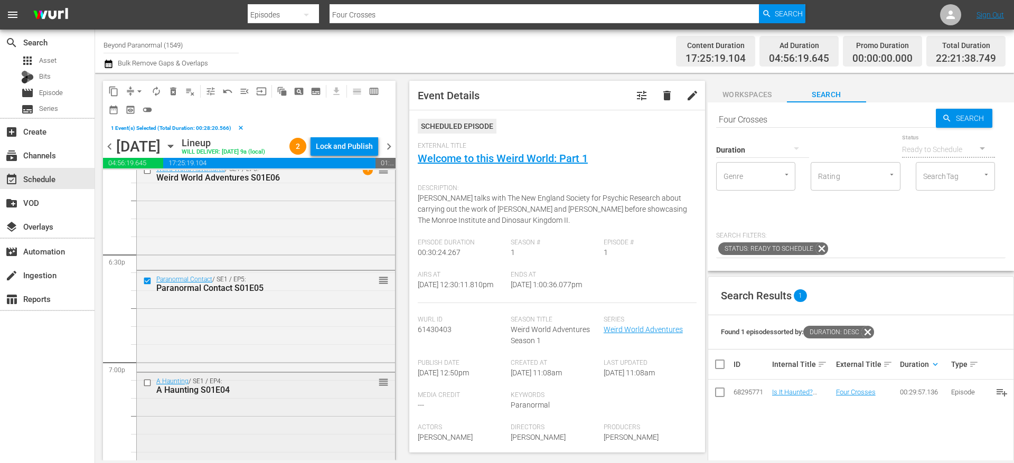
click at [147, 388] on input "checkbox" at bounding box center [148, 383] width 11 height 9
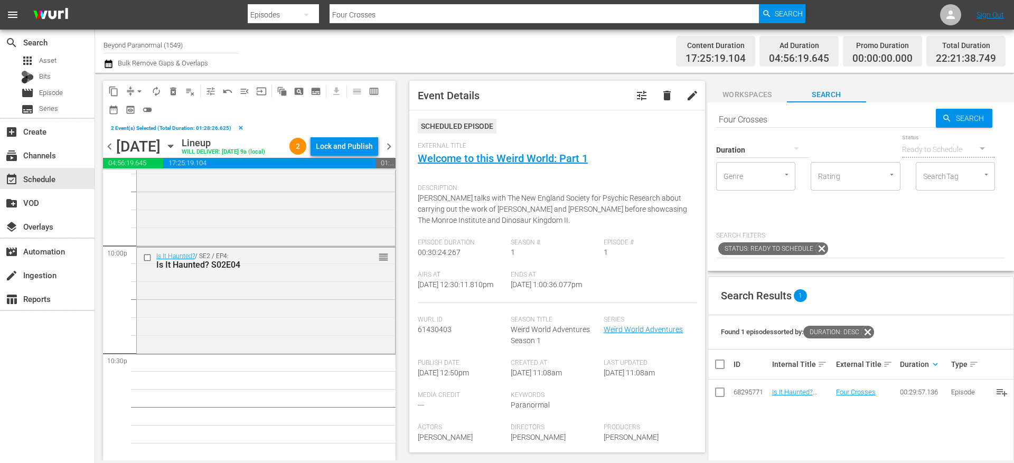
scroll to position [4665, 0]
click at [115, 90] on span "content_copy" at bounding box center [113, 91] width 11 height 11
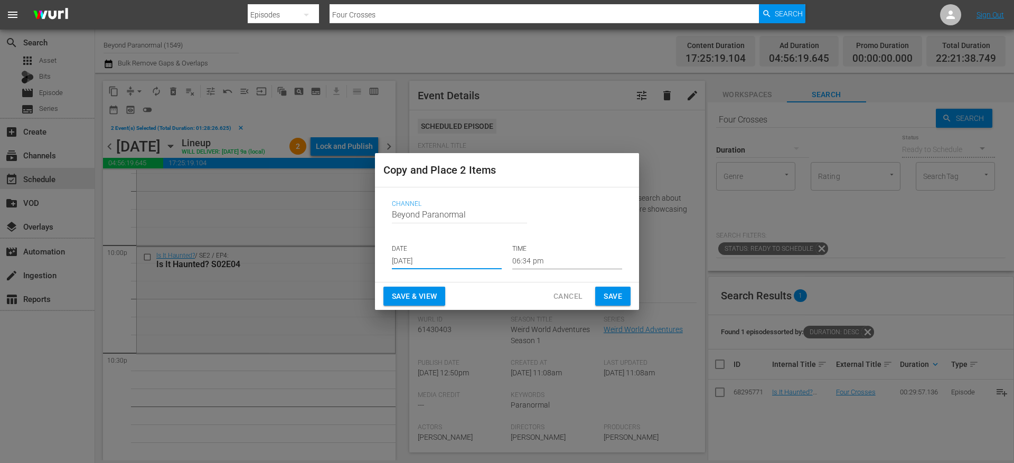
click at [426, 260] on input "Aug 13th 2025" at bounding box center [447, 261] width 110 height 16
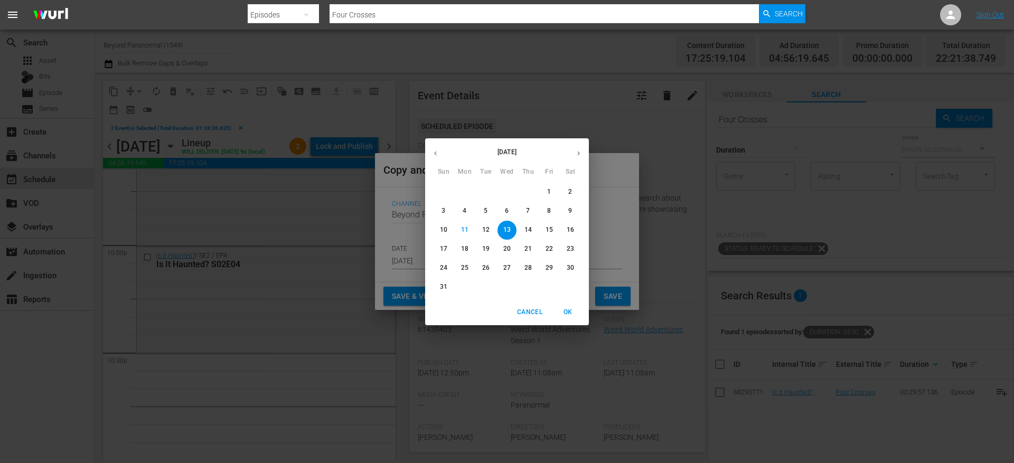
click at [583, 151] on button "button" at bounding box center [578, 153] width 21 height 21
click at [527, 195] on p "4" at bounding box center [528, 191] width 4 height 9
type input "Sep 4th 2025"
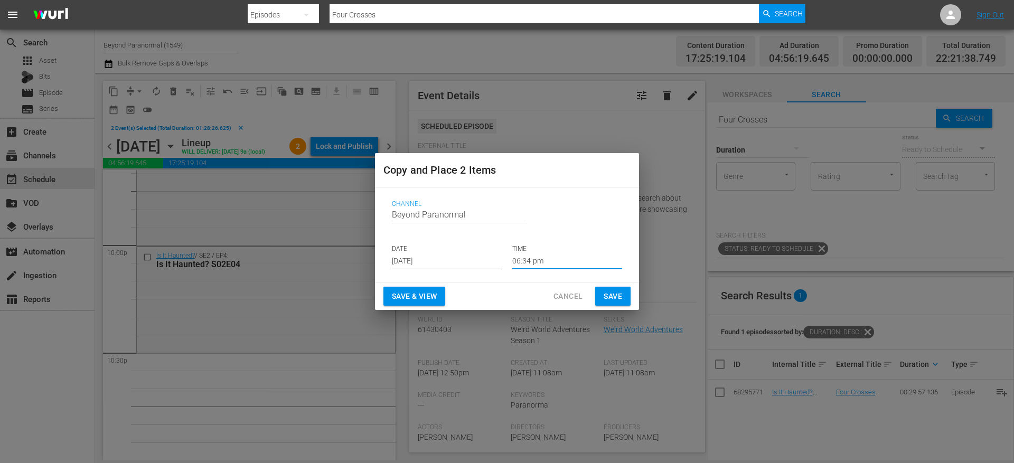
click at [530, 262] on input "06:34 pm" at bounding box center [567, 261] width 110 height 16
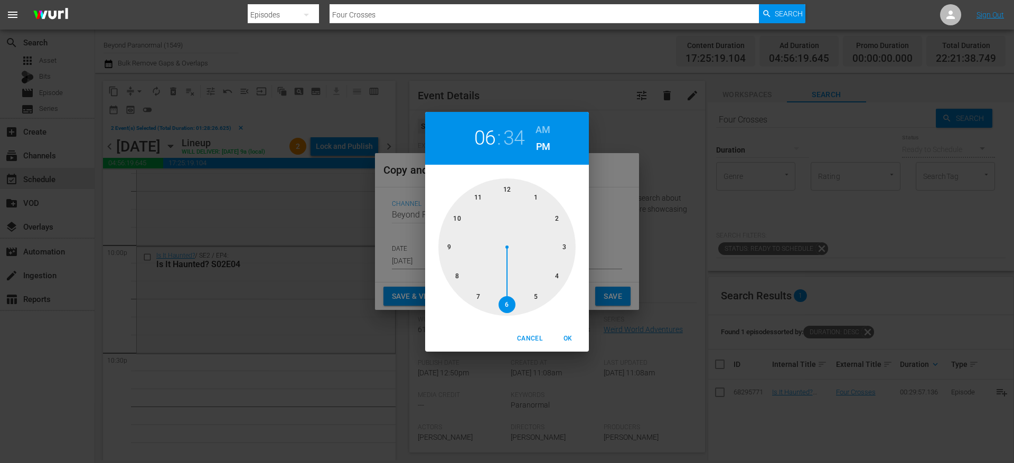
click at [459, 216] on div at bounding box center [506, 247] width 137 height 137
click at [571, 341] on span "OK" at bounding box center [567, 338] width 25 height 11
type input "10:34 pm"
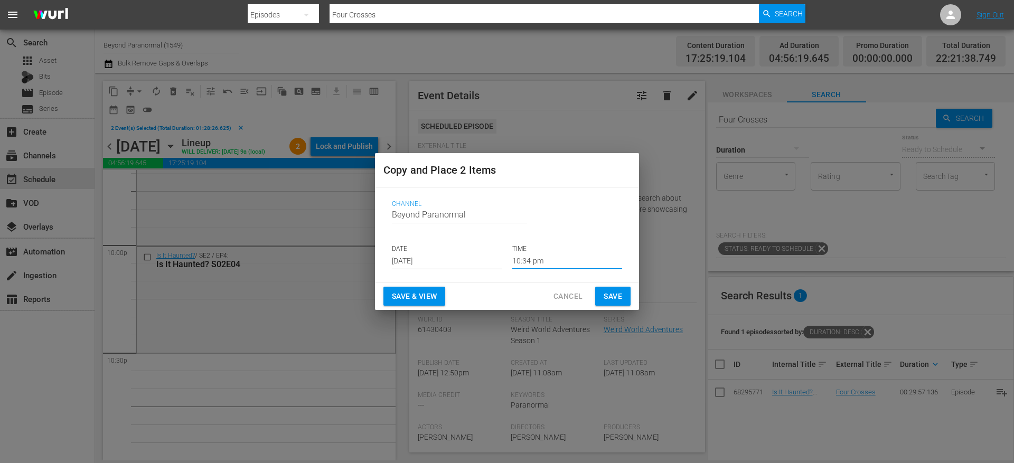
click at [618, 297] on span "Save" at bounding box center [613, 296] width 18 height 13
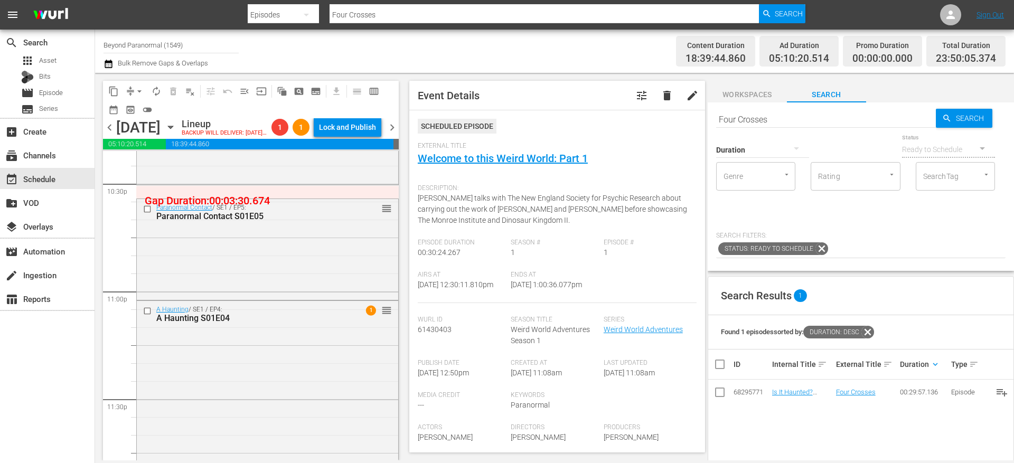
scroll to position [4759, 0]
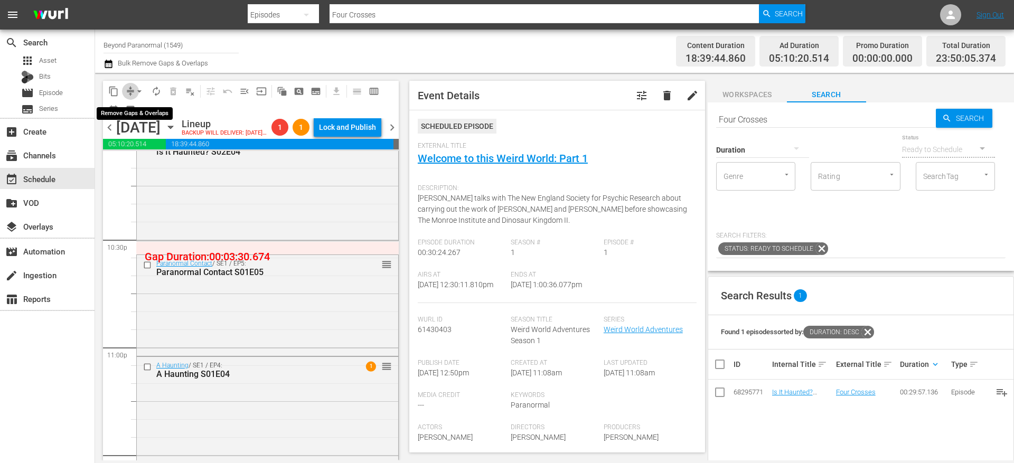
click at [130, 91] on span "compress" at bounding box center [130, 91] width 11 height 11
click at [129, 88] on span "compress" at bounding box center [130, 91] width 11 height 11
click at [133, 87] on button "arrow_drop_down" at bounding box center [139, 91] width 17 height 17
click at [145, 147] on li "Align to End of Previous Day" at bounding box center [139, 147] width 111 height 17
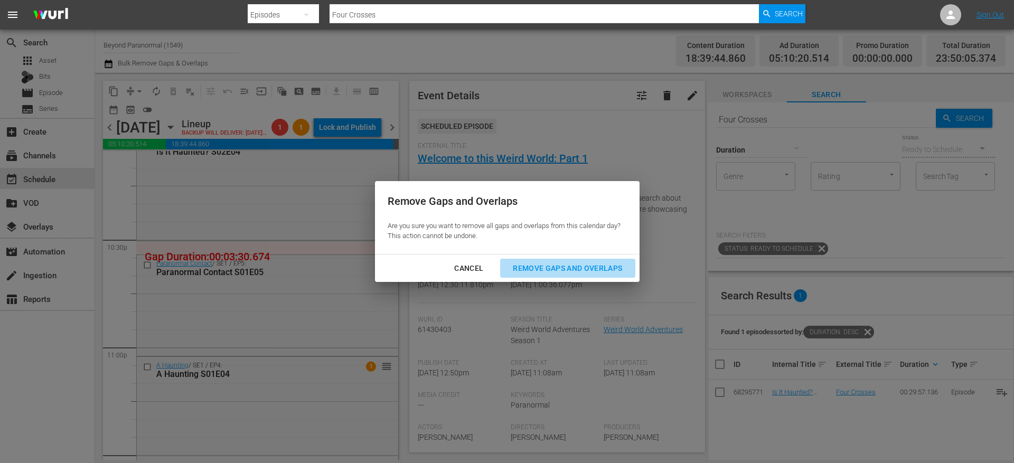
click at [530, 267] on div "Remove Gaps and Overlaps" at bounding box center [567, 268] width 126 height 13
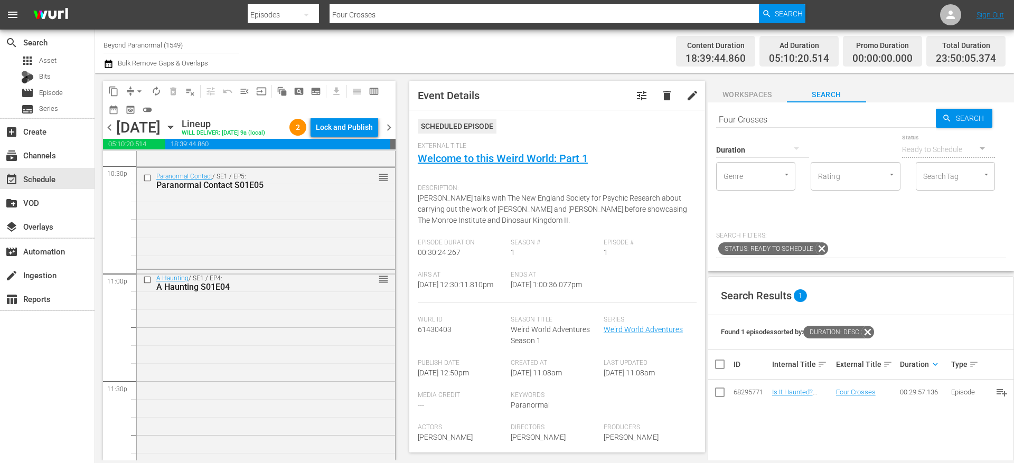
scroll to position [4878, 0]
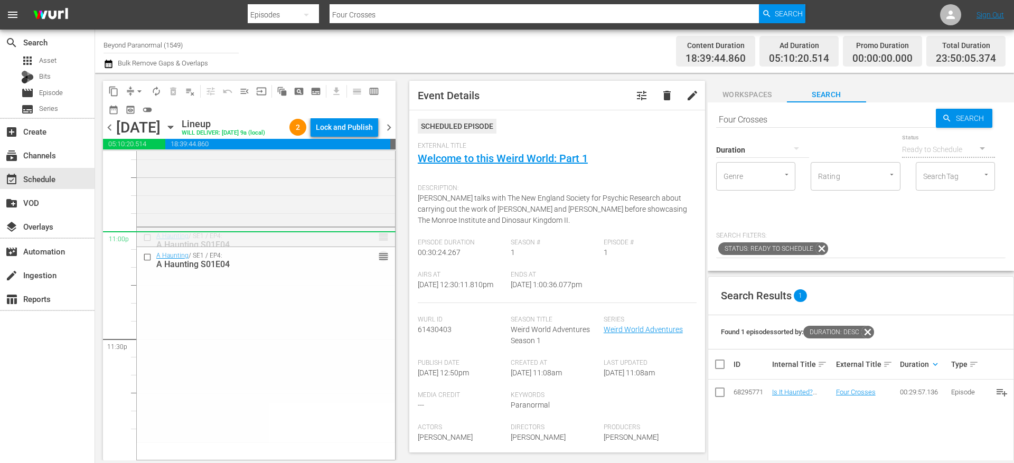
drag, startPoint x: 376, startPoint y: 249, endPoint x: 376, endPoint y: 257, distance: 7.9
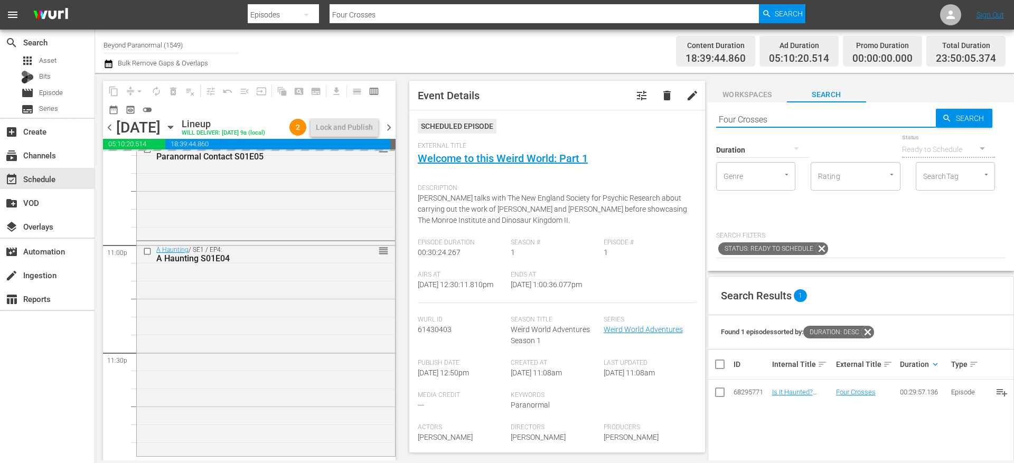
click at [744, 118] on input "Four Crosses" at bounding box center [826, 119] width 220 height 25
type input "unveiled"
click at [757, 144] on div at bounding box center [762, 150] width 93 height 30
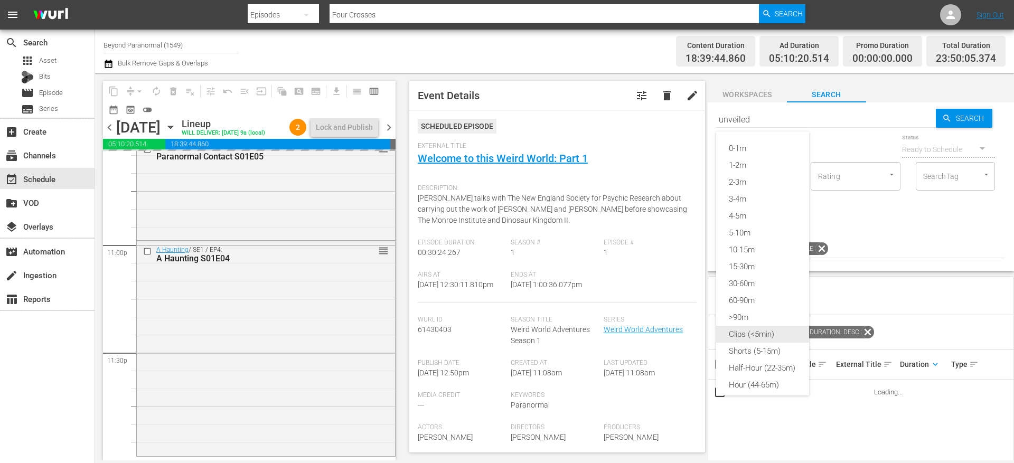
type input "unveiled"
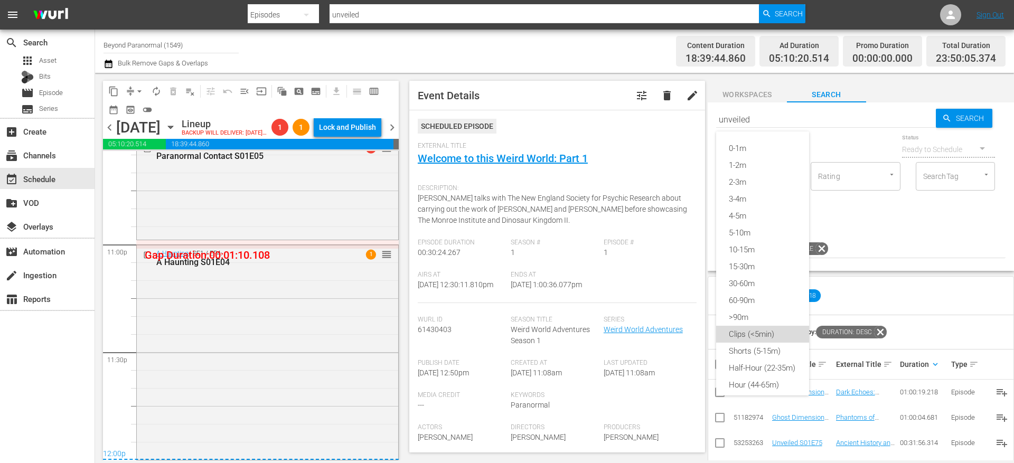
click at [769, 335] on div "Clips (<5min)" at bounding box center [762, 334] width 93 height 17
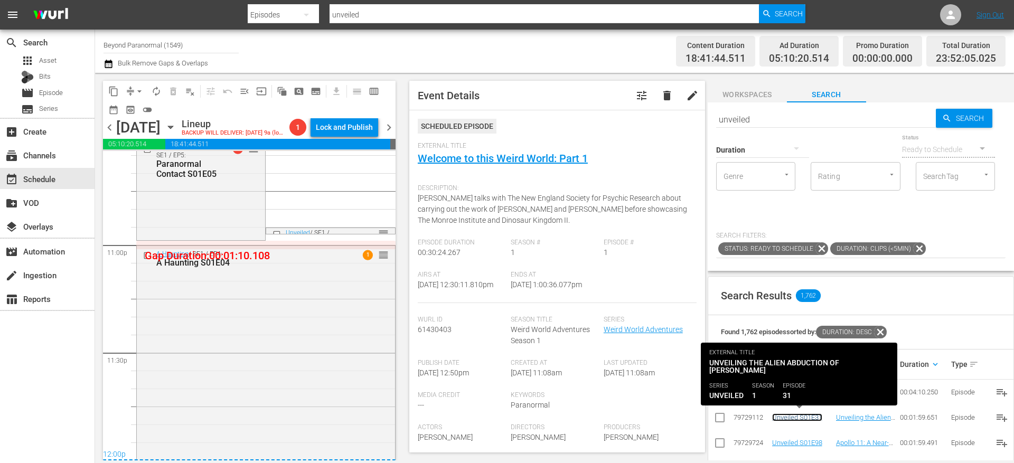
scroll to position [4780, 0]
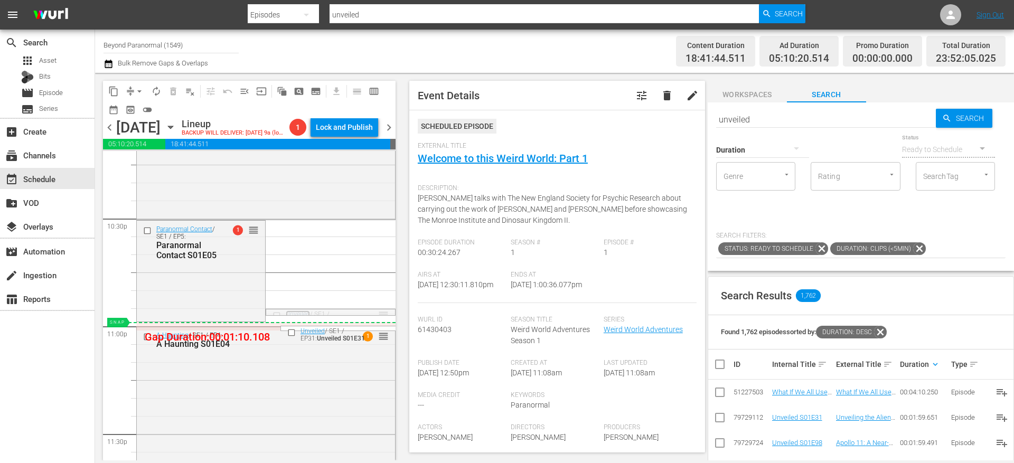
drag, startPoint x: 380, startPoint y: 326, endPoint x: 380, endPoint y: 338, distance: 11.6
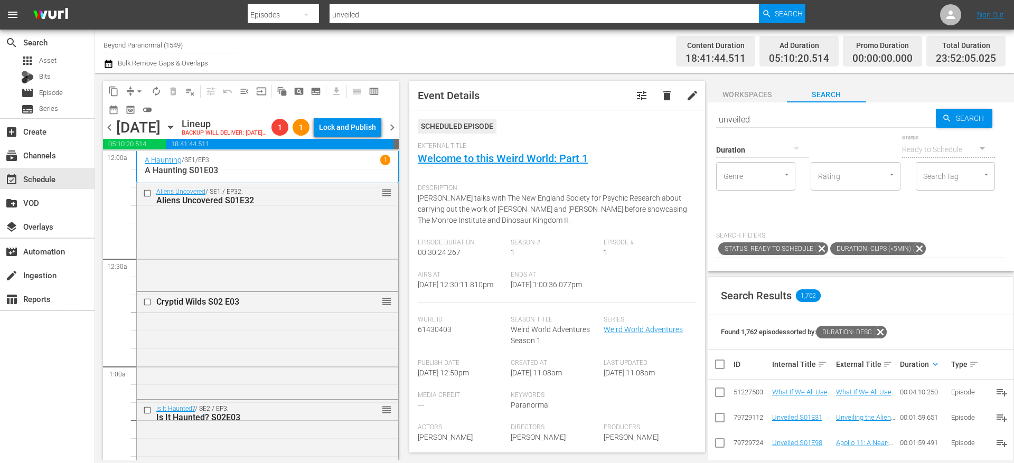
scroll to position [4780, 0]
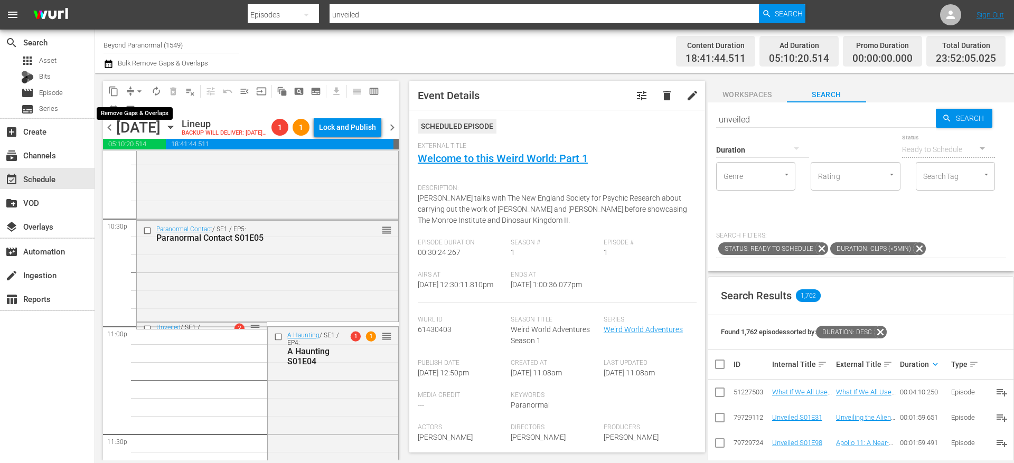
click at [131, 92] on button "arrow_drop_down" at bounding box center [139, 91] width 17 height 17
click at [145, 144] on li "Align to End of Previous Day" at bounding box center [139, 147] width 111 height 17
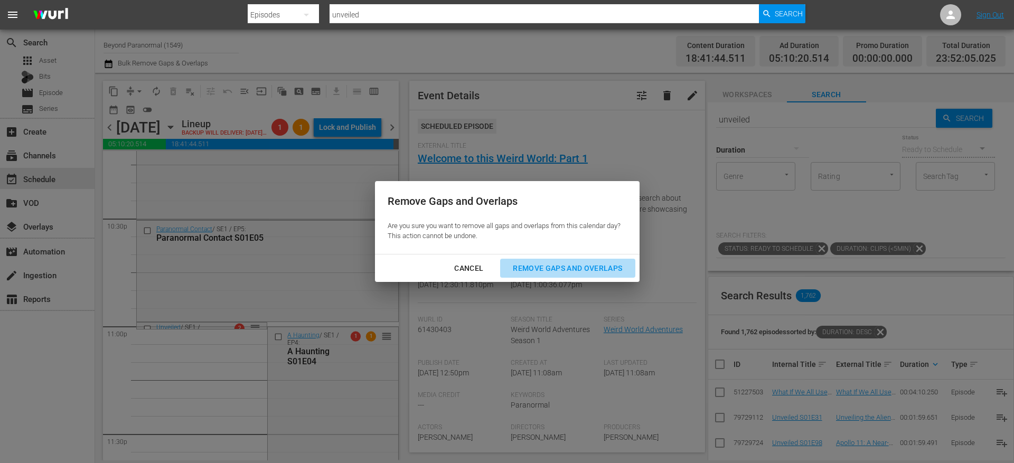
click at [566, 270] on div "Remove Gaps and Overlaps" at bounding box center [567, 268] width 126 height 13
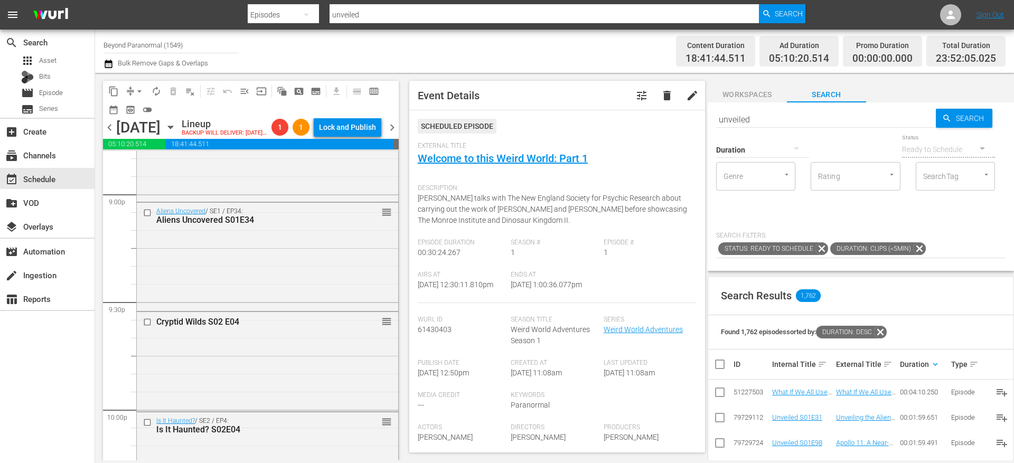
scroll to position [4470, 0]
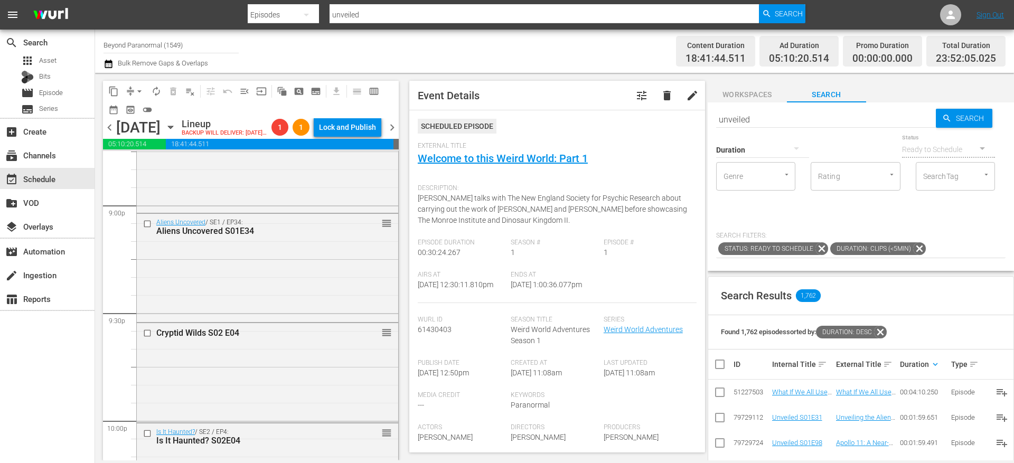
click at [146, 231] on div "Aliens Uncovered / SE1 / EP34: Aliens Uncovered S01E34 reorder" at bounding box center [267, 227] width 261 height 26
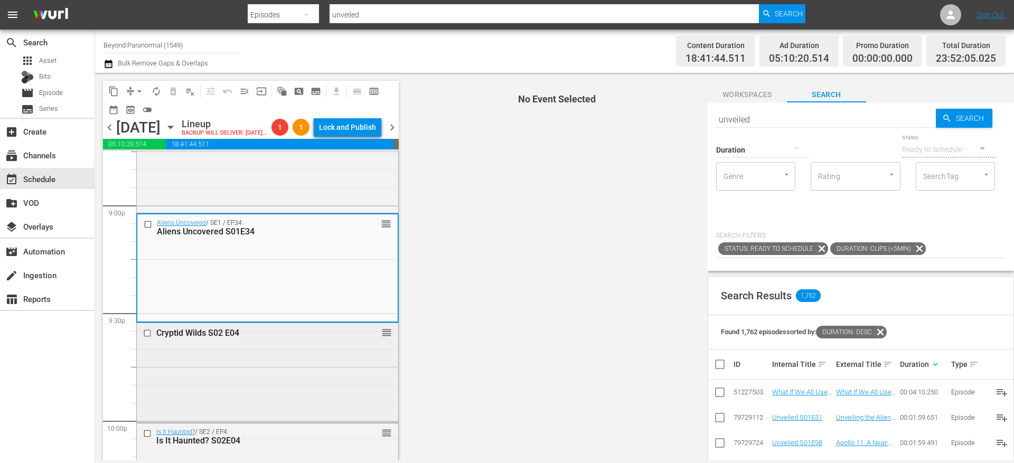
click at [148, 337] on input "checkbox" at bounding box center [148, 332] width 11 height 9
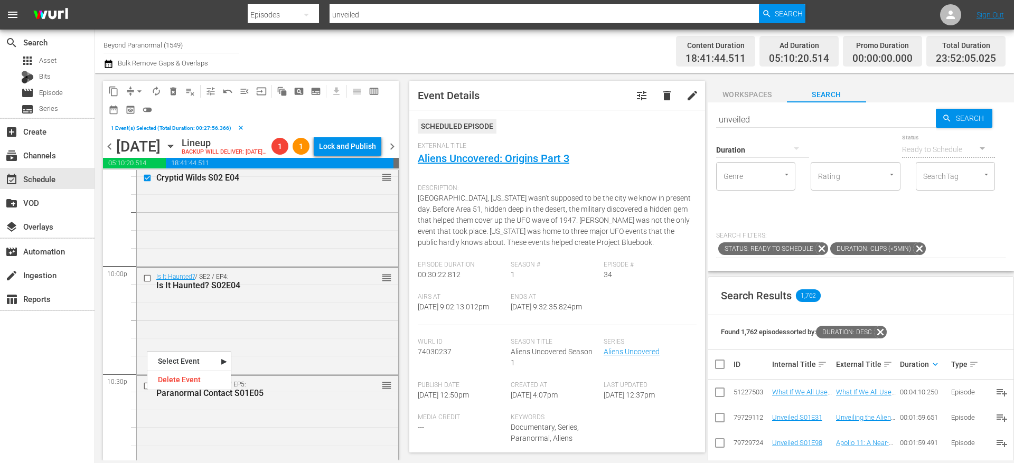
scroll to position [4621, 0]
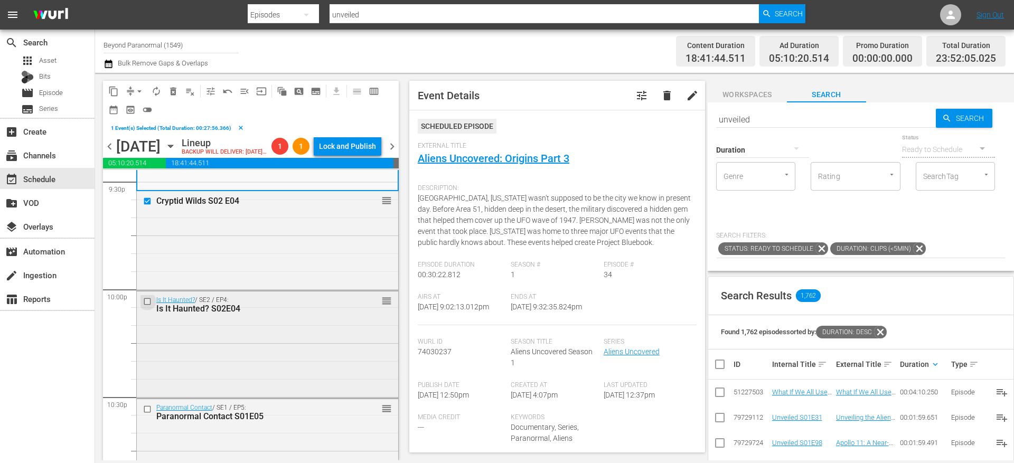
click at [147, 306] on input "checkbox" at bounding box center [148, 301] width 11 height 9
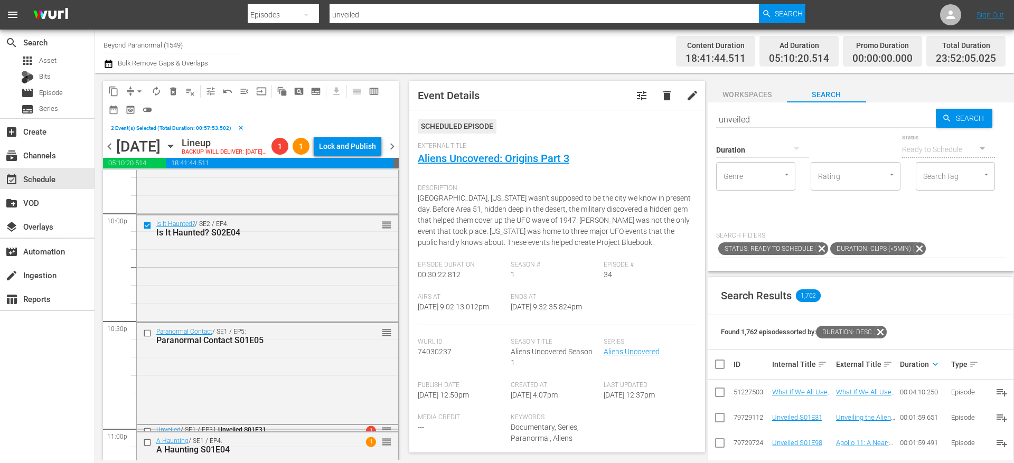
scroll to position [4703, 0]
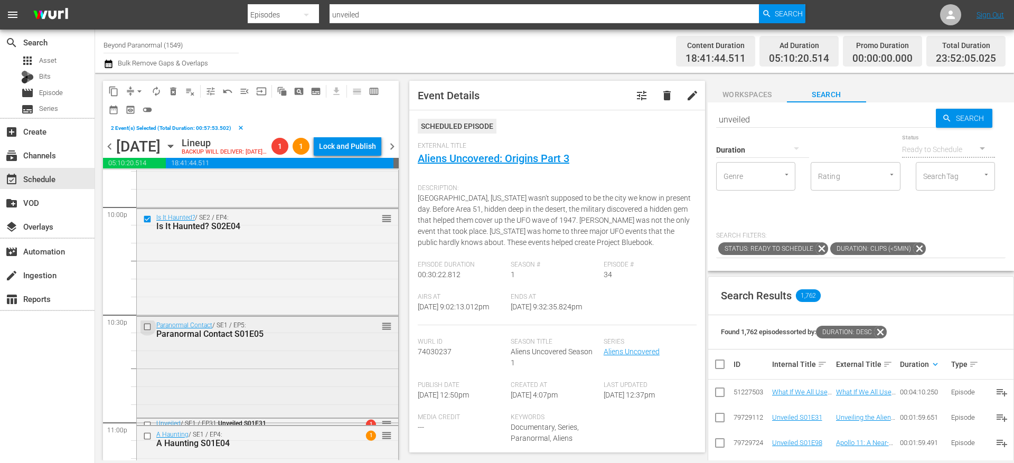
click at [148, 332] on input "checkbox" at bounding box center [148, 327] width 11 height 9
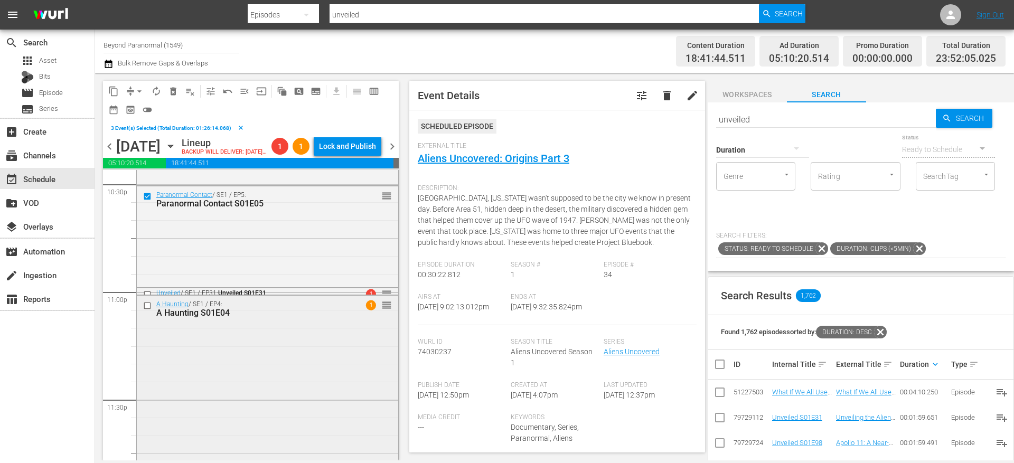
click at [147, 310] on input "checkbox" at bounding box center [148, 305] width 11 height 9
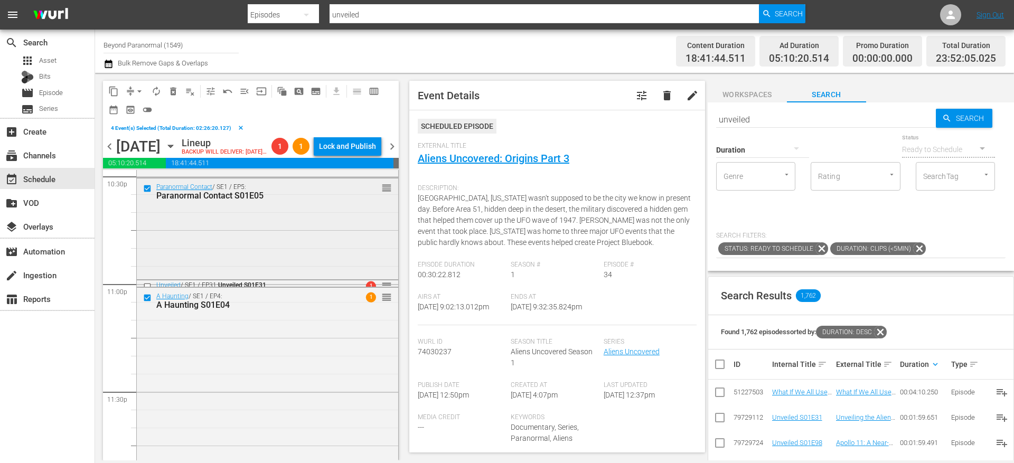
scroll to position [4832, 0]
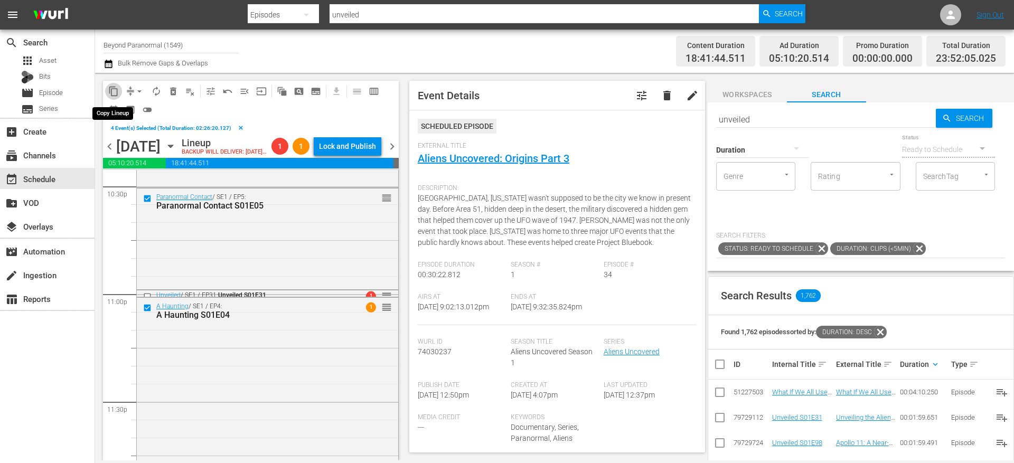
click at [118, 90] on span "content_copy" at bounding box center [113, 91] width 11 height 11
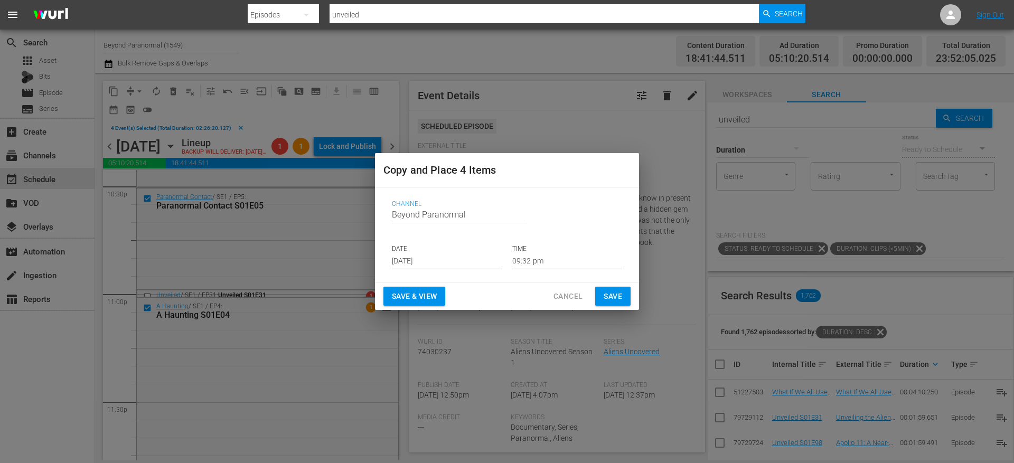
click at [448, 265] on input "[DATE]" at bounding box center [447, 261] width 110 height 16
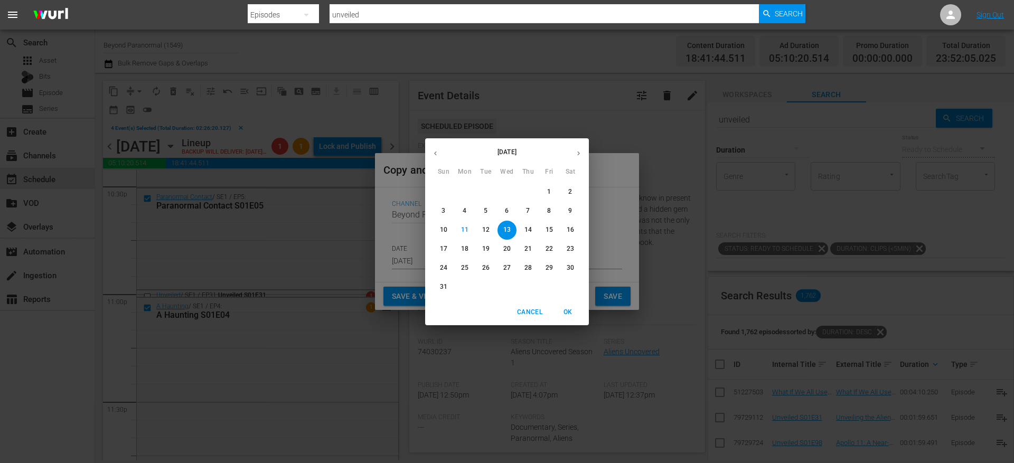
click at [578, 153] on icon "button" at bounding box center [579, 153] width 8 height 8
click at [550, 188] on p "5" at bounding box center [549, 191] width 4 height 9
type input "[DATE]"
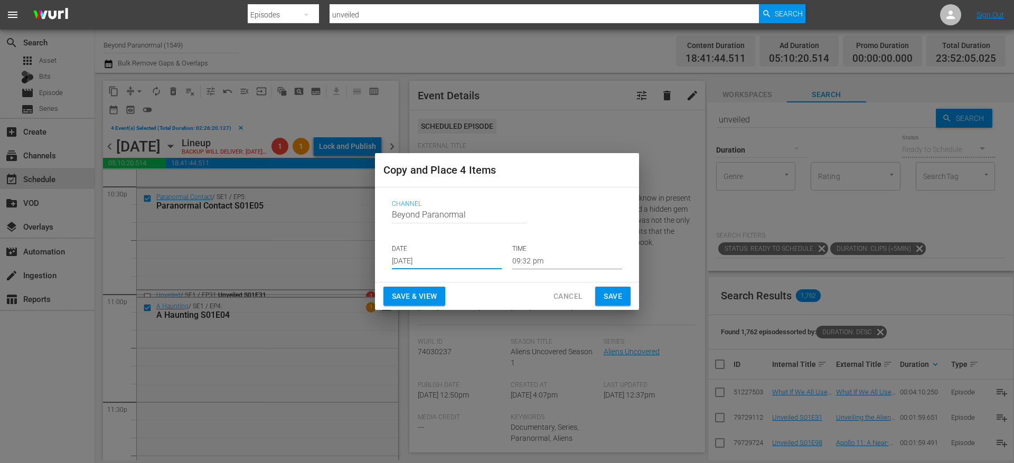
click at [530, 258] on input "09:32 pm" at bounding box center [567, 261] width 110 height 16
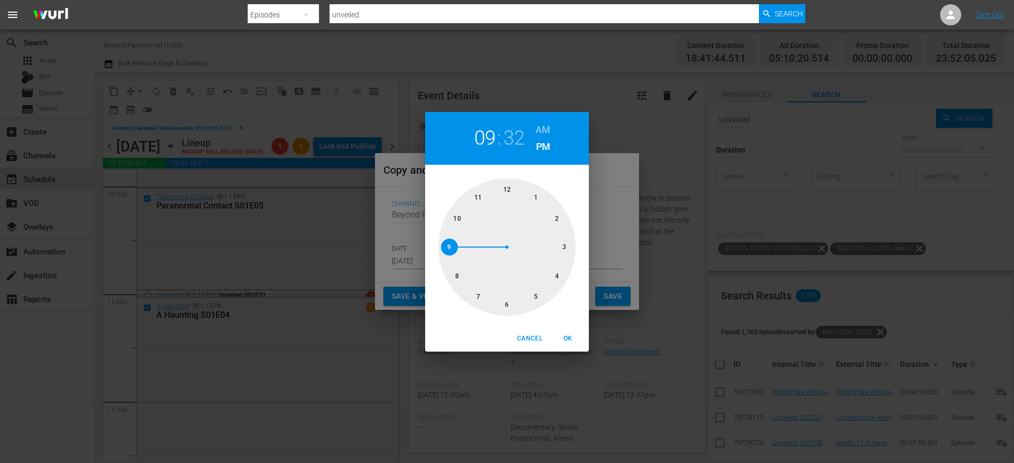
click at [511, 190] on div at bounding box center [506, 247] width 137 height 137
click at [543, 129] on h6 "AM" at bounding box center [543, 129] width 15 height 17
click at [537, 199] on div at bounding box center [506, 247] width 137 height 137
click at [568, 338] on span "OK" at bounding box center [567, 338] width 25 height 11
type input "12:05 am"
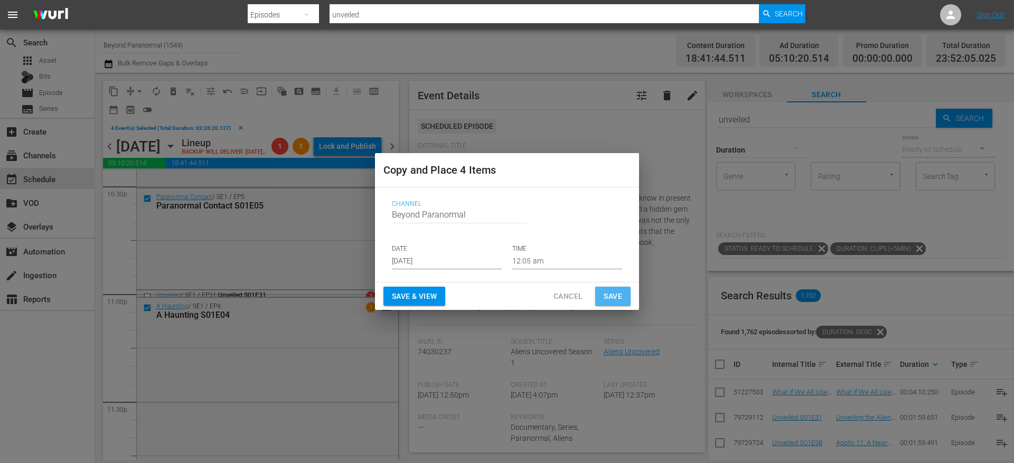
click at [608, 290] on span "Save" at bounding box center [613, 296] width 18 height 13
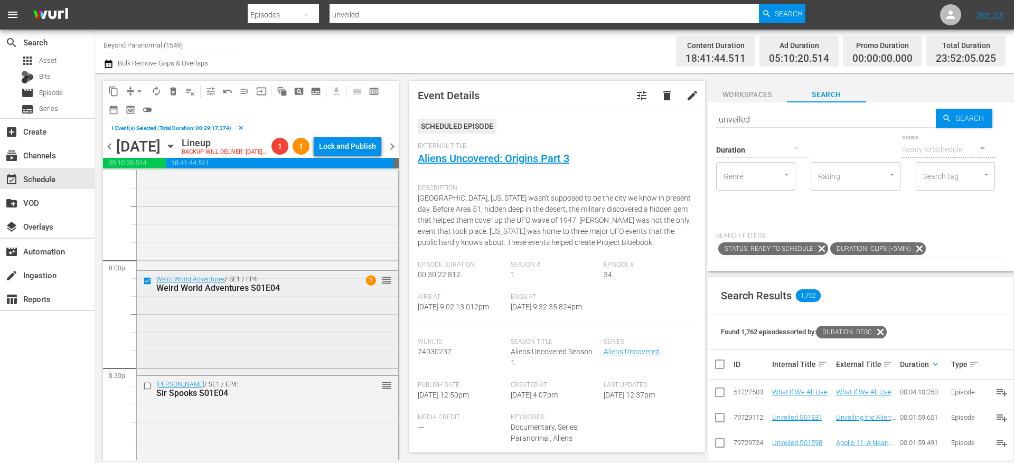
scroll to position [4217, 0]
click at [148, 392] on input "checkbox" at bounding box center [148, 387] width 11 height 9
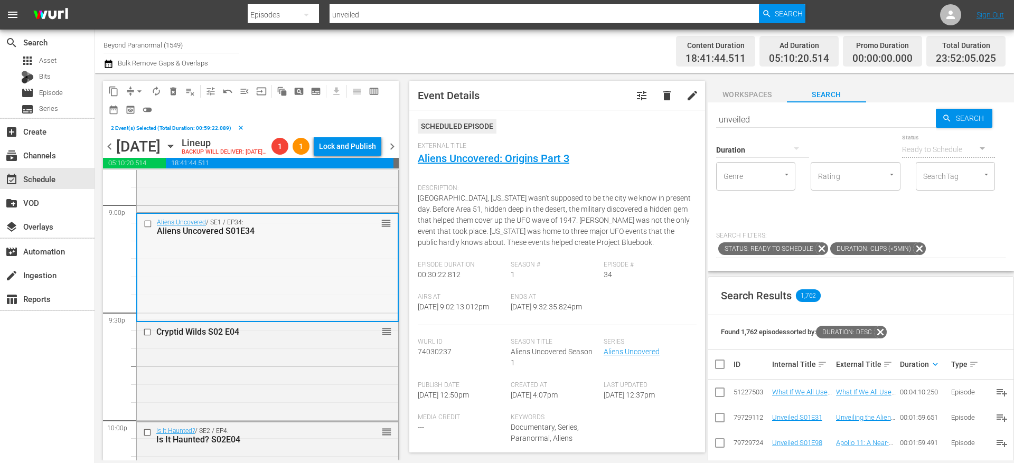
scroll to position [4509, 0]
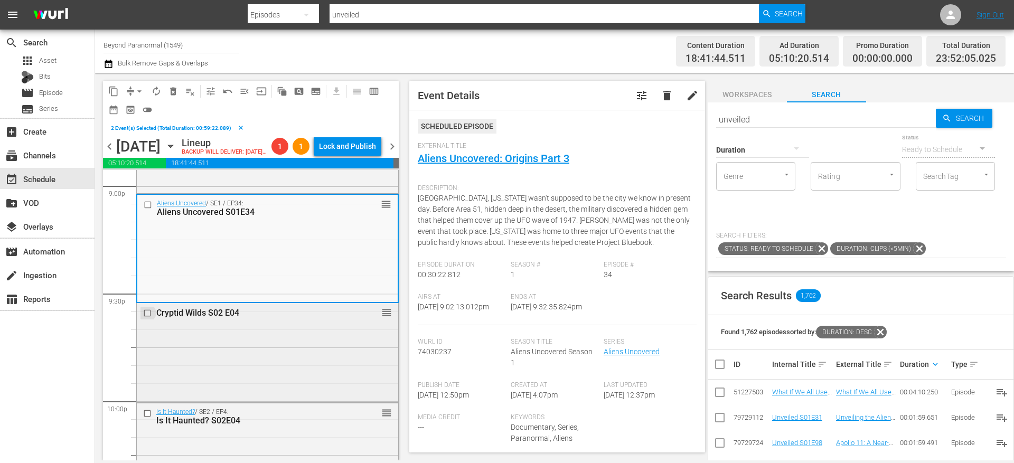
click at [148, 318] on input "checkbox" at bounding box center [148, 313] width 11 height 9
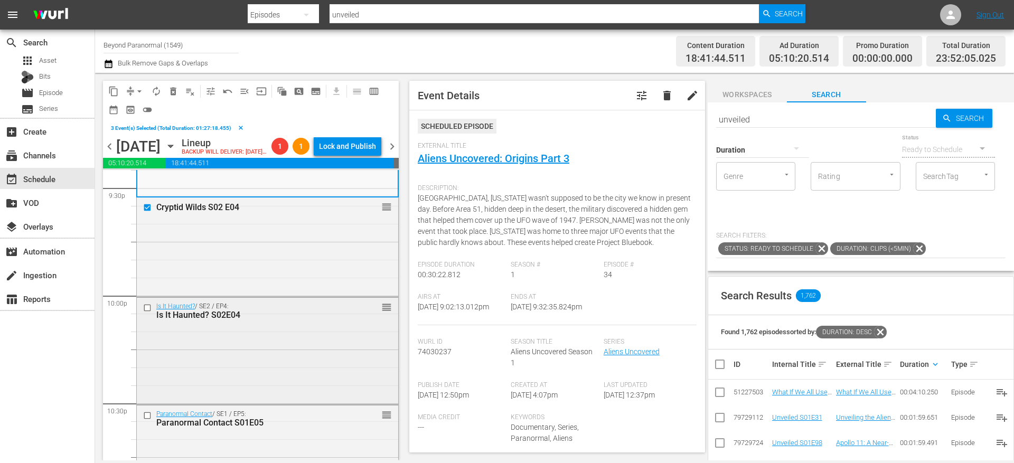
scroll to position [4627, 0]
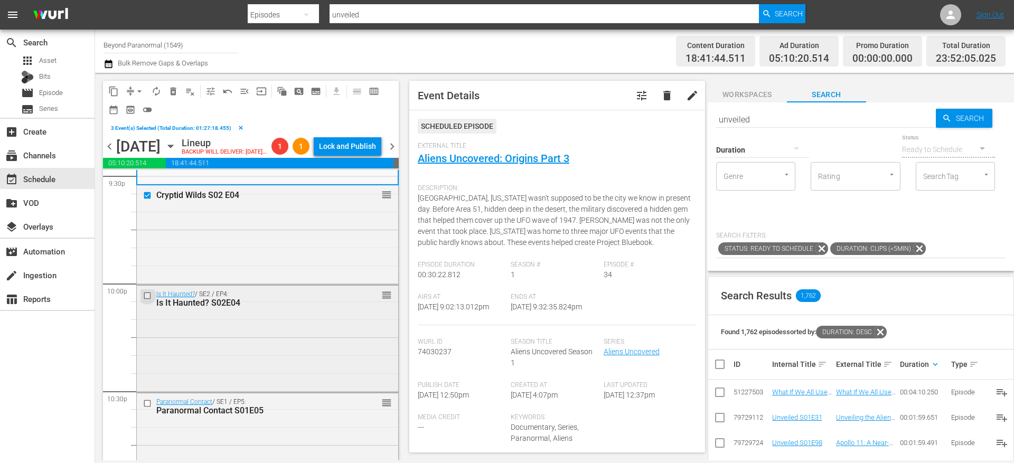
click at [148, 300] on input "checkbox" at bounding box center [148, 296] width 11 height 9
click at [149, 408] on input "checkbox" at bounding box center [148, 403] width 11 height 9
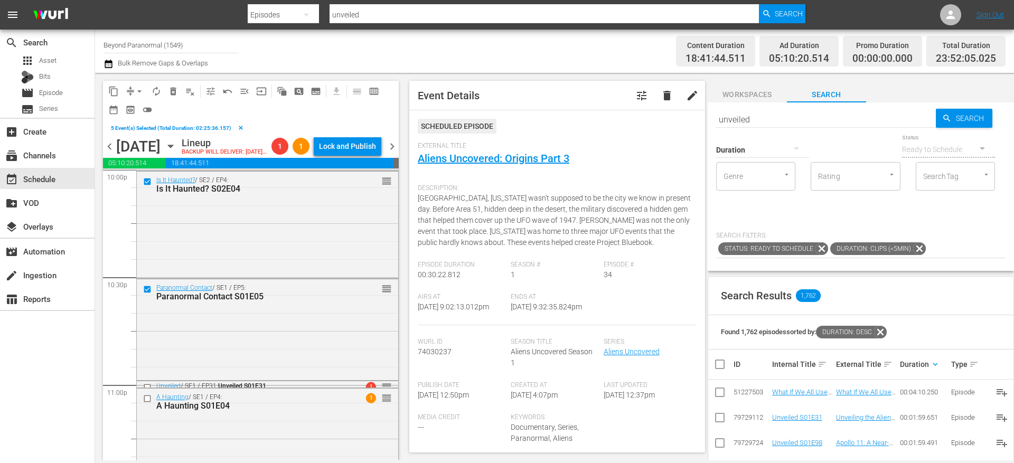
scroll to position [4749, 0]
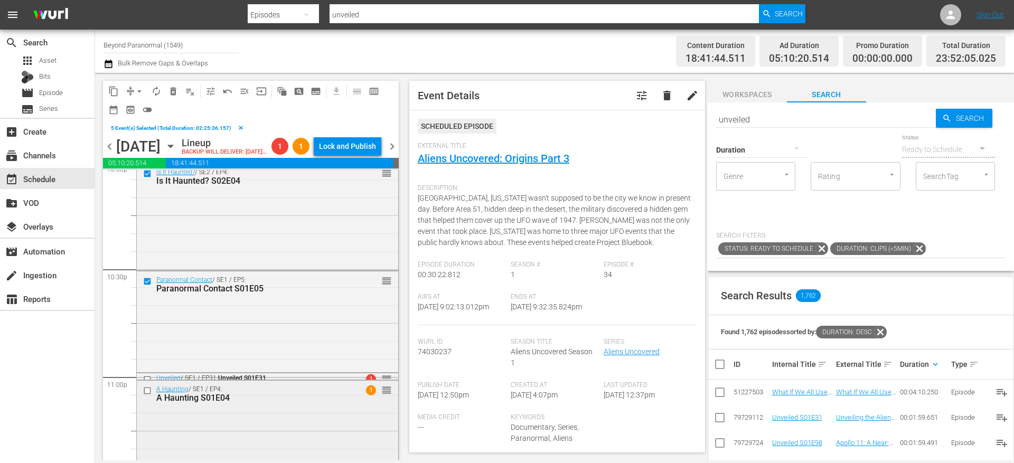
click at [147, 395] on input "checkbox" at bounding box center [148, 390] width 11 height 9
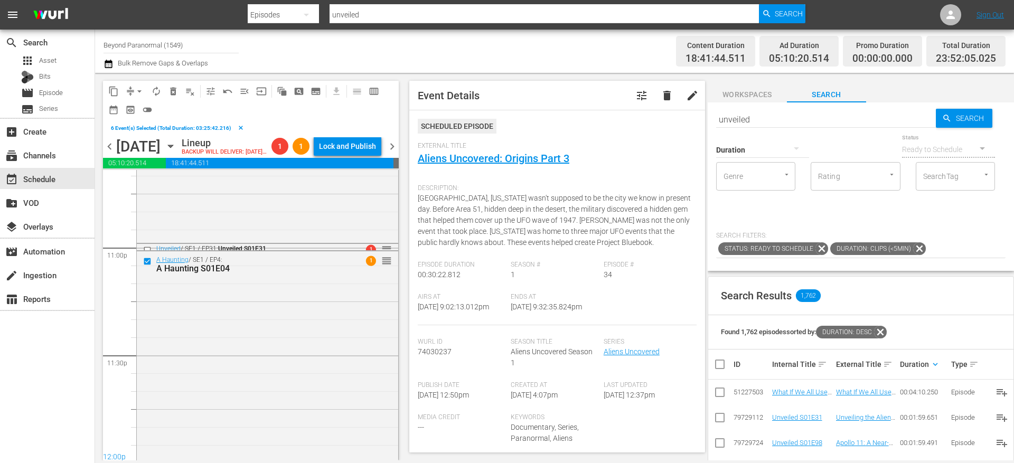
scroll to position [4900, 0]
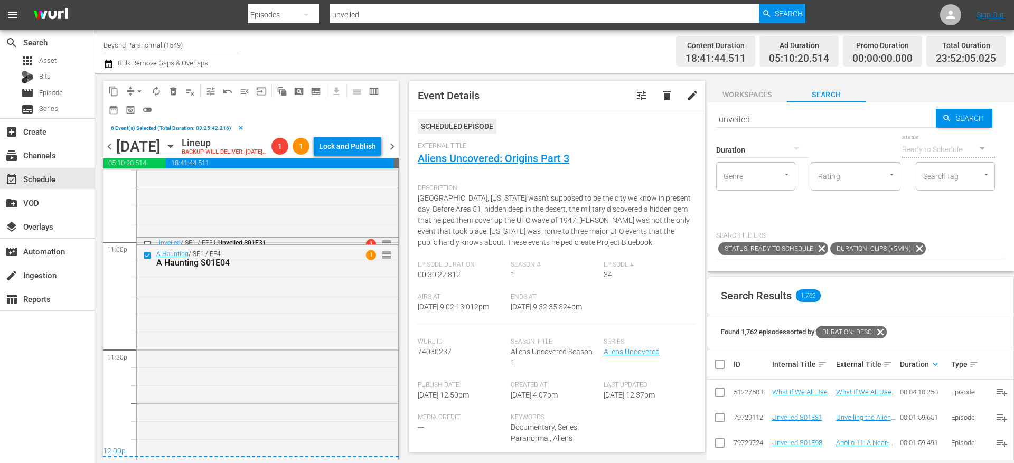
click at [116, 93] on span "content_copy" at bounding box center [113, 91] width 11 height 11
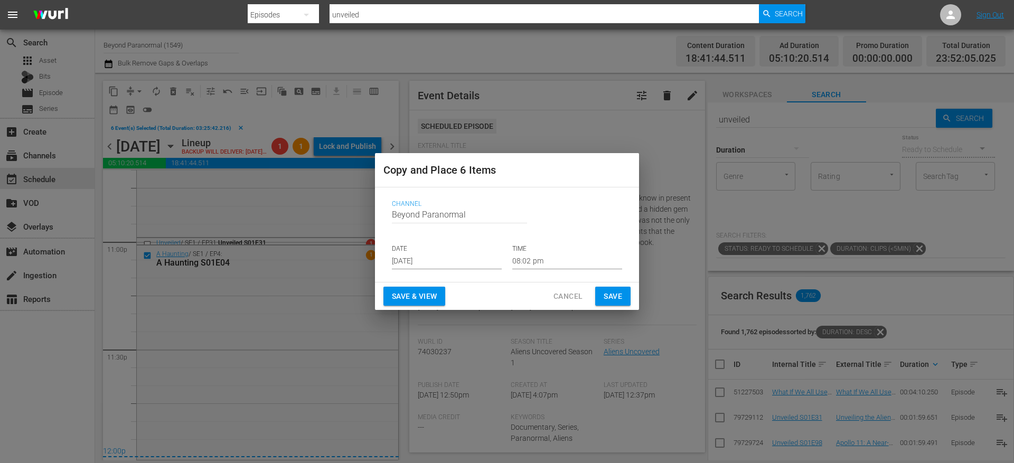
click at [428, 256] on input "[DATE]" at bounding box center [447, 261] width 110 height 16
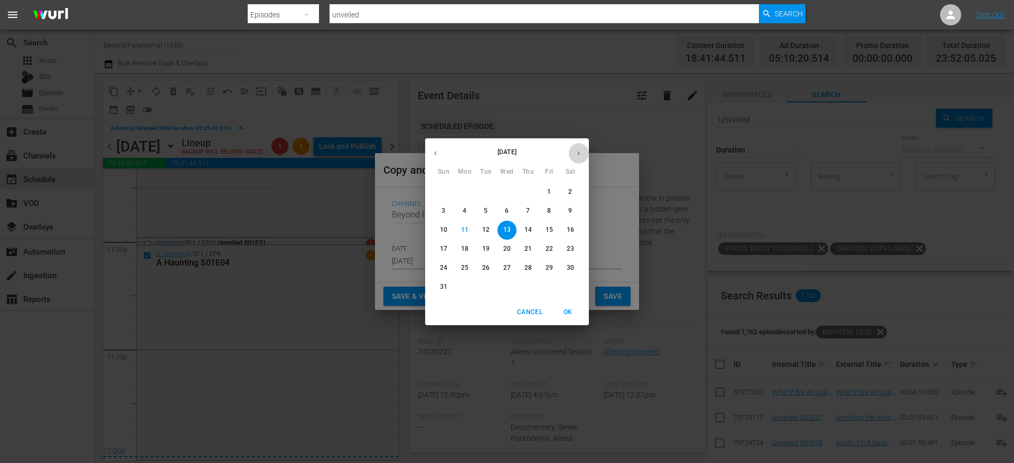
click at [578, 156] on icon "button" at bounding box center [579, 153] width 8 height 8
click at [547, 194] on span "5" at bounding box center [549, 191] width 19 height 9
type input "[DATE]"
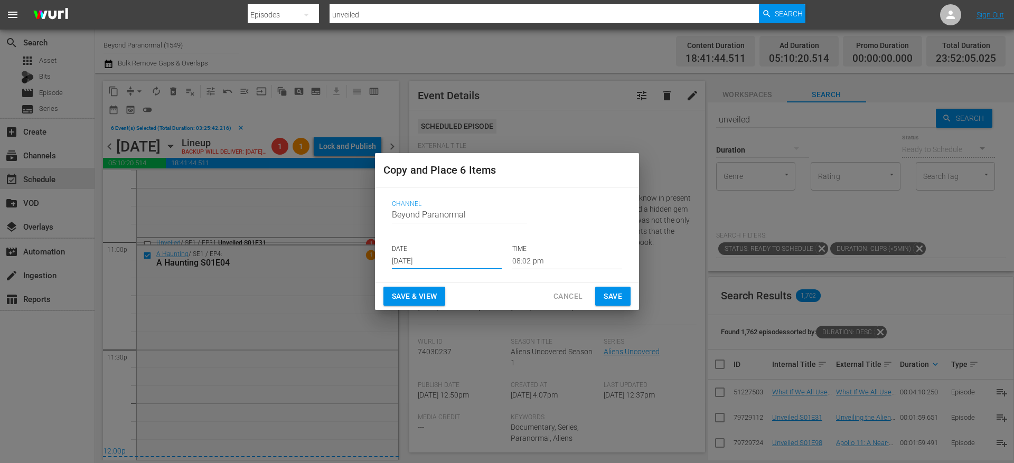
click at [533, 267] on input "08:02 pm" at bounding box center [567, 261] width 110 height 16
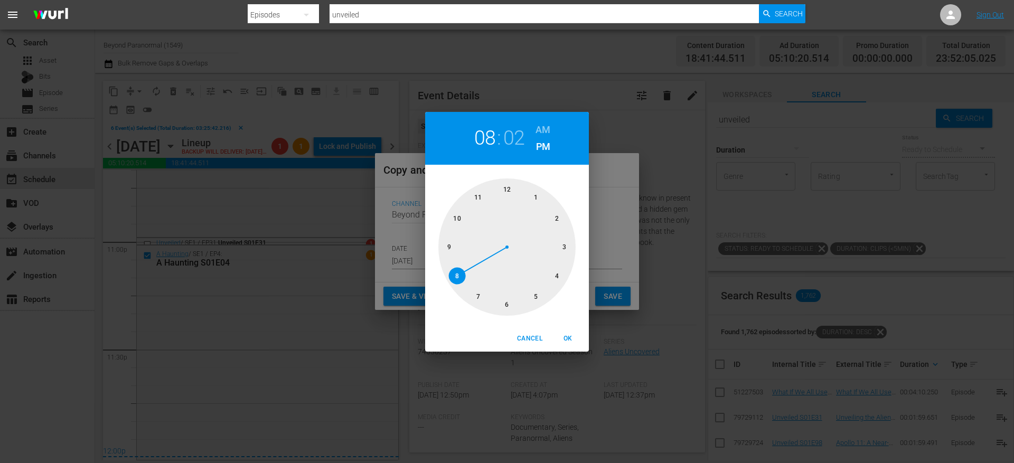
click at [567, 245] on div at bounding box center [506, 247] width 137 height 137
click at [547, 126] on h6 "AM" at bounding box center [543, 129] width 15 height 17
click at [561, 334] on span "OK" at bounding box center [567, 338] width 25 height 11
type input "03:02 am"
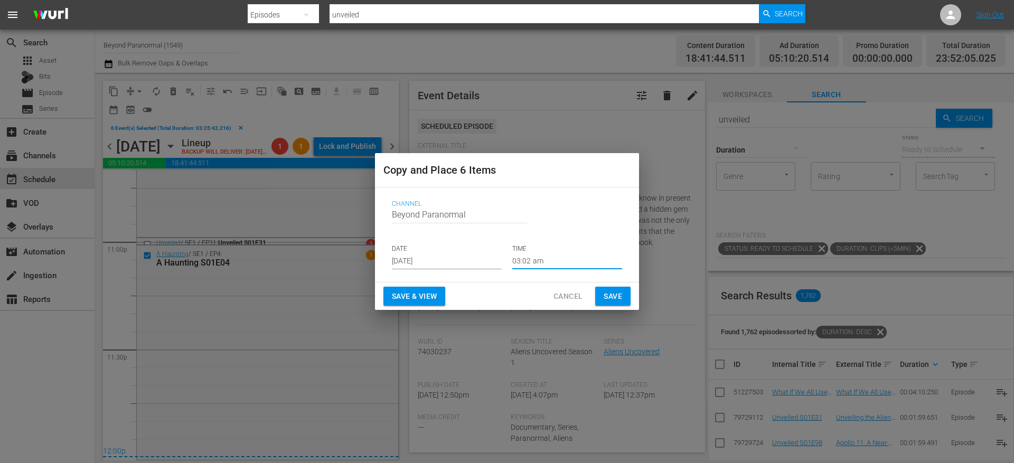
click at [614, 298] on span "Save" at bounding box center [613, 296] width 18 height 13
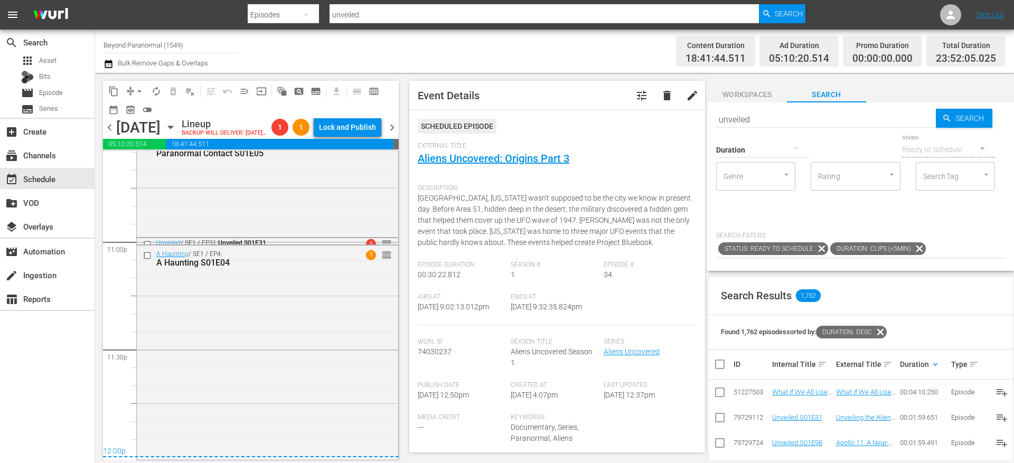
scroll to position [4881, 0]
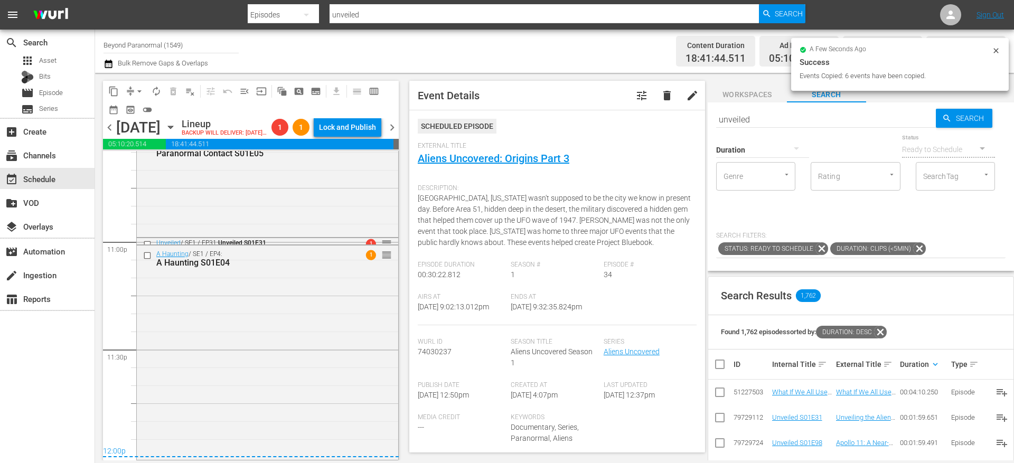
click at [392, 134] on span "chevron_right" at bounding box center [392, 127] width 13 height 13
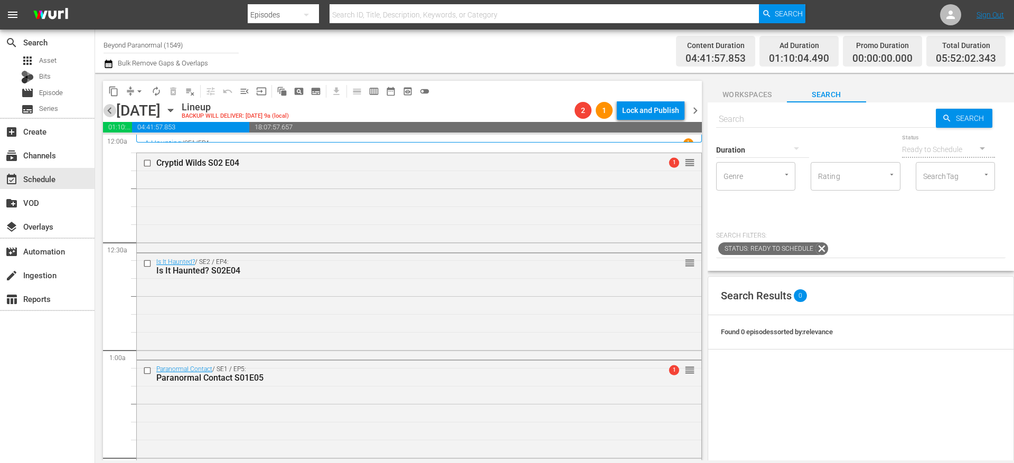
click at [111, 110] on span "chevron_left" at bounding box center [109, 110] width 13 height 13
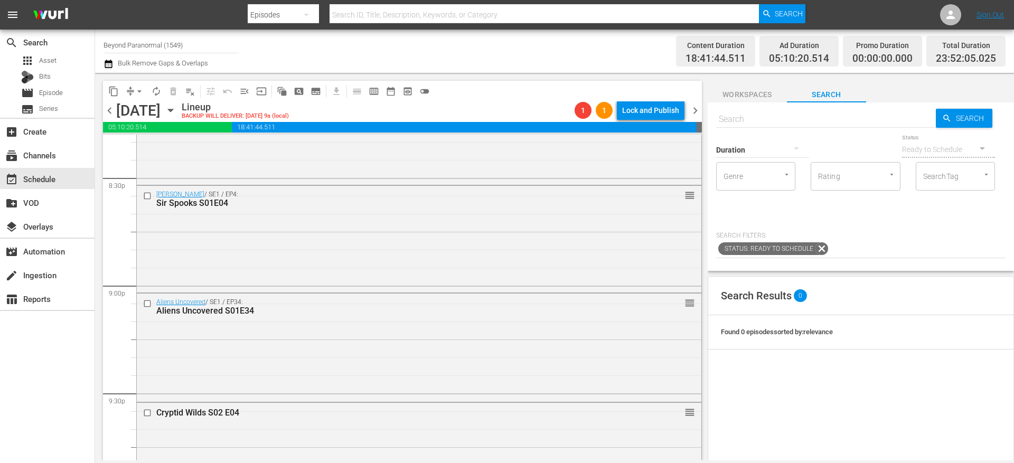
scroll to position [4435, 0]
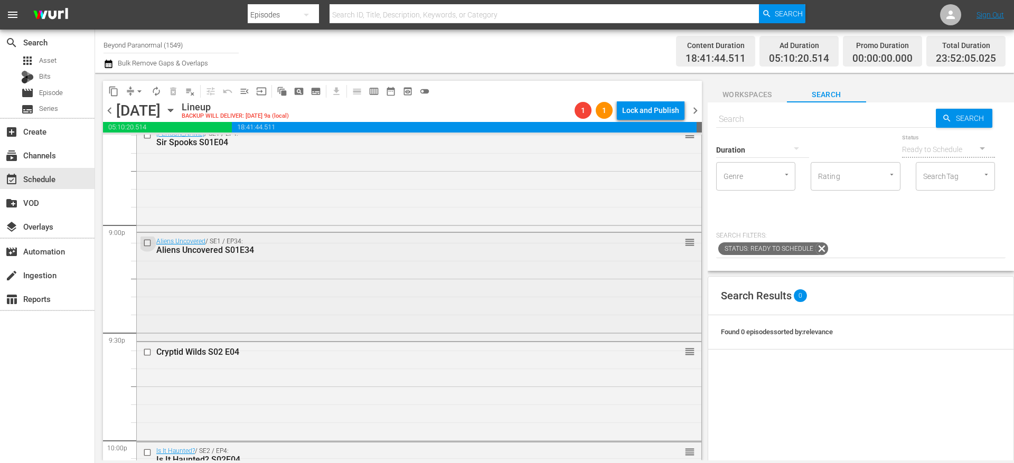
click at [149, 243] on input "checkbox" at bounding box center [148, 243] width 11 height 9
click at [109, 89] on span "content_copy" at bounding box center [113, 91] width 11 height 11
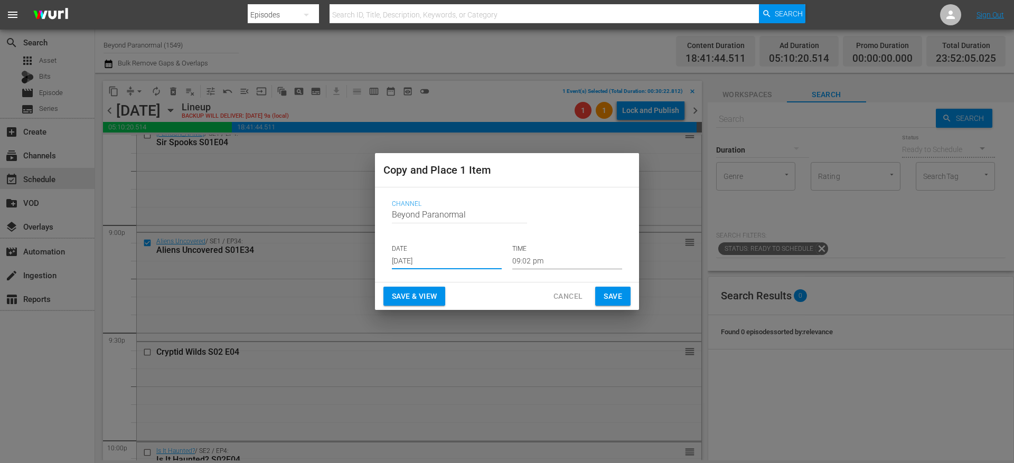
click at [421, 257] on input "[DATE]" at bounding box center [447, 261] width 110 height 16
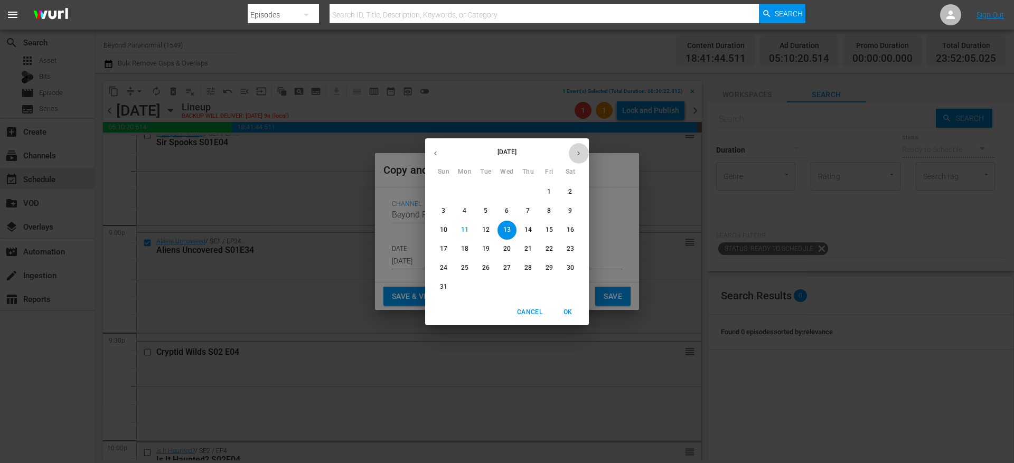
click at [579, 157] on button "button" at bounding box center [578, 153] width 21 height 21
click at [549, 192] on p "5" at bounding box center [549, 191] width 4 height 9
type input "[DATE]"
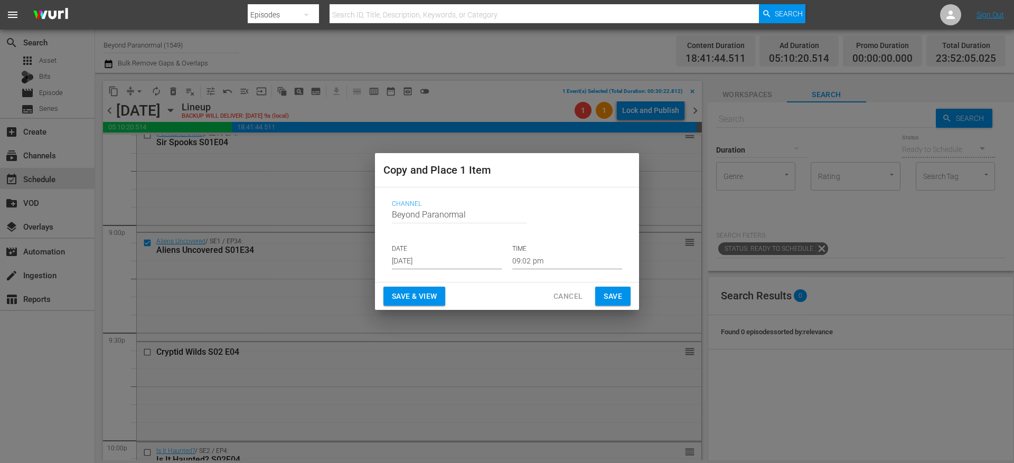
click at [535, 269] on div "Channel Channel Title Beyond Paranormal DATE [DATE] TIME 09:02 pm" at bounding box center [506, 235] width 247 height 86
click at [525, 257] on input "09:02 pm" at bounding box center [567, 261] width 110 height 16
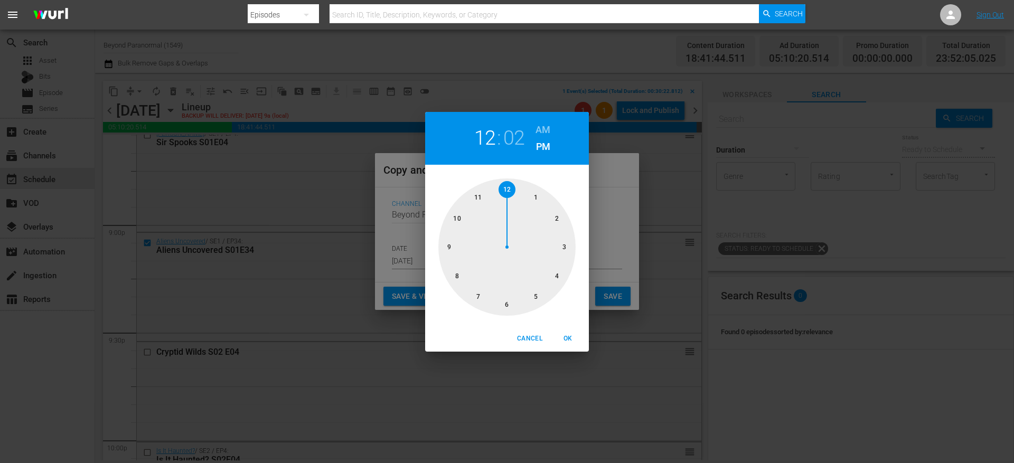
click at [512, 189] on div at bounding box center [506, 247] width 137 height 137
click at [540, 130] on h6 "AM" at bounding box center [543, 129] width 15 height 17
click at [568, 335] on span "OK" at bounding box center [567, 338] width 25 height 11
type input "12:02 am"
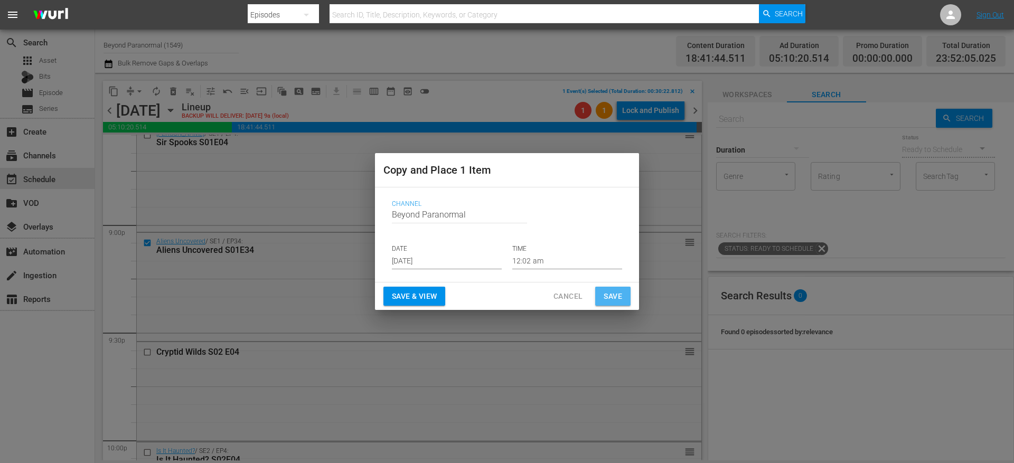
click at [606, 294] on span "Save" at bounding box center [613, 296] width 18 height 13
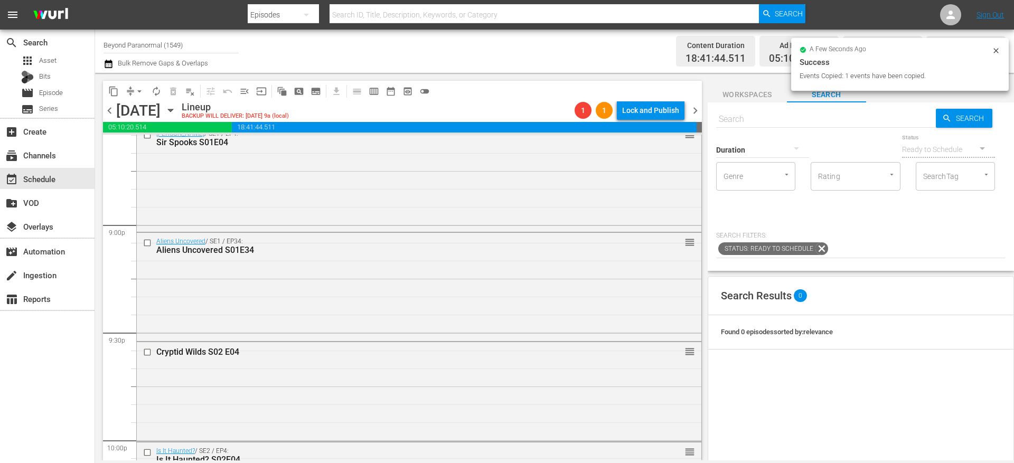
click at [697, 114] on span "chevron_right" at bounding box center [695, 110] width 13 height 13
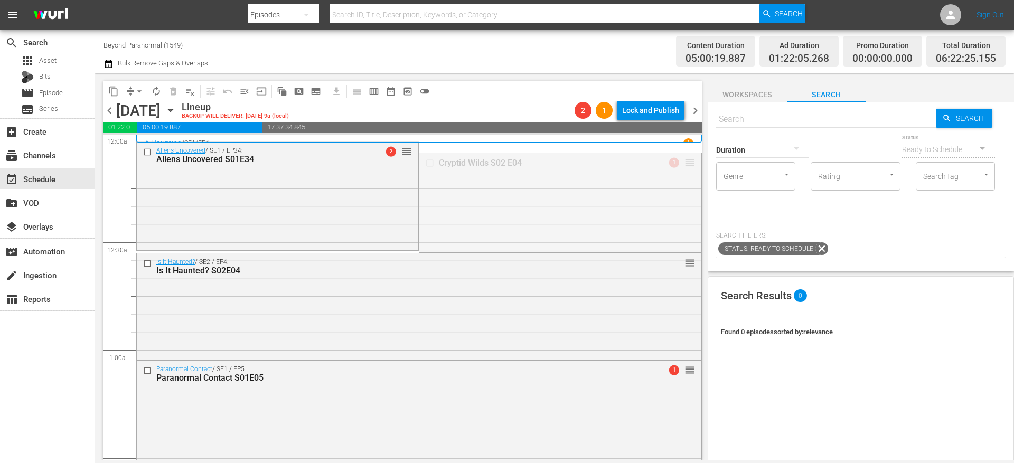
drag, startPoint x: 684, startPoint y: 162, endPoint x: 679, endPoint y: 251, distance: 89.4
drag, startPoint x: 679, startPoint y: 262, endPoint x: 678, endPoint y: 360, distance: 97.2
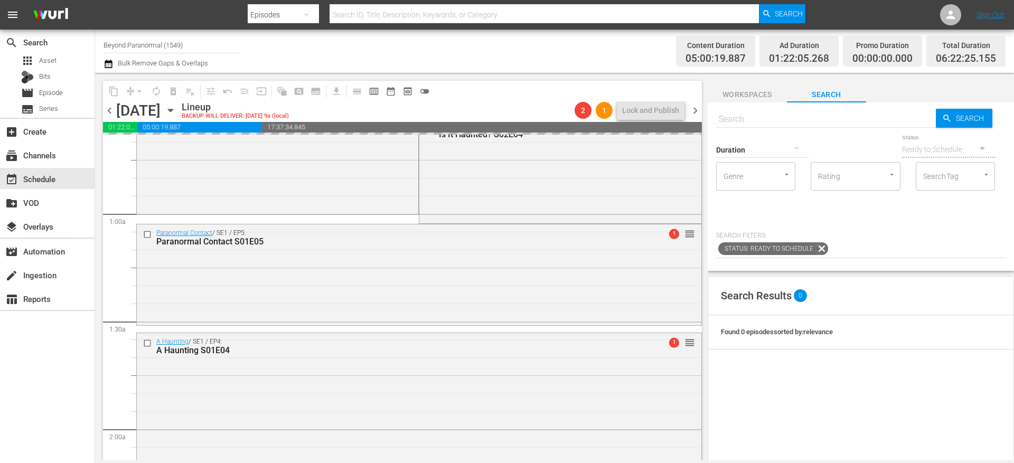
scroll to position [151, 0]
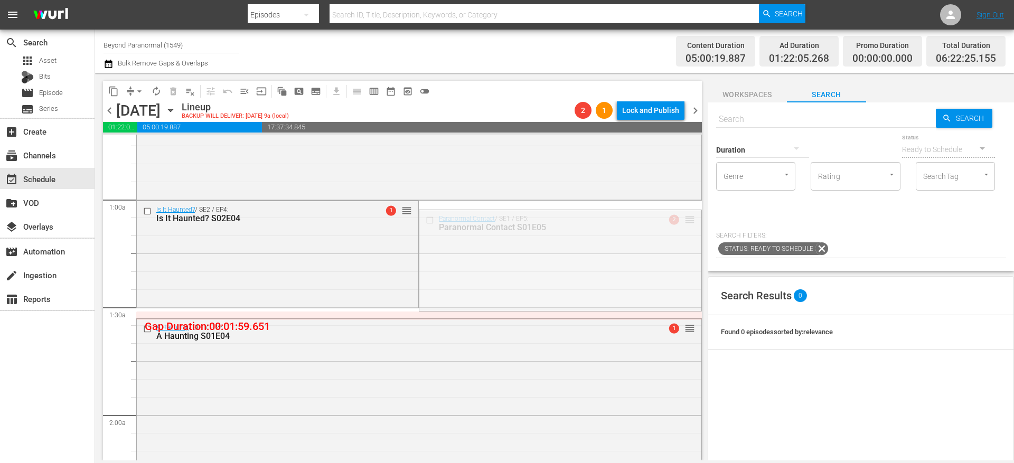
drag, startPoint x: 680, startPoint y: 215, endPoint x: 680, endPoint y: 311, distance: 95.1
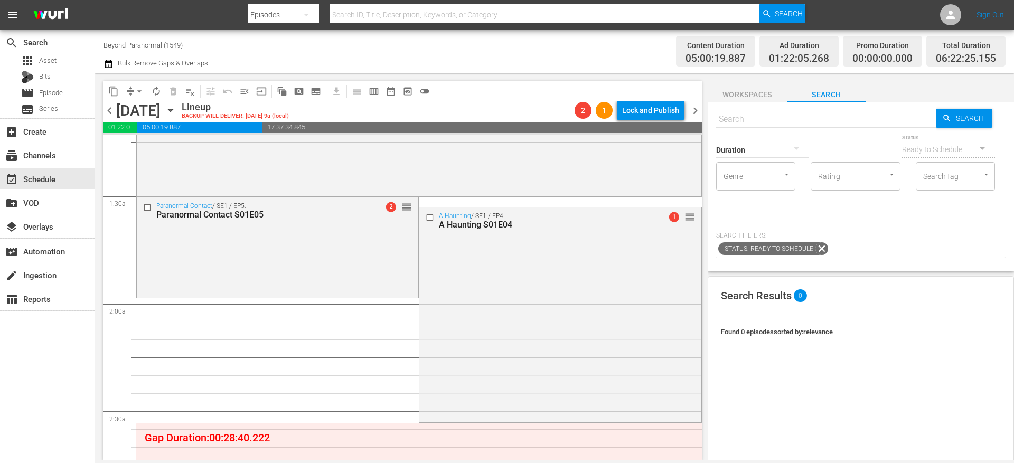
scroll to position [312, 0]
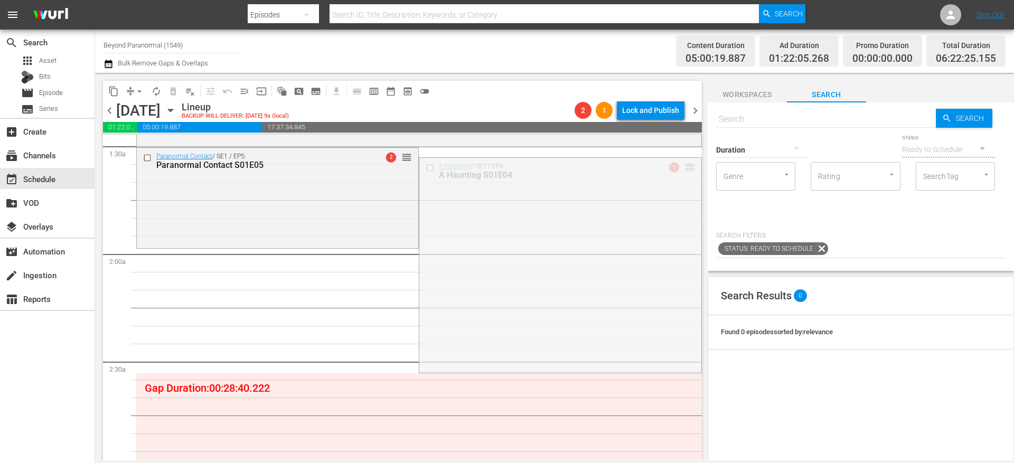
drag, startPoint x: 680, startPoint y: 167, endPoint x: 666, endPoint y: 252, distance: 86.0
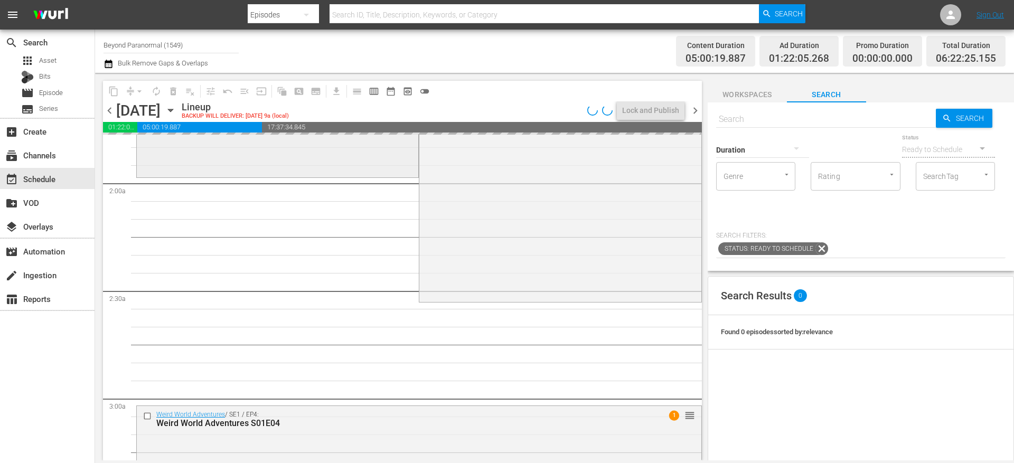
scroll to position [373, 0]
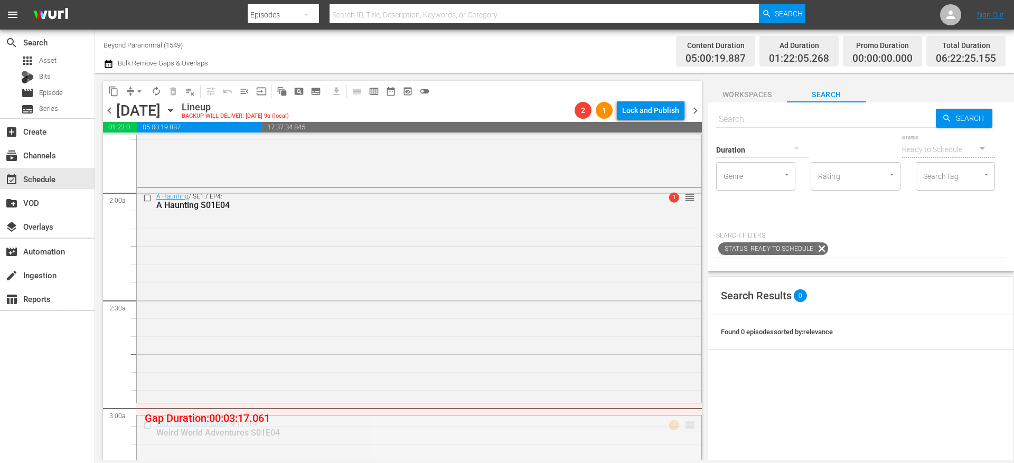
drag, startPoint x: 681, startPoint y: 425, endPoint x: 681, endPoint y: 406, distance: 19.0
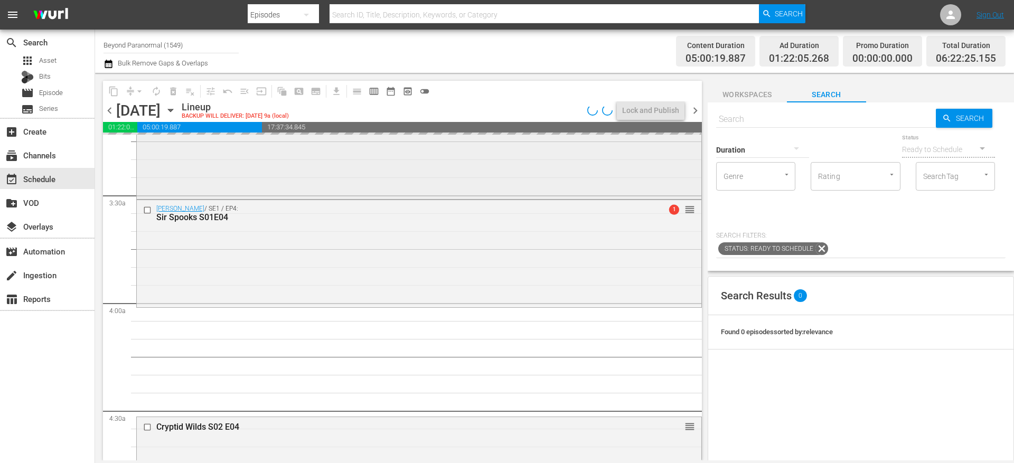
scroll to position [702, 0]
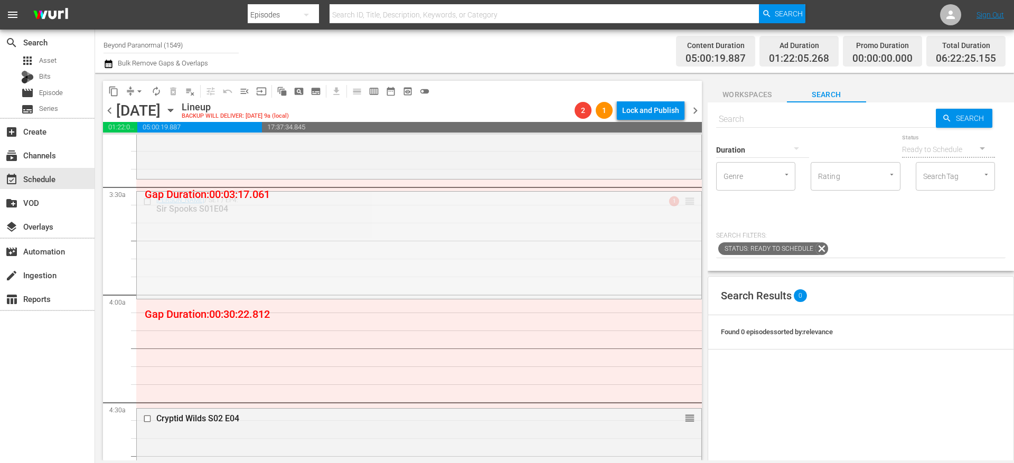
drag, startPoint x: 676, startPoint y: 200, endPoint x: 678, endPoint y: 184, distance: 16.5
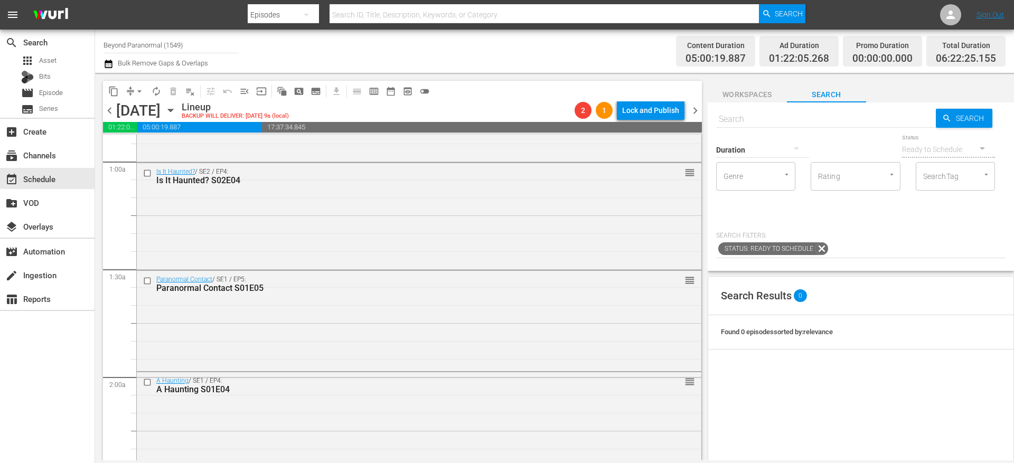
scroll to position [0, 0]
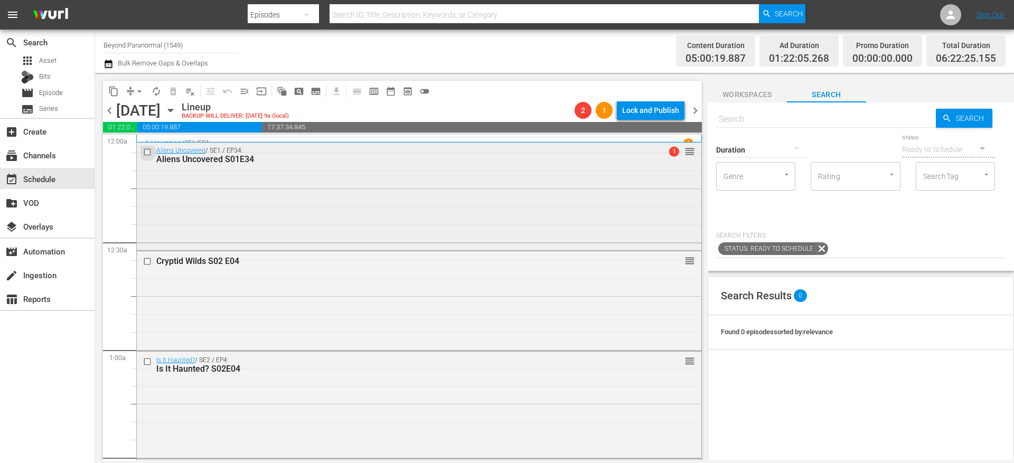
click at [148, 153] on input "checkbox" at bounding box center [148, 152] width 11 height 9
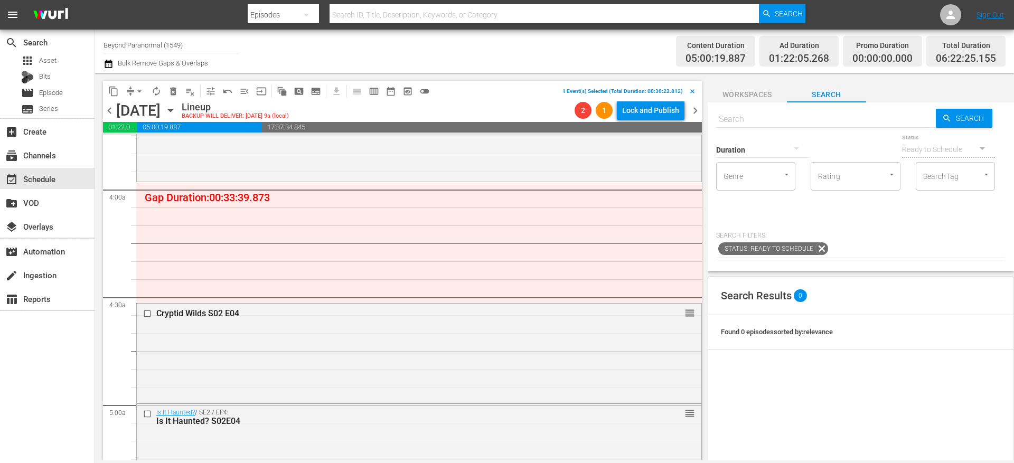
scroll to position [804, 0]
click at [111, 83] on button "content_copy" at bounding box center [113, 91] width 17 height 17
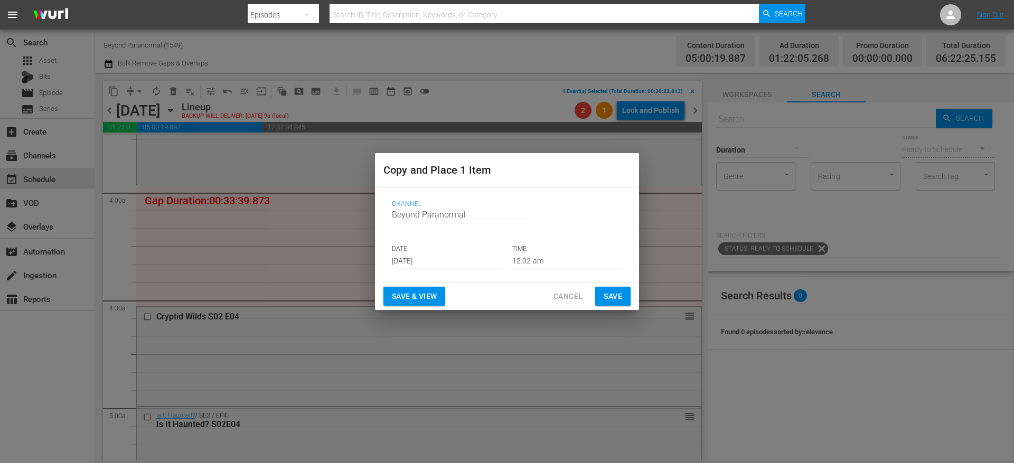
click at [437, 258] on input "[DATE]" at bounding box center [447, 261] width 110 height 16
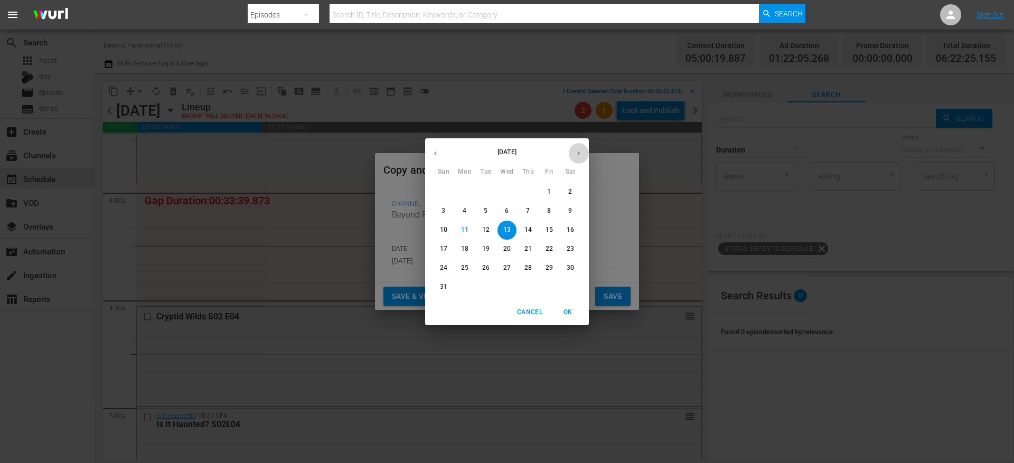
click at [581, 152] on icon "button" at bounding box center [579, 153] width 8 height 8
click at [553, 193] on span "5" at bounding box center [549, 191] width 19 height 9
type input "[DATE]"
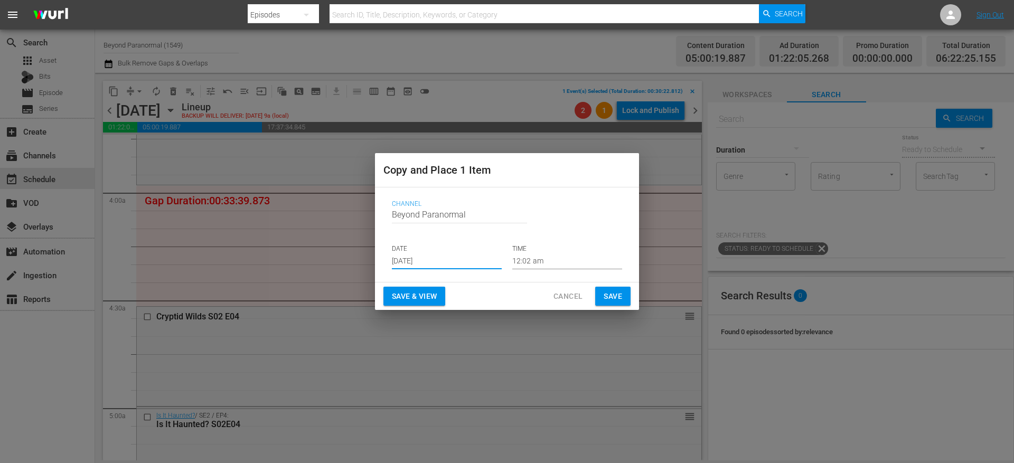
click at [523, 248] on p "TIME" at bounding box center [567, 249] width 110 height 9
click at [523, 260] on input "12:02 am" at bounding box center [567, 261] width 110 height 16
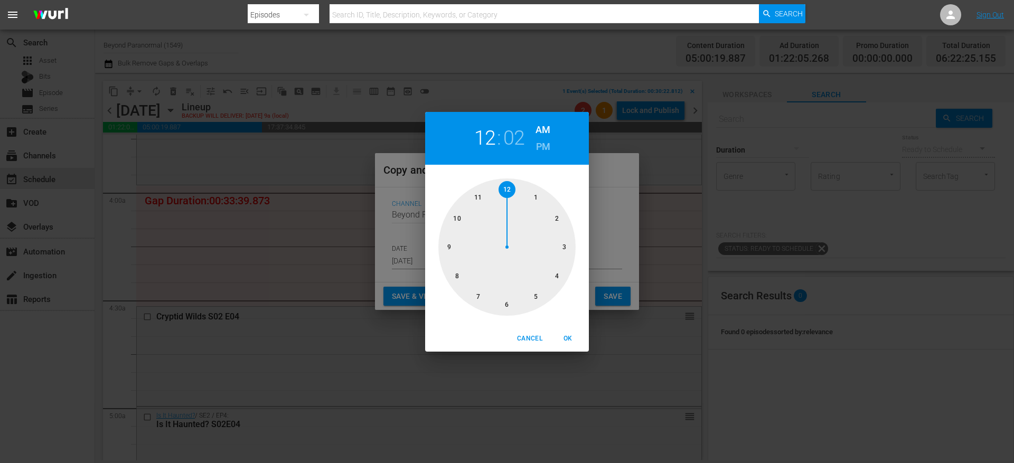
click at [563, 272] on div at bounding box center [506, 247] width 137 height 137
click at [504, 185] on div at bounding box center [506, 247] width 137 height 137
click at [570, 335] on span "OK" at bounding box center [567, 338] width 25 height 11
type input "04:00 am"
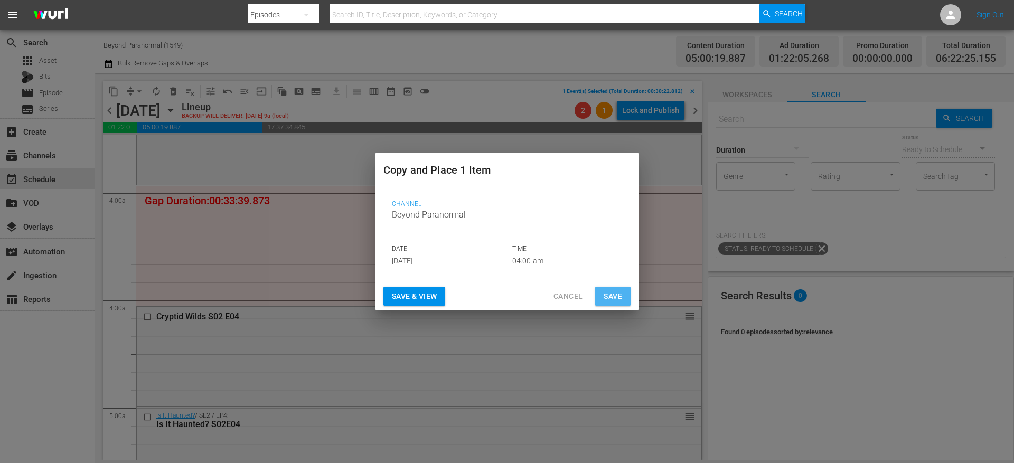
click at [600, 299] on button "Save" at bounding box center [612, 297] width 35 height 20
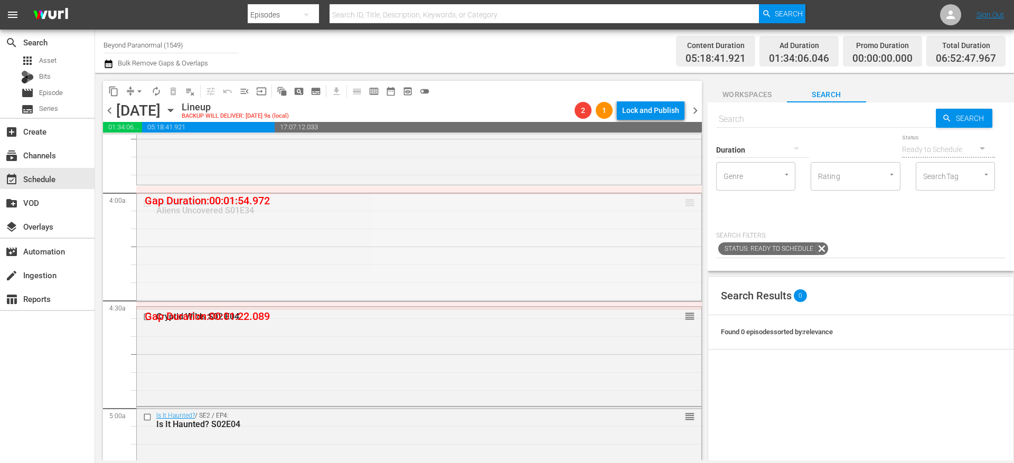
drag, startPoint x: 682, startPoint y: 203, endPoint x: 684, endPoint y: 190, distance: 13.4
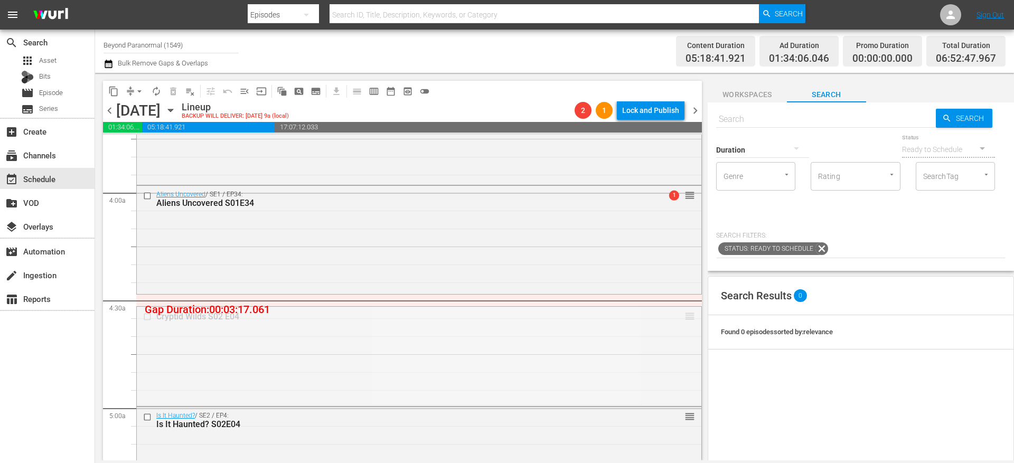
drag, startPoint x: 682, startPoint y: 320, endPoint x: 685, endPoint y: 298, distance: 21.9
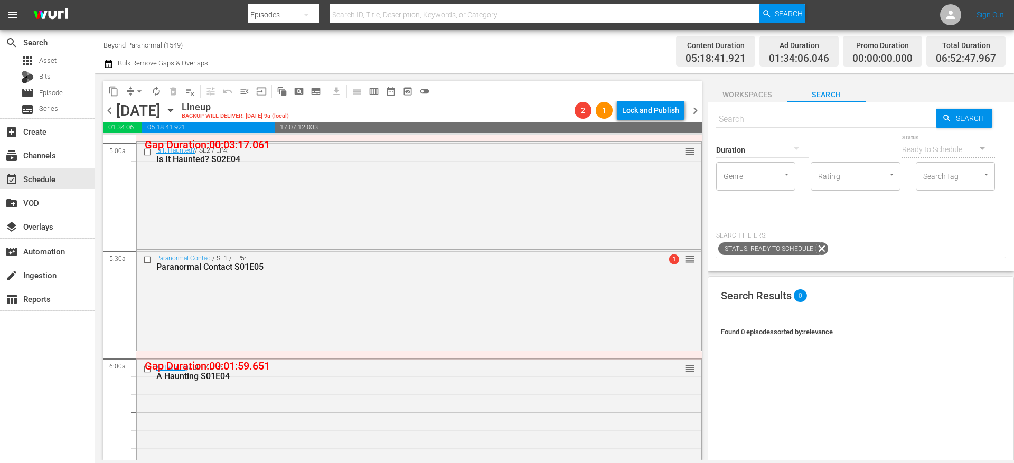
scroll to position [1075, 0]
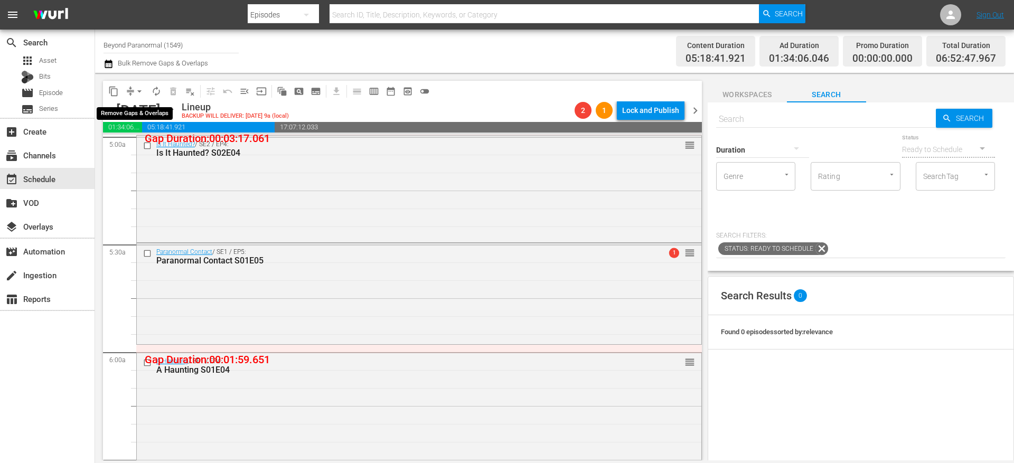
click at [135, 93] on span "arrow_drop_down" at bounding box center [139, 91] width 11 height 11
click at [143, 147] on li "Align to End of Previous Day" at bounding box center [139, 147] width 111 height 17
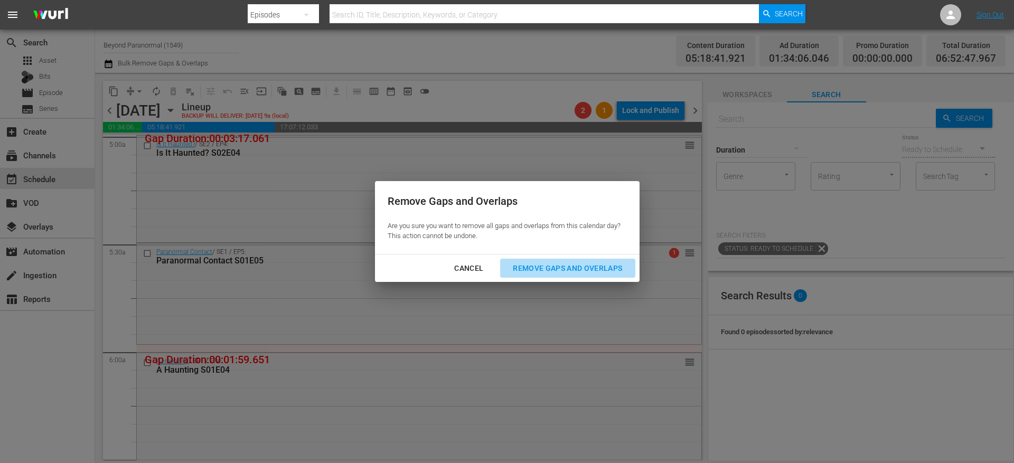
click at [525, 273] on div "Remove Gaps and Overlaps" at bounding box center [567, 268] width 126 height 13
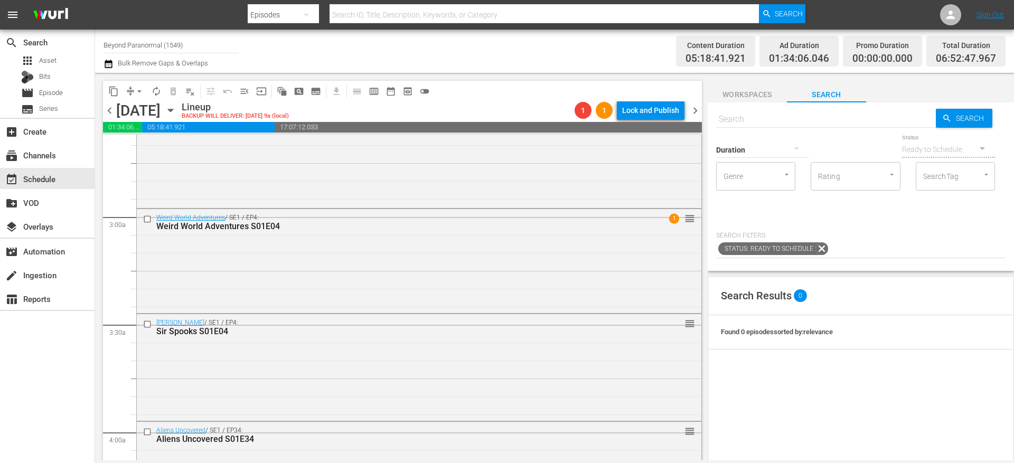
scroll to position [549, 0]
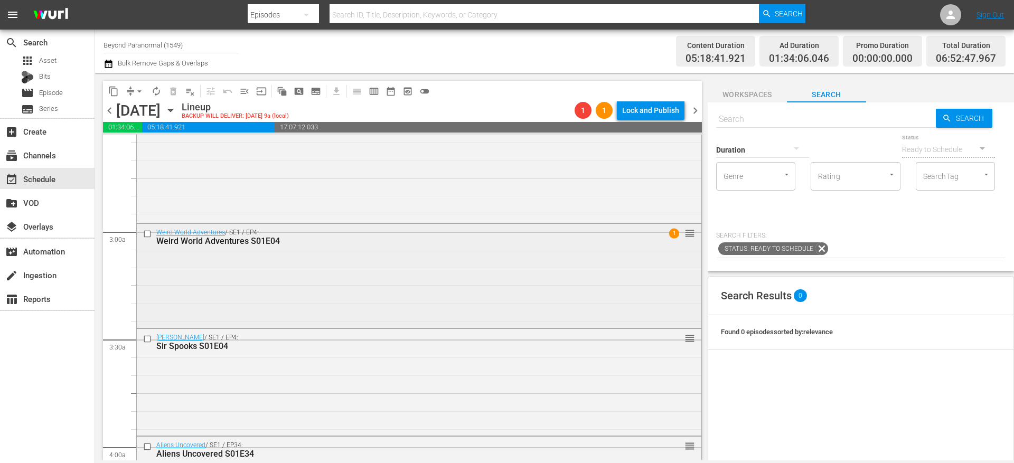
click at [148, 231] on input "checkbox" at bounding box center [148, 233] width 11 height 9
click at [148, 338] on input "checkbox" at bounding box center [148, 338] width 11 height 9
click at [151, 446] on input "checkbox" at bounding box center [148, 447] width 11 height 9
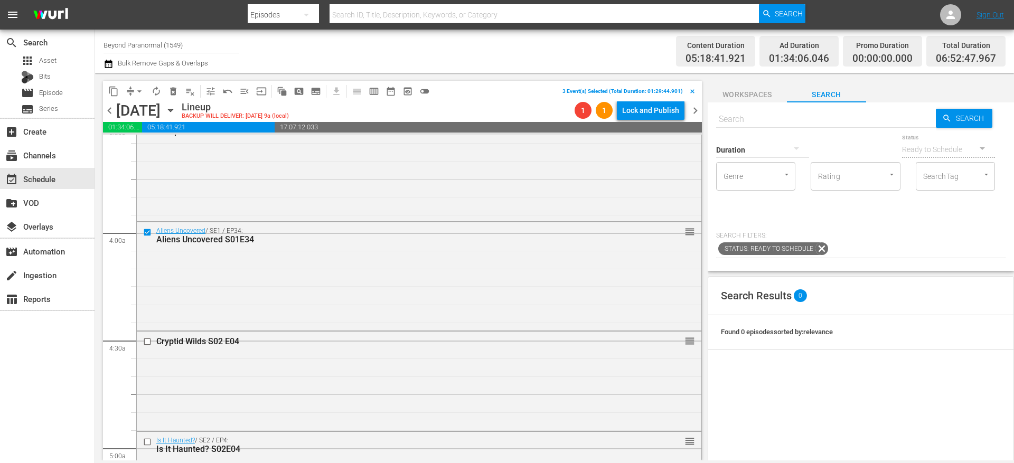
scroll to position [793, 0]
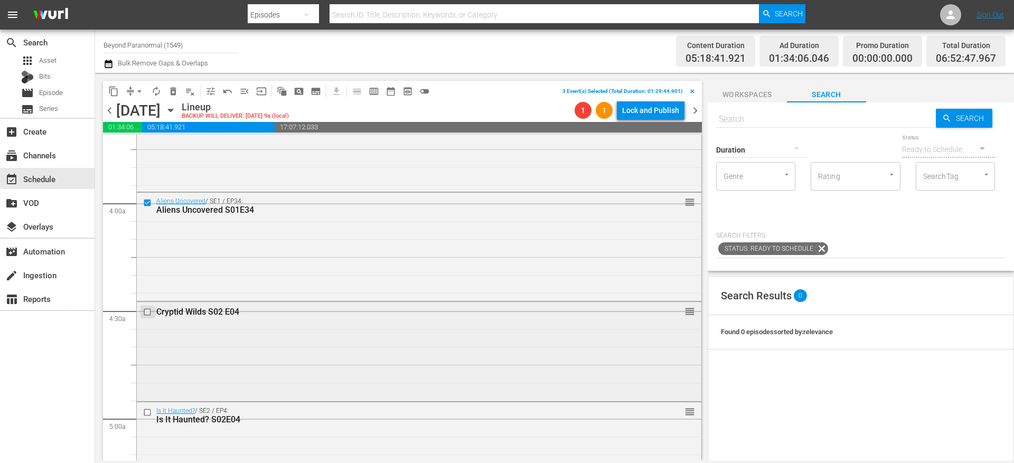
click at [149, 312] on input "checkbox" at bounding box center [148, 312] width 11 height 9
click at [148, 409] on input "checkbox" at bounding box center [148, 412] width 11 height 9
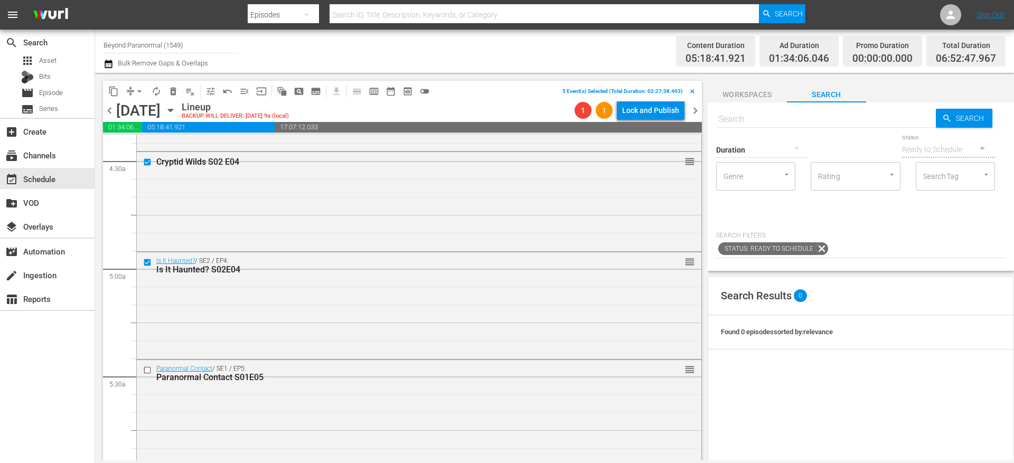
scroll to position [1011, 0]
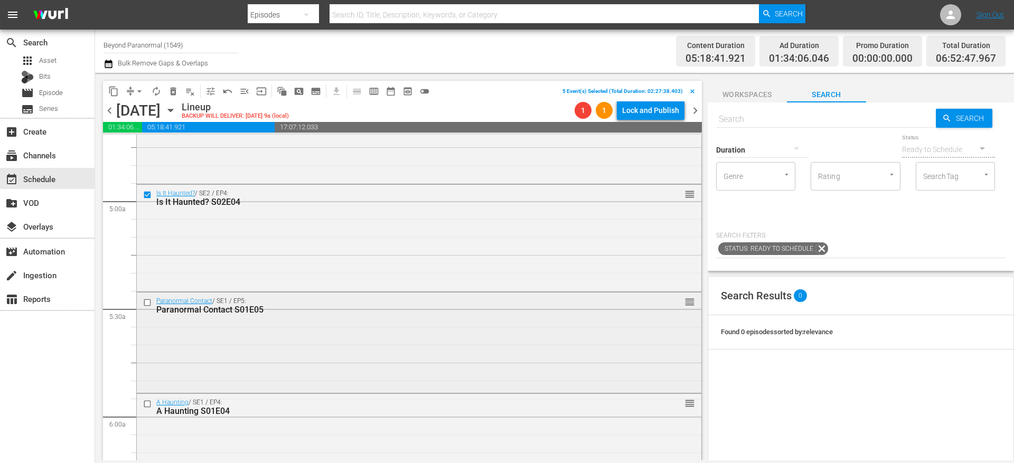
click at [147, 304] on input "checkbox" at bounding box center [148, 302] width 11 height 9
click at [147, 401] on input "checkbox" at bounding box center [148, 404] width 11 height 9
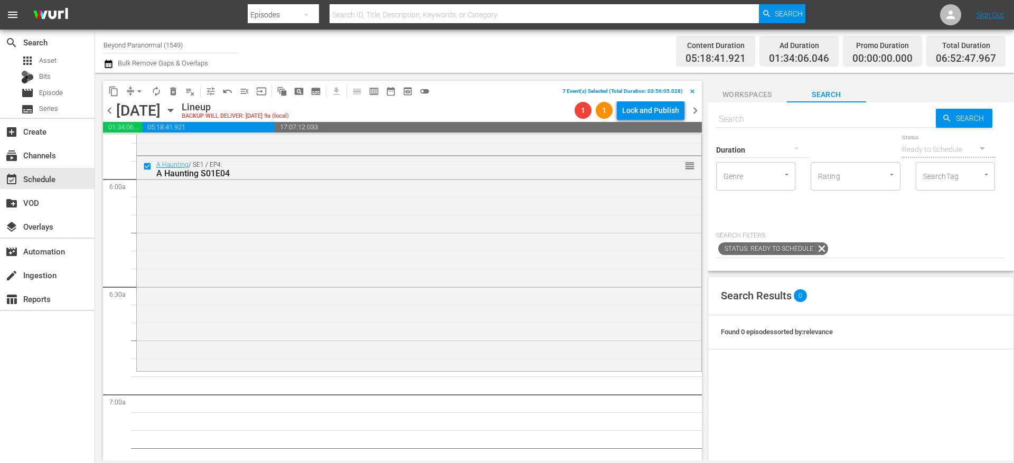
scroll to position [1254, 0]
click at [114, 91] on span "content_copy" at bounding box center [113, 91] width 11 height 11
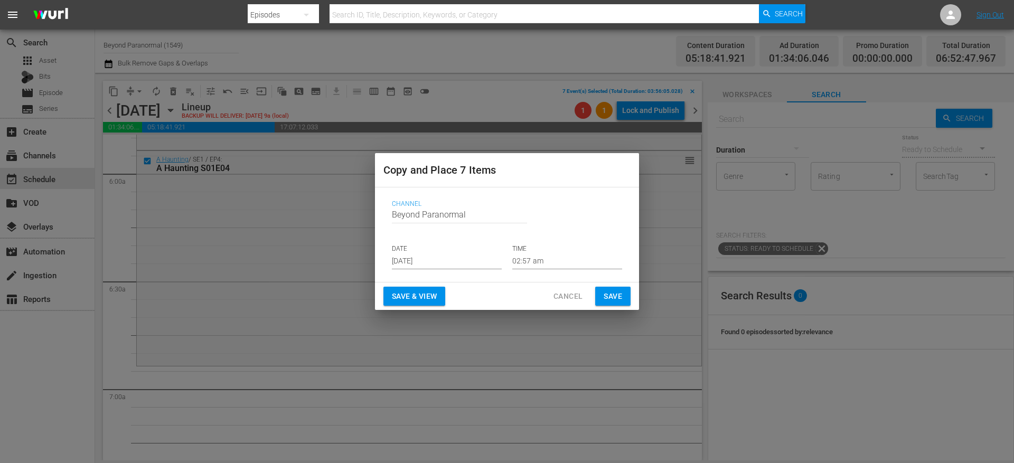
click at [429, 257] on input "[DATE]" at bounding box center [447, 261] width 110 height 16
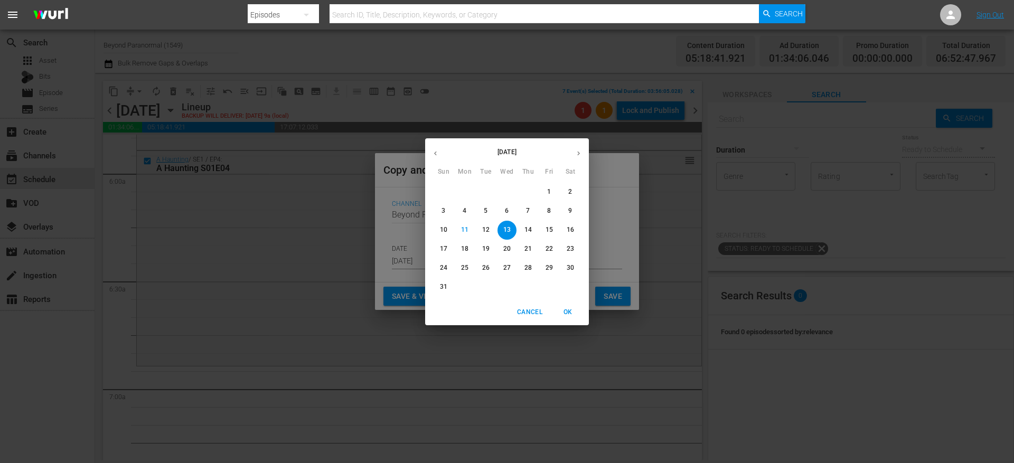
click at [576, 158] on button "button" at bounding box center [578, 153] width 21 height 21
click at [551, 193] on p "5" at bounding box center [549, 191] width 4 height 9
type input "[DATE]"
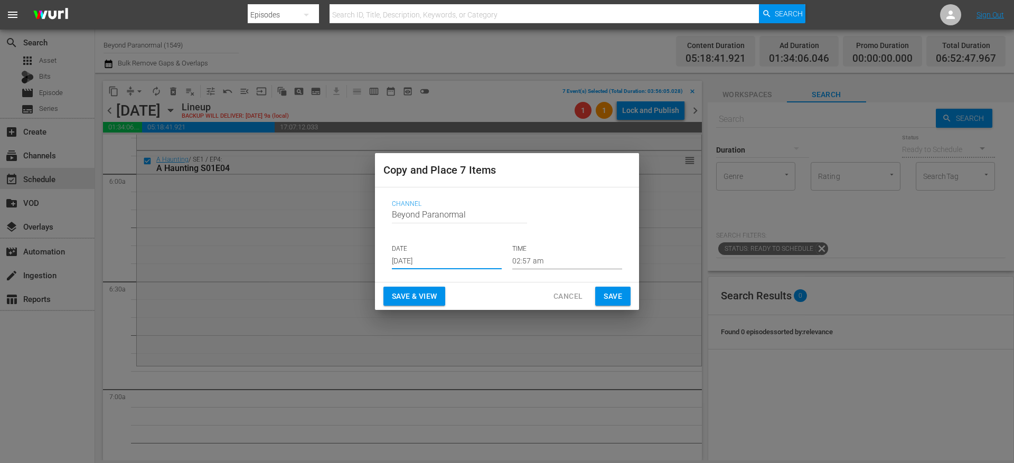
click at [532, 261] on input "02:57 am" at bounding box center [567, 261] width 110 height 16
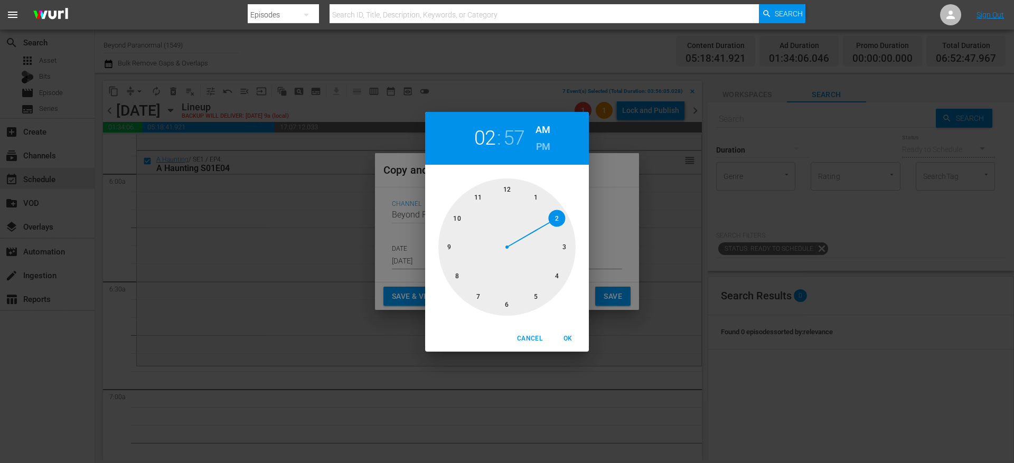
click at [479, 295] on div at bounding box center [506, 247] width 137 height 137
click at [506, 190] on div at bounding box center [506, 247] width 137 height 137
click at [566, 342] on span "OK" at bounding box center [567, 338] width 25 height 11
type input "07:00 am"
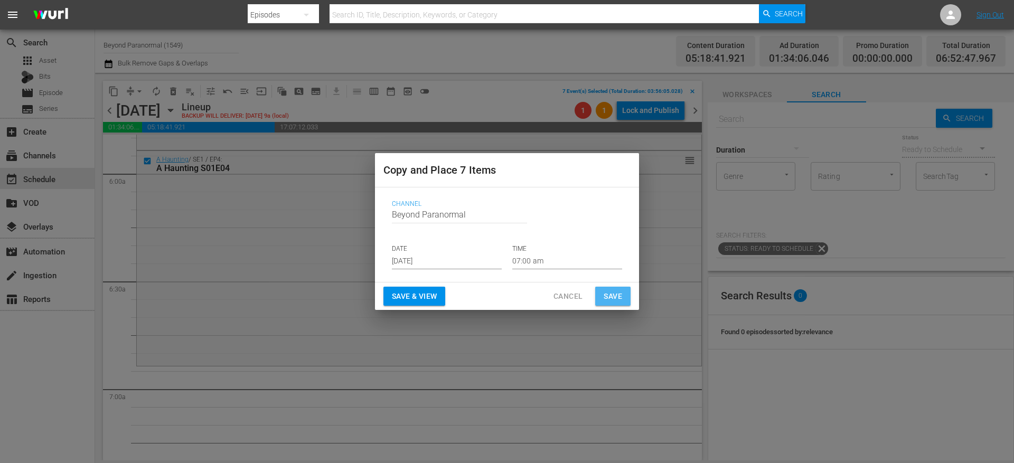
click at [619, 295] on span "Save" at bounding box center [613, 296] width 18 height 13
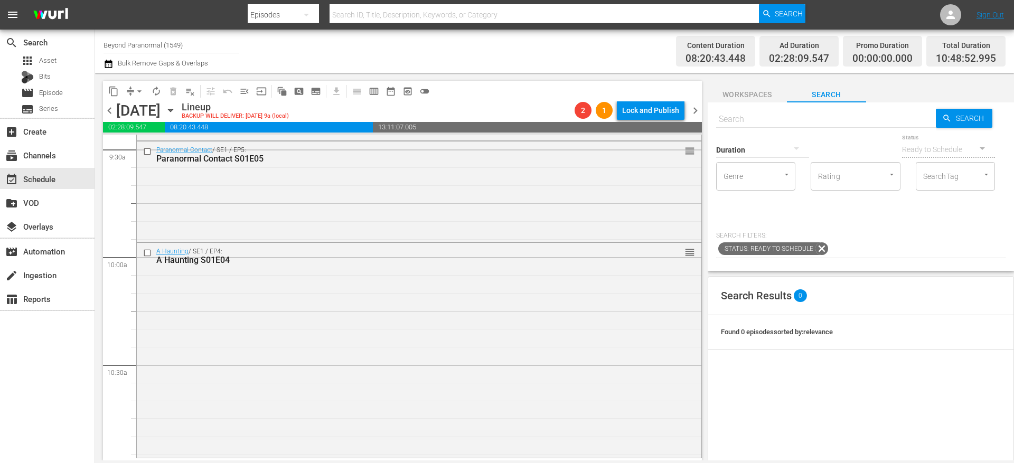
scroll to position [2043, 0]
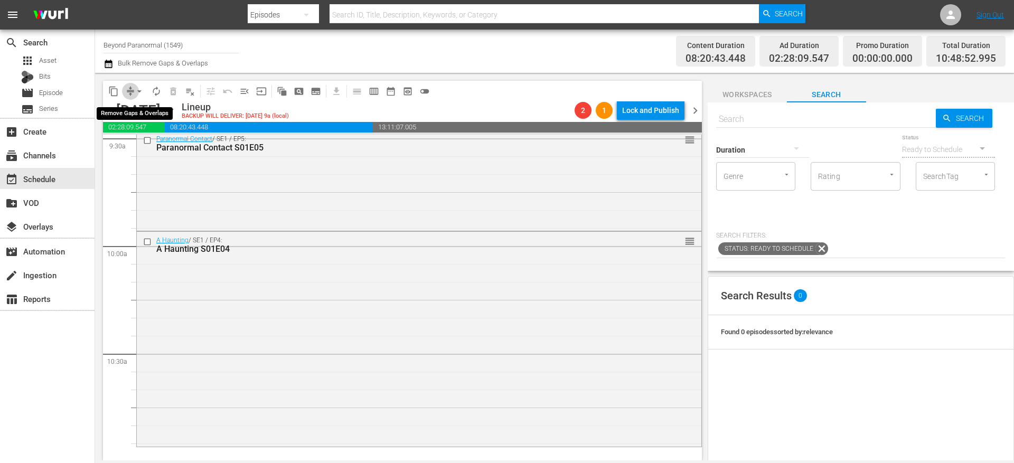
click at [130, 94] on span "compress" at bounding box center [130, 91] width 11 height 11
click at [131, 90] on button "arrow_drop_down" at bounding box center [139, 91] width 17 height 17
click at [161, 146] on li "Align to End of Previous Day" at bounding box center [139, 147] width 111 height 17
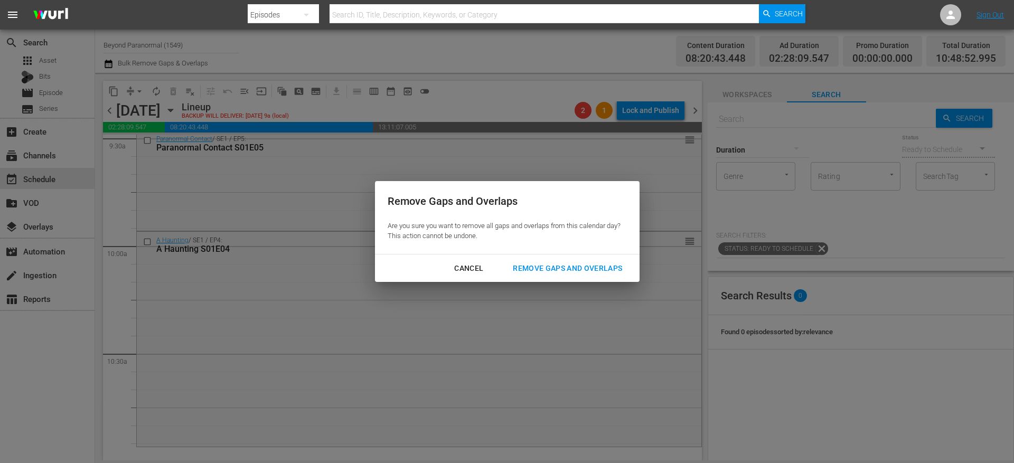
click at [537, 266] on div "Remove Gaps and Overlaps" at bounding box center [567, 268] width 126 height 13
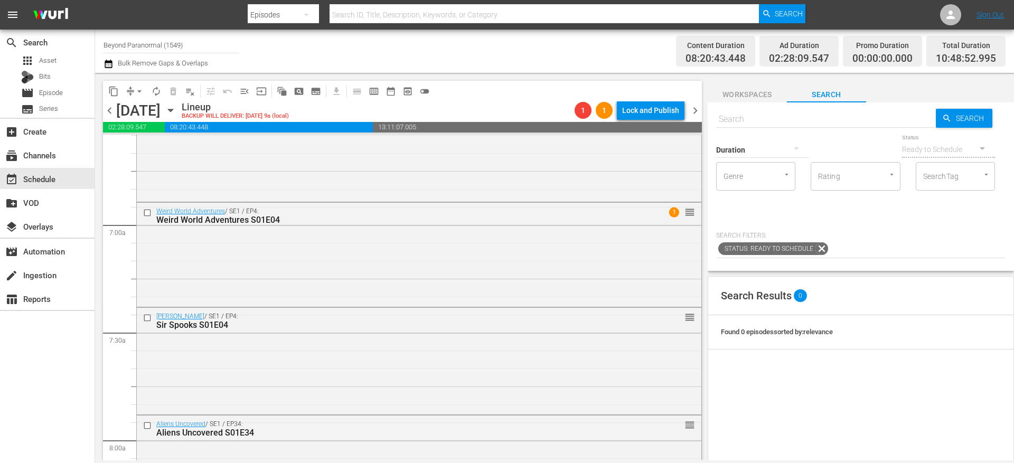
scroll to position [1378, 0]
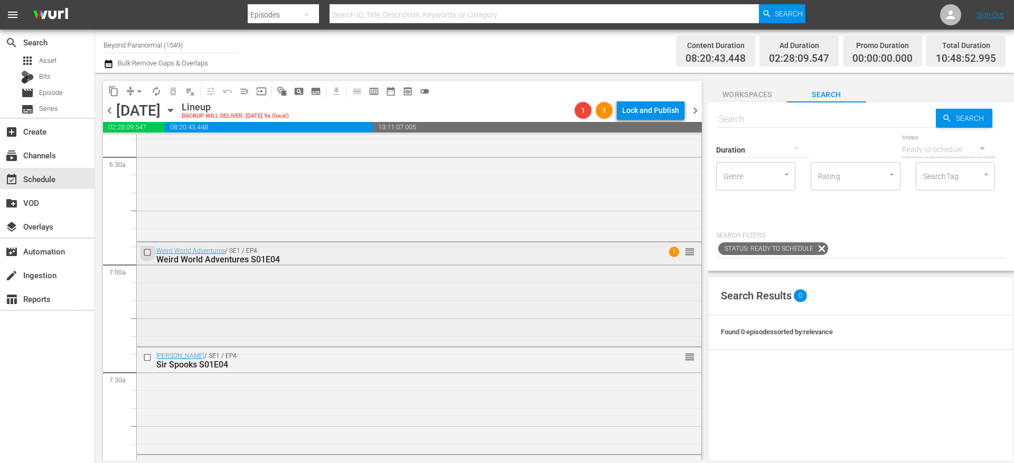
click at [149, 250] on input "checkbox" at bounding box center [148, 252] width 11 height 9
click at [147, 355] on input "checkbox" at bounding box center [148, 357] width 11 height 9
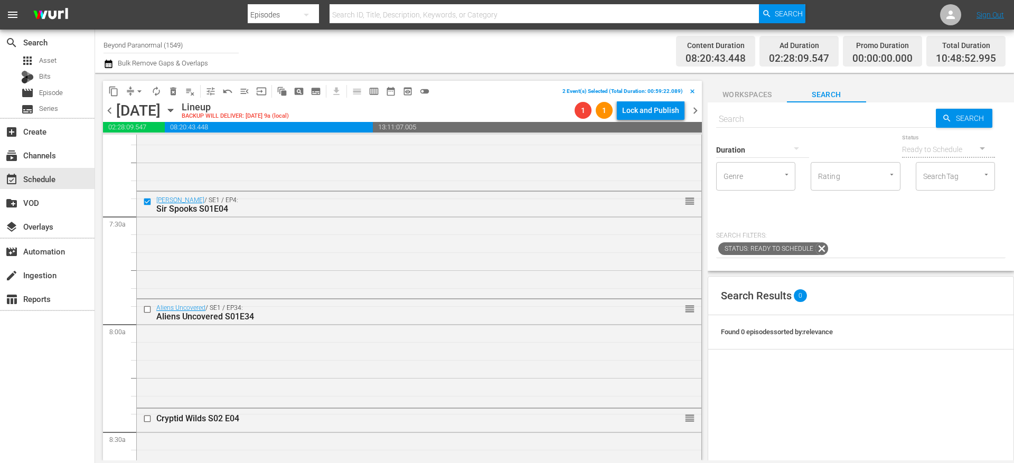
scroll to position [1546, 0]
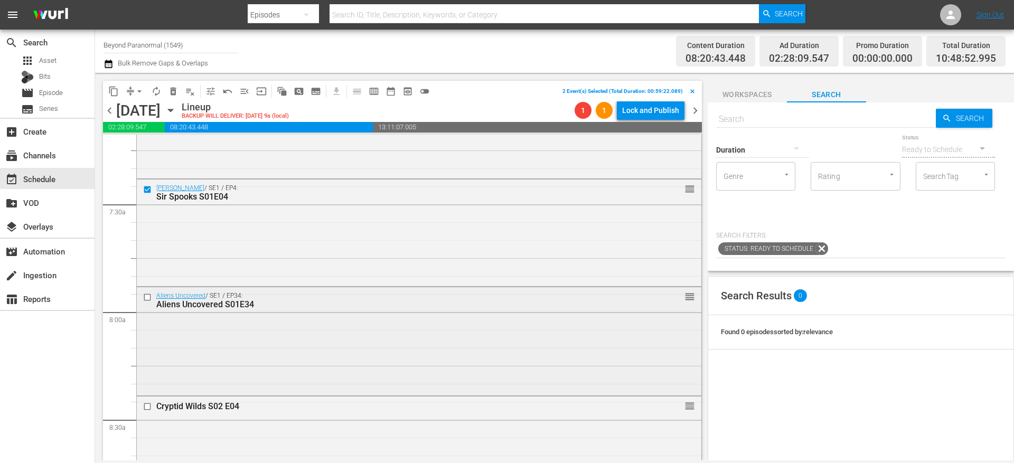
click at [145, 299] on input "checkbox" at bounding box center [148, 297] width 11 height 9
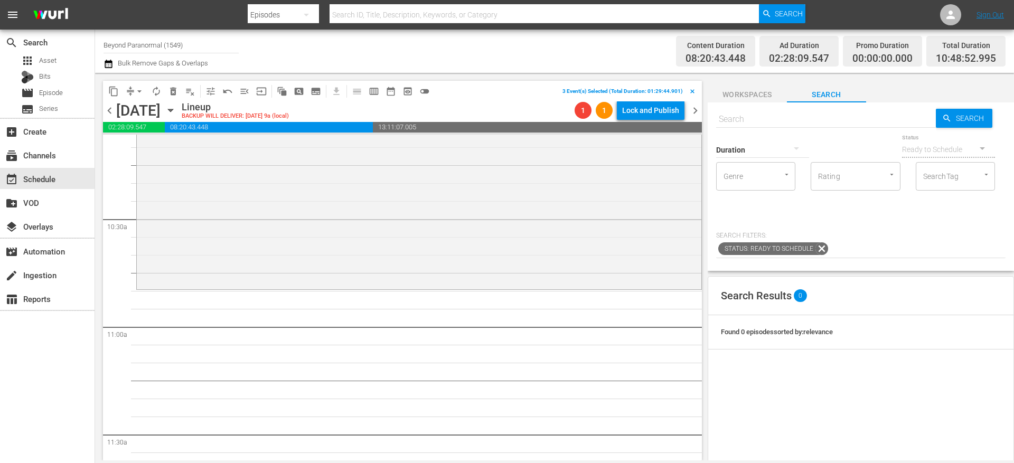
scroll to position [2178, 0]
click at [115, 90] on span "content_copy" at bounding box center [113, 91] width 11 height 11
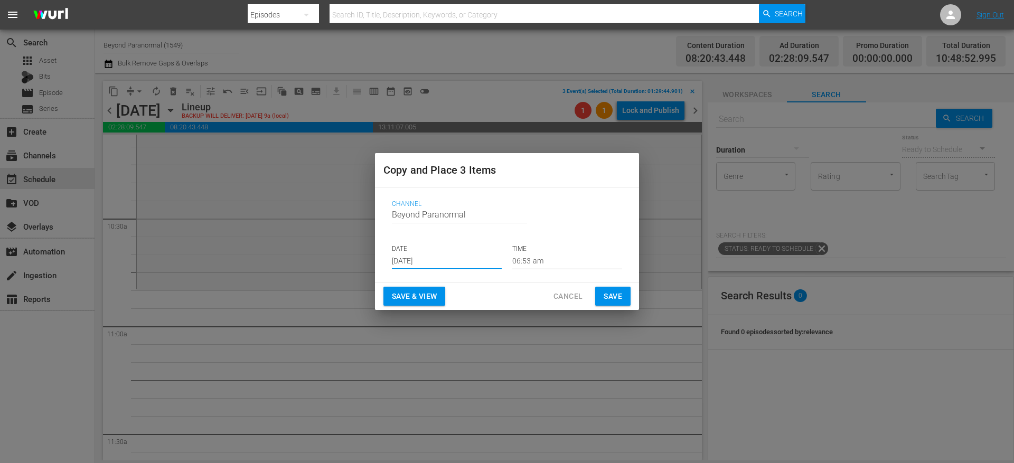
click at [406, 257] on input "[DATE]" at bounding box center [447, 261] width 110 height 16
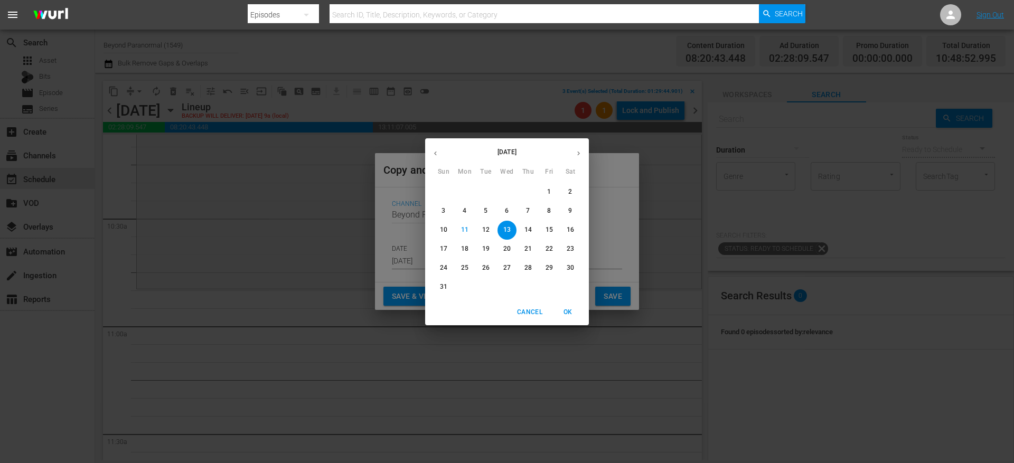
click at [578, 153] on icon "button" at bounding box center [579, 153] width 8 height 8
click at [551, 193] on p "5" at bounding box center [549, 191] width 4 height 9
type input "[DATE]"
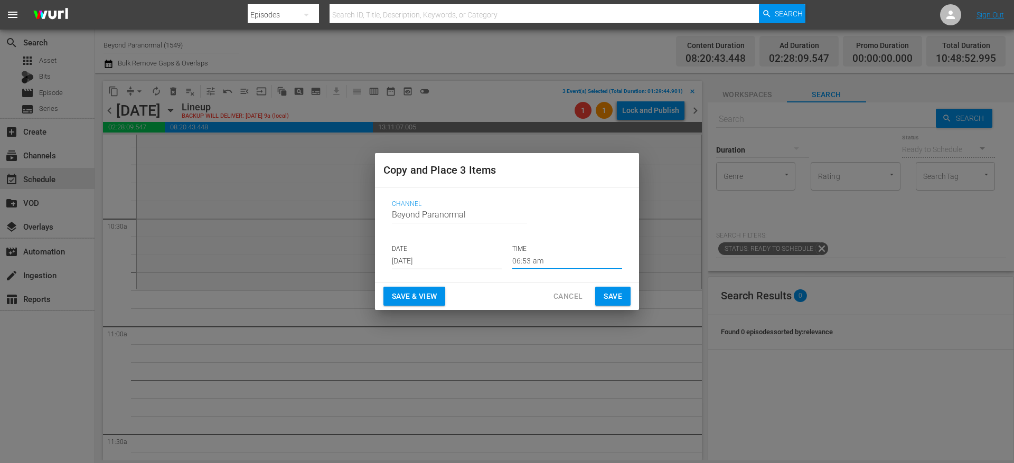
click at [534, 256] on input "06:53 am" at bounding box center [567, 261] width 110 height 16
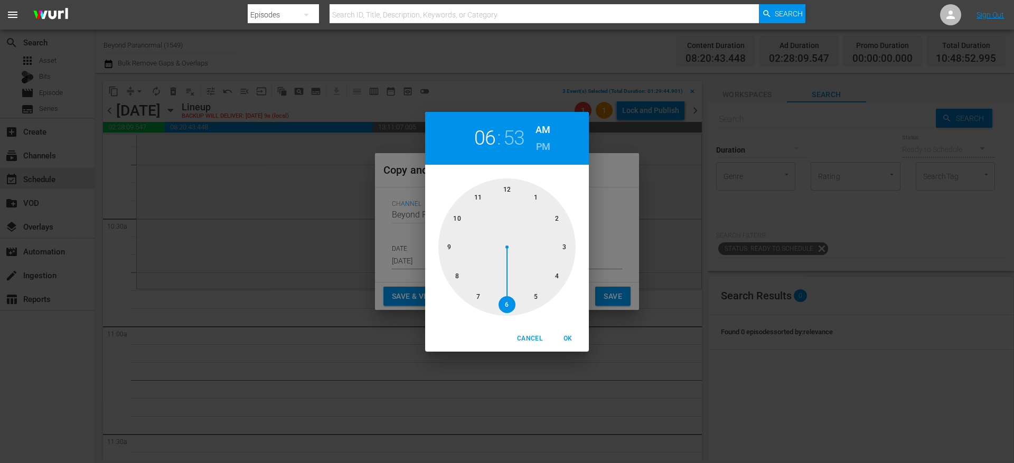
click at [476, 200] on div at bounding box center [506, 247] width 137 height 137
click at [511, 191] on div at bounding box center [506, 247] width 137 height 137
click at [568, 337] on span "OK" at bounding box center [567, 338] width 25 height 11
type input "11:00 am"
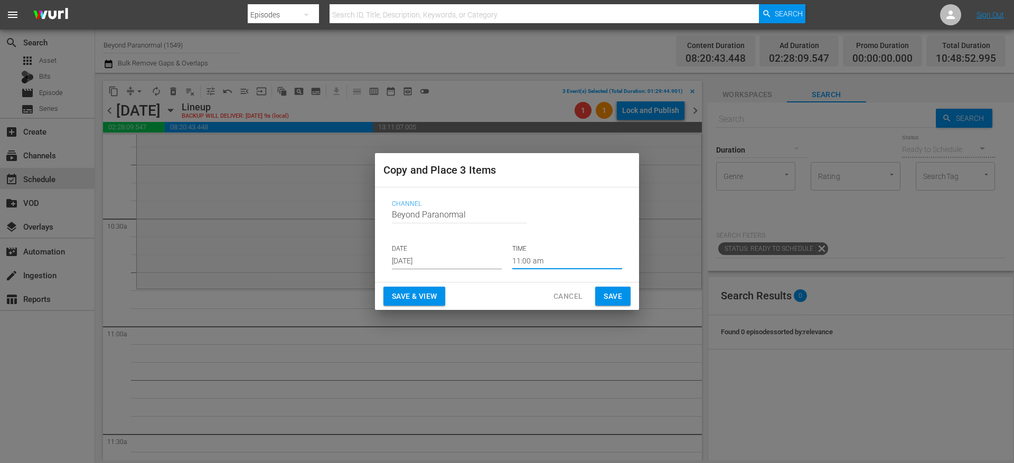
click at [619, 303] on button "Save" at bounding box center [612, 297] width 35 height 20
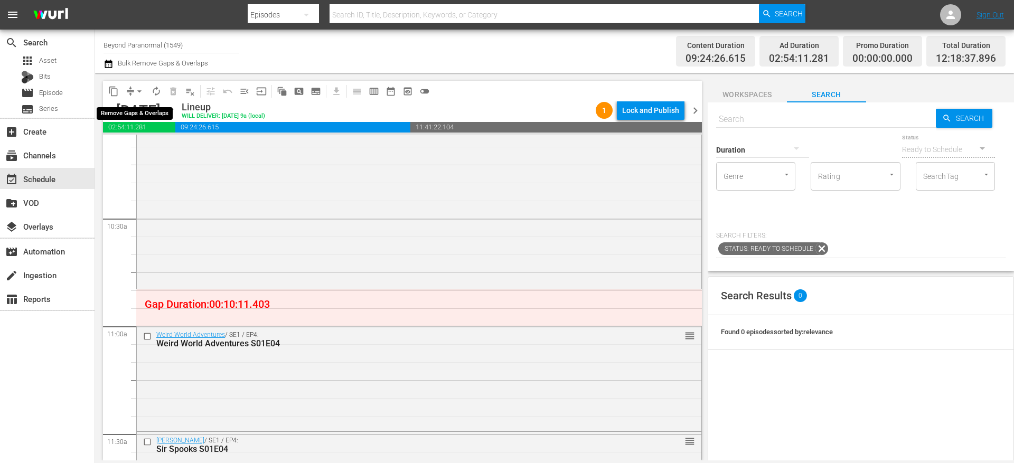
click at [135, 91] on span "arrow_drop_down" at bounding box center [139, 91] width 11 height 11
click at [156, 143] on li "Align to End of Previous Day" at bounding box center [139, 147] width 111 height 17
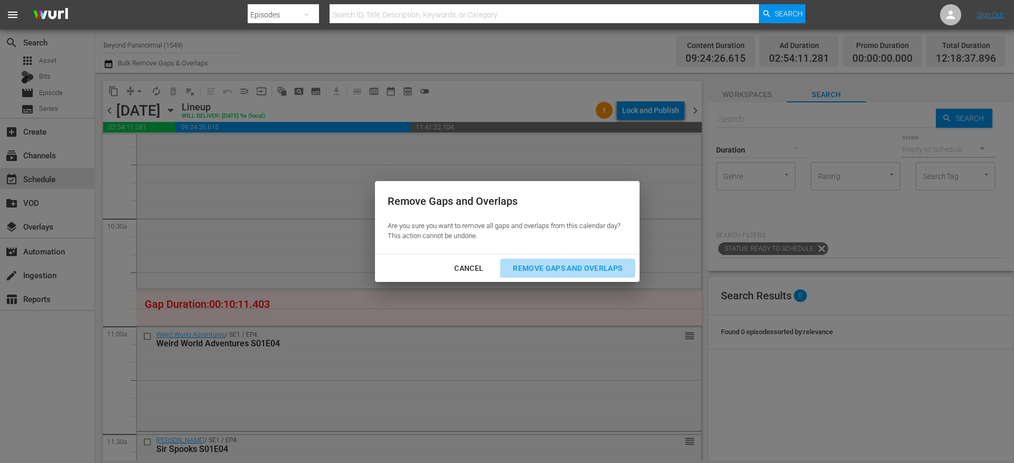
click at [567, 265] on div "Remove Gaps and Overlaps" at bounding box center [567, 268] width 126 height 13
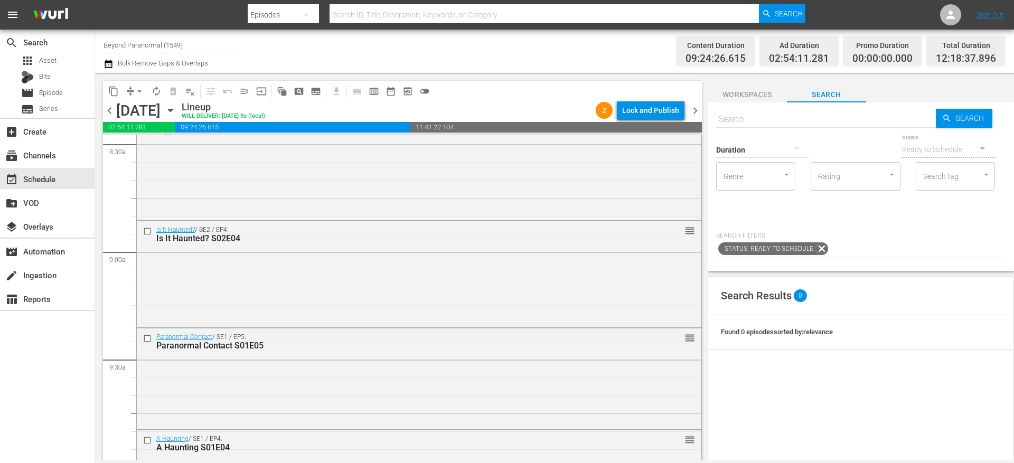
scroll to position [1830, 0]
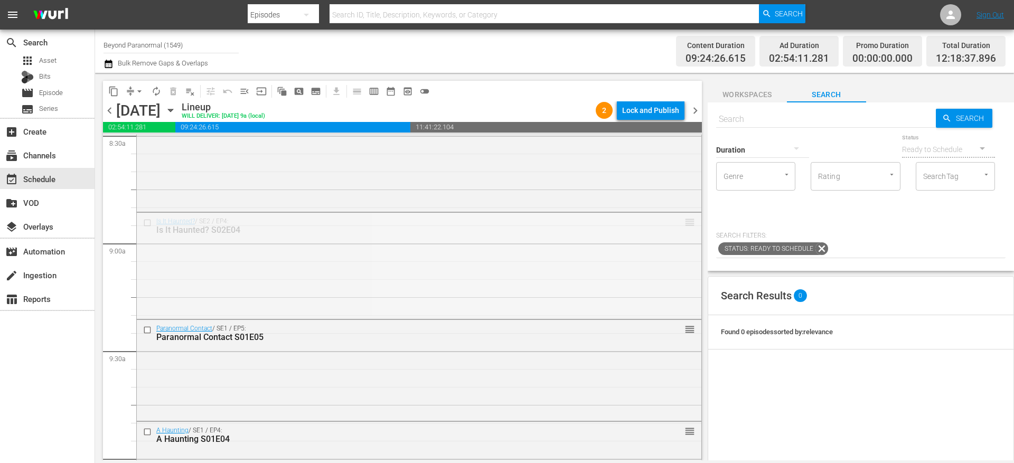
drag, startPoint x: 677, startPoint y: 222, endPoint x: 677, endPoint y: 246, distance: 23.2
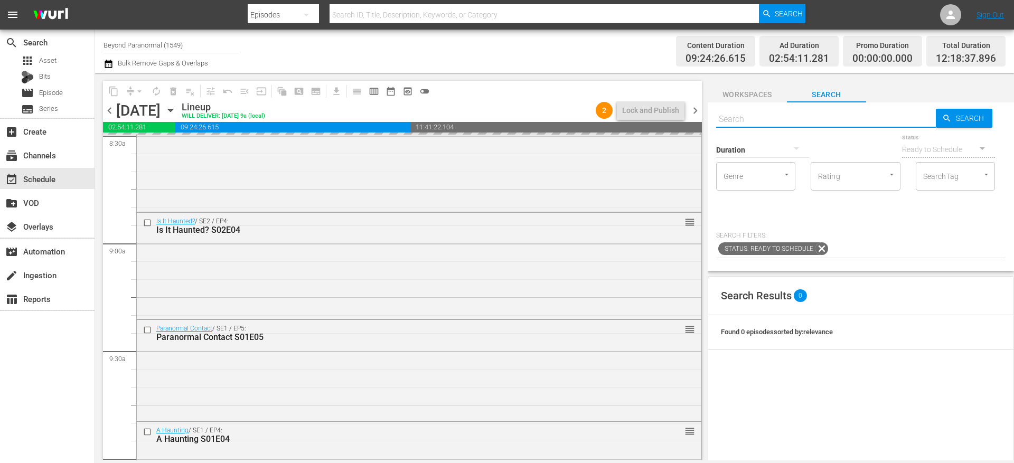
click at [758, 117] on input "text" at bounding box center [826, 119] width 220 height 25
type input "unveiled"
click at [798, 146] on icon "button" at bounding box center [796, 148] width 13 height 13
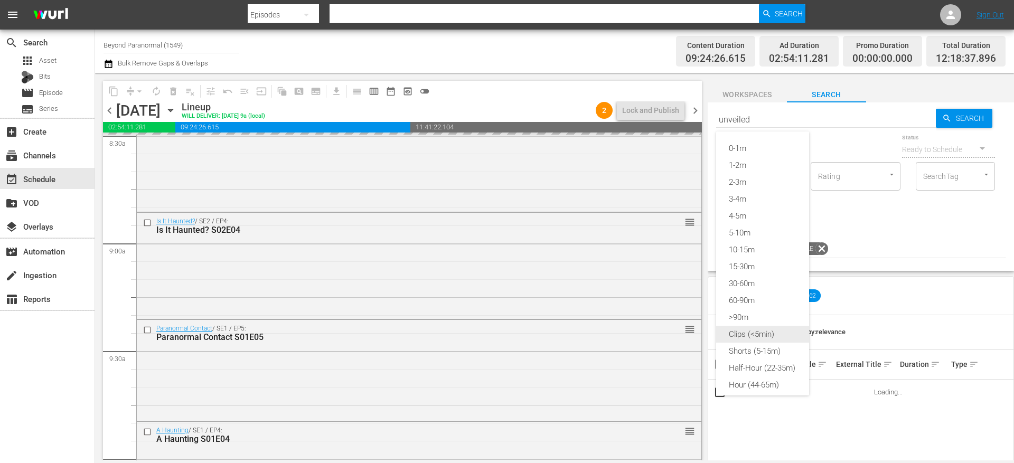
type input "unveiled"
click at [769, 355] on div "Shorts (5-15m)" at bounding box center [762, 351] width 93 height 17
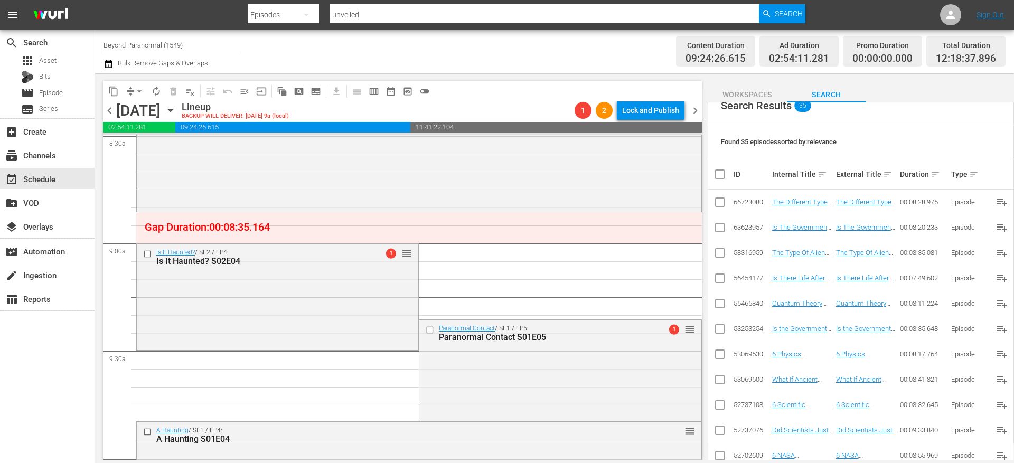
scroll to position [217, 0]
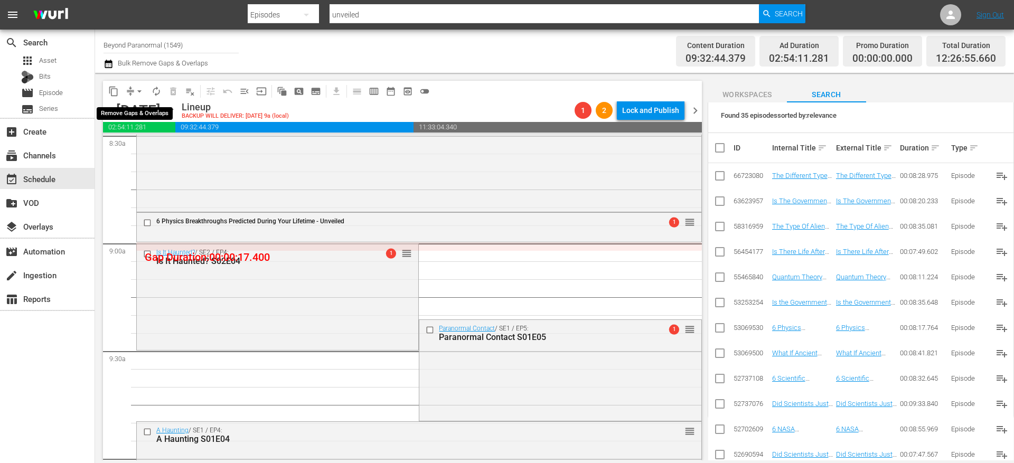
click at [131, 88] on span "compress" at bounding box center [130, 91] width 11 height 11
click at [135, 95] on span "arrow_drop_down" at bounding box center [139, 91] width 11 height 11
click at [150, 147] on li "Align to End of Previous Day" at bounding box center [139, 147] width 111 height 17
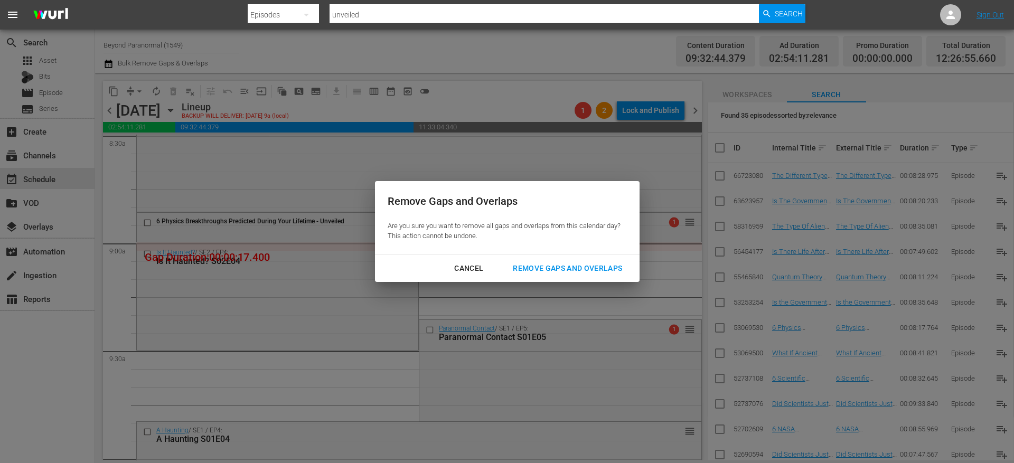
click at [523, 265] on div "Remove Gaps and Overlaps" at bounding box center [567, 268] width 126 height 13
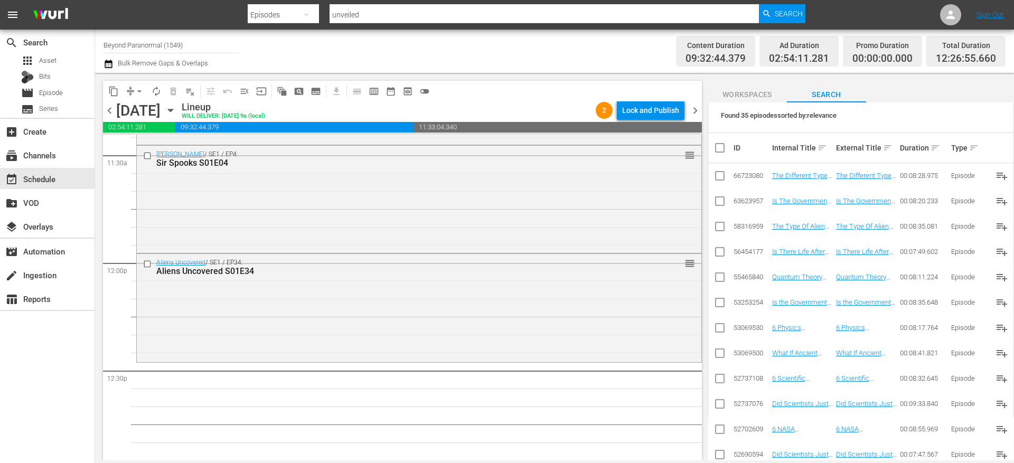
scroll to position [0, 0]
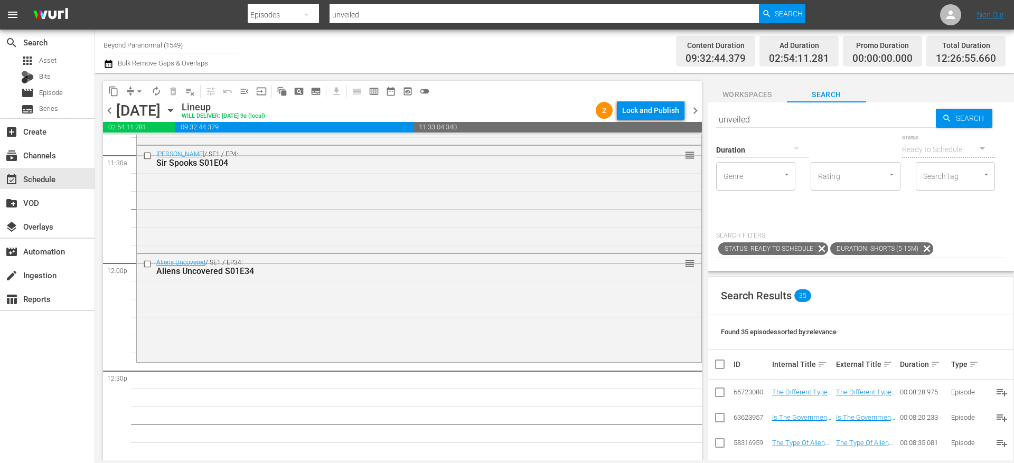
click at [754, 120] on input "unveiled" at bounding box center [826, 119] width 220 height 25
click at [754, 119] on input "unveiled" at bounding box center [826, 119] width 220 height 25
paste input "Dark Wrath"
type input "Dark Wrath"
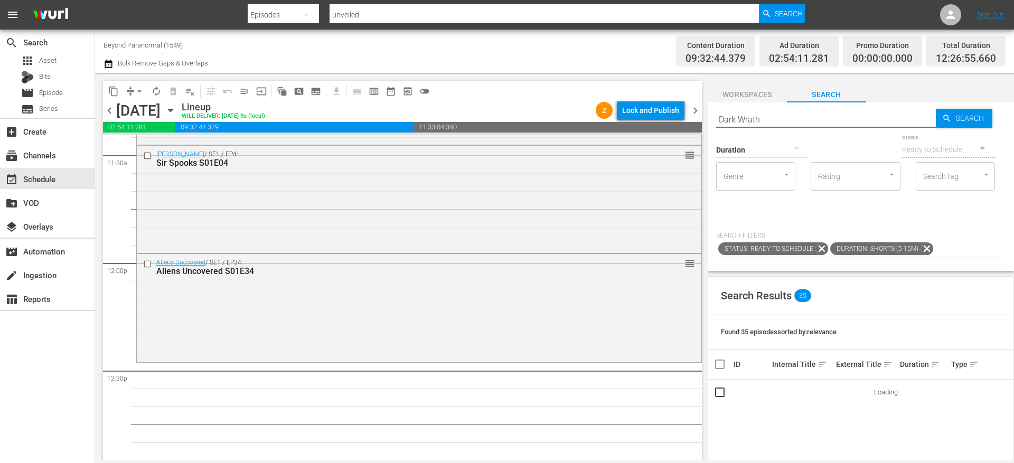
type input "Dark Wrath"
click at [926, 246] on icon at bounding box center [927, 249] width 14 height 14
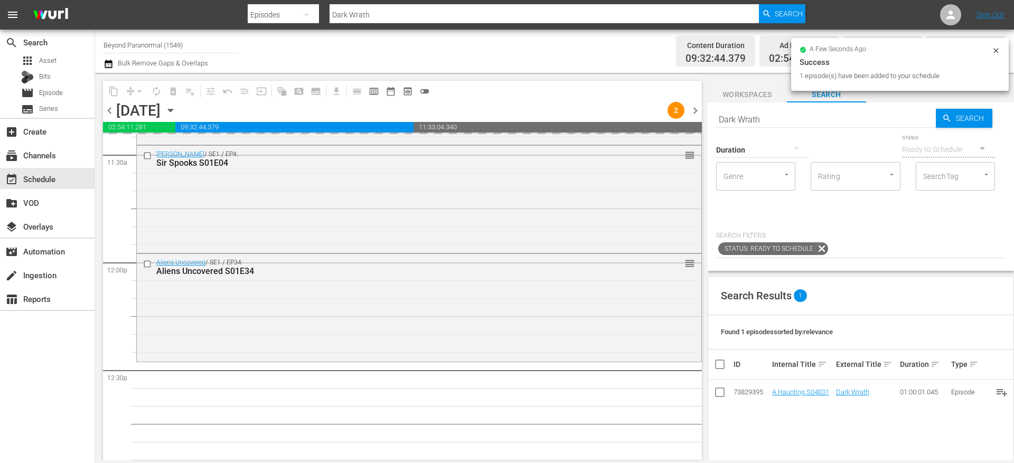
click at [747, 123] on input "Dark Wrath" at bounding box center [826, 119] width 220 height 25
paste input "The Awakening"
type input "The Awakening"
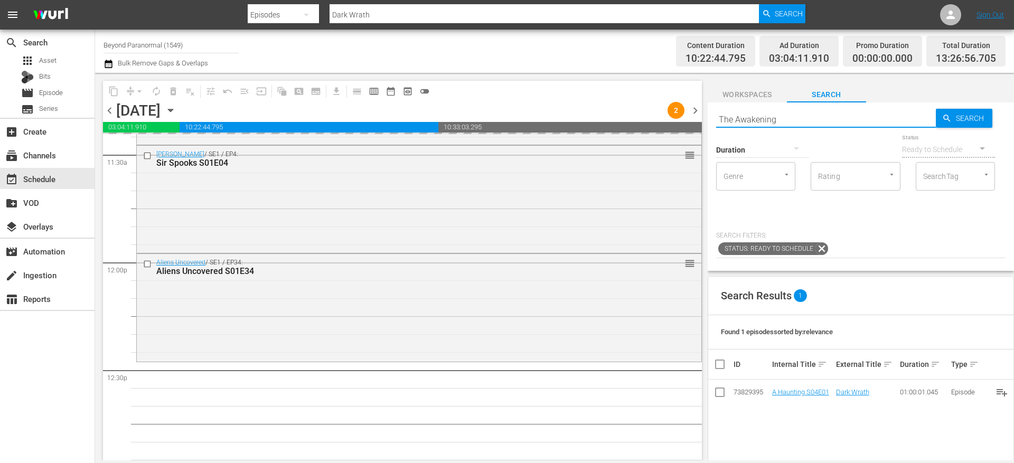
type input "The Awakening"
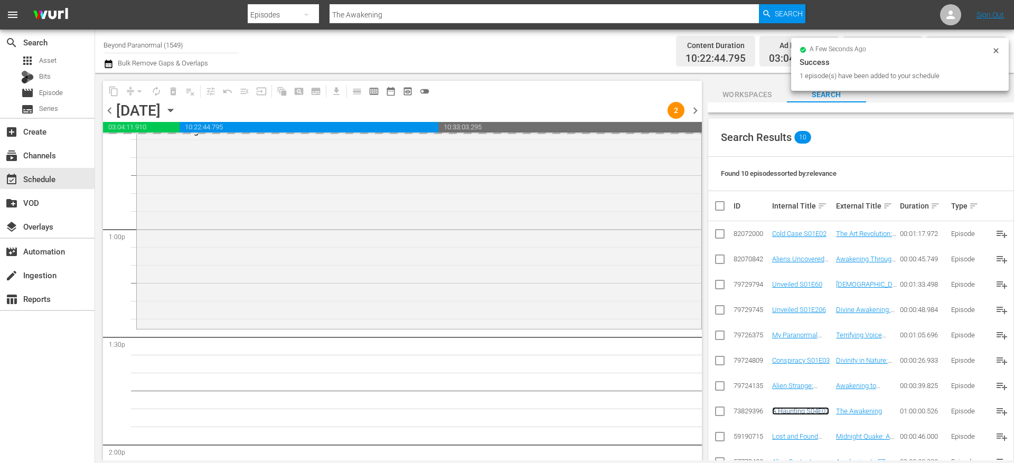
scroll to position [75, 0]
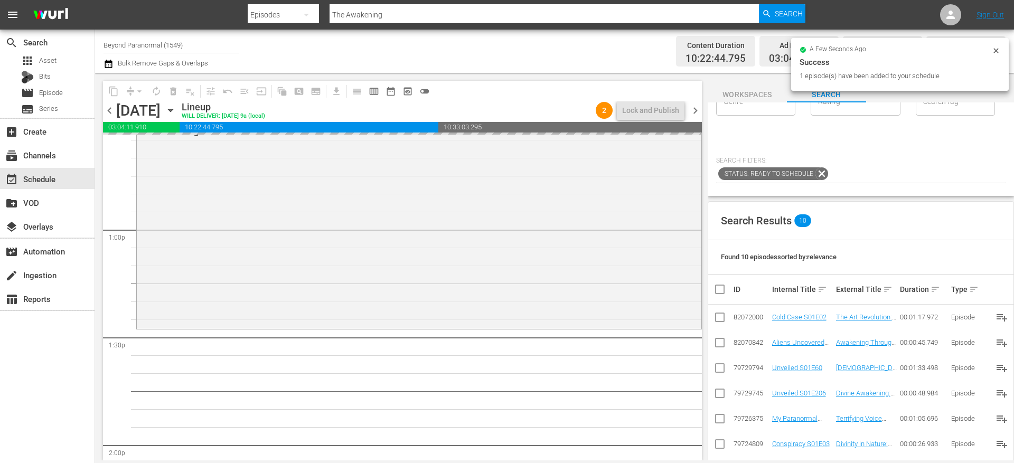
click at [764, 57] on input "The Awakening" at bounding box center [826, 44] width 220 height 25
paste input "Call"
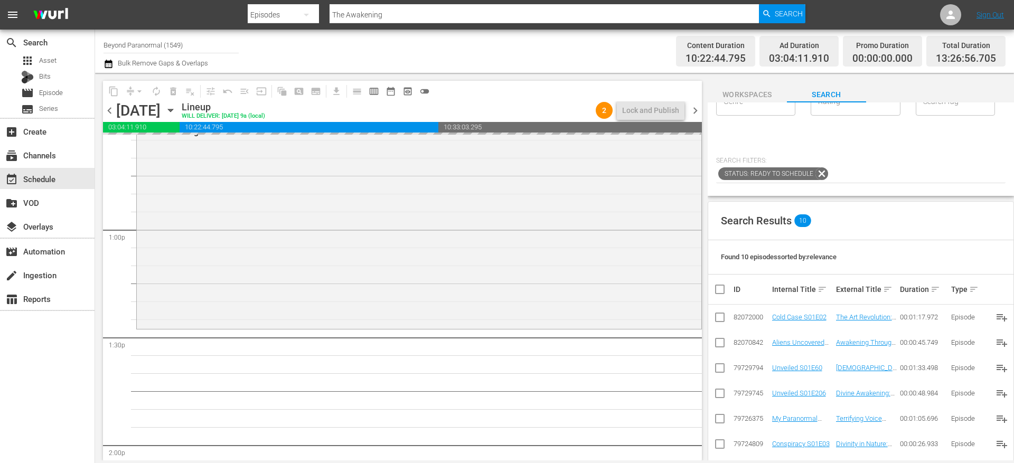
type input "The Calling"
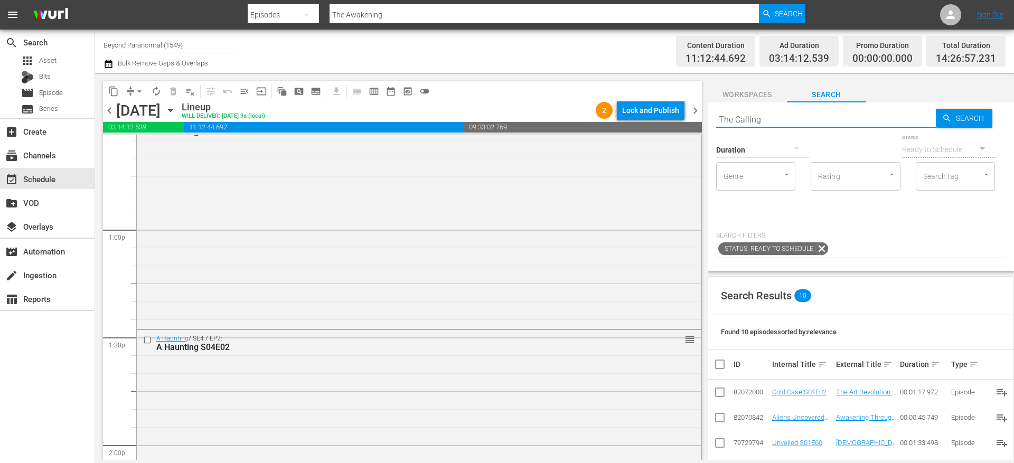
type input "The Calling"
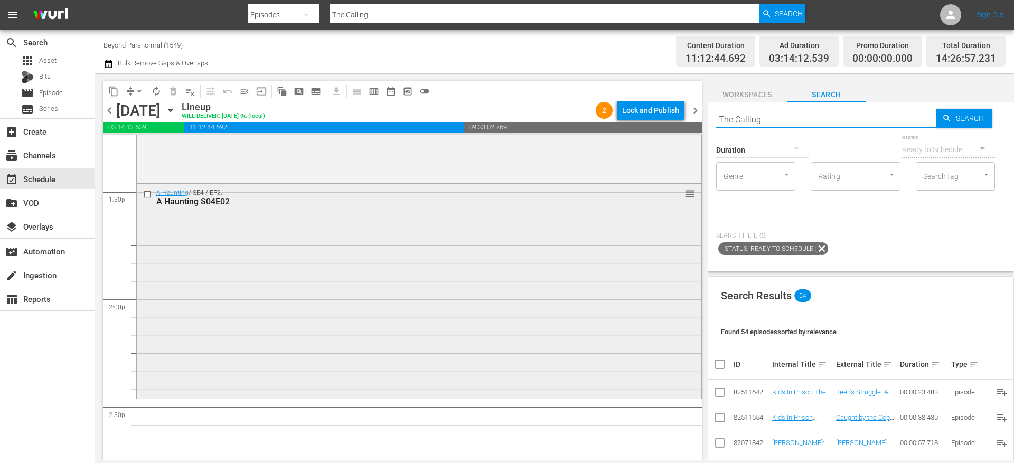
scroll to position [2857, 0]
click at [748, 115] on input "The Calling" at bounding box center [826, 119] width 220 height 25
paste input "A Haunting S04E03"
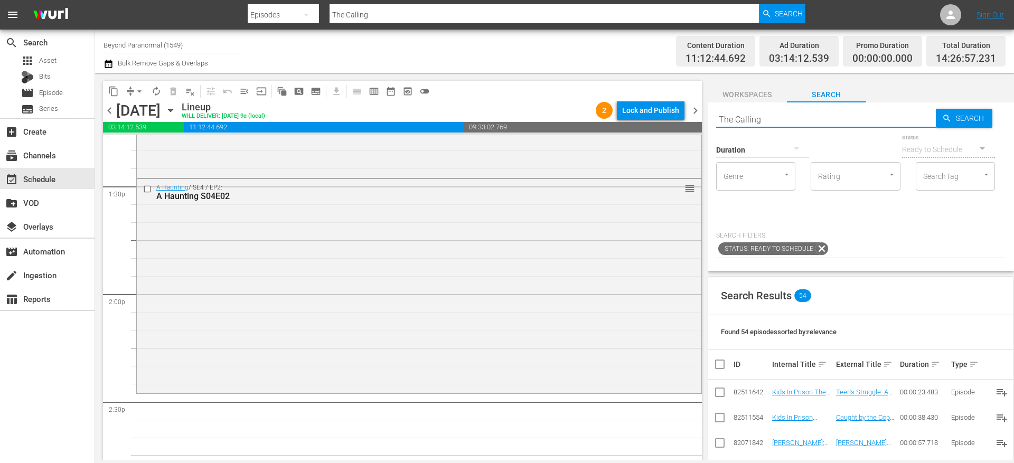
type input "A Haunting S04E03"
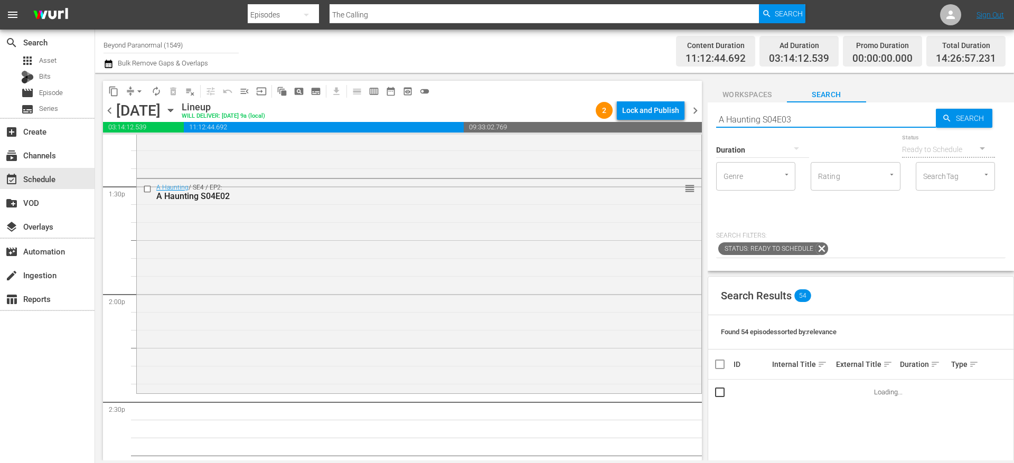
type input "A Haunting S04E03"
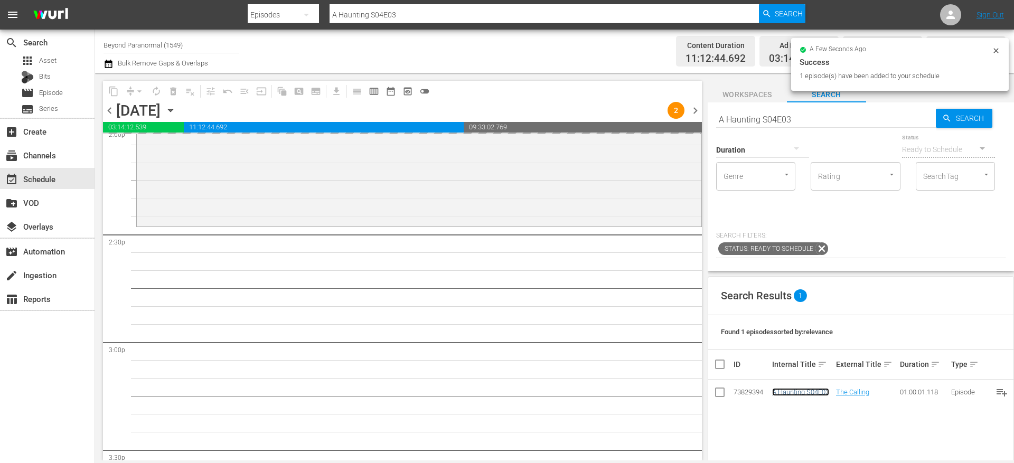
scroll to position [3040, 0]
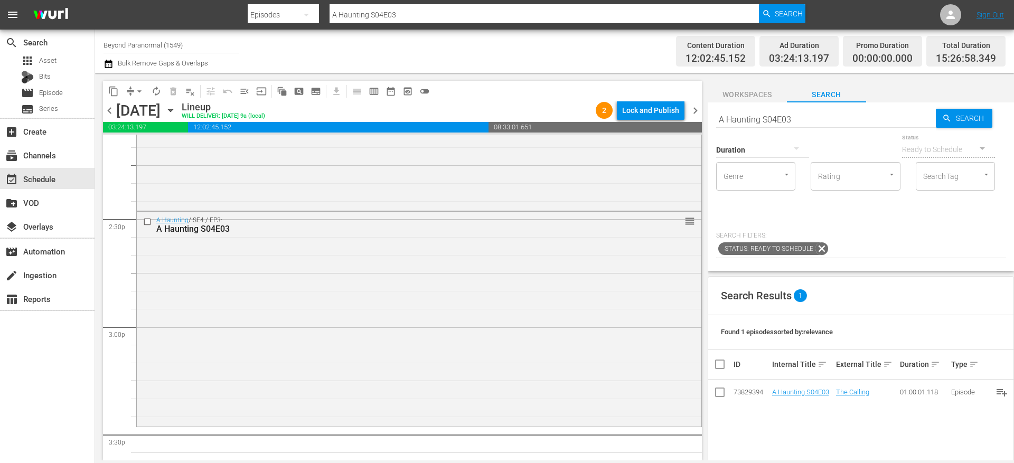
click at [748, 119] on input "A Haunting S04E03" at bounding box center [826, 119] width 220 height 25
paste input "4"
type input "A Haunting S04E04"
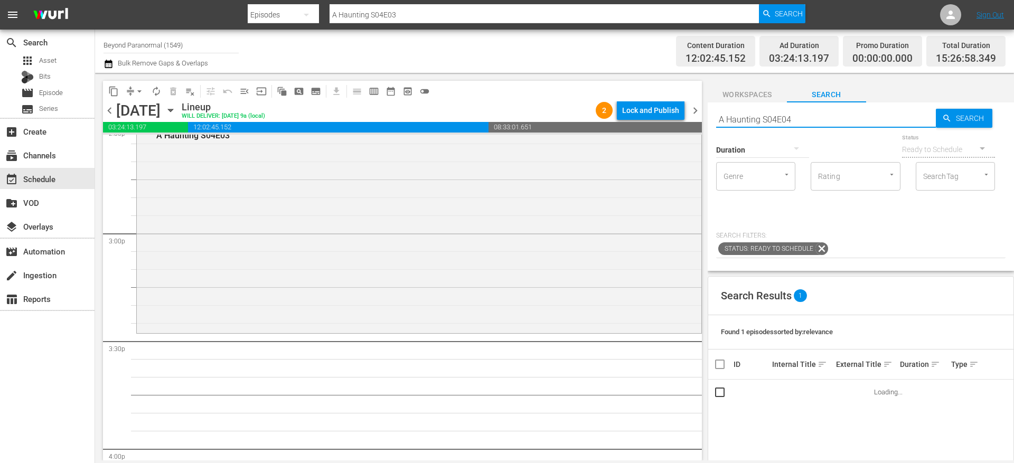
type input "A Haunting S04E04"
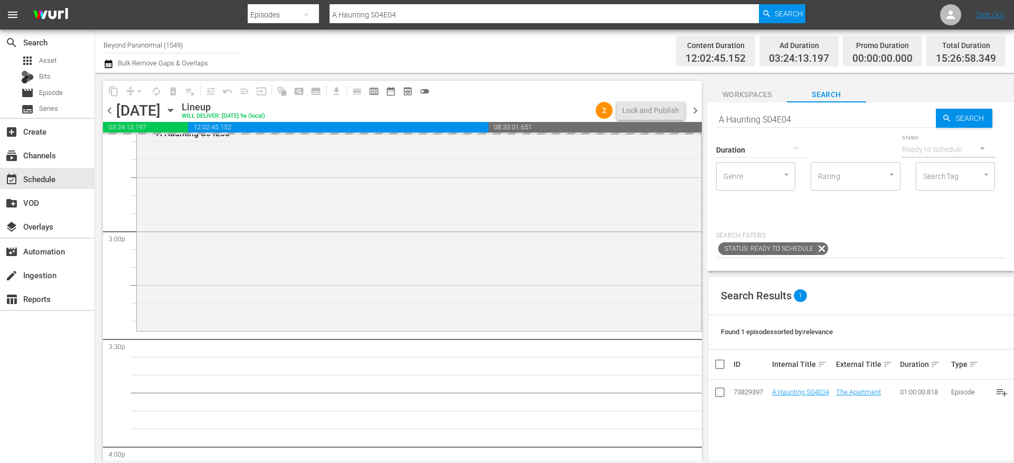
click at [803, 121] on input "A Haunting S04E04" at bounding box center [826, 119] width 220 height 25
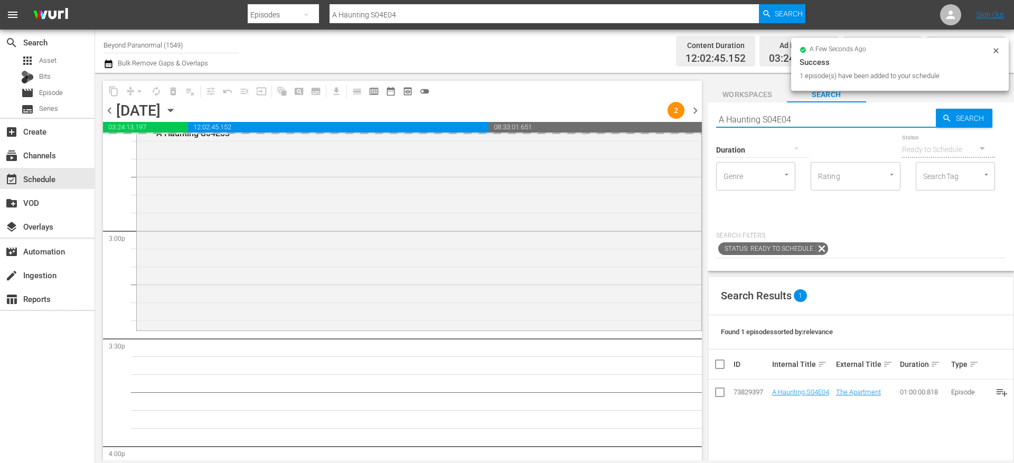
paste input "5"
type input "A Haunting S04E05"
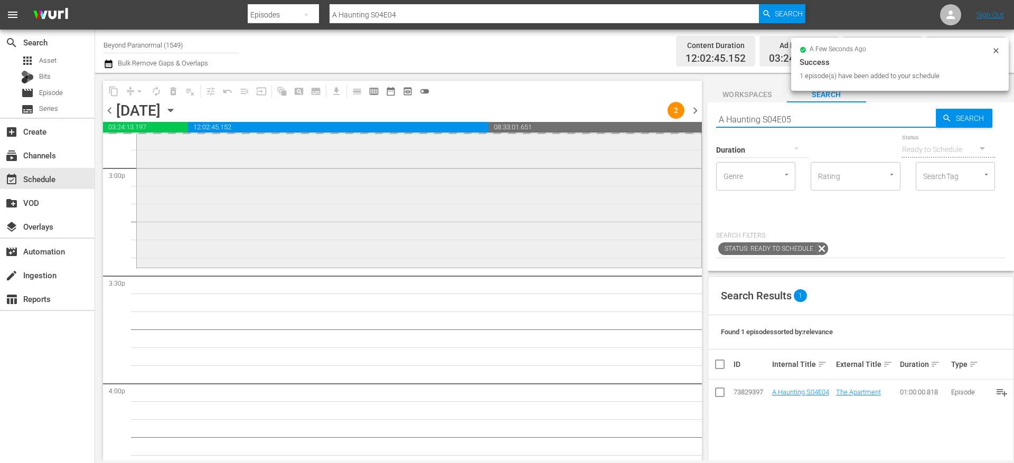
scroll to position [3204, 0]
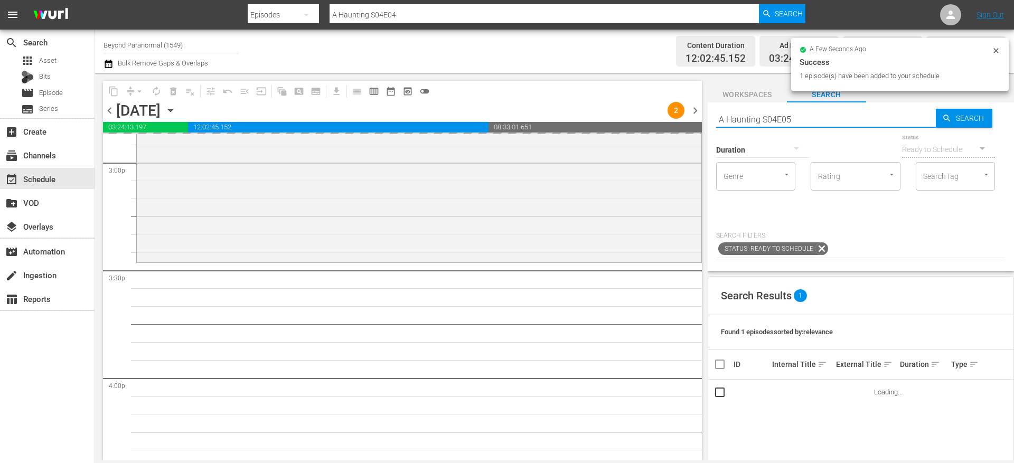
type input "A Haunting S04E05"
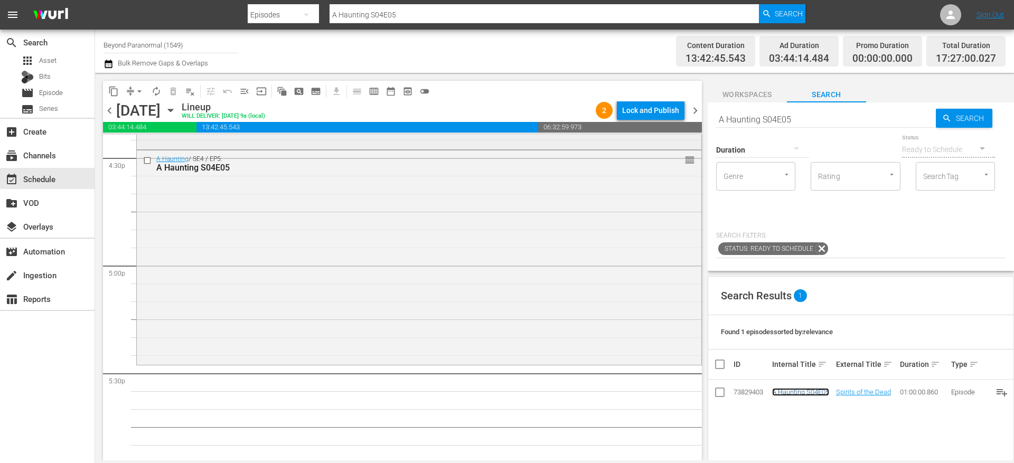
scroll to position [3556, 0]
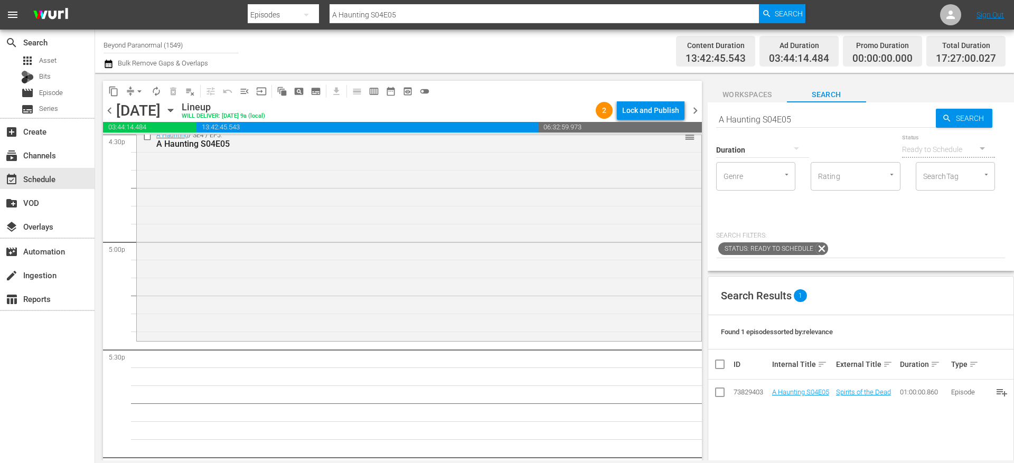
click at [801, 118] on input "A Haunting S04E05" at bounding box center [826, 119] width 220 height 25
click at [800, 118] on input "A Haunting S04E05" at bounding box center [826, 119] width 220 height 25
paste input "6"
type input "A Haunting S04E06"
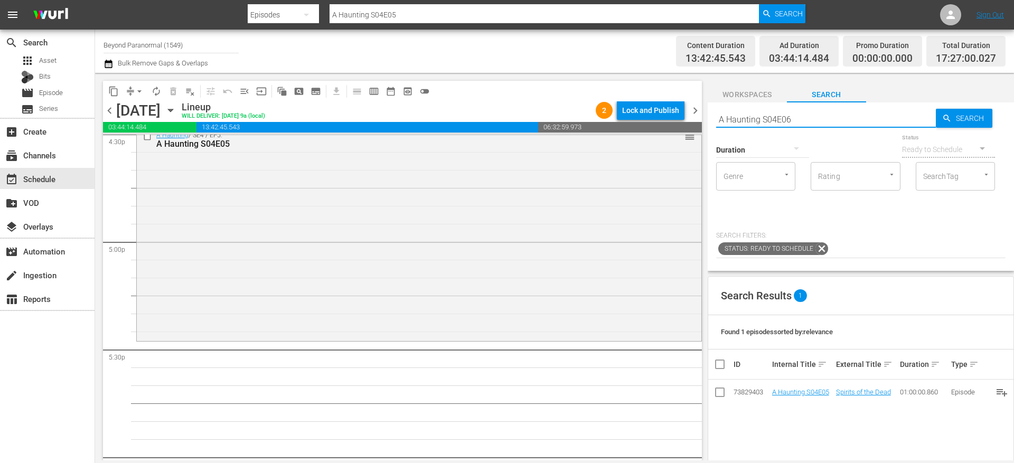
type input "A Haunting S04E06"
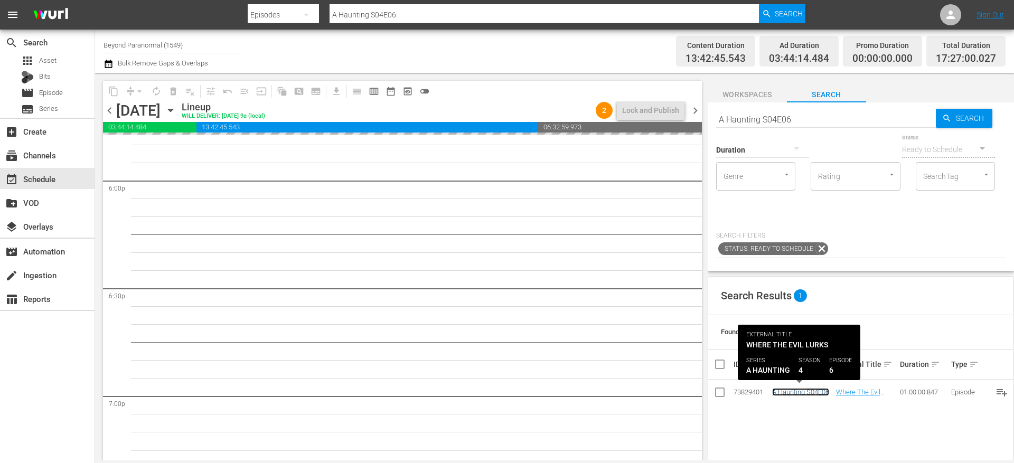
scroll to position [3835, 0]
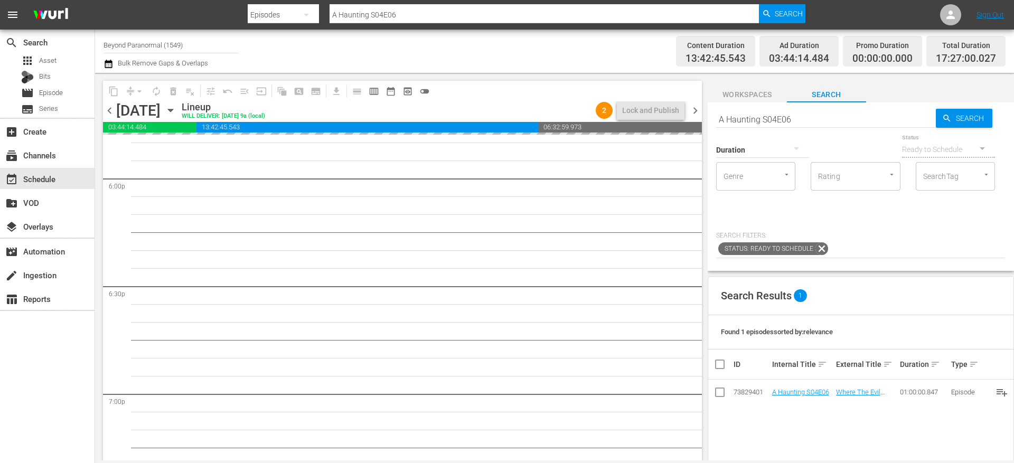
drag, startPoint x: 787, startPoint y: 389, endPoint x: 476, endPoint y: 33, distance: 472.7
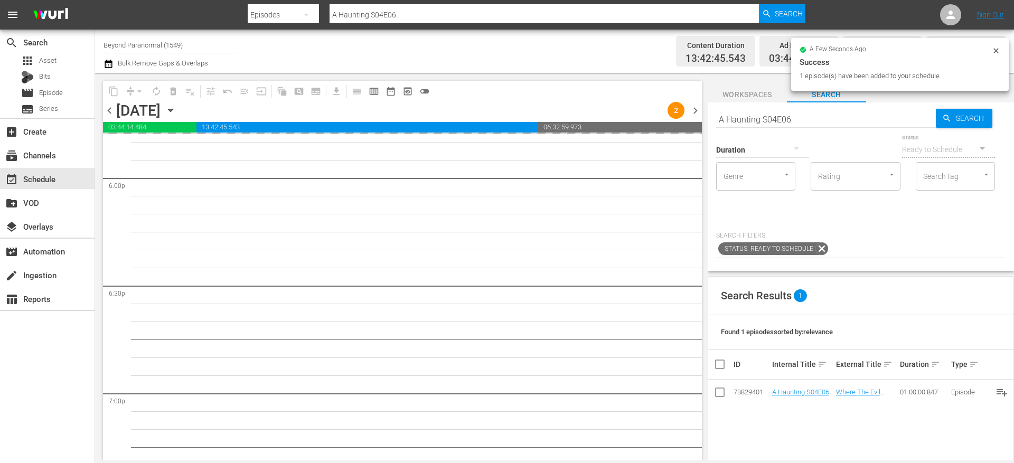
click at [761, 115] on input "A Haunting S04E06" at bounding box center [826, 119] width 220 height 25
paste input "Paranormal Contact S01E07"
type input "Paranormal Contact S01E07"
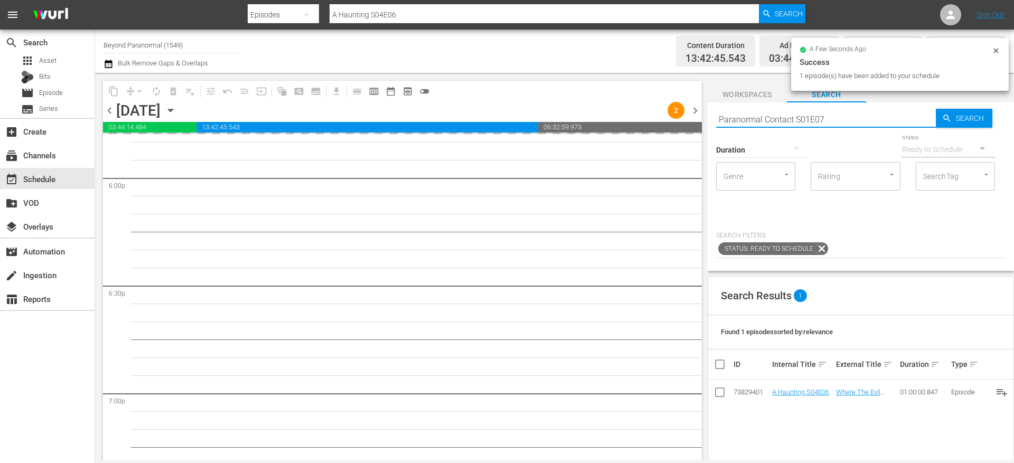
type input "Paranormal Contact S01E07"
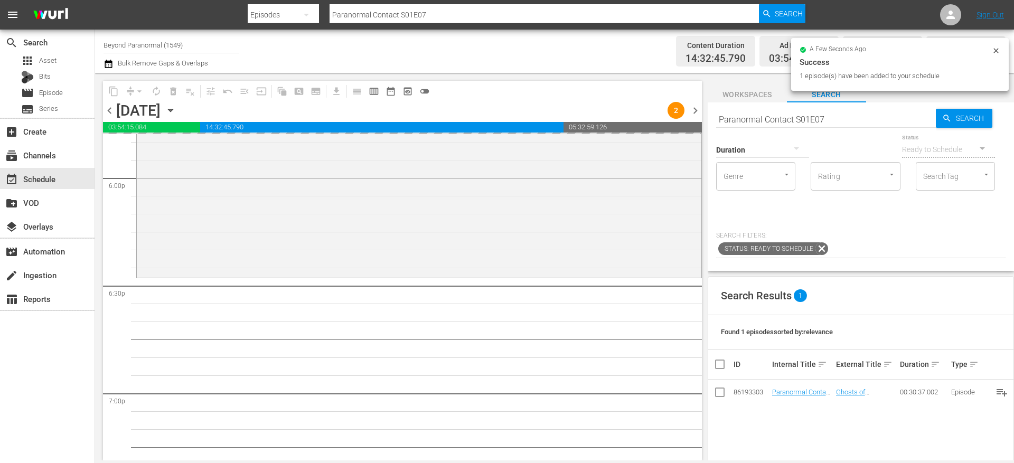
click at [756, 118] on input "Paranormal Contact S01E07" at bounding box center [826, 119] width 220 height 25
paste input "A Haunting S01E05"
type input "A Haunting S01E05"
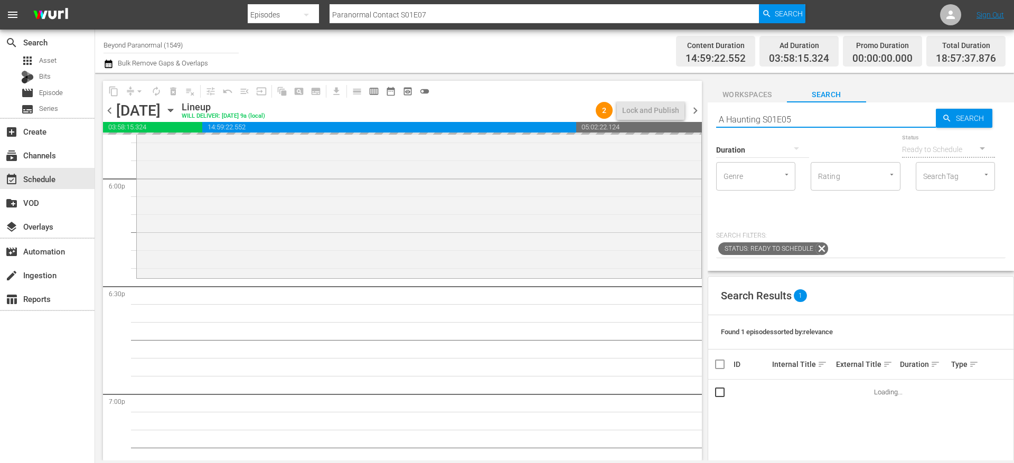
type input "A Haunting S01E05"
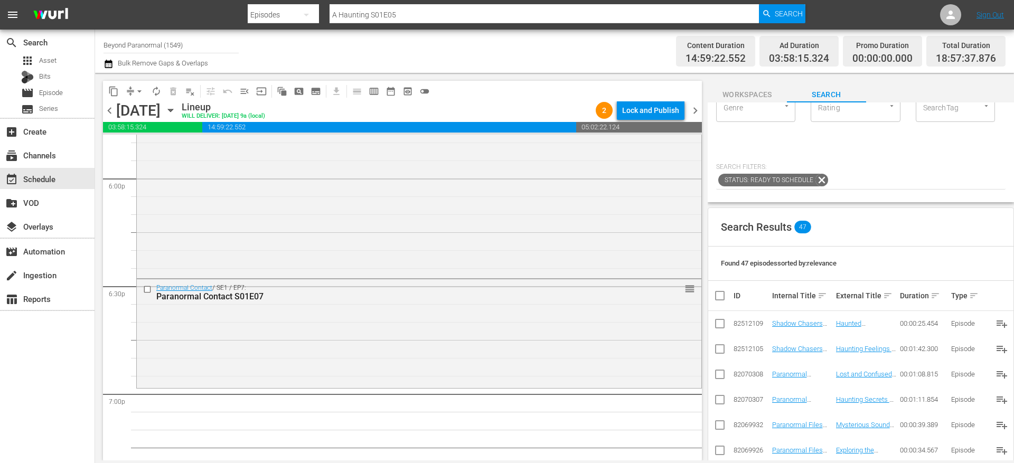
scroll to position [0, 0]
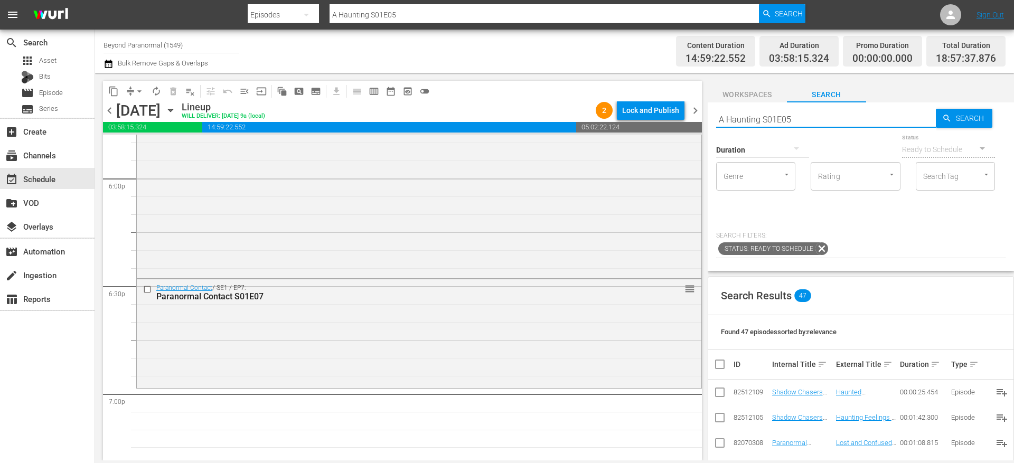
click at [767, 114] on input "A Haunting S01E05" at bounding box center [826, 119] width 220 height 25
paste input "Echoes From The Grave"
type input "Echoes From The Grave"
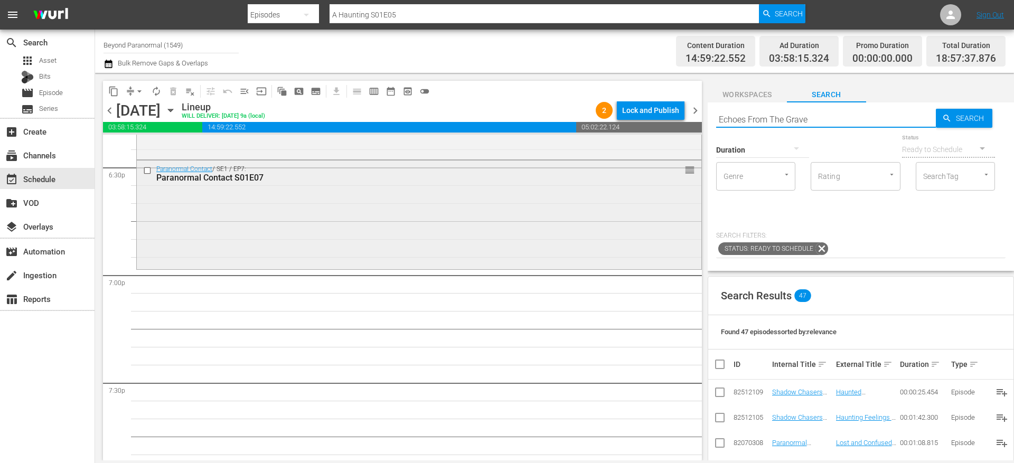
scroll to position [3961, 0]
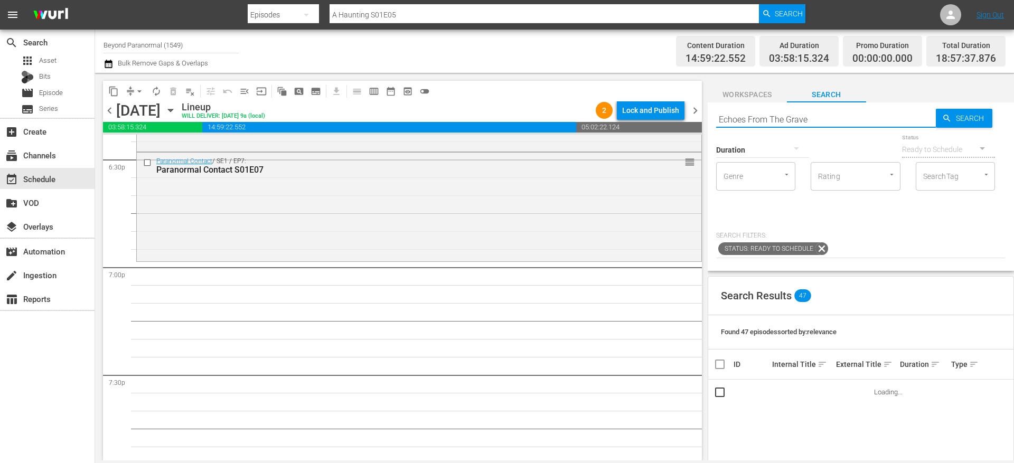
type input "Echoes From The Grave"
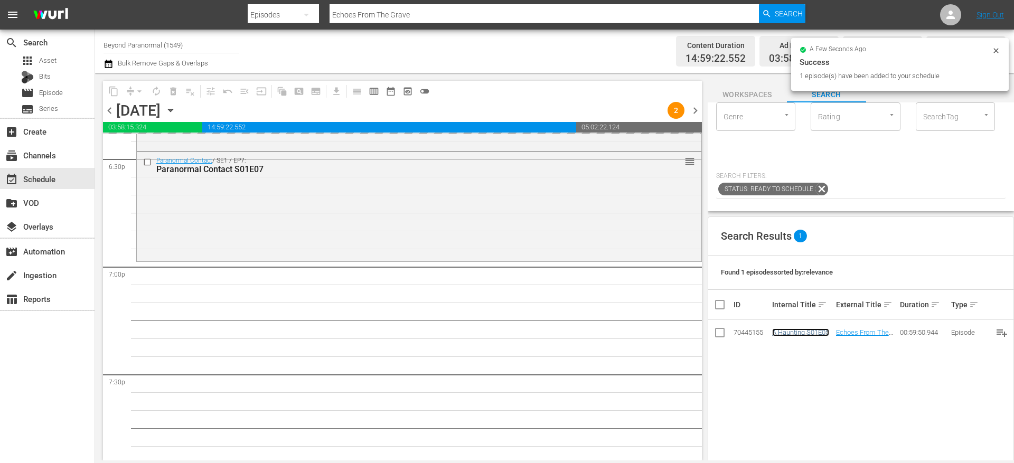
scroll to position [0, 0]
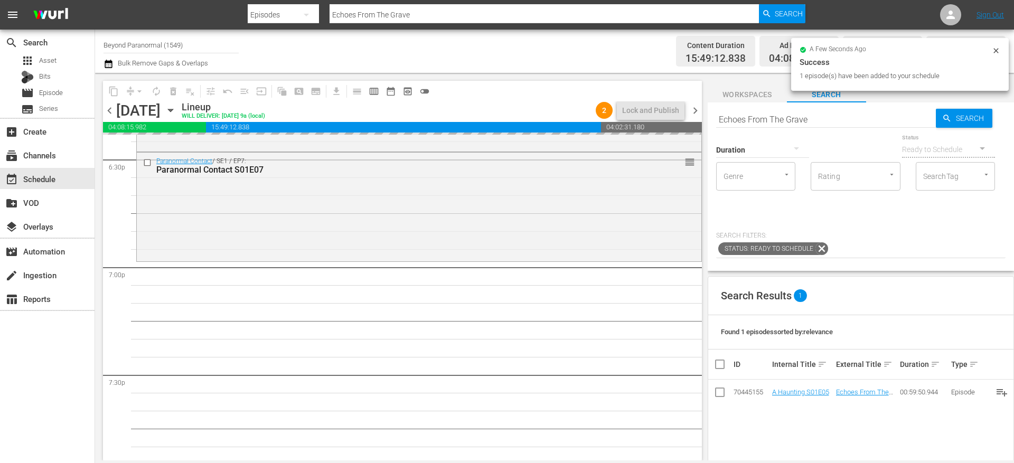
click at [756, 114] on input "Echoes From The Grave" at bounding box center [826, 119] width 220 height 25
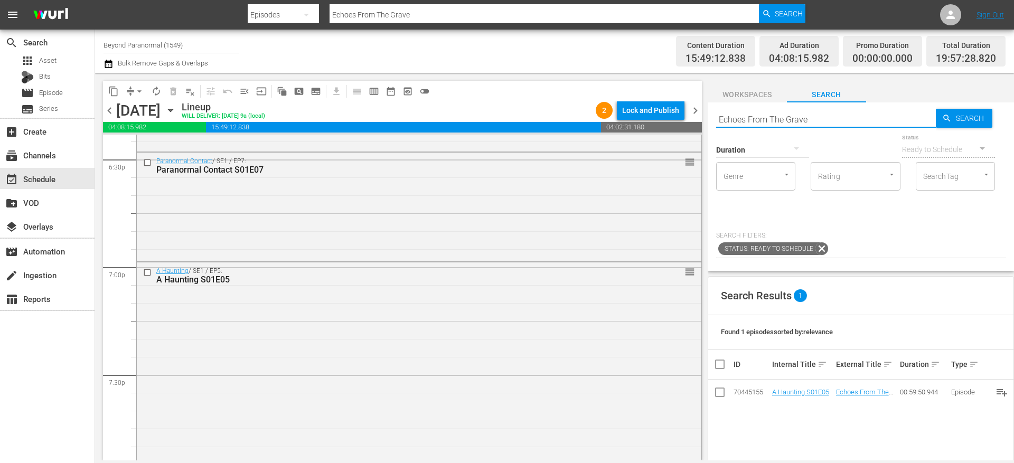
paste input "Weird World Adventures S01E05"
type input "Weird World Adventures S01E05"
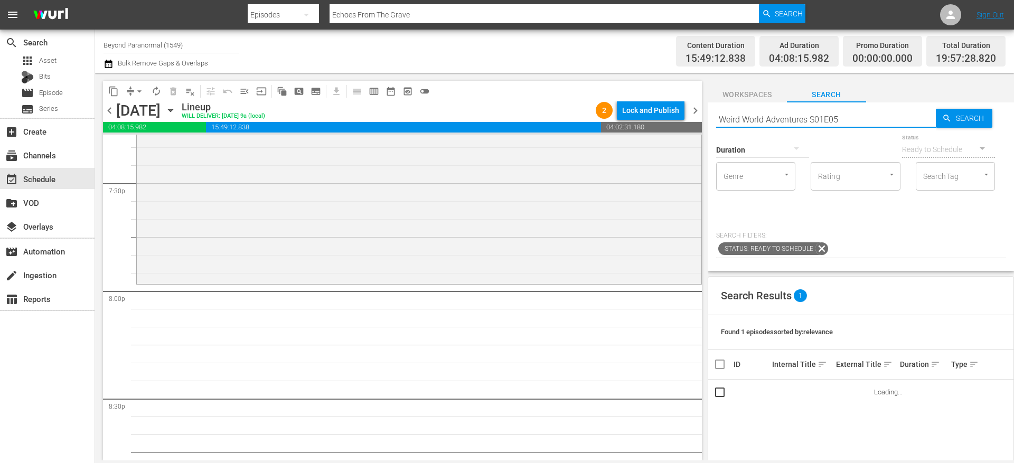
type input "Weird World Adventures S01E05"
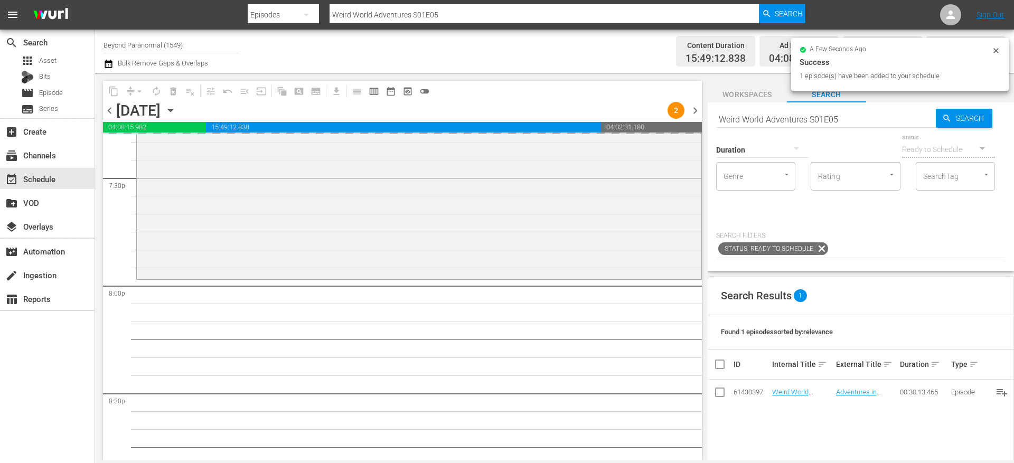
click at [769, 119] on input "Weird World Adventures S01E05" at bounding box center [826, 119] width 220 height 25
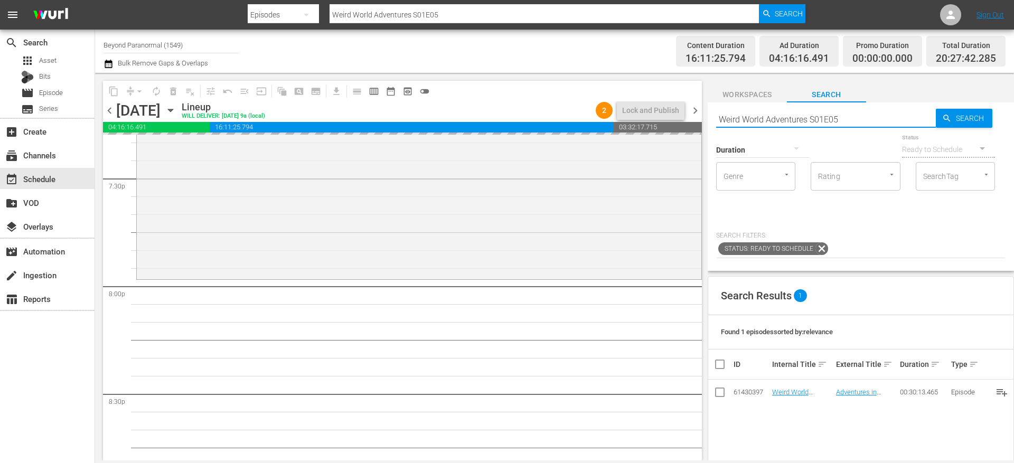
paste input "Sir Spook"
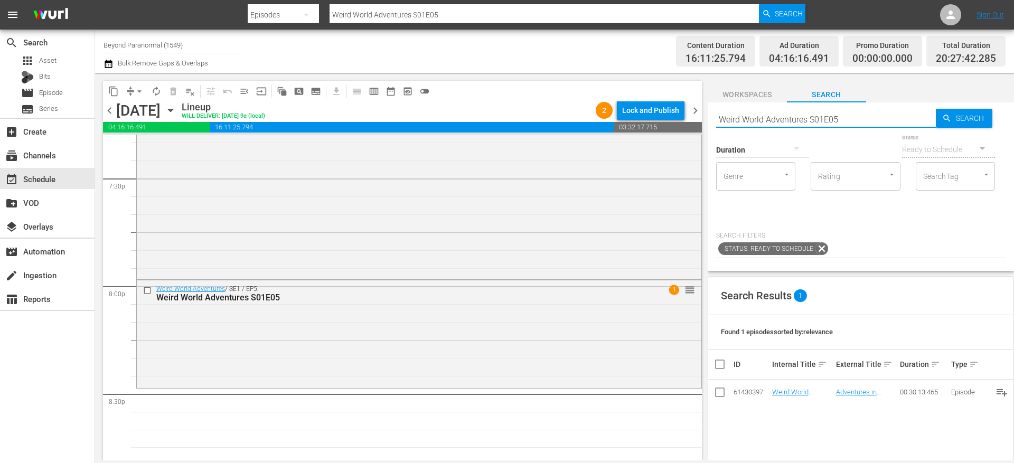
type input "Sir Spooks S01E05"
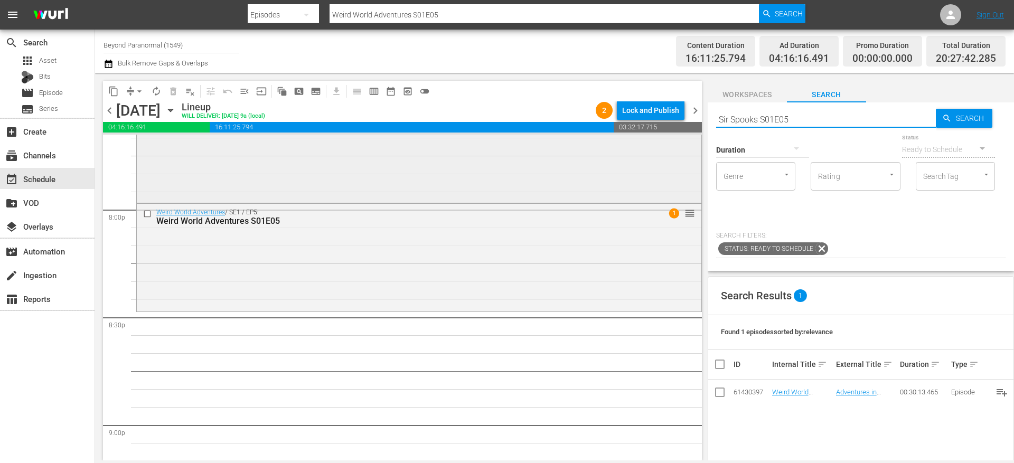
type input "Sir Spooks S01E05"
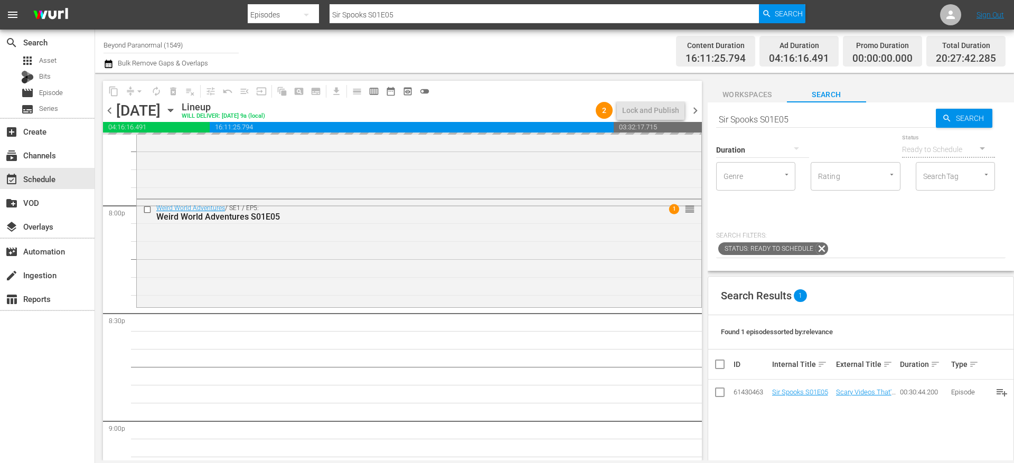
click at [764, 123] on input "Sir Spooks S01E05" at bounding box center [826, 119] width 220 height 25
click at [764, 122] on input "Sir Spooks S01E05" at bounding box center [826, 119] width 220 height 25
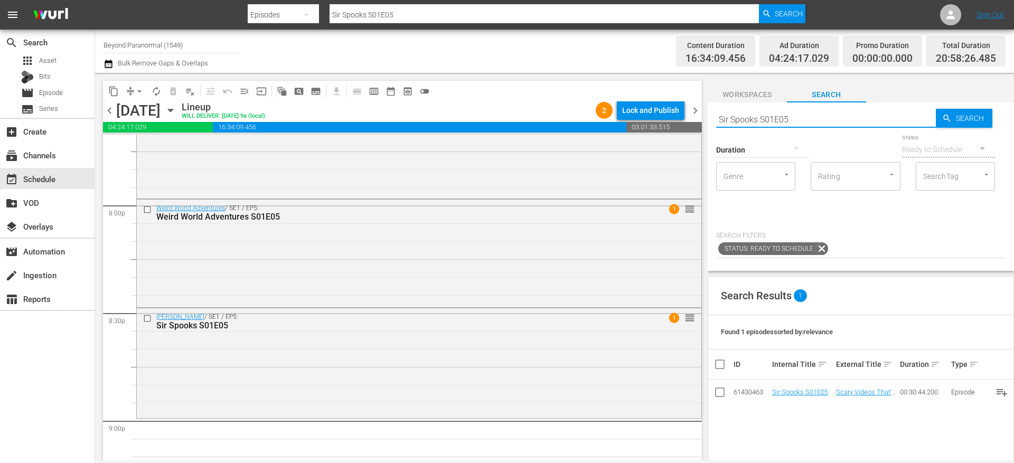
paste input "Aliens Uncovered: Origins Part"
type input "Aliens Uncovered: Origins Part 5"
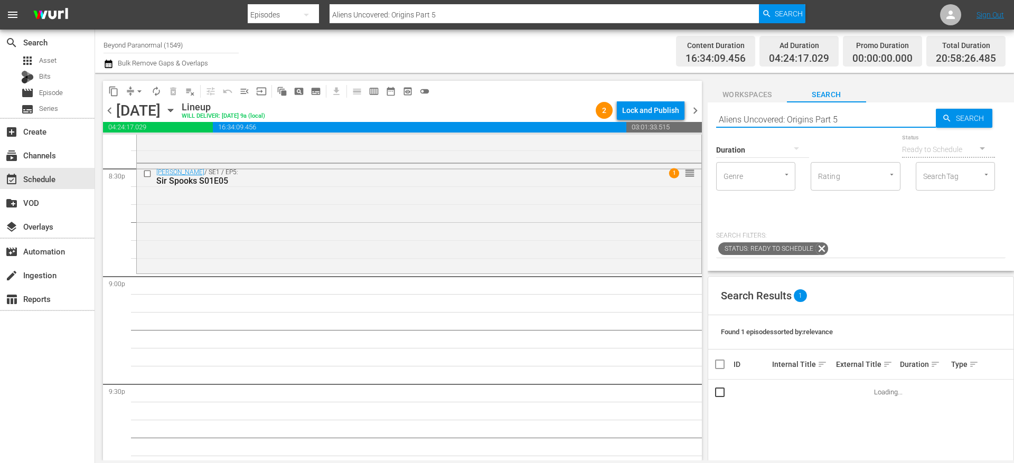
scroll to position [4384, 0]
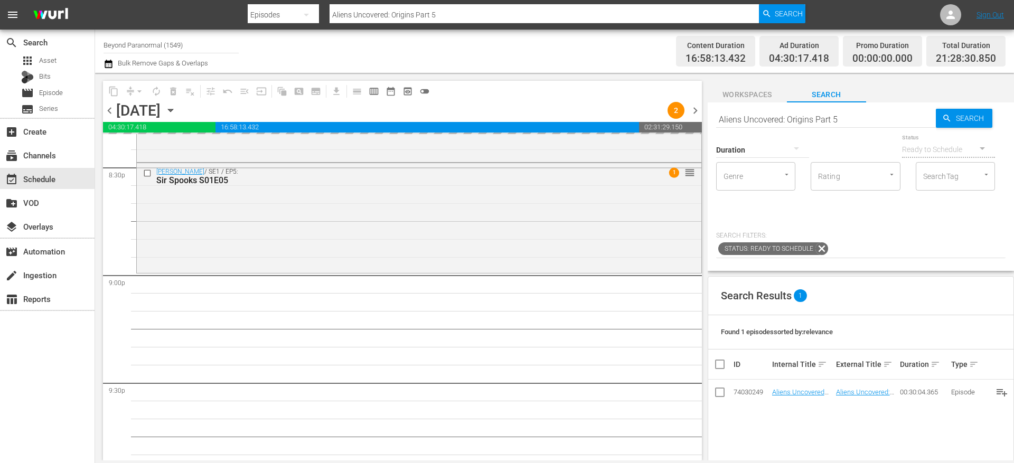
click at [772, 118] on input "Aliens Uncovered: Origins Part 5" at bounding box center [826, 119] width 220 height 25
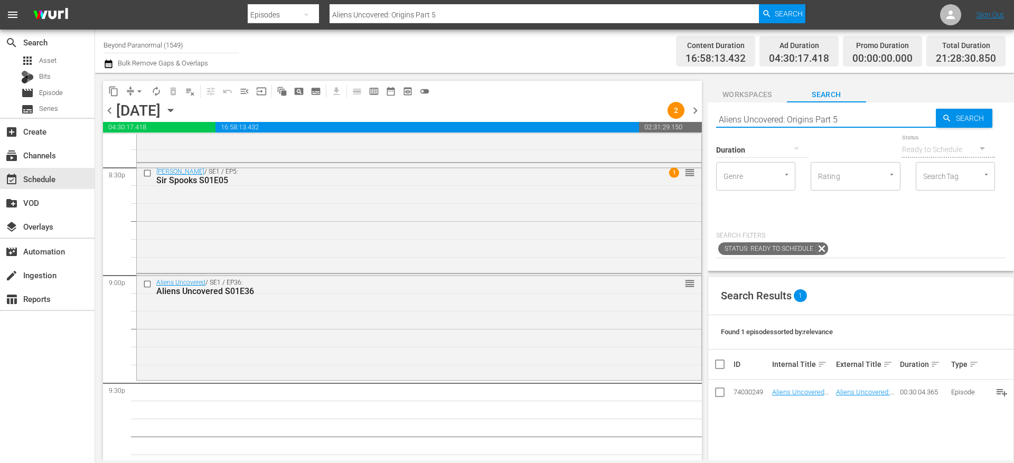
click at [772, 118] on input "Aliens Uncovered: Origins Part 5" at bounding box center [826, 119] width 220 height 25
paste input "Cryptid Wilds S02 E02"
type input "Cryptid Wilds S02 E02"
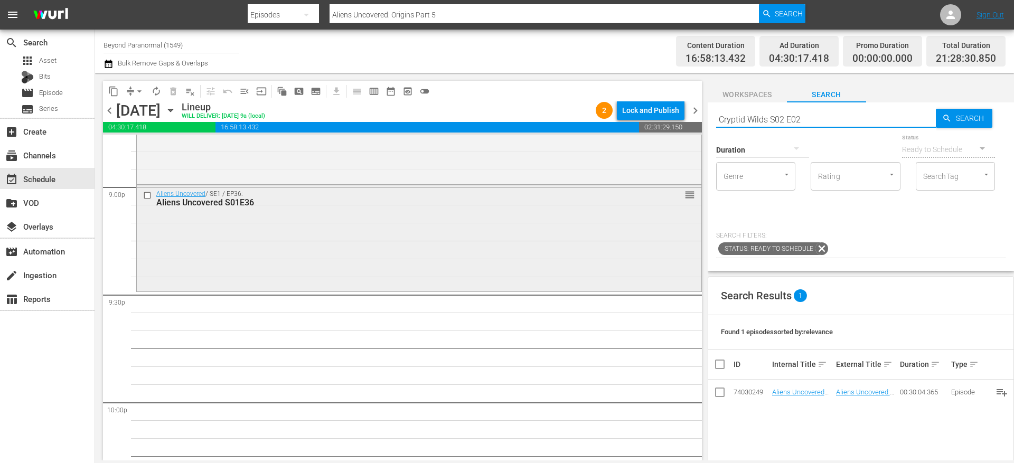
scroll to position [4478, 0]
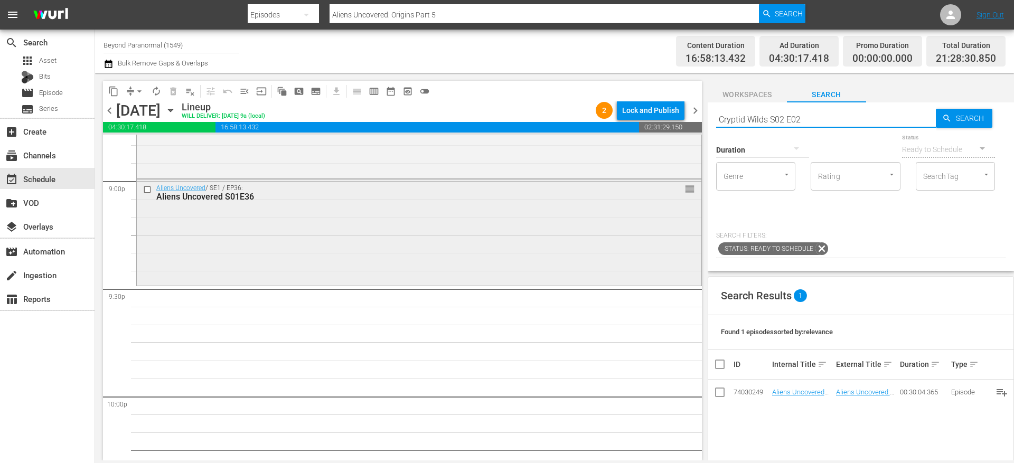
type input "Cryptid Wilds S02 E02"
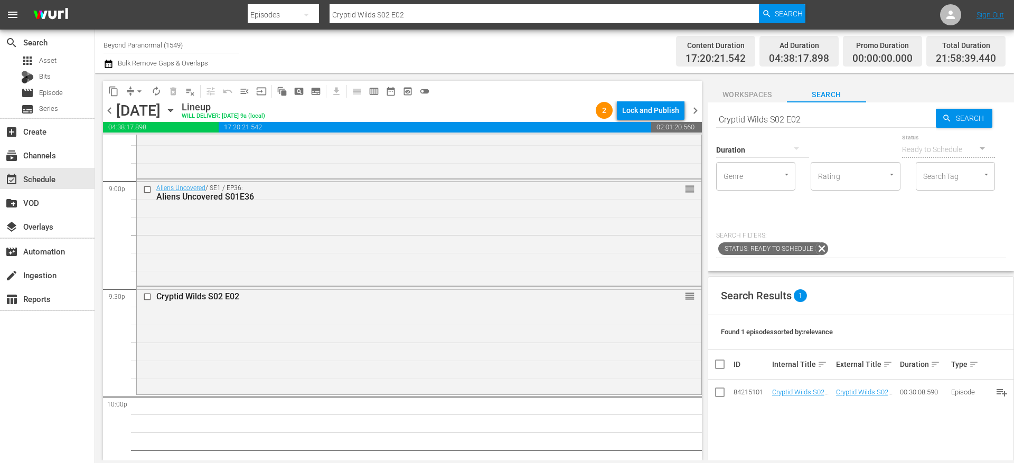
click at [743, 121] on input "Cryptid Wilds S02 E02" at bounding box center [826, 119] width 220 height 25
paste input "Is It Haunted? S01"
type input "Is It Haunted? S01E02"
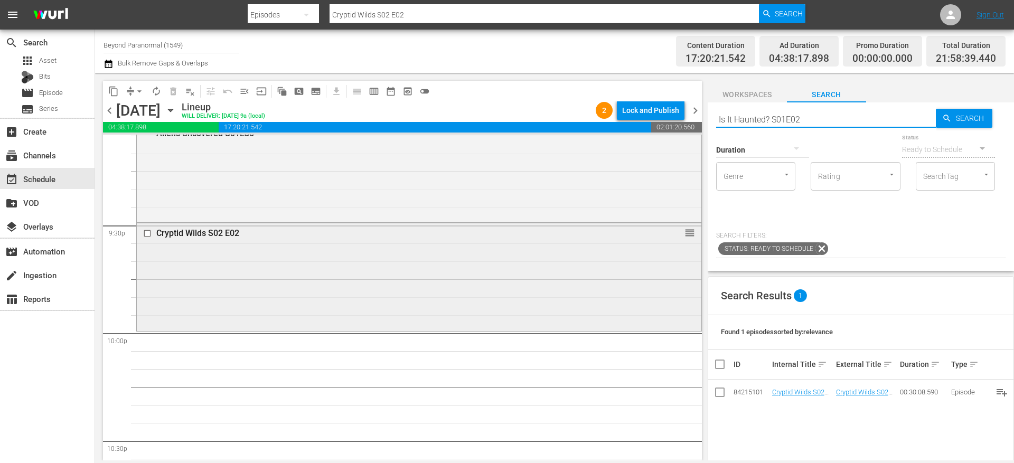
scroll to position [4542, 0]
type input "Is It Haunted? S01E02"
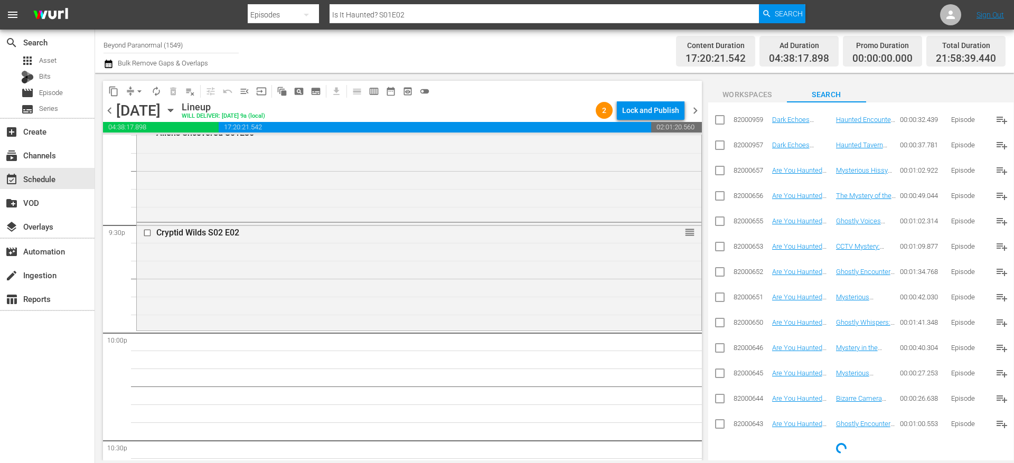
scroll to position [0, 0]
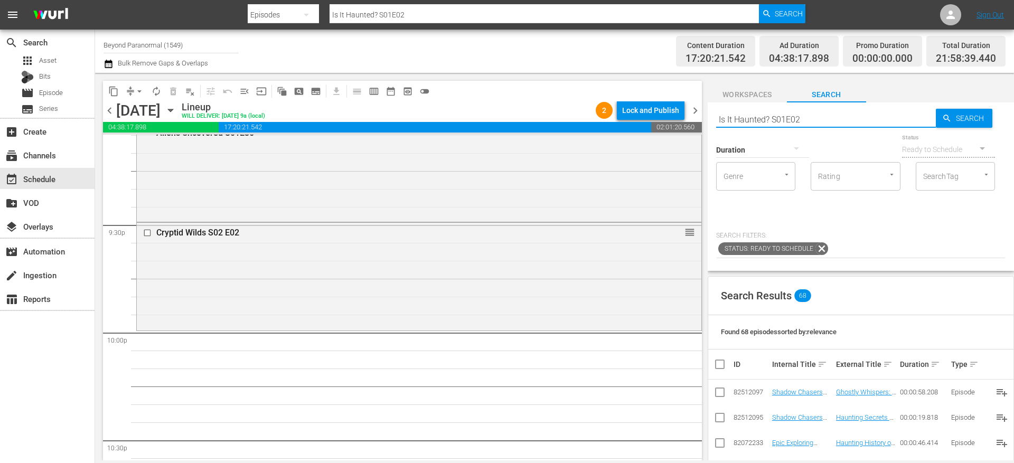
click at [767, 121] on input "Is It Haunted? S01E02" at bounding box center [826, 119] width 220 height 25
paste input "Farm House - Part 1"
type input "Farm House - Part 1"
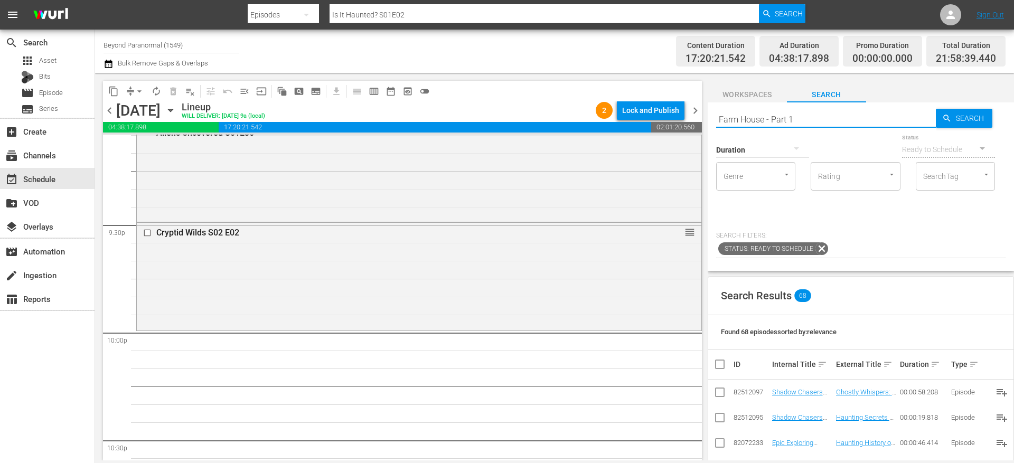
type input "Farm House - Part 1"
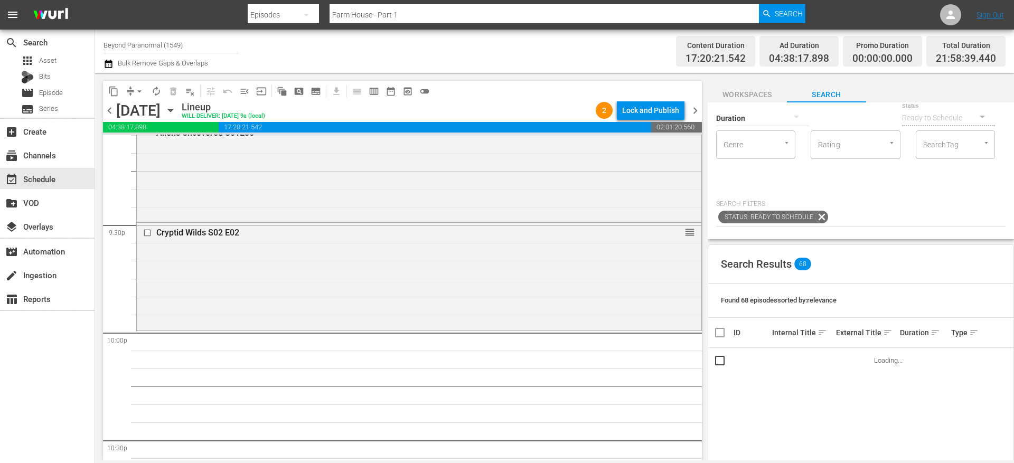
scroll to position [34, 0]
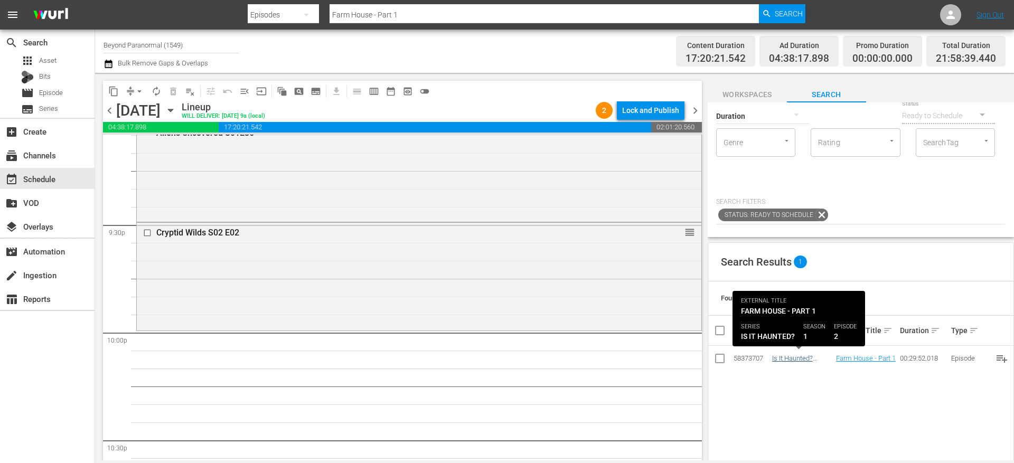
type input "Farm House - Part 1"
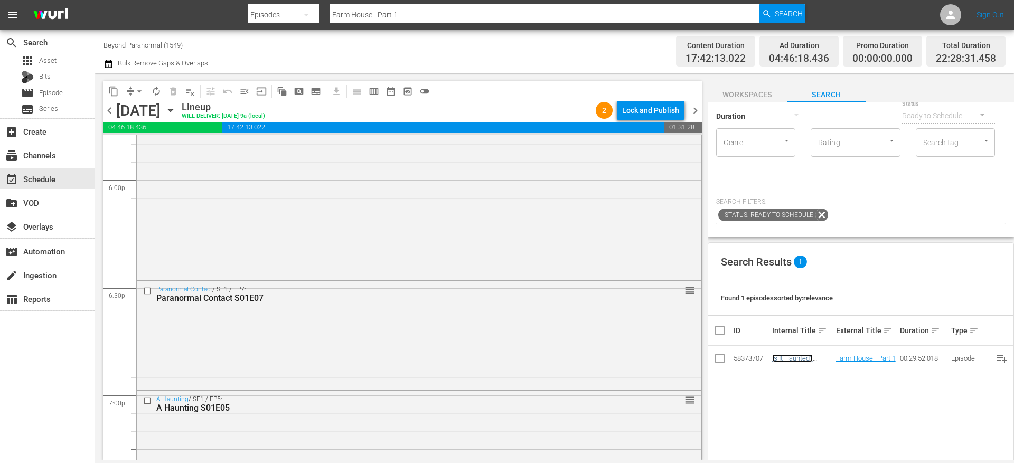
scroll to position [3814, 0]
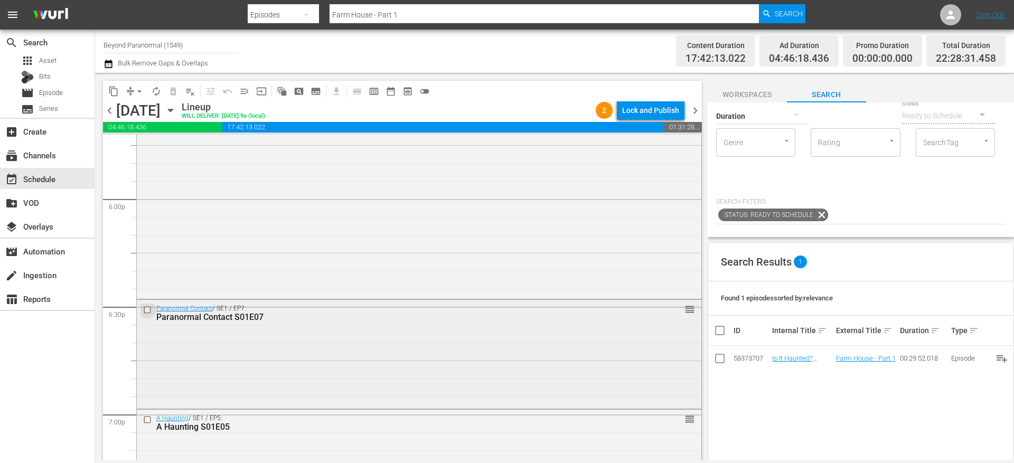
click at [149, 311] on input "checkbox" at bounding box center [148, 309] width 11 height 9
click at [147, 418] on input "checkbox" at bounding box center [148, 420] width 11 height 9
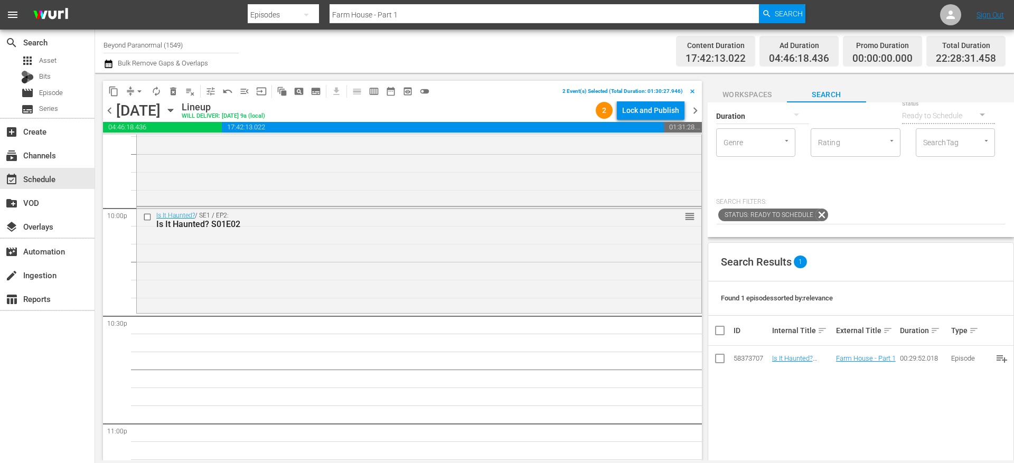
scroll to position [4674, 0]
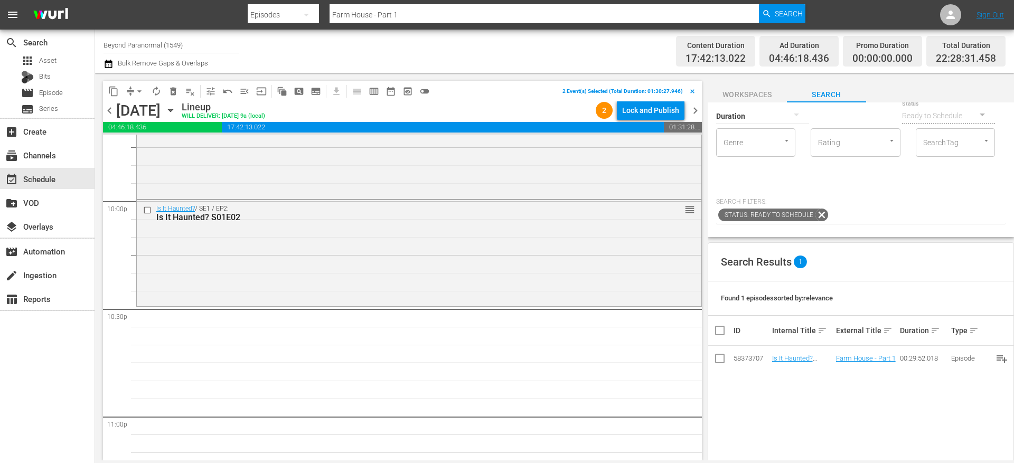
click at [114, 93] on span "content_copy" at bounding box center [113, 91] width 11 height 11
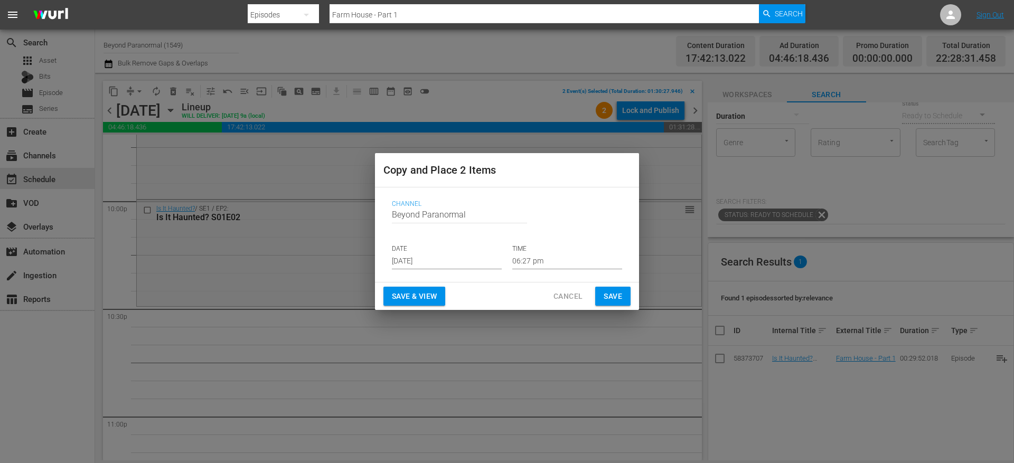
click at [416, 257] on input "Aug 13th 2025" at bounding box center [447, 261] width 110 height 16
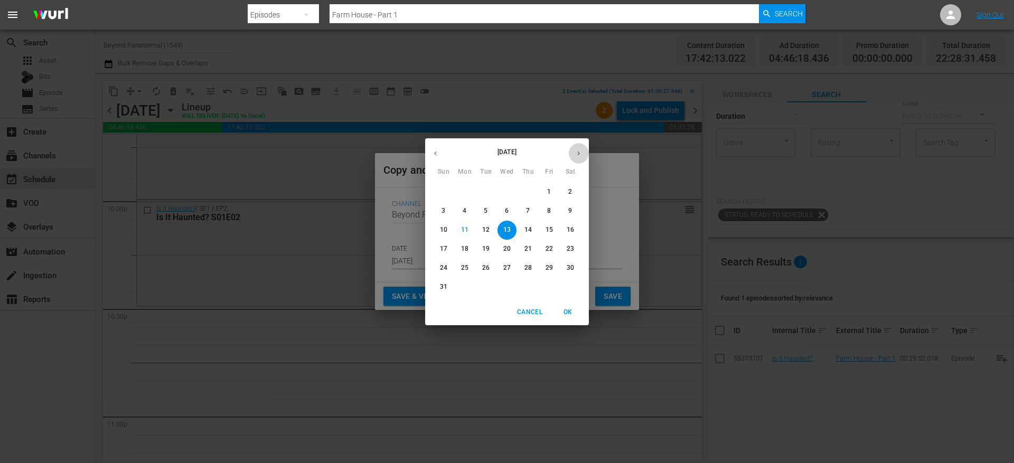
click at [579, 152] on icon "button" at bounding box center [579, 153] width 8 height 8
click at [551, 193] on p "5" at bounding box center [549, 191] width 4 height 9
type input "Sep 5th 2025"
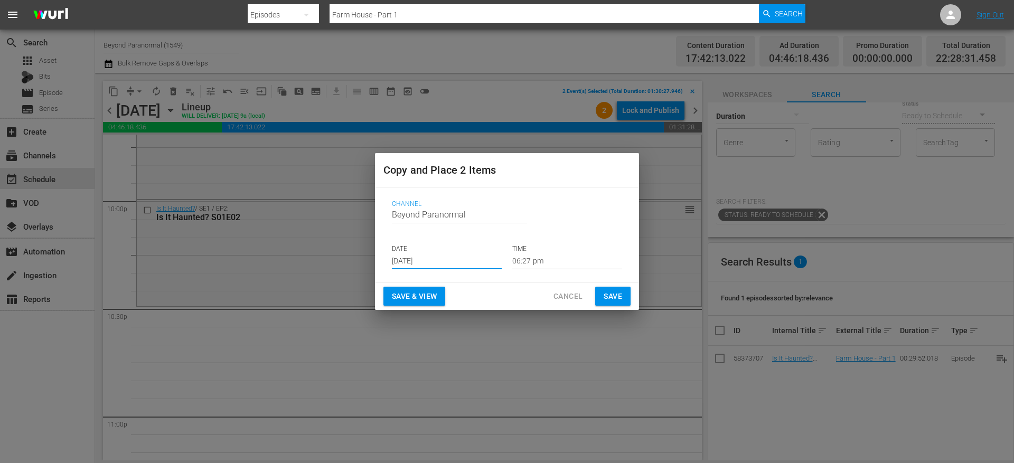
click at [530, 258] on input "06:27 pm" at bounding box center [567, 261] width 110 height 16
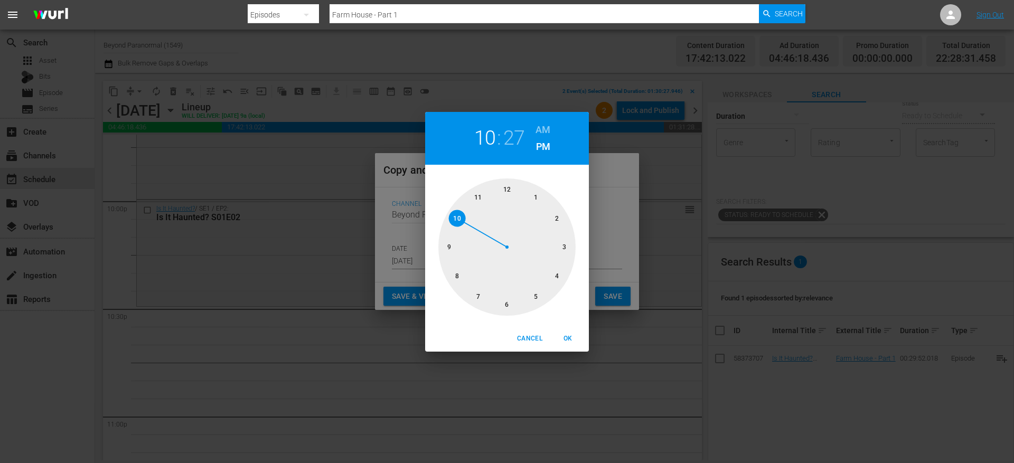
click at [458, 214] on div at bounding box center [506, 247] width 137 height 137
click at [509, 302] on div at bounding box center [506, 247] width 137 height 137
click at [569, 336] on span "OK" at bounding box center [567, 338] width 25 height 11
type input "10:30 pm"
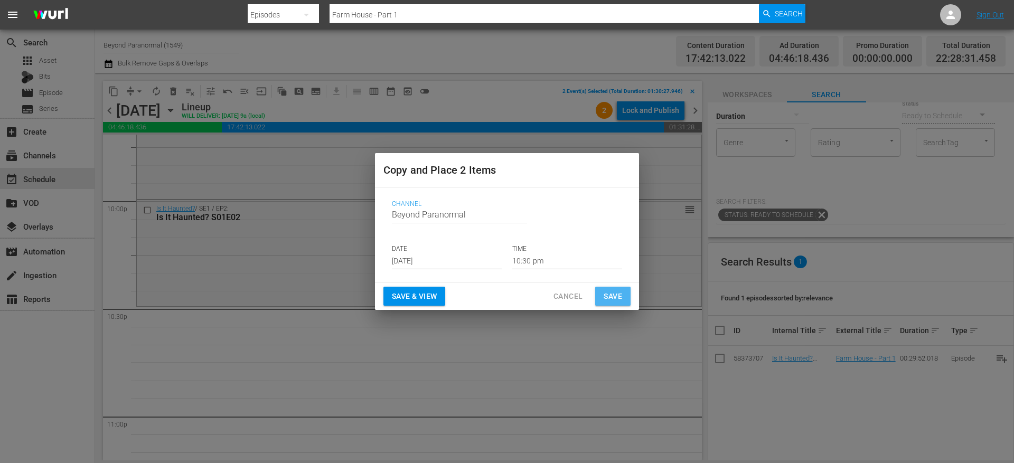
click at [619, 291] on span "Save" at bounding box center [613, 296] width 18 height 13
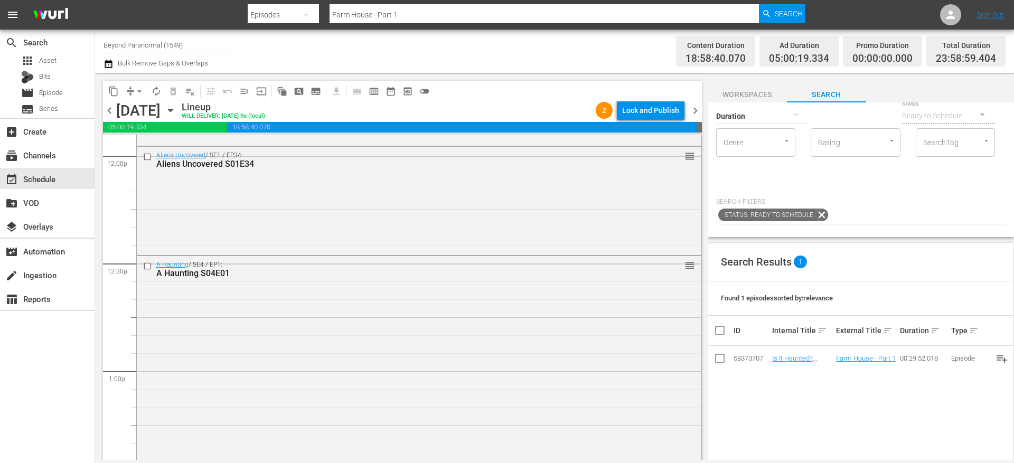
scroll to position [2565, 0]
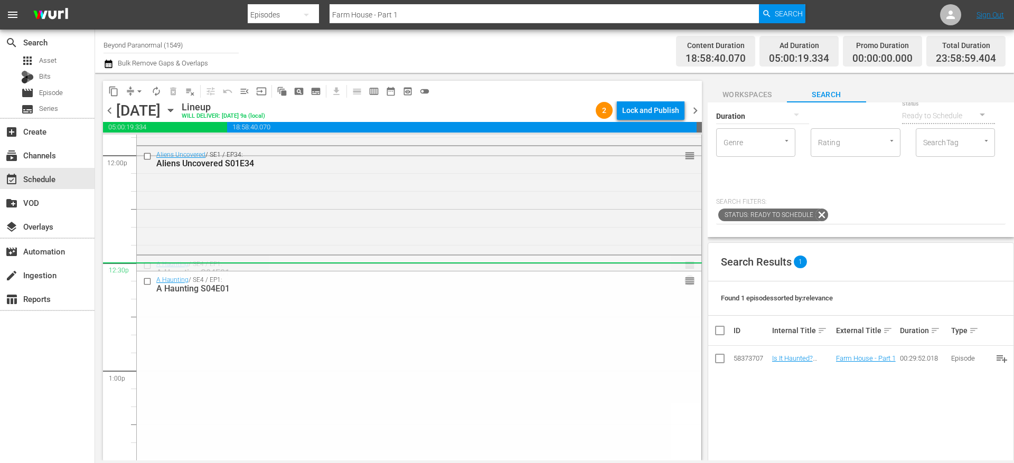
drag, startPoint x: 677, startPoint y: 264, endPoint x: 678, endPoint y: 270, distance: 5.9
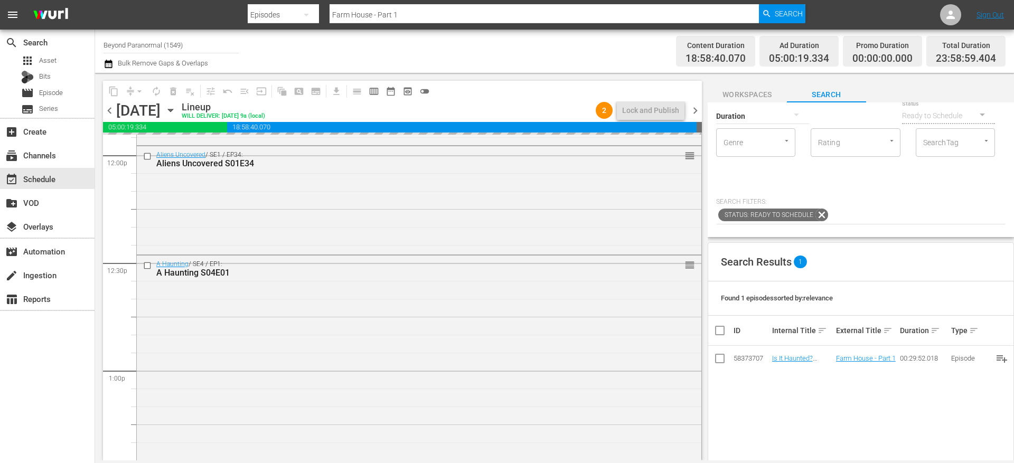
scroll to position [0, 0]
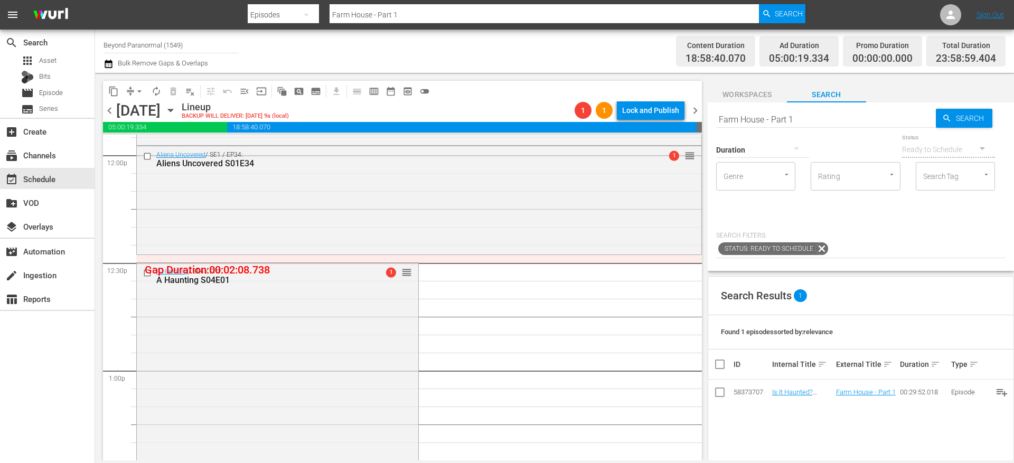
click at [749, 114] on input "Farm House - Part 1" at bounding box center [826, 119] width 220 height 25
type input "unveiled"
click at [780, 158] on div at bounding box center [762, 150] width 93 height 30
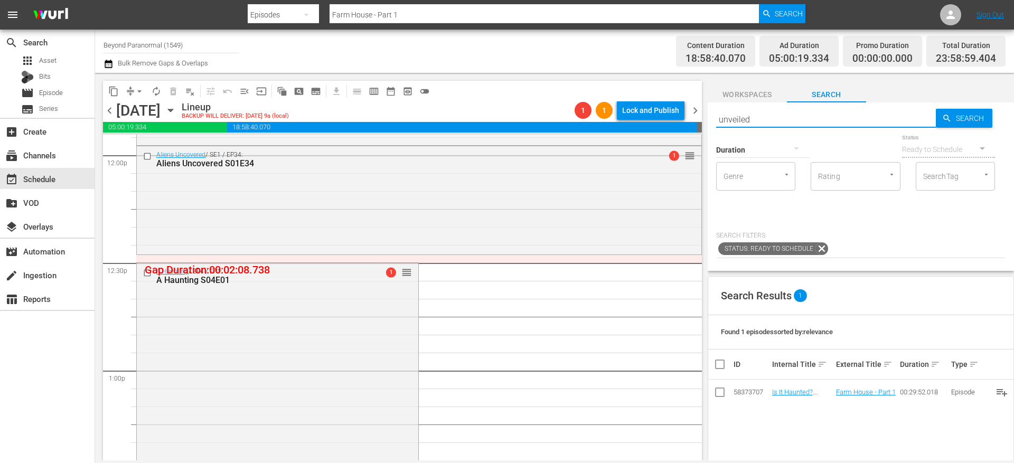
type input "unveiled"
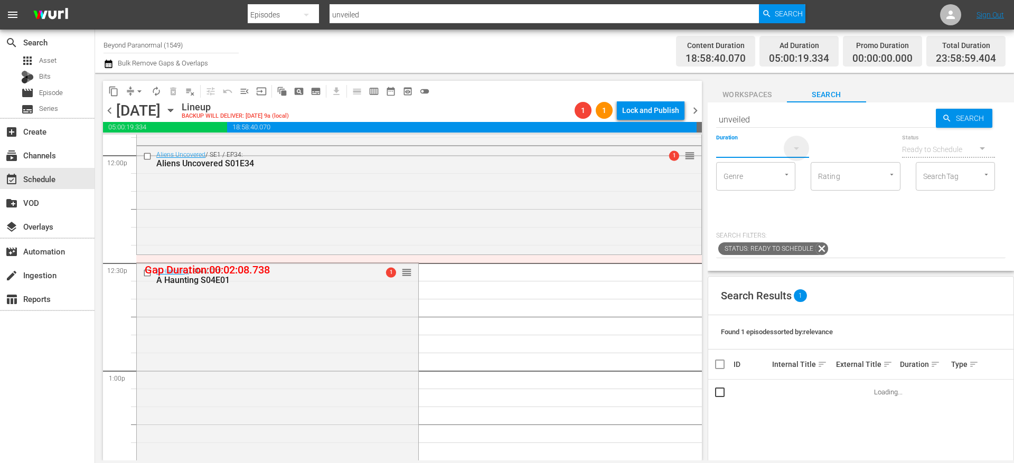
click at [790, 147] on icon "button" at bounding box center [796, 148] width 13 height 13
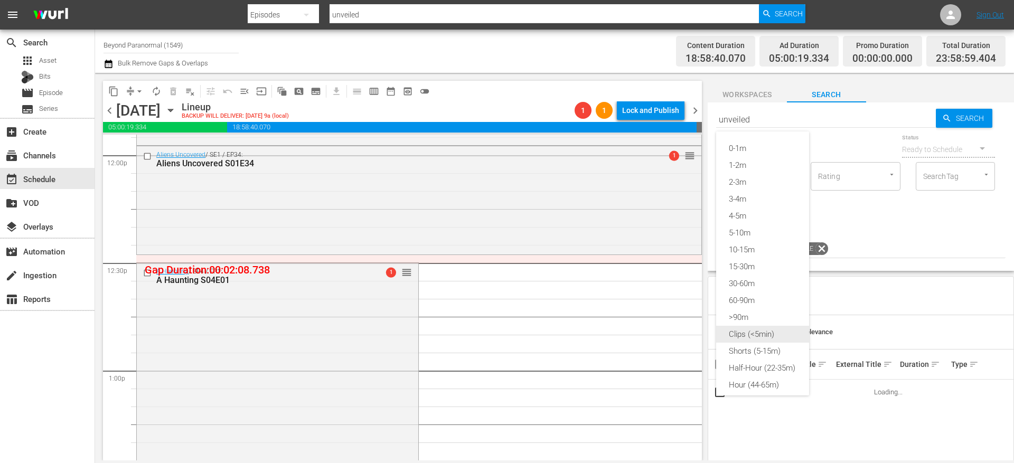
click at [761, 336] on div "Clips (<5min)" at bounding box center [762, 334] width 93 height 17
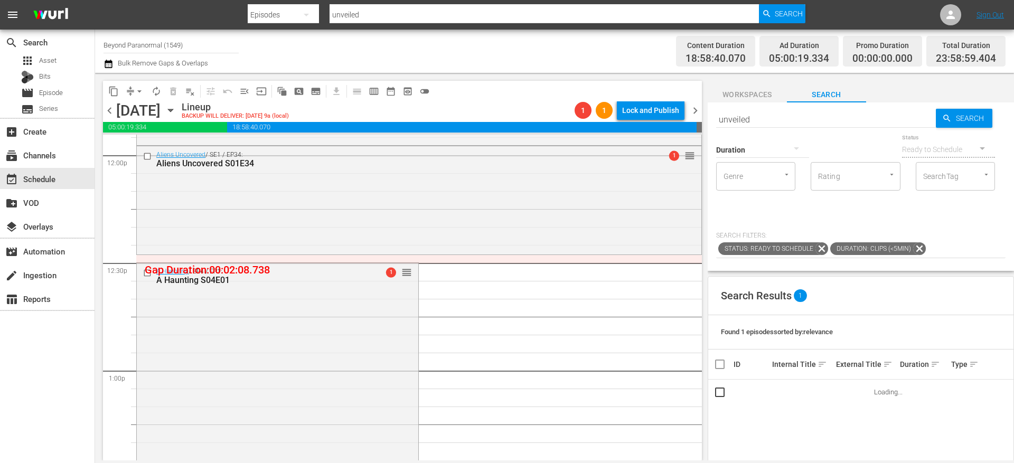
click at [931, 363] on span "sort" at bounding box center [936, 365] width 10 height 10
click at [931, 363] on span "keyboard_arrow_up" at bounding box center [936, 365] width 10 height 10
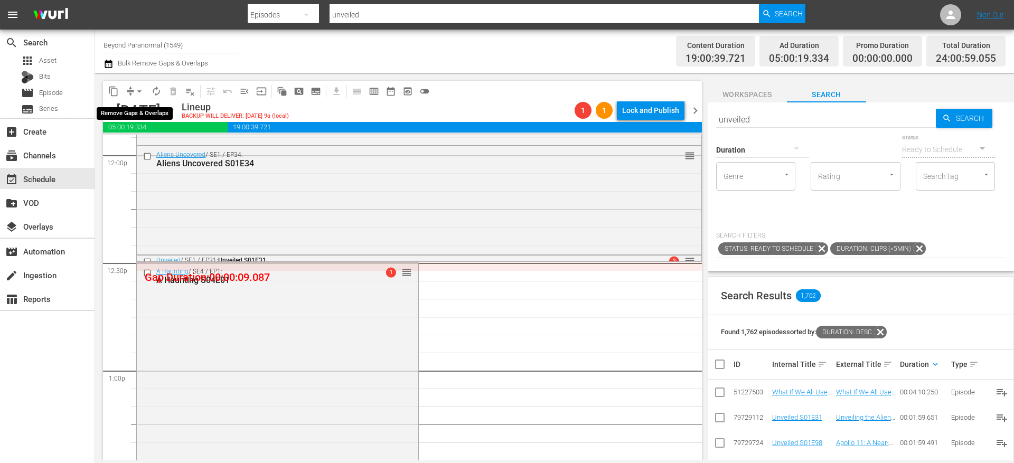
click at [131, 92] on button "arrow_drop_down" at bounding box center [139, 91] width 17 height 17
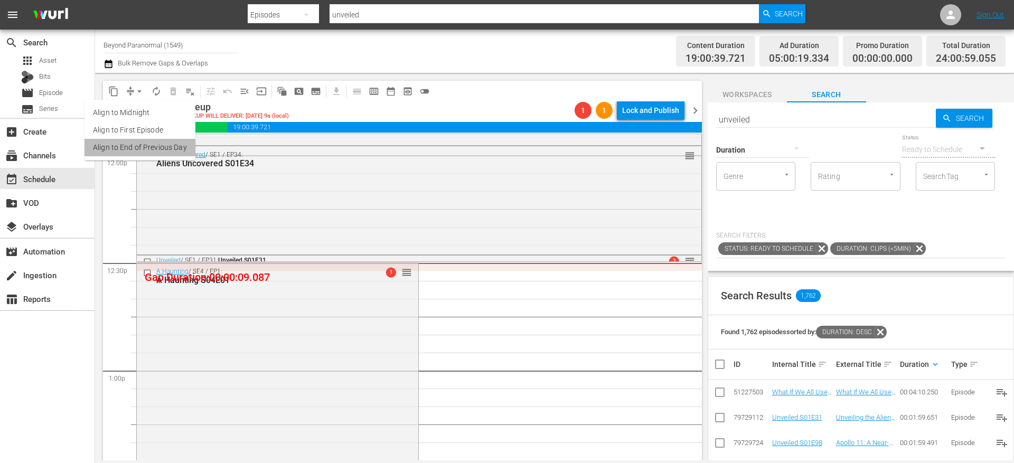
click at [175, 146] on li "Align to End of Previous Day" at bounding box center [139, 147] width 111 height 17
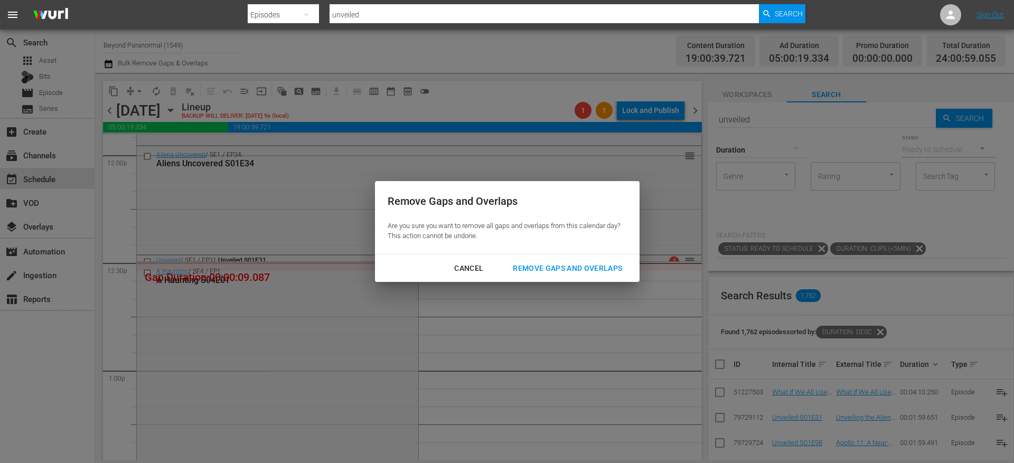
click at [538, 264] on div "Remove Gaps and Overlaps" at bounding box center [567, 268] width 126 height 13
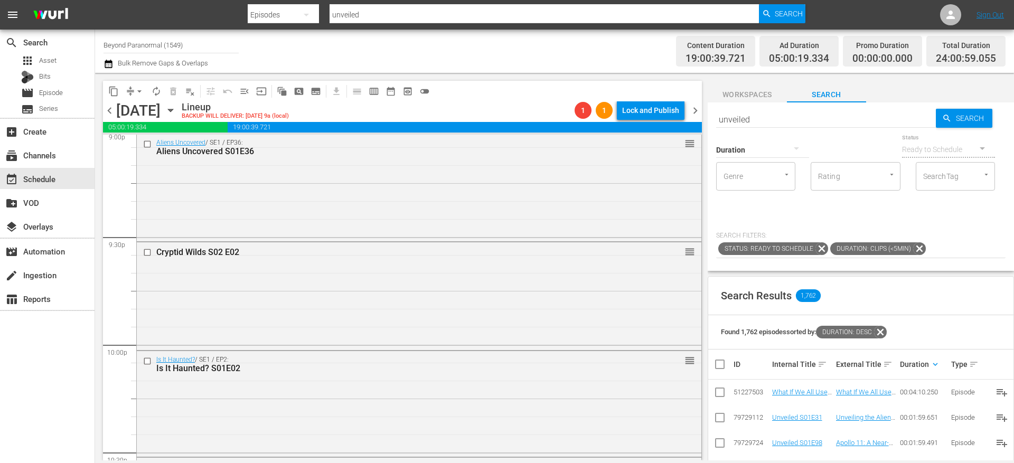
scroll to position [4851, 0]
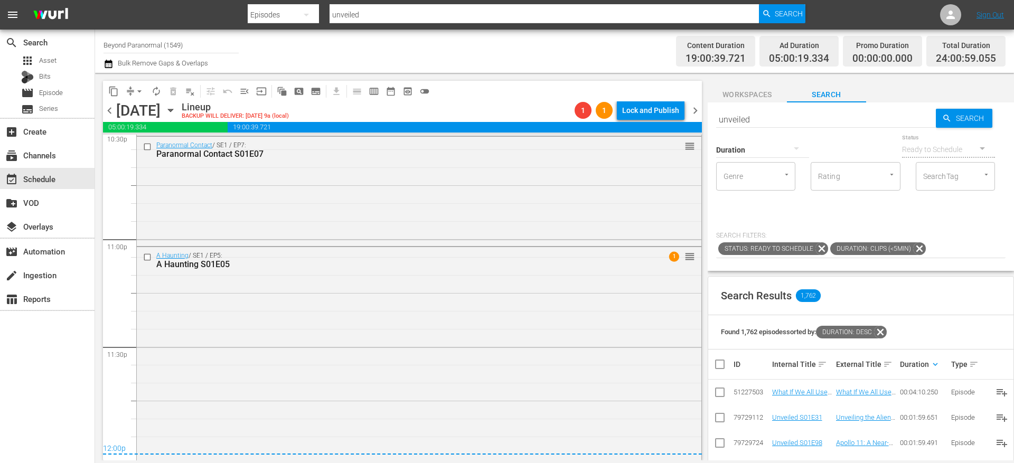
click at [700, 113] on span "chevron_right" at bounding box center [695, 110] width 13 height 13
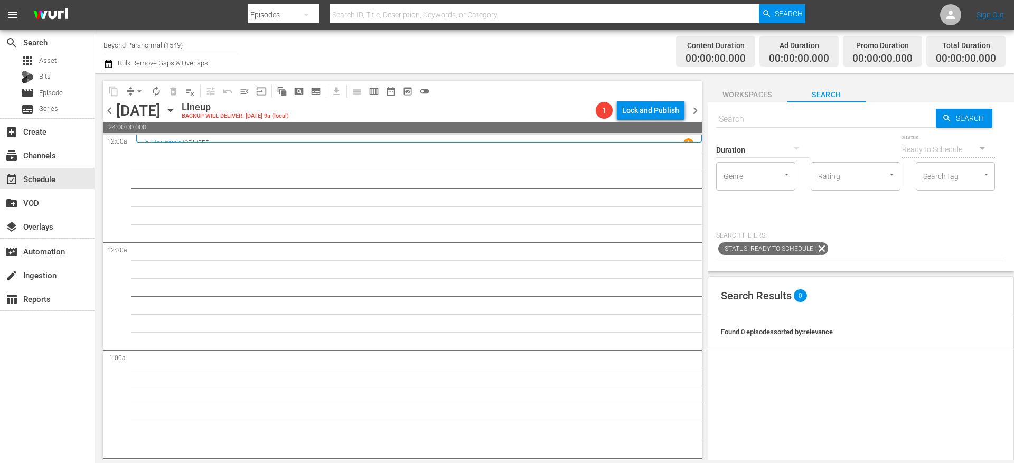
click at [717, 117] on input "text" at bounding box center [826, 119] width 220 height 25
paste input "Monsters and Mysteries S02E02"
type input "Monsters and Mysteries S02E02"
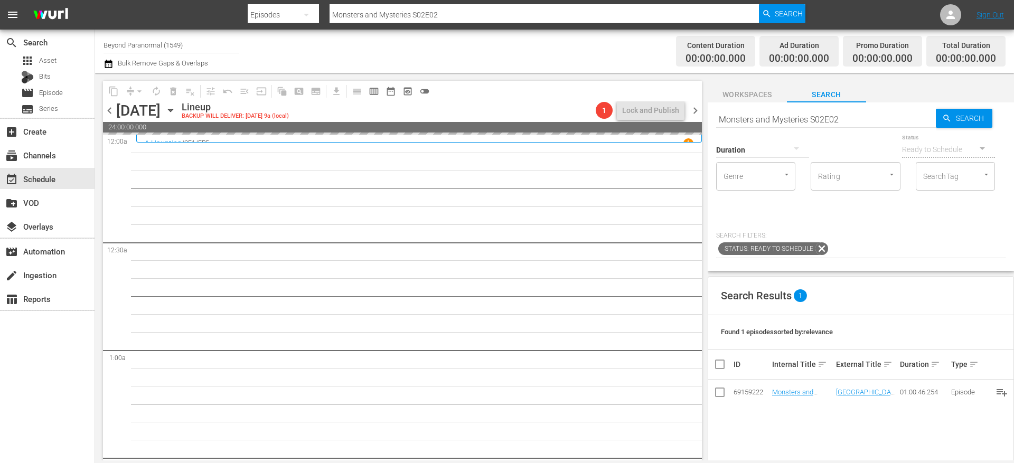
drag, startPoint x: 793, startPoint y: 392, endPoint x: 541, endPoint y: 9, distance: 458.3
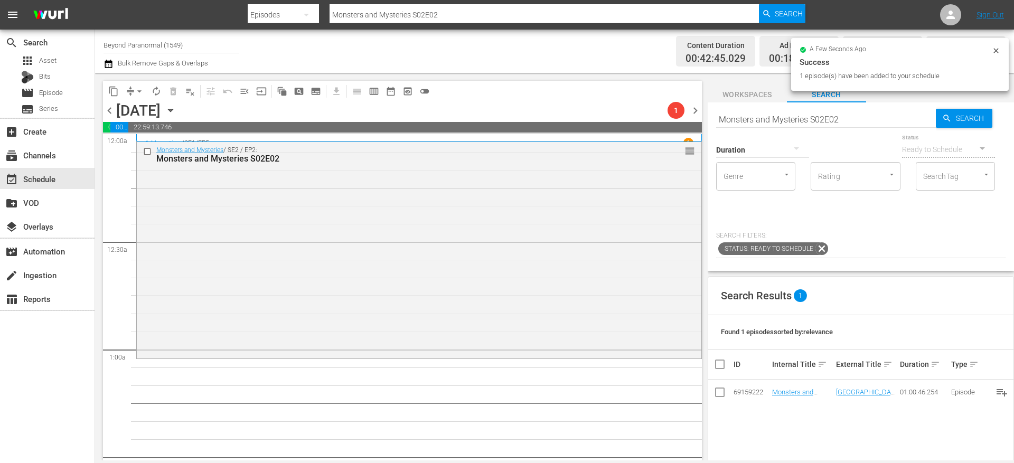
click at [745, 117] on input "Monsters and Mysteries S02E02" at bounding box center [826, 119] width 220 height 25
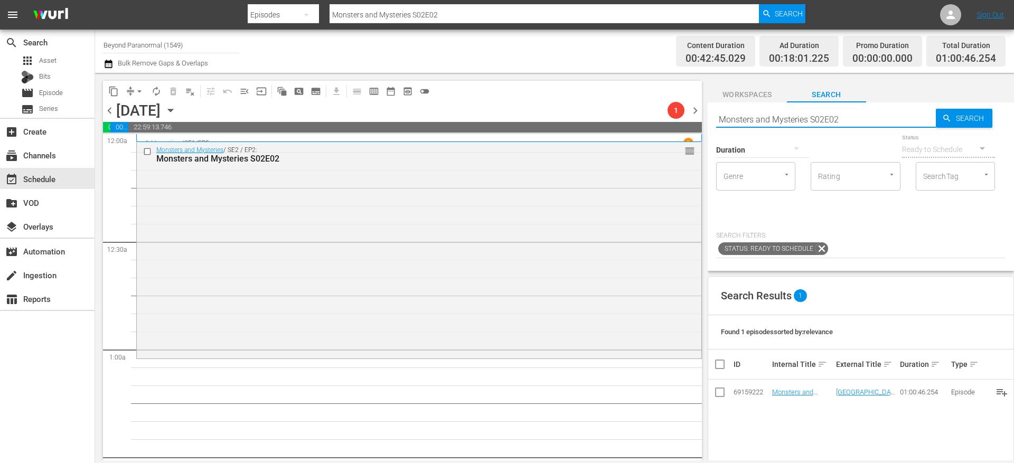
click at [745, 117] on input "Monsters and Mysteries S02E02" at bounding box center [826, 119] width 220 height 25
paste input "[PERSON_NAME] Investigates S01E08"
type input "[PERSON_NAME] Investigates S01E08"
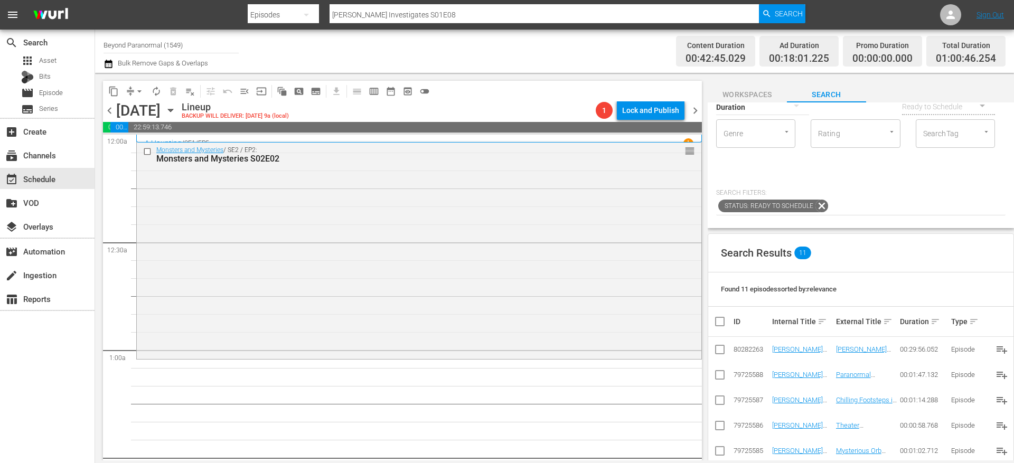
scroll to position [61, 0]
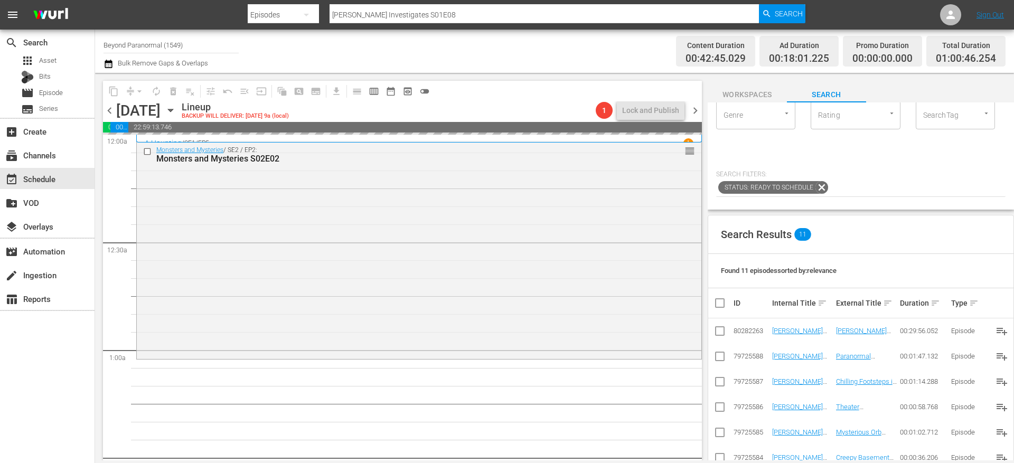
drag, startPoint x: 778, startPoint y: 331, endPoint x: 464, endPoint y: 0, distance: 456.1
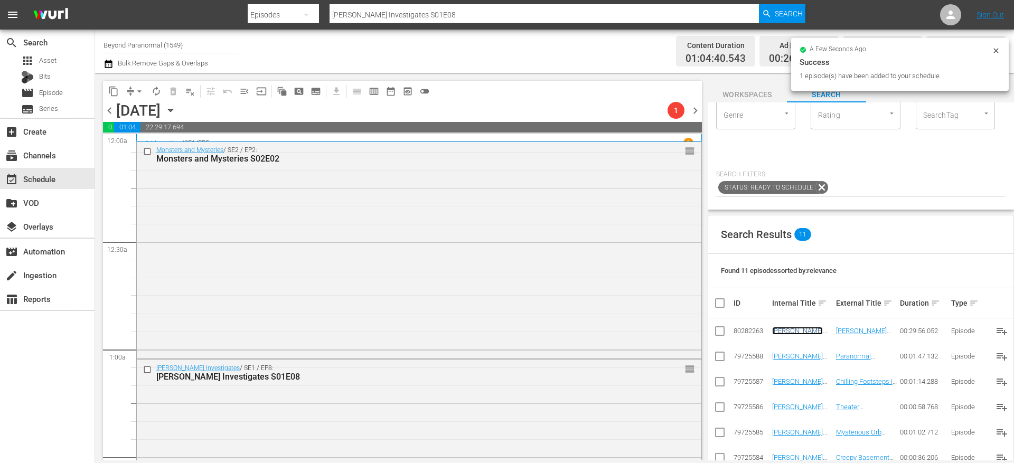
scroll to position [0, 0]
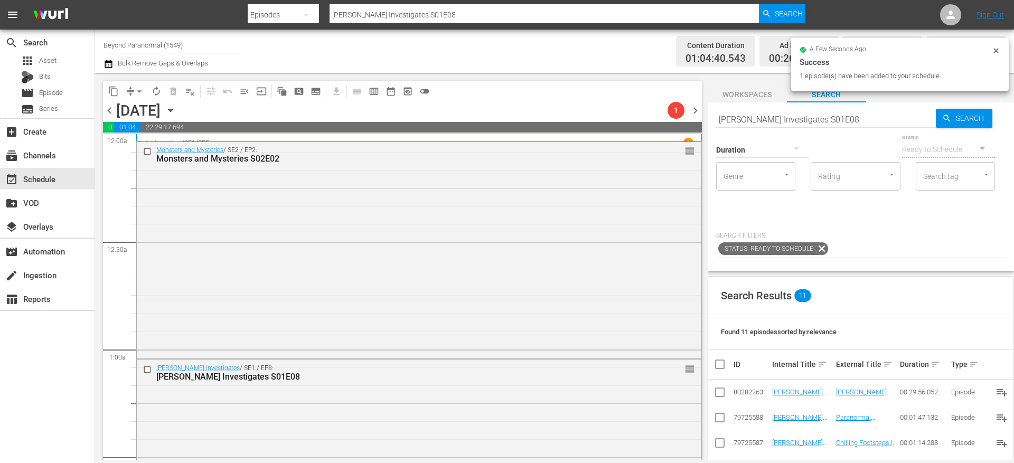
click at [748, 119] on input "[PERSON_NAME] Investigates S01E08" at bounding box center [826, 119] width 220 height 25
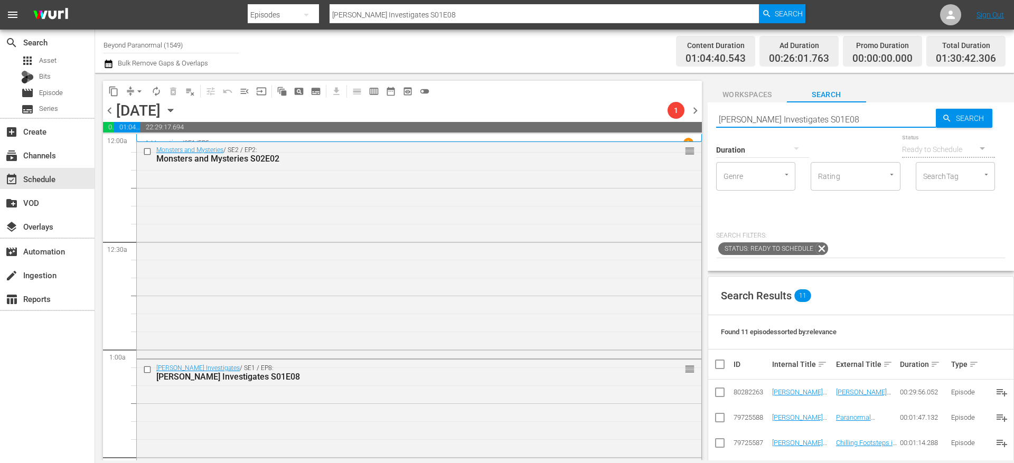
click at [748, 119] on input "[PERSON_NAME] Investigates S01E08" at bounding box center [826, 119] width 220 height 25
paste input "[PERSON_NAME] In The Crosshairs S01E02"
type input "[PERSON_NAME] In The Crosshairs S01E02"
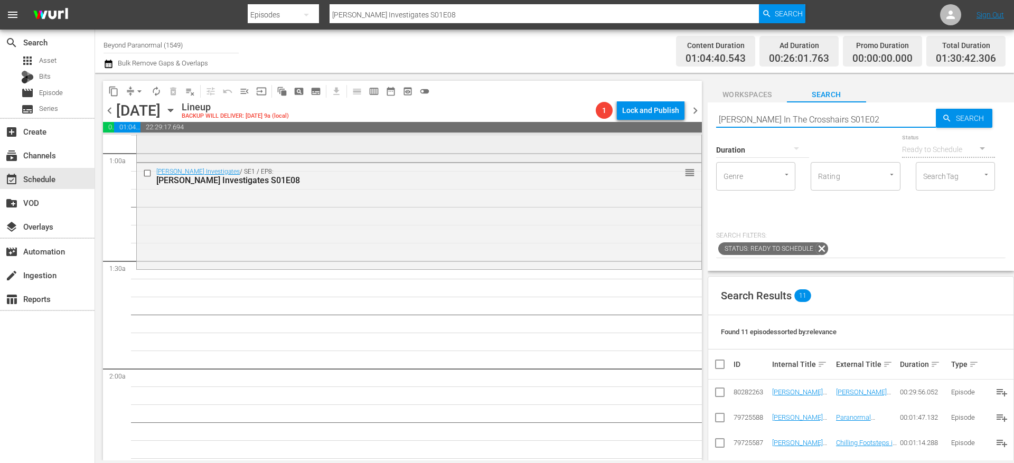
scroll to position [240, 0]
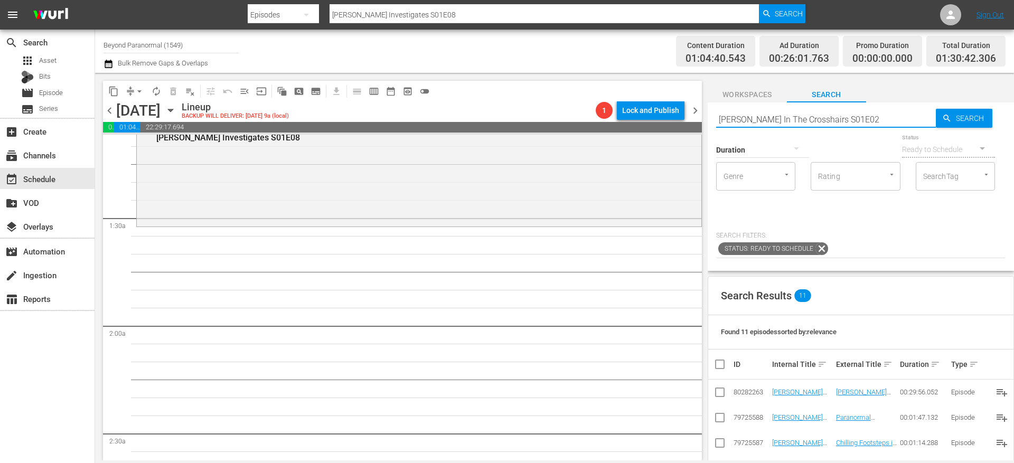
type input "[PERSON_NAME] In The Crosshairs S01E02"
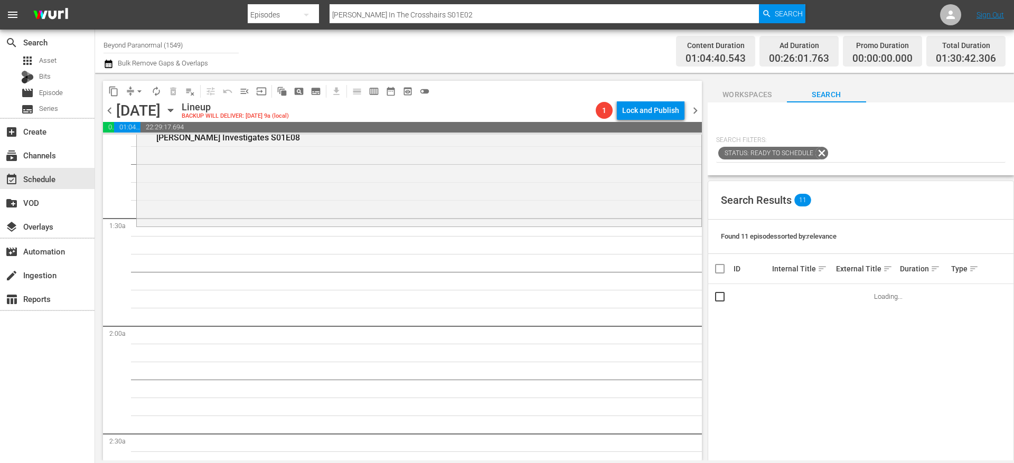
scroll to position [98, 0]
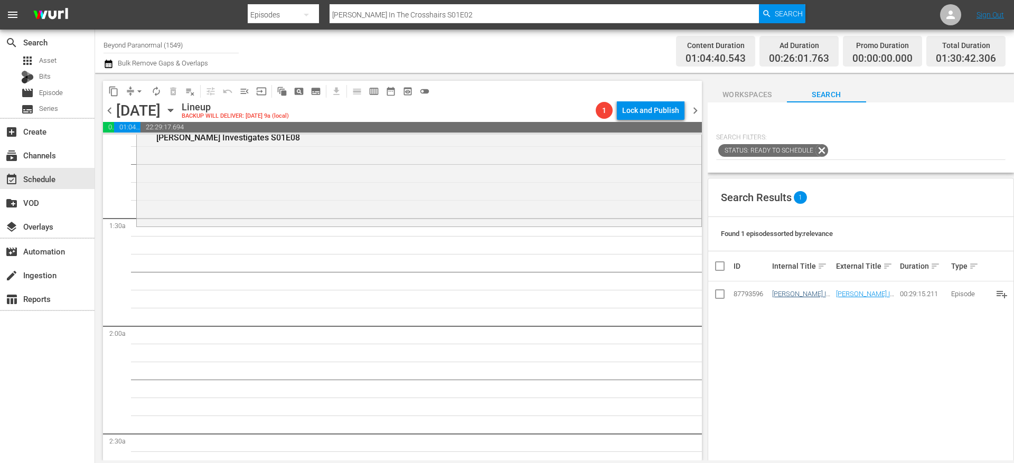
type input "[PERSON_NAME] In The Crosshairs S01E02"
drag, startPoint x: 790, startPoint y: 294, endPoint x: 521, endPoint y: 7, distance: 393.1
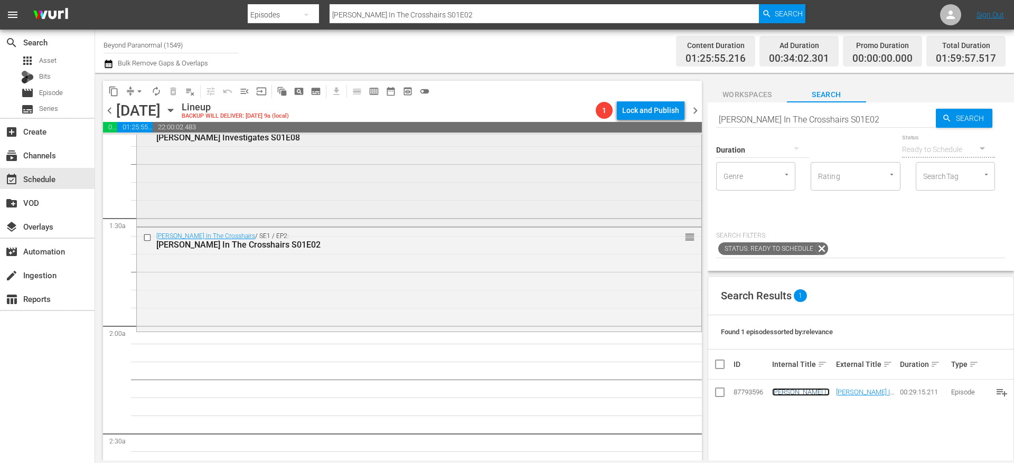
scroll to position [0, 0]
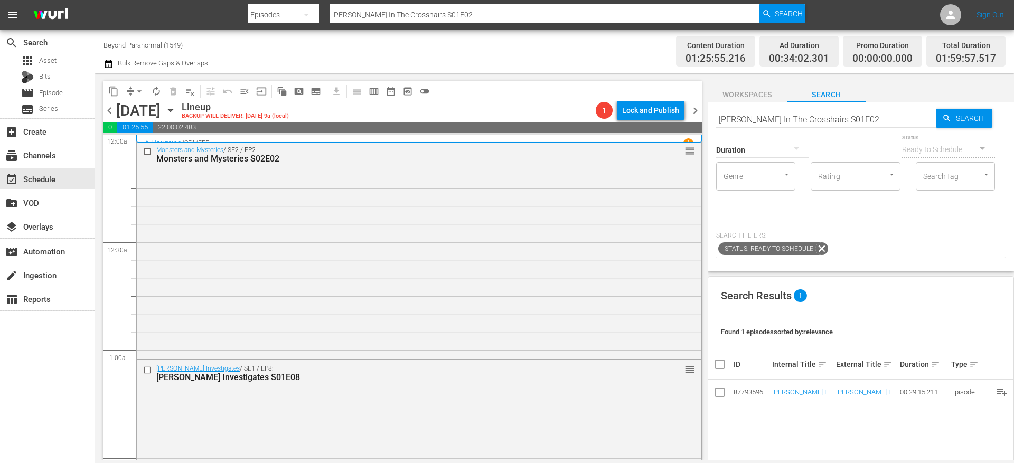
click at [176, 110] on icon "button" at bounding box center [171, 111] width 12 height 12
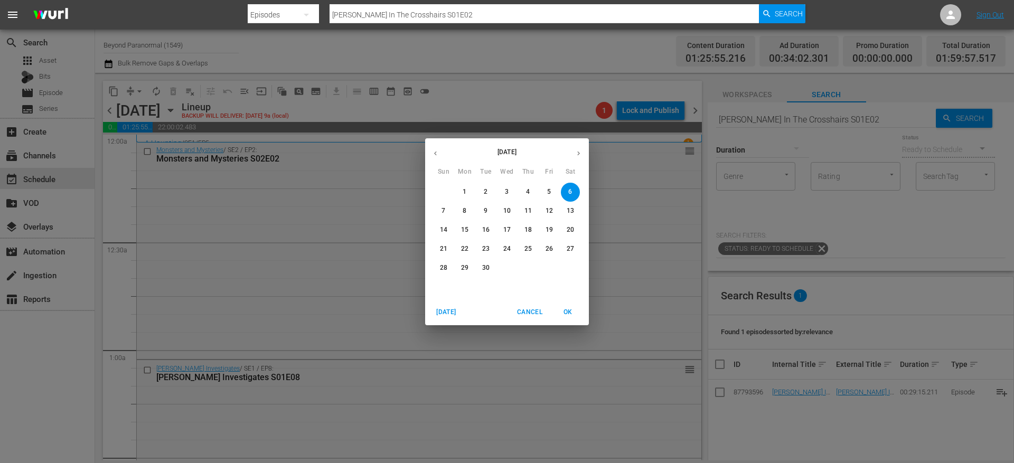
click at [438, 153] on icon "button" at bounding box center [435, 153] width 8 height 8
click at [571, 269] on p "30" at bounding box center [570, 268] width 7 height 9
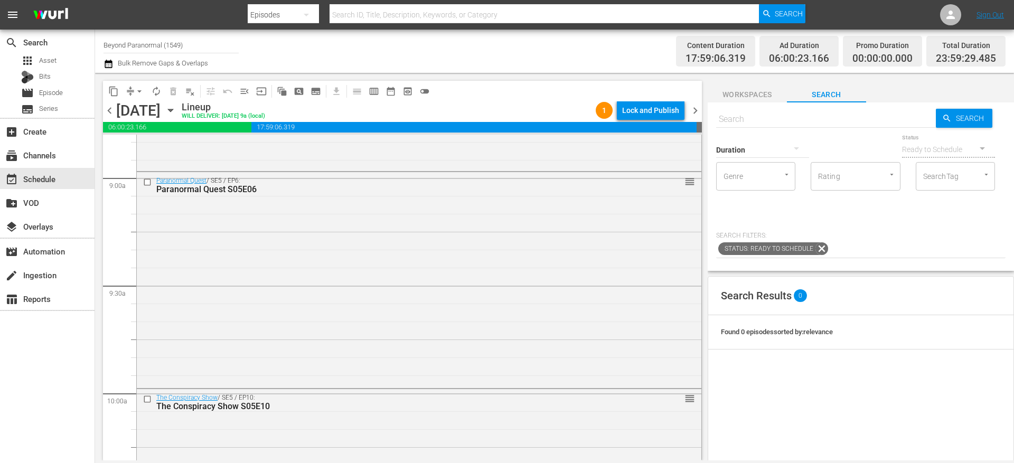
scroll to position [1908, 0]
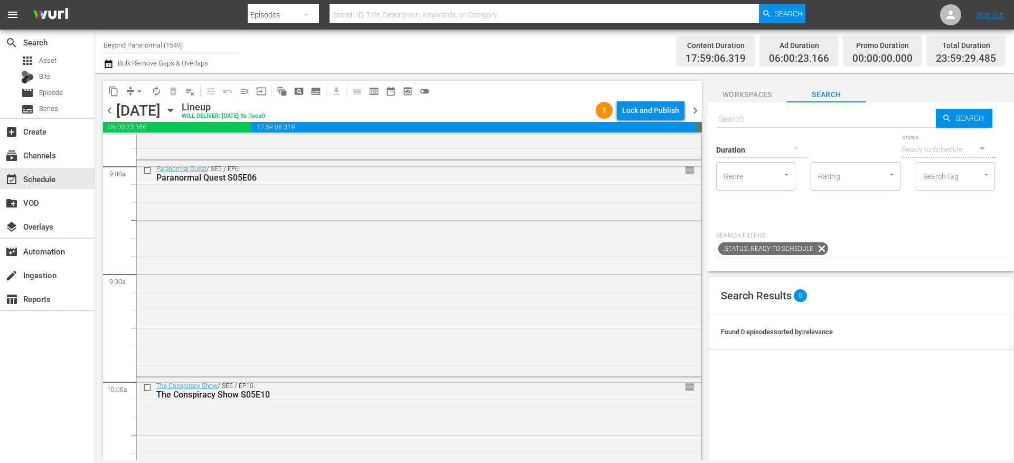
click at [701, 111] on span "chevron_right" at bounding box center [695, 110] width 13 height 13
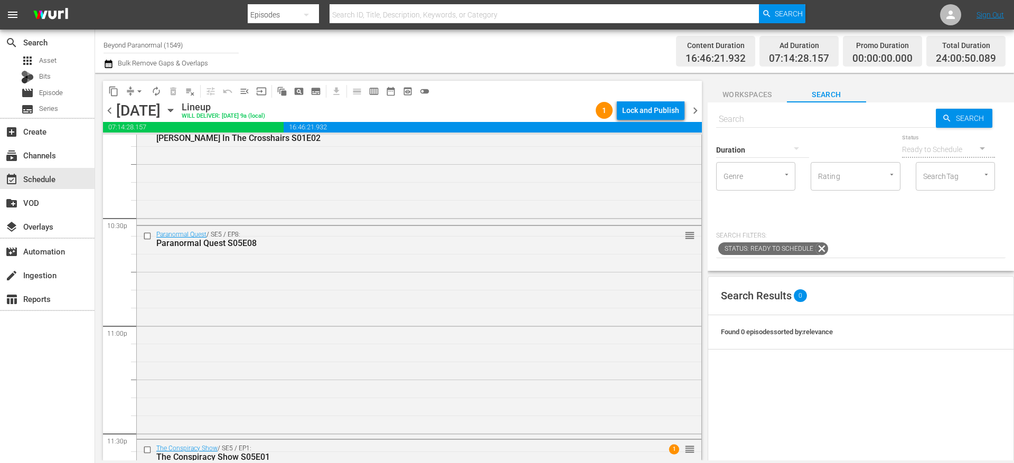
scroll to position [4784, 0]
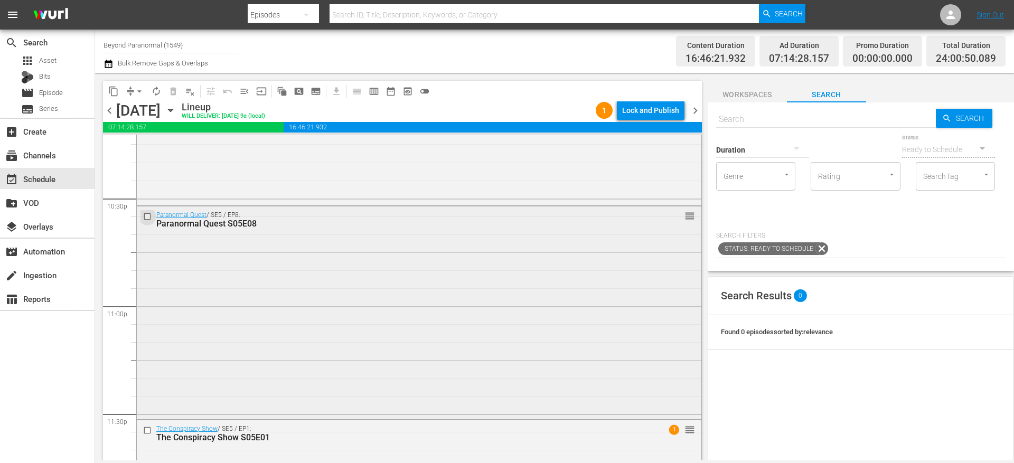
click at [149, 217] on input "checkbox" at bounding box center [148, 216] width 11 height 9
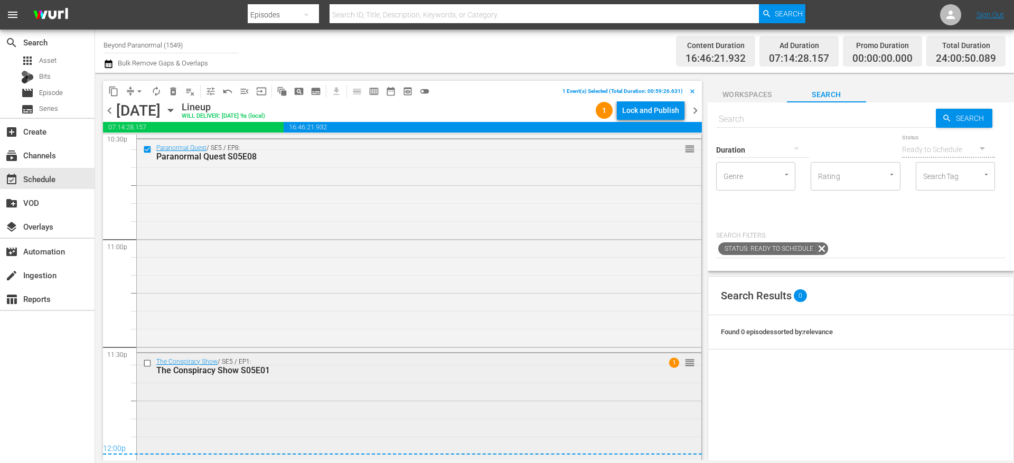
click at [149, 364] on input "checkbox" at bounding box center [148, 363] width 11 height 9
click at [114, 90] on span "content_copy" at bounding box center [113, 91] width 11 height 11
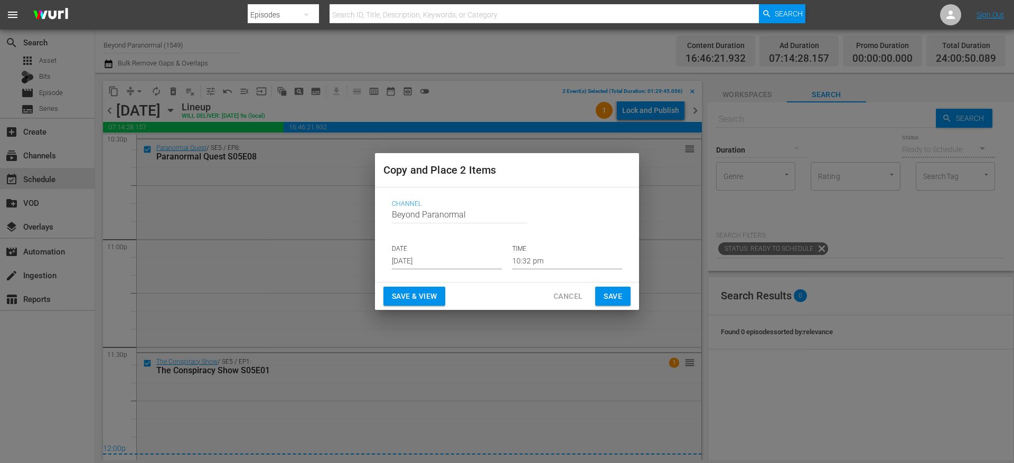
click at [425, 265] on input "Aug 13th 2025" at bounding box center [447, 261] width 110 height 16
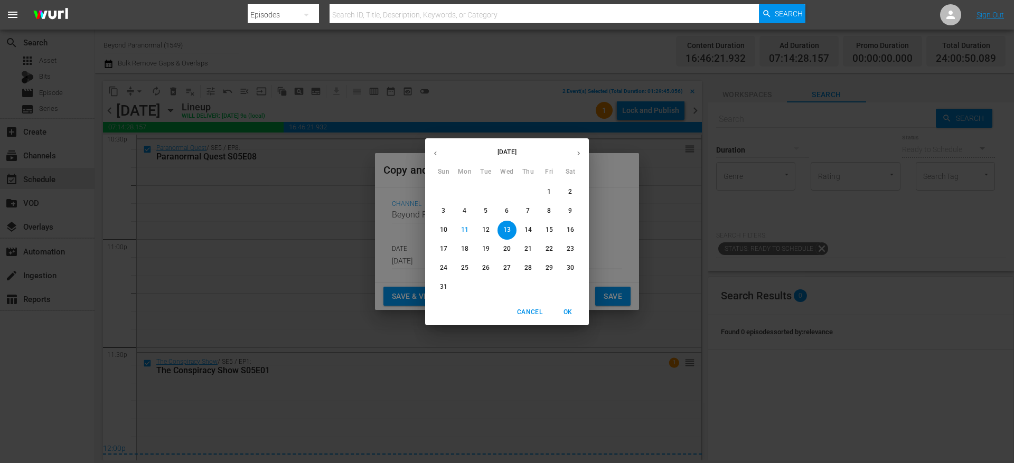
click at [578, 158] on button "button" at bounding box center [578, 153] width 21 height 21
click at [569, 192] on p "6" at bounding box center [570, 191] width 4 height 9
type input "Sep 6th 2025"
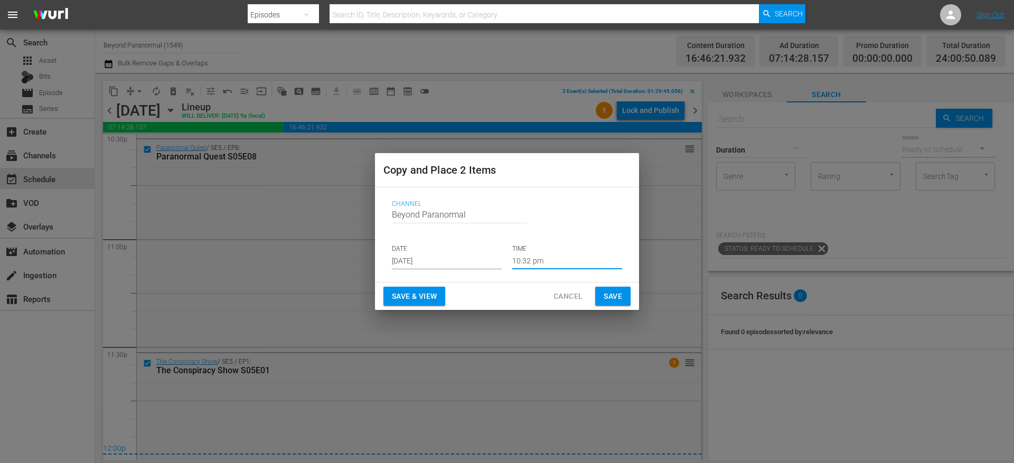
click at [555, 261] on input "10:32 pm" at bounding box center [567, 261] width 110 height 16
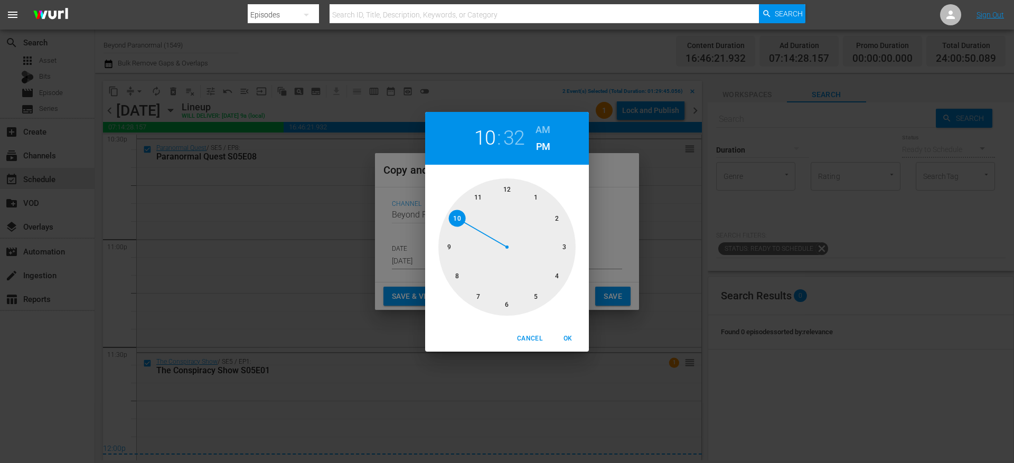
click at [561, 215] on div at bounding box center [506, 247] width 137 height 137
click at [545, 124] on h6 "AM" at bounding box center [543, 129] width 15 height 17
click at [510, 186] on div at bounding box center [506, 247] width 137 height 137
click at [568, 340] on span "OK" at bounding box center [567, 338] width 25 height 11
type input "02:00 am"
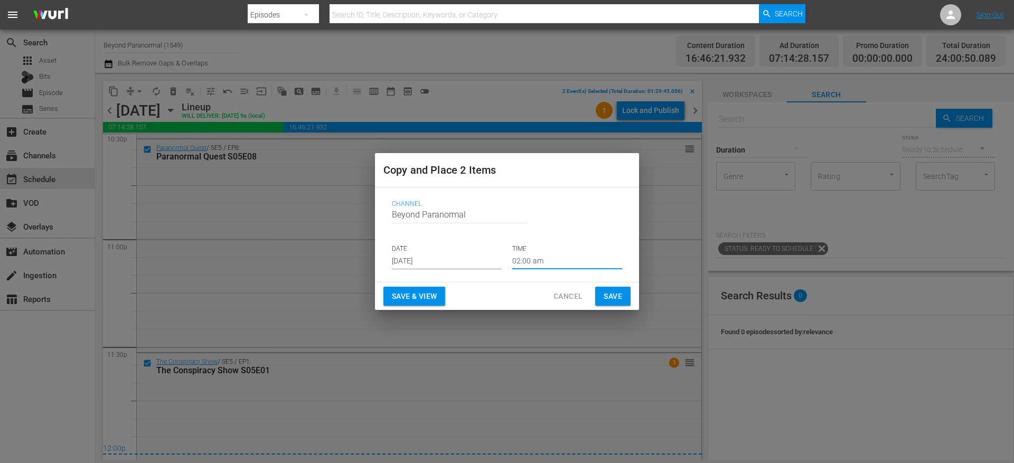
click at [618, 299] on span "Save" at bounding box center [613, 296] width 18 height 13
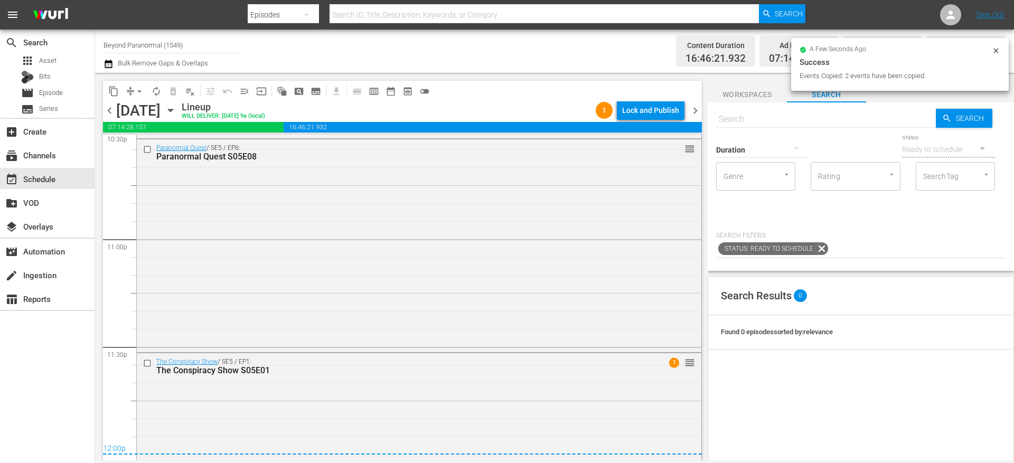
click at [176, 112] on icon "button" at bounding box center [171, 111] width 12 height 12
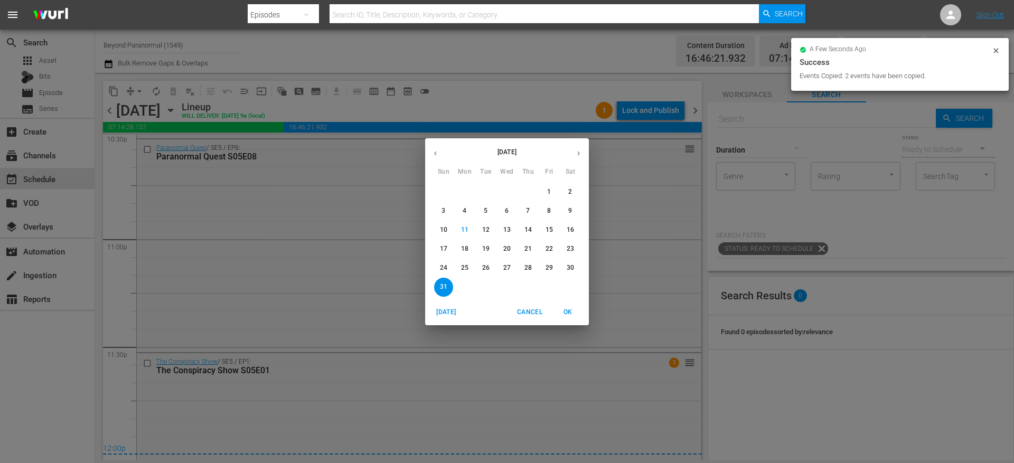
click at [575, 148] on button "button" at bounding box center [578, 153] width 21 height 21
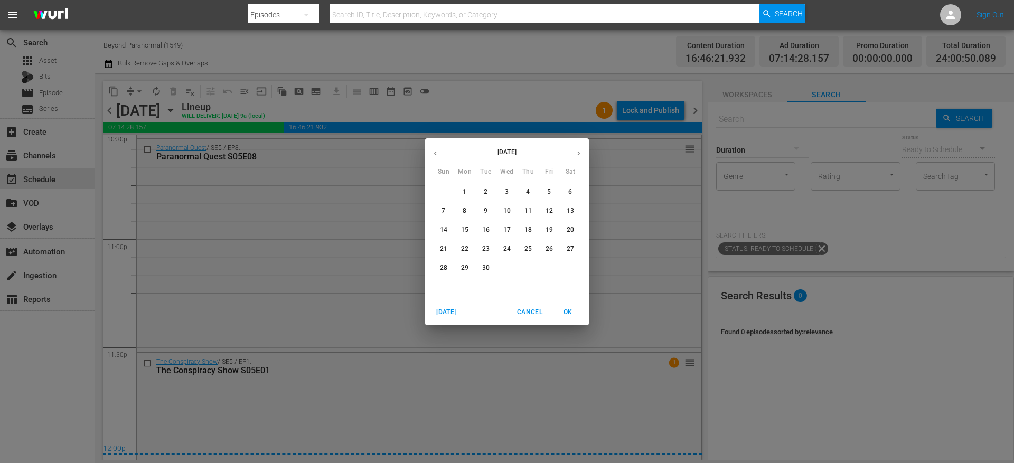
click at [574, 192] on span "6" at bounding box center [570, 191] width 19 height 9
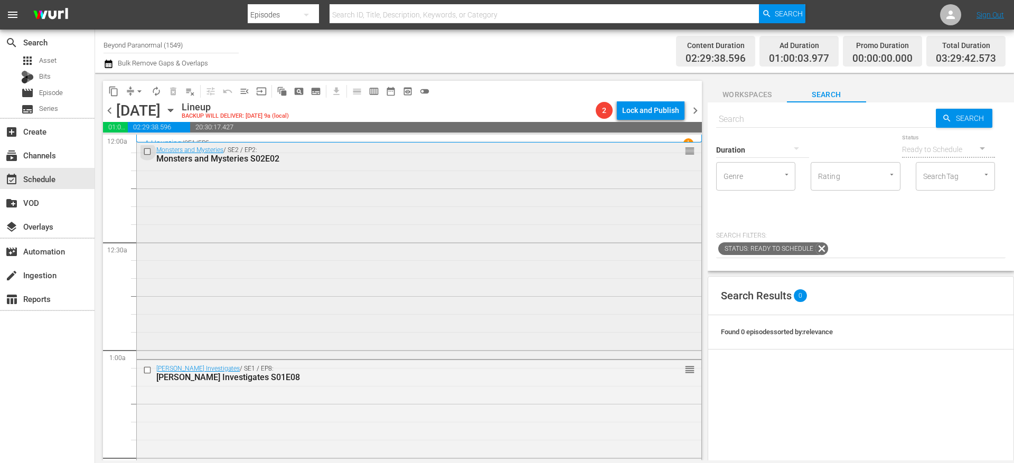
click at [151, 151] on input "checkbox" at bounding box center [148, 151] width 11 height 9
click at [148, 367] on input "checkbox" at bounding box center [148, 369] width 11 height 9
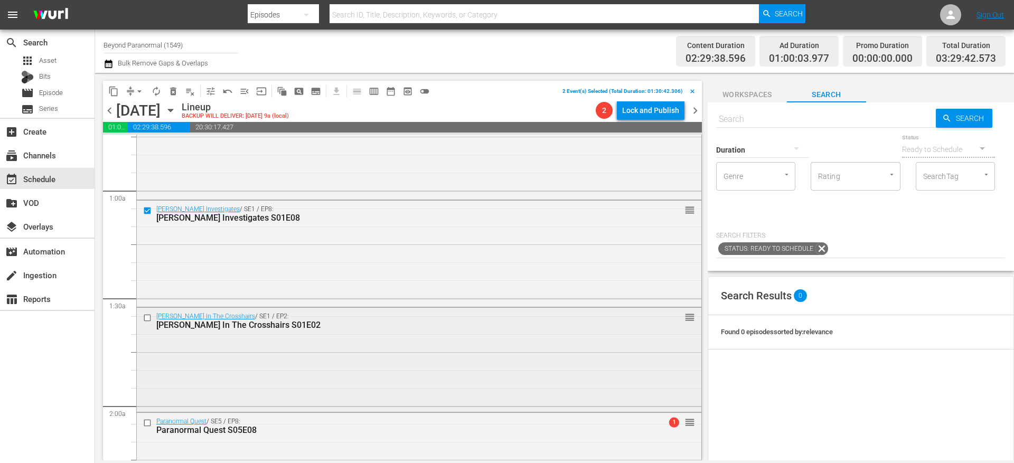
click at [147, 317] on input "checkbox" at bounding box center [148, 318] width 11 height 9
click at [148, 422] on input "checkbox" at bounding box center [148, 423] width 11 height 9
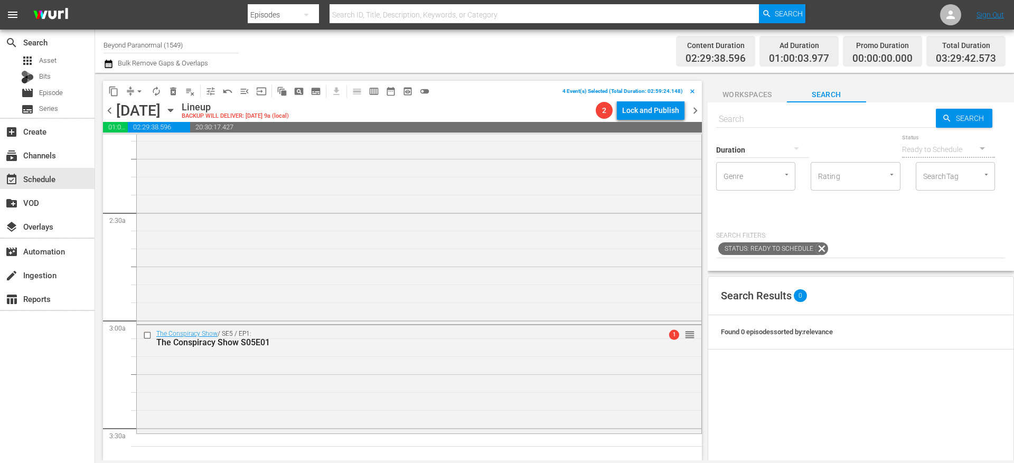
scroll to position [520, 0]
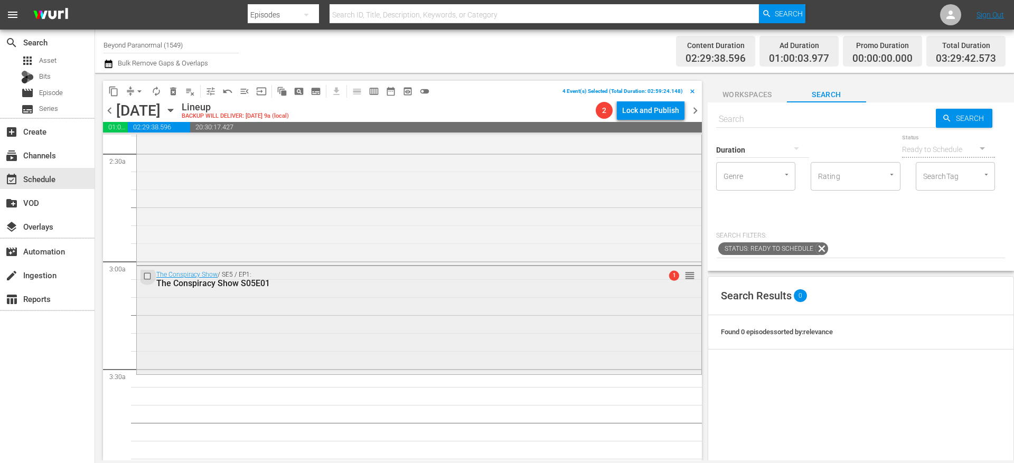
click at [149, 277] on input "checkbox" at bounding box center [148, 276] width 11 height 9
click at [114, 86] on span "content_copy" at bounding box center [113, 91] width 11 height 11
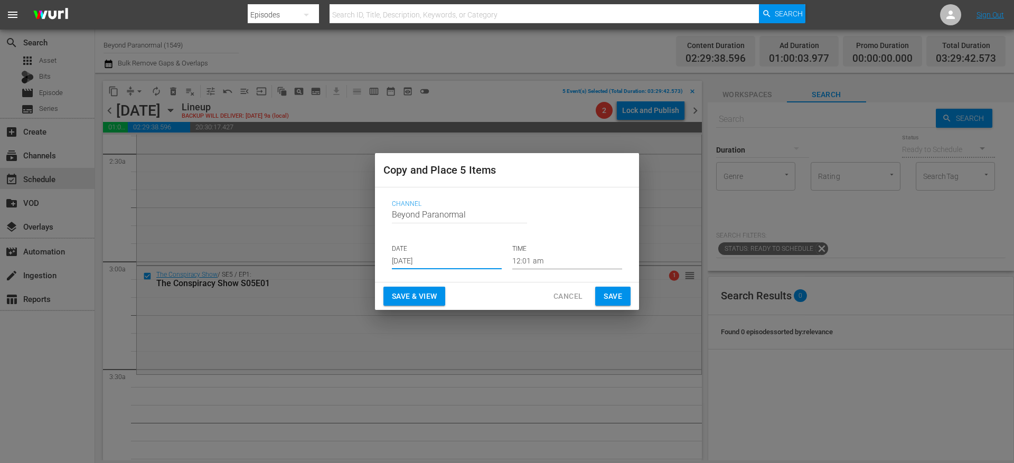
click at [409, 258] on input "Aug 13th 2025" at bounding box center [447, 261] width 110 height 16
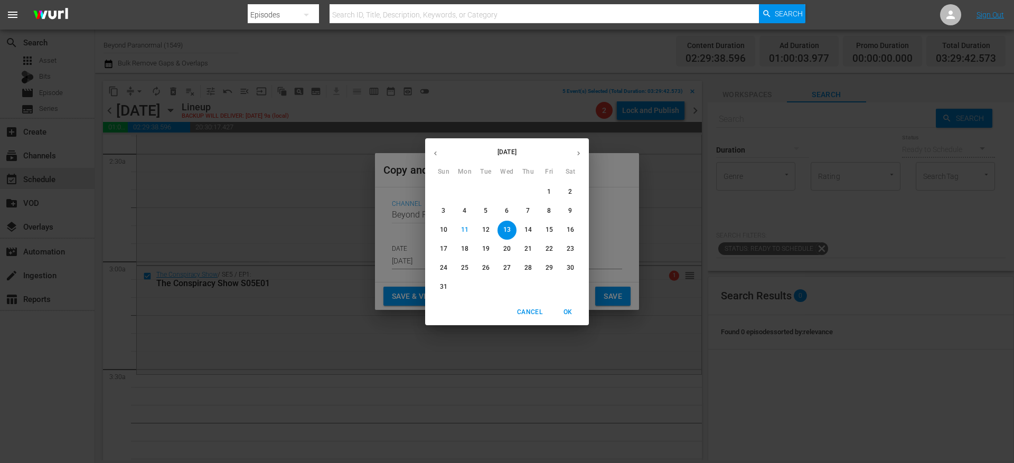
click at [578, 156] on icon "button" at bounding box center [579, 153] width 8 height 8
click at [568, 193] on p "6" at bounding box center [570, 191] width 4 height 9
type input "Sep 6th 2025"
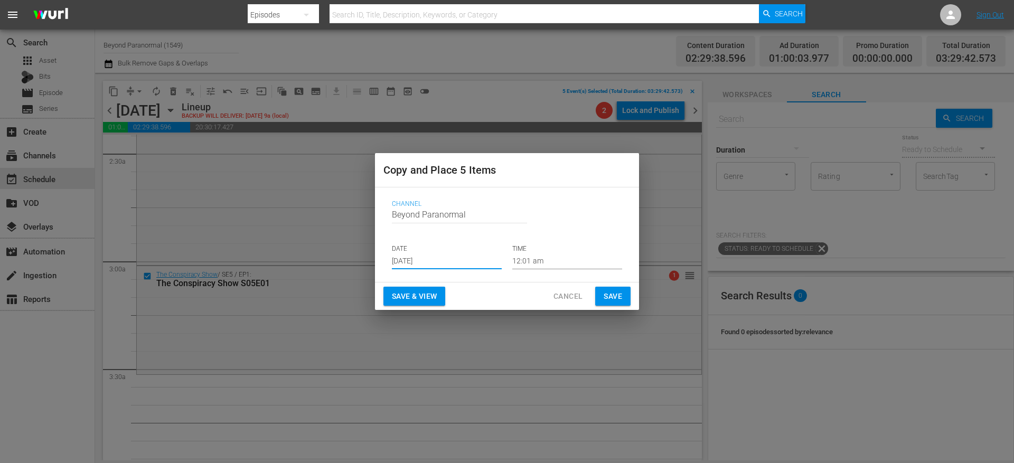
click at [534, 262] on input "12:01 am" at bounding box center [567, 261] width 110 height 16
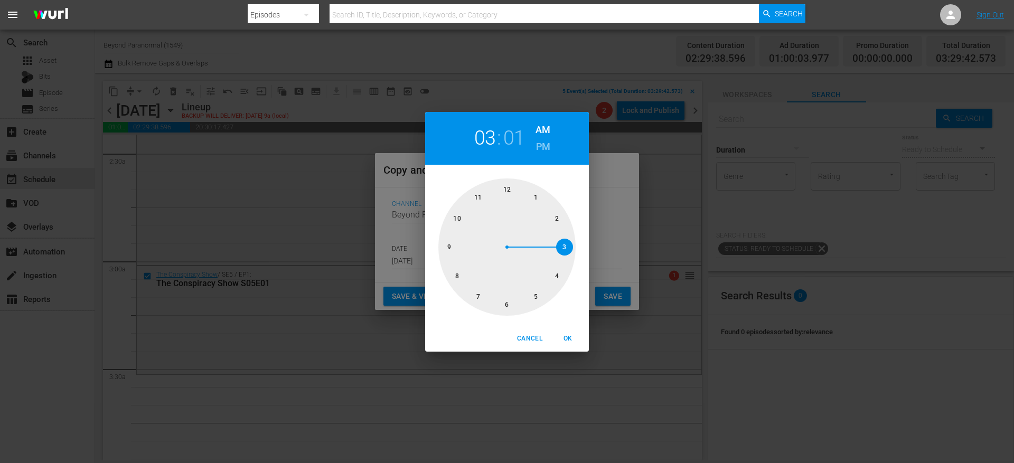
click at [566, 251] on div at bounding box center [506, 247] width 137 height 137
click at [506, 303] on div at bounding box center [506, 247] width 137 height 137
click at [569, 337] on span "OK" at bounding box center [567, 338] width 25 height 11
type input "03:30 am"
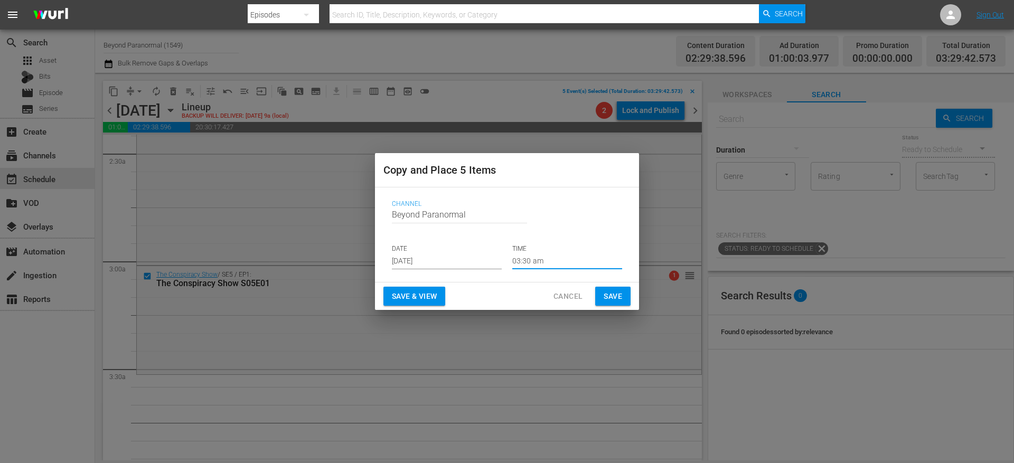
click at [604, 299] on span "Save" at bounding box center [613, 296] width 18 height 13
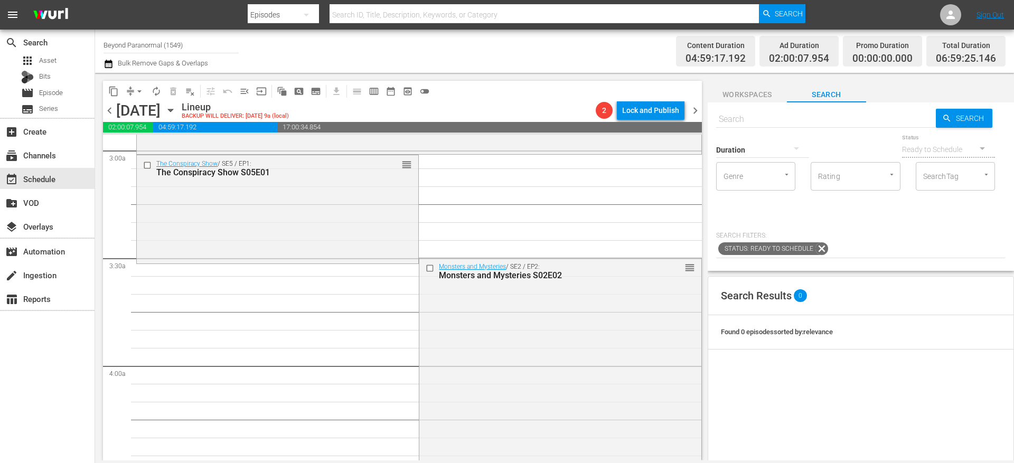
scroll to position [660, 0]
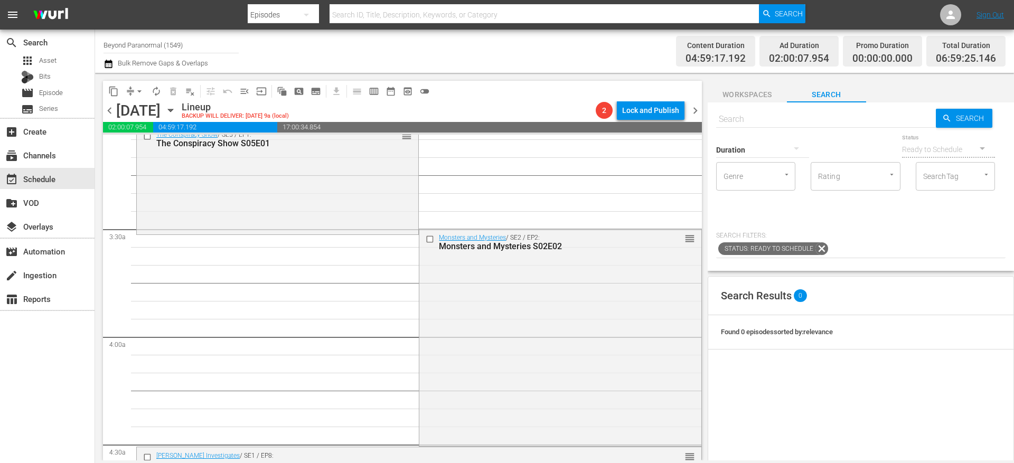
click at [133, 93] on button "arrow_drop_down" at bounding box center [139, 91] width 17 height 17
click at [173, 147] on li "Align to End of Previous Day" at bounding box center [139, 147] width 111 height 17
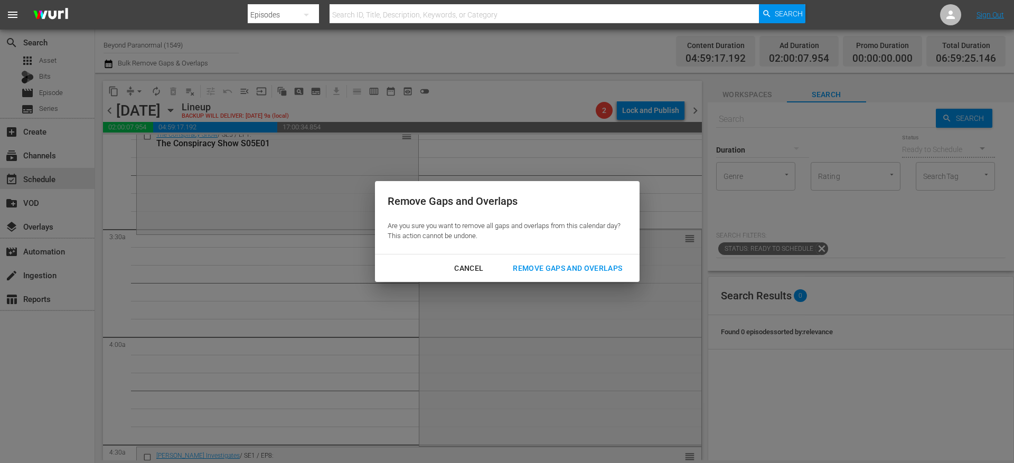
click at [535, 265] on div "Remove Gaps and Overlaps" at bounding box center [567, 268] width 126 height 13
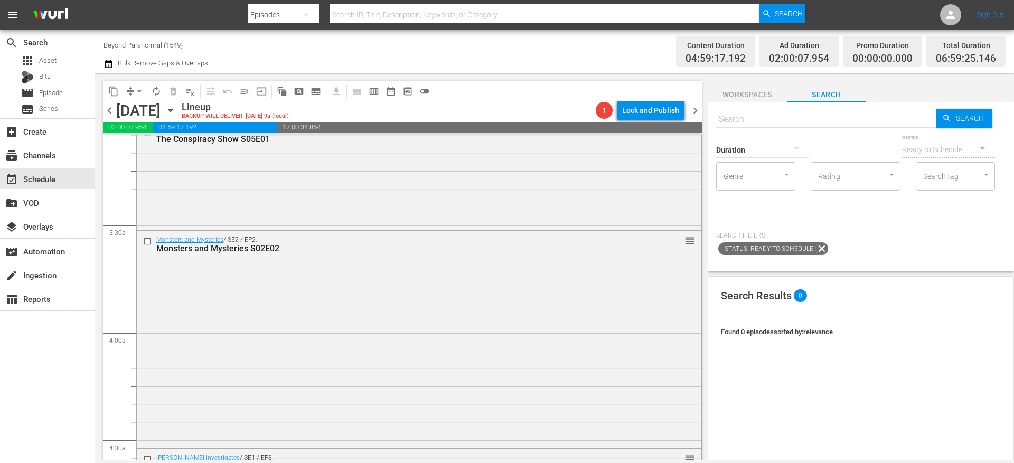
scroll to position [651, 0]
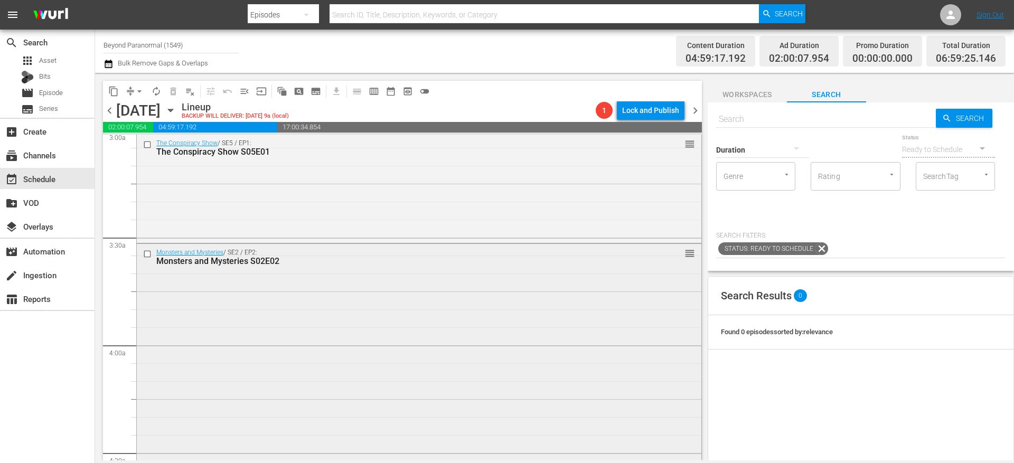
click at [149, 256] on input "checkbox" at bounding box center [148, 254] width 11 height 9
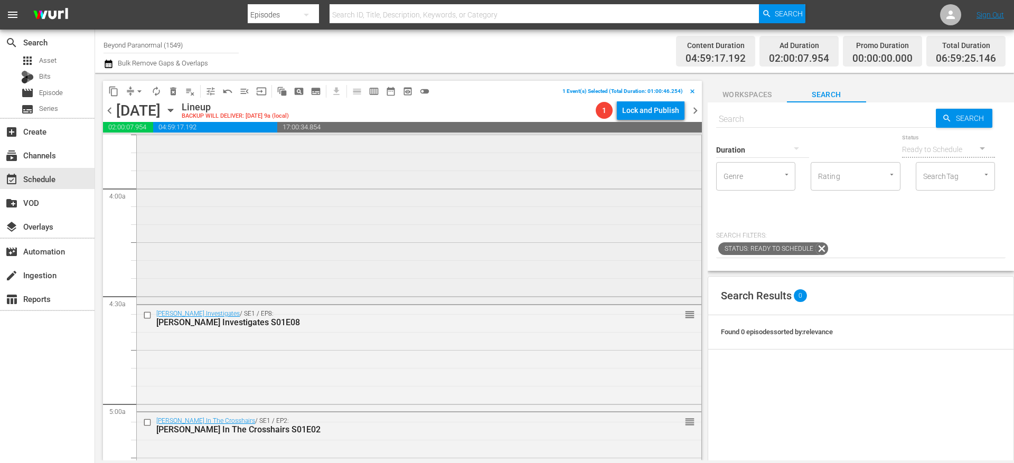
scroll to position [809, 0]
click at [147, 316] on input "checkbox" at bounding box center [148, 314] width 11 height 9
click at [146, 421] on input "checkbox" at bounding box center [148, 421] width 11 height 9
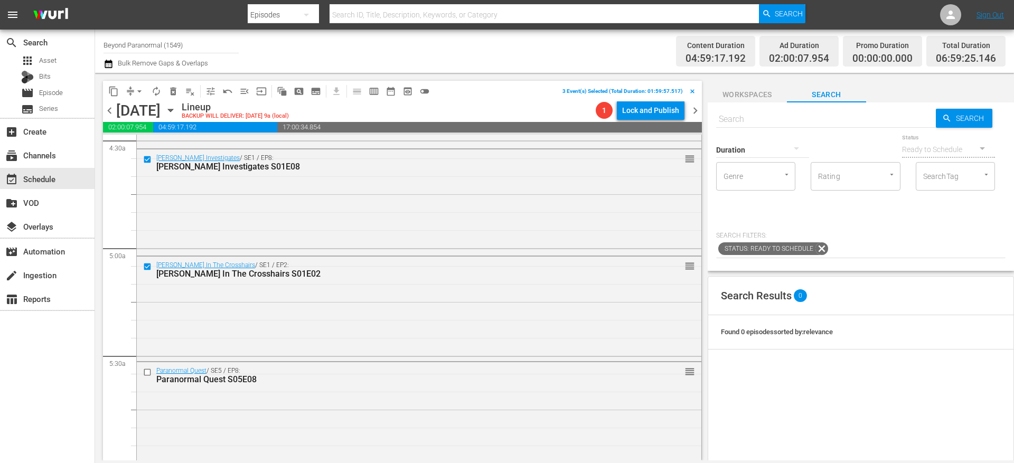
scroll to position [1000, 0]
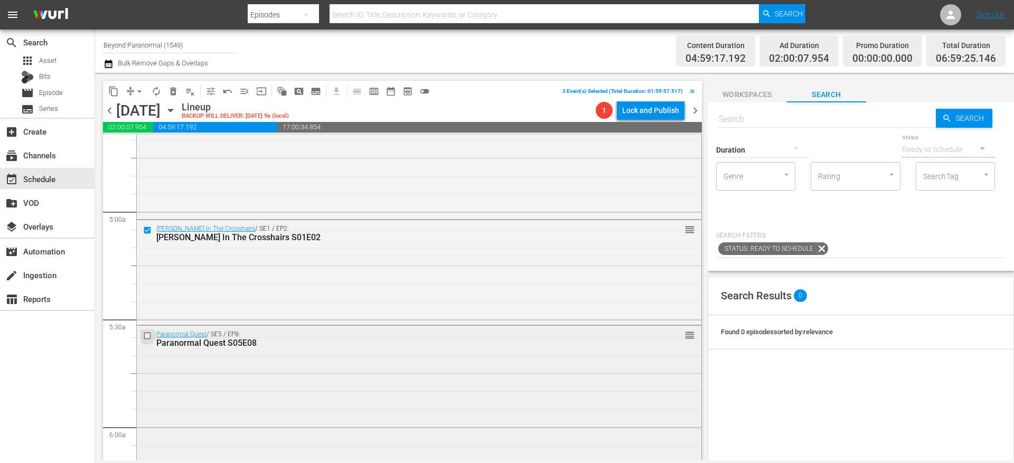
click at [149, 335] on input "checkbox" at bounding box center [148, 335] width 11 height 9
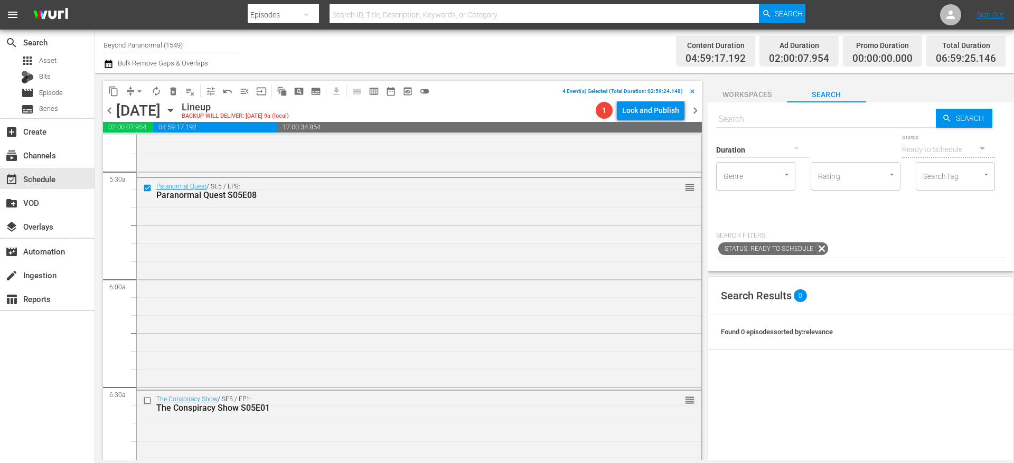
scroll to position [1150, 0]
click at [145, 396] on input "checkbox" at bounding box center [148, 399] width 11 height 9
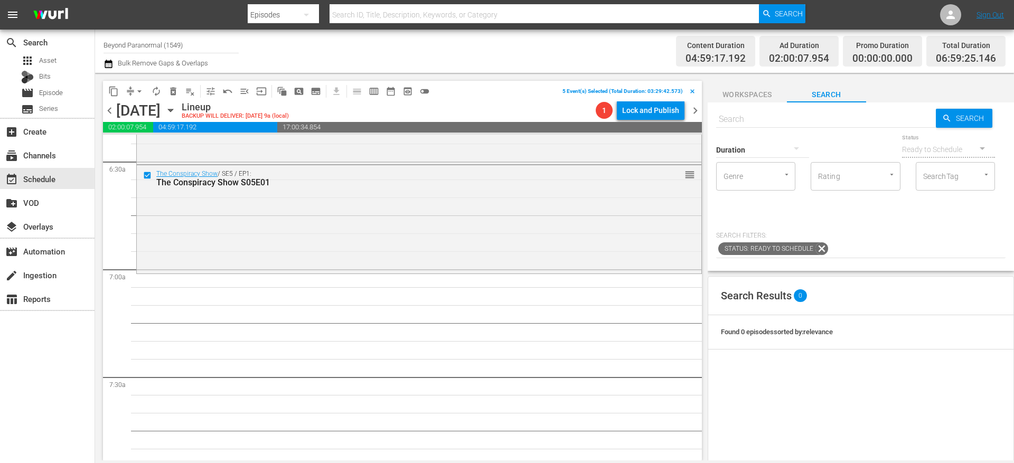
scroll to position [1397, 0]
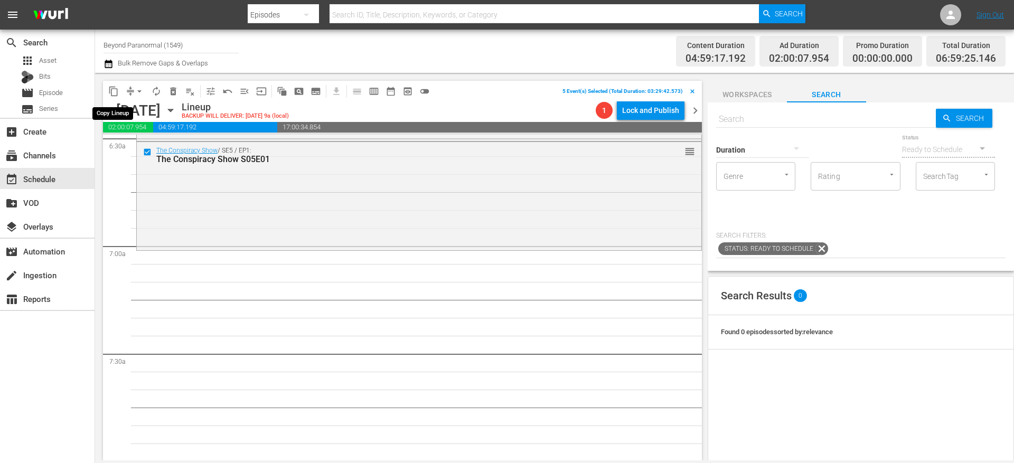
click at [113, 92] on span "content_copy" at bounding box center [113, 91] width 11 height 11
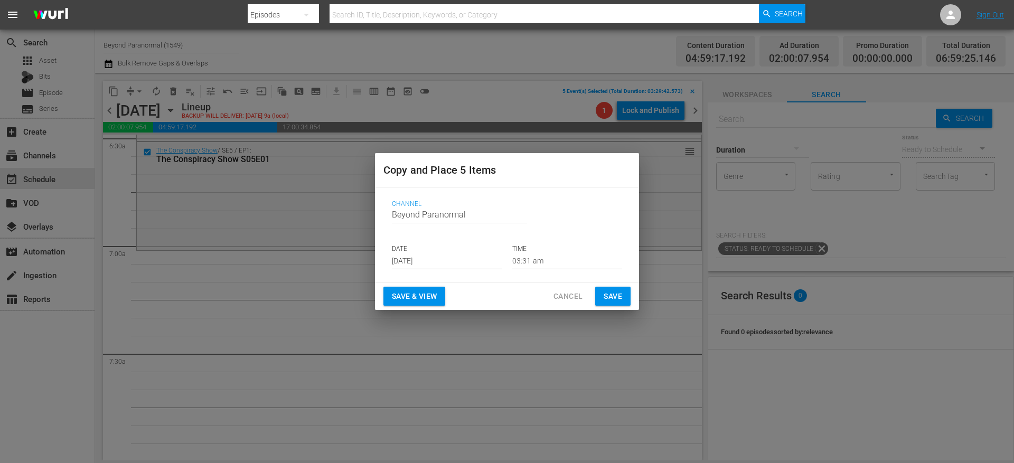
click at [439, 261] on input "Aug 13th 2025" at bounding box center [447, 261] width 110 height 16
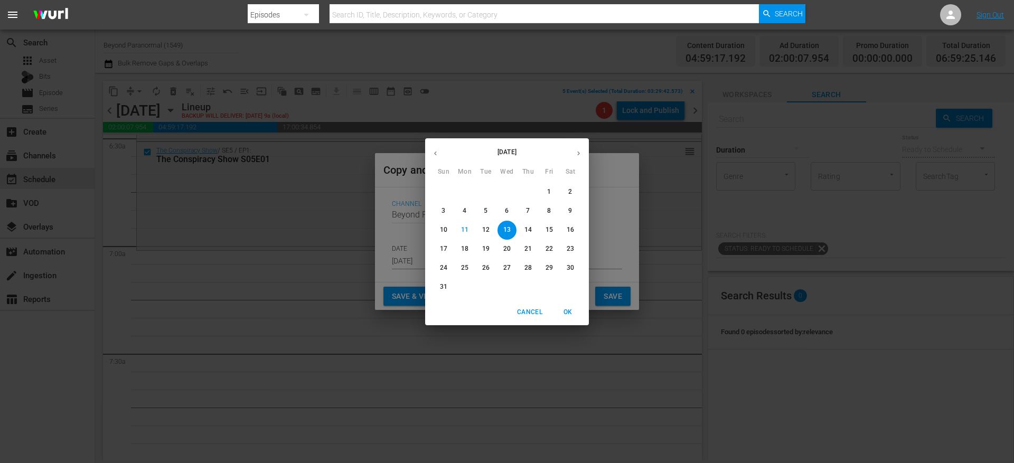
click at [581, 149] on icon "button" at bounding box center [579, 153] width 8 height 8
click at [570, 193] on p "6" at bounding box center [570, 191] width 4 height 9
type input "Sep 6th 2025"
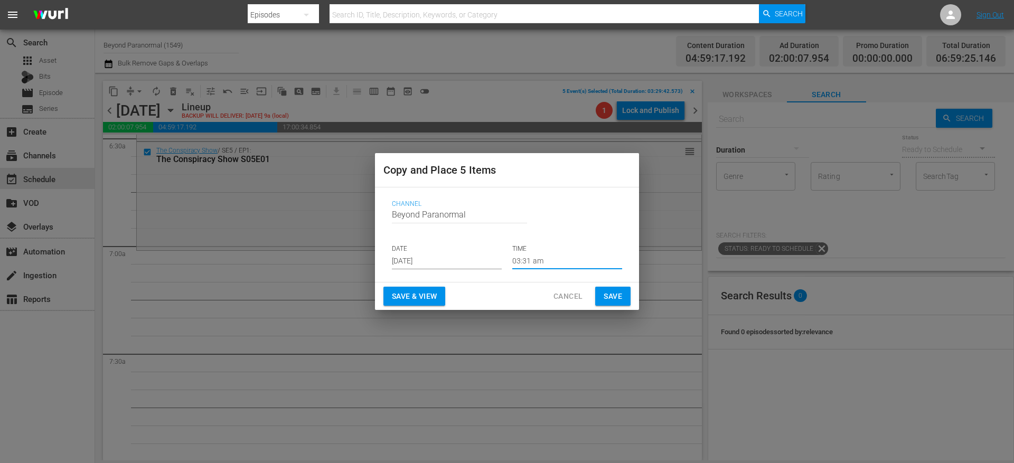
click at [570, 261] on input "03:31 am" at bounding box center [567, 261] width 110 height 16
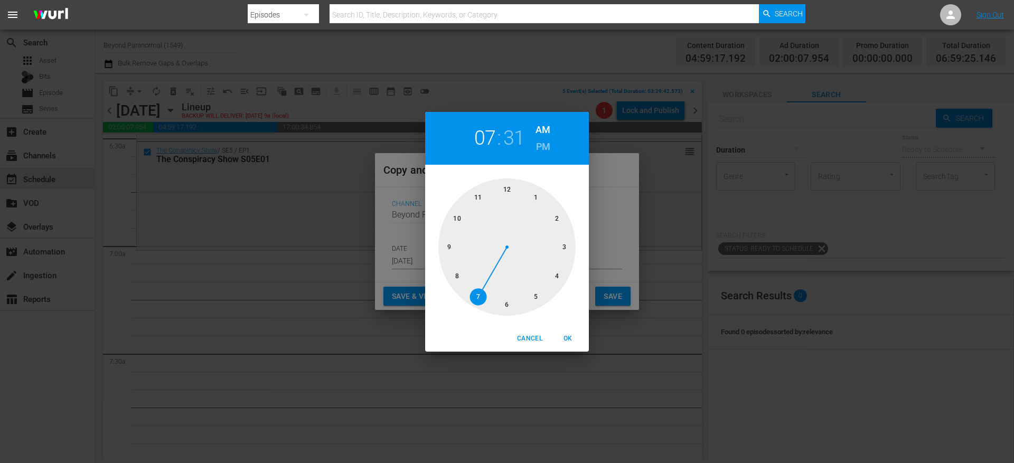
click at [476, 298] on div at bounding box center [506, 247] width 137 height 137
click at [506, 192] on div at bounding box center [506, 247] width 137 height 137
click at [565, 334] on span "OK" at bounding box center [567, 338] width 25 height 11
type input "07:00 am"
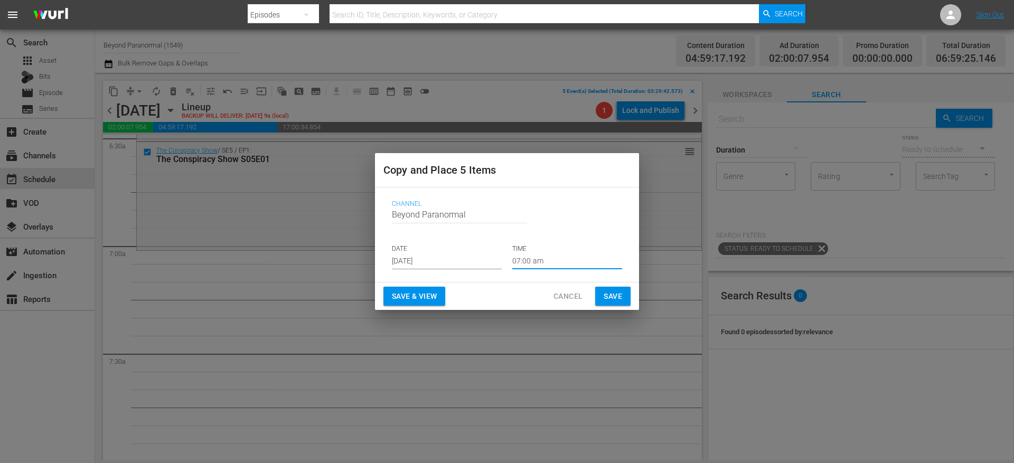
click at [630, 287] on button "Save" at bounding box center [612, 297] width 35 height 20
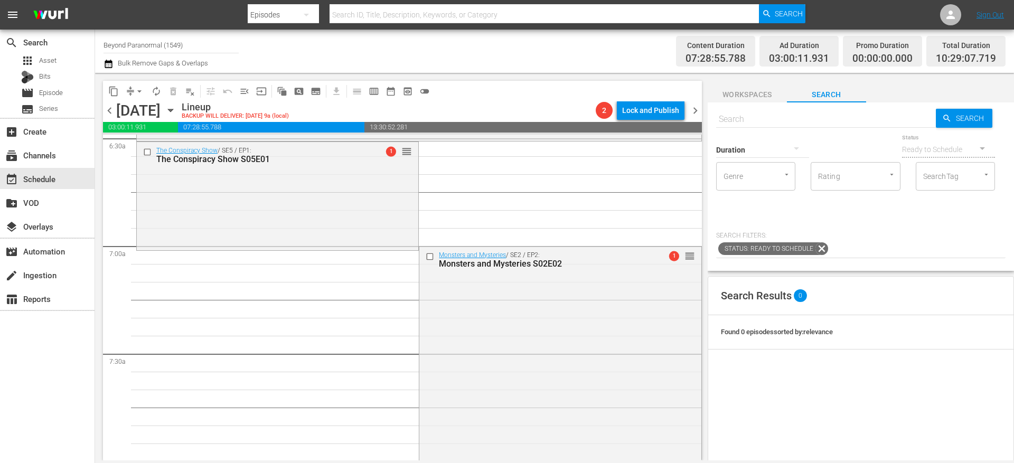
click at [132, 92] on button "arrow_drop_down" at bounding box center [139, 91] width 17 height 17
click at [161, 139] on li "Align to End of Previous Day" at bounding box center [139, 147] width 111 height 17
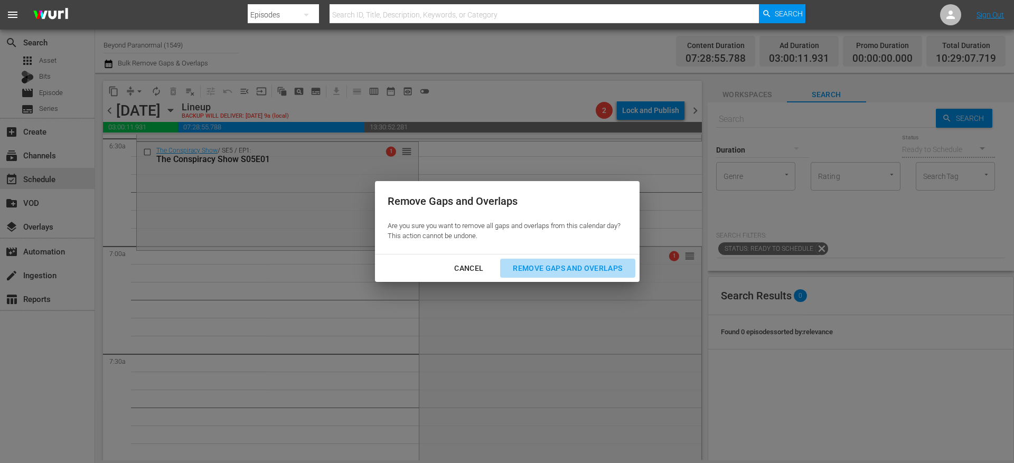
click at [540, 267] on div "Remove Gaps and Overlaps" at bounding box center [567, 268] width 126 height 13
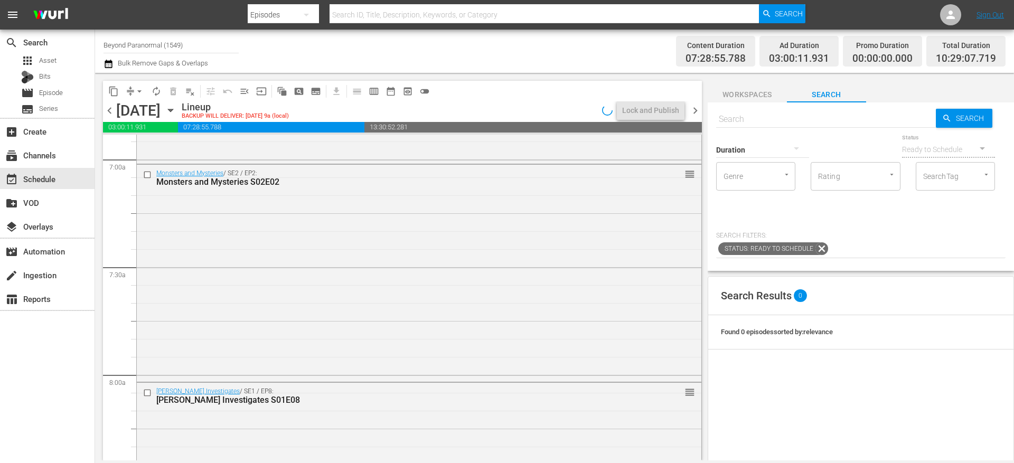
scroll to position [1467, 0]
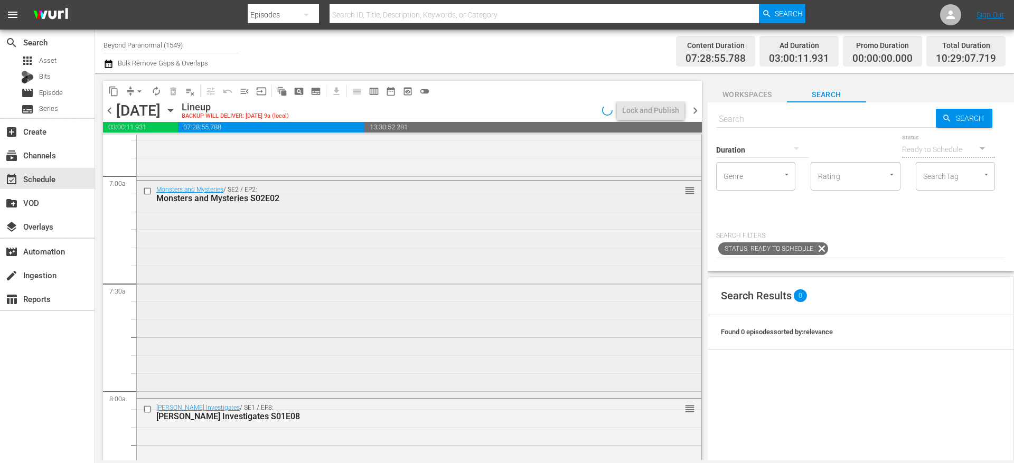
click at [148, 191] on input "checkbox" at bounding box center [148, 190] width 11 height 9
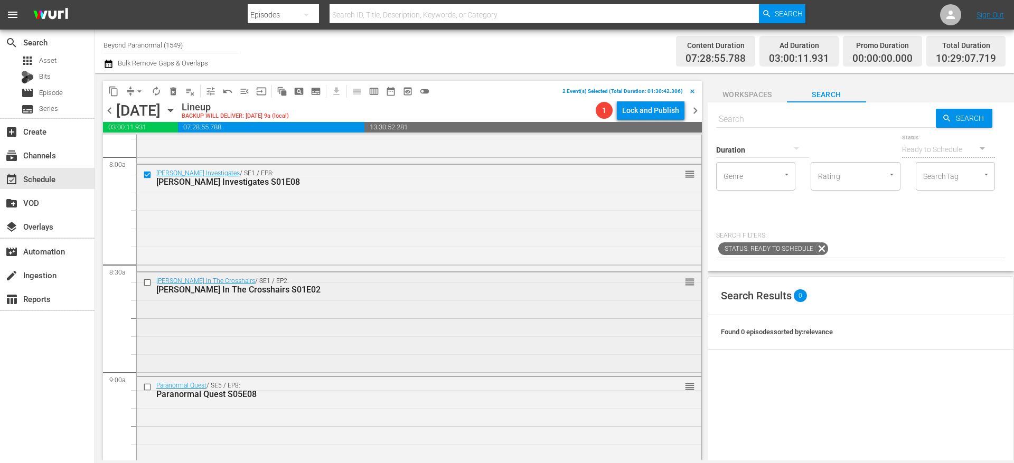
scroll to position [1709, 0]
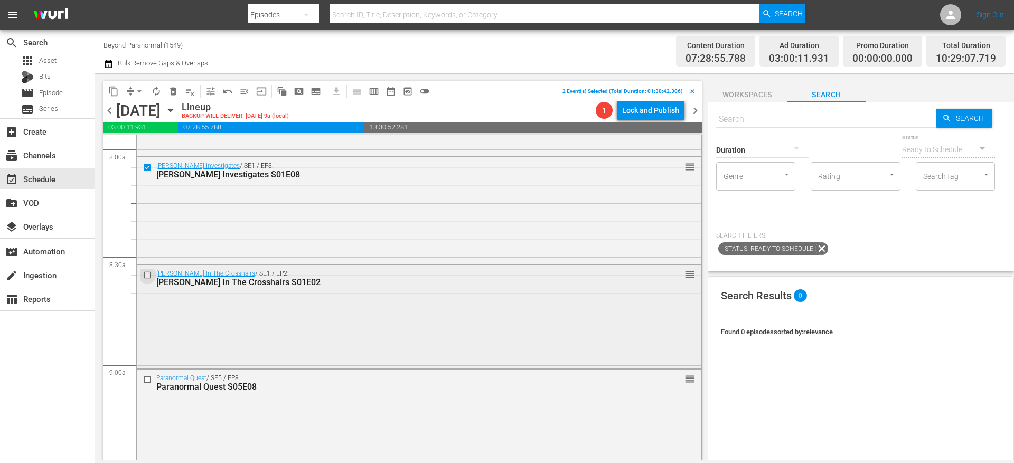
click at [148, 273] on input "checkbox" at bounding box center [148, 274] width 11 height 9
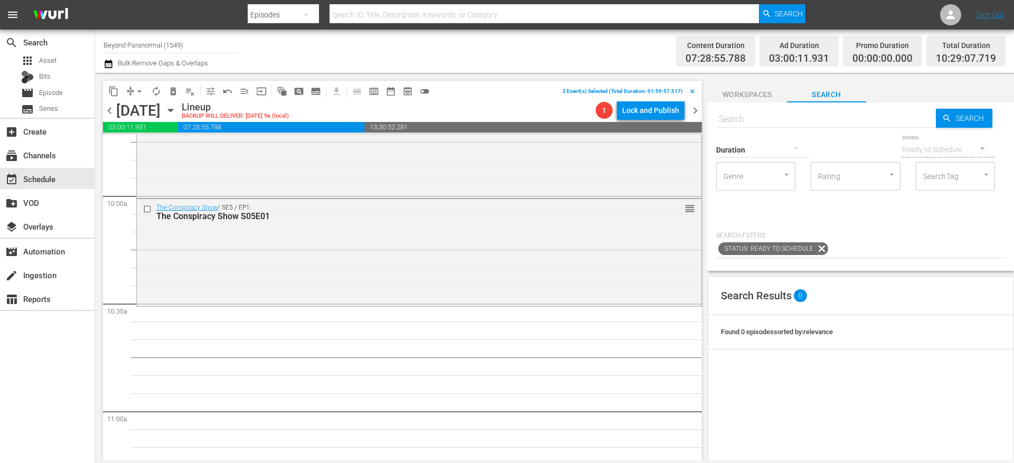
scroll to position [2106, 0]
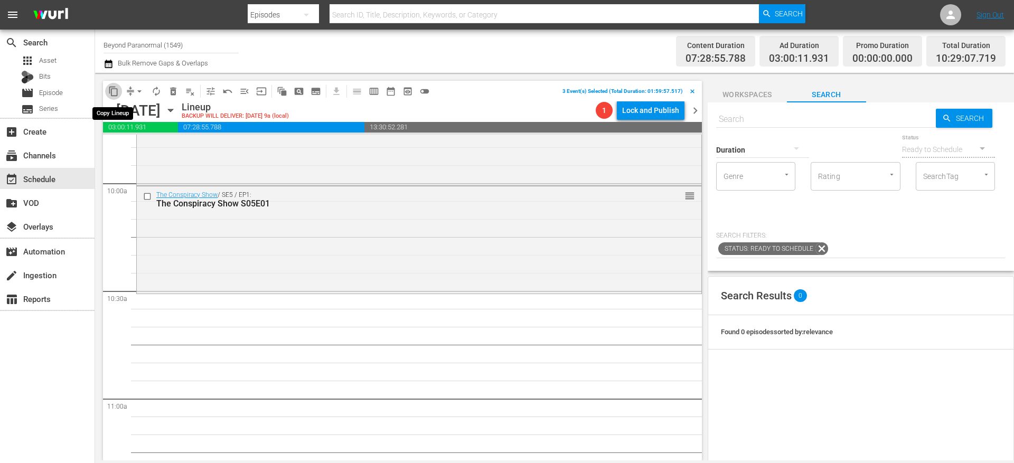
click at [113, 95] on span "content_copy" at bounding box center [113, 91] width 11 height 11
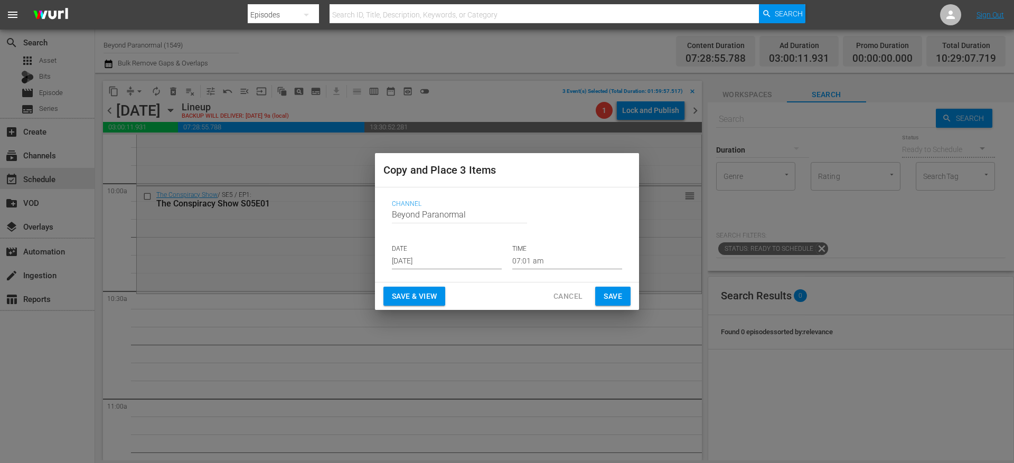
click at [431, 262] on input "Aug 13th 2025" at bounding box center [447, 261] width 110 height 16
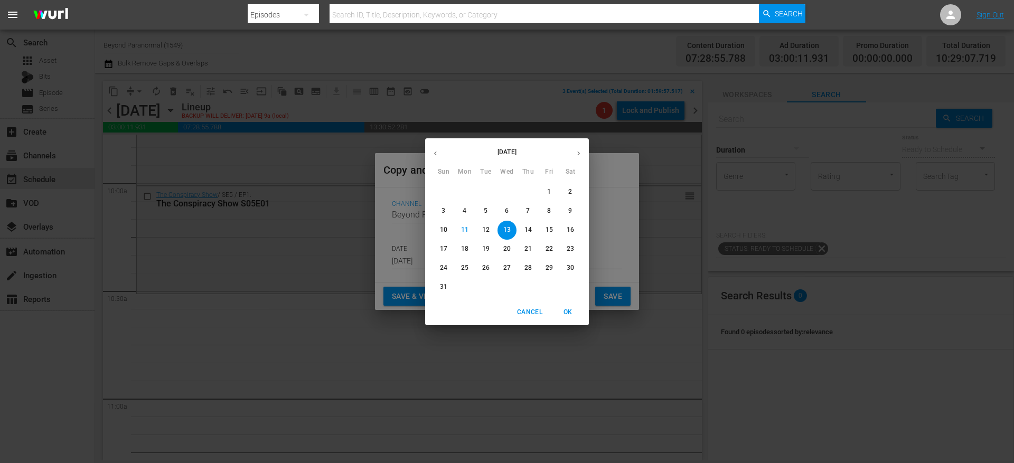
click at [570, 159] on button "button" at bounding box center [578, 153] width 21 height 21
click at [572, 189] on p "6" at bounding box center [570, 191] width 4 height 9
type input "Sep 6th 2025"
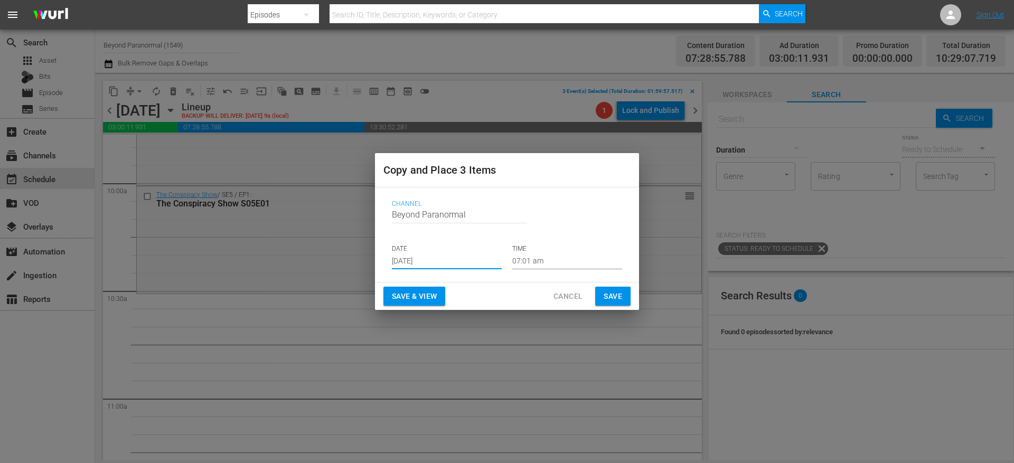
click at [530, 258] on input "07:01 am" at bounding box center [567, 261] width 110 height 16
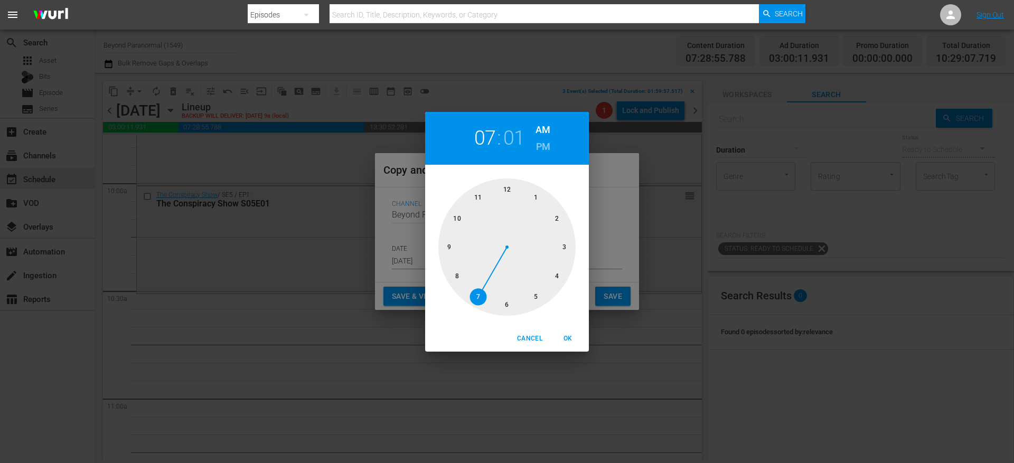
click at [461, 223] on div at bounding box center [506, 247] width 137 height 137
click at [506, 302] on div at bounding box center [506, 247] width 137 height 137
click at [574, 340] on span "OK" at bounding box center [567, 338] width 25 height 11
type input "10:30 am"
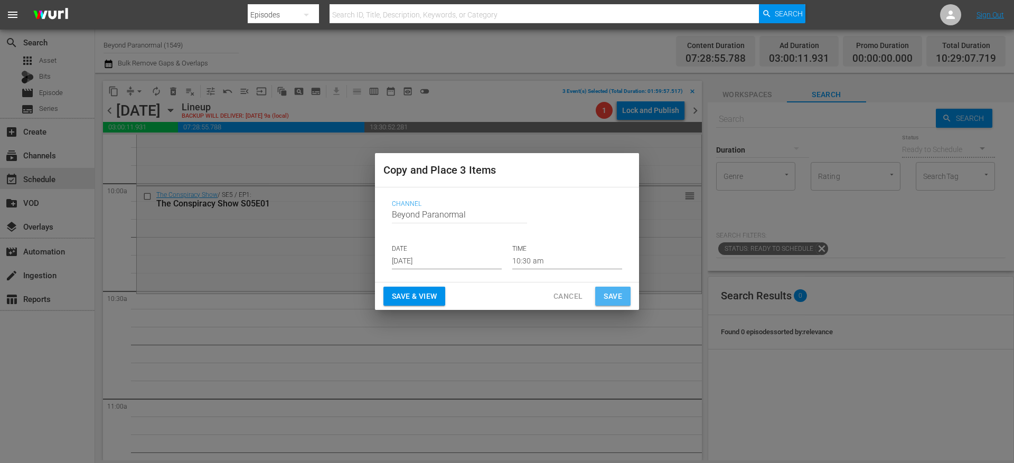
click at [605, 299] on span "Save" at bounding box center [613, 296] width 18 height 13
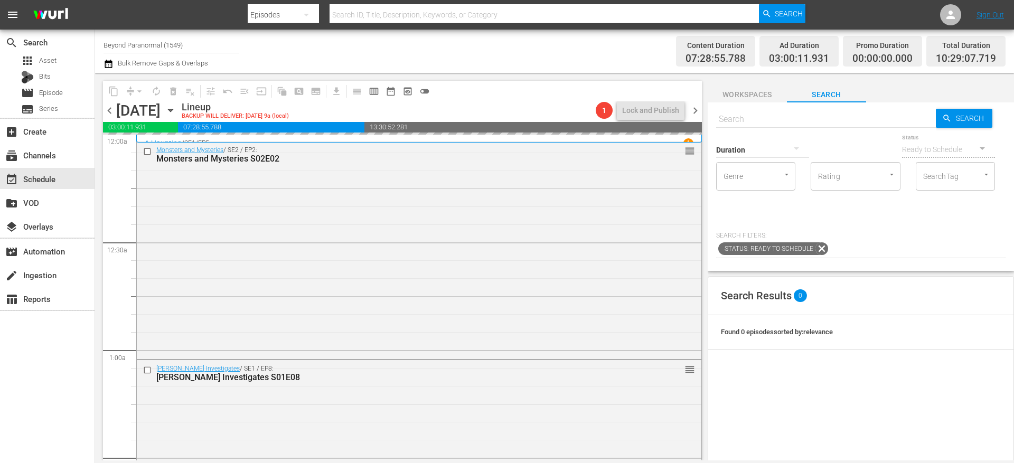
scroll to position [2106, 0]
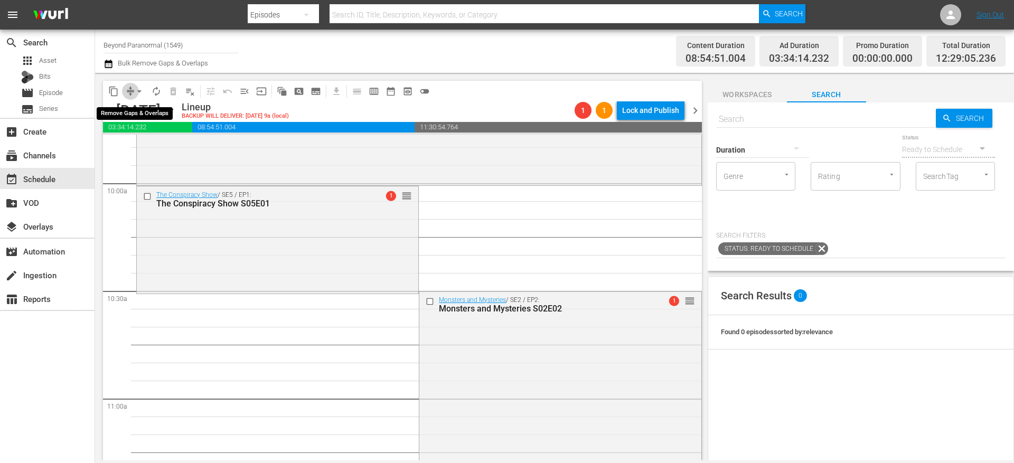
click at [128, 97] on button "compress" at bounding box center [130, 91] width 17 height 17
click at [133, 96] on button "arrow_drop_down" at bounding box center [139, 91] width 17 height 17
click at [146, 143] on li "Align to End of Previous Day" at bounding box center [139, 147] width 111 height 17
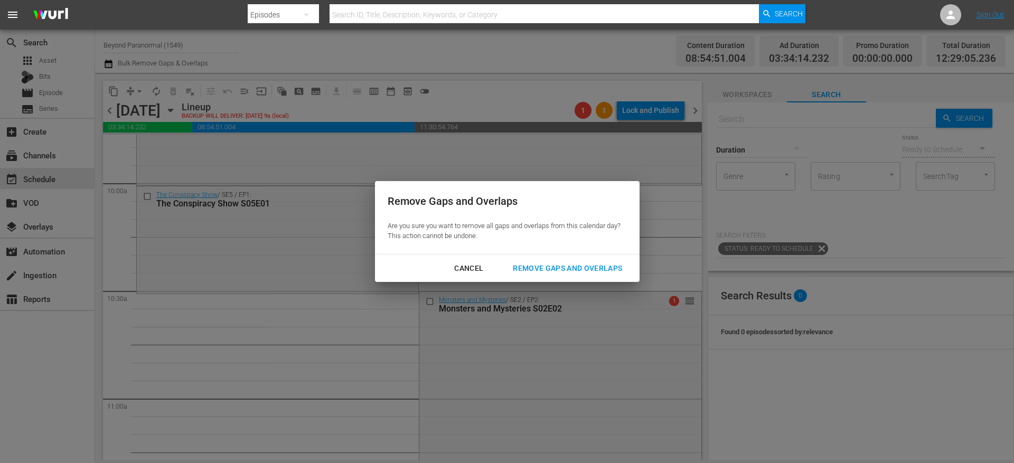
click at [548, 265] on div "Remove Gaps and Overlaps" at bounding box center [567, 268] width 126 height 13
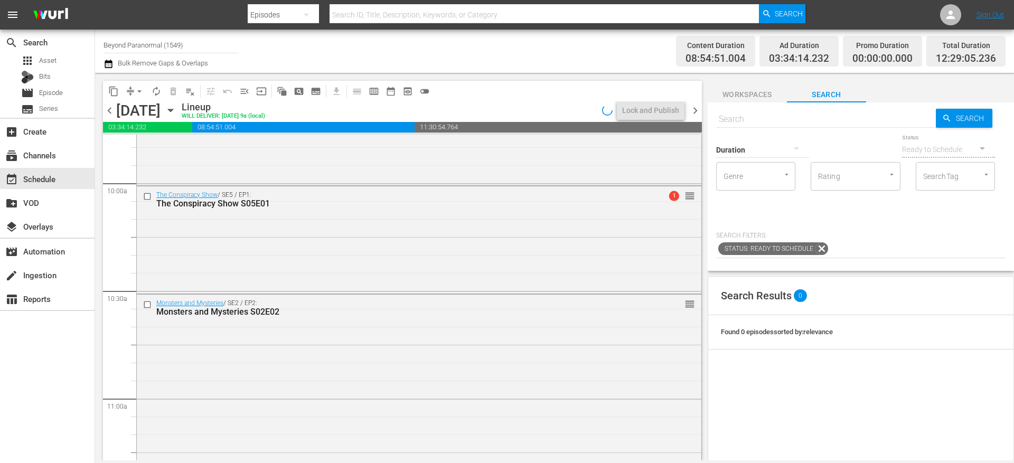
click at [741, 120] on input "text" at bounding box center [826, 119] width 220 height 25
paste input "Walking With the Tall Whites S01E01"
type input "Walking With the Tall Whites S01E01"
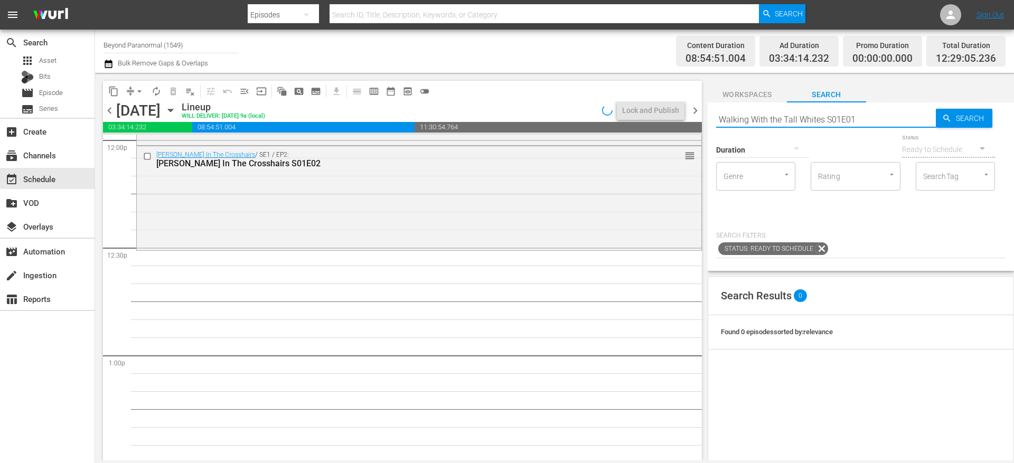
type input "Walking With the Tall Whites S01E01"
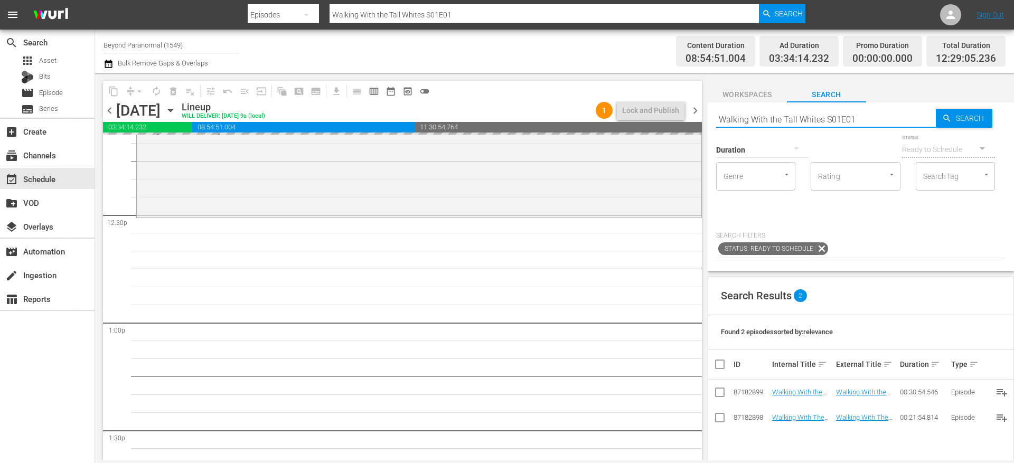
click at [871, 115] on input "Walking With the Tall Whites S01E01" at bounding box center [826, 119] width 220 height 25
type input "Walking With the Tall Whites S01E02"
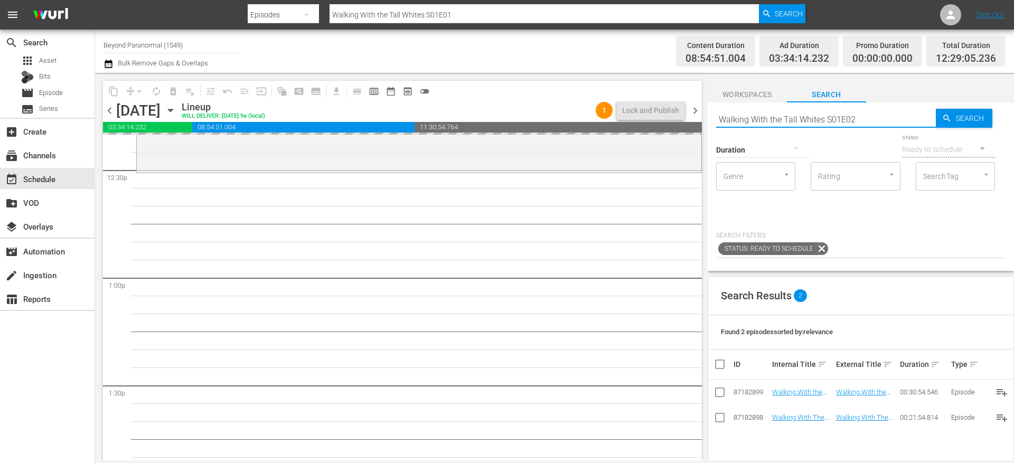
scroll to position [2663, 0]
type input "Walking With the Tall Whites S01E02"
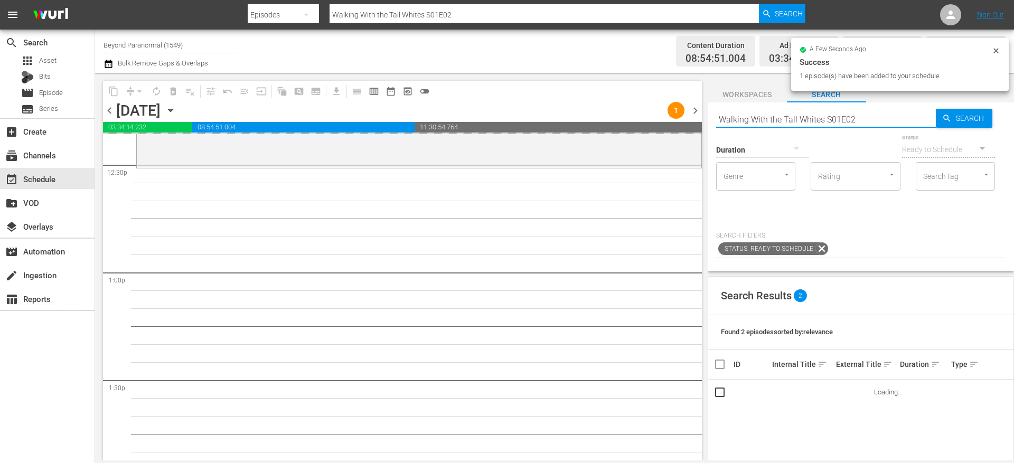
scroll to position [2666, 0]
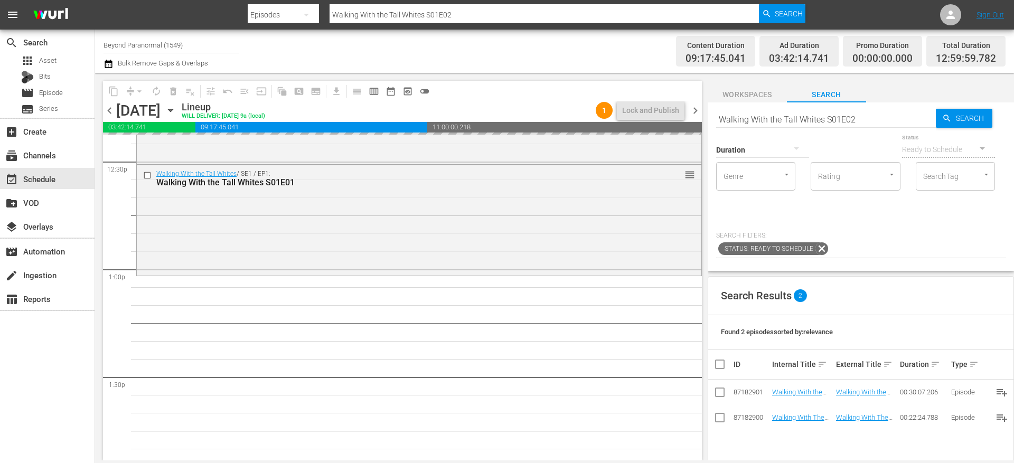
click at [865, 120] on input "Walking With the Tall Whites S01E02" at bounding box center [826, 119] width 220 height 25
type input "Walking With the Tall Whites S01E03"
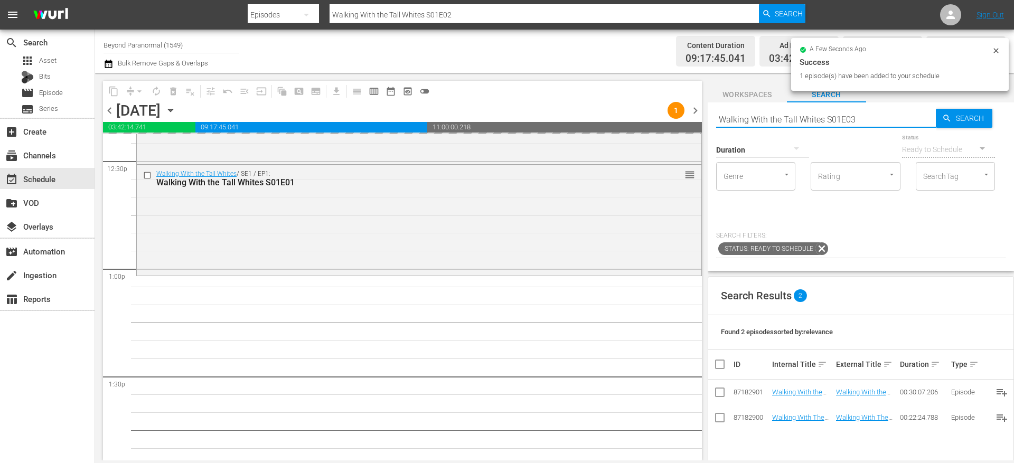
type input "Walking With the Tall Whites S01E03"
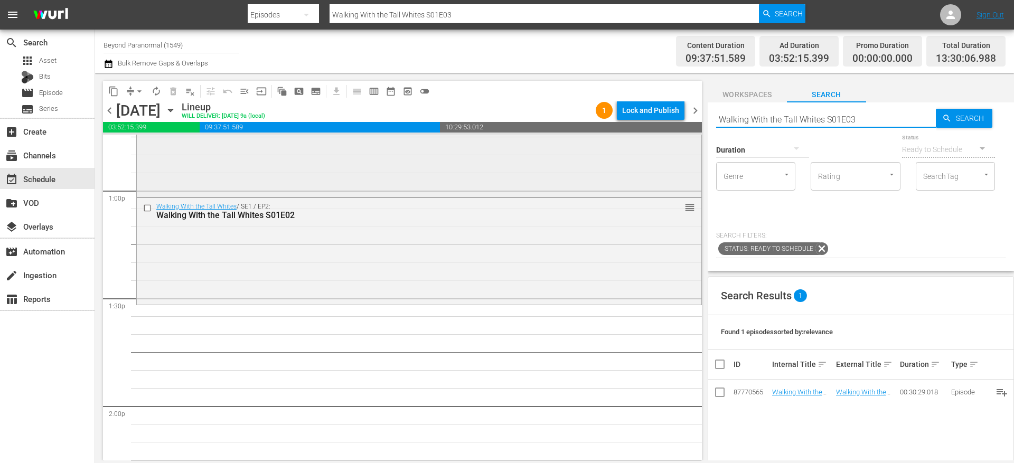
scroll to position [2746, 0]
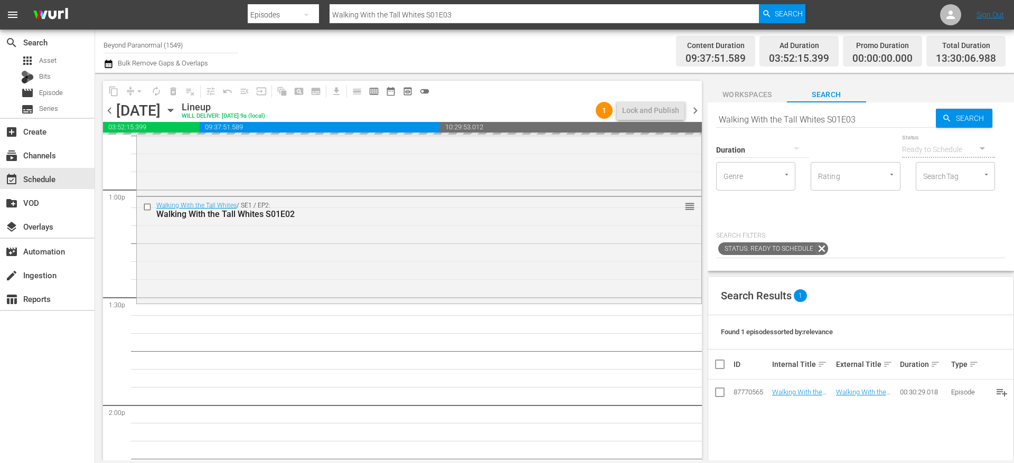
click at [863, 117] on input "Walking With the Tall Whites S01E03" at bounding box center [826, 119] width 220 height 25
type input "Walking With the Tall Whites S01E04"
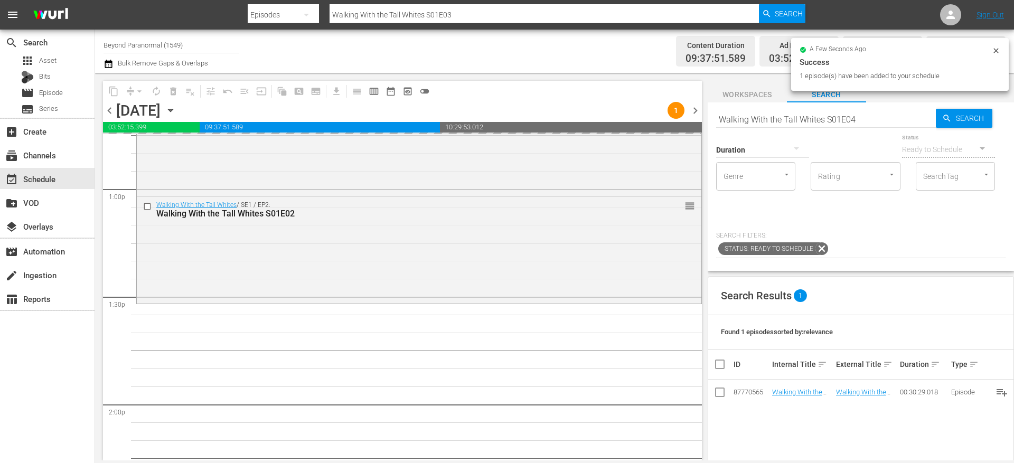
type input "Walking With the Tall Whites S01E04"
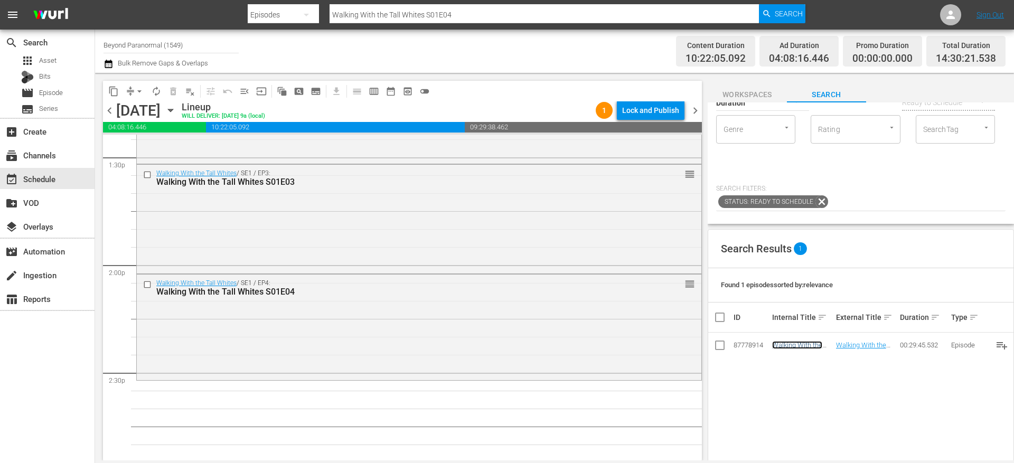
scroll to position [0, 0]
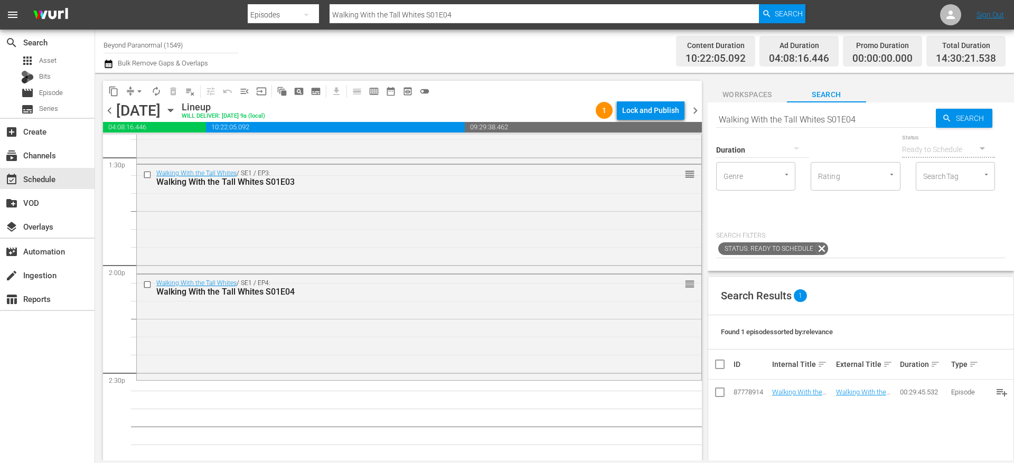
click at [776, 119] on input "Walking With the Tall Whites S01E04" at bounding box center [826, 119] width 220 height 25
paste input "The Tall Whites Aftermath S01E01"
type input "Walking With The Tall Whites Aftermath S01E01"
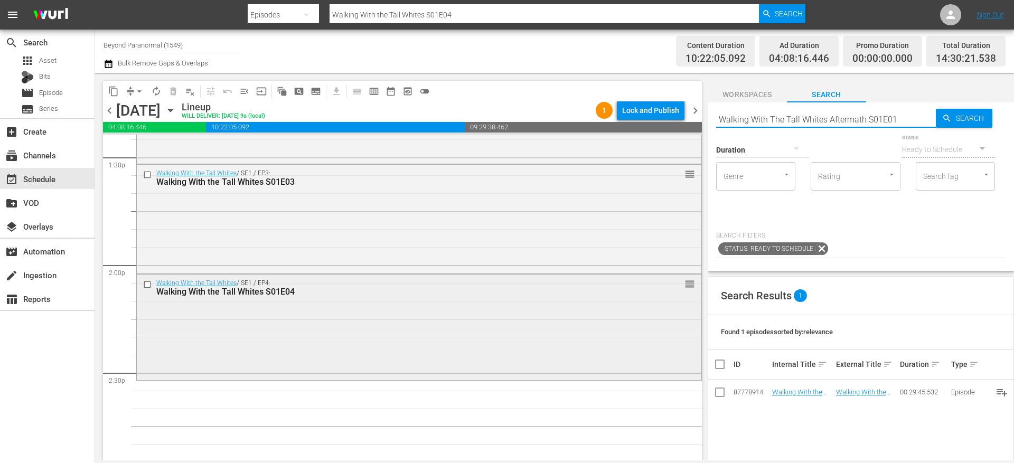
type input "Walking With The Tall Whites Aftermath S01E01"
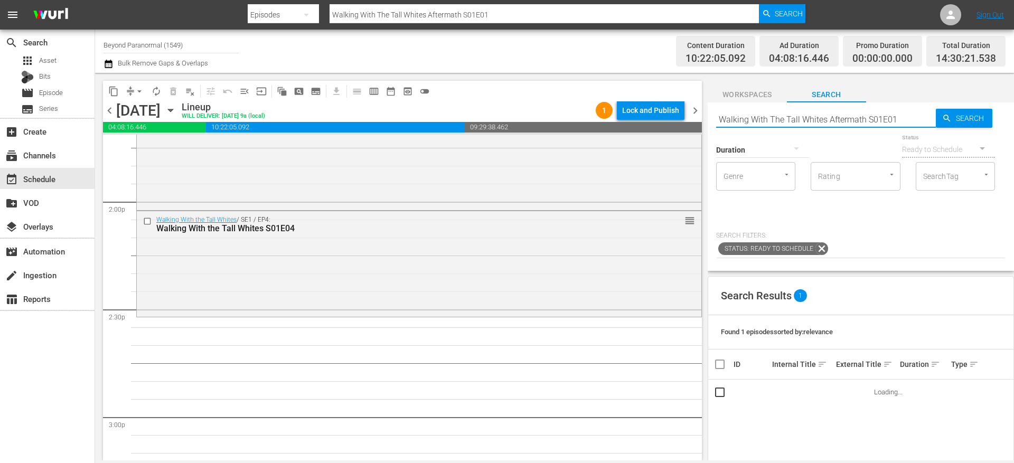
scroll to position [2957, 0]
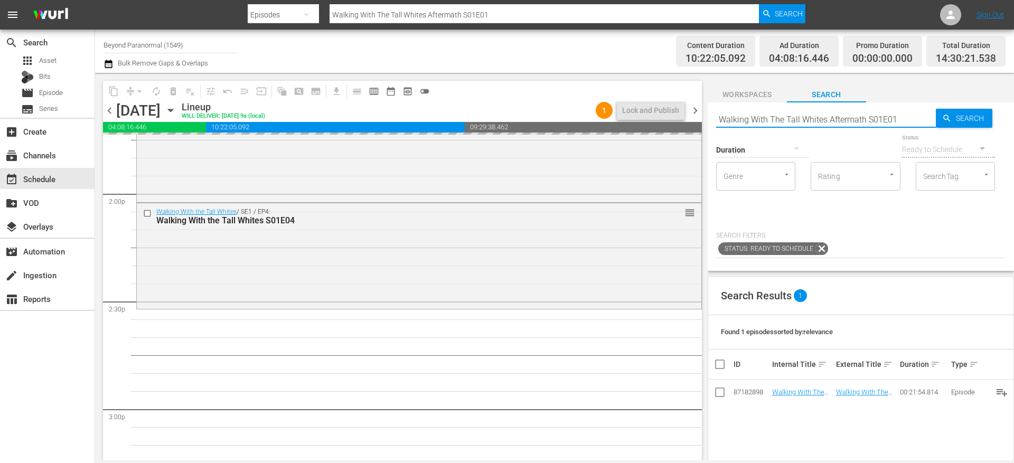
click at [894, 116] on input "Walking With The Tall Whites Aftermath S01E01" at bounding box center [826, 119] width 220 height 25
type input "Walking With The Tall Whites Aftermath S01E02"
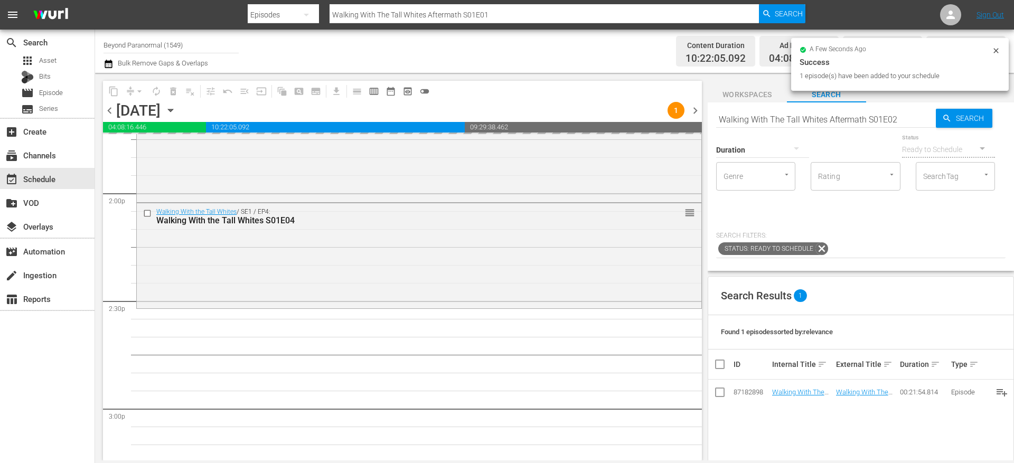
type input "Walking With The Tall Whites Aftermath S01E02"
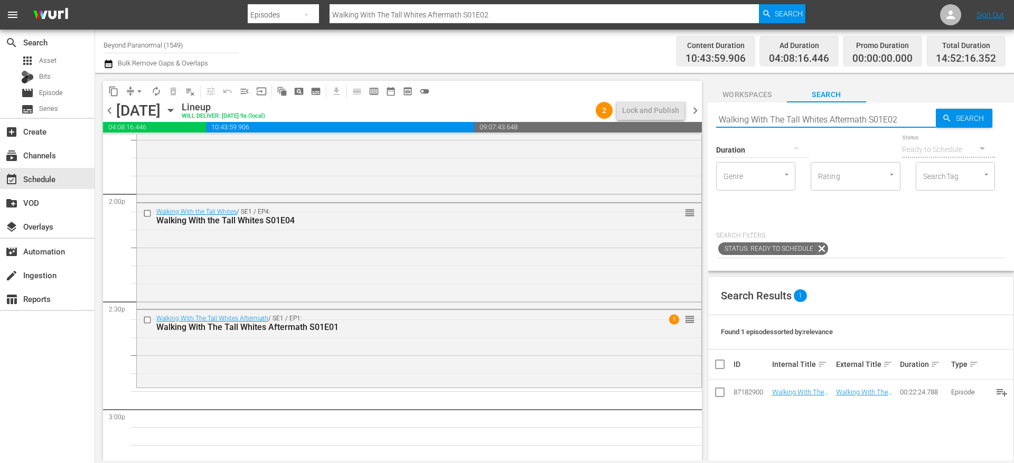
scroll to position [3023, 0]
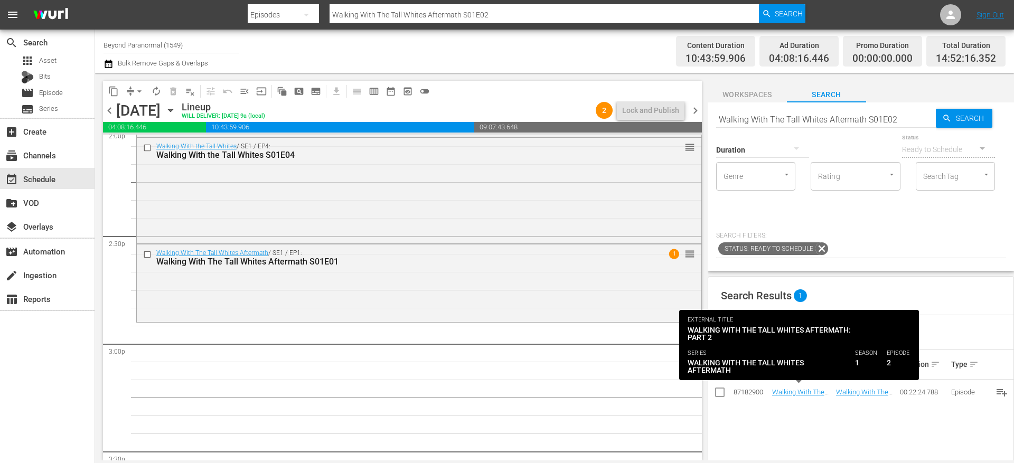
click at [809, 425] on div "Search Results 1 Found 1 episodes sorted by: relevance ID Internal Title sort E…" at bounding box center [861, 455] width 306 height 359
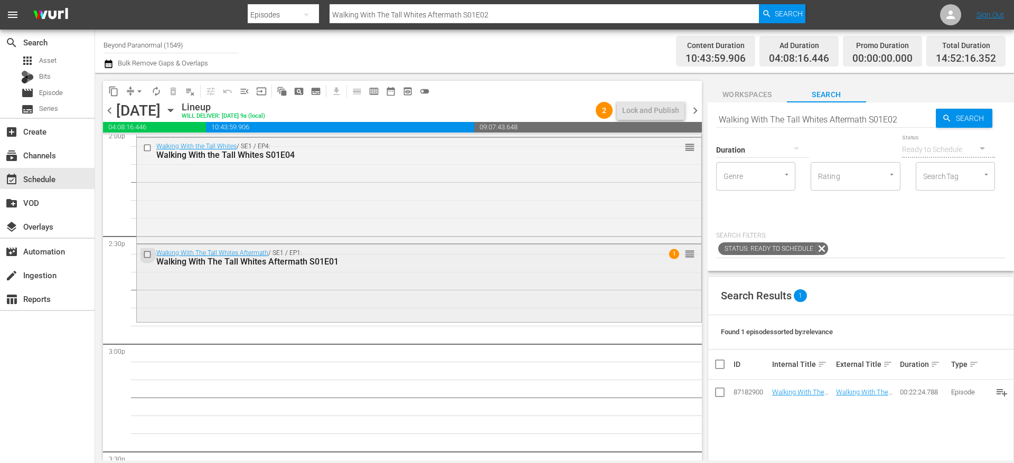
click at [149, 255] on input "checkbox" at bounding box center [148, 254] width 11 height 9
click at [175, 93] on span "delete_forever_outlined" at bounding box center [173, 91] width 11 height 11
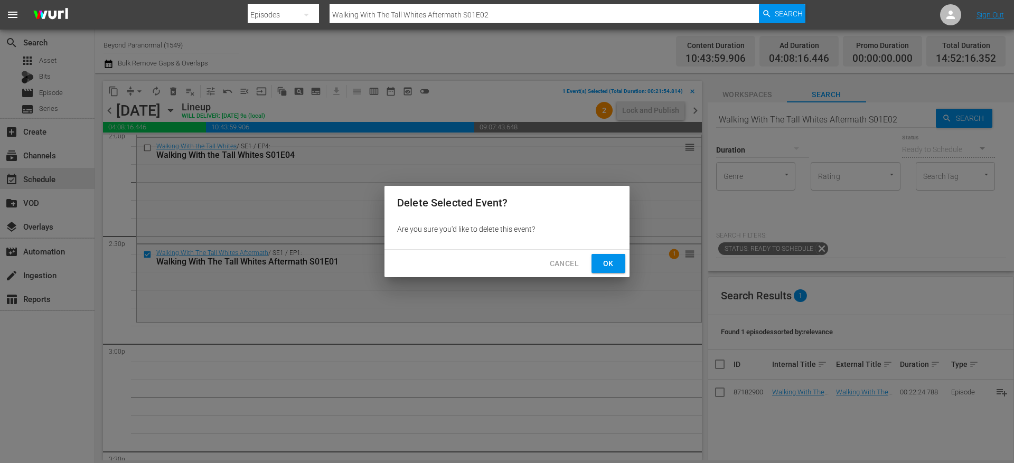
click at [615, 264] on span "Ok" at bounding box center [608, 263] width 17 height 13
